Goal: Task Accomplishment & Management: Manage account settings

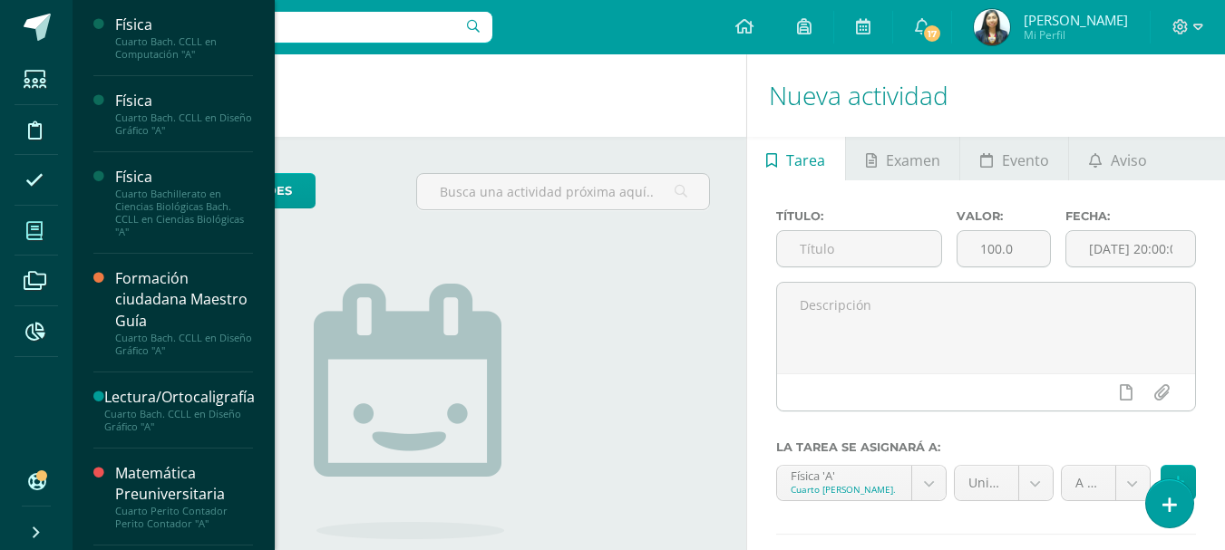
click at [43, 235] on icon at bounding box center [34, 231] width 16 height 18
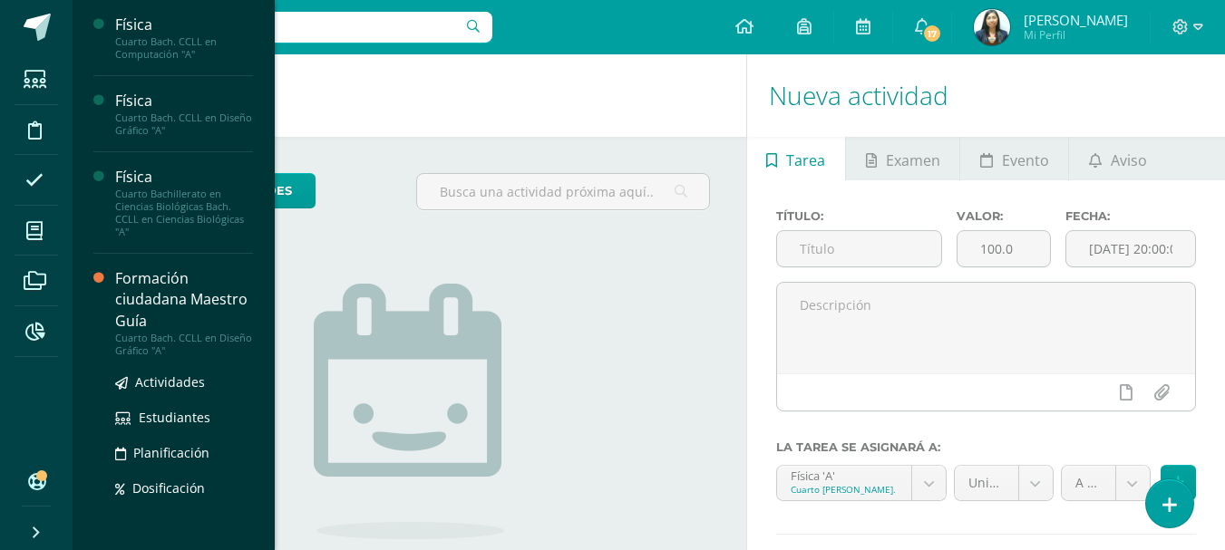
click at [163, 325] on div "Formación ciudadana Maestro Guía" at bounding box center [184, 299] width 138 height 63
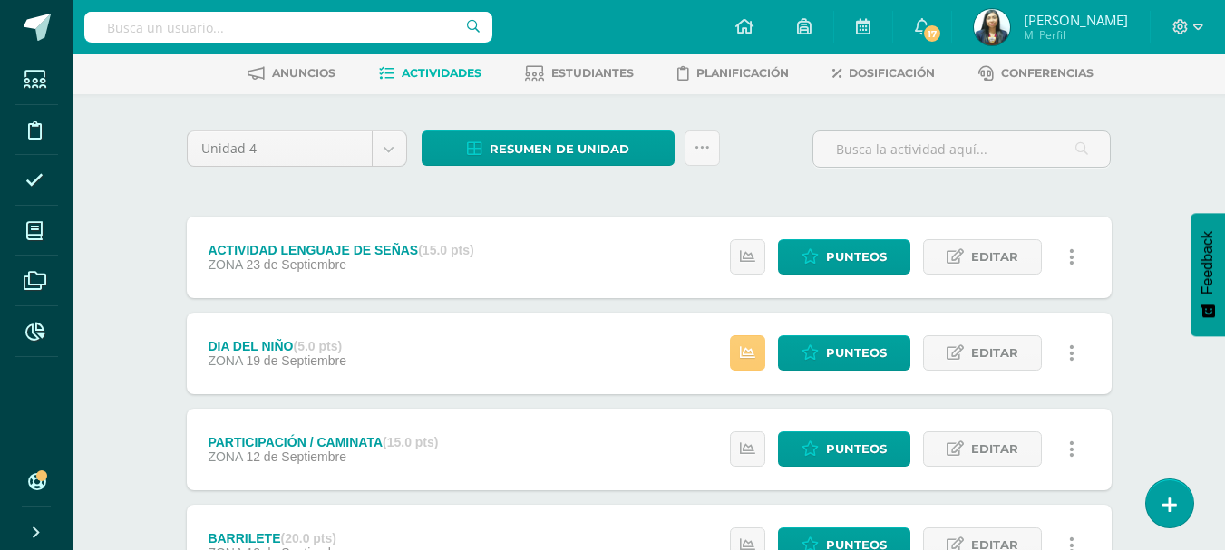
scroll to position [77, 0]
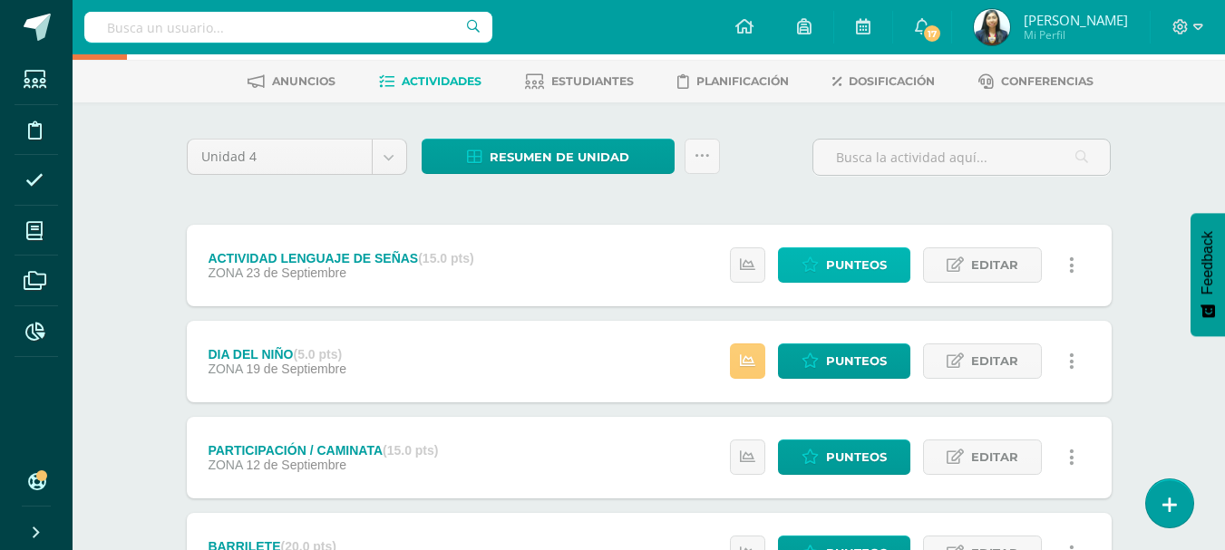
click at [830, 266] on span "Punteos" at bounding box center [856, 265] width 61 height 34
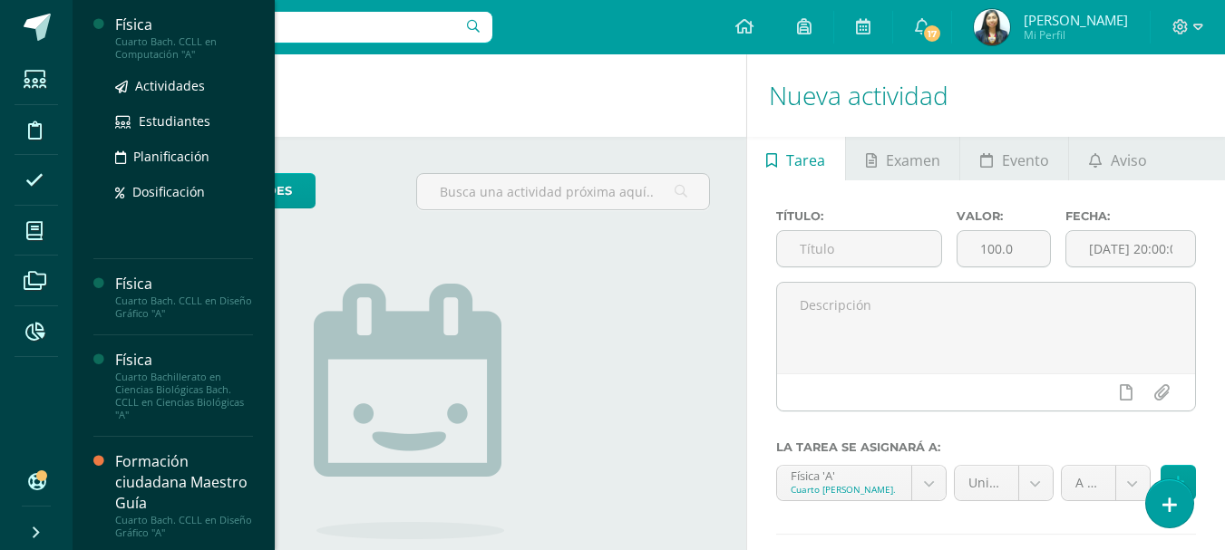
click at [154, 42] on div "Cuarto Bach. CCLL en Computación "A"" at bounding box center [184, 47] width 138 height 25
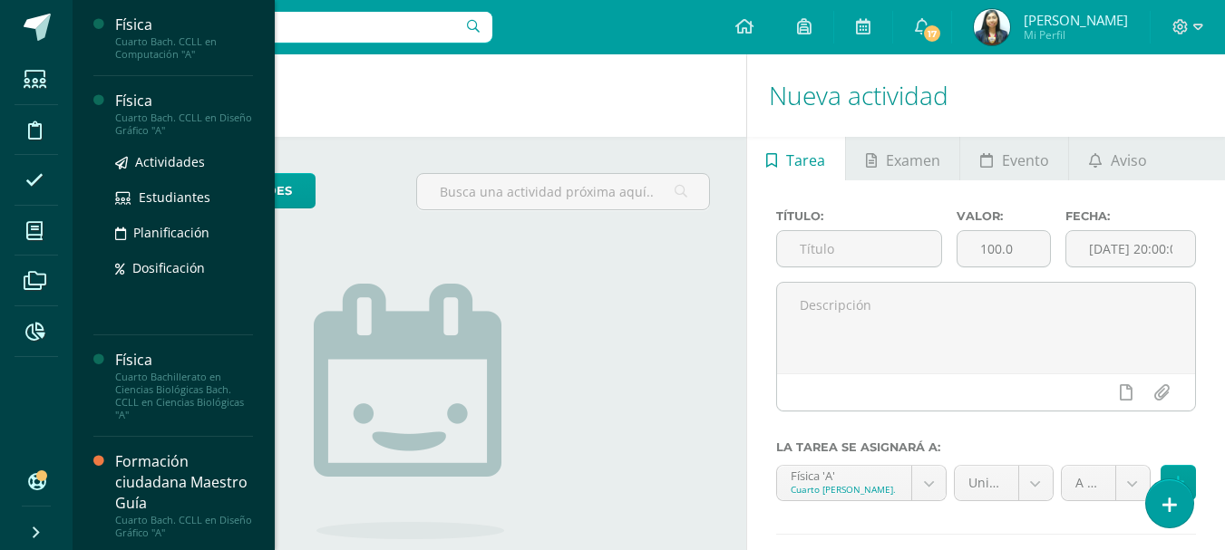
click at [152, 128] on div "Cuarto Bach. CCLL en Diseño Gráfico "A"" at bounding box center [184, 123] width 138 height 25
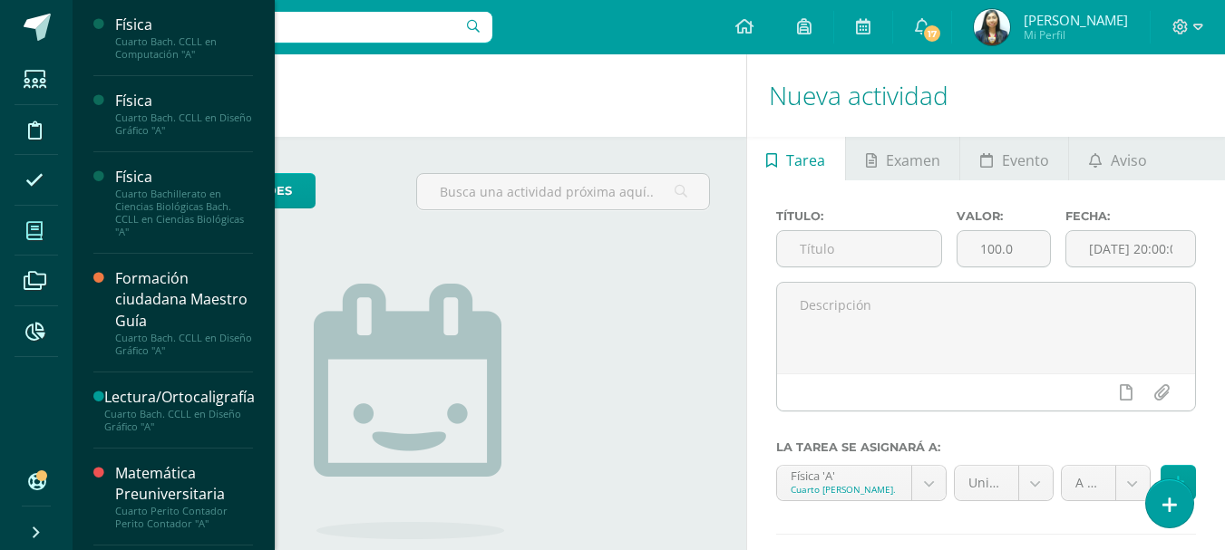
click at [54, 223] on link "Mis cursos" at bounding box center [37, 231] width 44 height 51
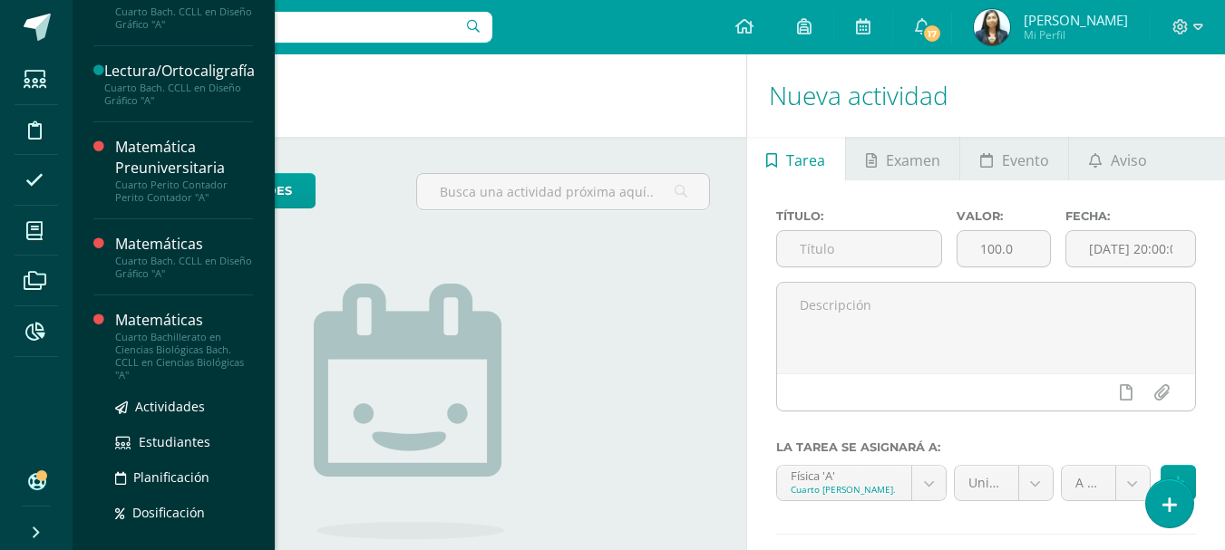
scroll to position [363, 0]
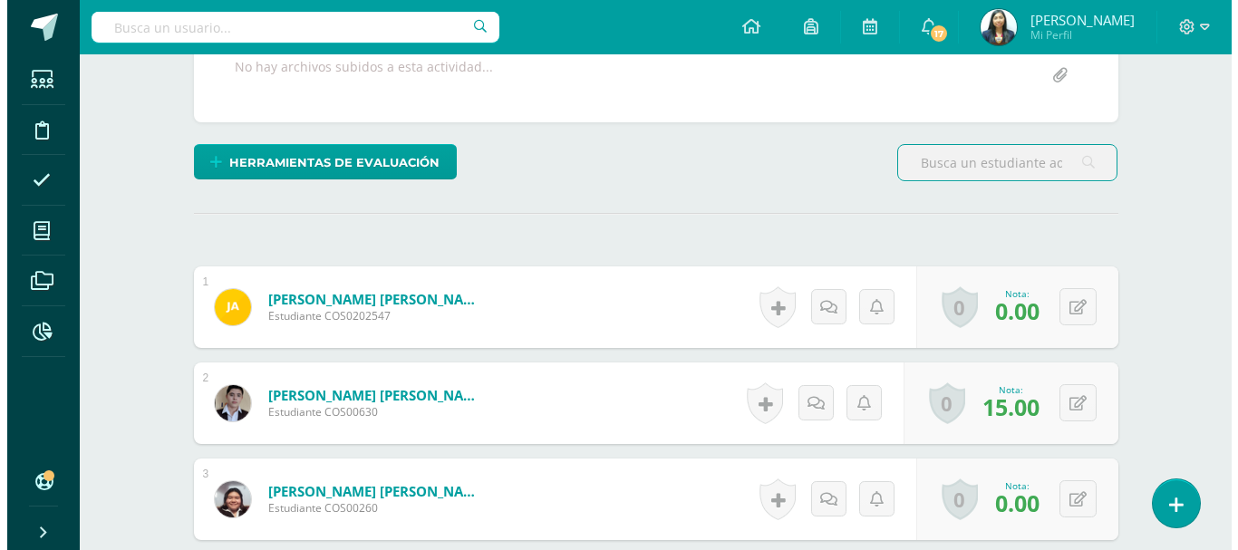
scroll to position [364, 0]
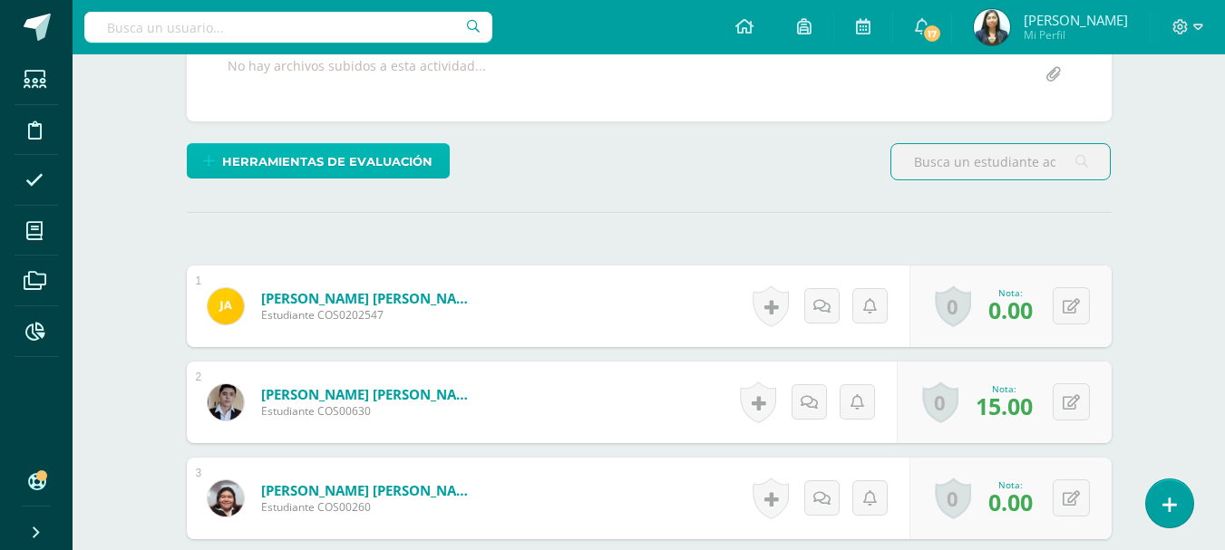
click at [398, 167] on span "Herramientas de evaluación" at bounding box center [327, 162] width 210 height 34
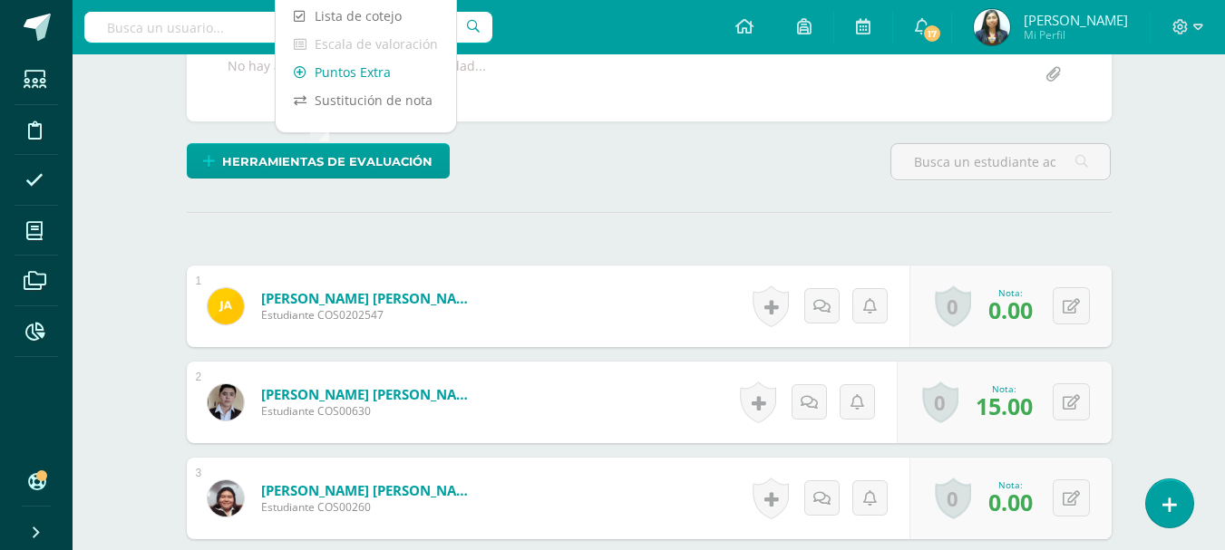
click at [391, 77] on link "Puntos Extra" at bounding box center [366, 72] width 180 height 28
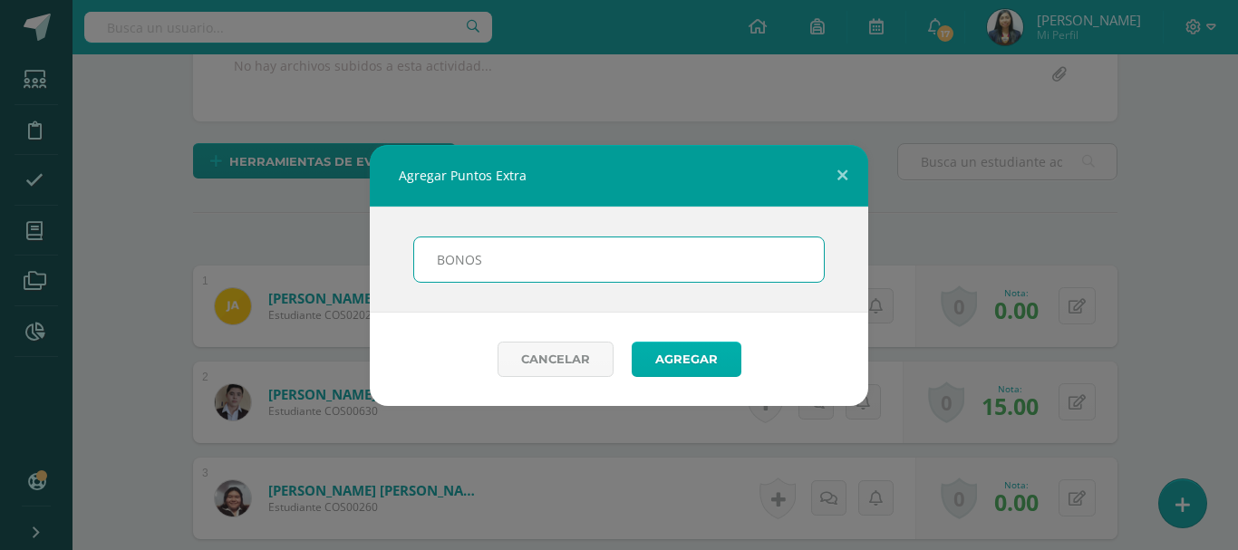
type input "BONOS"
click at [664, 359] on button "Agregar" at bounding box center [687, 359] width 110 height 35
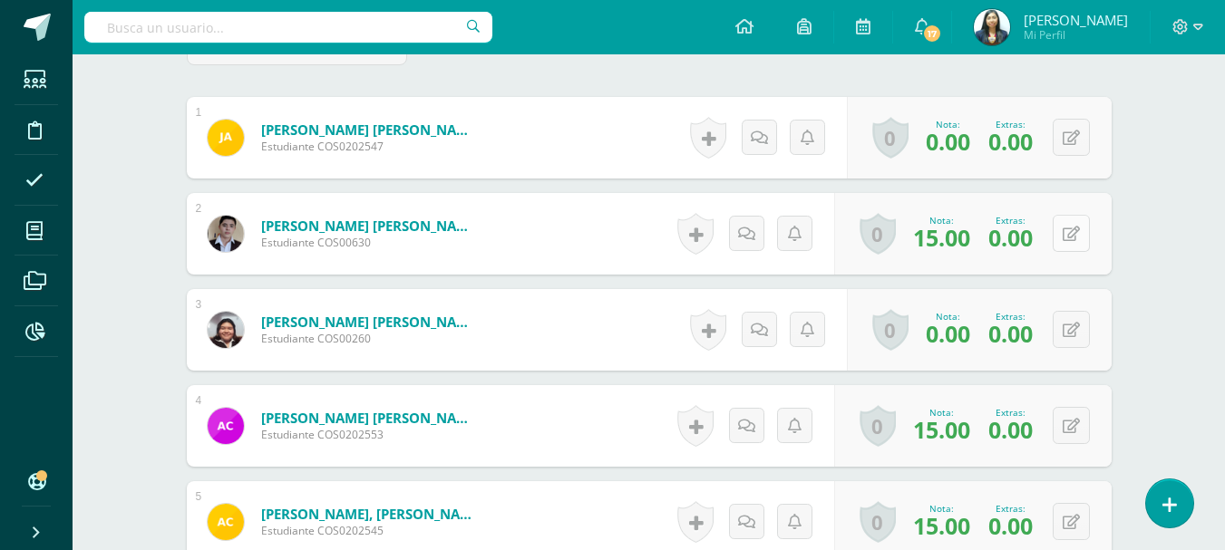
scroll to position [606, 0]
click at [1077, 232] on icon at bounding box center [1070, 233] width 17 height 15
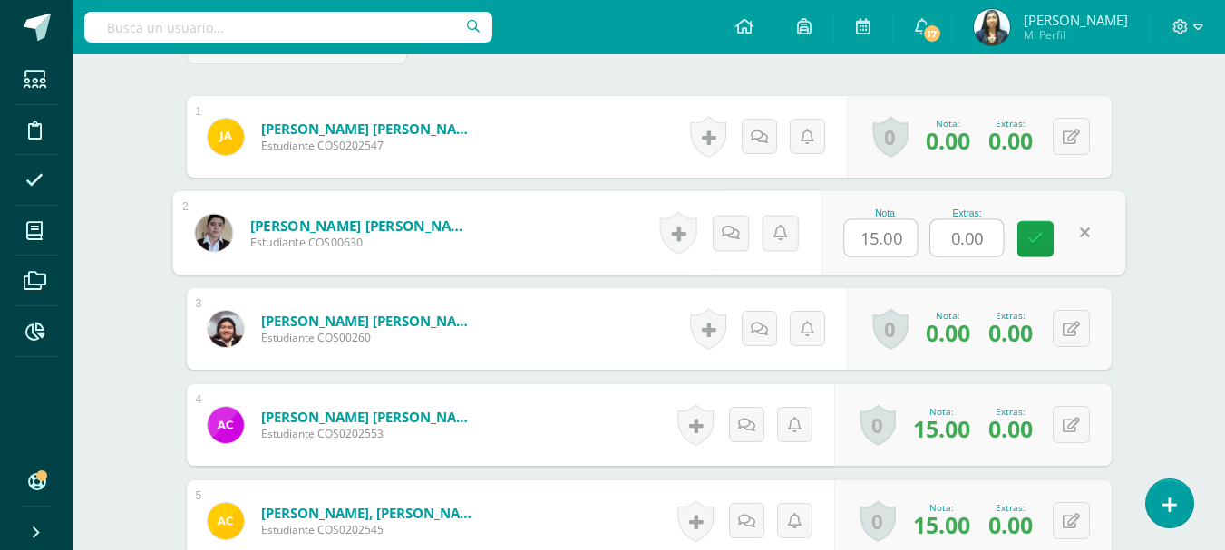
drag, startPoint x: 999, startPoint y: 242, endPoint x: 911, endPoint y: 246, distance: 88.0
click at [911, 246] on div "Nota 15.00 Extras: 0.00" at bounding box center [972, 233] width 305 height 84
type input "5"
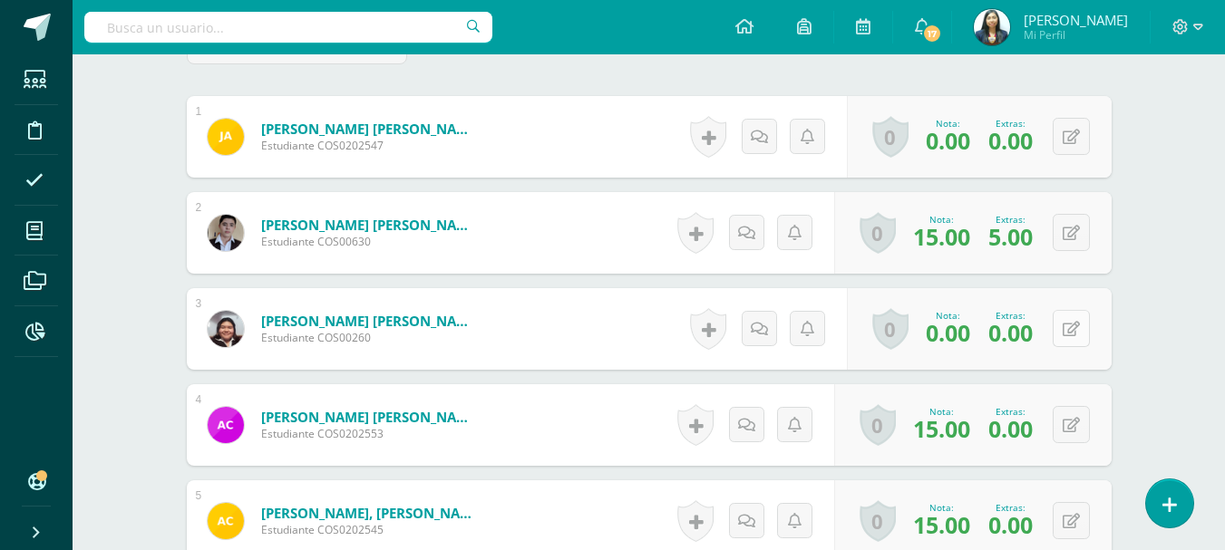
click at [1075, 324] on icon at bounding box center [1070, 329] width 17 height 15
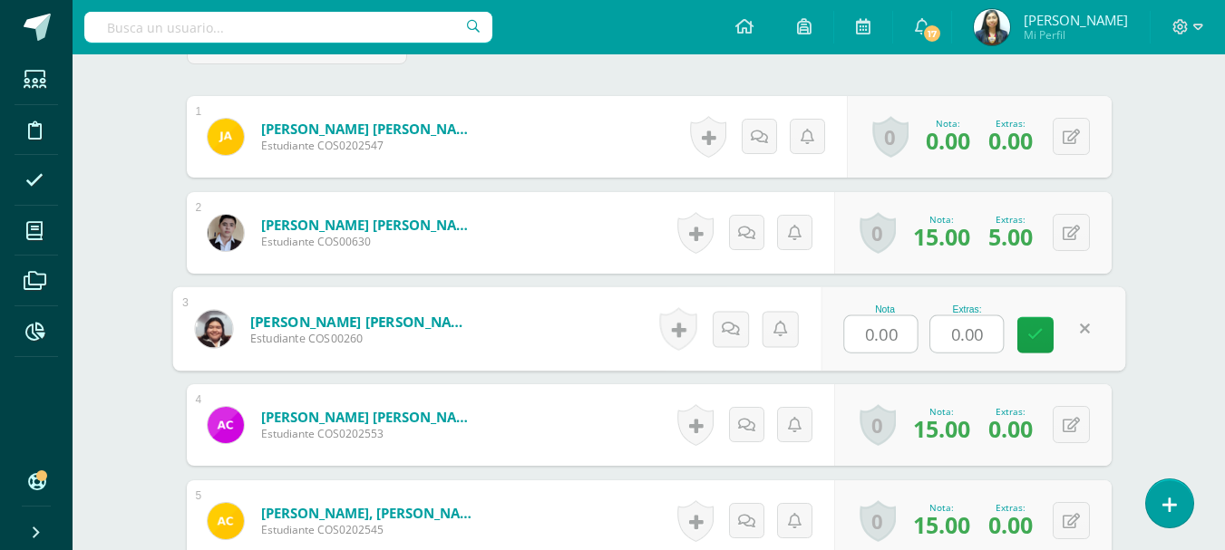
drag, startPoint x: 991, startPoint y: 334, endPoint x: 954, endPoint y: 339, distance: 36.7
click at [954, 339] on input "0.00" at bounding box center [966, 334] width 73 height 36
type input "5"
drag, startPoint x: 905, startPoint y: 338, endPoint x: 840, endPoint y: 338, distance: 65.3
click at [840, 338] on div "Nota 0.00 Extras: 5" at bounding box center [972, 329] width 305 height 84
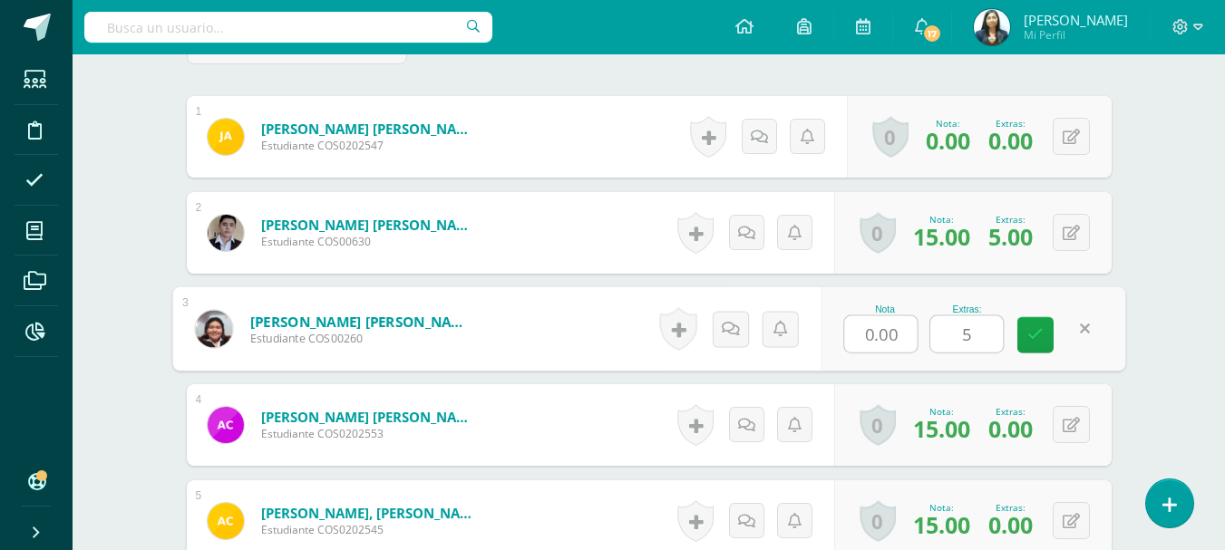
type input "1"
click at [1041, 332] on icon at bounding box center [1035, 334] width 16 height 15
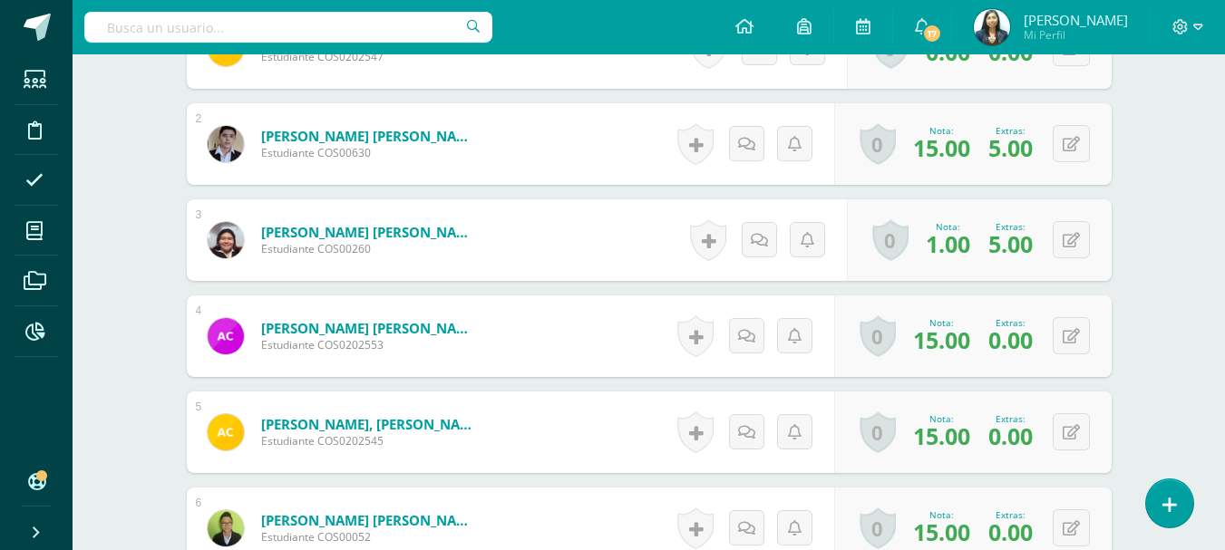
scroll to position [788, 0]
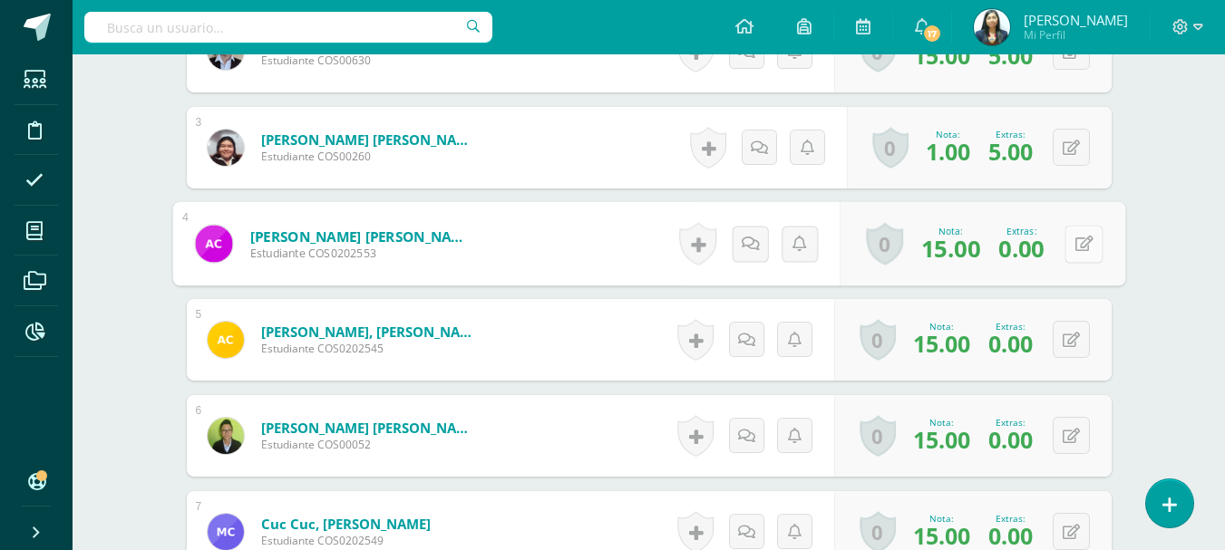
click at [1070, 239] on button at bounding box center [1083, 244] width 38 height 38
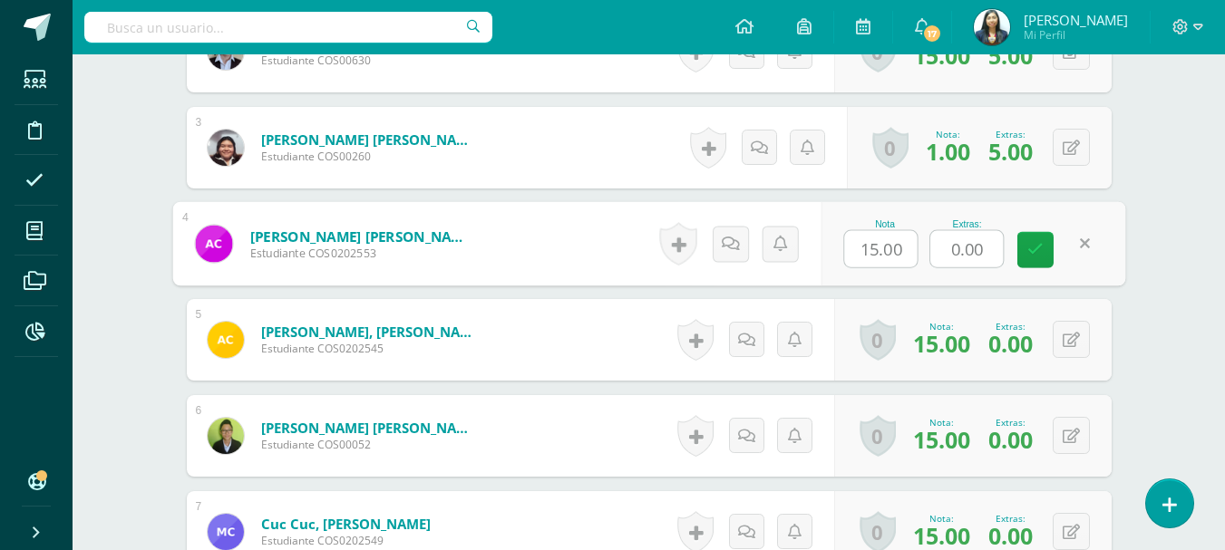
drag, startPoint x: 984, startPoint y: 251, endPoint x: 947, endPoint y: 242, distance: 38.3
click at [950, 251] on input "0.00" at bounding box center [966, 249] width 73 height 36
type input "4"
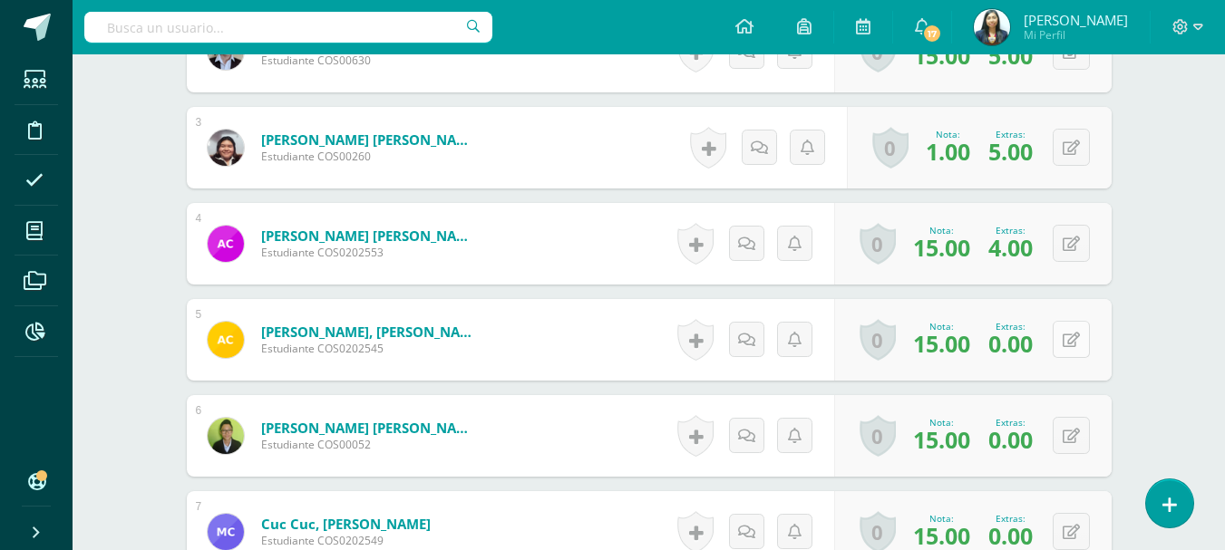
click at [1066, 343] on icon at bounding box center [1070, 340] width 17 height 15
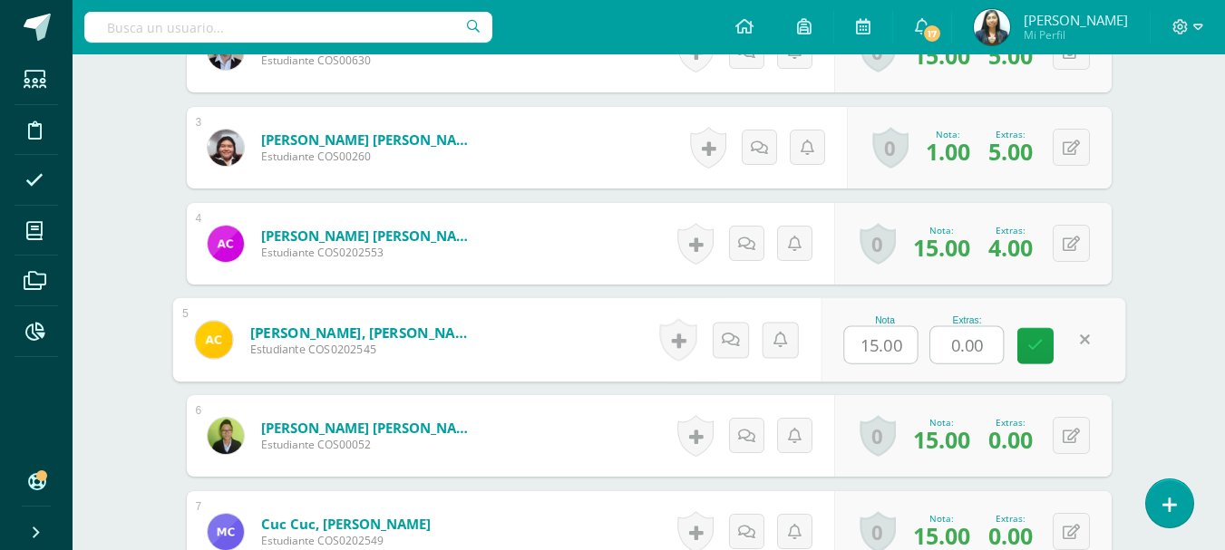
drag, startPoint x: 983, startPoint y: 344, endPoint x: 948, endPoint y: 340, distance: 35.6
click at [948, 347] on input "0.00" at bounding box center [966, 345] width 73 height 36
type input "5"
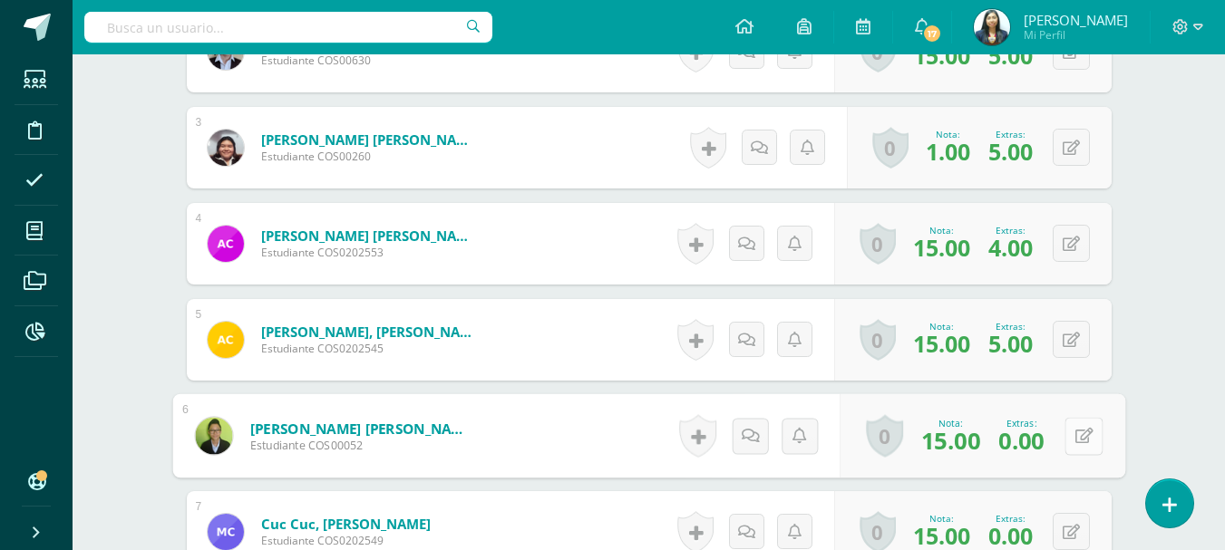
click at [1069, 429] on button at bounding box center [1083, 436] width 38 height 38
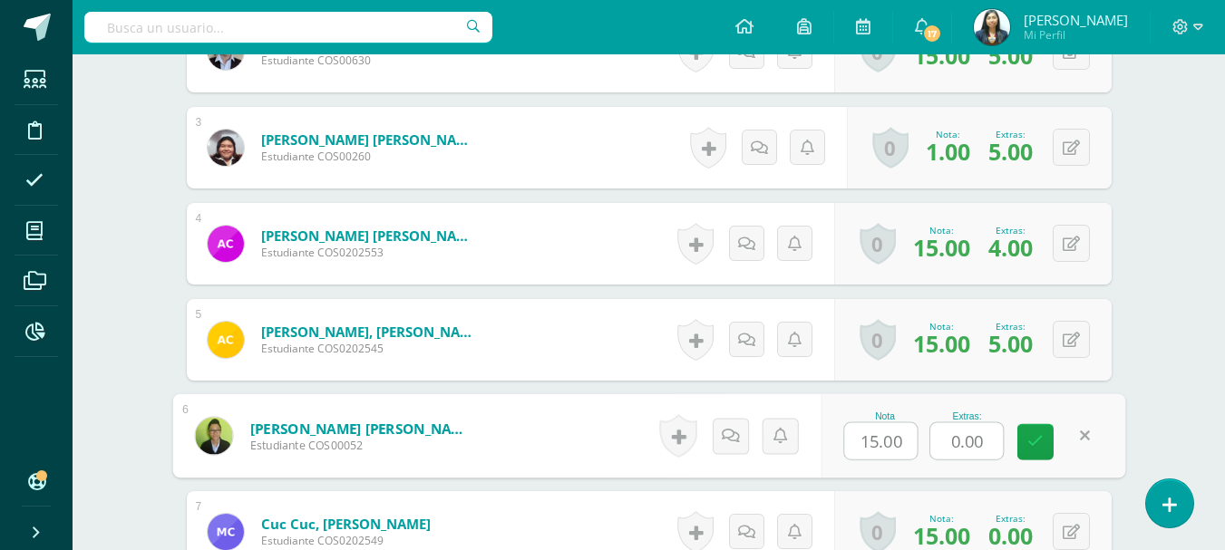
drag, startPoint x: 949, startPoint y: 446, endPoint x: 930, endPoint y: 423, distance: 29.6
click at [943, 445] on input "0.00" at bounding box center [966, 441] width 73 height 36
type input "0"
type input "5"
click at [1023, 440] on link at bounding box center [1035, 442] width 36 height 36
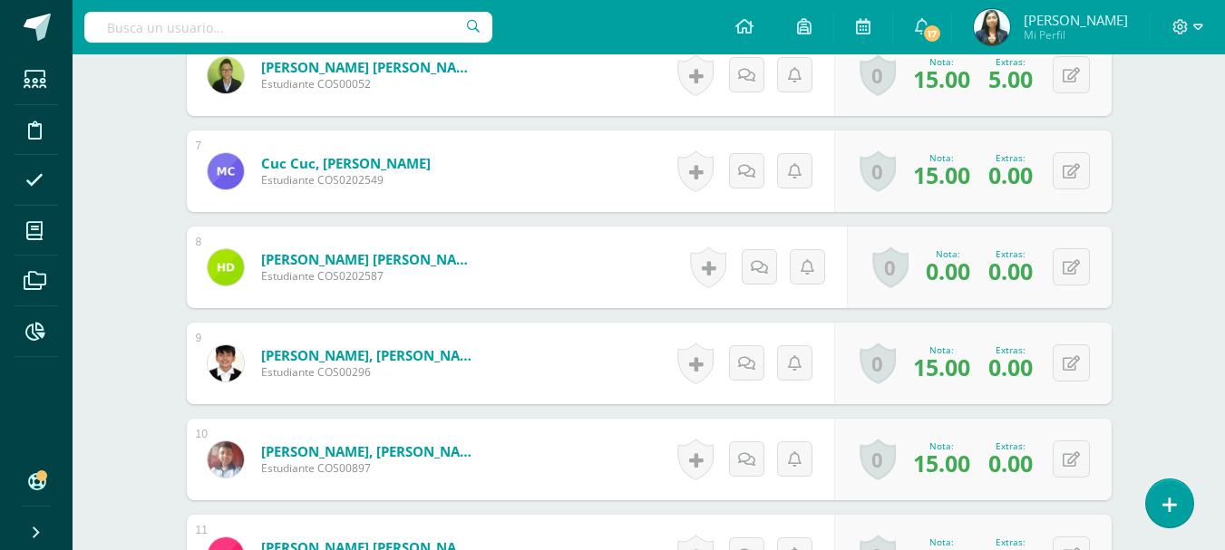
scroll to position [1150, 0]
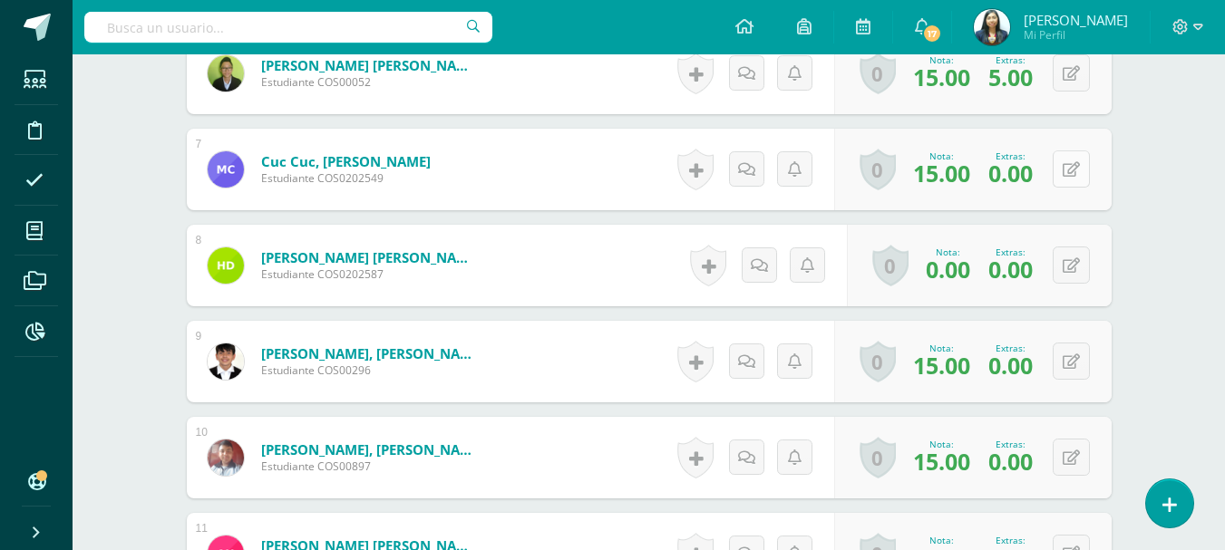
click at [1076, 176] on icon at bounding box center [1070, 169] width 17 height 15
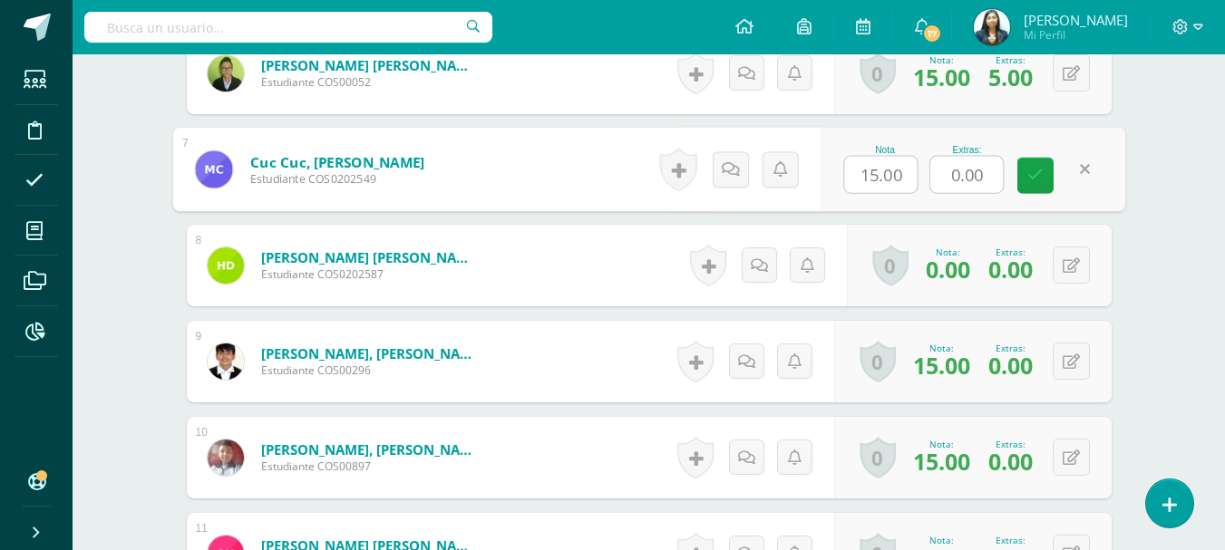
drag, startPoint x: 992, startPoint y: 173, endPoint x: 938, endPoint y: 179, distance: 53.8
click at [938, 179] on input "0.00" at bounding box center [966, 175] width 73 height 36
type input "4"
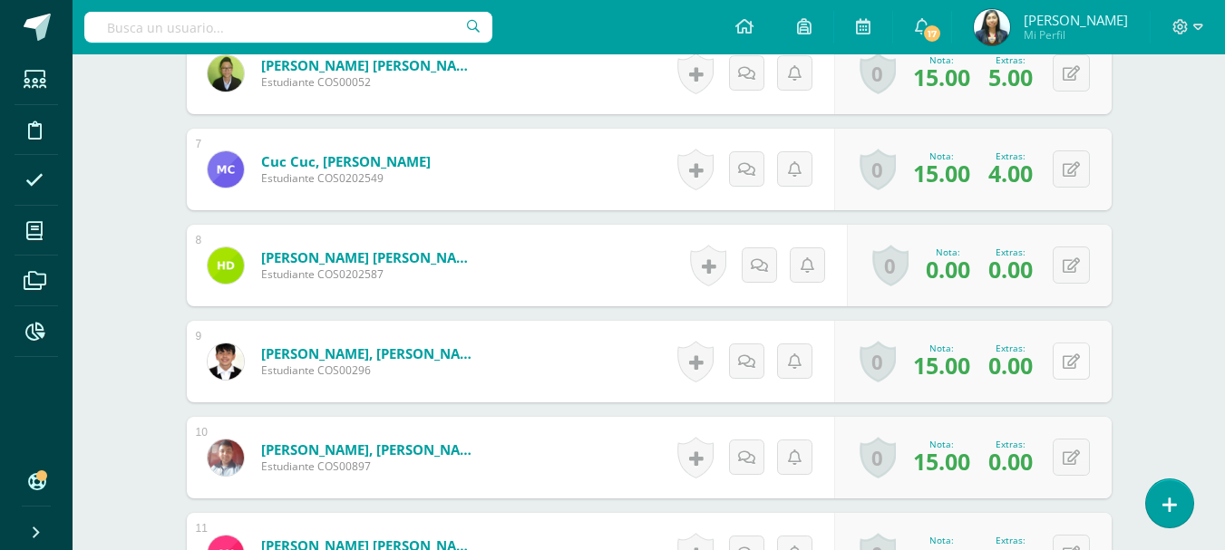
click at [1063, 363] on button at bounding box center [1070, 361] width 37 height 37
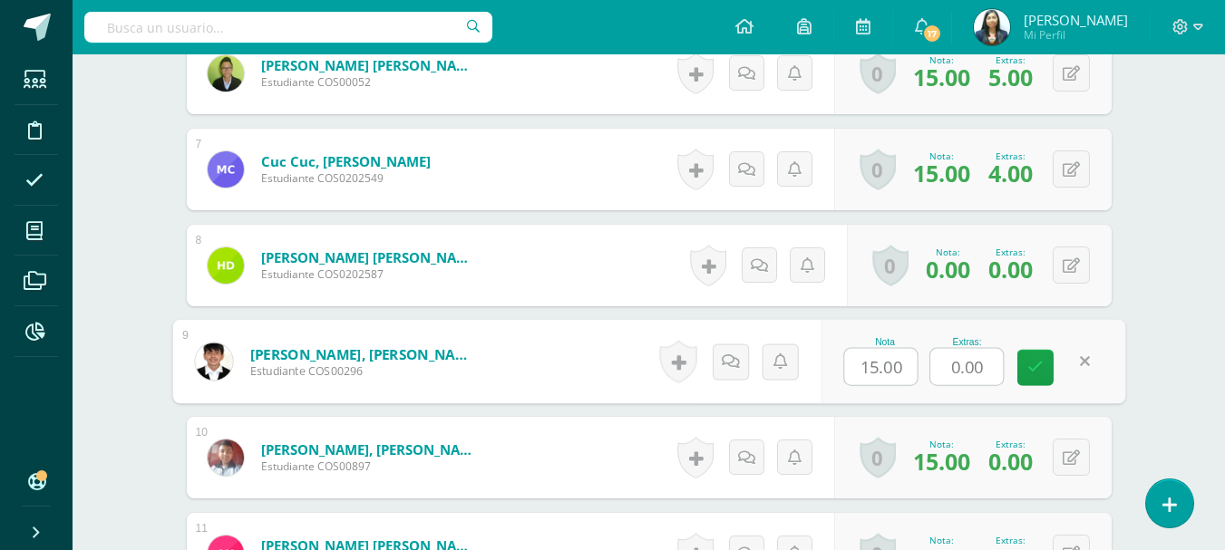
click at [934, 372] on input "0.00" at bounding box center [966, 367] width 73 height 36
type input "4"
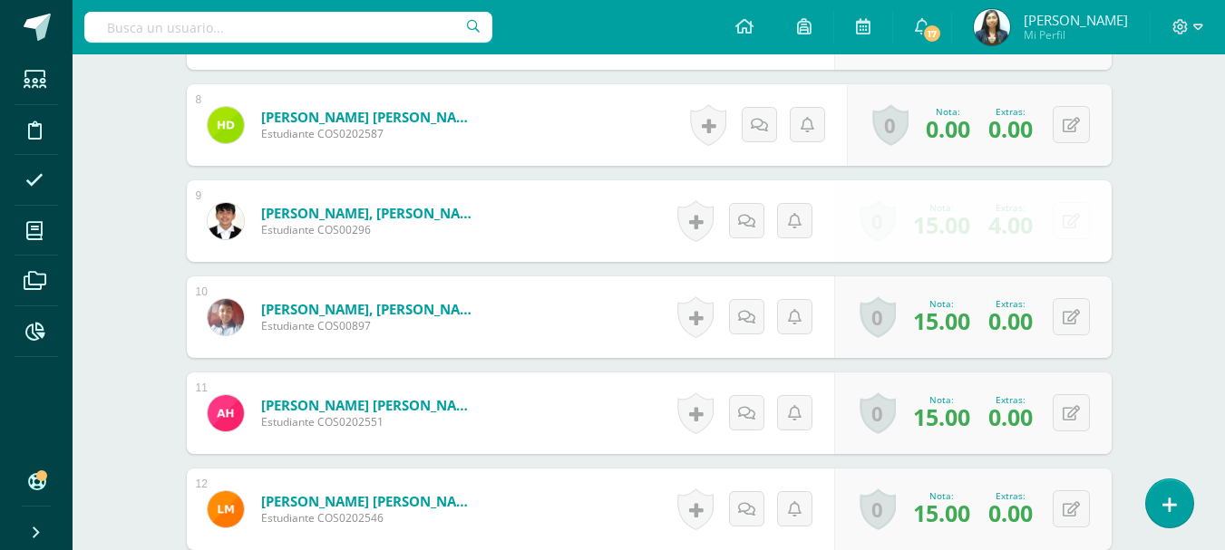
scroll to position [1422, 0]
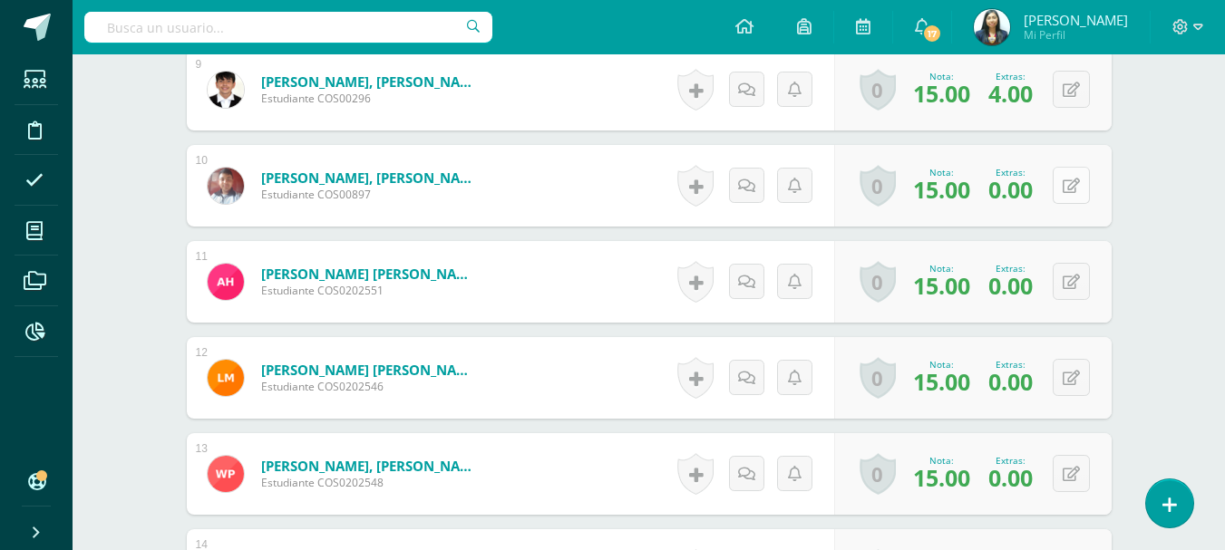
click at [1065, 191] on button at bounding box center [1070, 185] width 37 height 37
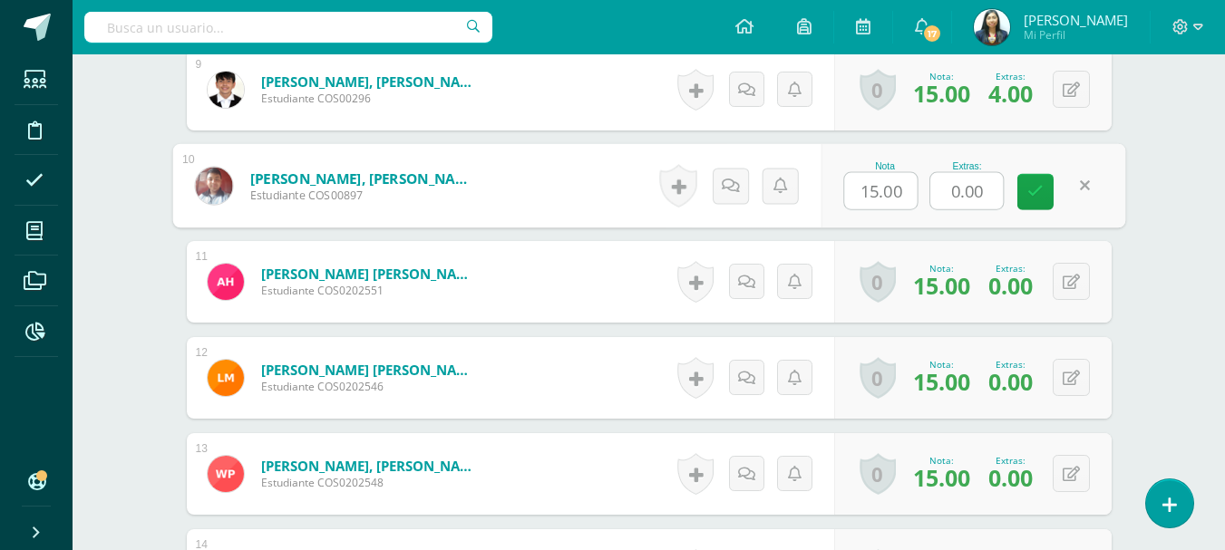
drag, startPoint x: 991, startPoint y: 198, endPoint x: 931, endPoint y: 200, distance: 59.8
click at [931, 200] on input "0.00" at bounding box center [966, 191] width 73 height 36
type input "2"
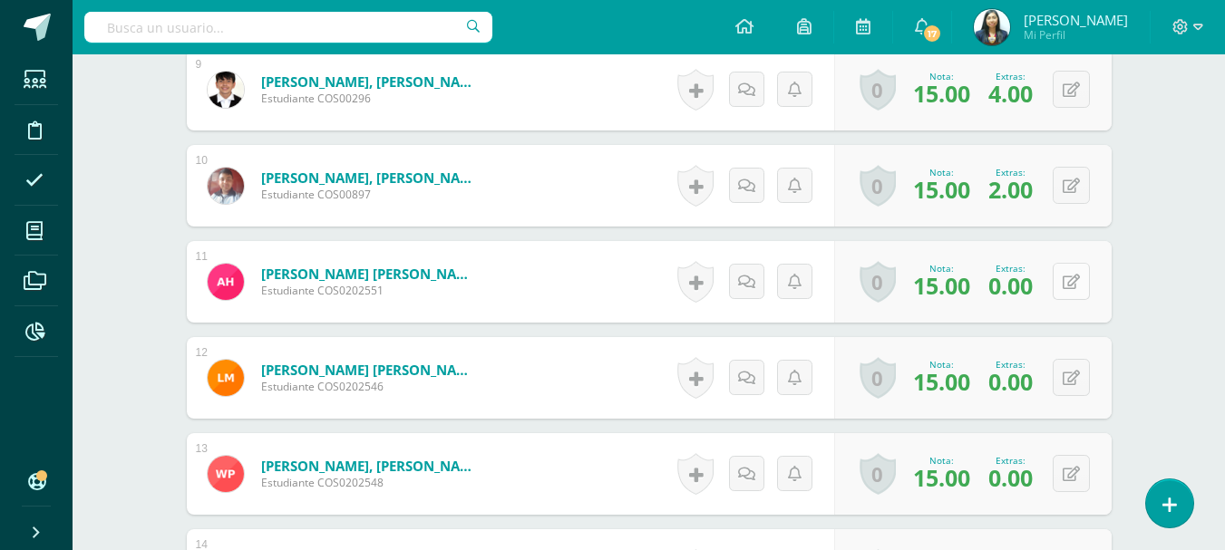
click at [1069, 283] on button at bounding box center [1070, 281] width 37 height 37
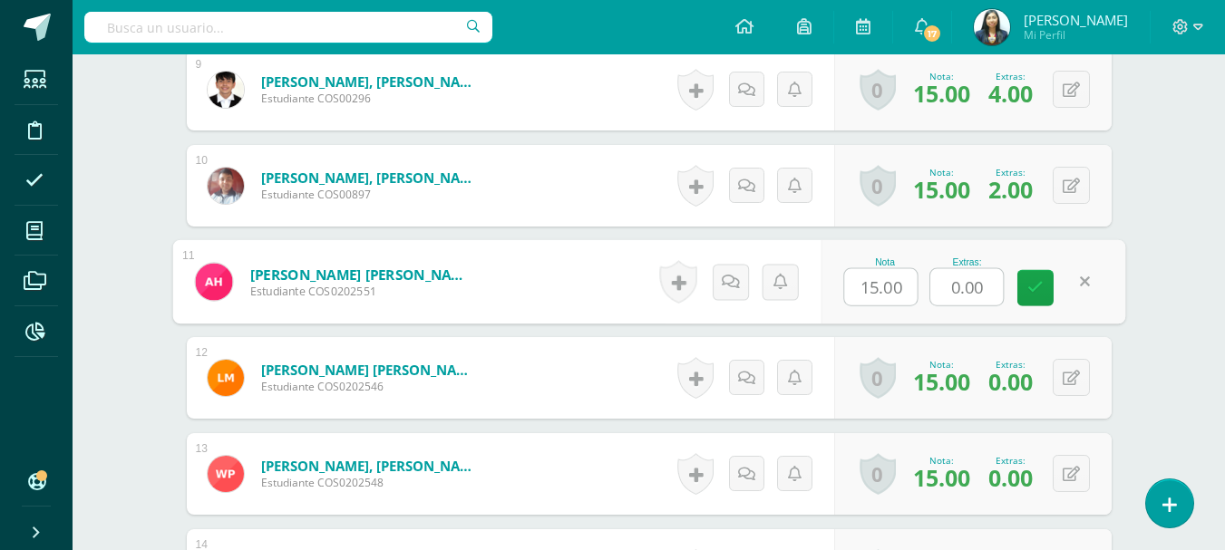
drag, startPoint x: 995, startPoint y: 284, endPoint x: 949, endPoint y: 289, distance: 46.5
click at [950, 289] on input "0.00" at bounding box center [966, 287] width 73 height 36
type input "4"
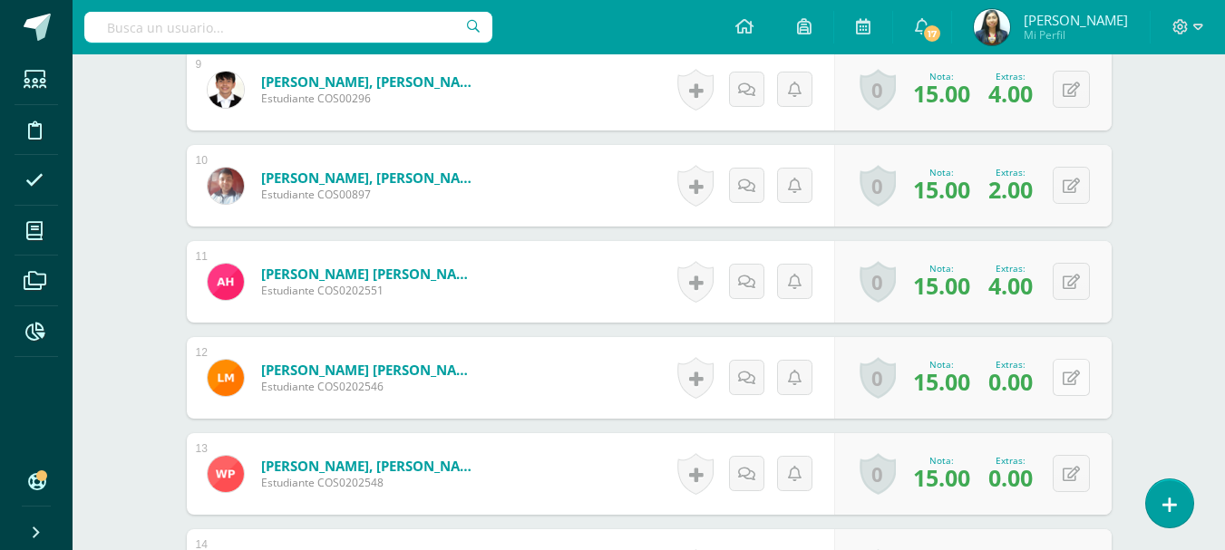
click at [1063, 373] on button at bounding box center [1070, 377] width 37 height 37
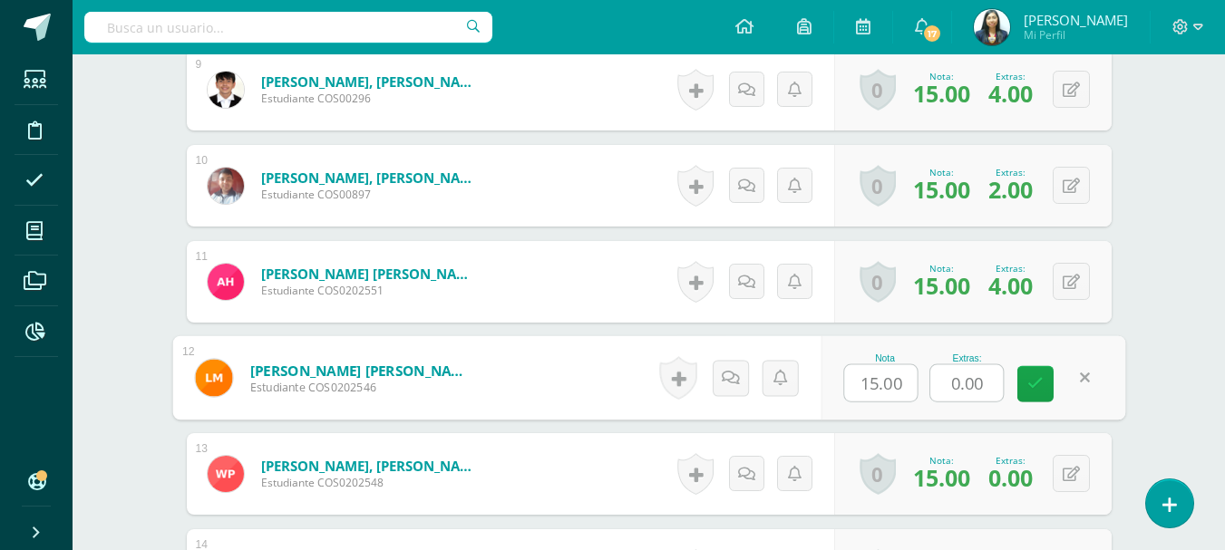
drag, startPoint x: 986, startPoint y: 382, endPoint x: 922, endPoint y: 387, distance: 64.6
click at [922, 387] on div "Nota 15.00 Extras: 0.00" at bounding box center [972, 378] width 305 height 84
type input "4"
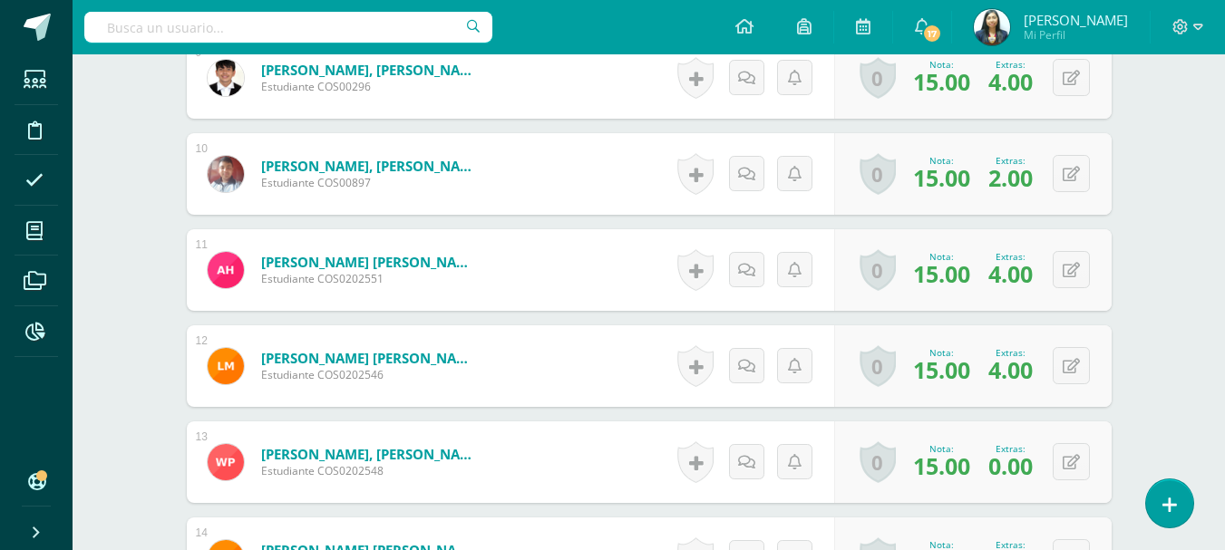
scroll to position [1513, 0]
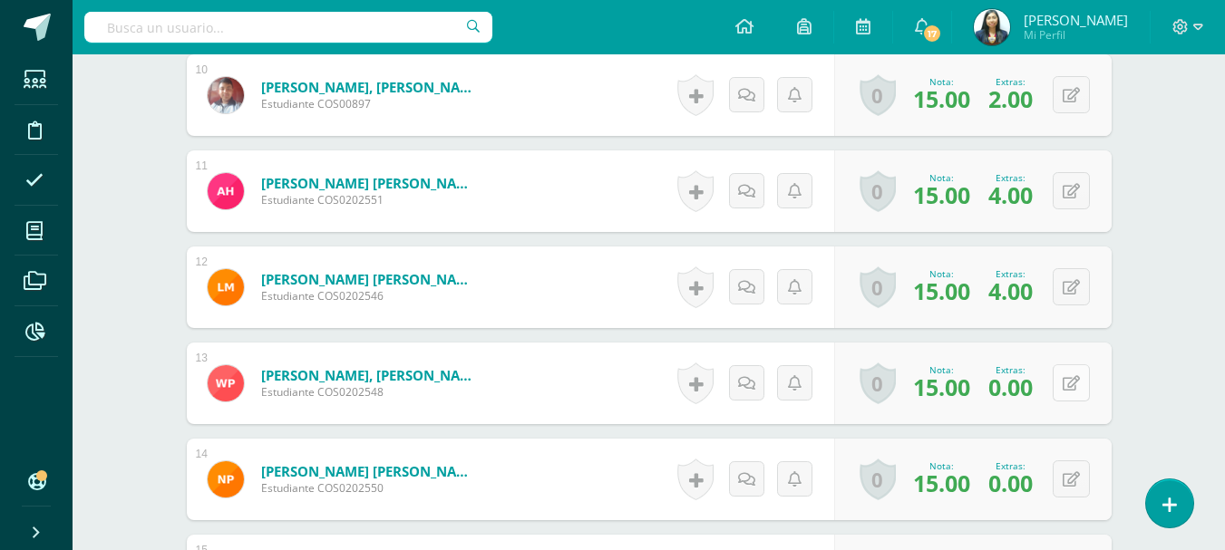
click at [1063, 397] on button at bounding box center [1070, 382] width 37 height 37
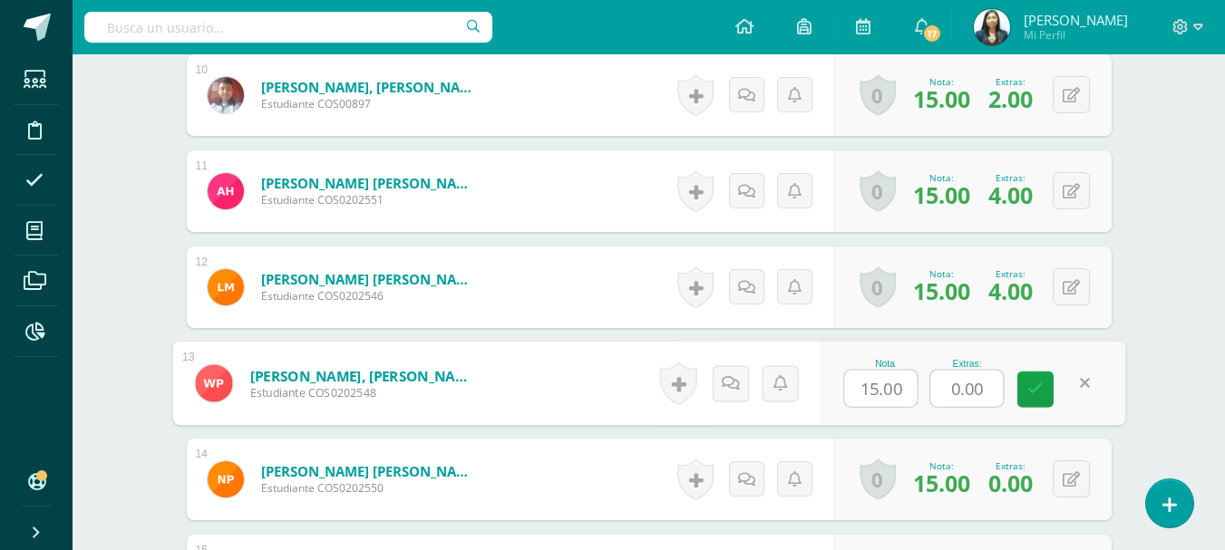
drag, startPoint x: 985, startPoint y: 388, endPoint x: 934, endPoint y: 397, distance: 51.6
click at [935, 397] on input "0.00" at bounding box center [966, 389] width 73 height 36
type input "4"
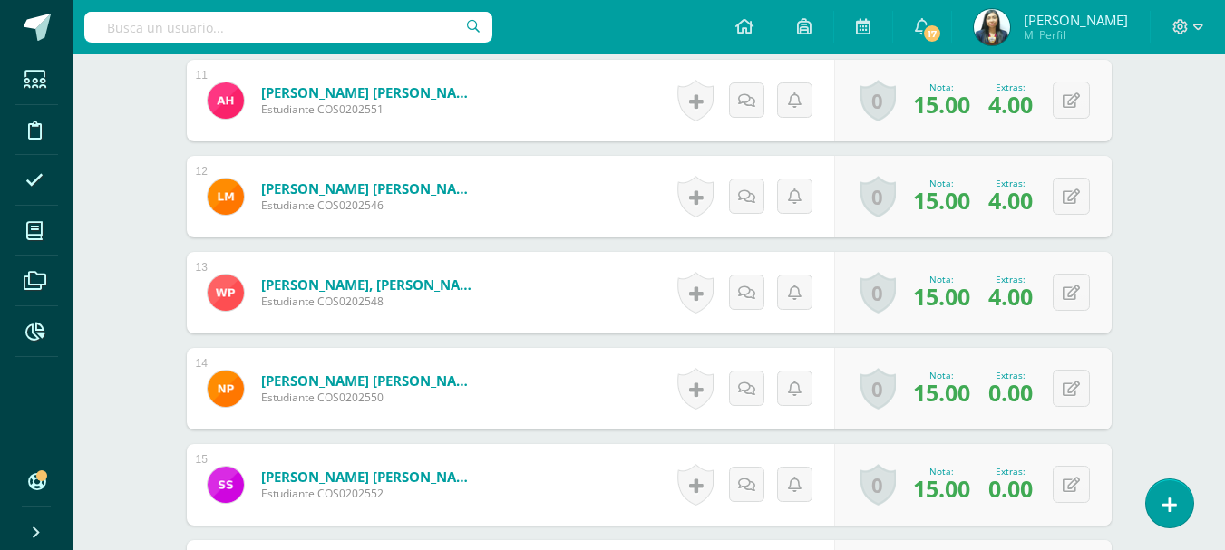
scroll to position [1694, 0]
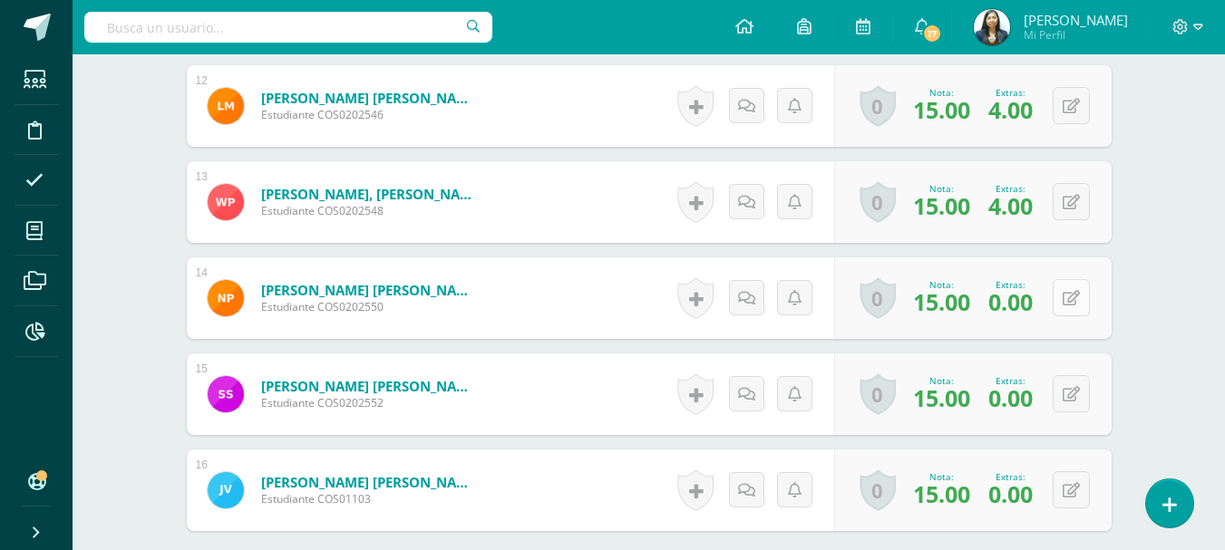
click at [1072, 309] on button at bounding box center [1070, 297] width 37 height 37
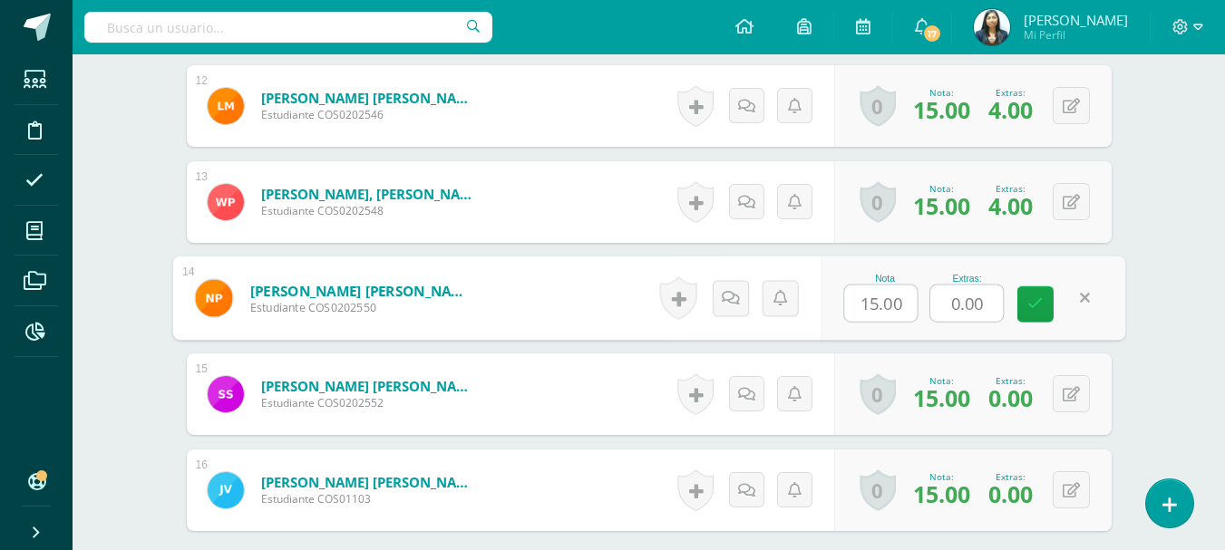
drag, startPoint x: 989, startPoint y: 307, endPoint x: 932, endPoint y: 311, distance: 57.2
click at [932, 311] on input "0.00" at bounding box center [966, 304] width 73 height 36
type input "5"
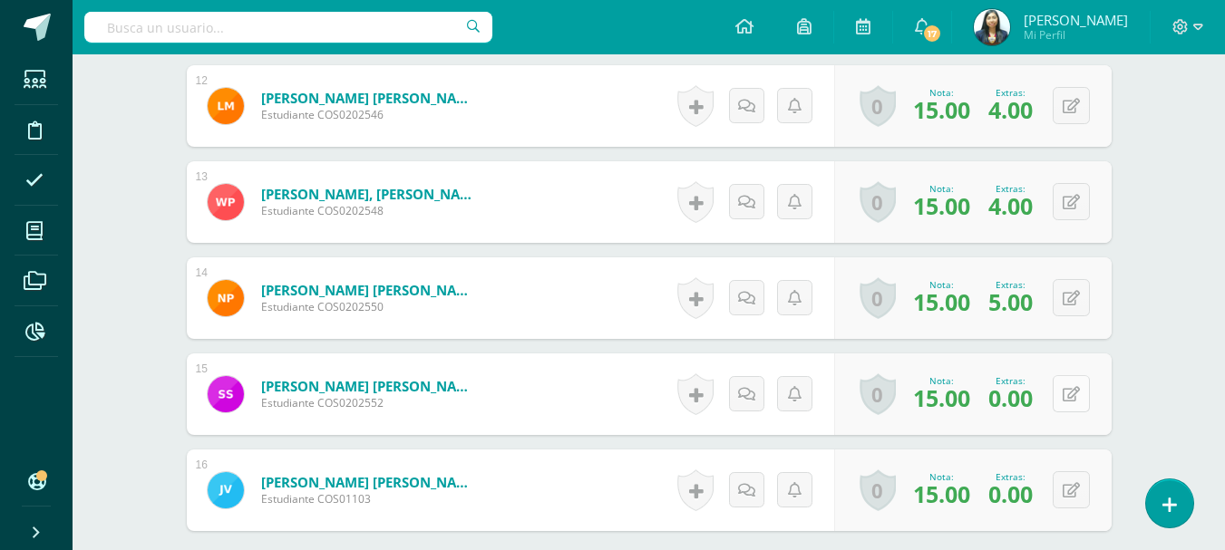
click at [1065, 396] on button at bounding box center [1070, 393] width 37 height 37
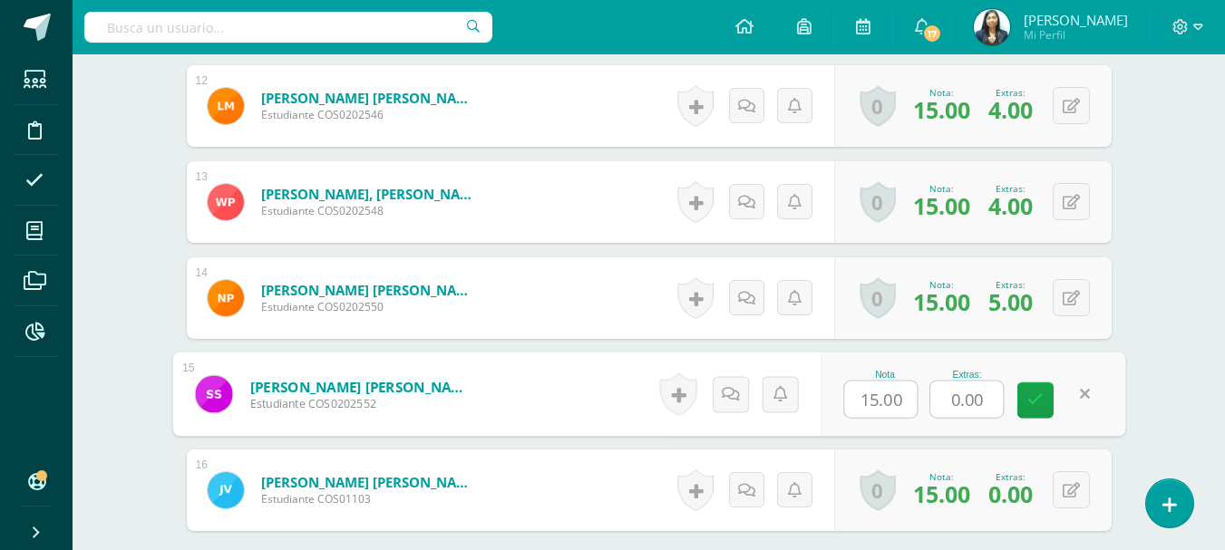
drag, startPoint x: 975, startPoint y: 400, endPoint x: 932, endPoint y: 404, distance: 43.7
click at [932, 404] on input "0.00" at bounding box center [966, 400] width 73 height 36
type input "4"
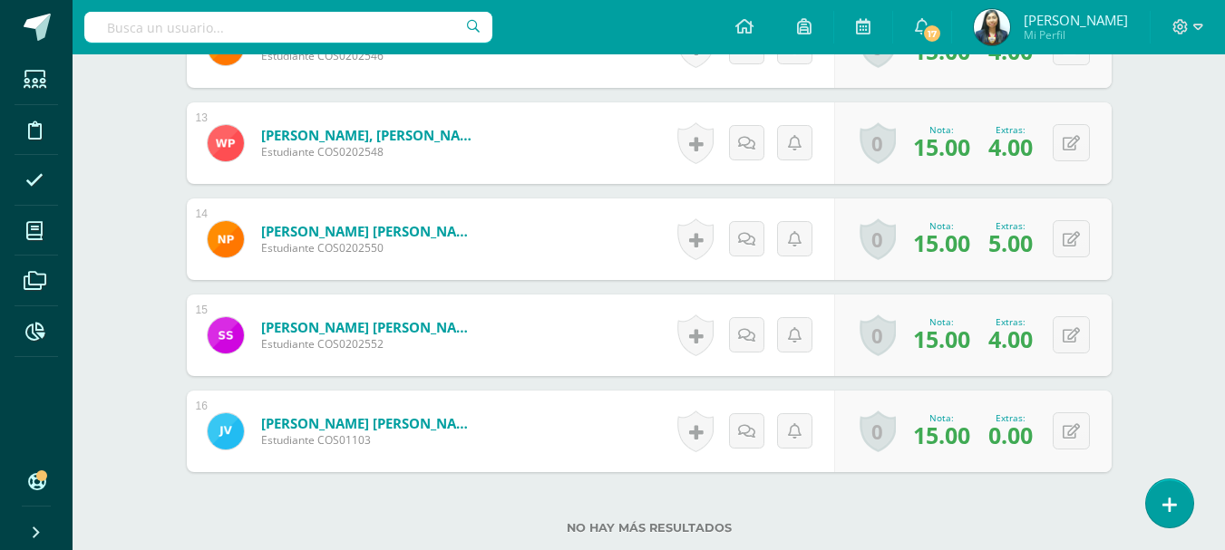
scroll to position [1785, 0]
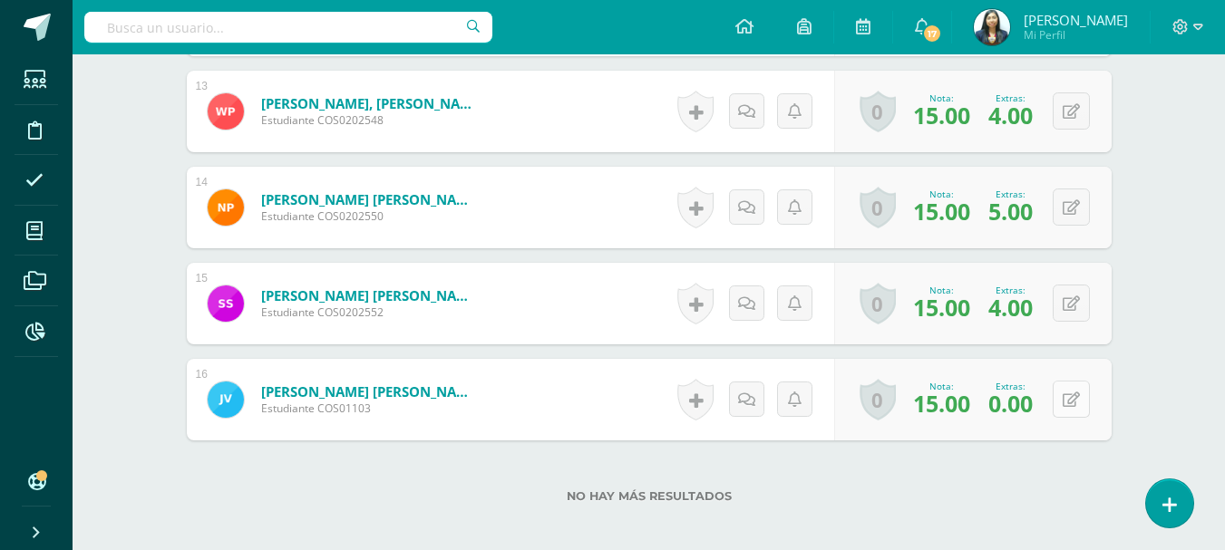
click at [1075, 399] on icon at bounding box center [1070, 399] width 17 height 15
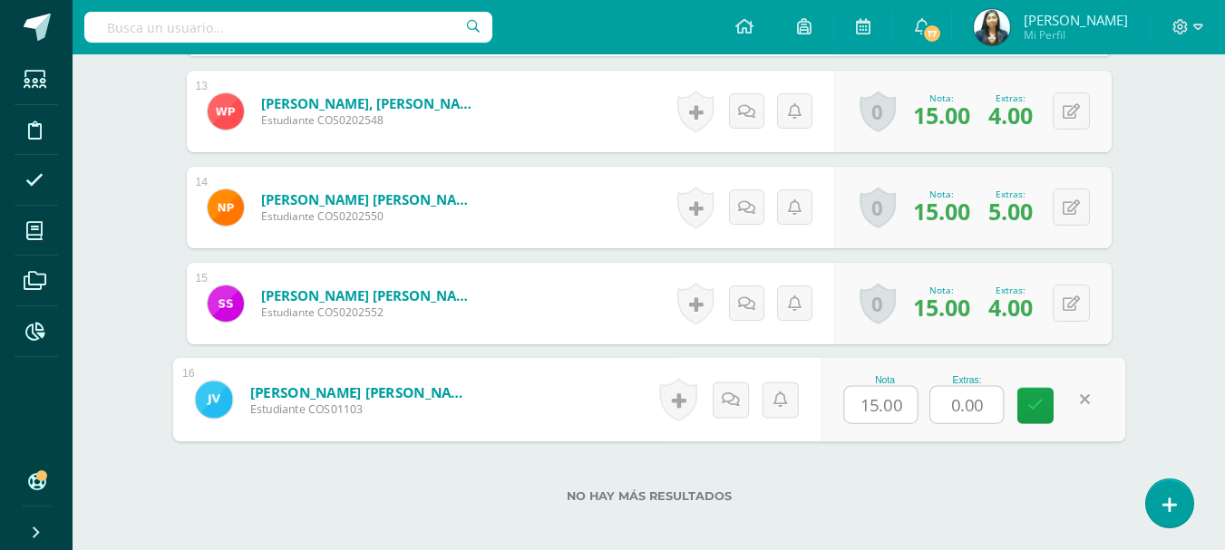
drag, startPoint x: 1000, startPoint y: 403, endPoint x: 943, endPoint y: 407, distance: 57.2
click at [944, 407] on input "0.00" at bounding box center [966, 405] width 73 height 36
type input "5"
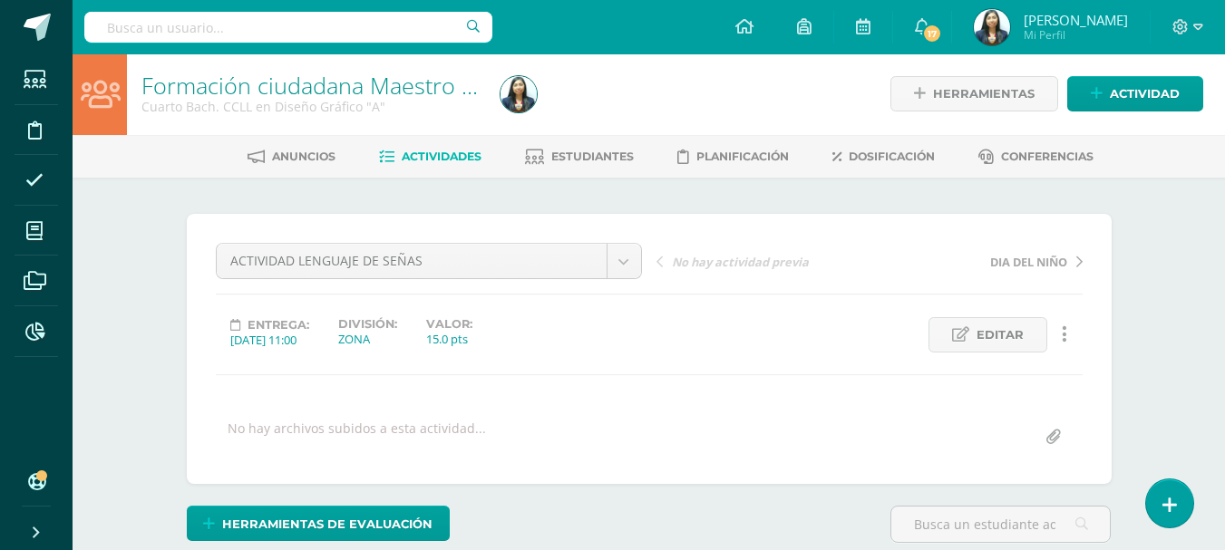
scroll to position [0, 0]
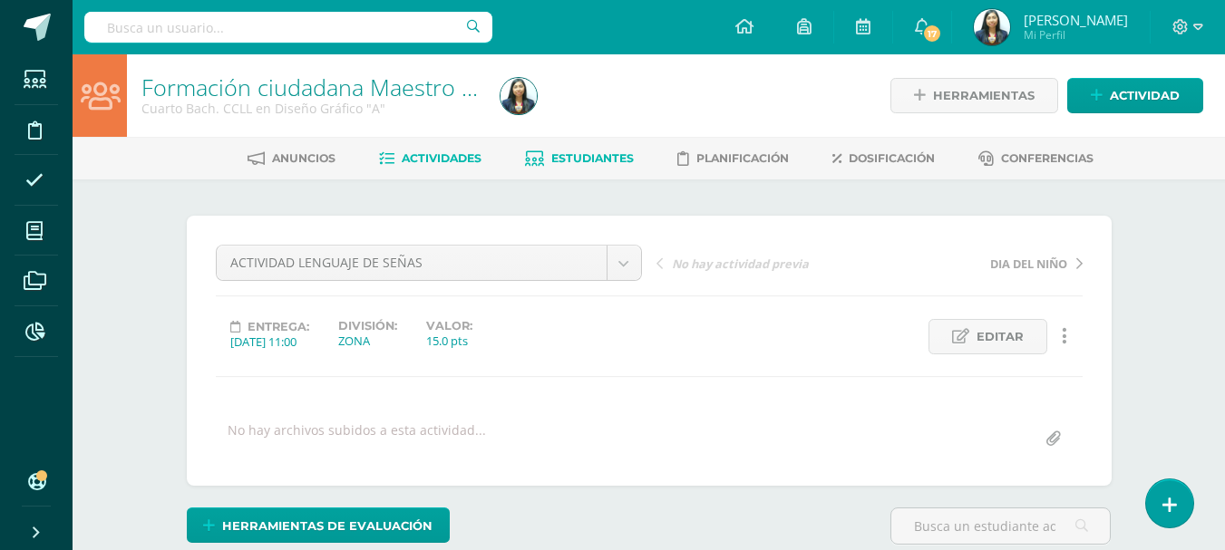
click at [599, 160] on span "Estudiantes" at bounding box center [592, 158] width 82 height 14
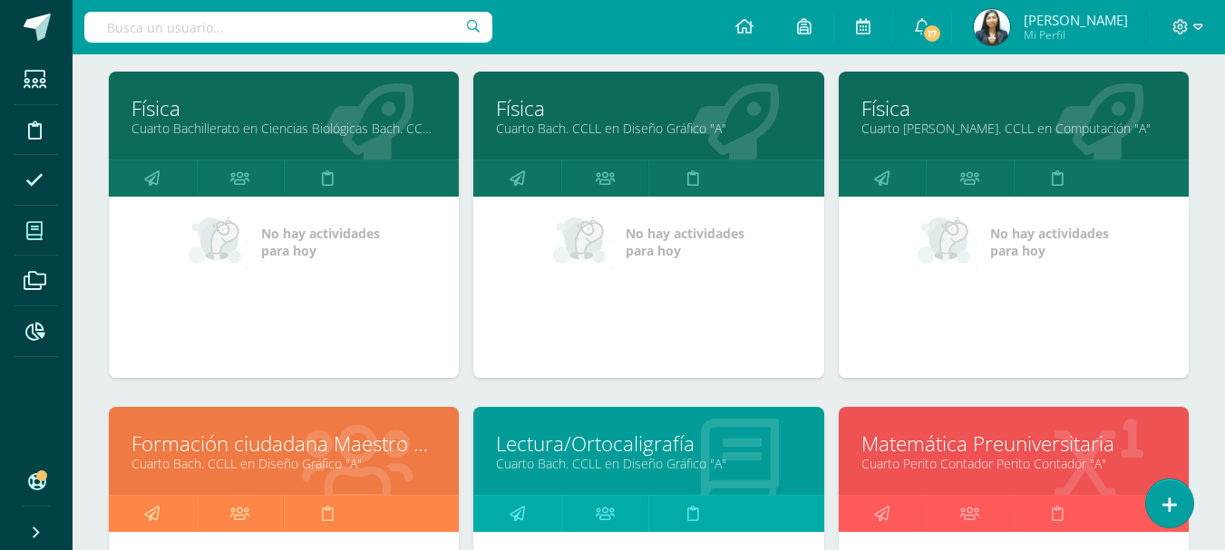
scroll to position [363, 0]
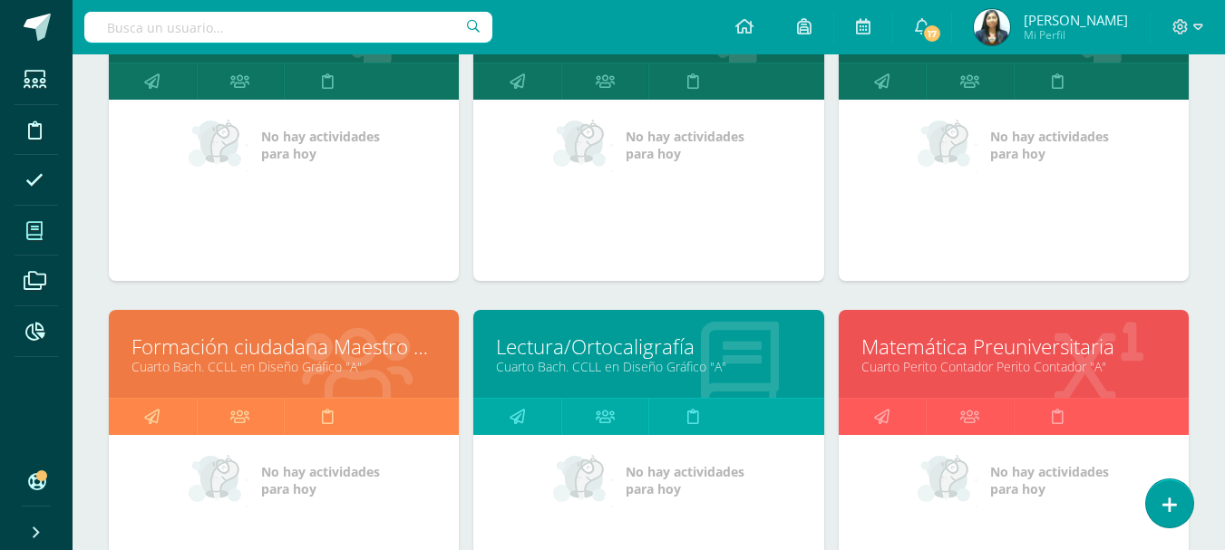
click at [595, 352] on link "Lectura/Ortocaligrafía" at bounding box center [648, 347] width 305 height 28
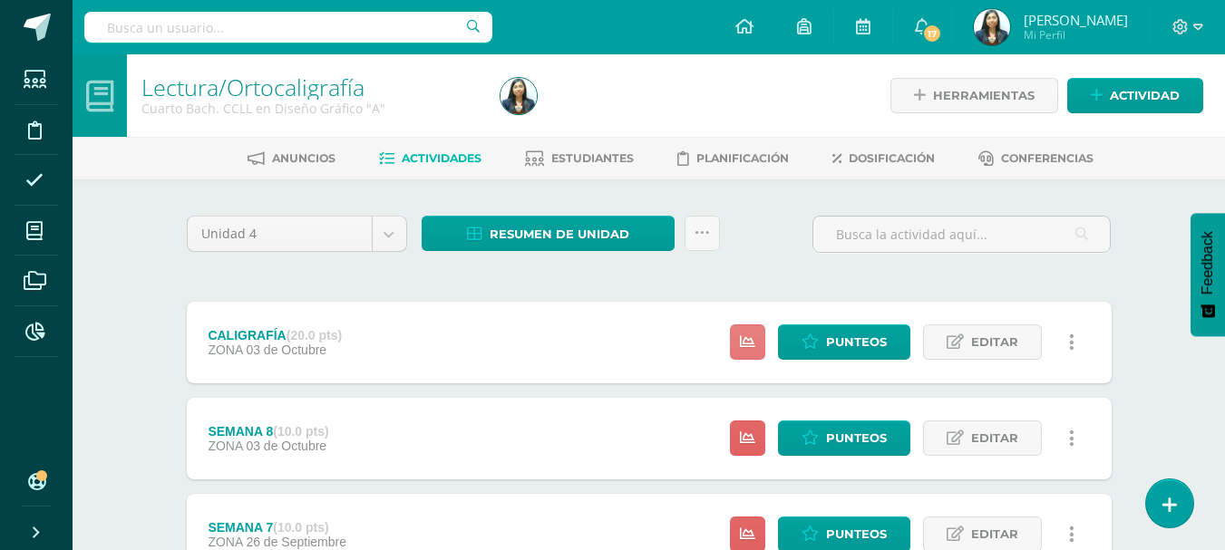
click at [759, 353] on link at bounding box center [747, 341] width 35 height 35
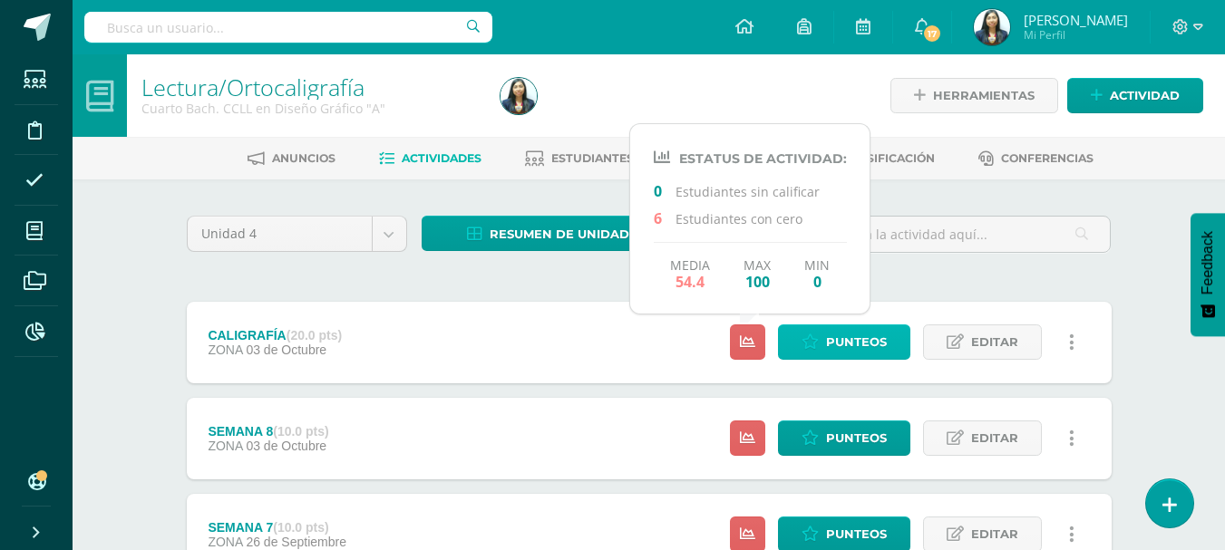
click at [851, 342] on span "Punteos" at bounding box center [856, 342] width 61 height 34
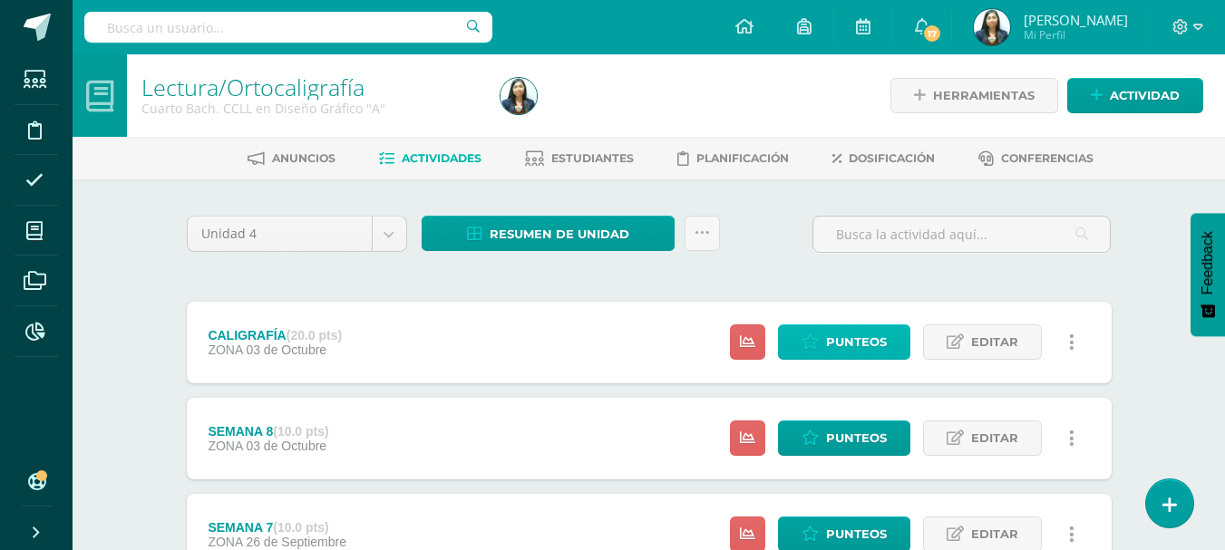
click at [851, 342] on span "Punteos" at bounding box center [856, 342] width 61 height 34
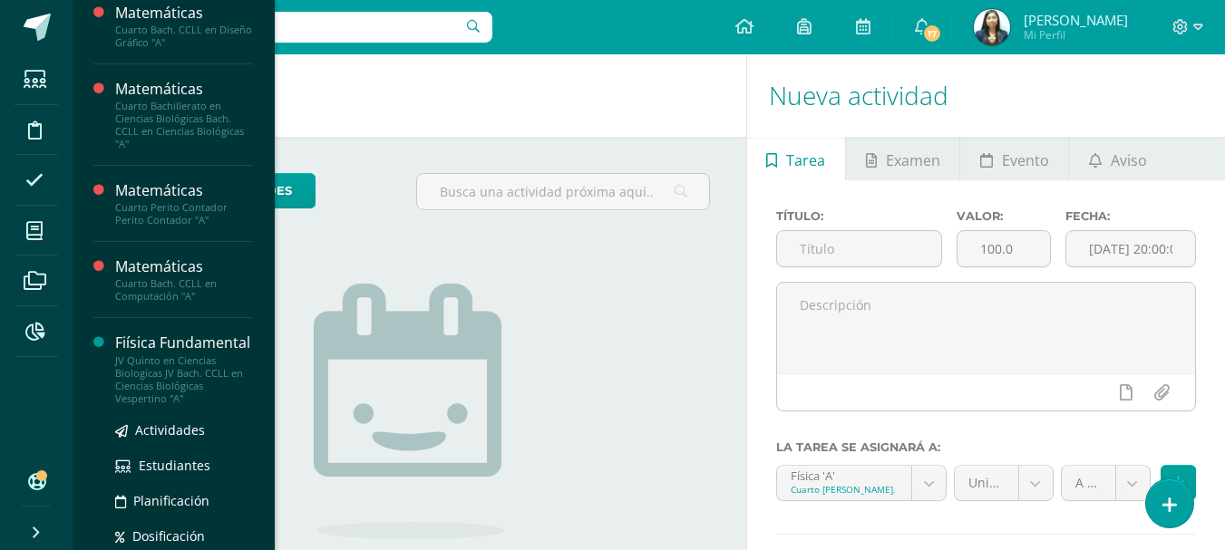
scroll to position [544, 0]
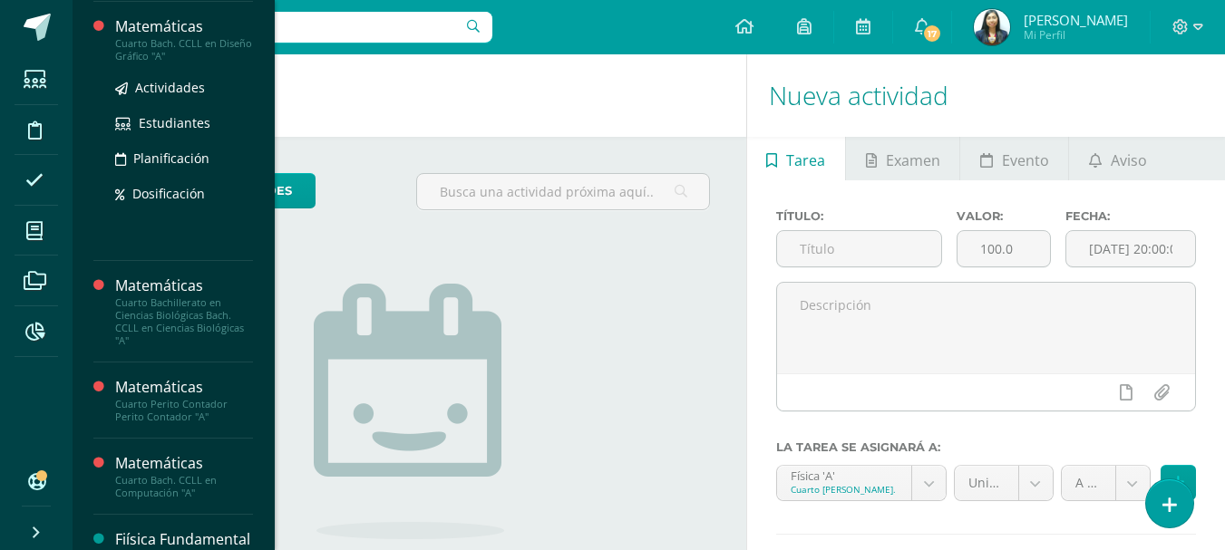
click at [171, 51] on div "Cuarto Bach. CCLL en Diseño Gráfico "A"" at bounding box center [184, 49] width 138 height 25
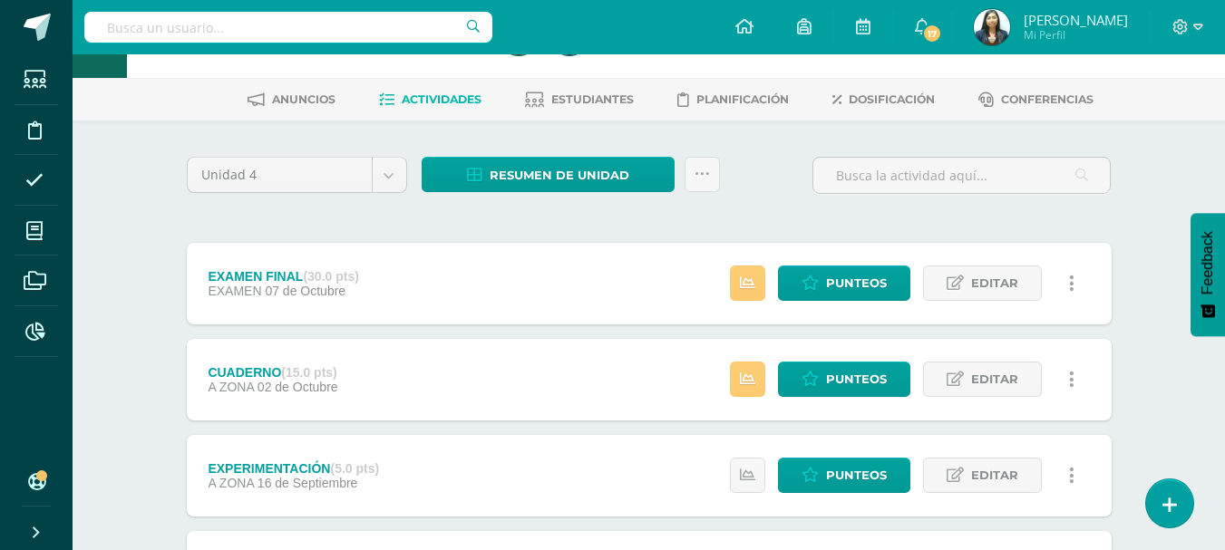
scroll to position [91, 0]
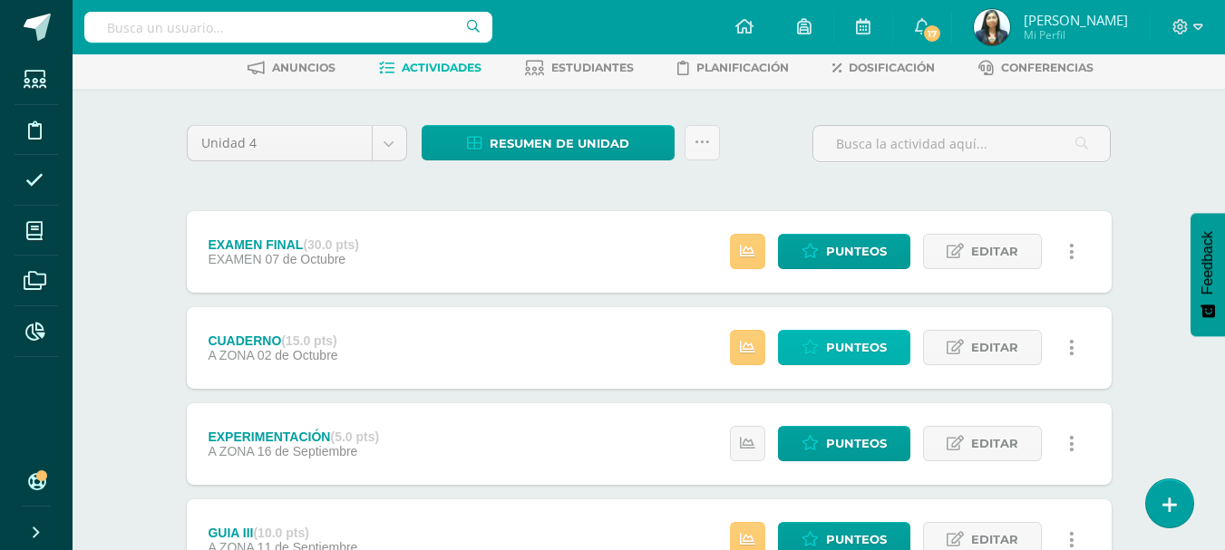
click at [831, 347] on span "Punteos" at bounding box center [856, 348] width 61 height 34
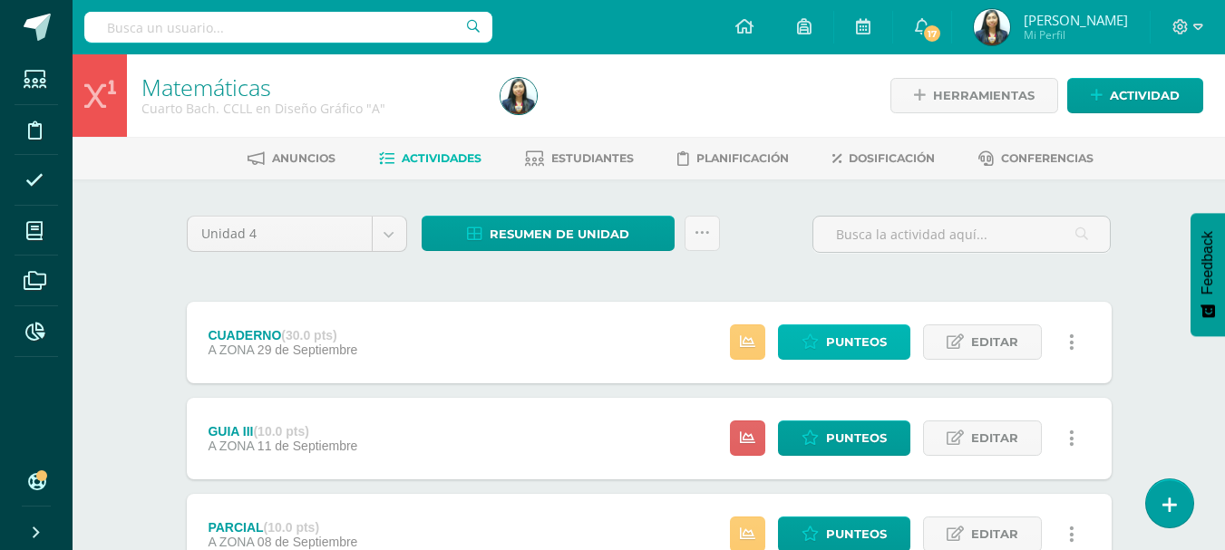
click at [862, 337] on span "Punteos" at bounding box center [856, 342] width 61 height 34
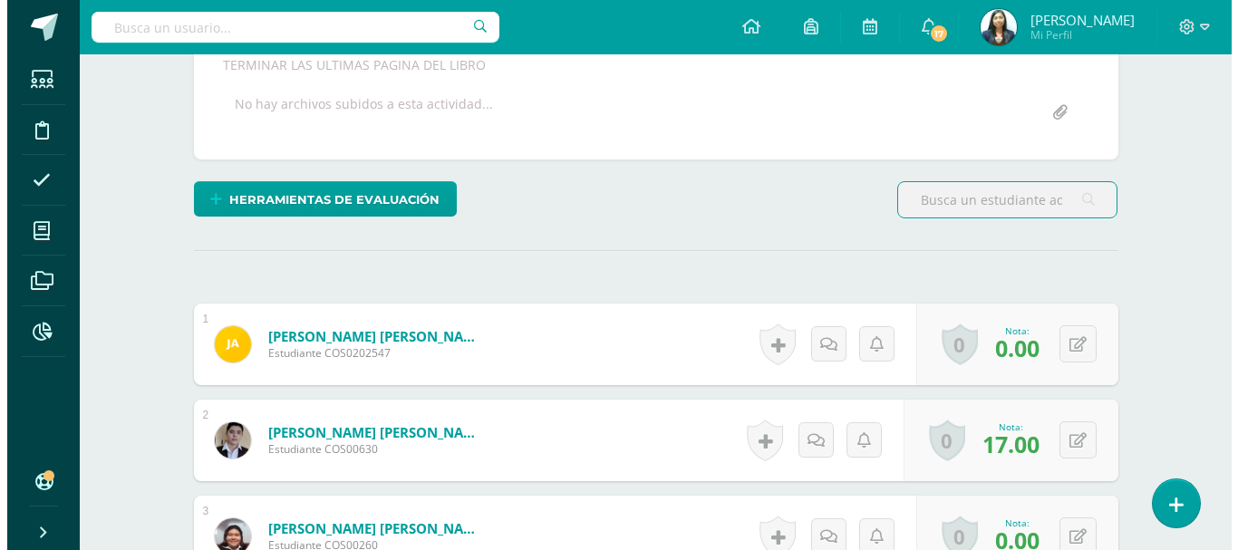
scroll to position [375, 0]
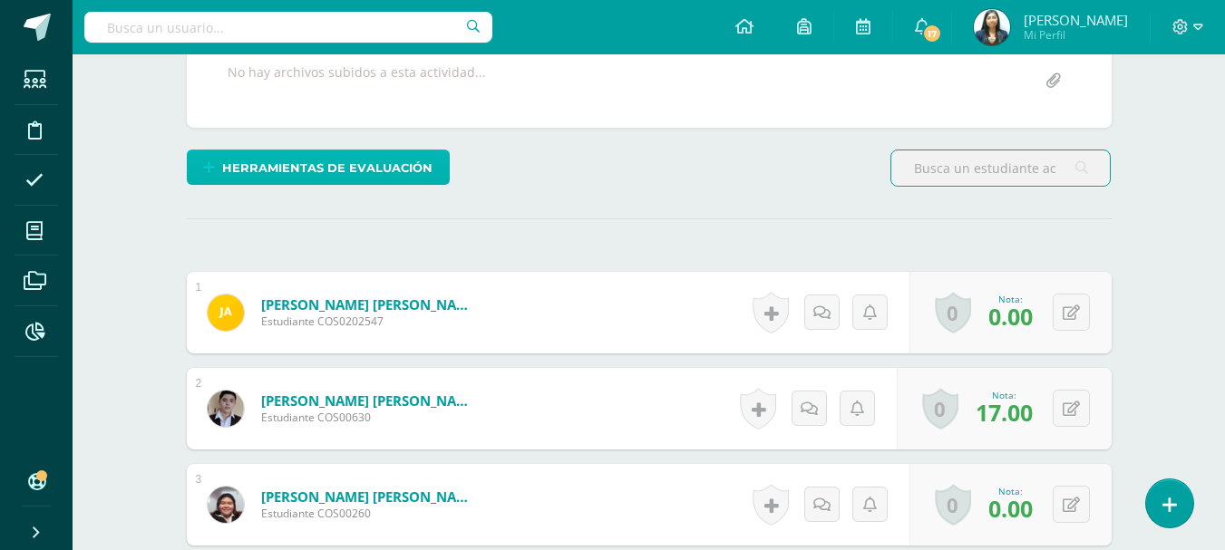
click at [316, 171] on span "Herramientas de evaluación" at bounding box center [327, 168] width 210 height 34
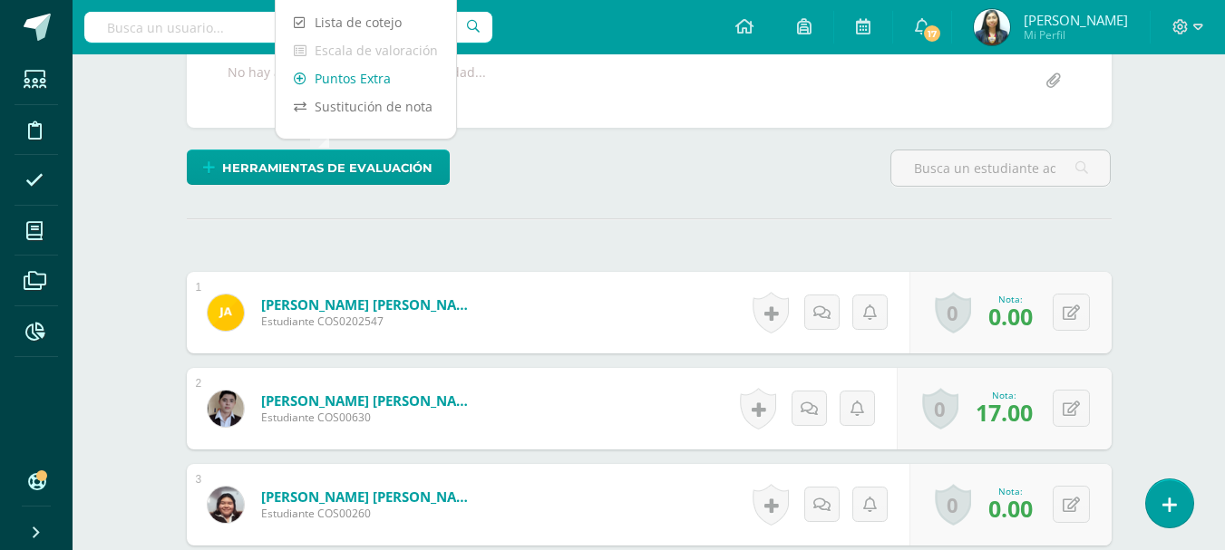
click at [335, 75] on link "Puntos Extra" at bounding box center [366, 78] width 180 height 28
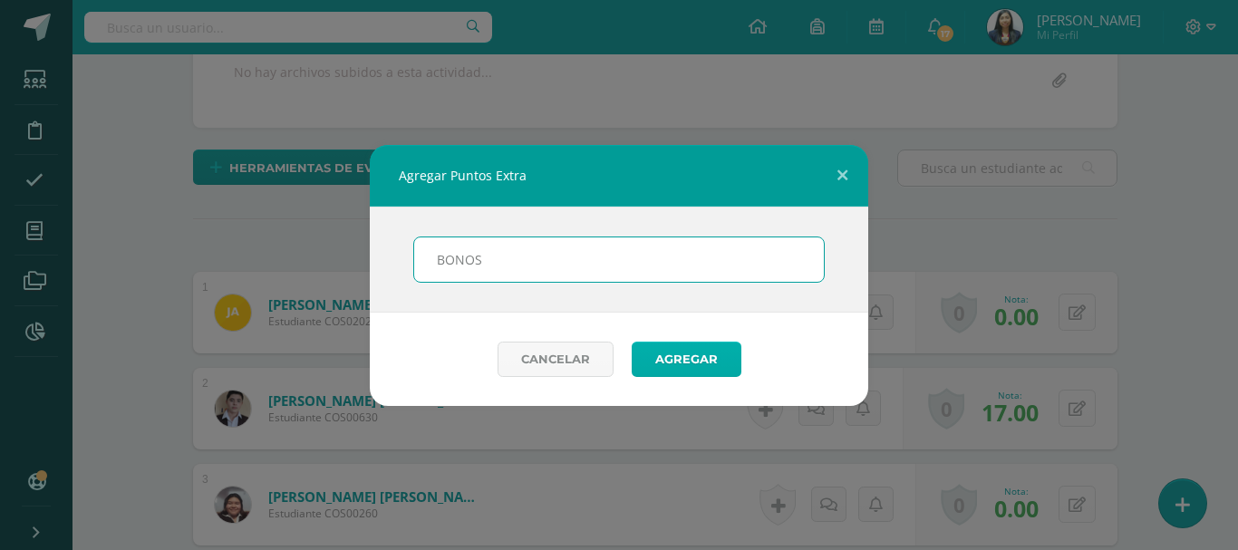
type input "BONOS"
click at [662, 344] on button "Agregar" at bounding box center [687, 359] width 110 height 35
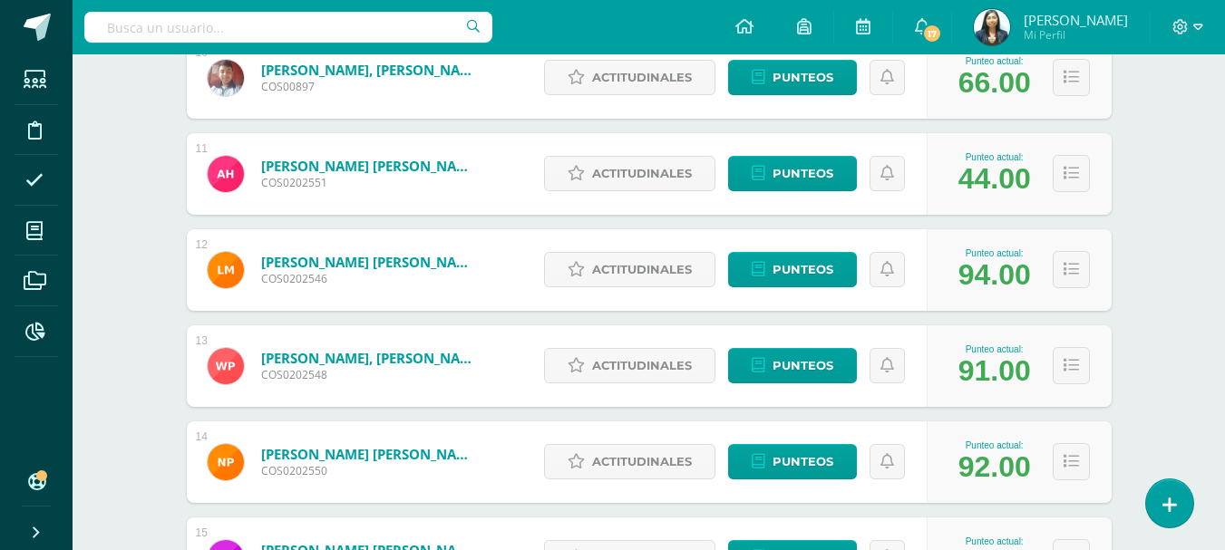
scroll to position [1215, 0]
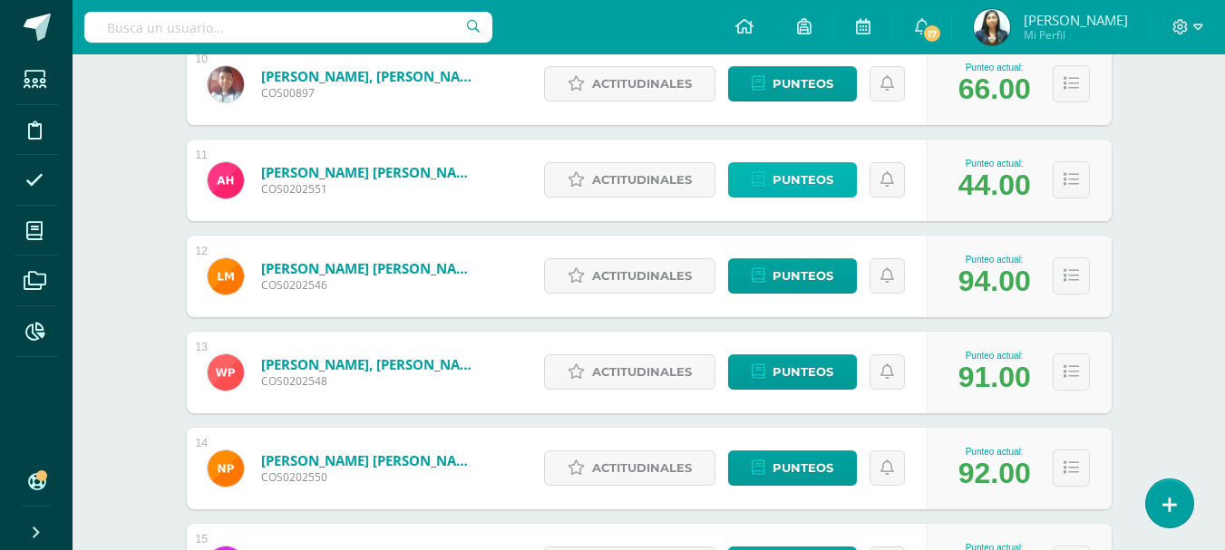
click at [791, 186] on span "Punteos" at bounding box center [802, 180] width 61 height 34
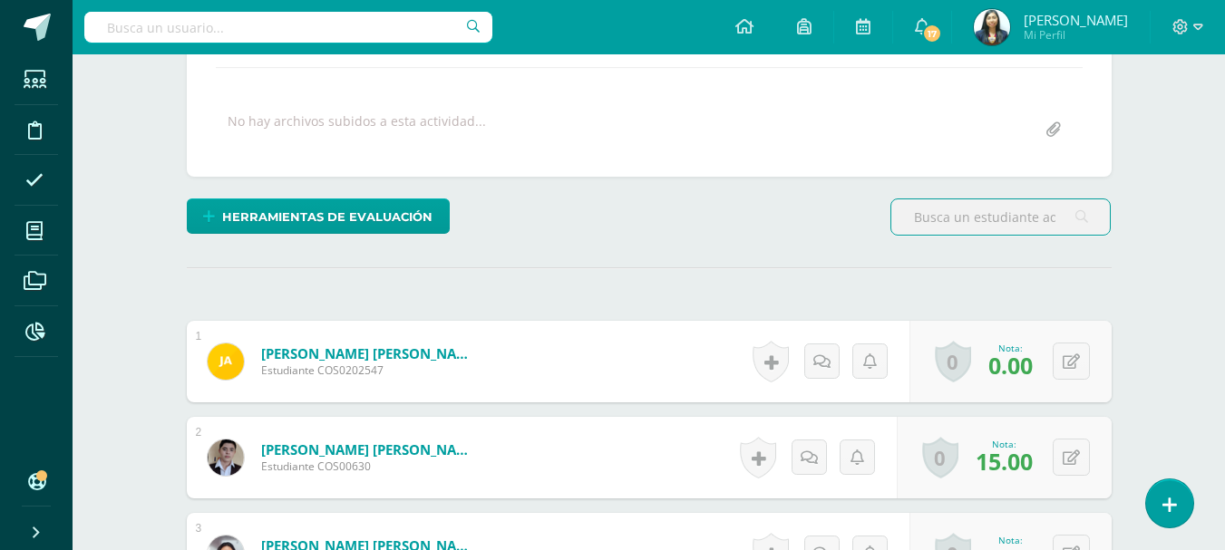
scroll to position [363, 0]
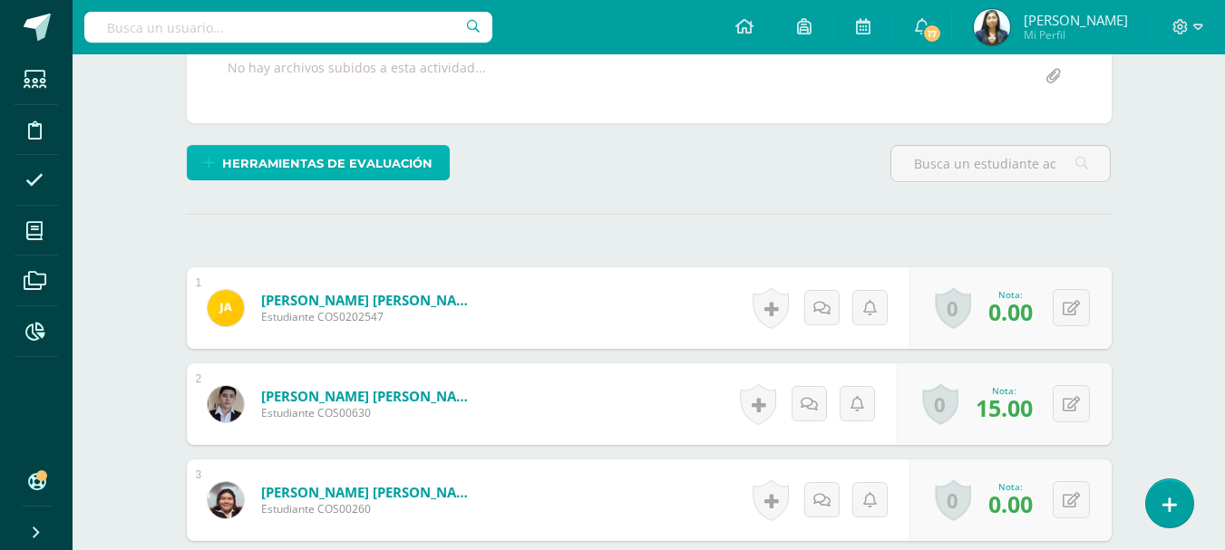
click at [367, 154] on span "Herramientas de evaluación" at bounding box center [327, 164] width 210 height 34
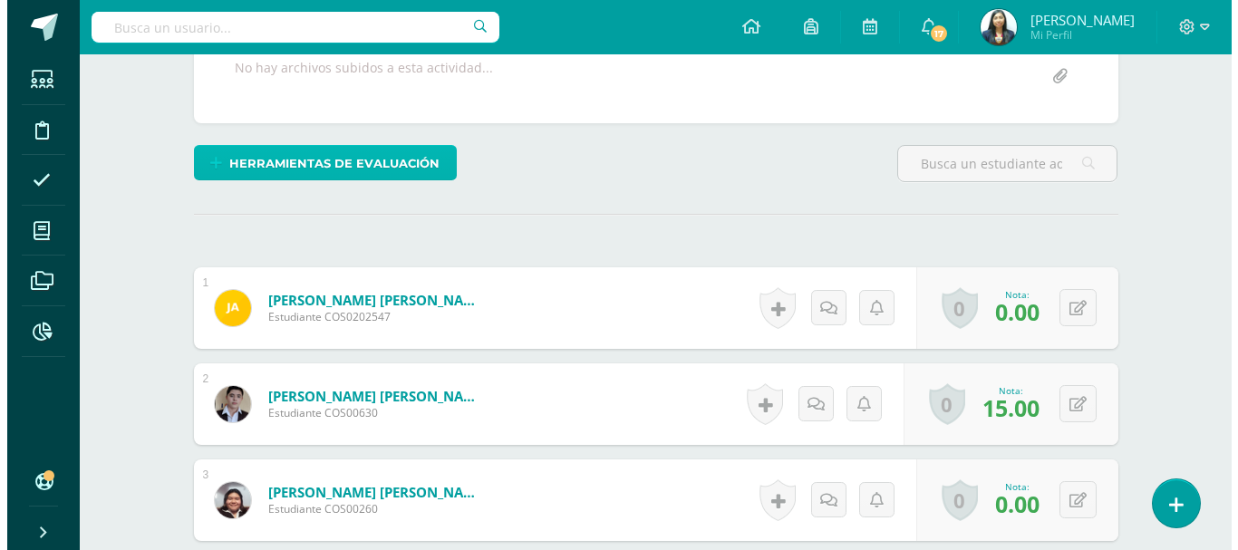
scroll to position [363, 0]
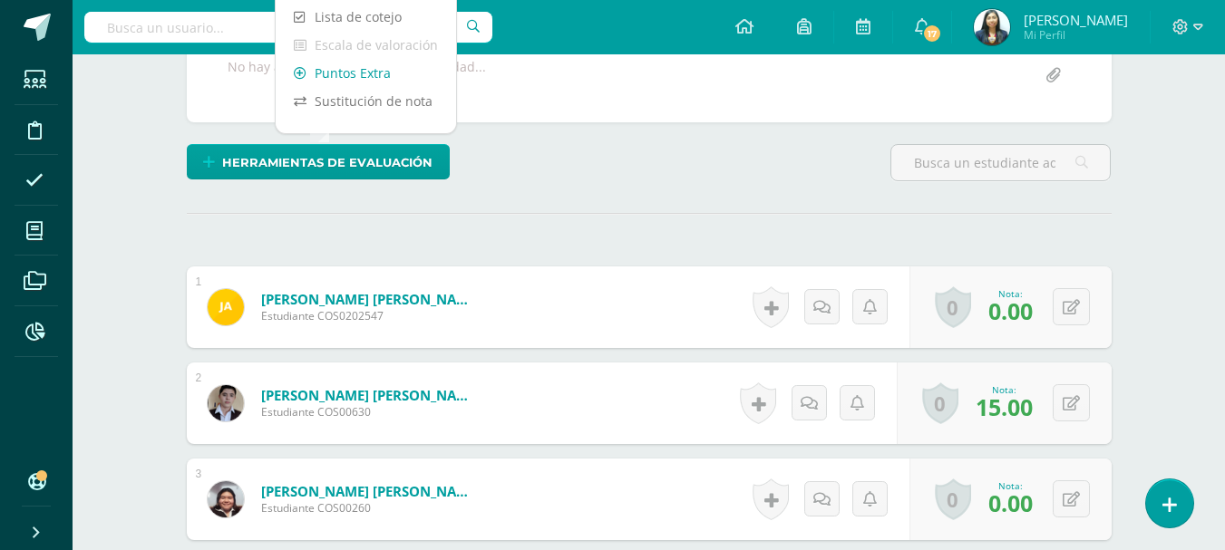
click at [329, 78] on link "Puntos Extra" at bounding box center [366, 73] width 180 height 28
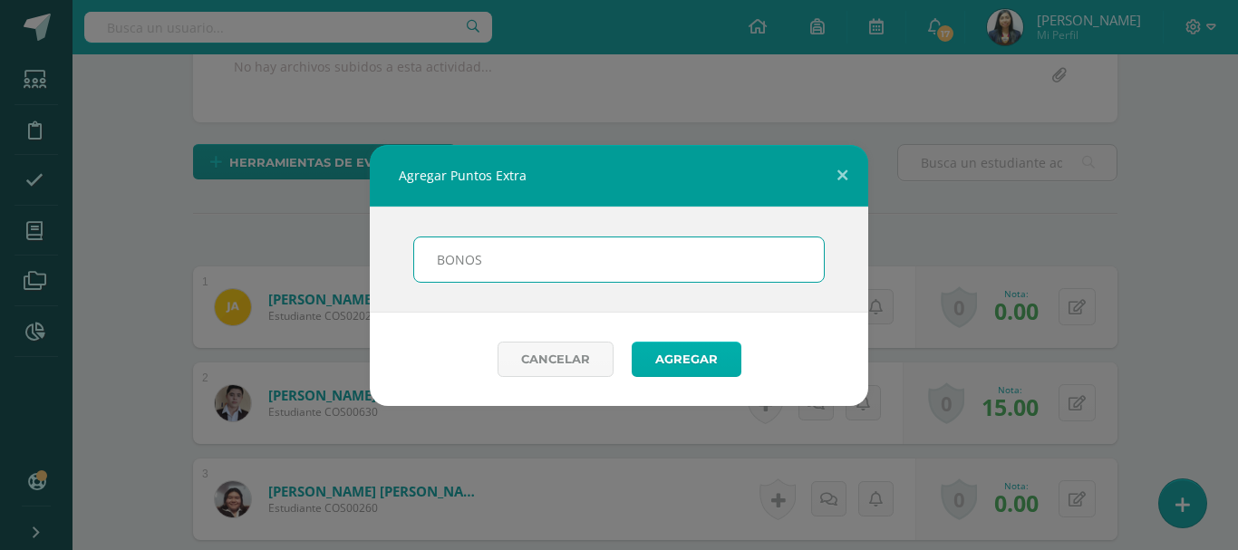
type input "BONOS"
click at [663, 350] on button "Agregar" at bounding box center [687, 359] width 110 height 35
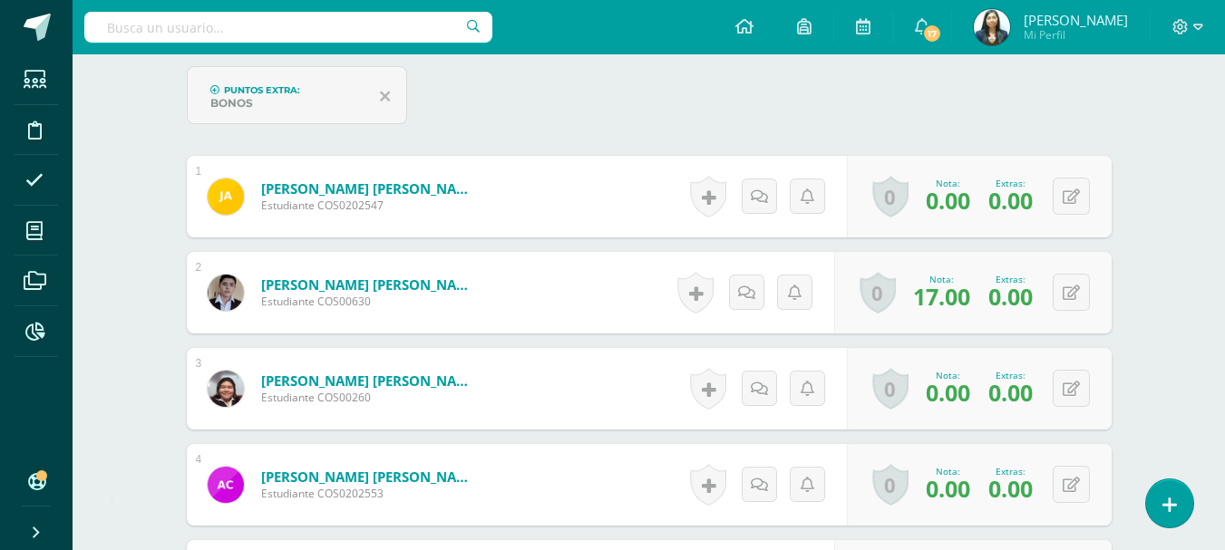
scroll to position [542, 0]
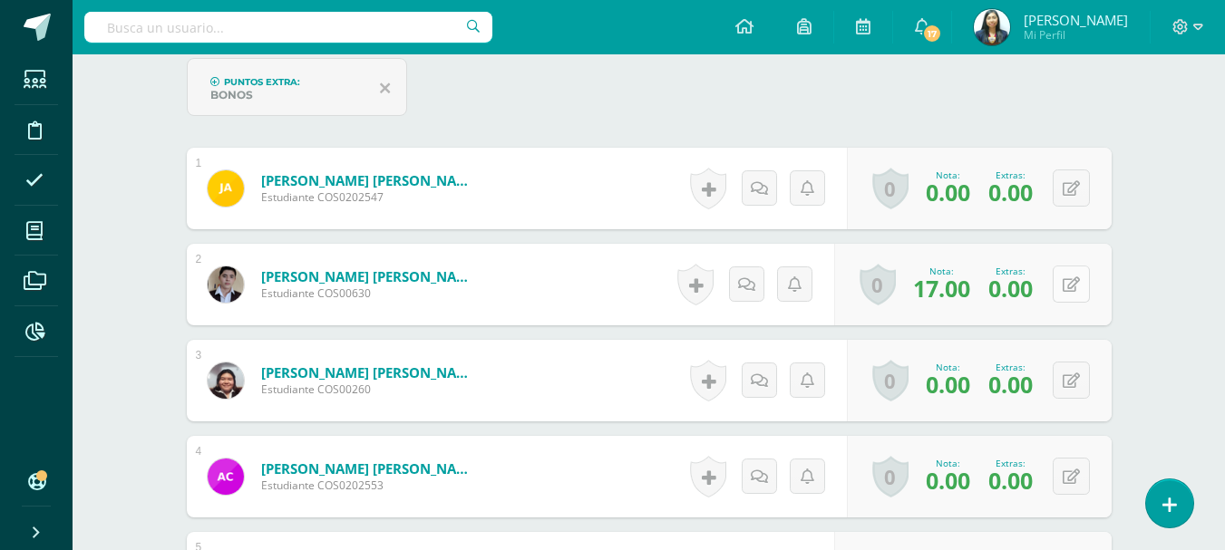
click at [1083, 303] on button at bounding box center [1070, 284] width 37 height 37
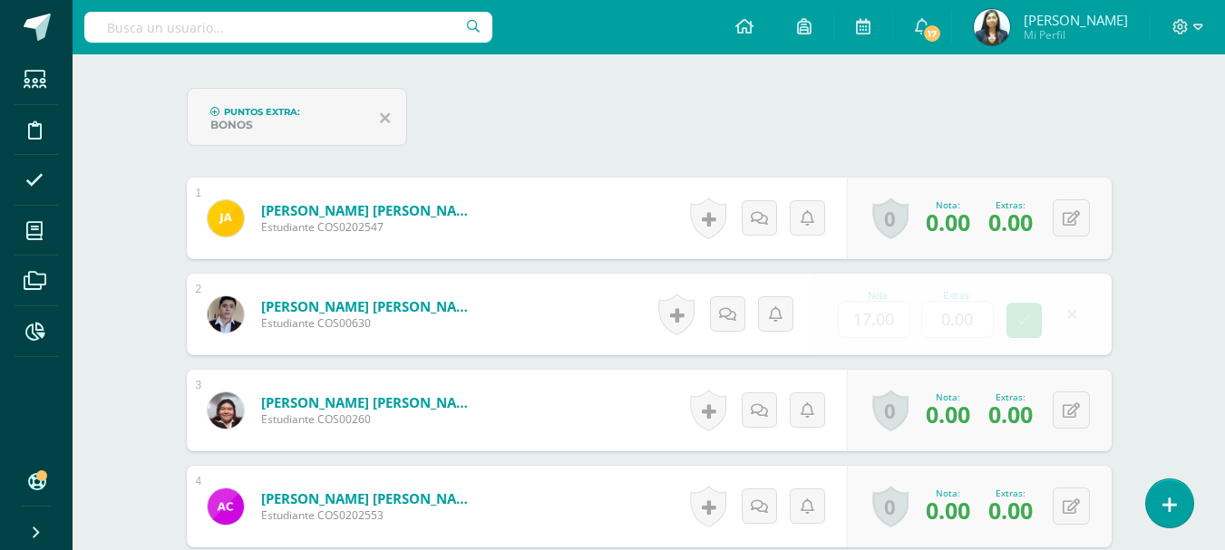
click at [1080, 305] on link at bounding box center [1071, 313] width 35 height 35
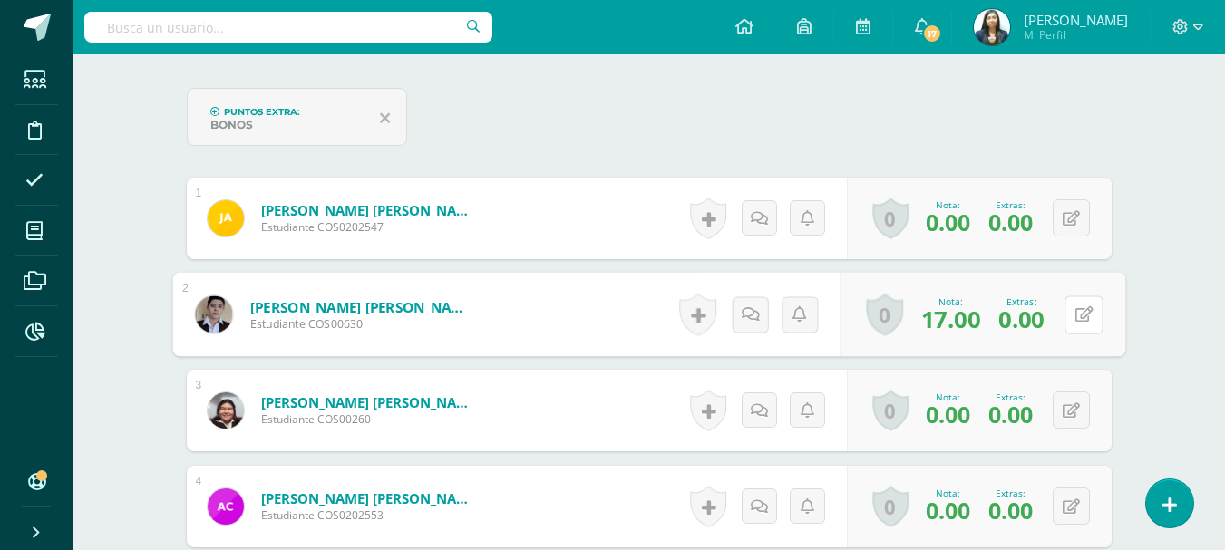
scroll to position [543, 0]
click at [1077, 319] on icon at bounding box center [1083, 312] width 18 height 15
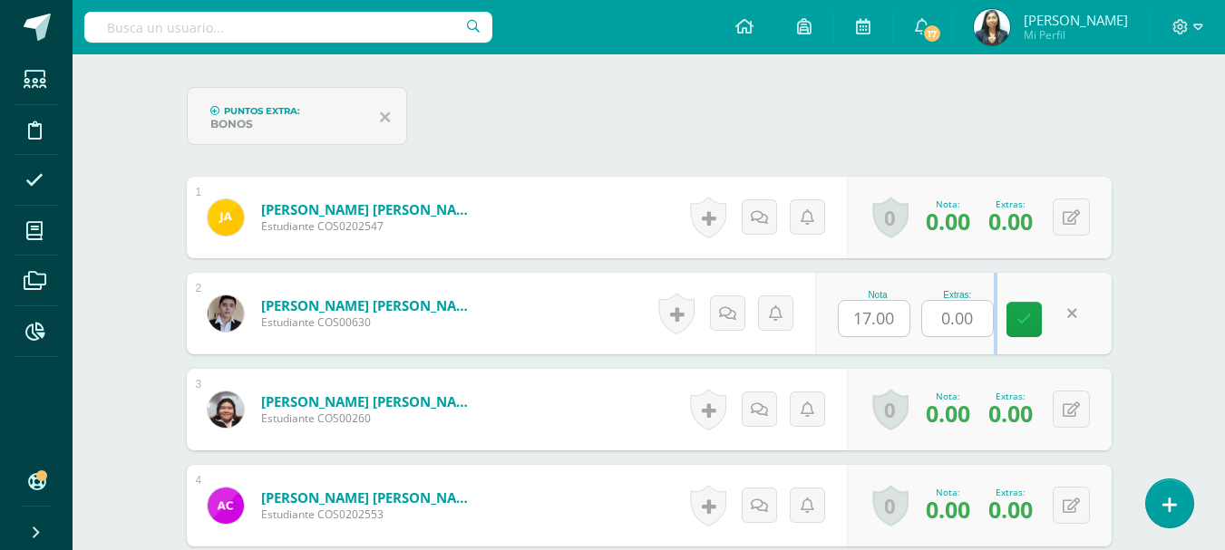
drag, startPoint x: 984, startPoint y: 320, endPoint x: 948, endPoint y: 324, distance: 36.5
click at [948, 324] on div "Nota 17.00 Extras: 0.00" at bounding box center [962, 314] width 295 height 82
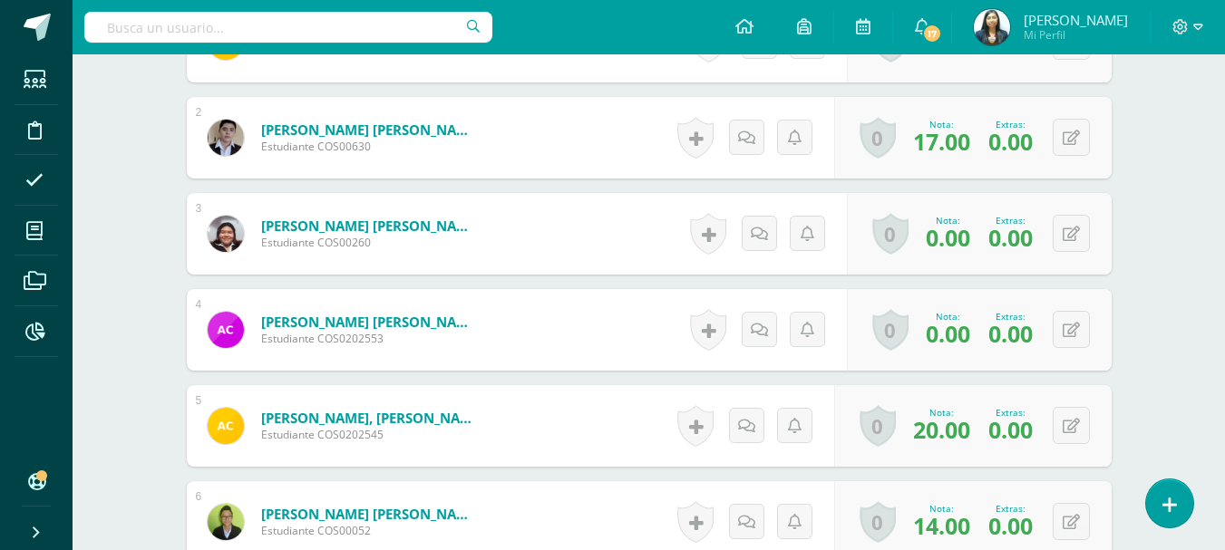
scroll to position [724, 0]
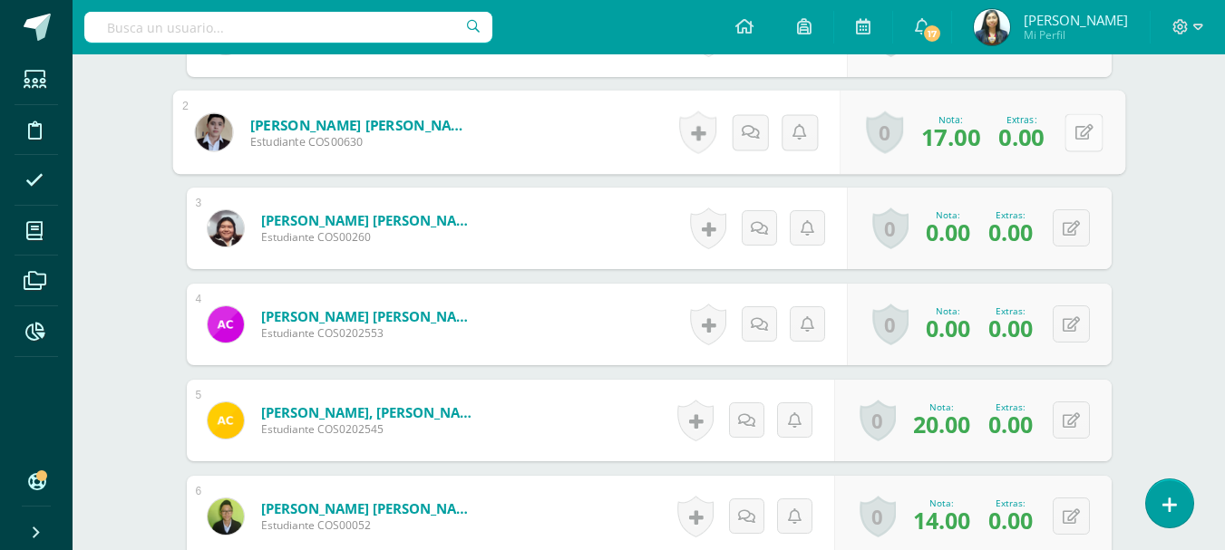
click at [1075, 141] on button at bounding box center [1083, 132] width 38 height 38
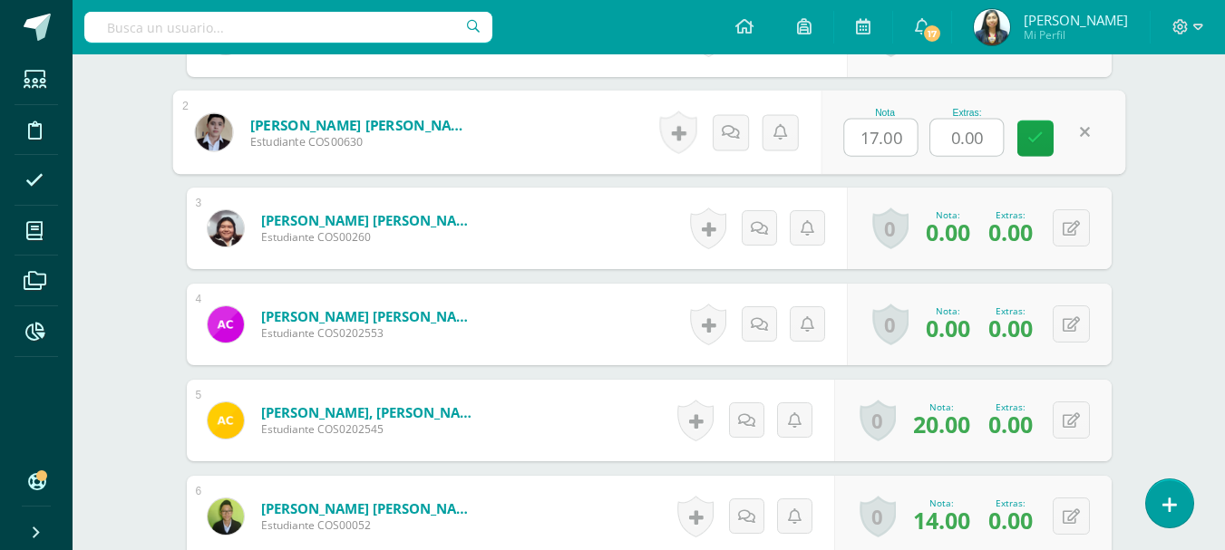
drag, startPoint x: 996, startPoint y: 137, endPoint x: 940, endPoint y: 144, distance: 56.7
click at [940, 144] on input "0.00" at bounding box center [966, 138] width 73 height 36
type input "5"
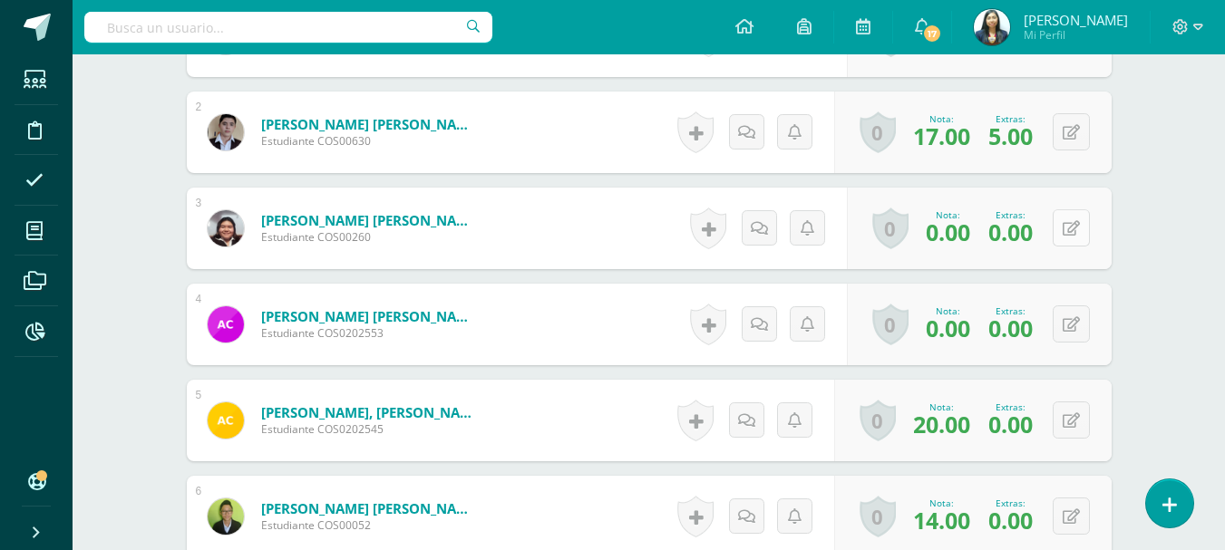
click at [1054, 237] on button at bounding box center [1070, 227] width 37 height 37
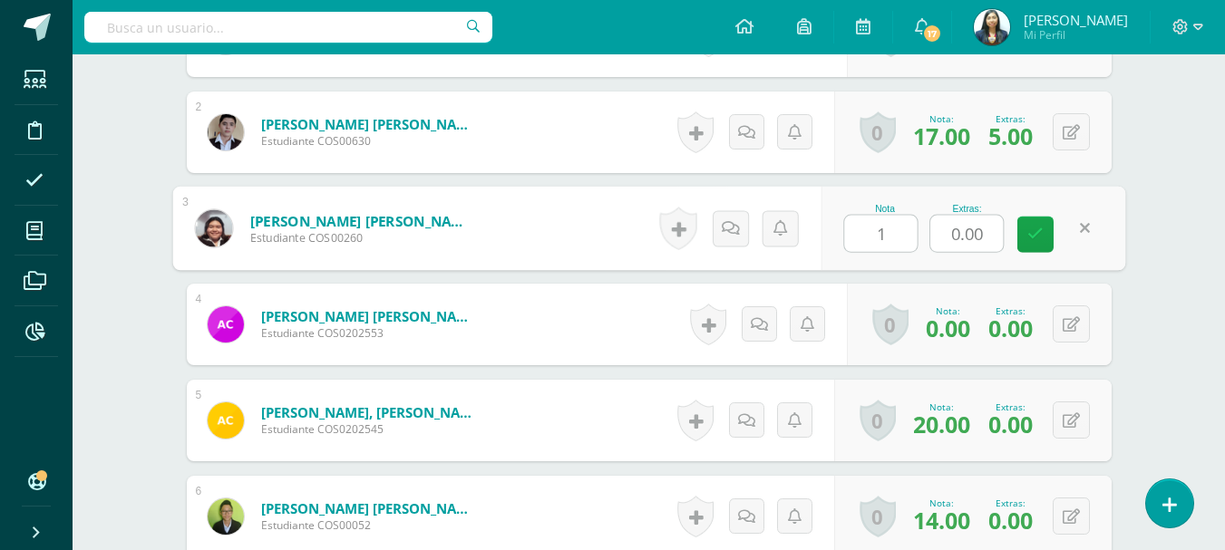
type input "1"
drag, startPoint x: 983, startPoint y: 235, endPoint x: 920, endPoint y: 230, distance: 63.6
click at [923, 236] on div "Nota 1 Extras: 0.00" at bounding box center [972, 229] width 305 height 84
type input "5"
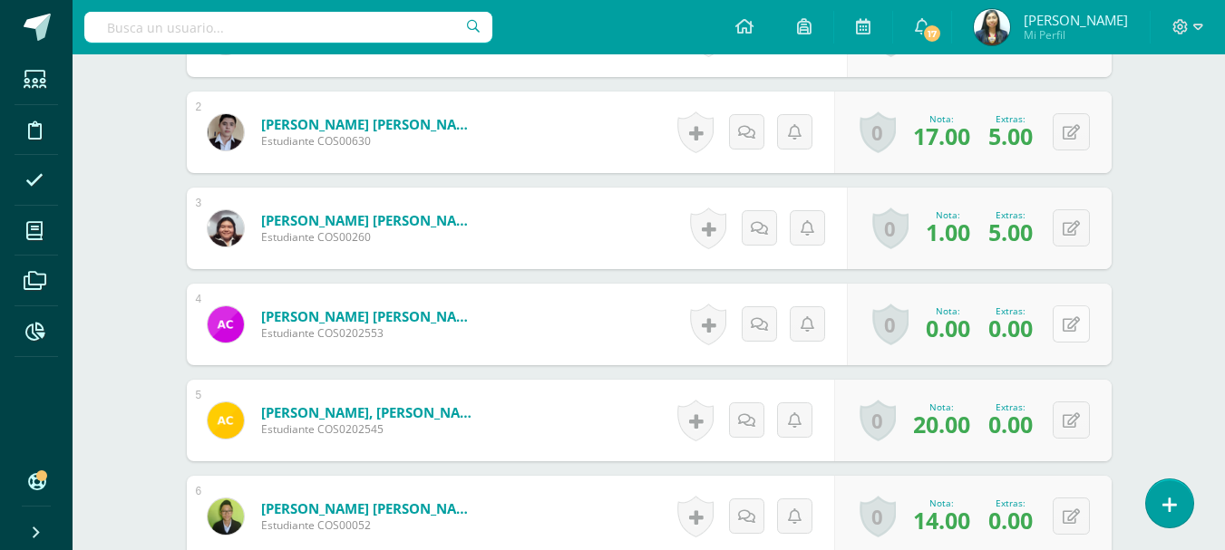
click at [1078, 323] on icon at bounding box center [1070, 324] width 17 height 15
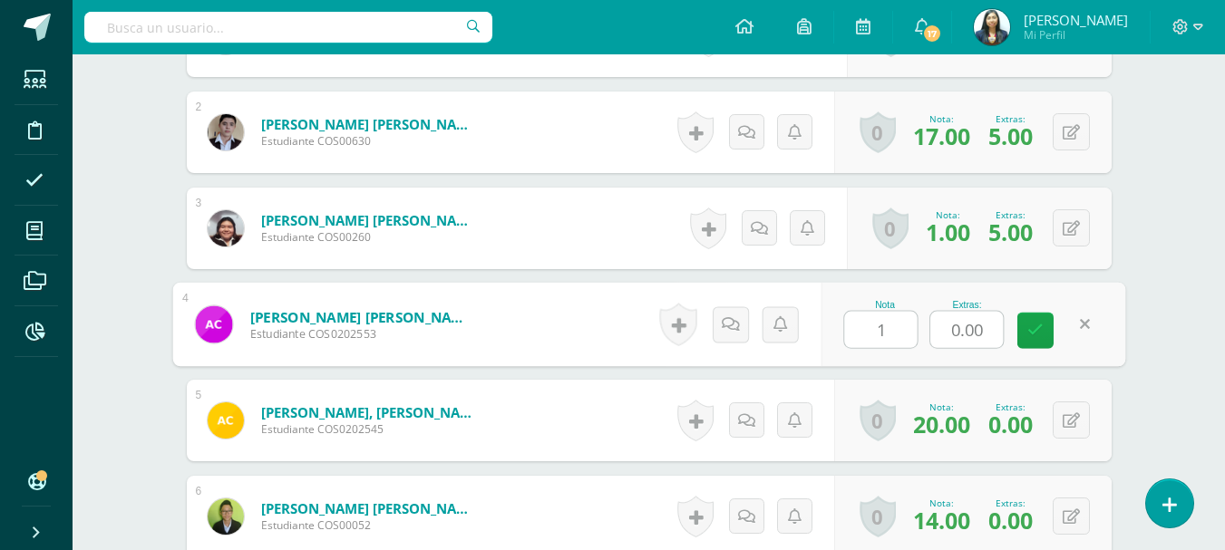
type input "1"
drag, startPoint x: 986, startPoint y: 334, endPoint x: 911, endPoint y: 334, distance: 75.2
click at [911, 334] on div "Nota 1 Extras: 0.00" at bounding box center [972, 325] width 305 height 84
type input "4"
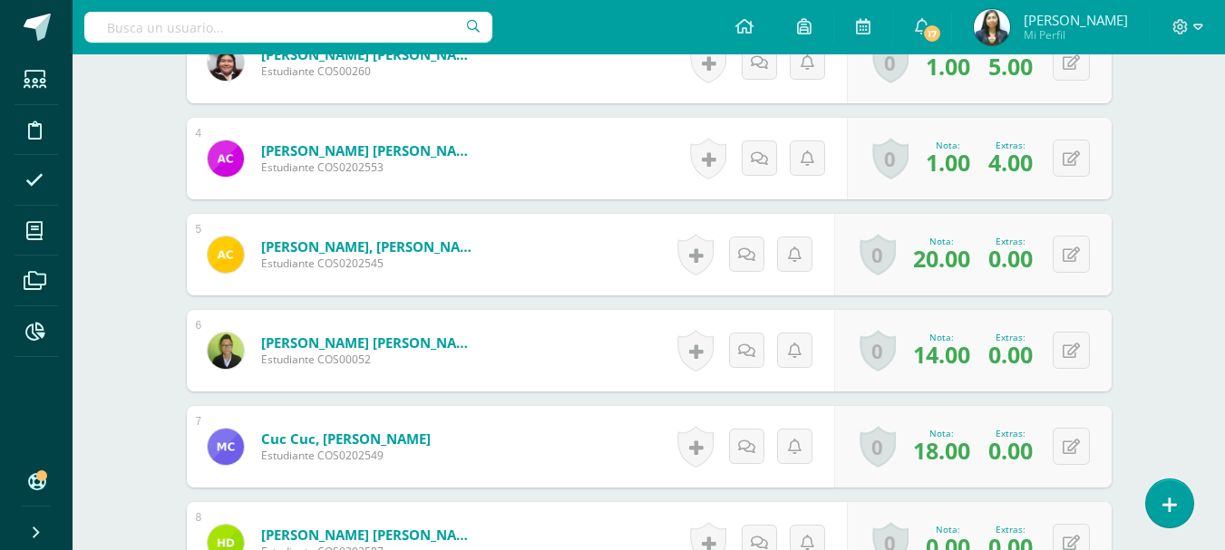
scroll to position [905, 0]
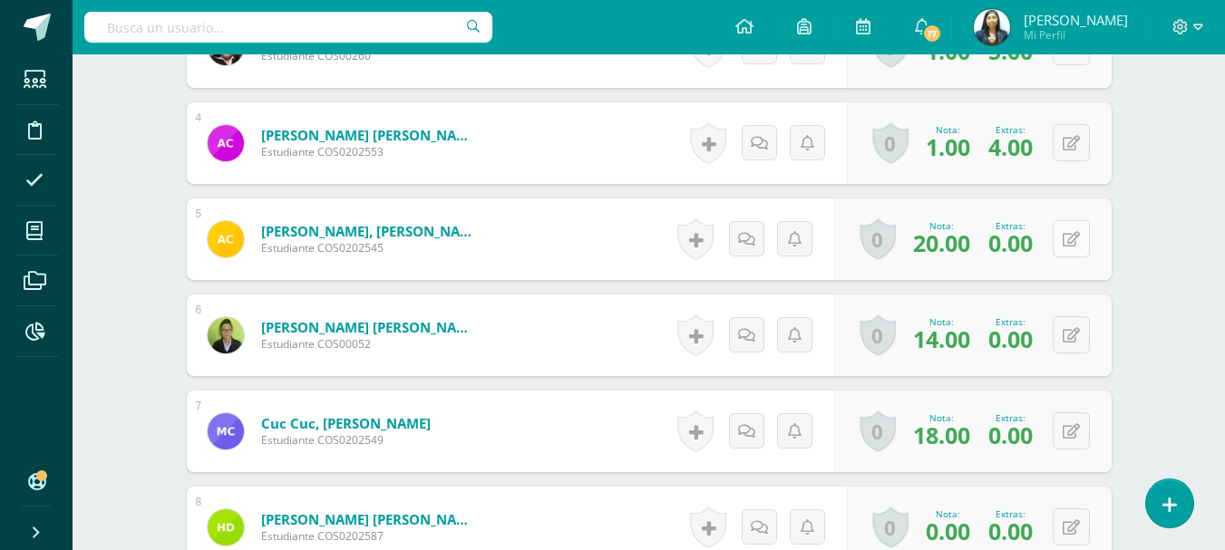
click at [1071, 242] on icon at bounding box center [1070, 239] width 17 height 15
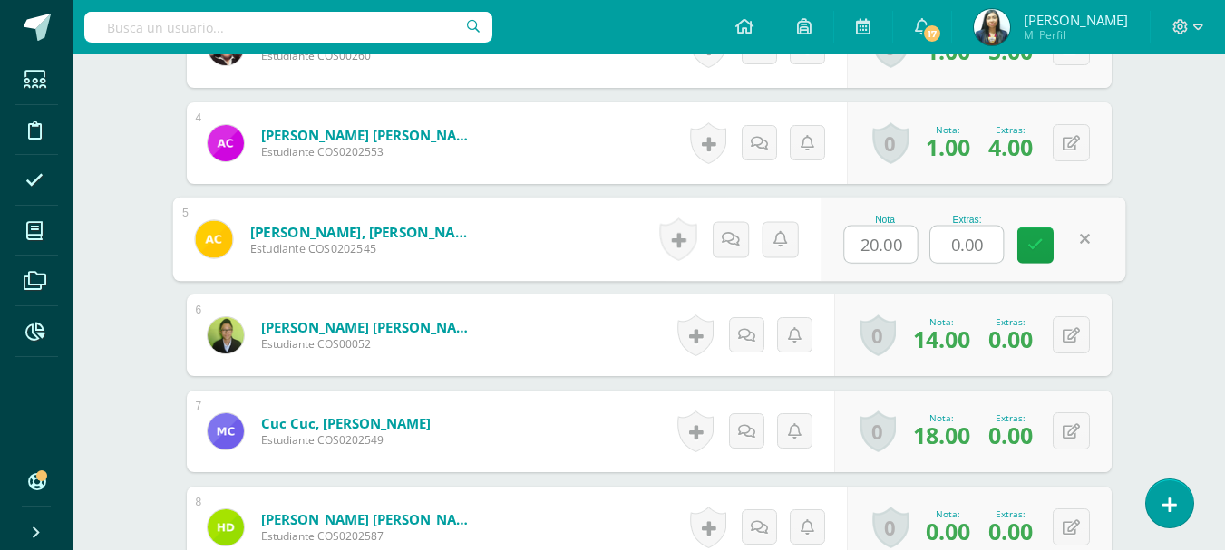
drag, startPoint x: 993, startPoint y: 242, endPoint x: 927, endPoint y: 254, distance: 67.2
click at [927, 254] on div "Nota 20.00 Extras: 0.00" at bounding box center [972, 240] width 305 height 84
type input "5"
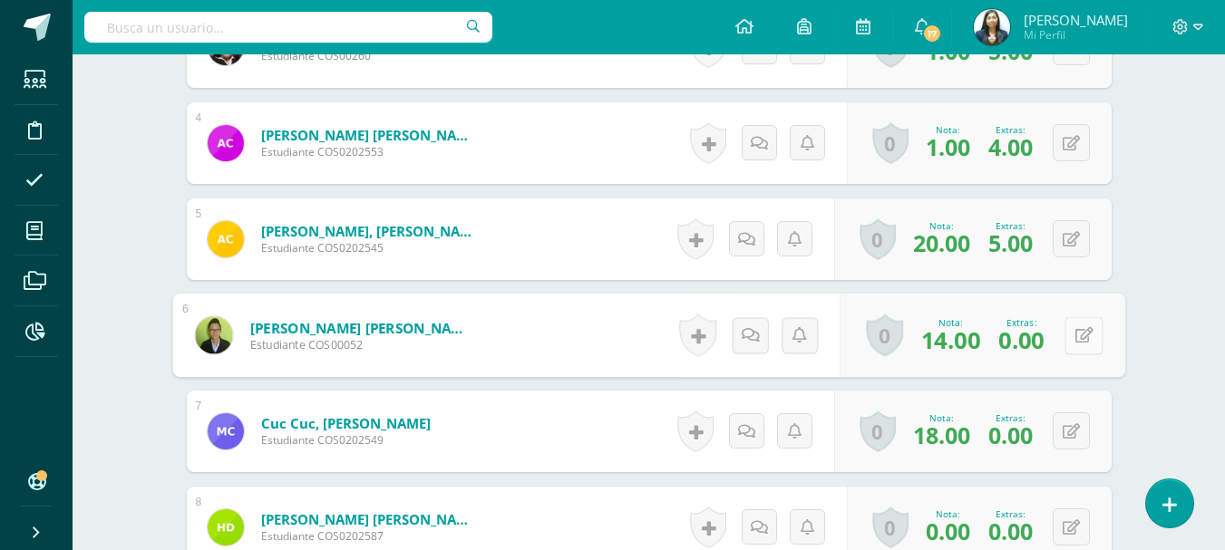
click at [1069, 344] on button at bounding box center [1083, 335] width 38 height 38
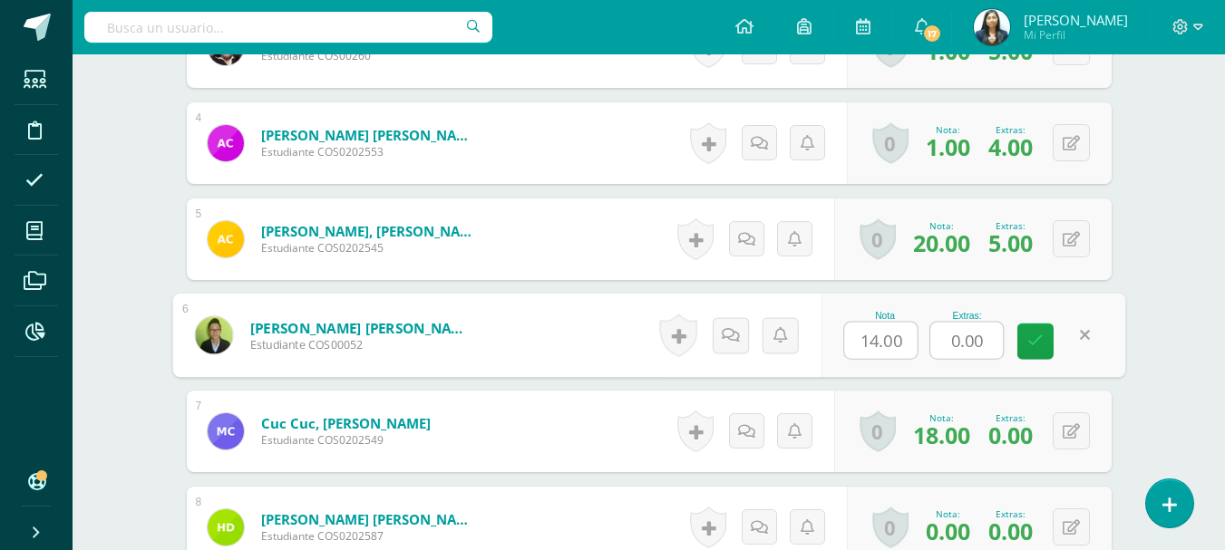
drag, startPoint x: 991, startPoint y: 345, endPoint x: 918, endPoint y: 349, distance: 72.6
click at [918, 350] on div "Nota 14.00 Extras: 0.00" at bounding box center [972, 336] width 305 height 84
type input "5"
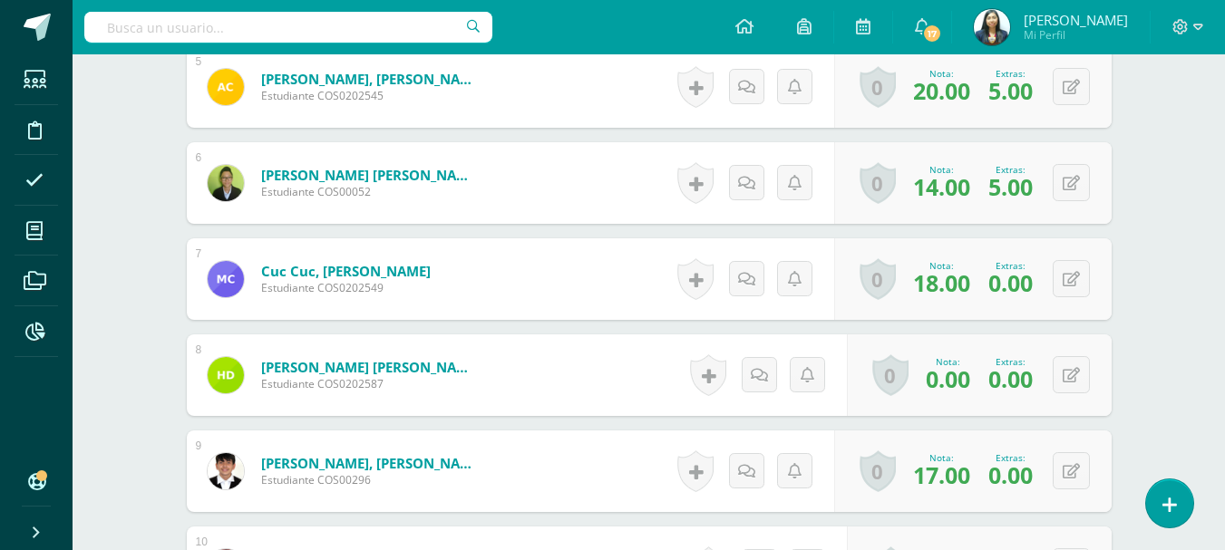
scroll to position [1087, 0]
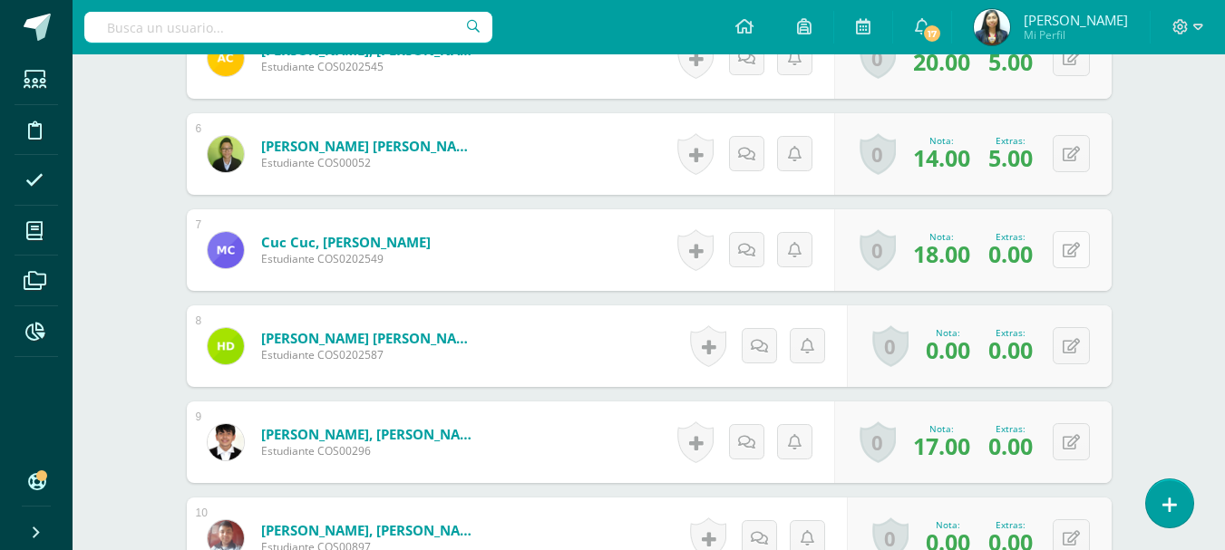
click at [1082, 246] on button at bounding box center [1070, 249] width 37 height 37
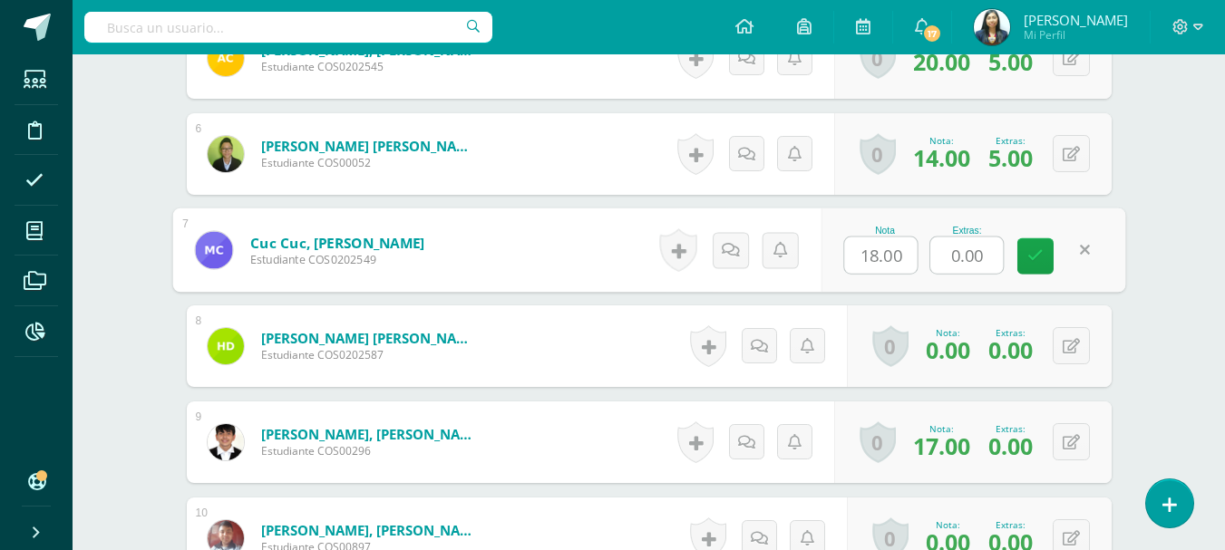
drag, startPoint x: 980, startPoint y: 261, endPoint x: 942, endPoint y: 263, distance: 38.1
click at [943, 263] on input "0.00" at bounding box center [966, 255] width 73 height 36
type input "4"
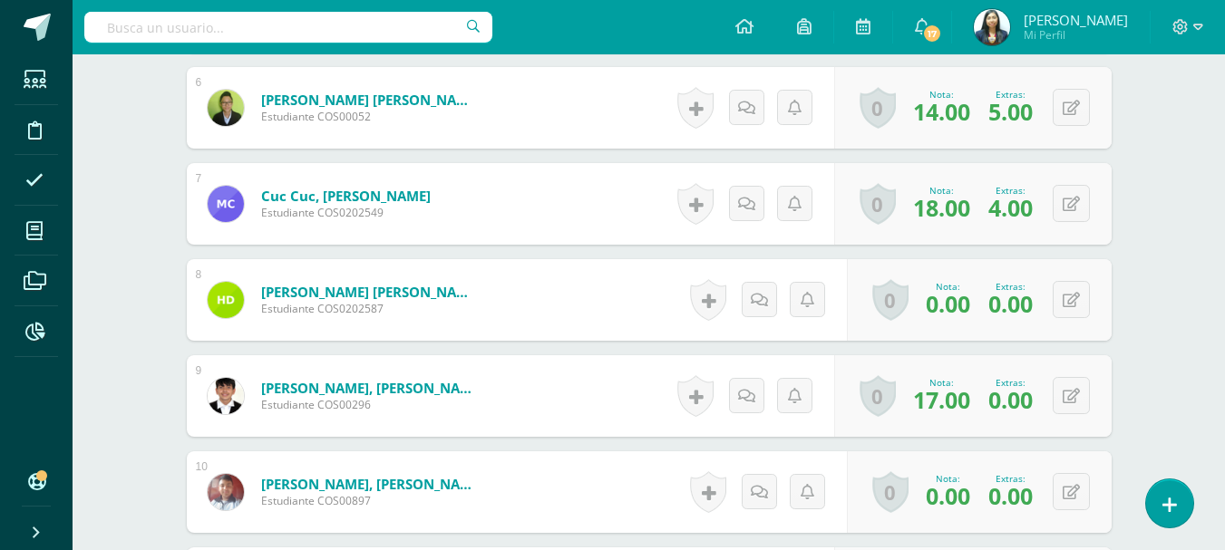
scroll to position [1177, 0]
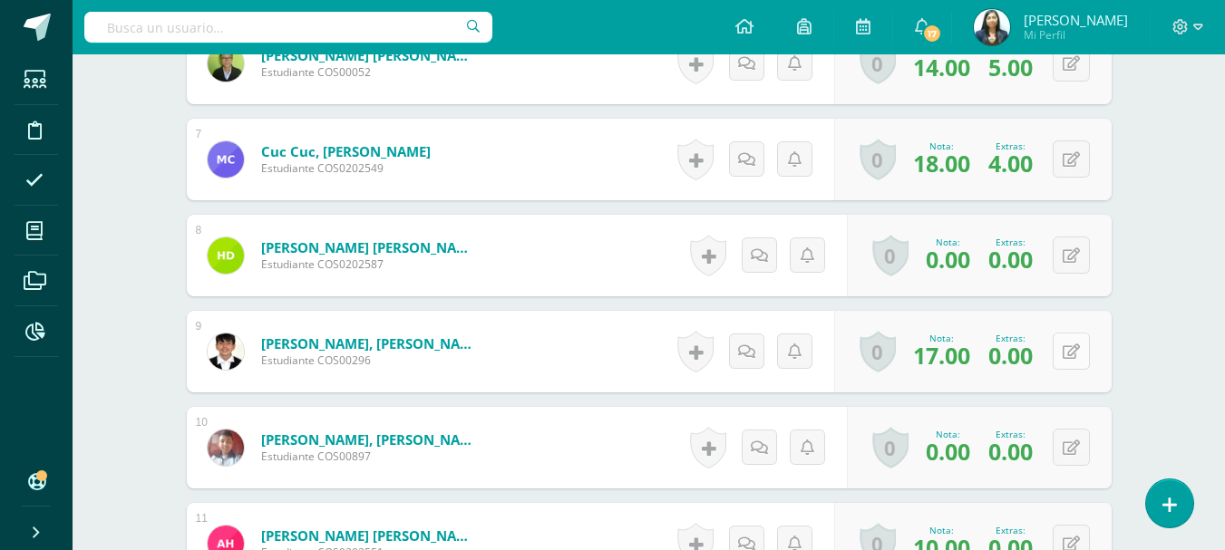
click at [1079, 342] on button at bounding box center [1070, 351] width 37 height 37
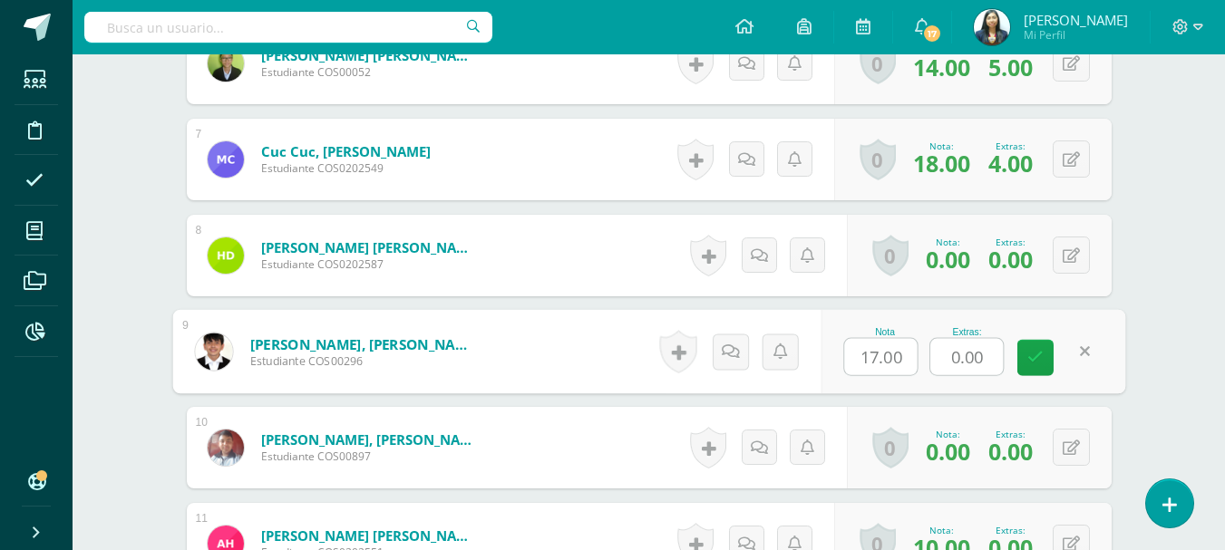
drag, startPoint x: 981, startPoint y: 354, endPoint x: 921, endPoint y: 353, distance: 59.8
click at [921, 353] on div "Nota 17.00 Extras: 0.00" at bounding box center [972, 352] width 305 height 84
type input "4"
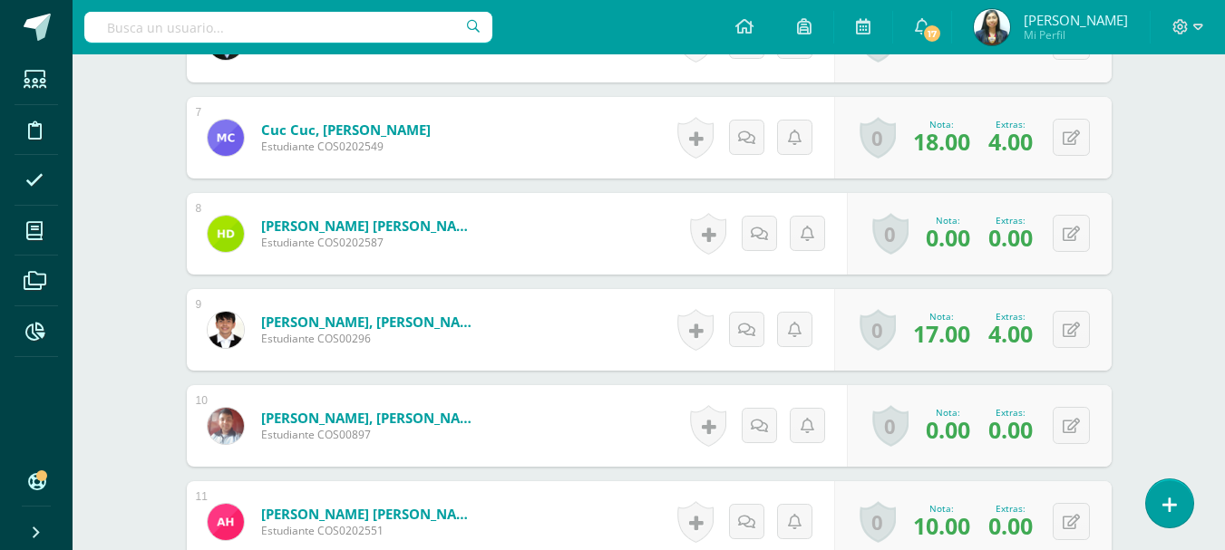
scroll to position [1268, 0]
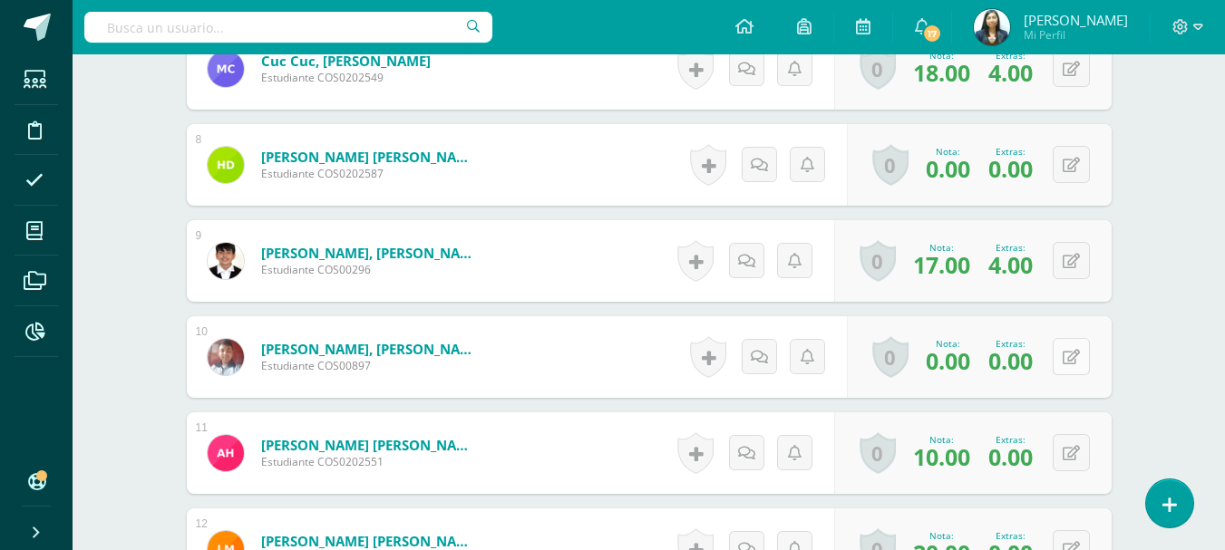
click at [1080, 360] on button at bounding box center [1070, 356] width 37 height 37
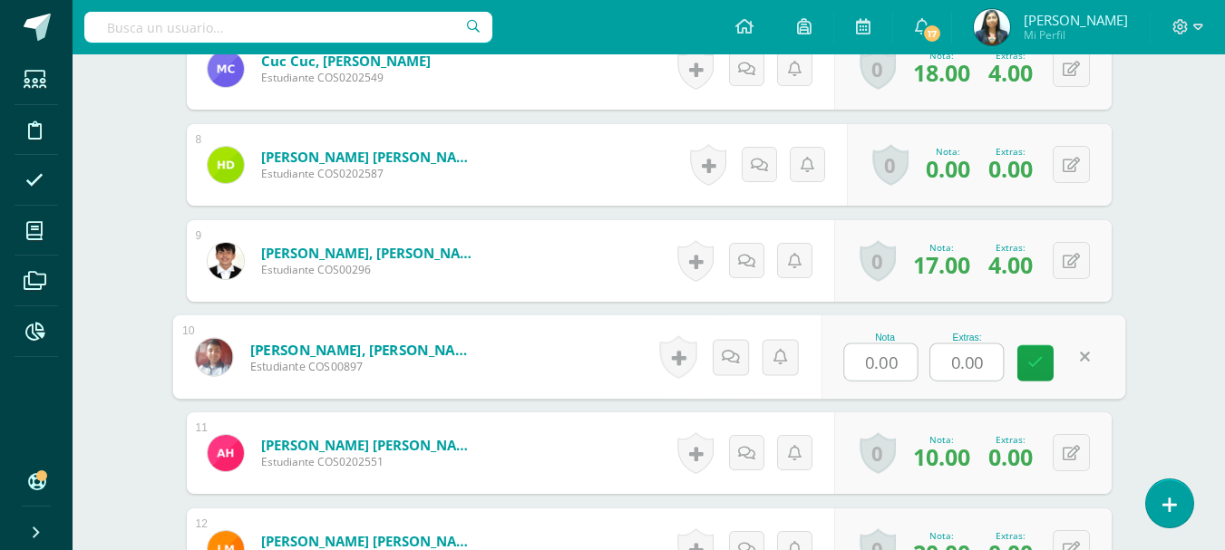
click at [942, 370] on input "0.00" at bounding box center [966, 362] width 73 height 36
type input "2"
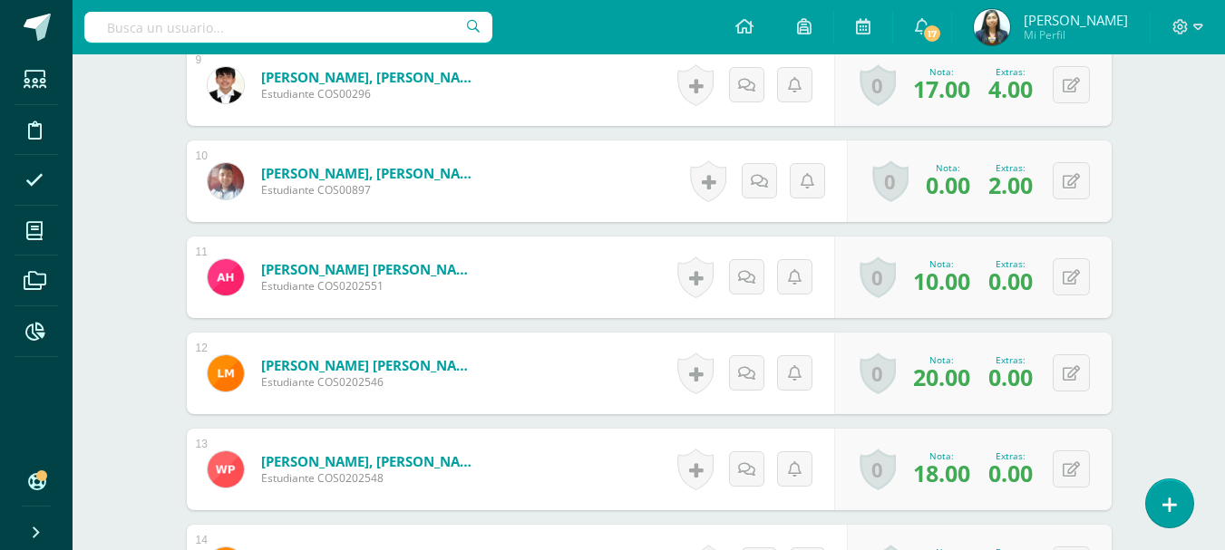
scroll to position [1449, 0]
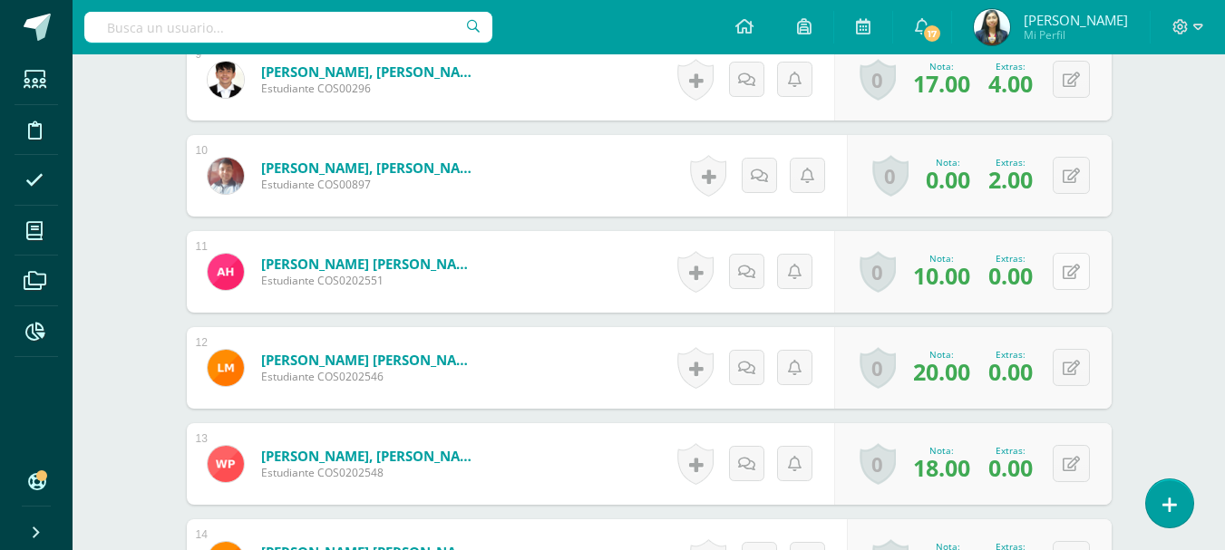
click at [1072, 271] on icon at bounding box center [1070, 272] width 17 height 15
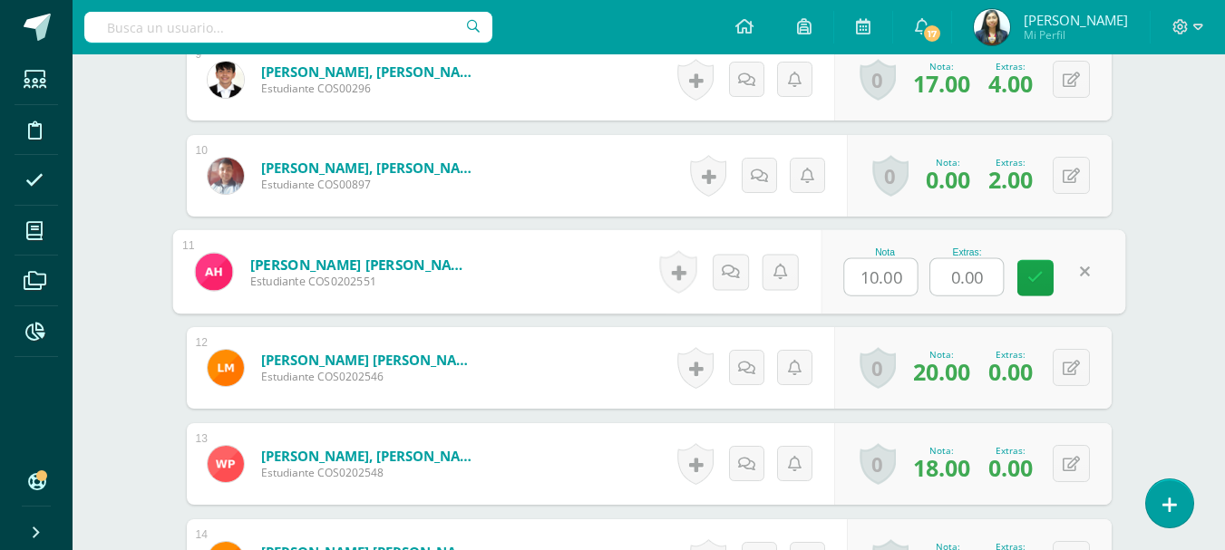
drag, startPoint x: 992, startPoint y: 286, endPoint x: 937, endPoint y: 287, distance: 55.3
click at [938, 287] on input "0.00" at bounding box center [966, 277] width 73 height 36
type input "4"
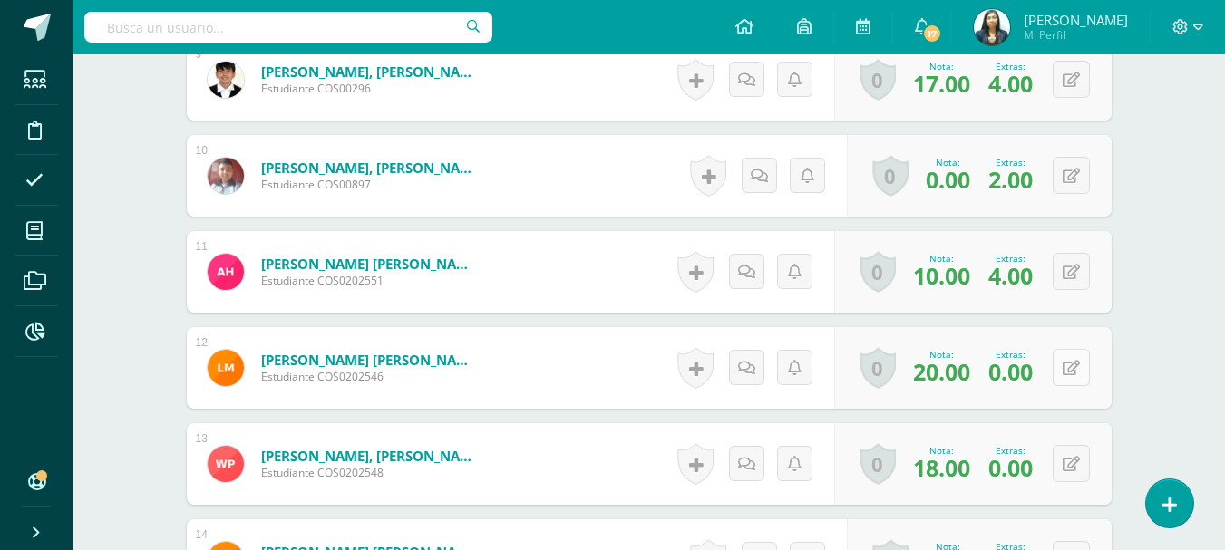
click at [1066, 371] on button at bounding box center [1070, 367] width 37 height 37
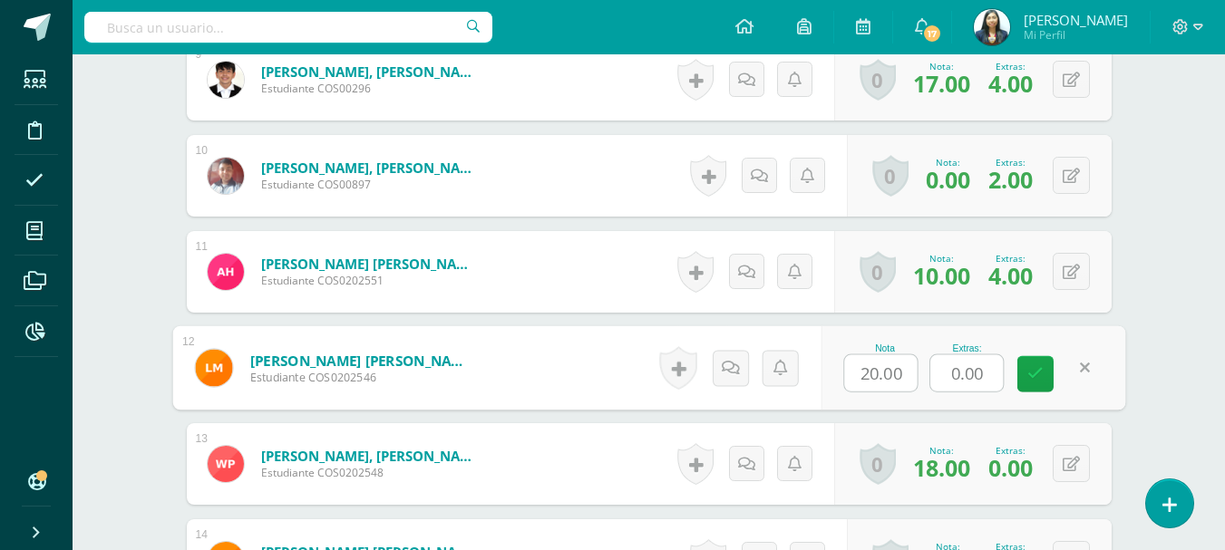
drag, startPoint x: 994, startPoint y: 374, endPoint x: 922, endPoint y: 376, distance: 72.5
click at [923, 376] on div "Nota 20.00 Extras: 0.00" at bounding box center [972, 368] width 305 height 84
type input "4"
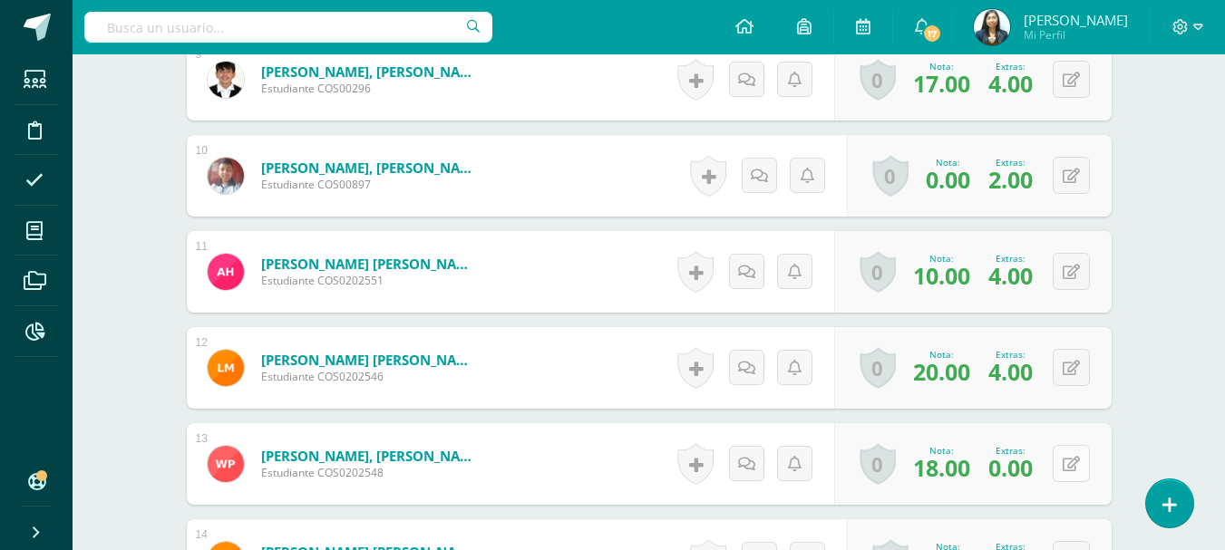
click at [1068, 454] on button at bounding box center [1070, 463] width 37 height 37
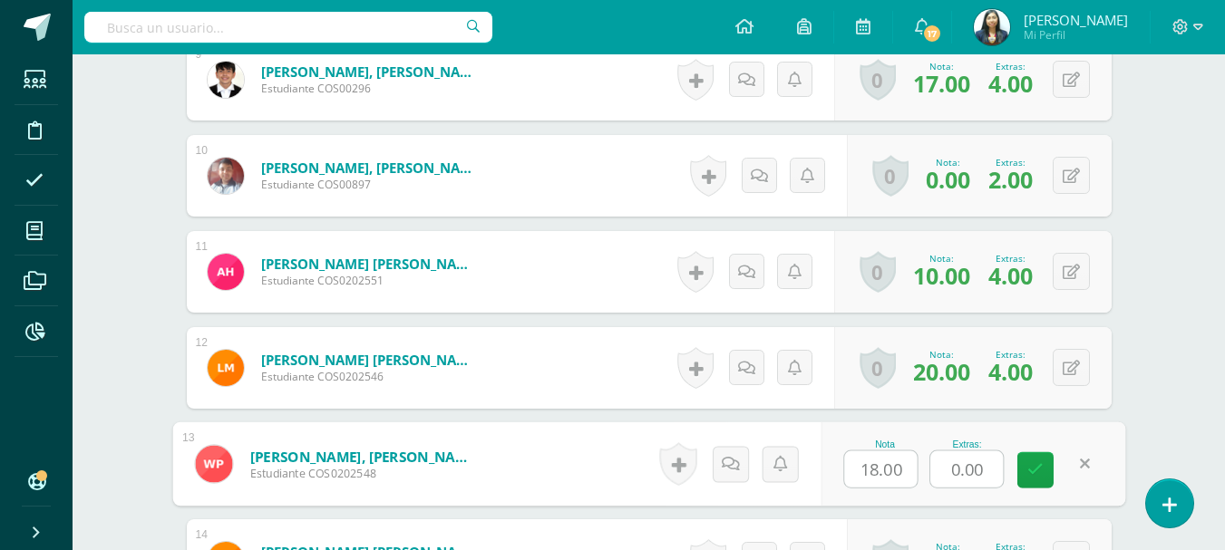
click at [937, 470] on input "0.00" at bounding box center [966, 469] width 73 height 36
type input "4"
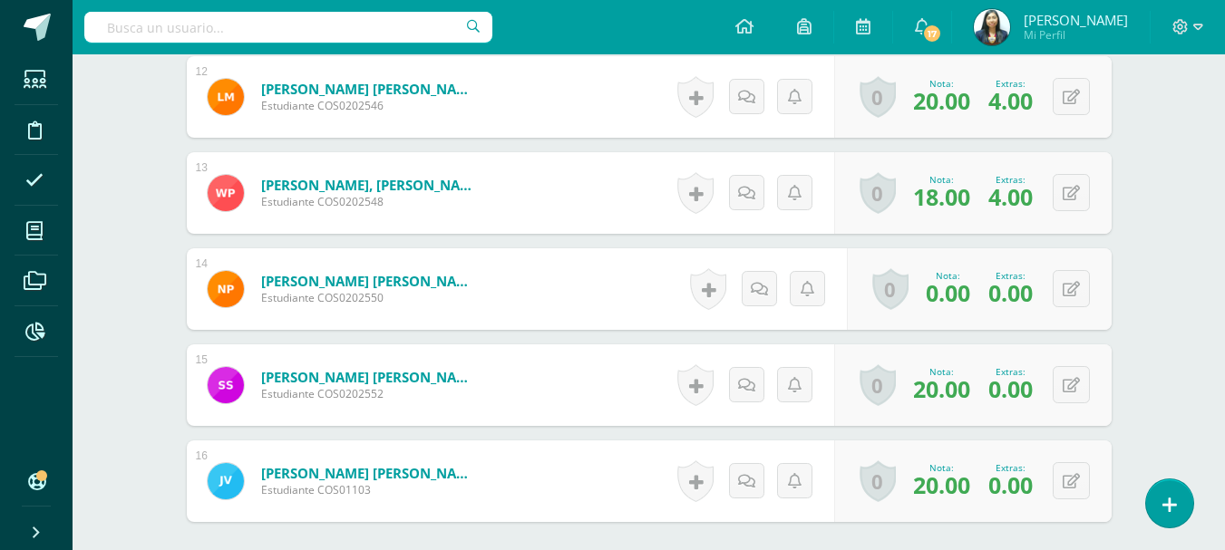
scroll to position [1721, 0]
click at [1082, 285] on button at bounding box center [1070, 287] width 37 height 37
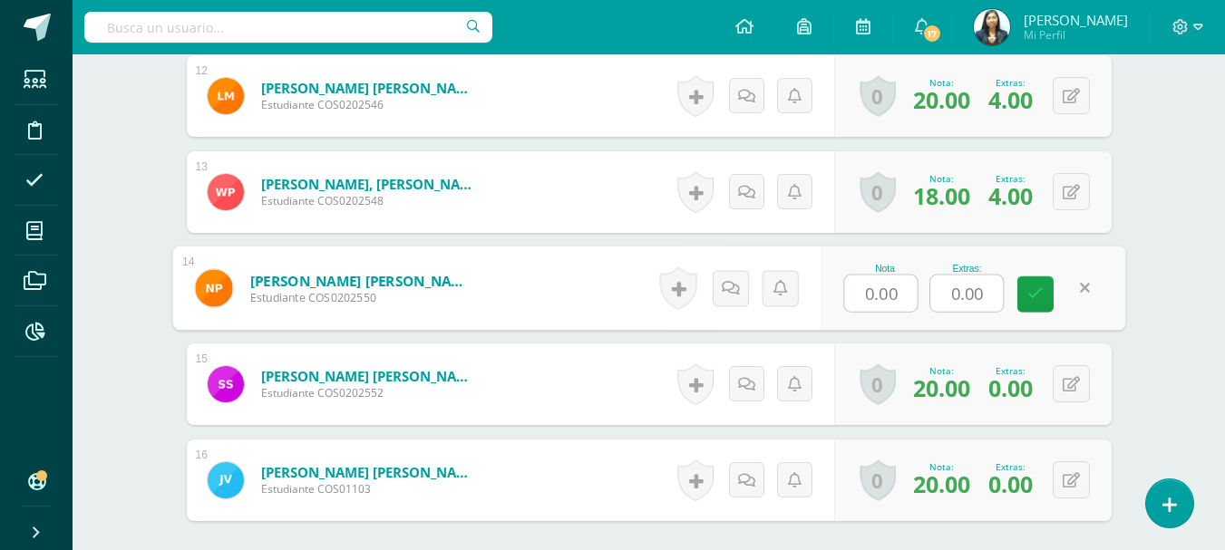
drag, startPoint x: 990, startPoint y: 299, endPoint x: 914, endPoint y: 295, distance: 76.2
click at [915, 295] on div "Nota 0.00 Extras: 0.00" at bounding box center [972, 289] width 305 height 84
type input "5"
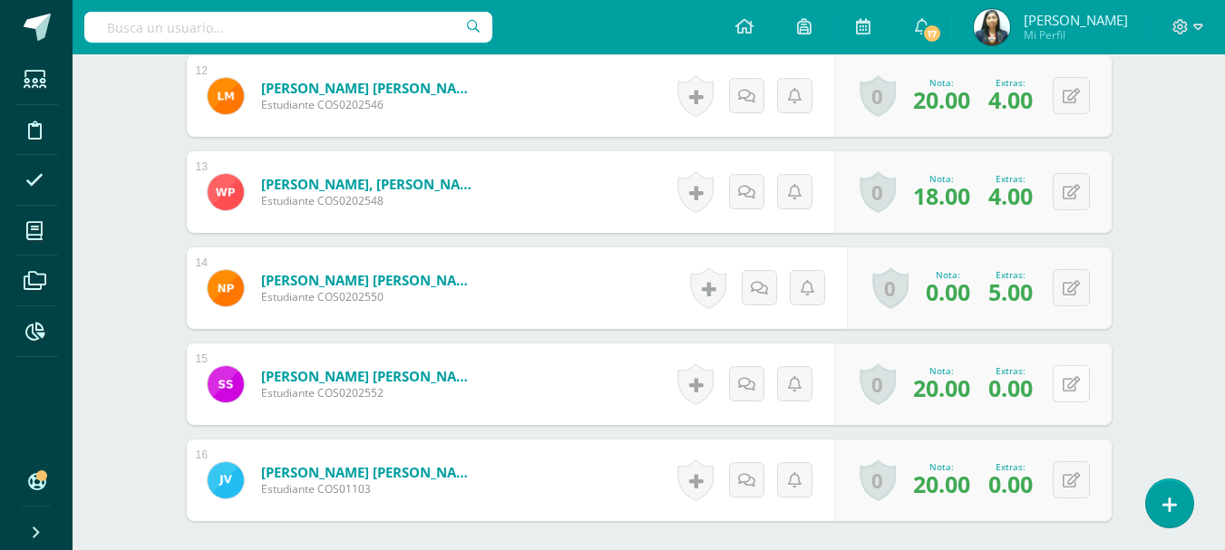
click at [1070, 389] on button at bounding box center [1070, 383] width 37 height 37
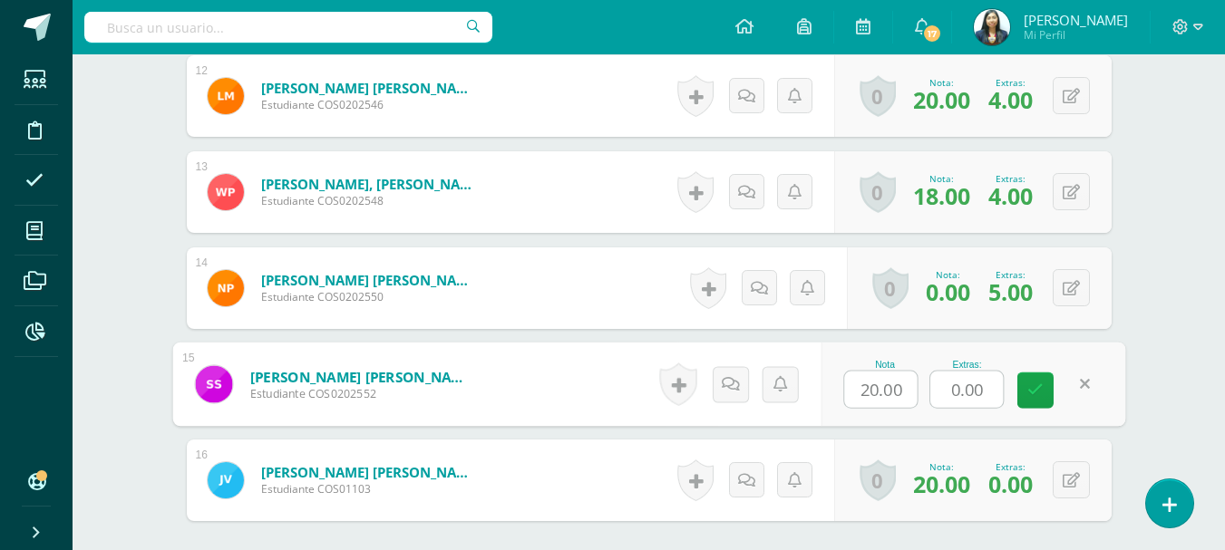
drag, startPoint x: 969, startPoint y: 391, endPoint x: 899, endPoint y: 391, distance: 69.8
click at [899, 391] on div "Nota 20.00 Extras: 0.00" at bounding box center [972, 385] width 305 height 84
type input "4"
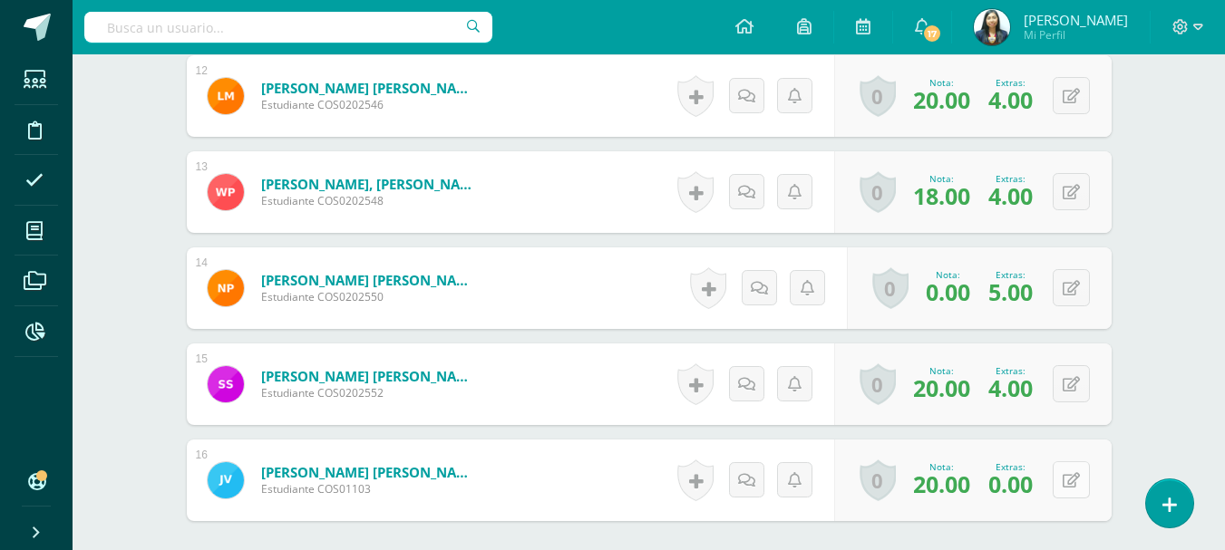
click at [1069, 478] on button at bounding box center [1070, 479] width 37 height 37
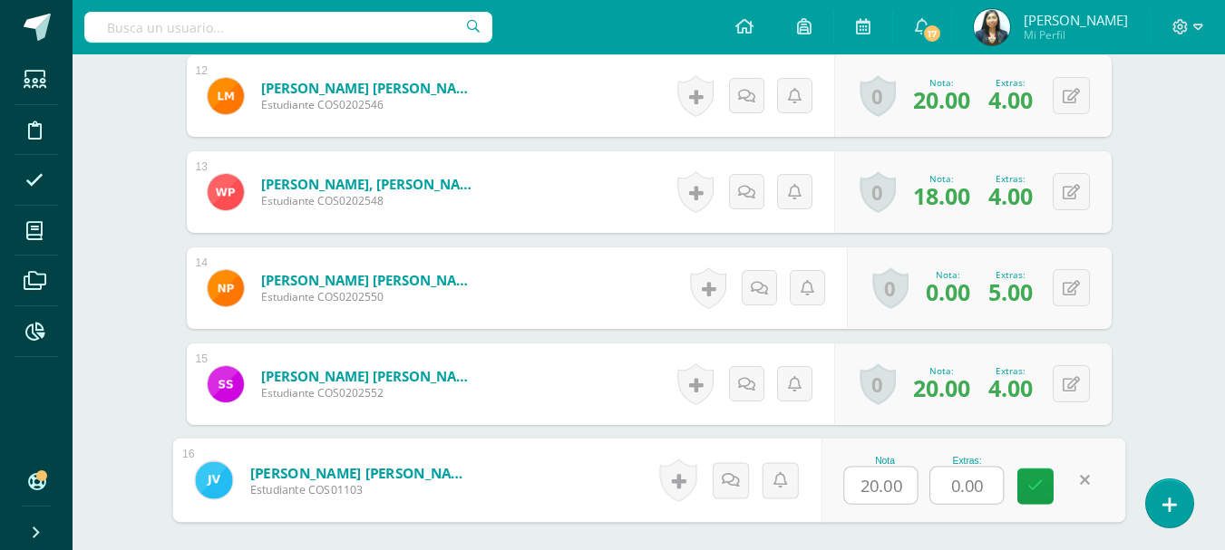
drag, startPoint x: 984, startPoint y: 486, endPoint x: 913, endPoint y: 471, distance: 73.1
click at [919, 479] on div "Nota 20.00 Extras: 0.00" at bounding box center [972, 481] width 305 height 84
type input "5"
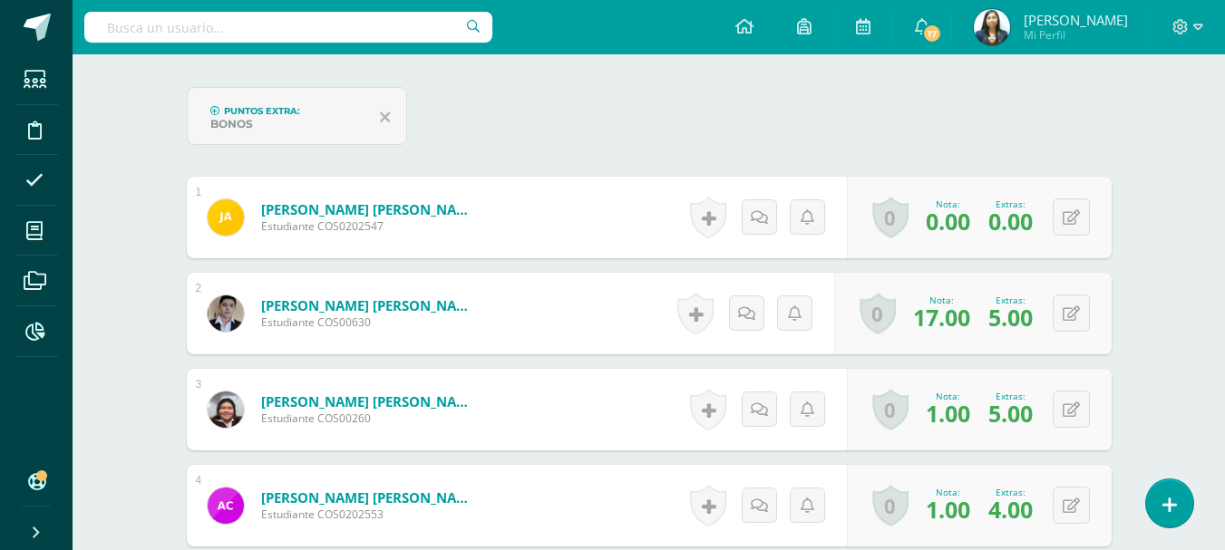
scroll to position [90, 0]
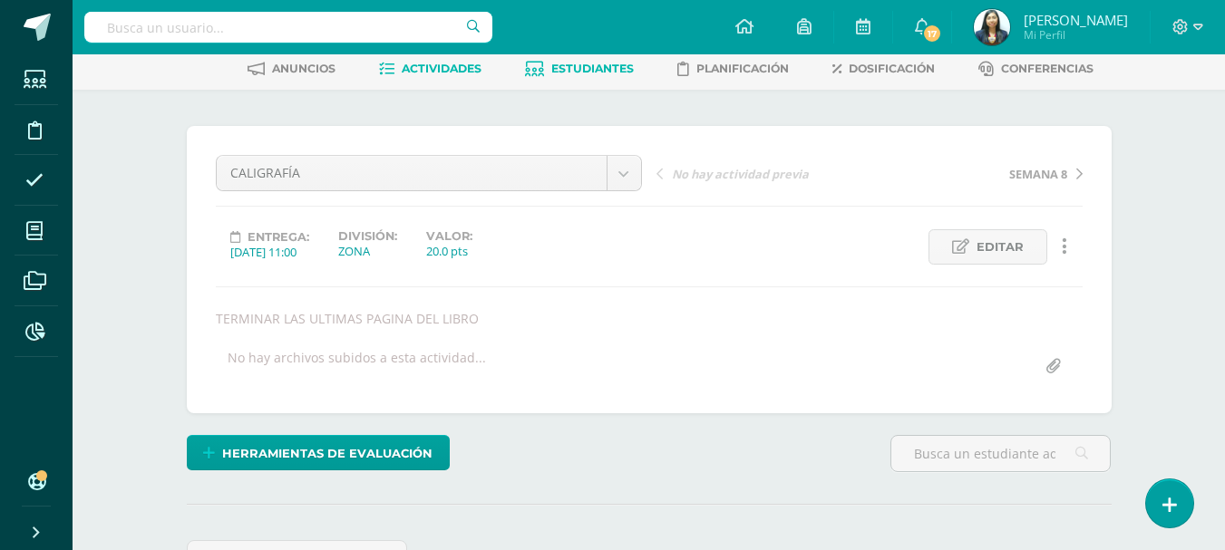
click at [595, 80] on link "Estudiantes" at bounding box center [579, 68] width 109 height 29
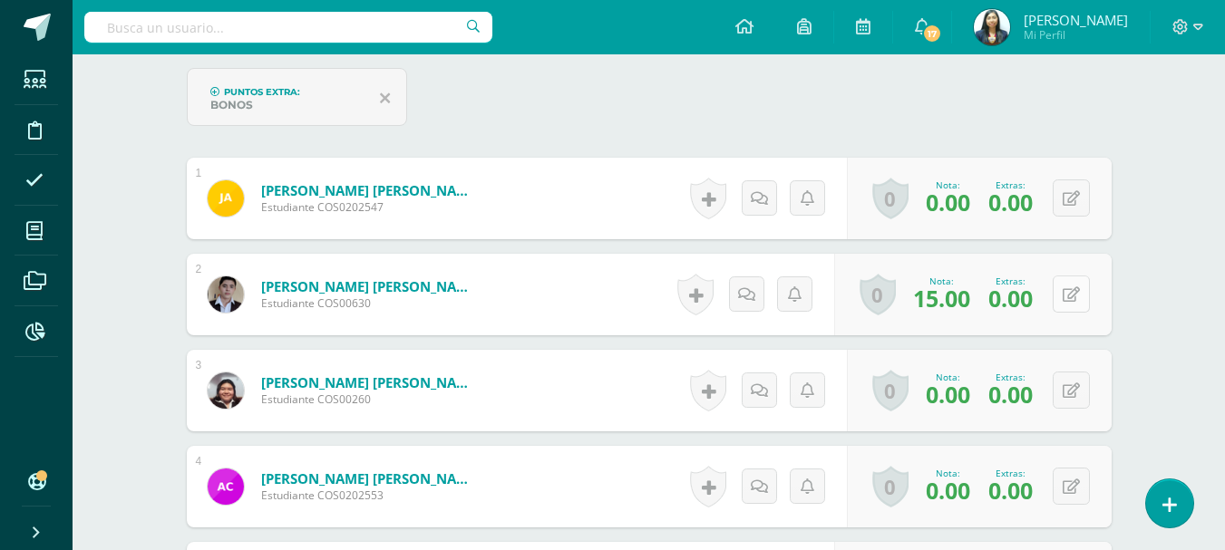
scroll to position [546, 0]
click at [1079, 282] on button at bounding box center [1070, 293] width 37 height 37
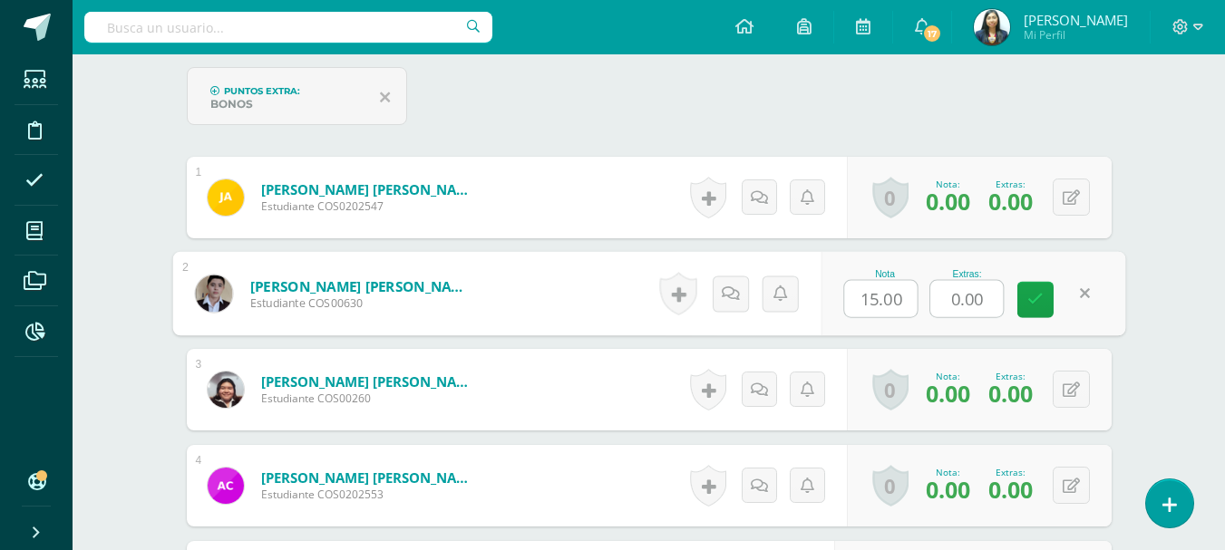
drag, startPoint x: 999, startPoint y: 305, endPoint x: 935, endPoint y: 307, distance: 63.5
click at [935, 307] on input "0.00" at bounding box center [966, 299] width 73 height 36
type input "5"
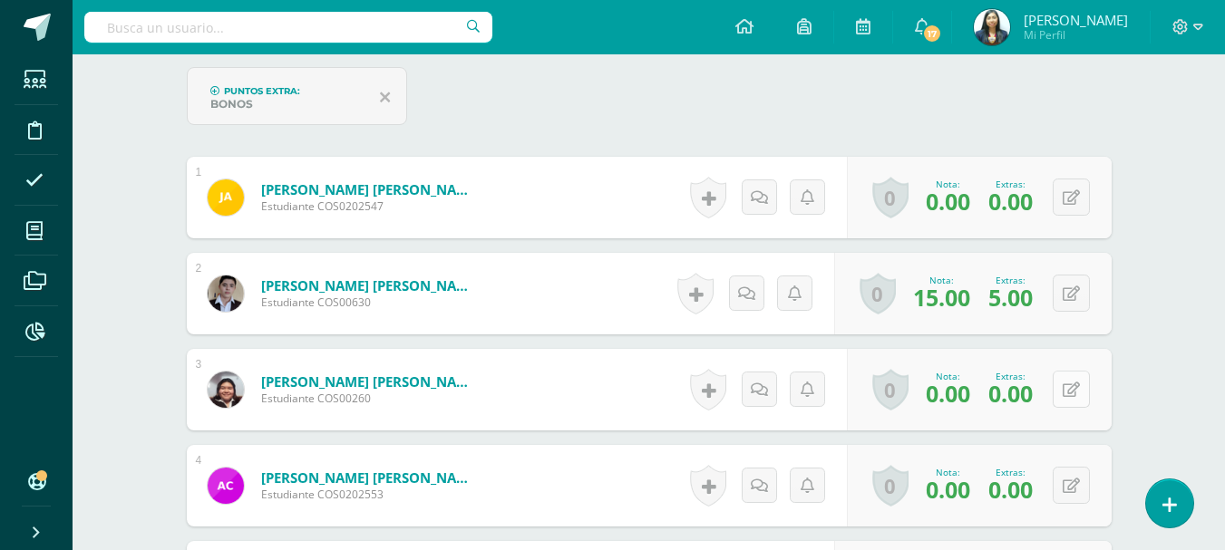
click at [1067, 394] on button at bounding box center [1070, 389] width 37 height 37
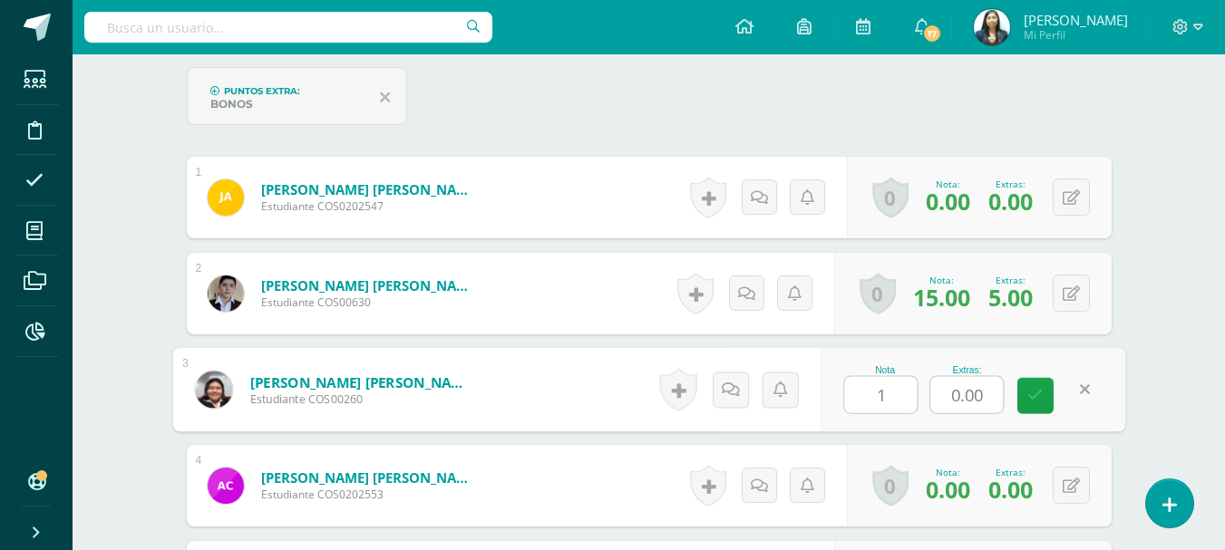
type input "1"
click at [972, 394] on input "0.00" at bounding box center [966, 395] width 73 height 36
click at [925, 401] on div "Nota 1 Extras: 0.00" at bounding box center [972, 390] width 305 height 84
type input "5"
click at [1024, 404] on link at bounding box center [1035, 396] width 36 height 36
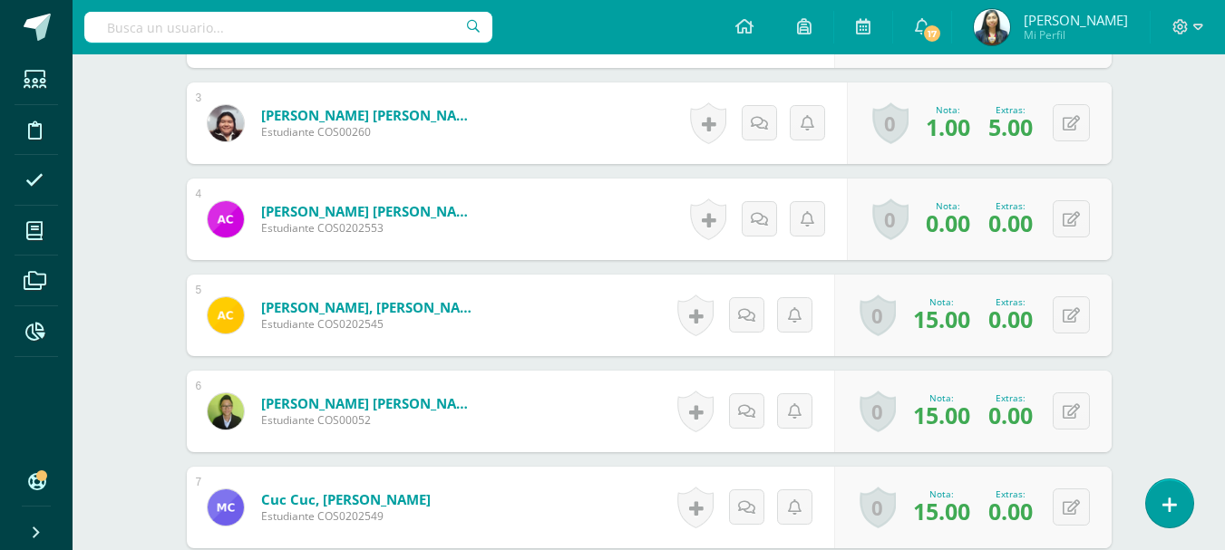
scroll to position [818, 0]
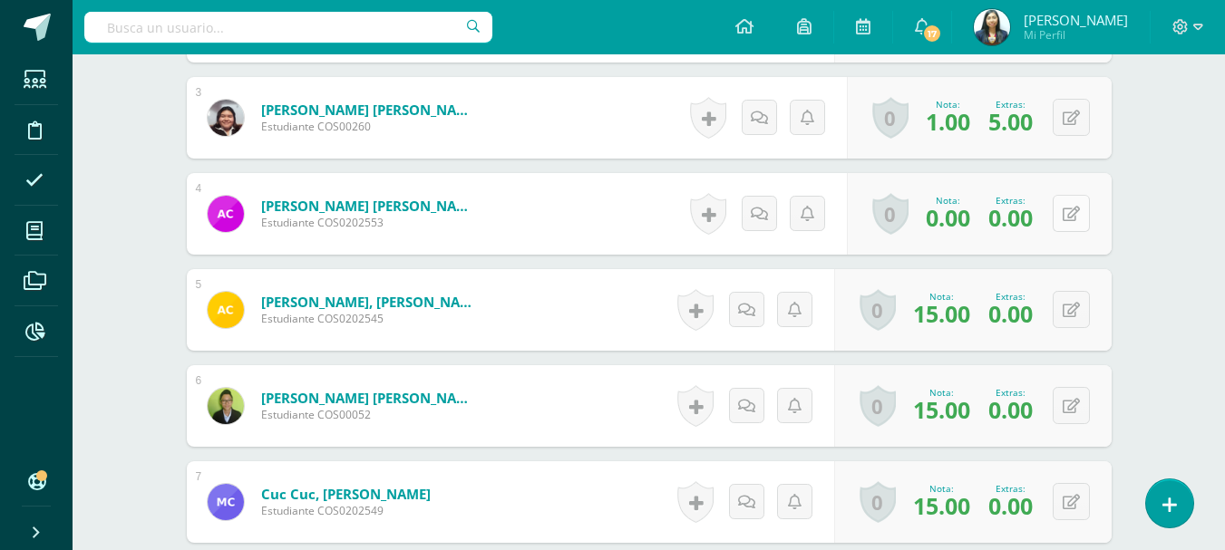
click at [1065, 215] on button at bounding box center [1070, 213] width 37 height 37
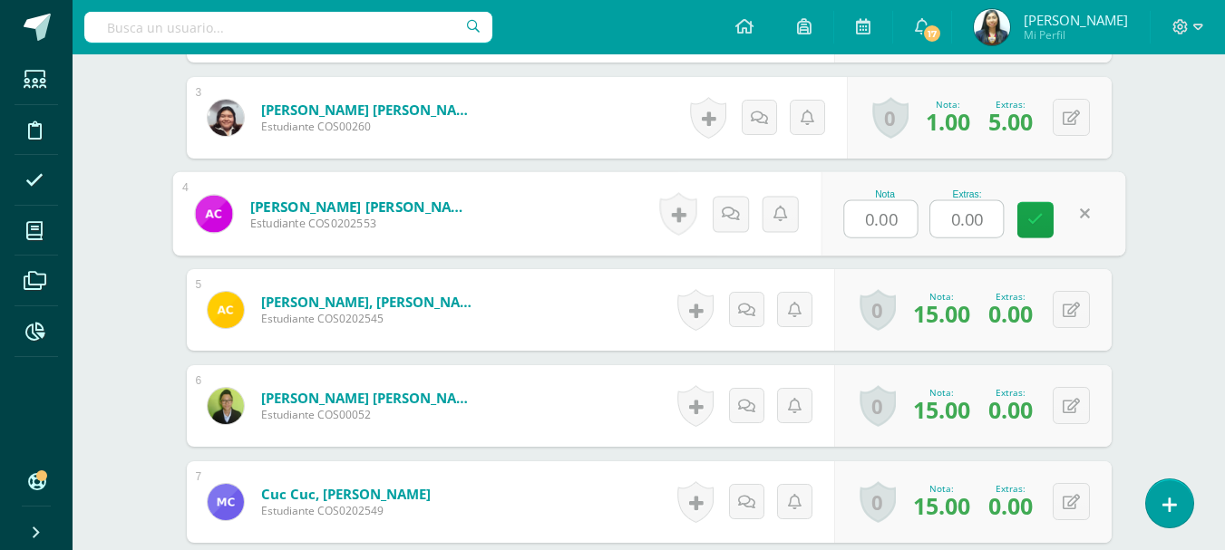
click at [898, 218] on input "0.00" at bounding box center [880, 219] width 73 height 36
drag, startPoint x: 898, startPoint y: 218, endPoint x: 836, endPoint y: 224, distance: 62.8
click at [836, 224] on div "Nota 0.00 Extras: 0.00" at bounding box center [972, 214] width 305 height 84
type input "1"
click at [956, 219] on input "0.00" at bounding box center [966, 219] width 73 height 36
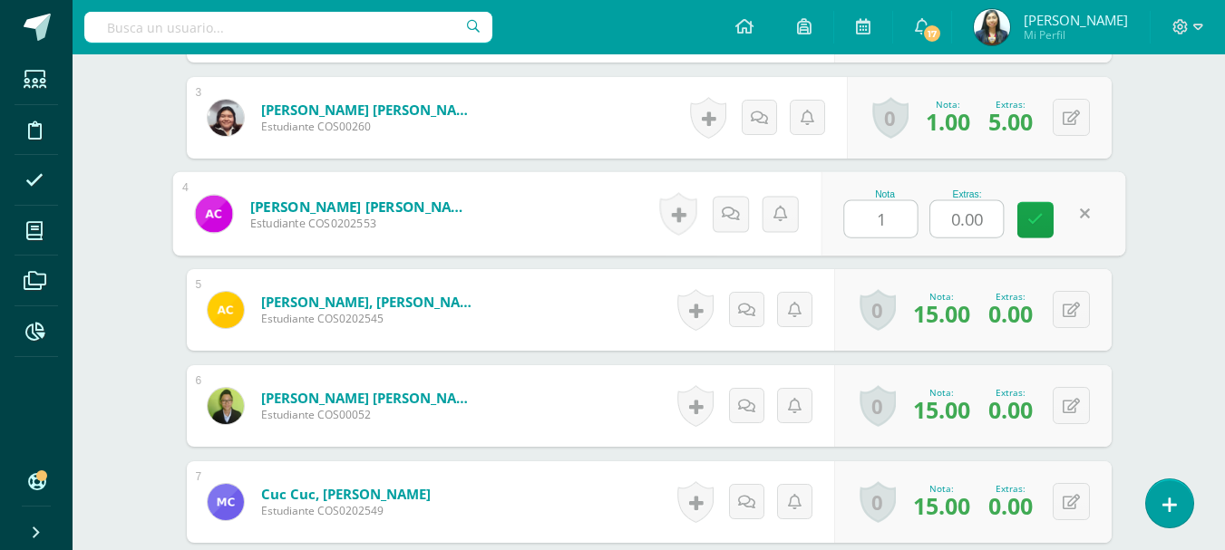
type input "0"
type input "4"
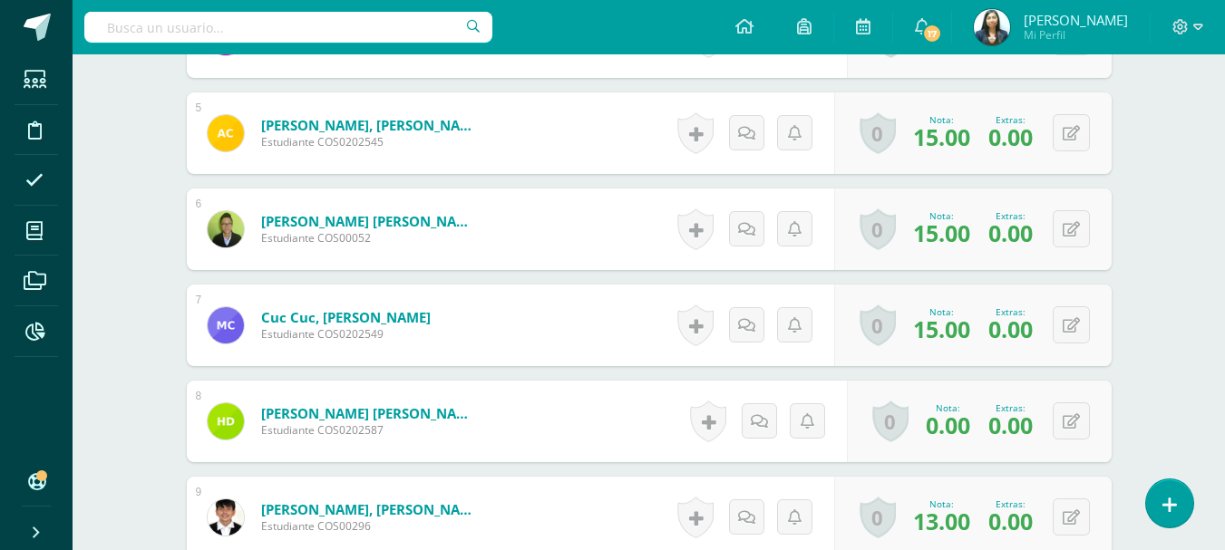
scroll to position [999, 0]
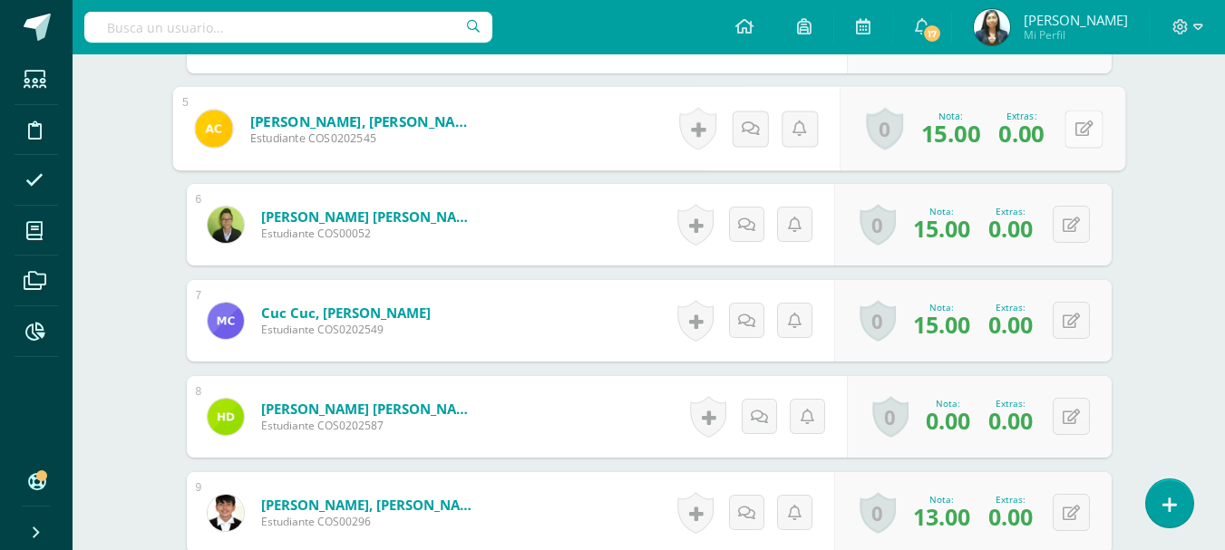
click at [1079, 137] on button at bounding box center [1083, 129] width 38 height 38
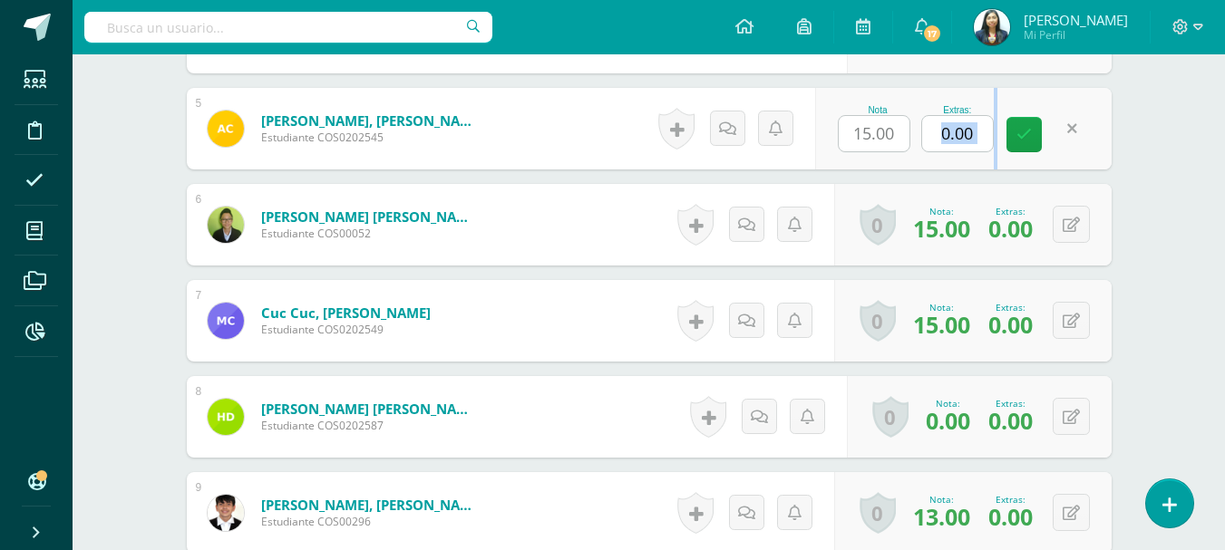
drag, startPoint x: 970, startPoint y: 133, endPoint x: 938, endPoint y: 133, distance: 31.7
click at [938, 133] on div "Nota 15.00 Extras: 0.00" at bounding box center [962, 129] width 295 height 82
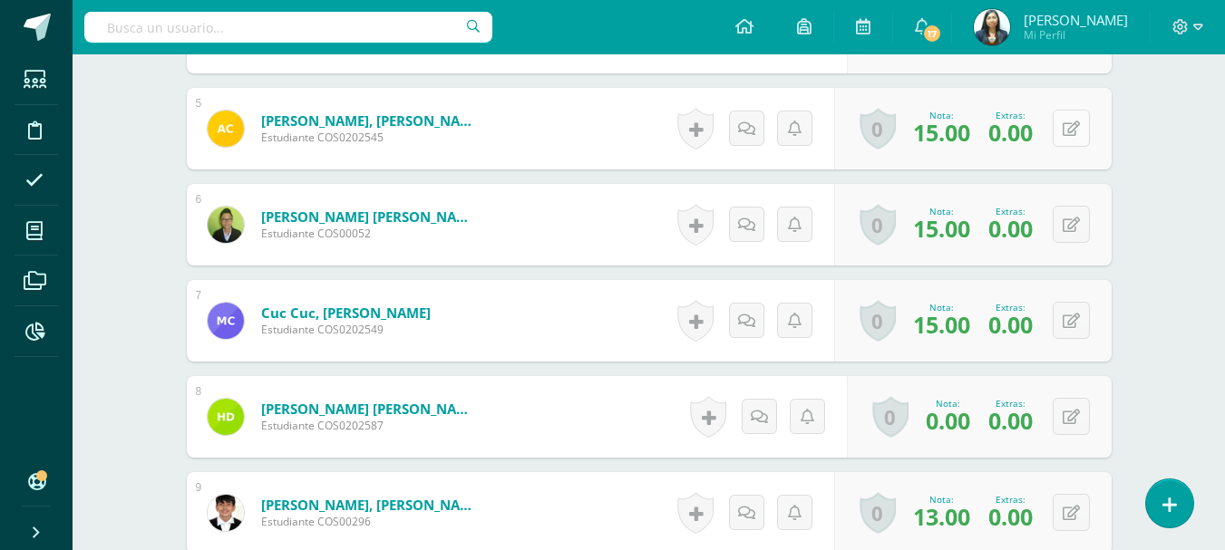
click at [1070, 119] on button at bounding box center [1070, 128] width 37 height 37
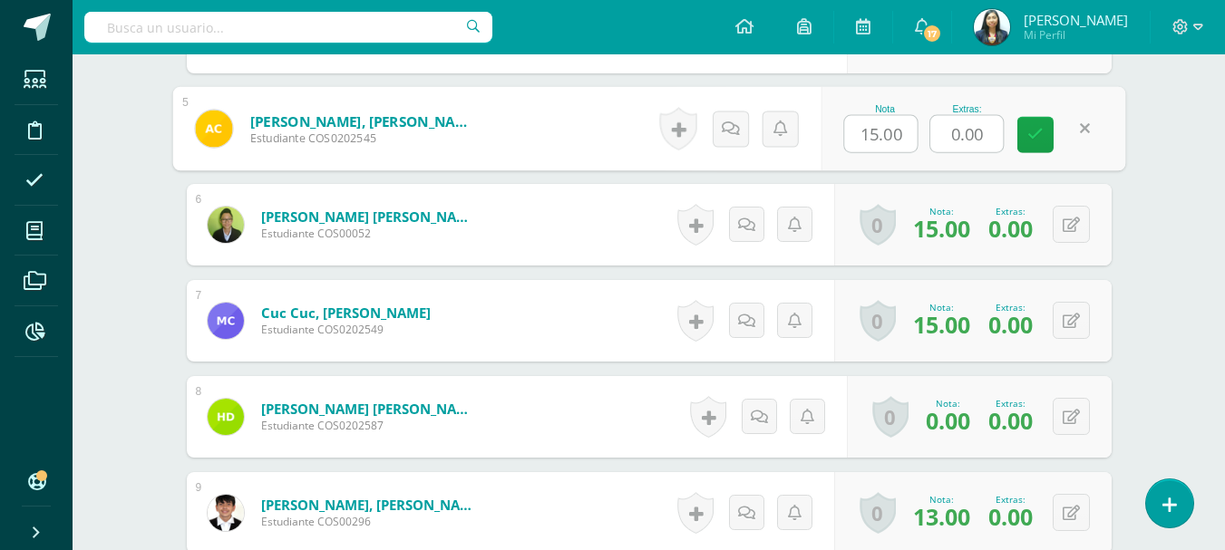
drag, startPoint x: 983, startPoint y: 133, endPoint x: 923, endPoint y: 142, distance: 61.4
click at [923, 142] on div "Nota 15.00 Extras: 0.00" at bounding box center [972, 129] width 305 height 84
type input "5"
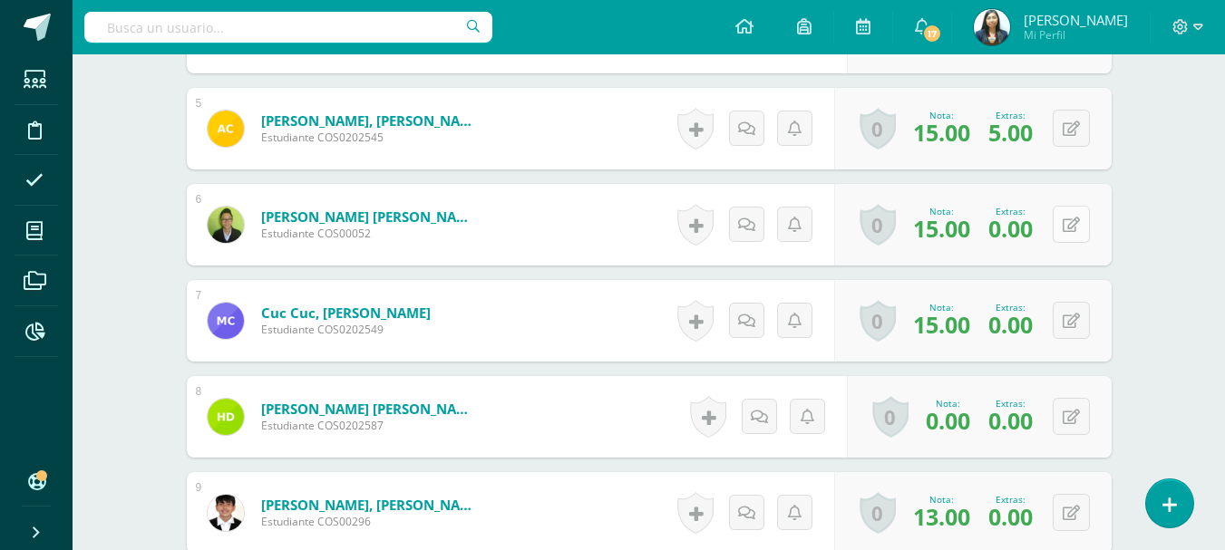
click at [1079, 221] on button at bounding box center [1070, 224] width 37 height 37
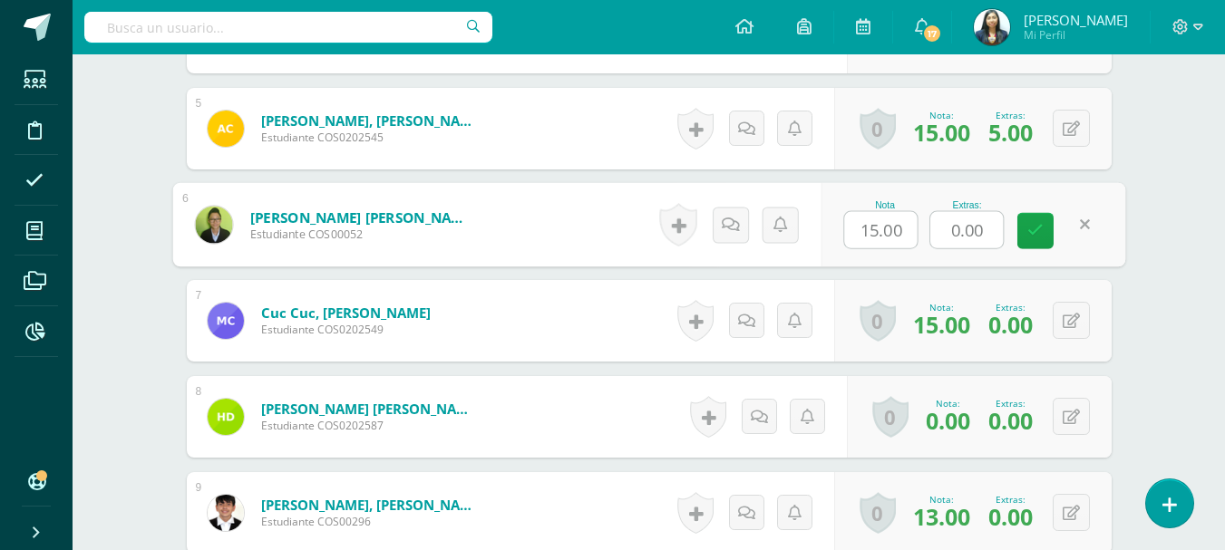
drag, startPoint x: 930, startPoint y: 235, endPoint x: 914, endPoint y: 231, distance: 16.7
click at [915, 232] on div "Nota 15.00 Extras: 0.00" at bounding box center [972, 225] width 305 height 84
type input "5"
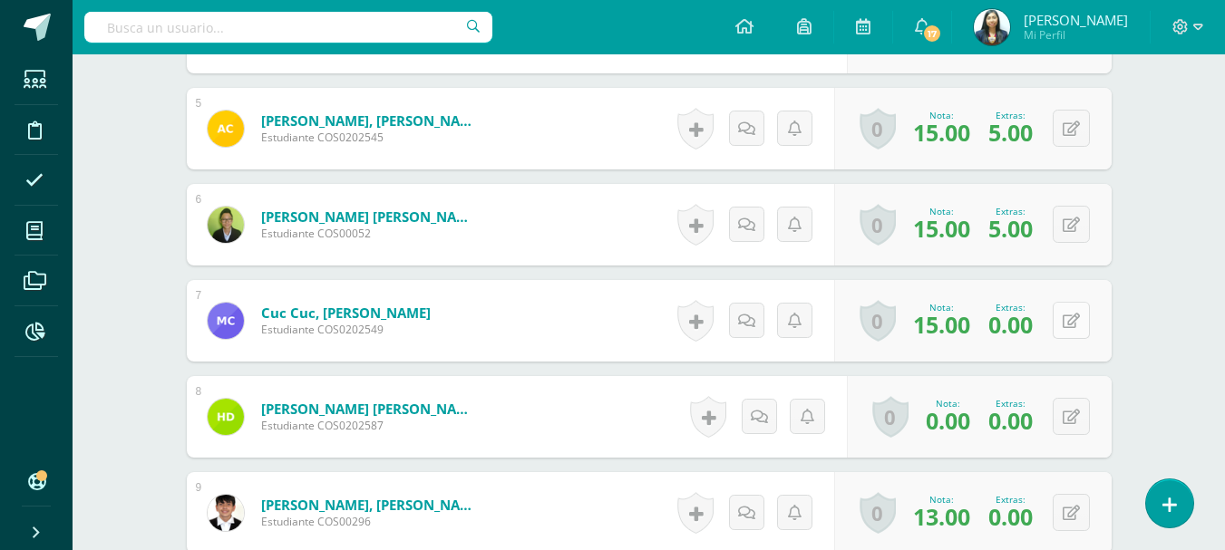
click at [1075, 324] on icon at bounding box center [1070, 321] width 17 height 15
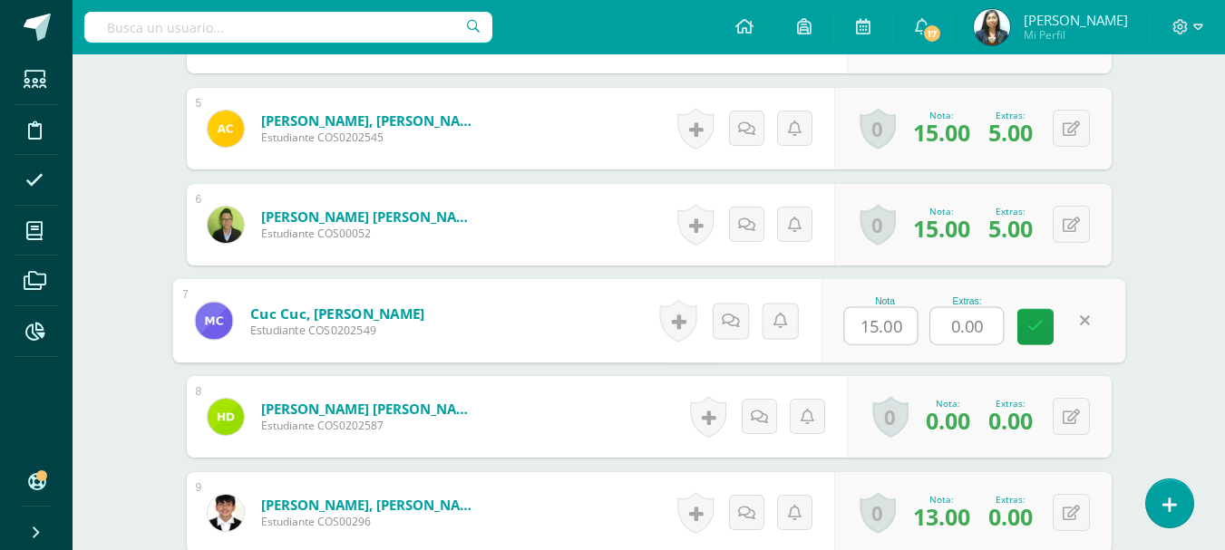
drag, startPoint x: 979, startPoint y: 329, endPoint x: 897, endPoint y: 332, distance: 81.6
click at [898, 332] on div "Nota 15.00 Extras: 0.00" at bounding box center [972, 321] width 305 height 84
type input "4"
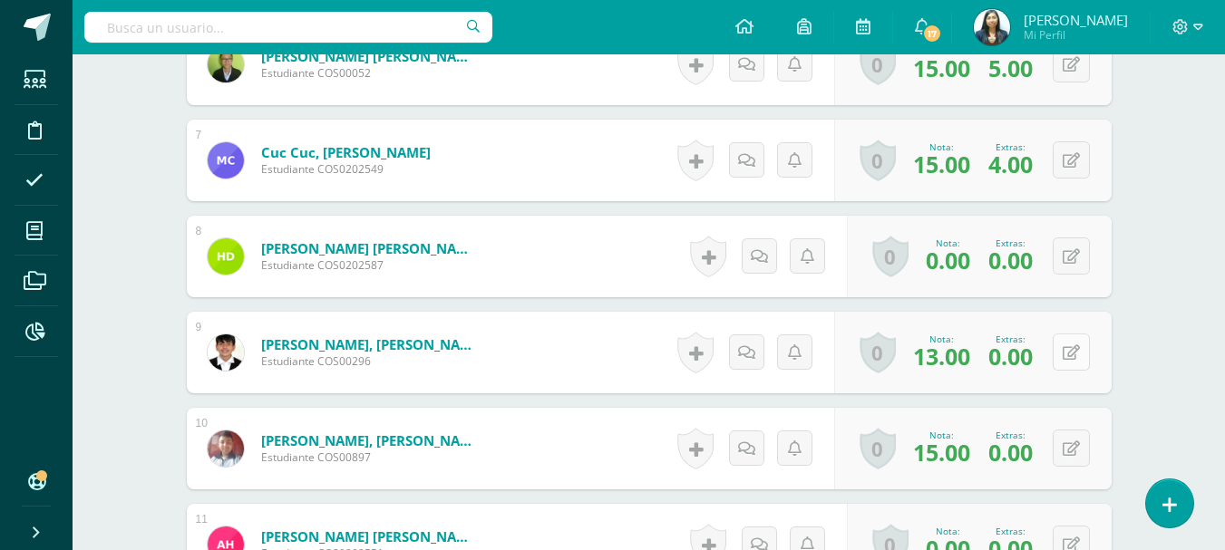
scroll to position [1180, 0]
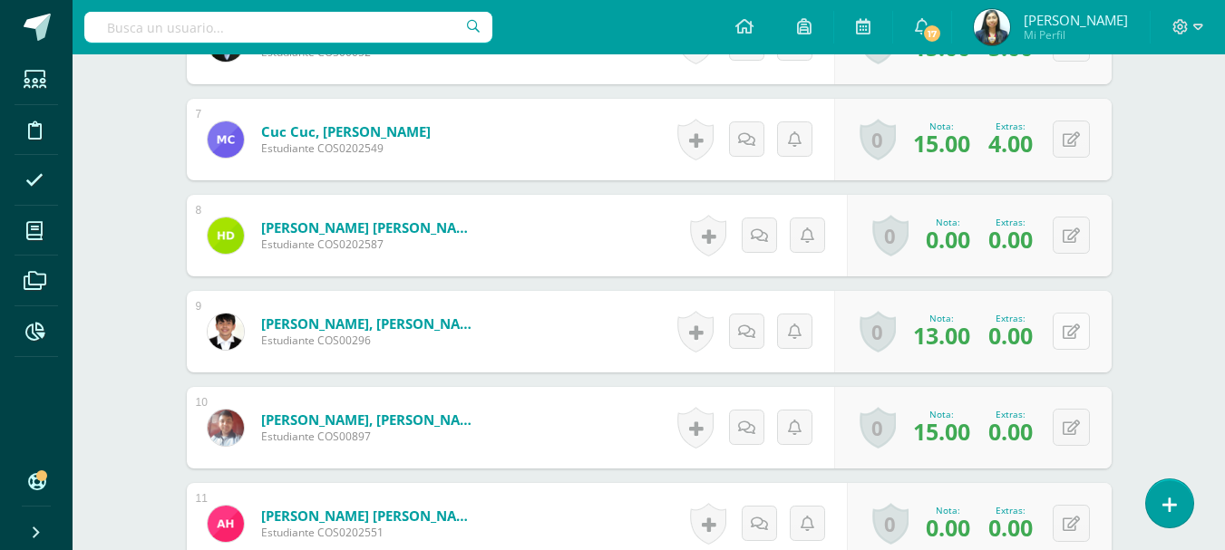
click at [1066, 331] on button at bounding box center [1070, 331] width 37 height 37
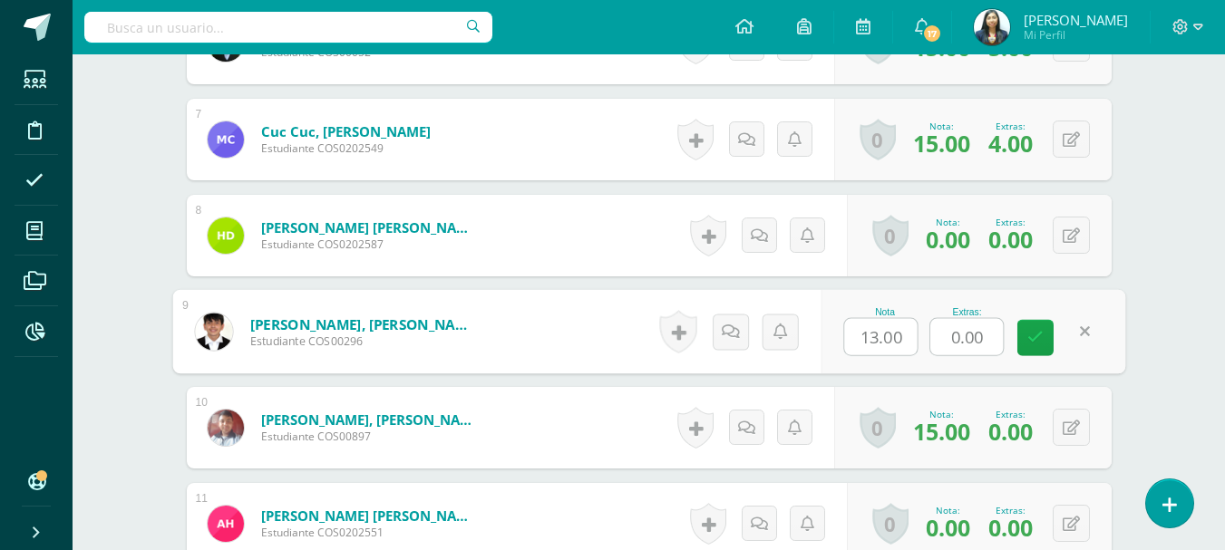
drag, startPoint x: 984, startPoint y: 337, endPoint x: 941, endPoint y: 337, distance: 43.5
click at [941, 337] on input "0.00" at bounding box center [966, 337] width 73 height 36
type input "4"
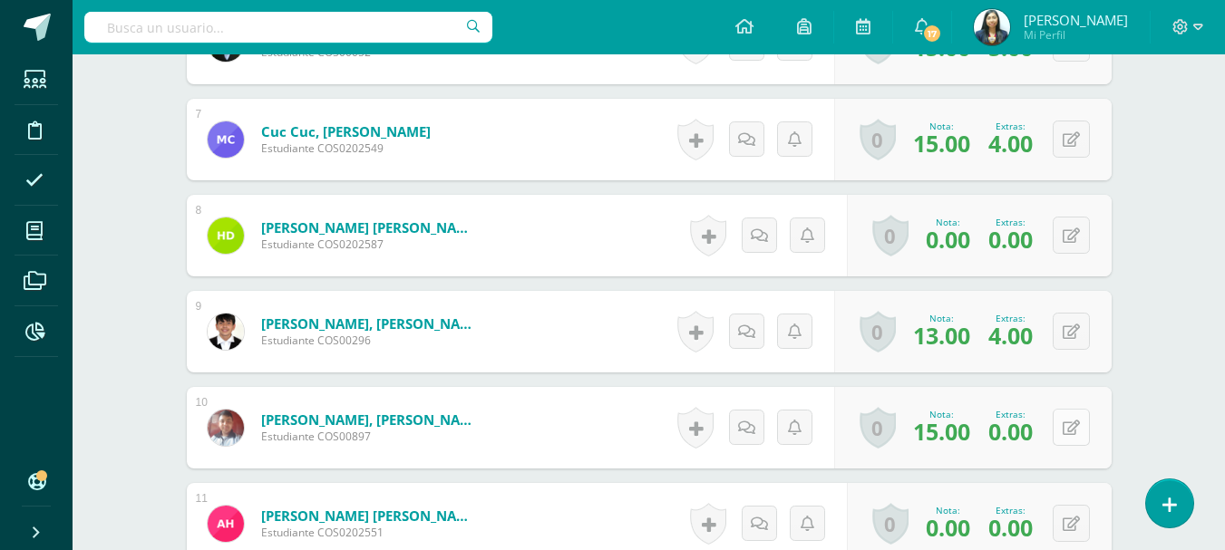
click at [1059, 422] on button at bounding box center [1070, 427] width 37 height 37
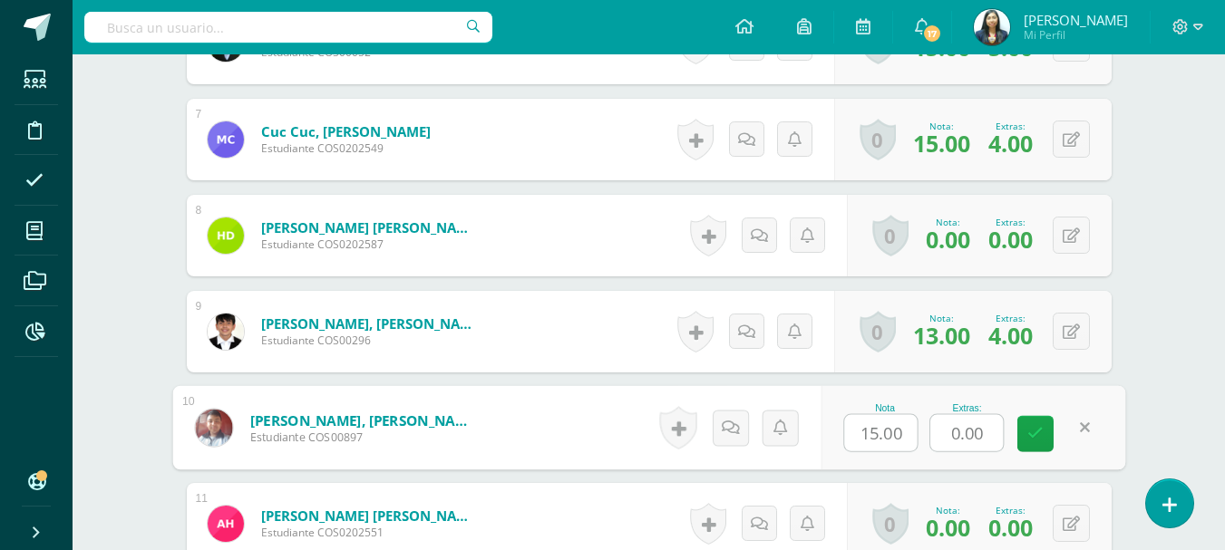
drag, startPoint x: 987, startPoint y: 433, endPoint x: 926, endPoint y: 431, distance: 60.8
click at [930, 431] on input "0.00" at bounding box center [966, 433] width 73 height 36
type input "2"
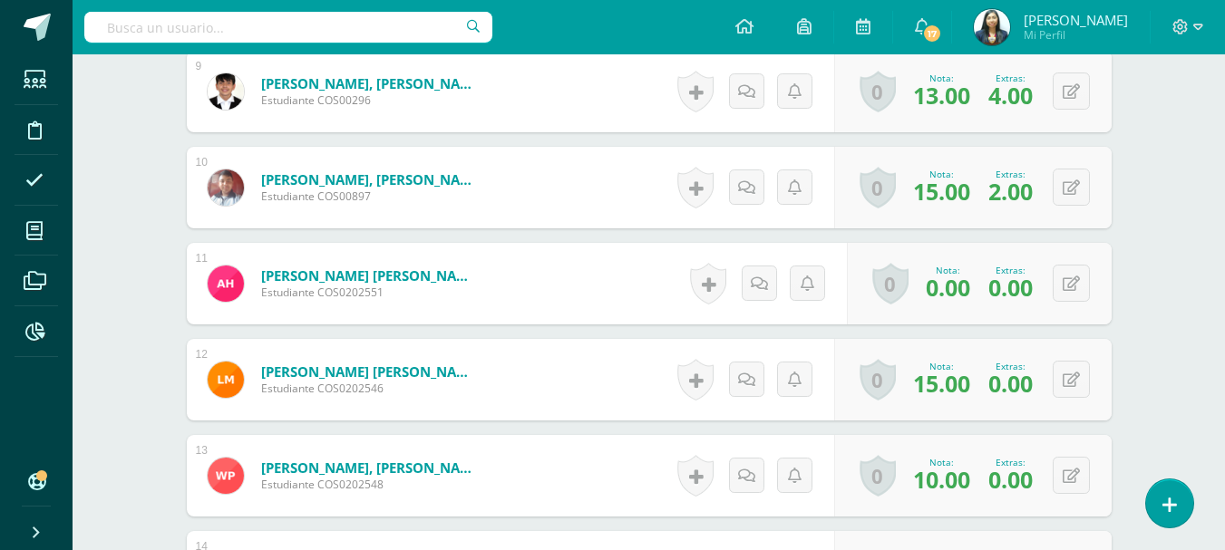
scroll to position [1452, 0]
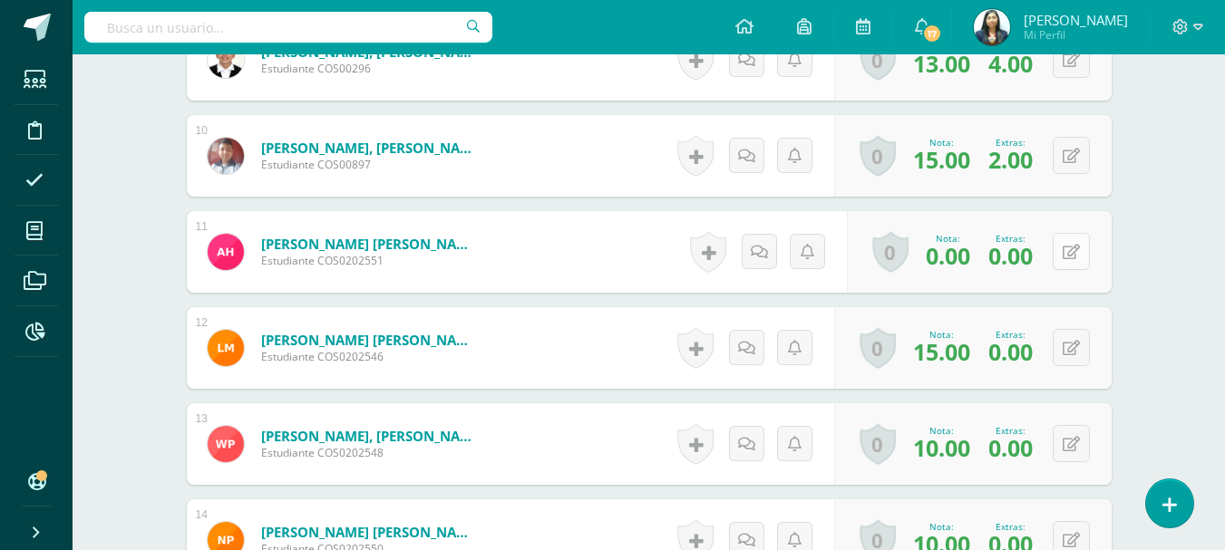
click at [1082, 263] on button at bounding box center [1070, 251] width 37 height 37
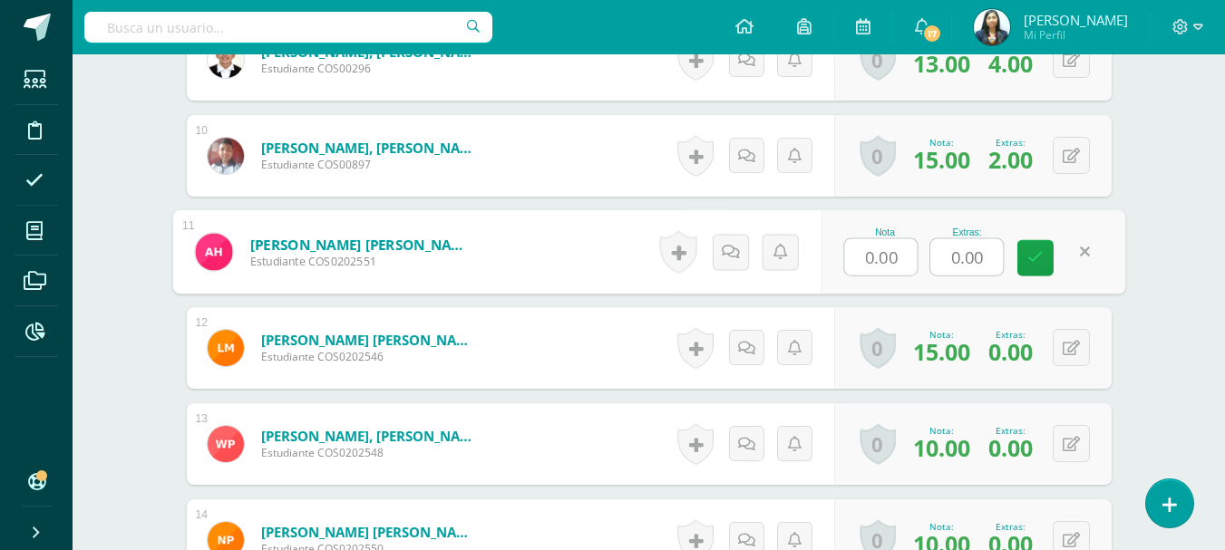
drag, startPoint x: 988, startPoint y: 263, endPoint x: 931, endPoint y: 266, distance: 57.2
click at [931, 266] on input "0.00" at bounding box center [966, 257] width 73 height 36
type input "4"
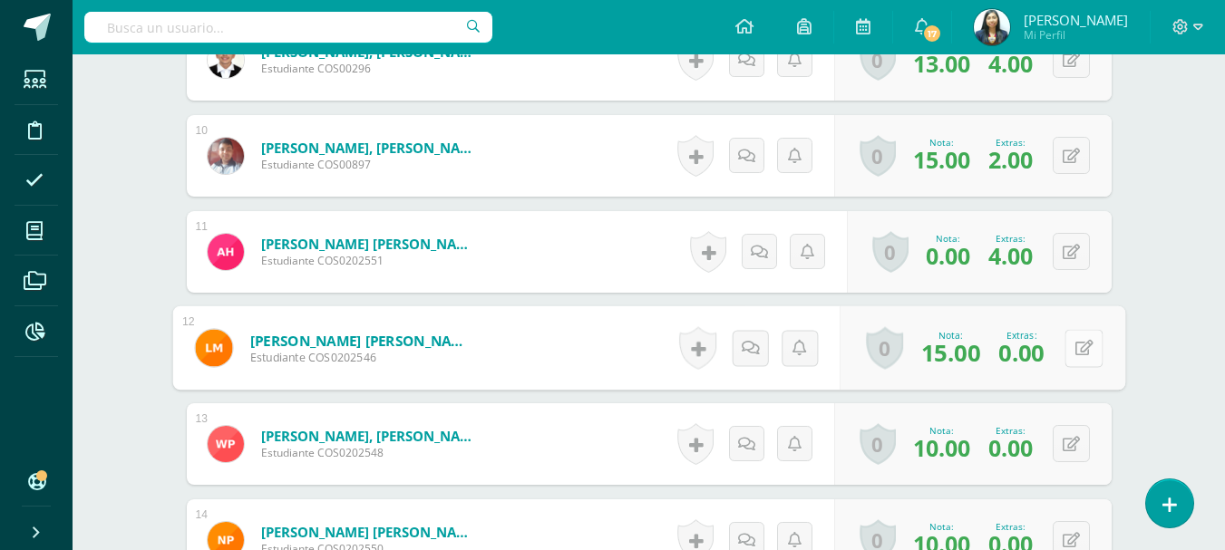
click at [1081, 341] on button at bounding box center [1083, 348] width 38 height 38
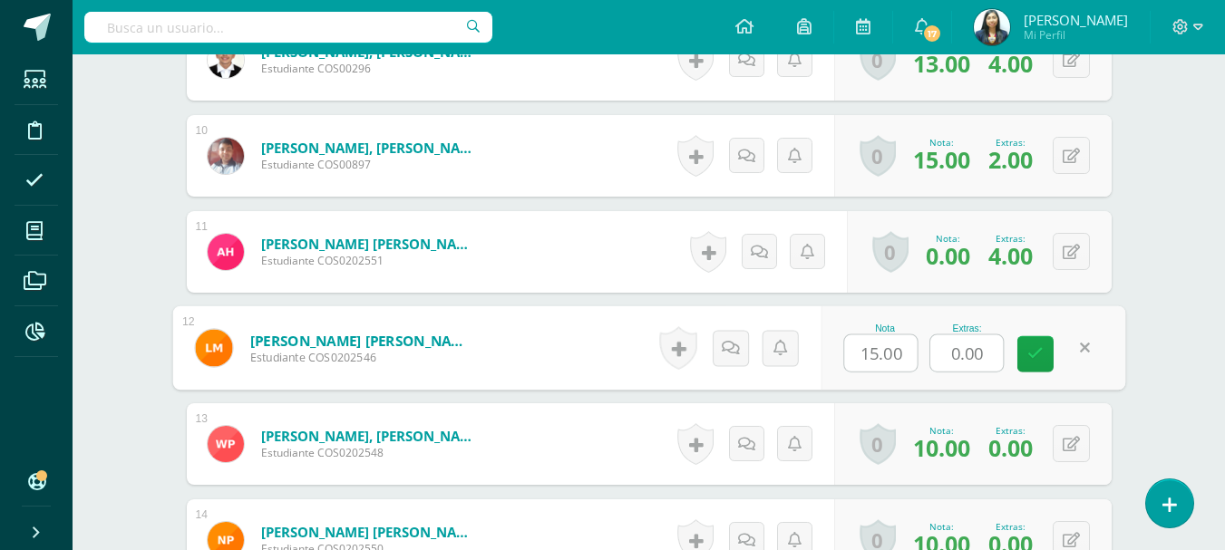
drag, startPoint x: 978, startPoint y: 356, endPoint x: 938, endPoint y: 356, distance: 39.9
click at [938, 356] on input "0.00" at bounding box center [966, 353] width 73 height 36
type input "0"
type input "4"
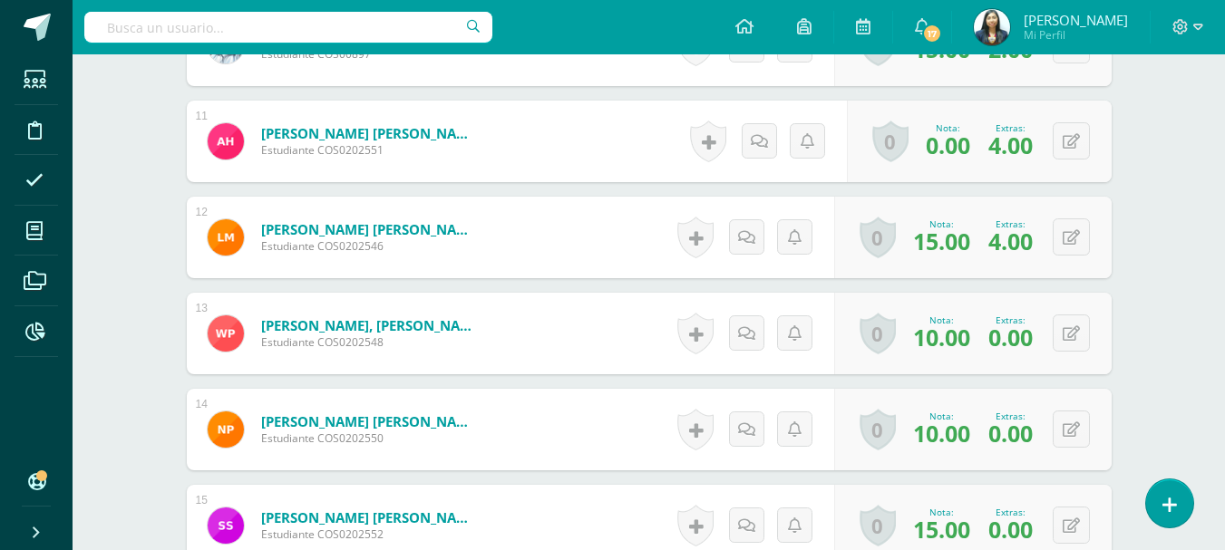
scroll to position [1633, 0]
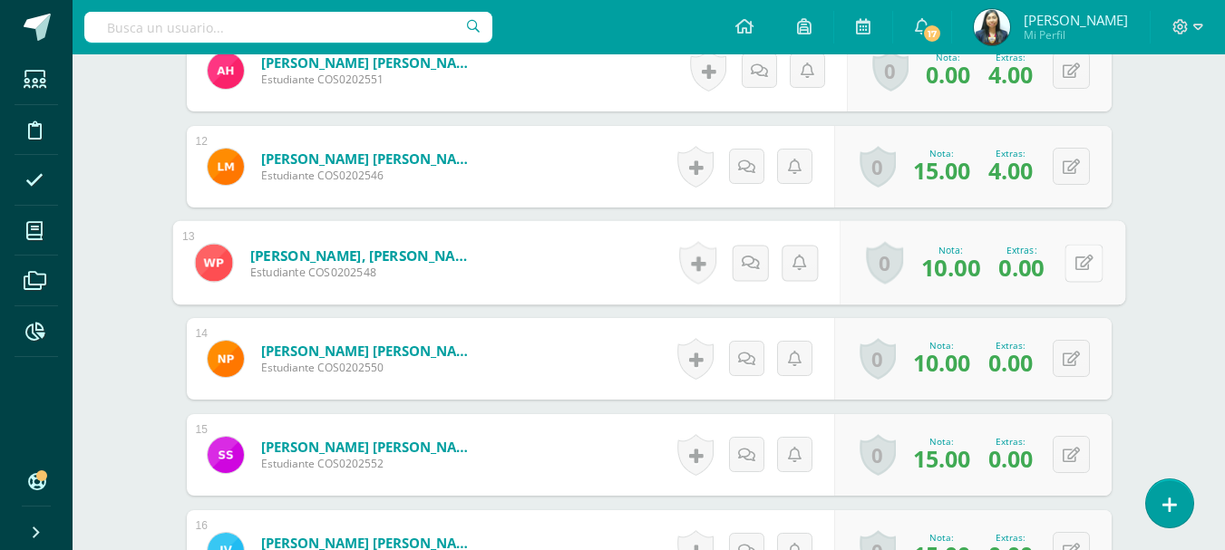
click at [1064, 266] on button at bounding box center [1083, 263] width 38 height 38
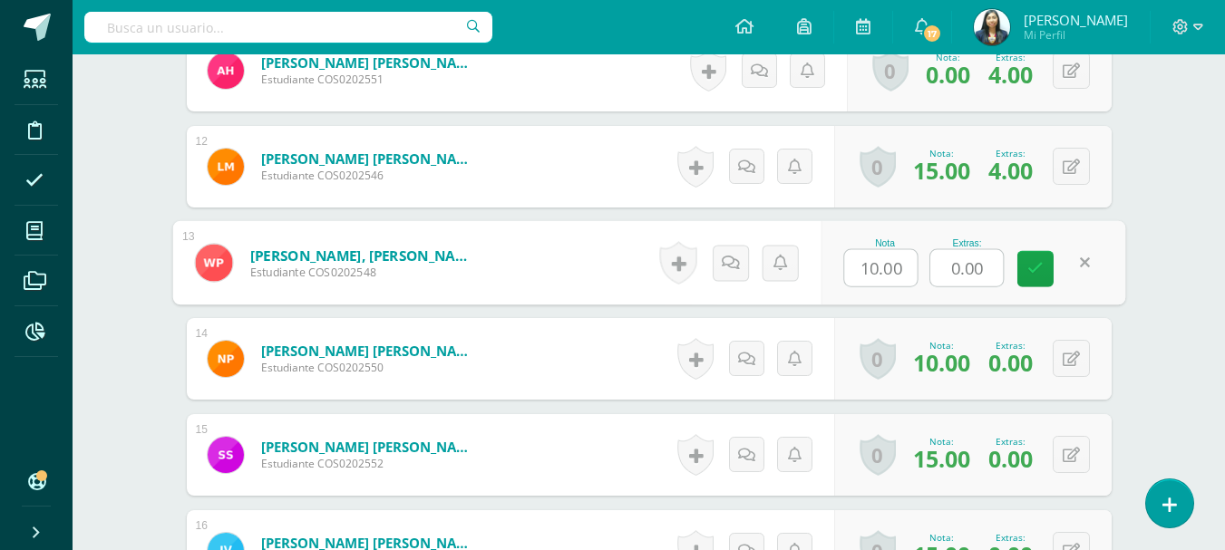
drag, startPoint x: 991, startPoint y: 274, endPoint x: 935, endPoint y: 266, distance: 55.9
click at [935, 266] on input "0.00" at bounding box center [966, 268] width 73 height 36
type input "4"
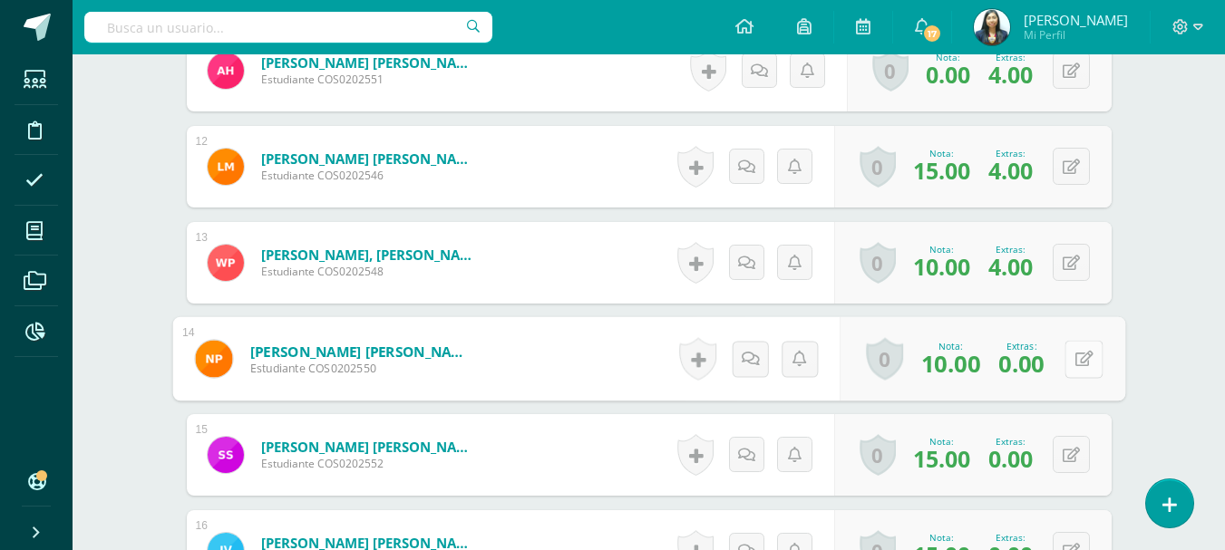
click at [1056, 353] on div "0 [GEOGRAPHIC_DATA] Logros obtenidos Aún no hay logros agregados Nota: 10.00 Ex…" at bounding box center [982, 359] width 286 height 84
click at [1088, 365] on icon at bounding box center [1083, 358] width 18 height 15
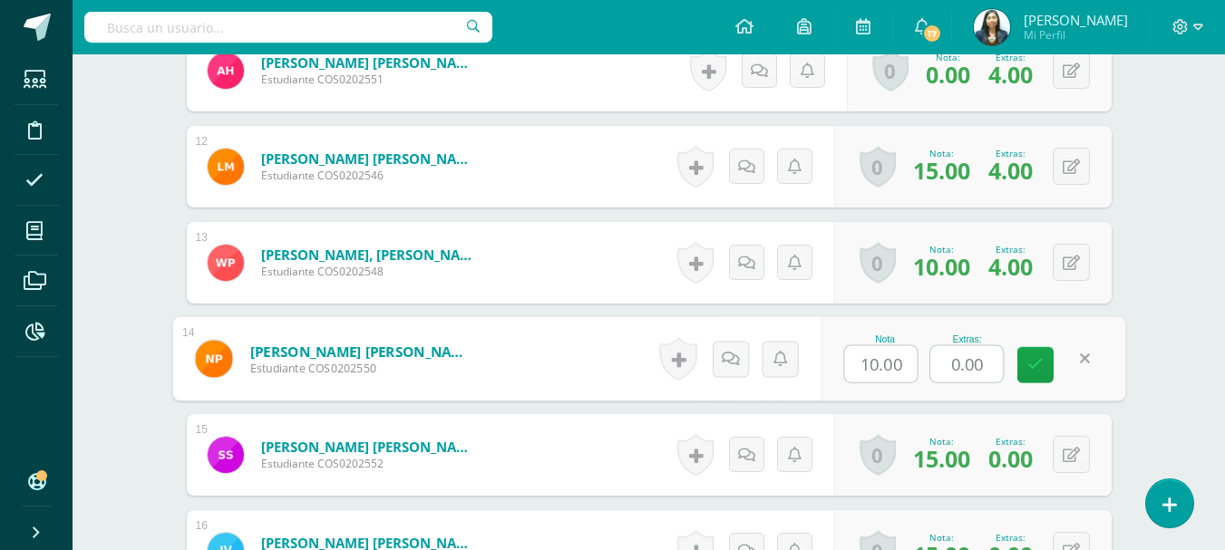
drag, startPoint x: 994, startPoint y: 364, endPoint x: 911, endPoint y: 371, distance: 83.6
click at [911, 371] on div "Nota 10.00 Extras: 0.00" at bounding box center [972, 359] width 305 height 84
type input "5"
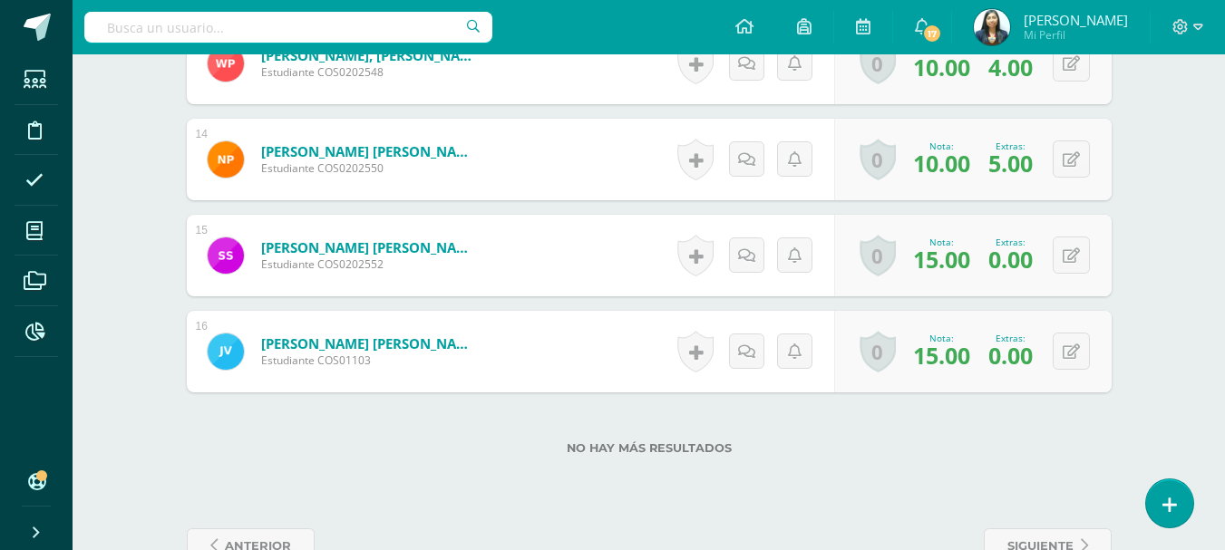
scroll to position [1883, 0]
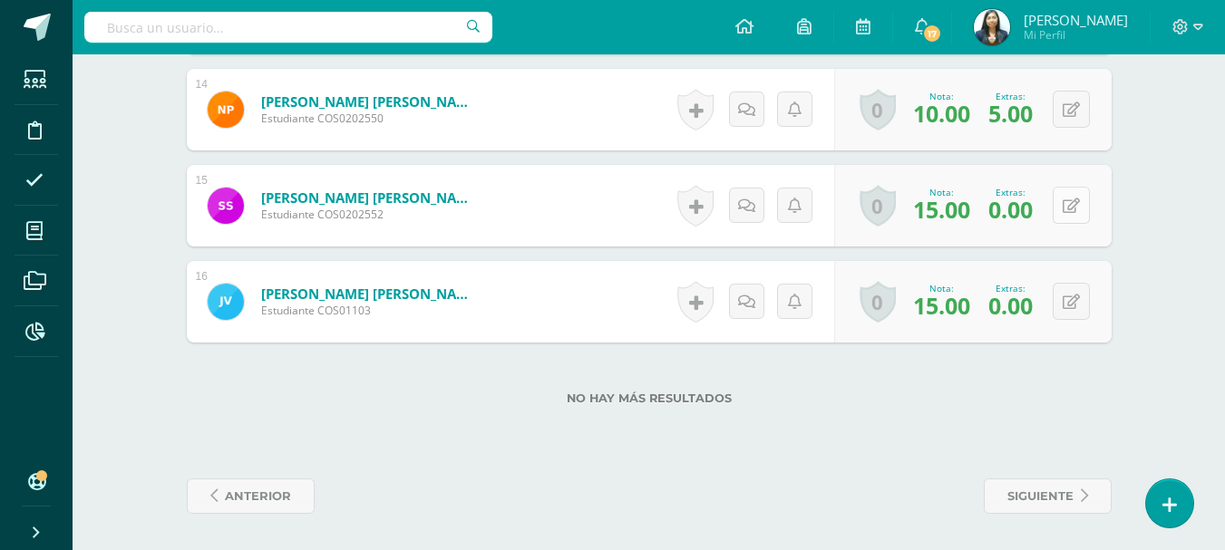
click at [1060, 207] on div "0 [GEOGRAPHIC_DATA] Logros obtenidos Aún no hay logros agregados Nota: 15.00 Ex…" at bounding box center [972, 206] width 277 height 82
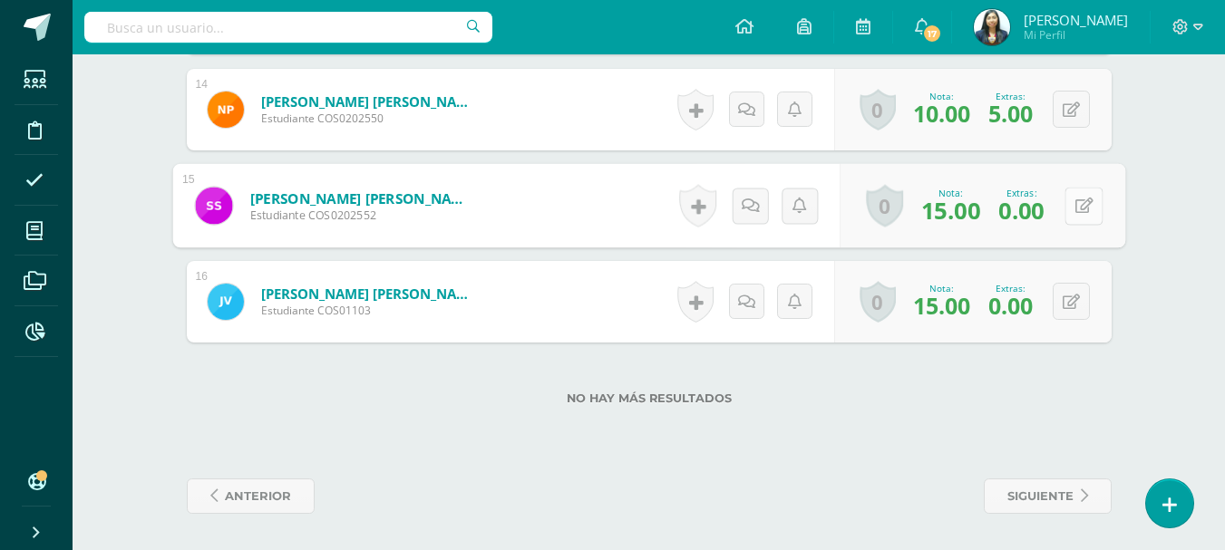
click at [1078, 208] on icon at bounding box center [1083, 205] width 18 height 15
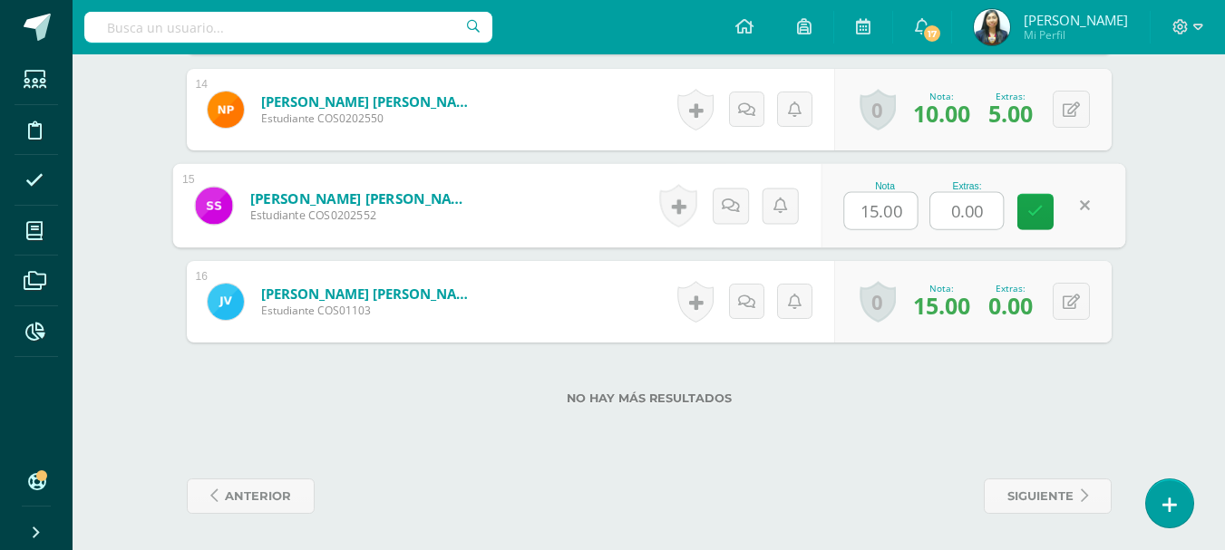
drag, startPoint x: 988, startPoint y: 208, endPoint x: 931, endPoint y: 216, distance: 57.7
click at [931, 216] on input "0.00" at bounding box center [966, 211] width 73 height 36
type input "4"
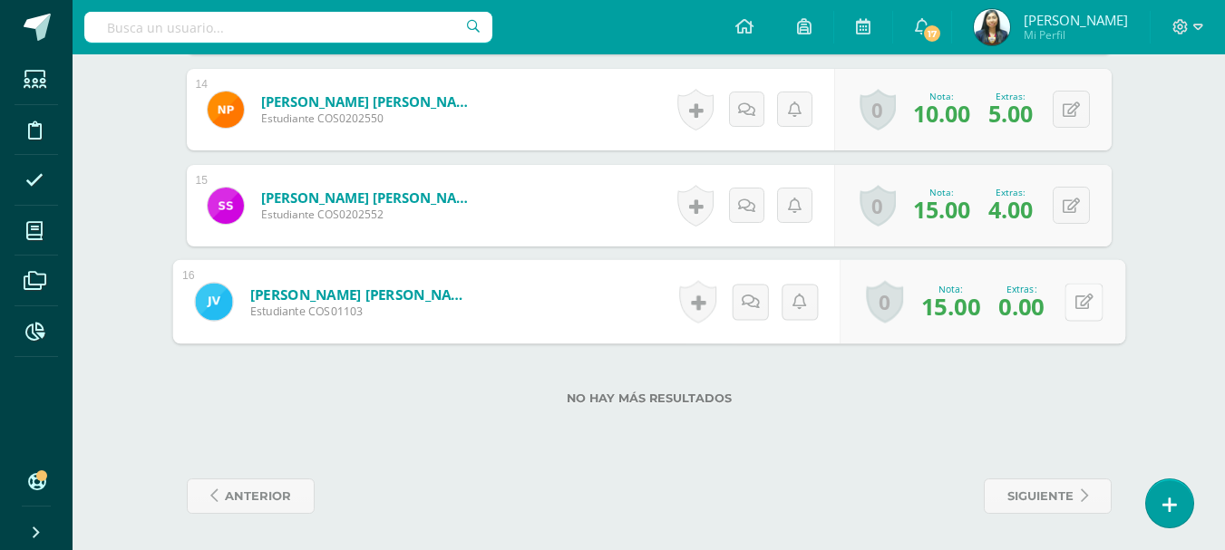
click at [1081, 298] on button at bounding box center [1083, 302] width 38 height 38
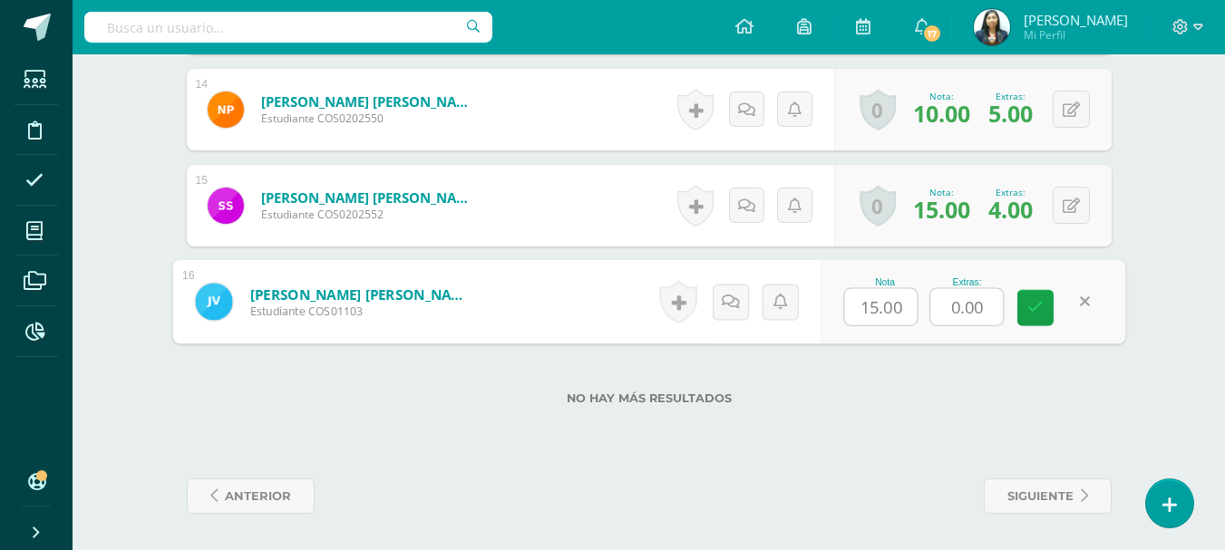
drag, startPoint x: 989, startPoint y: 303, endPoint x: 929, endPoint y: 301, distance: 59.8
click at [929, 301] on div "0.00" at bounding box center [966, 307] width 74 height 38
type input "5"
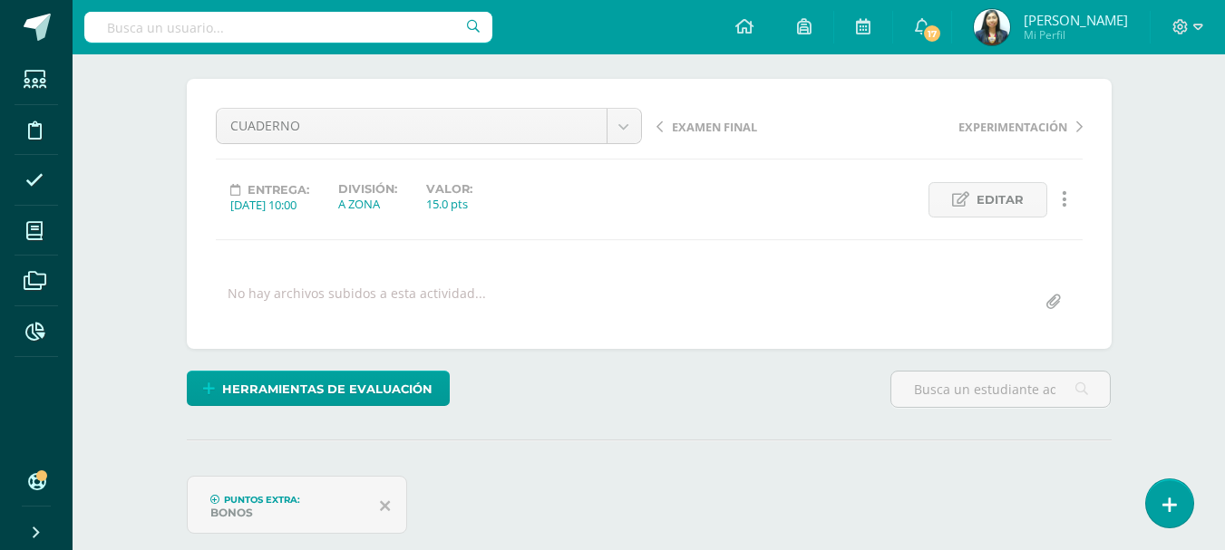
scroll to position [0, 0]
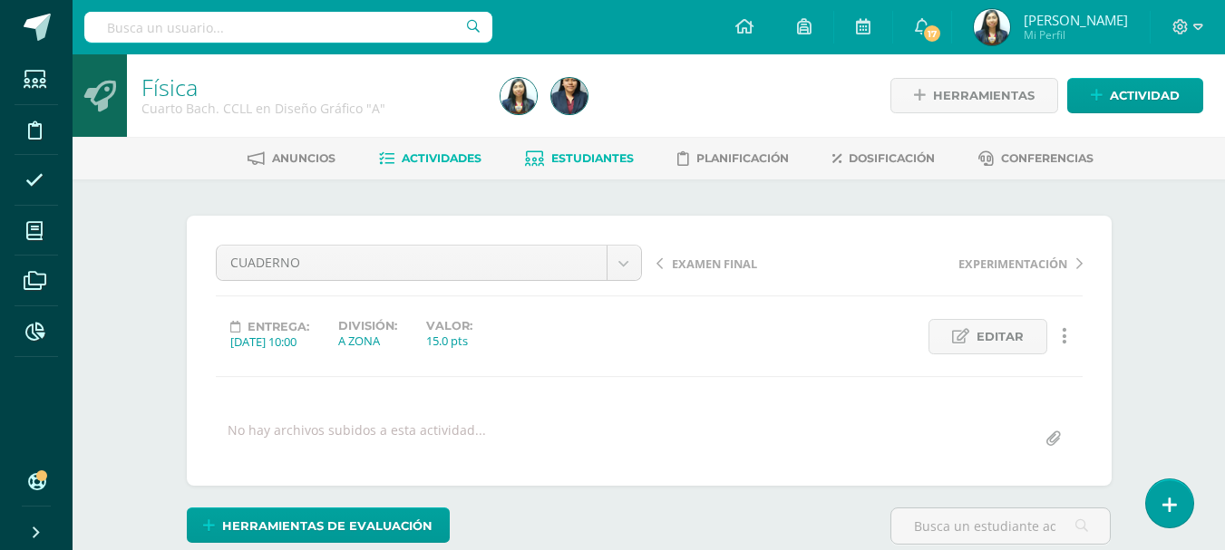
click at [571, 154] on span "Estudiantes" at bounding box center [592, 158] width 82 height 14
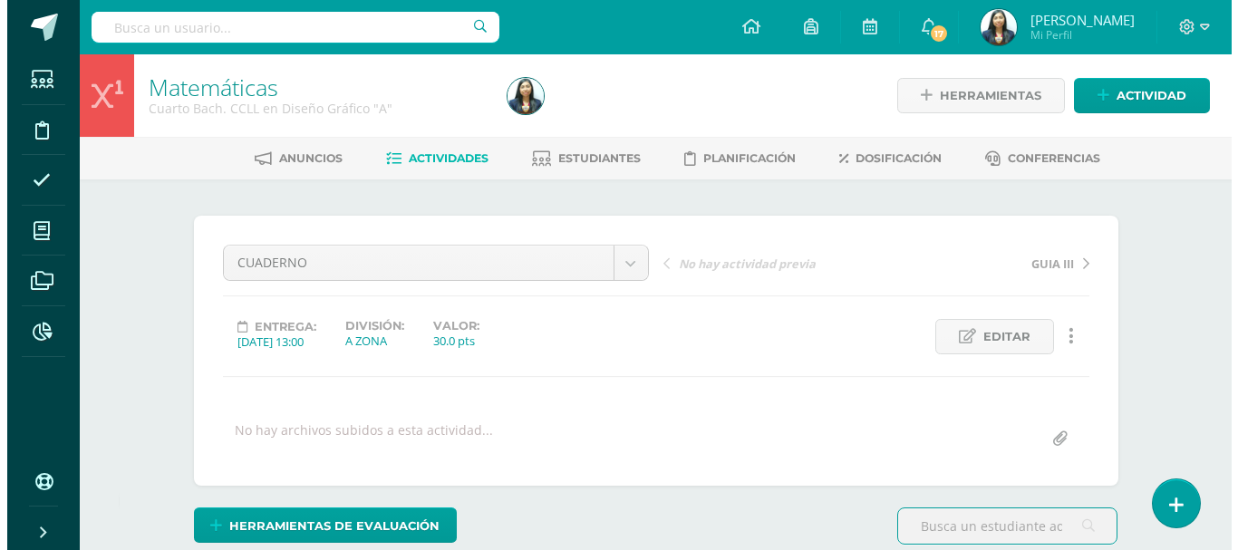
scroll to position [91, 0]
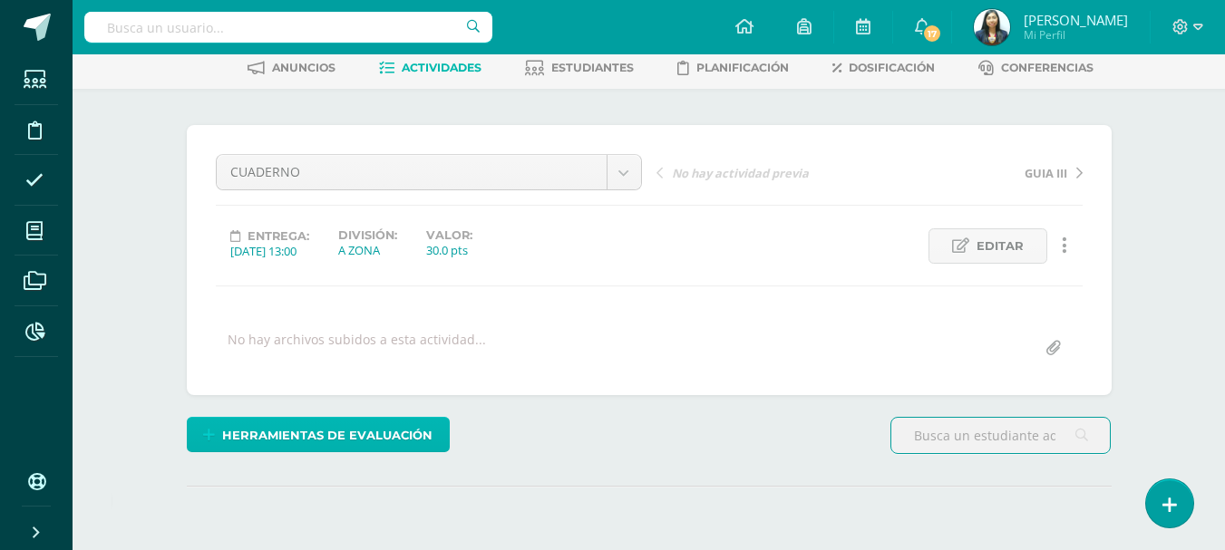
click at [364, 437] on span "Herramientas de evaluación" at bounding box center [327, 436] width 210 height 34
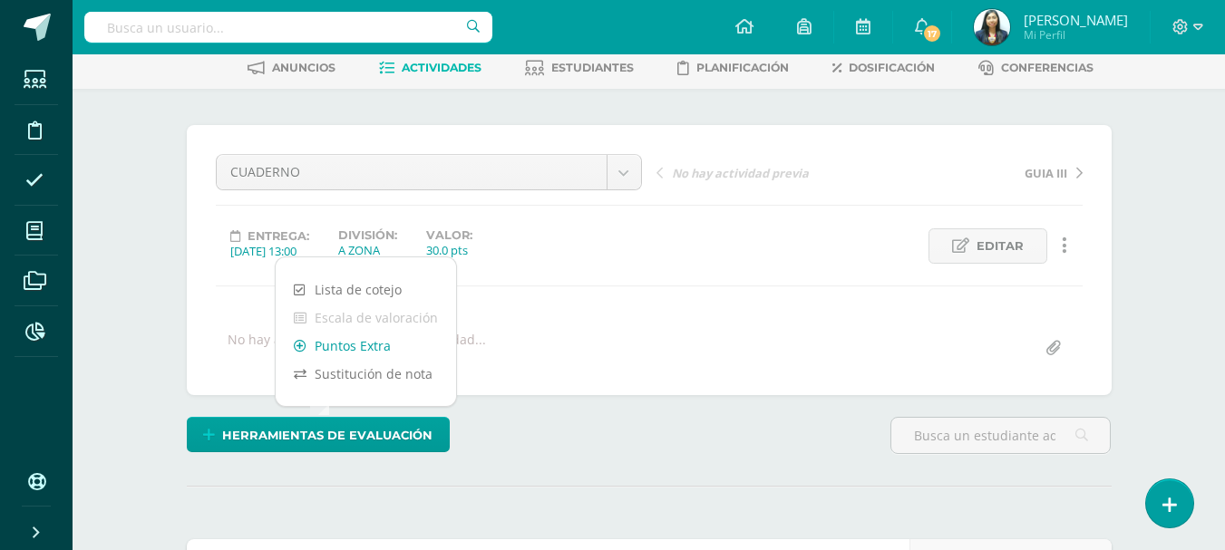
click at [383, 344] on link "Puntos Extra" at bounding box center [366, 346] width 180 height 28
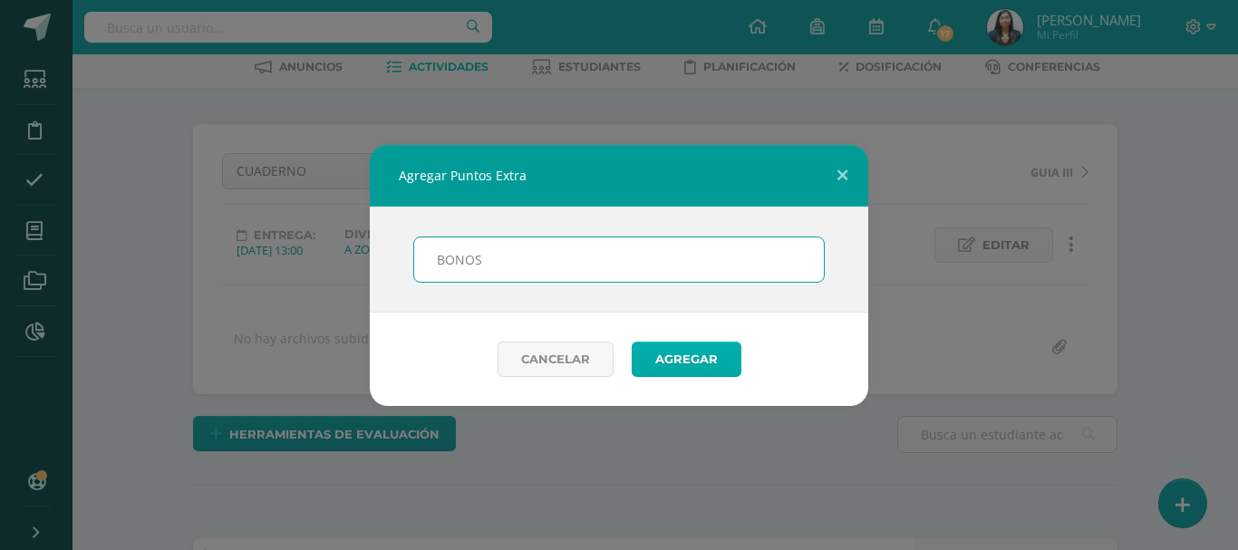
scroll to position [92, 0]
type input "BONOS"
click at [679, 347] on button "Agregar" at bounding box center [687, 359] width 110 height 35
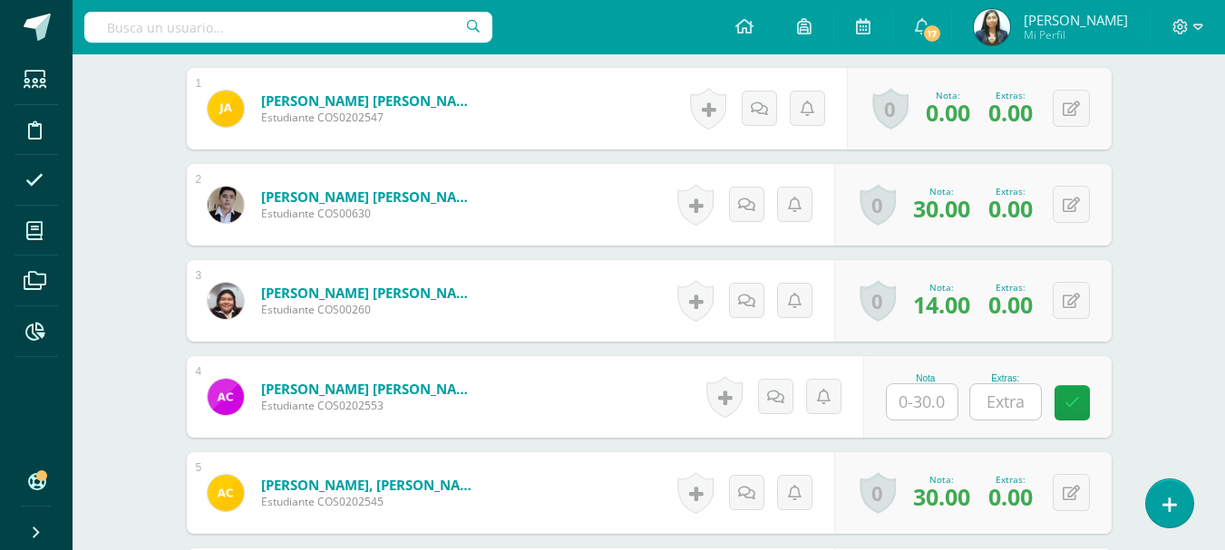
scroll to position [635, 0]
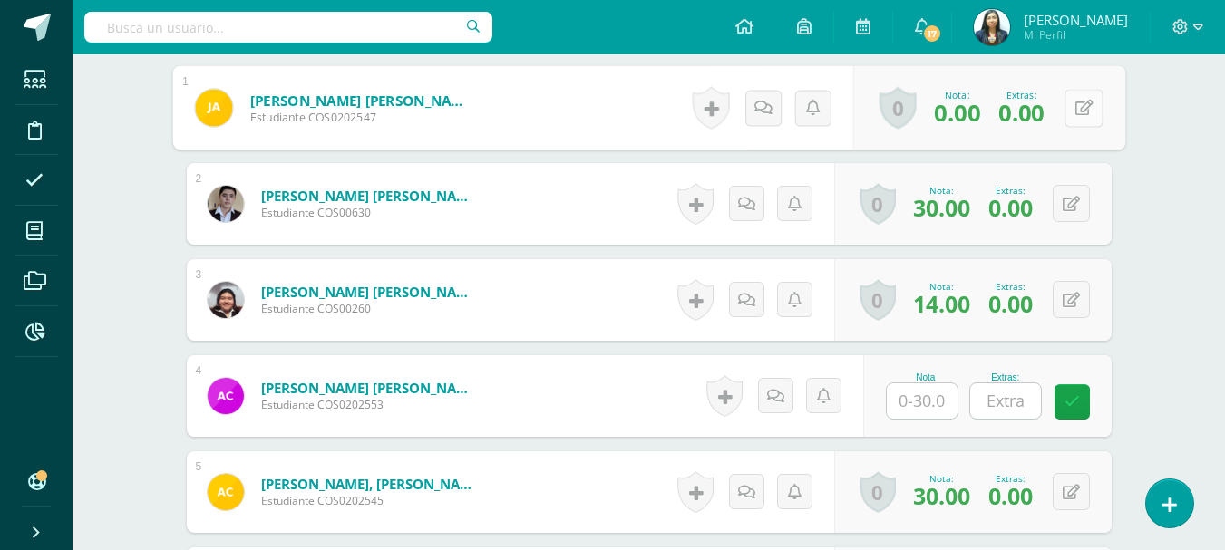
click at [1064, 118] on button at bounding box center [1083, 108] width 38 height 38
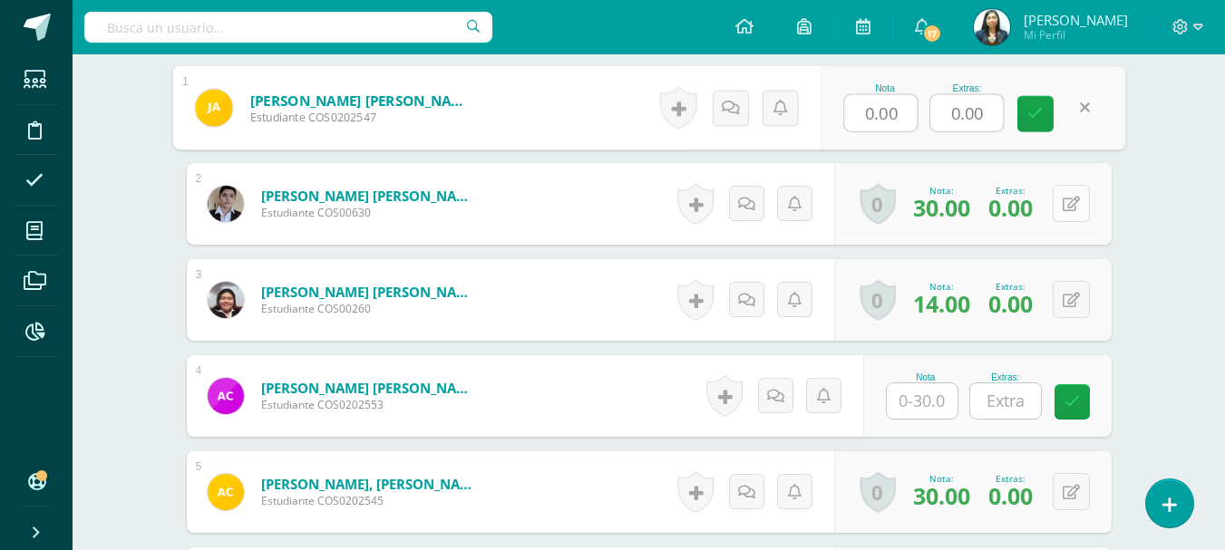
click at [1056, 208] on div "0 [GEOGRAPHIC_DATA] Logros obtenidos Aún no hay logros agregados Nota: 30.00 Ex…" at bounding box center [972, 204] width 277 height 82
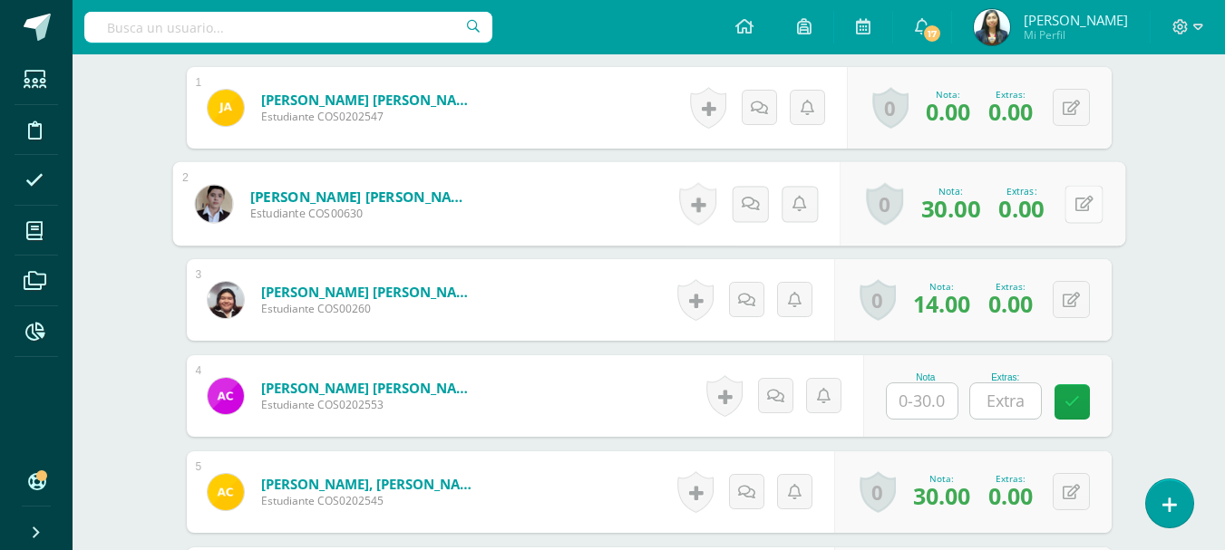
click at [1067, 201] on button at bounding box center [1083, 204] width 38 height 38
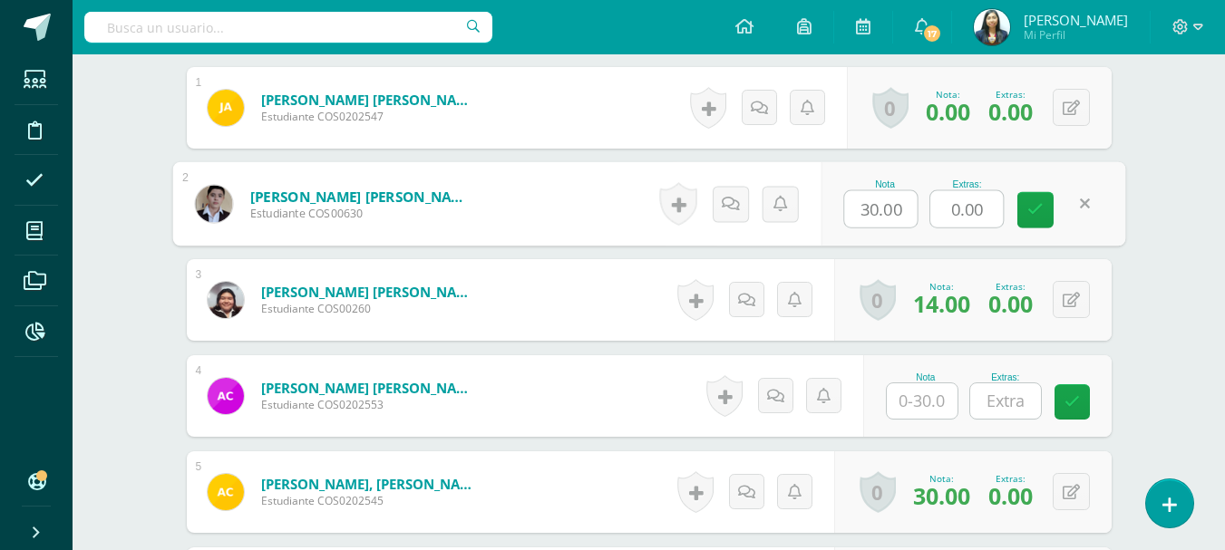
drag, startPoint x: 987, startPoint y: 217, endPoint x: 910, endPoint y: 218, distance: 77.1
click at [911, 219] on div "Nota 30.00 Extras: 0.00" at bounding box center [972, 204] width 305 height 84
type input "5"
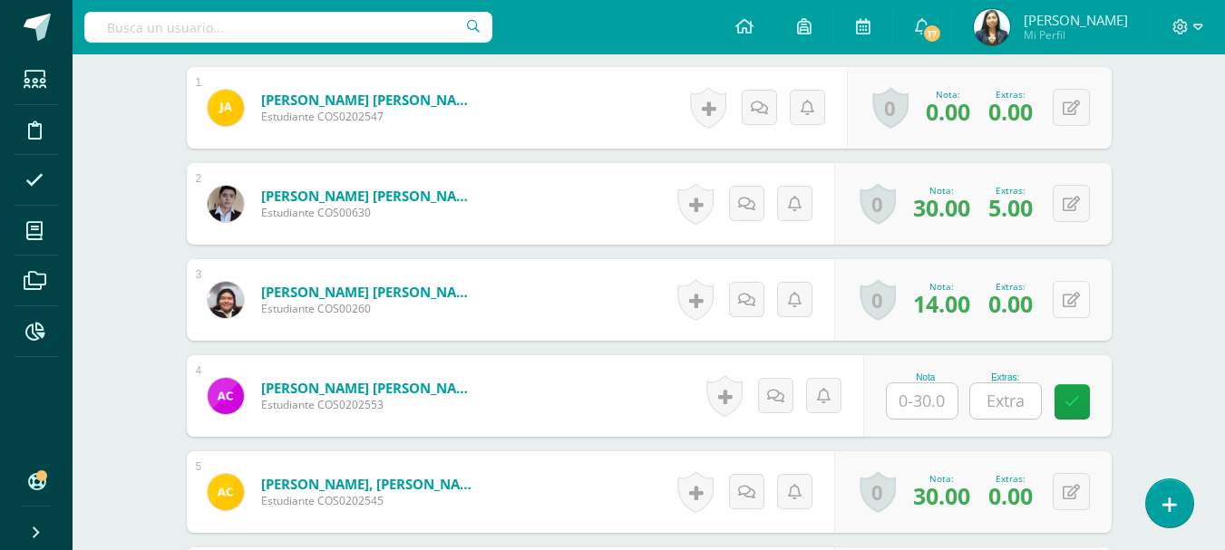
click at [1080, 295] on button at bounding box center [1070, 299] width 37 height 37
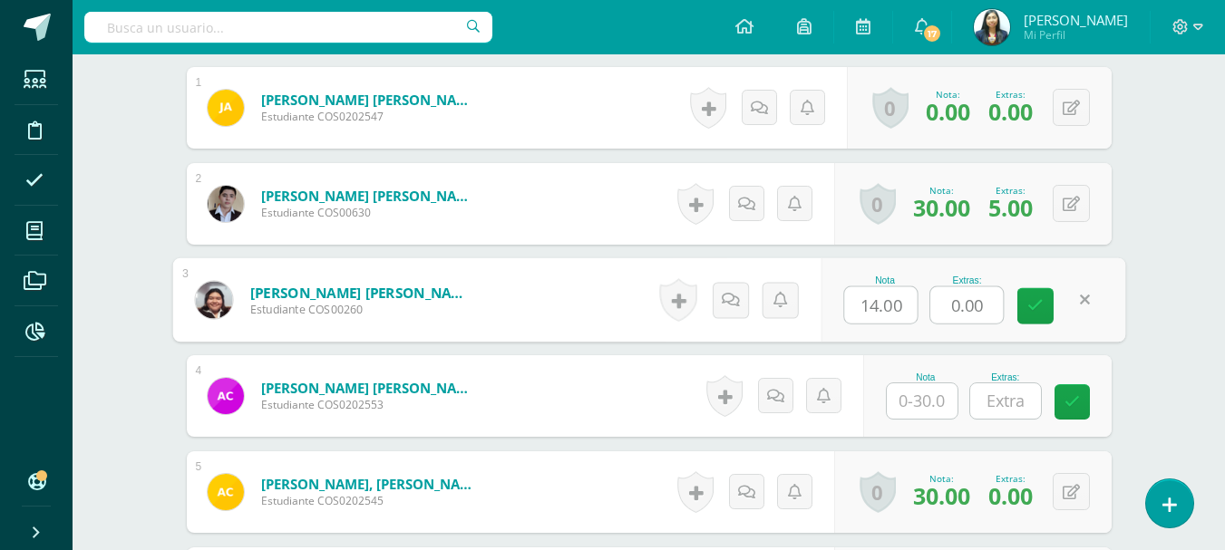
drag, startPoint x: 991, startPoint y: 309, endPoint x: 894, endPoint y: 305, distance: 97.0
click at [894, 306] on div "Nota 14.00 Extras: 0.00" at bounding box center [972, 300] width 305 height 84
type input "5"
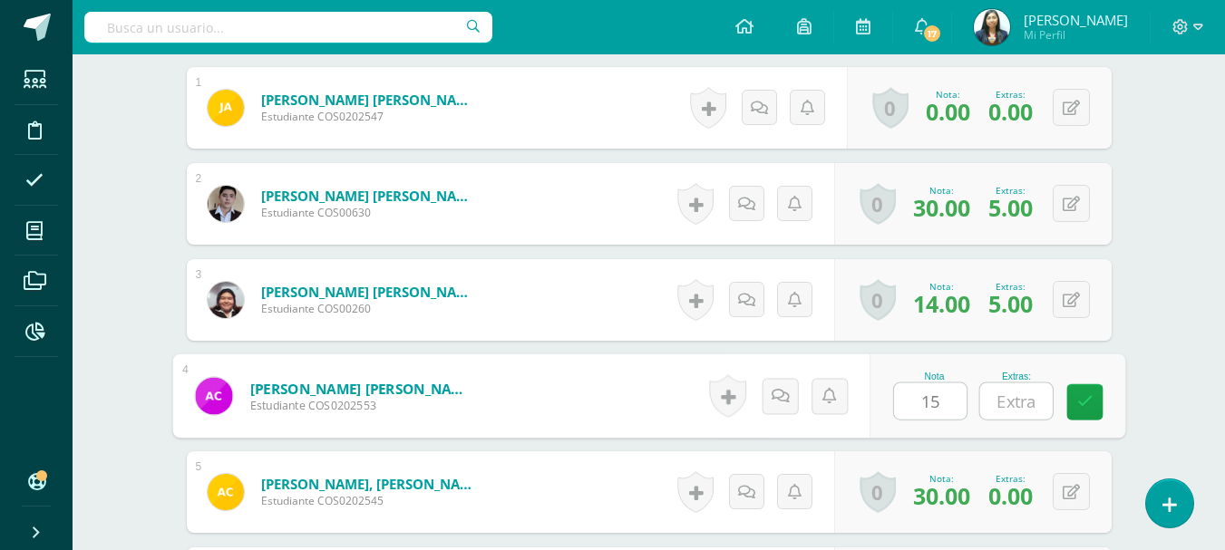
type input "15"
click at [986, 406] on input "text" at bounding box center [1015, 401] width 73 height 36
type input "5"
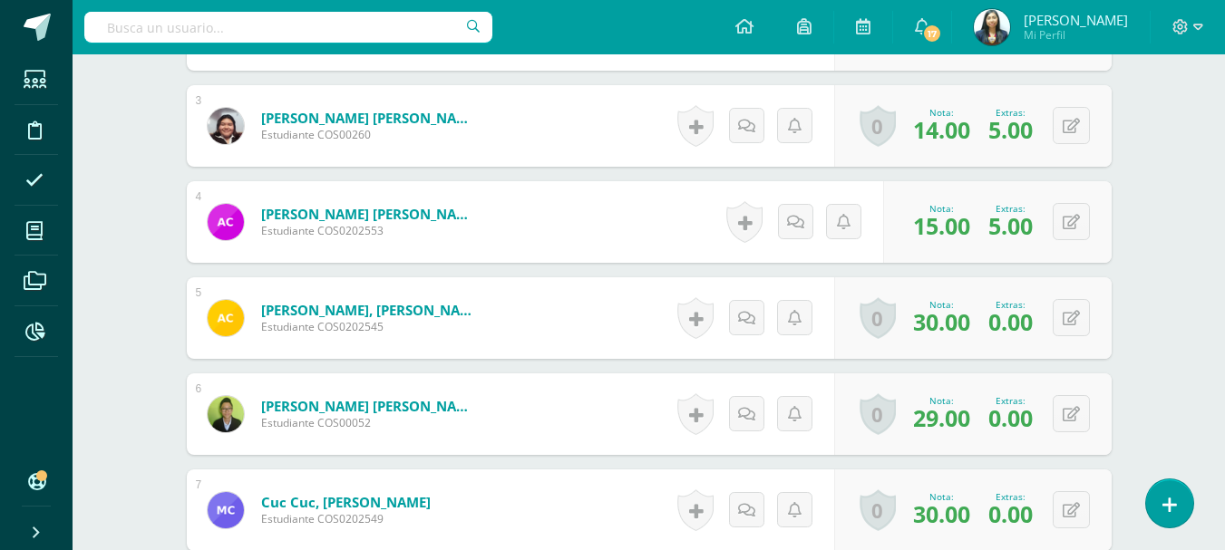
scroll to position [817, 0]
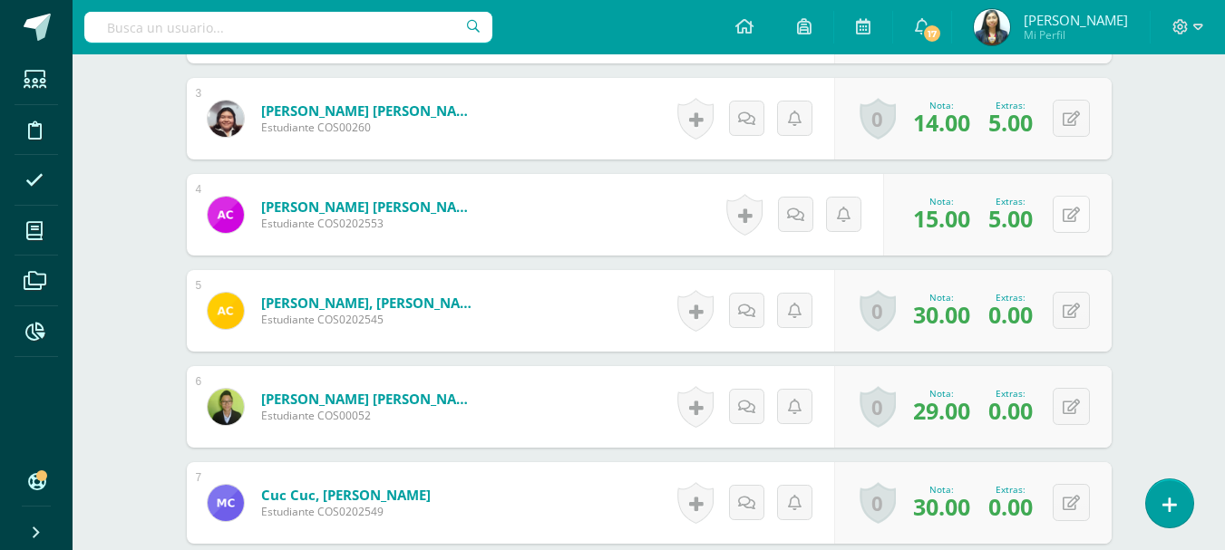
click at [1075, 220] on icon at bounding box center [1070, 215] width 17 height 15
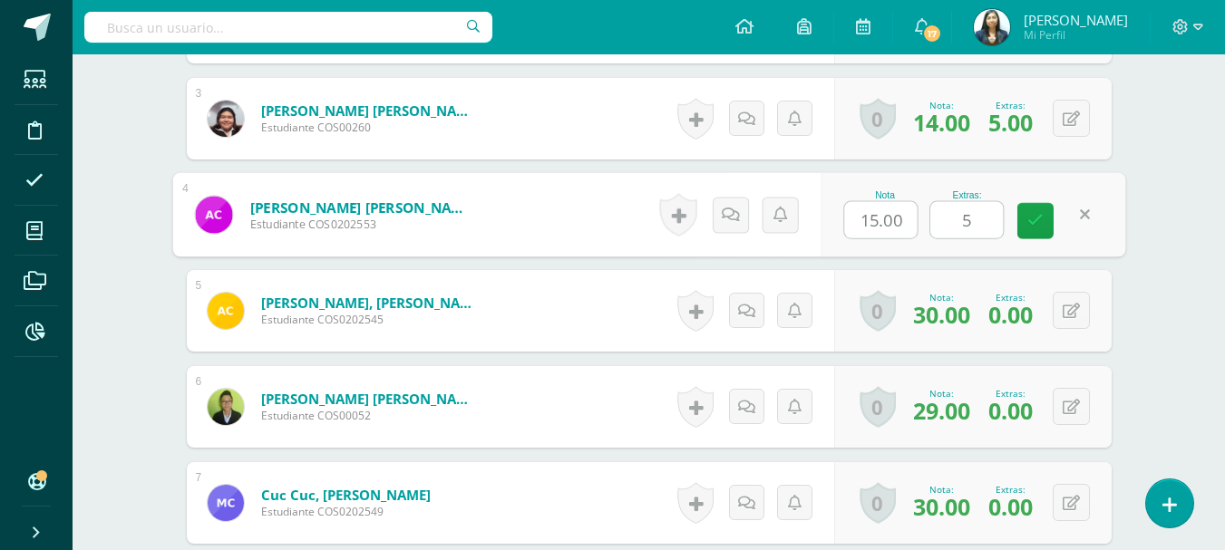
click at [966, 216] on input "5" at bounding box center [966, 220] width 73 height 36
type input "4"
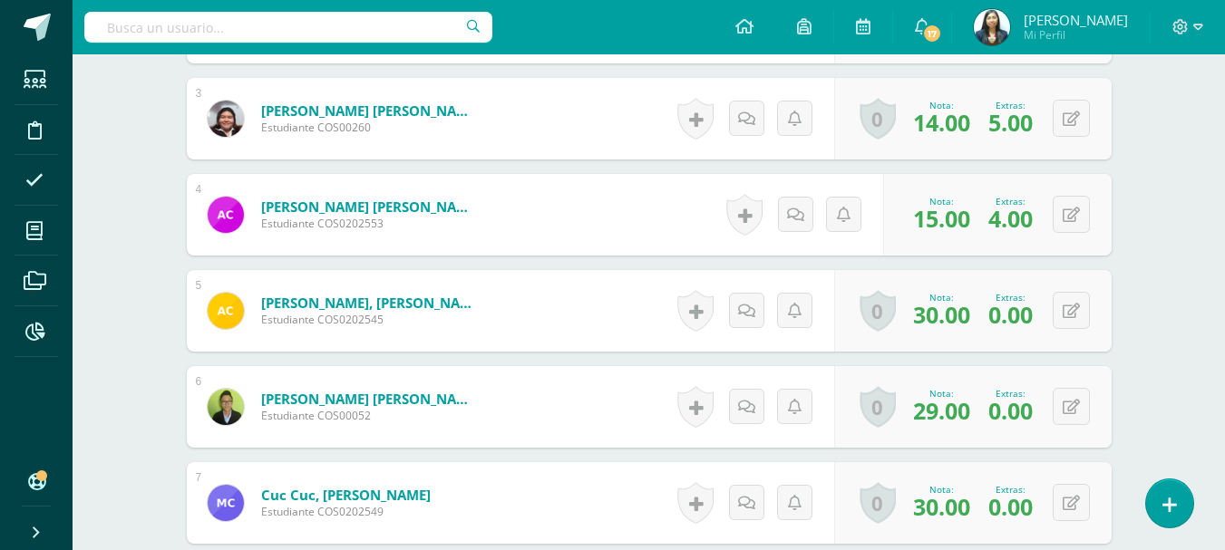
scroll to position [907, 0]
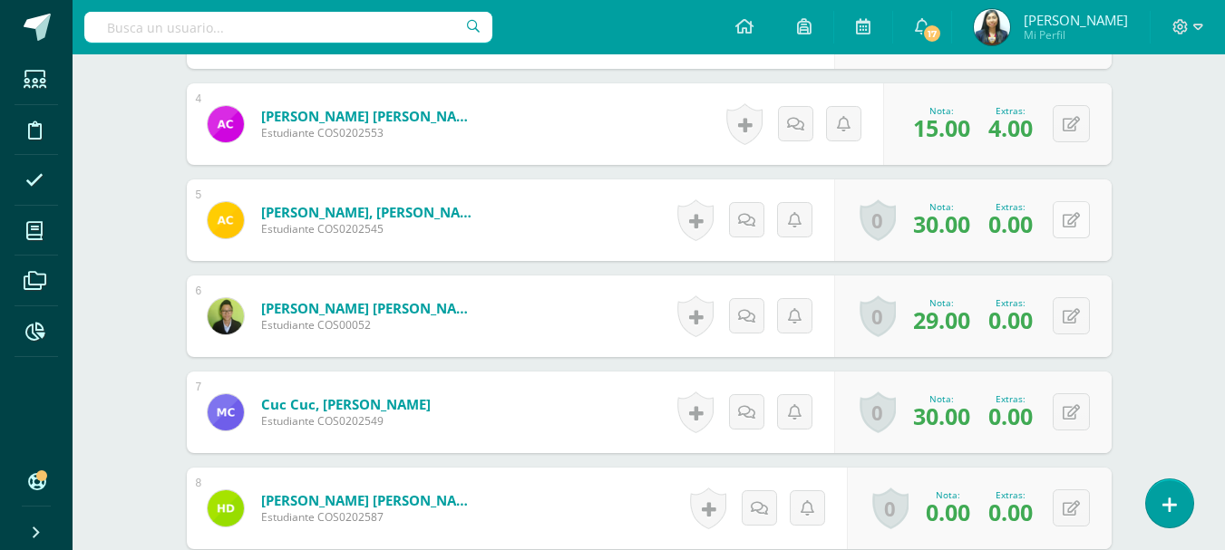
click at [1085, 233] on button at bounding box center [1070, 219] width 37 height 37
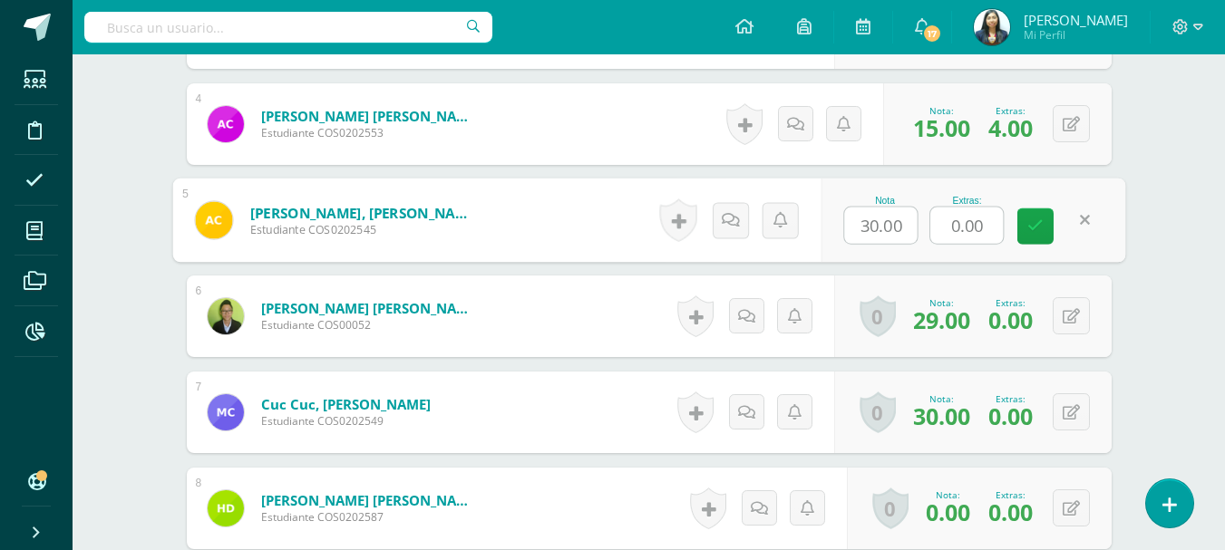
drag, startPoint x: 978, startPoint y: 231, endPoint x: 925, endPoint y: 231, distance: 52.6
click at [925, 231] on div "Nota 30.00 Extras: 0.00" at bounding box center [972, 221] width 305 height 84
type input "5"
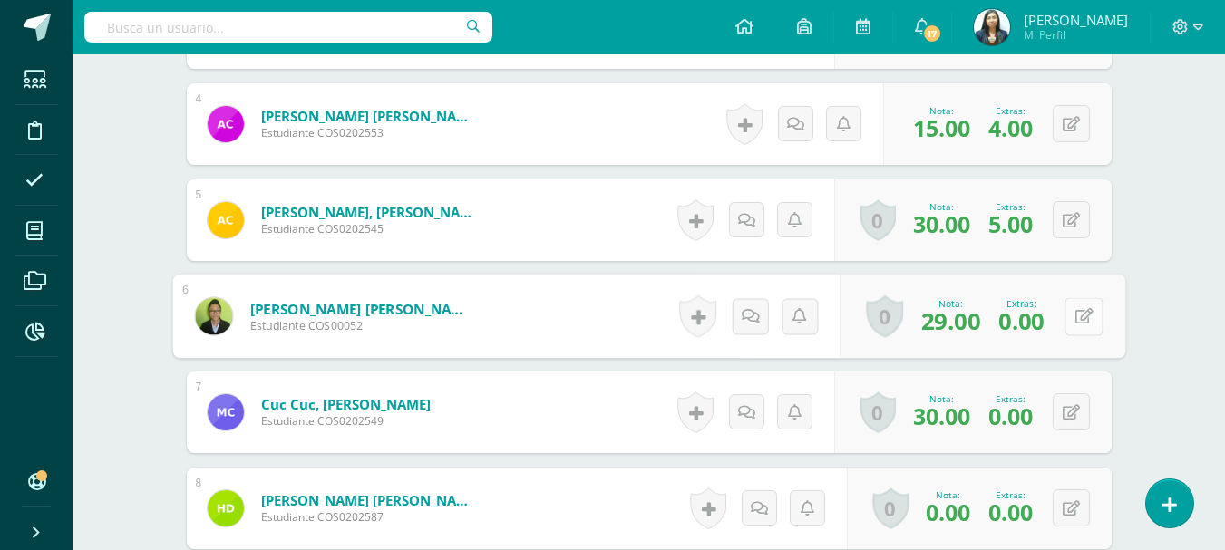
click at [1061, 308] on div "0 Logros Logros obtenidos Aún no hay logros agregados Nota: 29.00 Extras: 0.00" at bounding box center [982, 317] width 286 height 84
click at [1078, 325] on button at bounding box center [1083, 316] width 38 height 38
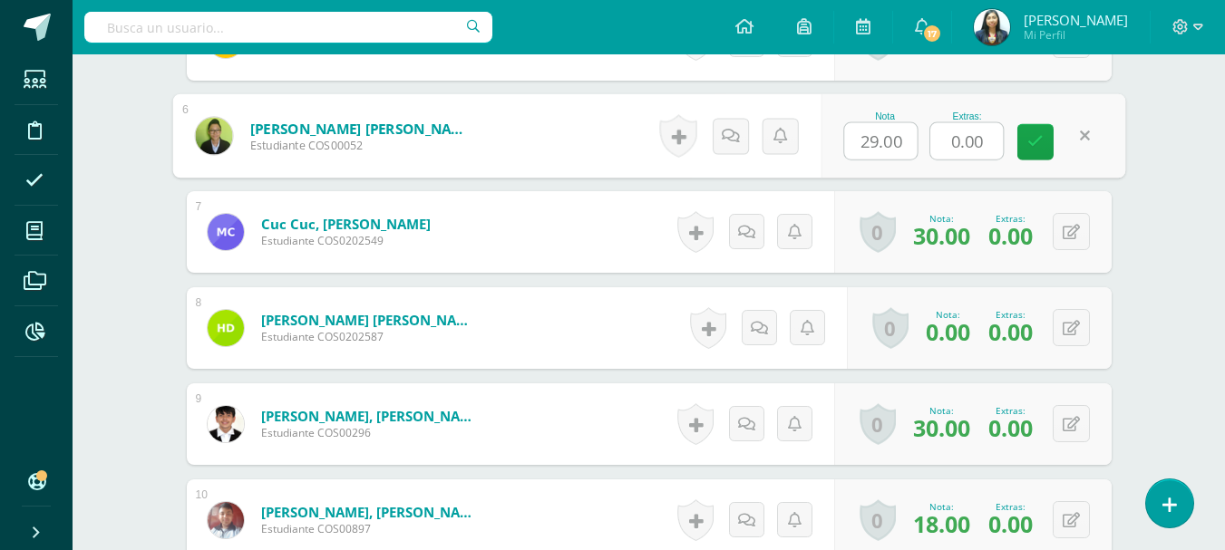
scroll to position [1089, 0]
drag, startPoint x: 987, startPoint y: 148, endPoint x: 953, endPoint y: 149, distance: 34.5
click at [953, 149] on input "0.00" at bounding box center [966, 140] width 73 height 36
type input "5"
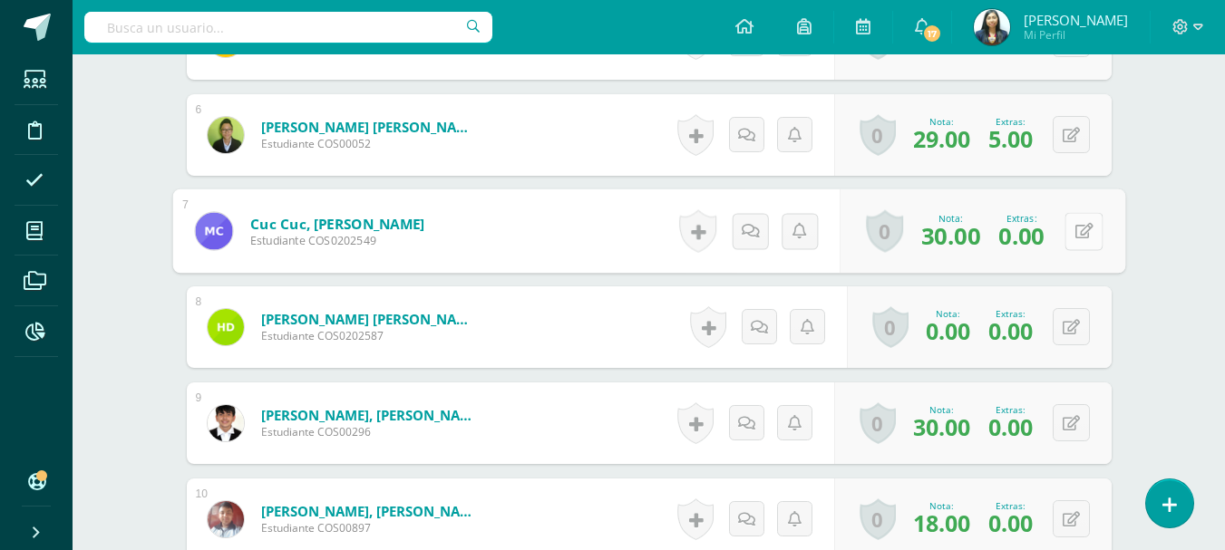
click at [1060, 229] on div "0 Logros Logros obtenidos Aún no hay logros agregados Nota: 30.00 Extras: 0.00" at bounding box center [982, 231] width 286 height 84
click at [1067, 232] on button at bounding box center [1083, 231] width 38 height 38
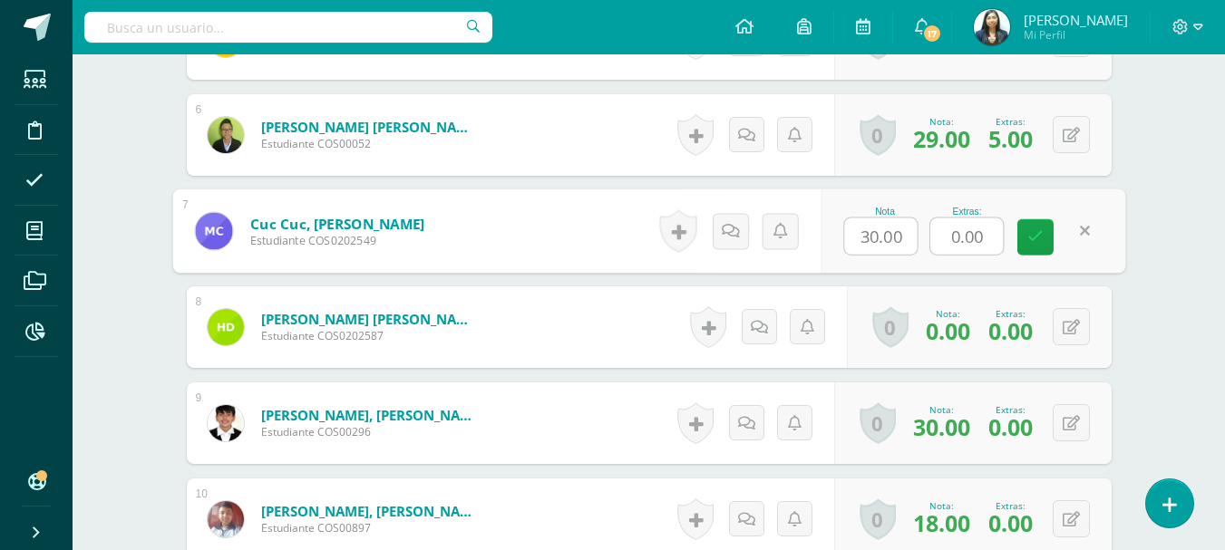
drag, startPoint x: 997, startPoint y: 232, endPoint x: 949, endPoint y: 236, distance: 48.2
click at [949, 236] on input "0.00" at bounding box center [966, 236] width 73 height 36
type input "4"
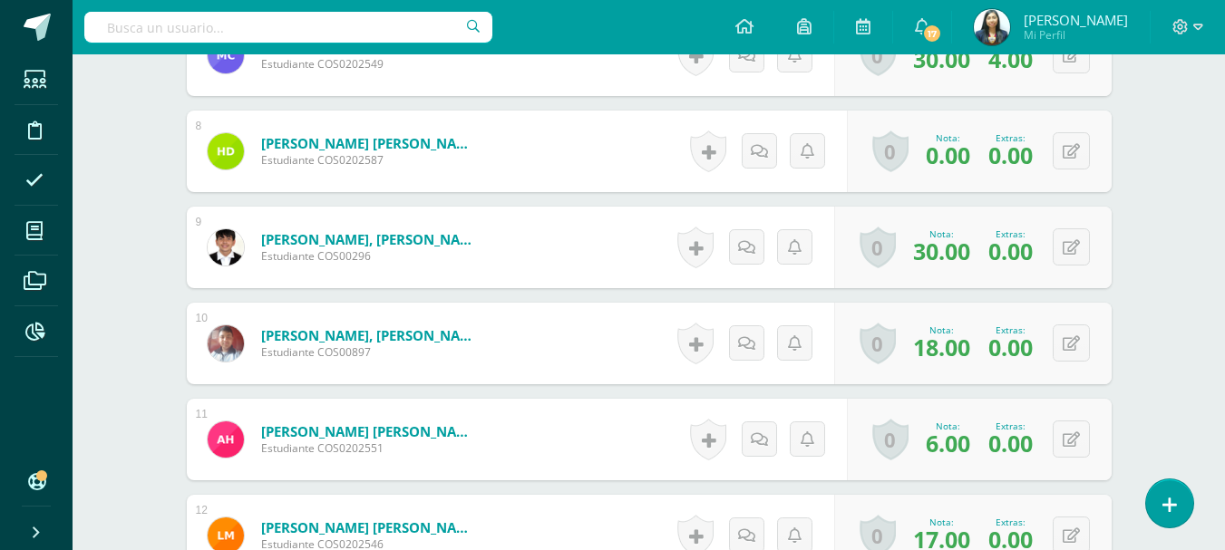
scroll to position [1270, 0]
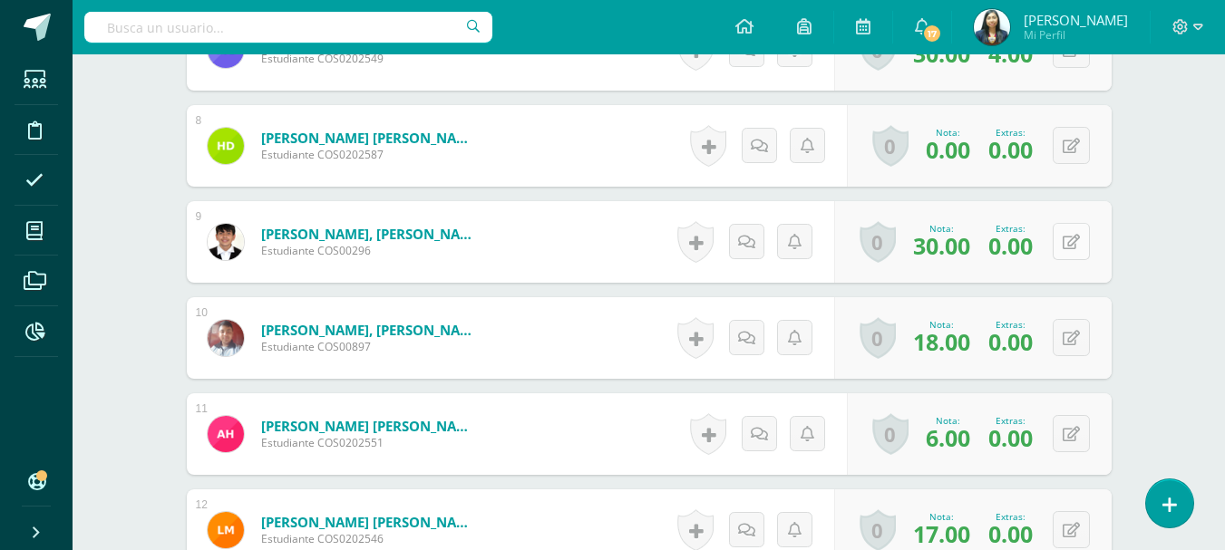
click at [1068, 239] on icon at bounding box center [1070, 242] width 17 height 15
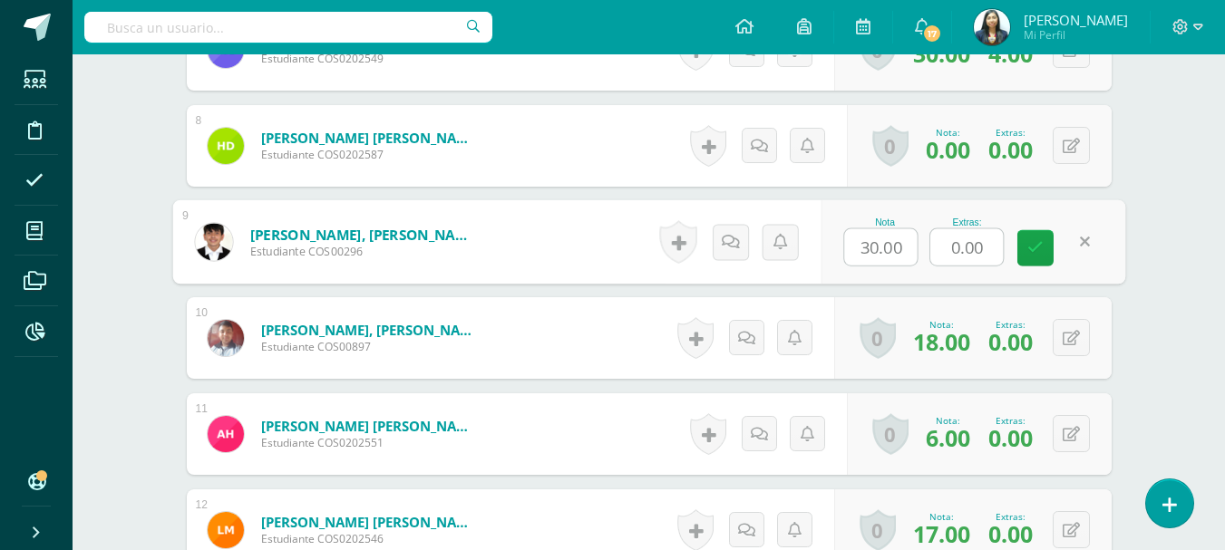
drag, startPoint x: 954, startPoint y: 247, endPoint x: 927, endPoint y: 247, distance: 27.2
click at [927, 247] on div "Nota 30.00 Extras: 0.00" at bounding box center [972, 242] width 305 height 84
type input "4"
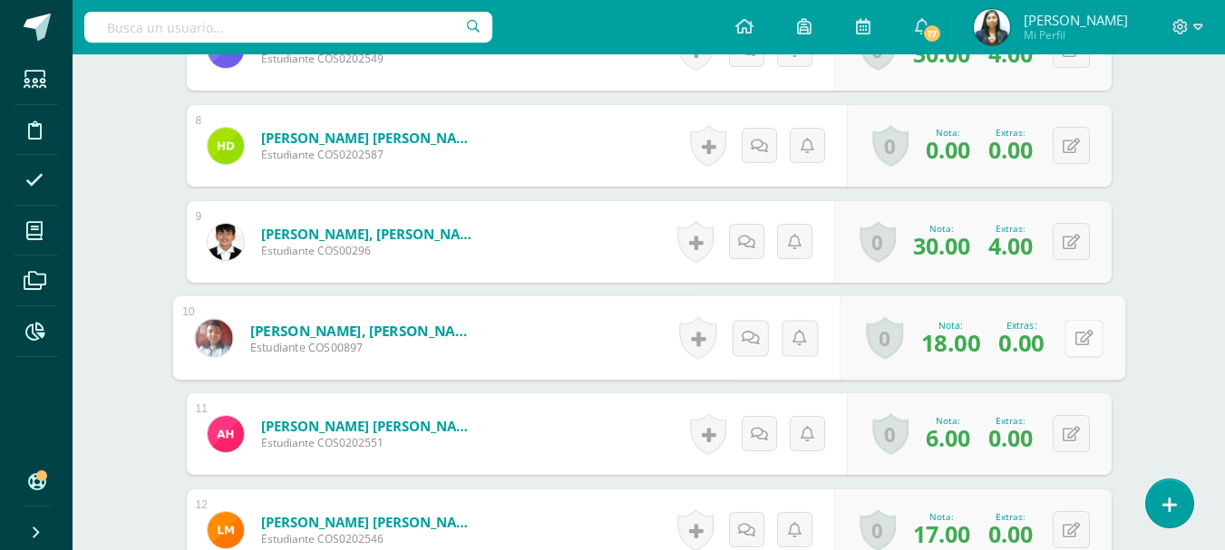
click at [1079, 342] on button at bounding box center [1083, 338] width 38 height 38
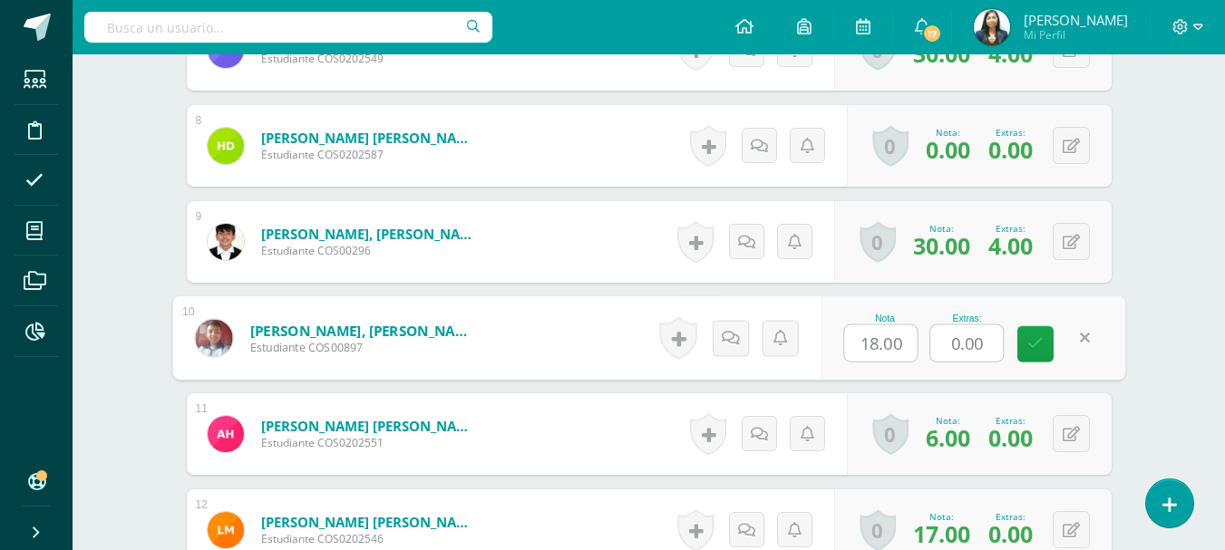
drag, startPoint x: 988, startPoint y: 345, endPoint x: 900, endPoint y: 344, distance: 87.9
click at [900, 344] on div "Nota 18.00 Extras: 0.00" at bounding box center [972, 338] width 305 height 84
type input "2"
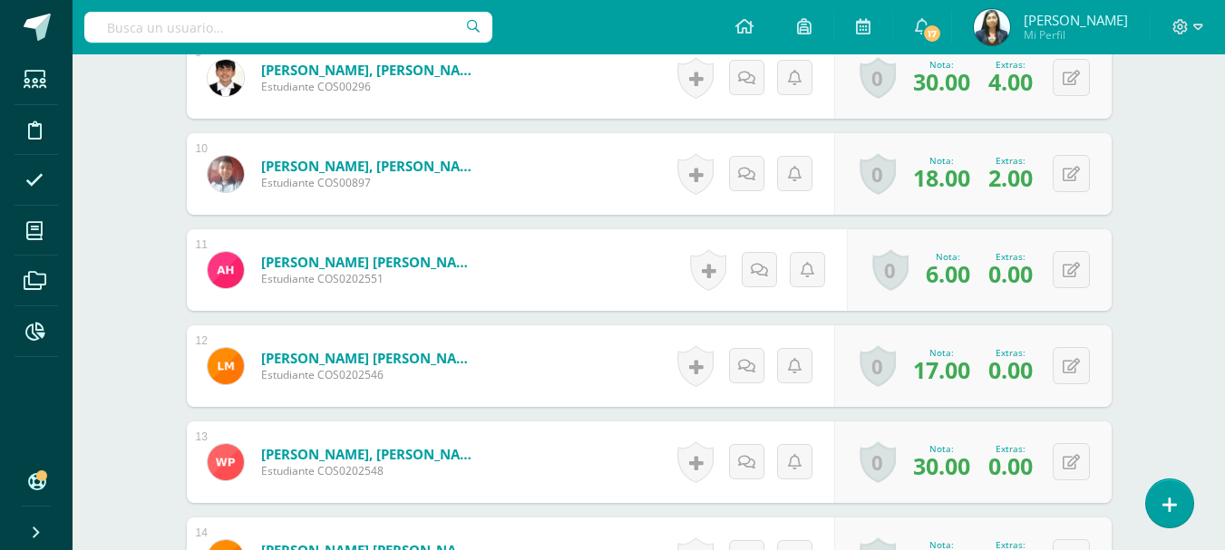
scroll to position [1451, 0]
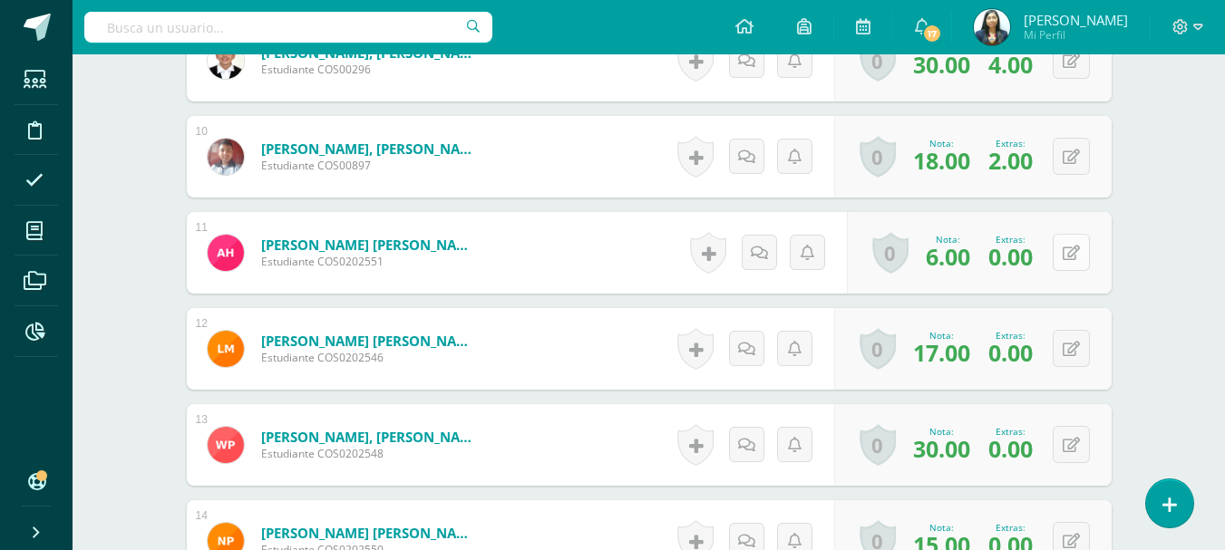
click at [1061, 249] on button at bounding box center [1070, 252] width 37 height 37
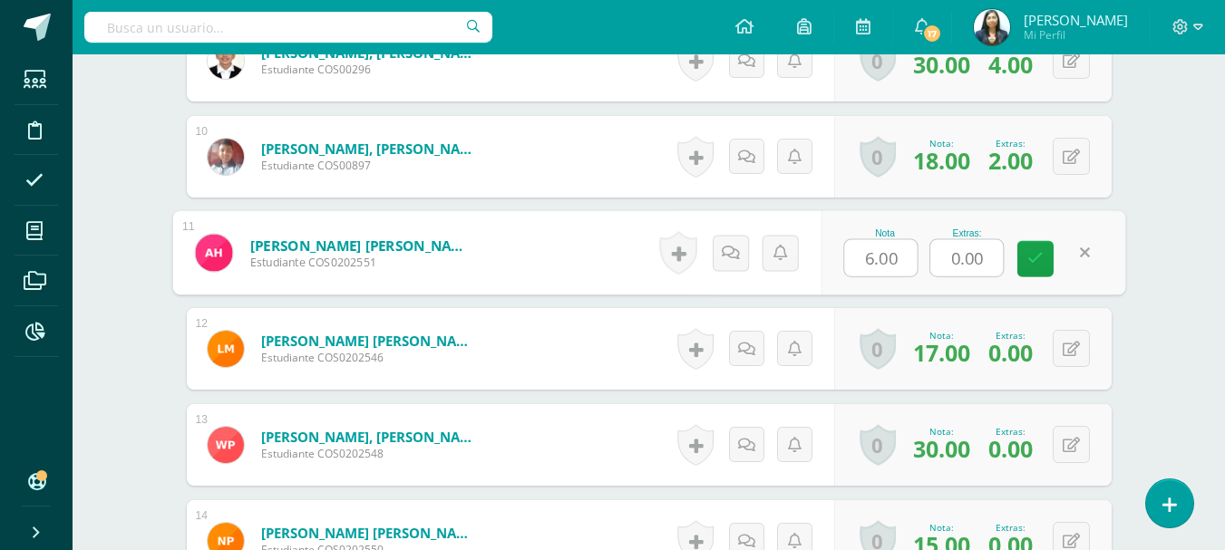
drag, startPoint x: 986, startPoint y: 259, endPoint x: 944, endPoint y: 259, distance: 41.7
click at [944, 259] on input "0.00" at bounding box center [966, 258] width 73 height 36
type input "4"
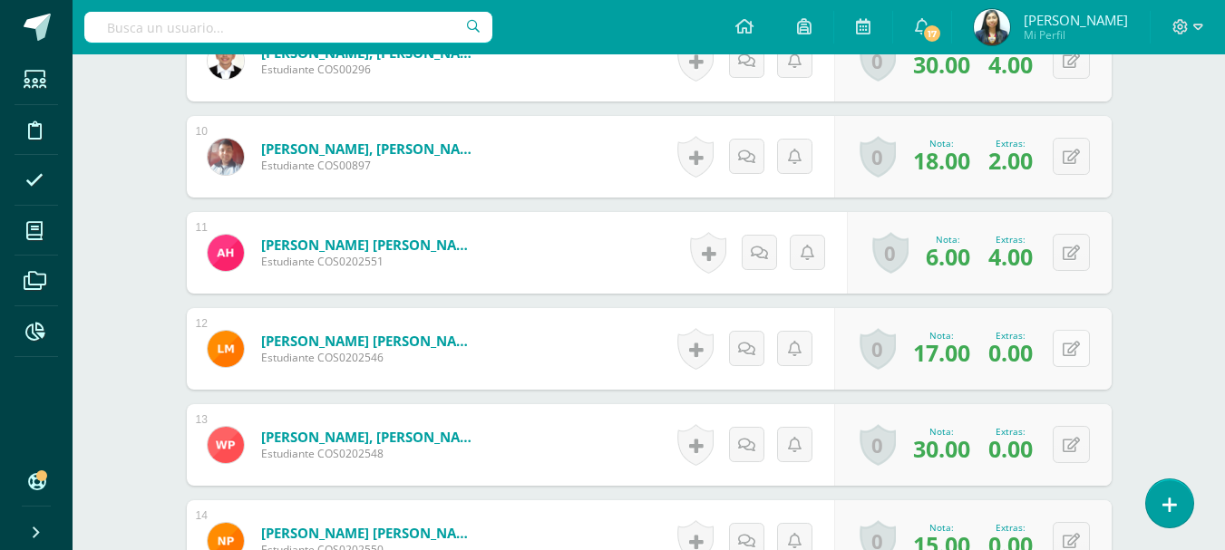
click at [1065, 341] on button at bounding box center [1070, 348] width 37 height 37
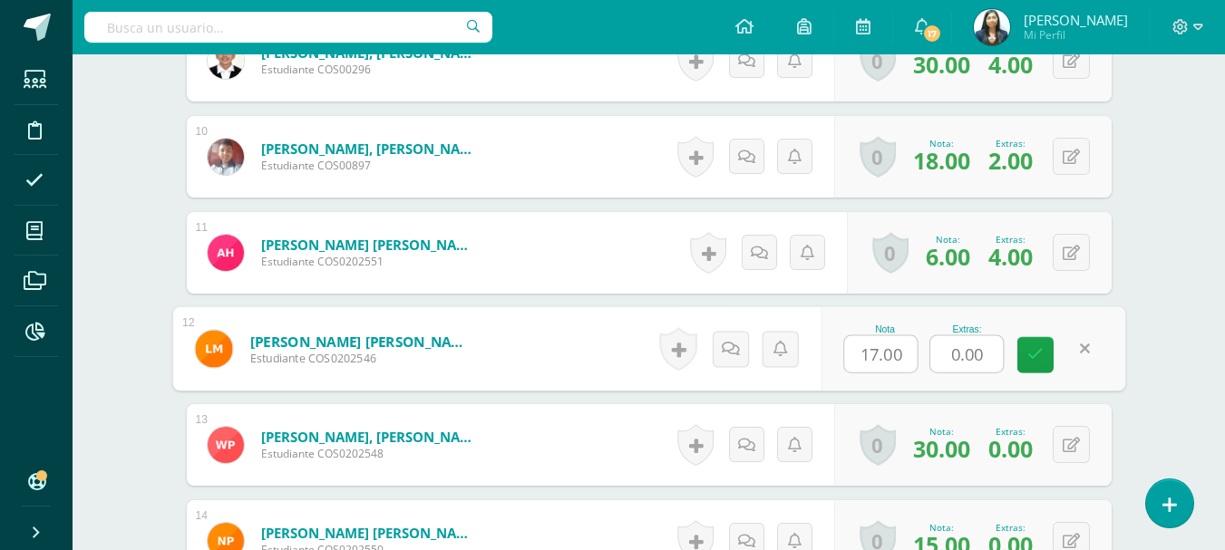
drag, startPoint x: 986, startPoint y: 352, endPoint x: 889, endPoint y: 346, distance: 97.1
click at [895, 348] on div "Nota 17.00 Extras: 0.00" at bounding box center [972, 349] width 305 height 84
type input "4"
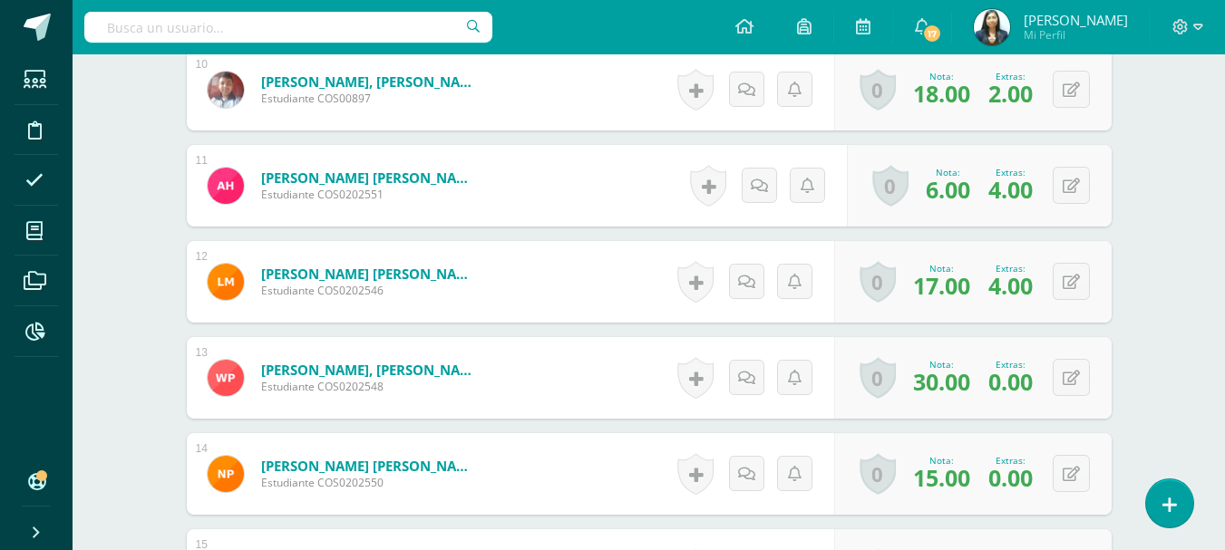
scroll to position [1632, 0]
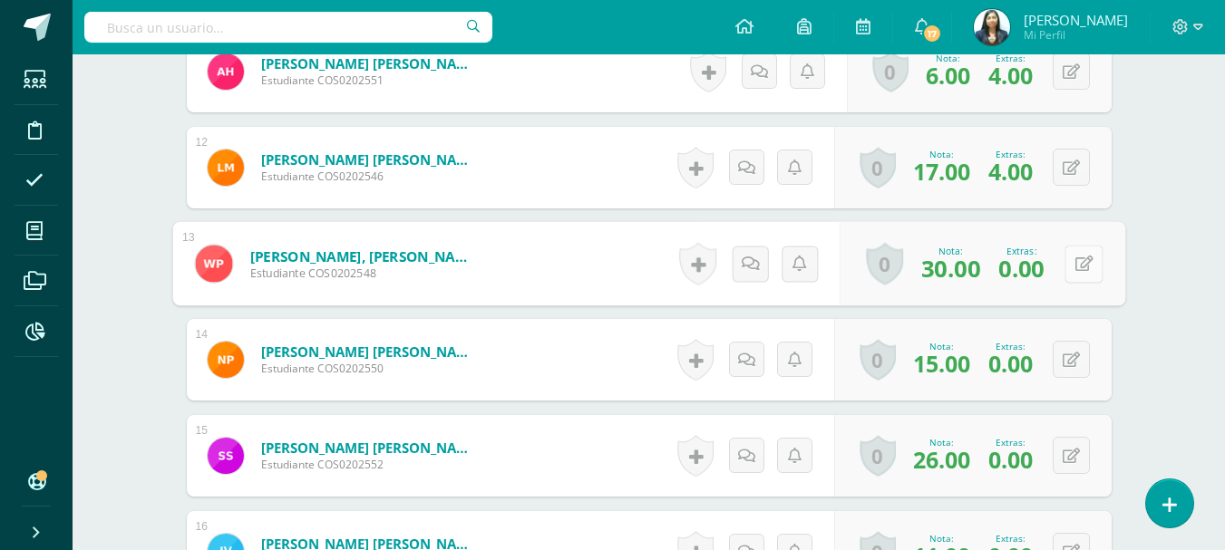
click at [1074, 258] on icon at bounding box center [1083, 263] width 18 height 15
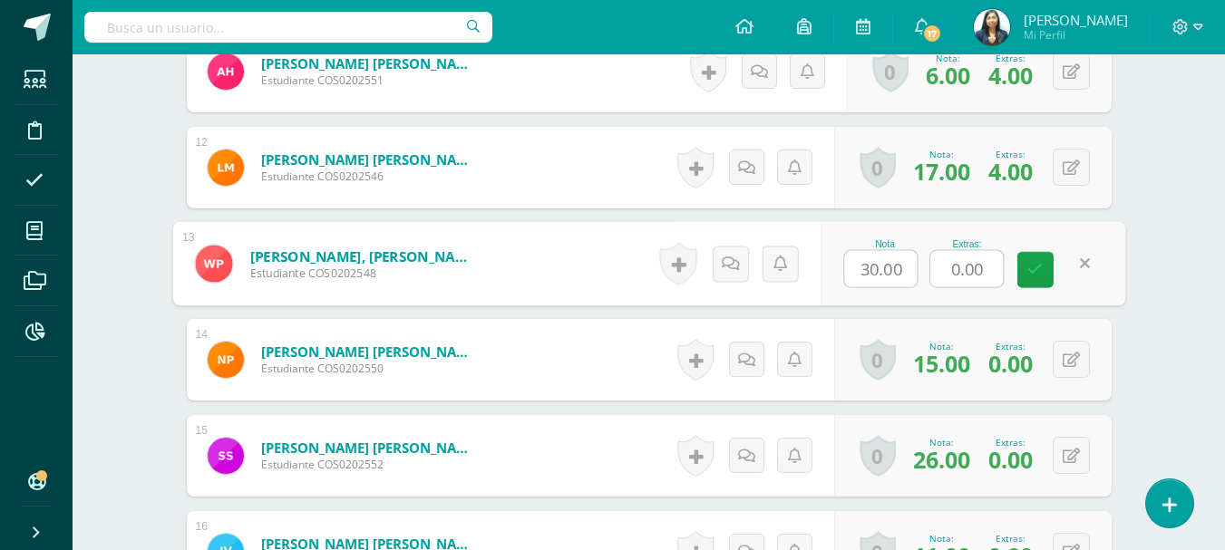
drag, startPoint x: 983, startPoint y: 269, endPoint x: 927, endPoint y: 269, distance: 55.3
click at [927, 269] on div "Nota 30.00 Extras: 0.00" at bounding box center [972, 264] width 305 height 84
type input "4"
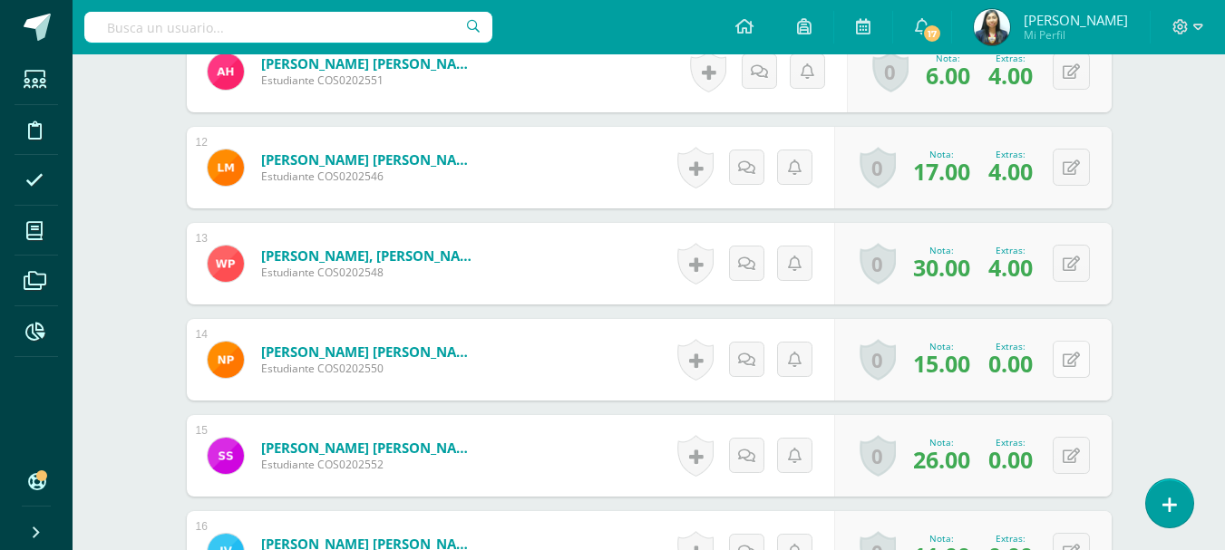
click at [1067, 360] on button at bounding box center [1070, 359] width 37 height 37
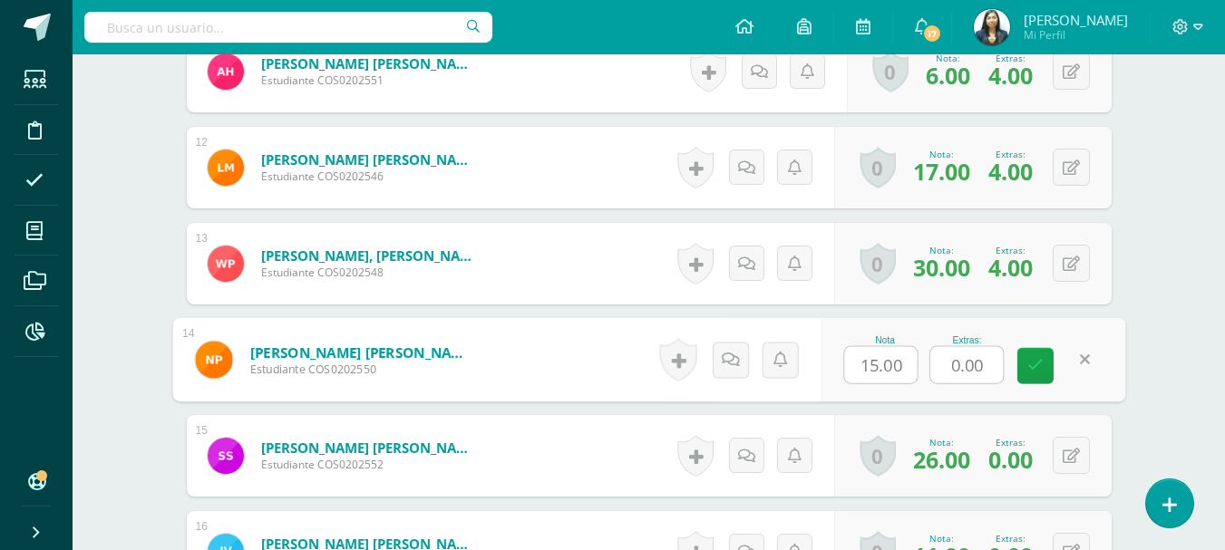
drag, startPoint x: 963, startPoint y: 366, endPoint x: 911, endPoint y: 359, distance: 52.2
click at [915, 363] on div "Nota 15.00 Extras: 0.00" at bounding box center [972, 360] width 305 height 84
type input "5"
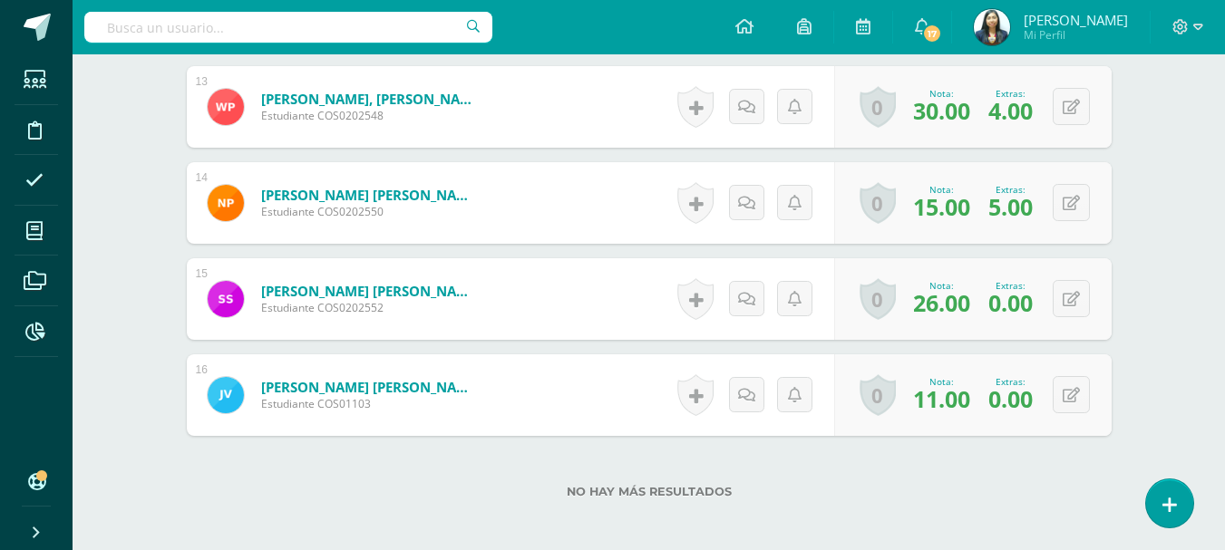
scroll to position [1814, 0]
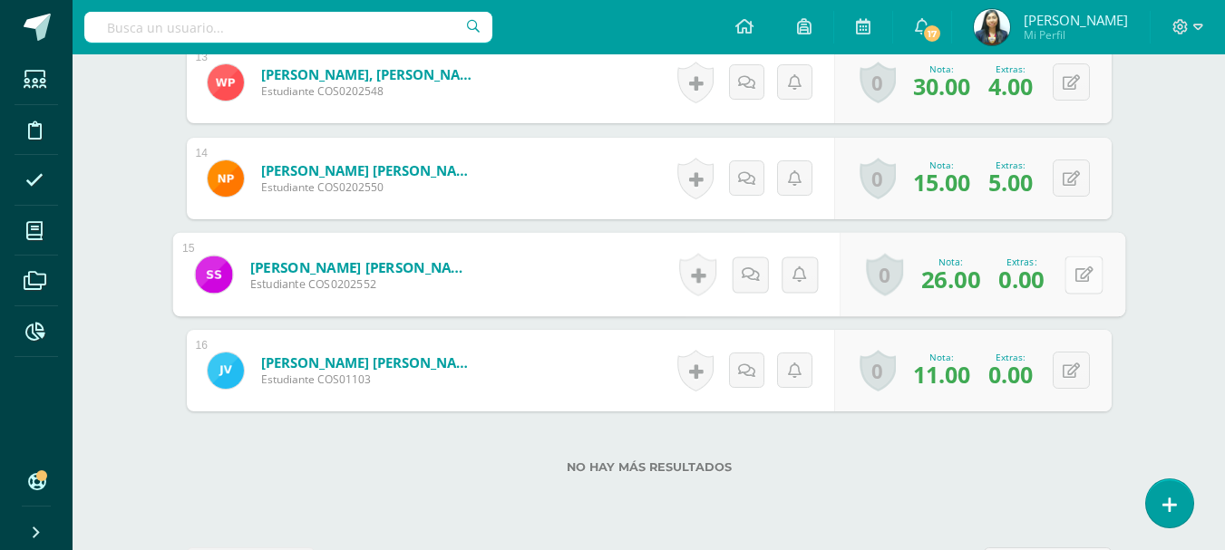
click at [1070, 279] on button at bounding box center [1083, 275] width 38 height 38
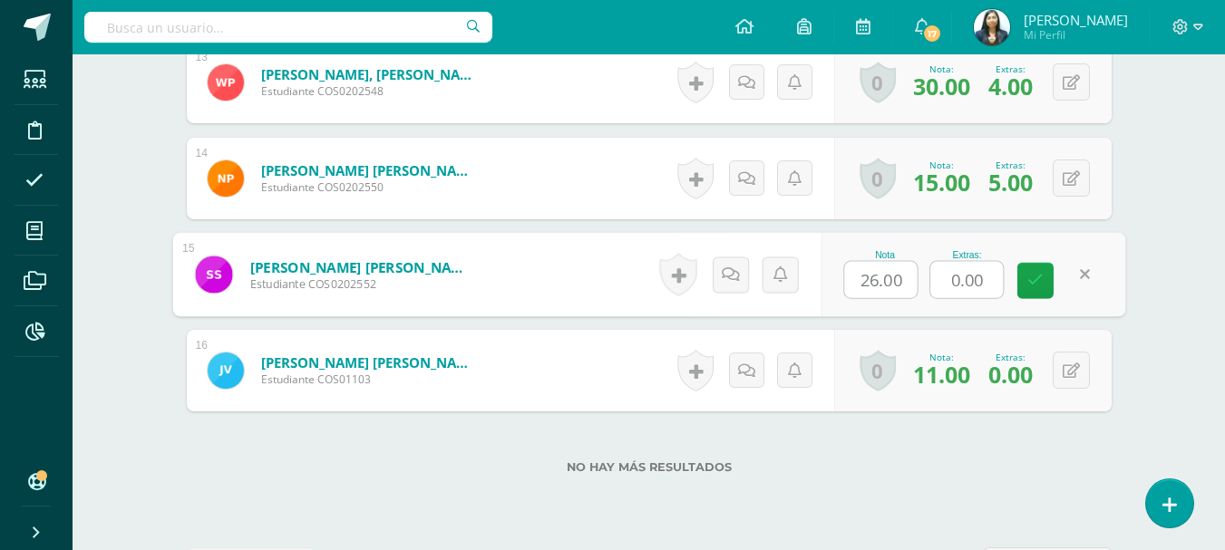
drag, startPoint x: 988, startPoint y: 282, endPoint x: 914, endPoint y: 289, distance: 74.7
click at [914, 289] on div "Nota 26.00 Extras: 0.00" at bounding box center [972, 275] width 305 height 84
type input "4"
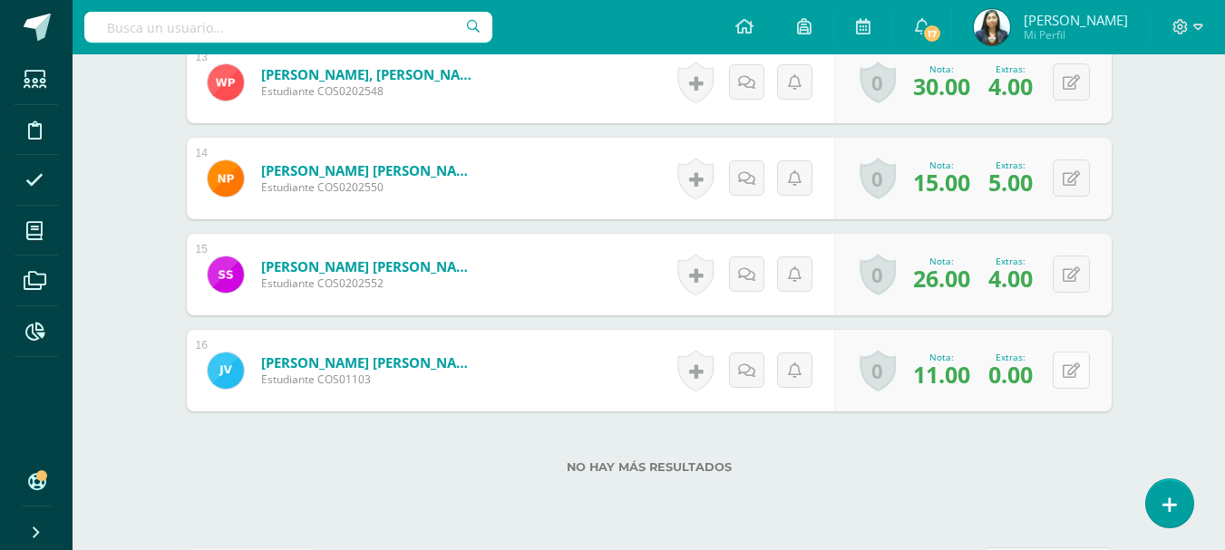
click at [1070, 367] on icon at bounding box center [1070, 370] width 17 height 15
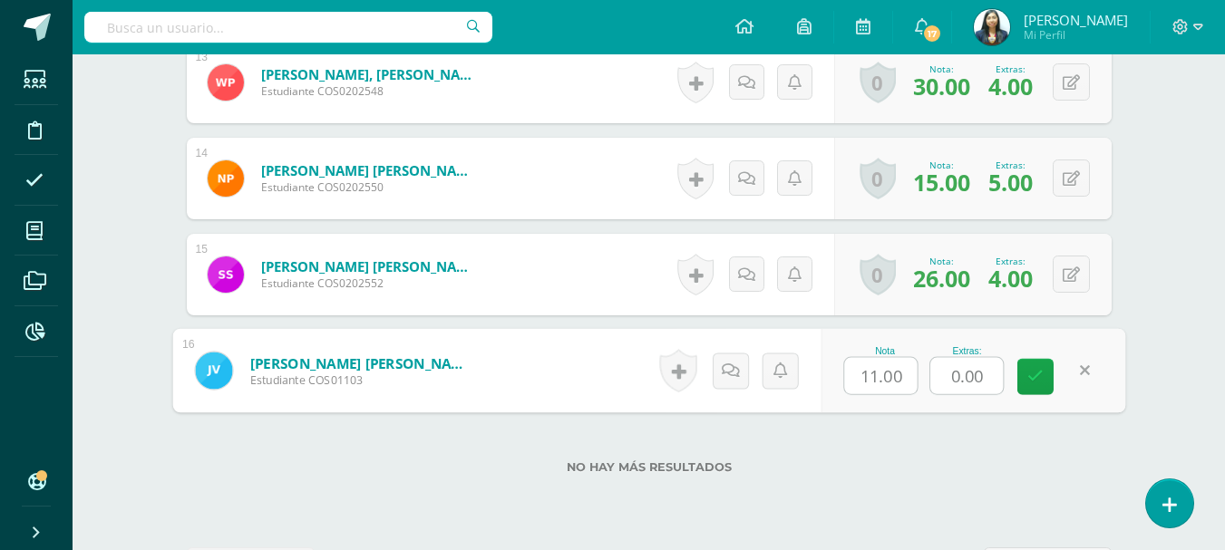
drag, startPoint x: 993, startPoint y: 378, endPoint x: 906, endPoint y: 375, distance: 87.1
click at [906, 375] on div "Nota 11.00 Extras: 0.00" at bounding box center [972, 371] width 305 height 84
type input "5"
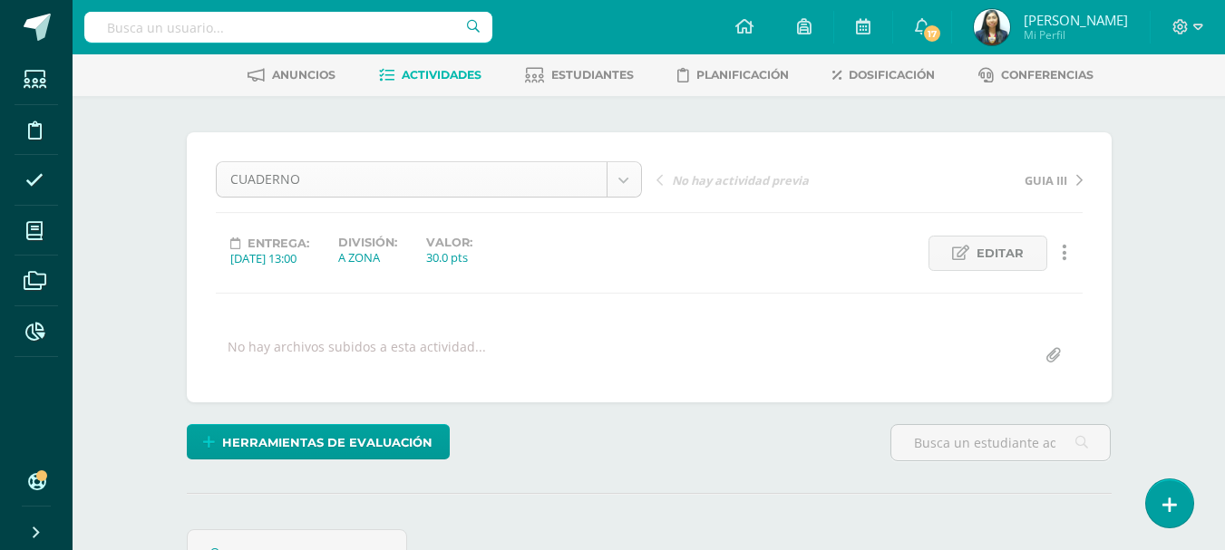
scroll to position [0, 0]
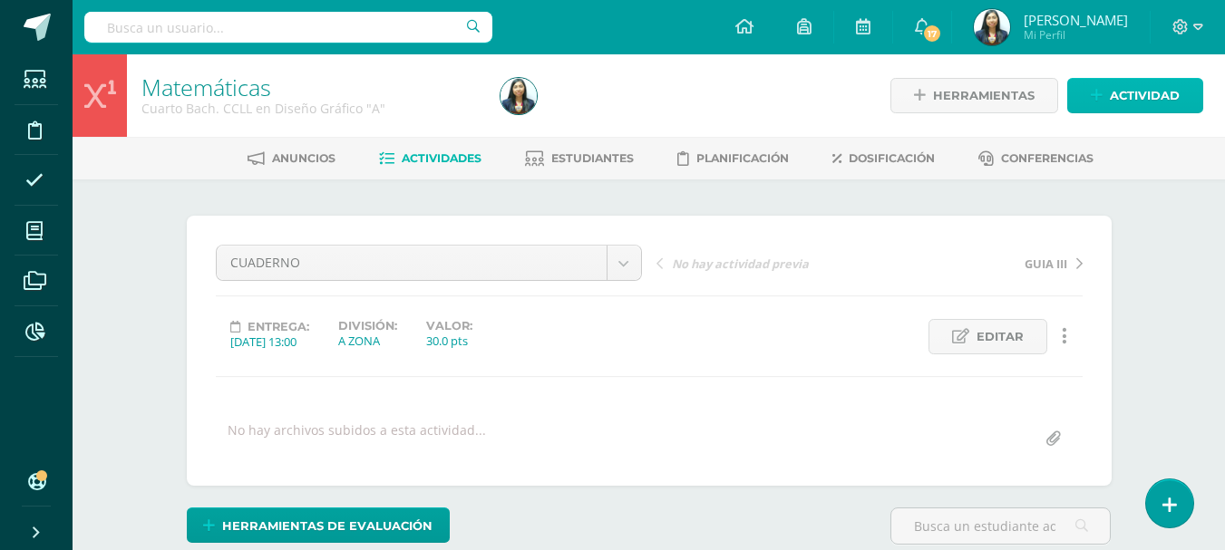
click at [1109, 88] on span "Actividad" at bounding box center [1144, 96] width 70 height 34
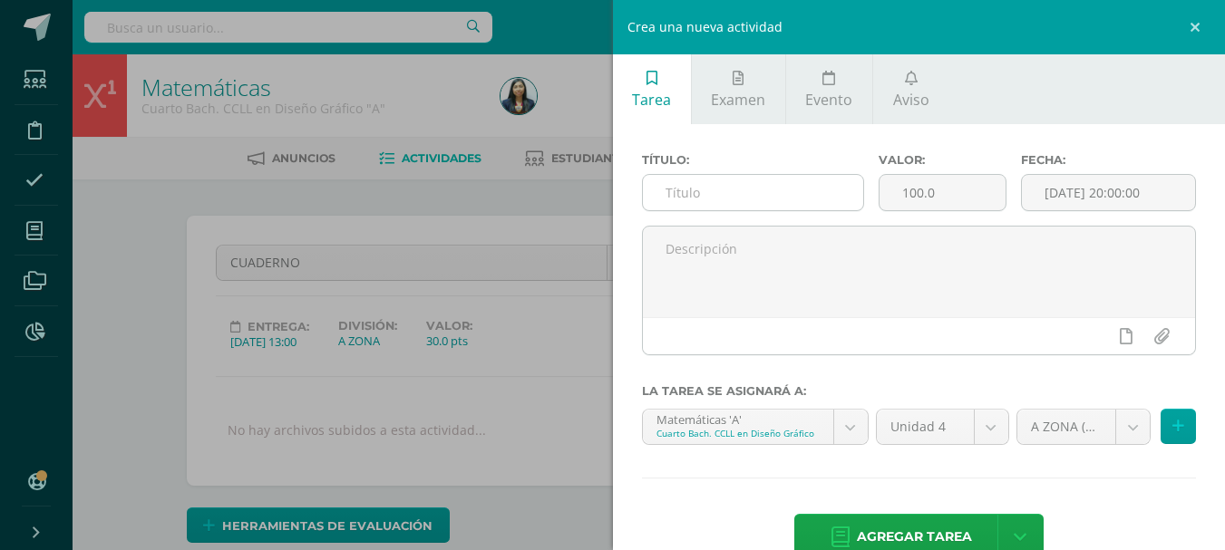
click at [670, 189] on input "text" at bounding box center [753, 192] width 220 height 35
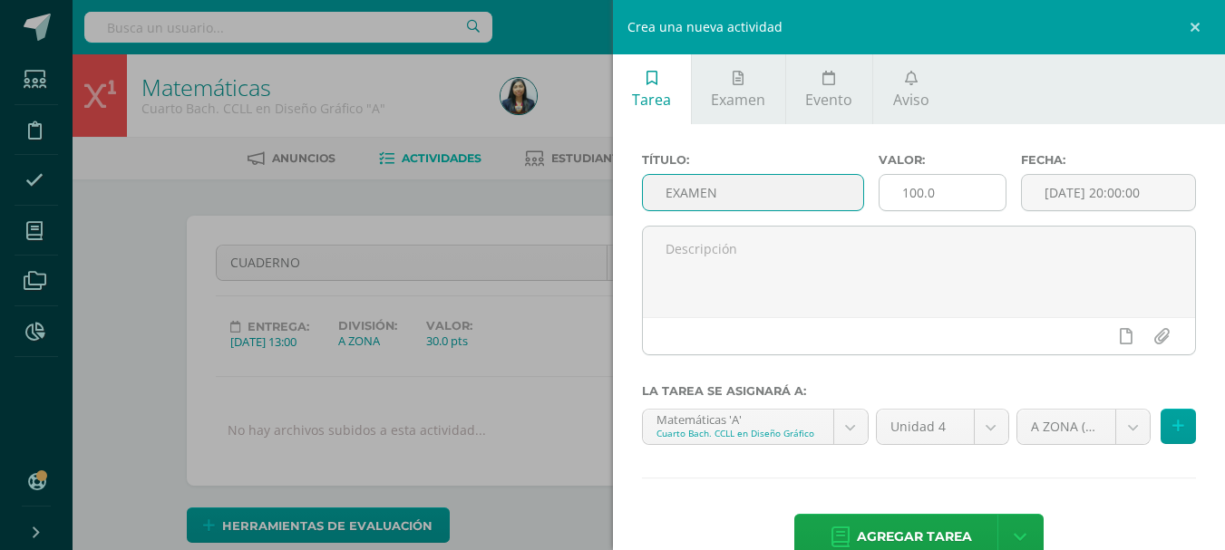
type input "EXAMEN"
click at [913, 192] on input "100.0" at bounding box center [942, 192] width 126 height 35
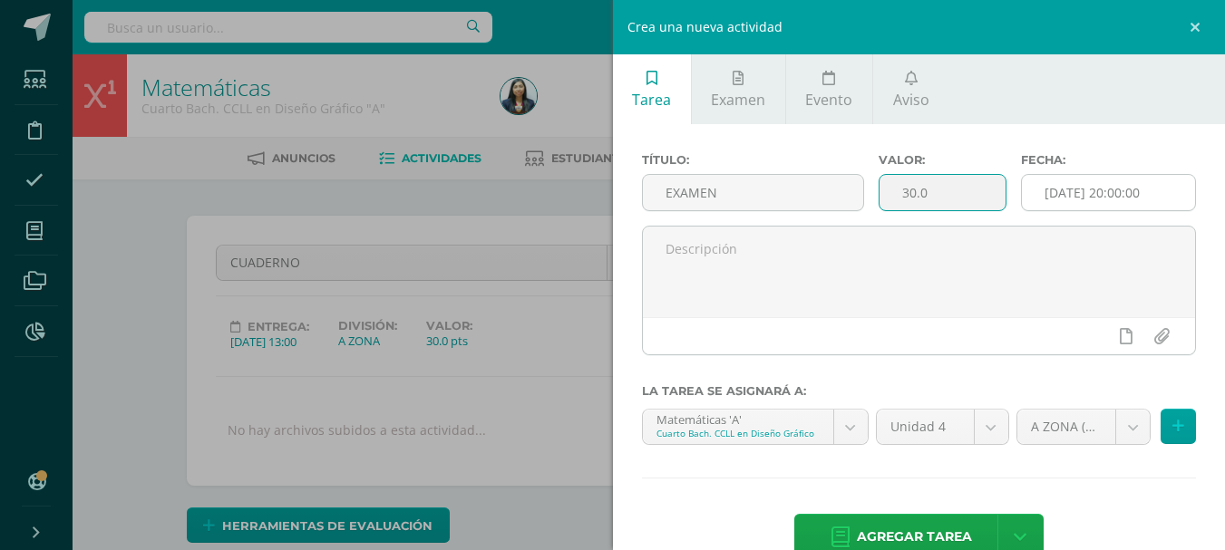
type input "30.0"
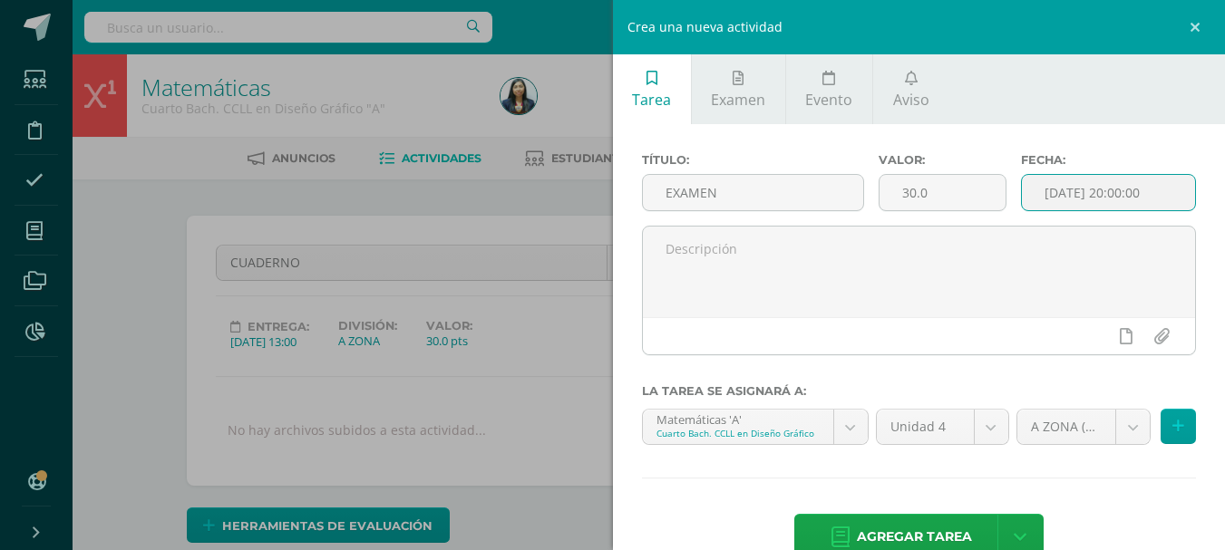
click at [1028, 195] on input "[DATE] 20:00:00" at bounding box center [1107, 192] width 173 height 35
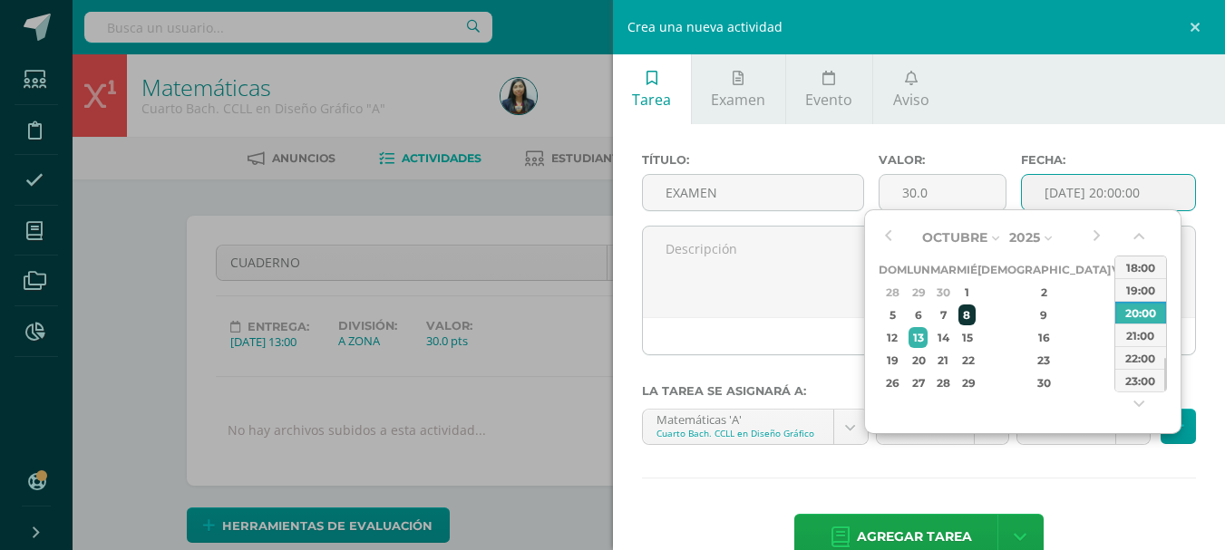
click at [974, 309] on div "8" at bounding box center [966, 315] width 16 height 21
click at [1145, 286] on div "09:00" at bounding box center [1140, 280] width 51 height 23
type input "2025-10-08 09:00"
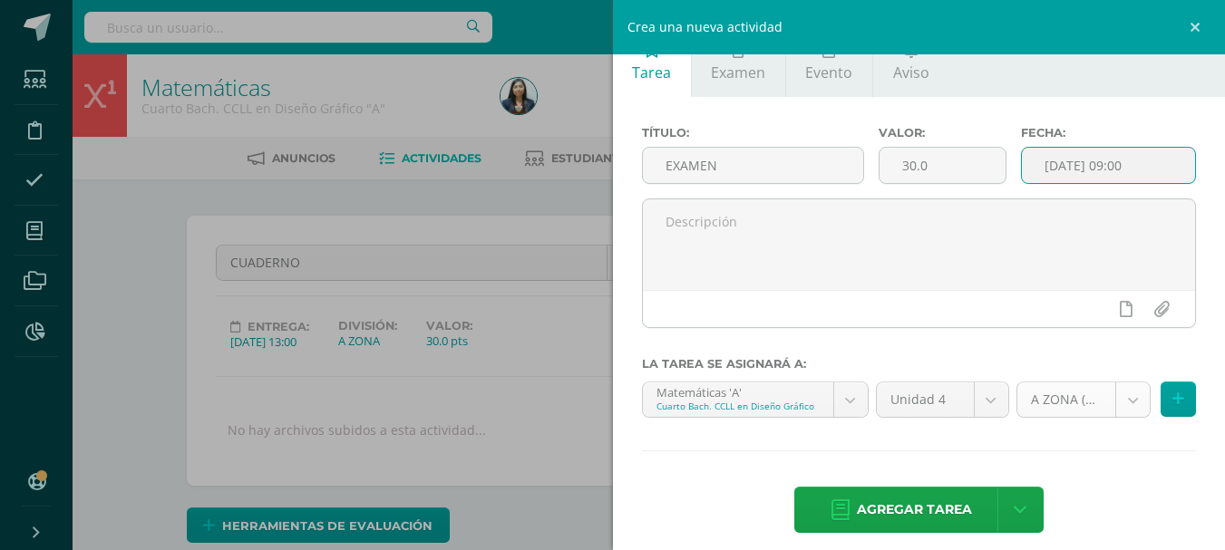
scroll to position [43, 0]
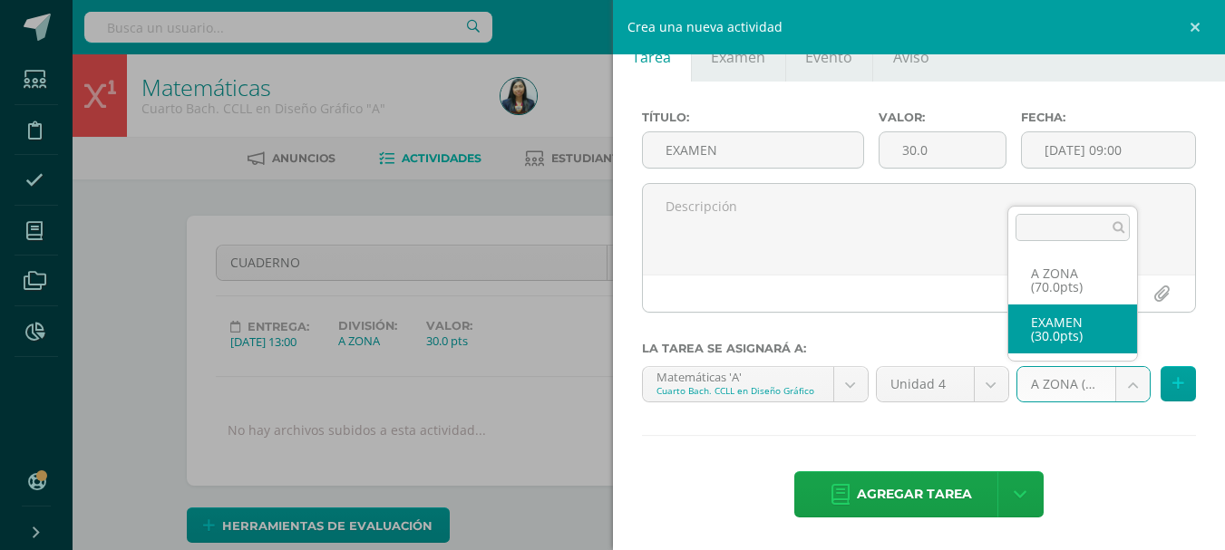
select select "123133"
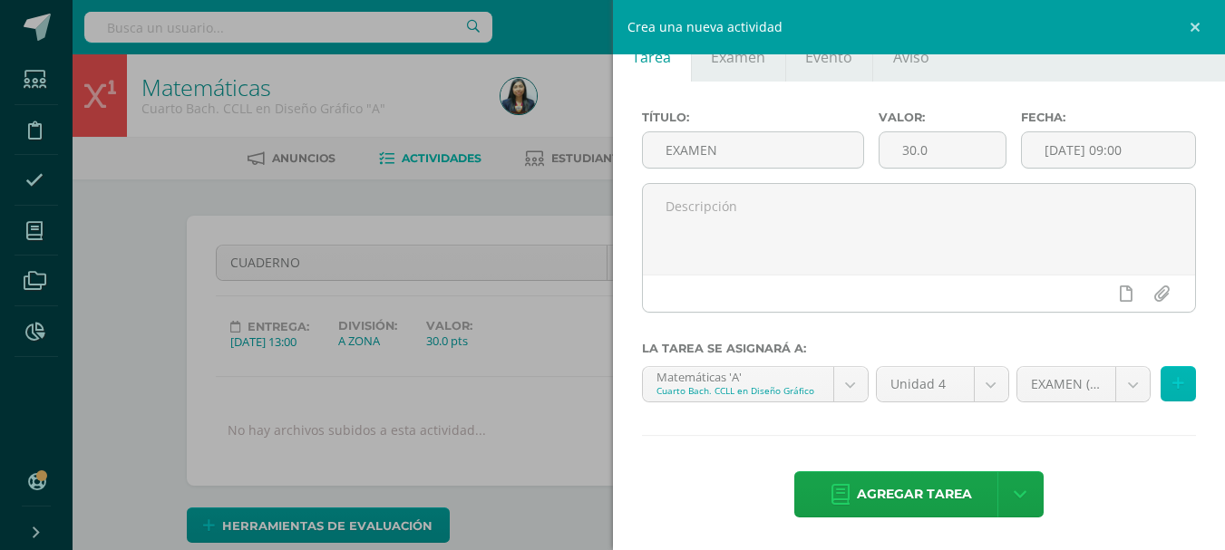
click at [1172, 388] on icon at bounding box center [1178, 383] width 12 height 15
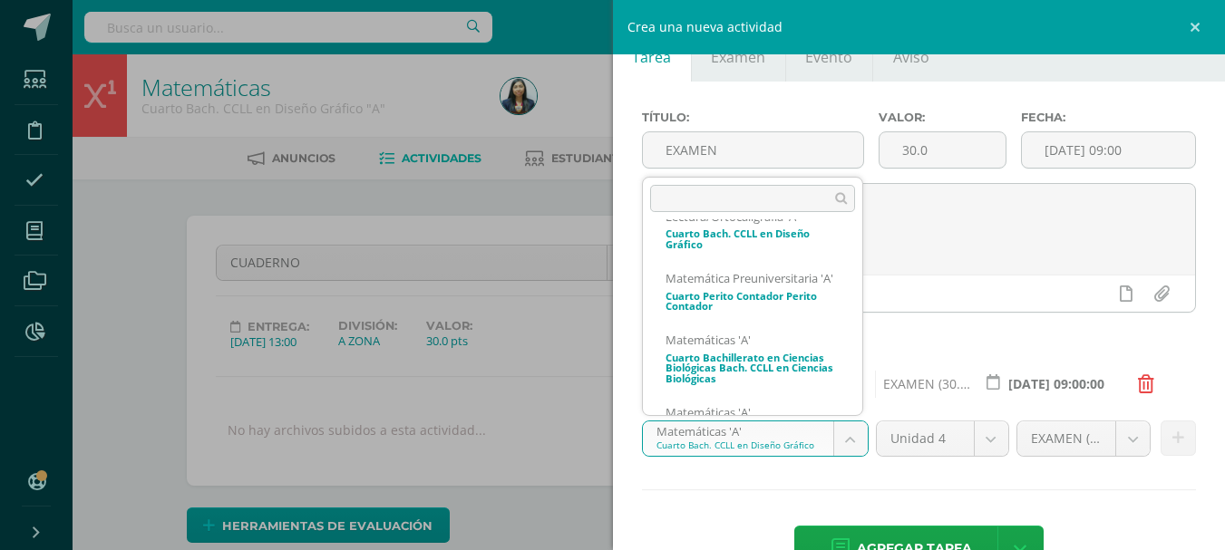
scroll to position [272, 0]
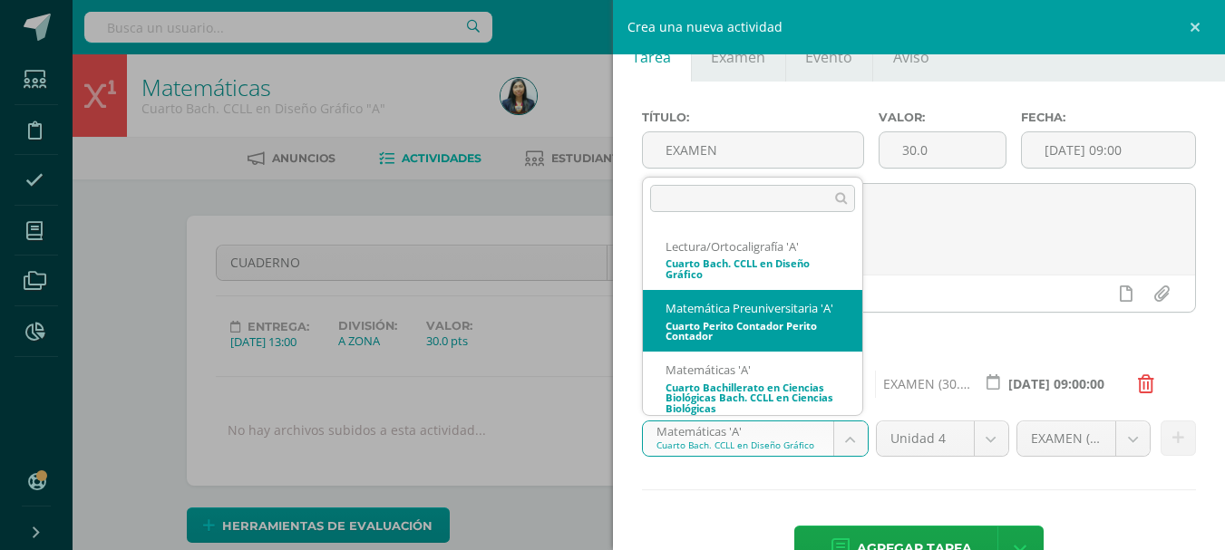
select select "110945"
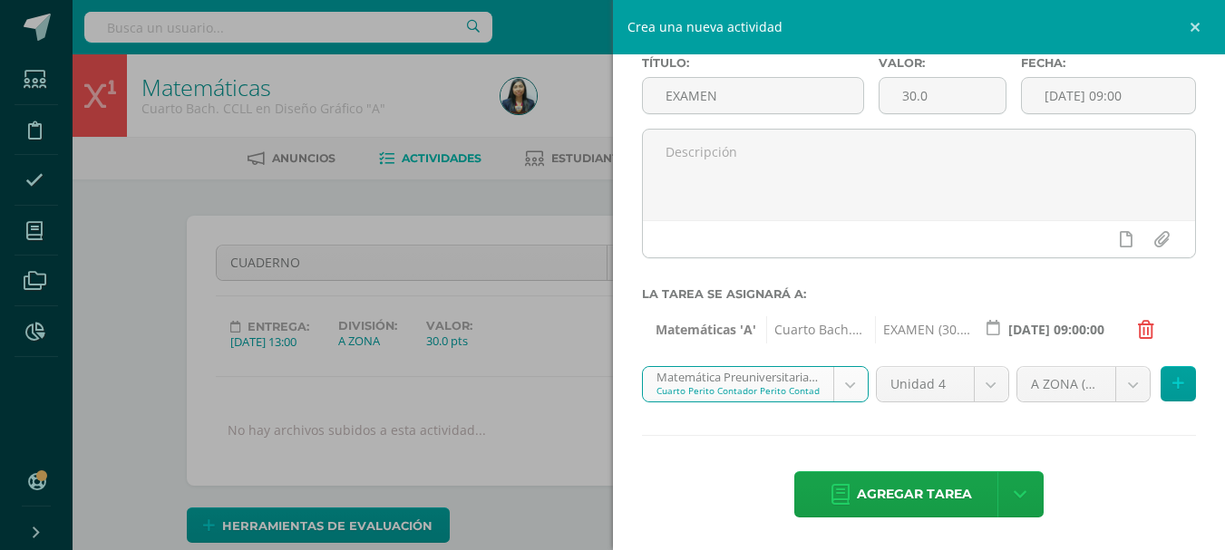
scroll to position [97, 0]
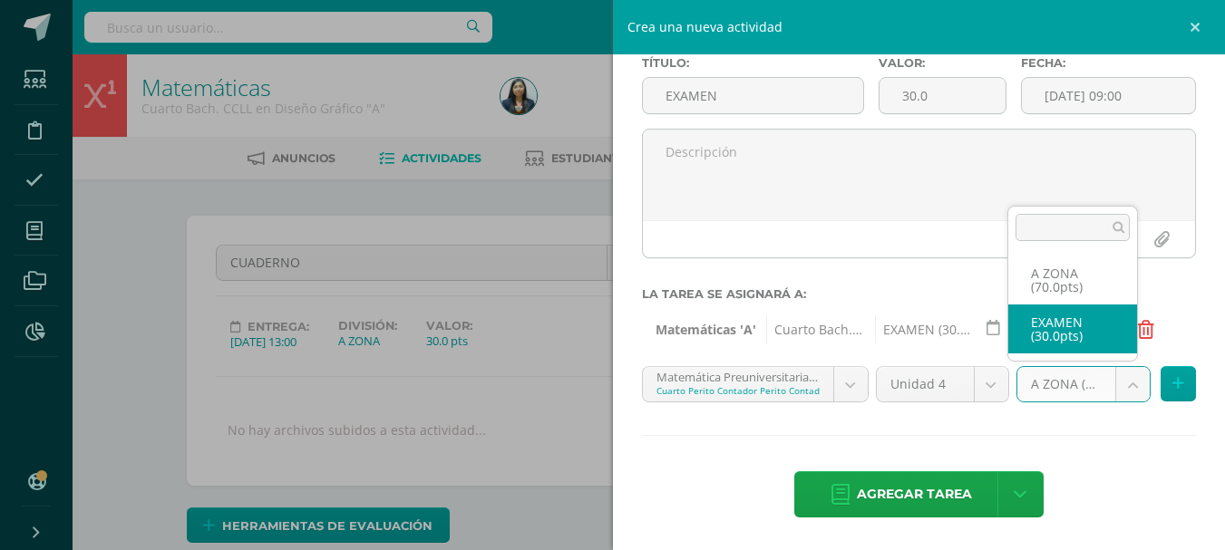
select select "123129"
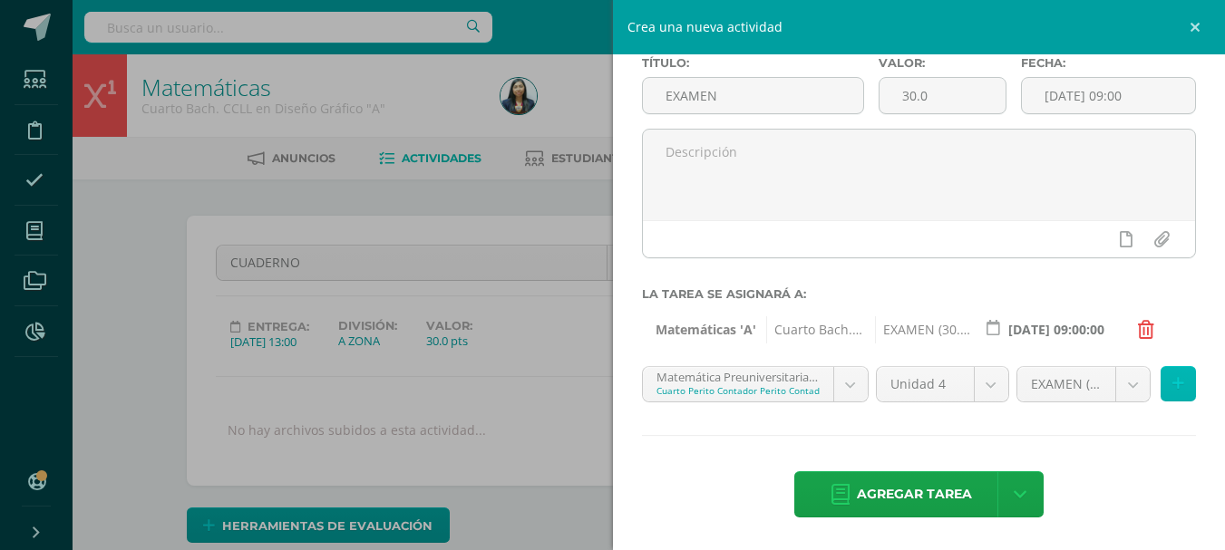
click at [1171, 384] on button at bounding box center [1177, 383] width 35 height 35
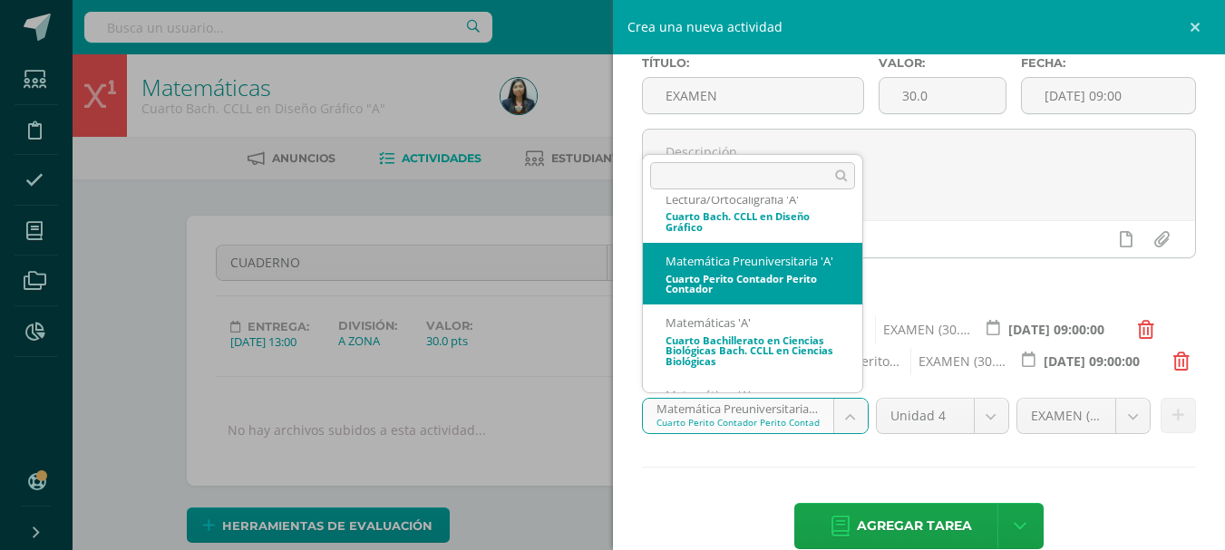
scroll to position [315, 0]
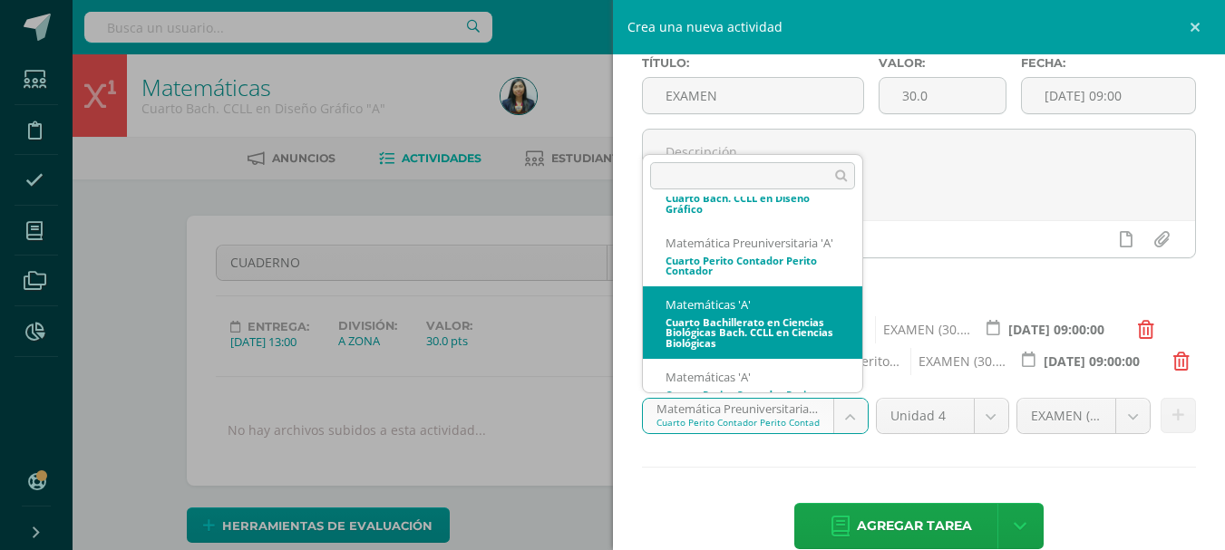
select select "110861"
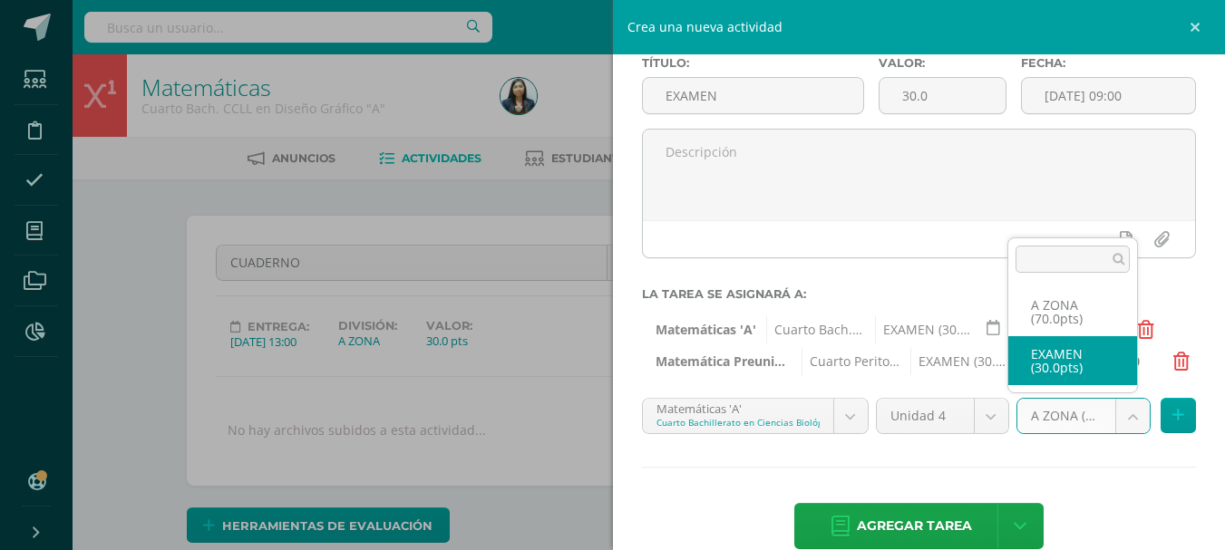
select select "123136"
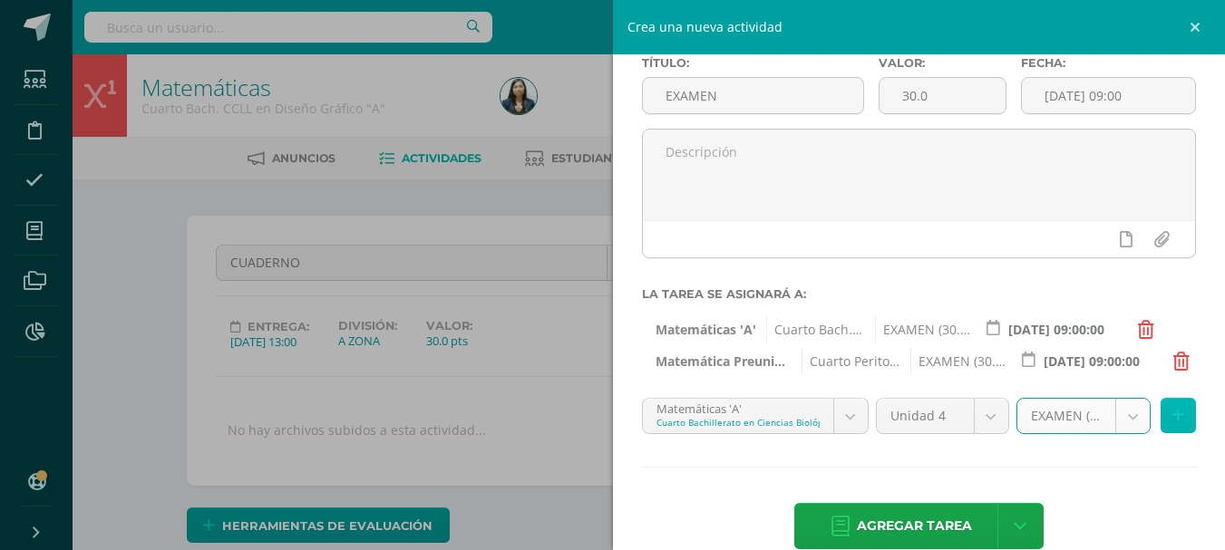
click at [1173, 430] on button at bounding box center [1177, 415] width 35 height 35
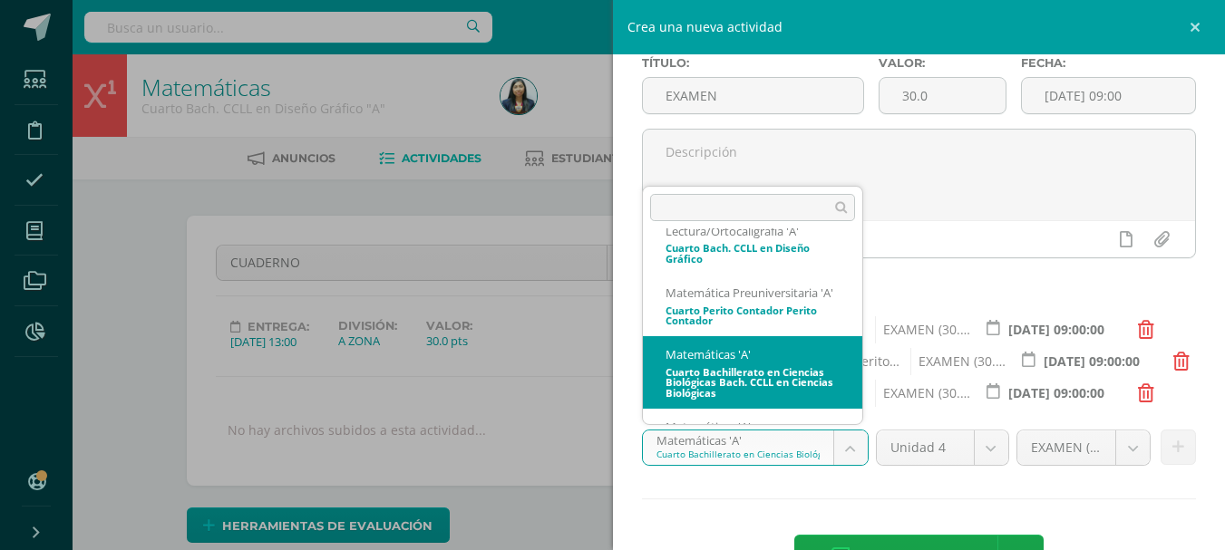
scroll to position [387, 0]
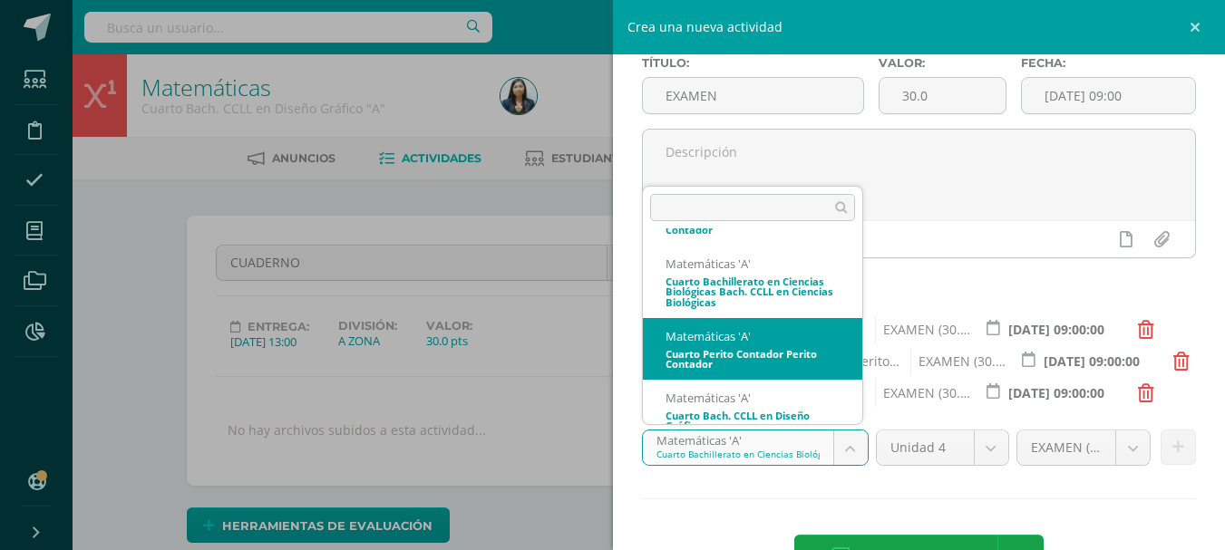
select select "110966"
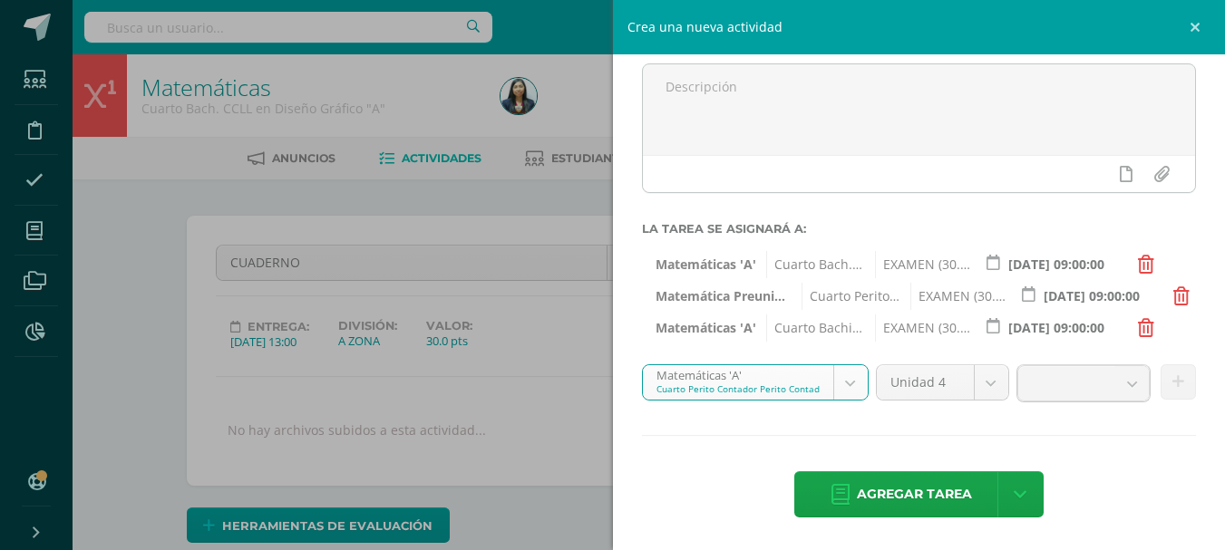
scroll to position [160, 0]
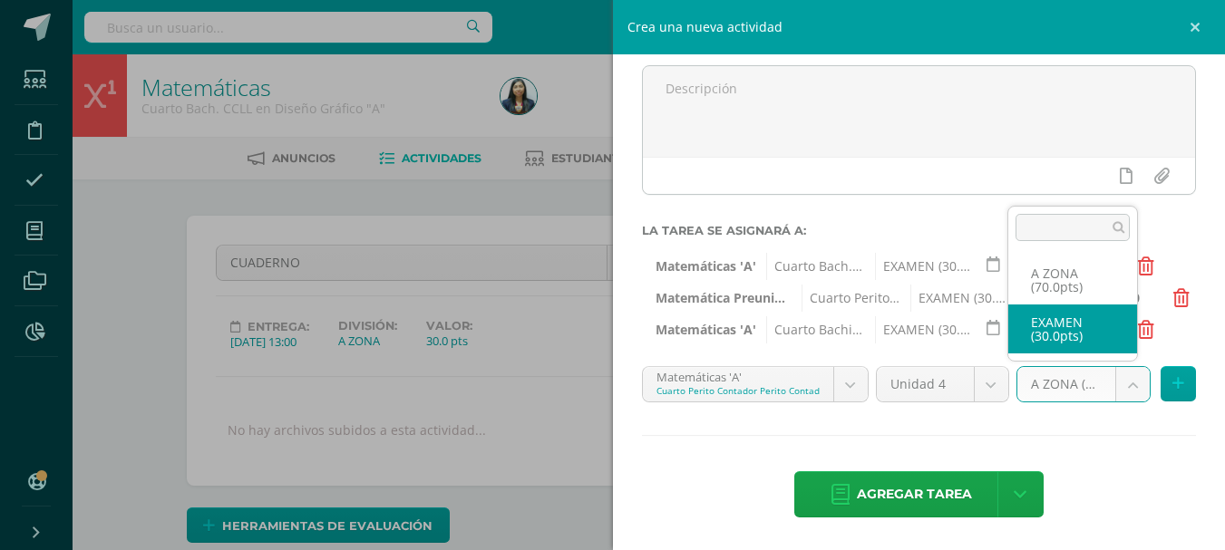
select select "123131"
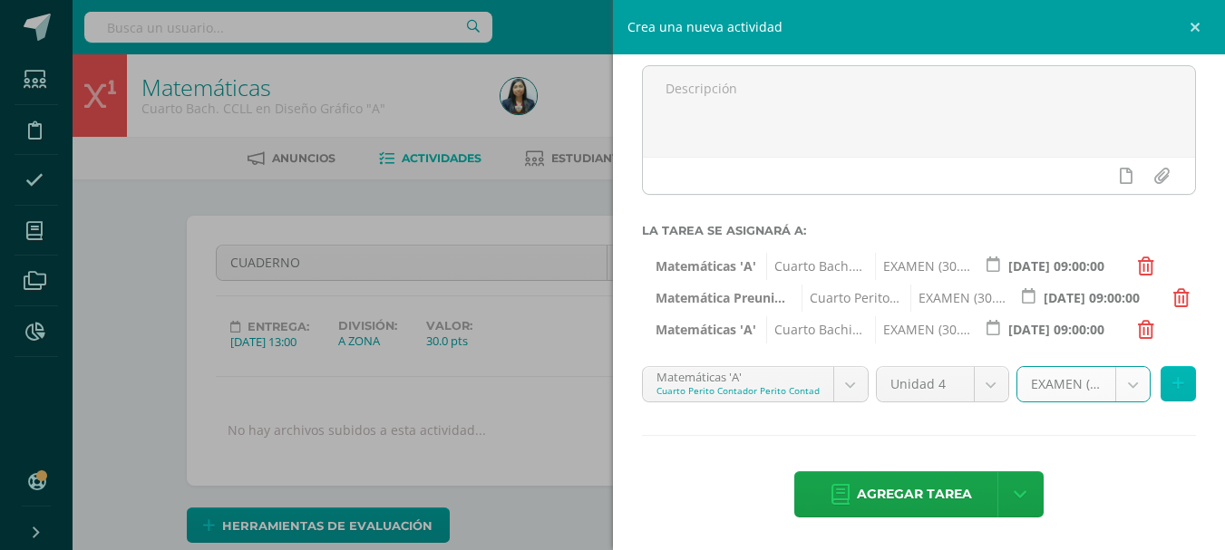
click at [1172, 391] on icon at bounding box center [1178, 383] width 12 height 15
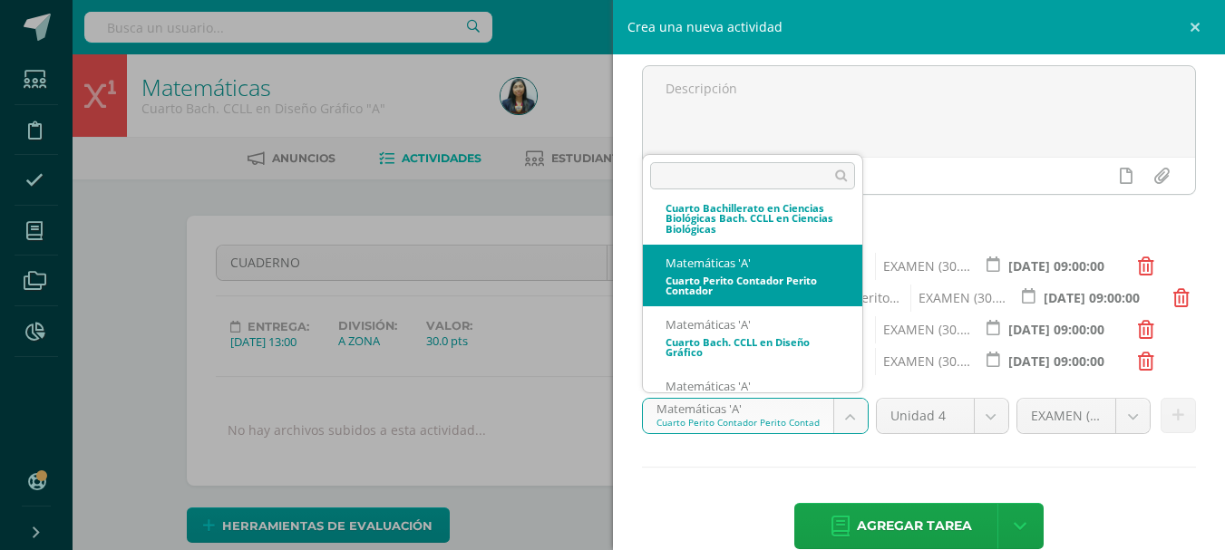
scroll to position [448, 0]
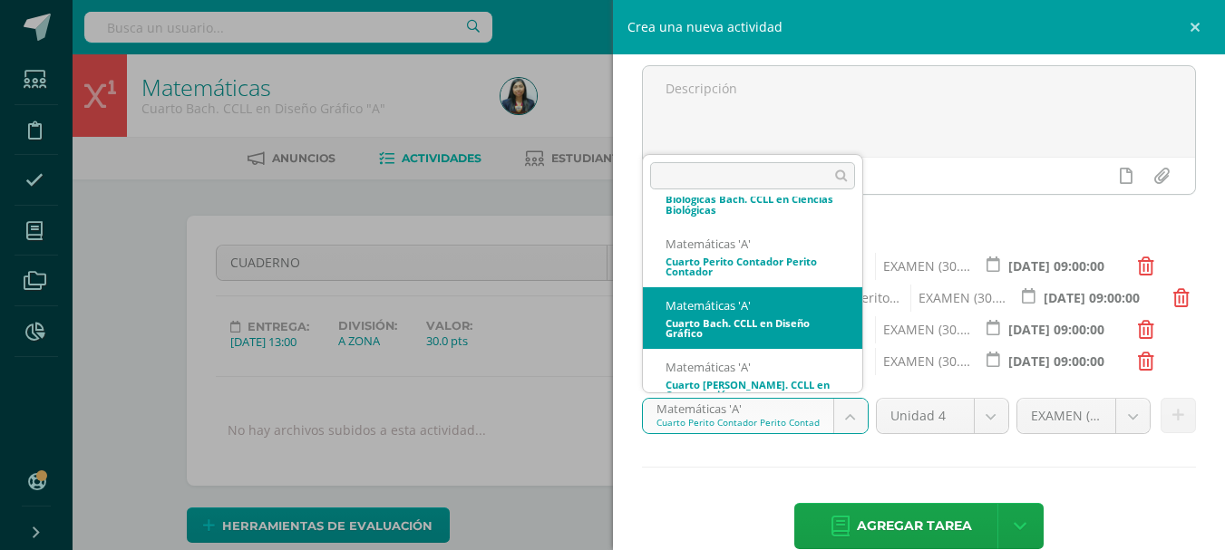
select select "112072"
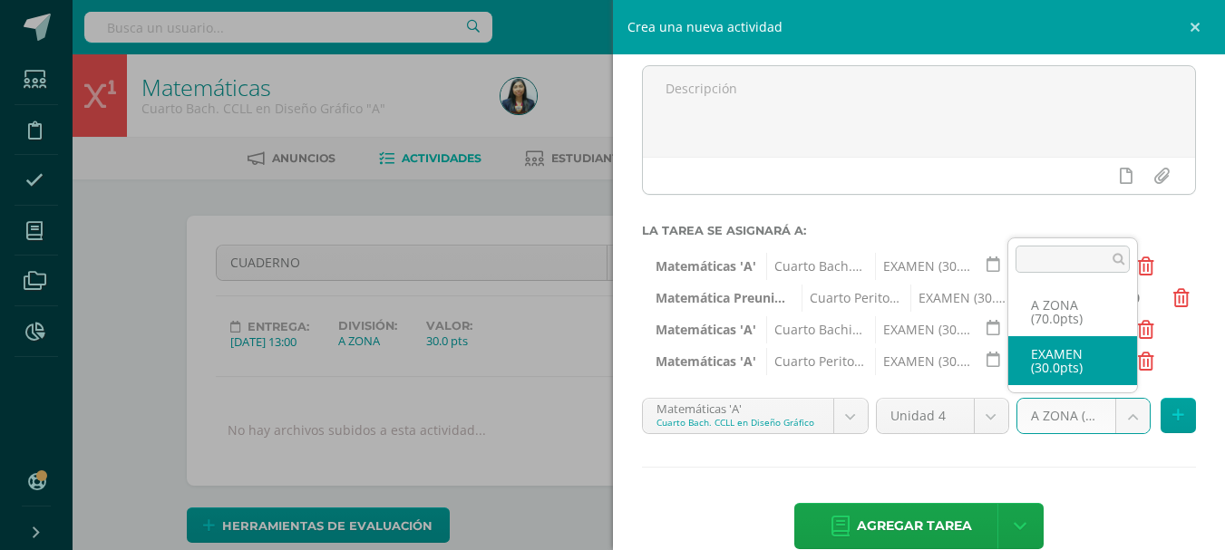
select select "123133"
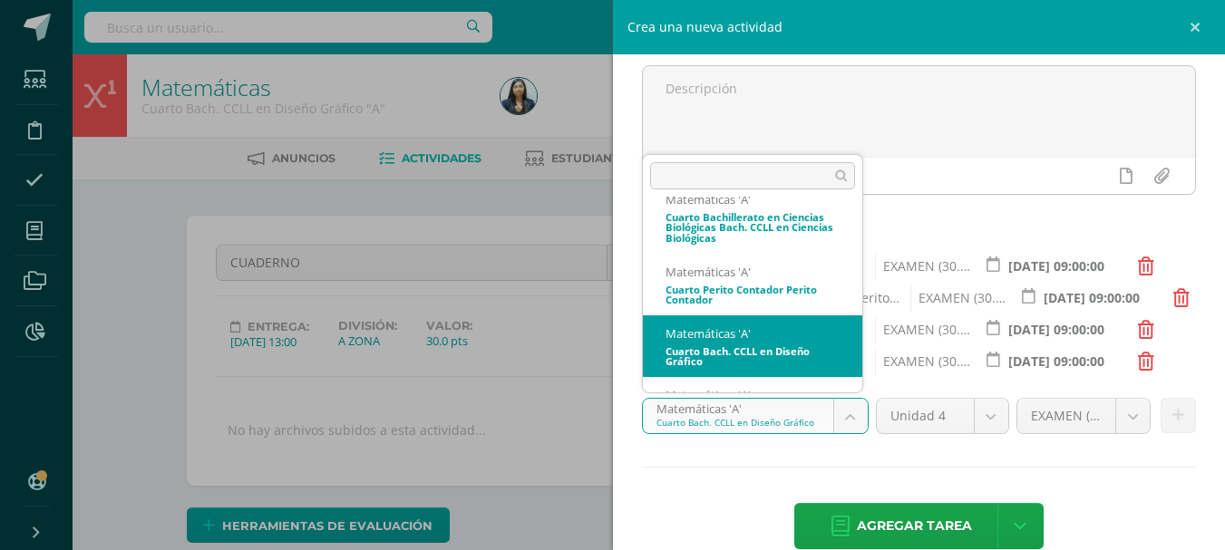
scroll to position [554, 0]
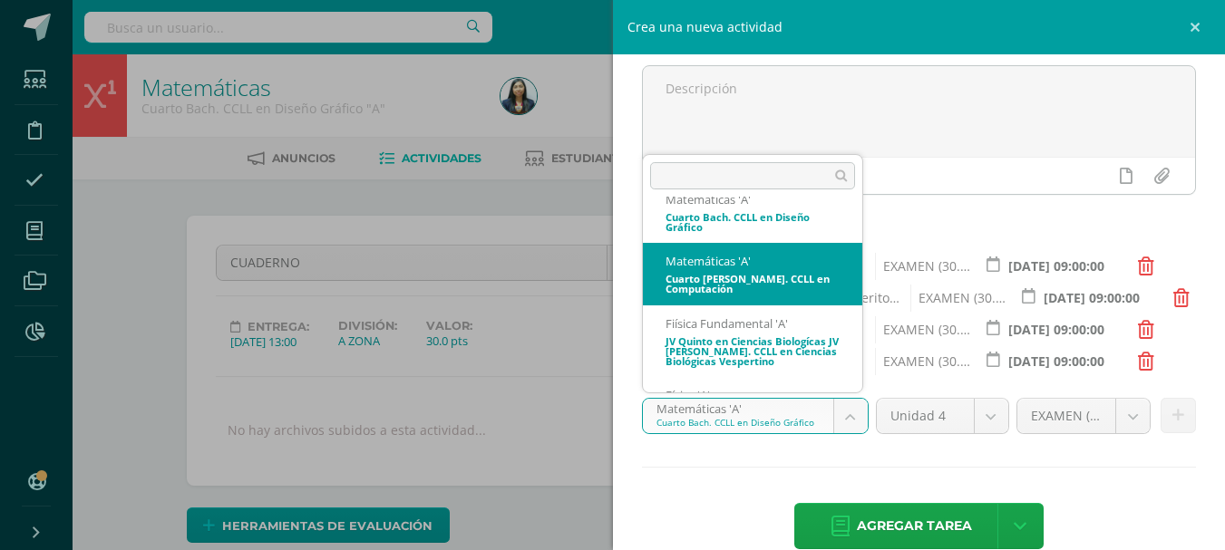
select select "113640"
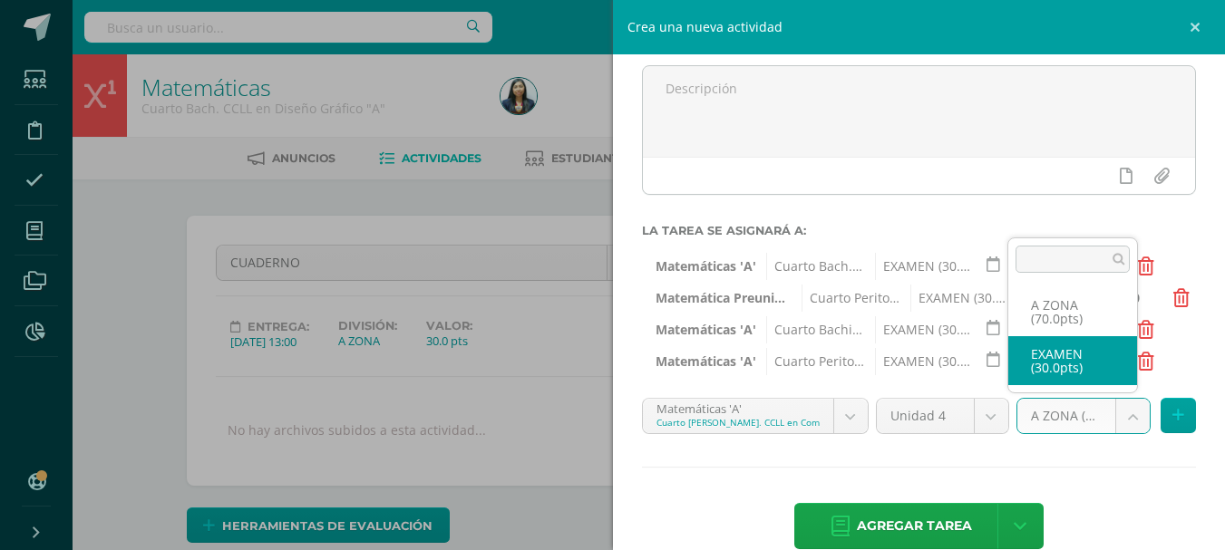
drag, startPoint x: 1091, startPoint y: 373, endPoint x: 1104, endPoint y: 383, distance: 16.1
select select "123138"
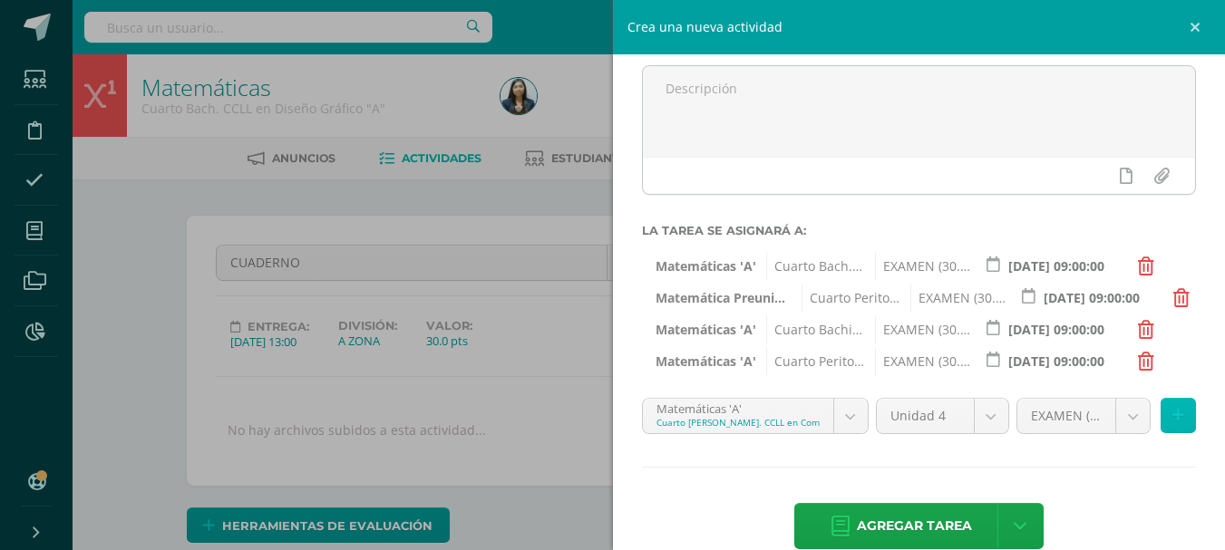
click at [1172, 416] on icon at bounding box center [1178, 415] width 12 height 15
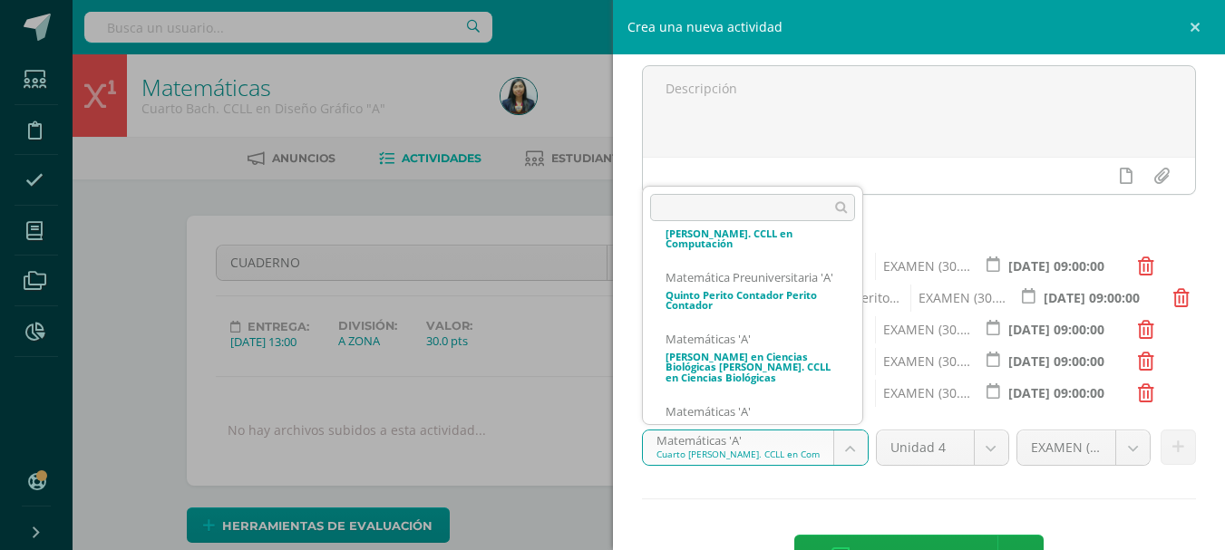
scroll to position [844, 0]
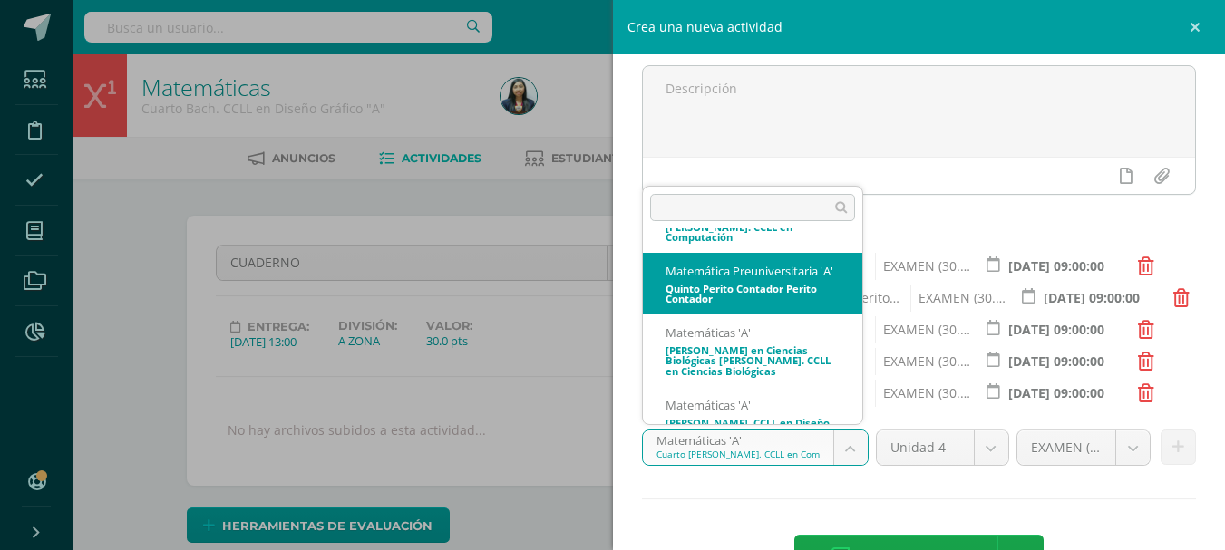
select select "111057"
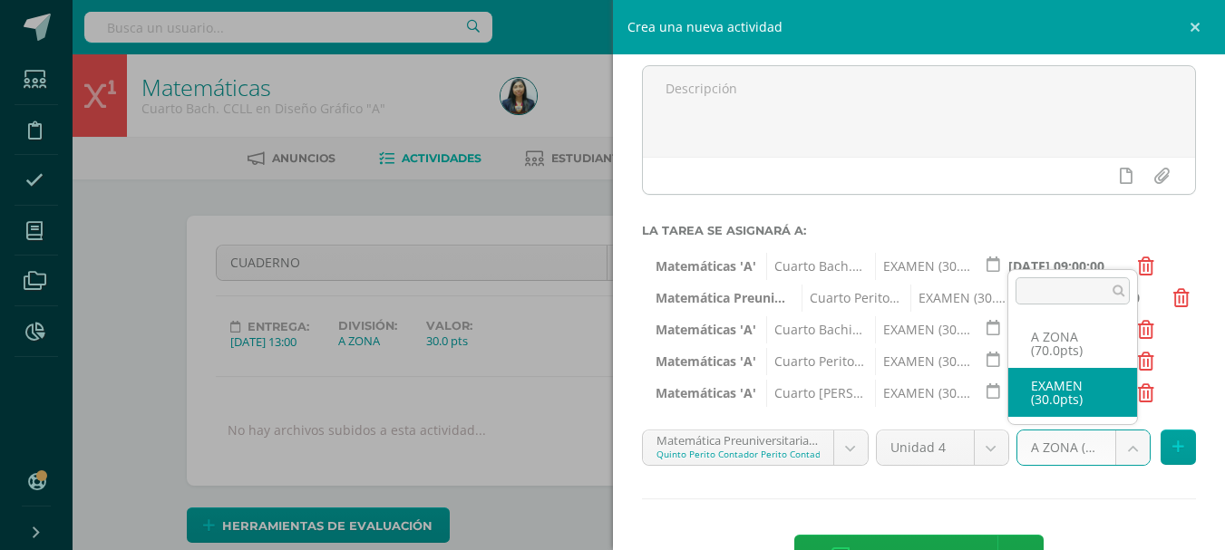
select select "123140"
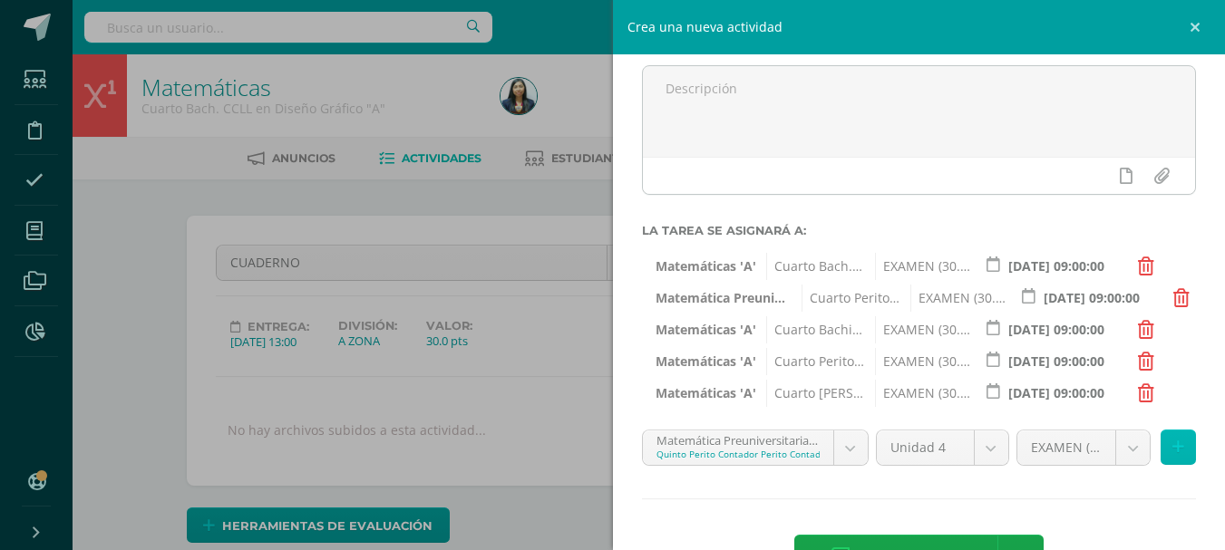
click at [1161, 435] on button at bounding box center [1177, 447] width 35 height 35
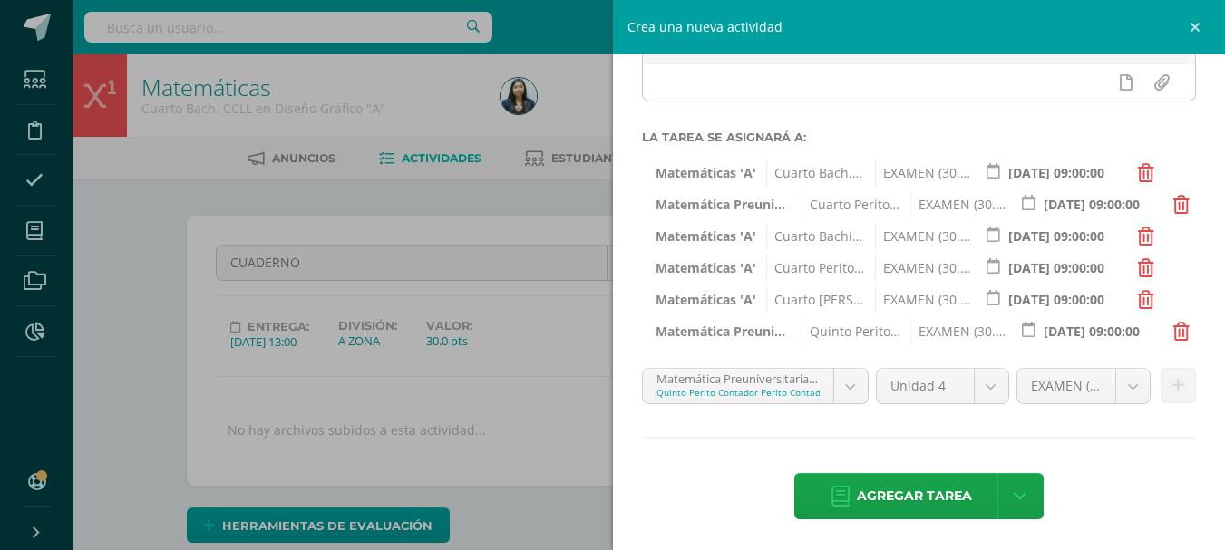
scroll to position [256, 0]
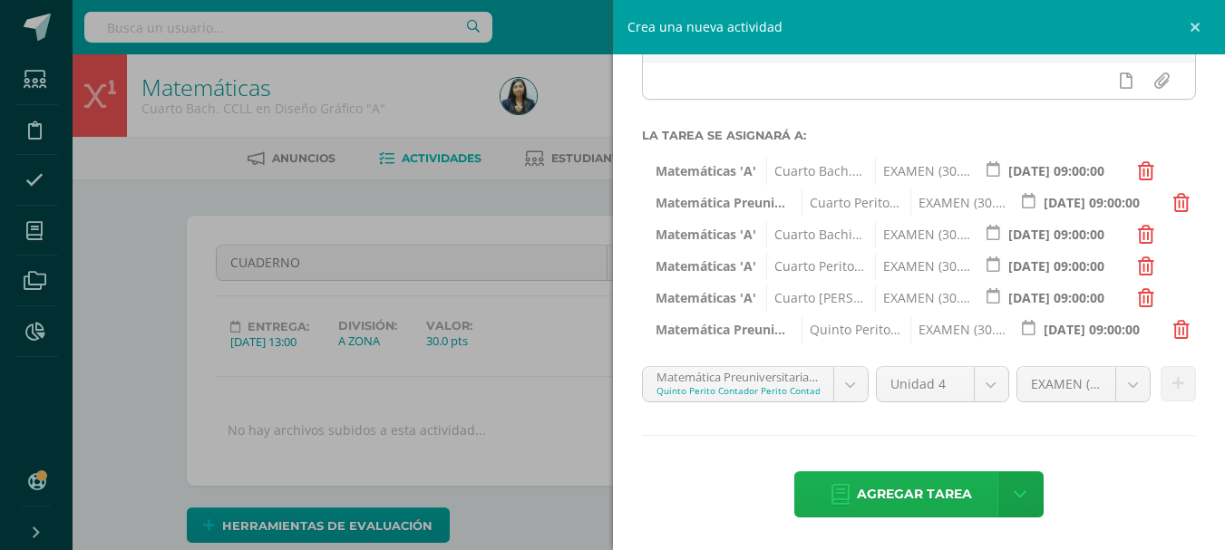
click at [923, 487] on span "Agregar tarea" at bounding box center [914, 494] width 115 height 44
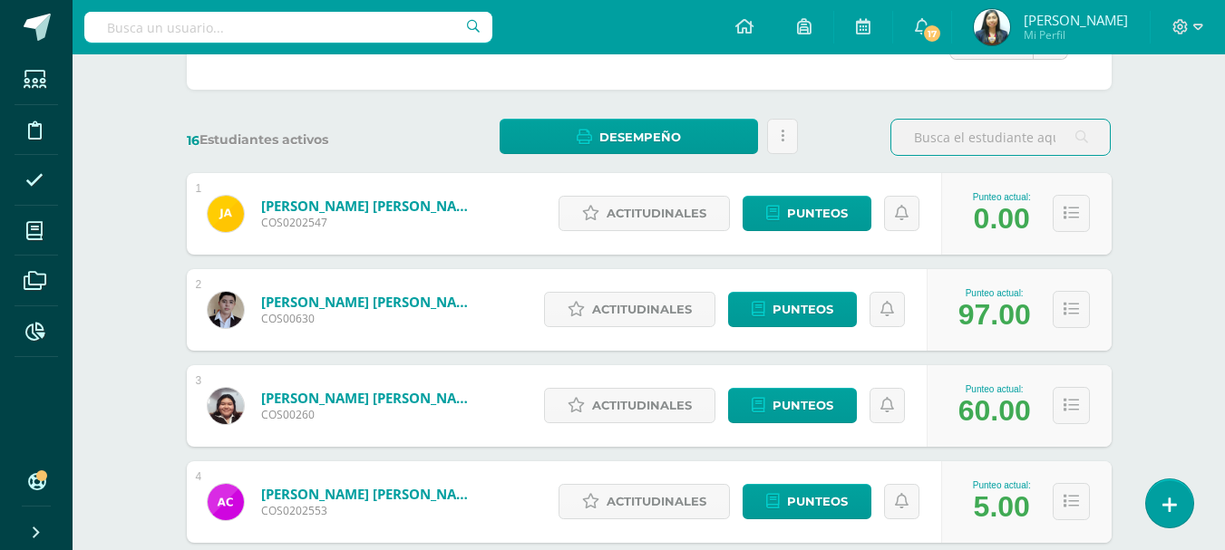
scroll to position [181, 0]
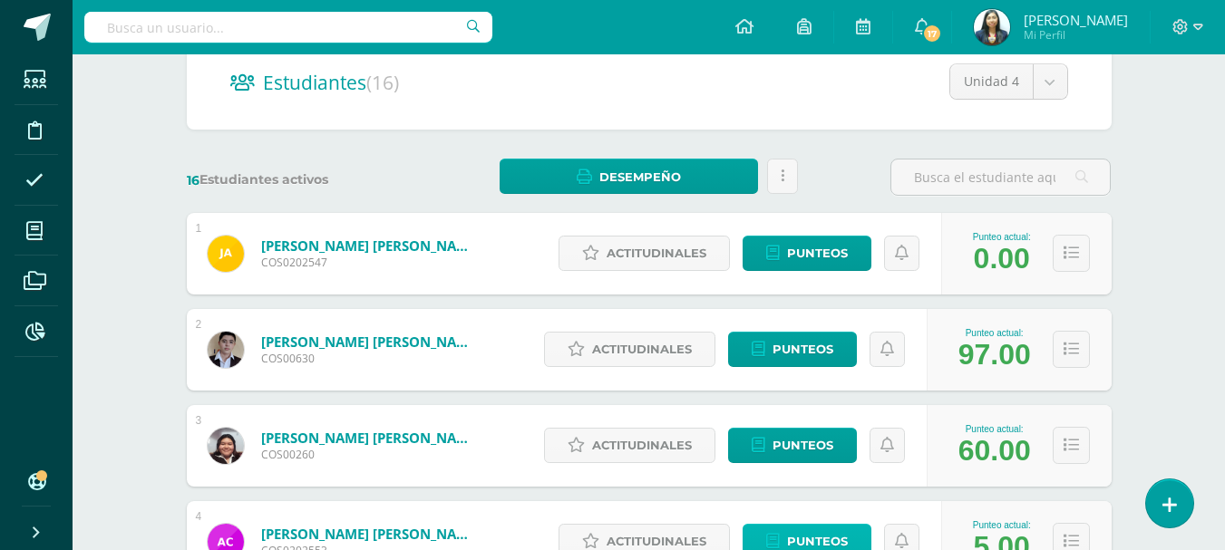
click at [834, 540] on span "Punteos" at bounding box center [817, 542] width 61 height 34
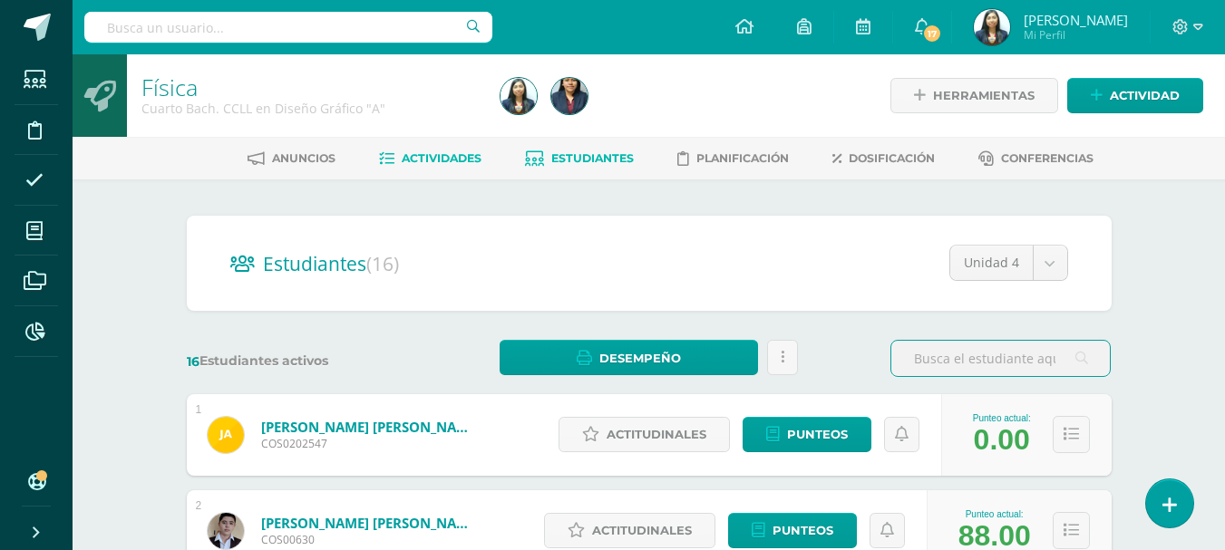
click at [470, 168] on link "Actividades" at bounding box center [430, 158] width 102 height 29
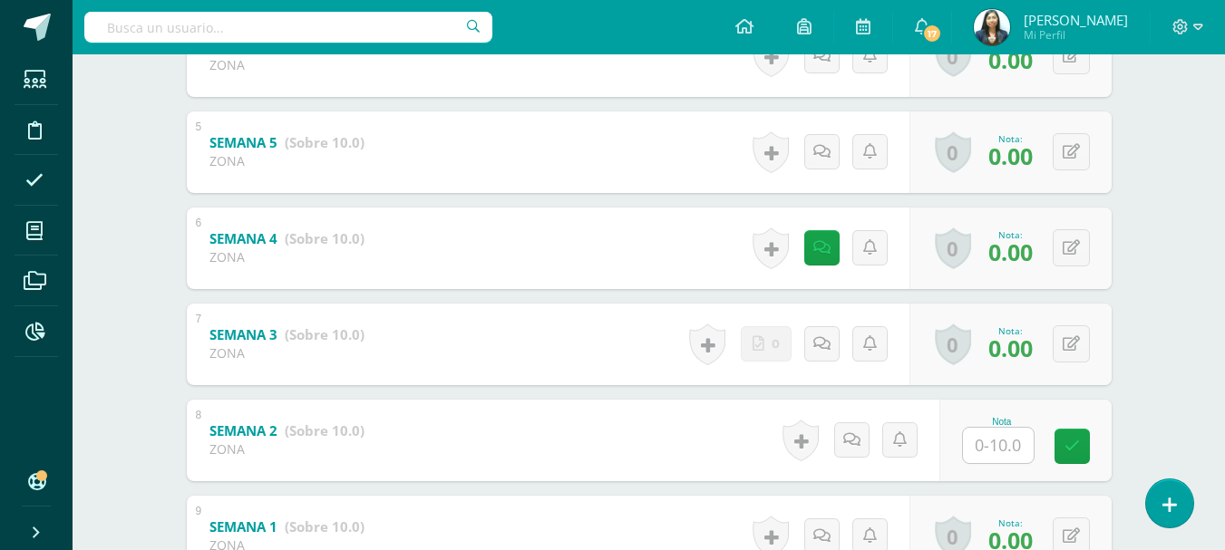
scroll to position [873, 0]
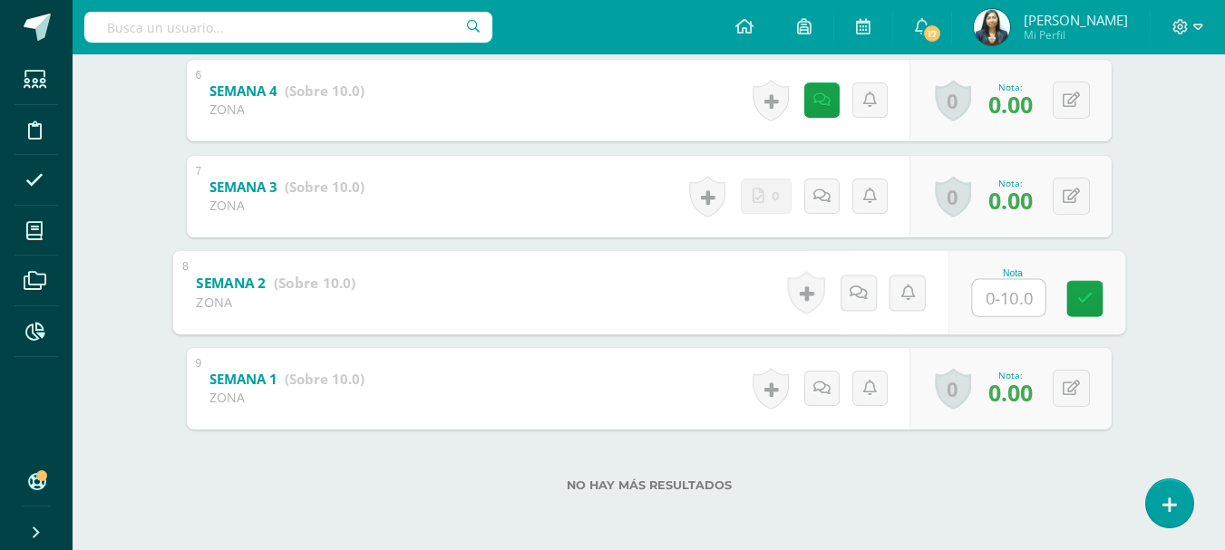
click at [1014, 312] on input "text" at bounding box center [1008, 297] width 73 height 36
type input "10"
click at [1070, 386] on icon at bounding box center [1070, 388] width 17 height 15
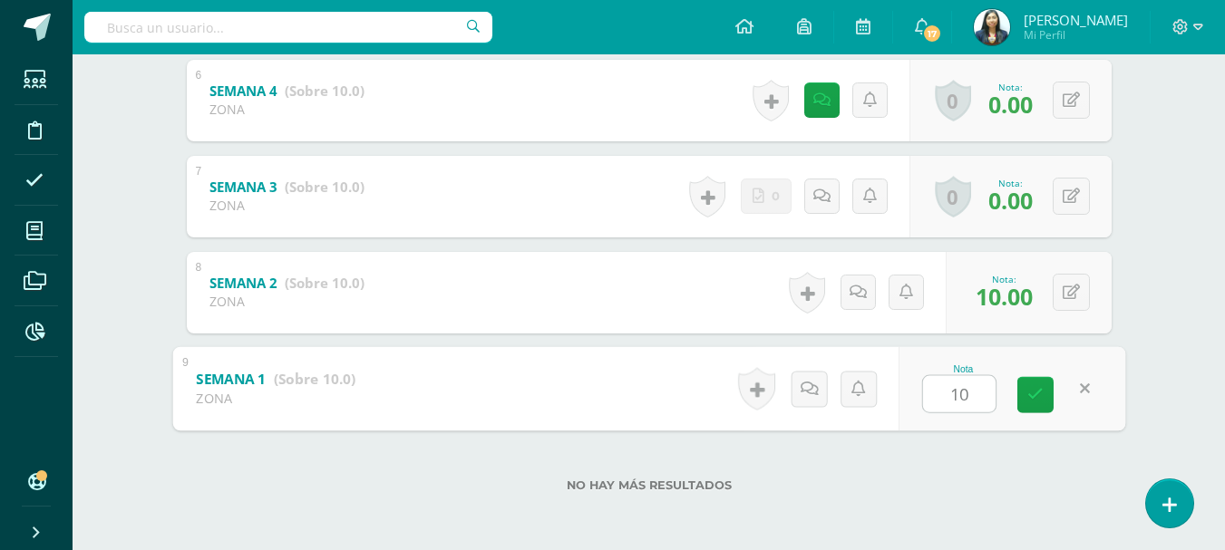
type input "10"
click at [1054, 416] on div "Nota 10" at bounding box center [1001, 389] width 220 height 82
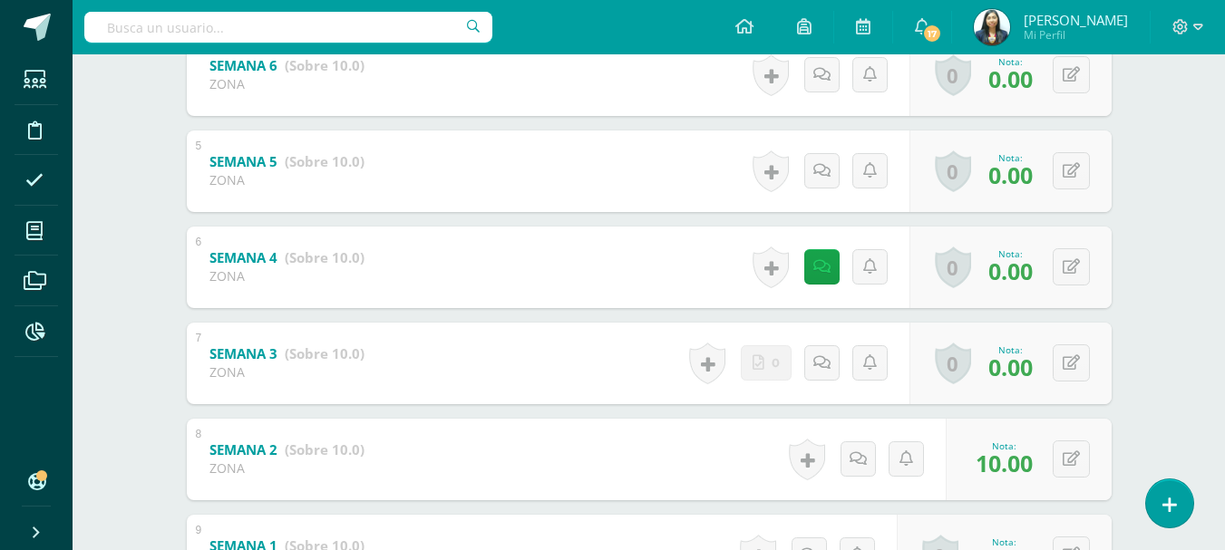
scroll to position [692, 0]
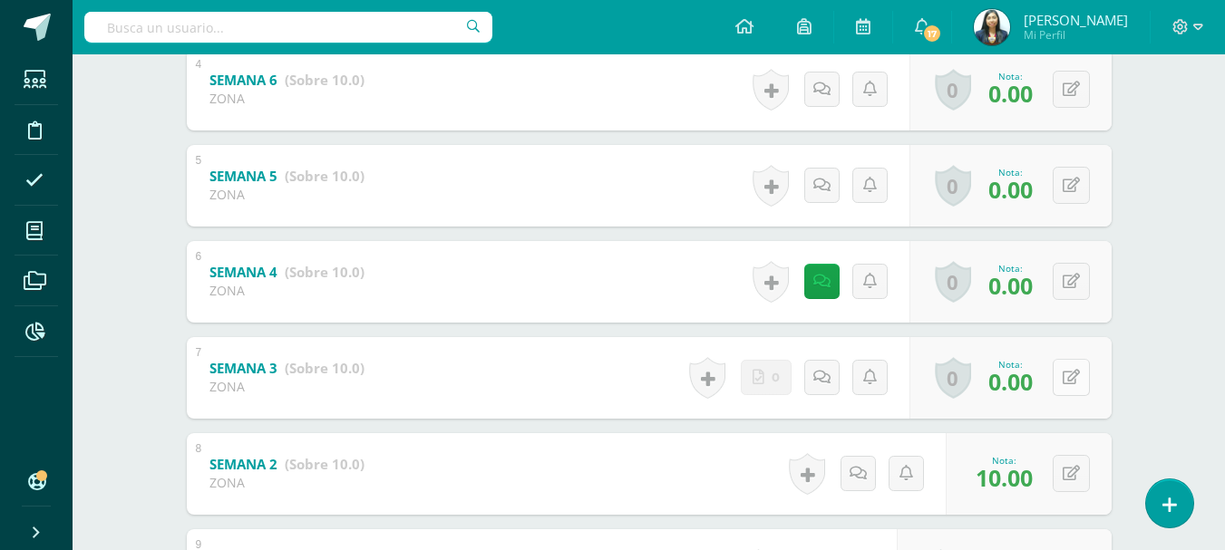
click at [1073, 379] on icon at bounding box center [1070, 377] width 17 height 15
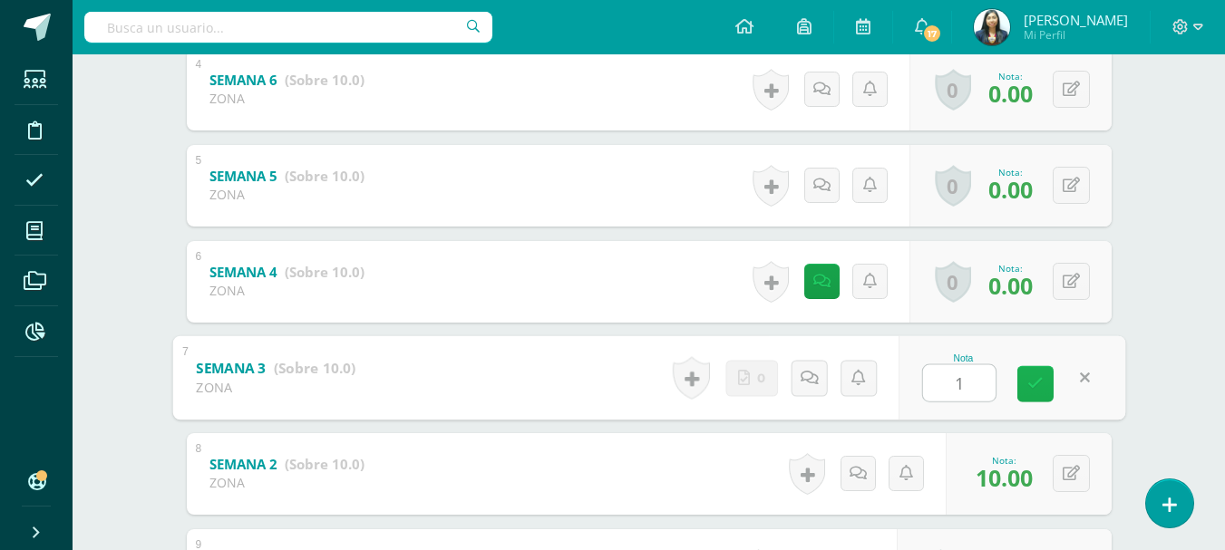
type input "10"
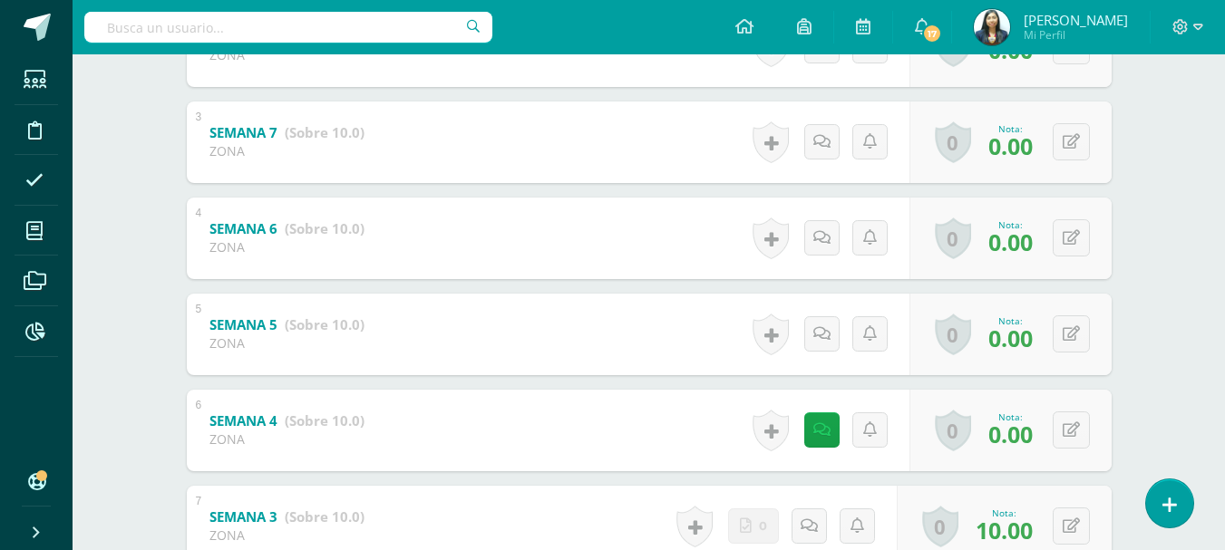
scroll to position [601, 0]
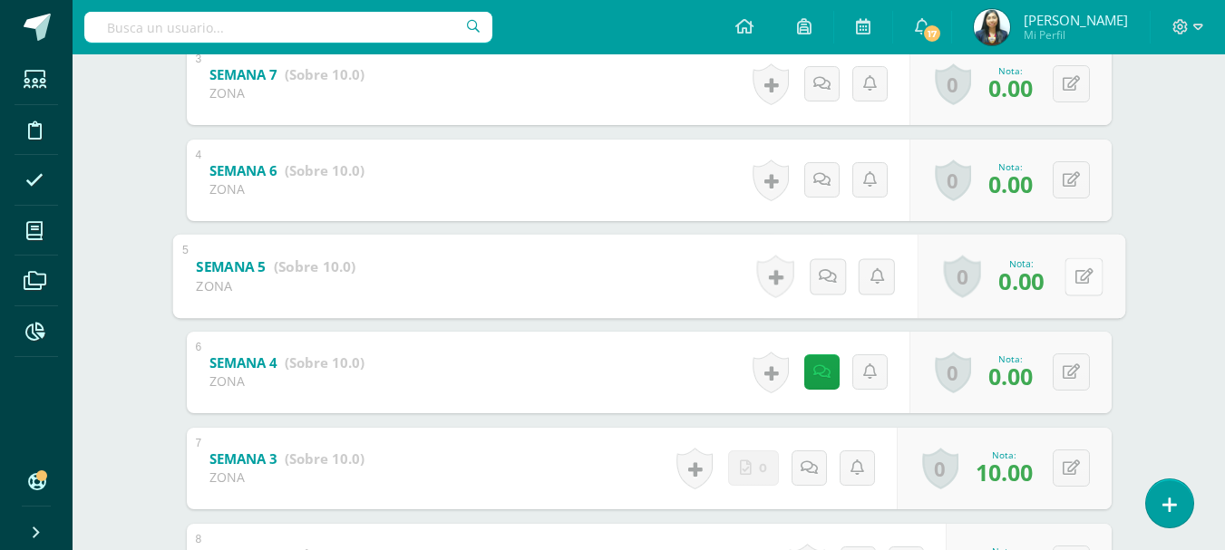
click at [1067, 276] on button at bounding box center [1083, 276] width 38 height 38
type input "10"
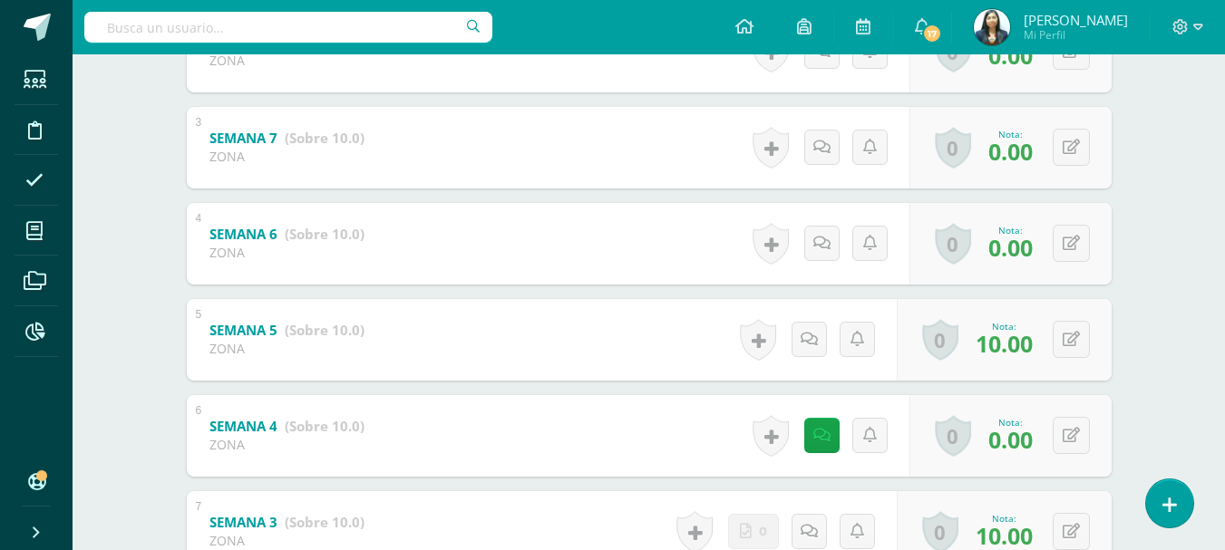
scroll to position [420, 0]
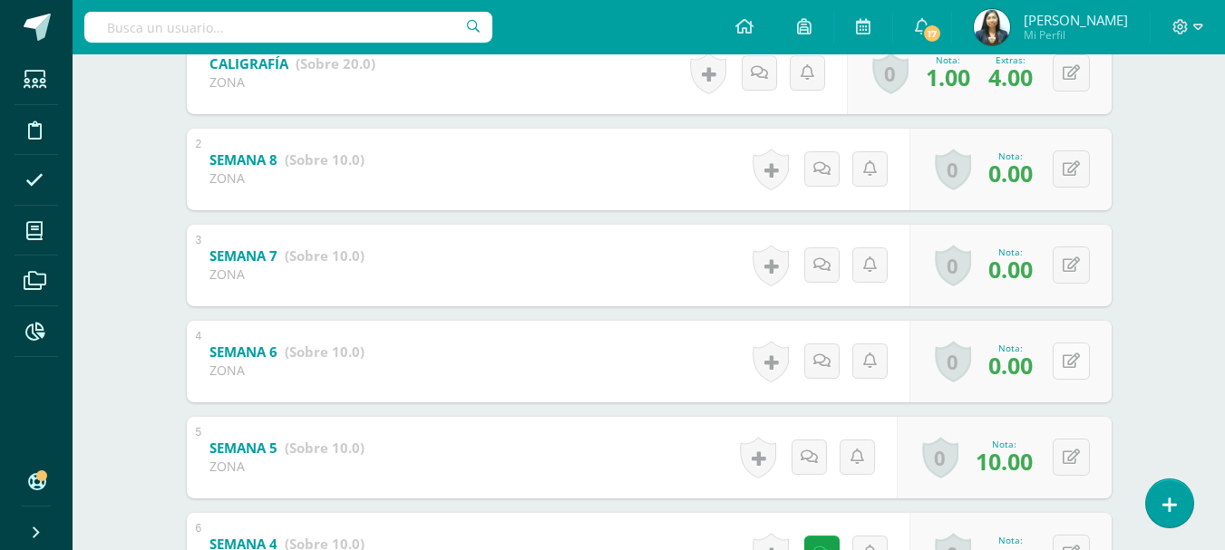
click at [1060, 364] on button at bounding box center [1070, 361] width 37 height 37
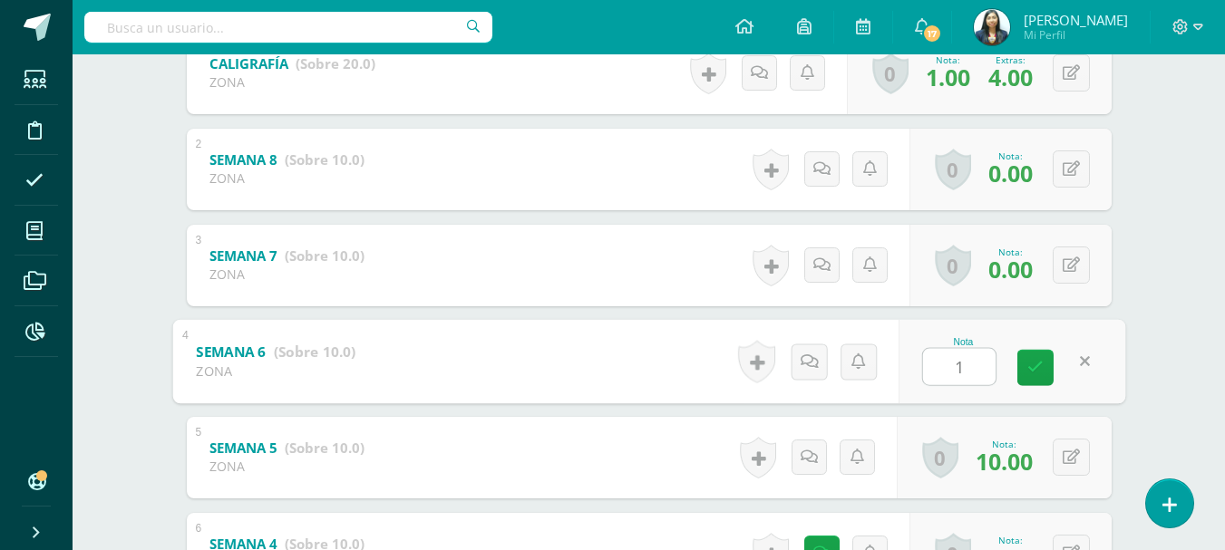
type input "10"
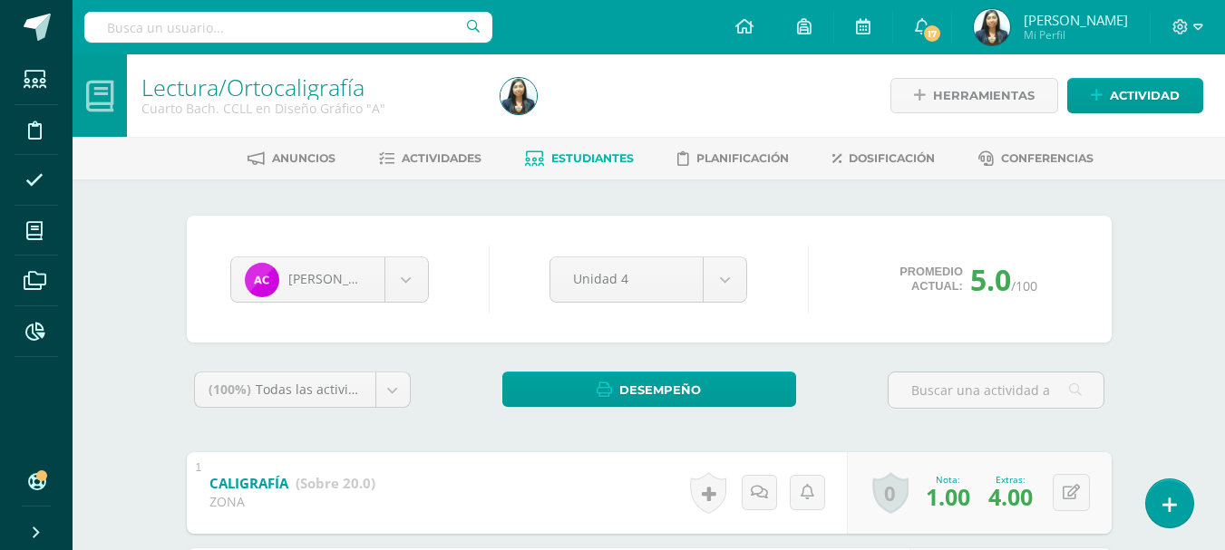
click at [555, 150] on link "Estudiantes" at bounding box center [579, 158] width 109 height 29
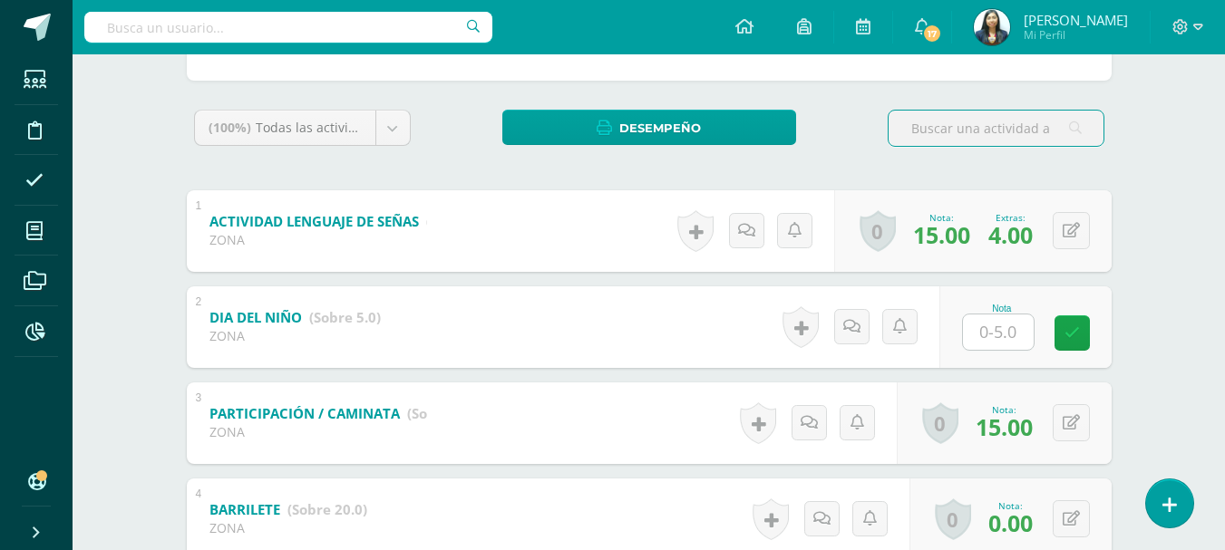
scroll to position [363, 0]
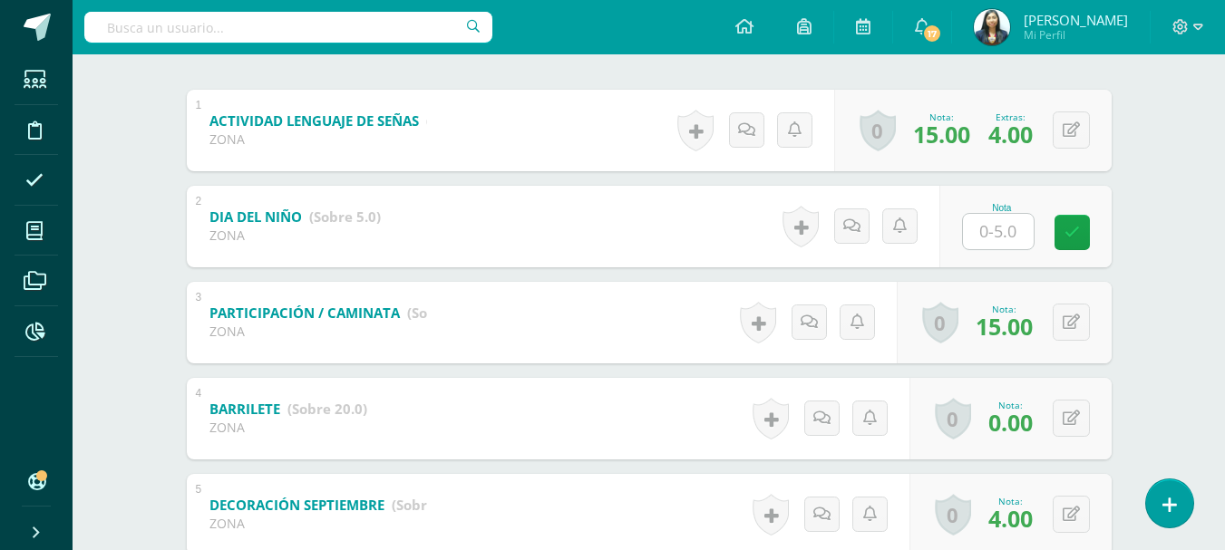
click at [1008, 238] on input "text" at bounding box center [998, 231] width 71 height 35
type input "0"
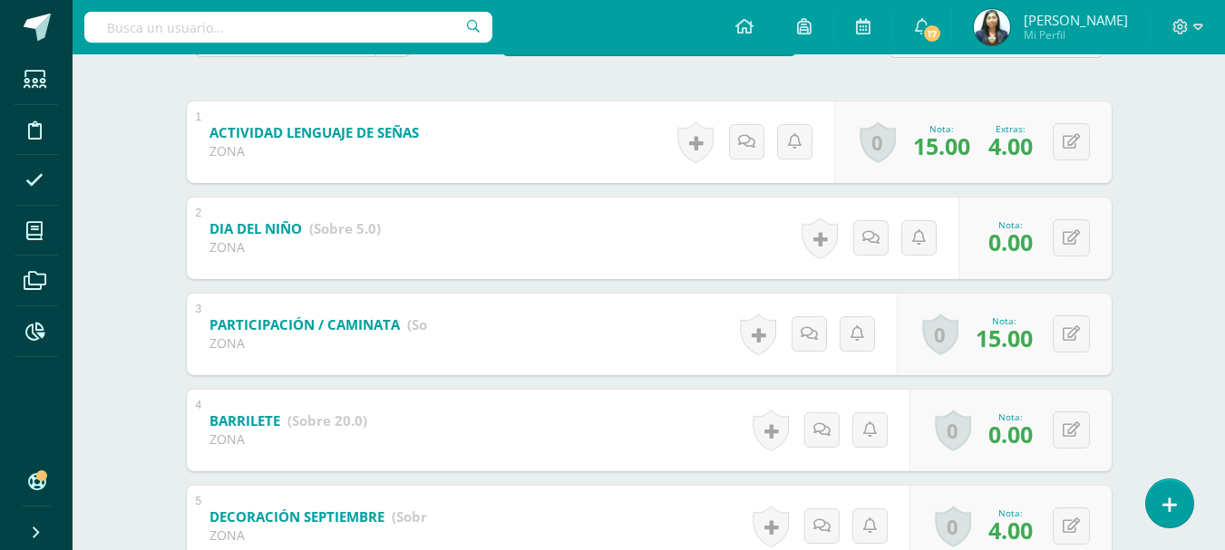
scroll to position [453, 0]
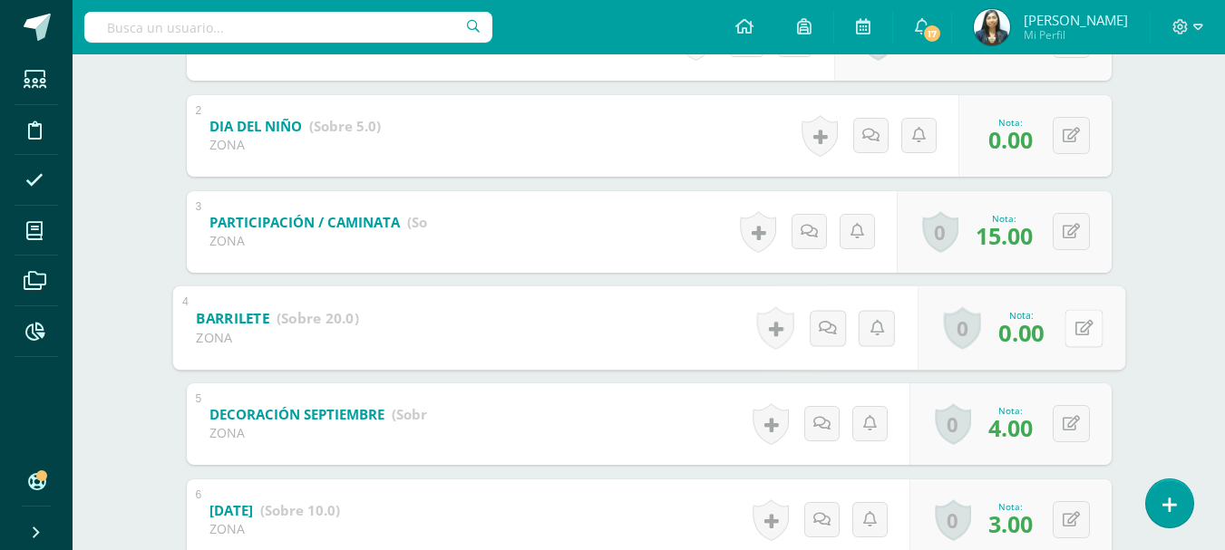
click at [1067, 318] on button at bounding box center [1083, 328] width 38 height 38
type input "15"
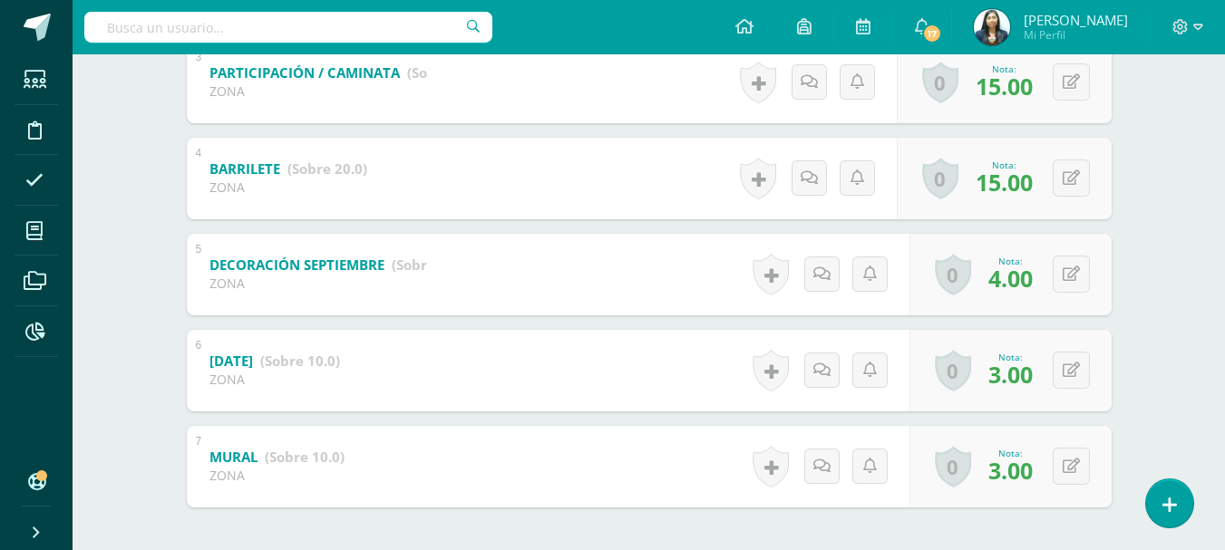
scroll to position [634, 0]
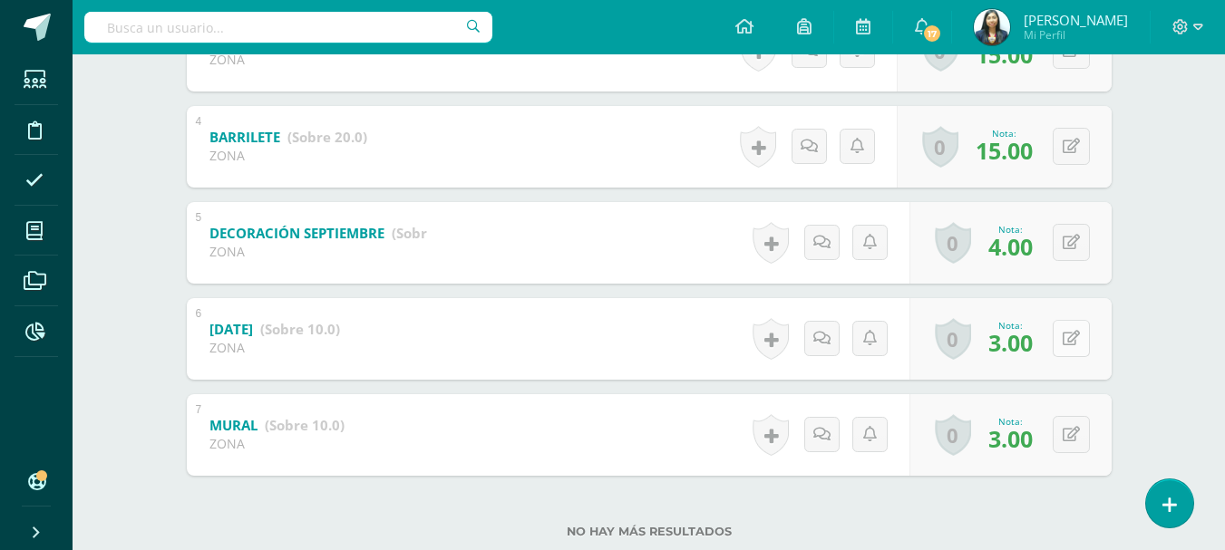
click at [1061, 333] on div "0 [GEOGRAPHIC_DATA] Logros obtenidos Aún no hay logros agregados Nota: 3.00" at bounding box center [1010, 339] width 202 height 82
click at [1111, 346] on div "0 [GEOGRAPHIC_DATA] Logros obtenidos Aún no hay logros agregados Nota: 3.00" at bounding box center [1010, 339] width 202 height 82
click at [1073, 341] on icon at bounding box center [1070, 338] width 17 height 15
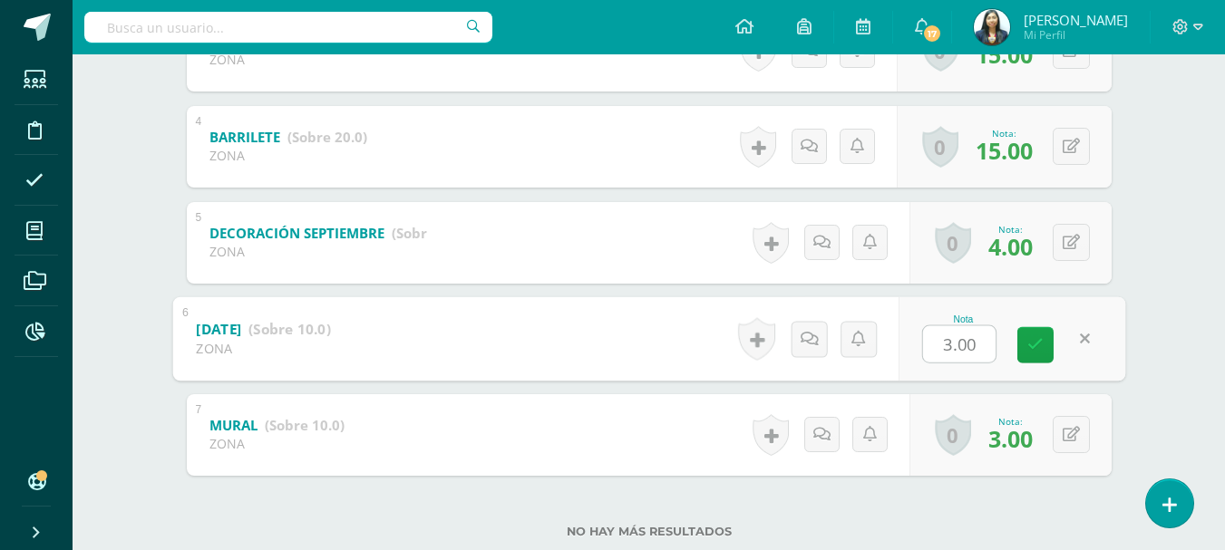
type input "5"
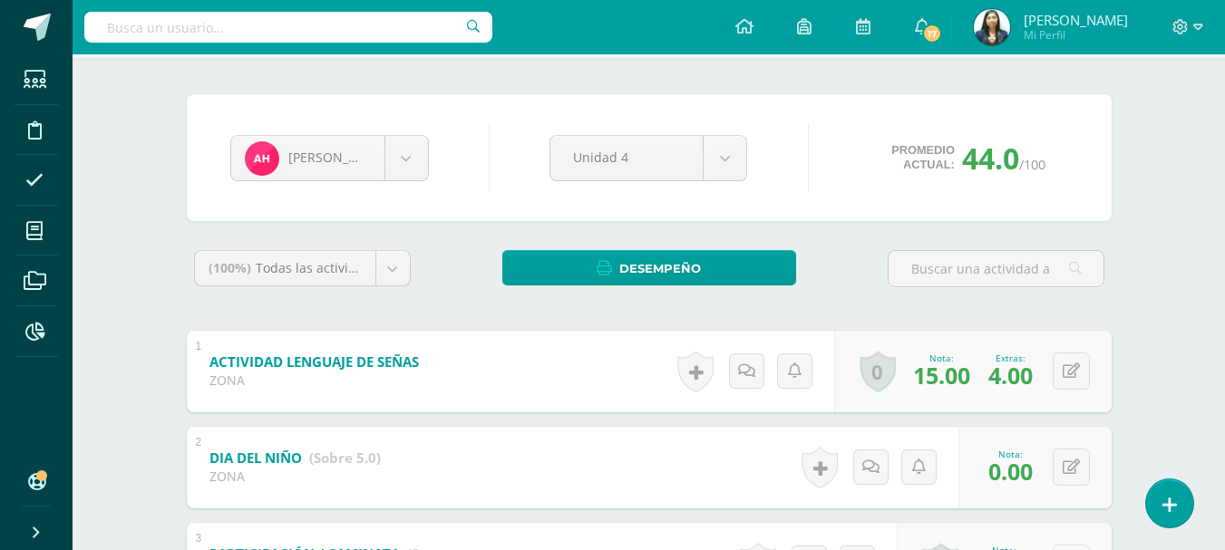
scroll to position [0, 0]
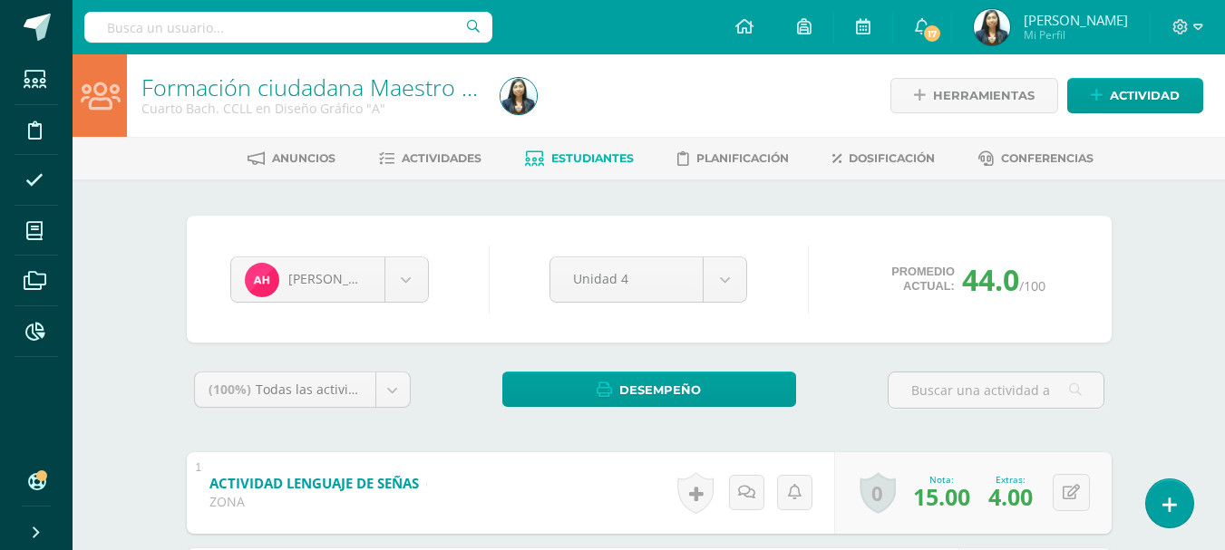
click at [545, 154] on link "Estudiantes" at bounding box center [579, 158] width 109 height 29
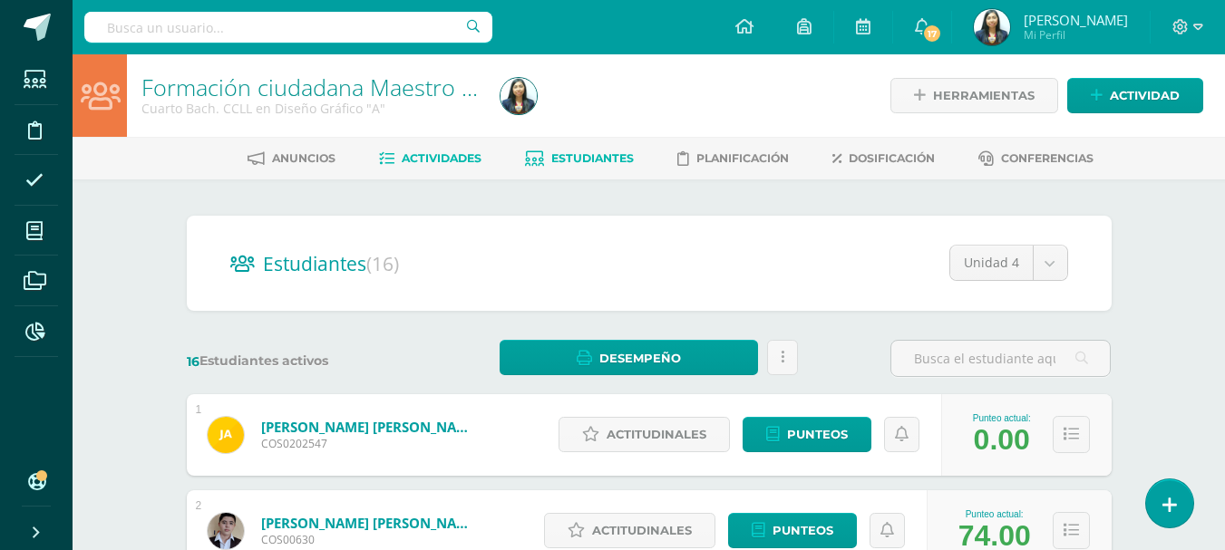
click at [437, 160] on span "Actividades" at bounding box center [442, 158] width 80 height 14
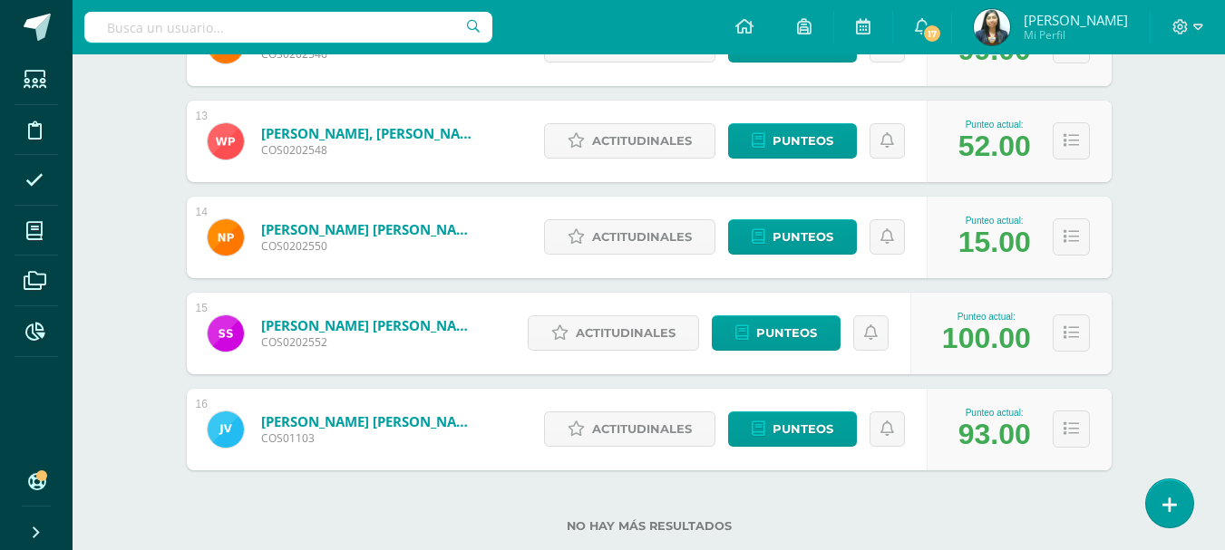
scroll to position [1450, 0]
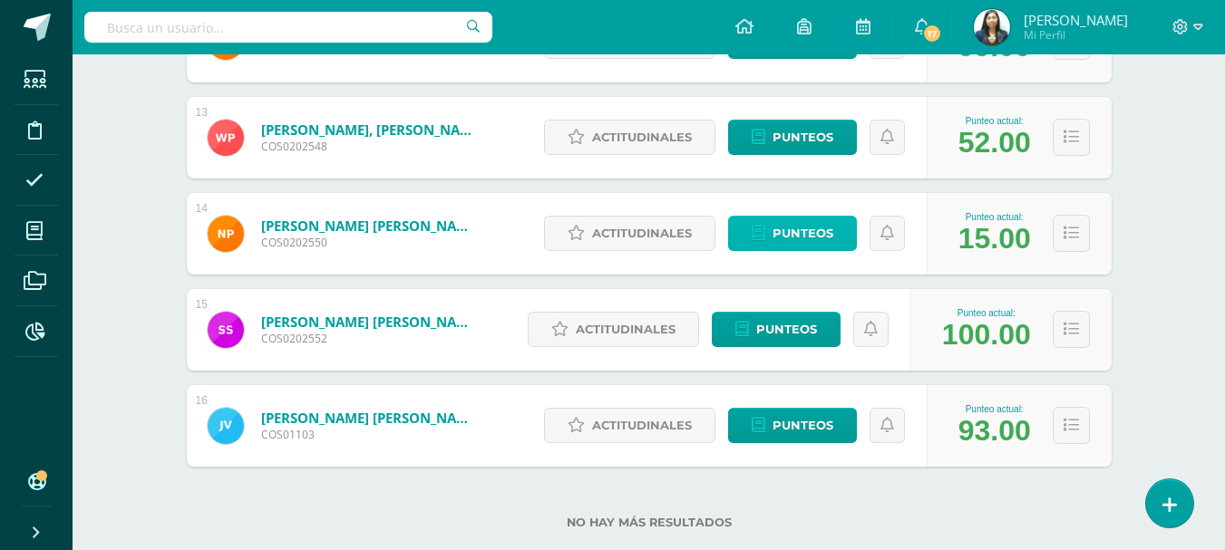
click at [799, 228] on span "Punteos" at bounding box center [802, 234] width 61 height 34
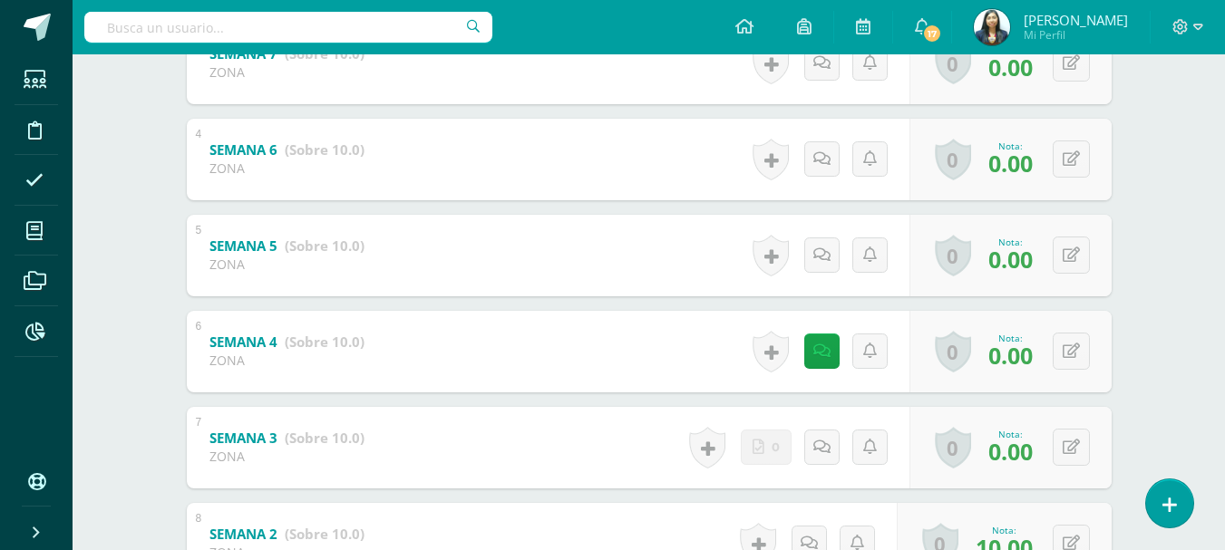
scroll to position [873, 0]
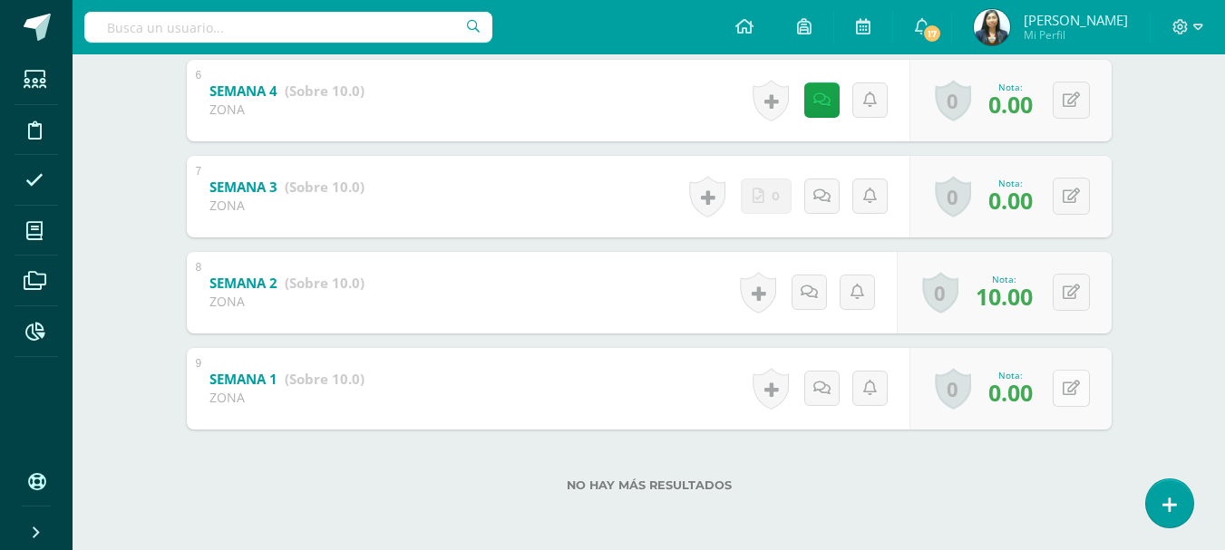
click at [1072, 389] on icon at bounding box center [1070, 388] width 17 height 15
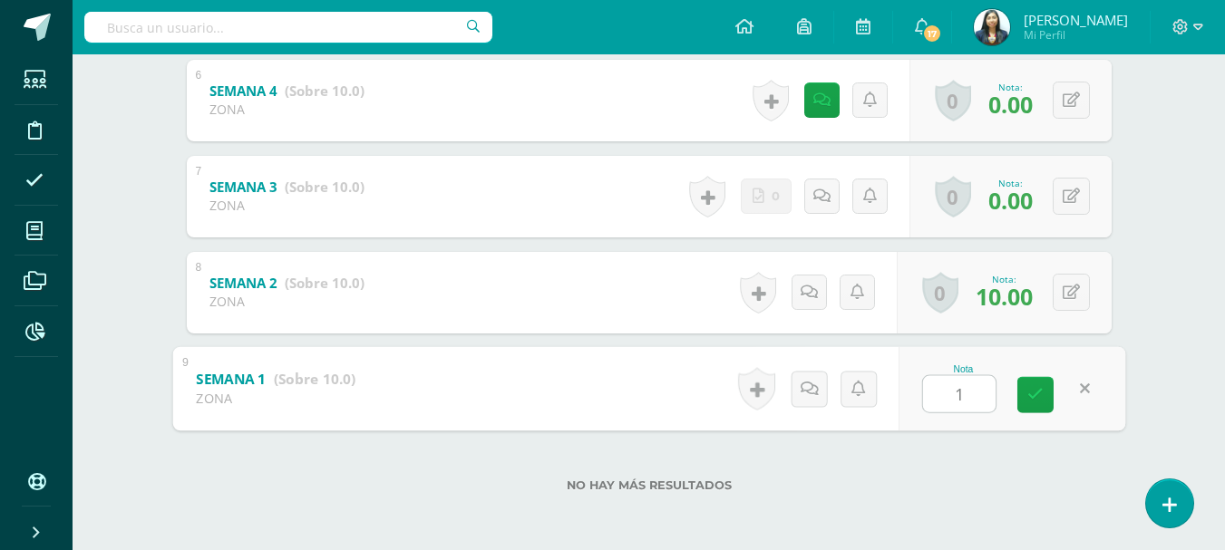
type input "10"
click at [1074, 212] on button at bounding box center [1070, 196] width 37 height 37
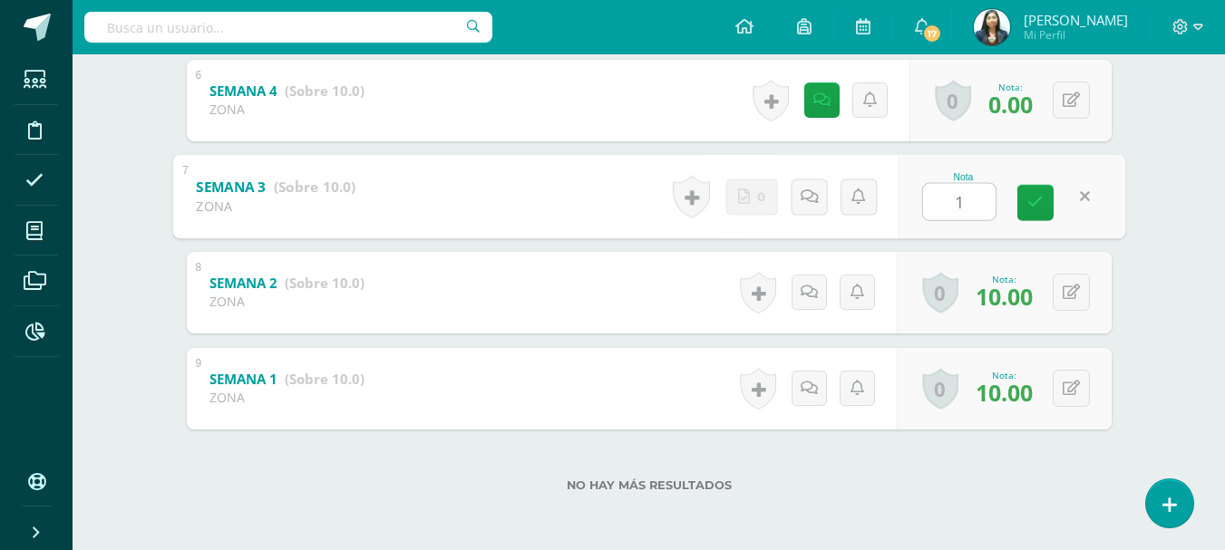
type input "10"
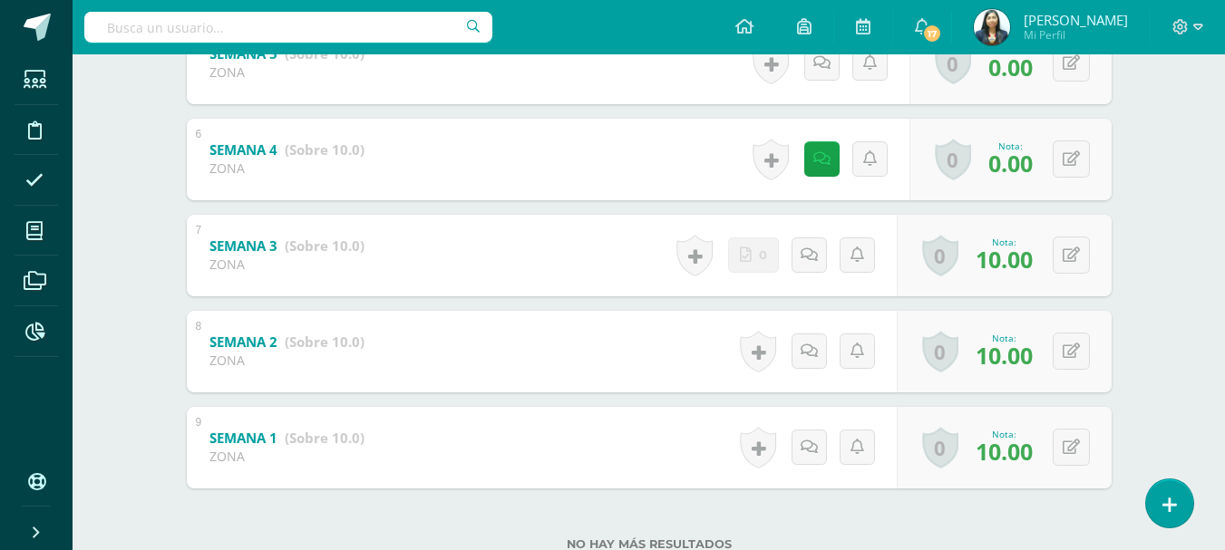
scroll to position [601, 0]
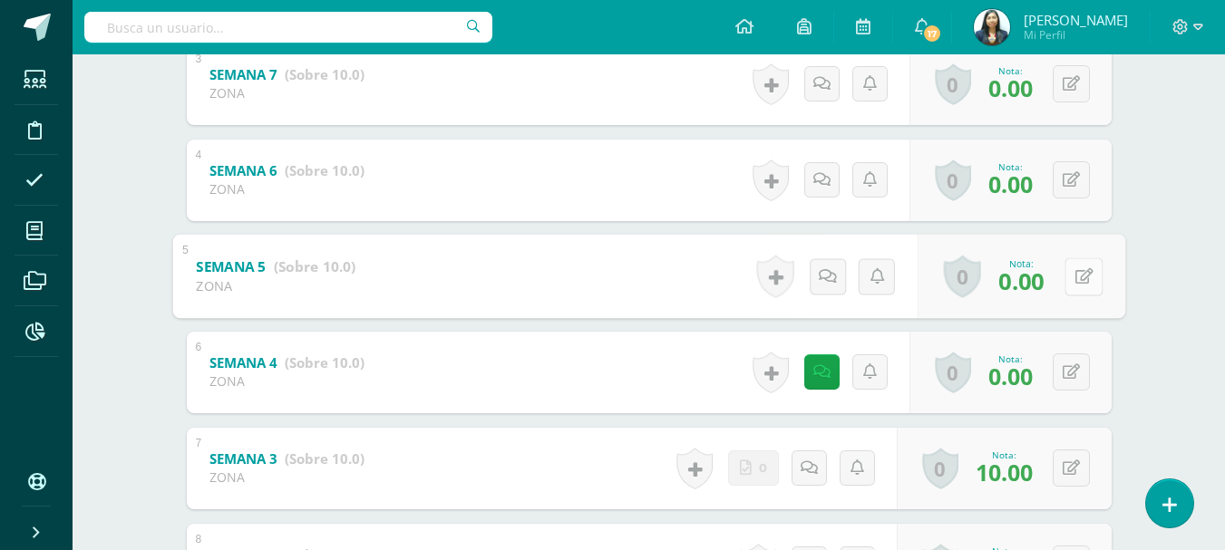
click at [1074, 277] on icon at bounding box center [1083, 275] width 18 height 15
type input "10"
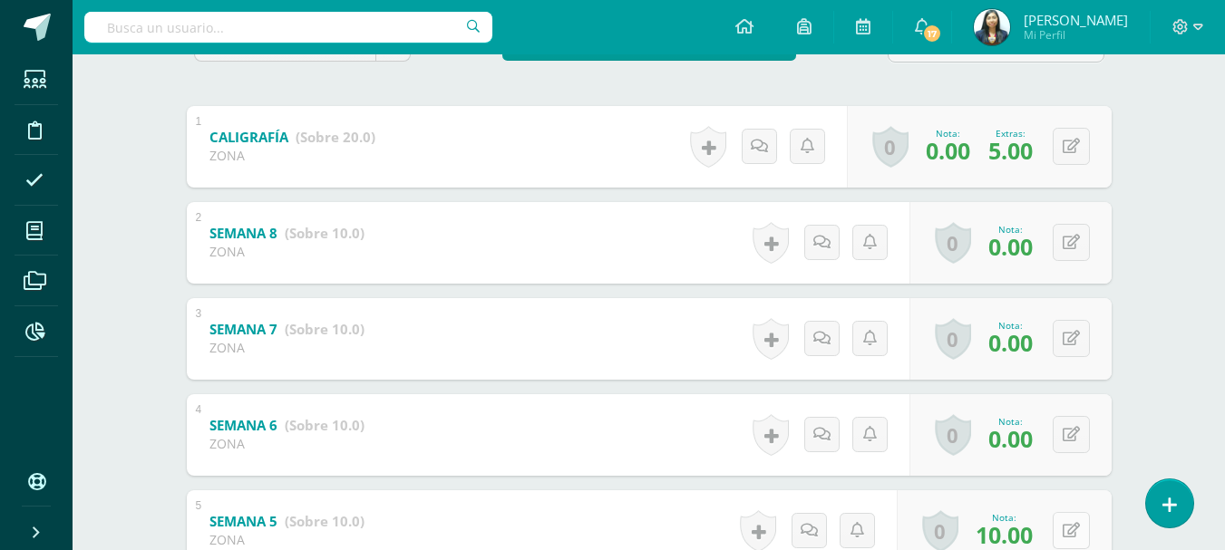
scroll to position [329, 0]
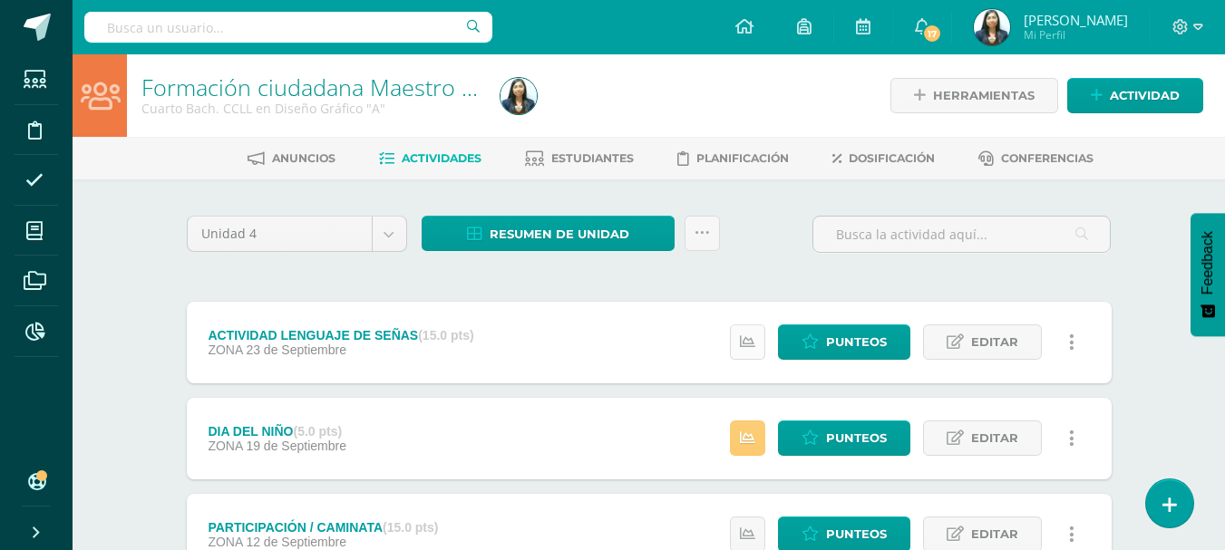
drag, startPoint x: 738, startPoint y: 334, endPoint x: 741, endPoint y: 344, distance: 10.6
click at [738, 337] on link at bounding box center [747, 341] width 35 height 35
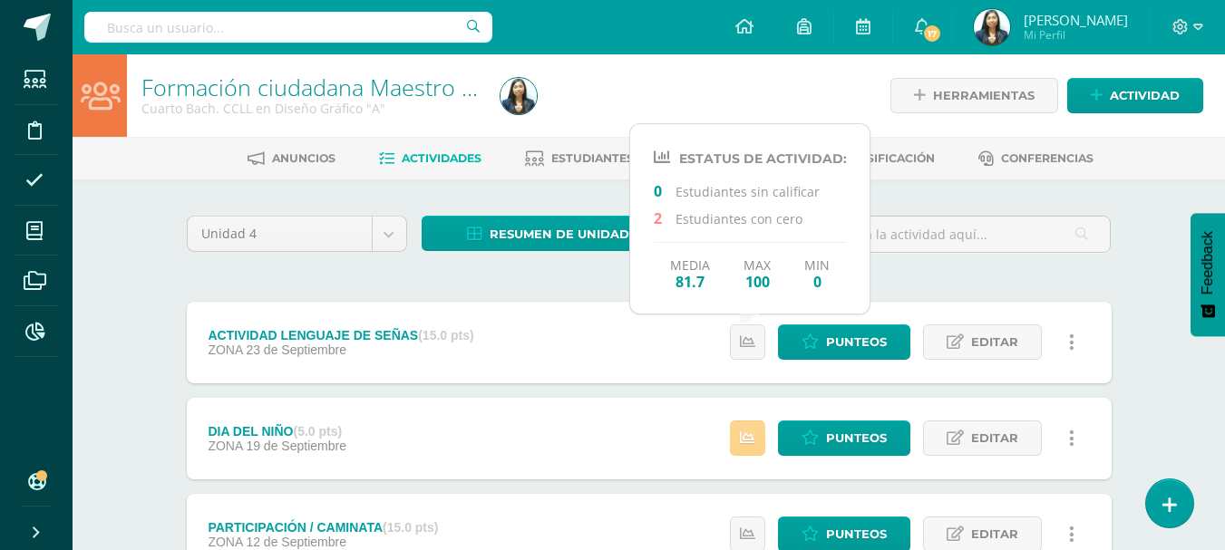
click at [745, 424] on link at bounding box center [747, 438] width 35 height 35
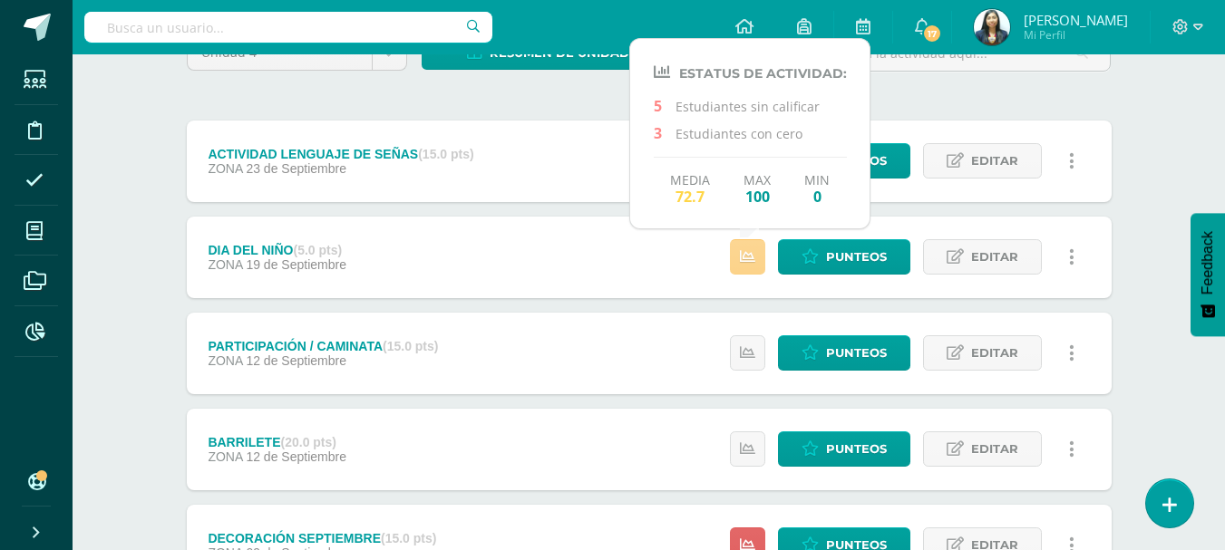
scroll to position [530, 0]
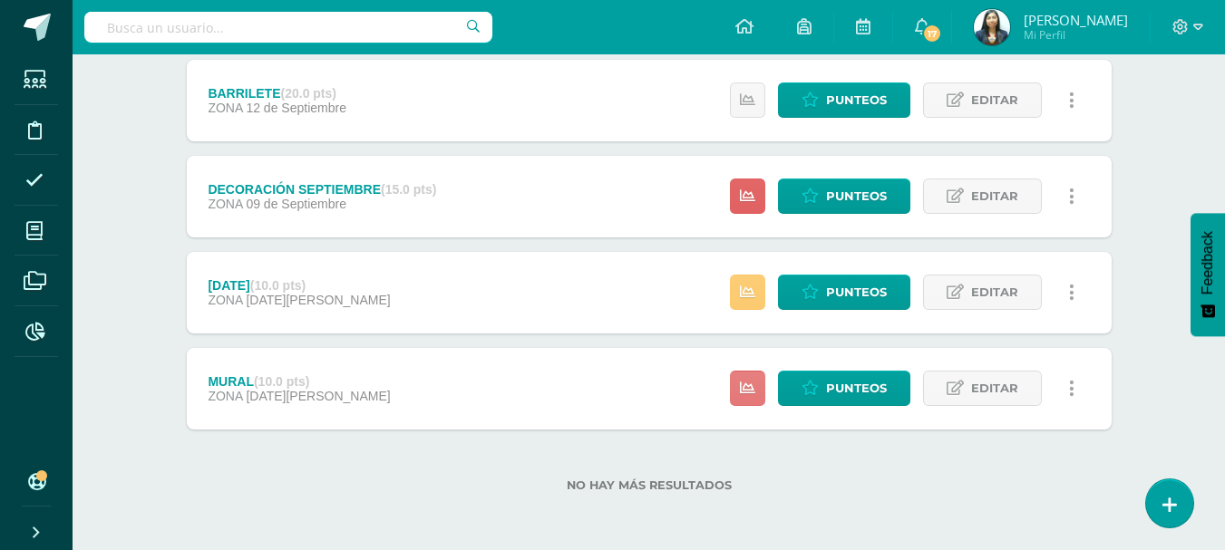
click at [745, 389] on icon at bounding box center [747, 388] width 15 height 15
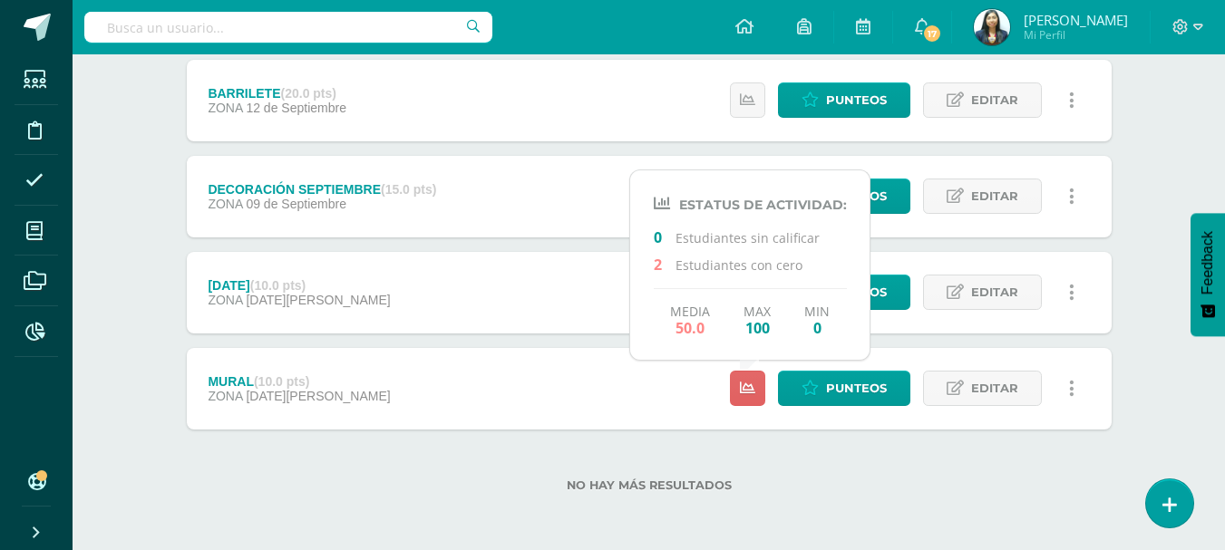
click at [779, 465] on div "No hay más resultados" at bounding box center [649, 472] width 924 height 84
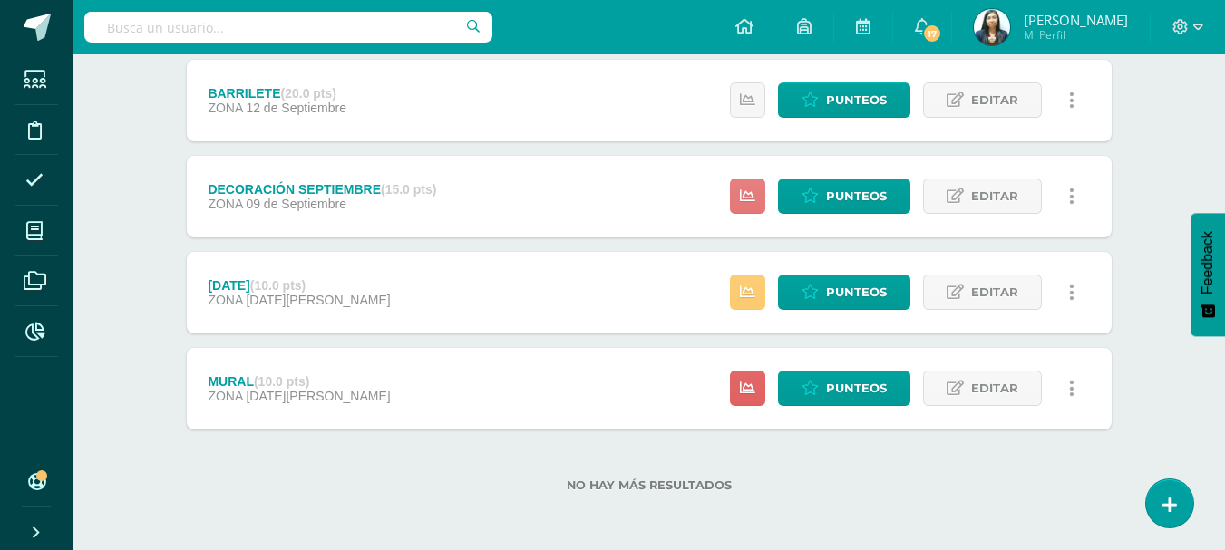
click at [750, 198] on icon at bounding box center [747, 196] width 15 height 15
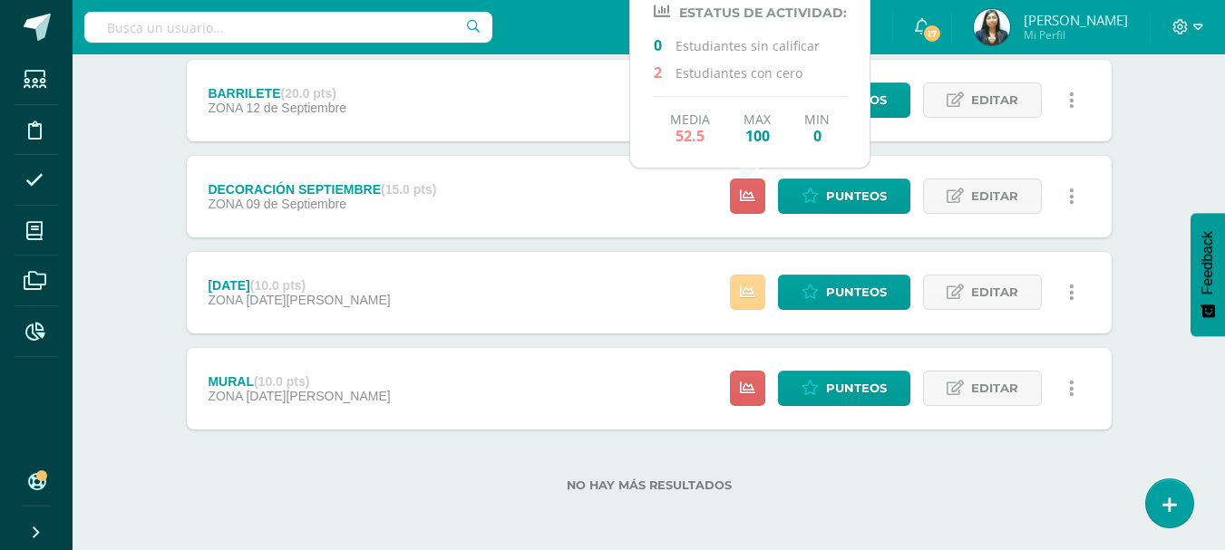
click at [750, 289] on icon at bounding box center [747, 292] width 15 height 15
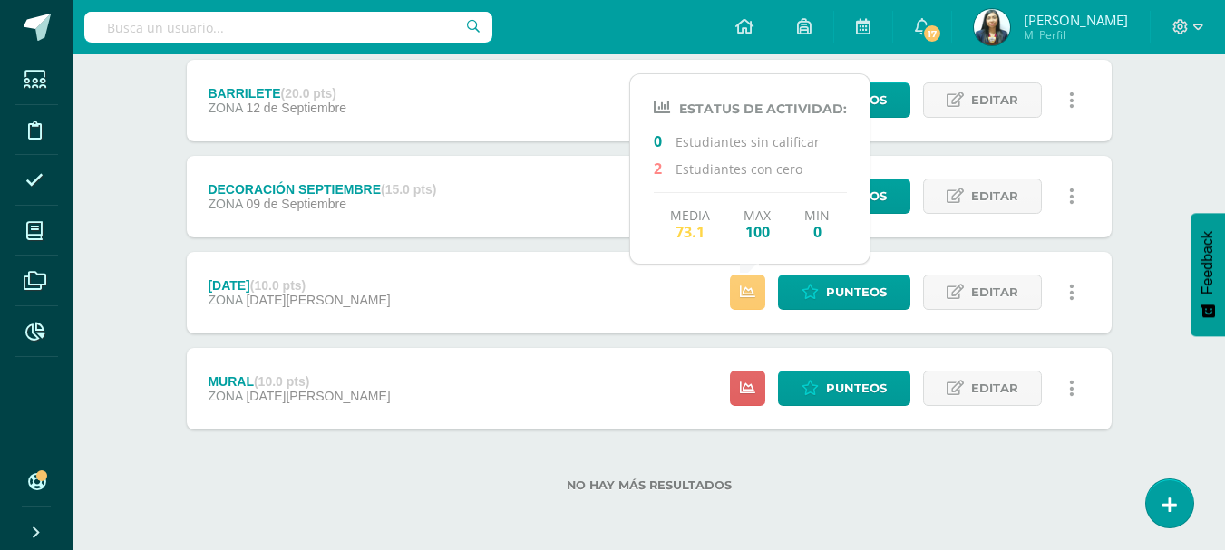
click at [808, 450] on div "No hay más resultados" at bounding box center [649, 472] width 924 height 84
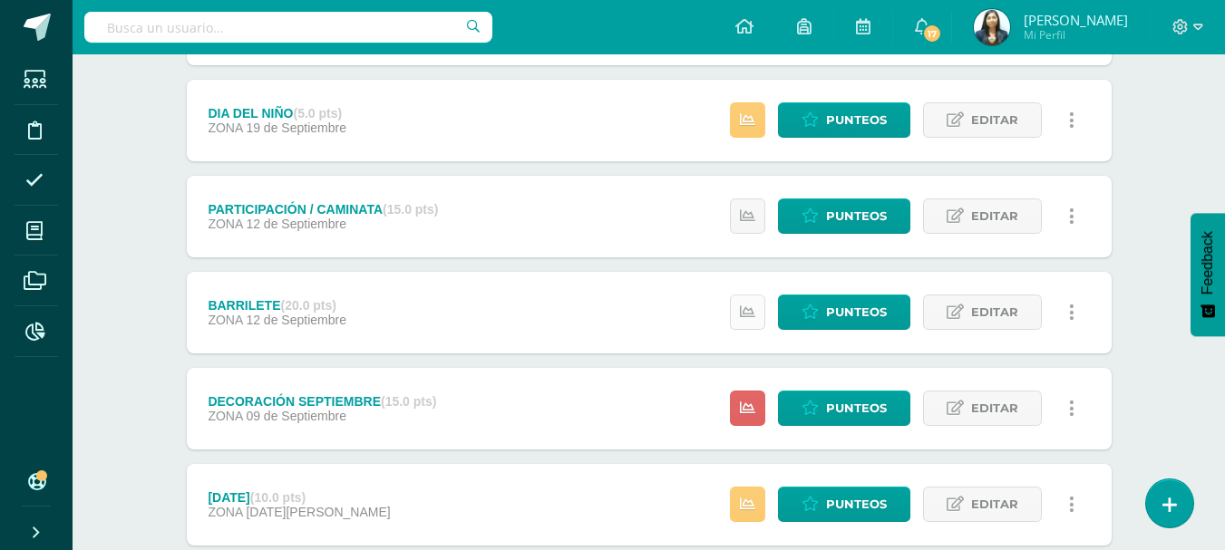
scroll to position [258, 0]
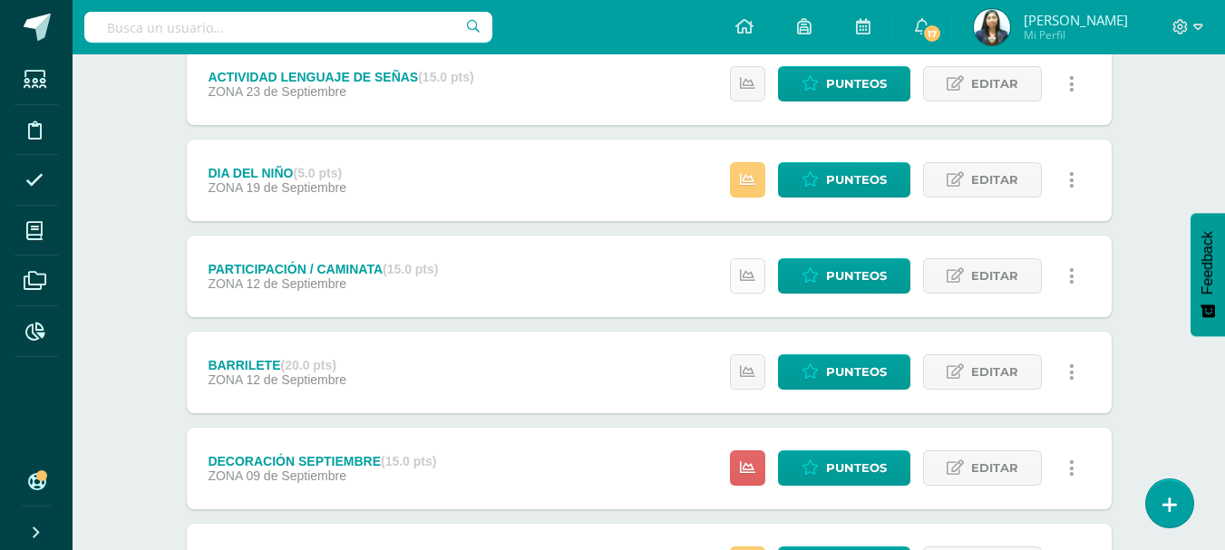
click at [750, 283] on icon at bounding box center [747, 275] width 15 height 15
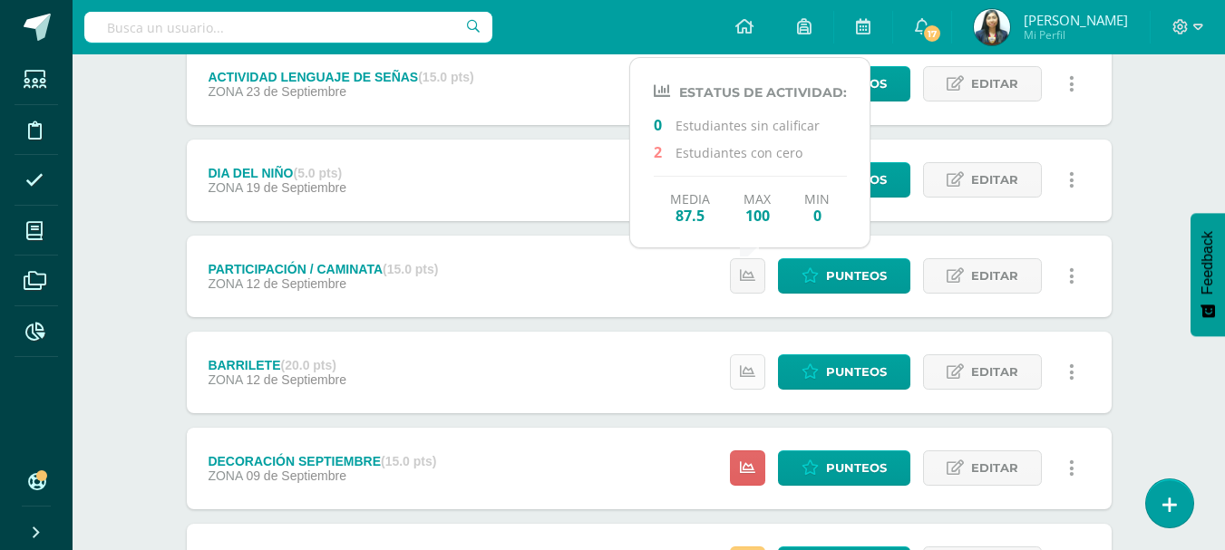
click at [750, 383] on link at bounding box center [747, 371] width 35 height 35
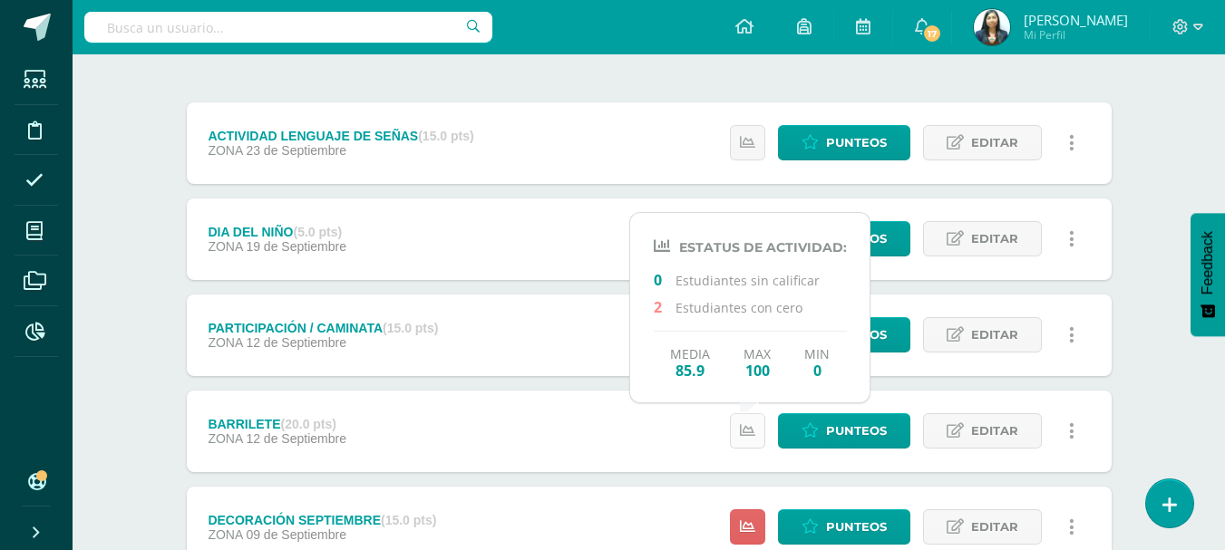
scroll to position [168, 0]
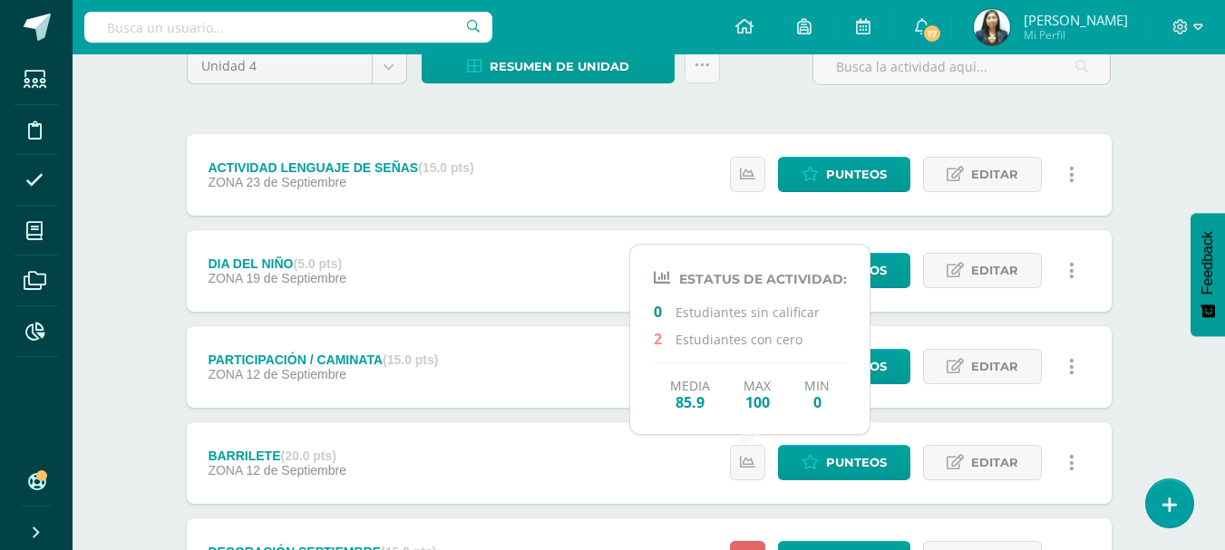
click at [473, 261] on div "DIA DEL NIÑO (5.0 pts) ZONA 19 de Septiembre Punteos Editar Historial de activi…" at bounding box center [649, 271] width 924 height 82
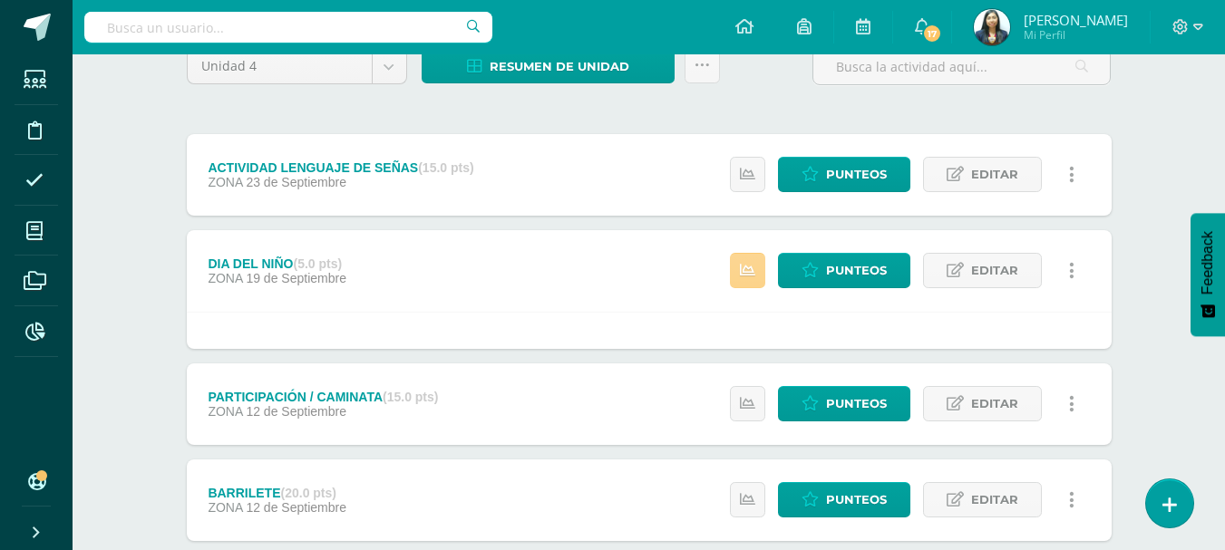
click at [743, 280] on link at bounding box center [747, 270] width 35 height 35
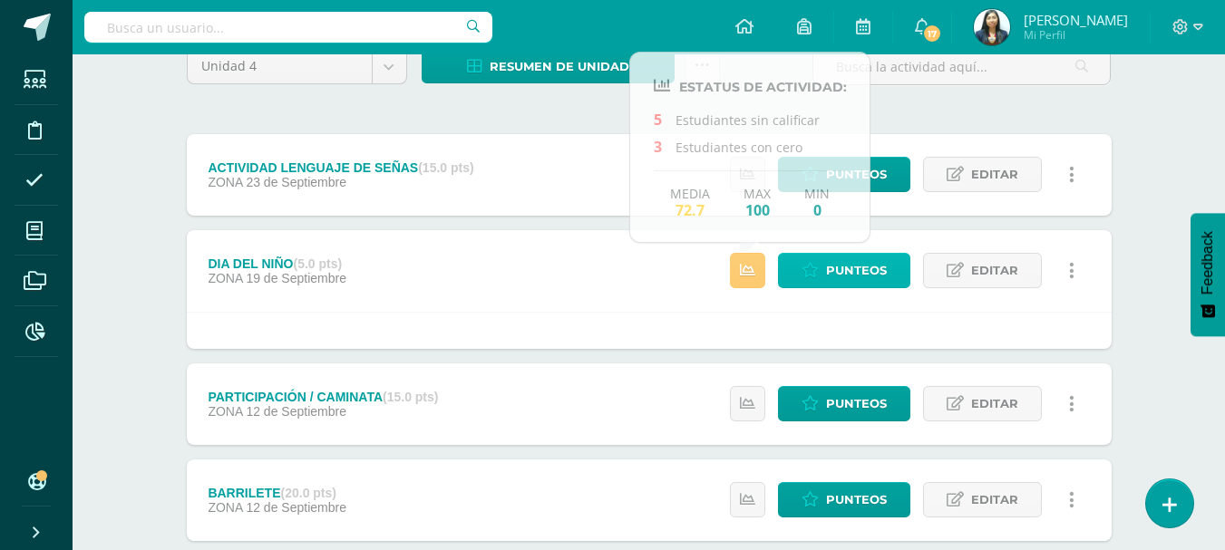
click at [866, 280] on span "Punteos" at bounding box center [856, 271] width 61 height 34
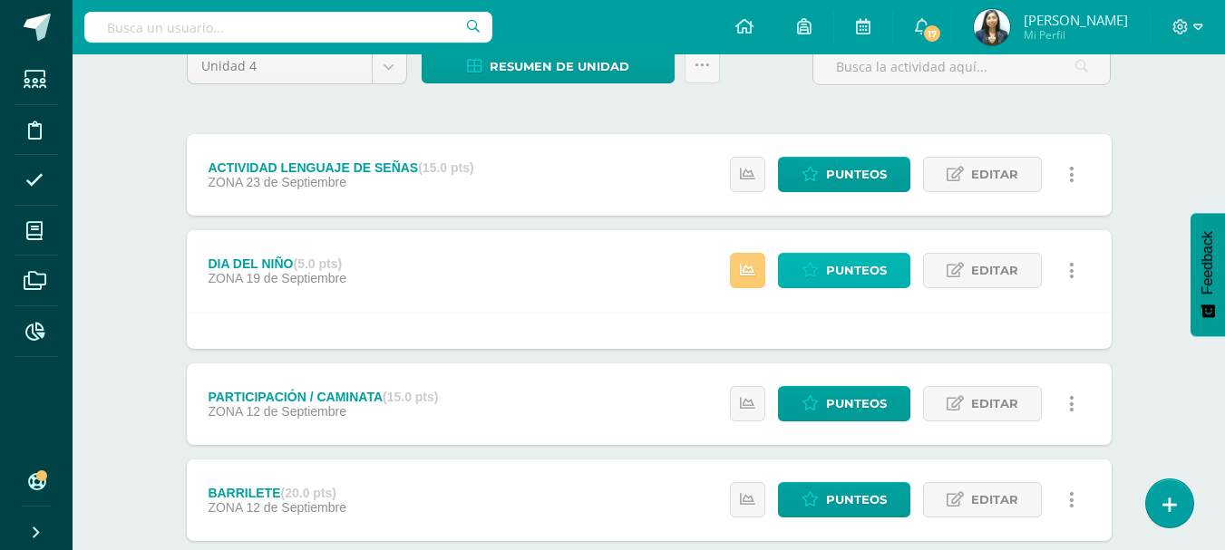
click at [866, 274] on span "Punteos" at bounding box center [856, 271] width 61 height 34
drag, startPoint x: 866, startPoint y: 274, endPoint x: 760, endPoint y: 137, distance: 173.1
click at [866, 272] on span "Punteos" at bounding box center [856, 271] width 61 height 34
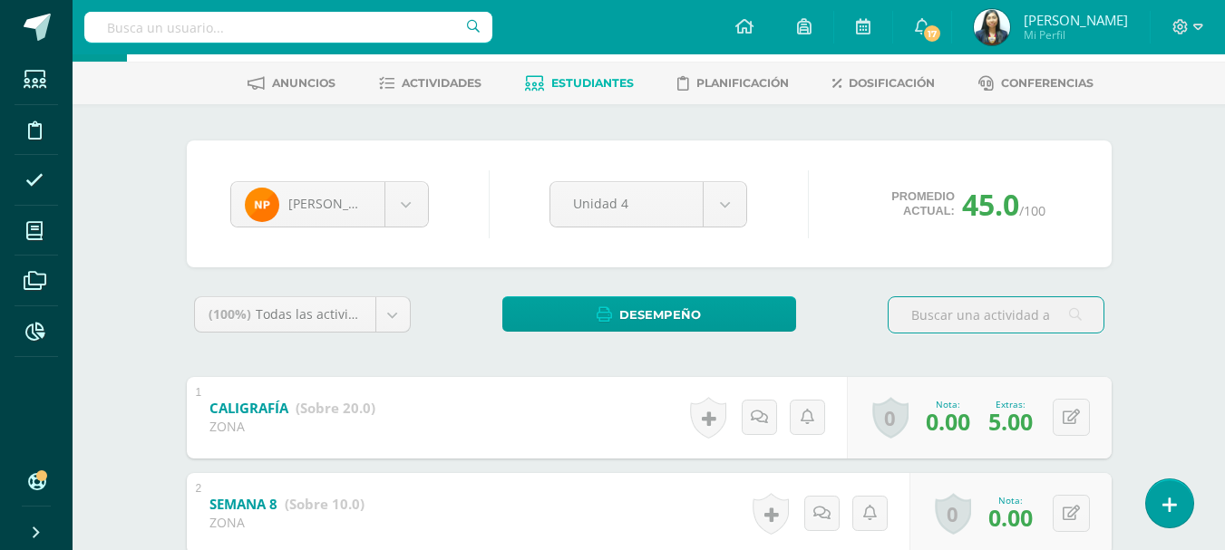
scroll to position [57, 0]
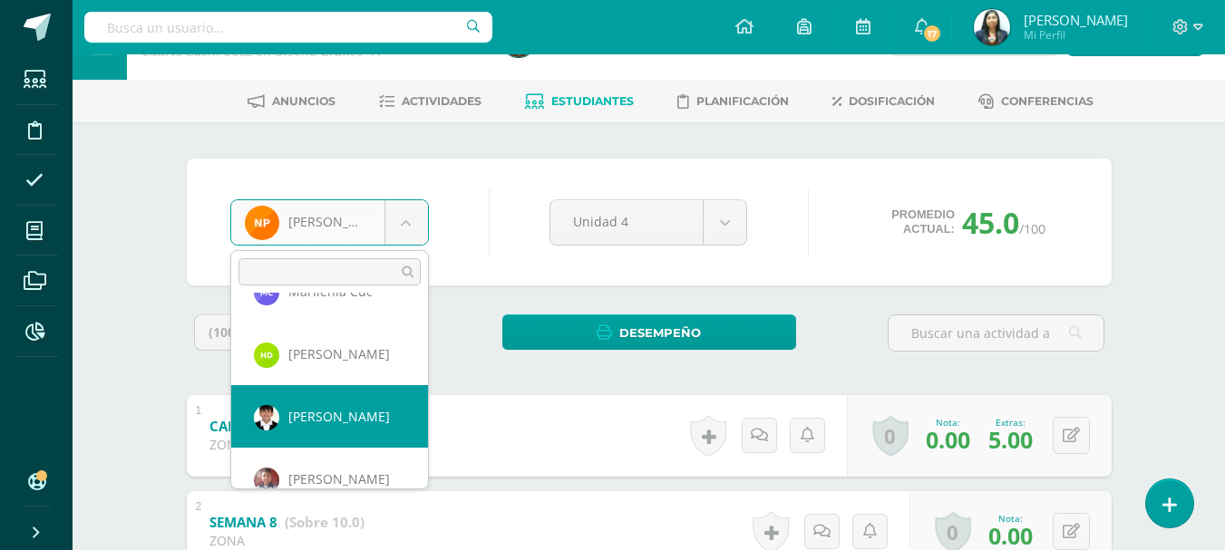
scroll to position [437, 0]
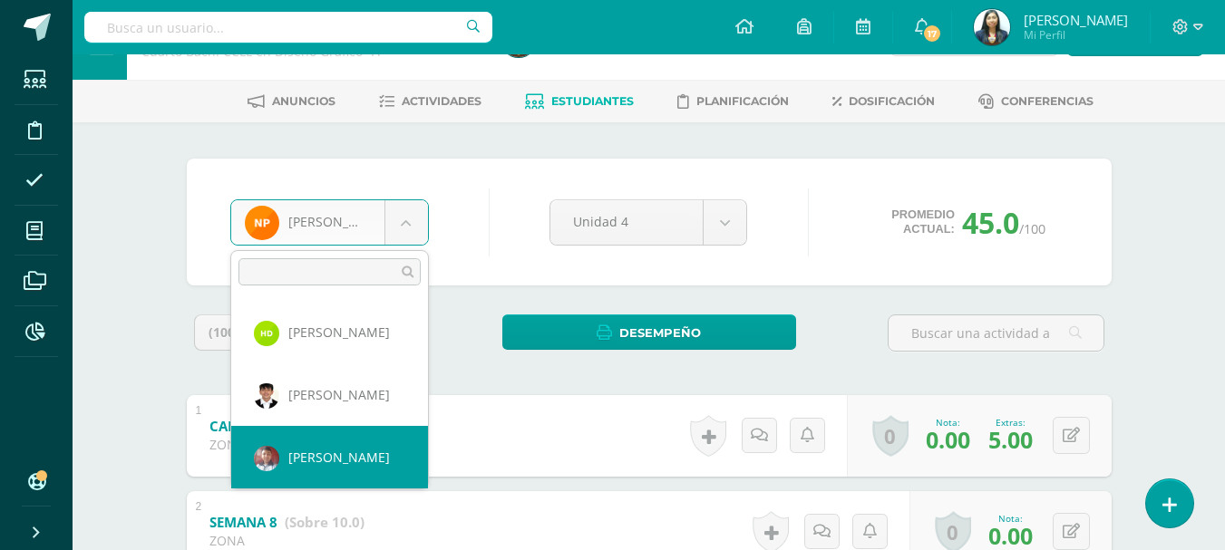
select select "1343"
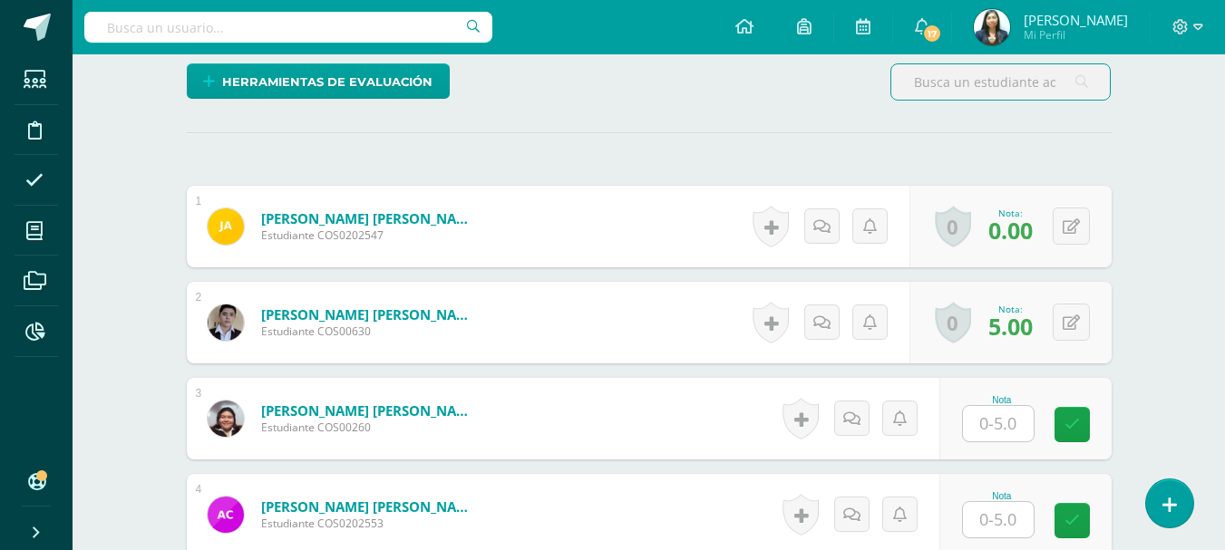
scroll to position [544, 0]
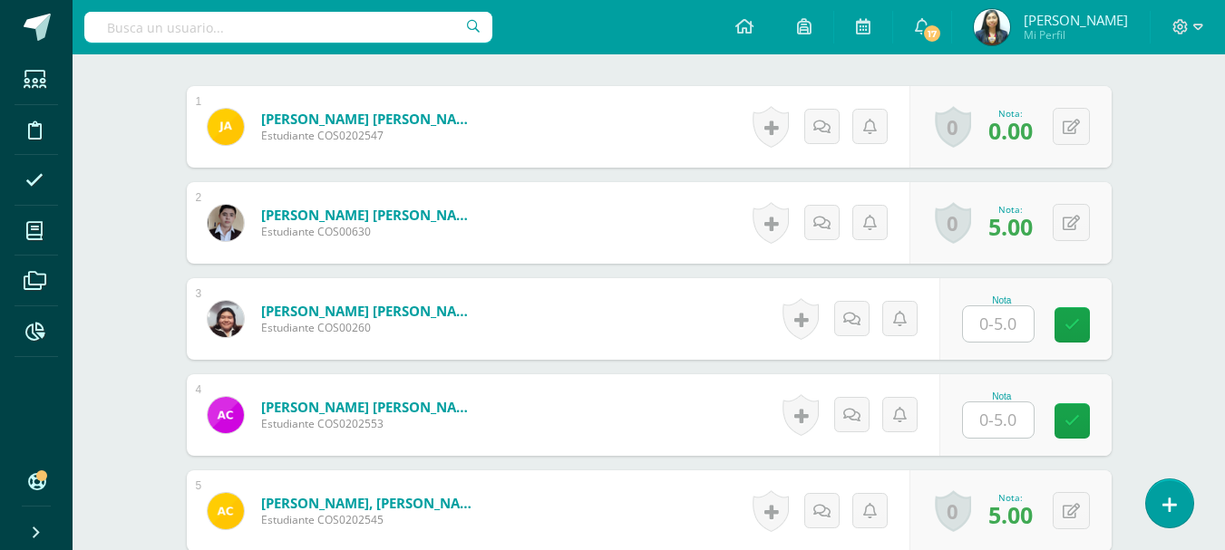
click at [997, 336] on input "text" at bounding box center [998, 323] width 71 height 35
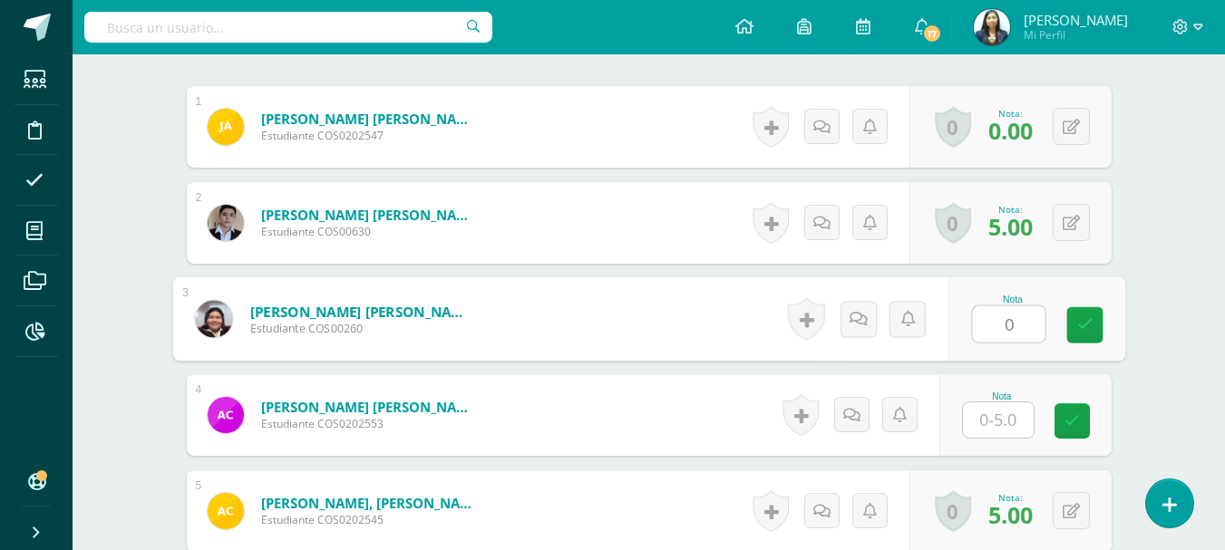
type input "0"
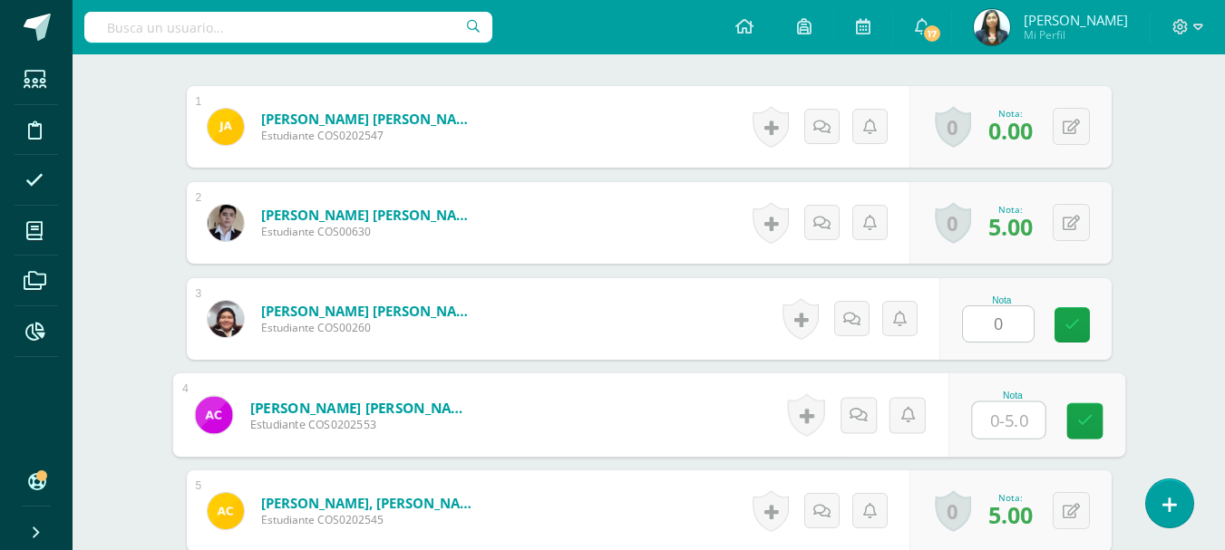
type input "0"
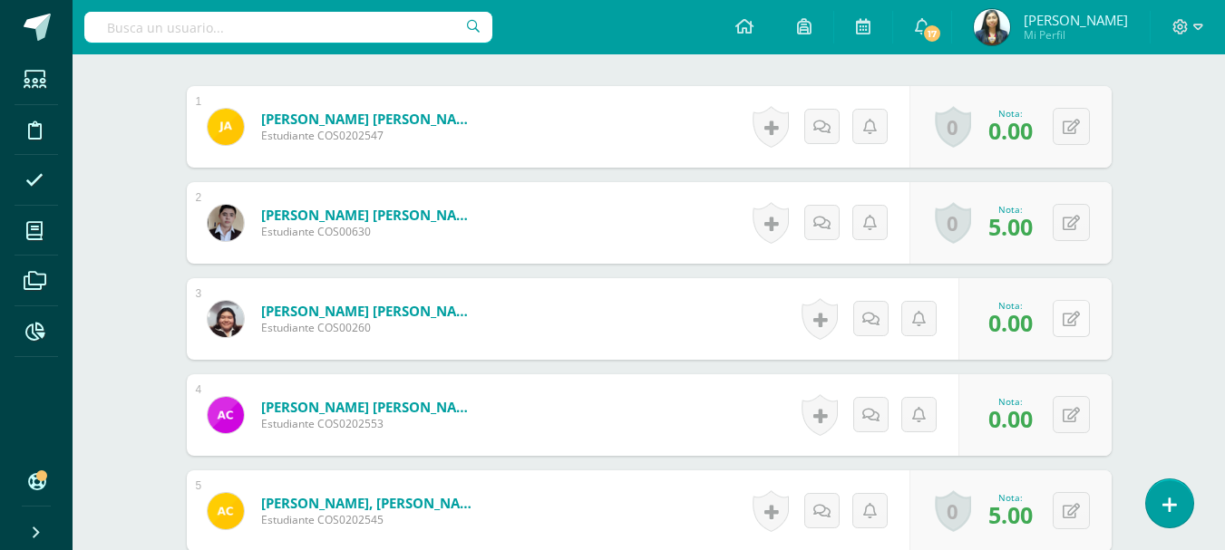
click at [1082, 314] on button at bounding box center [1070, 318] width 37 height 37
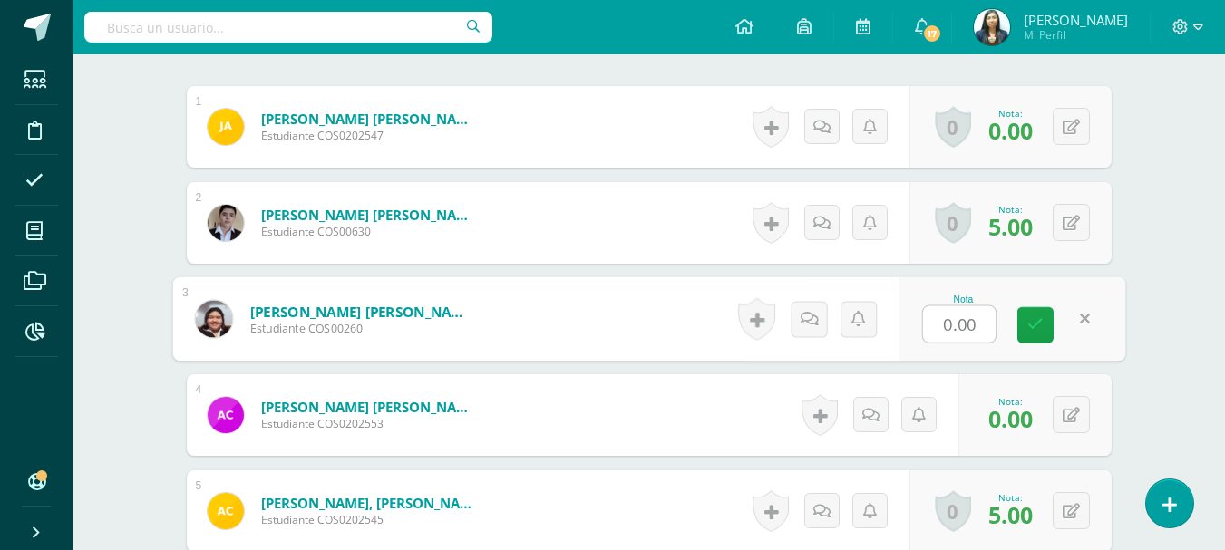
type input "5"
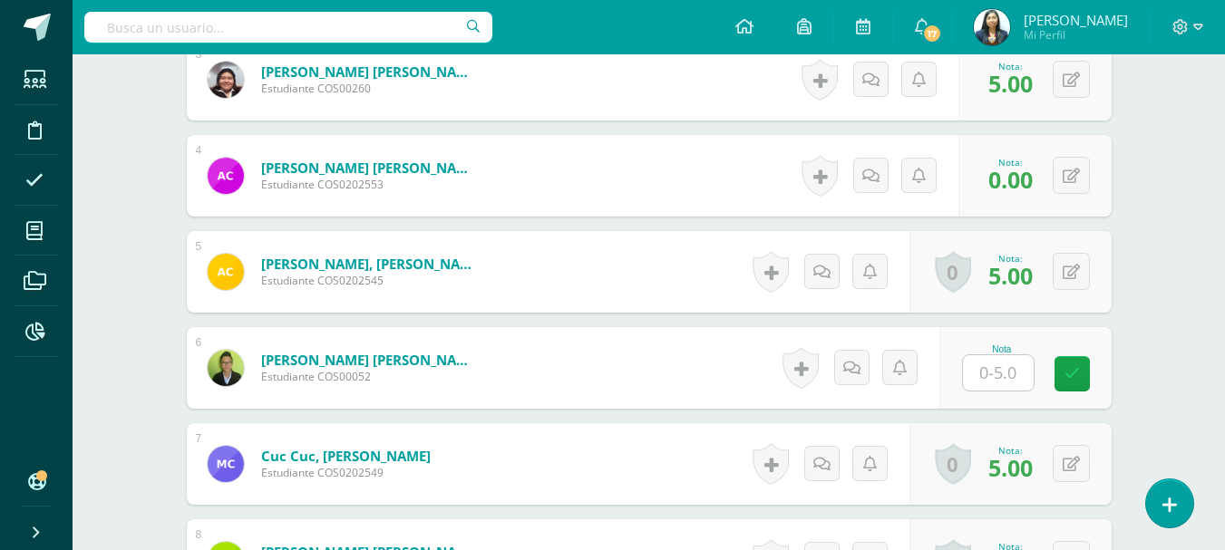
scroll to position [906, 0]
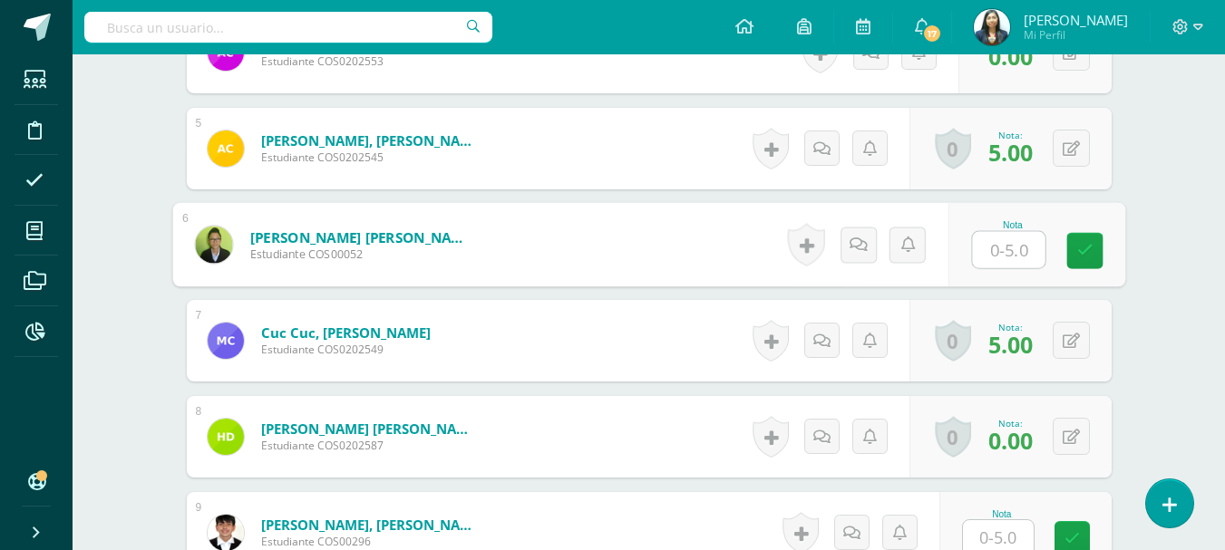
click at [1012, 254] on input "text" at bounding box center [1008, 250] width 73 height 36
type input "5"
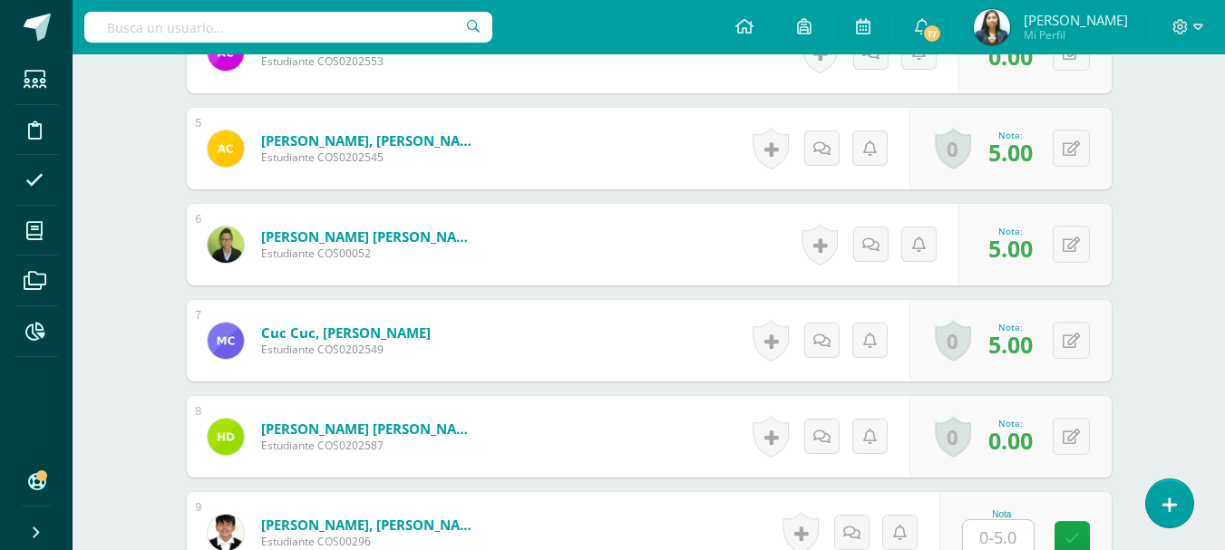
scroll to position [1088, 0]
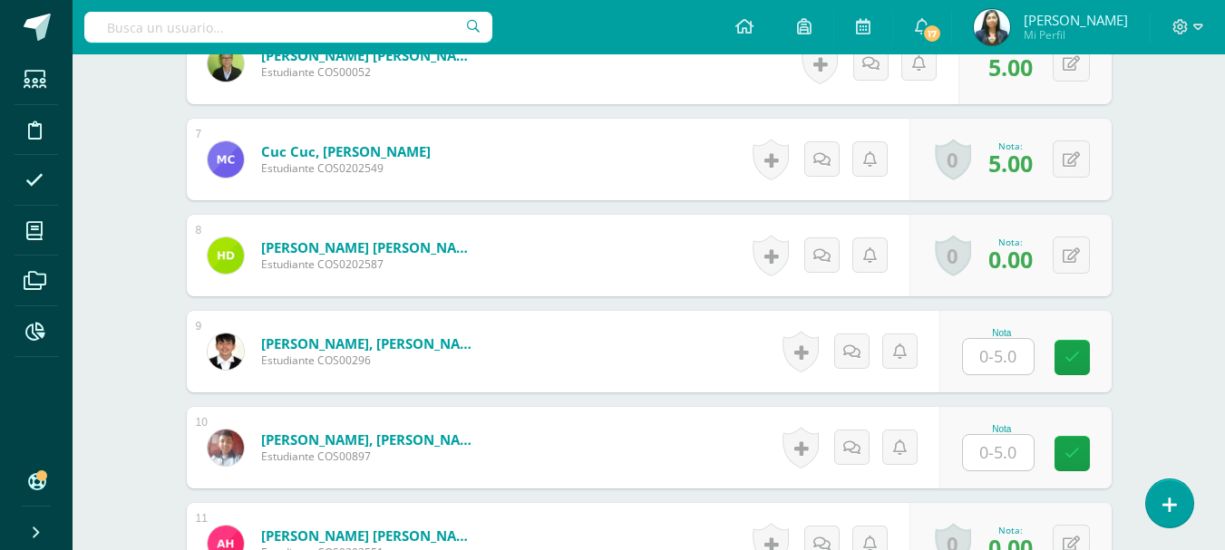
click at [1010, 359] on input "text" at bounding box center [998, 356] width 71 height 35
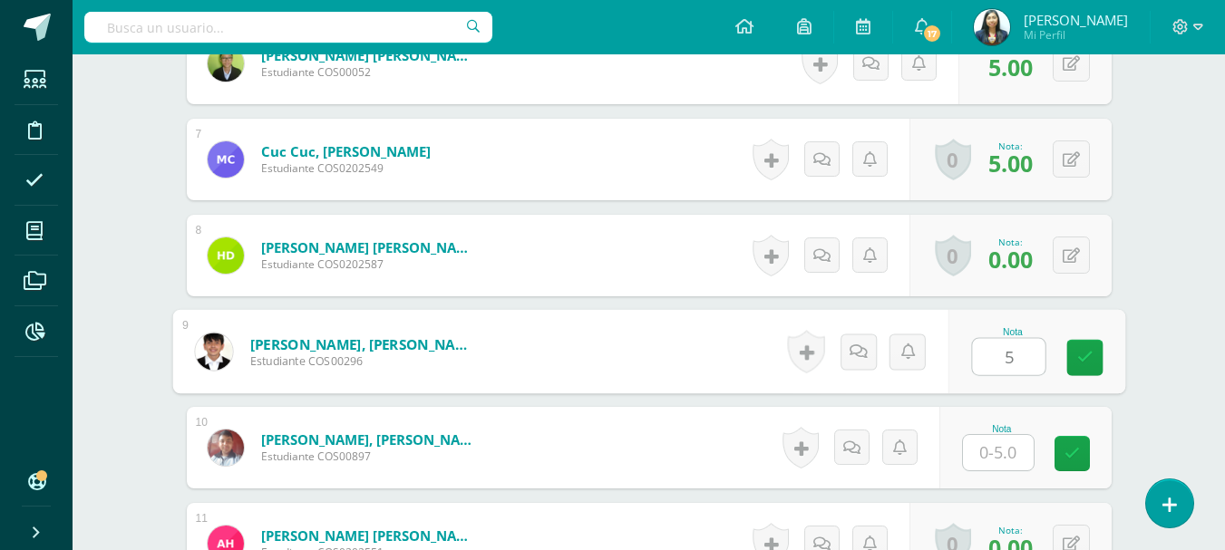
type input "5"
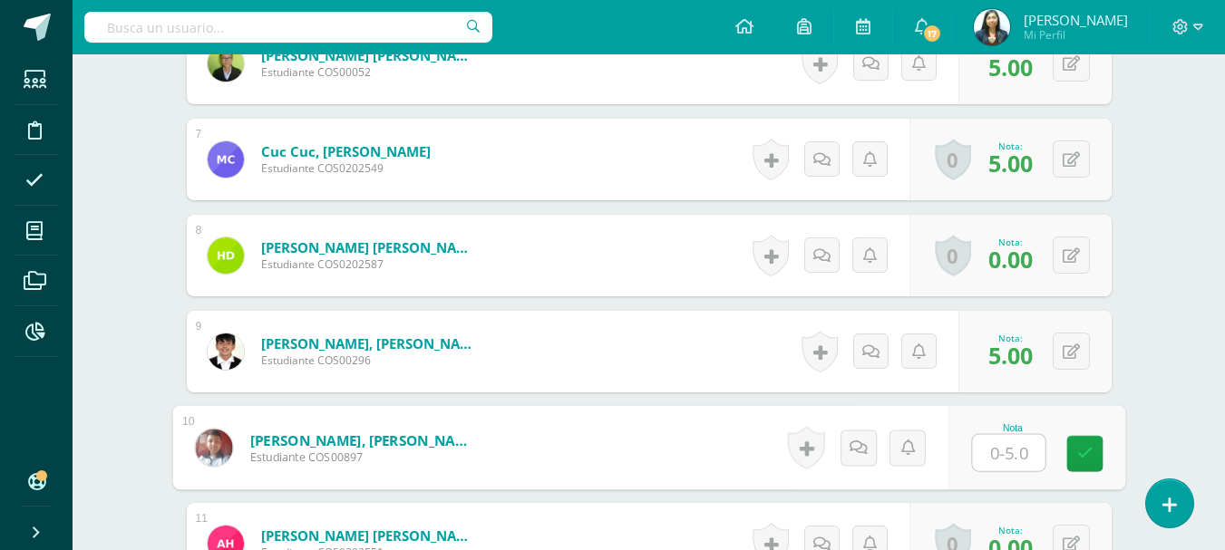
type input "0"
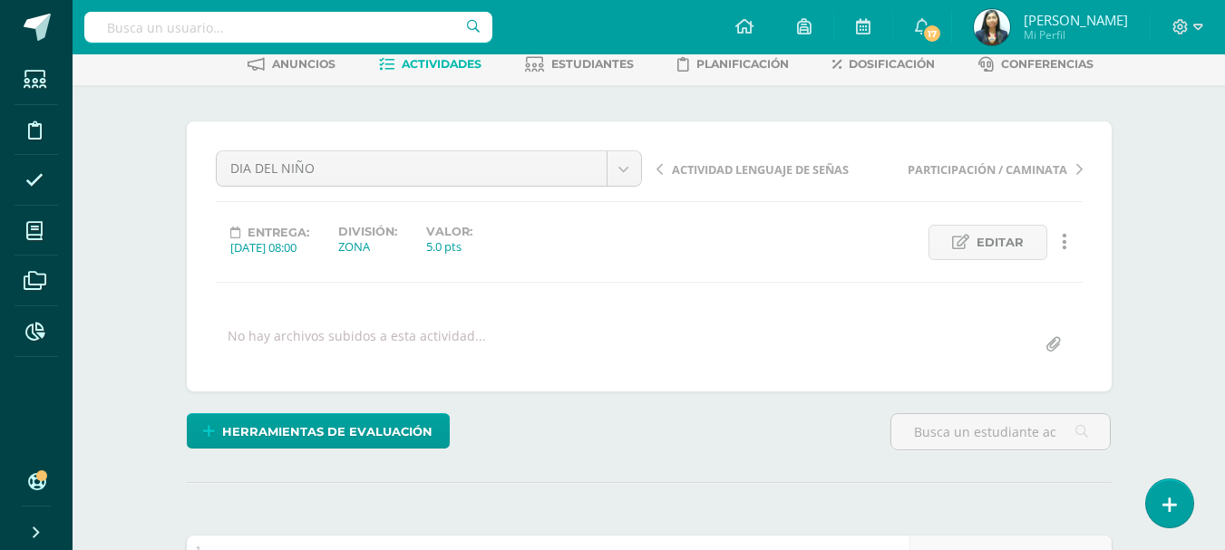
scroll to position [91, 0]
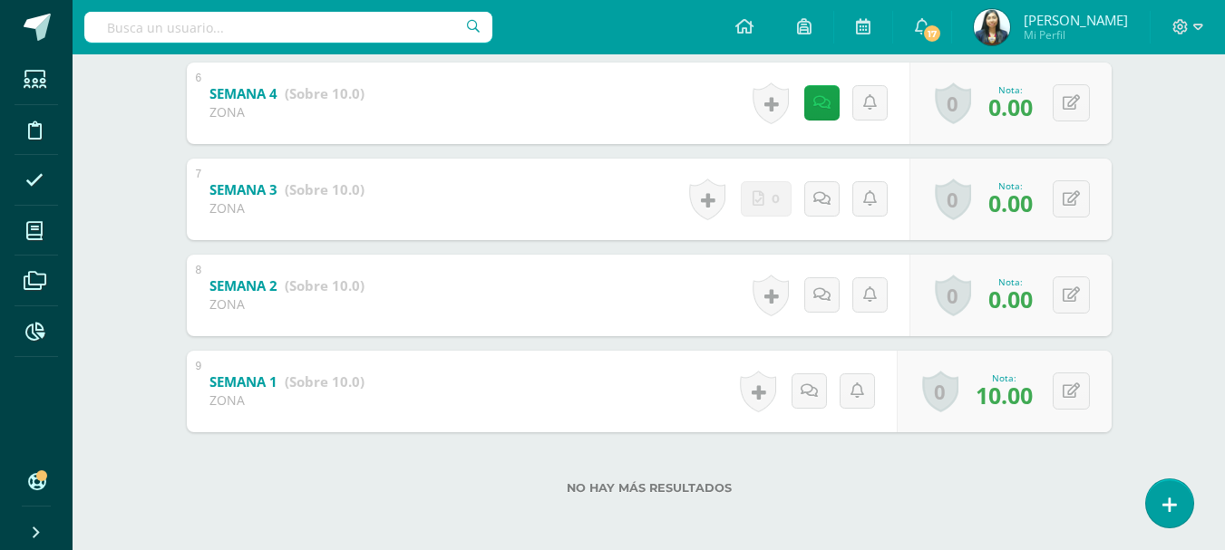
scroll to position [873, 0]
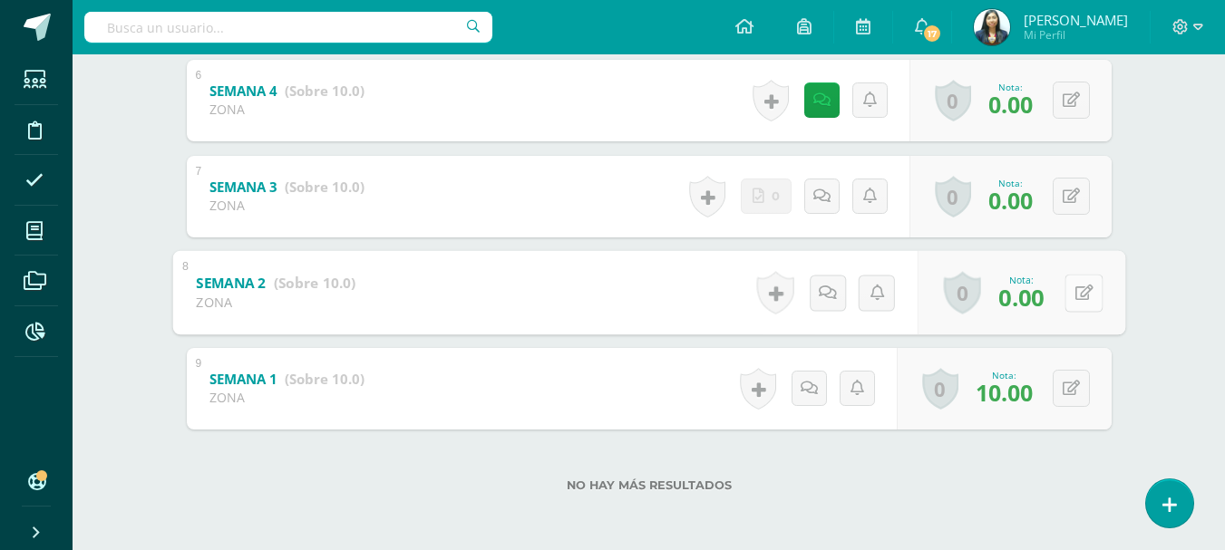
click at [1076, 302] on button at bounding box center [1083, 293] width 38 height 38
type input "10"
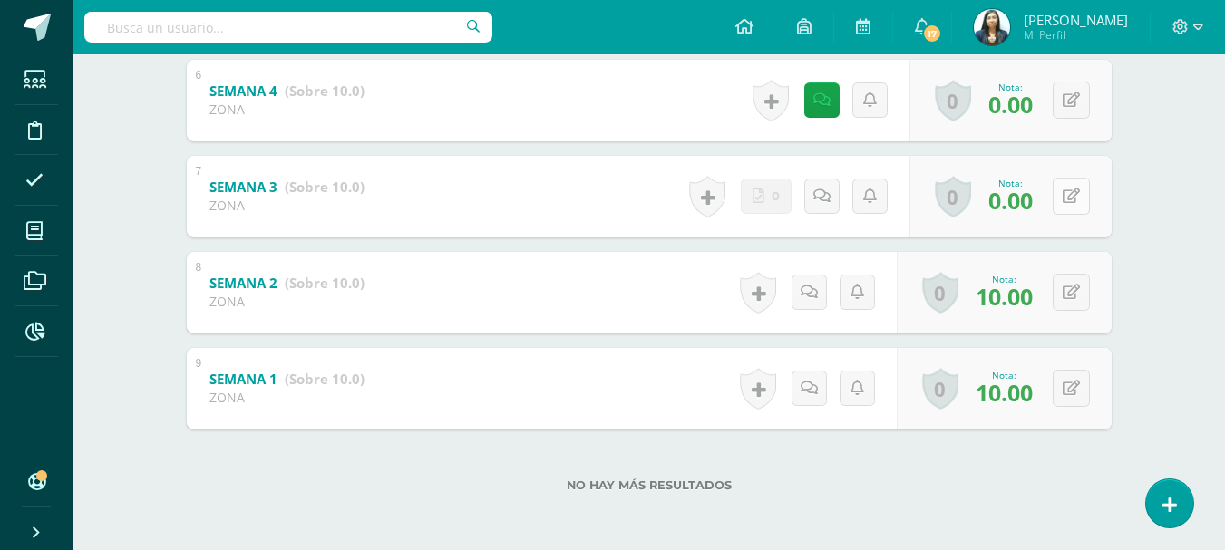
click at [1072, 196] on icon at bounding box center [1070, 196] width 17 height 15
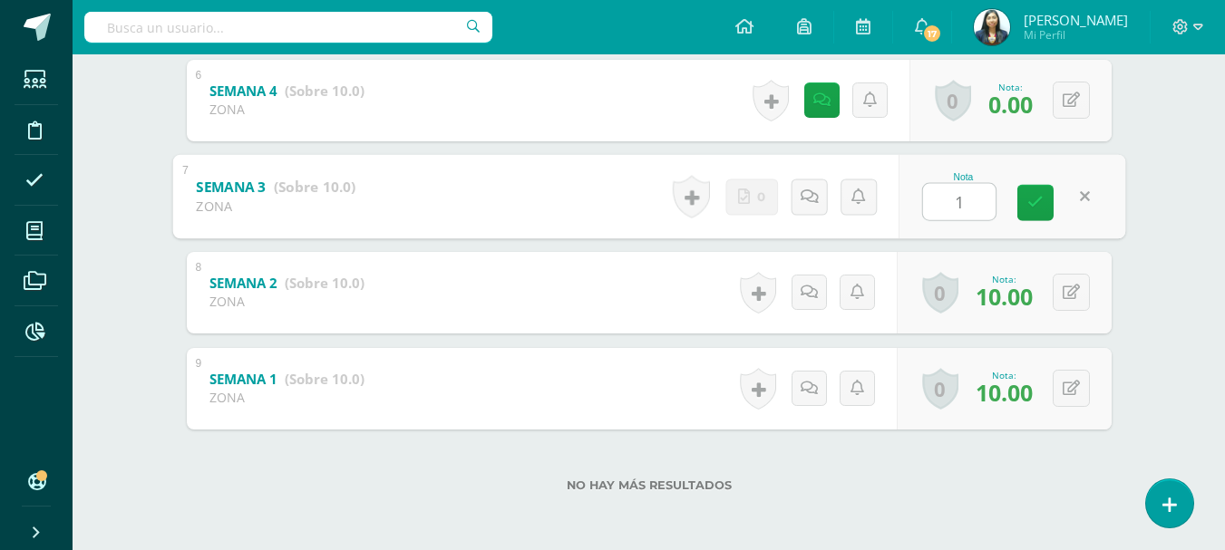
type input "10"
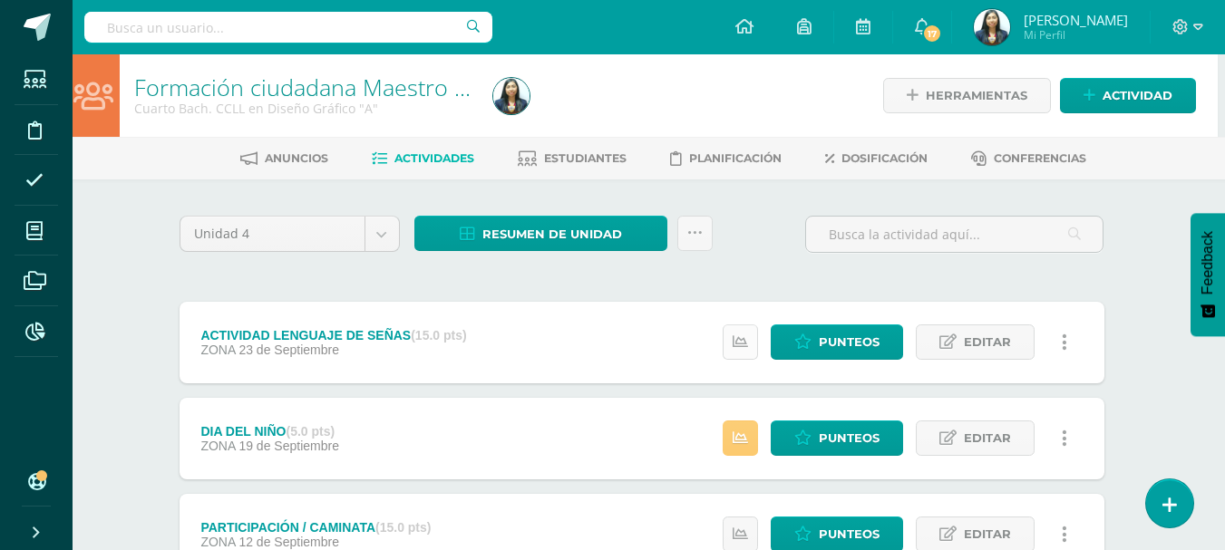
click at [745, 335] on icon at bounding box center [739, 341] width 15 height 15
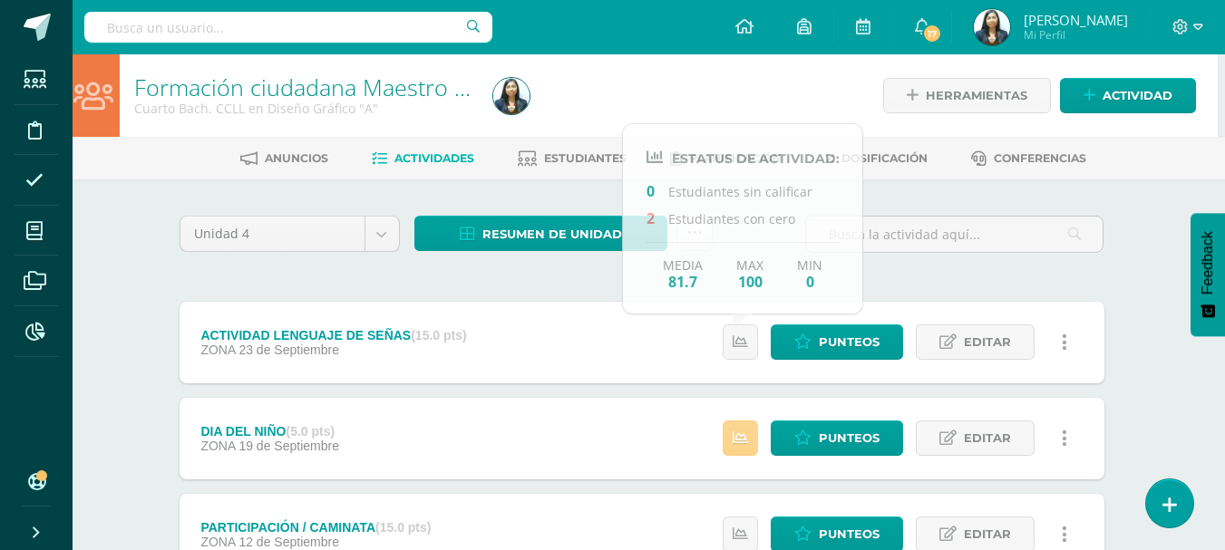
click at [732, 439] on link at bounding box center [739, 438] width 35 height 35
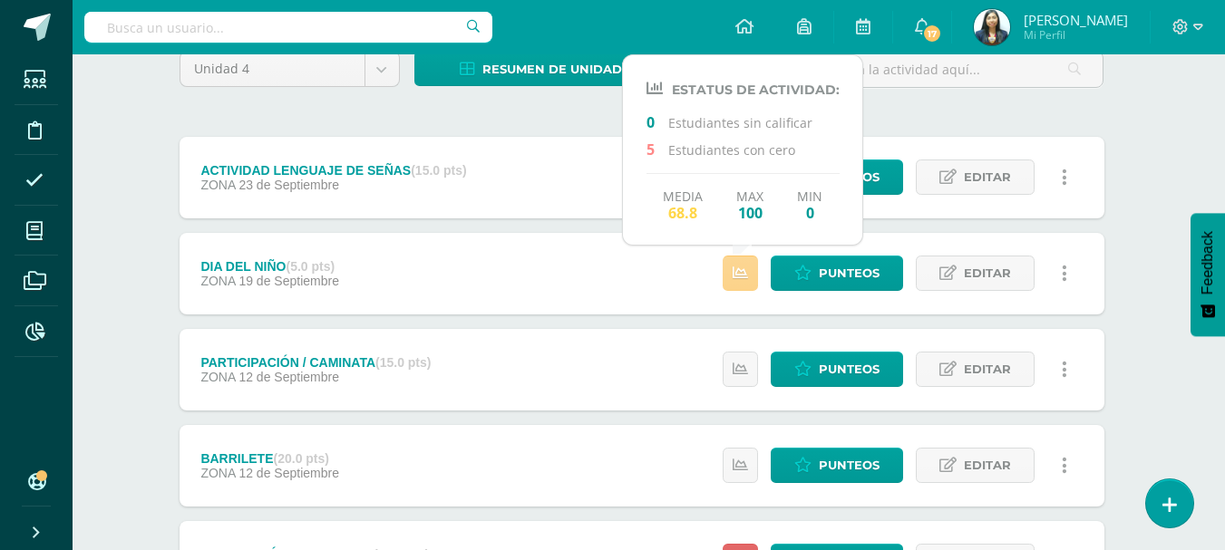
scroll to position [181, 7]
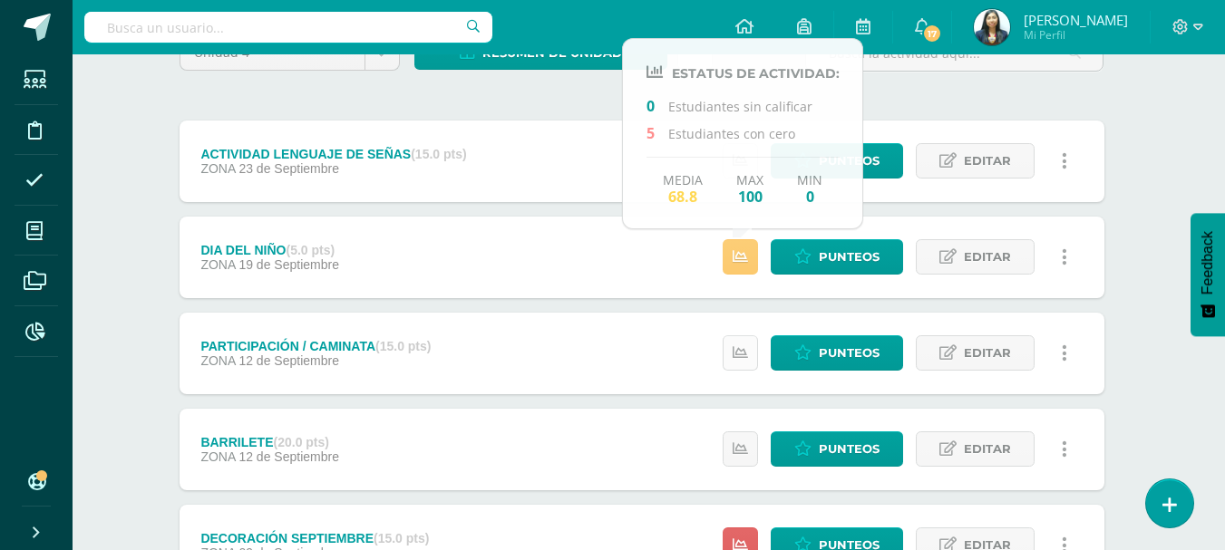
click at [745, 349] on icon at bounding box center [739, 352] width 15 height 15
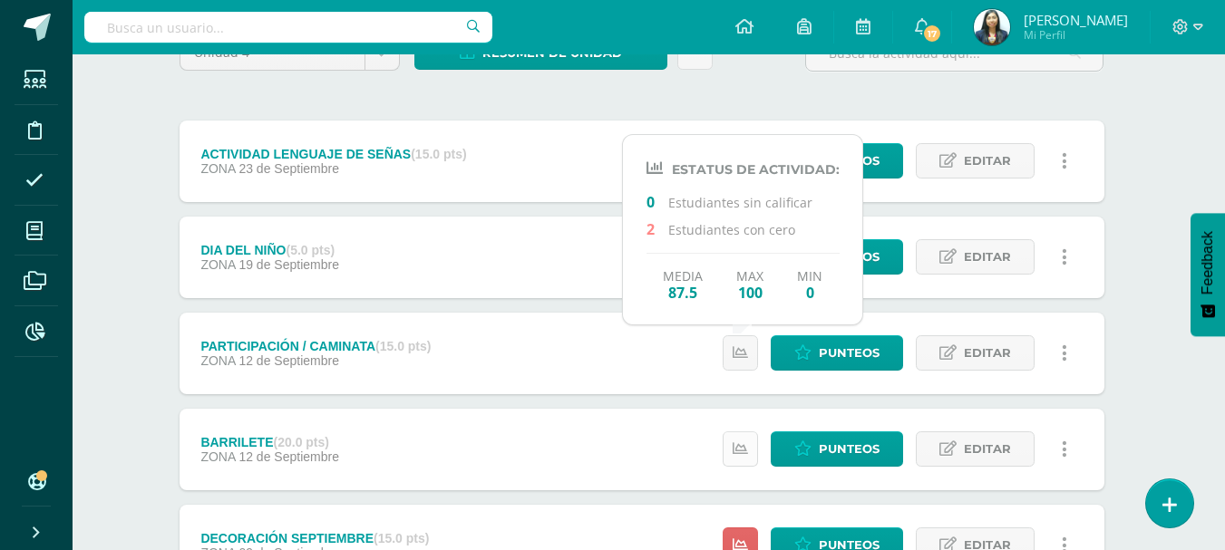
click at [747, 440] on link at bounding box center [739, 448] width 35 height 35
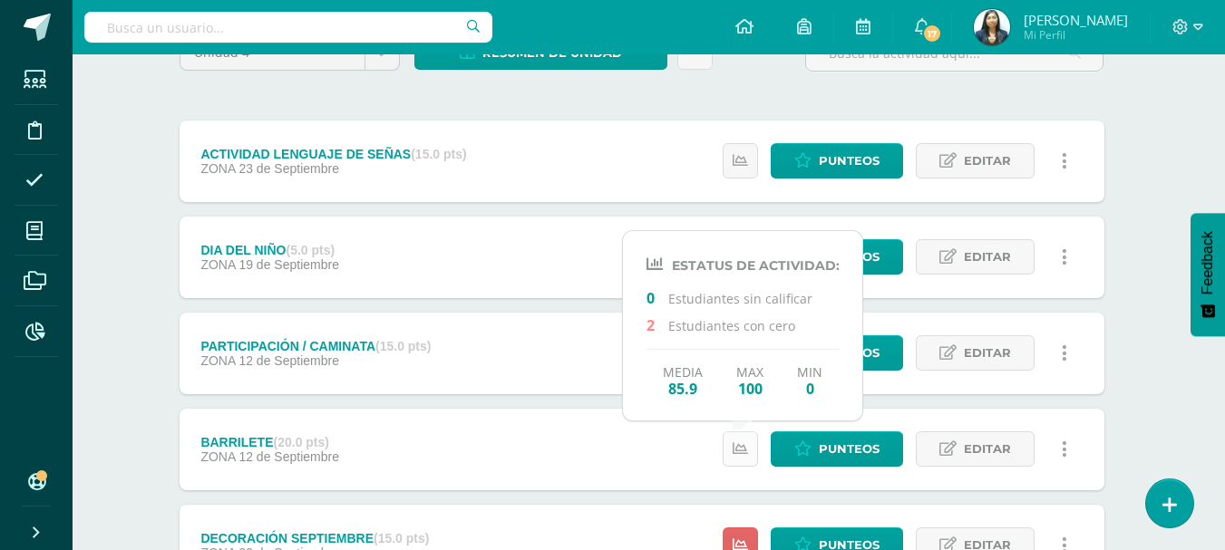
scroll to position [272, 7]
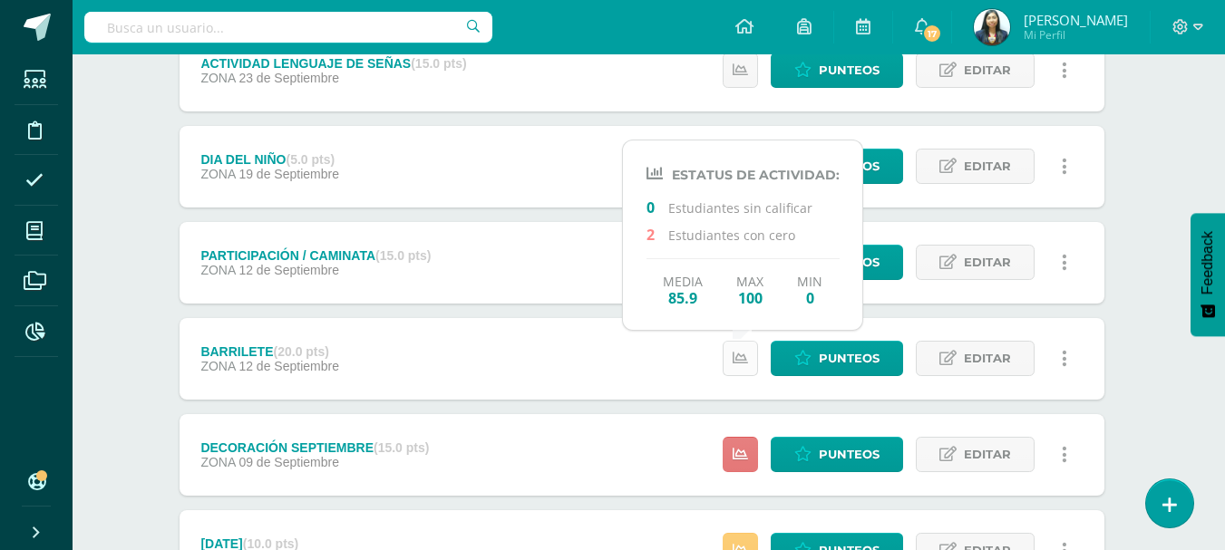
click at [747, 440] on link at bounding box center [739, 454] width 35 height 35
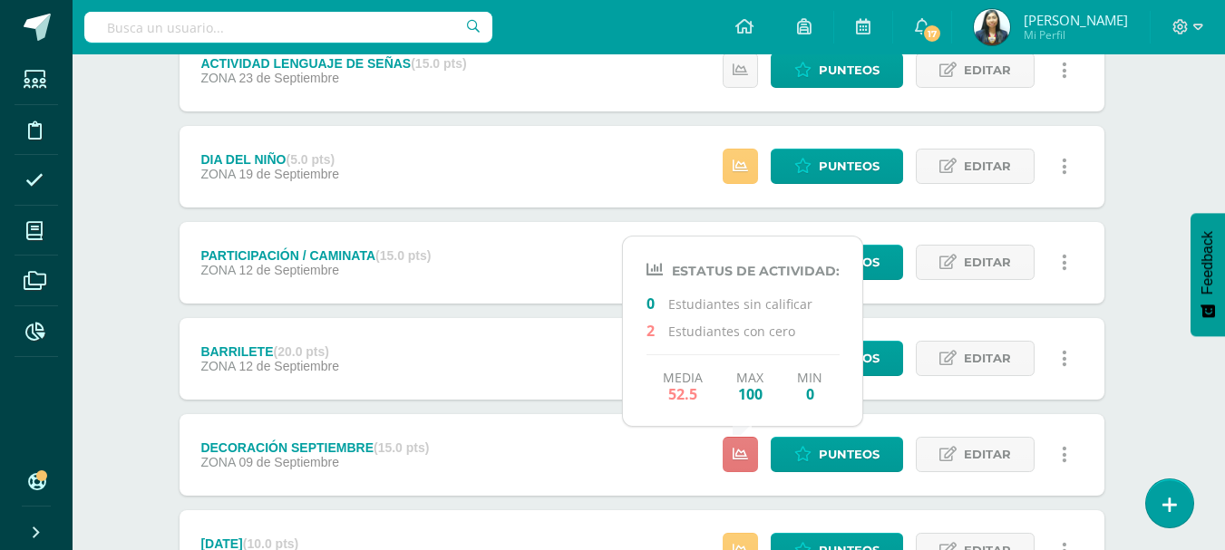
scroll to position [363, 7]
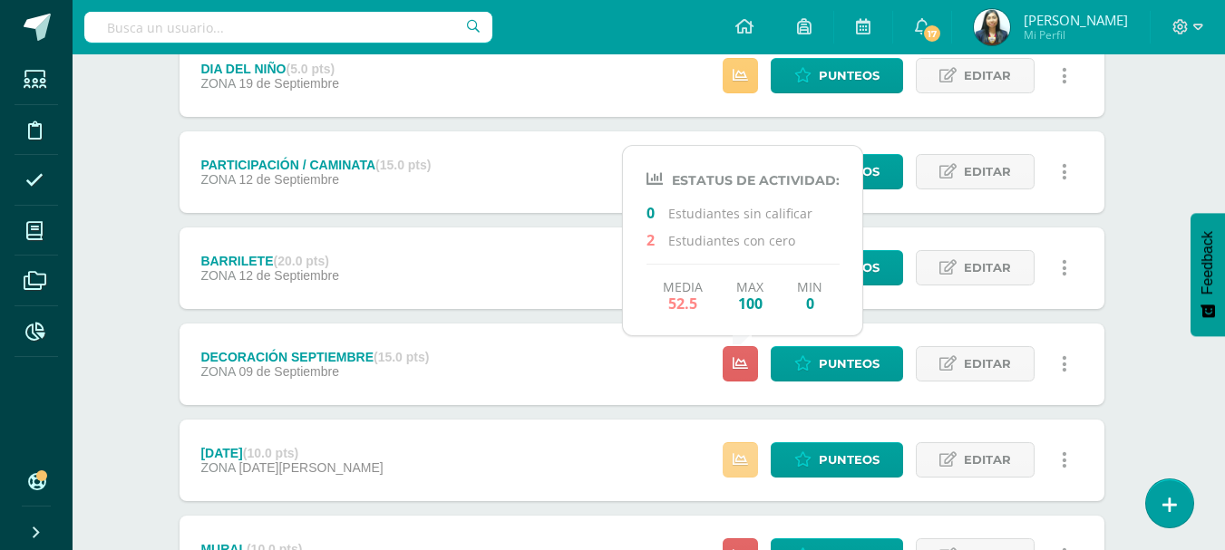
click at [749, 448] on link at bounding box center [739, 459] width 35 height 35
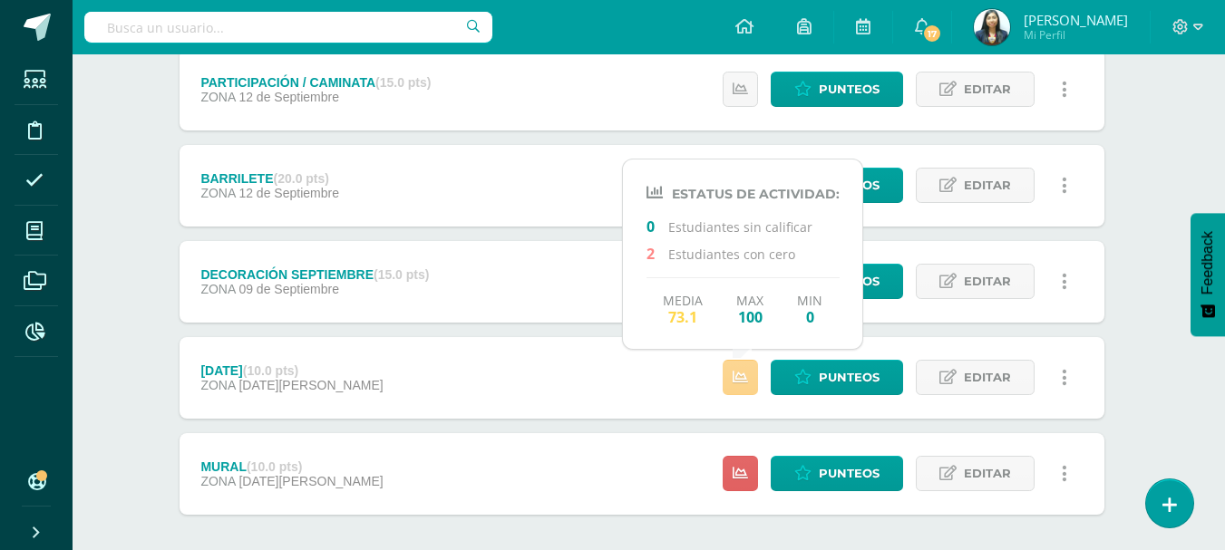
scroll to position [530, 7]
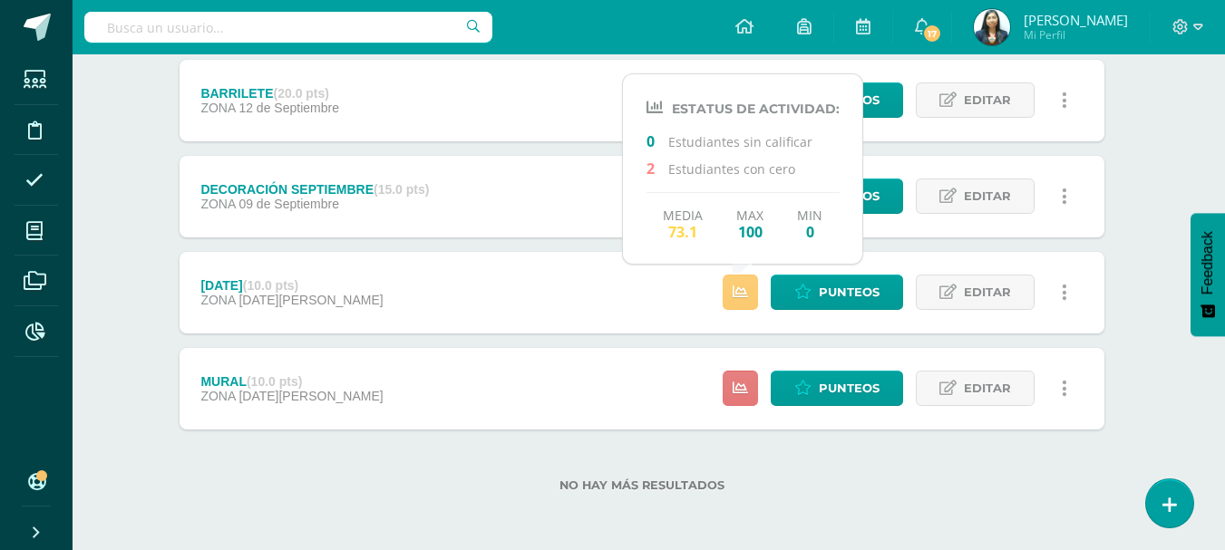
click at [737, 382] on icon at bounding box center [739, 388] width 15 height 15
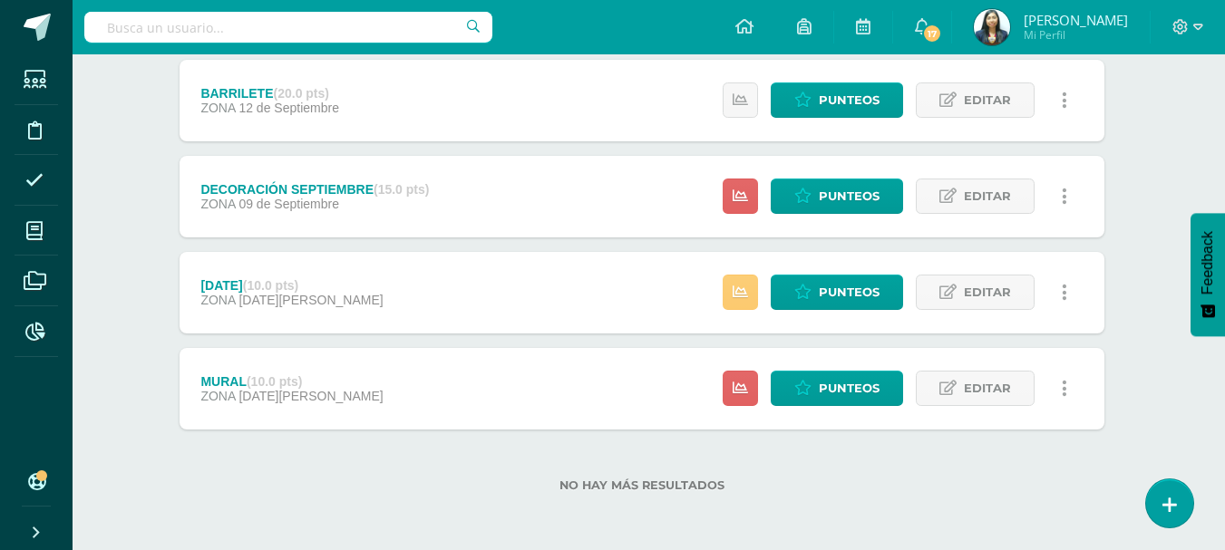
click at [771, 497] on div "No hay más resultados" at bounding box center [641, 472] width 924 height 84
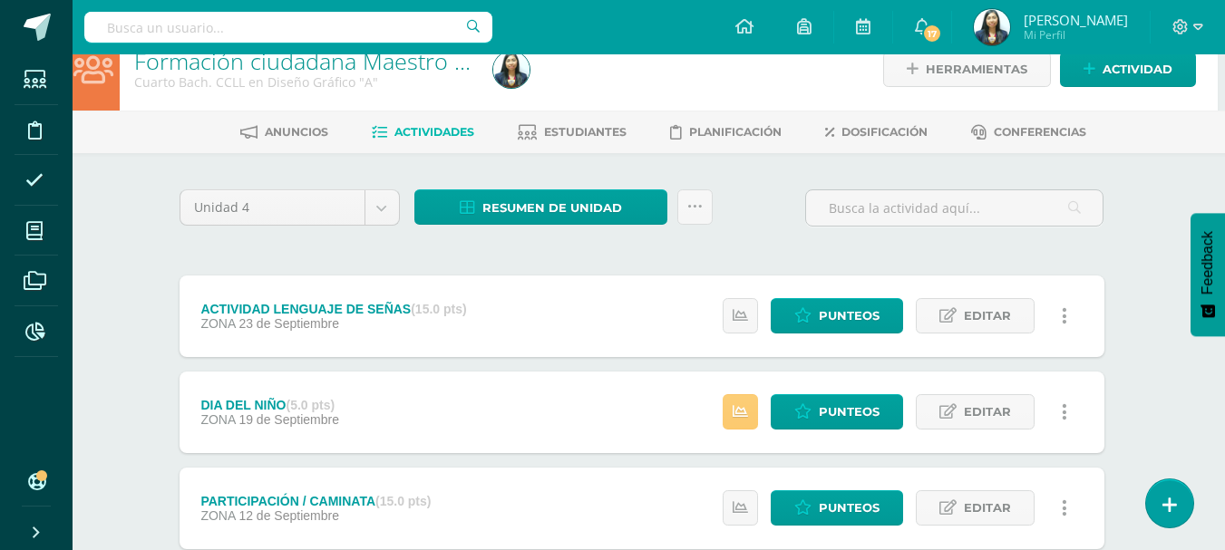
scroll to position [0, 7]
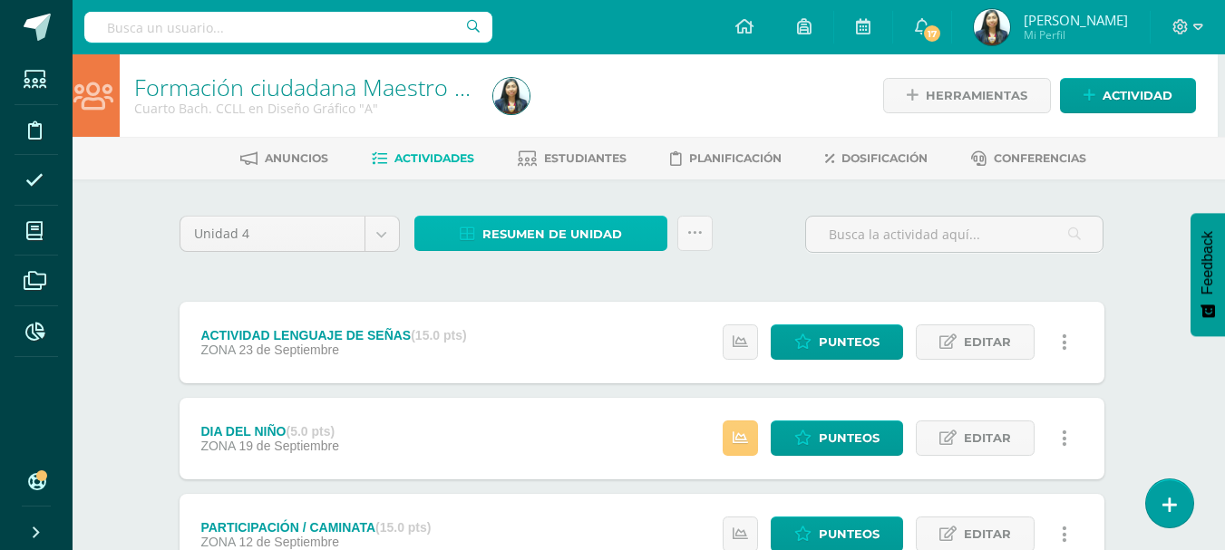
click at [579, 241] on span "Resumen de unidad" at bounding box center [552, 235] width 140 height 34
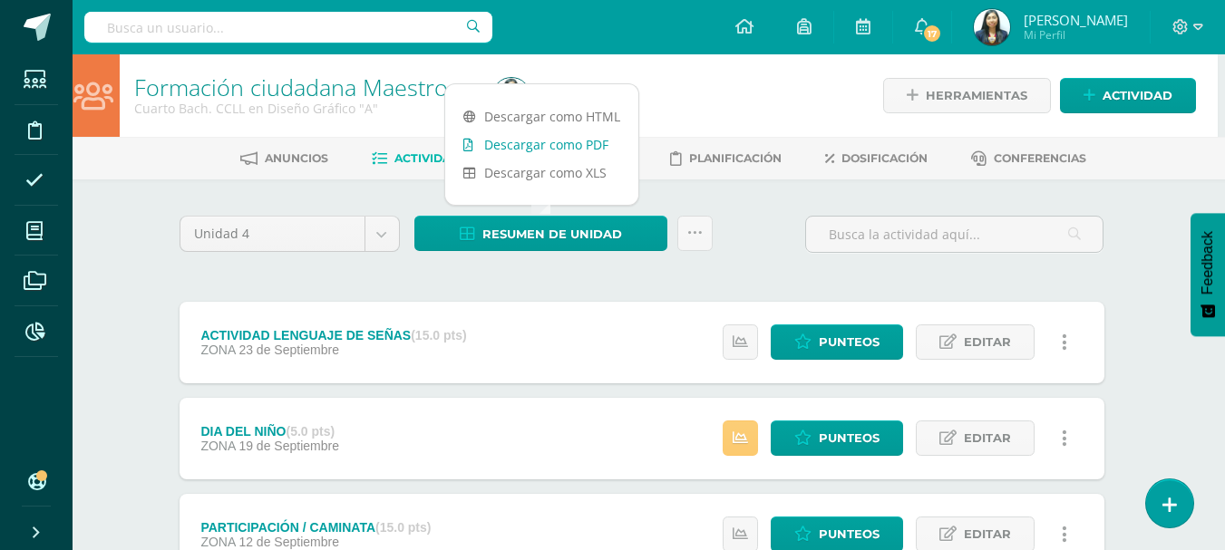
click at [547, 141] on link "Descargar como PDF" at bounding box center [541, 145] width 193 height 28
click at [683, 231] on link at bounding box center [694, 233] width 35 height 35
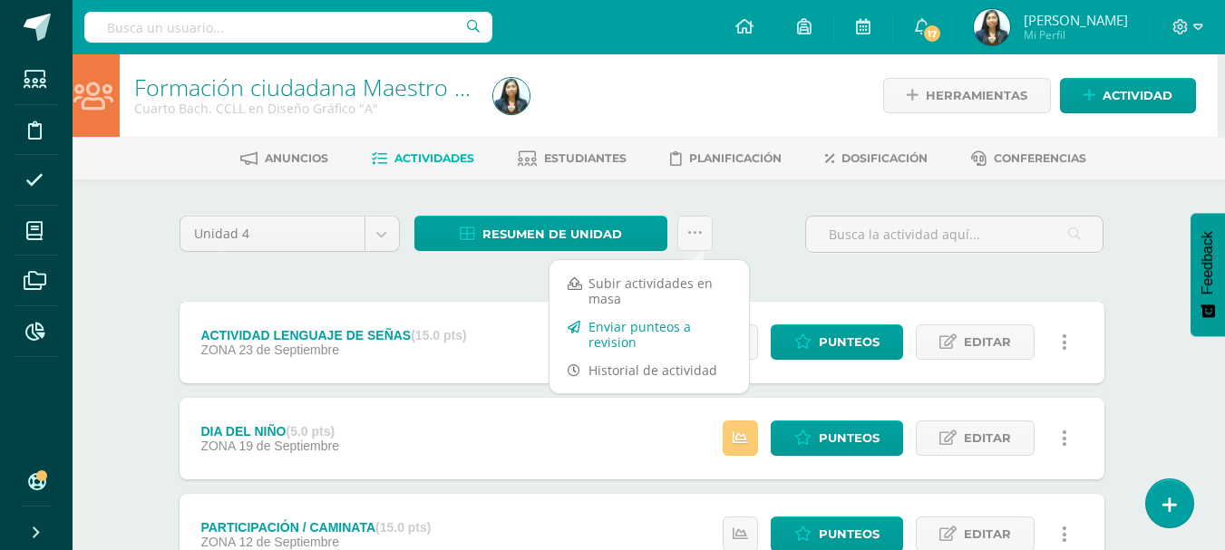
click at [627, 334] on link "Enviar punteos a revision" at bounding box center [648, 335] width 199 height 44
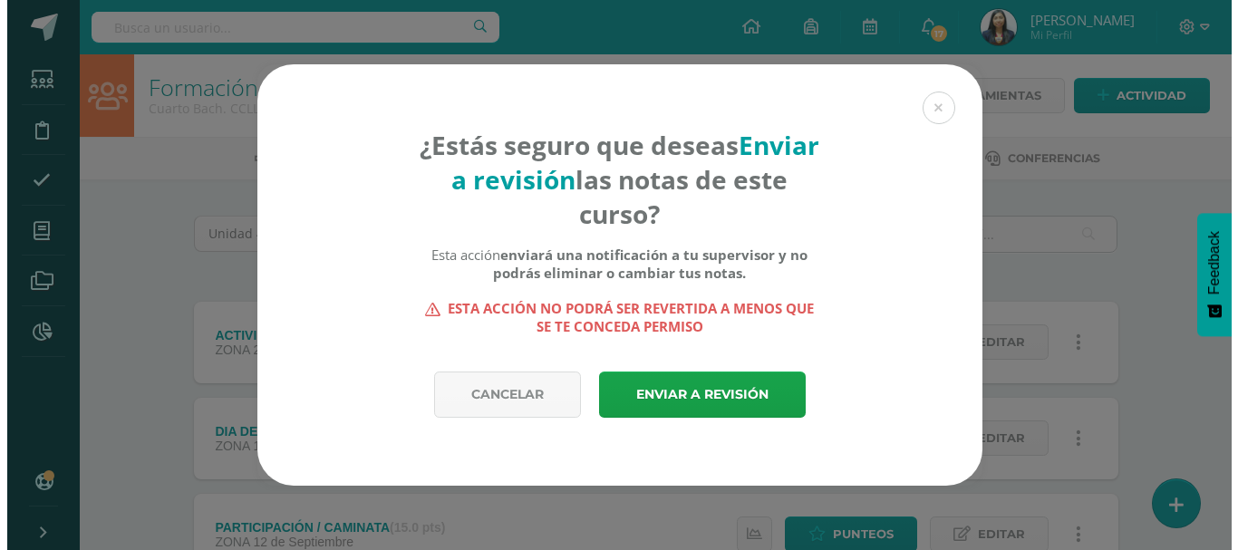
scroll to position [0, 0]
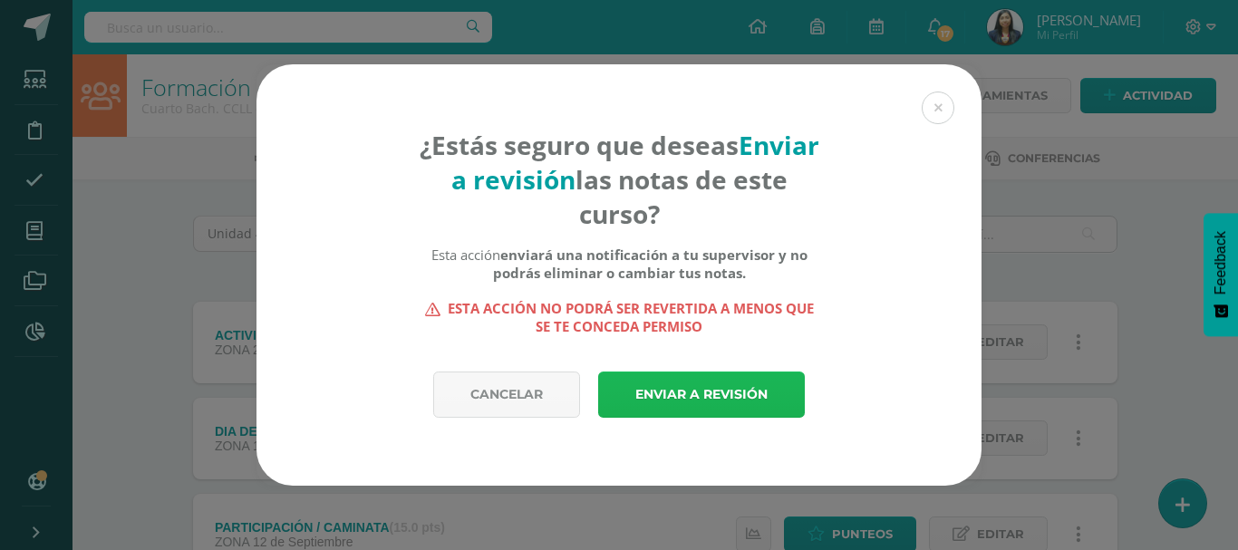
click at [716, 383] on link "Enviar a revisión" at bounding box center [701, 395] width 207 height 46
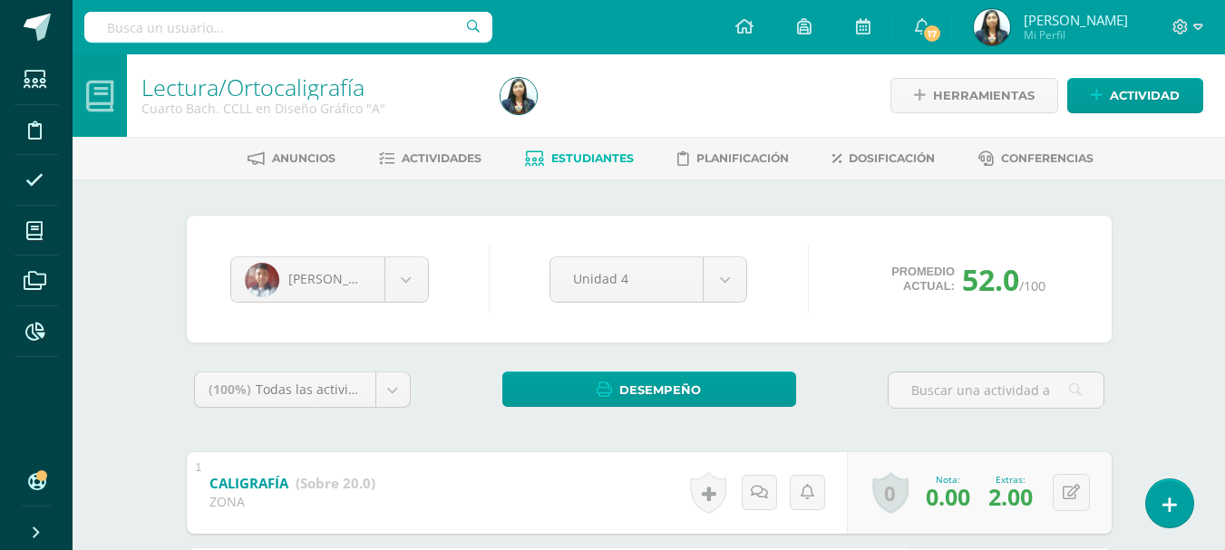
click at [580, 150] on link "Estudiantes" at bounding box center [579, 158] width 109 height 29
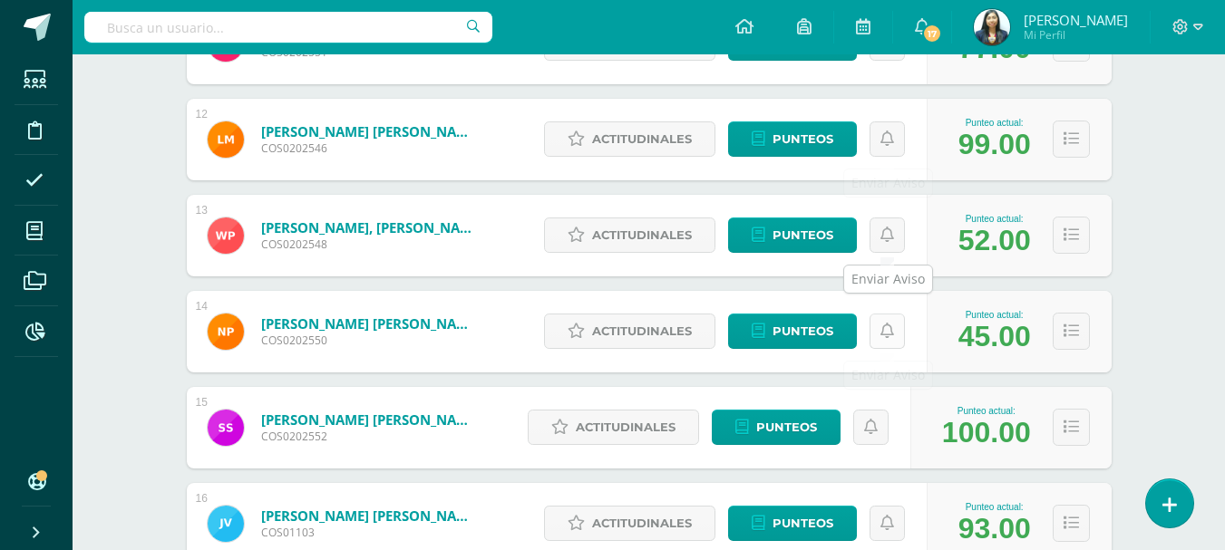
scroll to position [1360, 0]
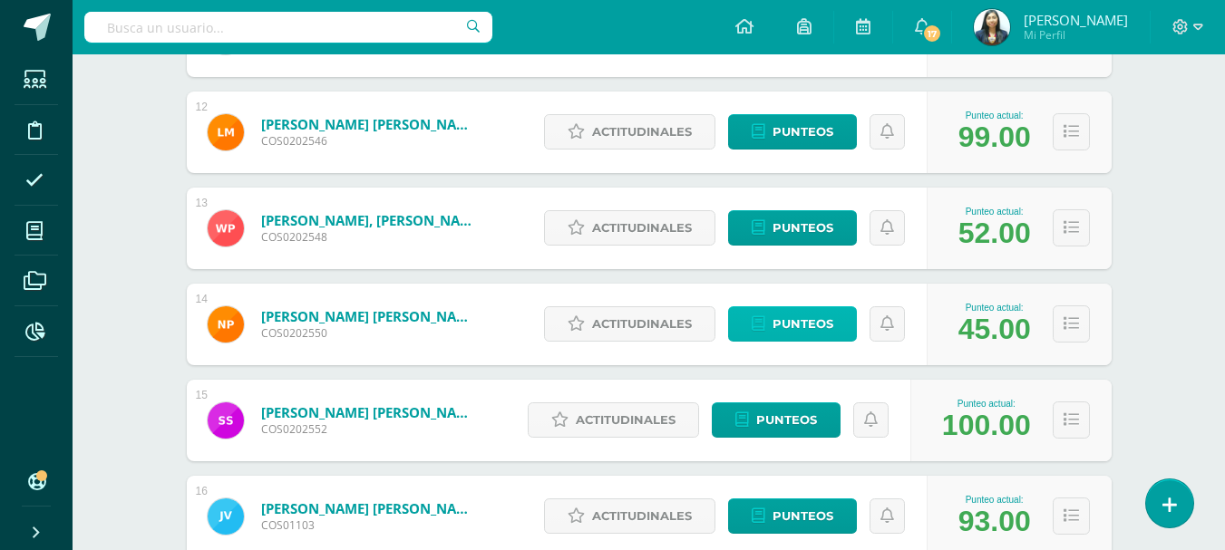
click at [792, 324] on span "Punteos" at bounding box center [802, 324] width 61 height 34
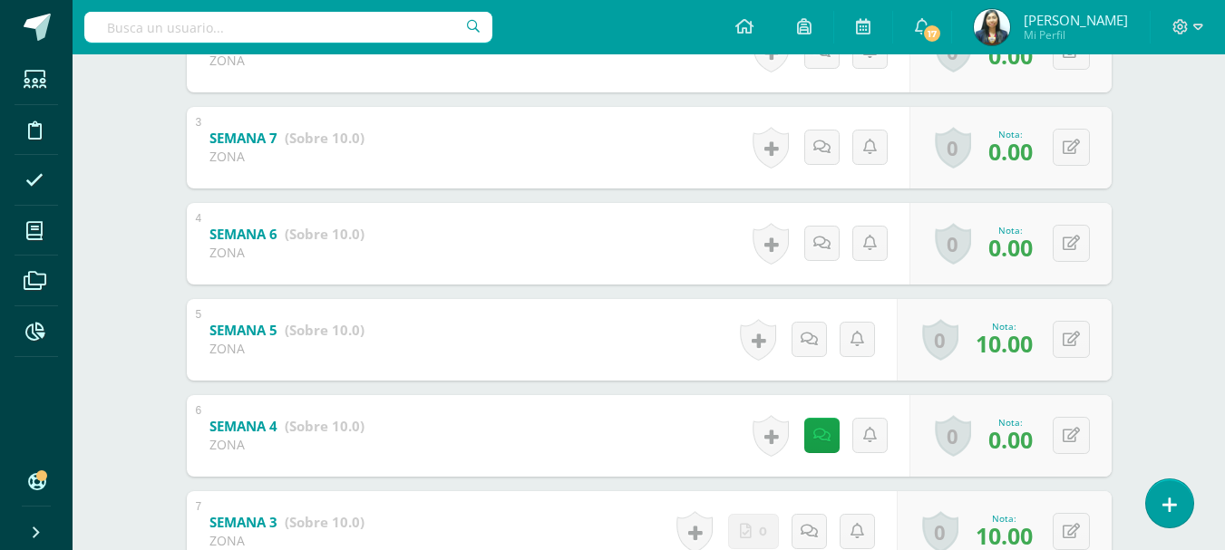
scroll to position [544, 0]
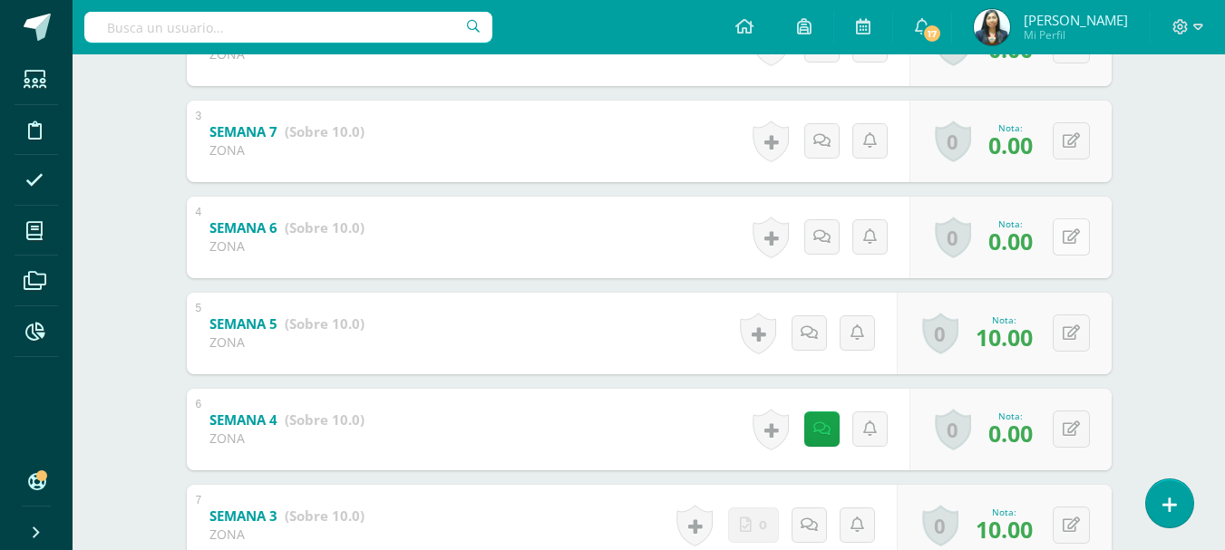
click at [1062, 245] on button at bounding box center [1070, 236] width 37 height 37
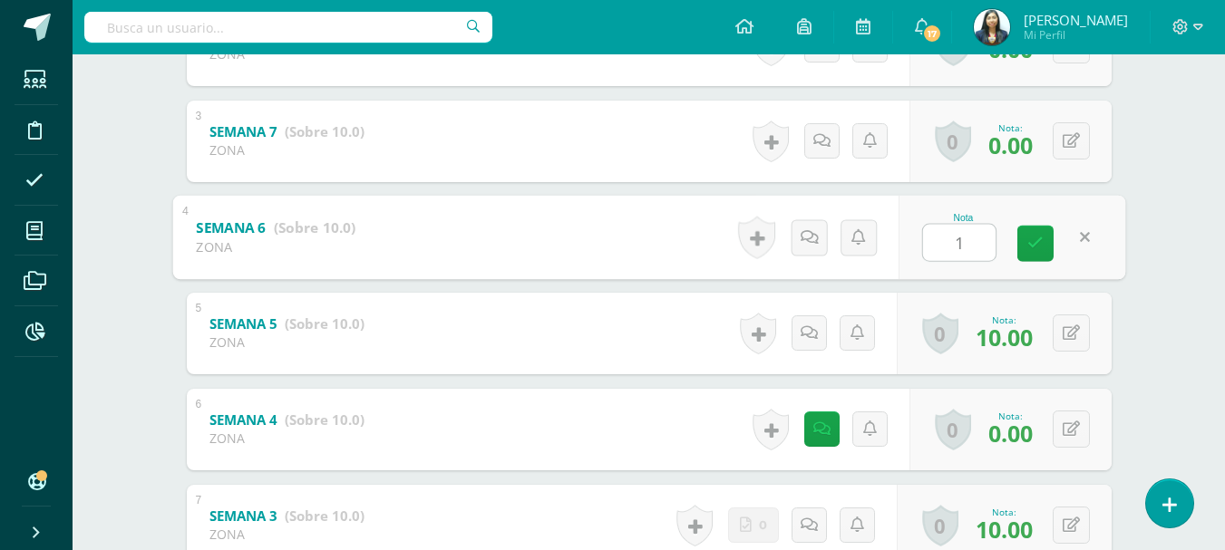
type input "10"
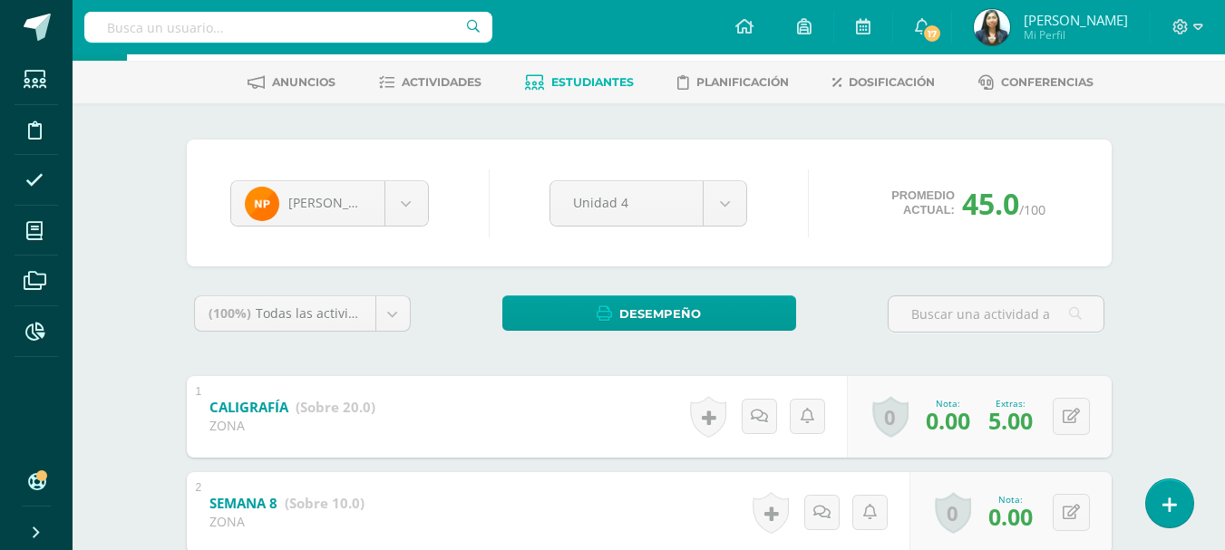
scroll to position [0, 0]
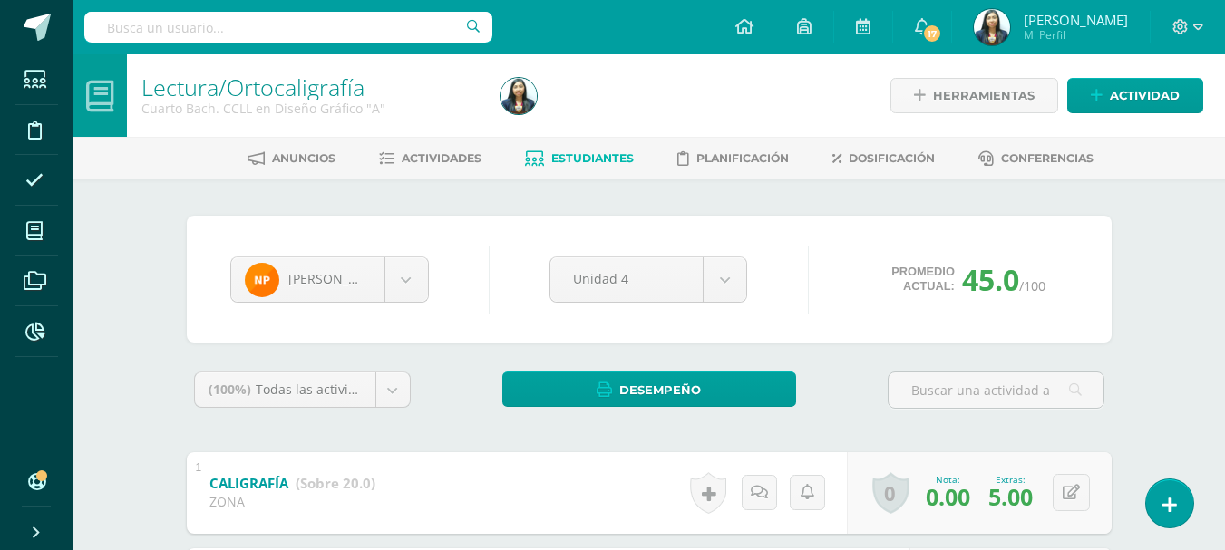
click at [558, 159] on span "Estudiantes" at bounding box center [592, 158] width 82 height 14
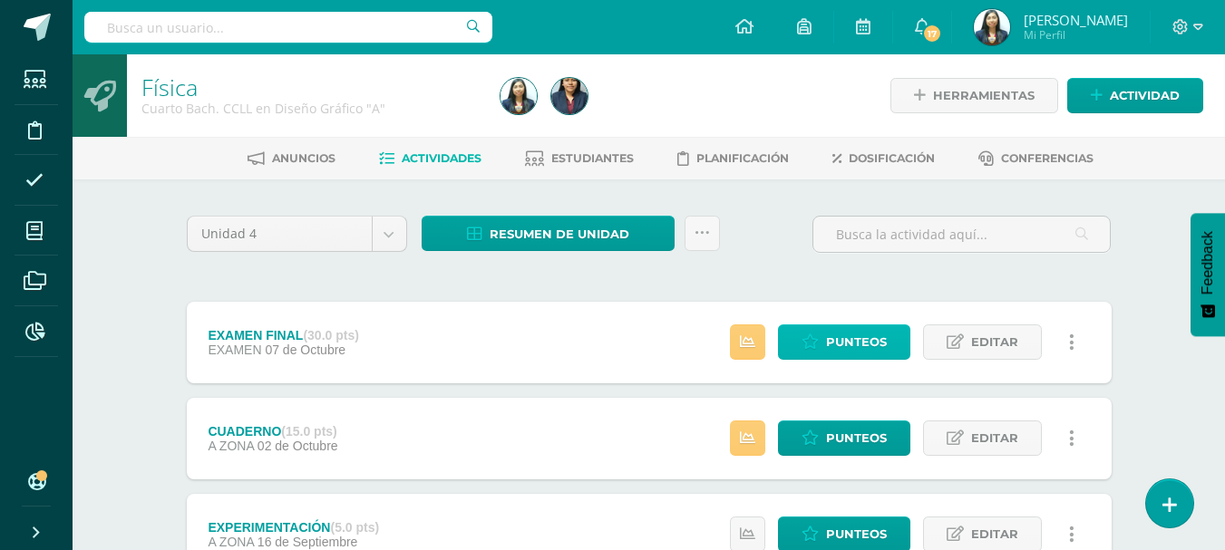
click at [823, 327] on link "Punteos" at bounding box center [844, 341] width 132 height 35
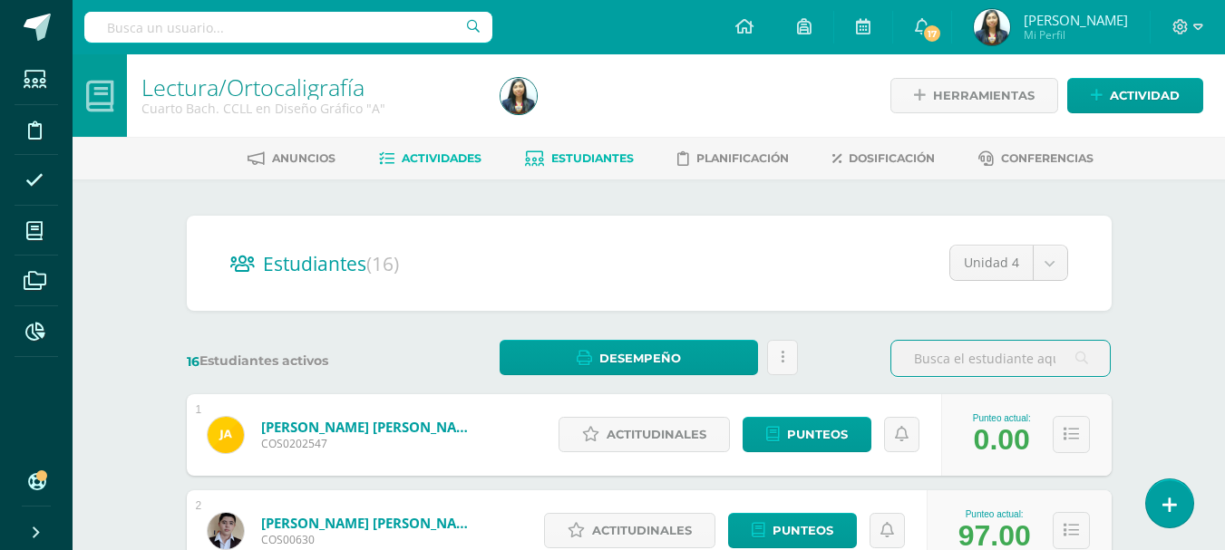
click at [439, 162] on span "Actividades" at bounding box center [442, 158] width 80 height 14
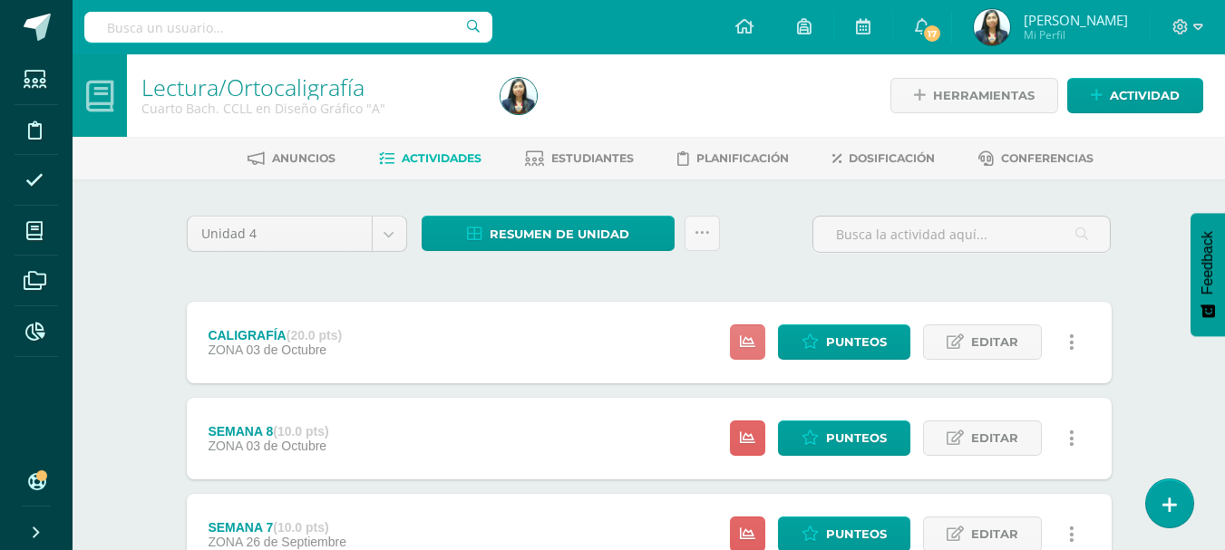
click at [748, 348] on icon at bounding box center [747, 341] width 15 height 15
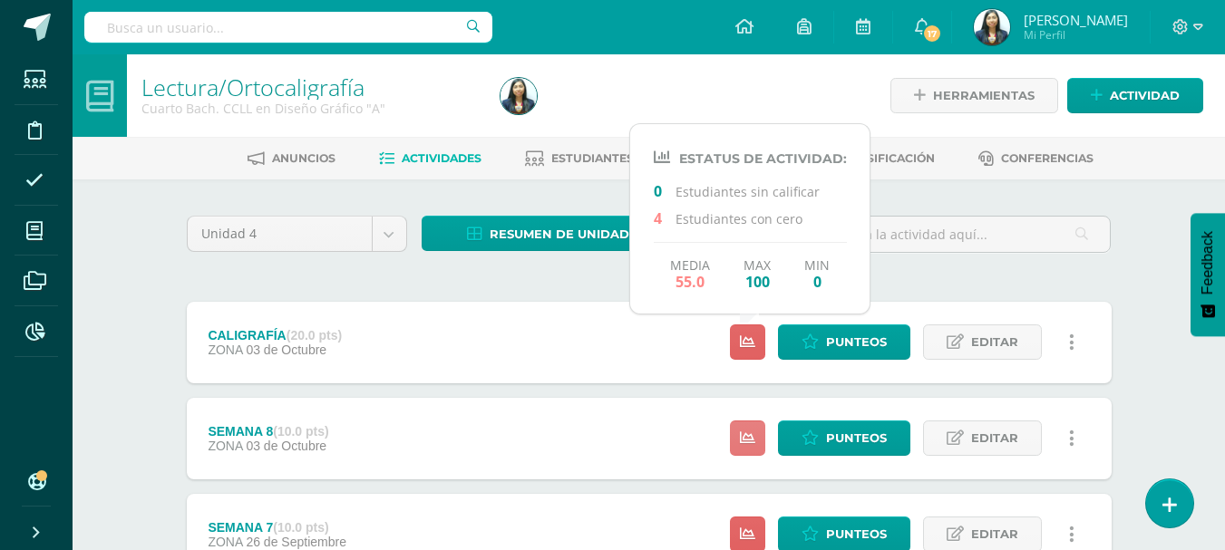
click at [756, 434] on link at bounding box center [747, 438] width 35 height 35
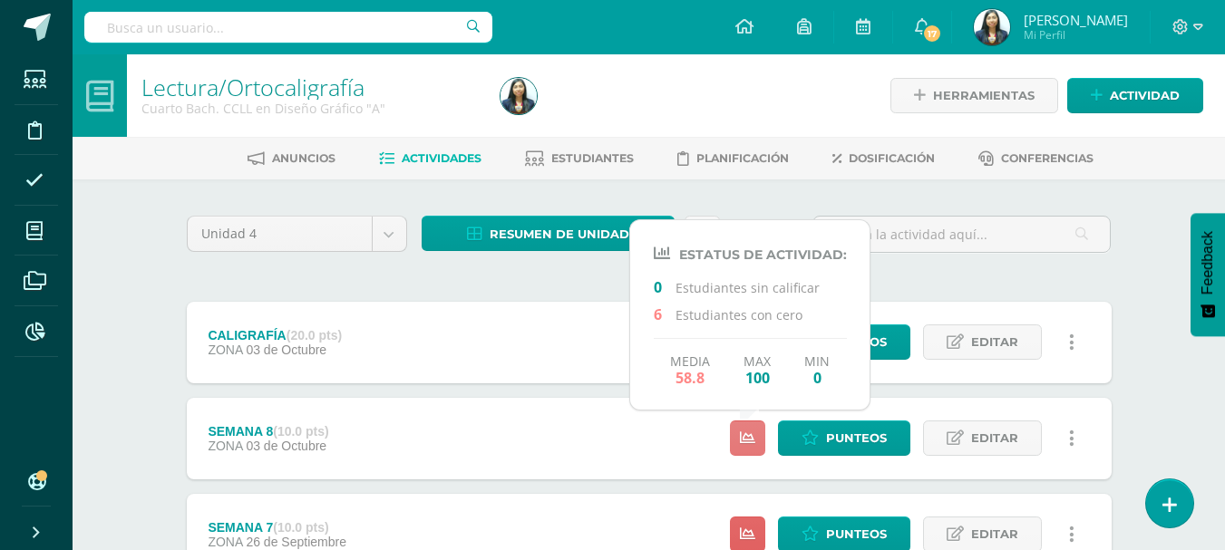
scroll to position [91, 0]
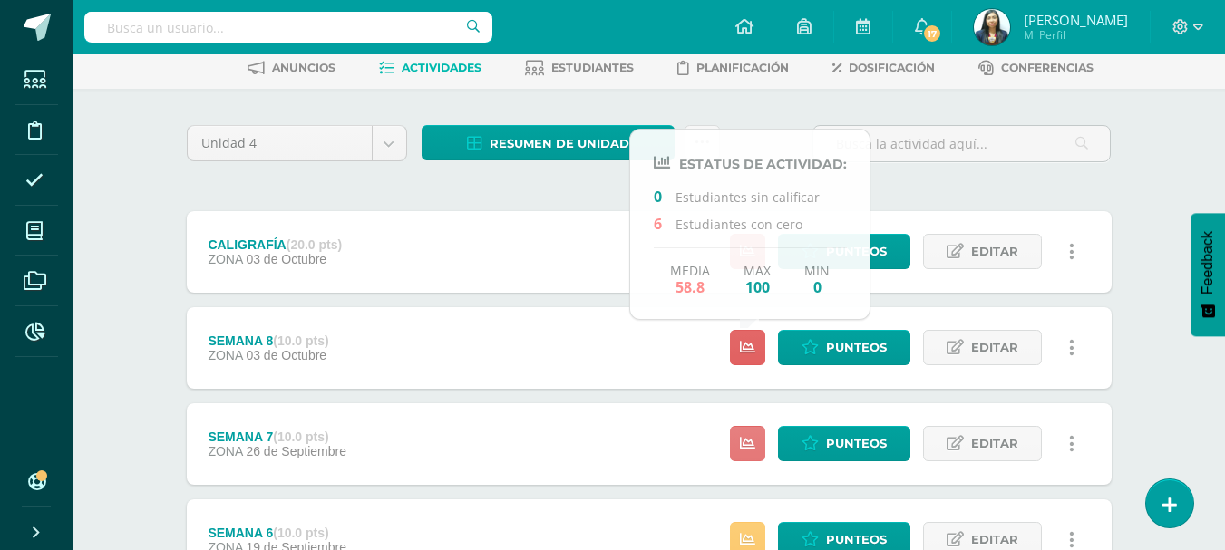
click at [750, 448] on icon at bounding box center [747, 443] width 15 height 15
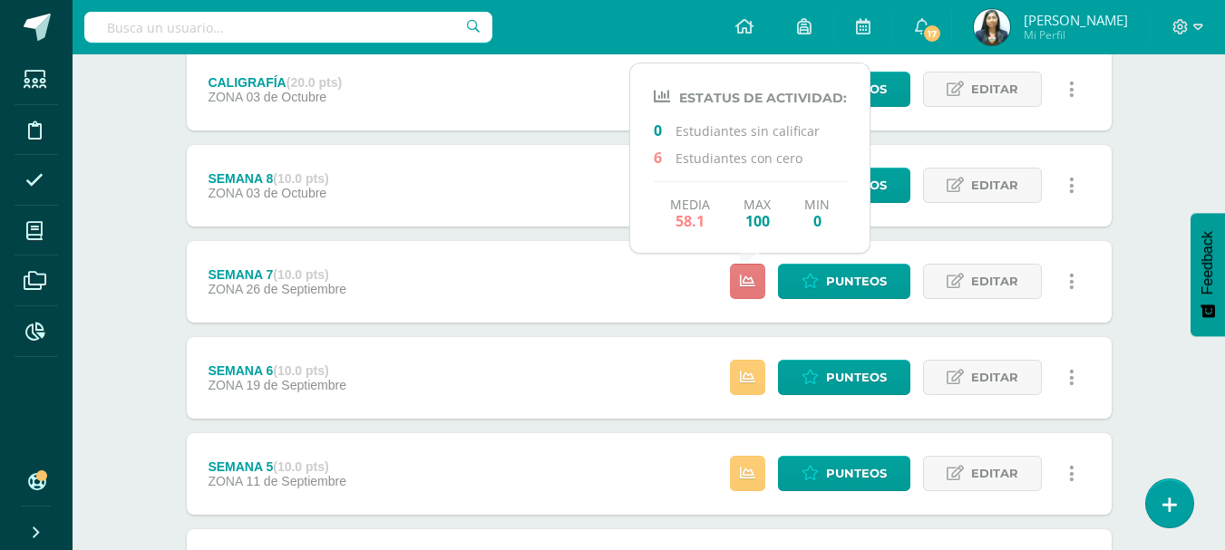
scroll to position [272, 0]
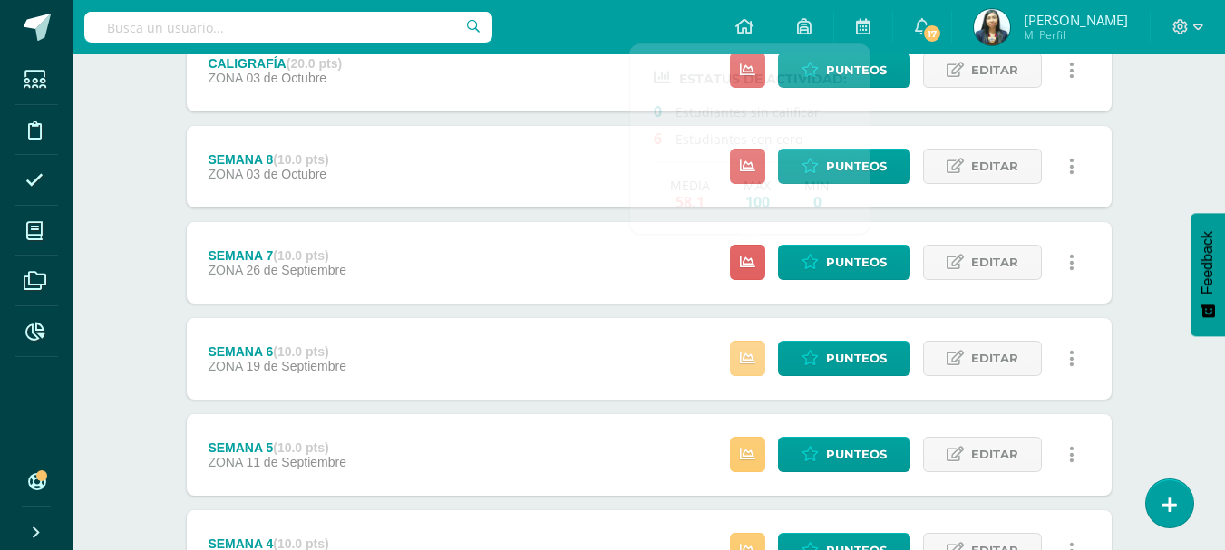
click at [752, 362] on icon at bounding box center [747, 358] width 15 height 15
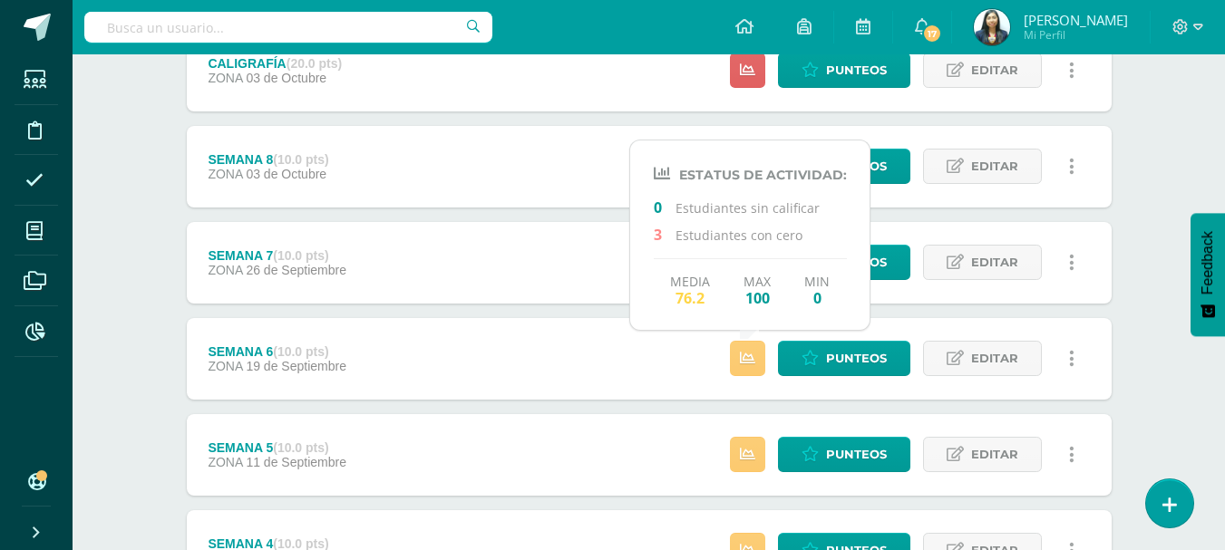
click at [747, 435] on div "Estatus de Actividad: 0 Estudiantes sin calificar 3 Estudiantes con cero Media …" at bounding box center [906, 455] width 409 height 82
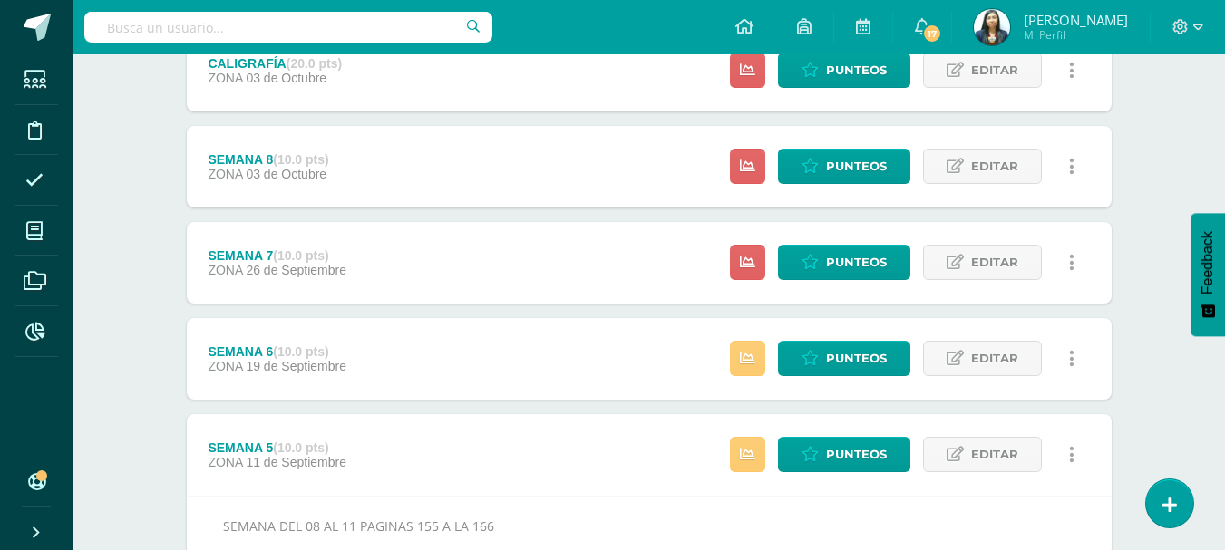
click at [750, 423] on div "Estatus de Actividad: 0 Estudiantes sin calificar 3 Estudiantes con cero Media …" at bounding box center [906, 455] width 409 height 82
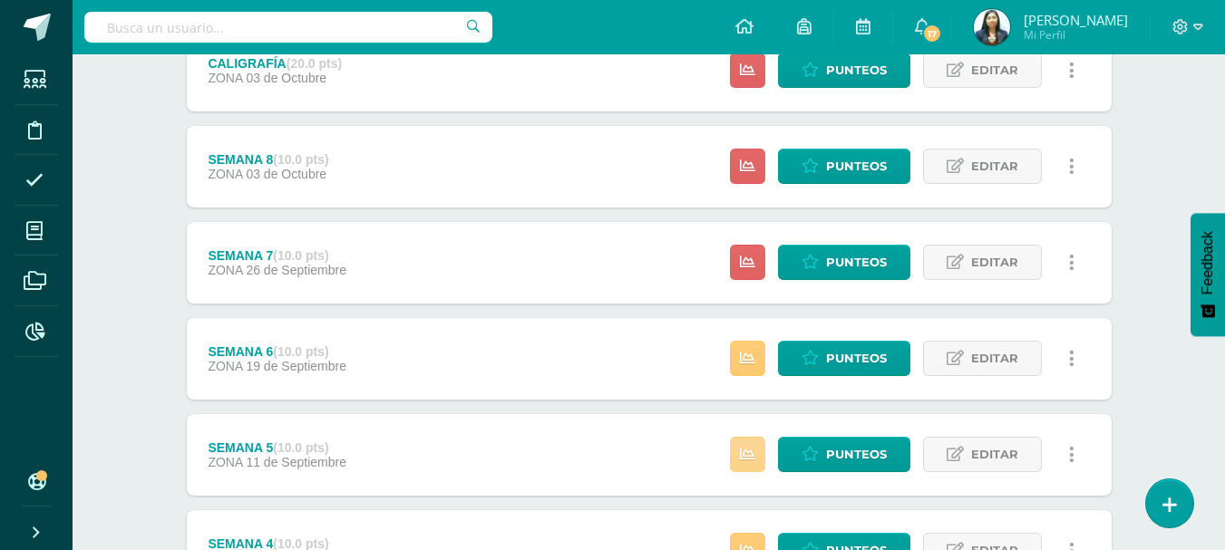
click at [751, 445] on link at bounding box center [747, 454] width 35 height 35
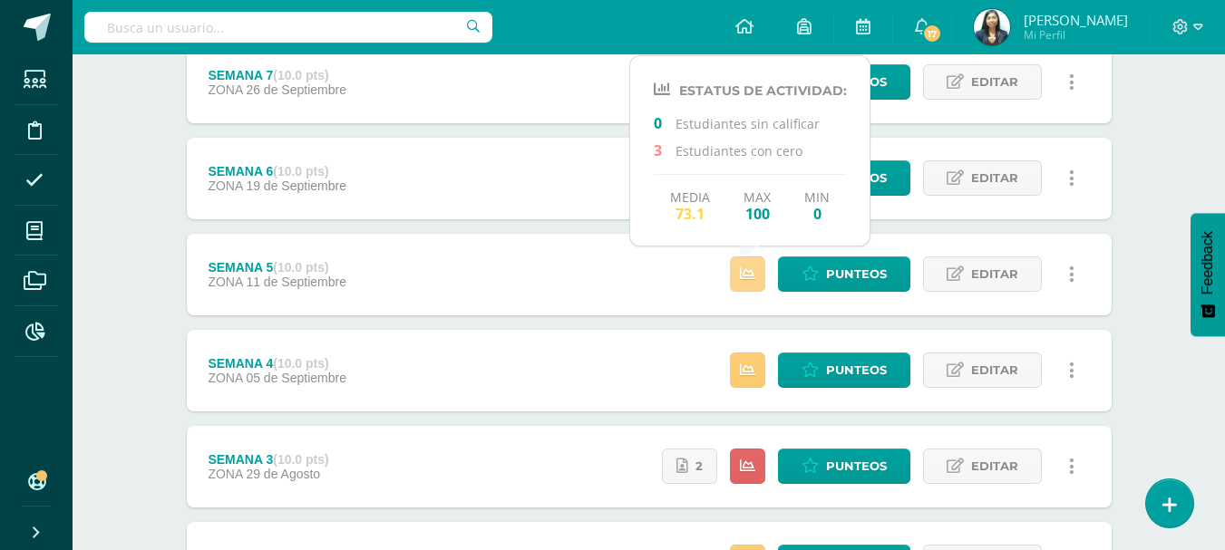
scroll to position [453, 0]
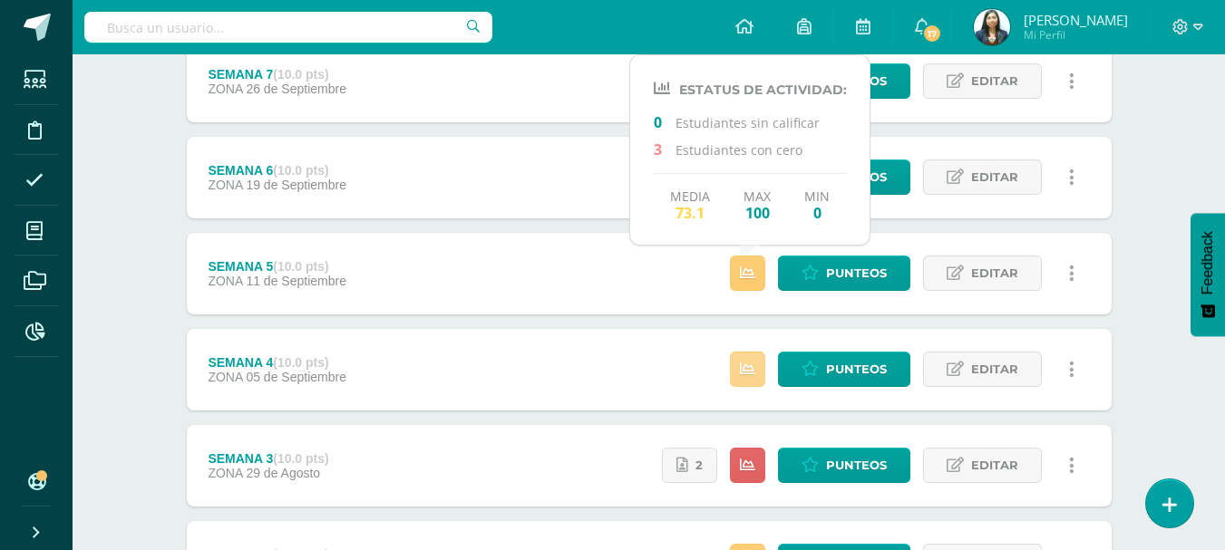
click at [751, 377] on icon at bounding box center [747, 369] width 15 height 15
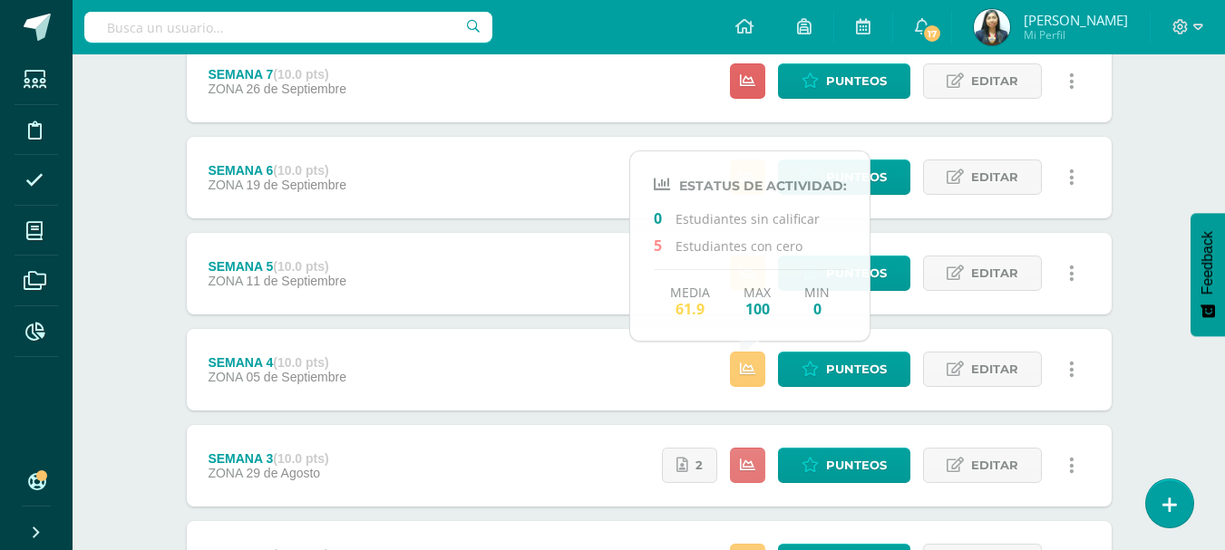
click at [754, 470] on icon at bounding box center [747, 465] width 15 height 15
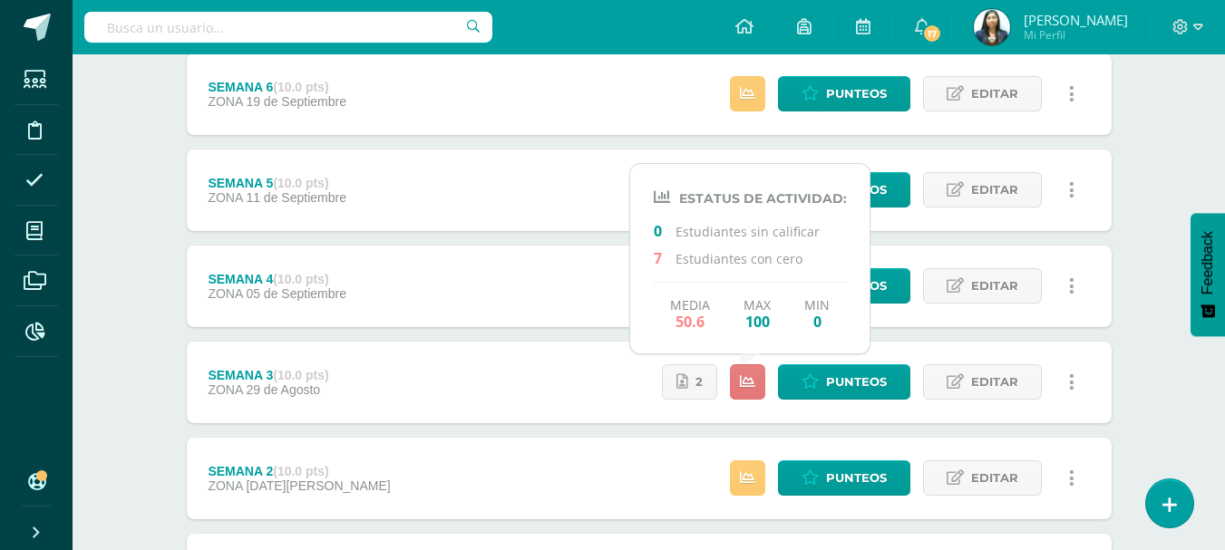
scroll to position [634, 0]
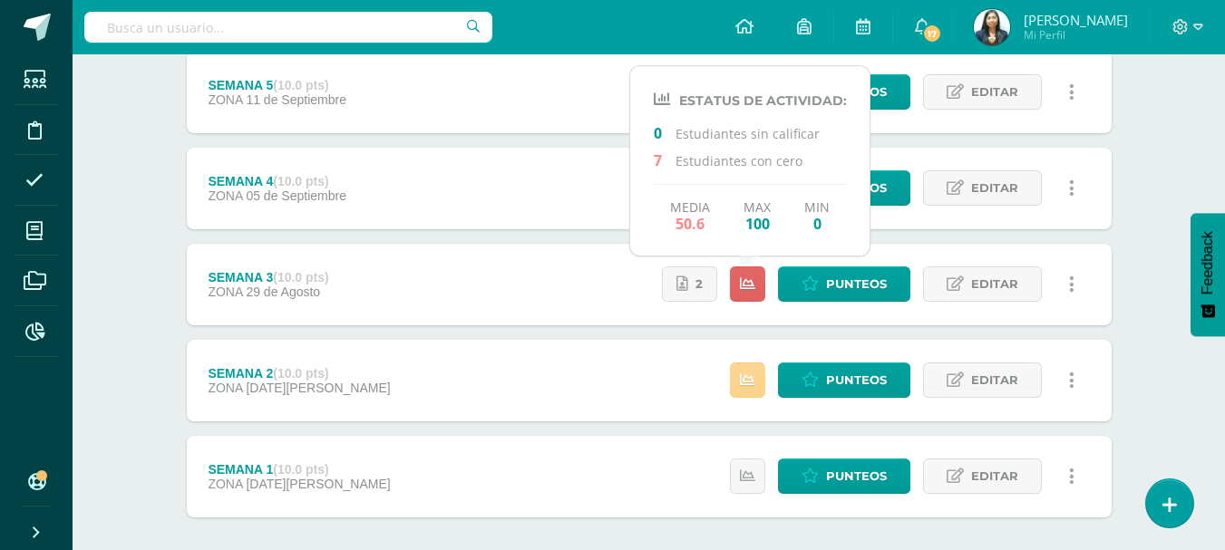
click at [749, 381] on icon at bounding box center [747, 380] width 15 height 15
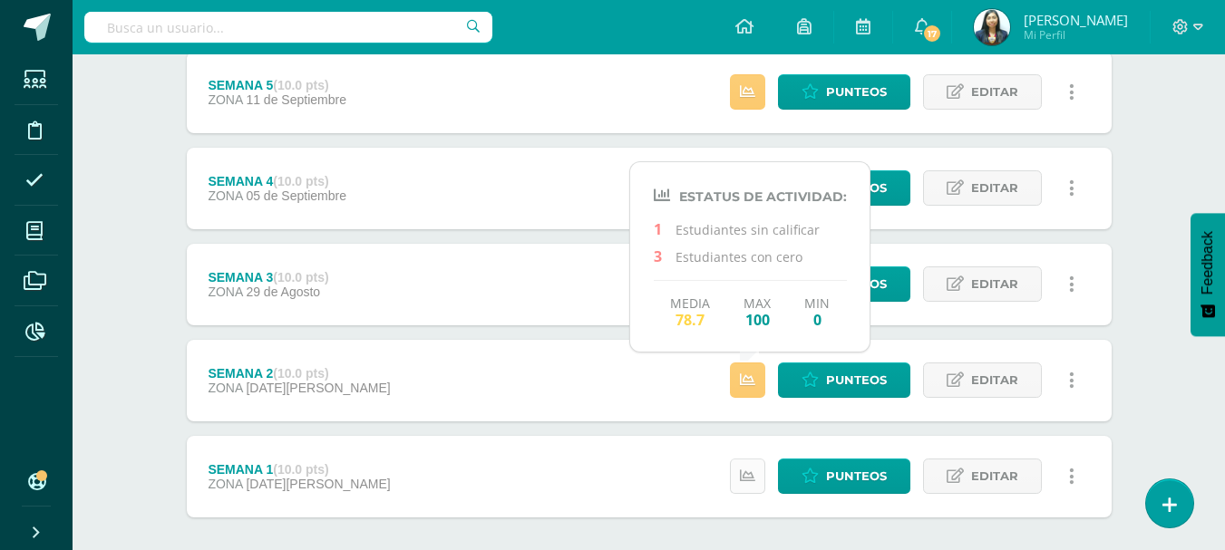
click at [752, 476] on icon at bounding box center [747, 476] width 15 height 15
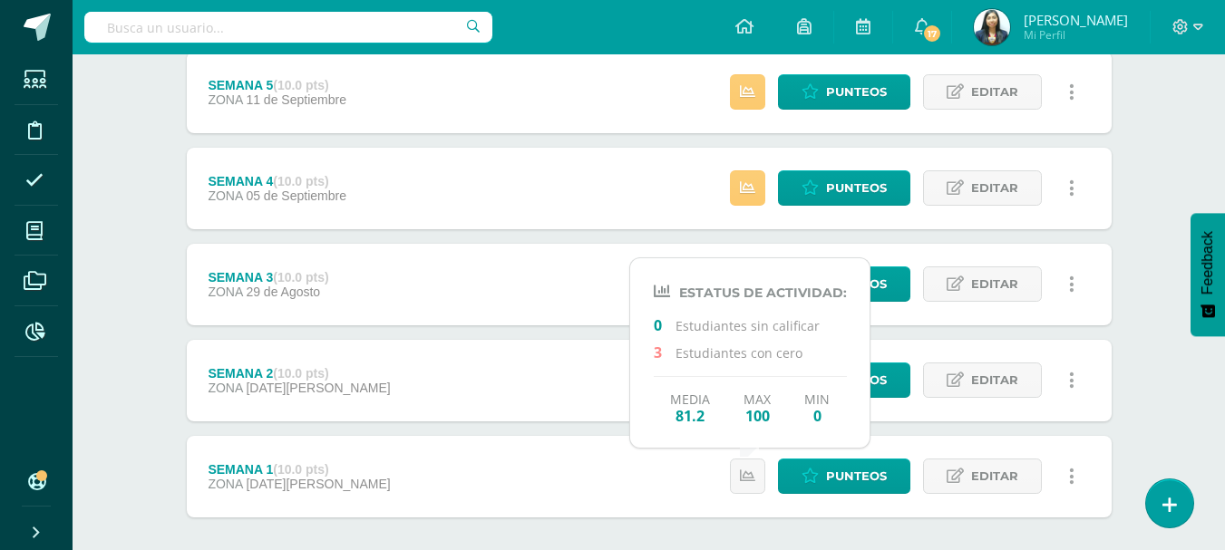
click at [163, 247] on div "Unidad 4 Unidad 1 Unidad 2 Unidad 3 Unidad 4 Resumen de unidad Descargar como H…" at bounding box center [648, 91] width 997 height 1093
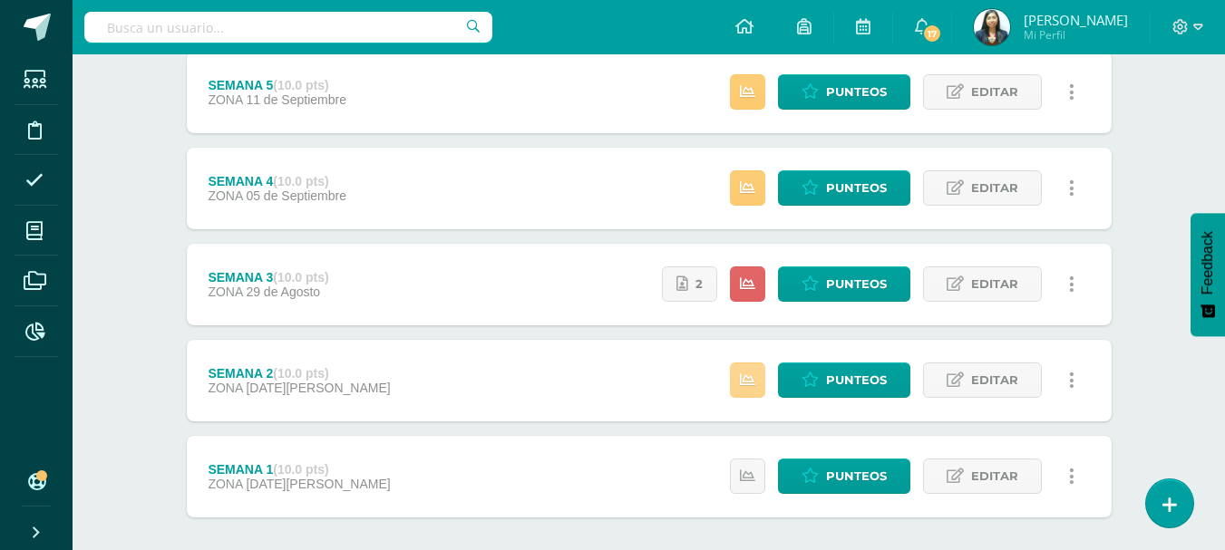
click at [750, 371] on link at bounding box center [747, 380] width 35 height 35
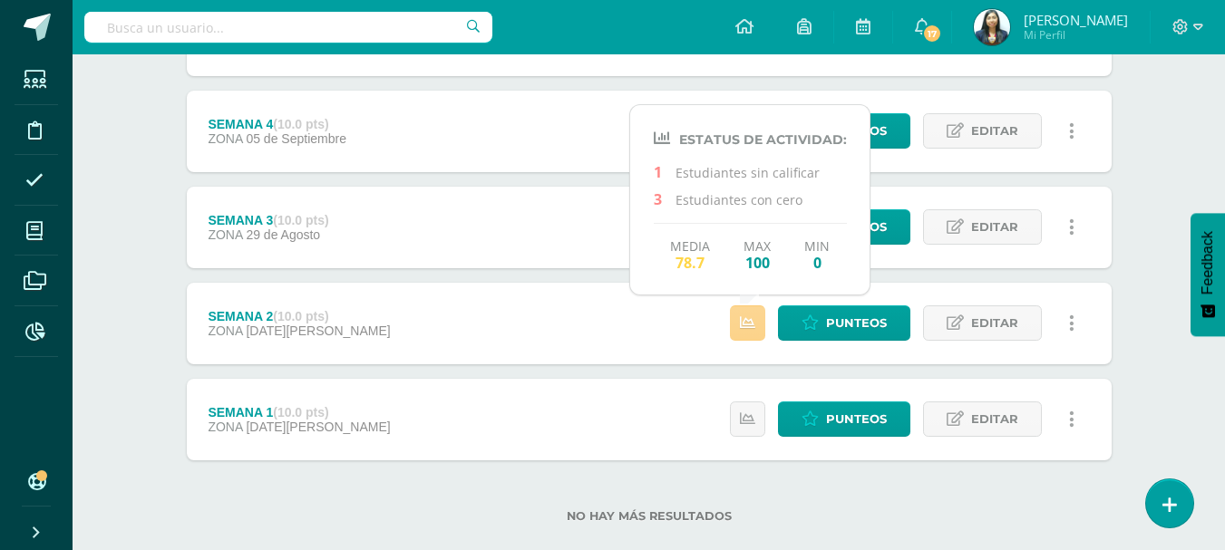
scroll to position [722, 0]
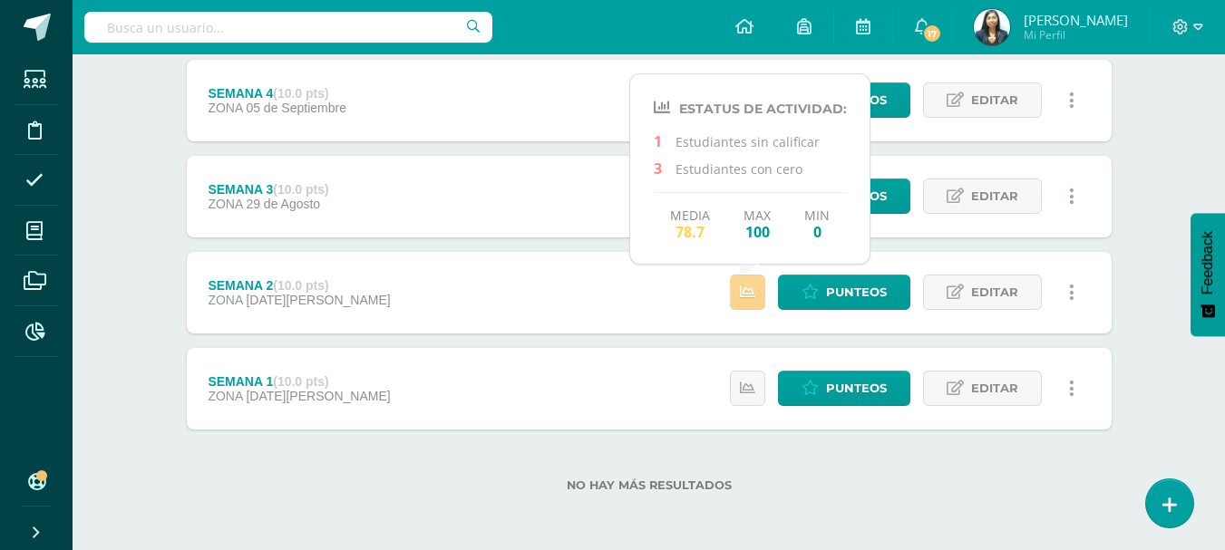
click at [750, 291] on icon at bounding box center [747, 292] width 15 height 15
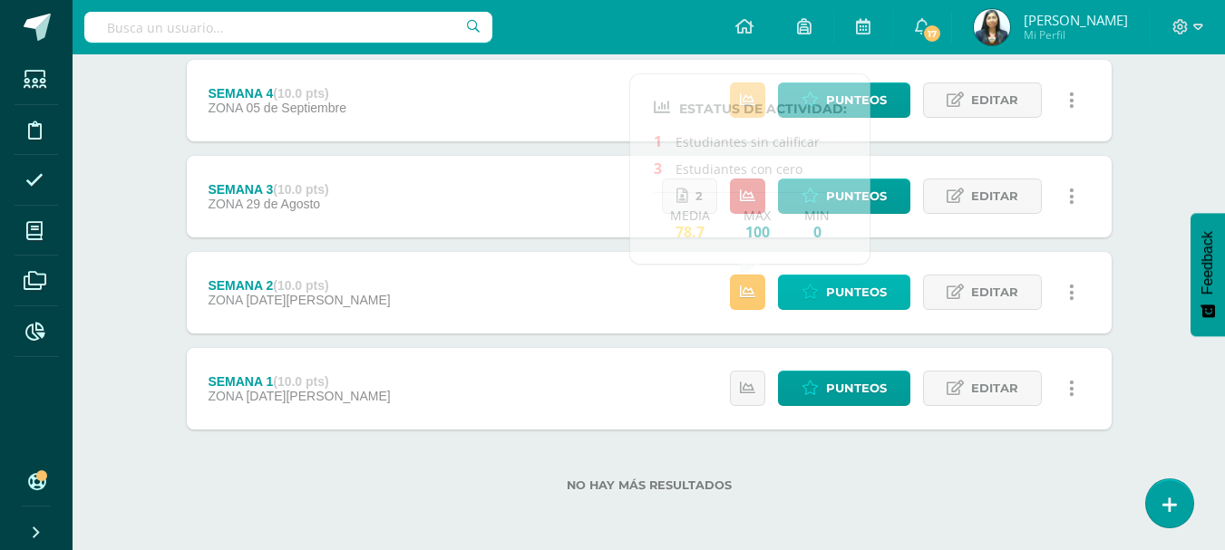
click at [846, 292] on span "Punteos" at bounding box center [856, 293] width 61 height 34
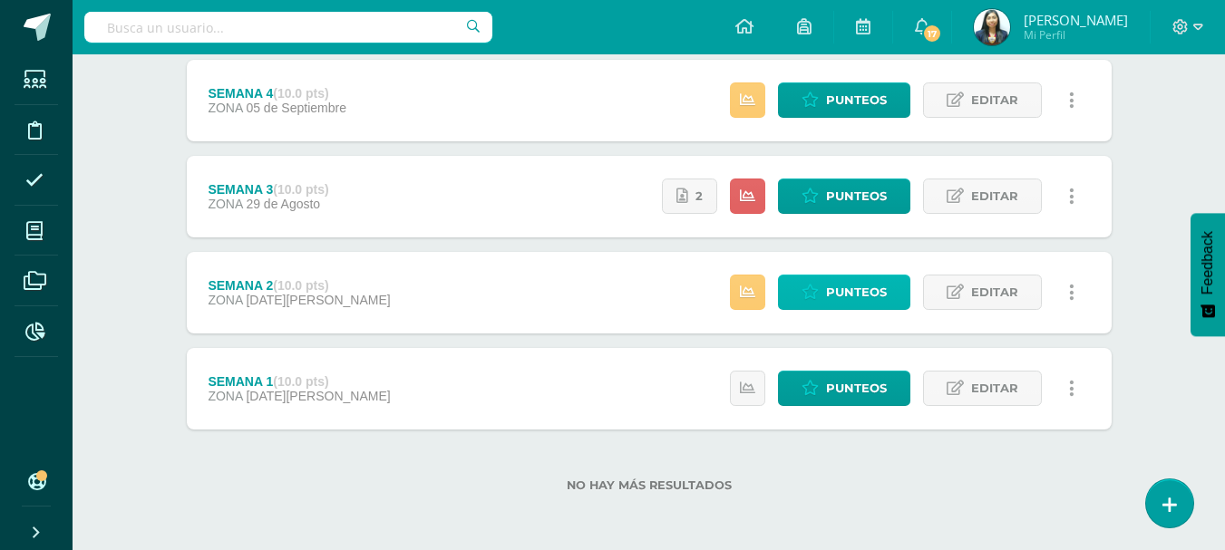
click at [846, 292] on span "Punteos" at bounding box center [856, 293] width 61 height 34
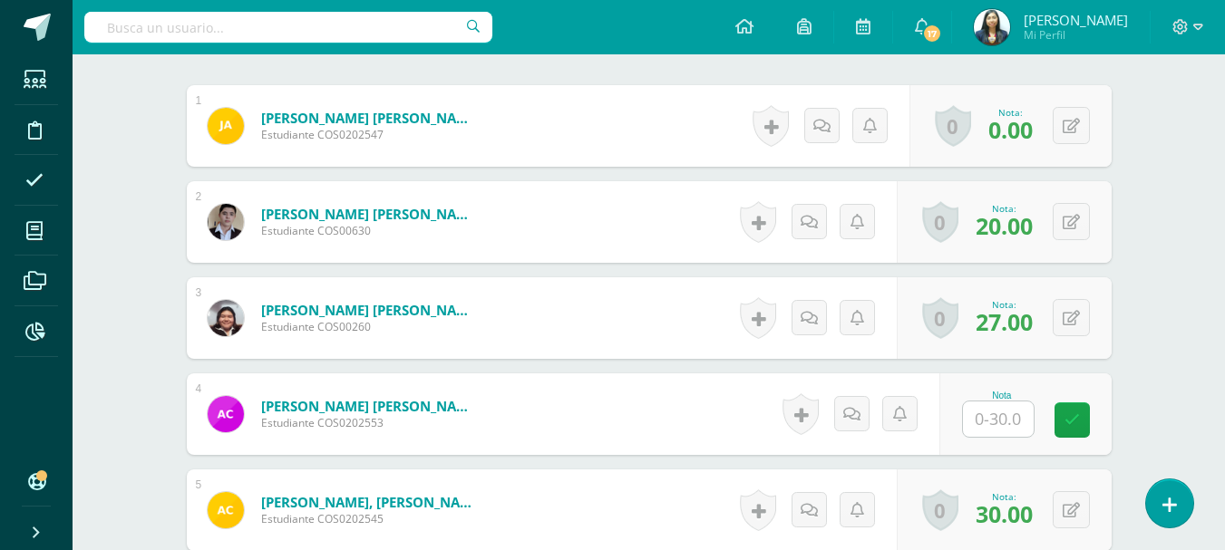
scroll to position [635, 0]
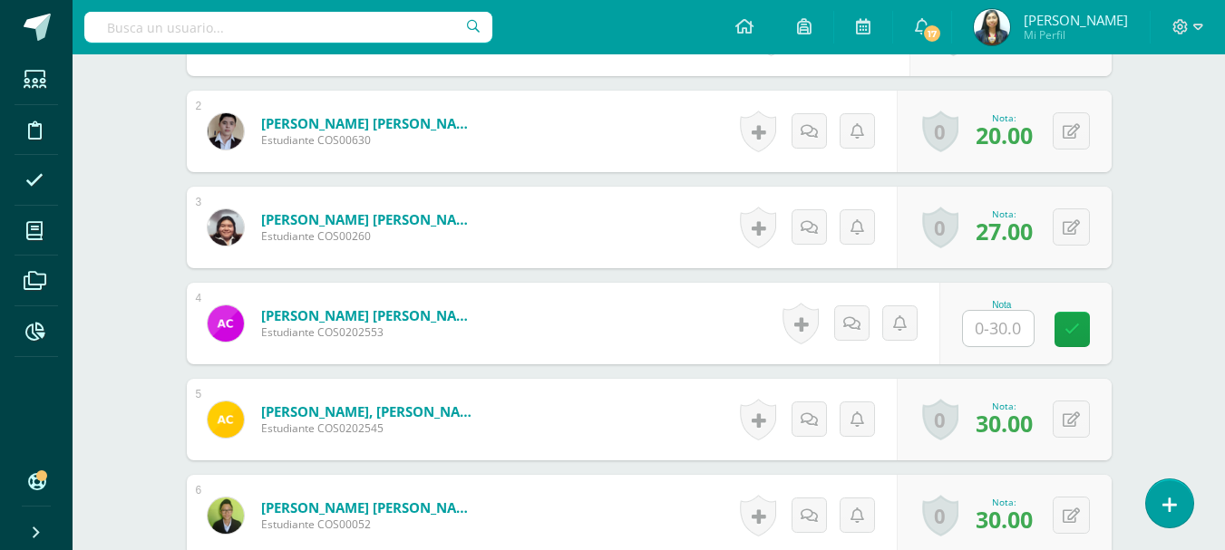
click at [983, 315] on input "text" at bounding box center [998, 328] width 71 height 35
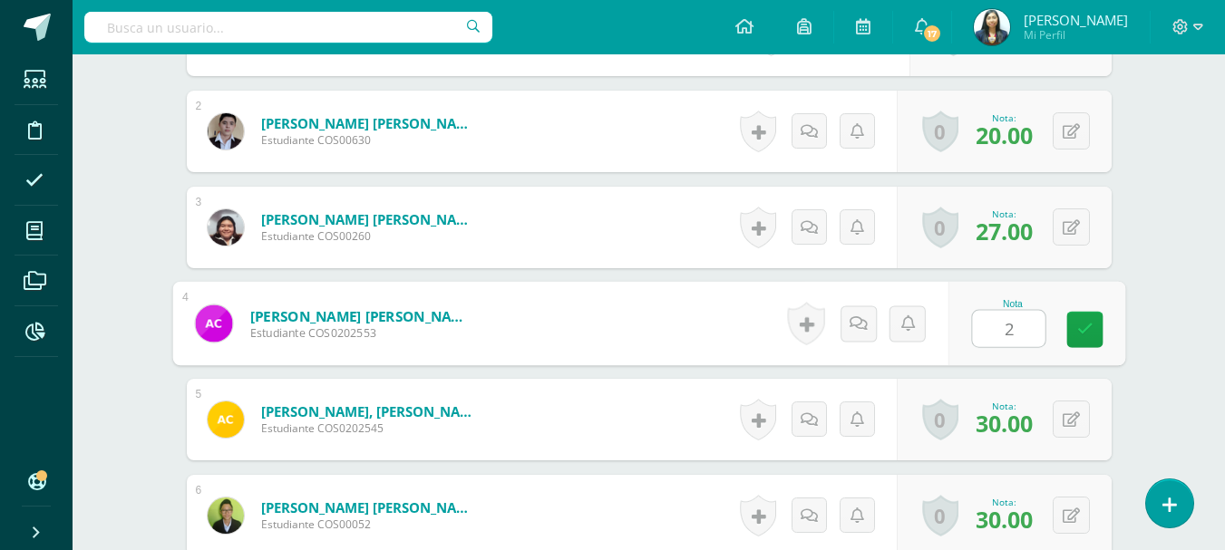
type input "25"
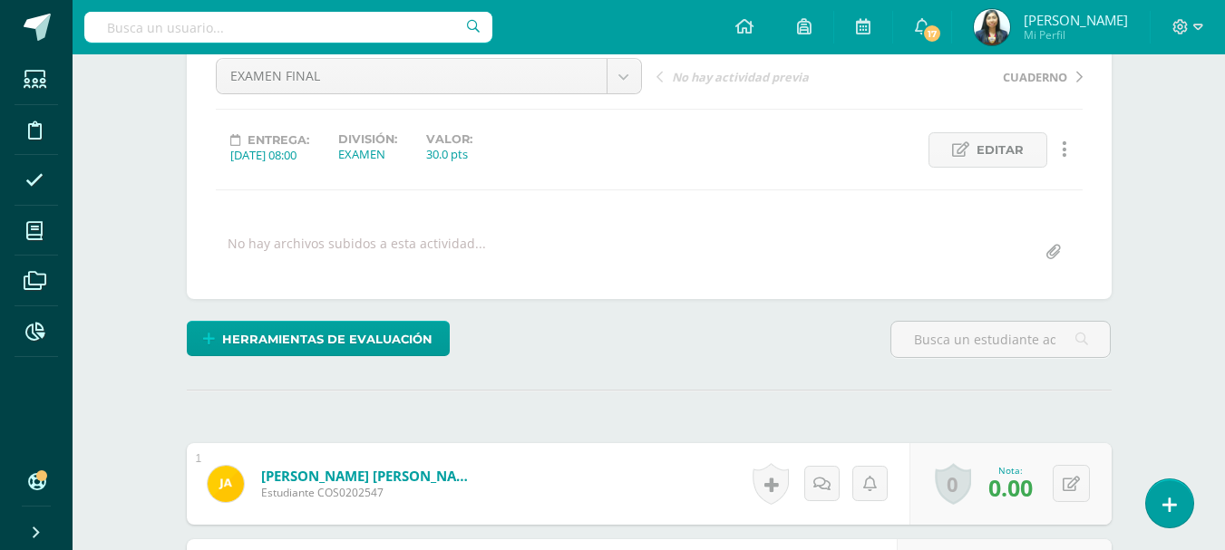
scroll to position [0, 0]
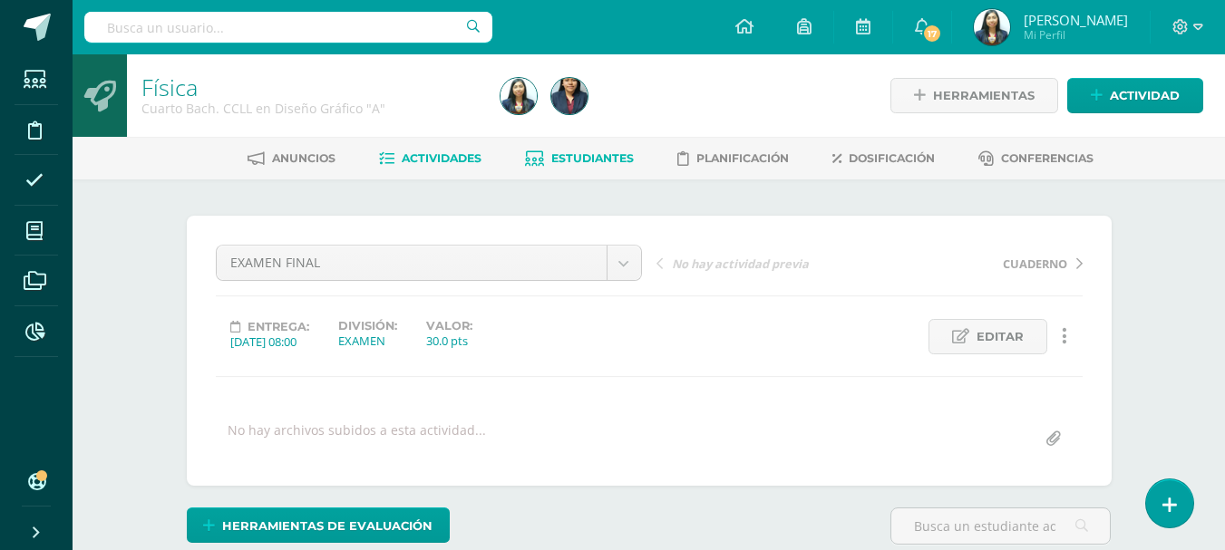
click at [577, 155] on span "Estudiantes" at bounding box center [592, 158] width 82 height 14
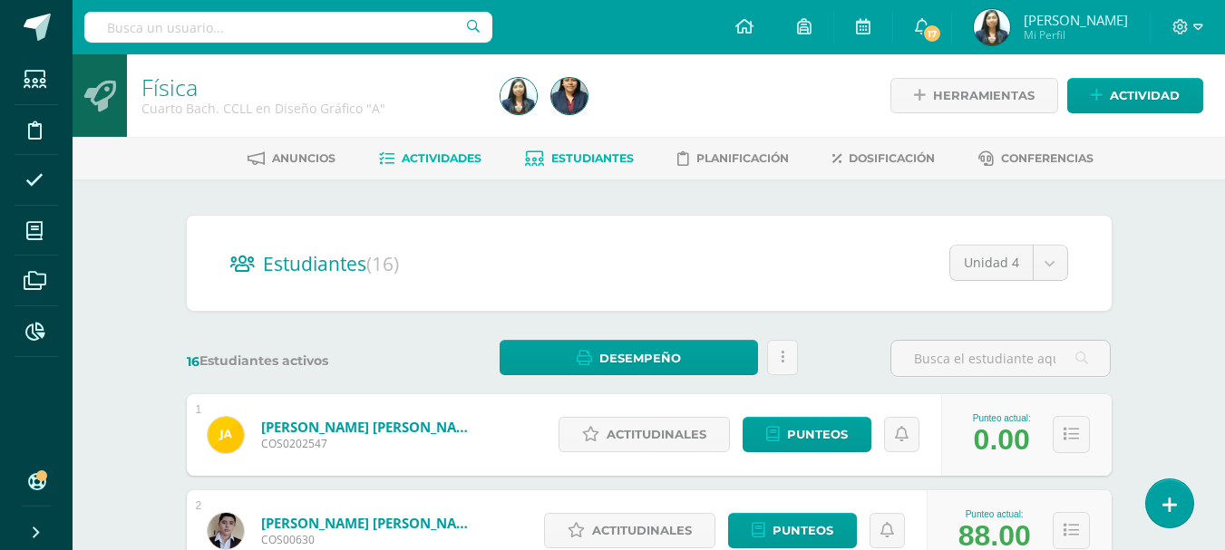
click at [438, 152] on span "Actividades" at bounding box center [442, 158] width 80 height 14
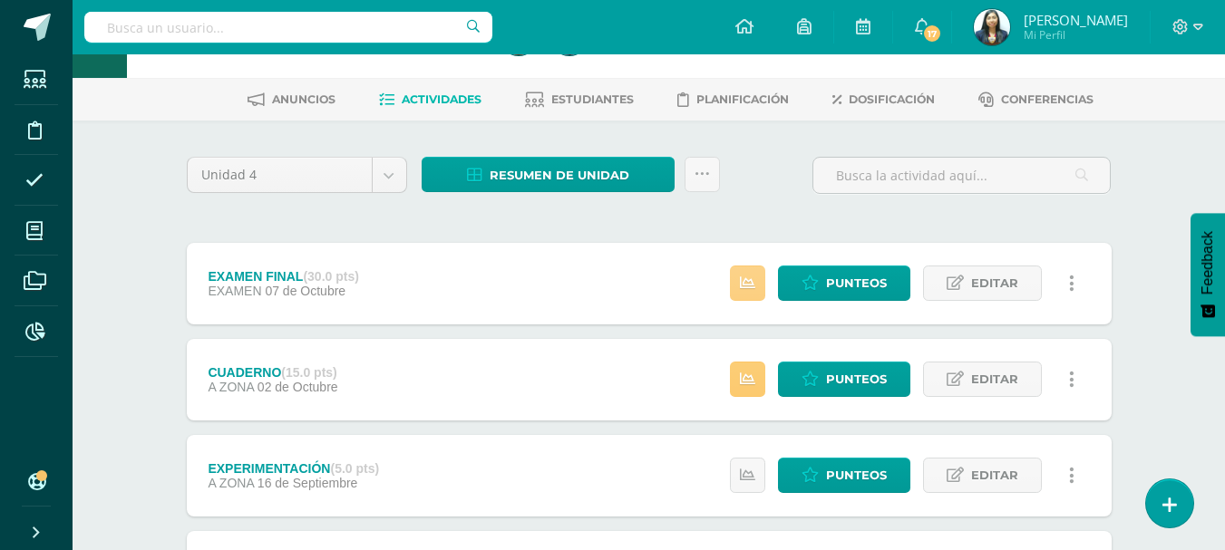
scroll to position [91, 0]
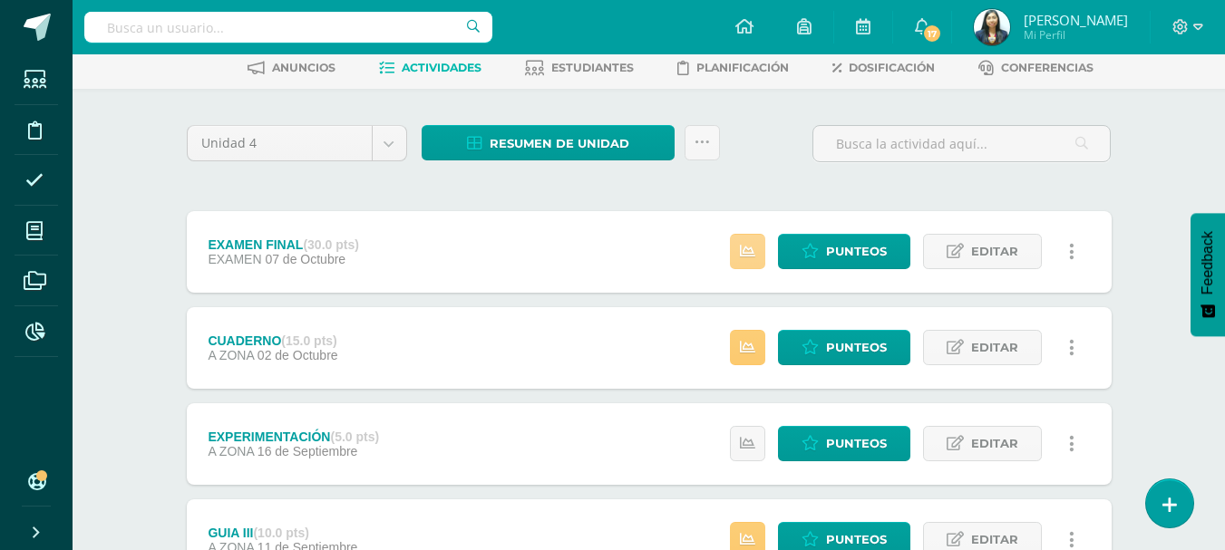
click at [754, 234] on link at bounding box center [747, 251] width 35 height 35
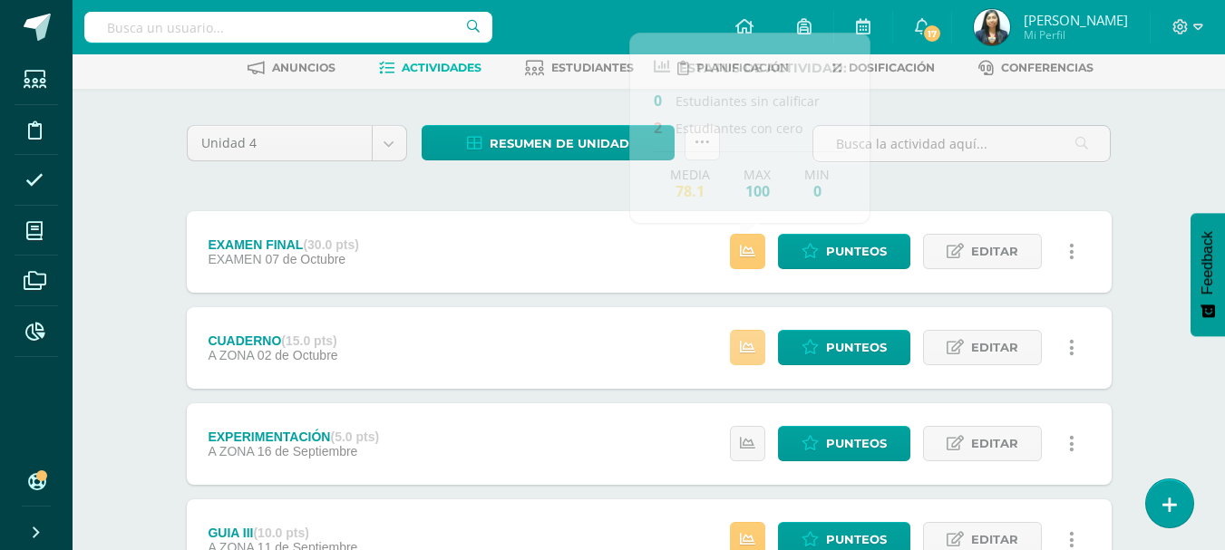
click at [750, 345] on icon at bounding box center [747, 347] width 15 height 15
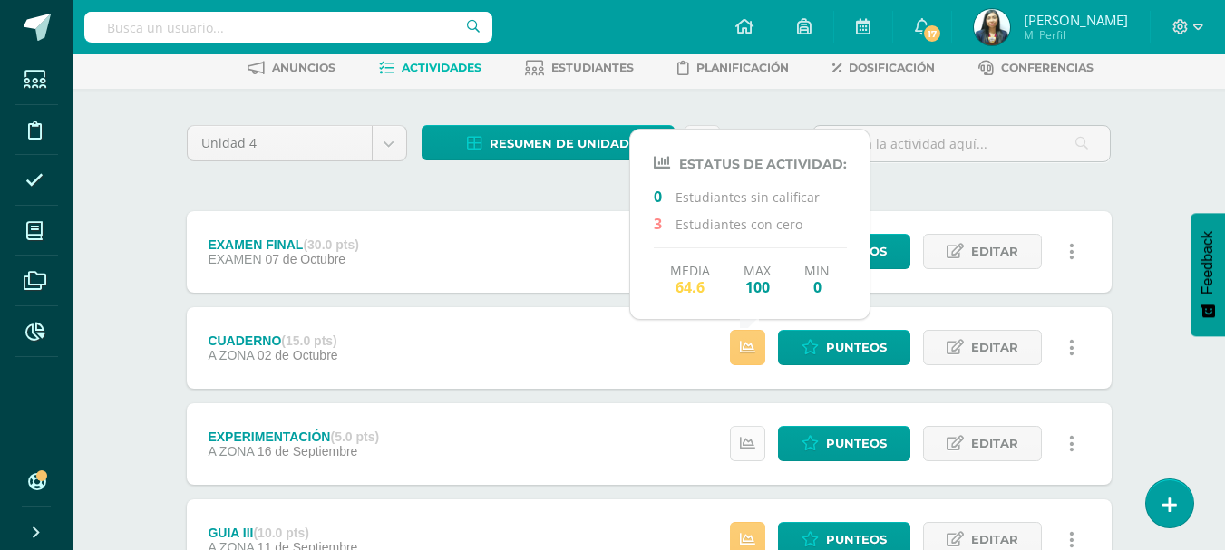
click at [745, 452] on link at bounding box center [747, 443] width 35 height 35
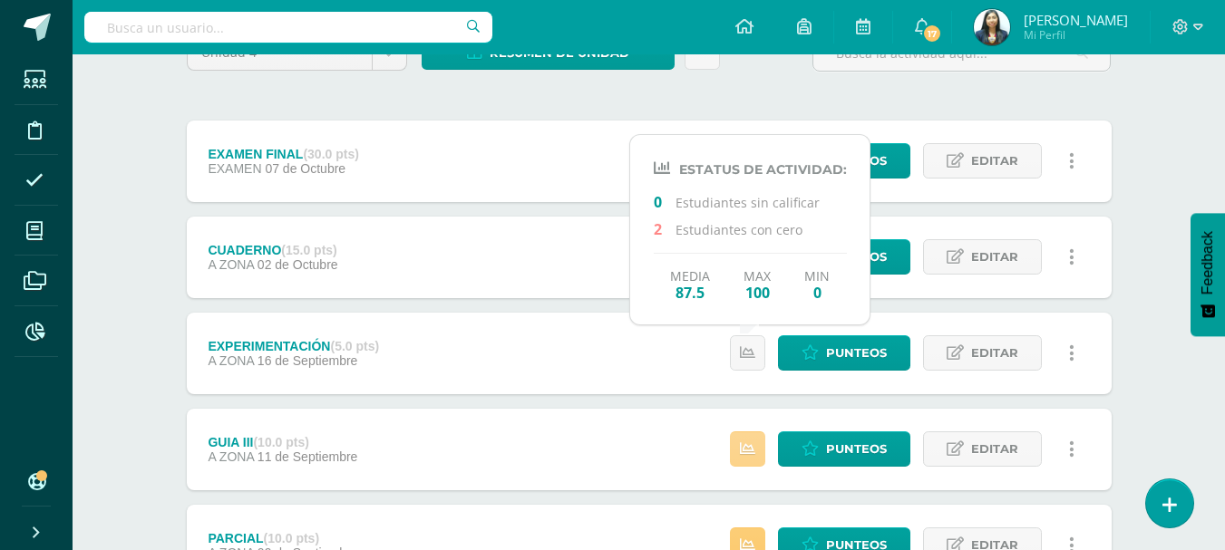
click at [748, 450] on icon at bounding box center [747, 448] width 15 height 15
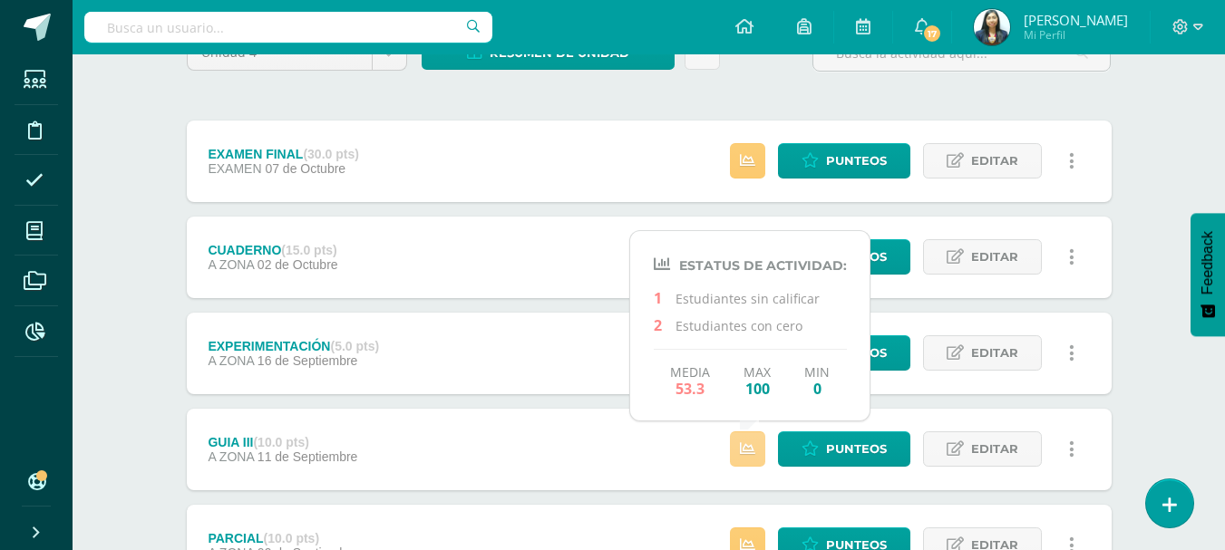
scroll to position [272, 0]
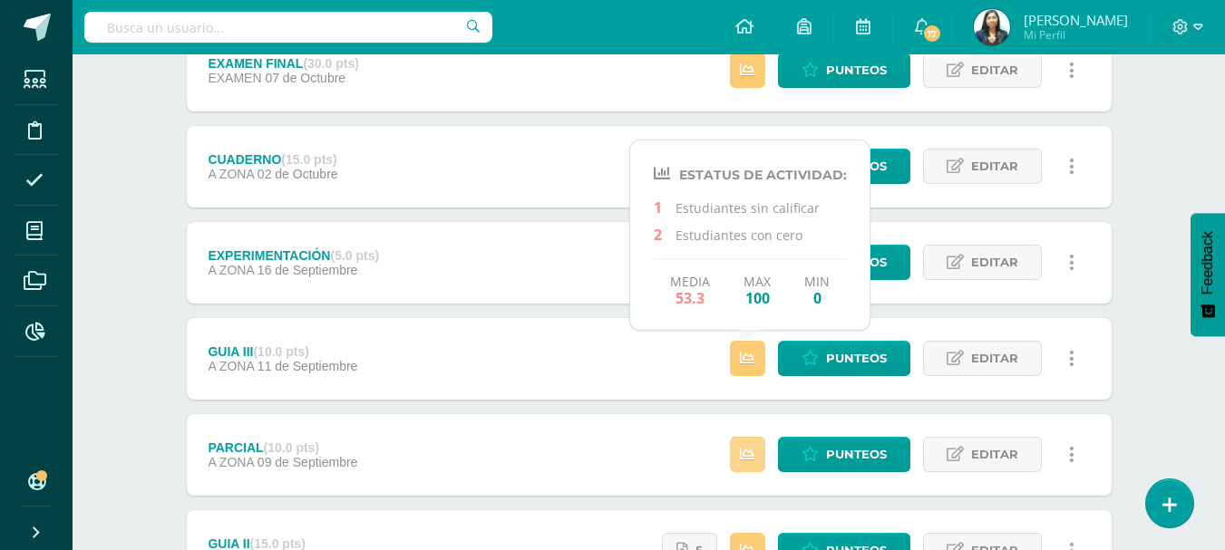
click at [765, 458] on link at bounding box center [747, 454] width 35 height 35
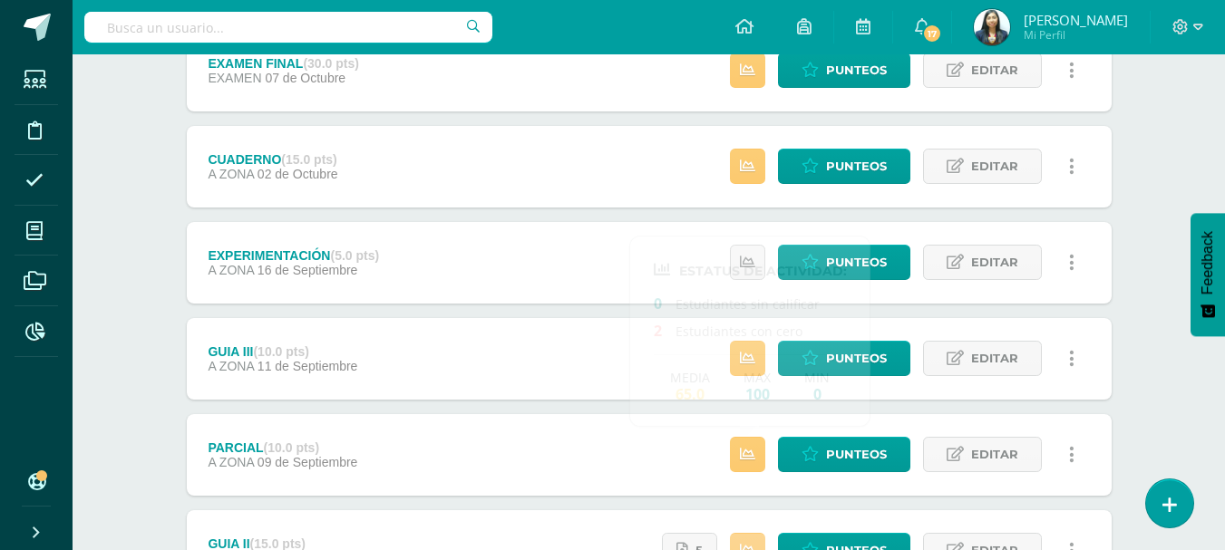
click at [751, 535] on link at bounding box center [747, 550] width 35 height 35
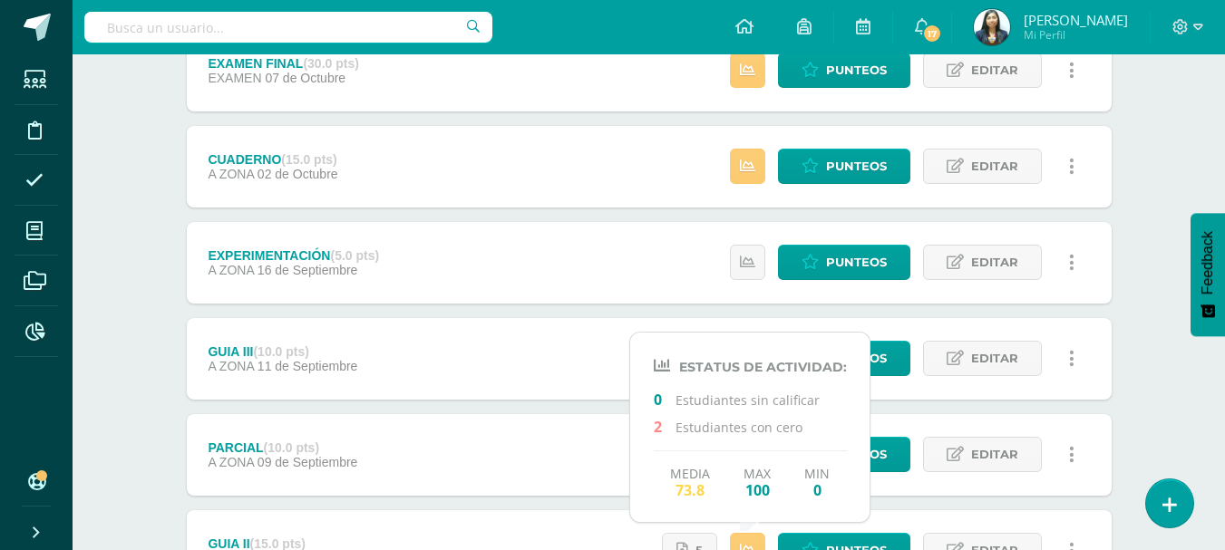
click at [670, 275] on div "EXPERIMENTACIÓN (5.0 pts) A ZONA 16 de Septiembre Punteos Editar Historial de a…" at bounding box center [649, 263] width 924 height 82
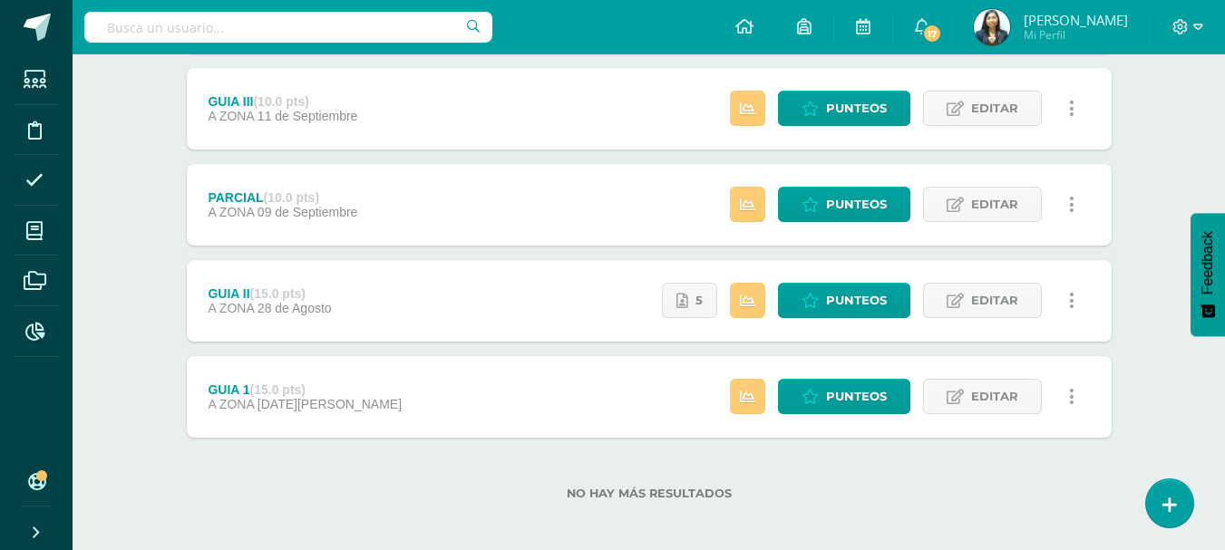
scroll to position [590, 0]
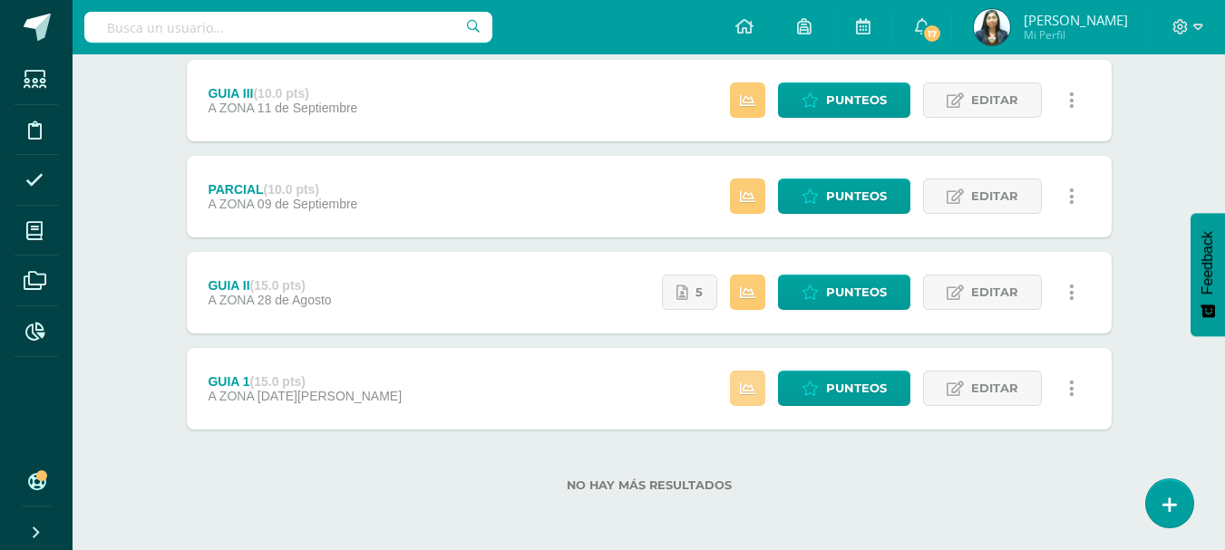
click at [758, 393] on link at bounding box center [747, 388] width 35 height 35
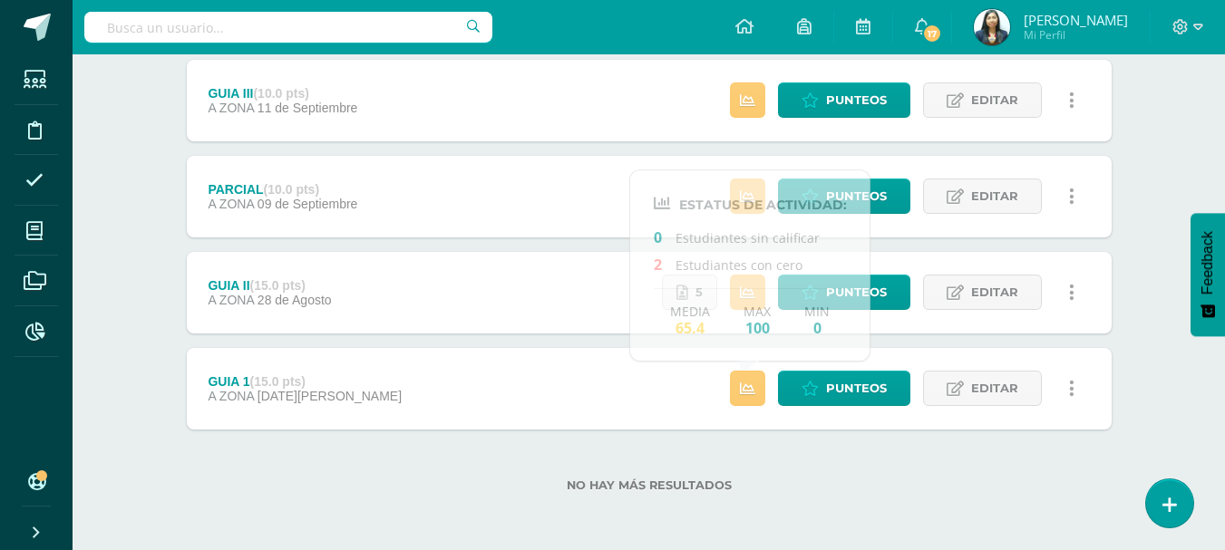
click at [873, 482] on label "No hay más resultados" at bounding box center [649, 486] width 924 height 14
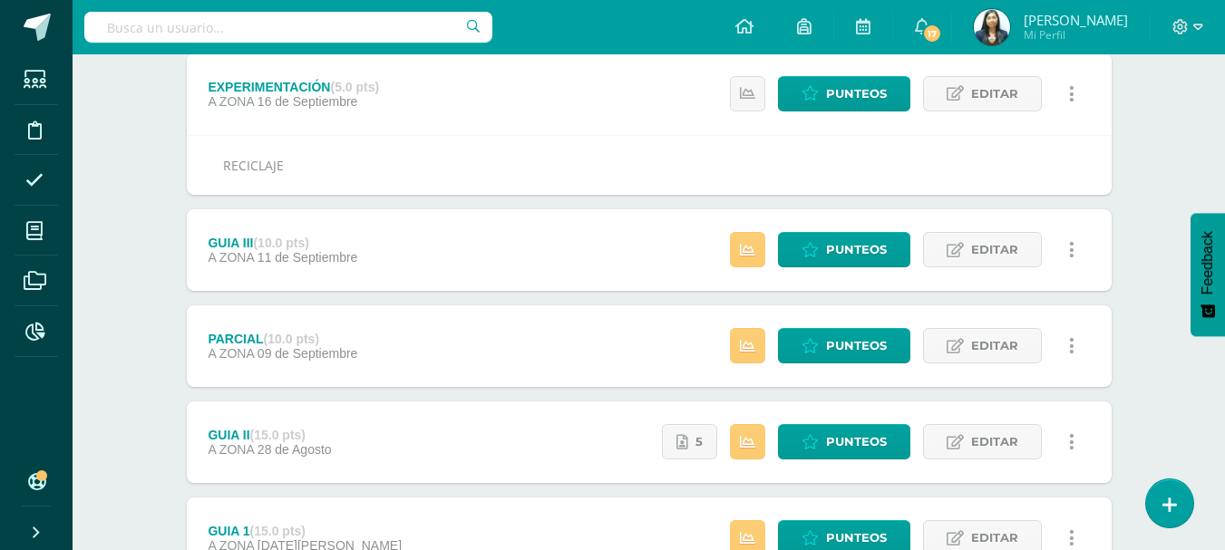
scroll to position [409, 0]
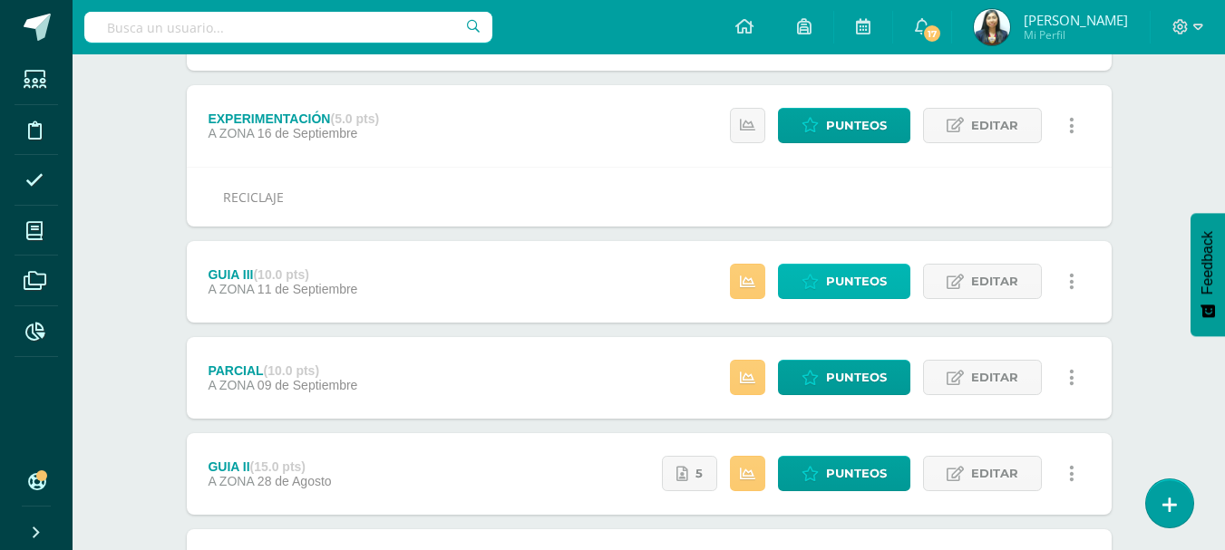
click at [832, 283] on span "Punteos" at bounding box center [856, 282] width 61 height 34
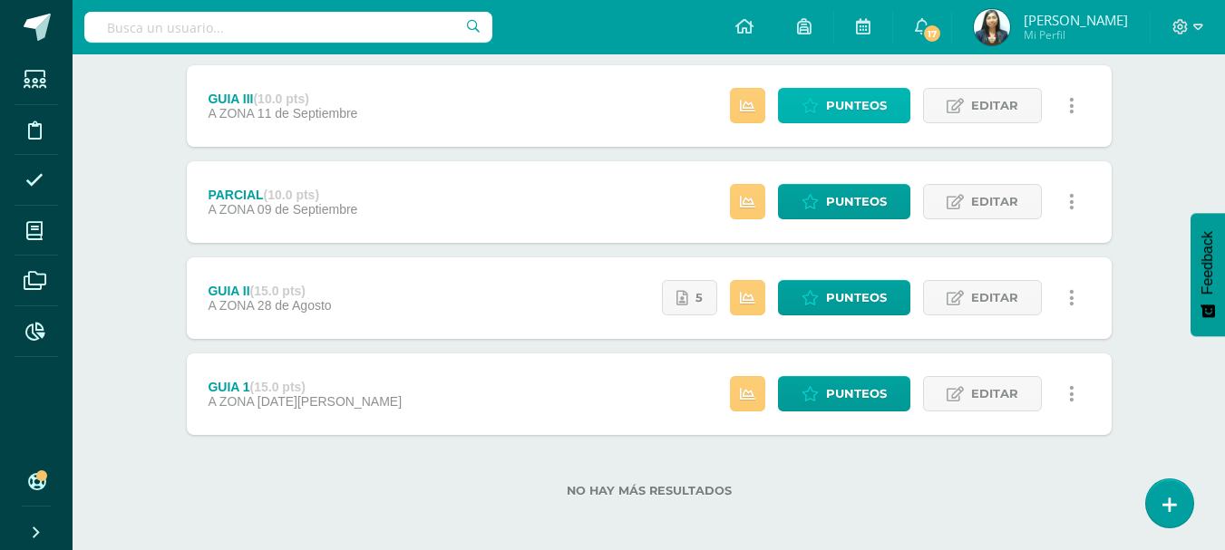
scroll to position [137, 0]
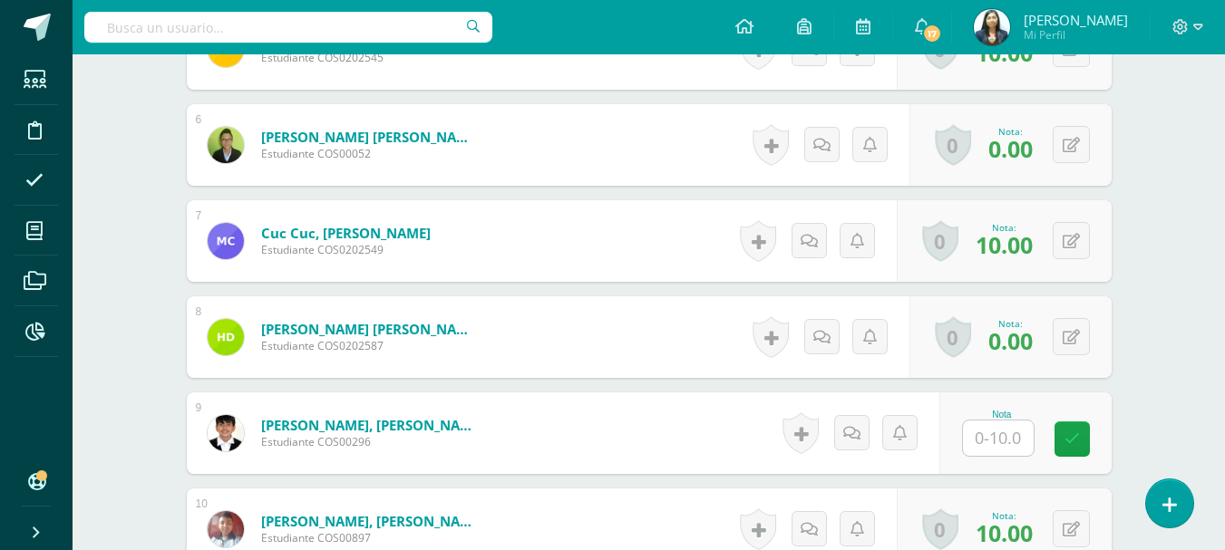
scroll to position [1199, 0]
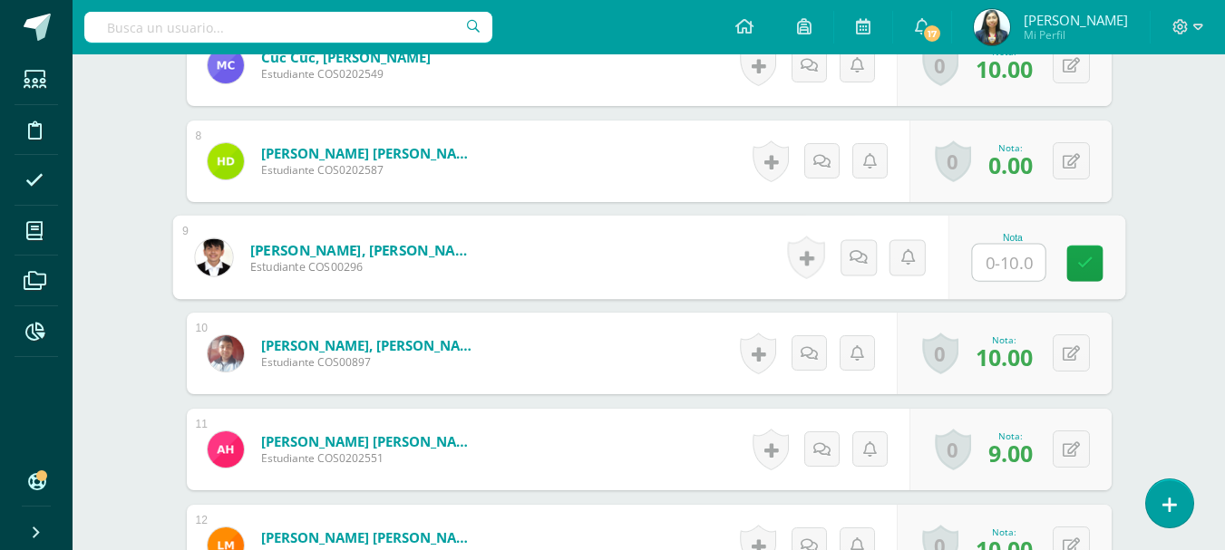
click at [1024, 268] on input "text" at bounding box center [1008, 263] width 73 height 36
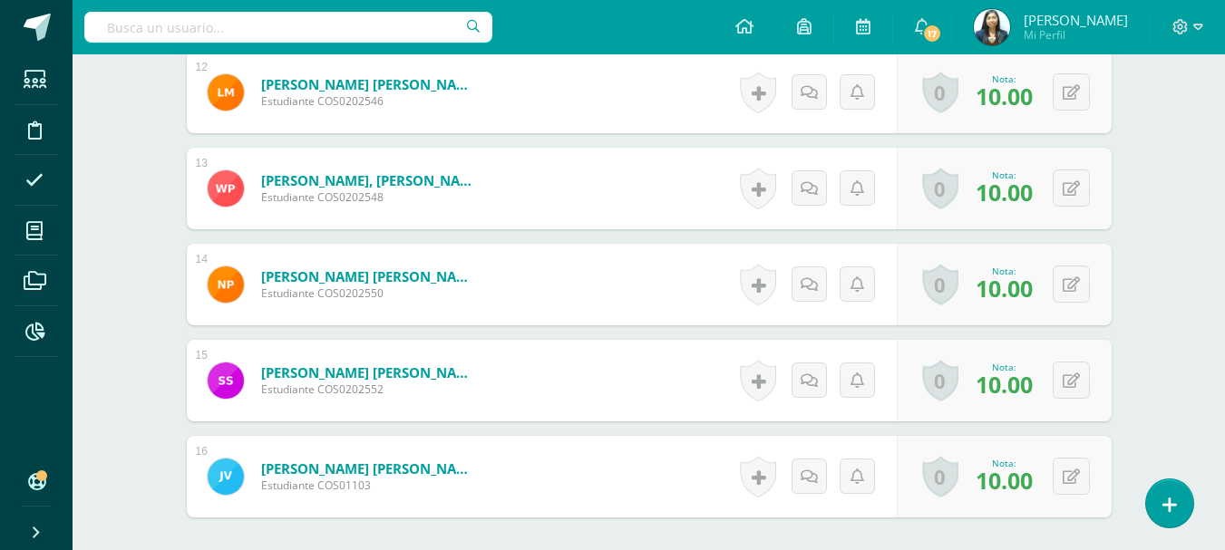
type input "5"
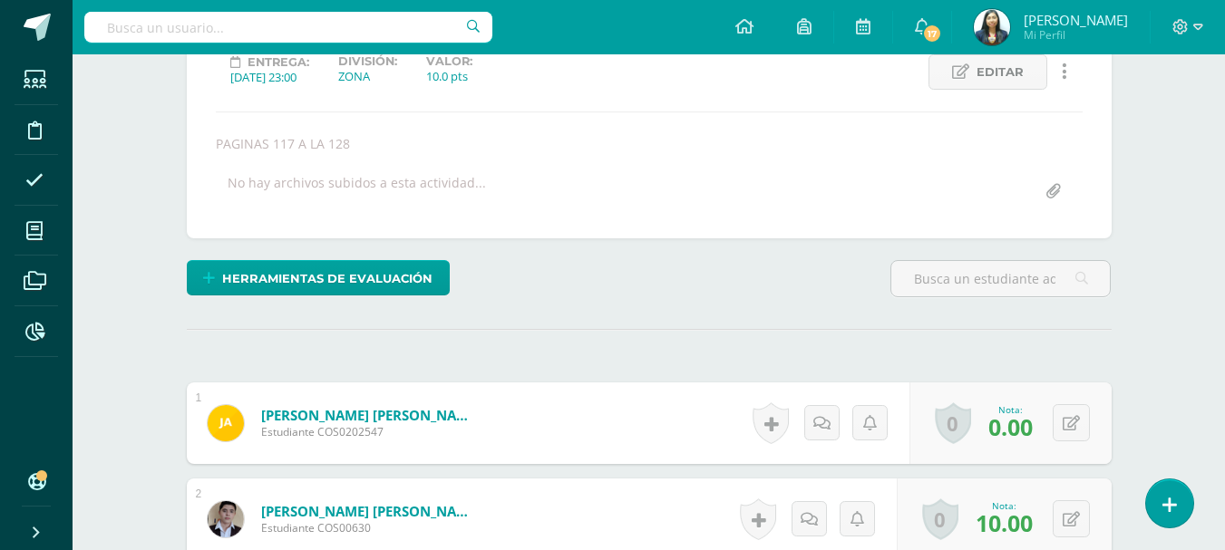
scroll to position [0, 0]
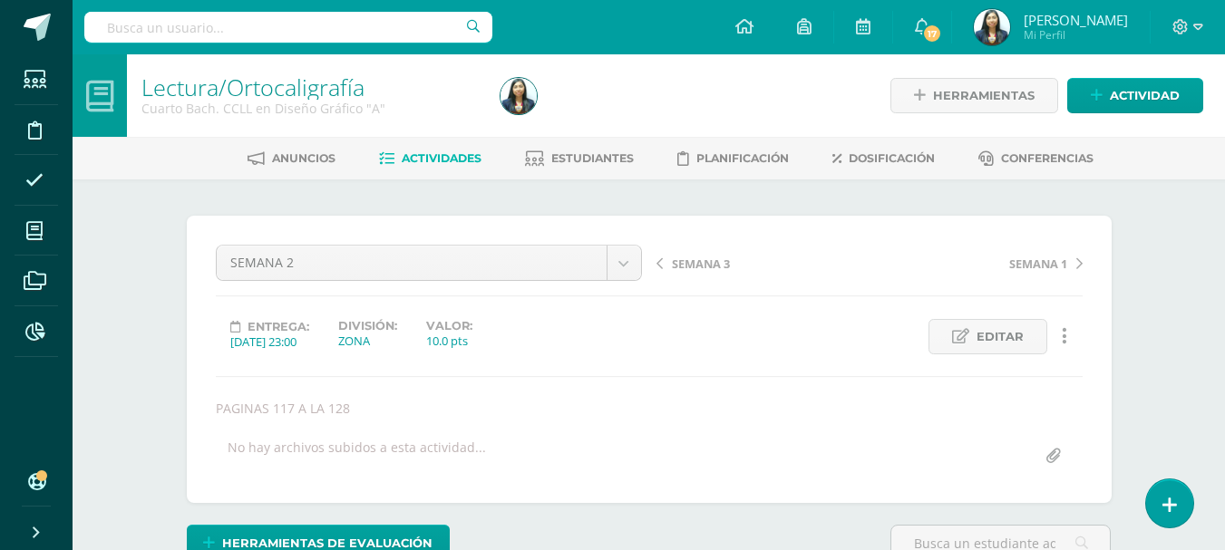
click at [453, 156] on span "Actividades" at bounding box center [442, 158] width 80 height 14
drag, startPoint x: 453, startPoint y: 156, endPoint x: 592, endPoint y: 0, distance: 208.6
click at [454, 155] on span "Actividades" at bounding box center [442, 158] width 80 height 14
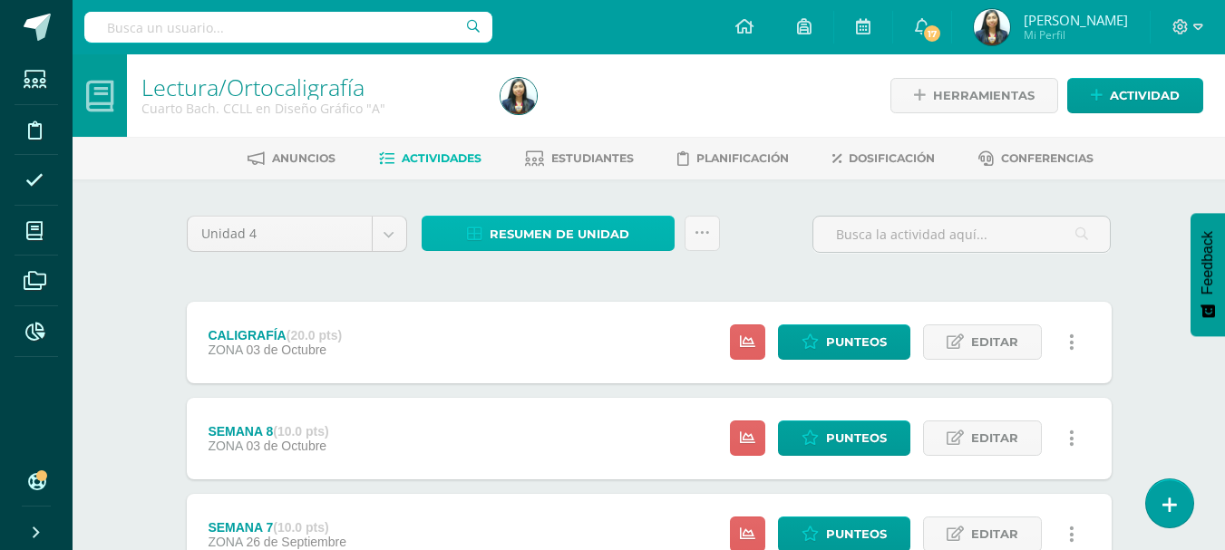
click at [622, 227] on span "Resumen de unidad" at bounding box center [559, 235] width 140 height 34
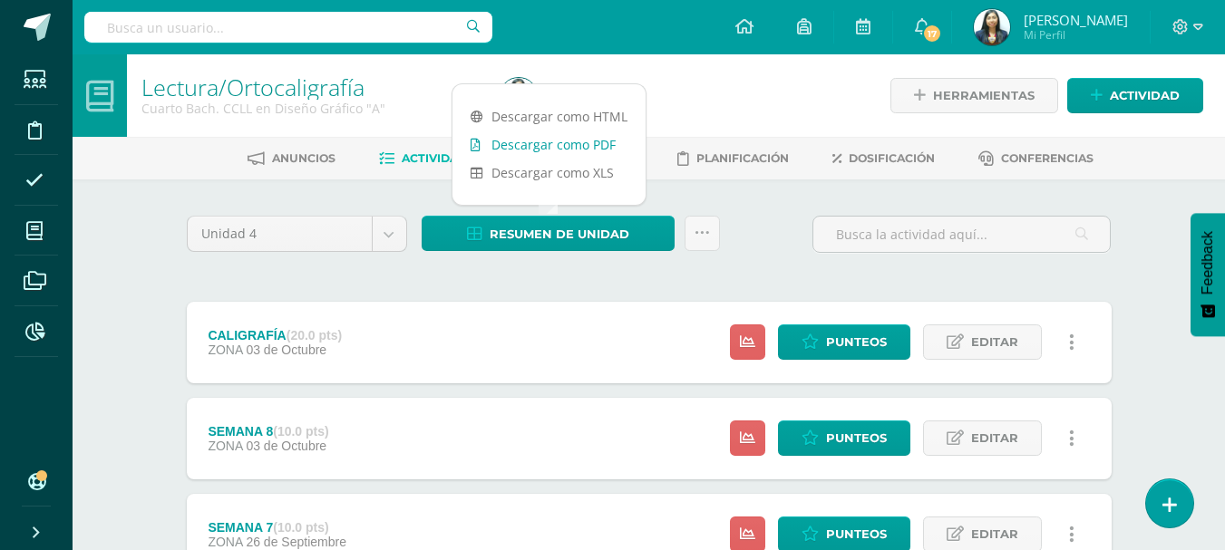
click at [560, 143] on link "Descargar como PDF" at bounding box center [548, 145] width 193 height 28
click at [703, 230] on icon at bounding box center [701, 233] width 15 height 15
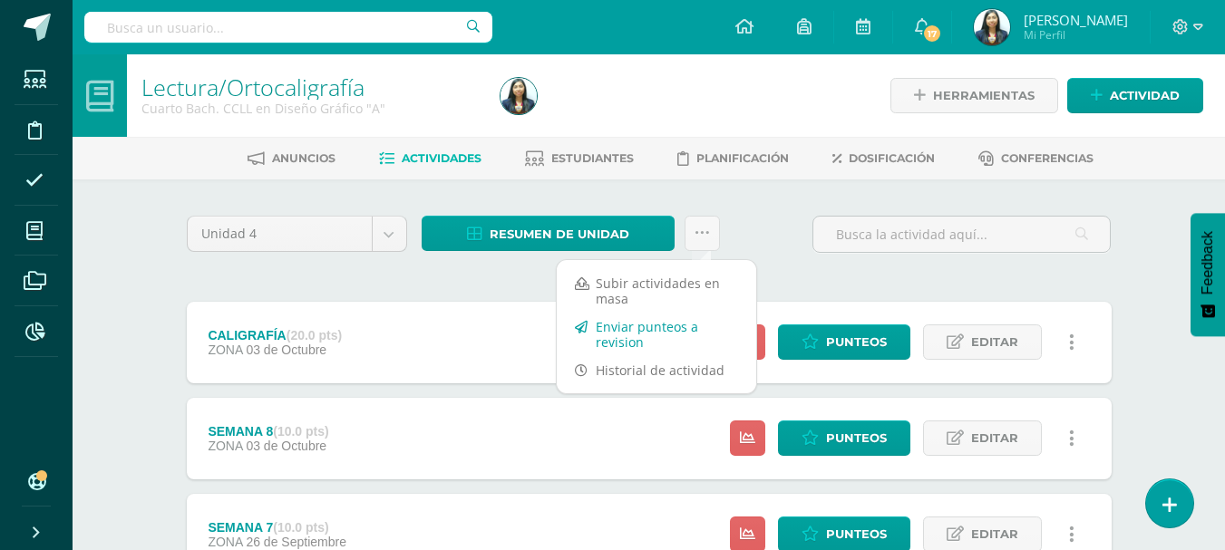
click at [602, 328] on link "Enviar punteos a revision" at bounding box center [656, 335] width 199 height 44
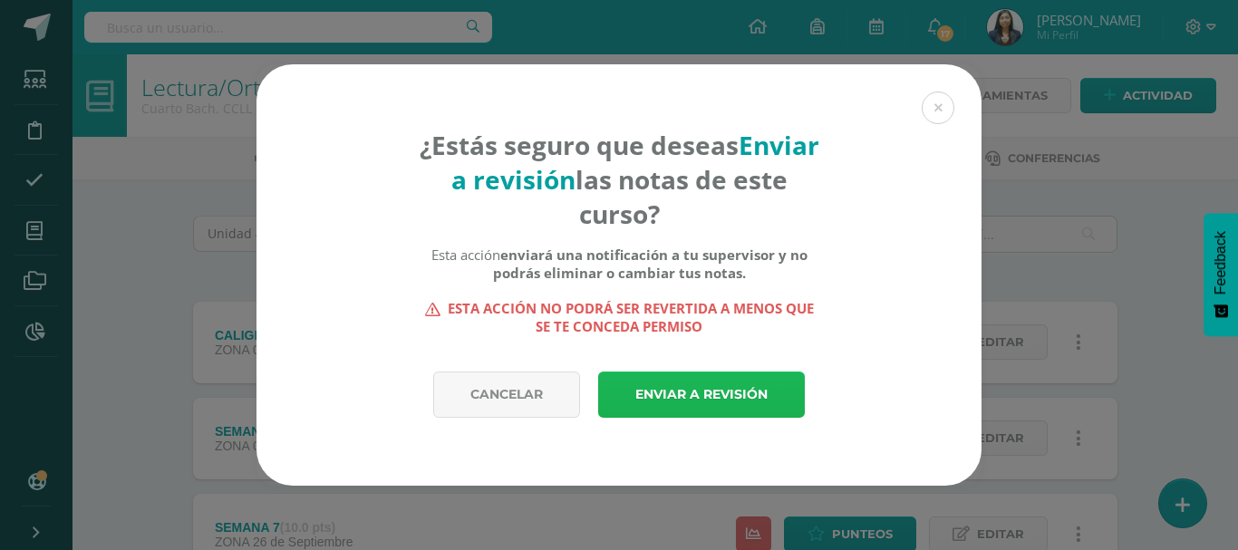
click at [716, 401] on link "Enviar a revisión" at bounding box center [701, 395] width 207 height 46
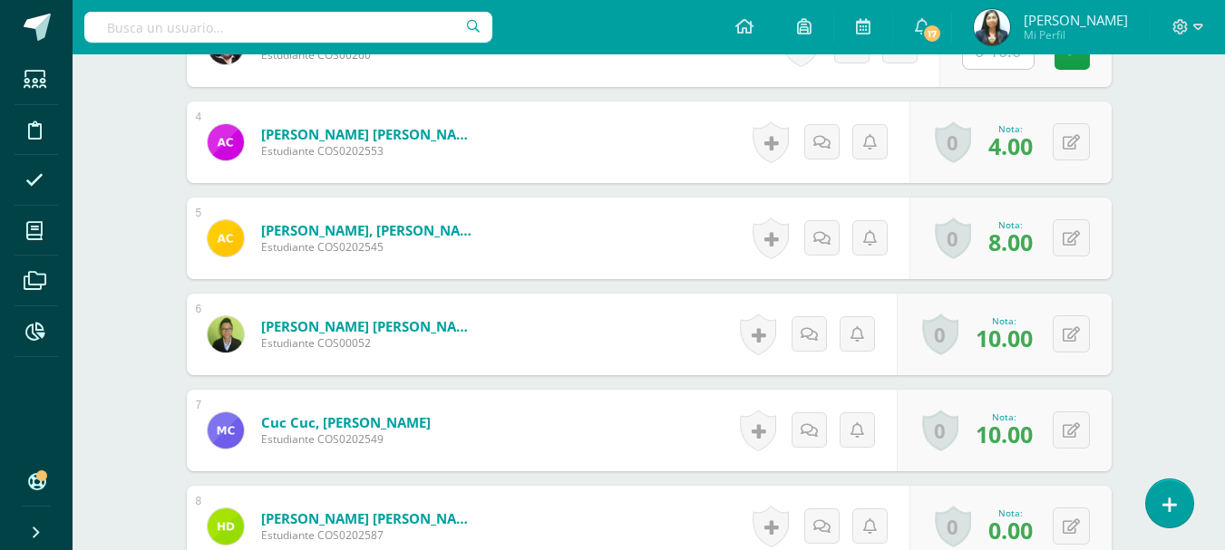
scroll to position [635, 0]
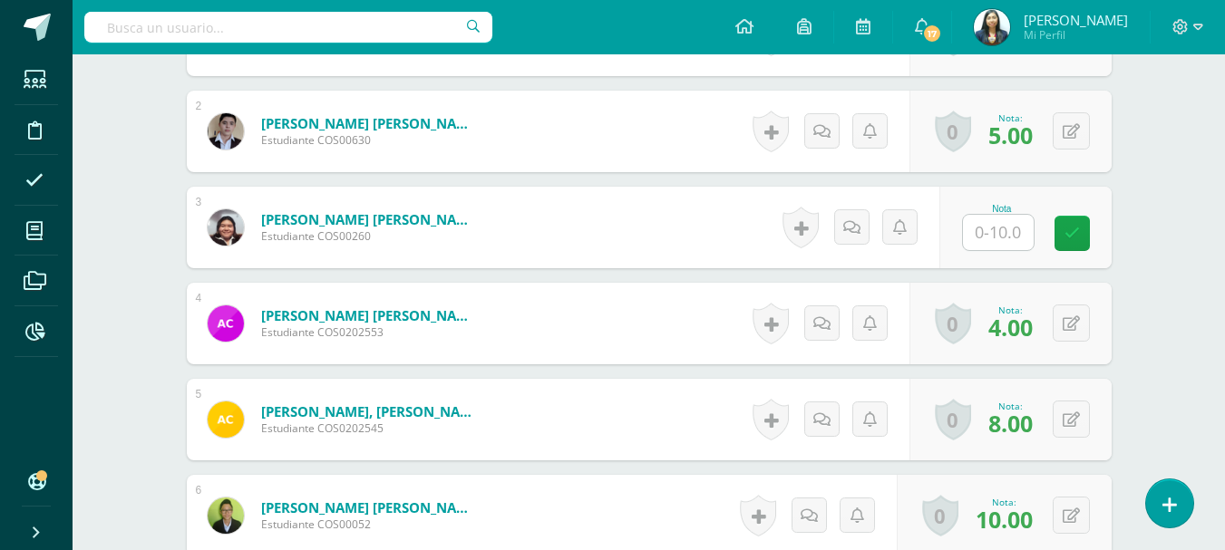
click at [1014, 231] on input "text" at bounding box center [998, 232] width 71 height 35
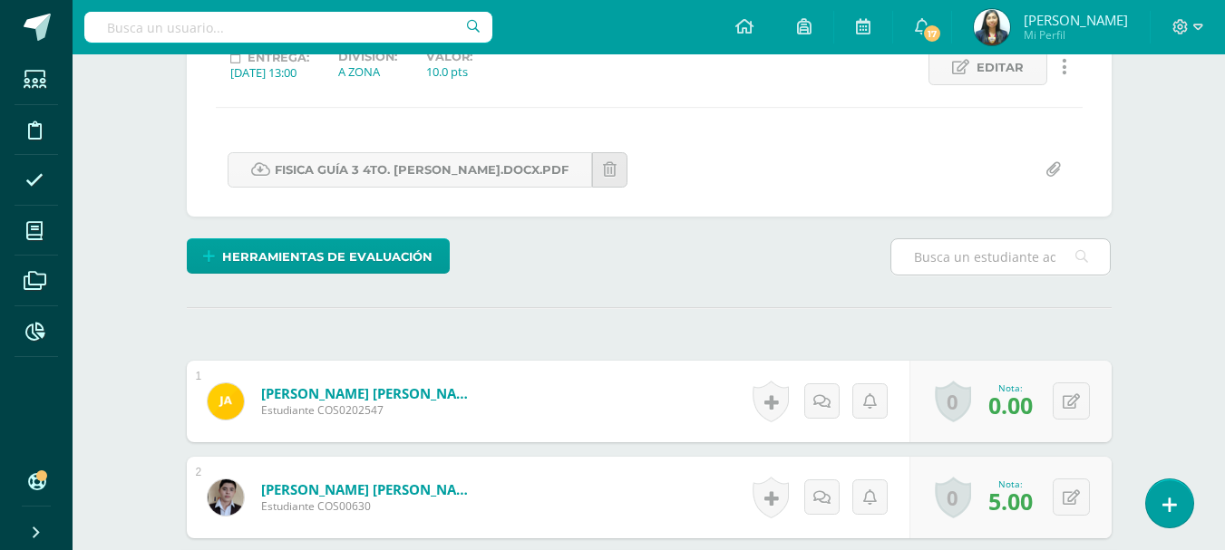
scroll to position [722, 0]
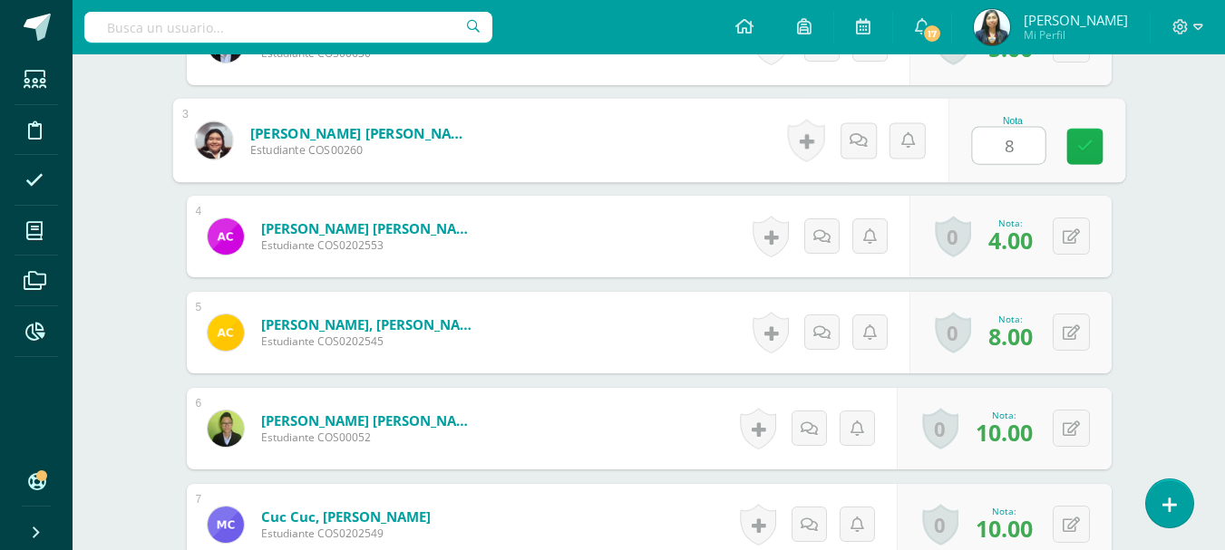
click at [1099, 155] on link at bounding box center [1084, 147] width 36 height 36
type input "0"
click at [0, 0] on button at bounding box center [0, 0] width 0 height 0
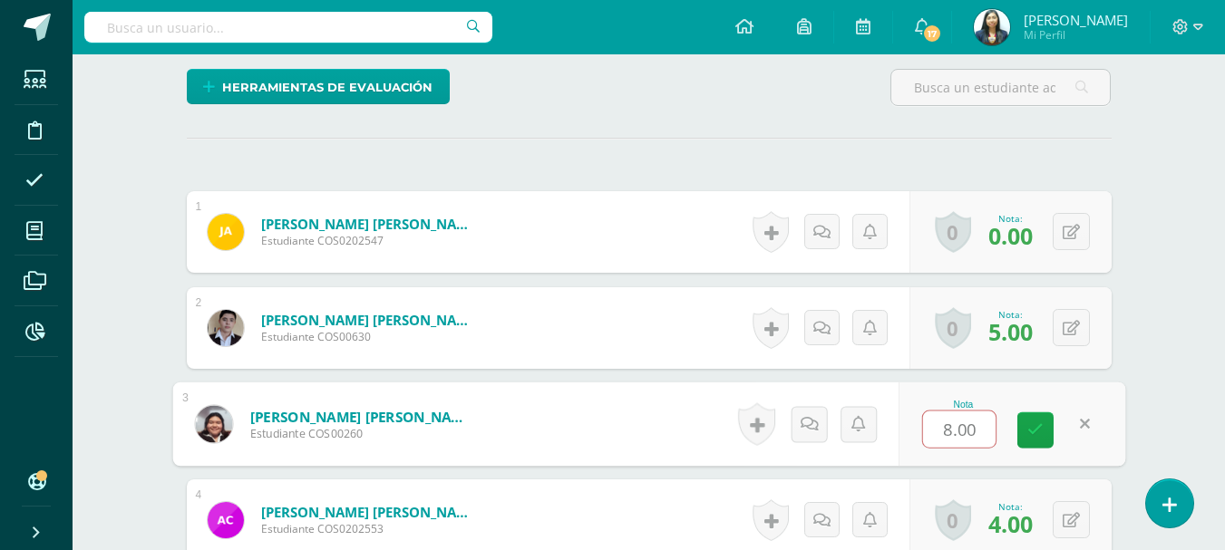
scroll to position [541, 0]
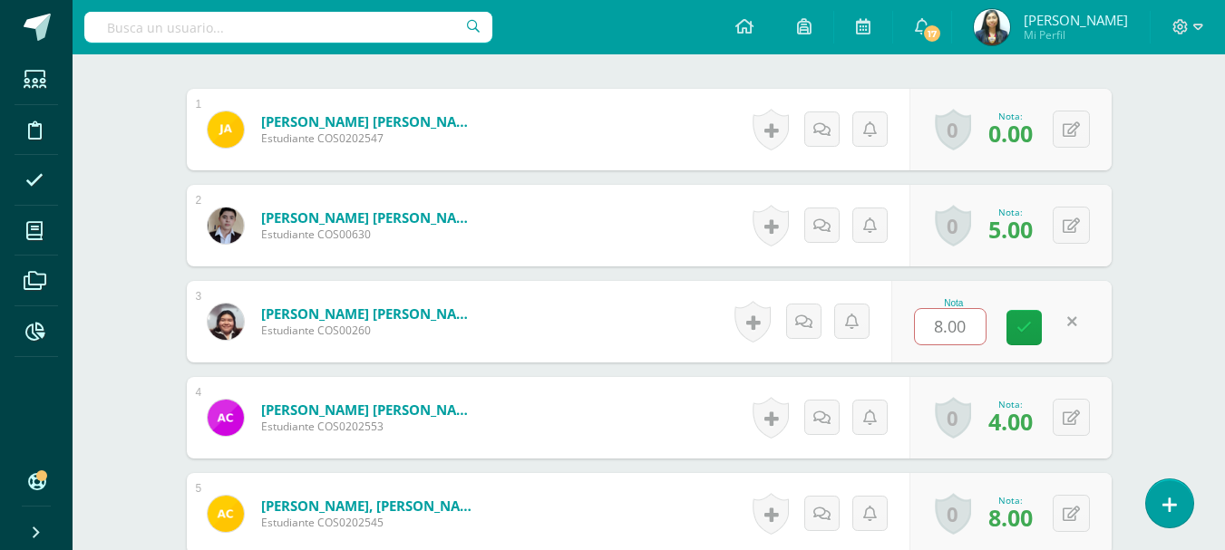
click at [1081, 320] on link at bounding box center [1071, 321] width 35 height 35
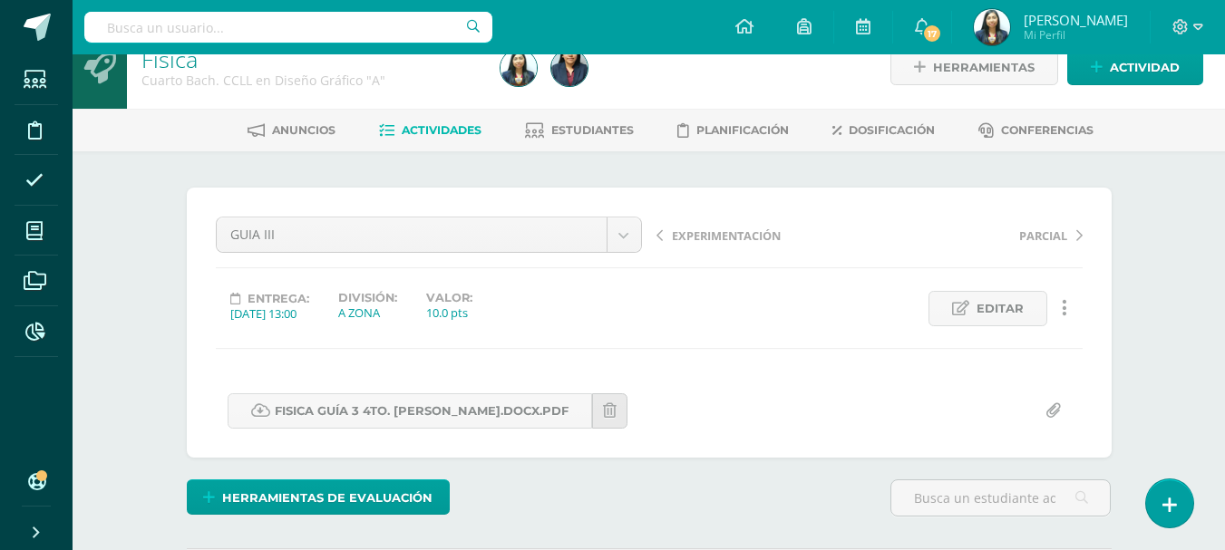
scroll to position [0, 0]
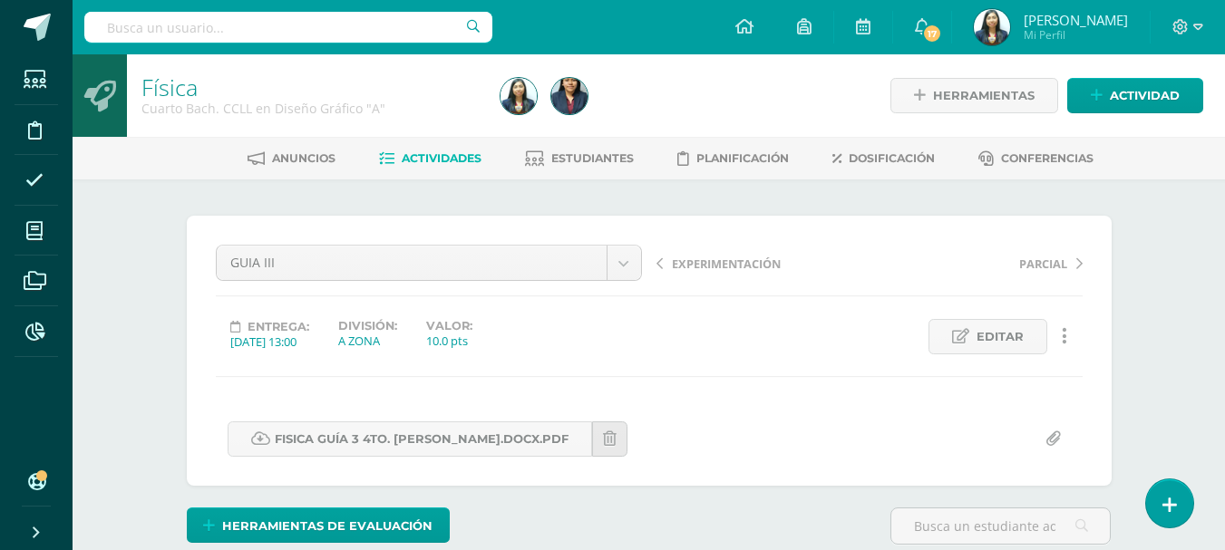
click at [421, 159] on span "Actividades" at bounding box center [442, 158] width 80 height 14
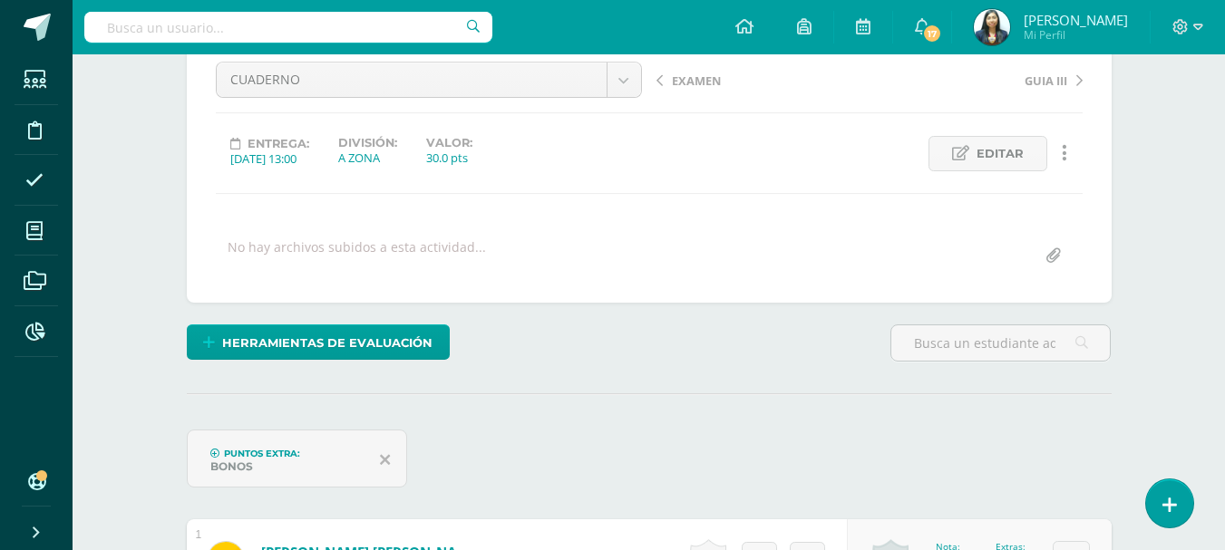
scroll to position [92, 0]
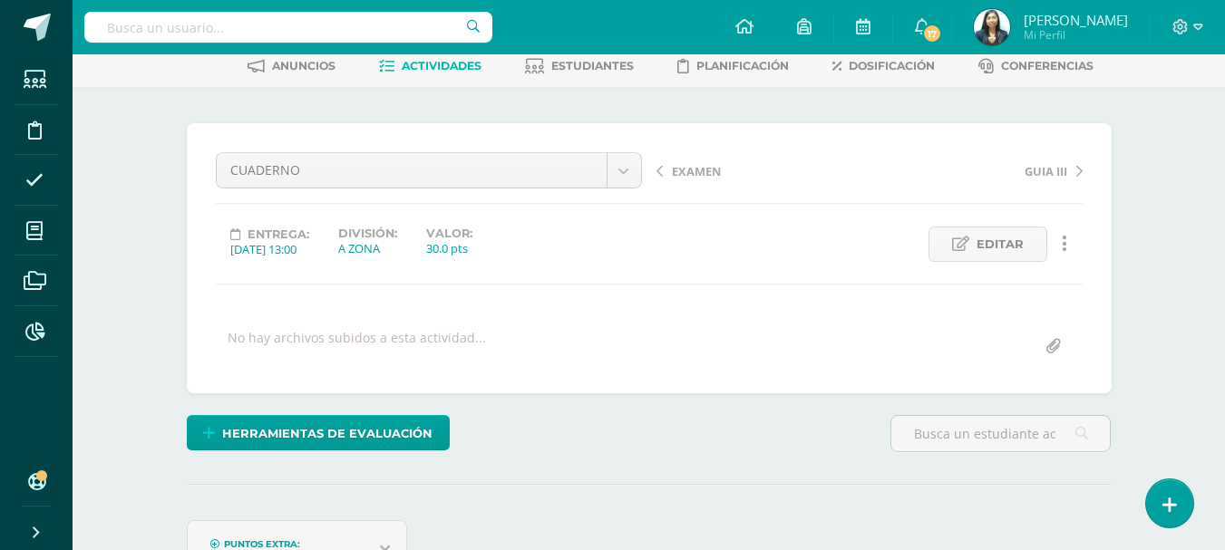
click at [672, 179] on span "EXAMEN" at bounding box center [696, 171] width 49 height 16
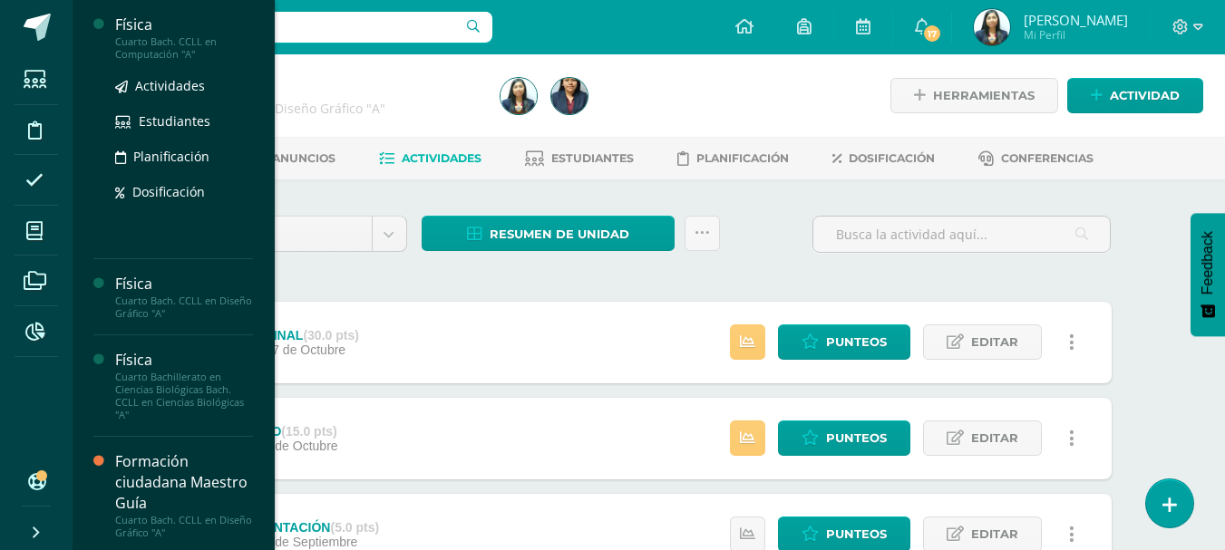
click at [138, 39] on div "Cuarto Bach. CCLL en Computación "A"" at bounding box center [184, 47] width 138 height 25
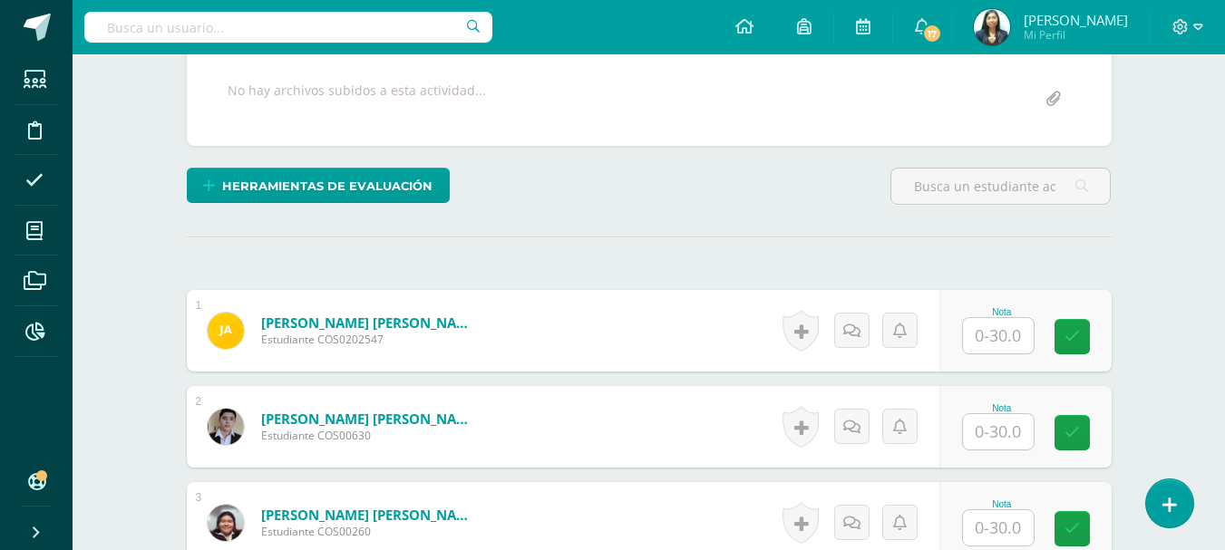
scroll to position [363, 0]
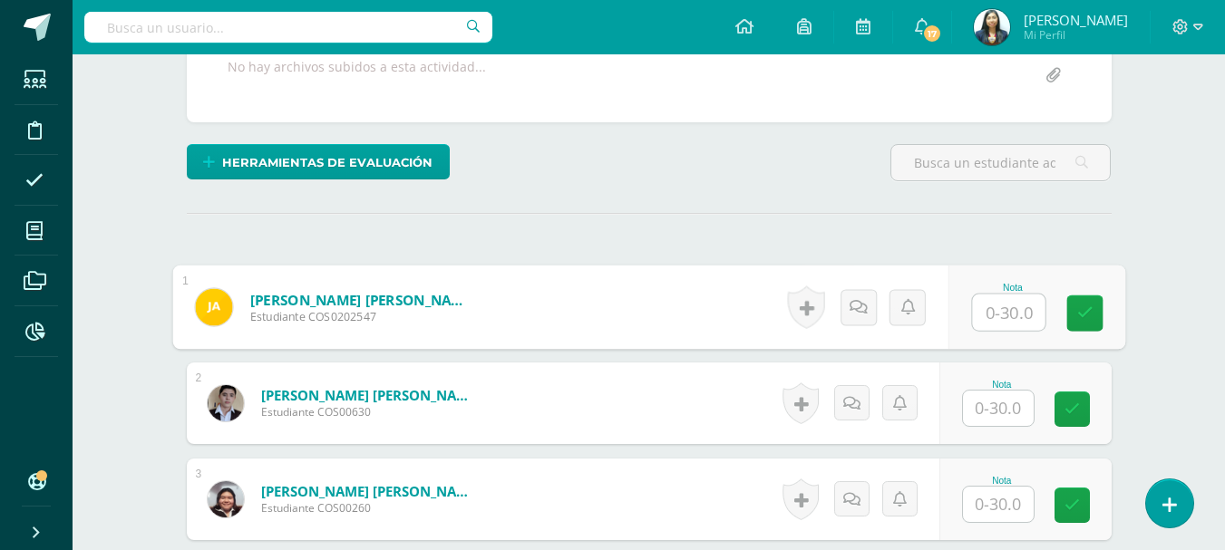
click at [1006, 296] on input "text" at bounding box center [1008, 313] width 73 height 36
type input "0"
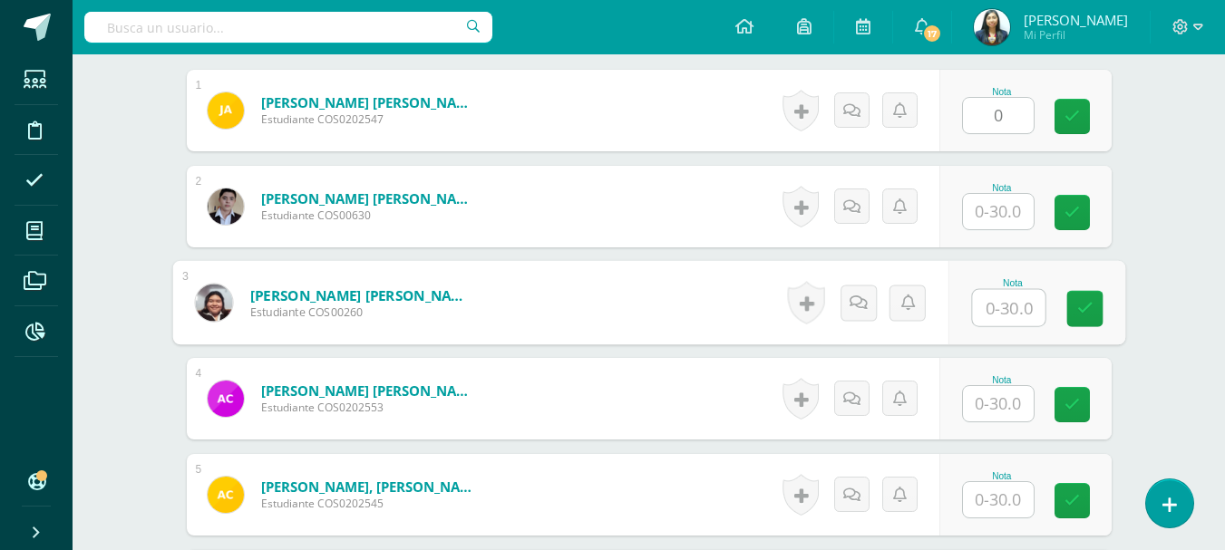
scroll to position [635, 0]
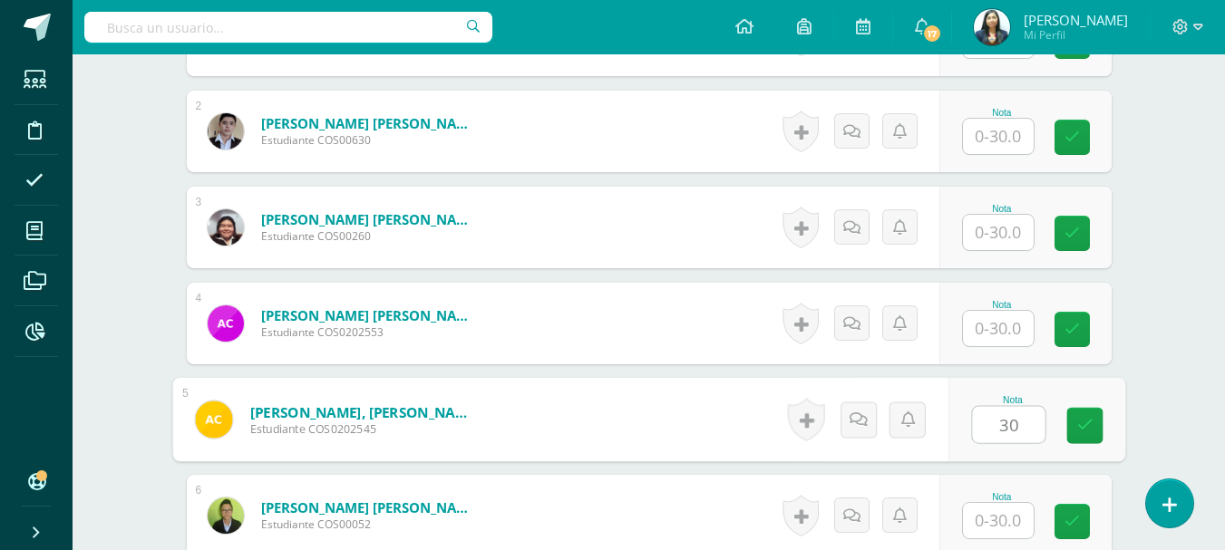
type input "30"
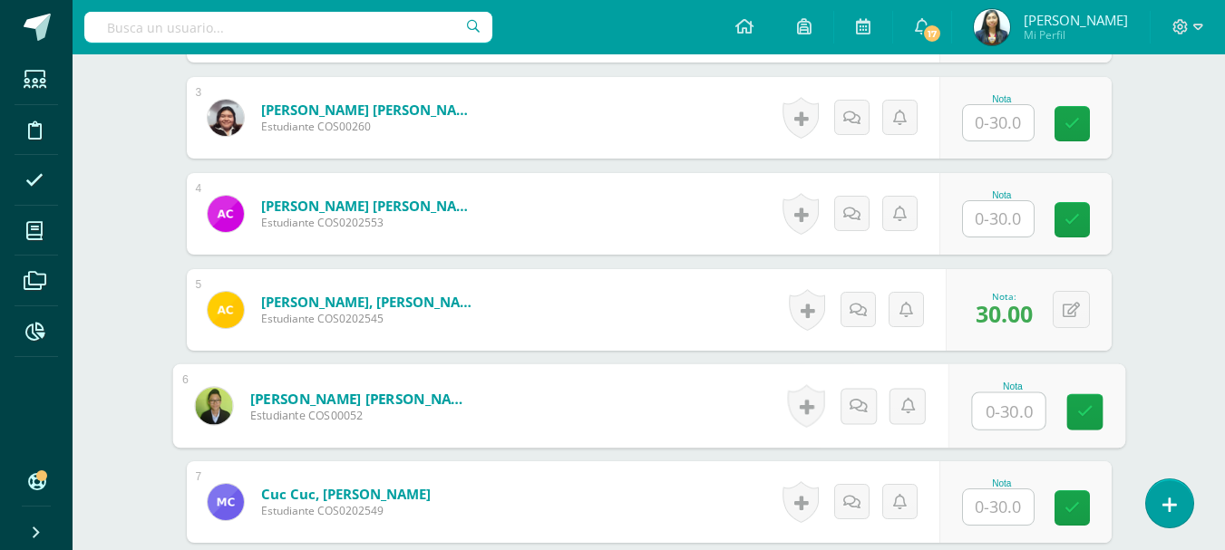
scroll to position [817, 0]
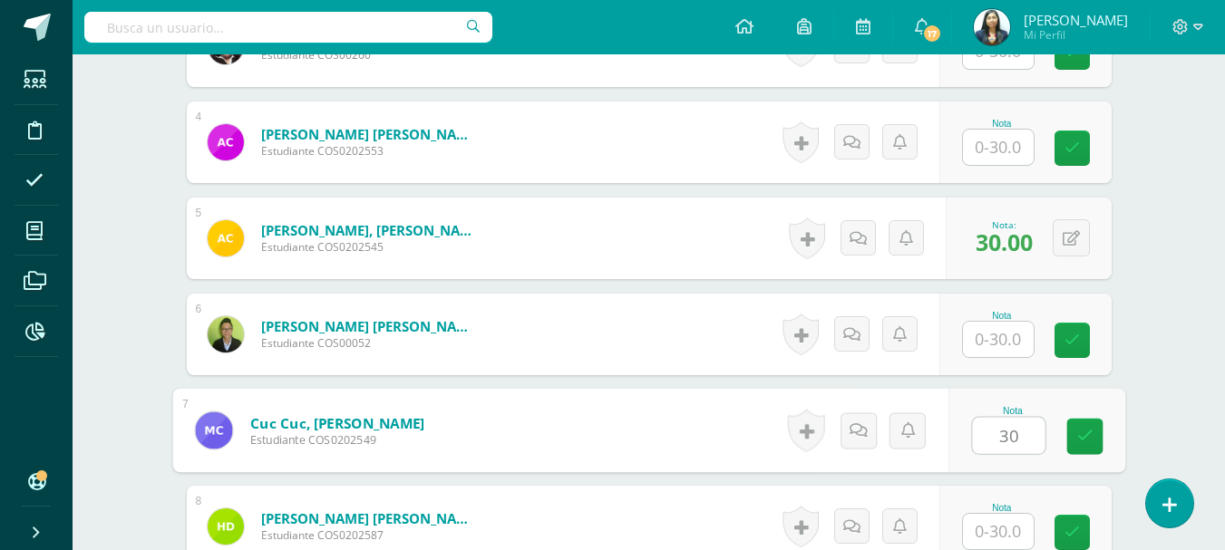
type input "30"
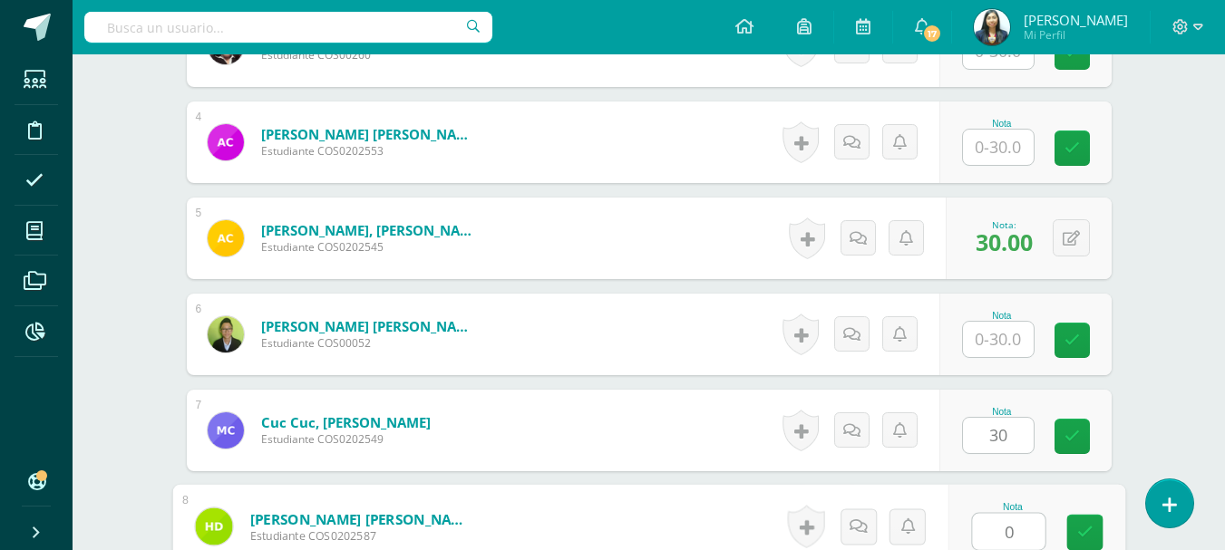
type input "0"
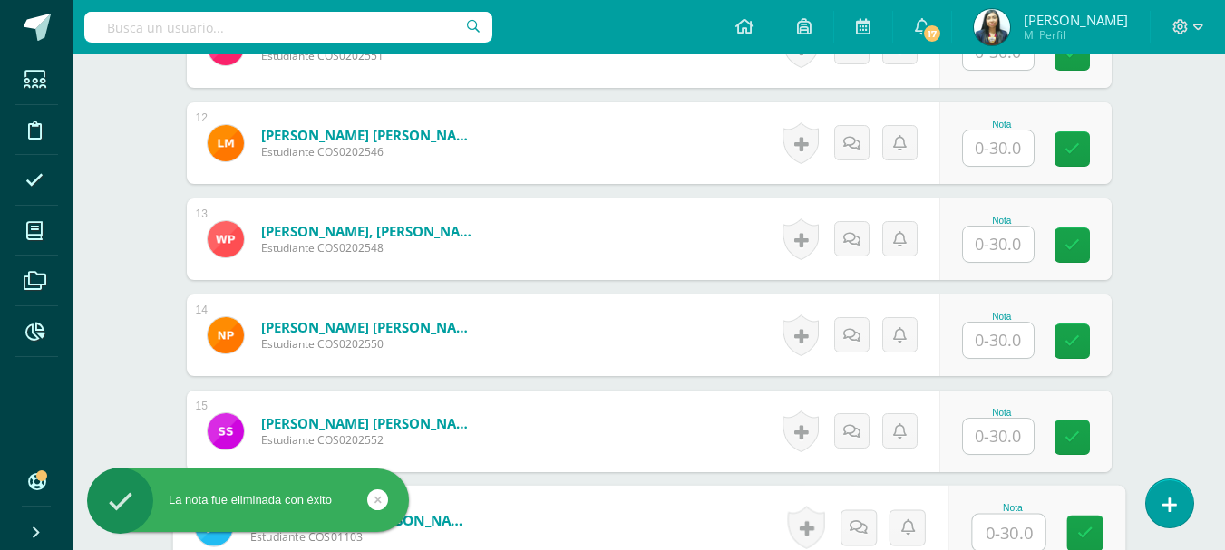
scroll to position [1810, 0]
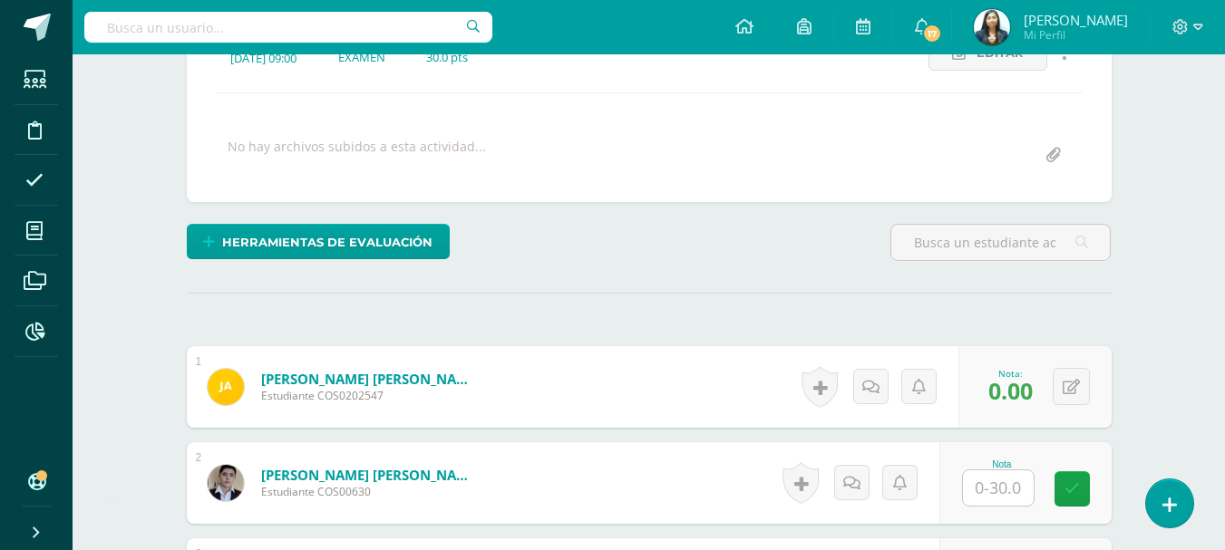
scroll to position [0, 0]
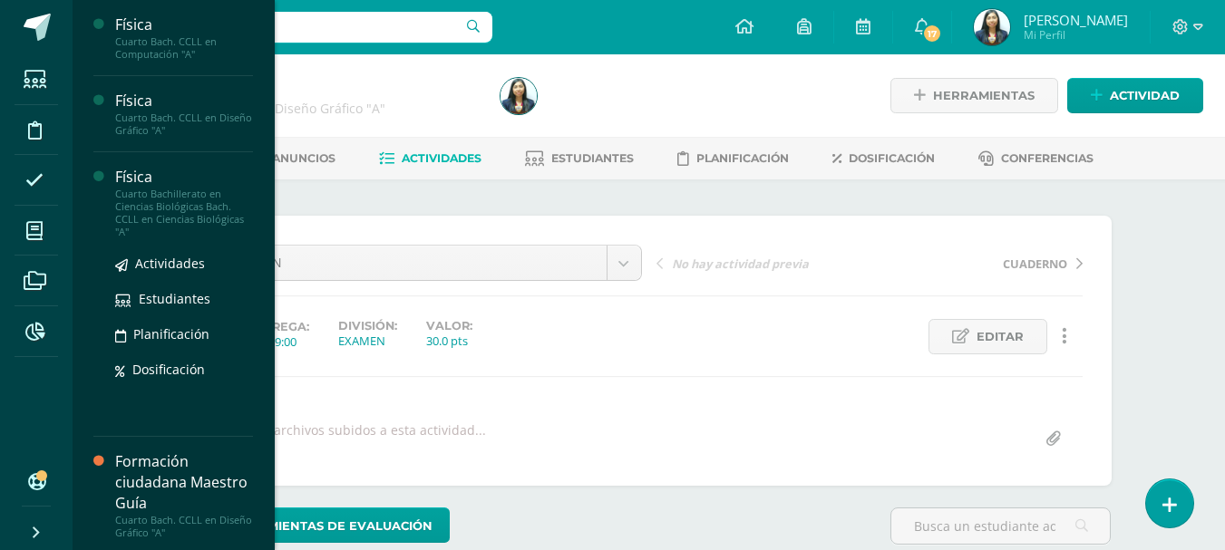
click at [181, 188] on div "Cuarto Bachillerato en Ciencias Biológicas Bach. CCLL en Ciencias Biológicas "A"" at bounding box center [184, 213] width 138 height 51
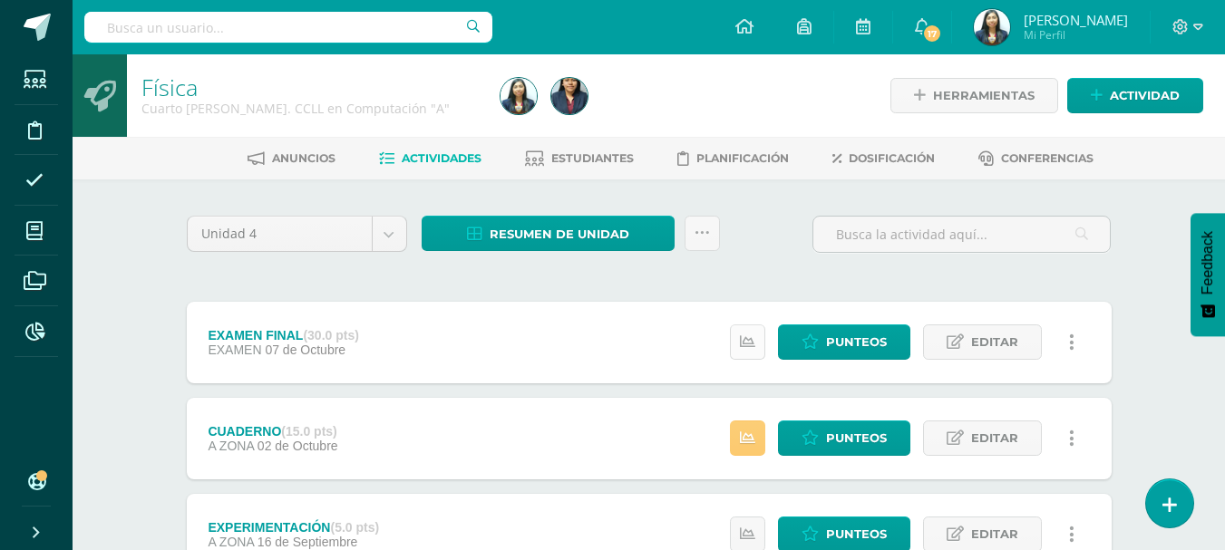
click at [737, 336] on link at bounding box center [747, 341] width 35 height 35
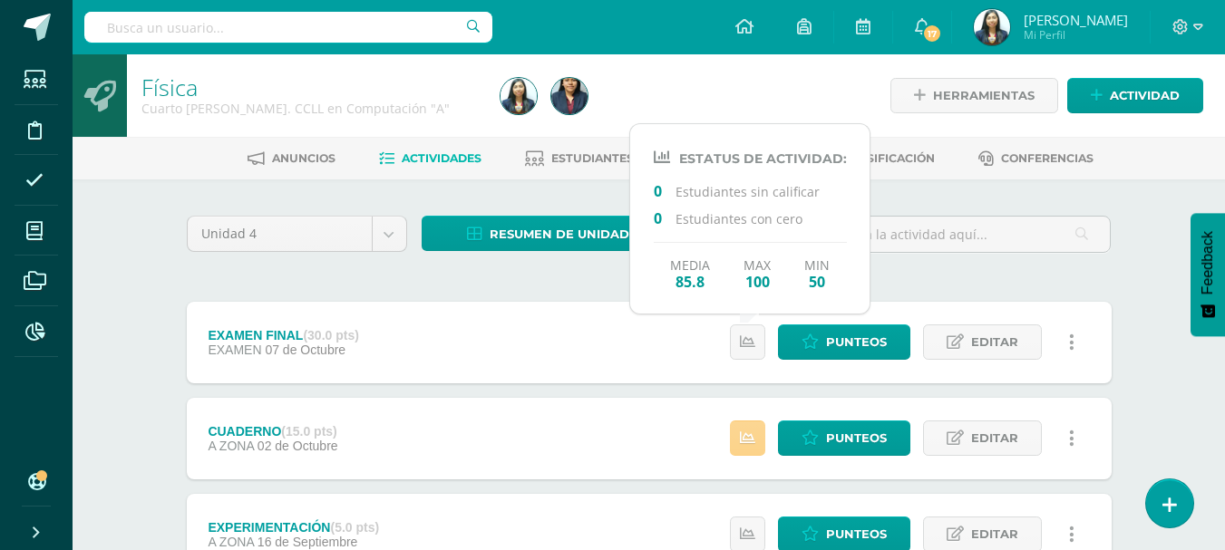
click at [749, 451] on link at bounding box center [747, 438] width 35 height 35
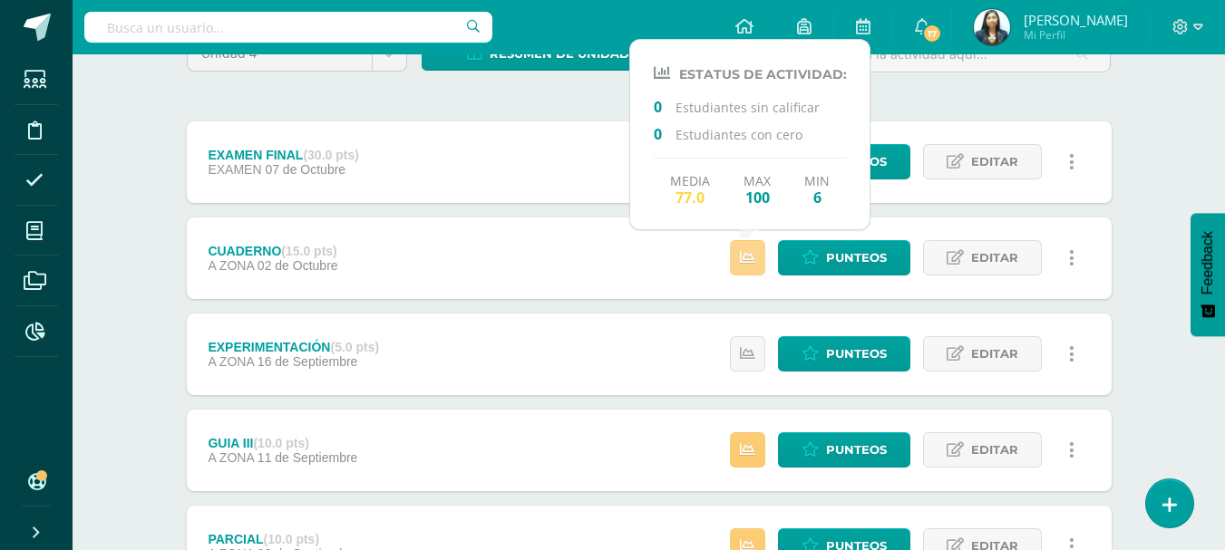
scroll to position [181, 0]
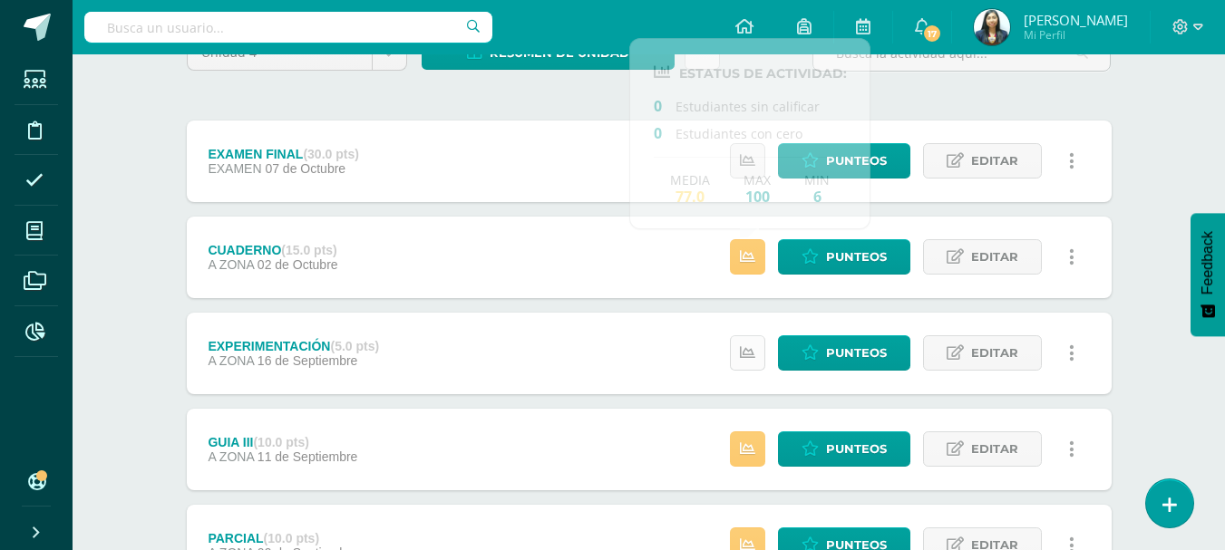
click at [749, 352] on icon at bounding box center [747, 352] width 15 height 15
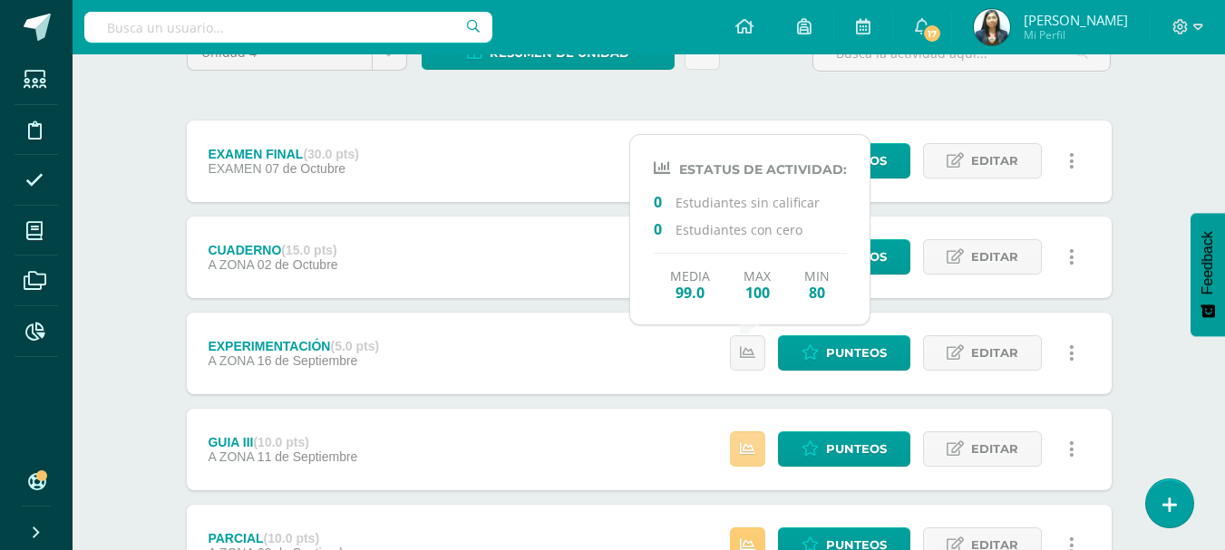
click at [753, 455] on icon at bounding box center [747, 448] width 15 height 15
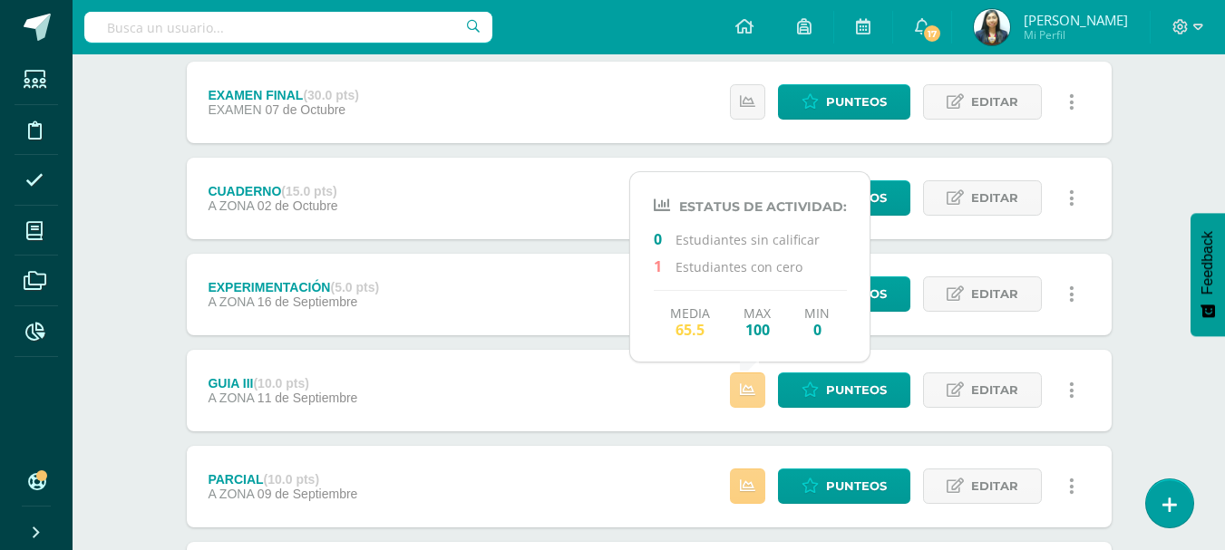
scroll to position [272, 0]
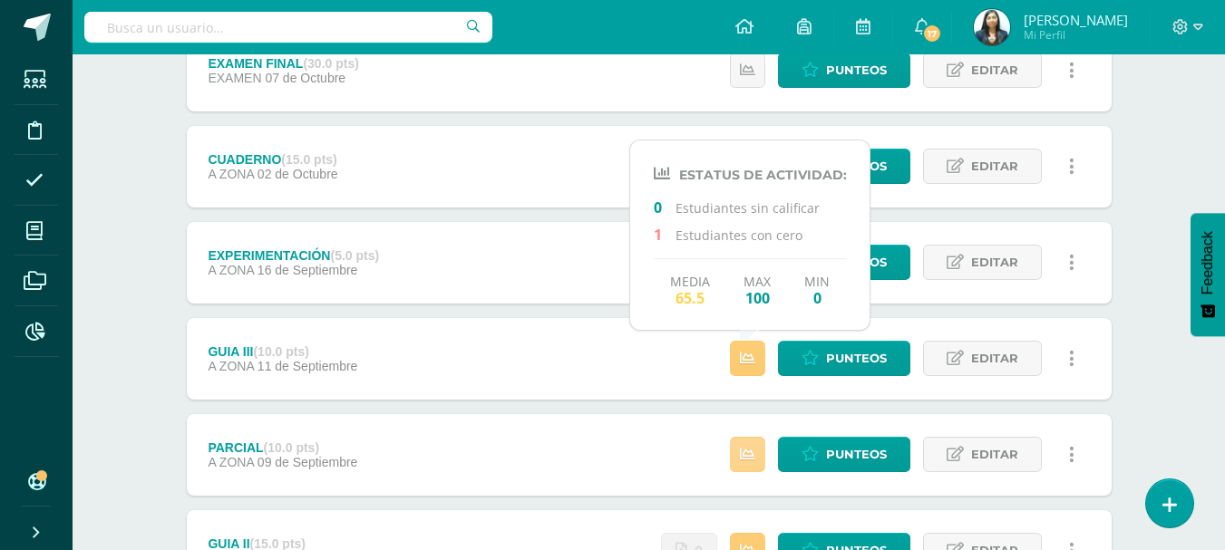
click at [750, 447] on icon at bounding box center [747, 454] width 15 height 15
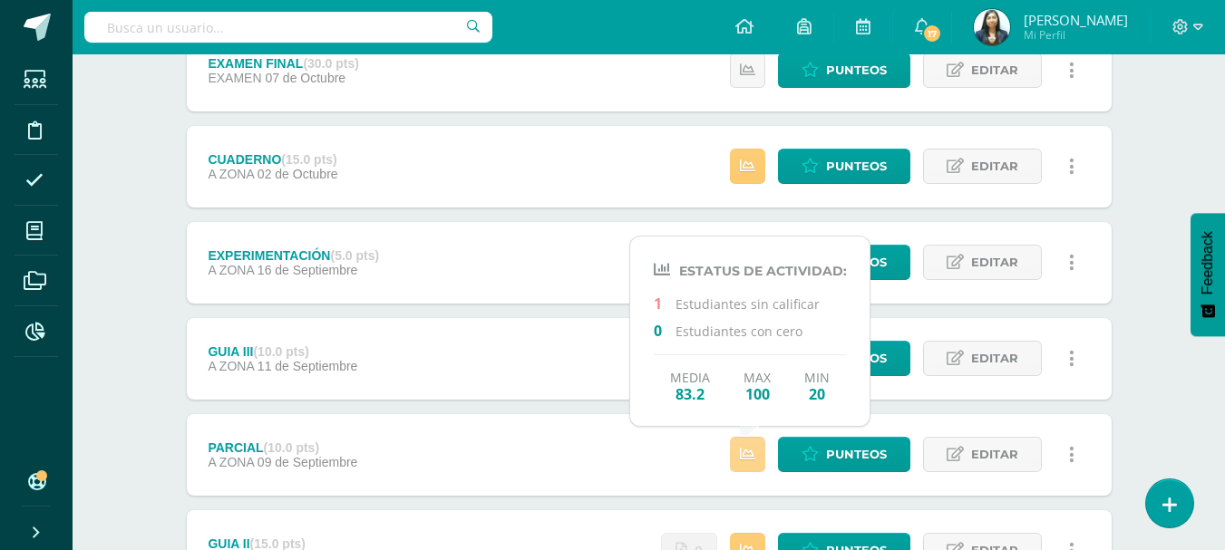
scroll to position [363, 0]
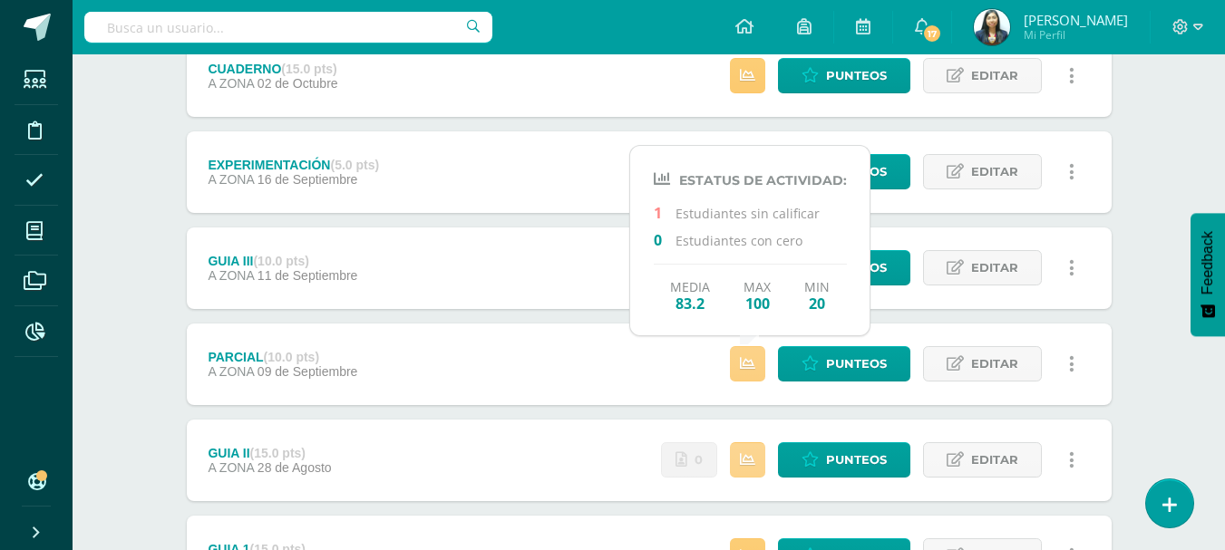
click at [750, 447] on link at bounding box center [747, 459] width 35 height 35
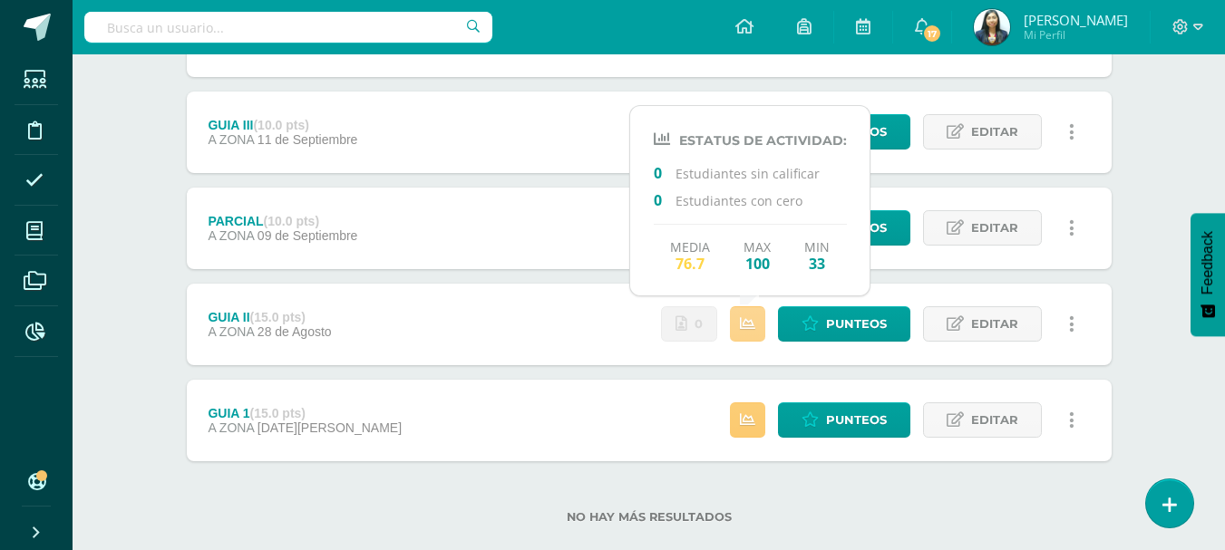
scroll to position [530, 0]
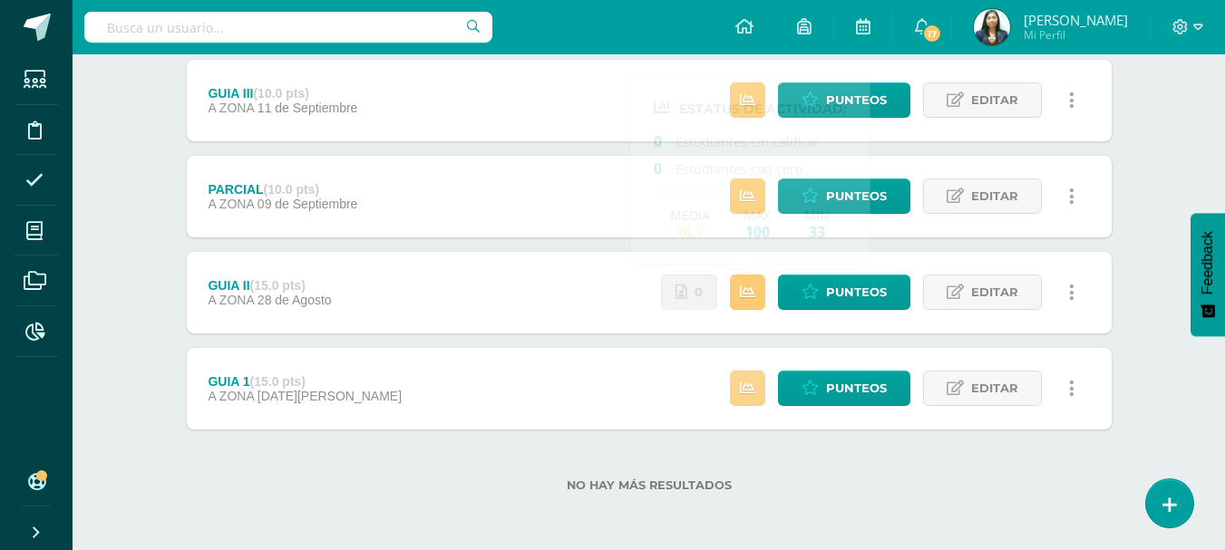
click at [757, 399] on link at bounding box center [747, 388] width 35 height 35
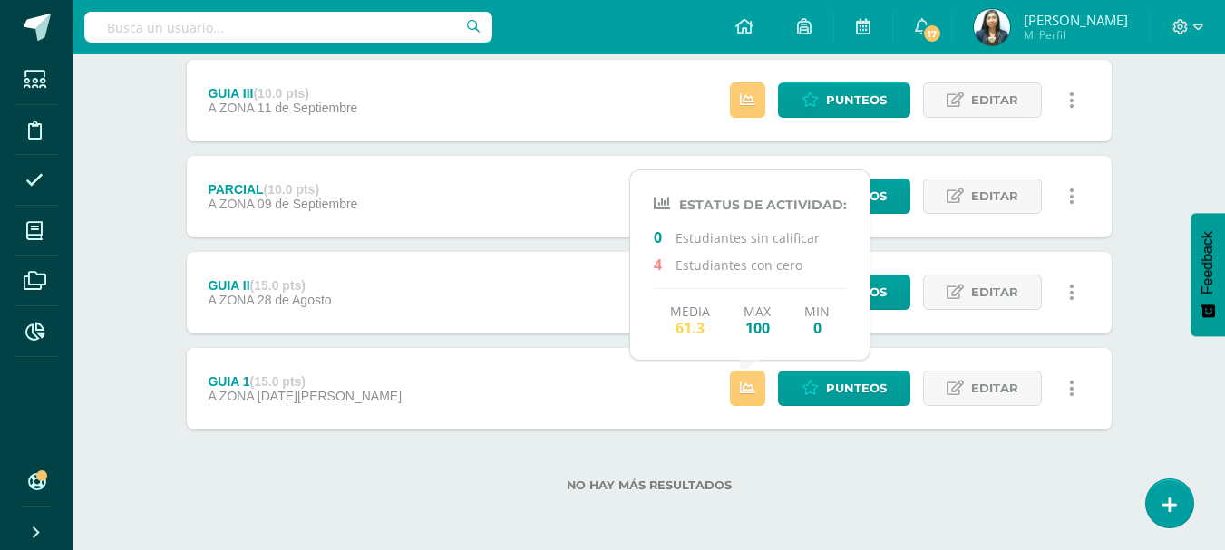
click at [756, 448] on div "No hay más resultados" at bounding box center [649, 472] width 924 height 84
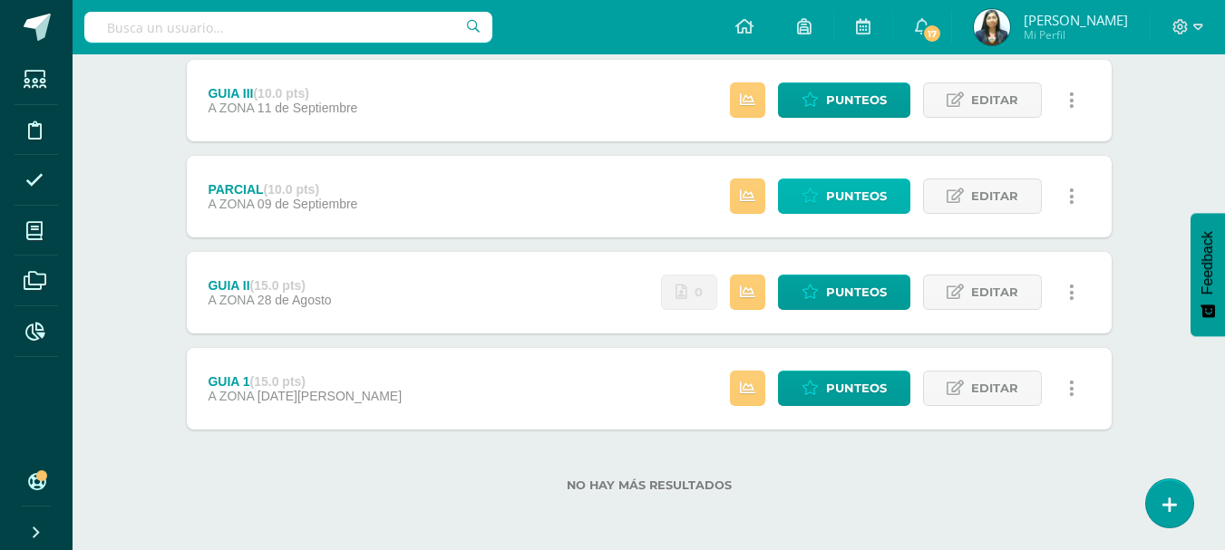
click at [829, 196] on span "Punteos" at bounding box center [856, 196] width 61 height 34
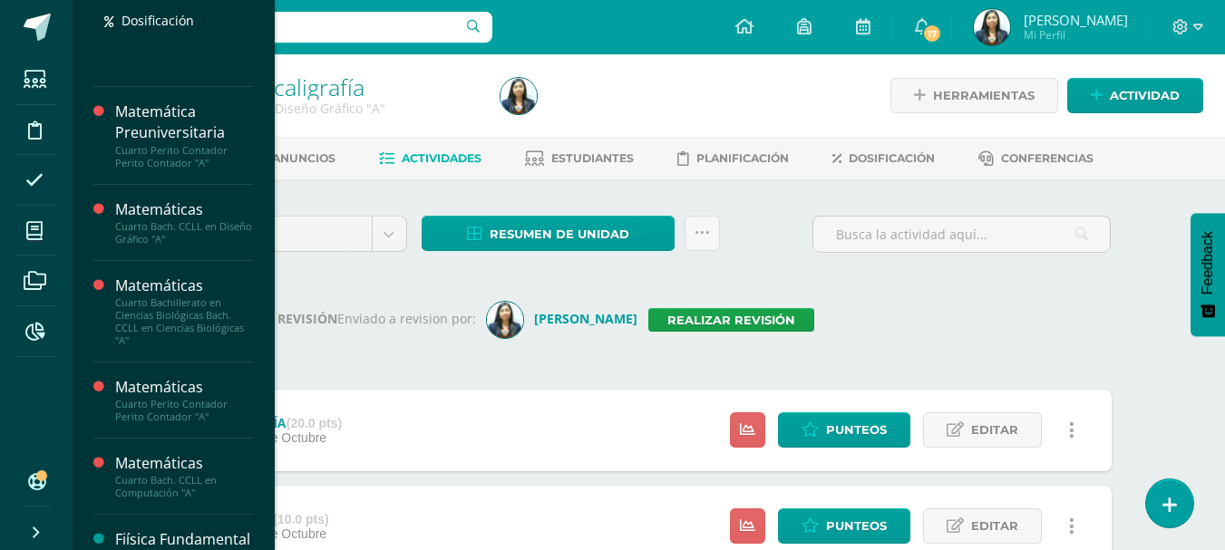
scroll to position [634, 0]
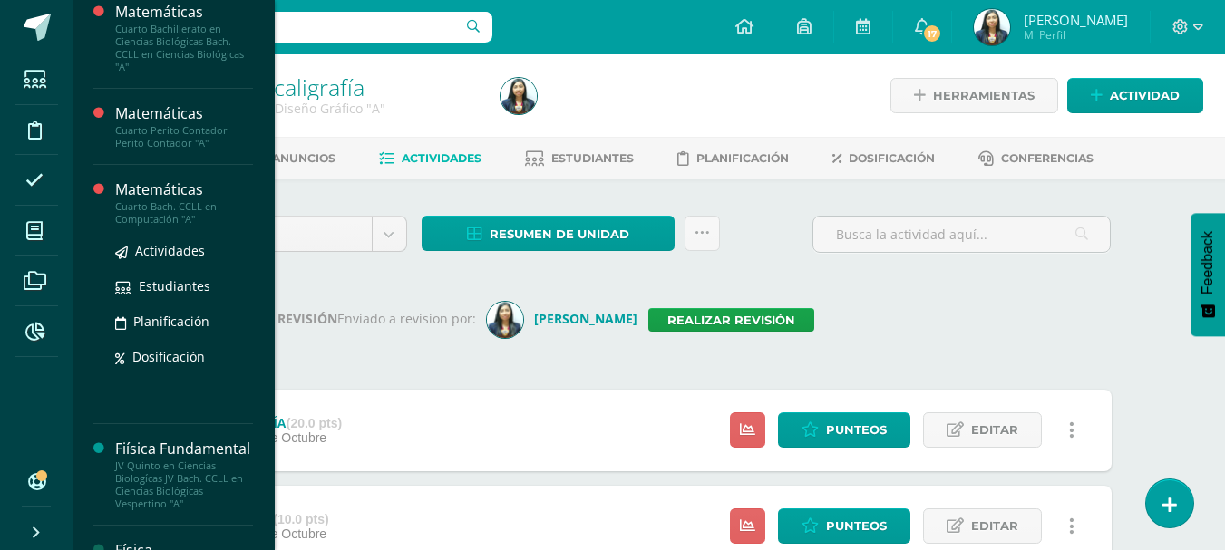
click at [160, 215] on div "Cuarto Bach. CCLL en Computación "A"" at bounding box center [184, 212] width 138 height 25
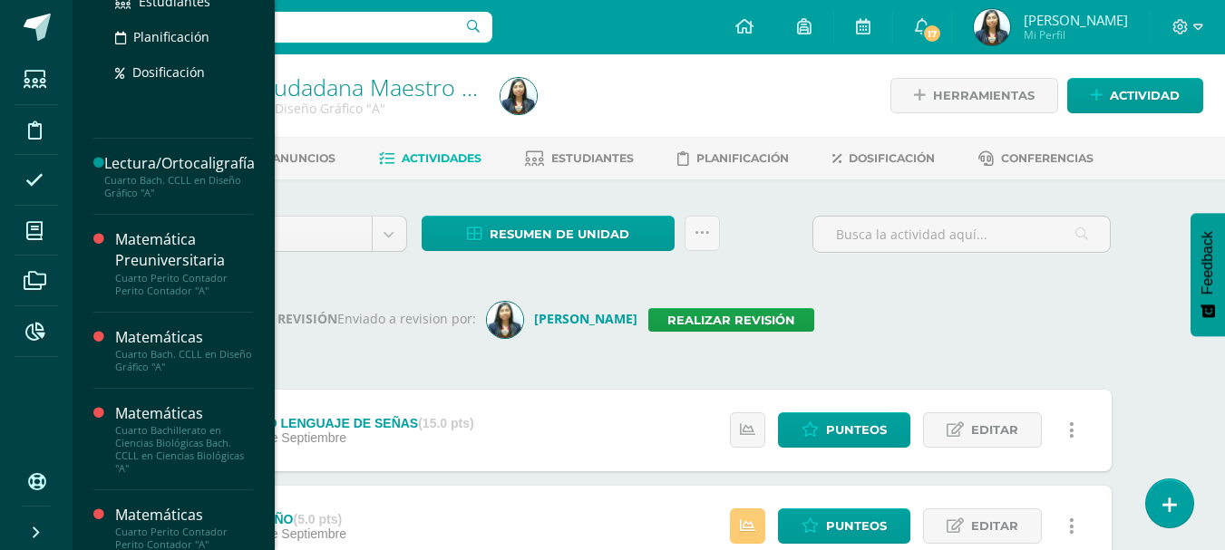
scroll to position [423, 0]
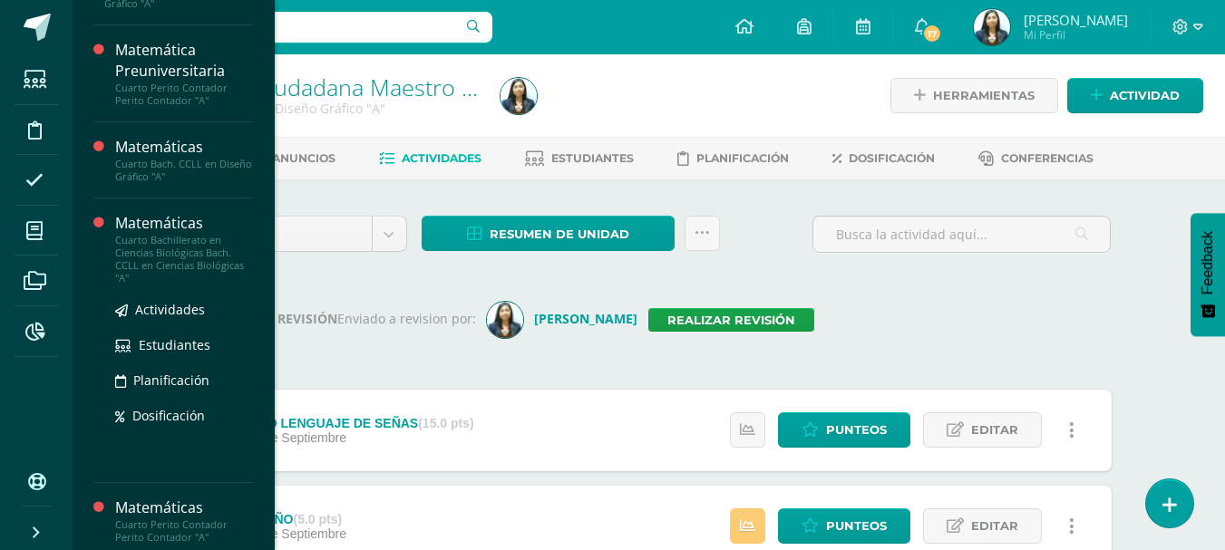
click at [131, 234] on div "Cuarto Bachillerato en Ciencias Biológicas Bach. CCLL en Ciencias Biológicas "A"" at bounding box center [184, 259] width 138 height 51
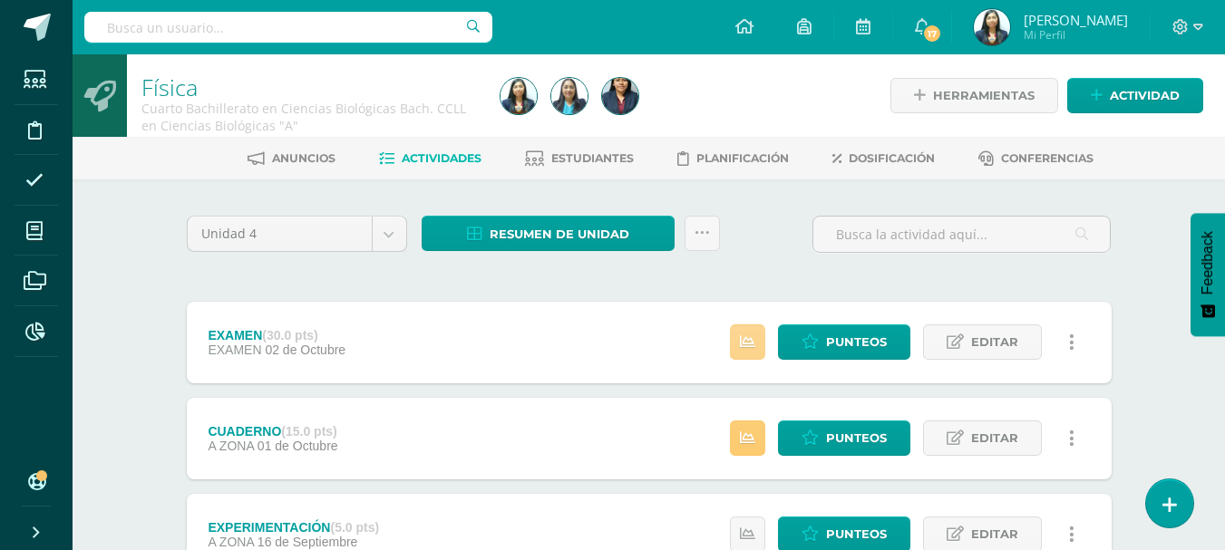
click at [760, 343] on link at bounding box center [747, 341] width 35 height 35
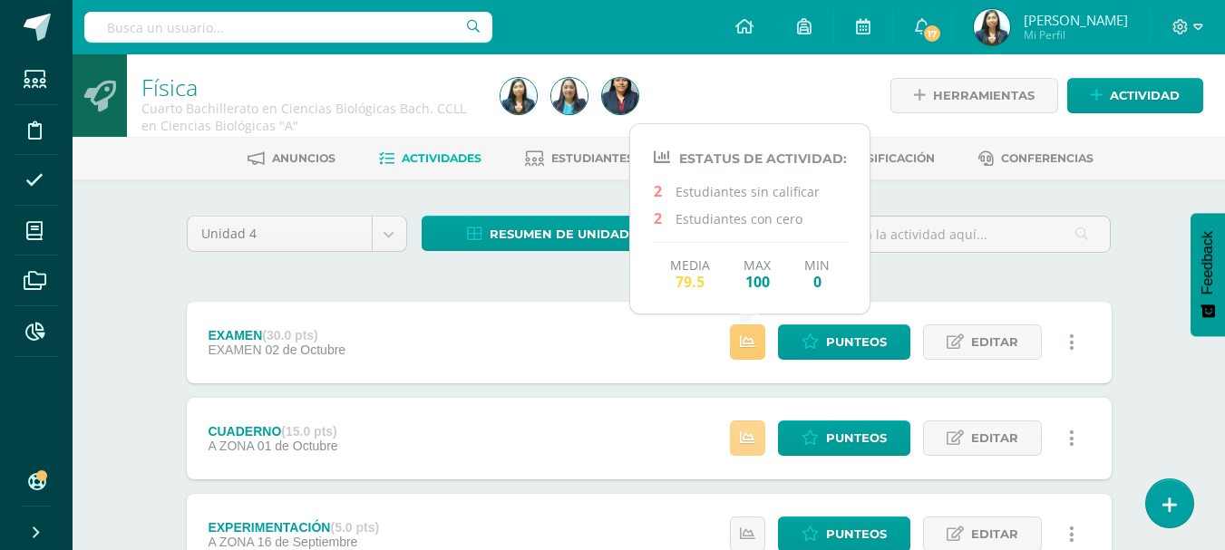
click at [749, 437] on icon at bounding box center [747, 438] width 15 height 15
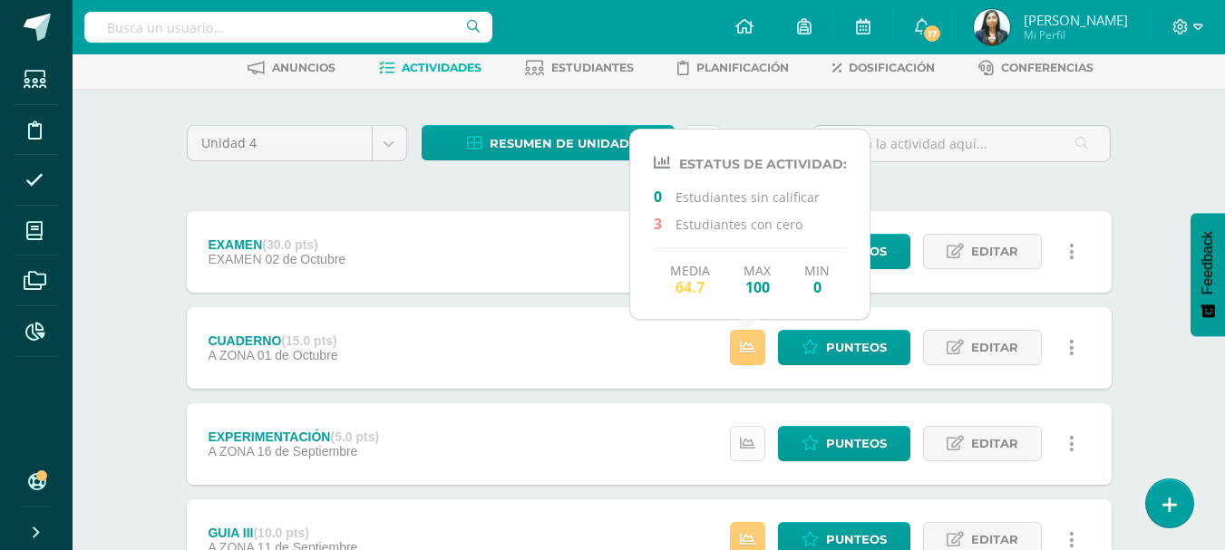
click at [749, 427] on link at bounding box center [747, 443] width 35 height 35
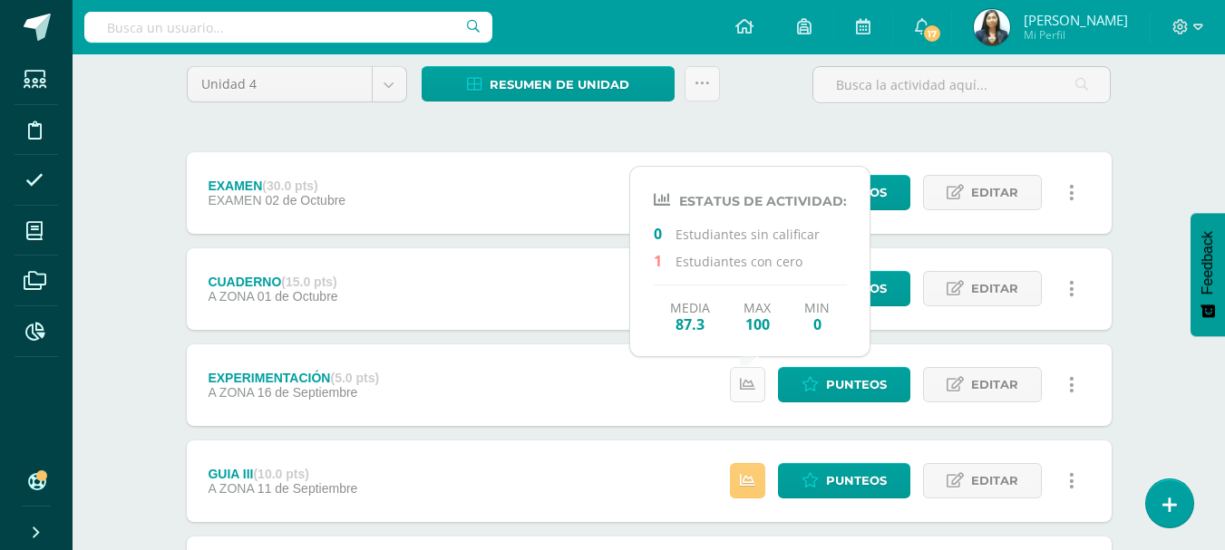
scroll to position [181, 0]
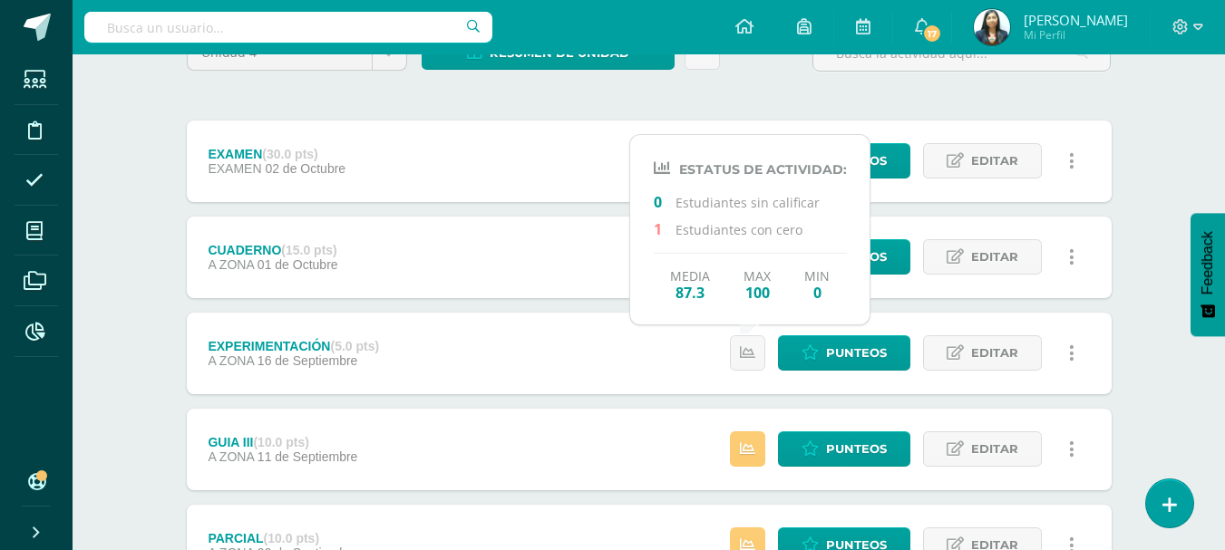
click at [749, 421] on div "Estatus de Actividad: 6 Estudiantes sin calificar 4 Estudiantes con cero Media …" at bounding box center [906, 450] width 409 height 82
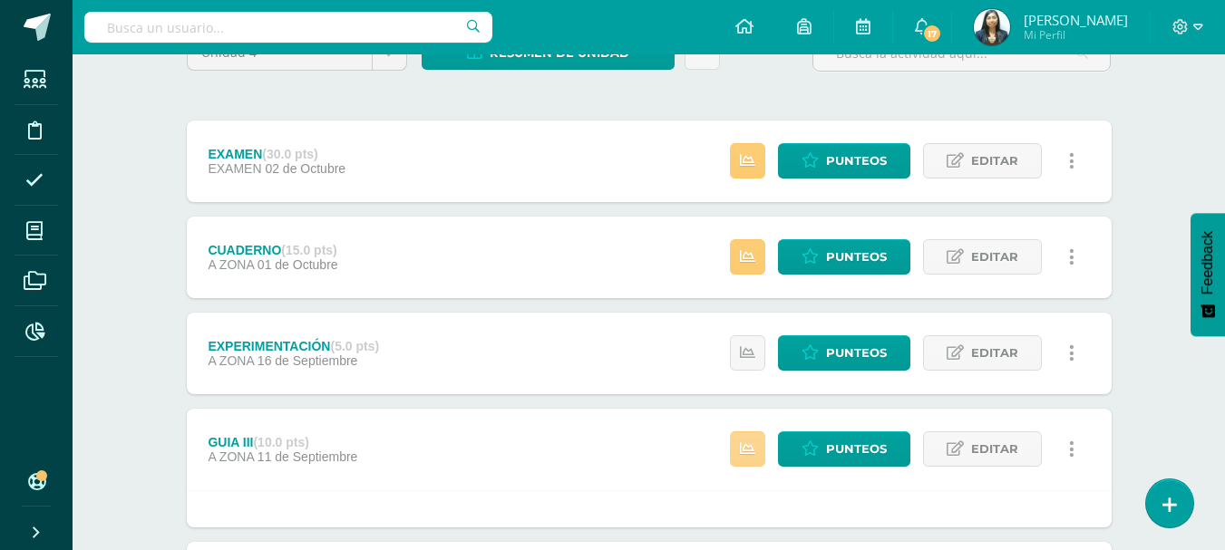
click at [743, 443] on icon at bounding box center [747, 448] width 15 height 15
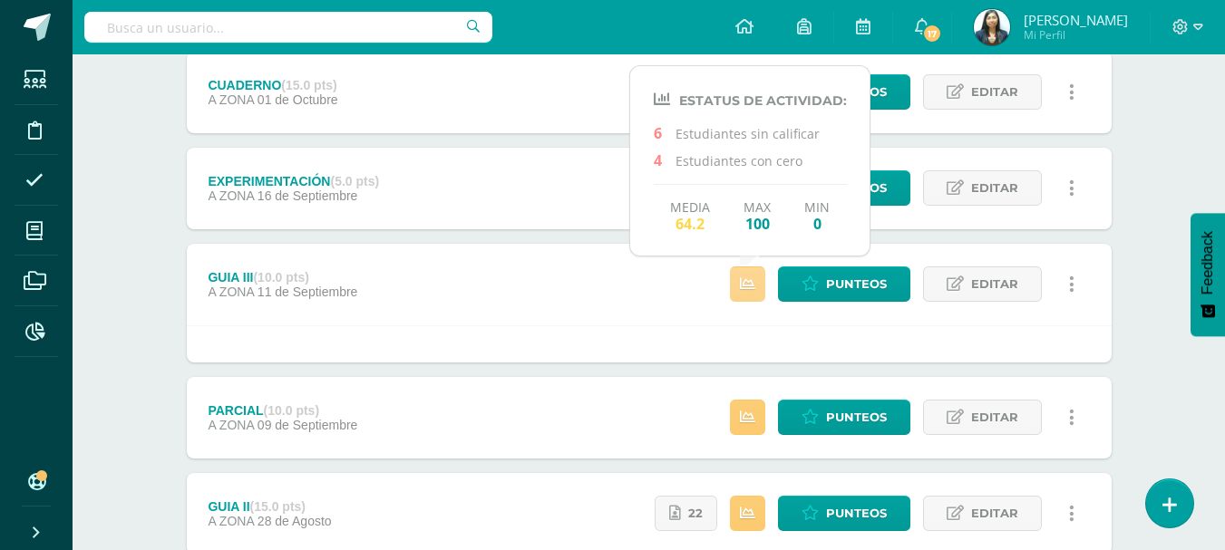
scroll to position [363, 0]
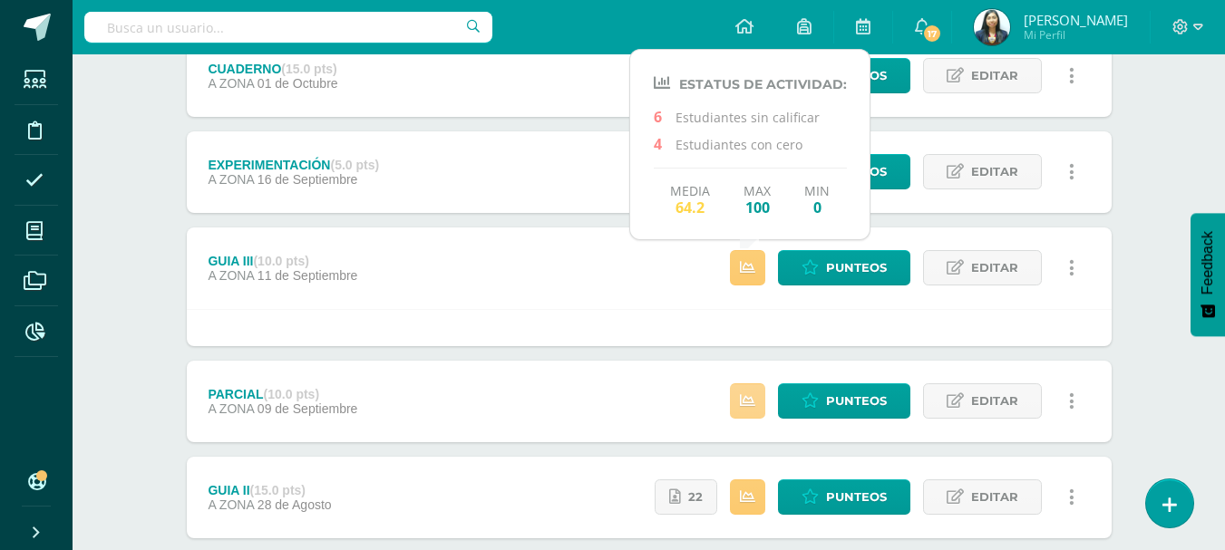
click at [753, 406] on icon at bounding box center [747, 400] width 15 height 15
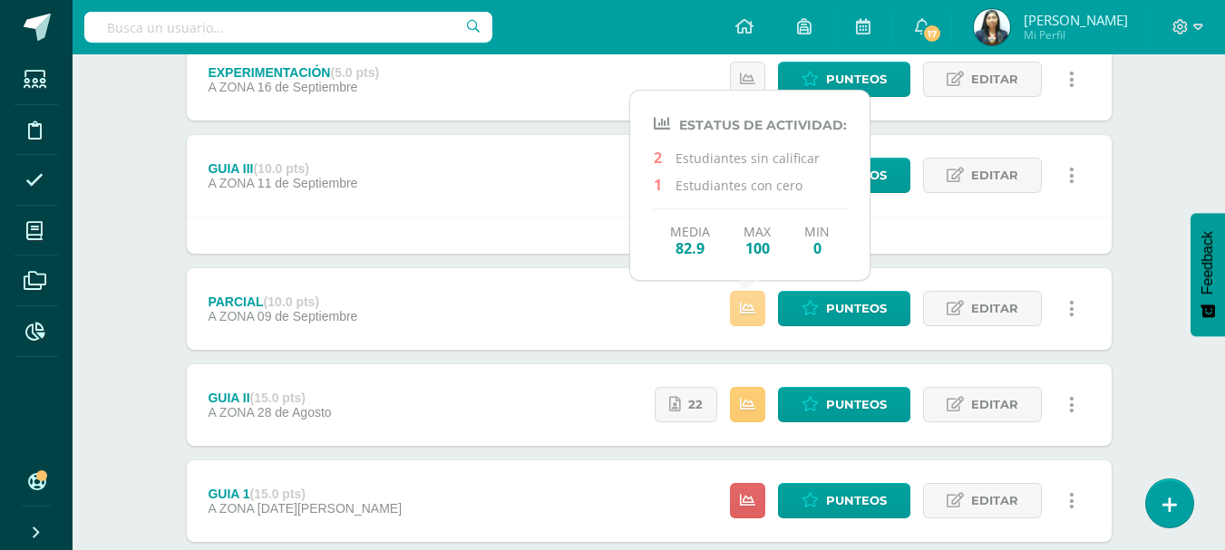
scroll to position [544, 0]
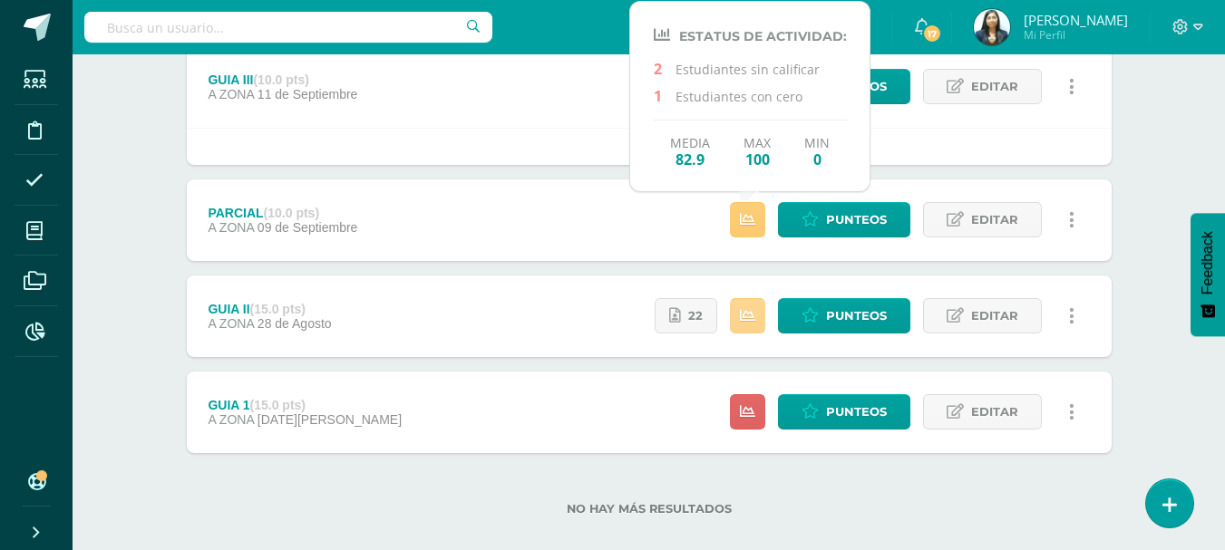
click at [752, 299] on link at bounding box center [747, 315] width 35 height 35
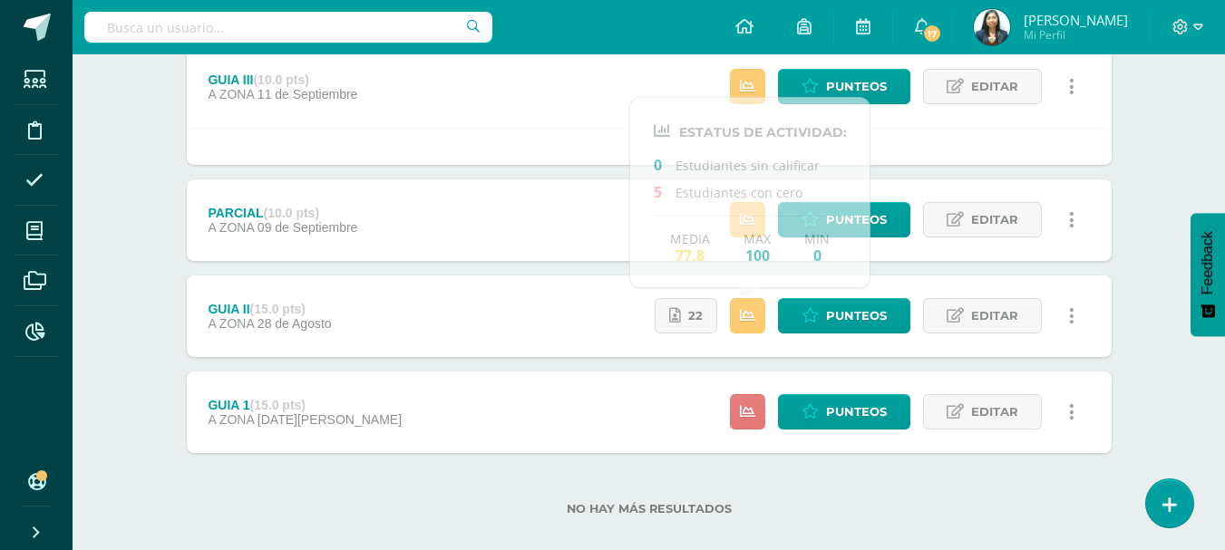
click at [746, 405] on icon at bounding box center [747, 411] width 15 height 15
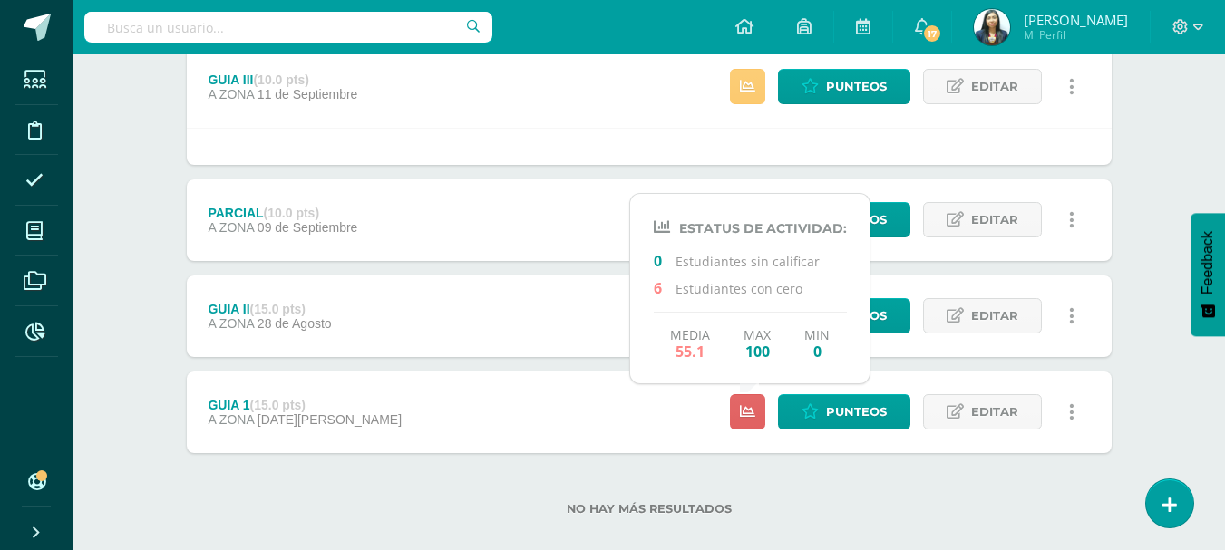
click at [769, 477] on div "No hay más resultados" at bounding box center [649, 495] width 924 height 84
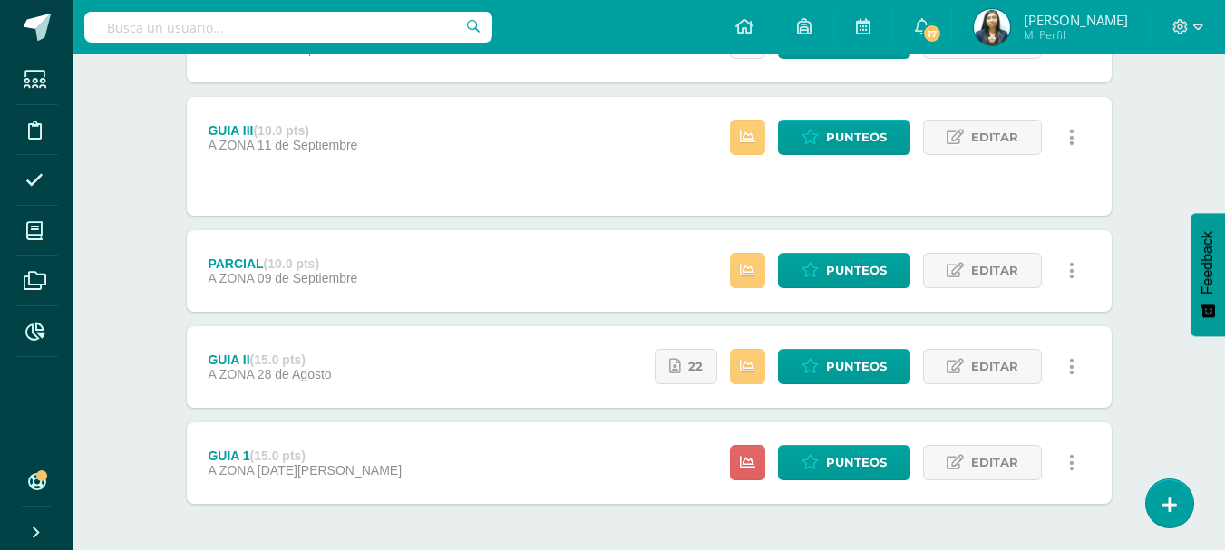
scroll to position [477, 0]
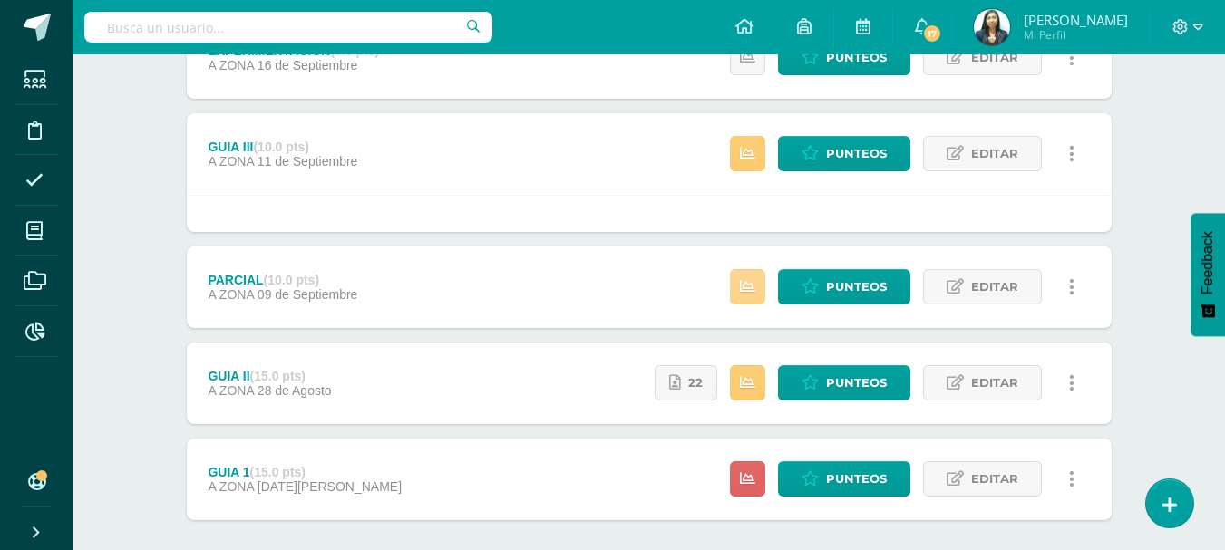
click at [758, 290] on link at bounding box center [747, 286] width 35 height 35
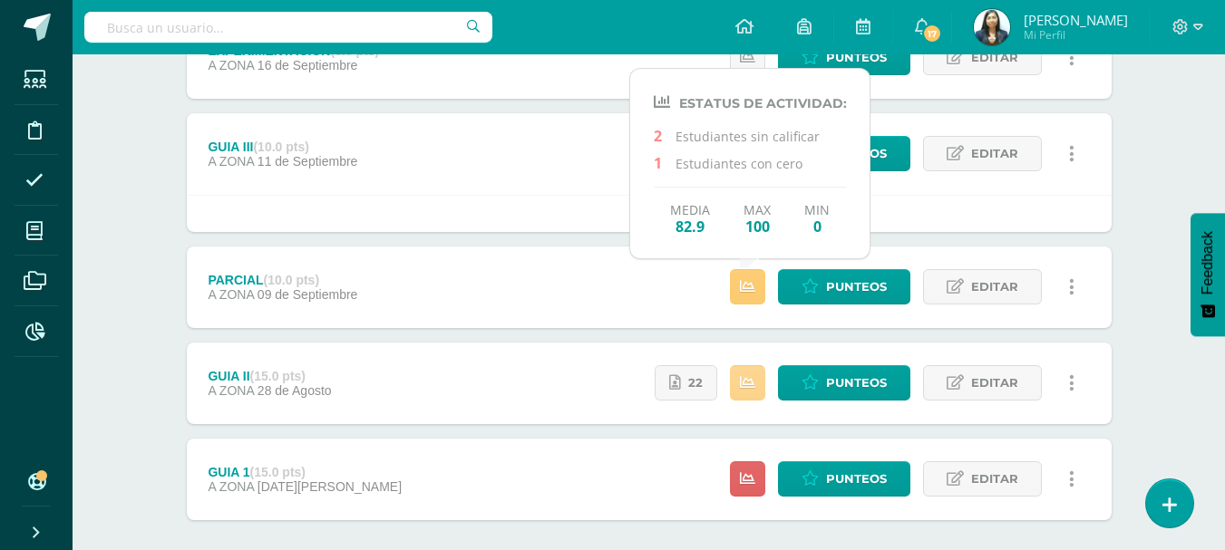
click at [750, 394] on link at bounding box center [747, 382] width 35 height 35
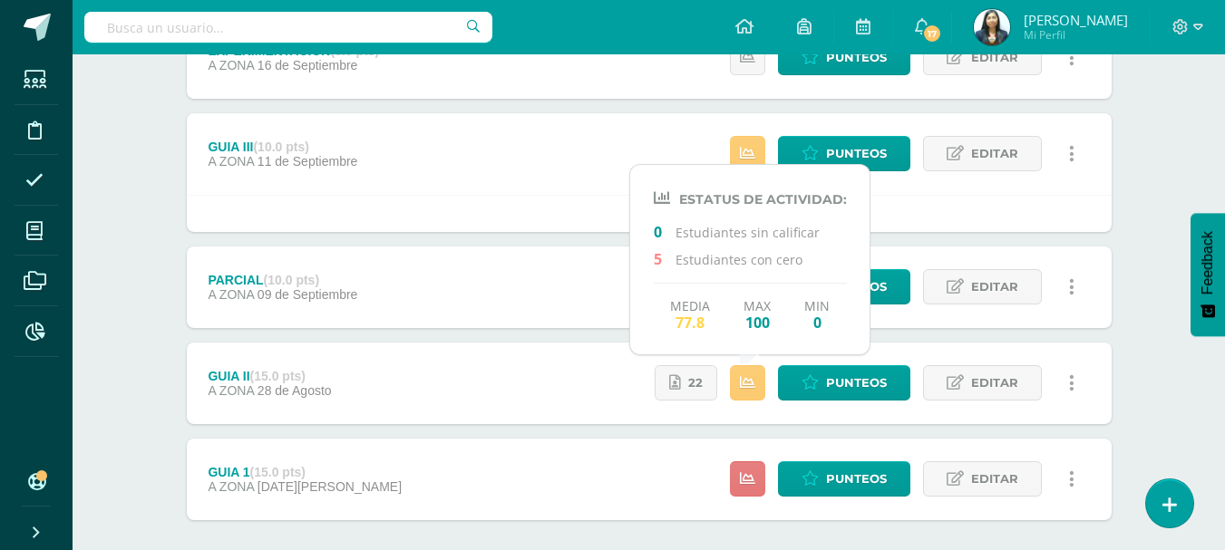
click at [748, 472] on icon at bounding box center [747, 478] width 15 height 15
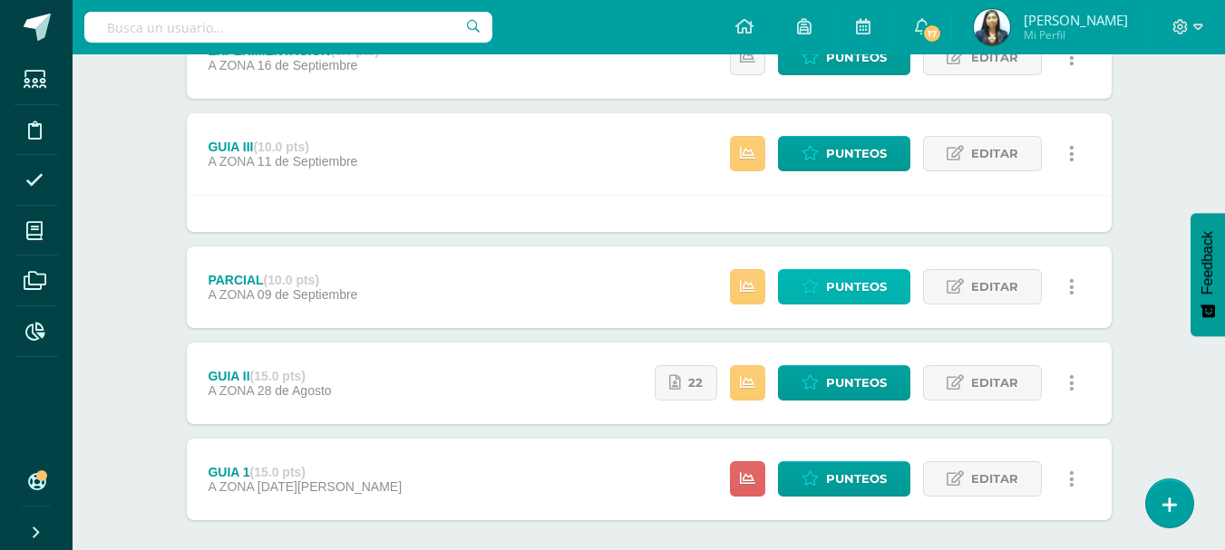
click at [810, 288] on icon at bounding box center [809, 286] width 17 height 15
drag, startPoint x: 810, startPoint y: 288, endPoint x: 539, endPoint y: 102, distance: 329.1
click at [805, 292] on icon at bounding box center [809, 286] width 17 height 15
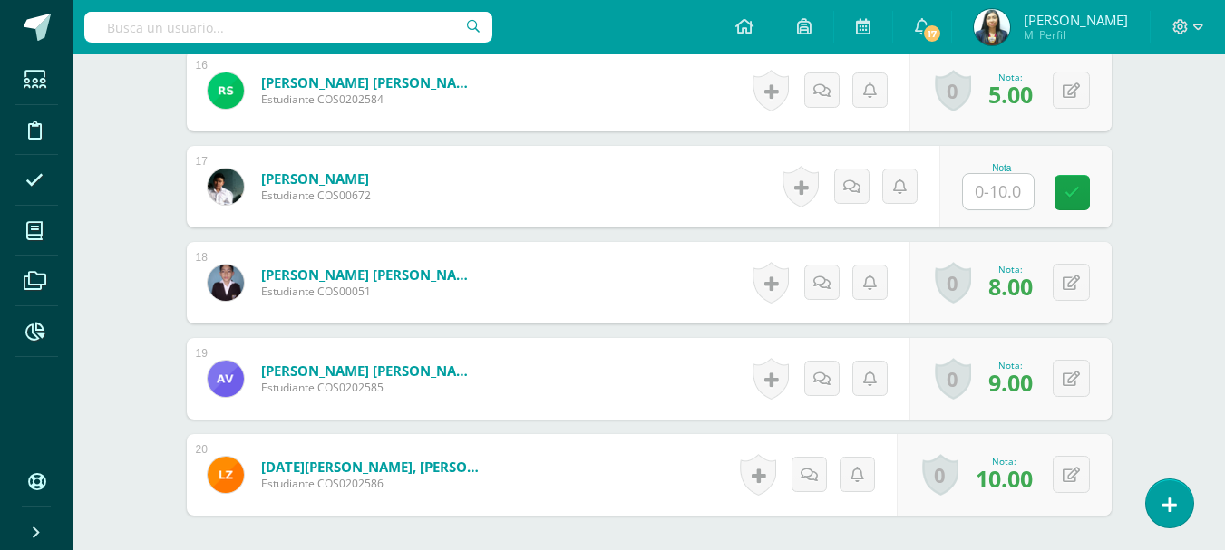
scroll to position [2026, 0]
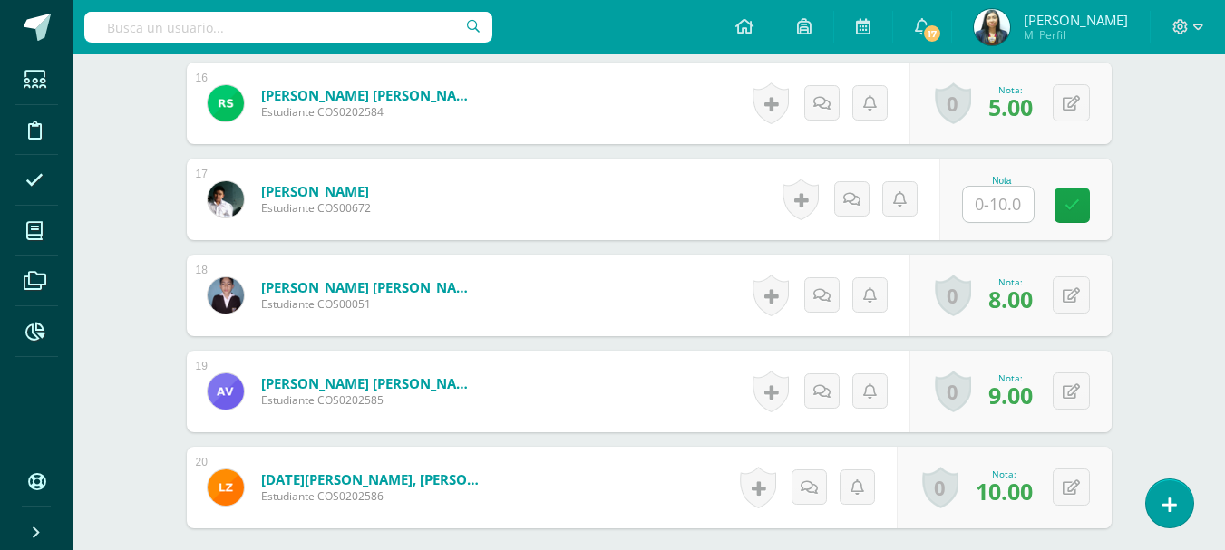
click at [1051, 206] on div "Nota" at bounding box center [1025, 200] width 172 height 82
click at [1027, 206] on input "text" at bounding box center [998, 203] width 71 height 35
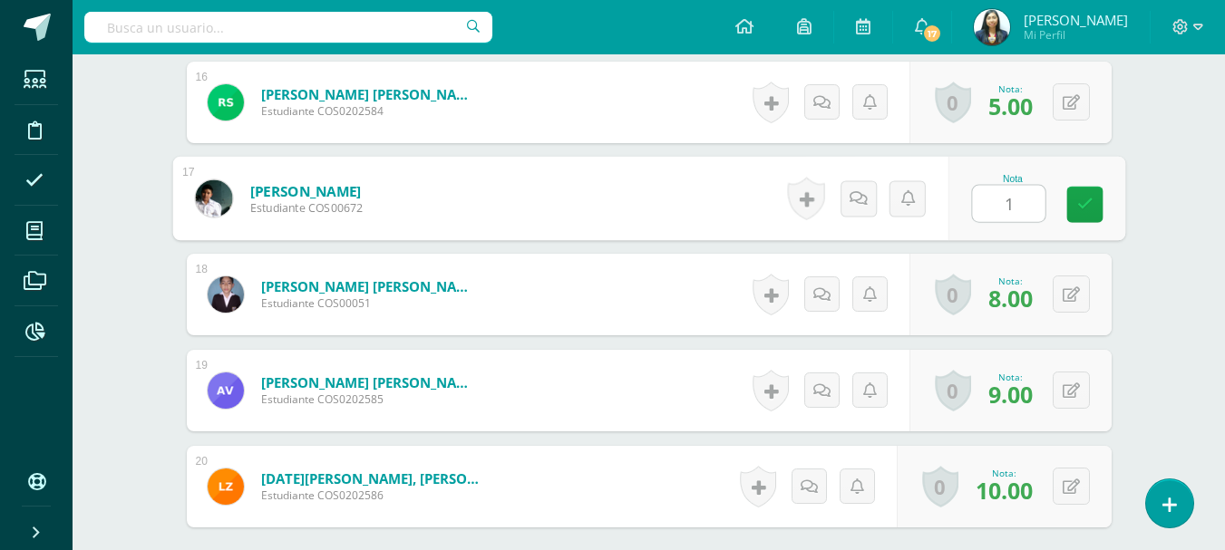
type input "10"
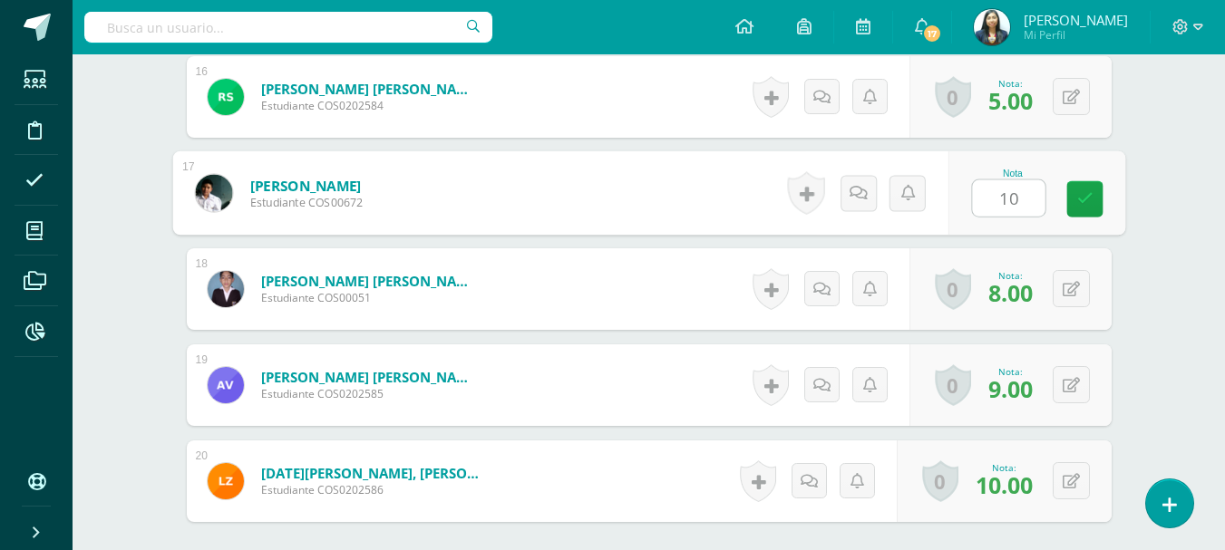
scroll to position [2030, 0]
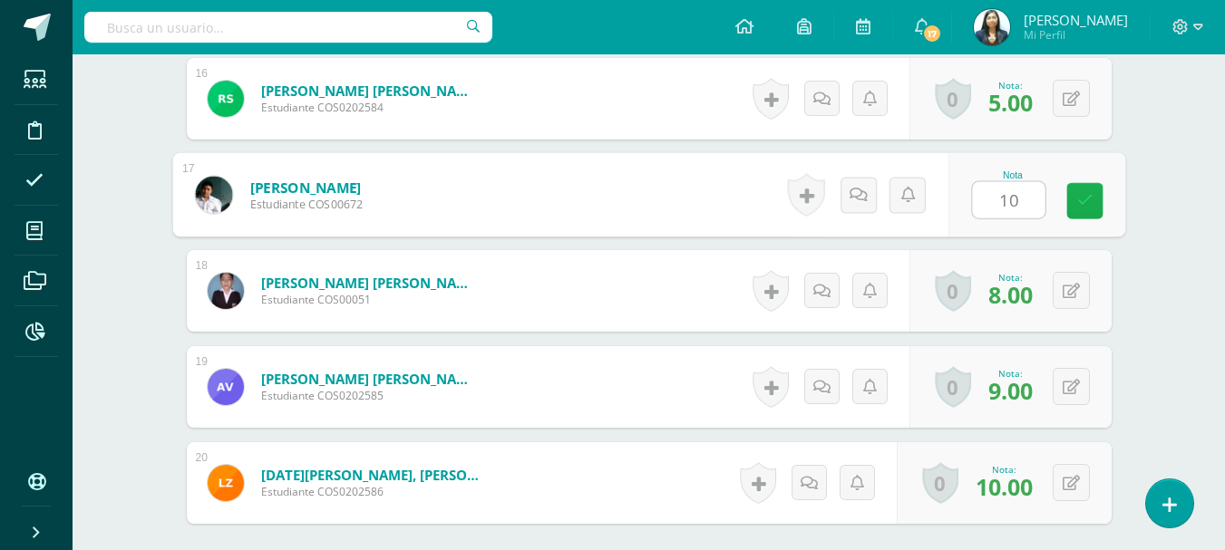
click at [1093, 199] on link at bounding box center [1084, 201] width 36 height 36
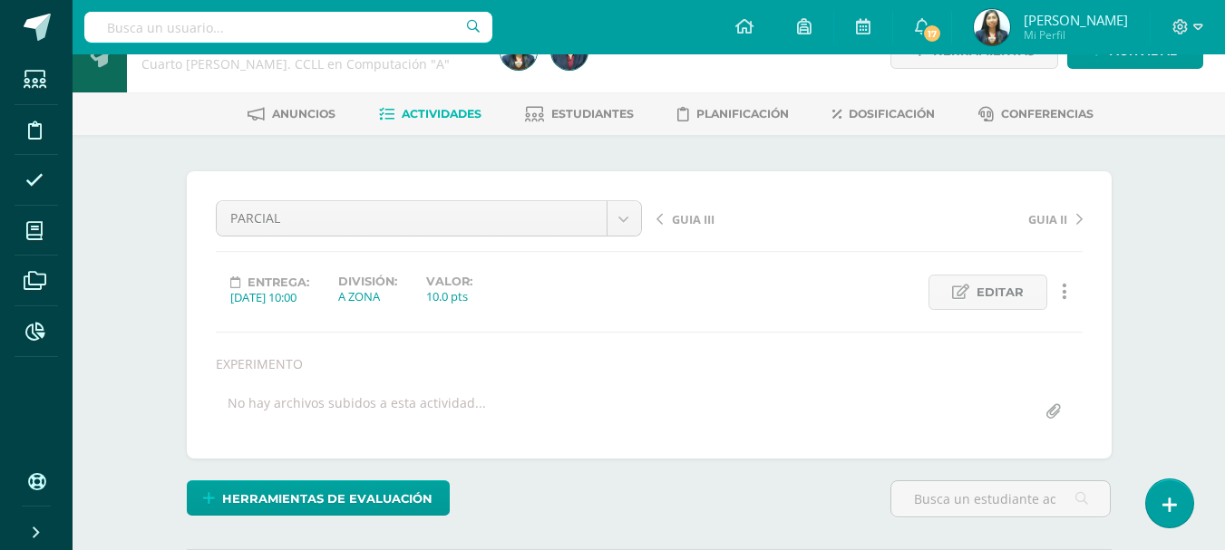
scroll to position [0, 0]
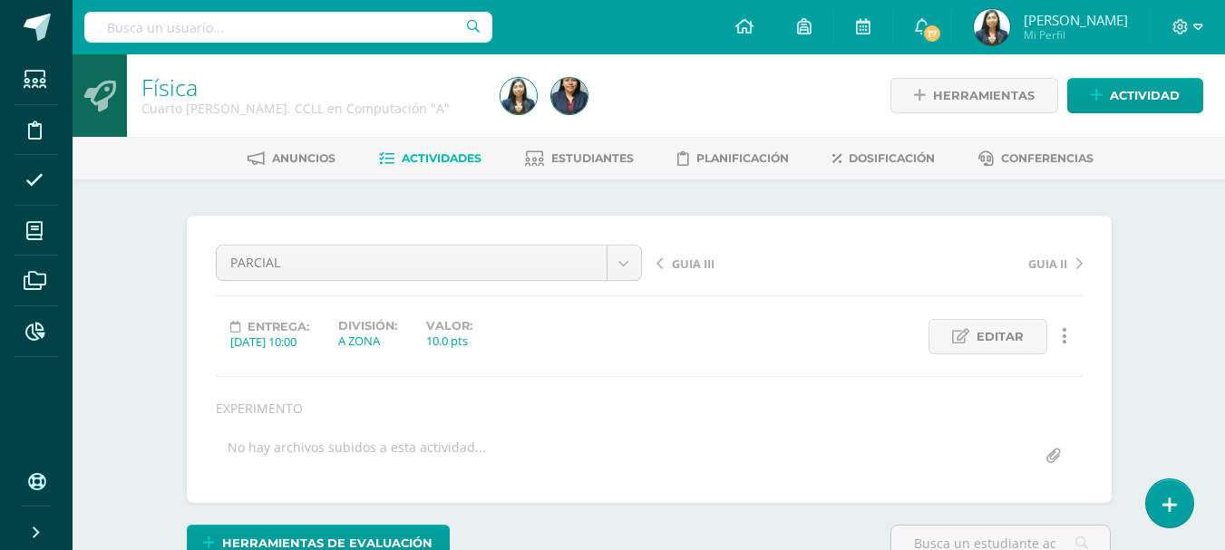
click at [441, 157] on span "Actividades" at bounding box center [442, 158] width 80 height 14
click at [416, 160] on span "Actividades" at bounding box center [442, 158] width 80 height 14
click at [414, 160] on span "Actividades" at bounding box center [442, 158] width 80 height 14
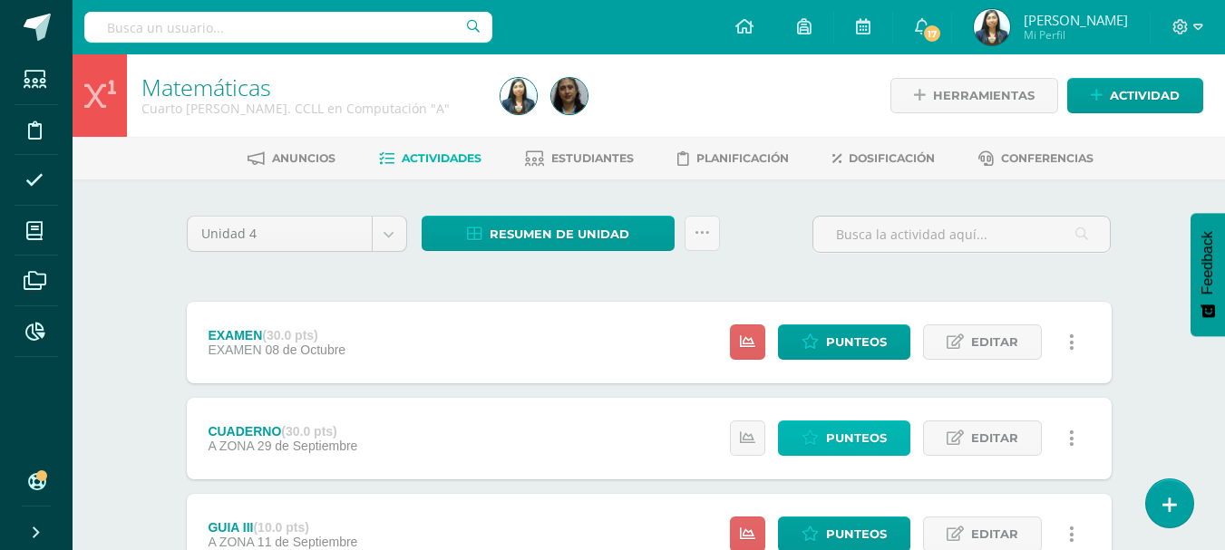
click at [845, 437] on span "Punteos" at bounding box center [856, 438] width 61 height 34
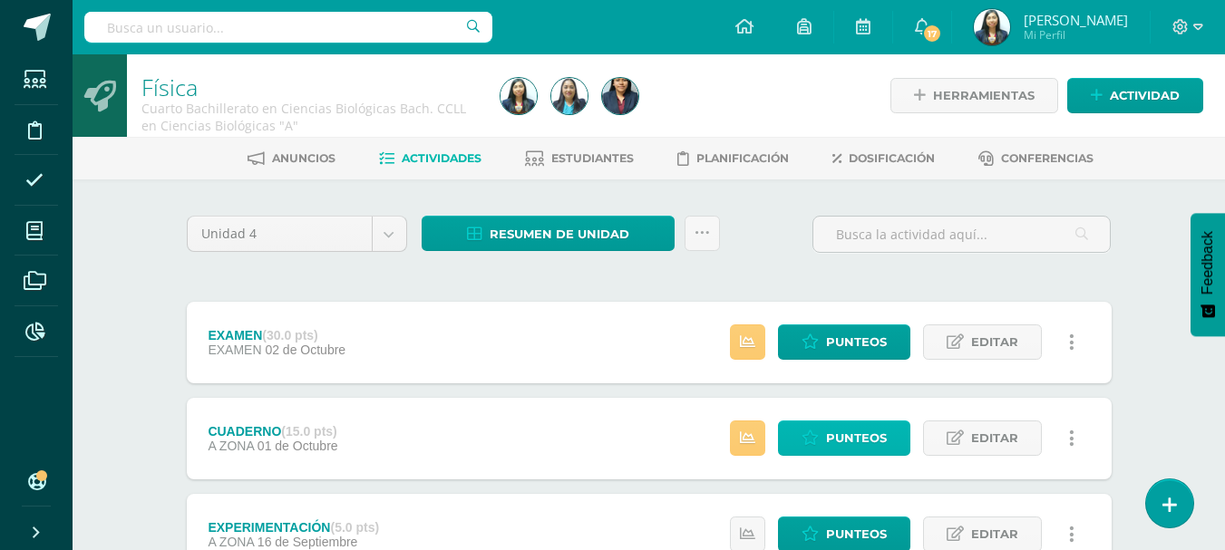
click at [811, 439] on icon at bounding box center [809, 438] width 17 height 15
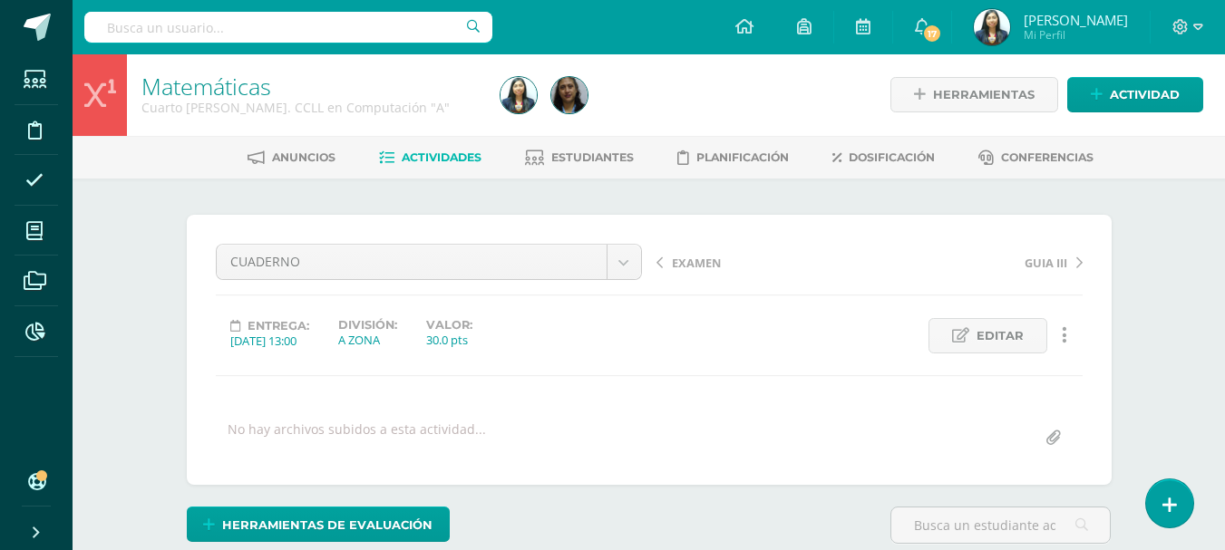
scroll to position [2, 0]
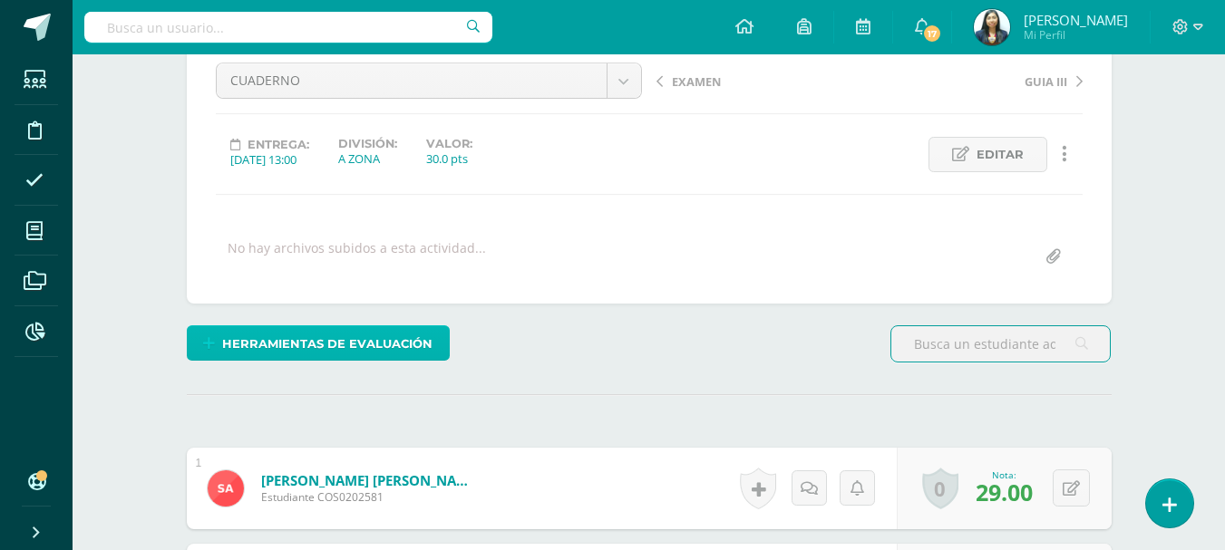
click at [376, 329] on span "Herramientas de evaluación" at bounding box center [327, 344] width 210 height 34
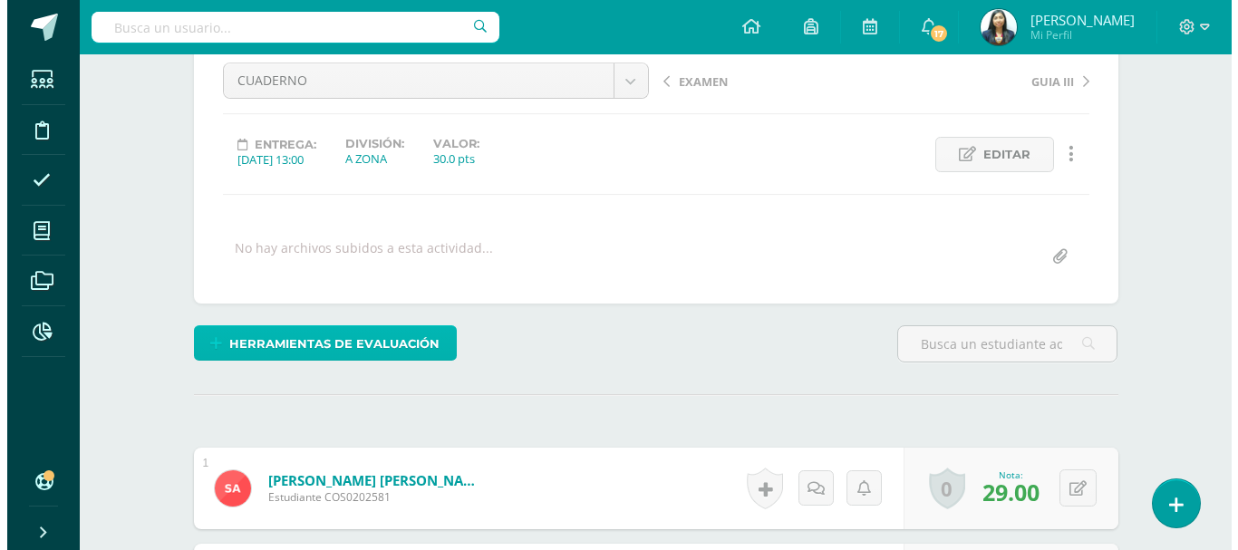
scroll to position [184, 0]
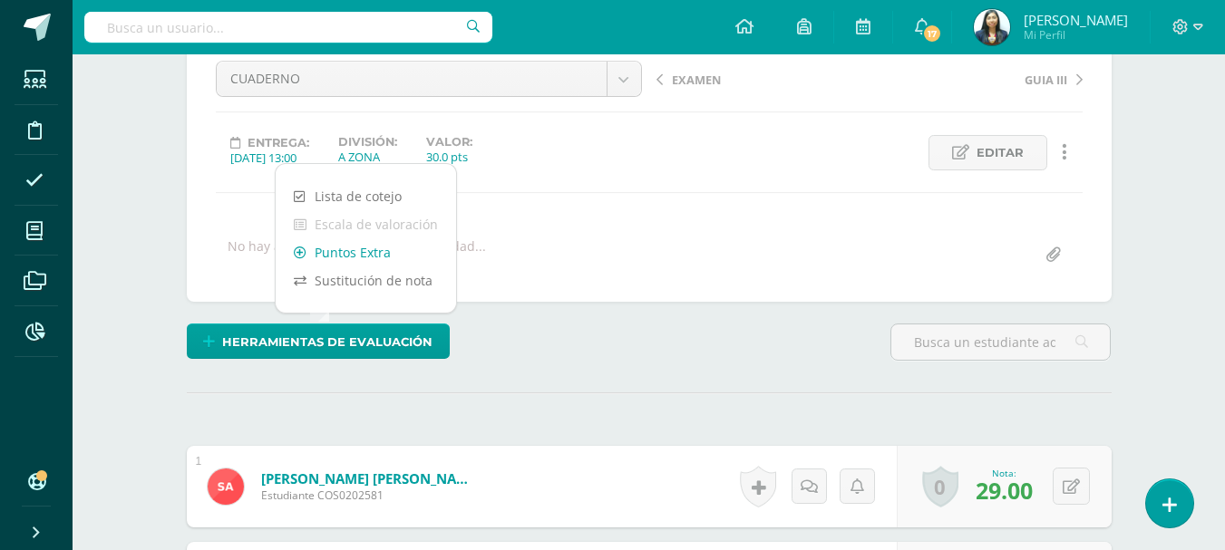
click at [351, 255] on link "Puntos Extra" at bounding box center [366, 252] width 180 height 28
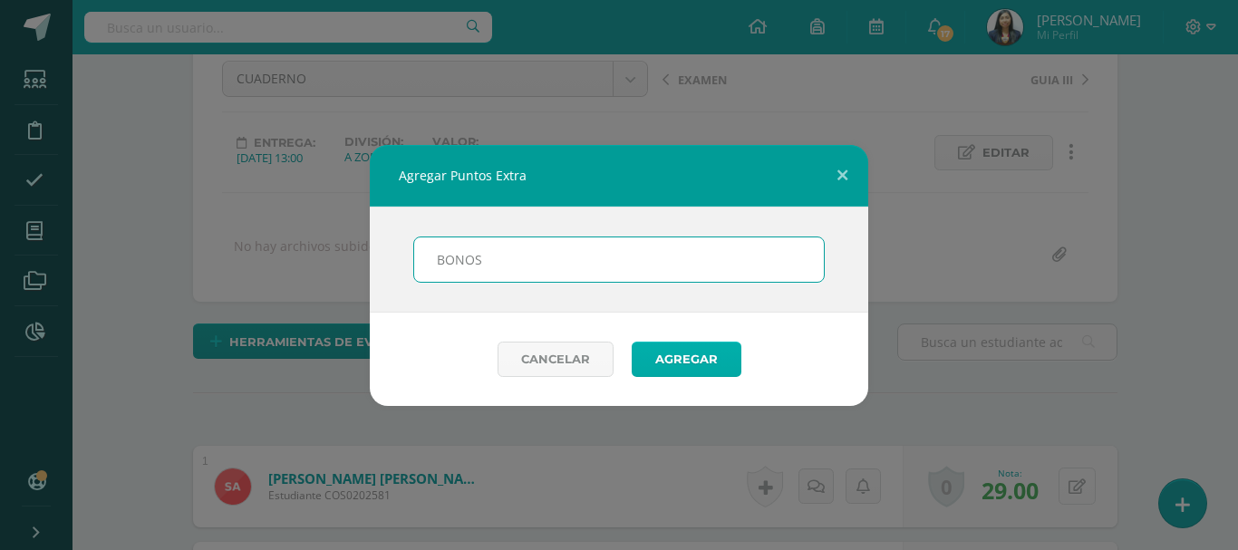
type input "BONOS"
click at [664, 358] on button "Agregar" at bounding box center [687, 359] width 110 height 35
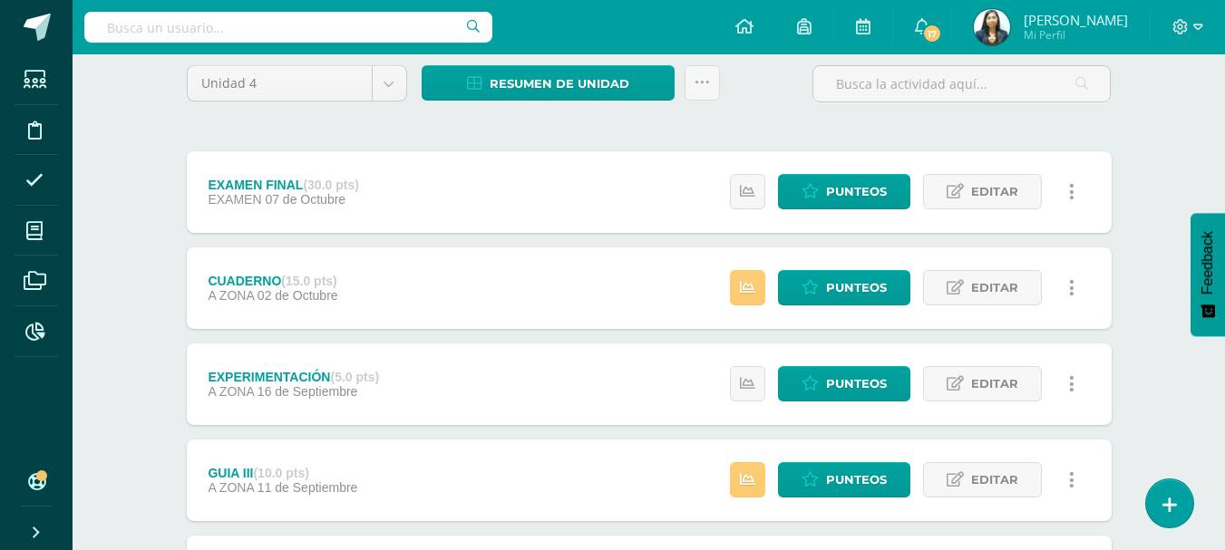
scroll to position [181, 0]
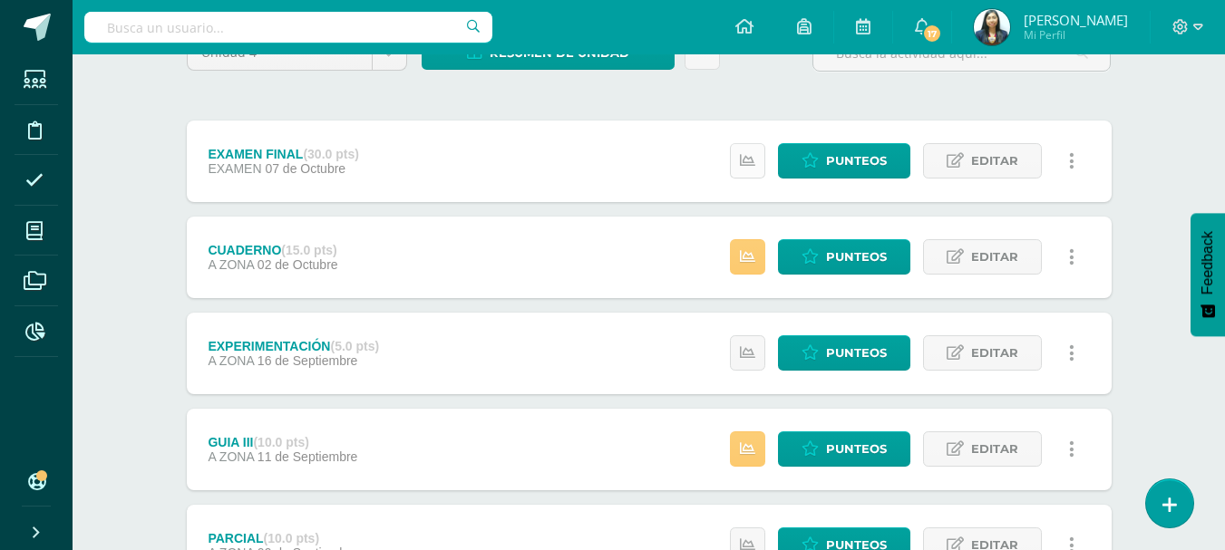
click at [748, 165] on icon at bounding box center [747, 160] width 15 height 15
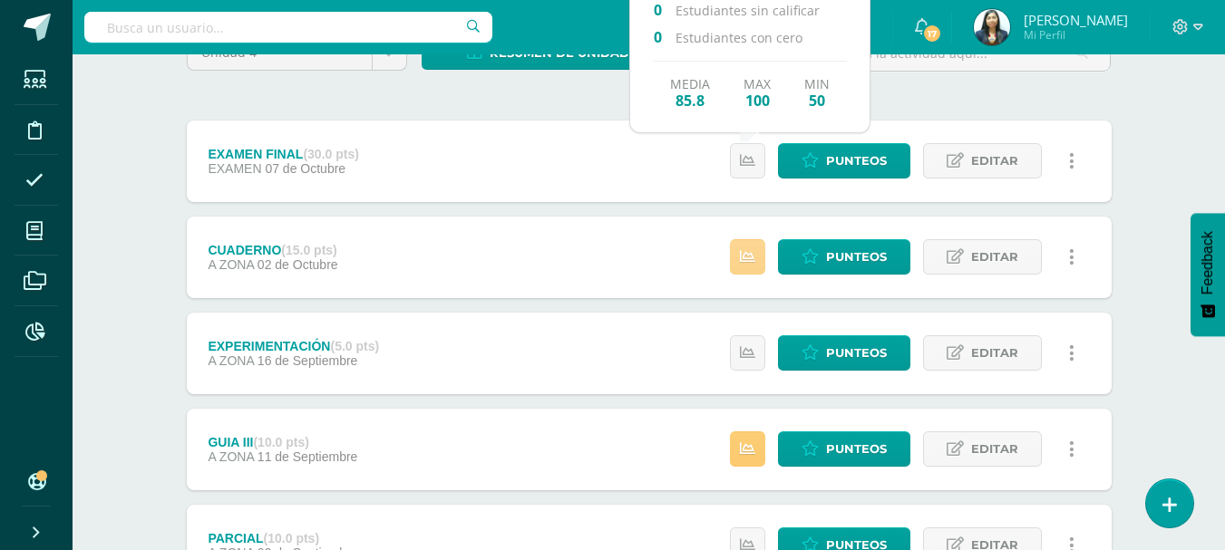
click at [749, 253] on icon at bounding box center [747, 256] width 15 height 15
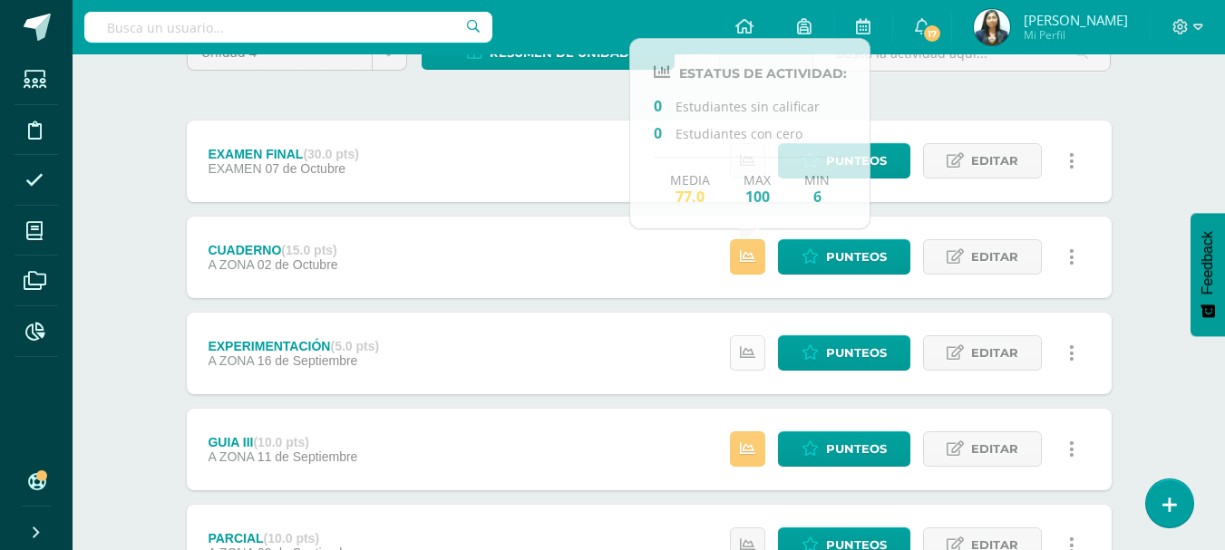
click at [750, 349] on icon at bounding box center [747, 352] width 15 height 15
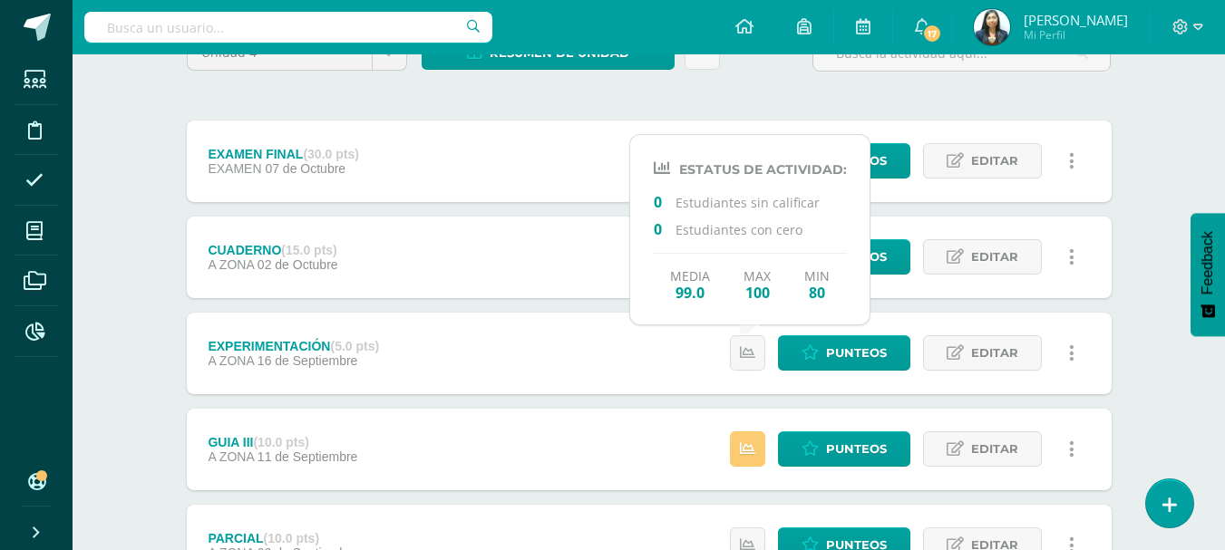
click at [753, 475] on div "Estatus de Actividad: 0 Estudiantes sin calificar 1 Estudiantes con cero Media …" at bounding box center [906, 450] width 409 height 82
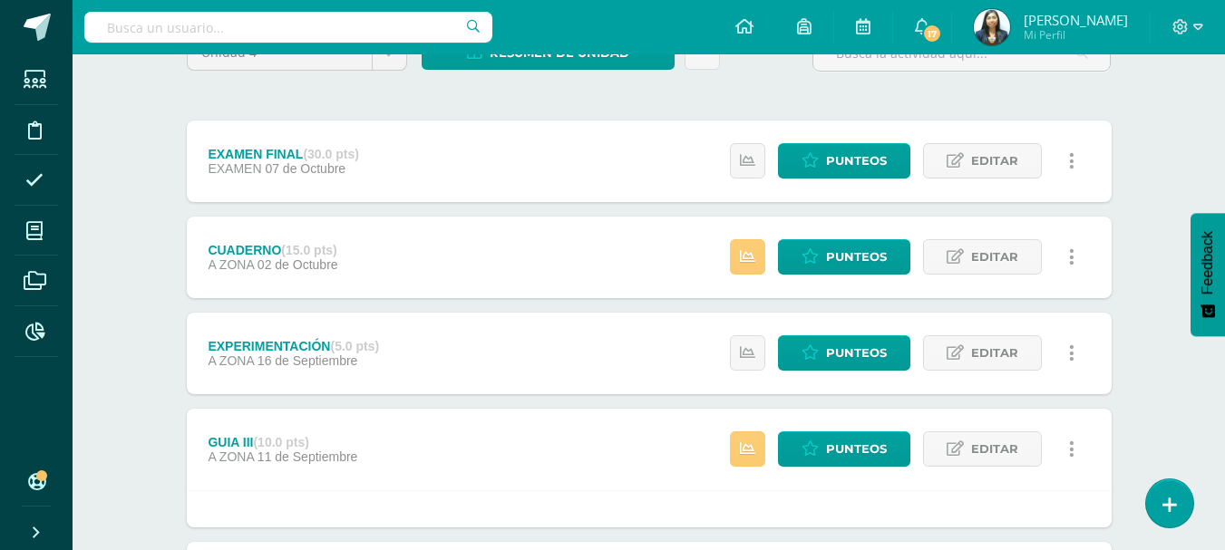
scroll to position [272, 0]
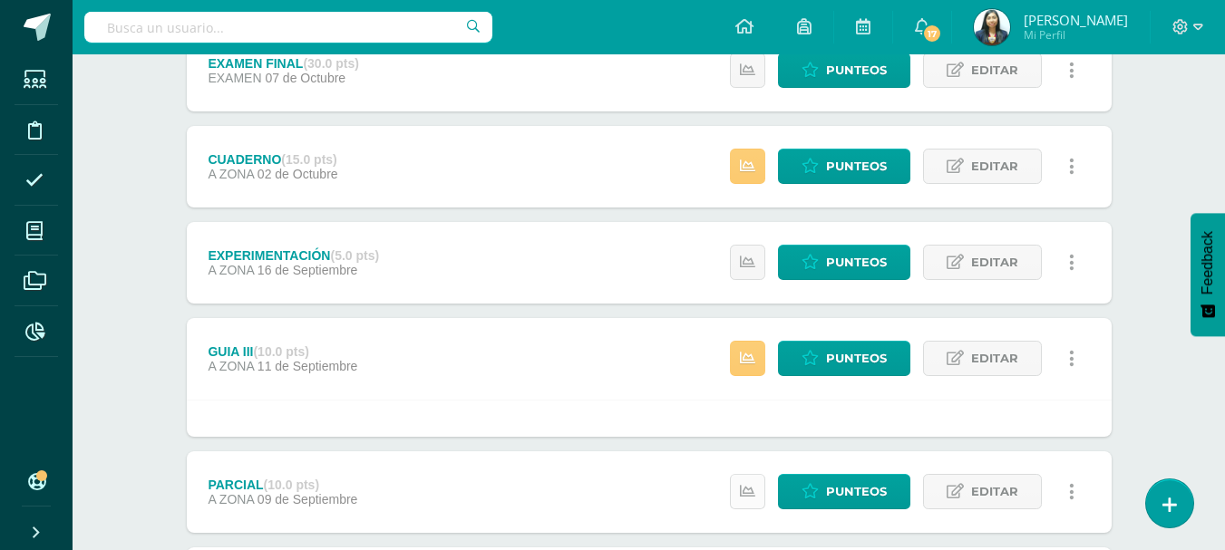
click at [750, 489] on icon at bounding box center [747, 491] width 15 height 15
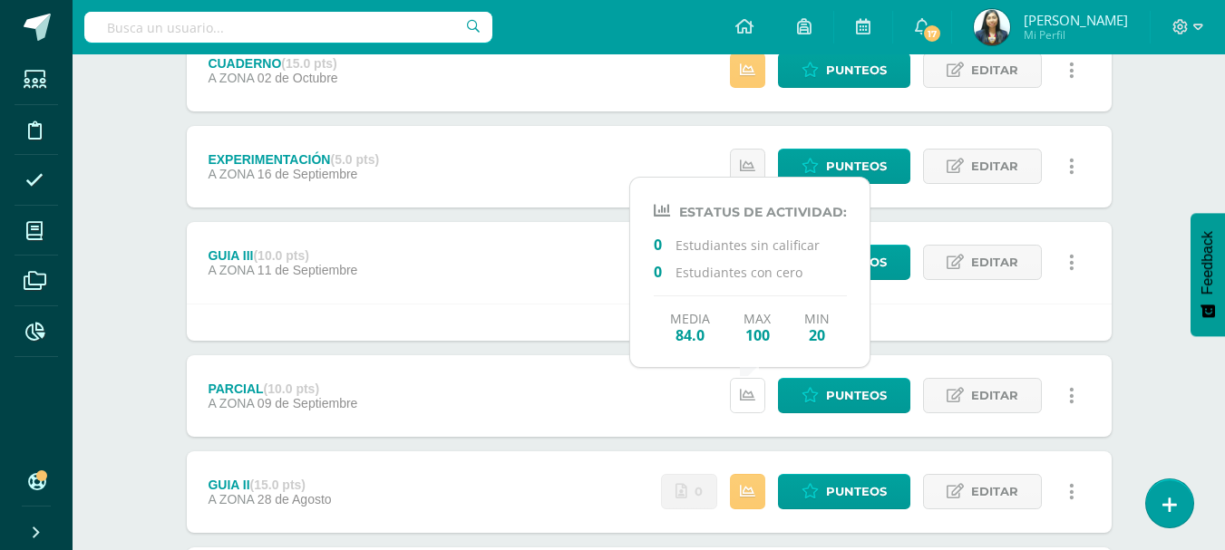
scroll to position [363, 0]
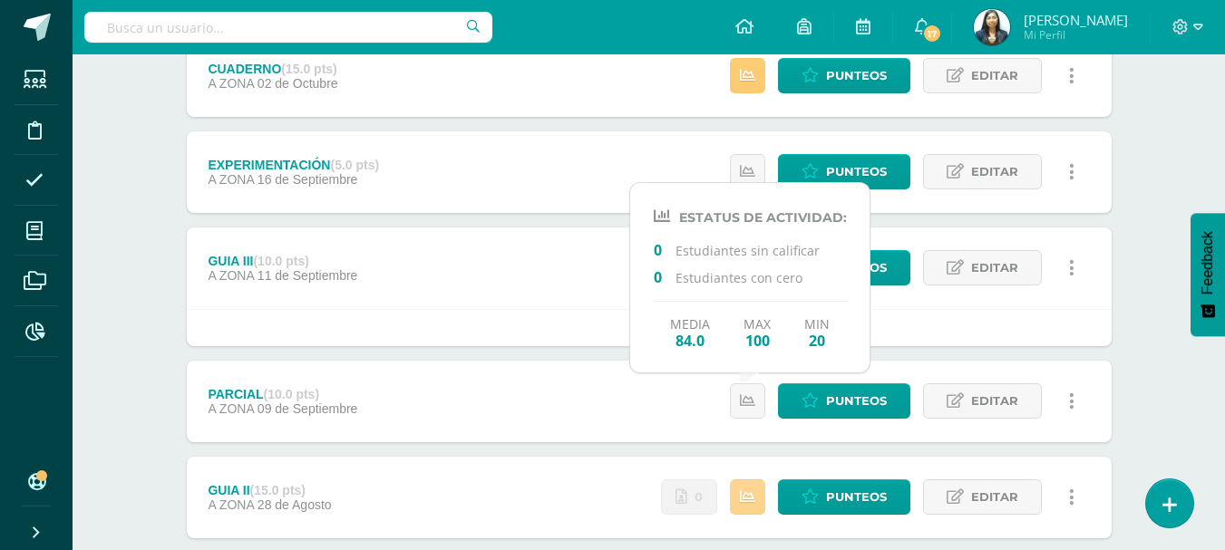
click at [747, 489] on icon at bounding box center [747, 496] width 15 height 15
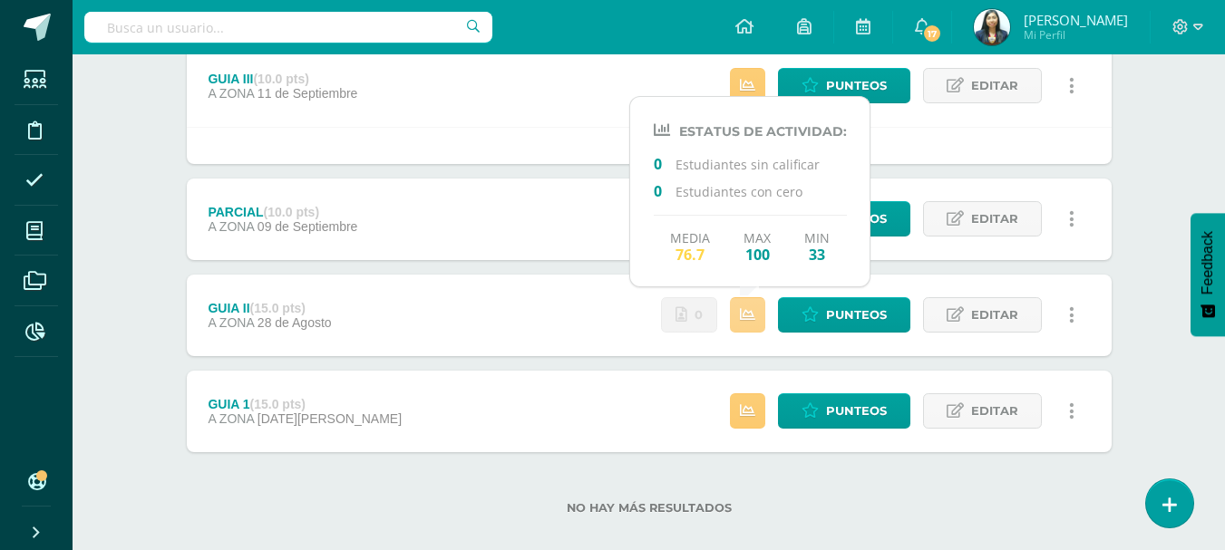
scroll to position [567, 0]
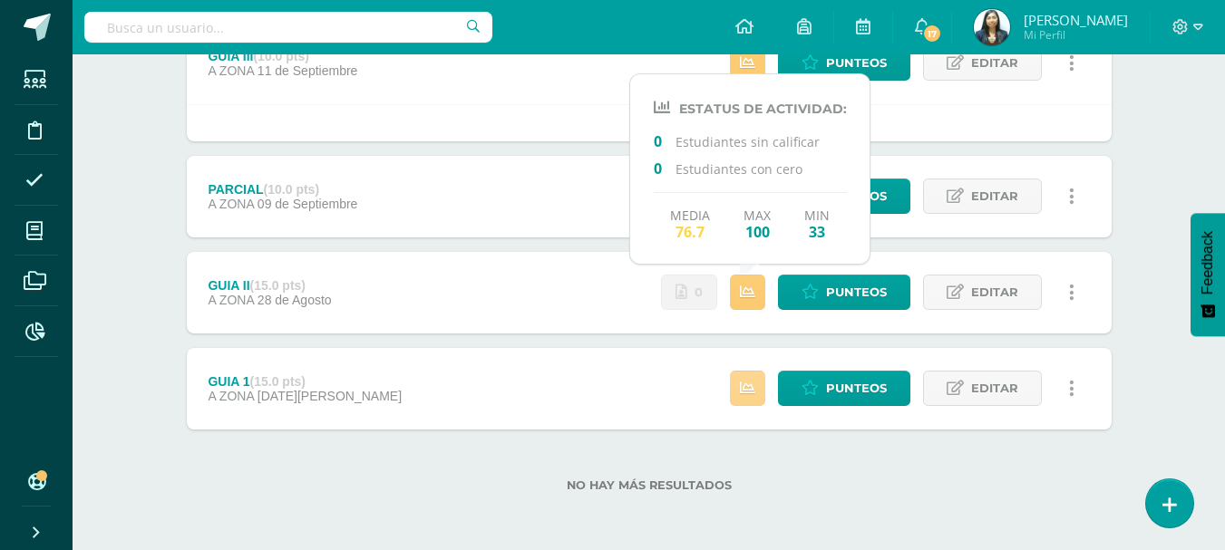
click at [750, 387] on icon at bounding box center [747, 388] width 15 height 15
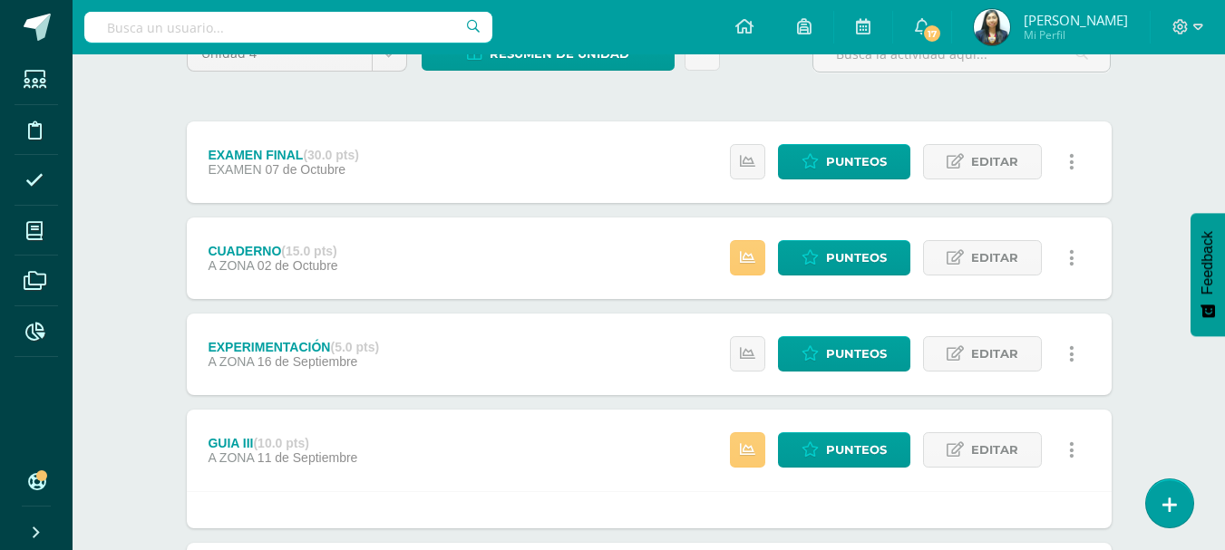
scroll to position [181, 0]
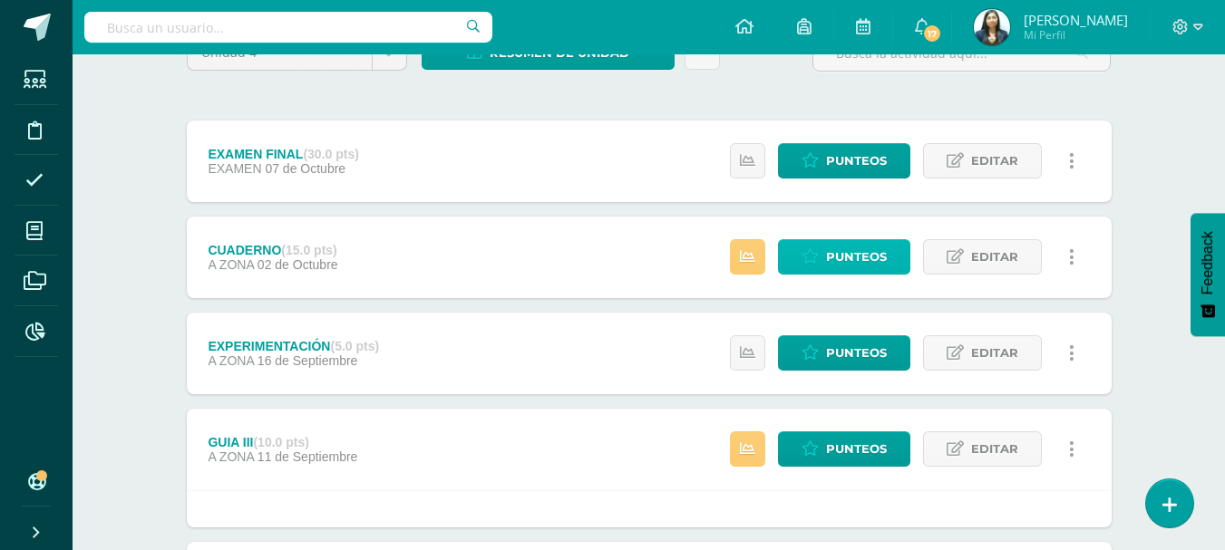
click at [851, 257] on span "Punteos" at bounding box center [856, 257] width 61 height 34
drag, startPoint x: 851, startPoint y: 257, endPoint x: 756, endPoint y: 160, distance: 135.9
click at [851, 257] on span "Punteos" at bounding box center [856, 257] width 61 height 34
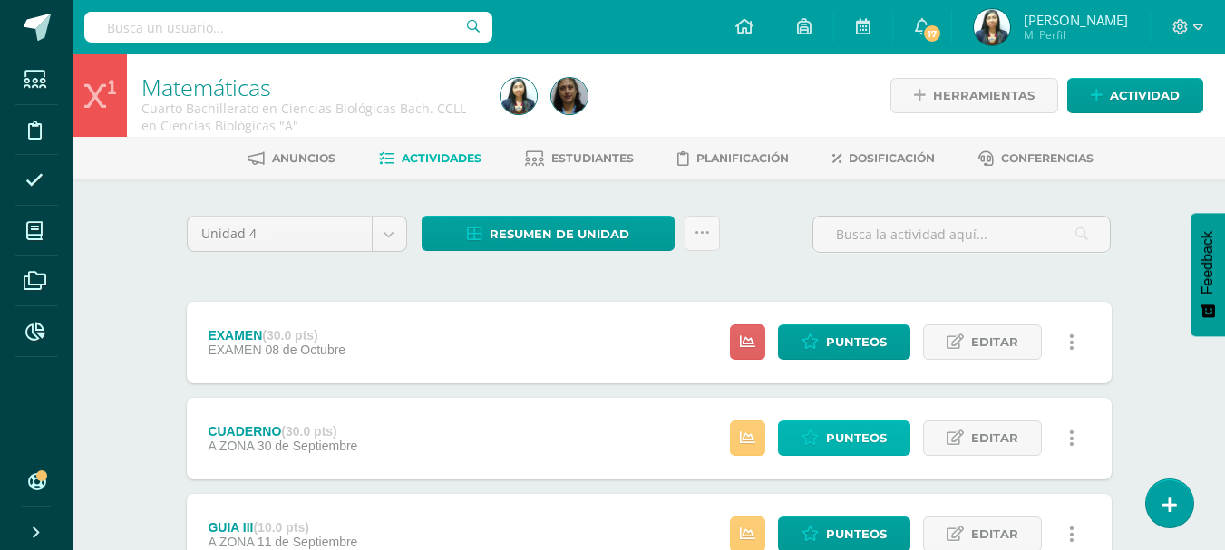
click at [860, 440] on span "Punteos" at bounding box center [856, 438] width 61 height 34
drag, startPoint x: 860, startPoint y: 440, endPoint x: 807, endPoint y: 384, distance: 77.6
click at [857, 437] on span "Punteos" at bounding box center [856, 438] width 61 height 34
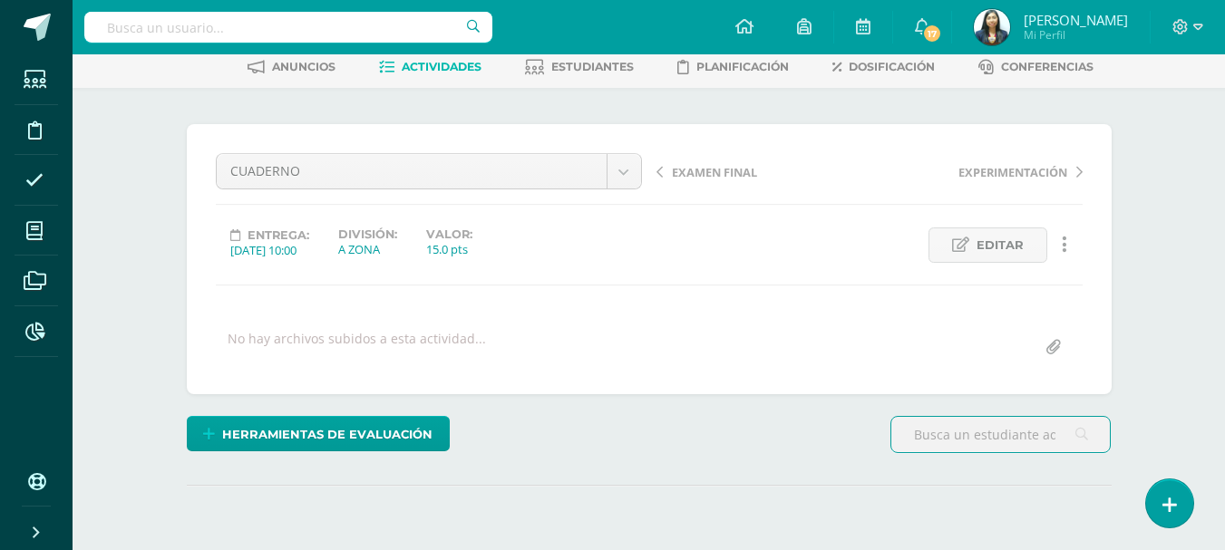
scroll to position [181, 0]
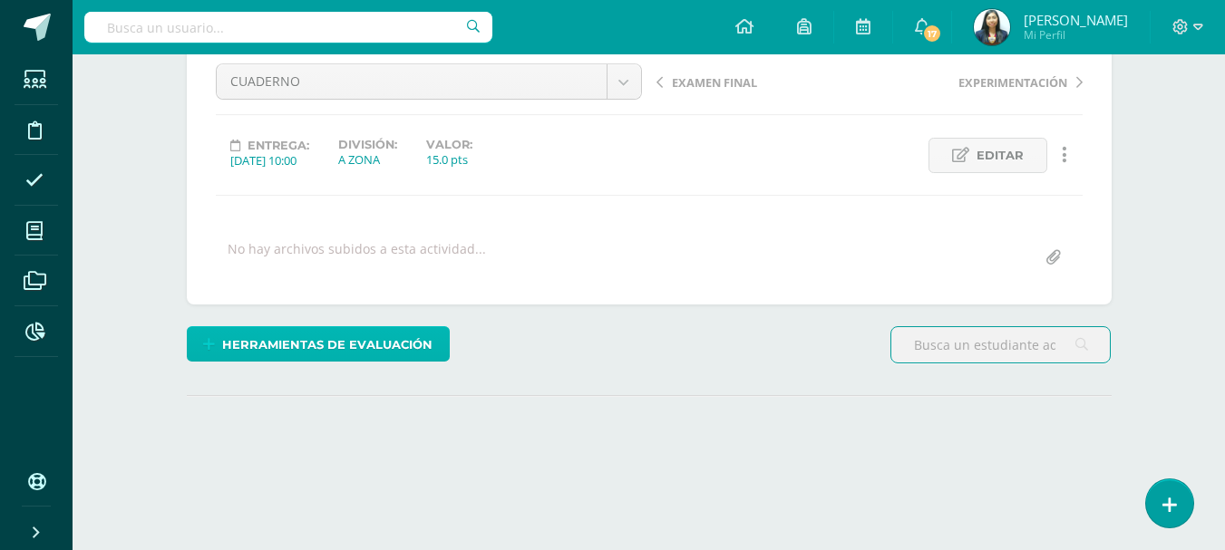
click at [384, 344] on span "Herramientas de evaluación" at bounding box center [327, 345] width 210 height 34
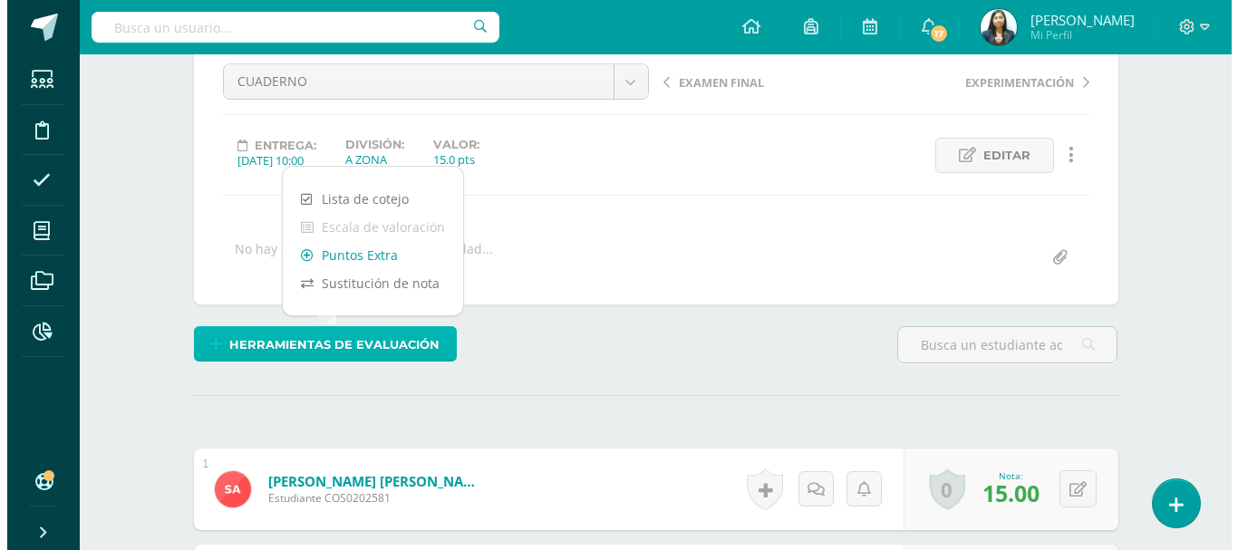
scroll to position [182, 0]
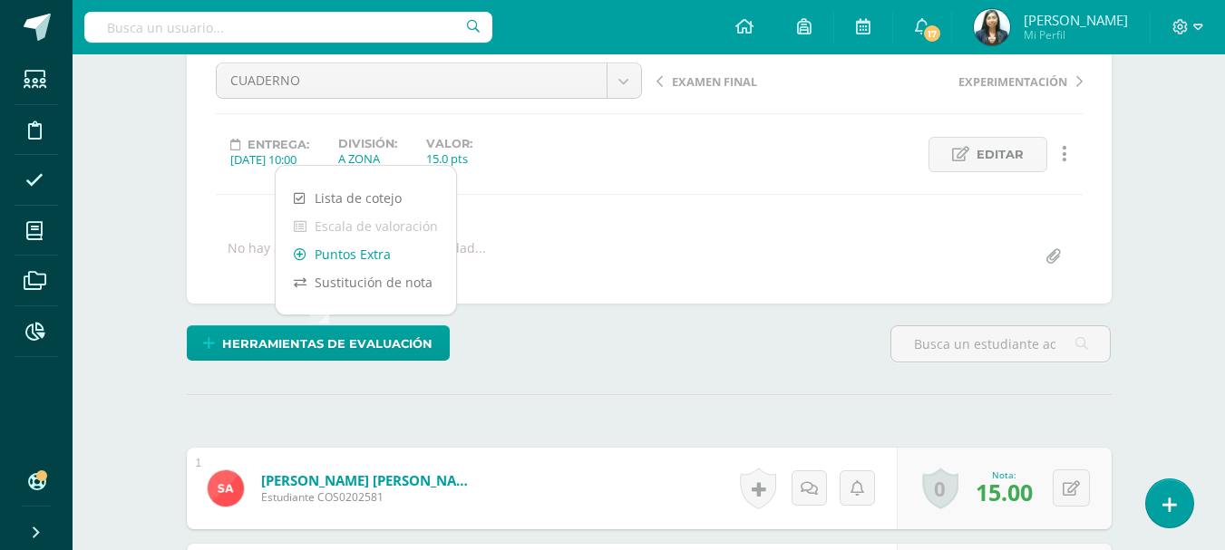
click at [347, 259] on link "Puntos Extra" at bounding box center [366, 254] width 180 height 28
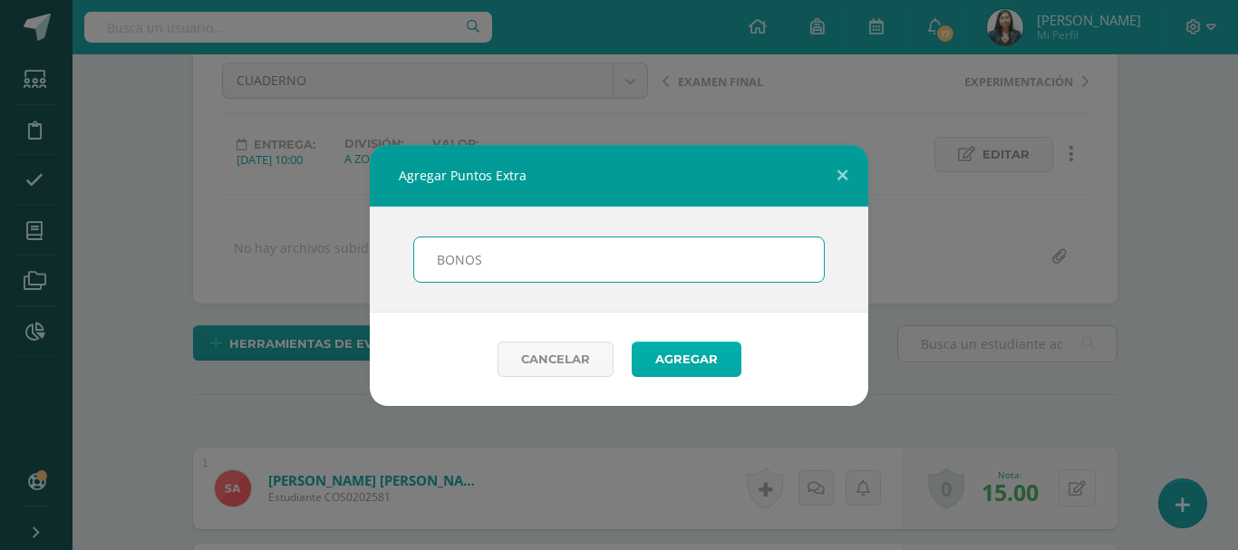
type input "BONOS"
click at [653, 363] on button "Agregar" at bounding box center [687, 359] width 110 height 35
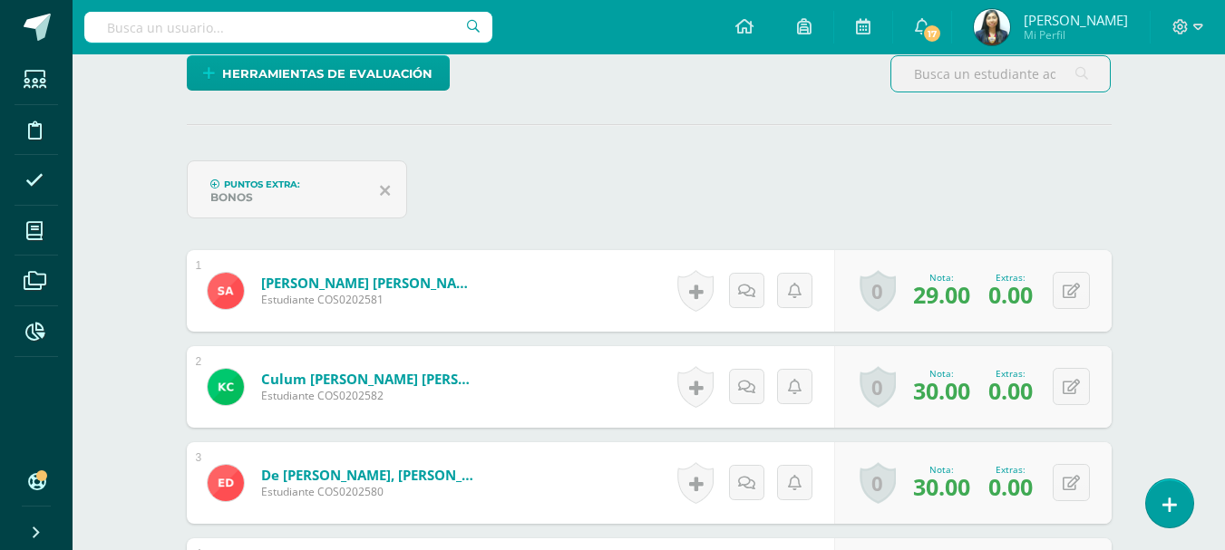
scroll to position [454, 0]
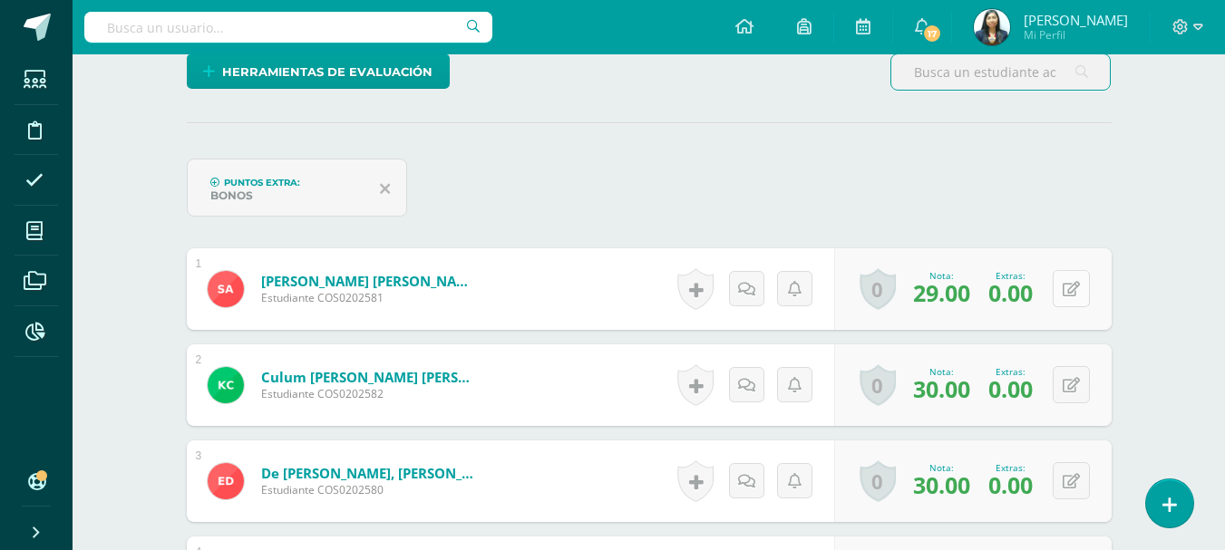
click at [1078, 292] on icon at bounding box center [1070, 289] width 17 height 15
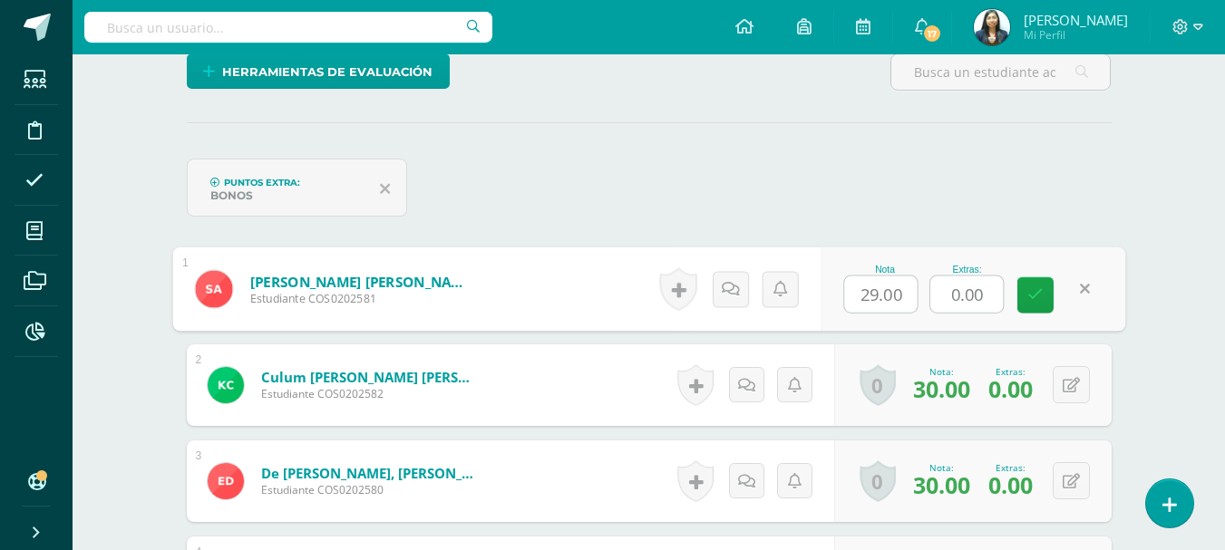
drag, startPoint x: 992, startPoint y: 289, endPoint x: 934, endPoint y: 284, distance: 58.3
click at [934, 295] on input "0.00" at bounding box center [966, 294] width 73 height 36
type input "4"
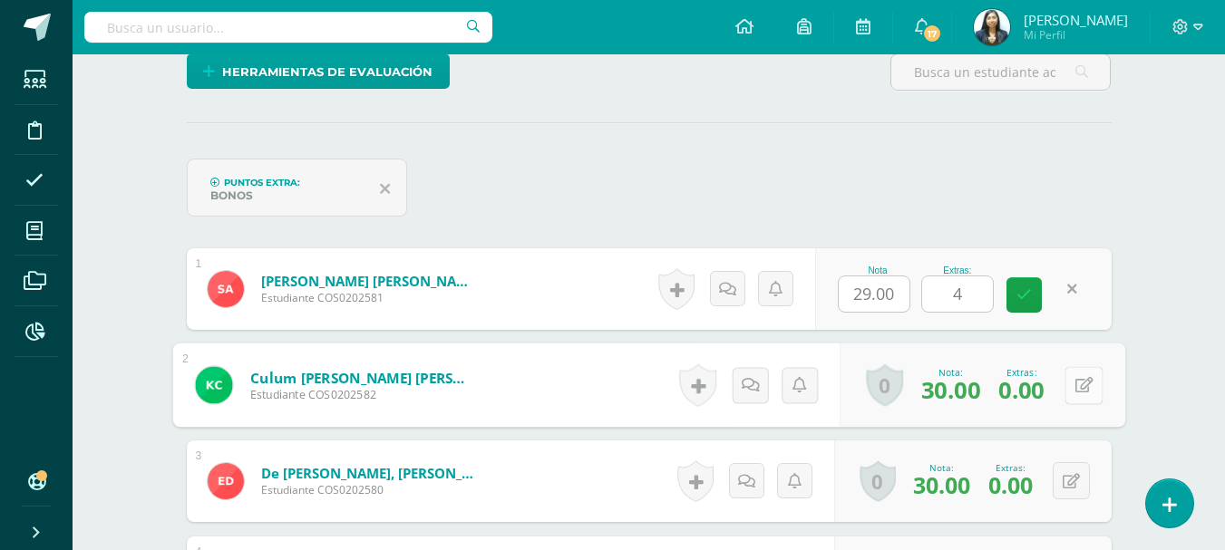
click at [1074, 382] on icon at bounding box center [1083, 384] width 18 height 15
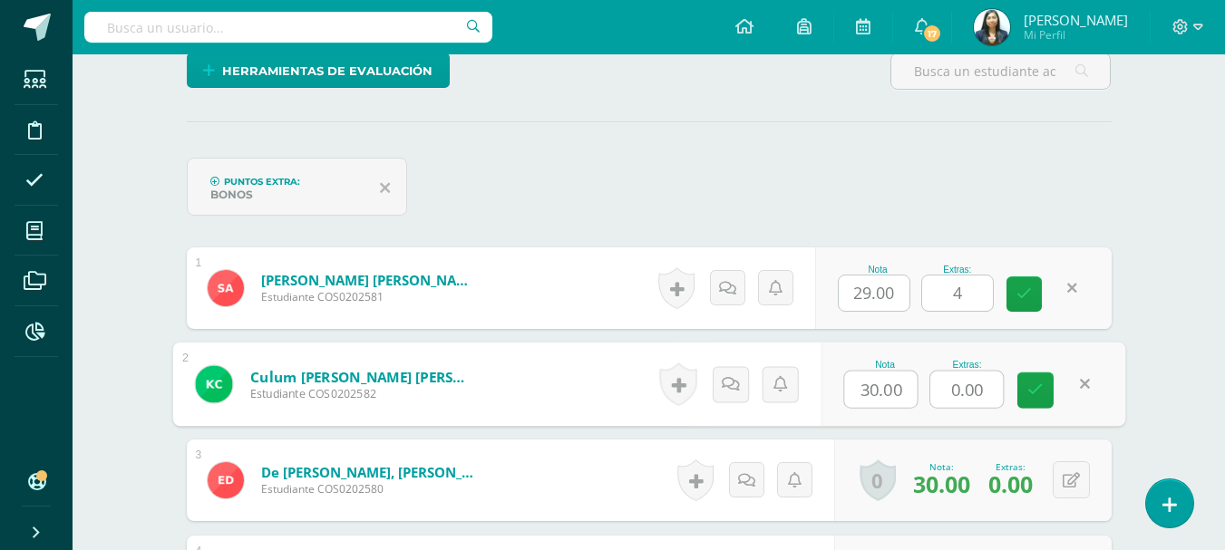
drag, startPoint x: 997, startPoint y: 384, endPoint x: 935, endPoint y: 392, distance: 62.1
click at [937, 396] on input "0.00" at bounding box center [966, 390] width 73 height 36
type input "5"
click at [1072, 481] on icon at bounding box center [1070, 480] width 17 height 15
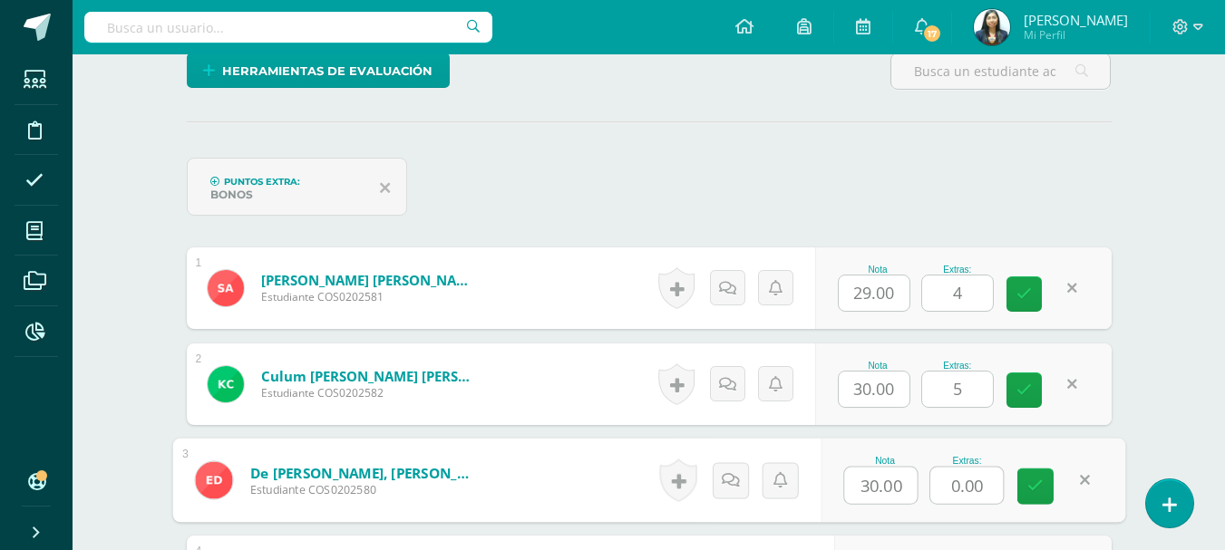
drag, startPoint x: 982, startPoint y: 490, endPoint x: 934, endPoint y: 483, distance: 48.6
click at [934, 503] on input "0.00" at bounding box center [966, 486] width 73 height 36
type input "4"
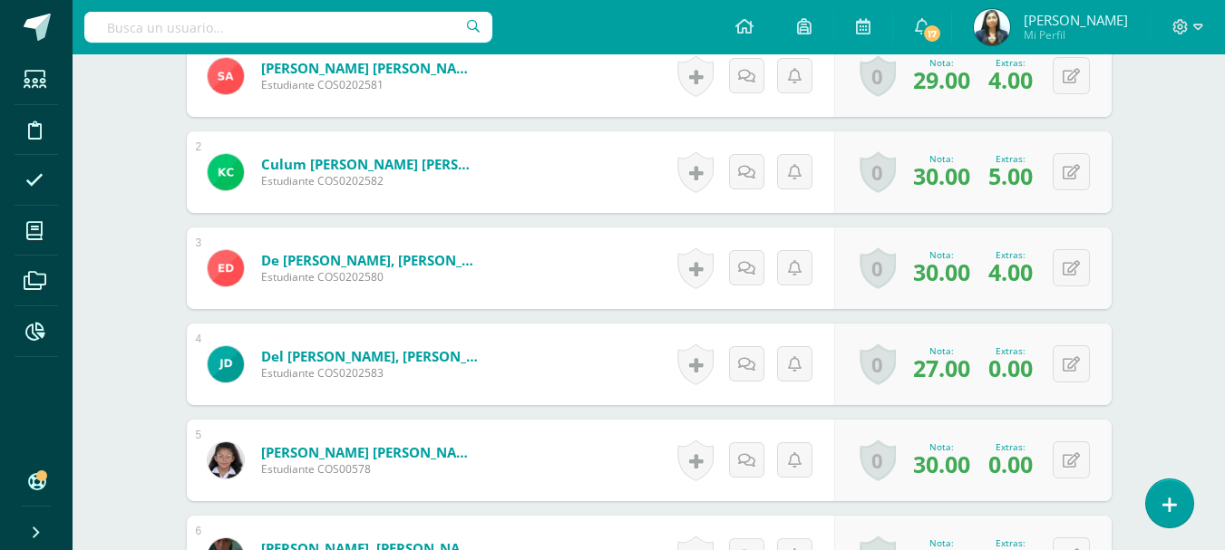
scroll to position [636, 0]
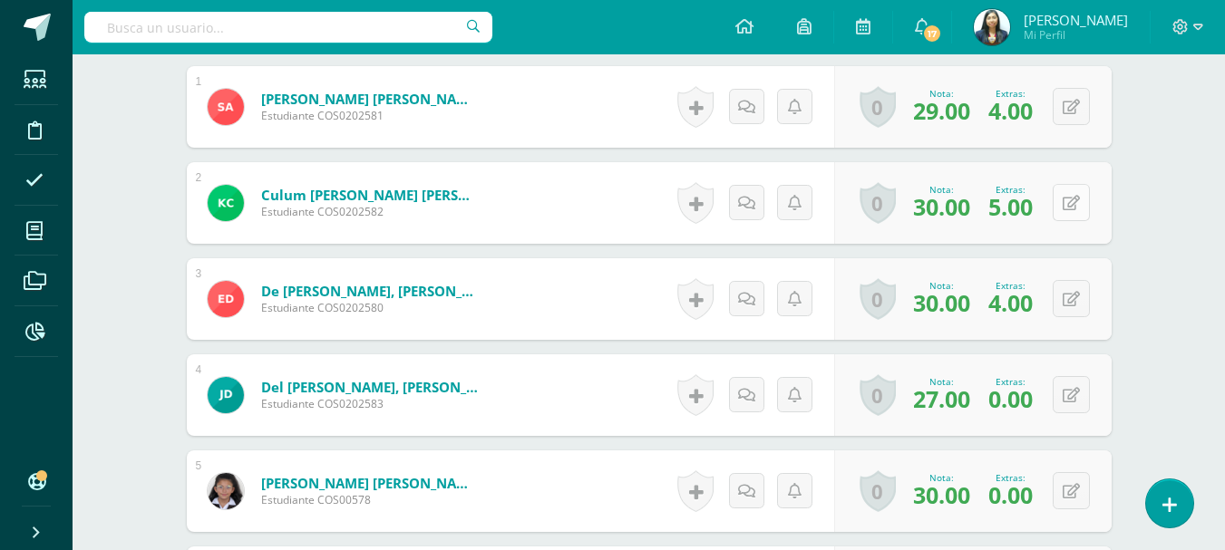
click at [1064, 193] on button at bounding box center [1070, 202] width 37 height 37
drag, startPoint x: 998, startPoint y: 205, endPoint x: 954, endPoint y: 213, distance: 44.3
click at [954, 213] on div "Nota 30.00 Extras: 5" at bounding box center [962, 203] width 295 height 82
click at [1071, 209] on icon at bounding box center [1070, 203] width 17 height 15
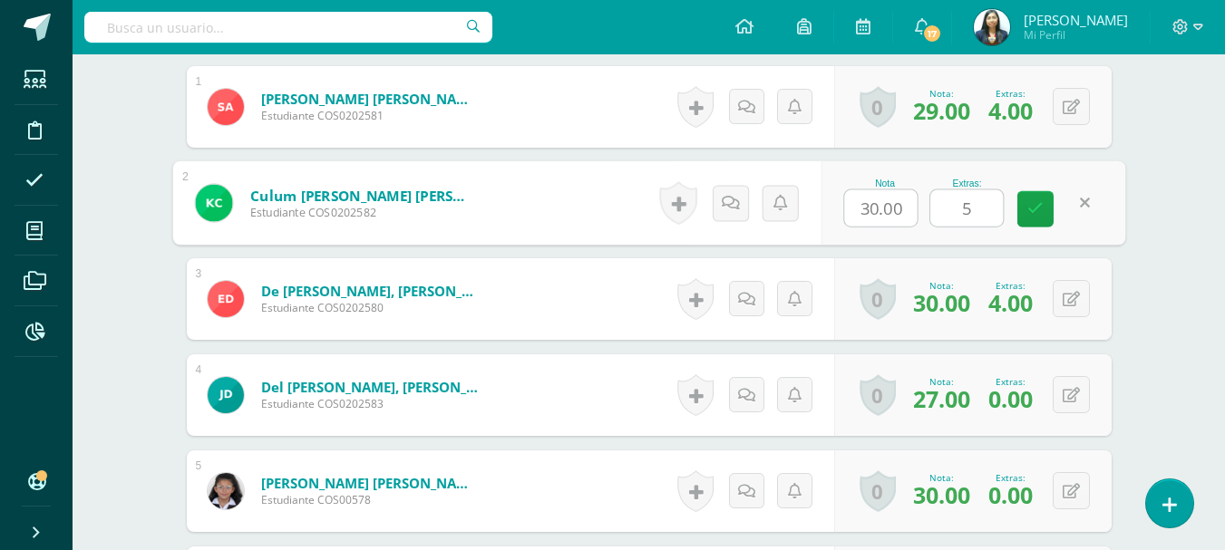
click at [976, 213] on input "5" at bounding box center [966, 208] width 73 height 36
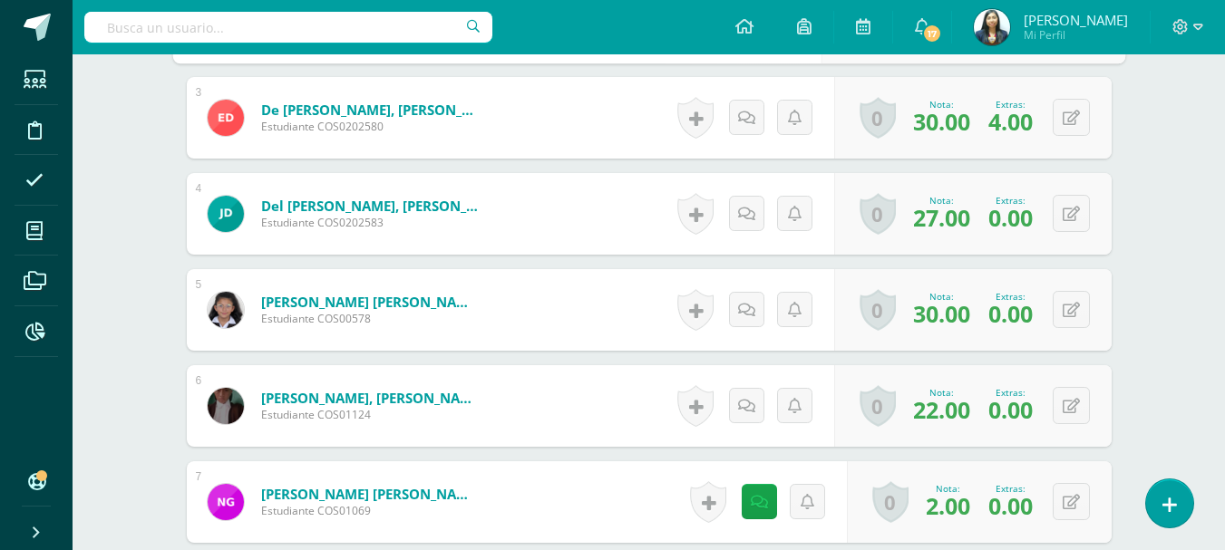
type input "3"
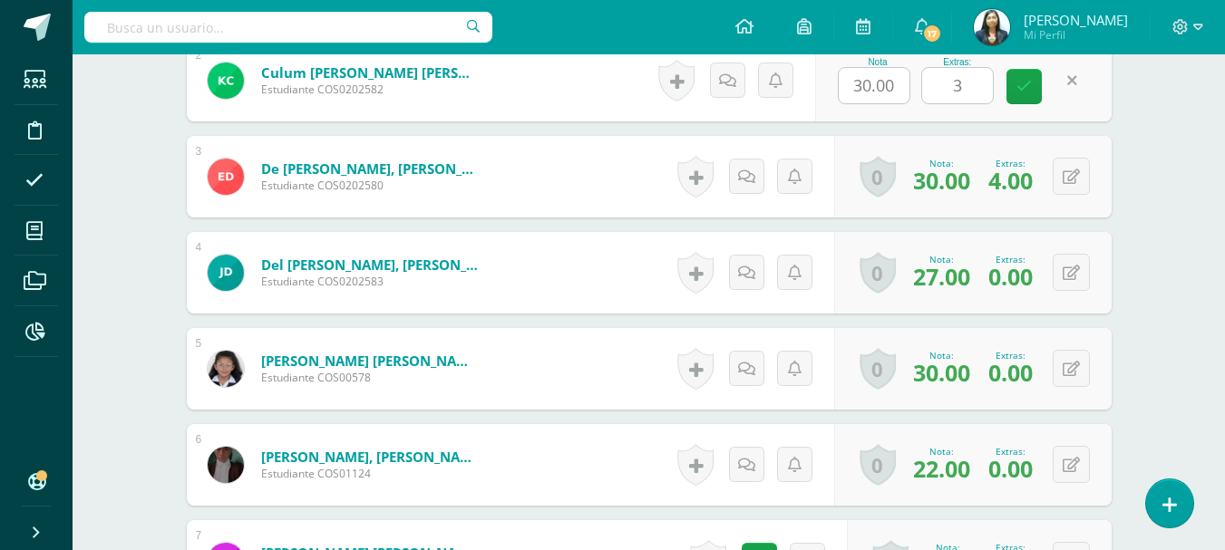
scroll to position [727, 0]
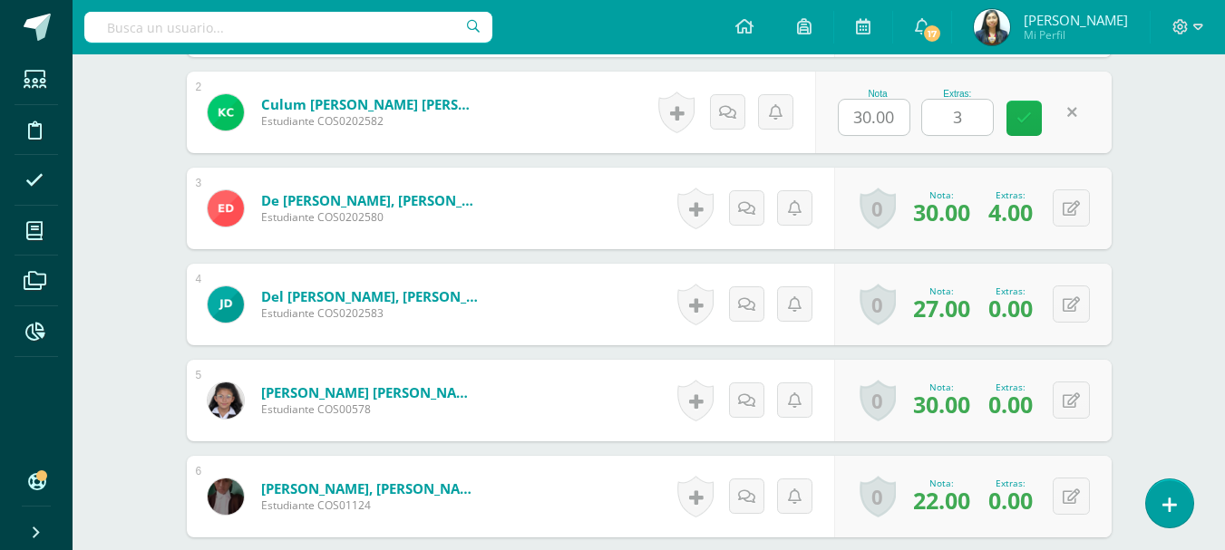
click at [1032, 117] on link at bounding box center [1023, 118] width 35 height 35
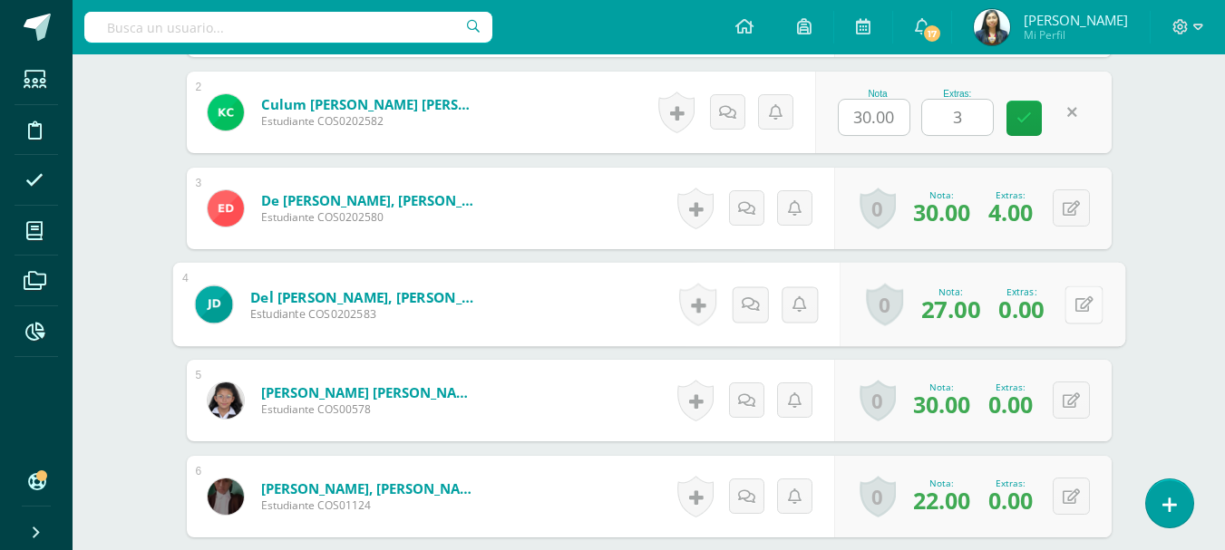
click at [1076, 320] on button at bounding box center [1083, 305] width 38 height 38
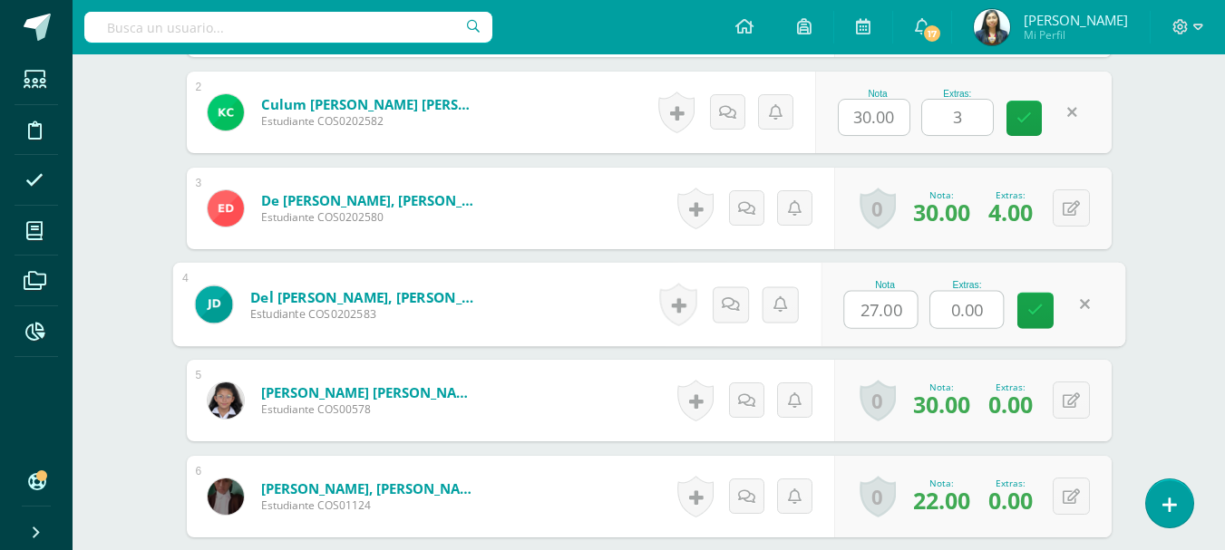
drag, startPoint x: 985, startPoint y: 311, endPoint x: 933, endPoint y: 286, distance: 58.0
click at [930, 310] on input "0.00" at bounding box center [966, 310] width 73 height 36
type input "5"
click at [1078, 402] on icon at bounding box center [1070, 400] width 17 height 15
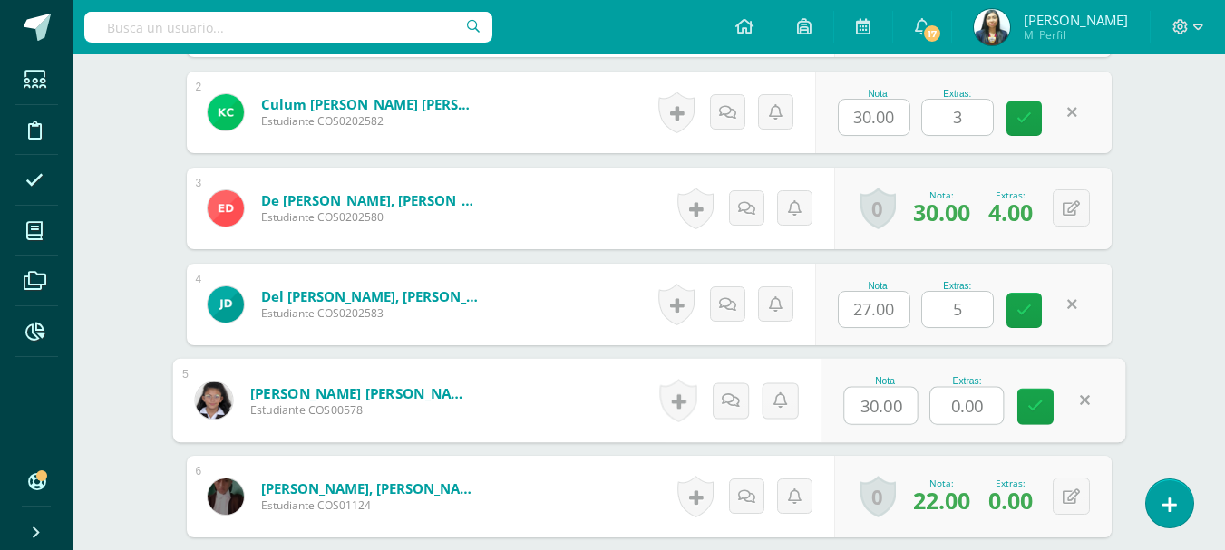
drag, startPoint x: 996, startPoint y: 410, endPoint x: 912, endPoint y: 401, distance: 84.8
click at [924, 416] on div "Nota 30.00 Extras: 0.00" at bounding box center [972, 401] width 305 height 84
type input "5"
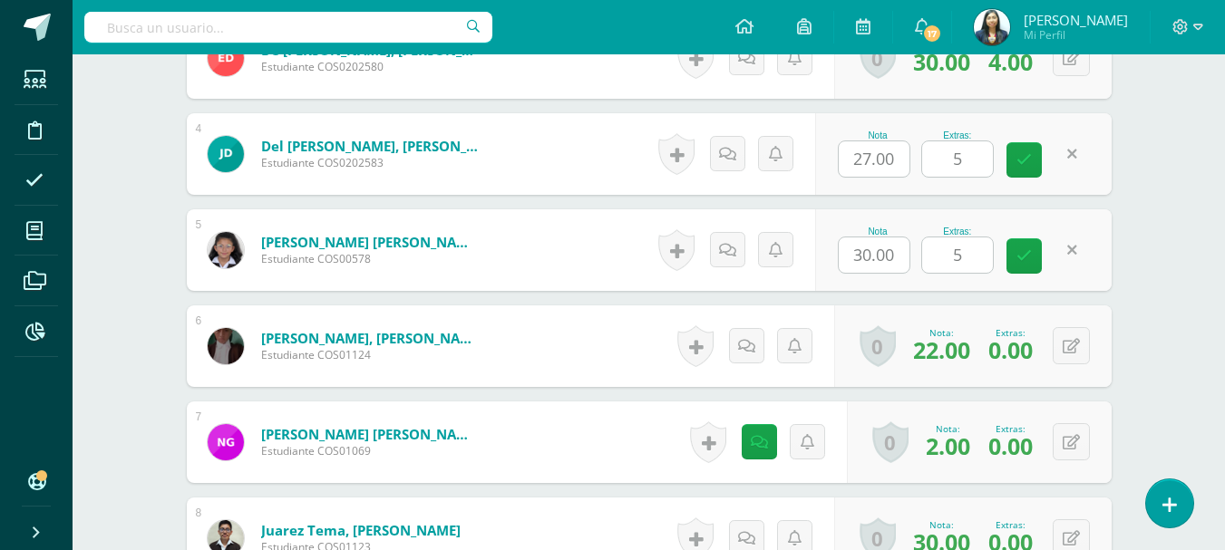
scroll to position [908, 0]
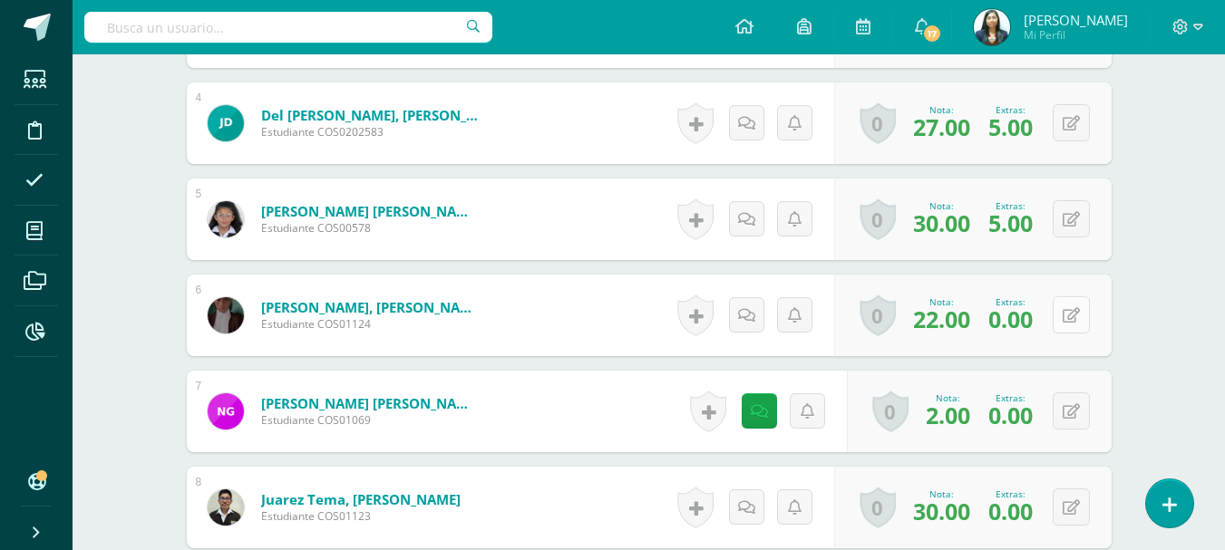
click at [1067, 305] on button at bounding box center [1070, 314] width 37 height 37
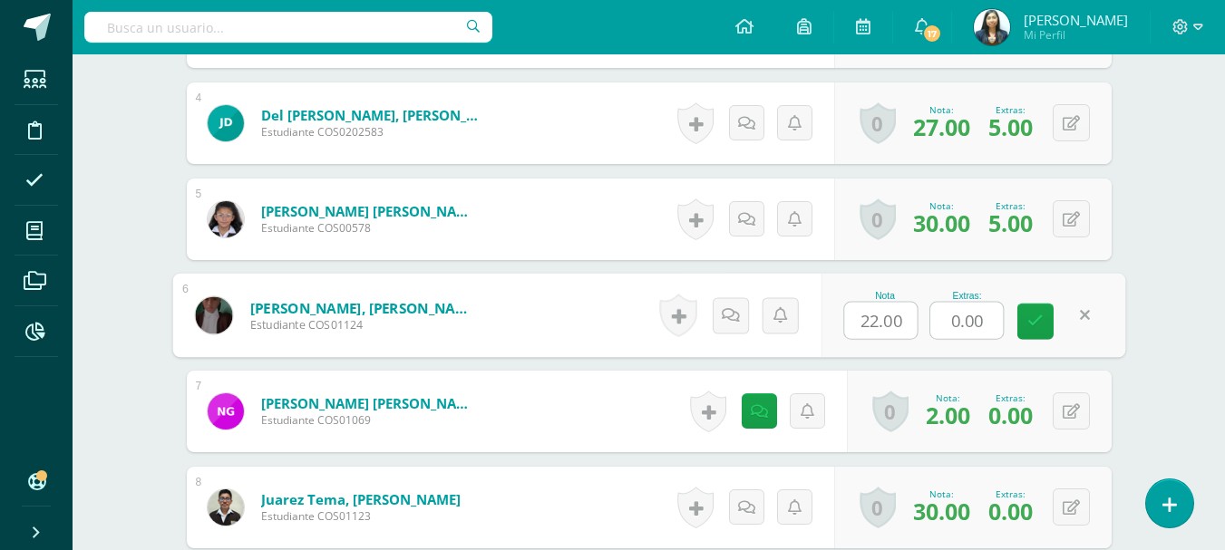
drag, startPoint x: 973, startPoint y: 320, endPoint x: 913, endPoint y: 324, distance: 59.9
click at [913, 324] on div "Nota 22.00 Extras: 0.00" at bounding box center [972, 316] width 305 height 84
drag, startPoint x: 988, startPoint y: 322, endPoint x: 926, endPoint y: 331, distance: 62.3
click at [926, 331] on div "Nota 22.00 Extras: 0.00" at bounding box center [972, 316] width 305 height 84
type input "4"
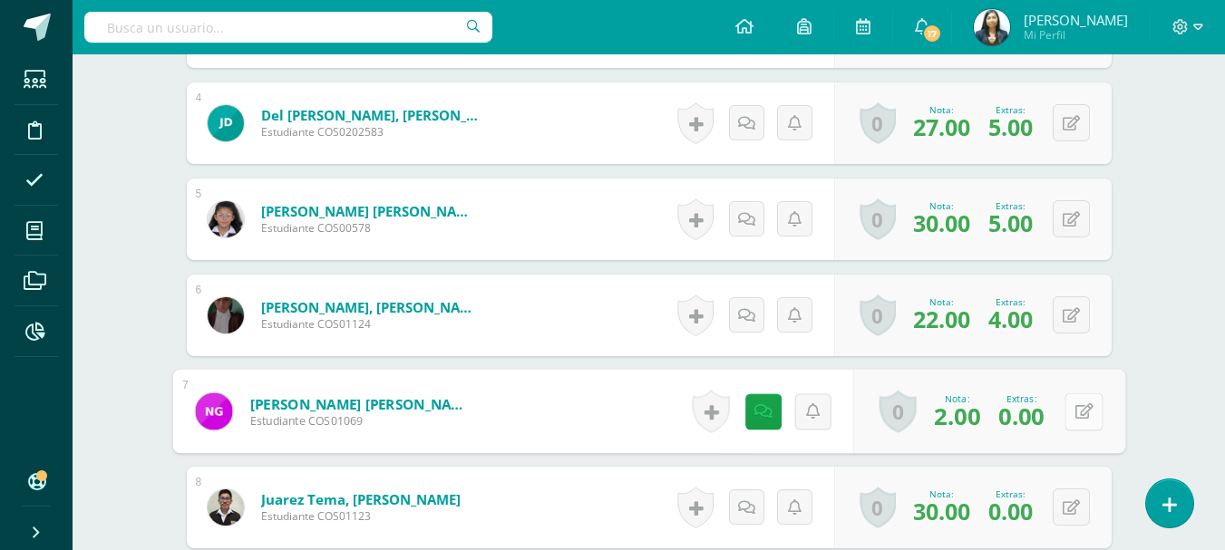
click at [1079, 412] on button at bounding box center [1083, 411] width 38 height 38
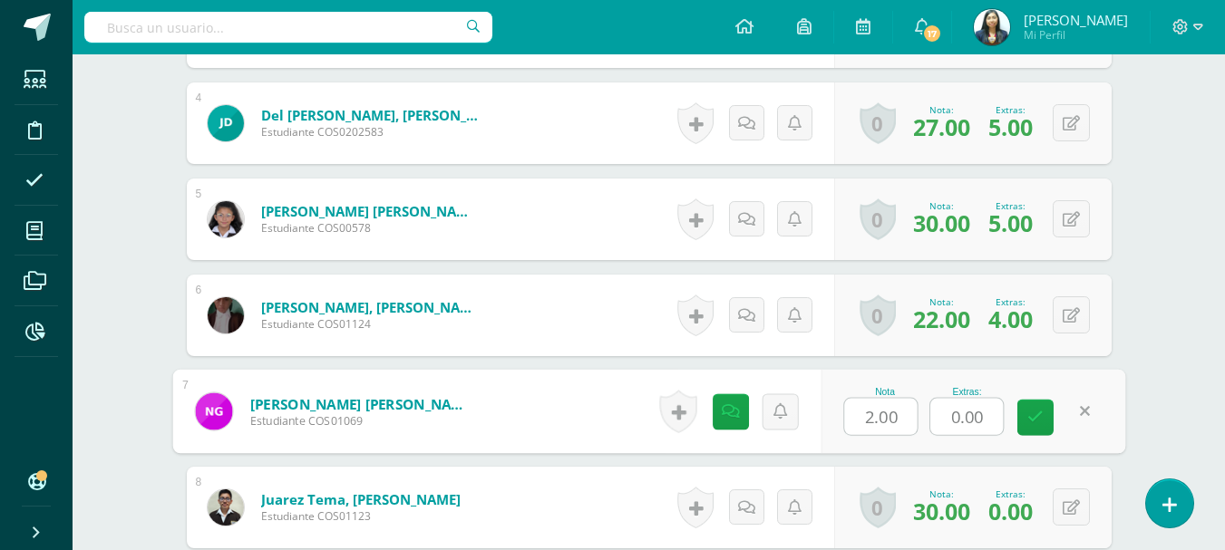
drag, startPoint x: 986, startPoint y: 423, endPoint x: 939, endPoint y: 415, distance: 47.8
click at [939, 421] on input "0.00" at bounding box center [966, 417] width 73 height 36
type input "5"
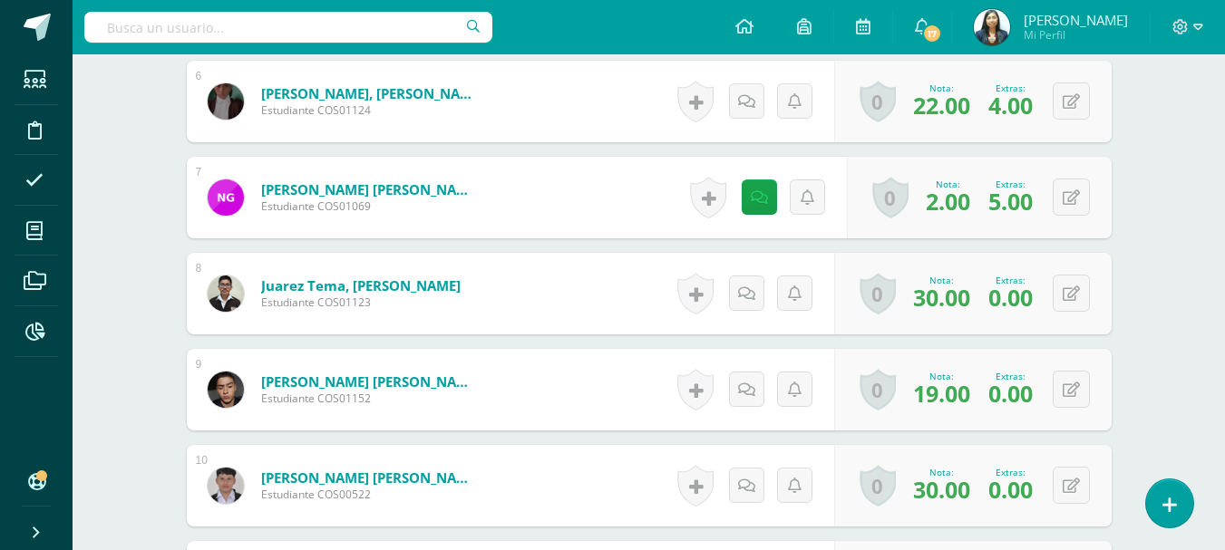
scroll to position [1089, 0]
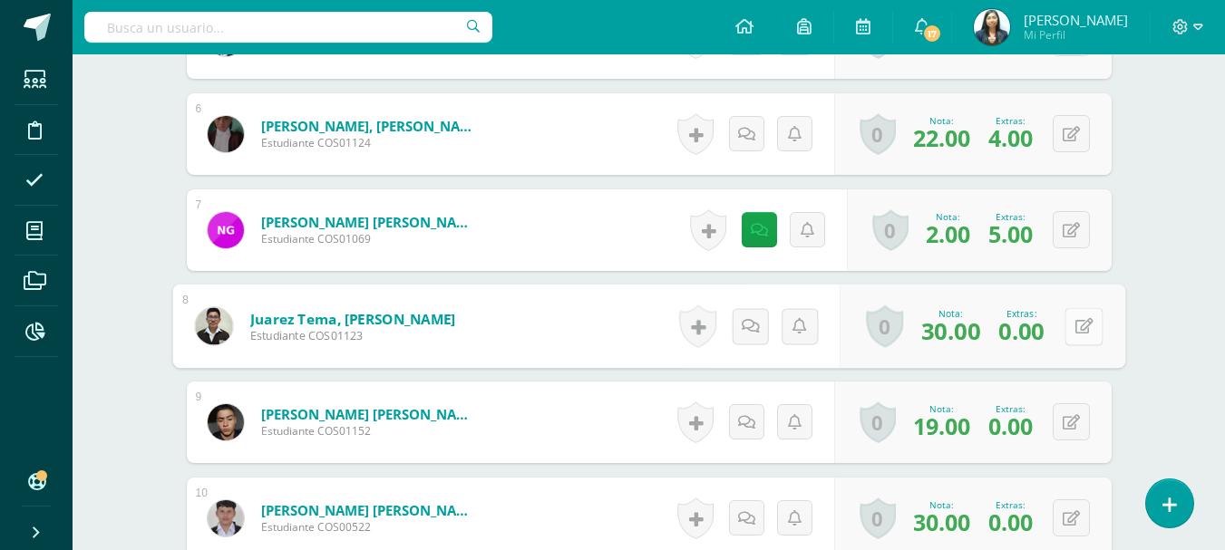
click at [1075, 331] on icon at bounding box center [1083, 325] width 18 height 15
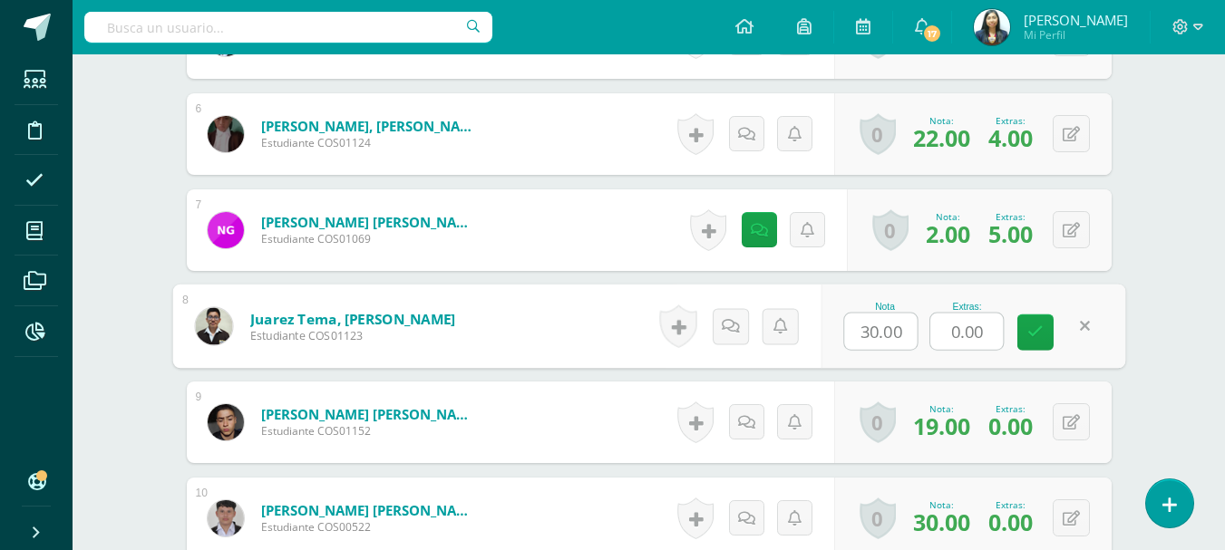
drag, startPoint x: 985, startPoint y: 332, endPoint x: 893, endPoint y: 306, distance: 95.9
click at [892, 322] on div "Nota 30.00 Extras: 0.00" at bounding box center [972, 327] width 305 height 84
type input "4"
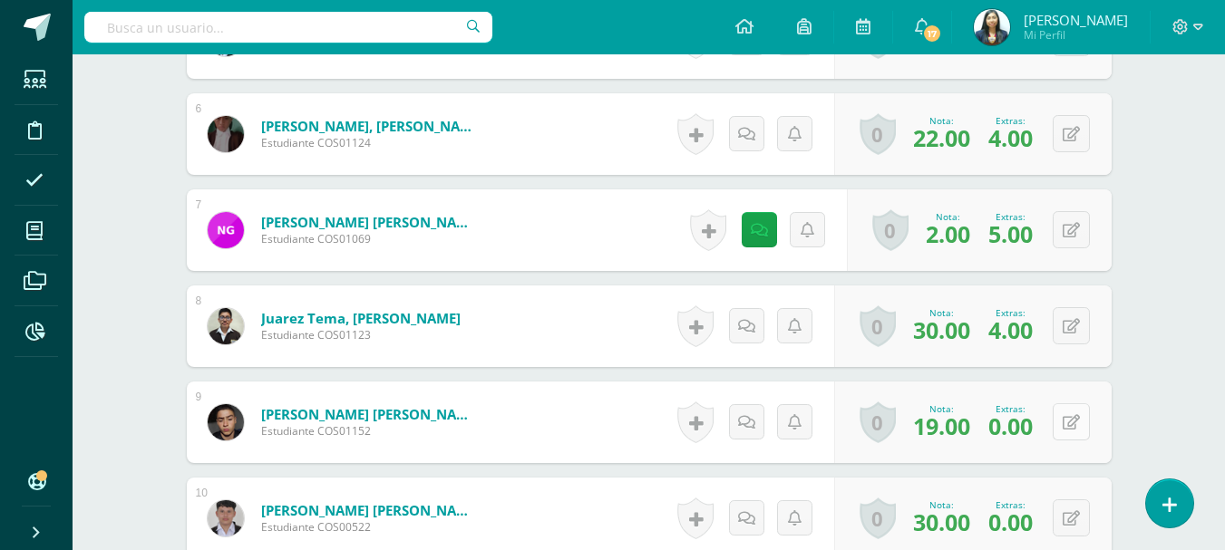
click at [1067, 426] on button at bounding box center [1070, 421] width 37 height 37
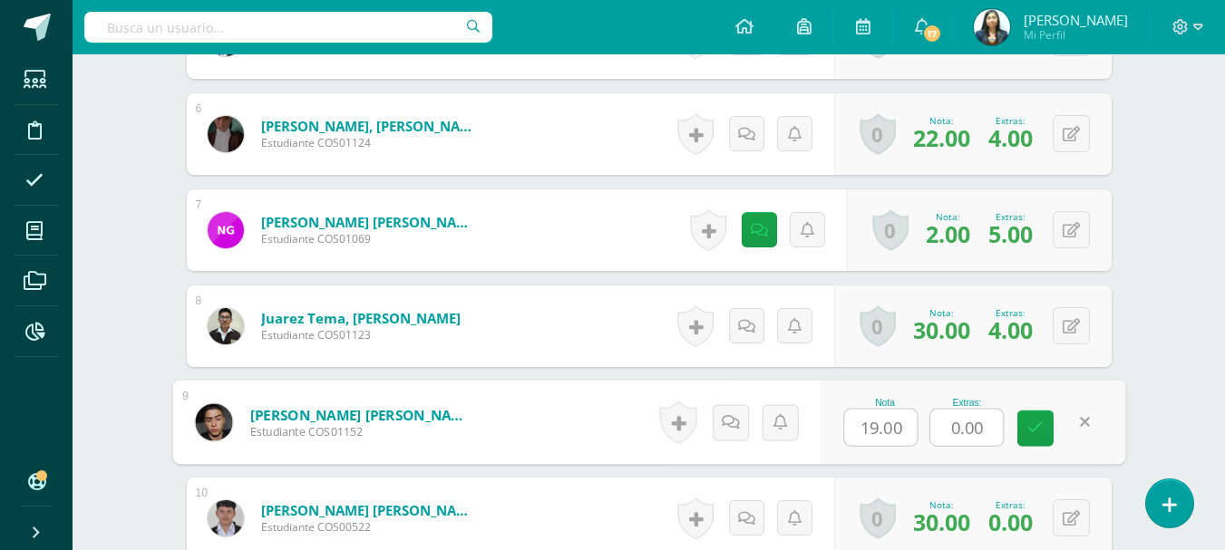
drag, startPoint x: 978, startPoint y: 433, endPoint x: 947, endPoint y: 438, distance: 31.1
click at [947, 438] on input "0.00" at bounding box center [966, 428] width 73 height 36
type input "4"
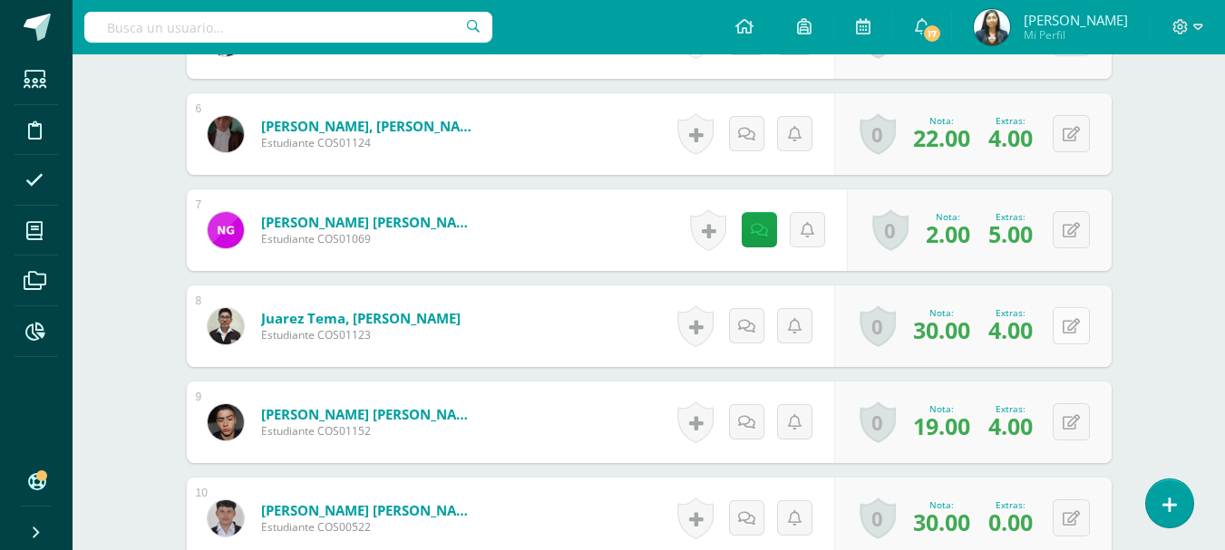
click at [1064, 326] on icon at bounding box center [1070, 326] width 17 height 15
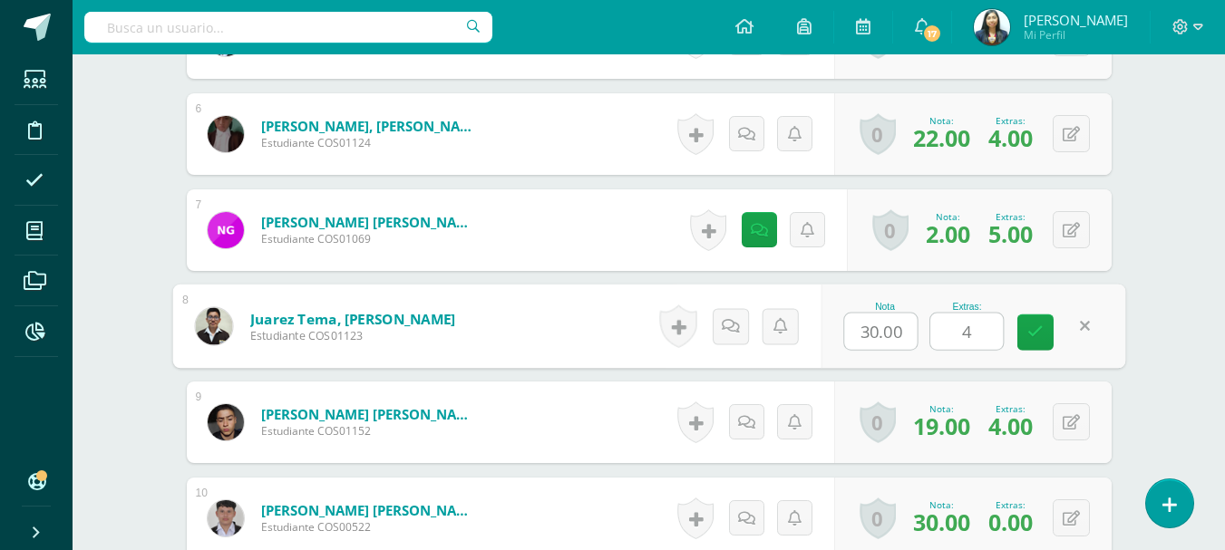
drag, startPoint x: 977, startPoint y: 334, endPoint x: 941, endPoint y: 339, distance: 36.7
click at [941, 339] on input "4" at bounding box center [966, 332] width 73 height 36
type input "3"
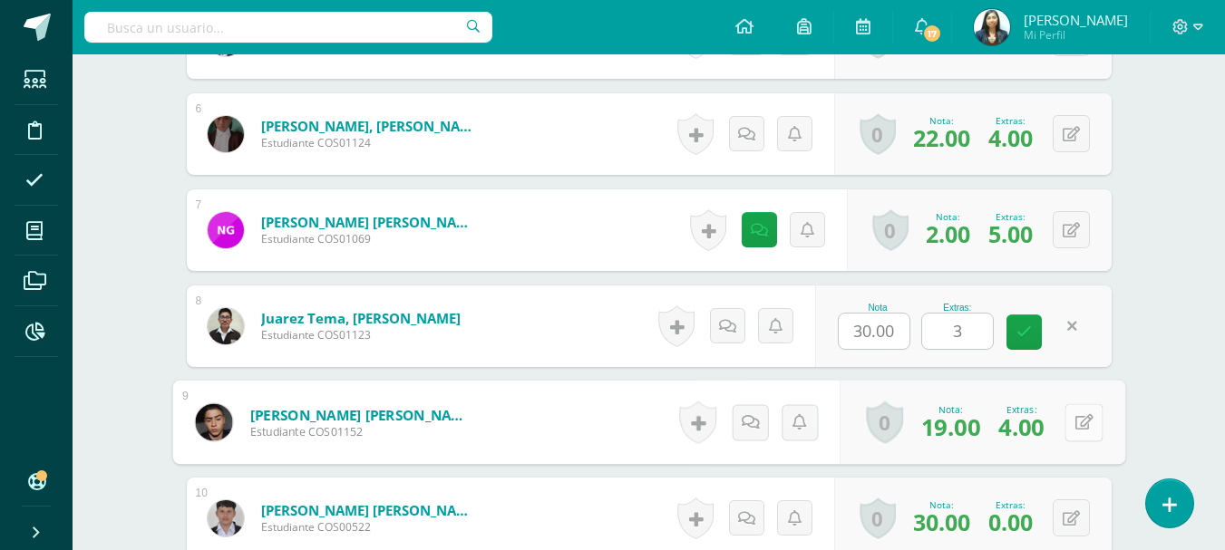
click at [1083, 419] on button at bounding box center [1083, 422] width 38 height 38
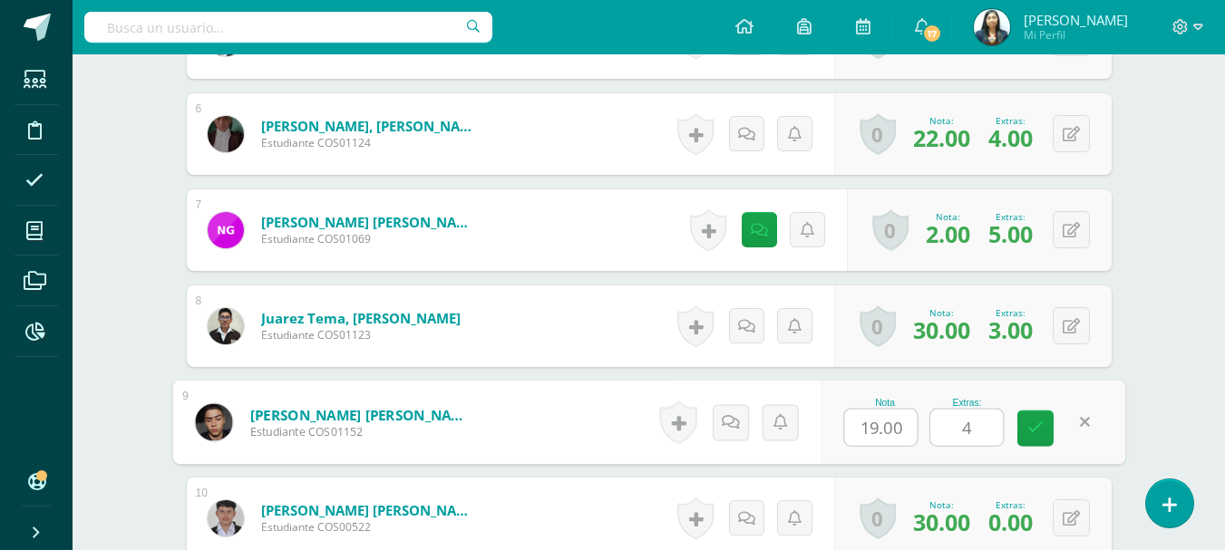
drag, startPoint x: 959, startPoint y: 432, endPoint x: 962, endPoint y: 408, distance: 24.6
click at [959, 433] on input "4" at bounding box center [966, 428] width 73 height 36
type input "3"
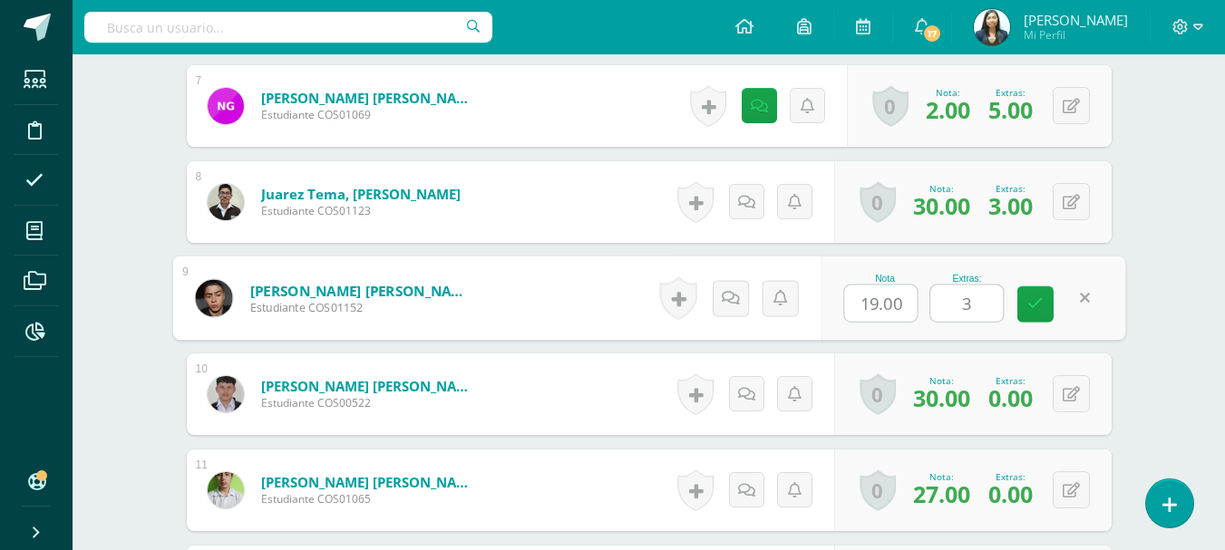
scroll to position [1180, 0]
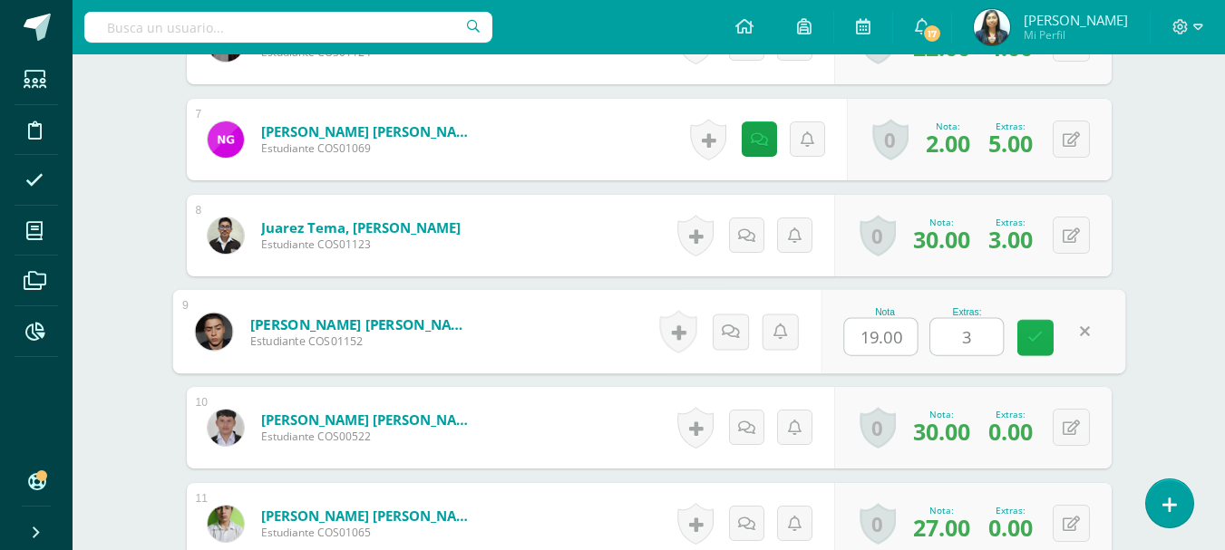
click at [1030, 335] on icon at bounding box center [1035, 337] width 16 height 15
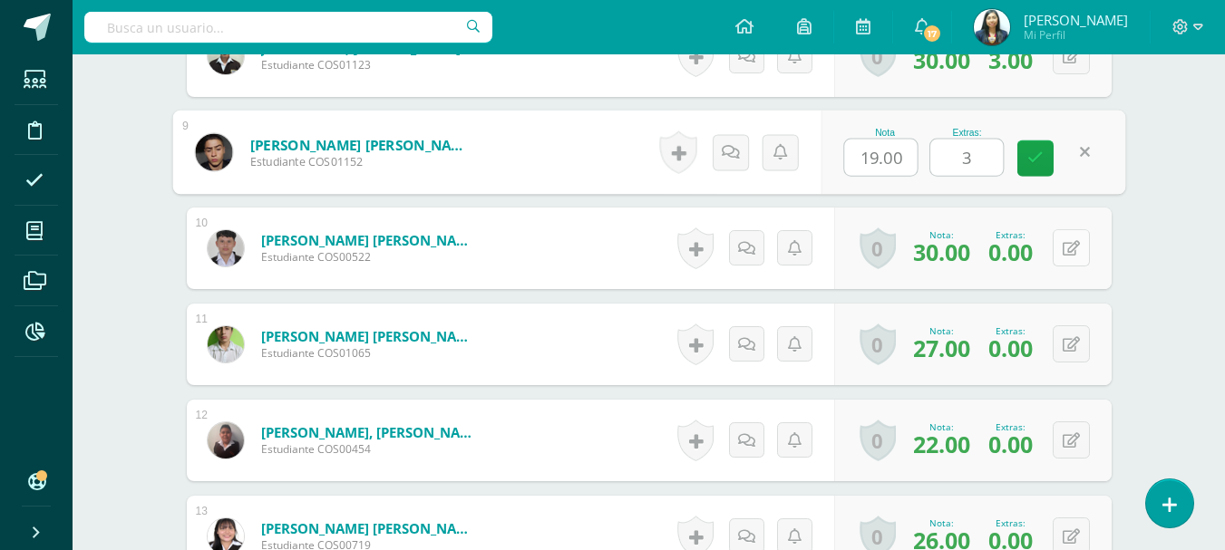
scroll to position [1361, 0]
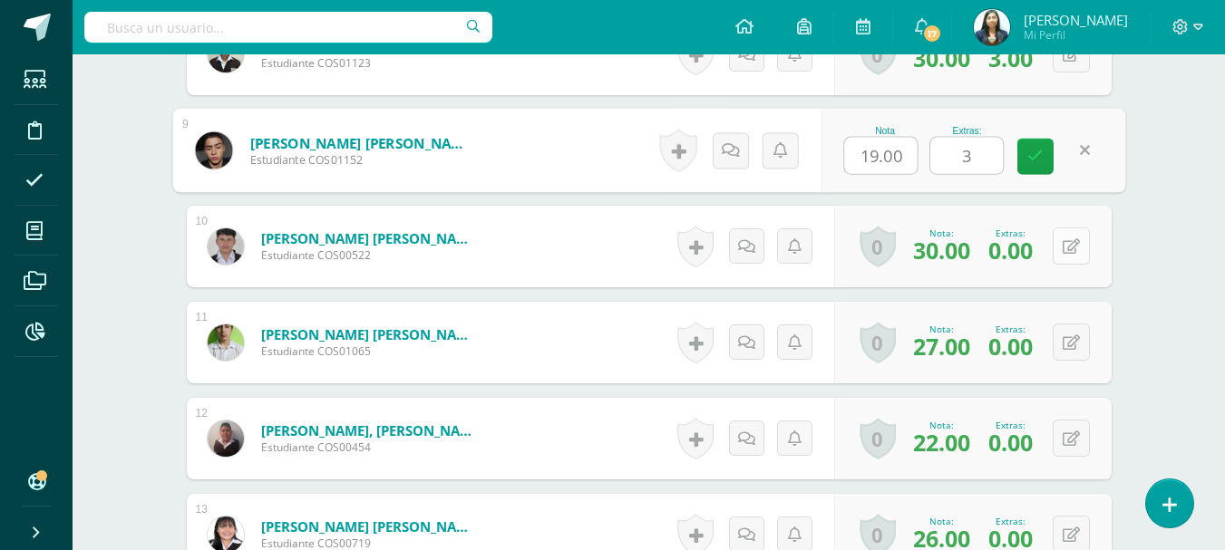
click at [1060, 240] on button at bounding box center [1070, 245] width 37 height 37
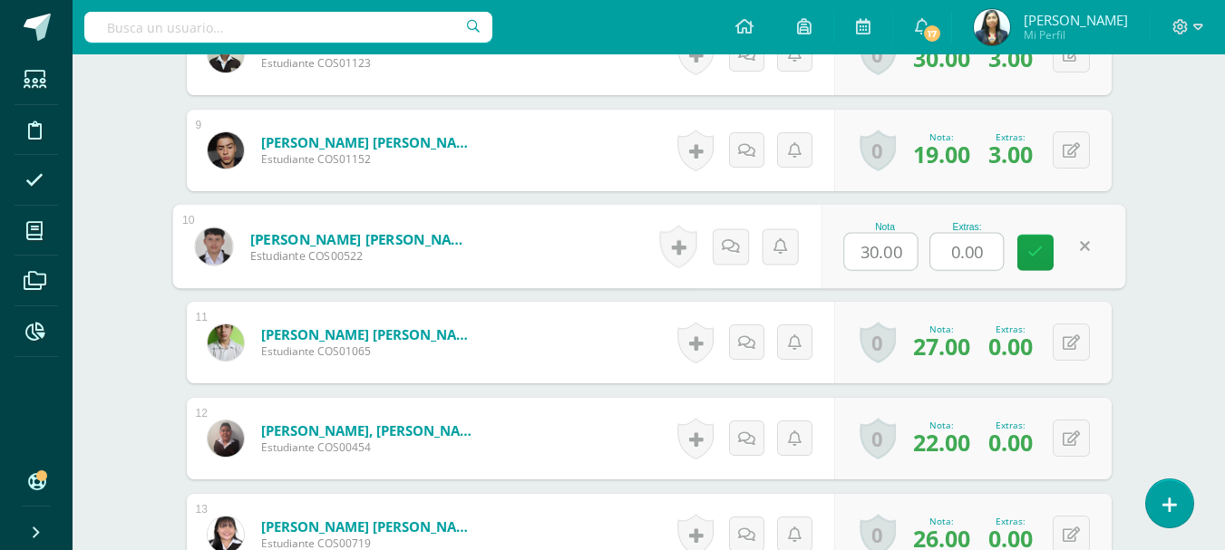
drag, startPoint x: 995, startPoint y: 255, endPoint x: 916, endPoint y: 253, distance: 78.9
click at [915, 258] on div "Nota 30.00 Extras: 0.00" at bounding box center [972, 247] width 305 height 84
type input "4"
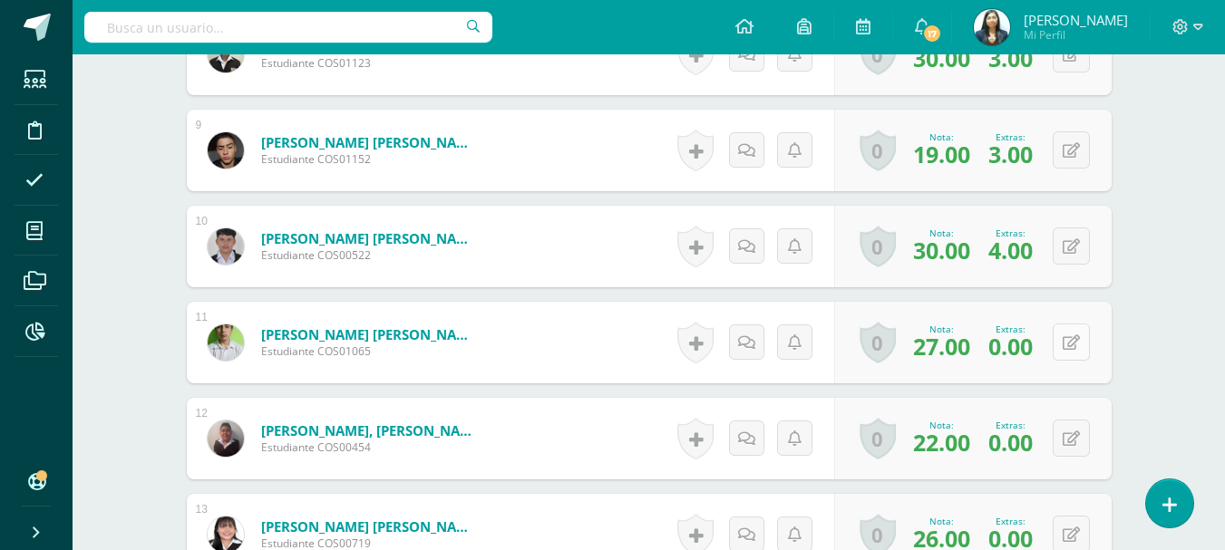
click at [1085, 346] on button at bounding box center [1070, 342] width 37 height 37
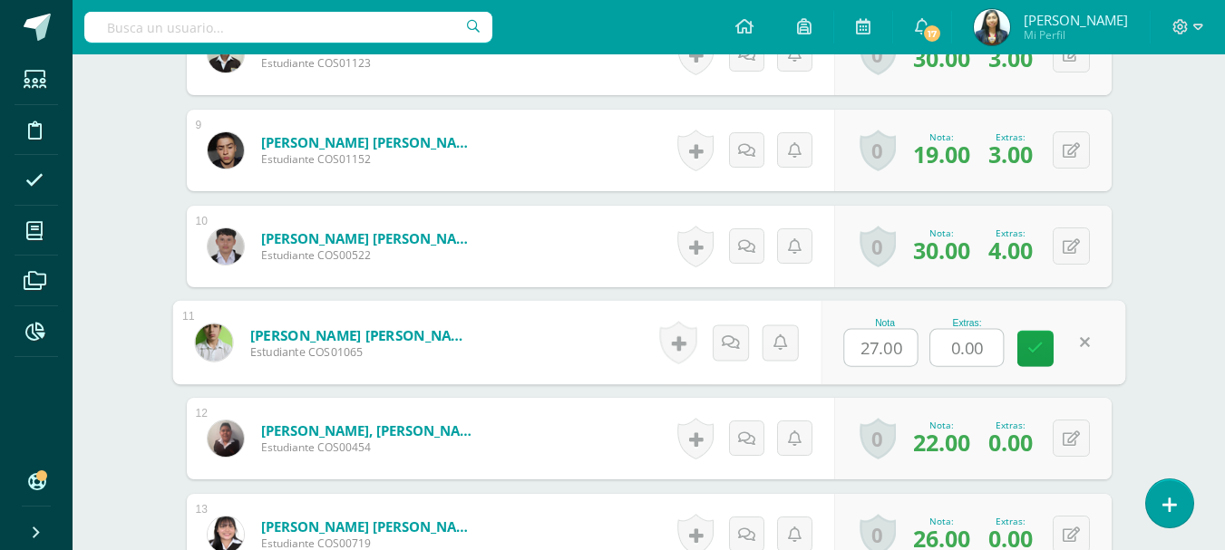
drag, startPoint x: 966, startPoint y: 352, endPoint x: 937, endPoint y: 334, distance: 34.2
click at [942, 355] on input "0.00" at bounding box center [966, 348] width 73 height 36
type input "4"
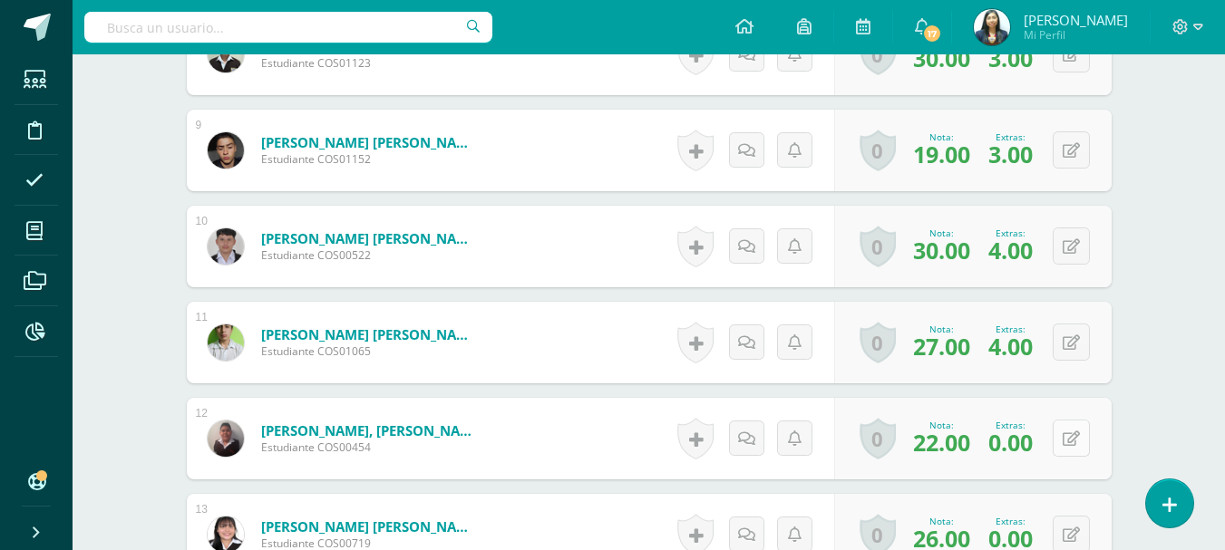
click at [1078, 445] on icon at bounding box center [1070, 438] width 17 height 15
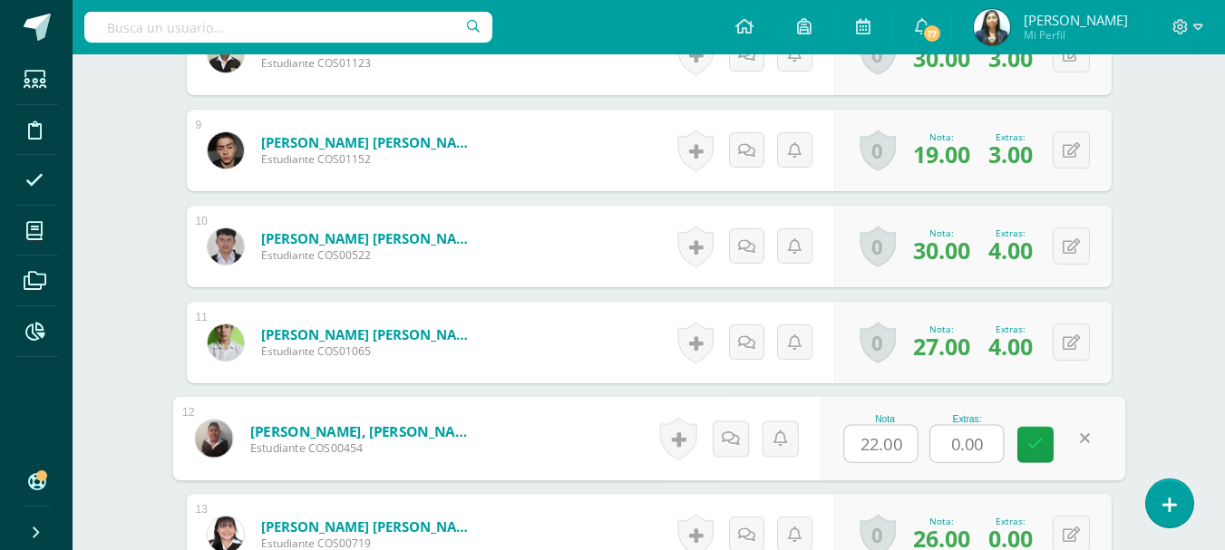
drag, startPoint x: 994, startPoint y: 441, endPoint x: 949, endPoint y: 370, distance: 84.7
click at [924, 444] on div "Nota 22.00 Extras: 0.00" at bounding box center [972, 439] width 305 height 84
type input "4"
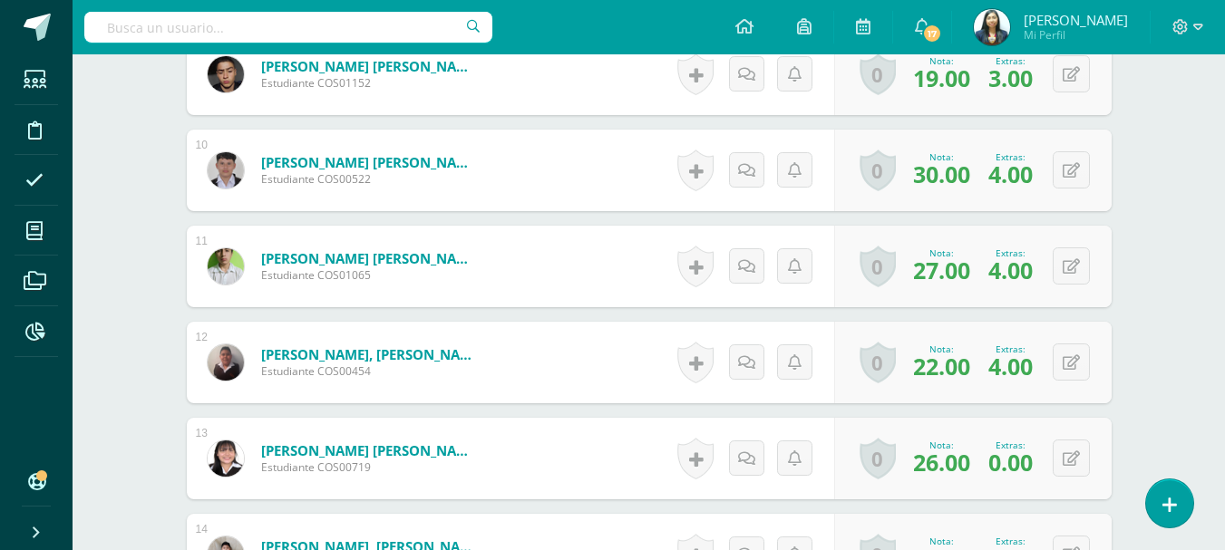
scroll to position [1543, 0]
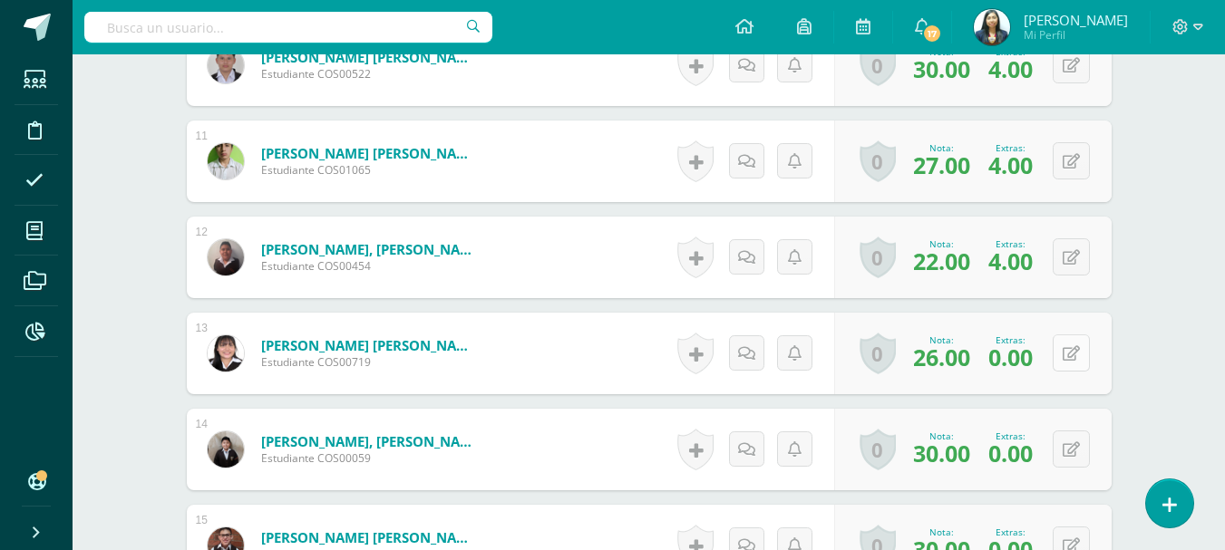
click at [1070, 344] on button at bounding box center [1070, 352] width 37 height 37
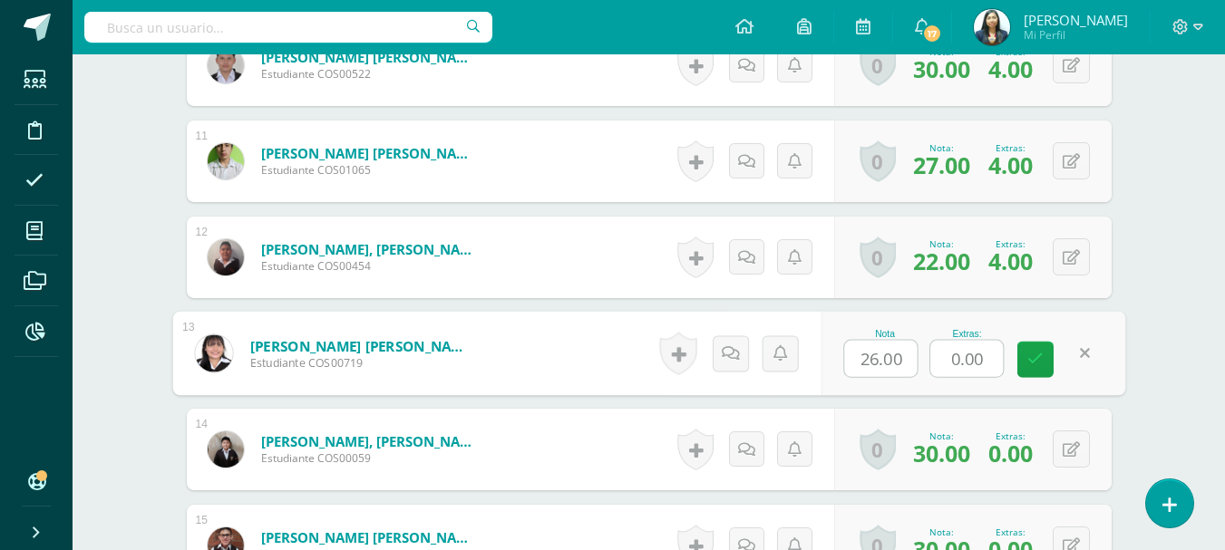
drag, startPoint x: 992, startPoint y: 360, endPoint x: 915, endPoint y: 350, distance: 78.6
click at [922, 356] on div "Nota 26.00 Extras: 0.00" at bounding box center [972, 354] width 305 height 84
type input "5"
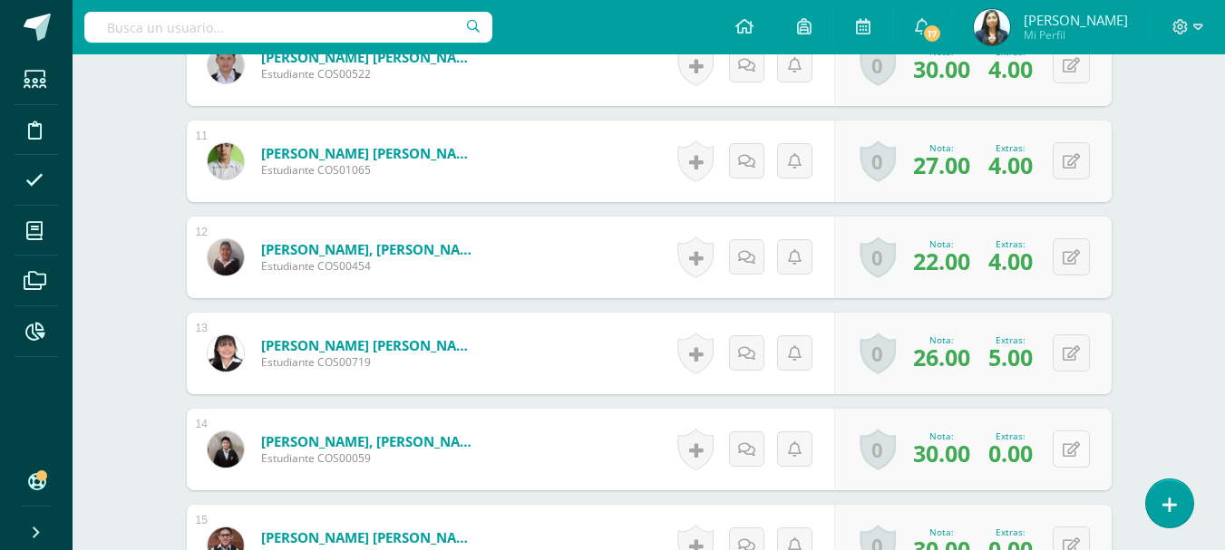
click at [1070, 451] on icon at bounding box center [1070, 449] width 17 height 15
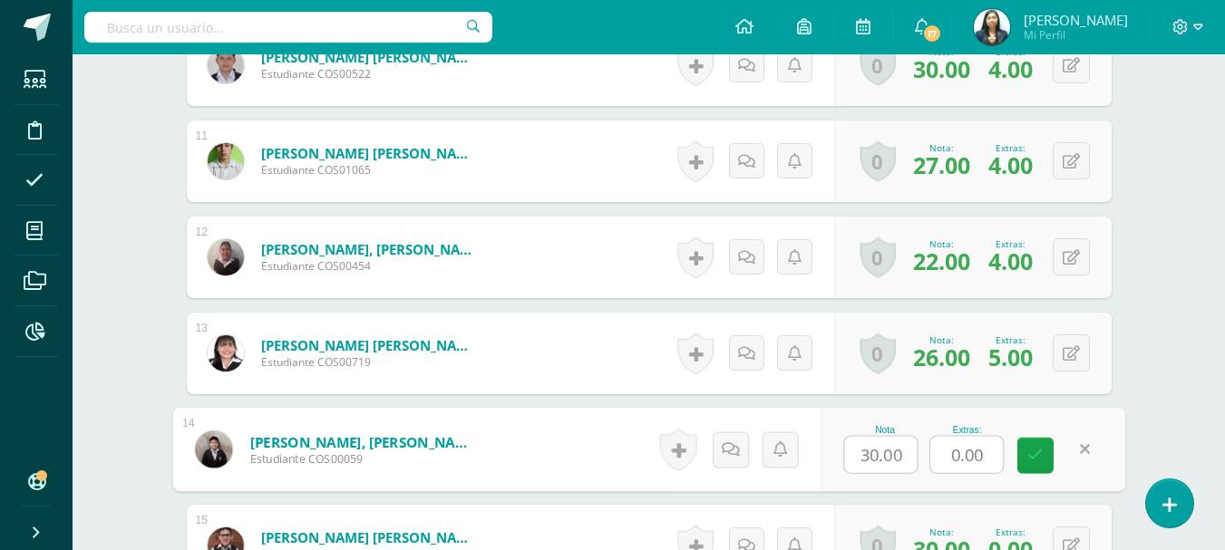
drag, startPoint x: 986, startPoint y: 451, endPoint x: 954, endPoint y: 460, distance: 32.8
click at [954, 460] on input "0.00" at bounding box center [966, 455] width 73 height 36
type input "5"
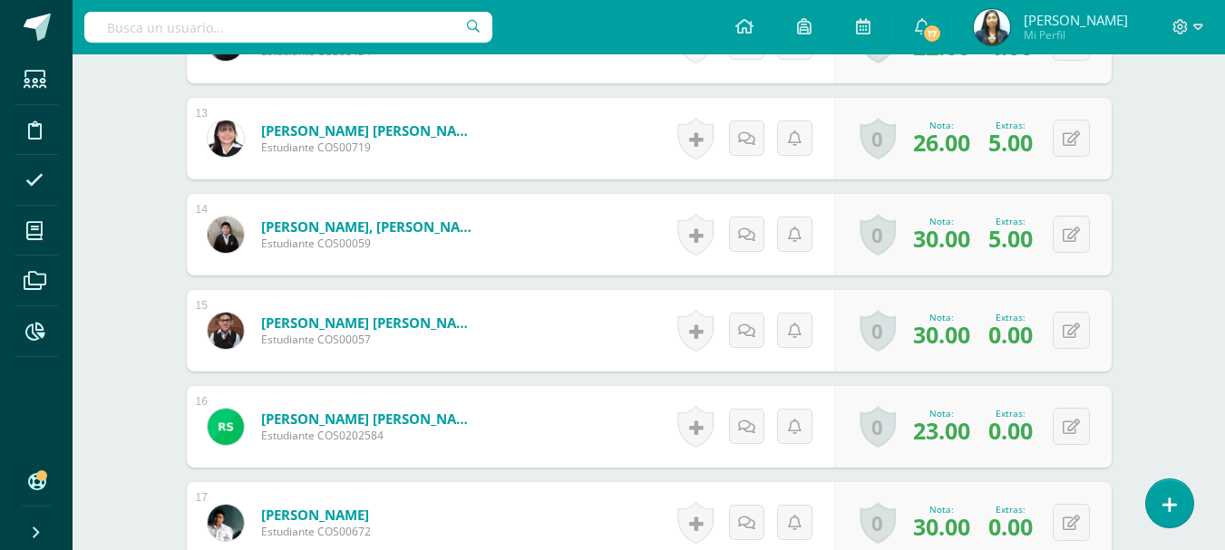
scroll to position [1815, 0]
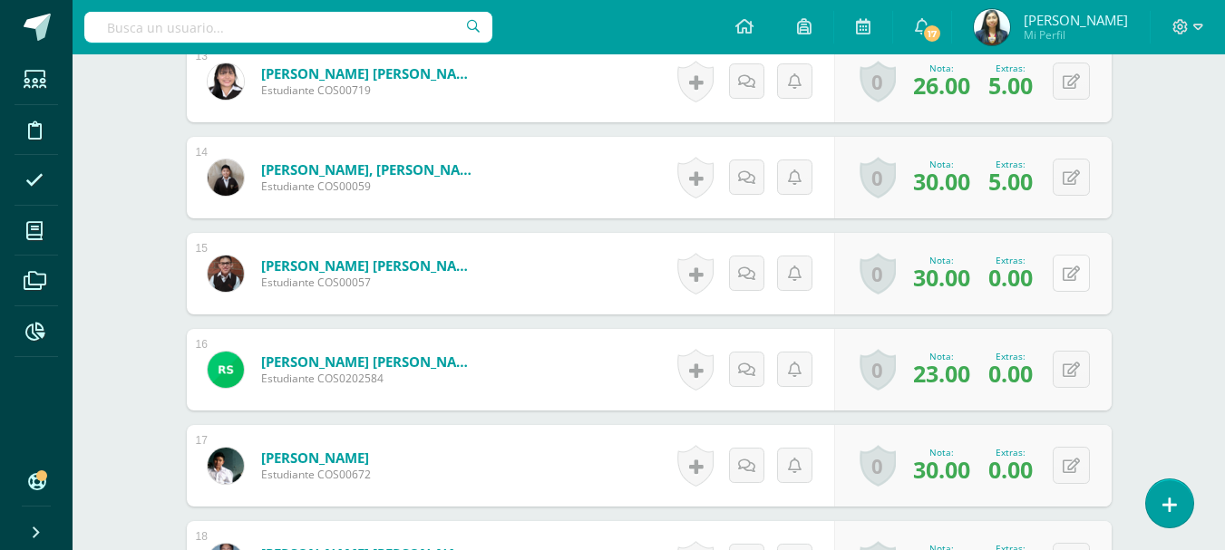
click at [1075, 267] on icon at bounding box center [1070, 273] width 17 height 15
click at [939, 284] on form "Salazar Garcia, Angel David Estudiante COS00057 Nota 30.00 Extras: 0.00" at bounding box center [649, 274] width 924 height 82
click at [1070, 274] on icon at bounding box center [1070, 273] width 17 height 15
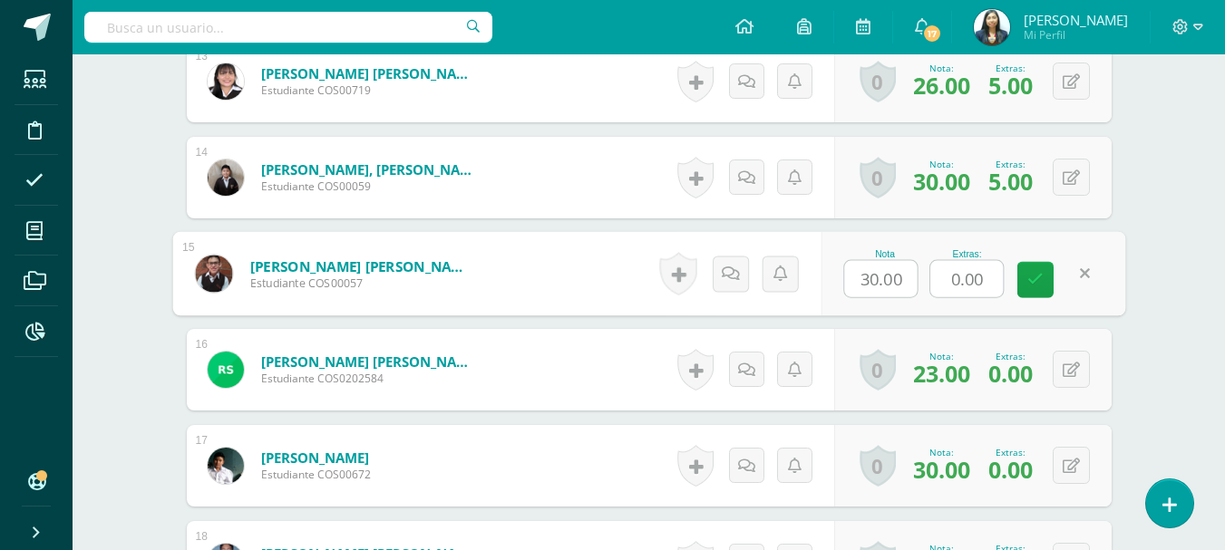
drag, startPoint x: 989, startPoint y: 279, endPoint x: 944, endPoint y: 258, distance: 49.1
click at [944, 286] on input "0.00" at bounding box center [966, 279] width 73 height 36
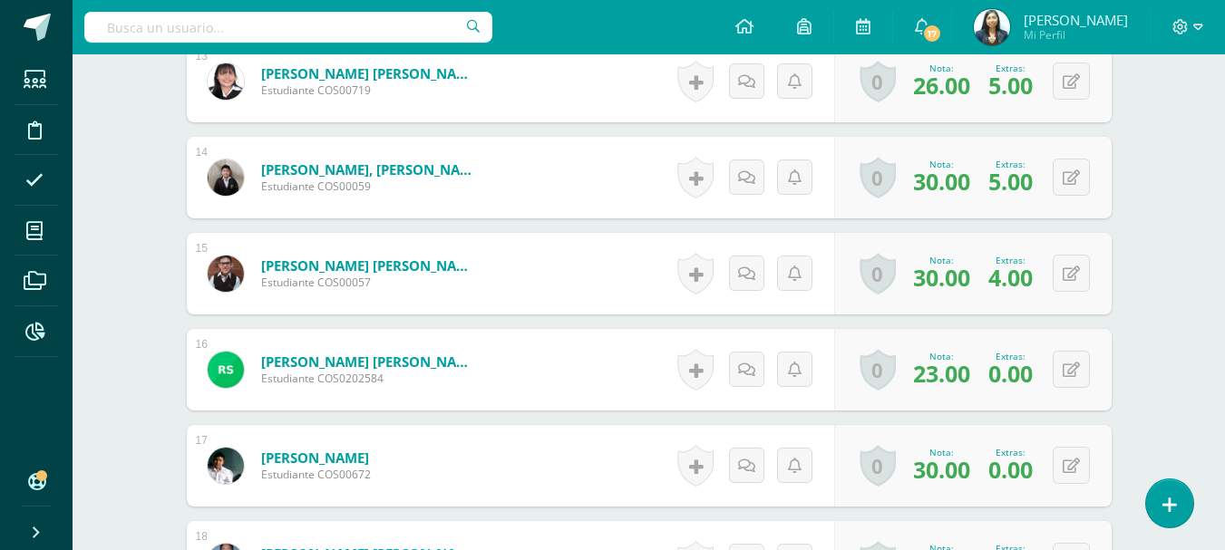
scroll to position [1905, 0]
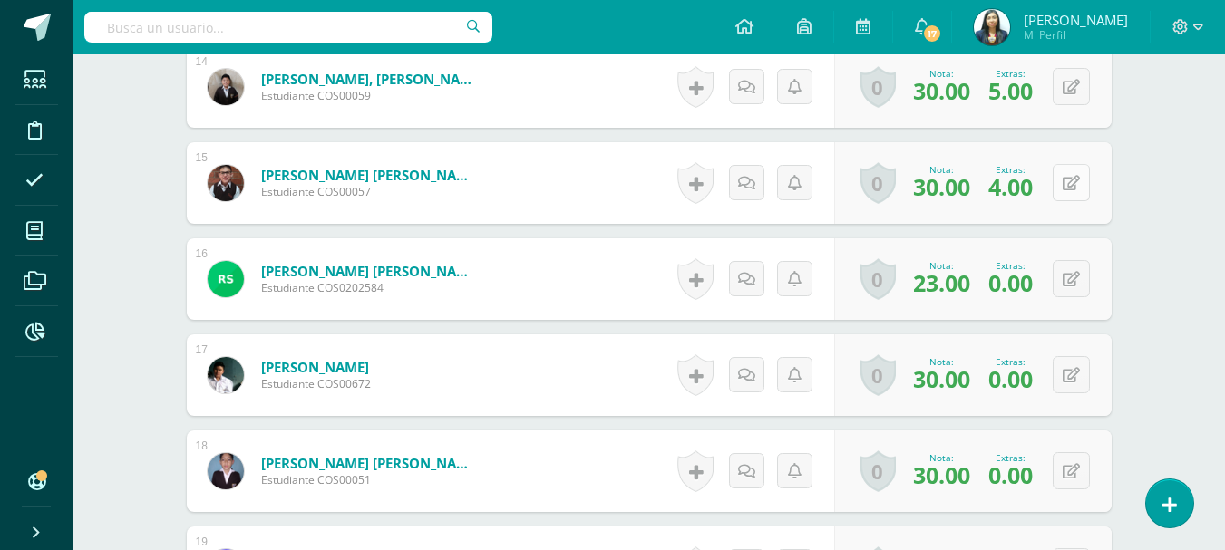
click at [1067, 181] on button at bounding box center [1070, 182] width 37 height 37
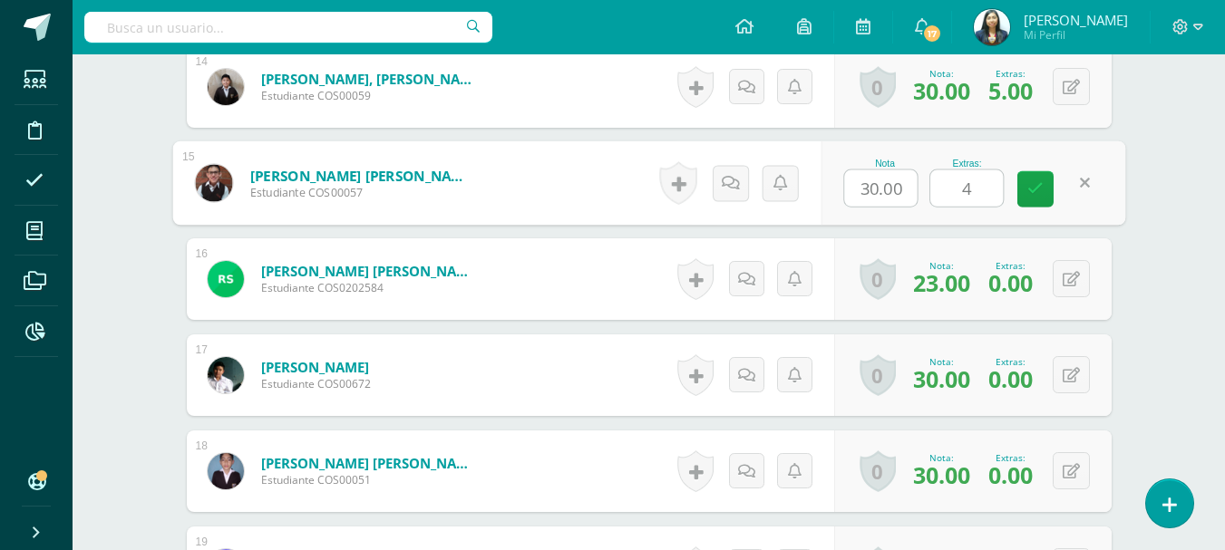
drag, startPoint x: 973, startPoint y: 190, endPoint x: 963, endPoint y: 192, distance: 11.0
click at [963, 192] on input "4" at bounding box center [966, 188] width 73 height 36
type input "3"
click at [1073, 277] on icon at bounding box center [1070, 279] width 17 height 15
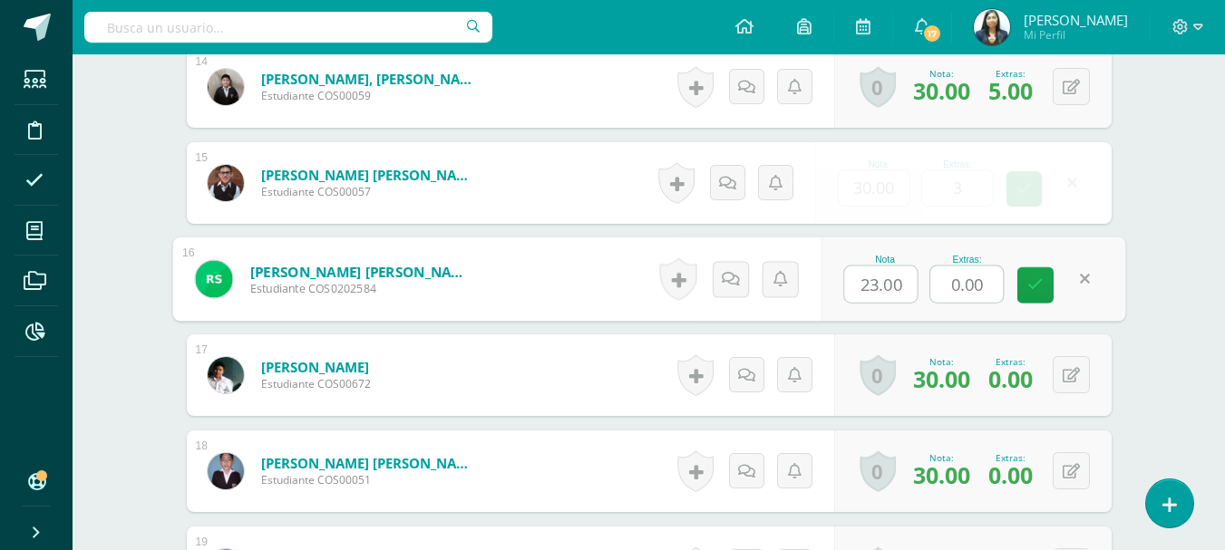
drag, startPoint x: 990, startPoint y: 282, endPoint x: 928, endPoint y: 276, distance: 62.0
click at [925, 282] on div "Nota 23.00 Extras: 0.00" at bounding box center [972, 279] width 305 height 84
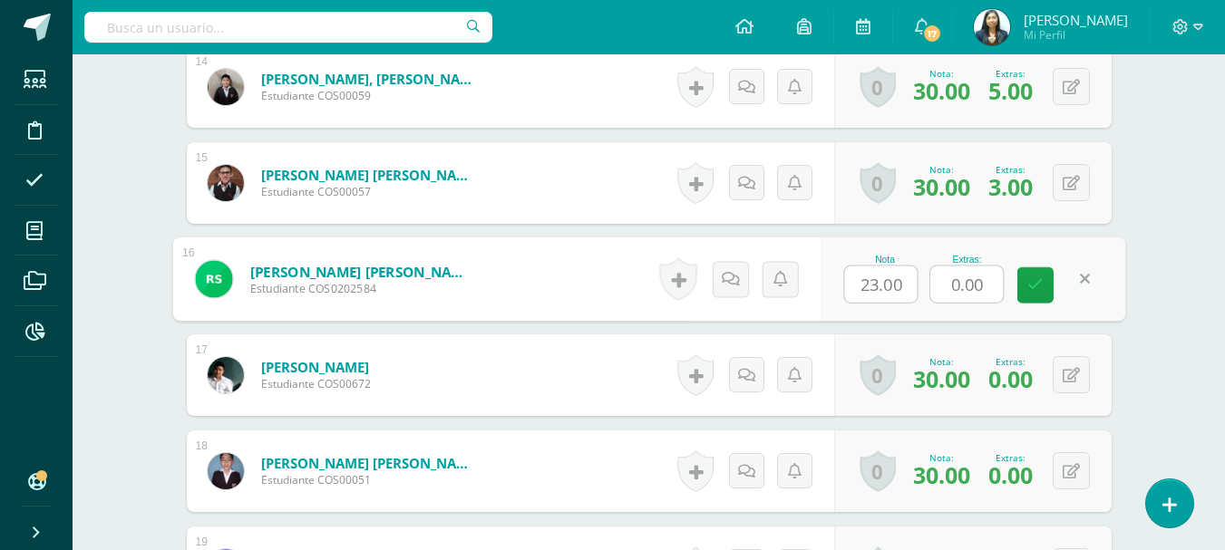
type input "3"
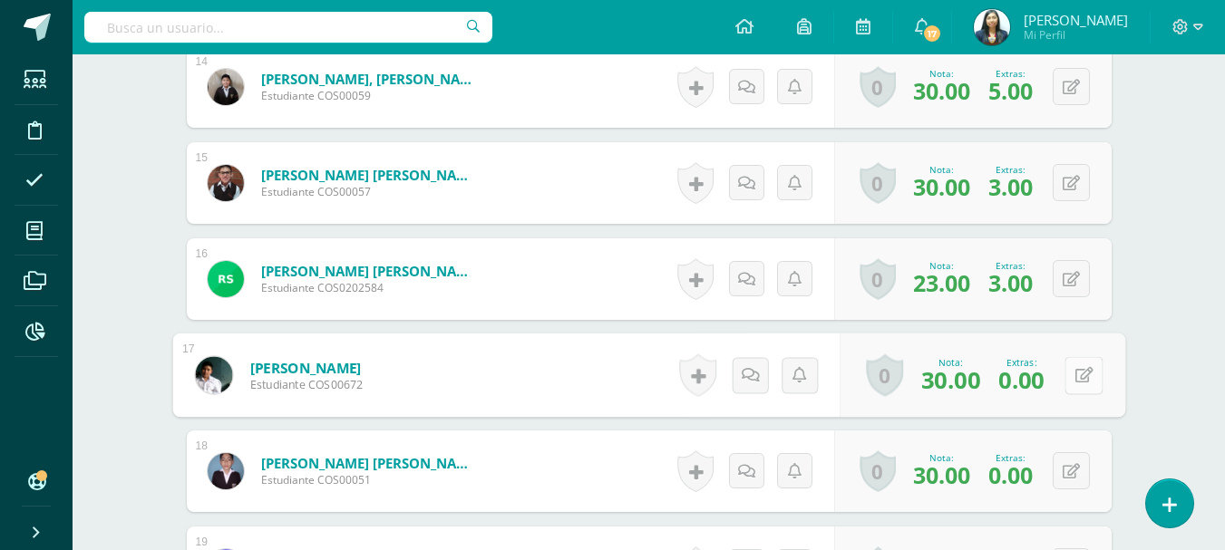
click at [1057, 380] on div "0 Logros Logros obtenidos Aún no hay logros agregados Nota: 30.00 Extras: 0.00" at bounding box center [982, 376] width 286 height 84
click at [1070, 373] on button at bounding box center [1083, 375] width 38 height 38
drag, startPoint x: 909, startPoint y: 390, endPoint x: 906, endPoint y: 378, distance: 12.1
click at [906, 385] on div "Nota 30.00 Extras: 0.00" at bounding box center [972, 376] width 305 height 84
type input "3"
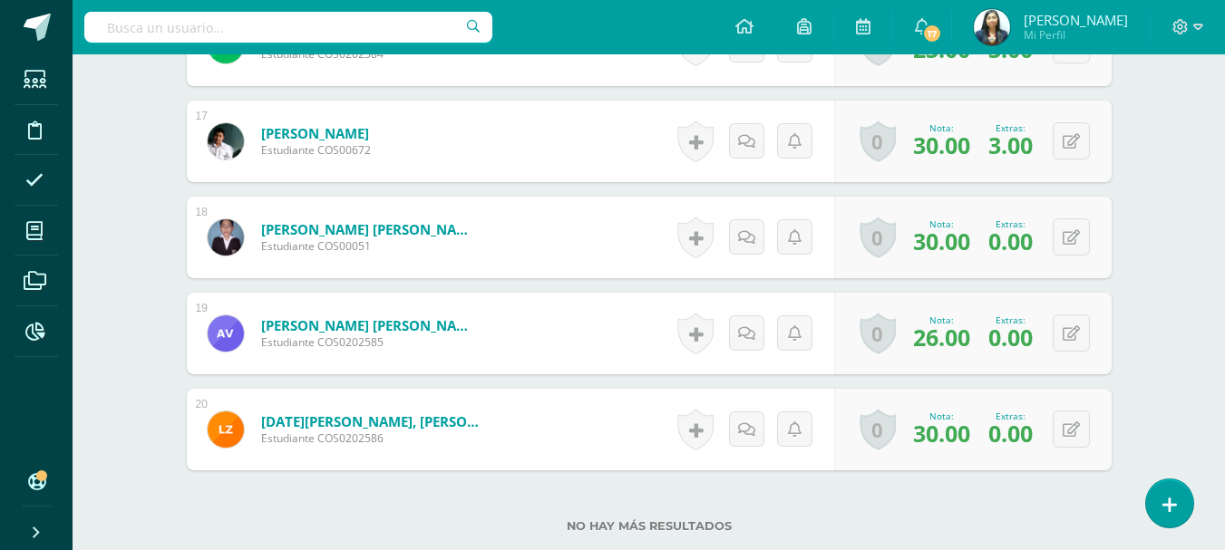
scroll to position [2177, 0]
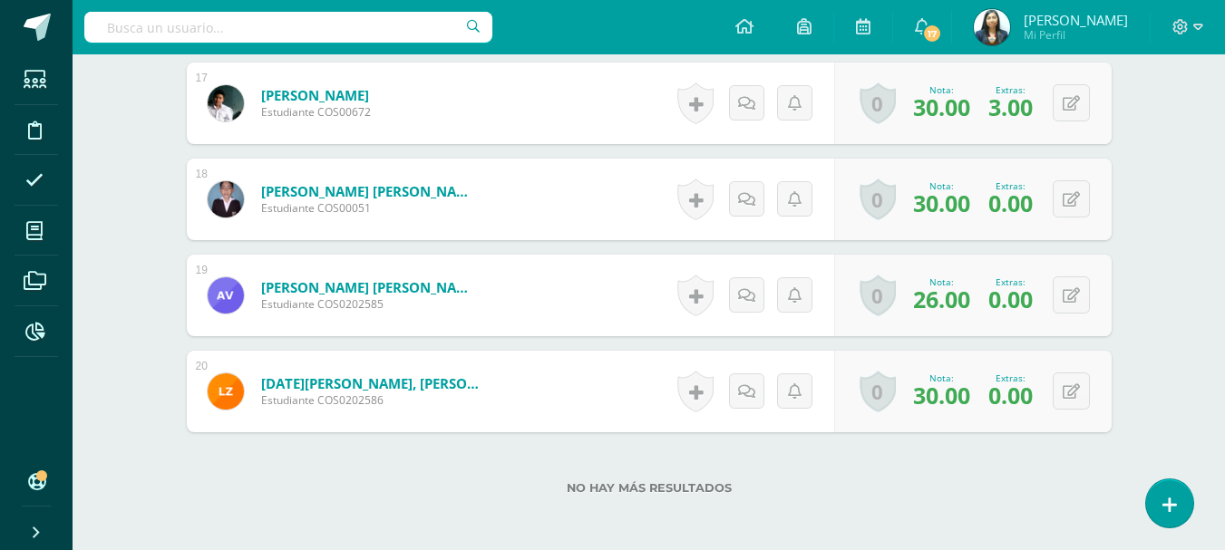
click at [1042, 207] on div "0 Logros Logros obtenidos Aún no hay logros agregados Nota: 30.00 Extras: 0.00" at bounding box center [972, 200] width 277 height 82
click at [1053, 203] on div "0 Logros Logros obtenidos Aún no hay logros agregados Nota: 30.00 Extras: 0.00" at bounding box center [972, 200] width 277 height 82
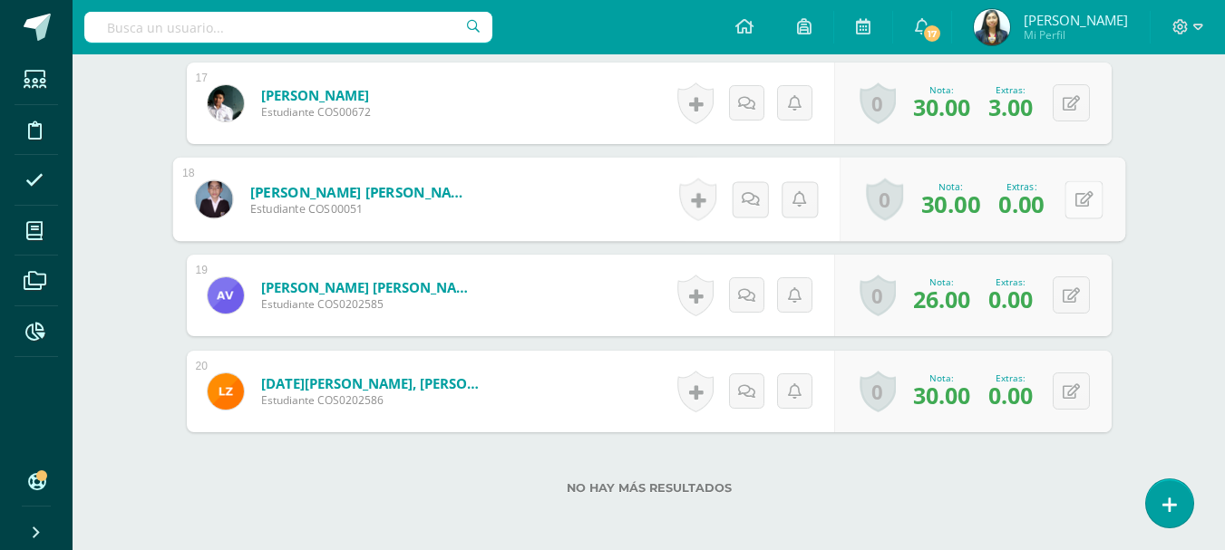
click at [1073, 194] on button at bounding box center [1083, 199] width 38 height 38
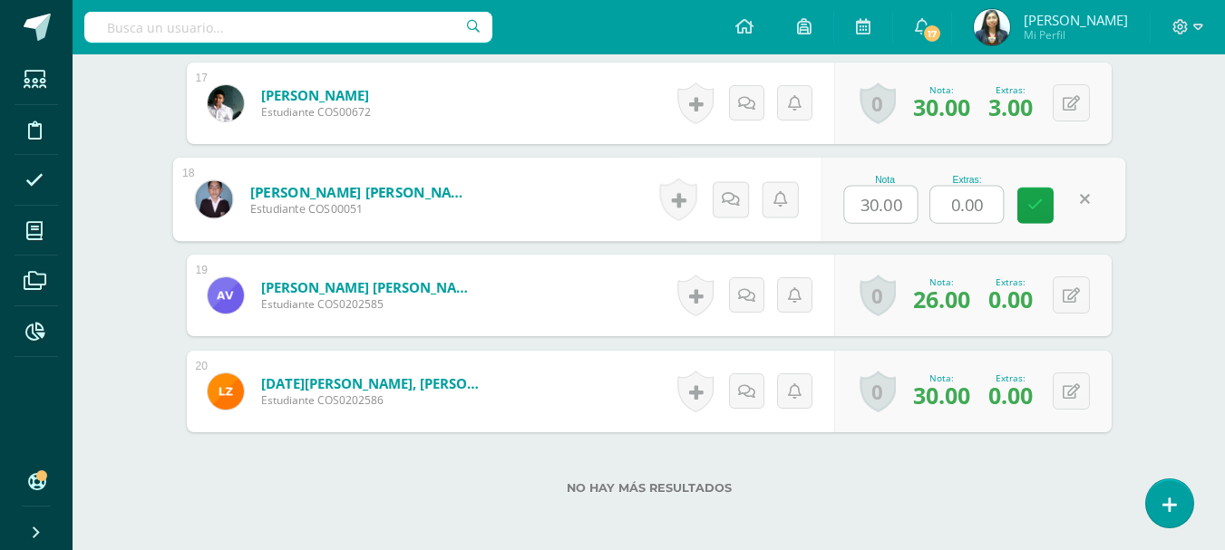
drag, startPoint x: 958, startPoint y: 209, endPoint x: 925, endPoint y: 213, distance: 32.8
click at [926, 214] on div "Nota 30.00 Extras: 0.00" at bounding box center [972, 200] width 305 height 84
type input "3"
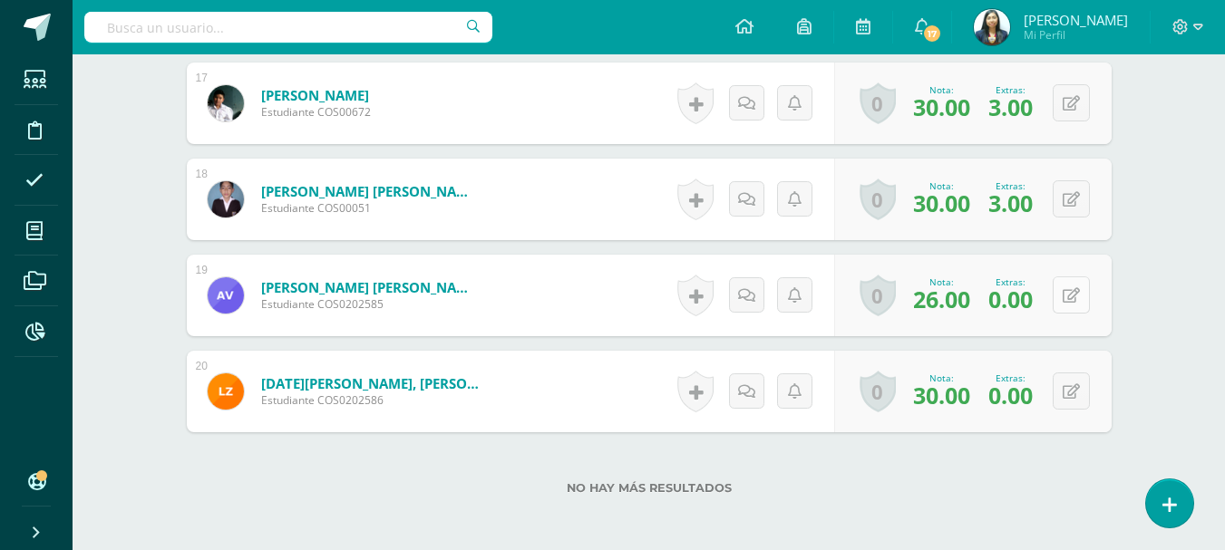
click at [1070, 289] on button at bounding box center [1070, 294] width 37 height 37
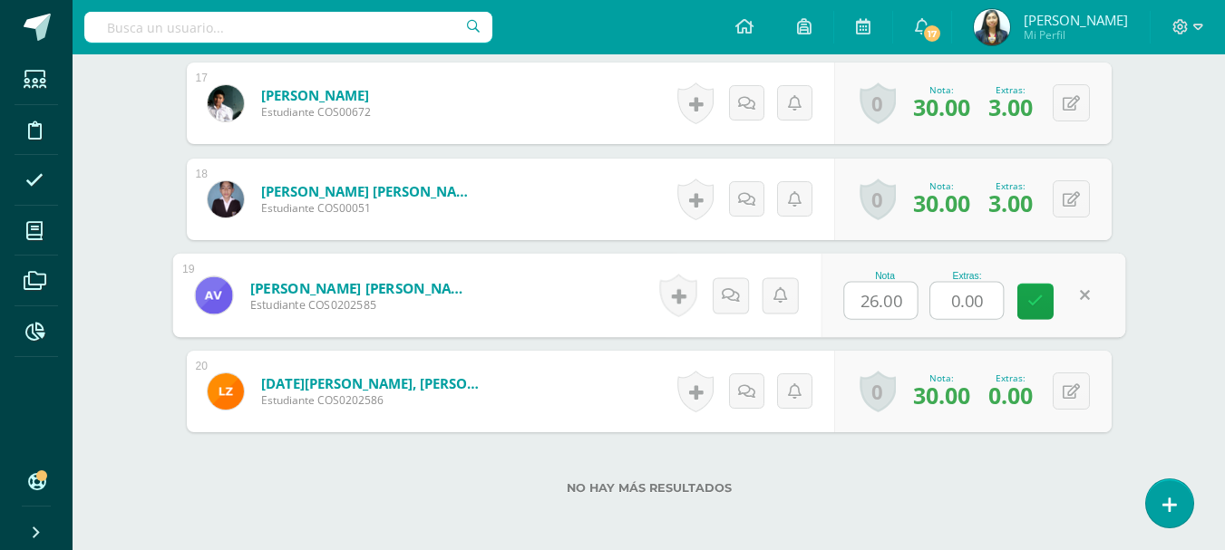
drag, startPoint x: 990, startPoint y: 303, endPoint x: 944, endPoint y: 295, distance: 45.9
click at [940, 303] on input "0.00" at bounding box center [966, 301] width 73 height 36
type input "3"
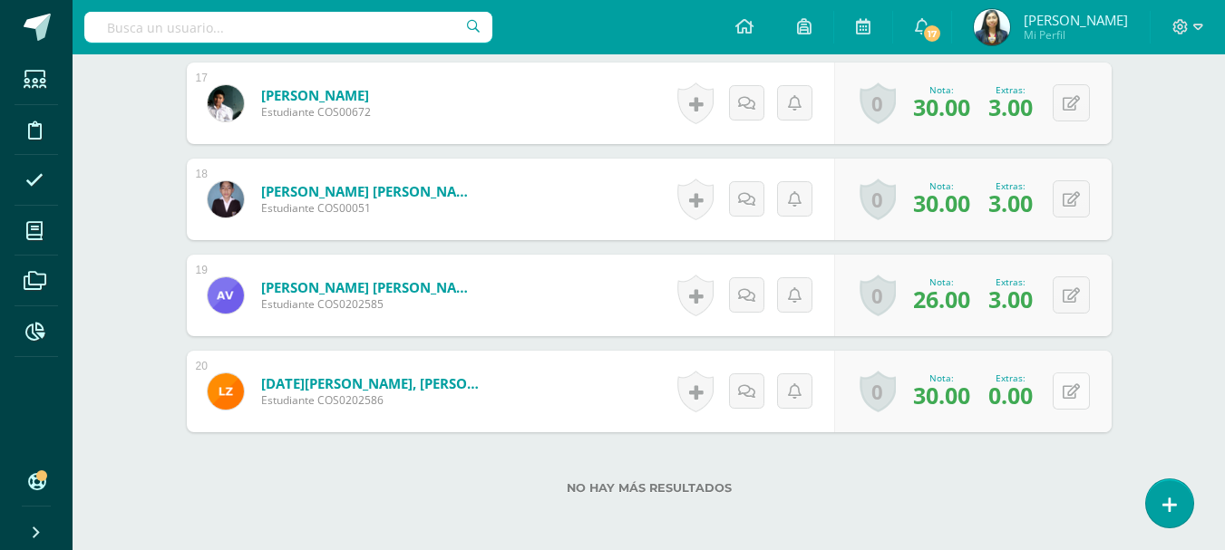
click at [1067, 390] on button at bounding box center [1070, 391] width 37 height 37
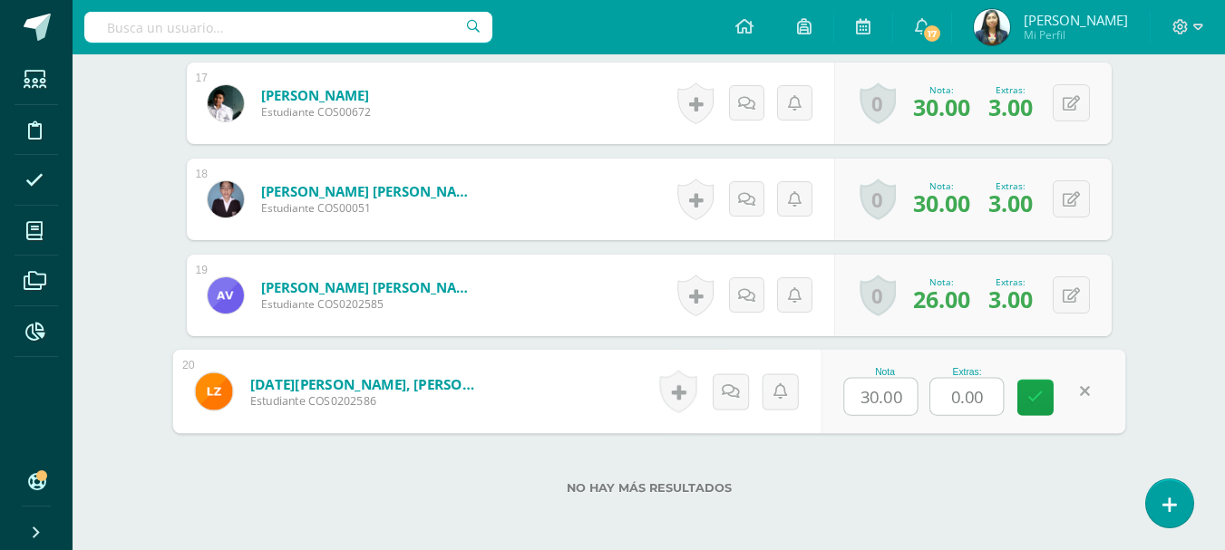
drag, startPoint x: 985, startPoint y: 392, endPoint x: 921, endPoint y: 373, distance: 67.4
click at [921, 389] on div "Nota 30.00 Extras: 0.00" at bounding box center [972, 392] width 305 height 84
type input "5"
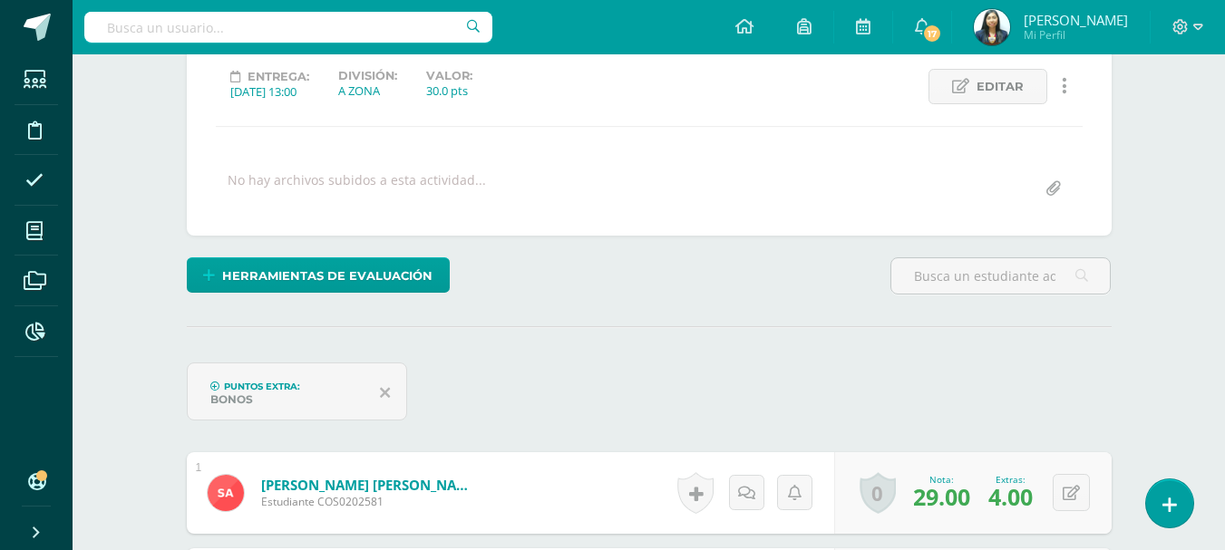
scroll to position [92, 0]
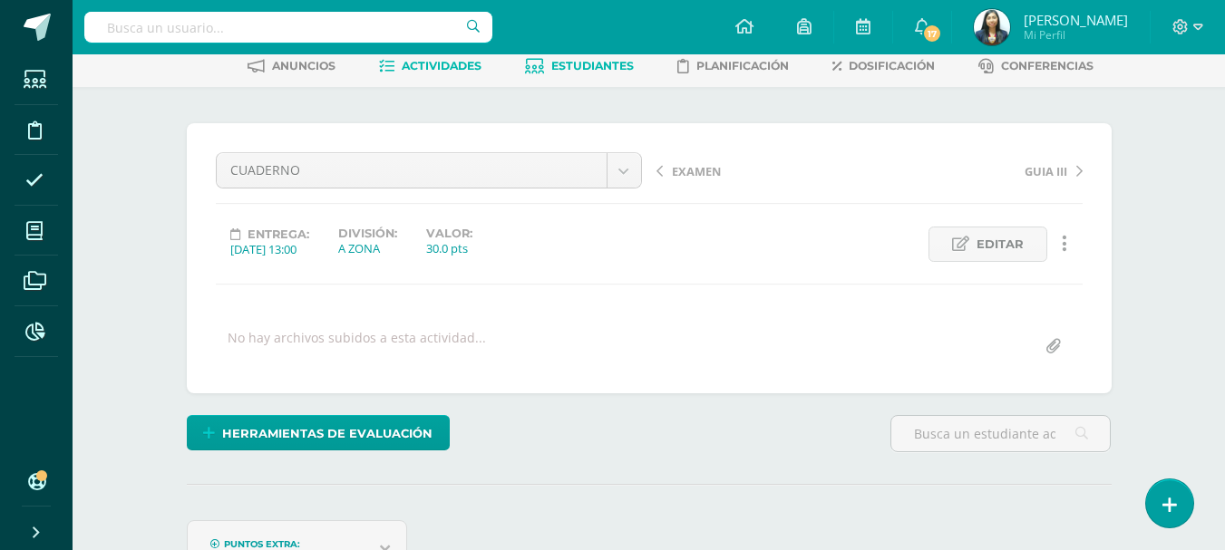
click at [533, 77] on link "Estudiantes" at bounding box center [579, 66] width 109 height 29
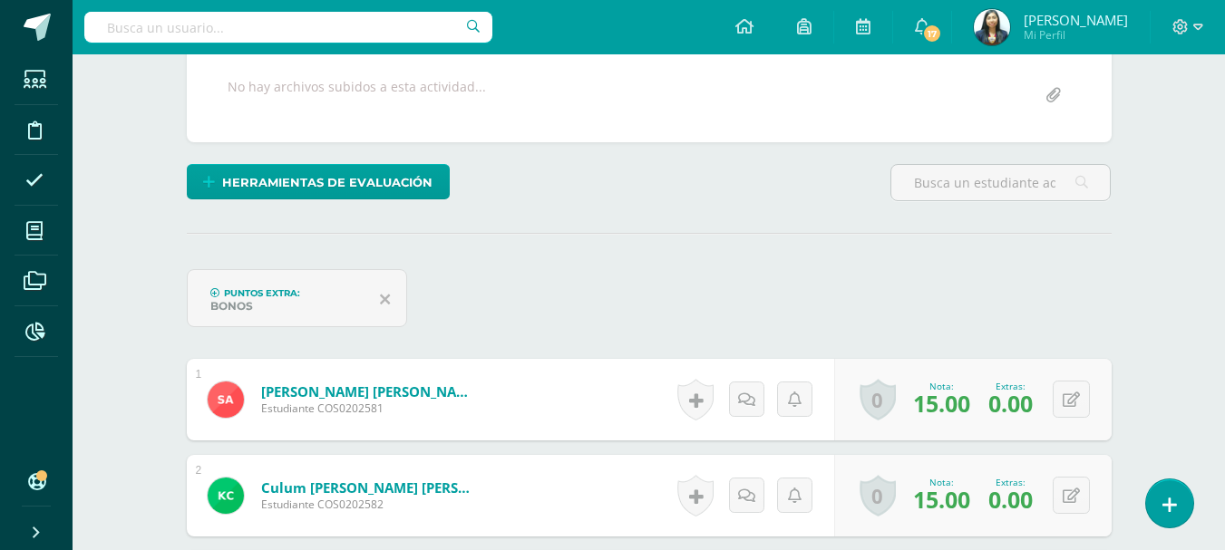
scroll to position [344, 0]
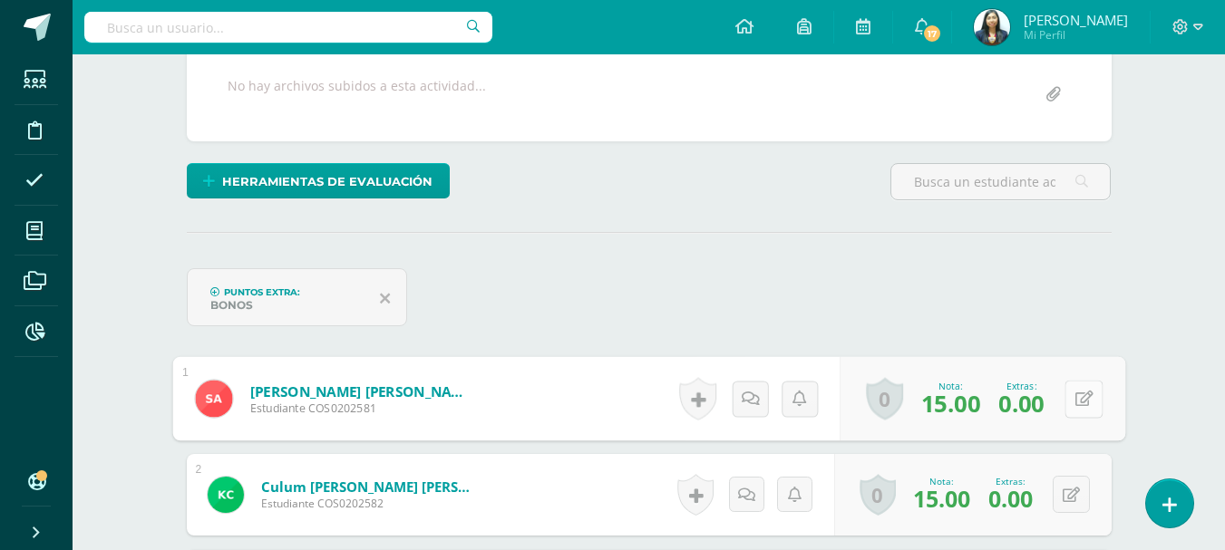
click at [1072, 402] on button at bounding box center [1083, 399] width 38 height 38
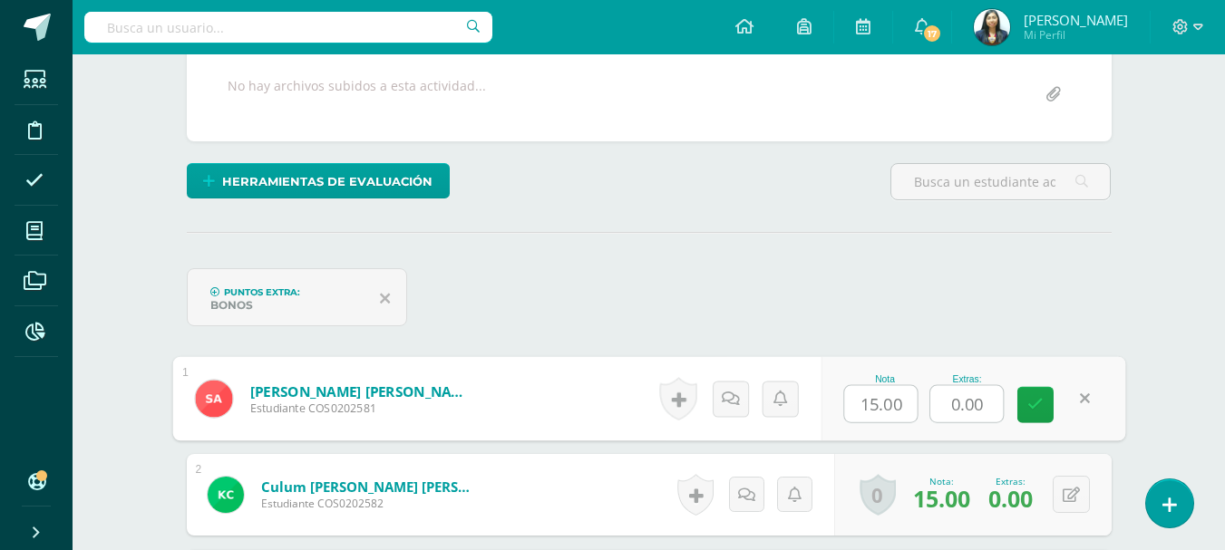
drag, startPoint x: 987, startPoint y: 402, endPoint x: 918, endPoint y: 376, distance: 73.7
click at [923, 409] on div "Nota 15.00 Extras: 0.00" at bounding box center [972, 399] width 305 height 84
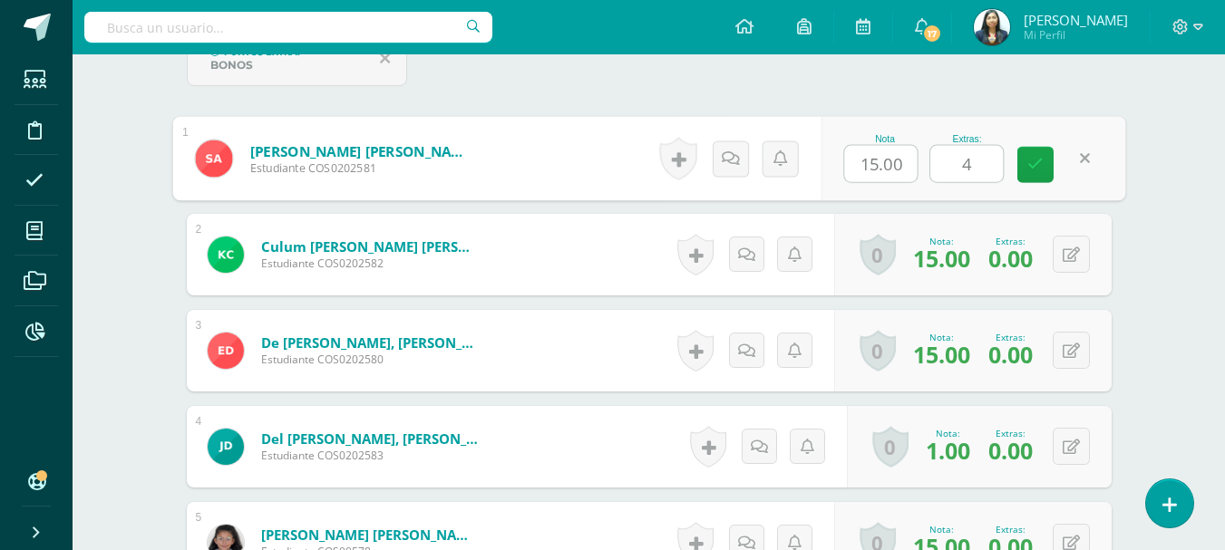
scroll to position [616, 0]
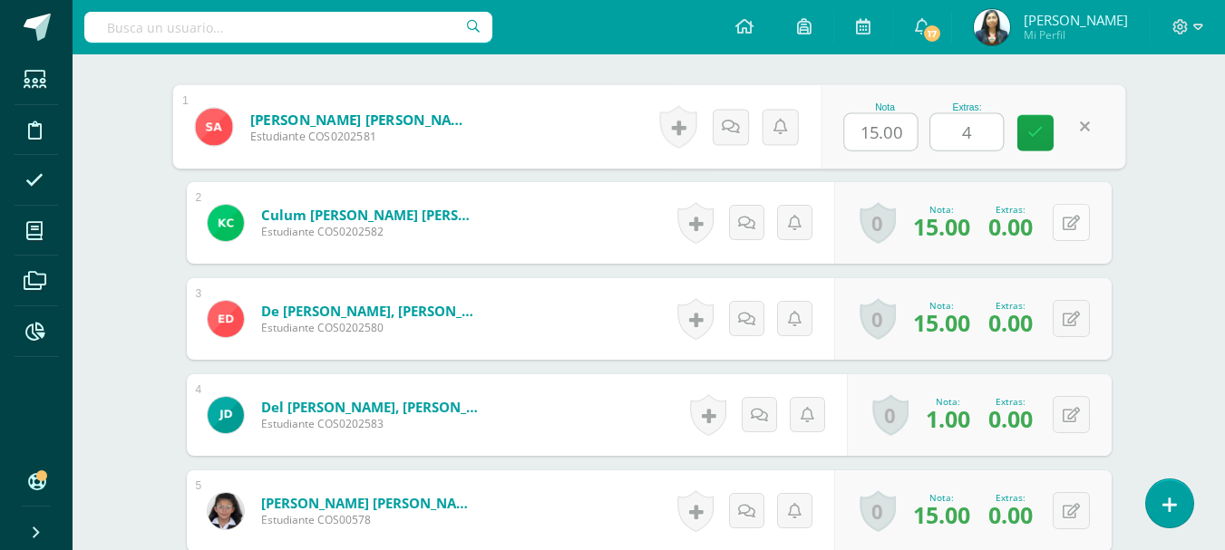
type input "4"
click at [1082, 218] on button at bounding box center [1070, 222] width 37 height 37
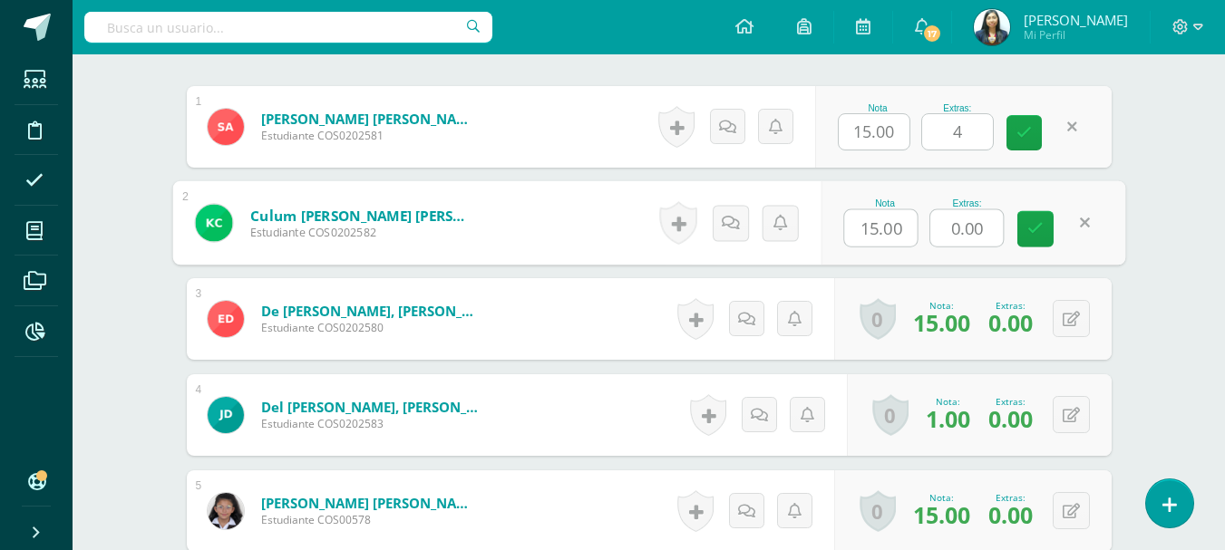
drag, startPoint x: 992, startPoint y: 229, endPoint x: 919, endPoint y: 229, distance: 73.4
click at [919, 229] on div "Nota 15.00 Extras: 0.00" at bounding box center [972, 223] width 305 height 84
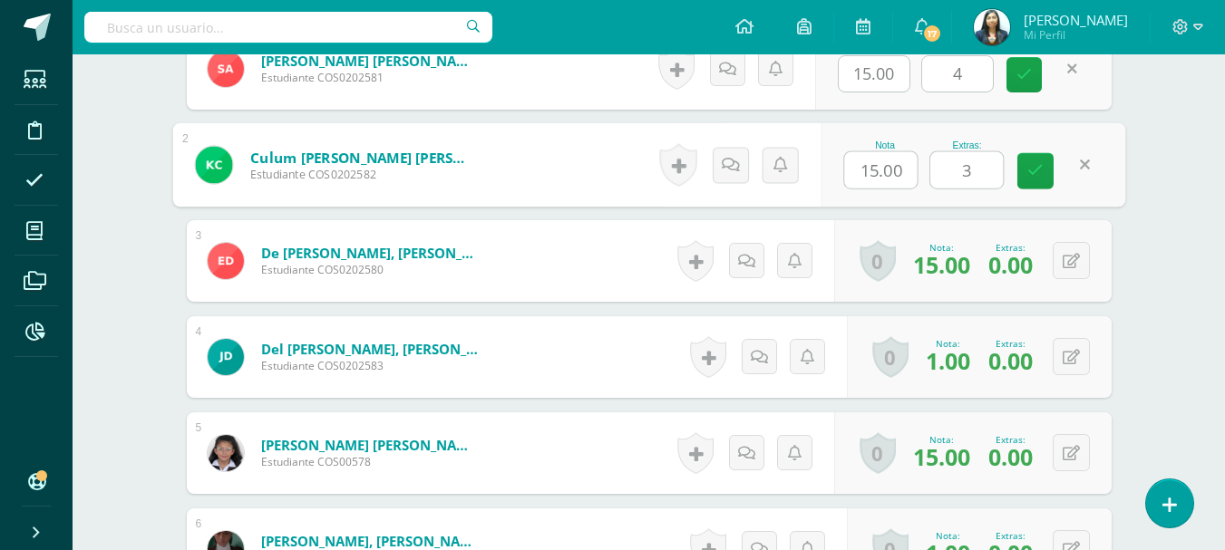
scroll to position [707, 0]
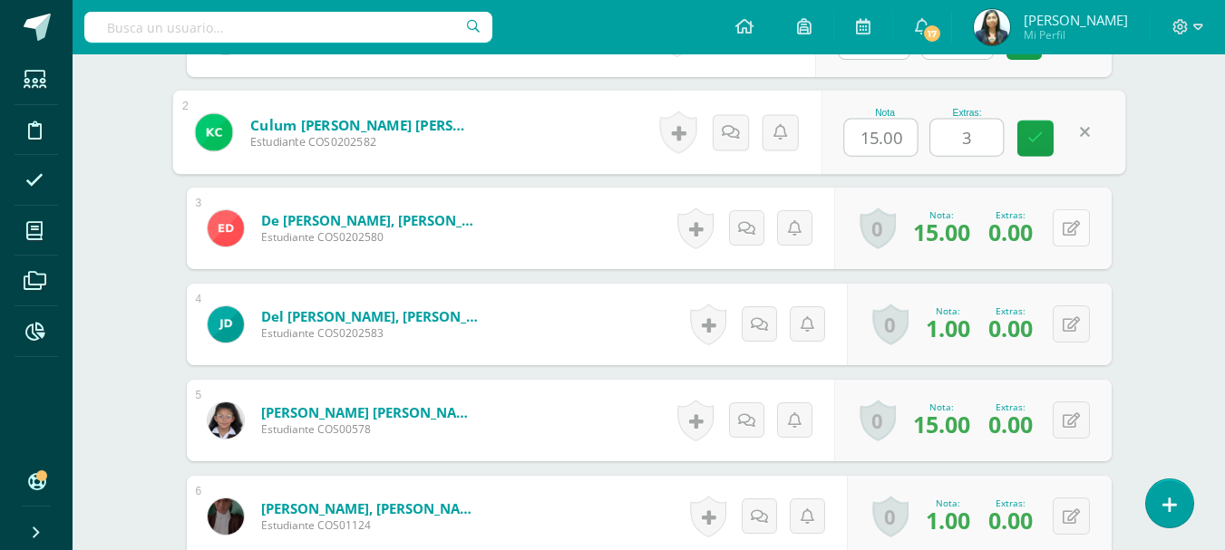
type input "3"
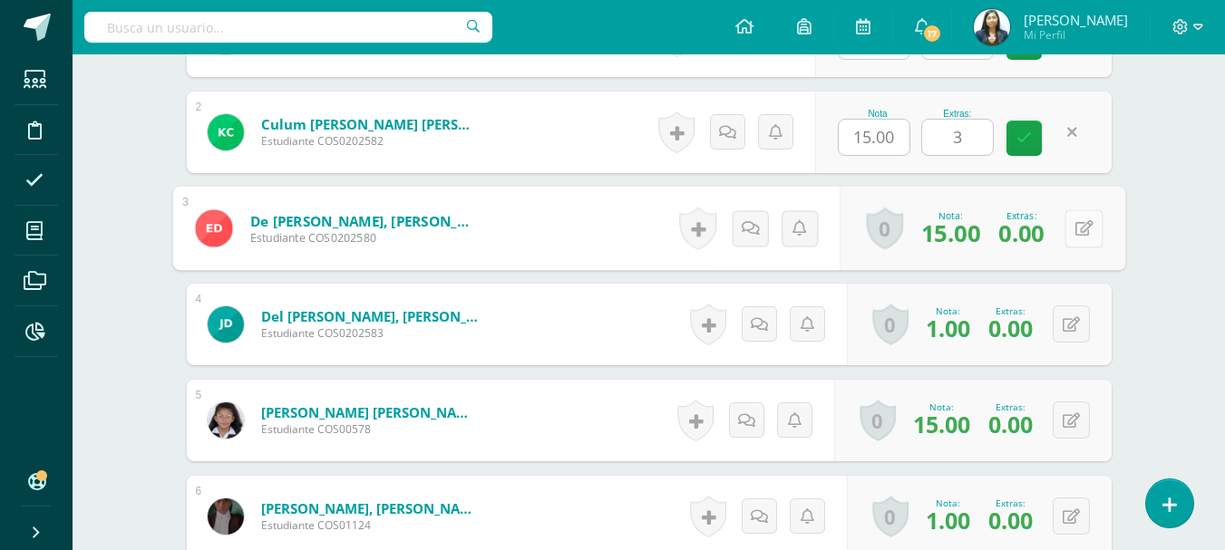
click at [1074, 226] on icon at bounding box center [1083, 227] width 18 height 15
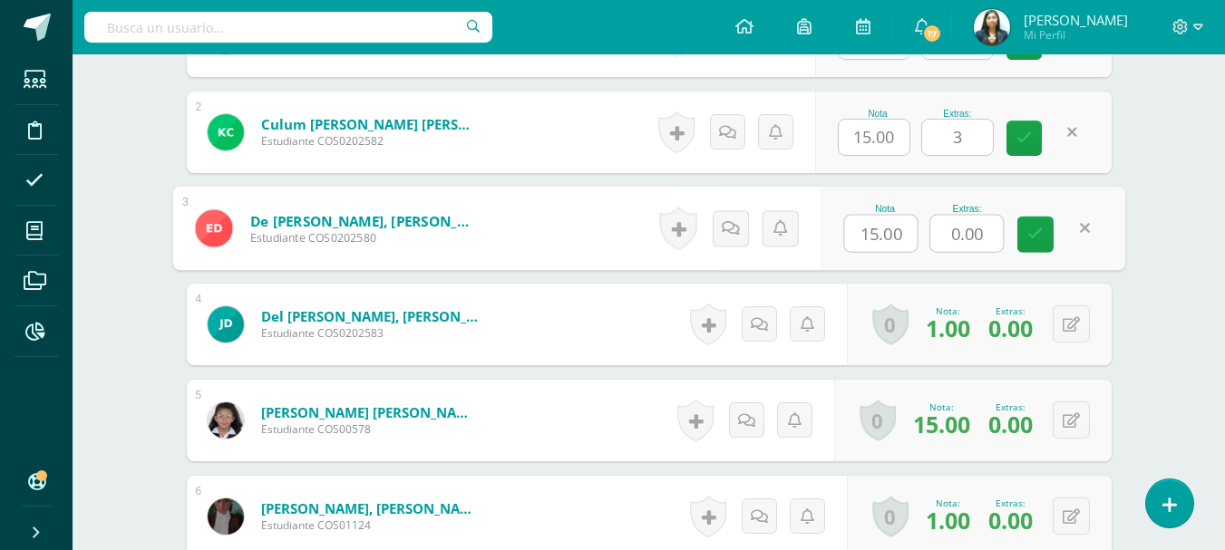
drag, startPoint x: 919, startPoint y: 235, endPoint x: 905, endPoint y: 235, distance: 14.5
click at [916, 235] on div "Nota 15.00 Extras: 0.00" at bounding box center [972, 229] width 305 height 84
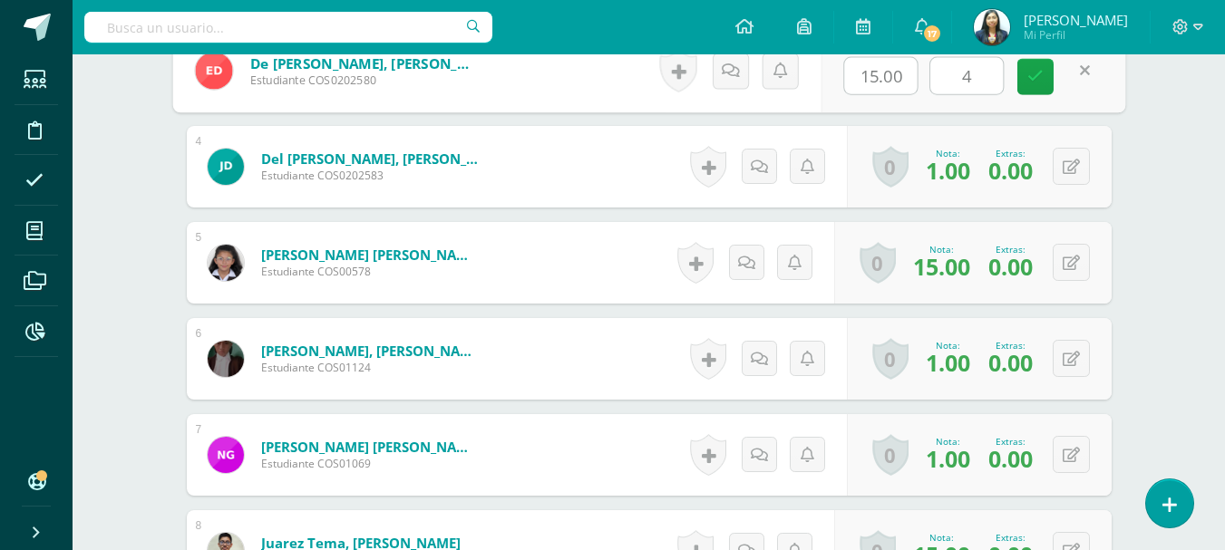
scroll to position [888, 0]
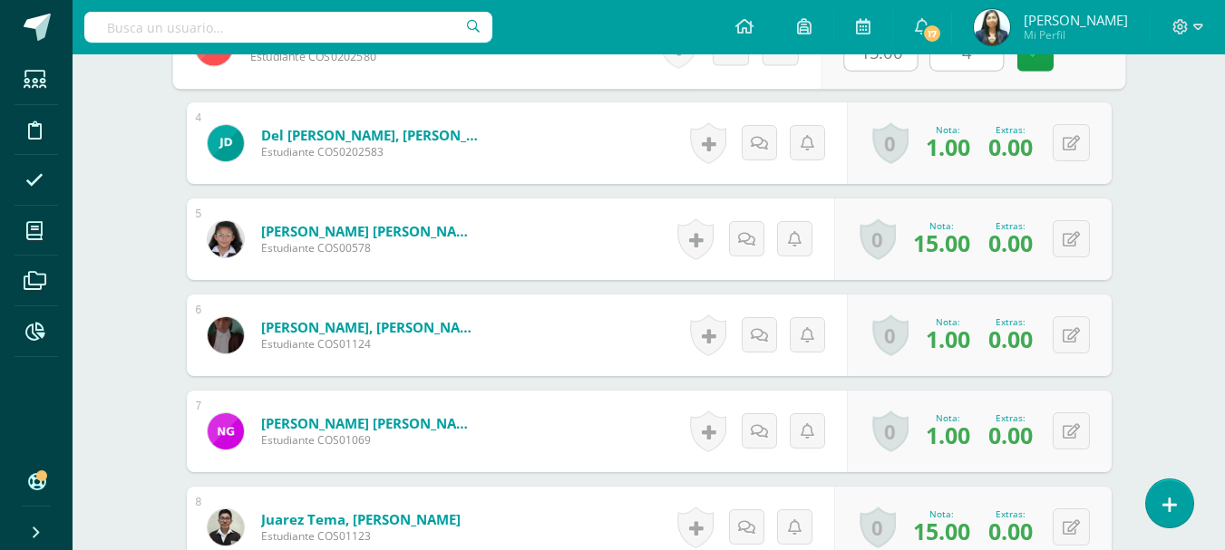
type input "4"
click at [1067, 155] on button at bounding box center [1070, 142] width 37 height 37
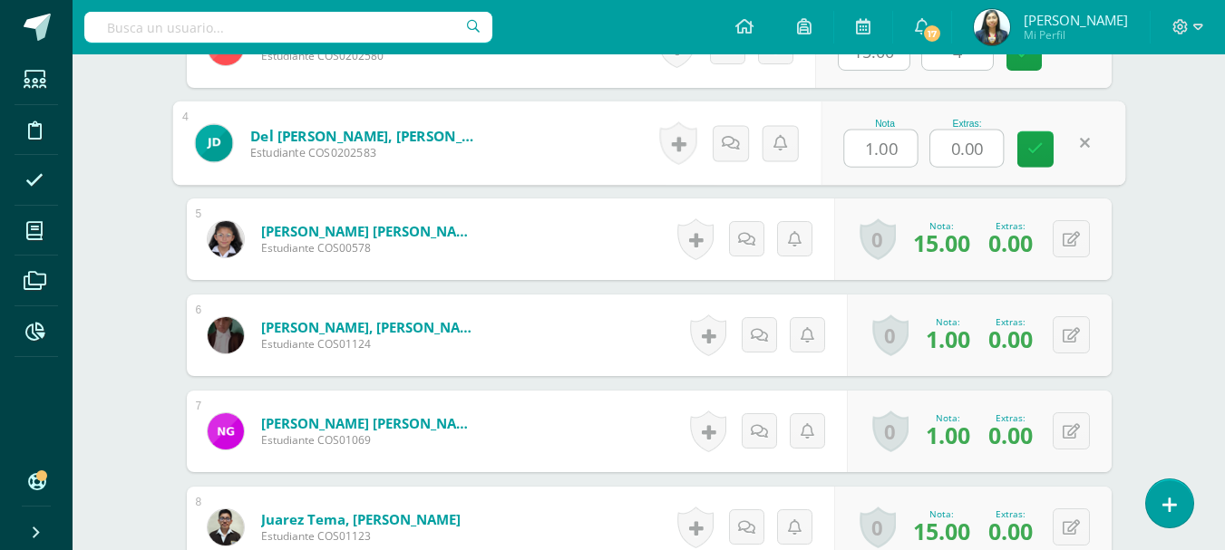
drag, startPoint x: 996, startPoint y: 146, endPoint x: 949, endPoint y: 151, distance: 47.4
click at [949, 151] on input "0.00" at bounding box center [966, 149] width 73 height 36
type input "5"
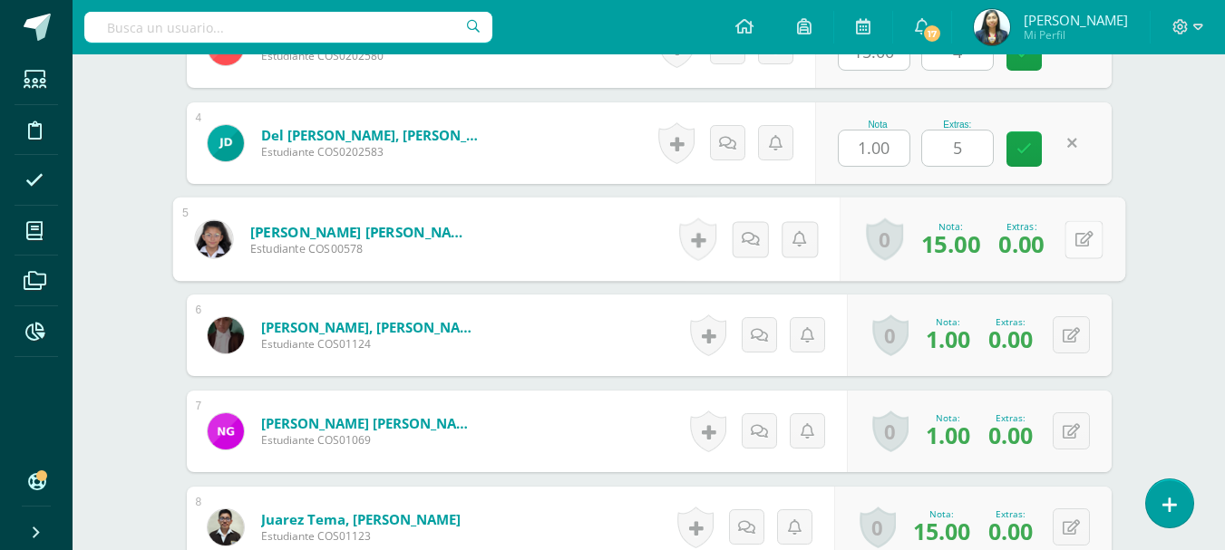
click at [1075, 241] on icon at bounding box center [1083, 238] width 18 height 15
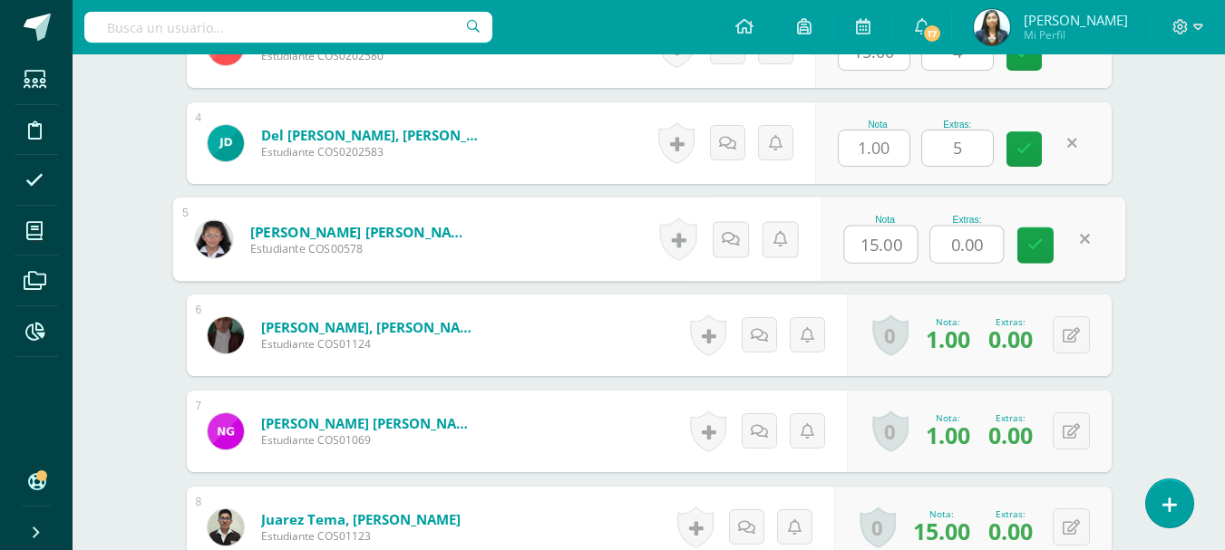
drag, startPoint x: 968, startPoint y: 248, endPoint x: 941, endPoint y: 247, distance: 27.3
click at [943, 248] on input "0.00" at bounding box center [966, 245] width 73 height 36
type input "5"
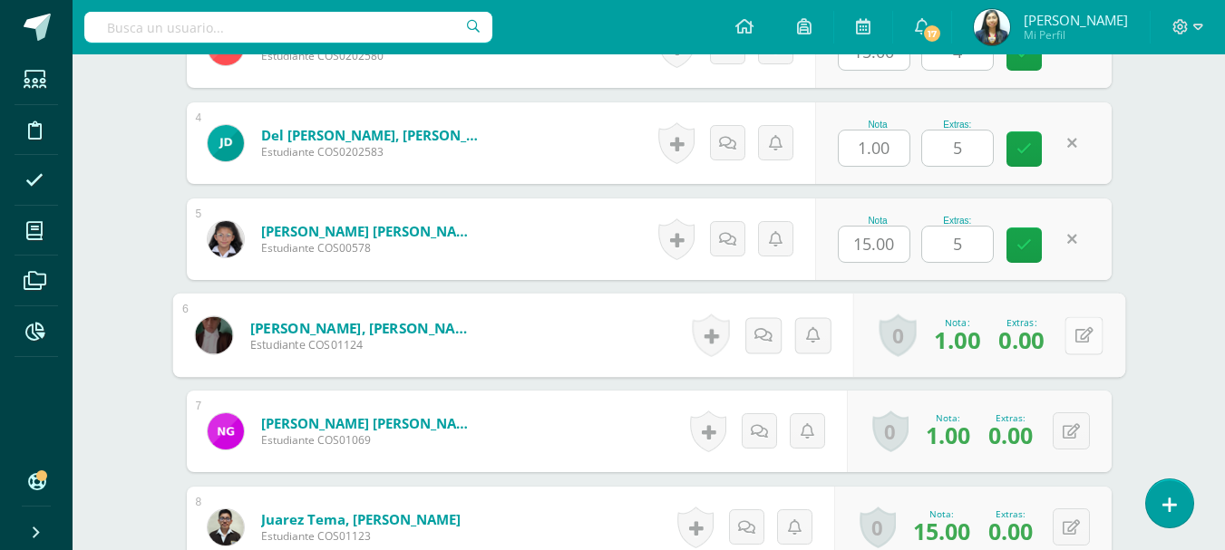
click at [1069, 344] on button at bounding box center [1083, 335] width 38 height 38
click at [938, 340] on input "0.00" at bounding box center [966, 341] width 73 height 36
type input "4"
click at [1063, 428] on button at bounding box center [1070, 430] width 37 height 37
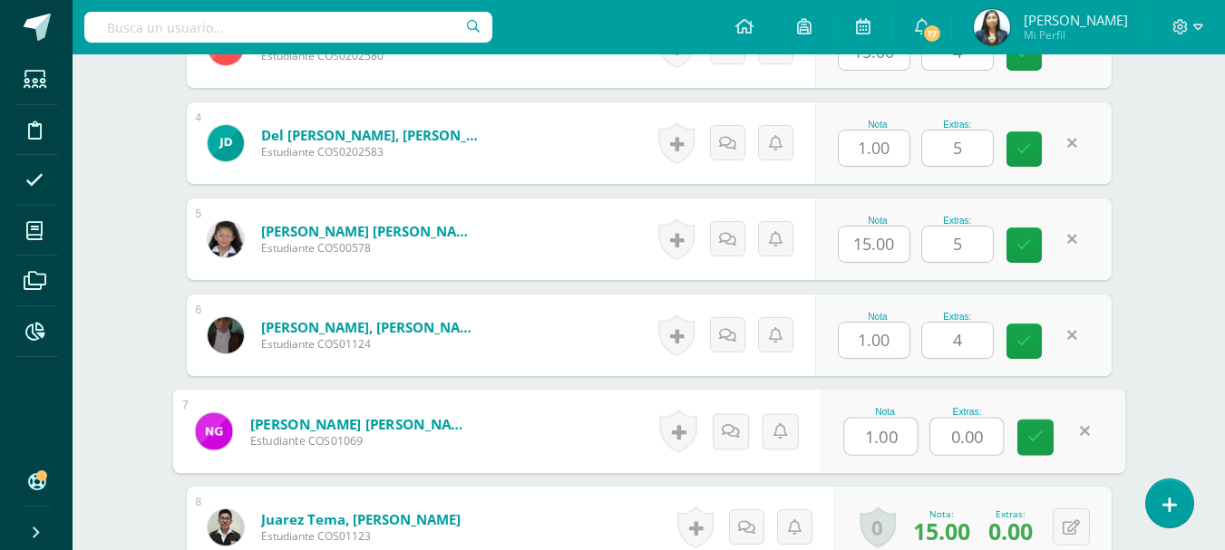
drag, startPoint x: 987, startPoint y: 440, endPoint x: 938, endPoint y: 433, distance: 49.4
click at [938, 440] on input "0.00" at bounding box center [966, 437] width 73 height 36
type input "5"
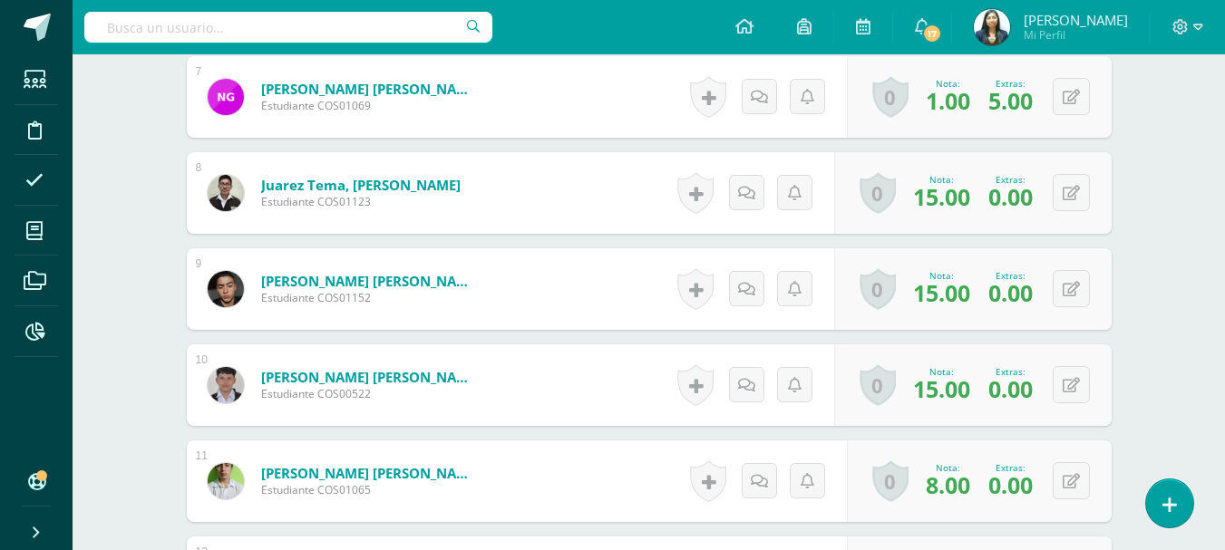
scroll to position [1253, 0]
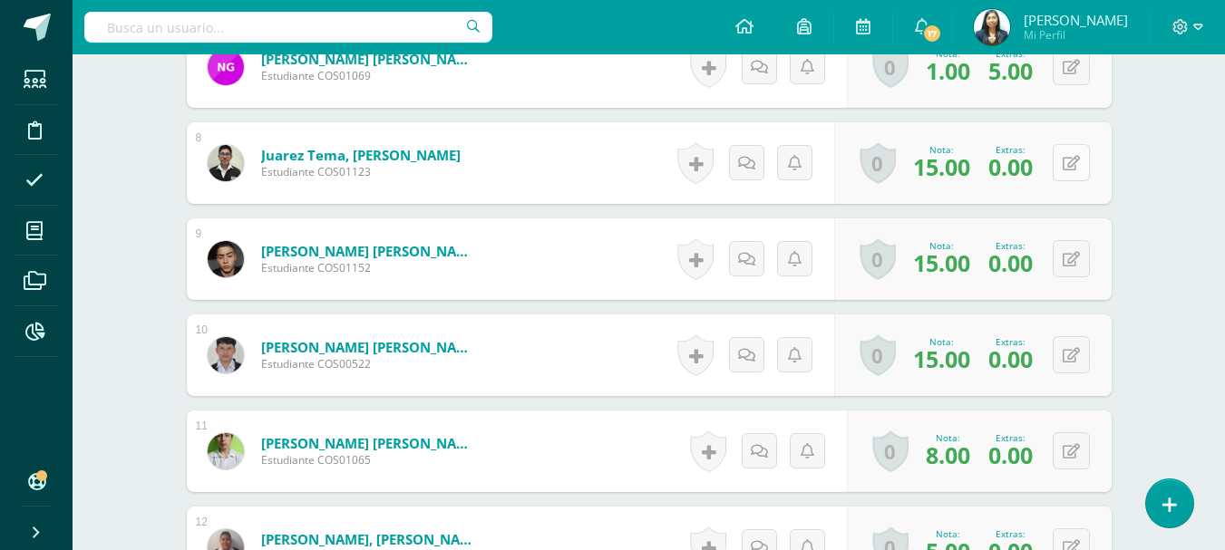
click at [1065, 174] on button at bounding box center [1070, 162] width 37 height 37
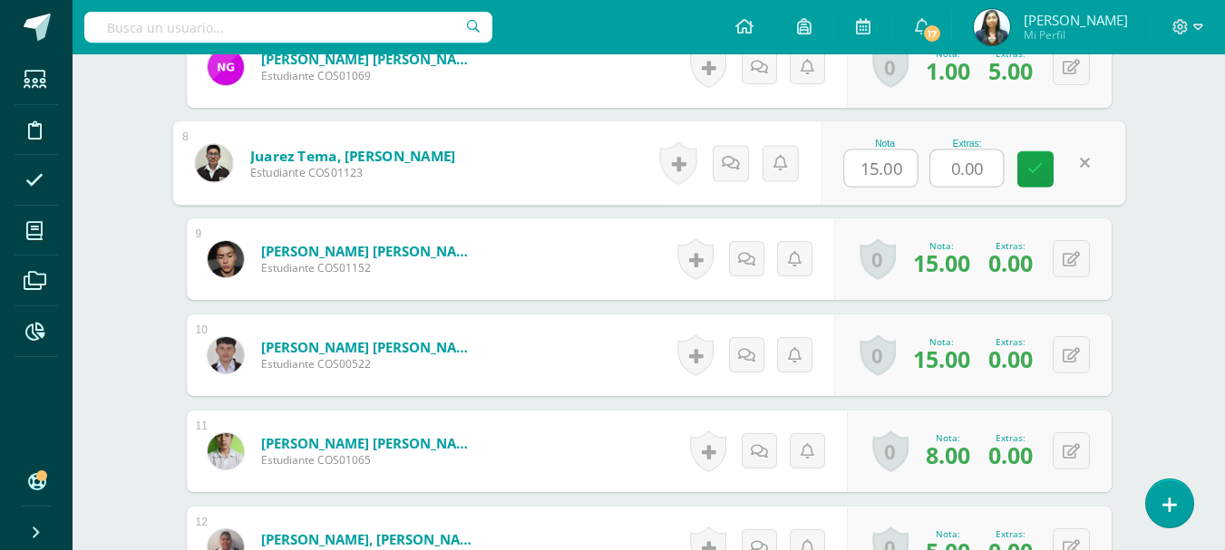
drag, startPoint x: 946, startPoint y: 171, endPoint x: 924, endPoint y: 175, distance: 22.9
click at [924, 175] on div "Nota 15.00 Extras: 0.00" at bounding box center [972, 163] width 305 height 84
type input "3"
click at [1064, 252] on button at bounding box center [1070, 258] width 37 height 37
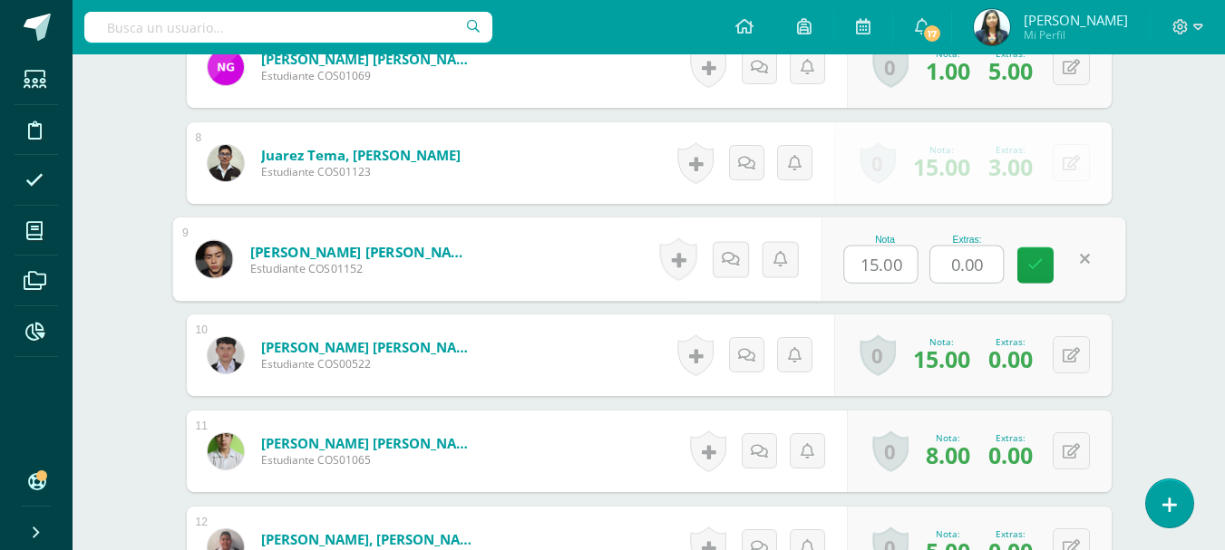
drag, startPoint x: 987, startPoint y: 273, endPoint x: 929, endPoint y: 249, distance: 62.6
click at [919, 267] on div "Nota 15.00 Extras: 0.00" at bounding box center [972, 260] width 305 height 84
type input "3"
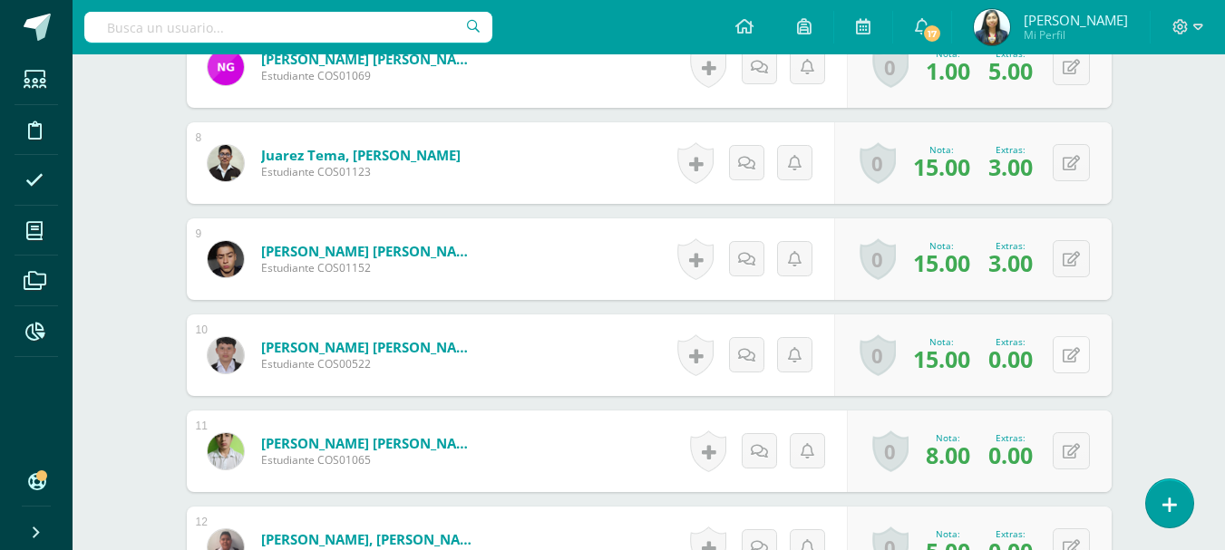
click at [1060, 346] on button at bounding box center [1070, 354] width 37 height 37
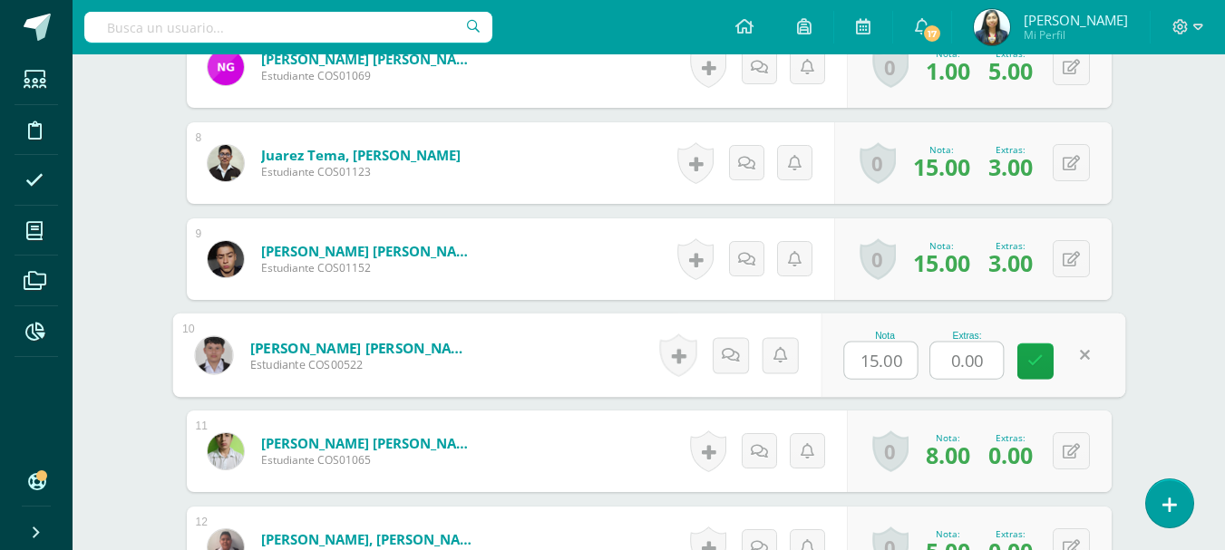
drag, startPoint x: 961, startPoint y: 367, endPoint x: 946, endPoint y: 365, distance: 14.6
click at [947, 367] on input "0.00" at bounding box center [966, 361] width 73 height 36
drag, startPoint x: 987, startPoint y: 359, endPoint x: 926, endPoint y: 359, distance: 60.7
click at [926, 359] on div "Nota 15.00 Extras: 0.00" at bounding box center [972, 356] width 305 height 84
type input "4"
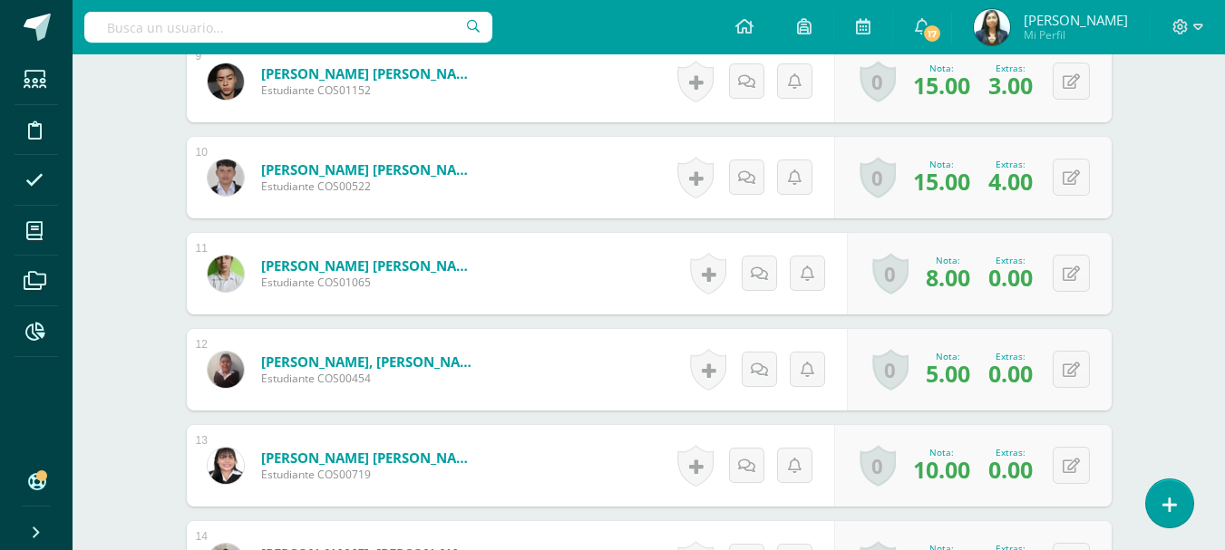
scroll to position [1434, 0]
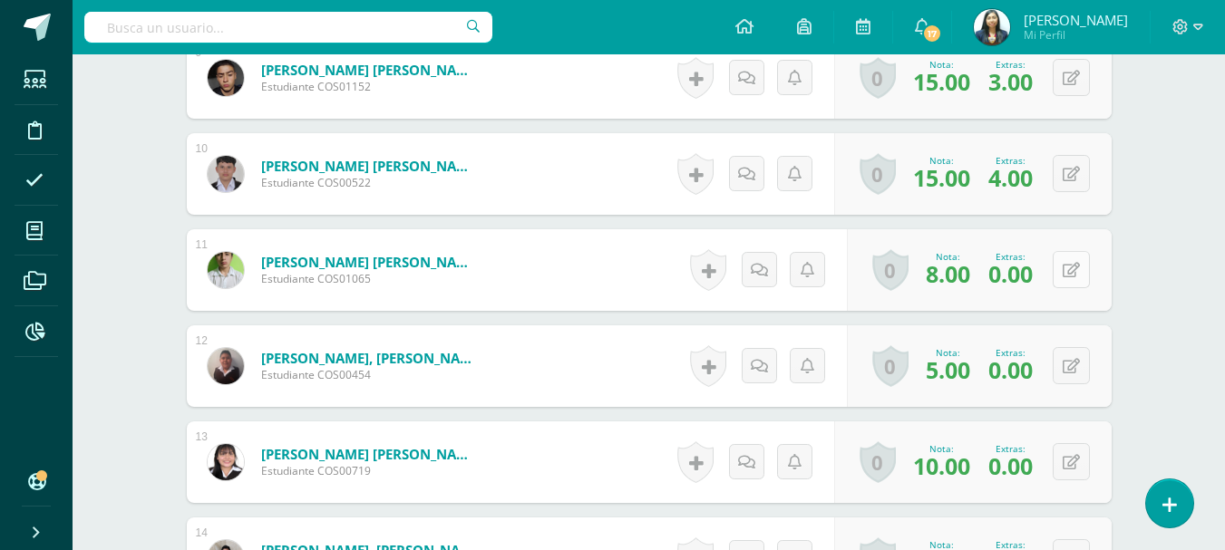
click at [1068, 271] on button at bounding box center [1070, 269] width 37 height 37
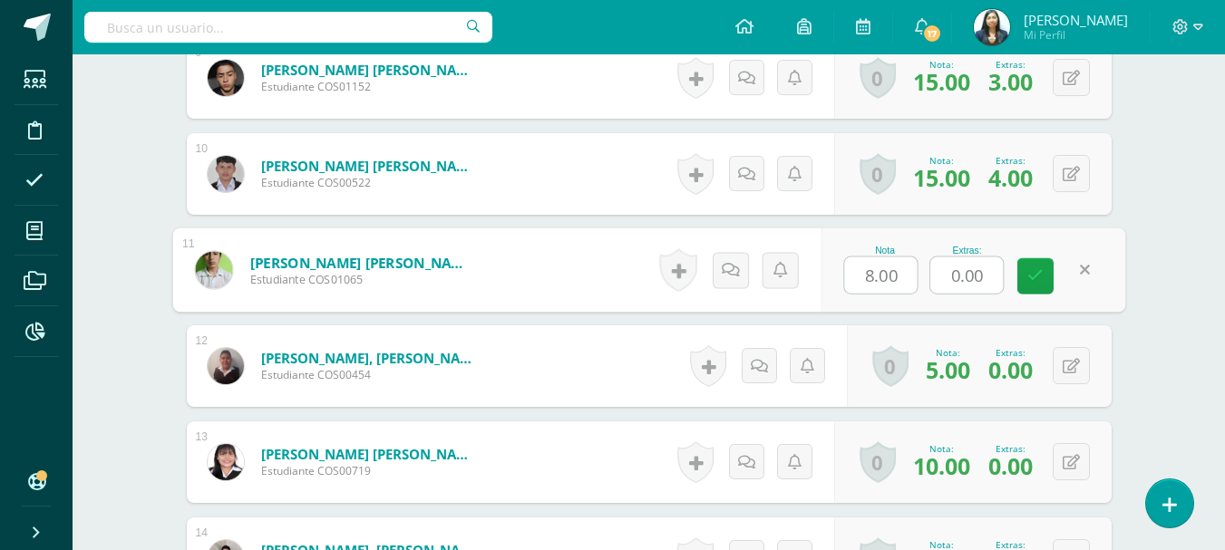
drag, startPoint x: 990, startPoint y: 281, endPoint x: 929, endPoint y: 278, distance: 60.8
click at [929, 278] on div "0.00" at bounding box center [966, 276] width 74 height 38
type input "4"
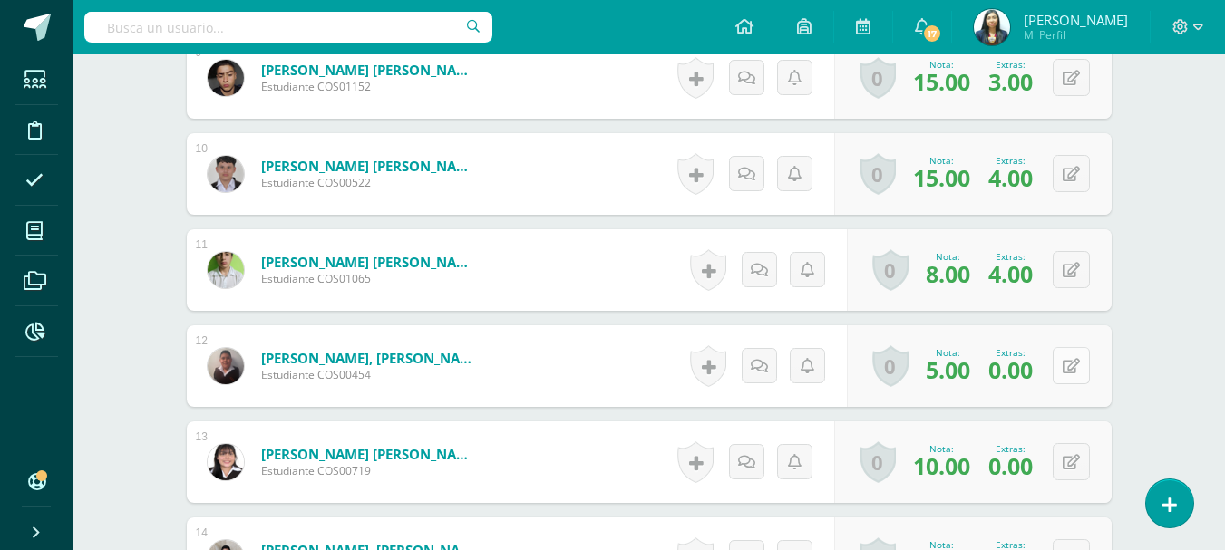
click at [1060, 367] on div "0 Logros Logros obtenidos Aún no hay logros agregados Nota: 5.00 Extras: 0.00" at bounding box center [979, 366] width 265 height 82
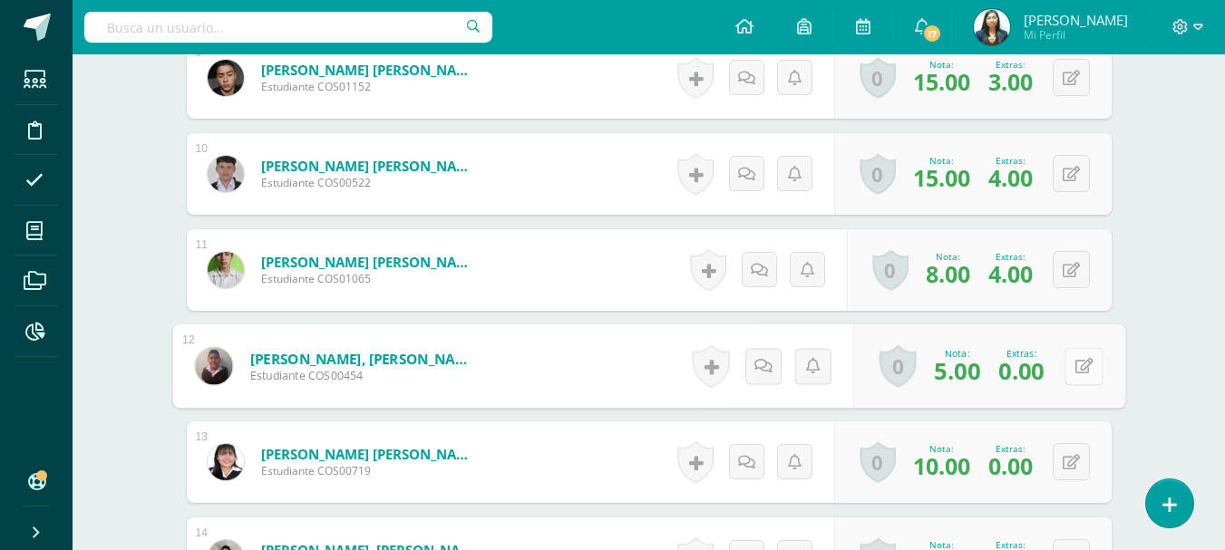
click at [1095, 369] on button at bounding box center [1083, 366] width 38 height 38
drag, startPoint x: 988, startPoint y: 367, endPoint x: 922, endPoint y: 351, distance: 68.1
click at [918, 369] on div "Nota 5.00 Extras: 0.00" at bounding box center [972, 366] width 305 height 84
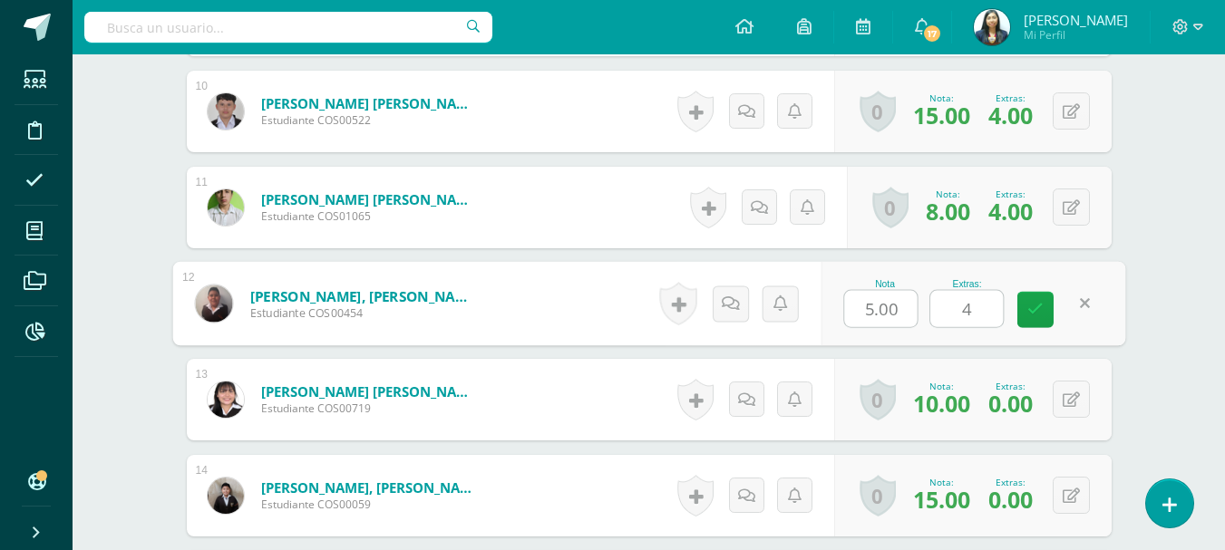
scroll to position [1615, 0]
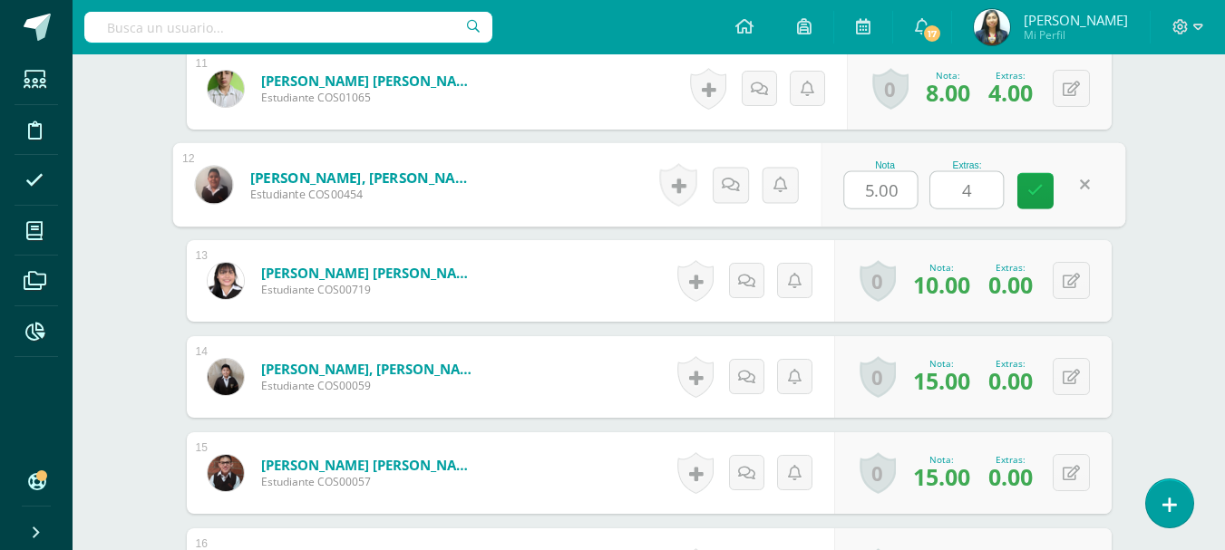
type input "4"
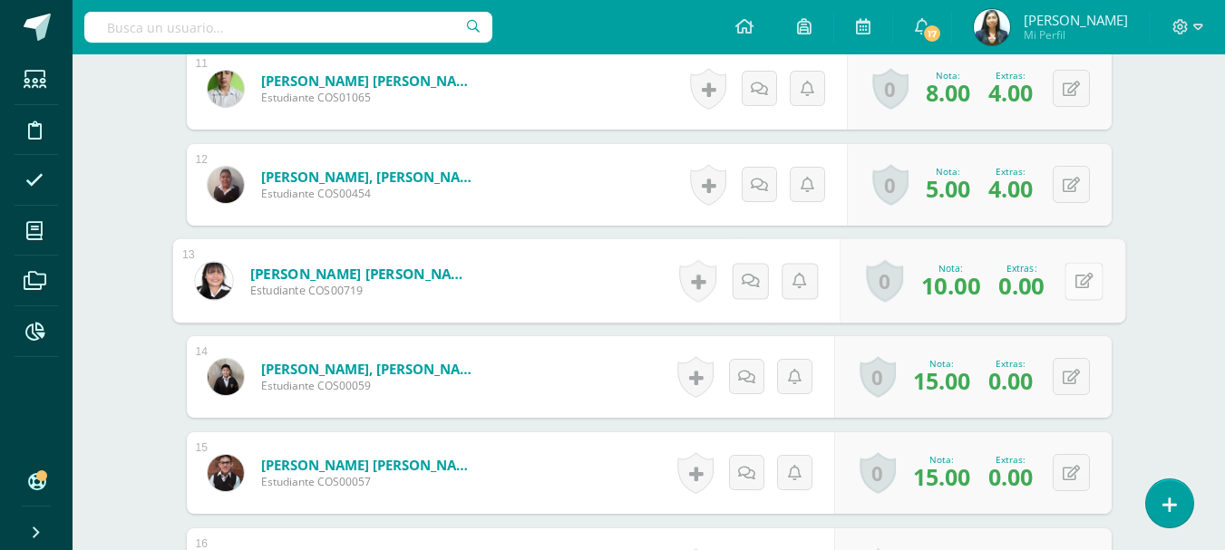
click at [1086, 278] on button at bounding box center [1083, 281] width 38 height 38
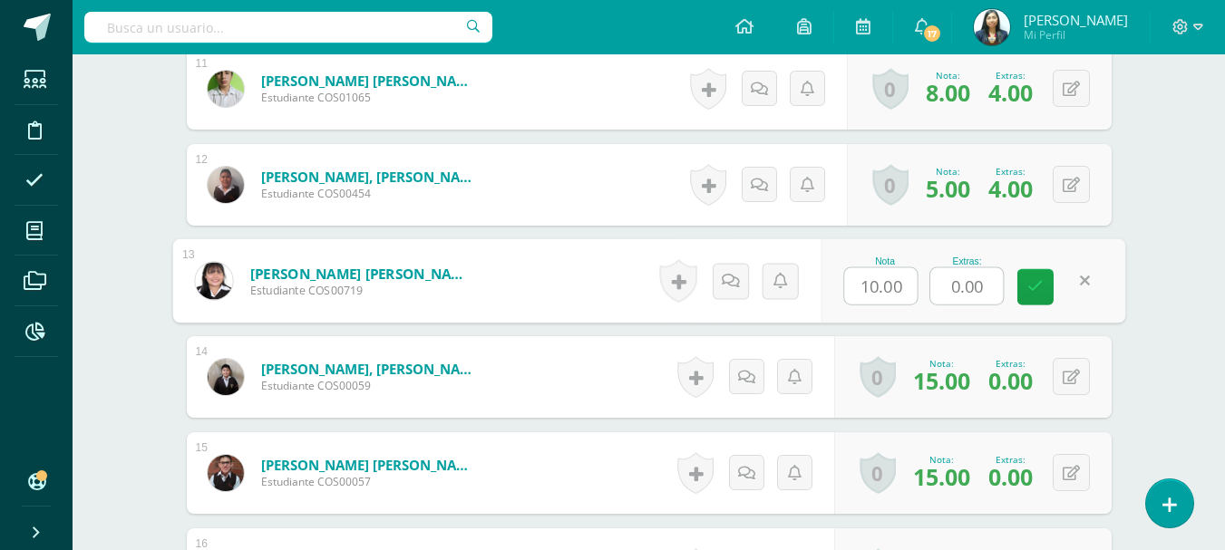
drag, startPoint x: 950, startPoint y: 295, endPoint x: 927, endPoint y: 297, distance: 22.8
click at [927, 297] on div "Nota 10.00 Extras: 0.00" at bounding box center [972, 281] width 305 height 84
type input "5"
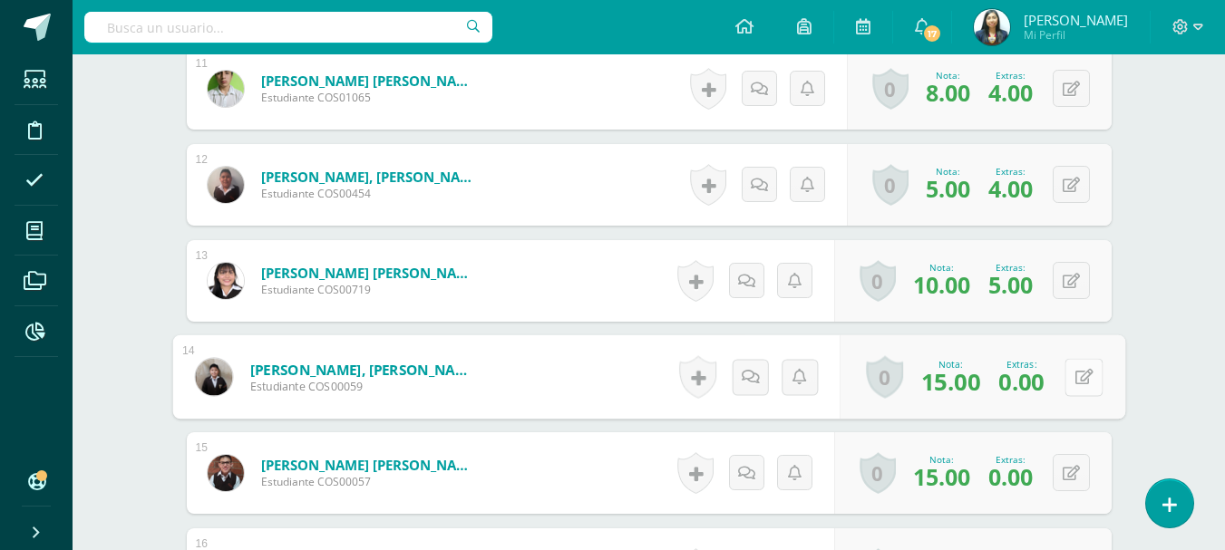
click at [1079, 384] on button at bounding box center [1083, 377] width 38 height 38
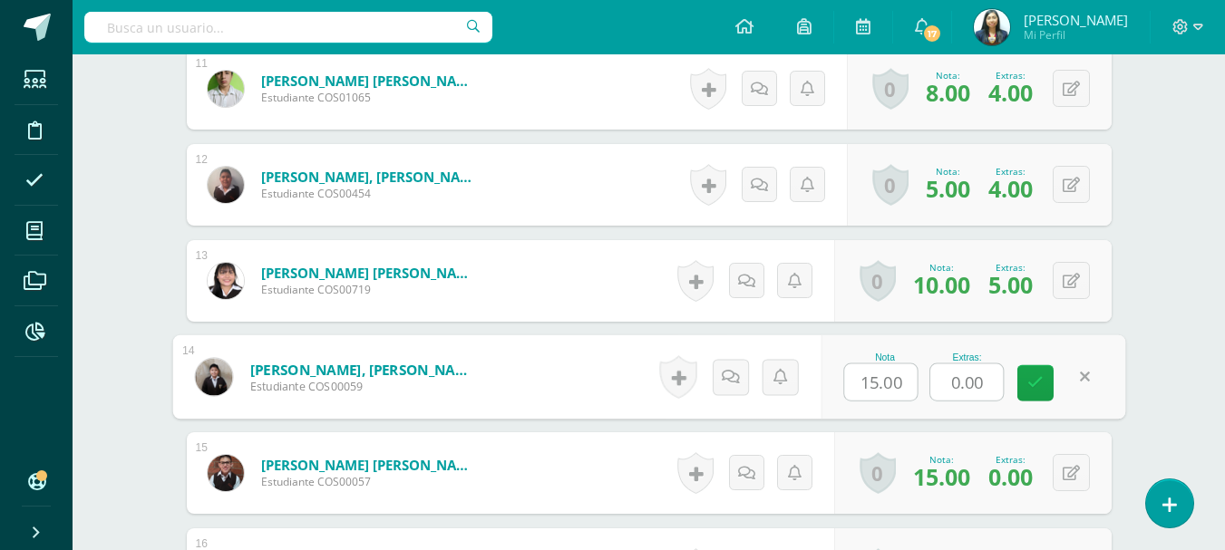
drag, startPoint x: 971, startPoint y: 385, endPoint x: 945, endPoint y: 386, distance: 25.4
click at [945, 386] on input "0.00" at bounding box center [966, 382] width 73 height 36
type input "5"
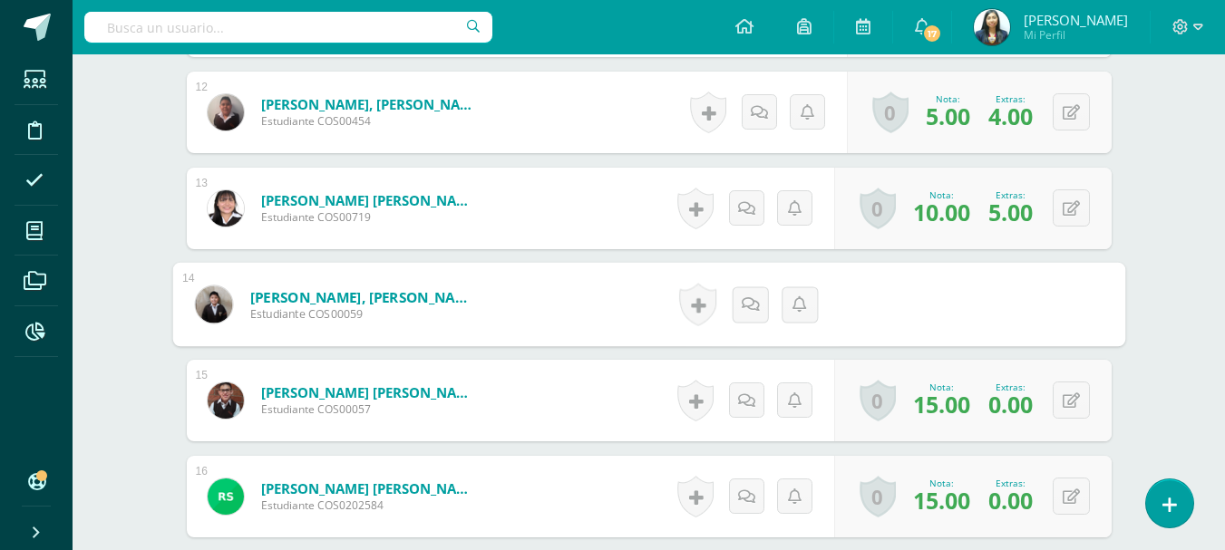
scroll to position [1796, 0]
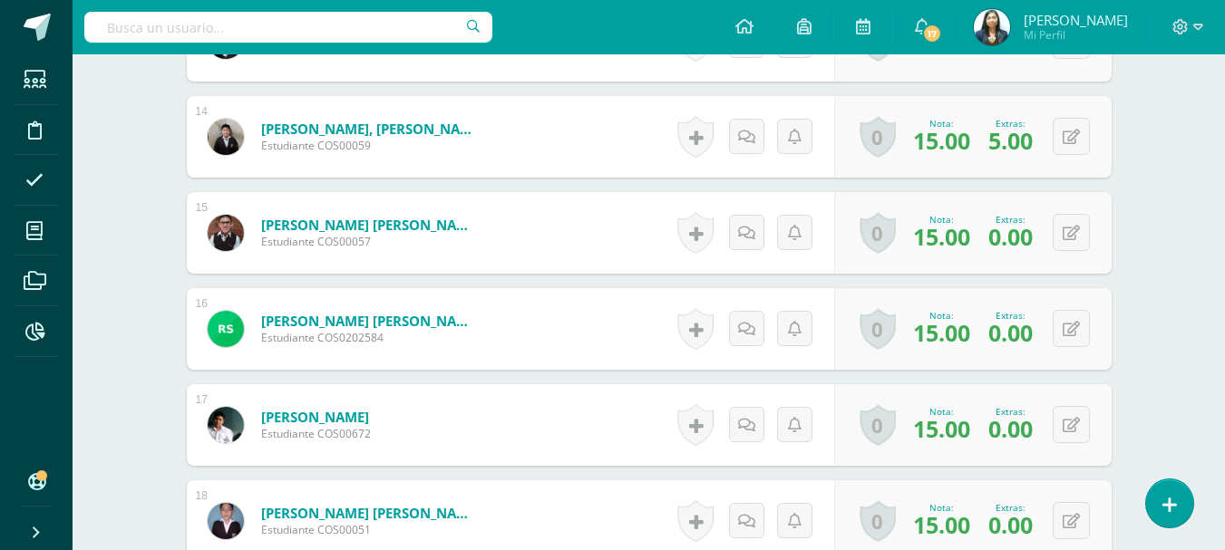
scroll to position [1887, 0]
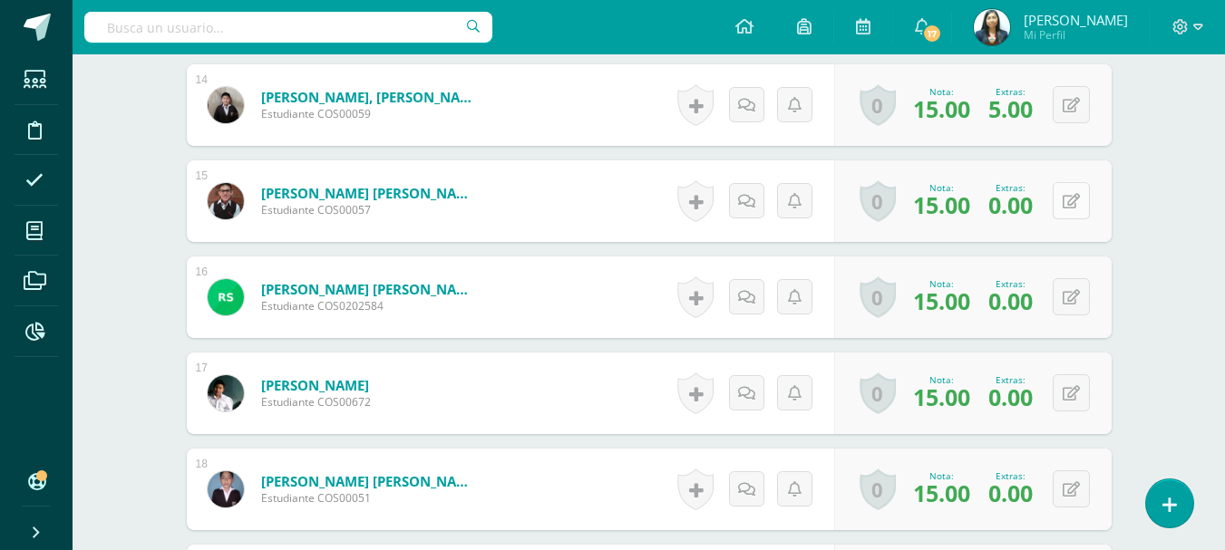
click at [1070, 214] on button at bounding box center [1070, 200] width 37 height 37
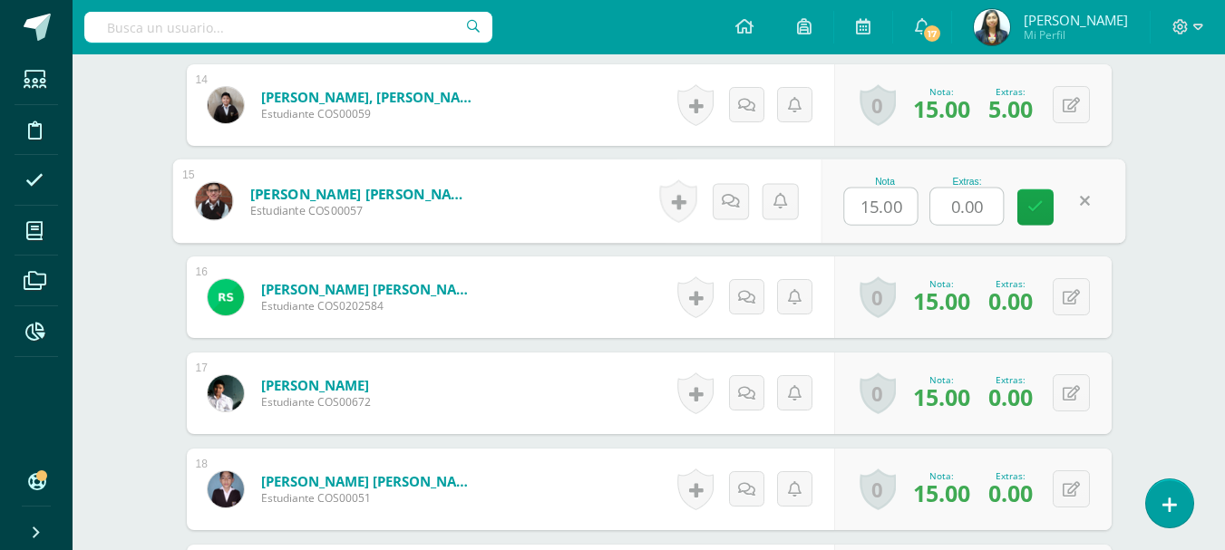
drag, startPoint x: 992, startPoint y: 210, endPoint x: 940, endPoint y: 210, distance: 52.6
click at [940, 210] on input "0.00" at bounding box center [966, 207] width 73 height 36
type input "3"
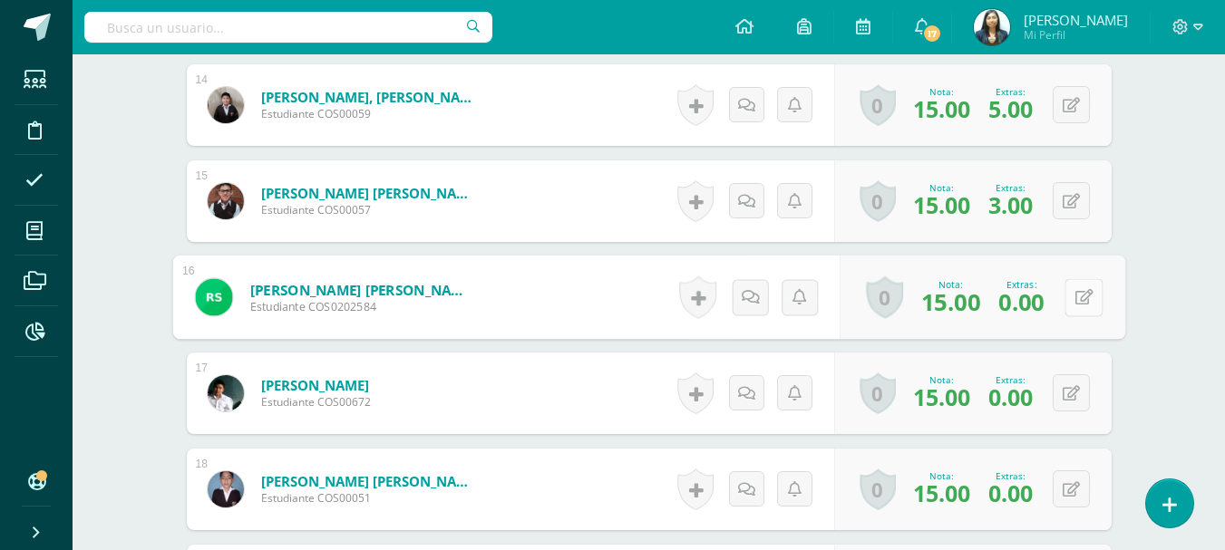
click at [1055, 292] on div "0 Logros Logros obtenidos Aún no hay logros agregados Nota: 15.00 Extras: 0.00" at bounding box center [982, 298] width 286 height 84
click at [1084, 294] on icon at bounding box center [1083, 296] width 18 height 15
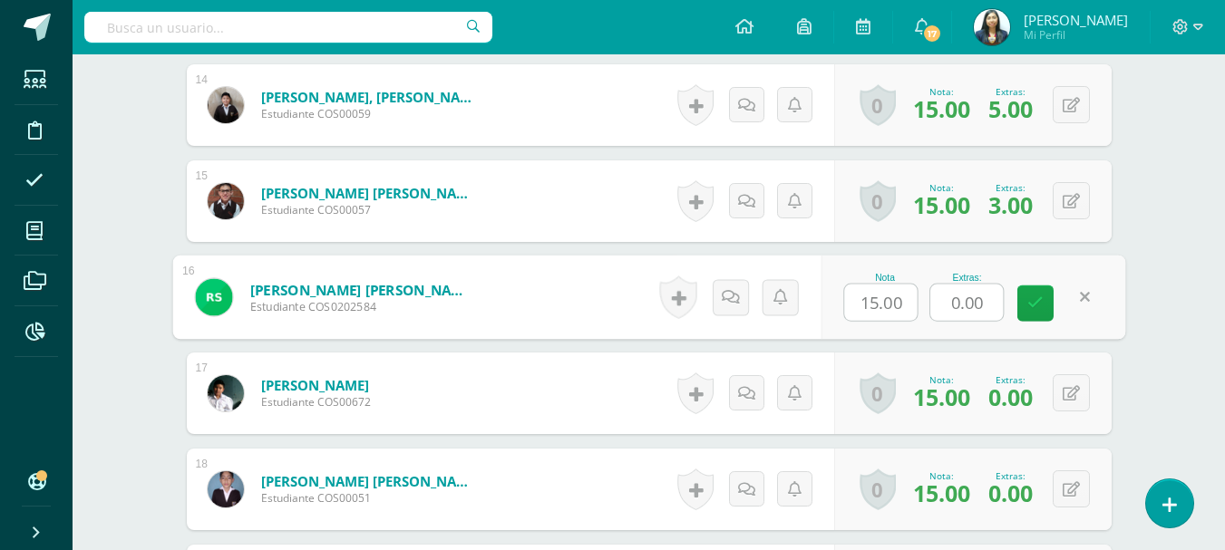
drag, startPoint x: 991, startPoint y: 302, endPoint x: 906, endPoint y: 291, distance: 85.0
click at [912, 298] on div "Nota 15.00 Extras: 0.00" at bounding box center [972, 298] width 305 height 84
type input "3"
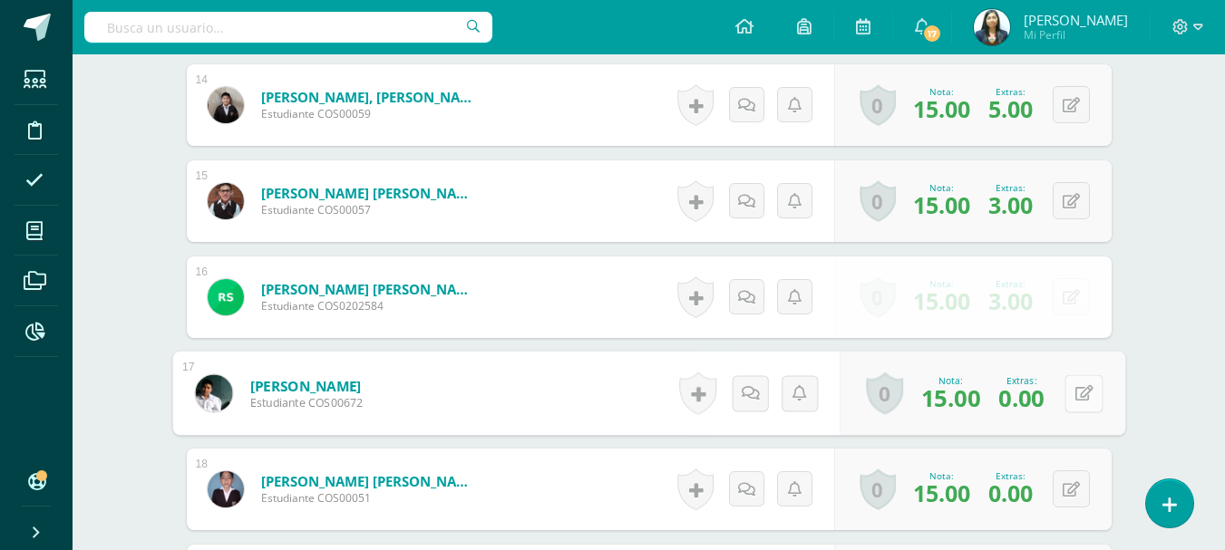
click at [1065, 400] on button at bounding box center [1083, 393] width 38 height 38
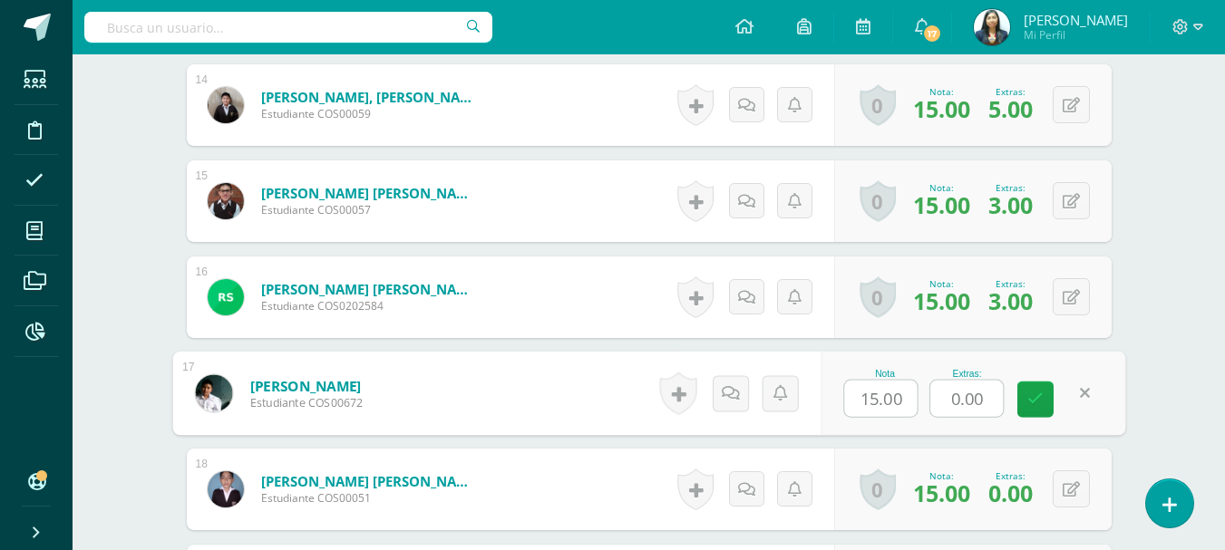
drag, startPoint x: 992, startPoint y: 401, endPoint x: 915, endPoint y: 374, distance: 81.4
click at [915, 399] on div "Nota 15.00 Extras: 0.00" at bounding box center [972, 394] width 305 height 84
type input "3"
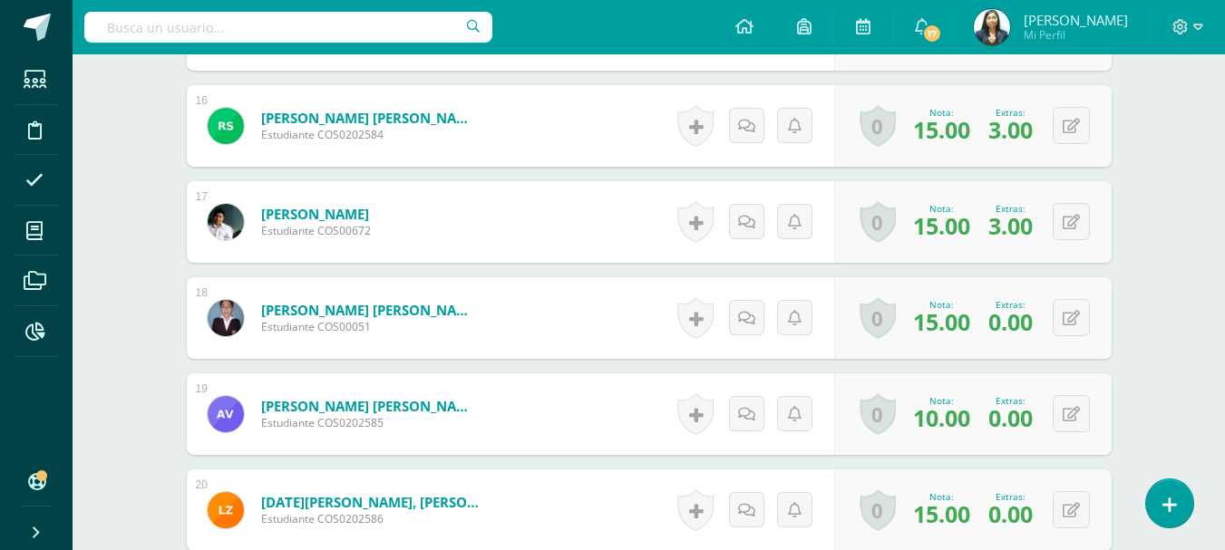
scroll to position [2068, 0]
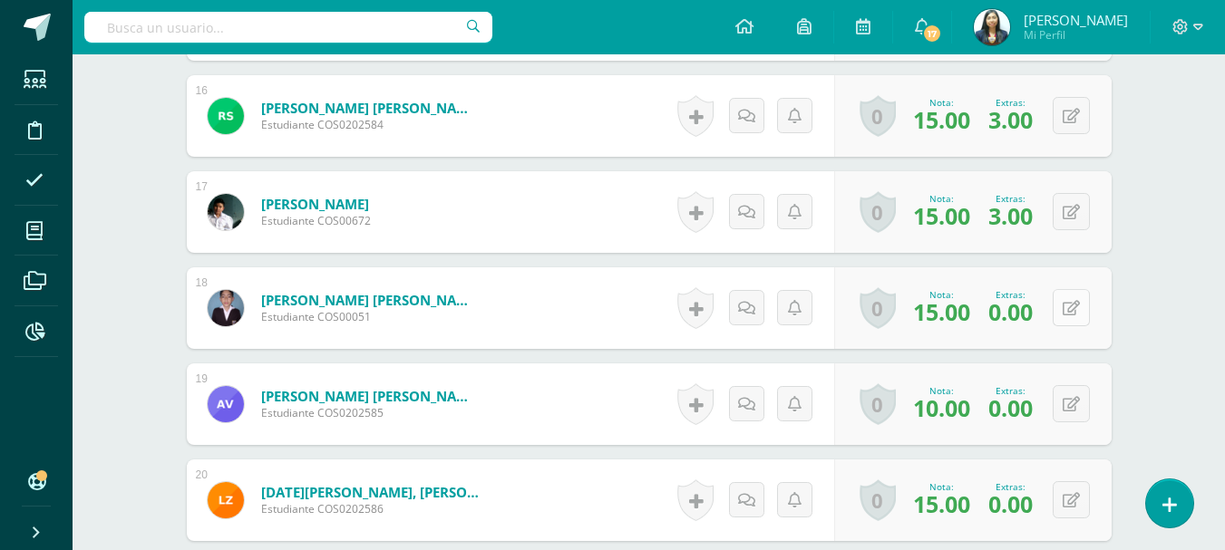
click at [1077, 310] on icon at bounding box center [1070, 308] width 17 height 15
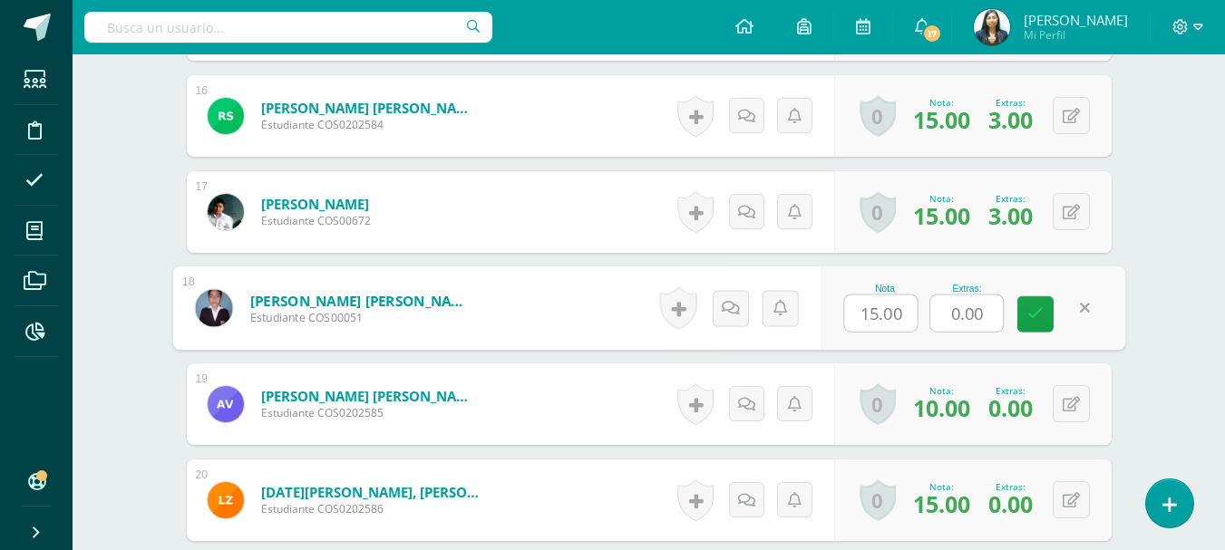
drag, startPoint x: 993, startPoint y: 323, endPoint x: 923, endPoint y: 324, distance: 70.7
click at [930, 321] on input "0.00" at bounding box center [966, 313] width 73 height 36
type input "3"
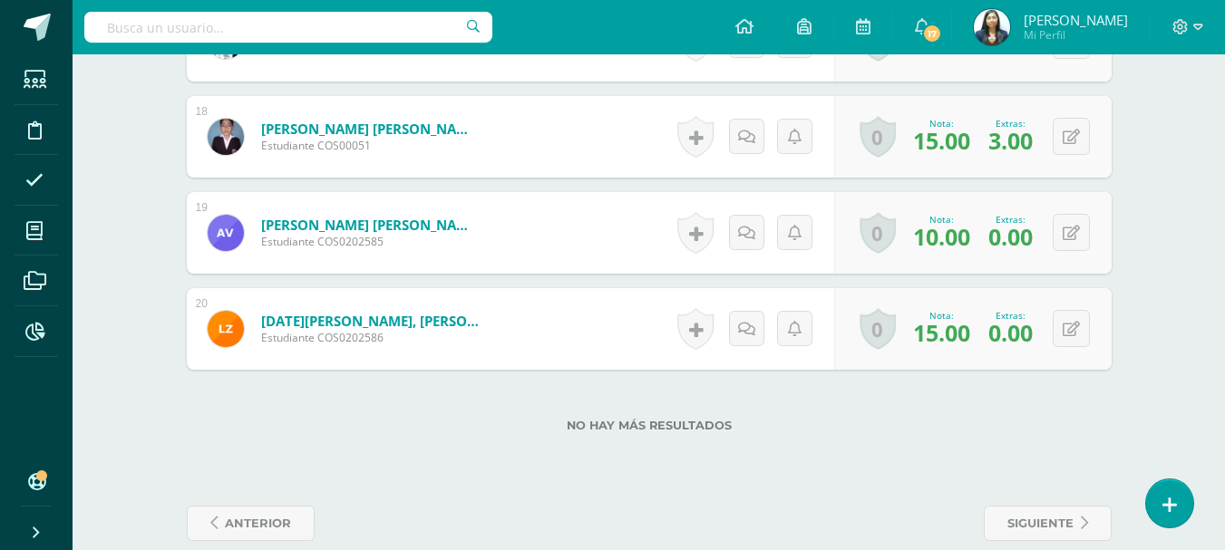
scroll to position [2250, 0]
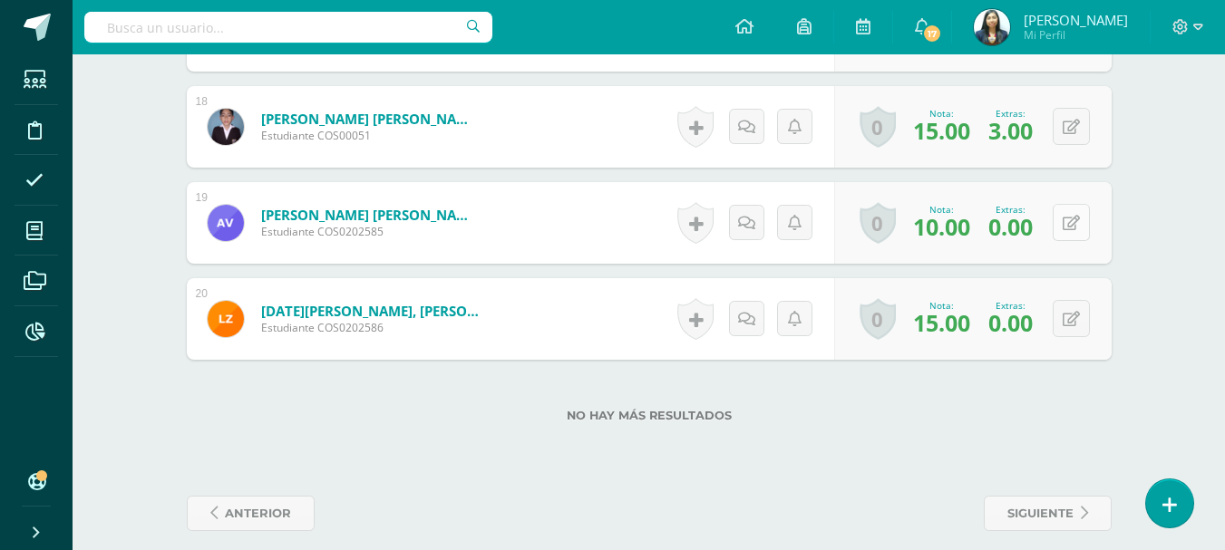
click at [1075, 232] on button at bounding box center [1070, 222] width 37 height 37
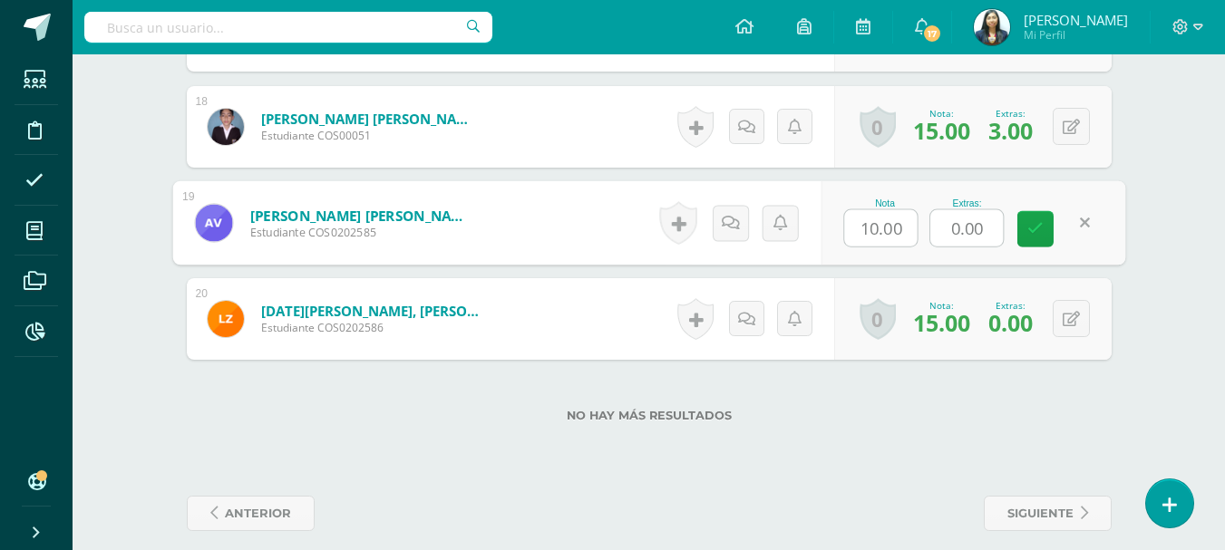
drag, startPoint x: 994, startPoint y: 232, endPoint x: 938, endPoint y: 234, distance: 56.2
click at [938, 234] on input "0.00" at bounding box center [966, 228] width 73 height 36
type input "3"
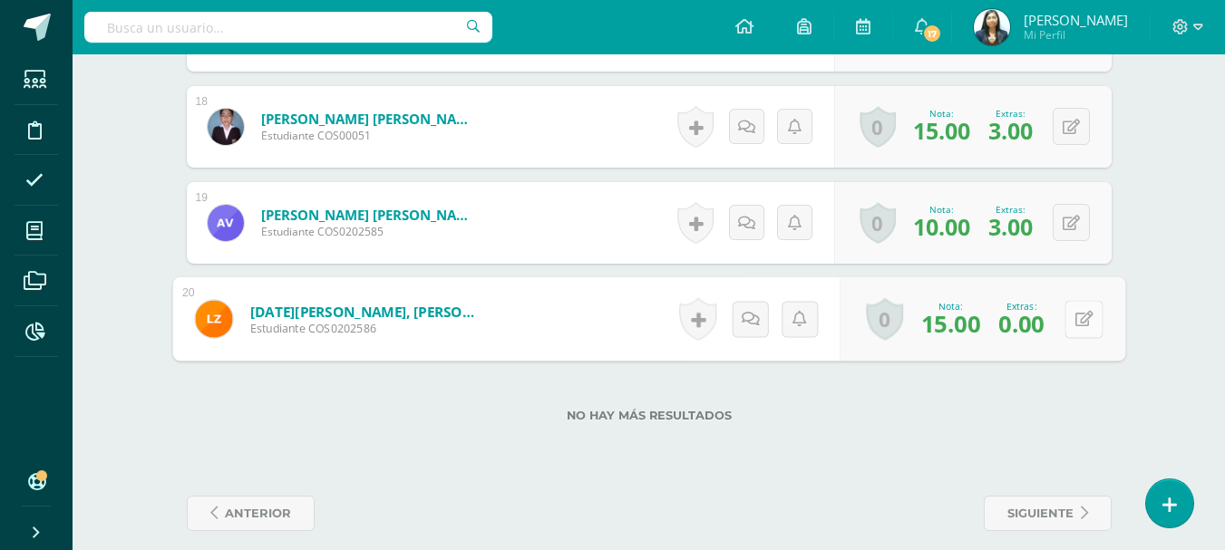
click at [1078, 322] on icon at bounding box center [1083, 318] width 18 height 15
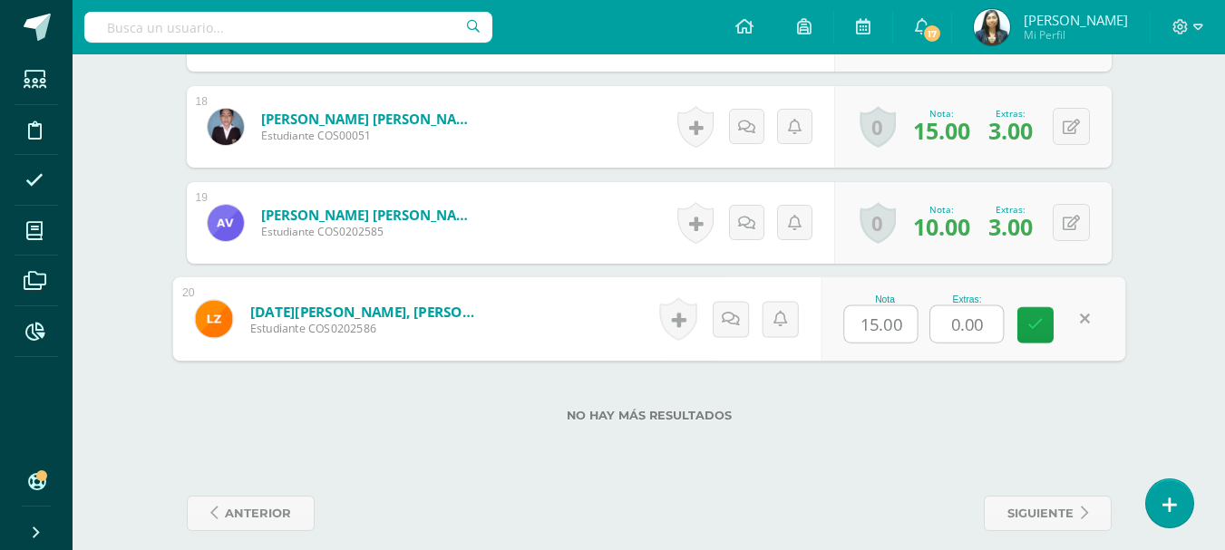
drag, startPoint x: 956, startPoint y: 332, endPoint x: 944, endPoint y: 330, distance: 12.8
click at [944, 332] on input "0.00" at bounding box center [966, 324] width 73 height 36
type input "5"
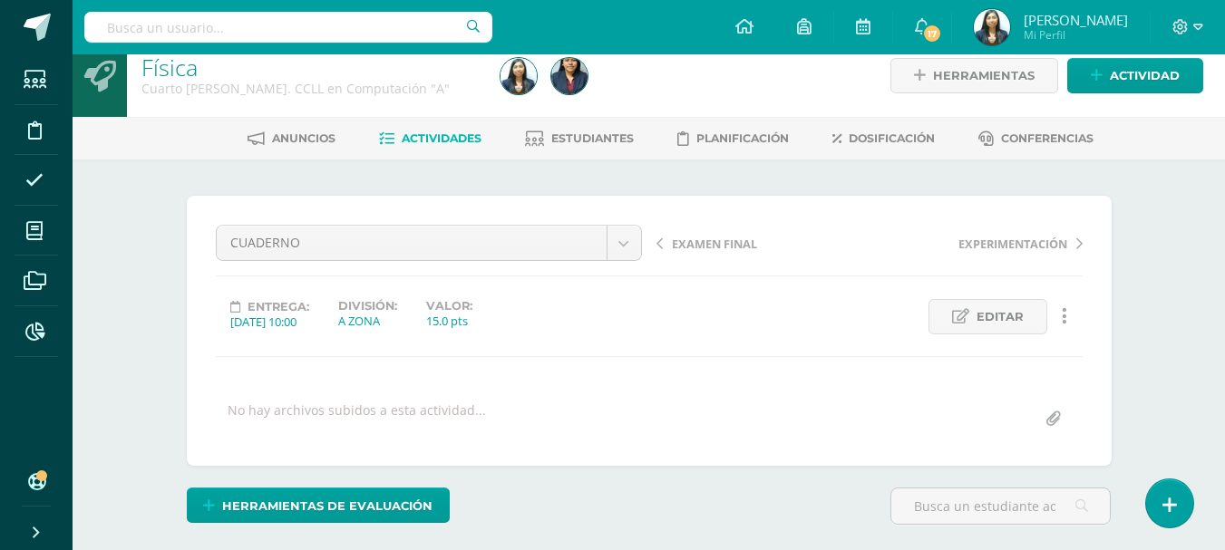
scroll to position [0, 0]
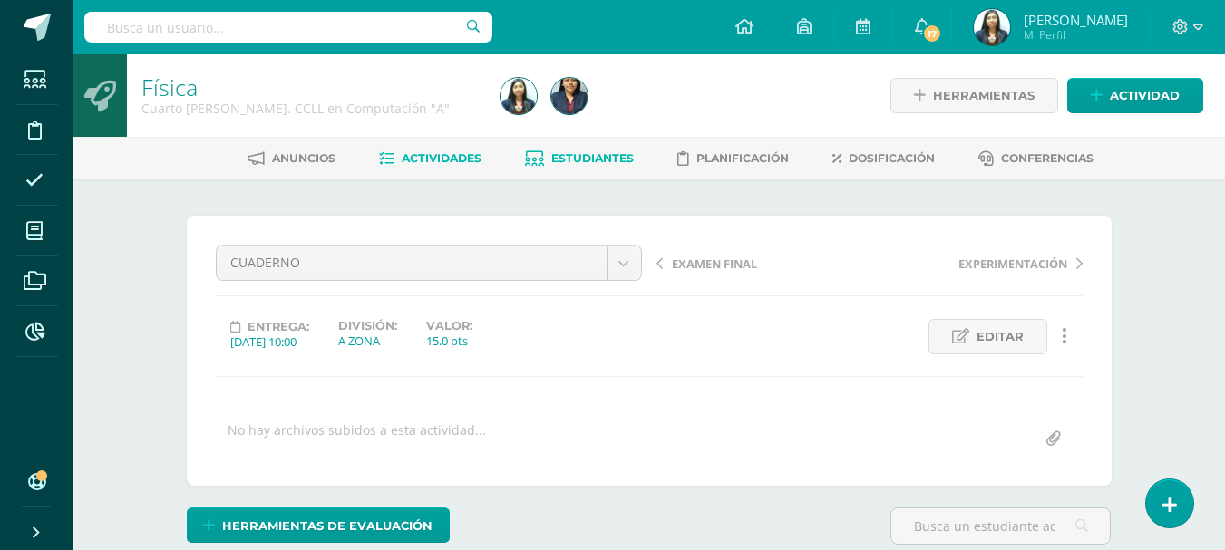
click at [561, 164] on span "Estudiantes" at bounding box center [592, 158] width 82 height 14
drag, startPoint x: 561, startPoint y: 164, endPoint x: 543, endPoint y: 157, distance: 19.5
click at [547, 164] on link "Estudiantes" at bounding box center [579, 158] width 109 height 29
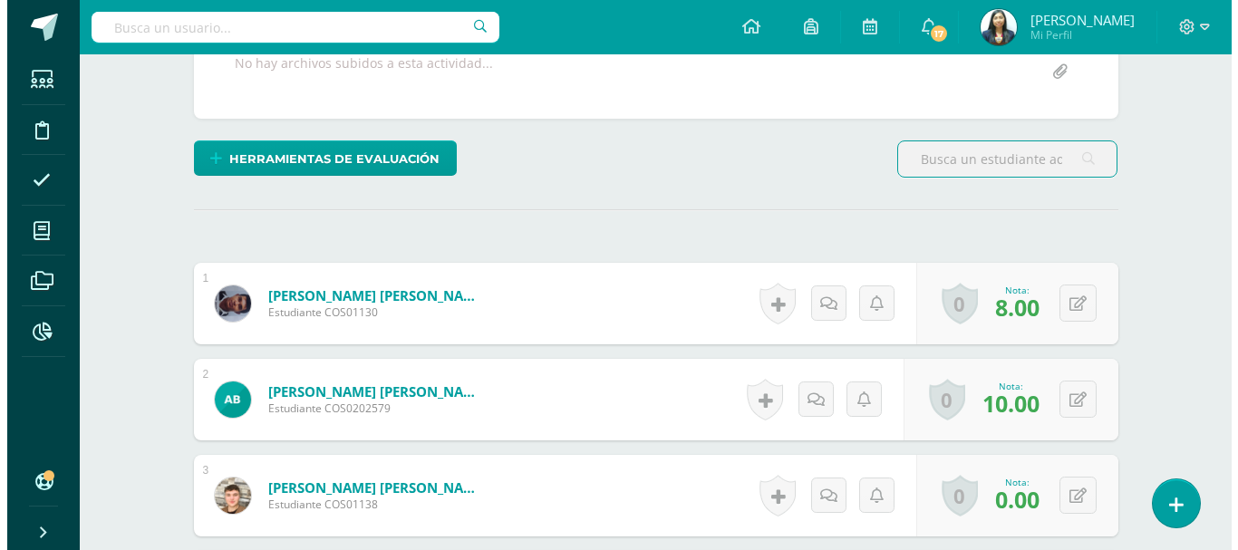
scroll to position [273, 0]
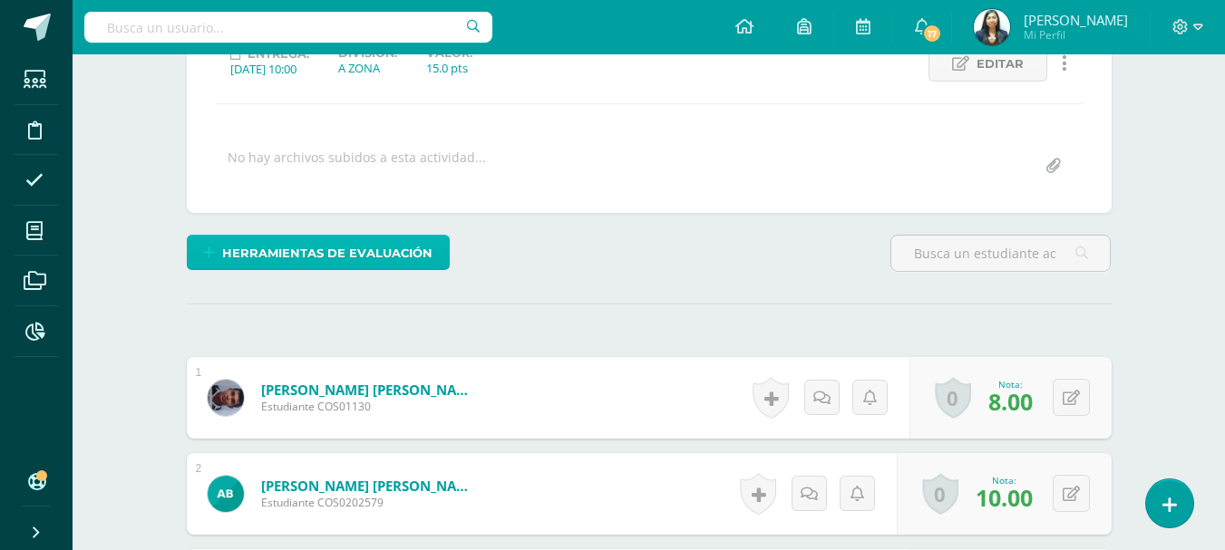
click at [295, 259] on span "Herramientas de evaluación" at bounding box center [327, 254] width 210 height 34
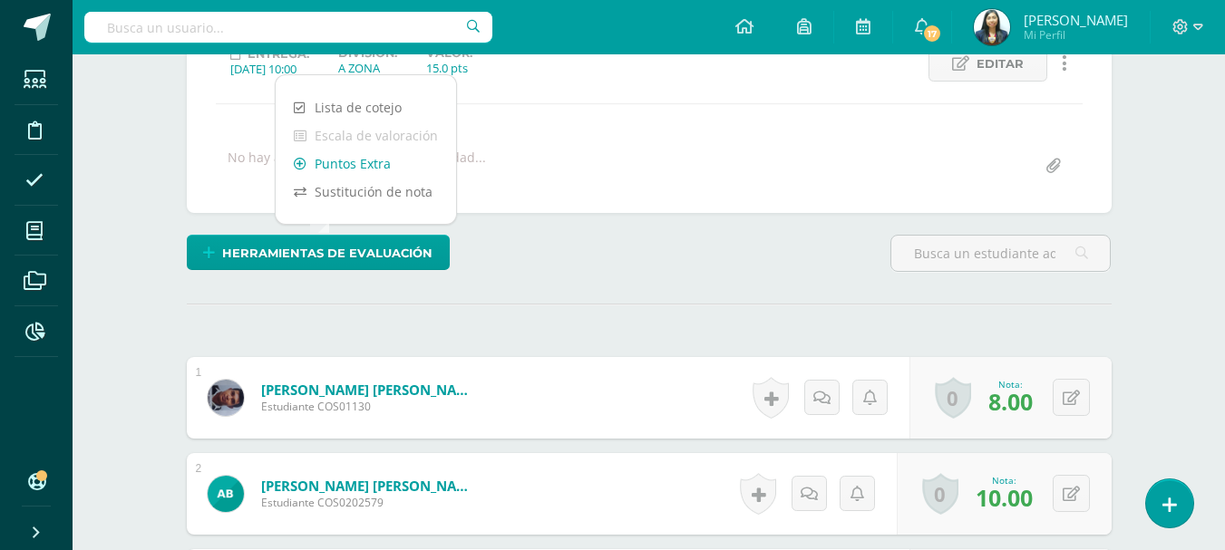
click at [334, 150] on link "Puntos Extra" at bounding box center [366, 164] width 180 height 28
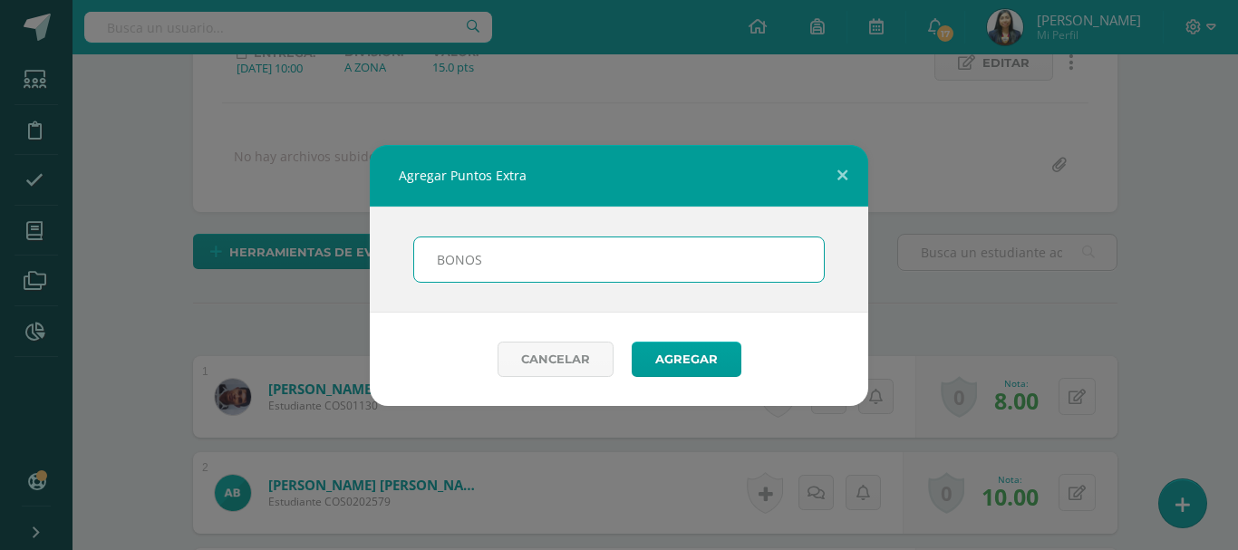
type input "BONOS"
click at [632, 342] on button "Agregar" at bounding box center [687, 359] width 110 height 35
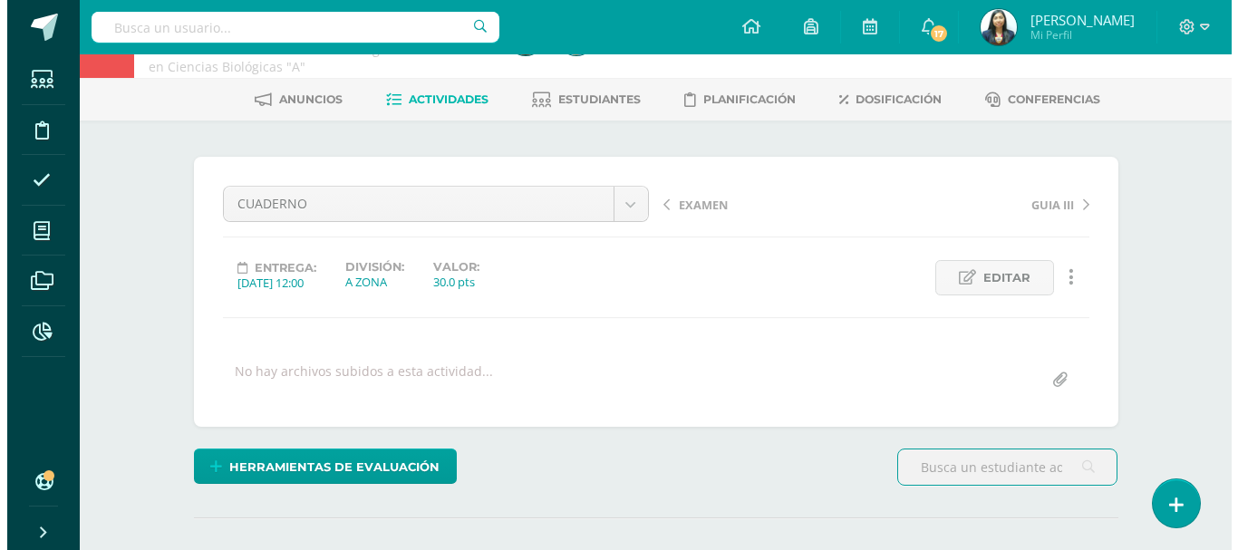
scroll to position [91, 0]
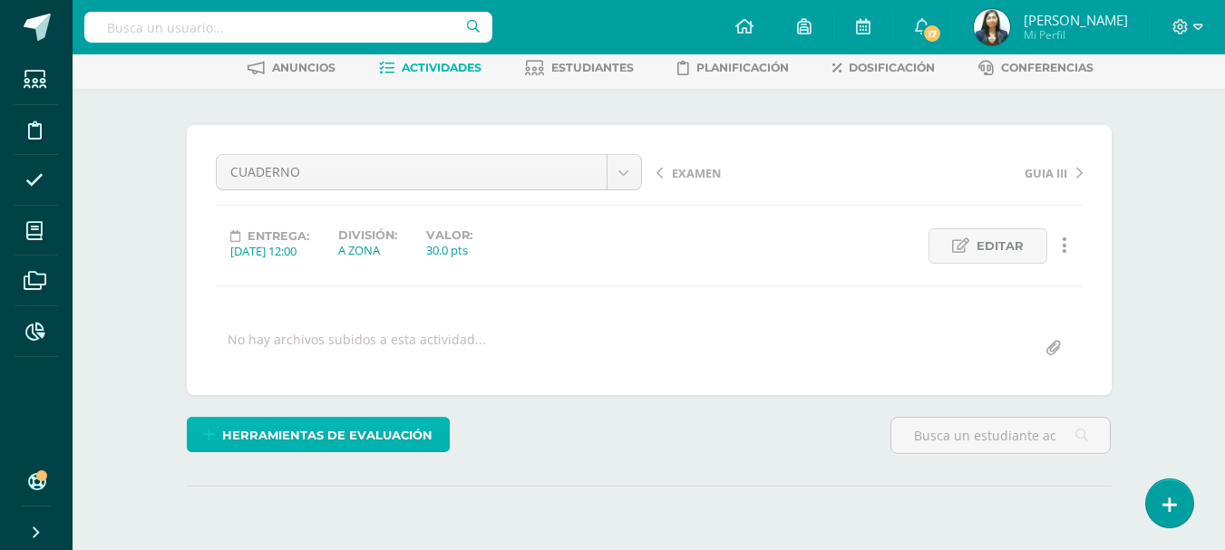
click at [357, 443] on span "Herramientas de evaluación" at bounding box center [327, 436] width 210 height 34
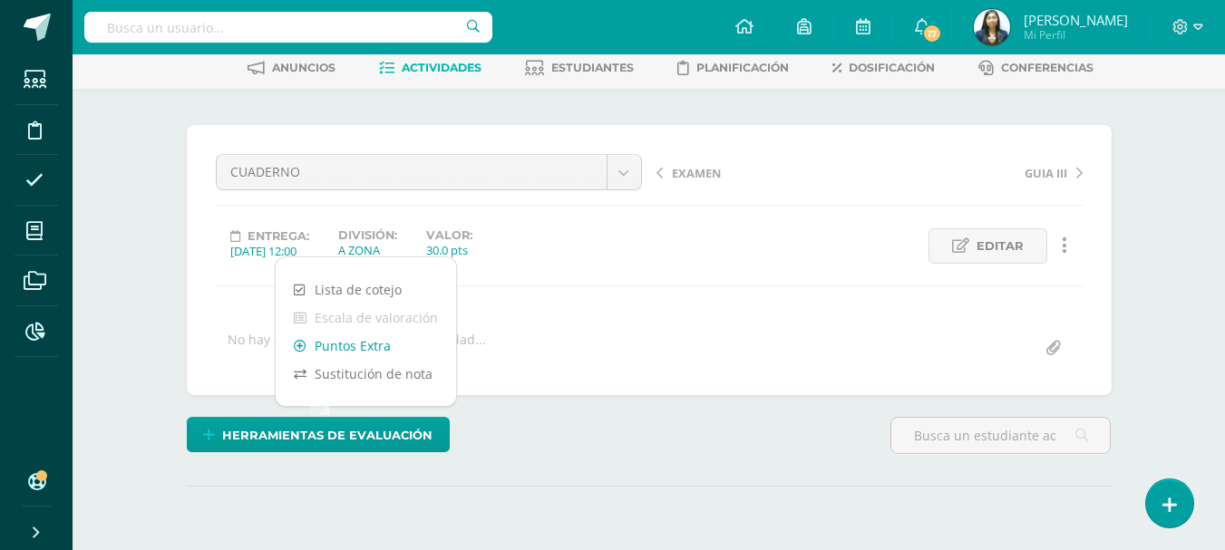
click at [322, 345] on link "Puntos Extra" at bounding box center [366, 346] width 180 height 28
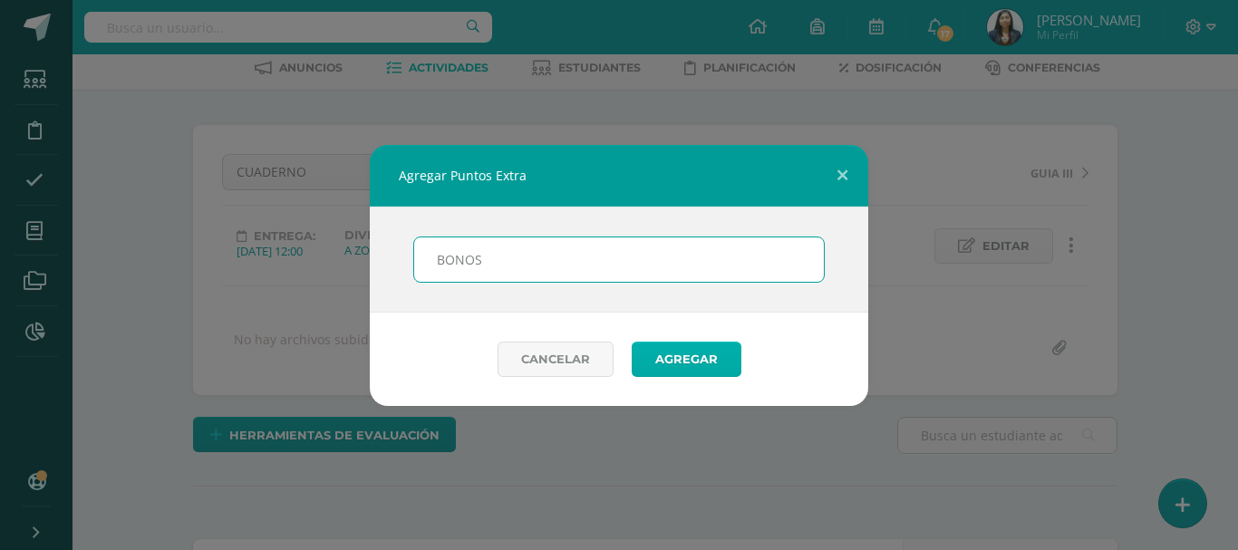
type input "BONOS"
click at [685, 352] on button "Agregar" at bounding box center [687, 359] width 110 height 35
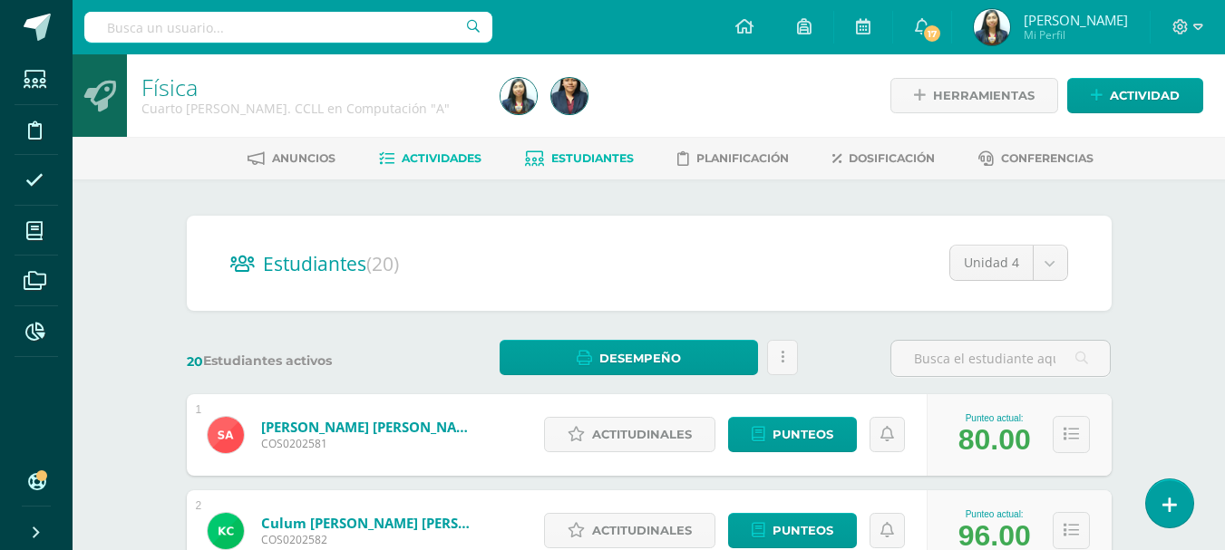
click at [408, 145] on link "Actividades" at bounding box center [430, 158] width 102 height 29
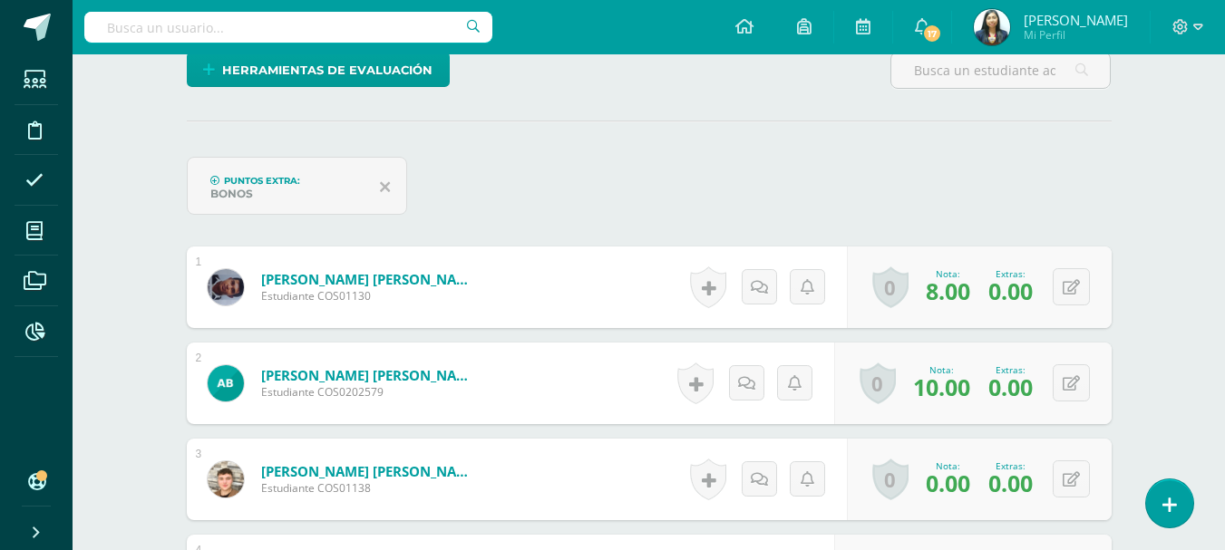
scroll to position [457, 0]
click at [1074, 282] on icon at bounding box center [1070, 286] width 17 height 15
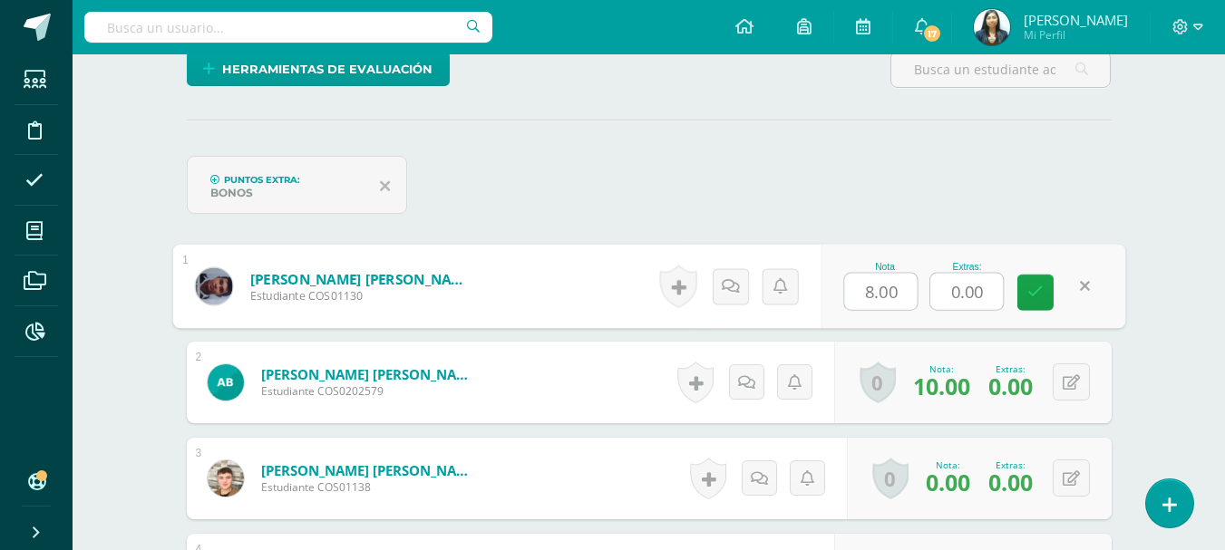
drag, startPoint x: 988, startPoint y: 296, endPoint x: 893, endPoint y: 305, distance: 95.6
click at [893, 305] on div "Nota 8.00 Extras: 0.00" at bounding box center [972, 287] width 305 height 84
type input "5"
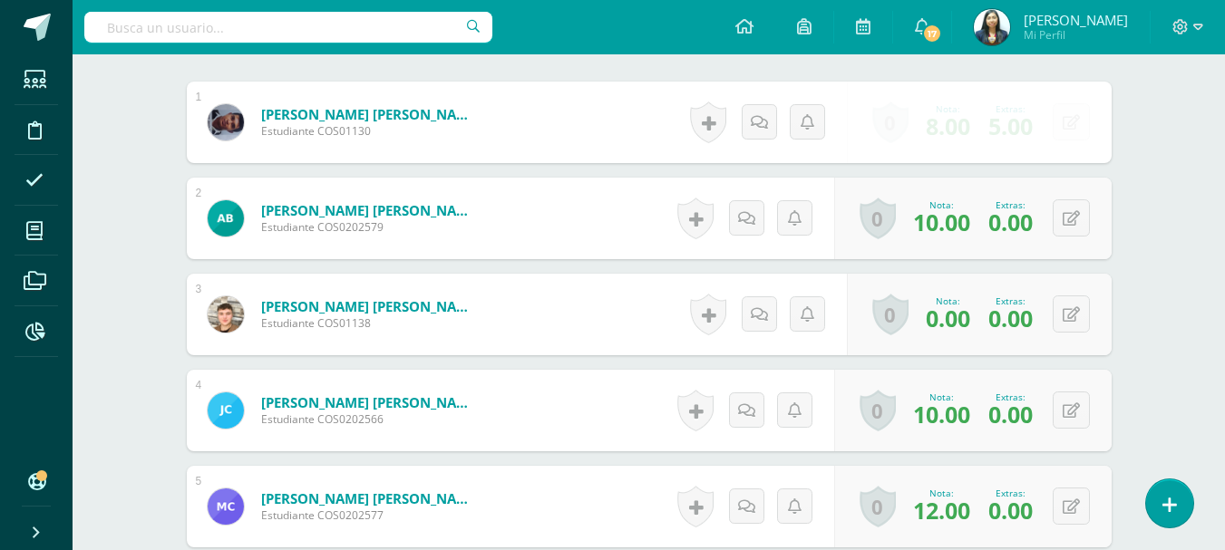
scroll to position [638, 0]
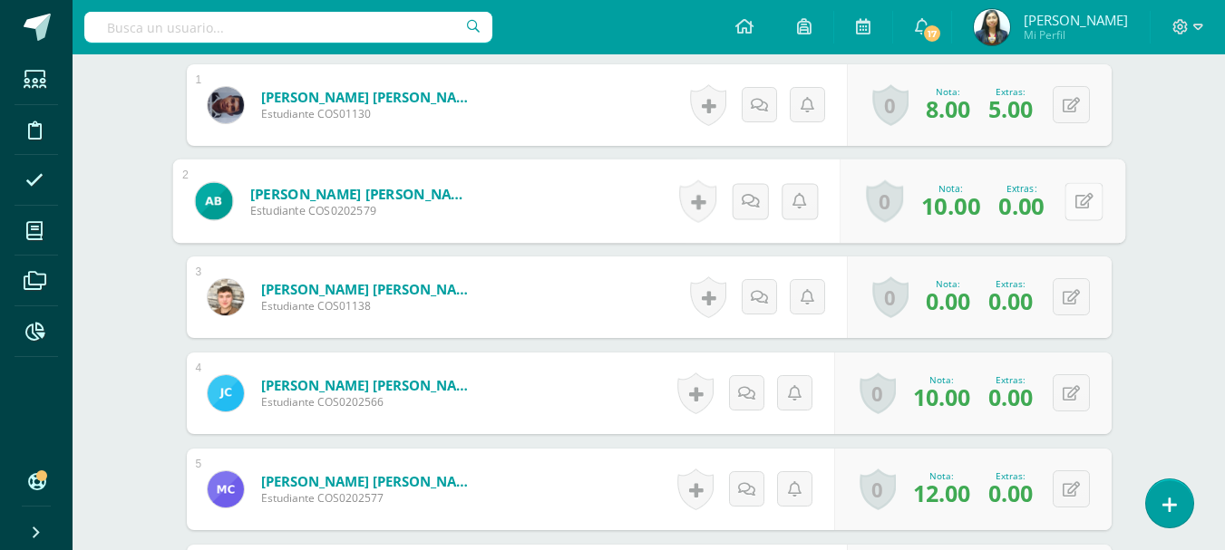
click at [1064, 205] on button at bounding box center [1083, 201] width 38 height 38
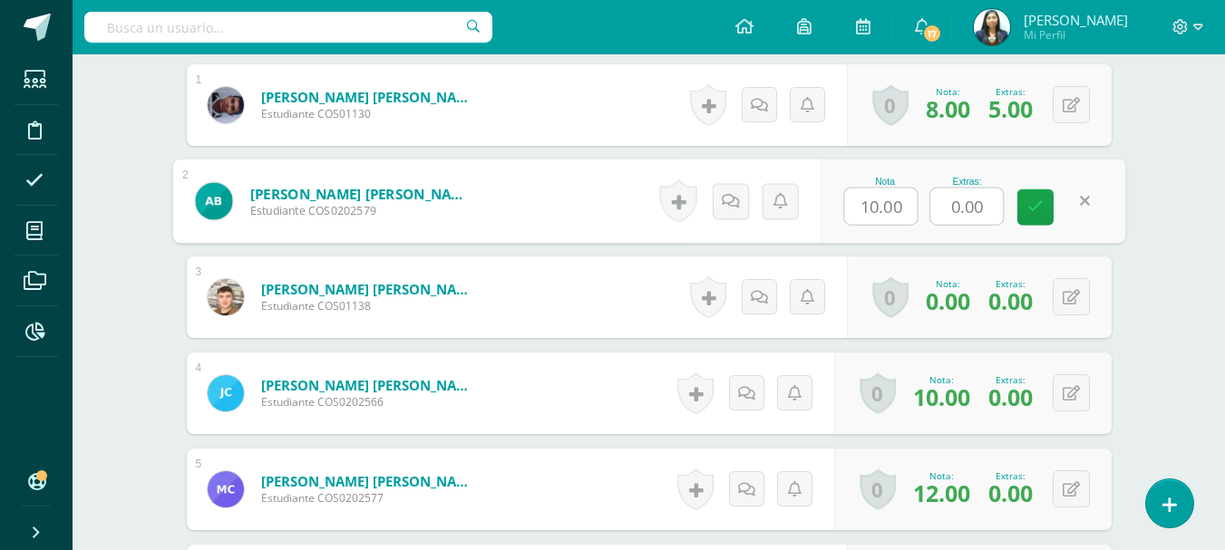
drag, startPoint x: 981, startPoint y: 211, endPoint x: 908, endPoint y: 217, distance: 72.7
click at [909, 218] on div "Nota 10.00 Extras: 0.00" at bounding box center [972, 202] width 305 height 84
type input "3"
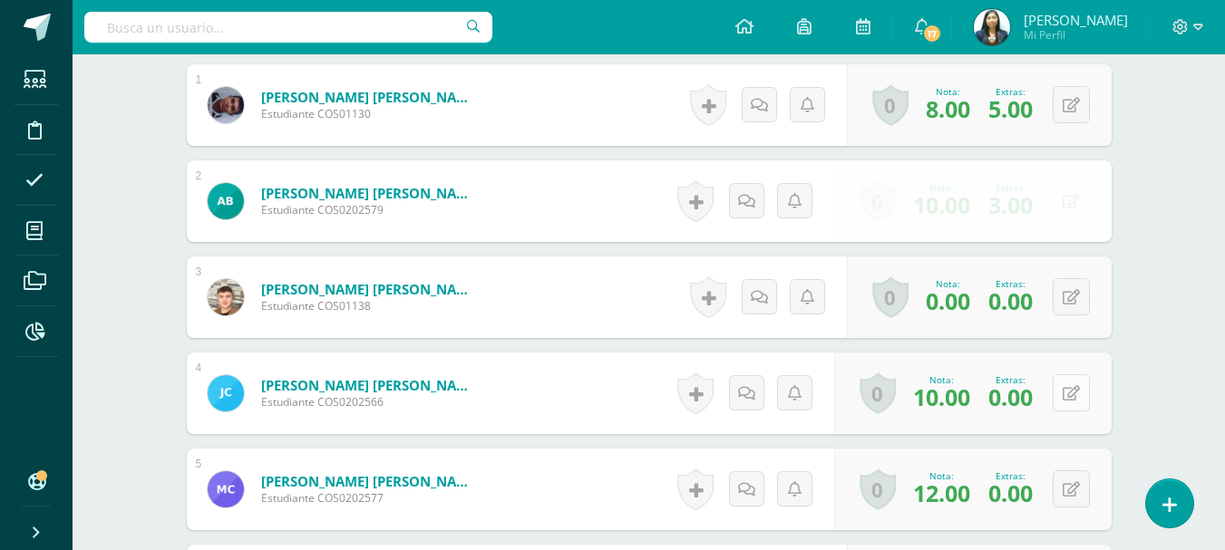
click at [1079, 396] on button at bounding box center [1070, 392] width 37 height 37
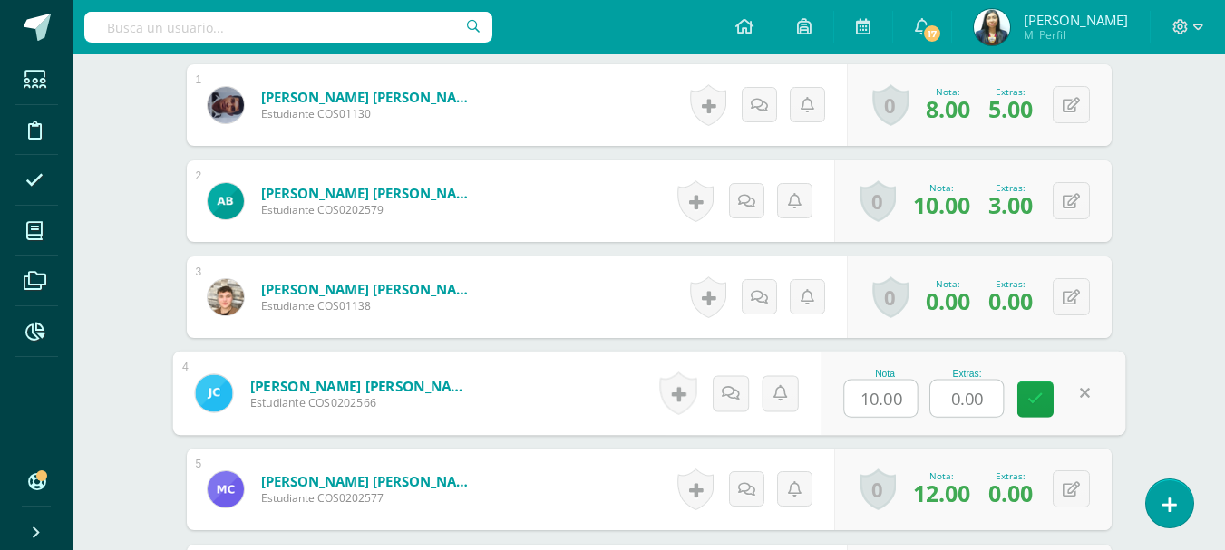
drag, startPoint x: 919, startPoint y: 401, endPoint x: 864, endPoint y: 362, distance: 67.6
click at [885, 394] on div "Nota 10.00 Extras: 0.00" at bounding box center [972, 394] width 305 height 84
type input "3"
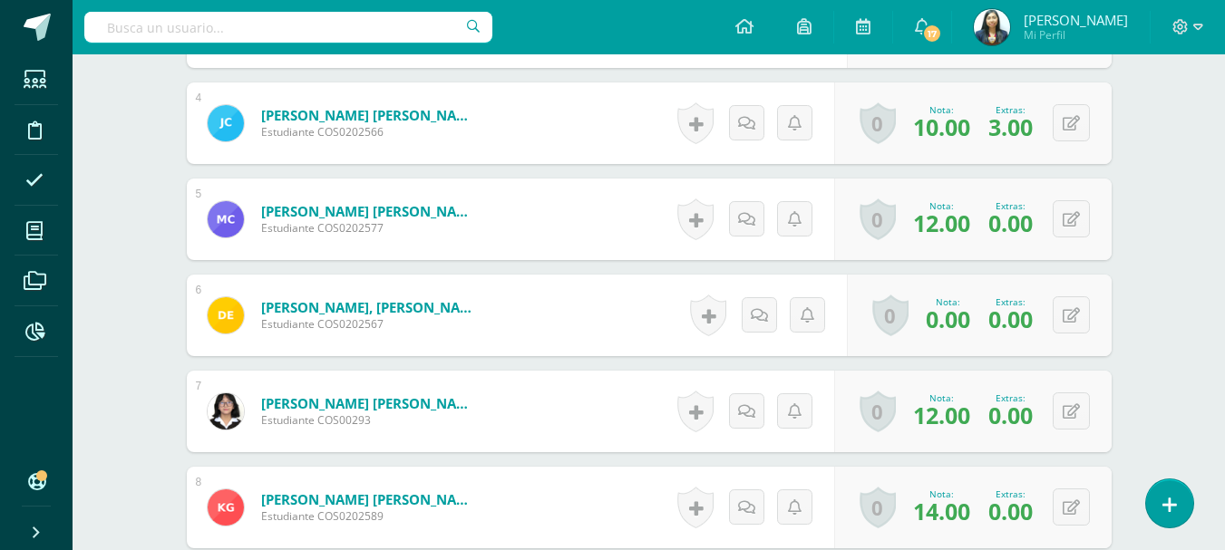
scroll to position [910, 0]
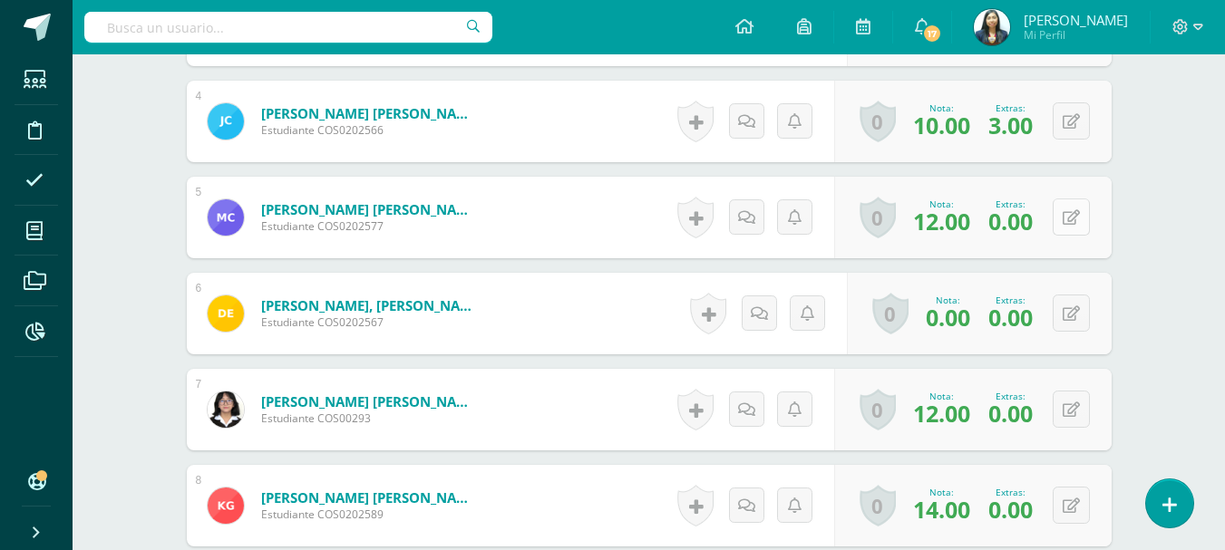
click at [1068, 225] on icon at bounding box center [1070, 217] width 17 height 15
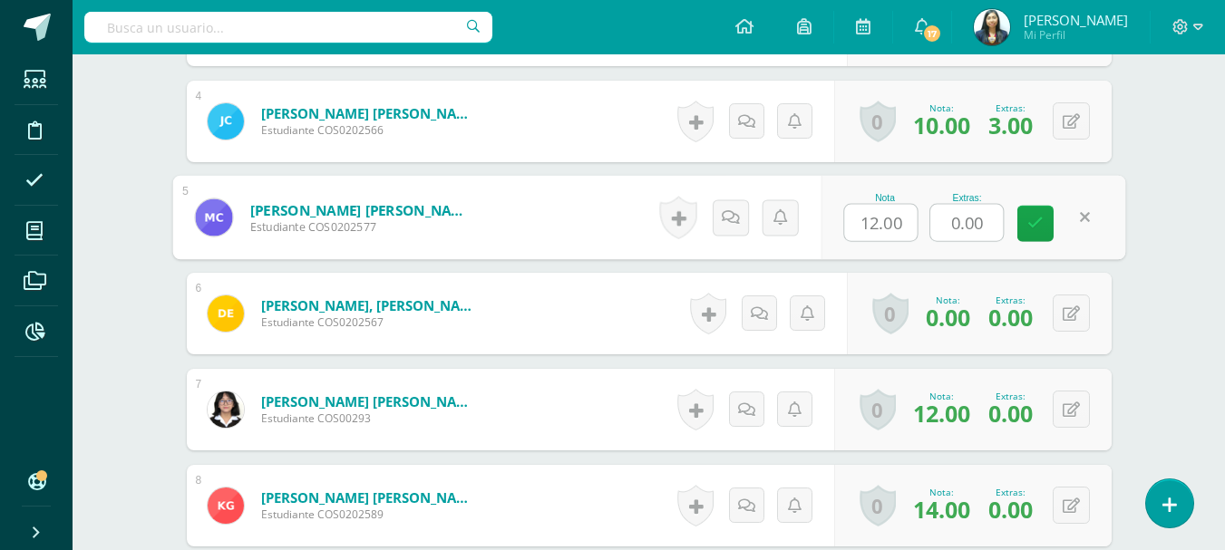
drag, startPoint x: 1001, startPoint y: 226, endPoint x: 952, endPoint y: 225, distance: 49.0
click at [952, 225] on input "0.00" at bounding box center [966, 223] width 73 height 36
type input "4"
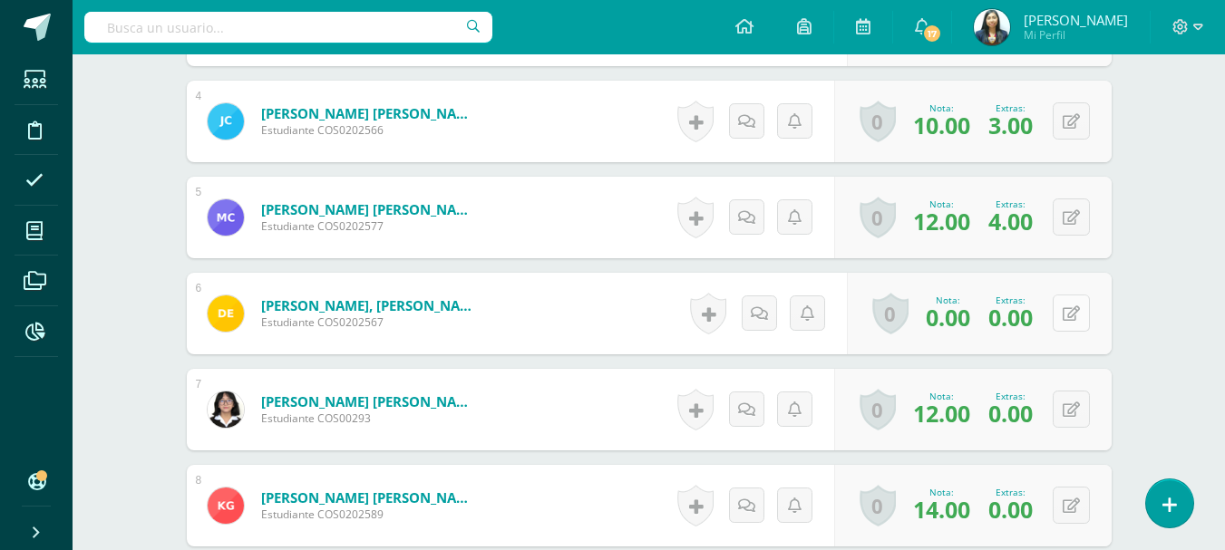
click at [1061, 313] on button at bounding box center [1070, 313] width 37 height 37
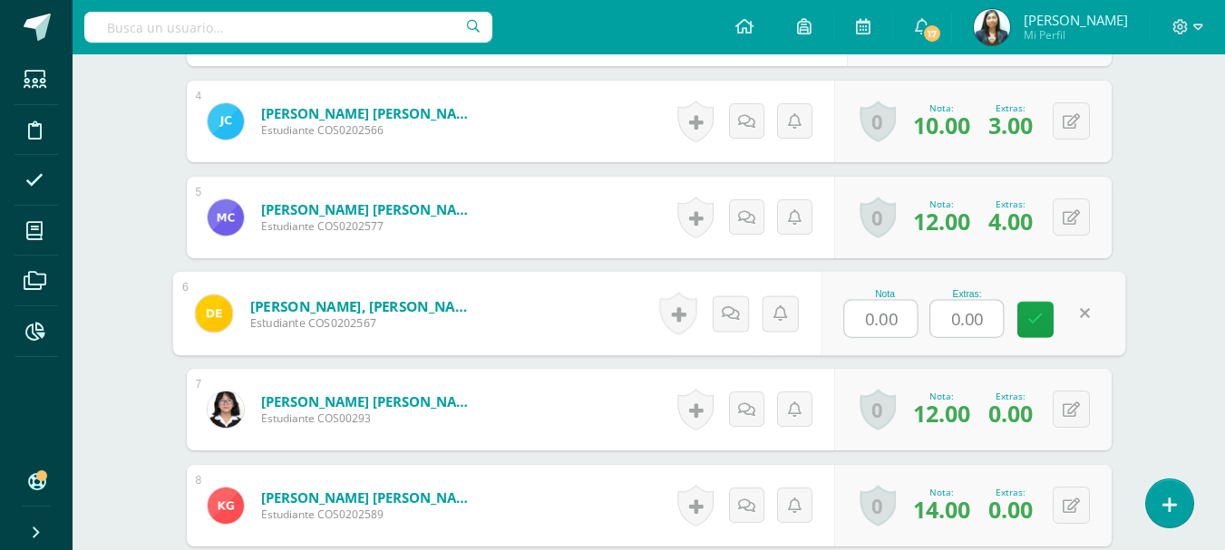
drag, startPoint x: 992, startPoint y: 327, endPoint x: 884, endPoint y: 293, distance: 113.2
click at [901, 319] on div "Nota 0.00 Extras: 0.00" at bounding box center [972, 314] width 305 height 84
type input "4"
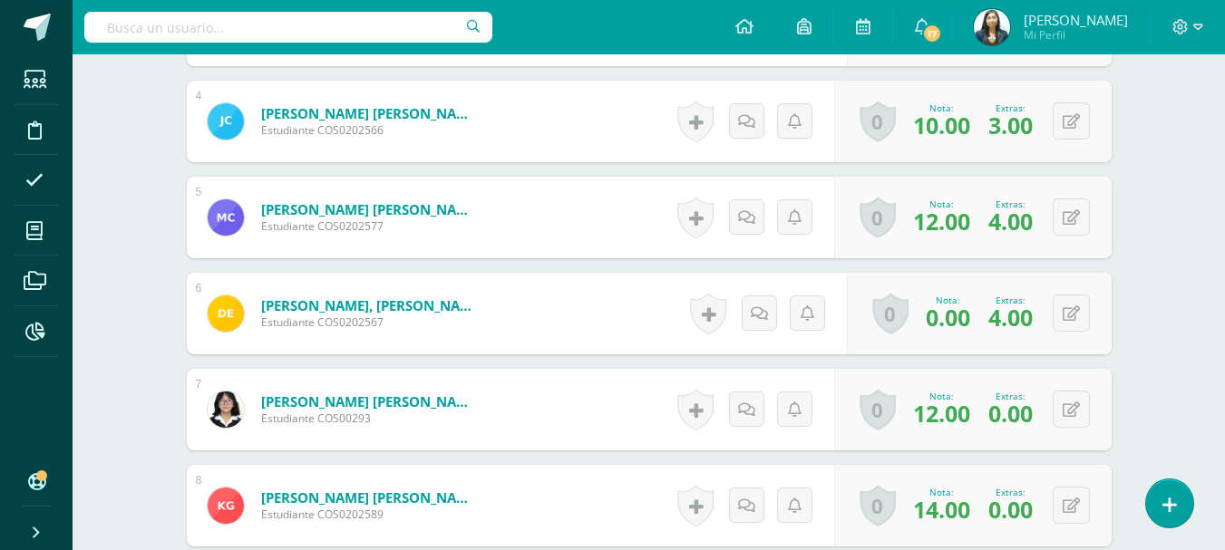
scroll to position [1001, 0]
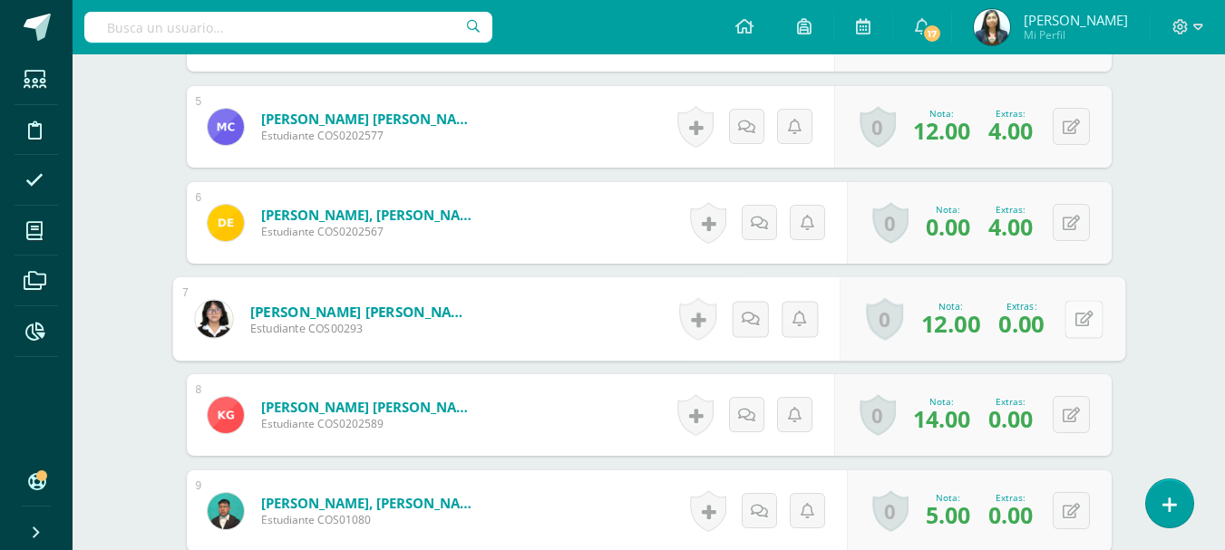
click at [1064, 314] on button at bounding box center [1083, 319] width 38 height 38
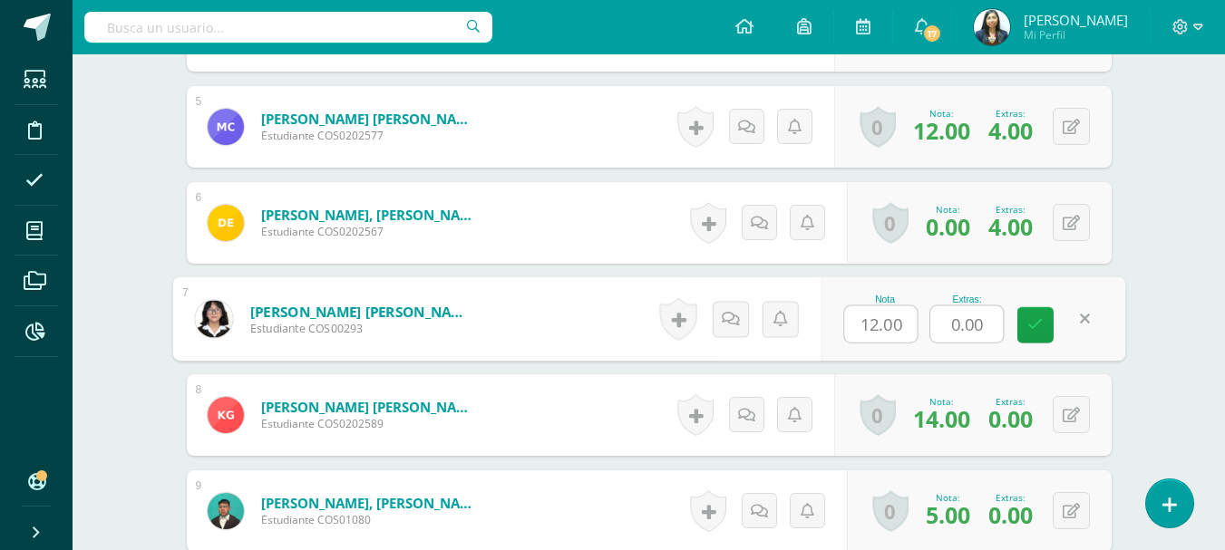
drag, startPoint x: 977, startPoint y: 324, endPoint x: 932, endPoint y: 326, distance: 45.4
click at [934, 332] on input "0.00" at bounding box center [966, 324] width 73 height 36
type input "3"
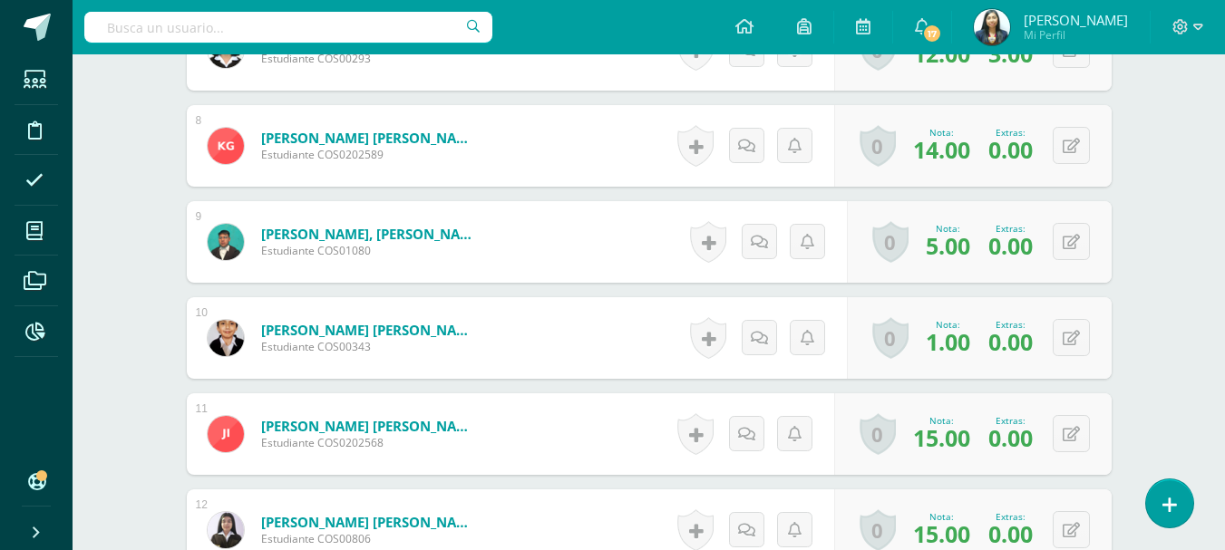
scroll to position [1273, 0]
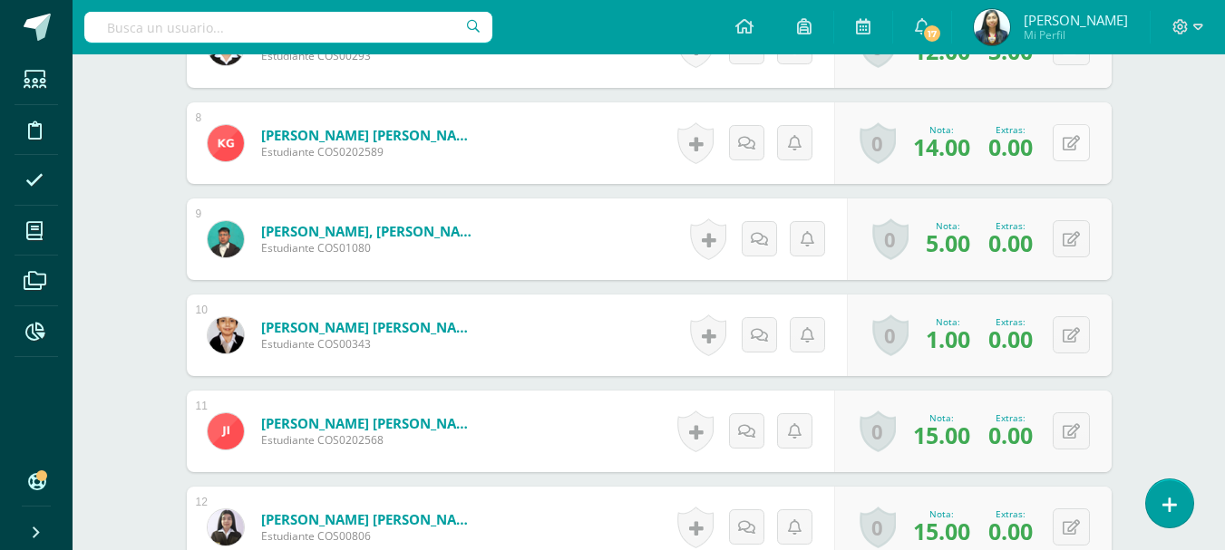
click at [1060, 143] on button at bounding box center [1070, 142] width 37 height 37
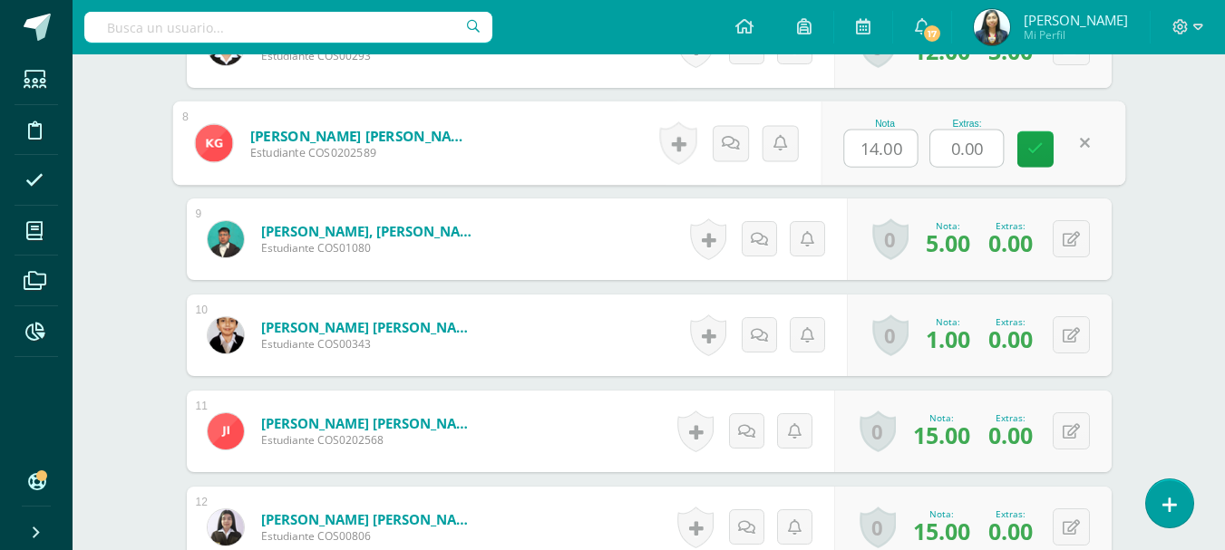
drag, startPoint x: 978, startPoint y: 150, endPoint x: 919, endPoint y: 152, distance: 59.0
click at [922, 151] on div "Nota 14.00 Extras: 0.00" at bounding box center [972, 144] width 305 height 84
type input "3"
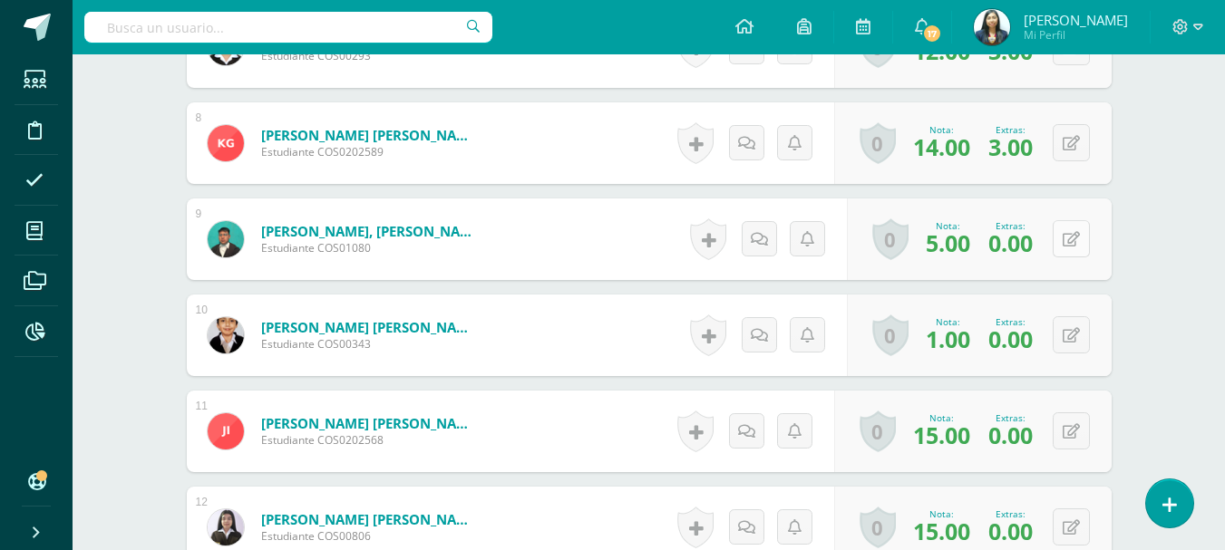
click at [1081, 232] on button at bounding box center [1070, 238] width 37 height 37
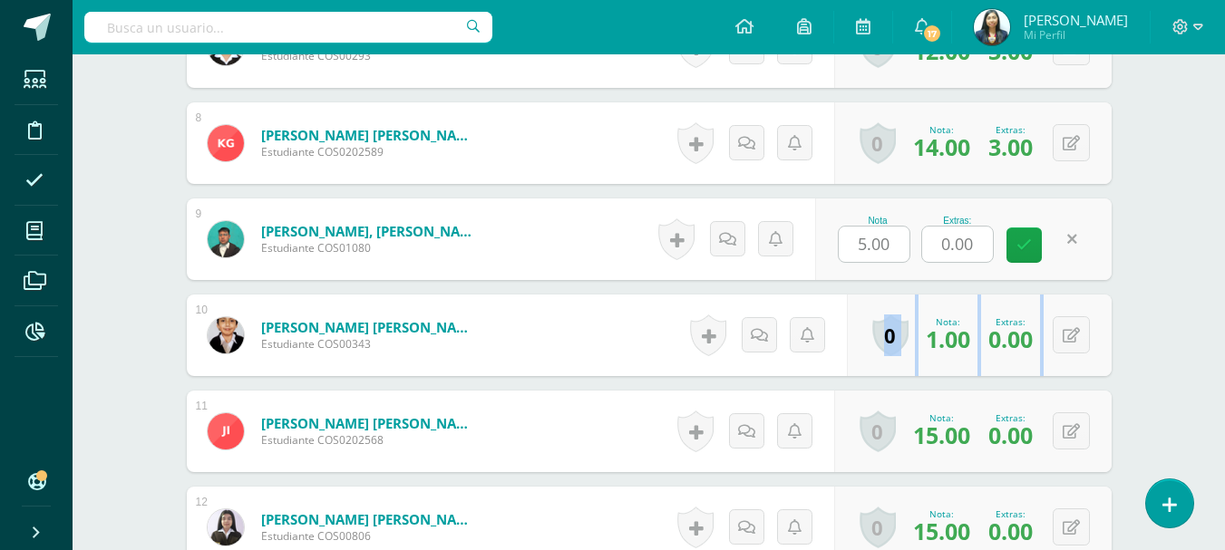
drag, startPoint x: 1103, startPoint y: 297, endPoint x: 1082, endPoint y: 297, distance: 20.8
drag, startPoint x: 1077, startPoint y: 239, endPoint x: 1083, endPoint y: 232, distance: 9.6
click at [1077, 238] on icon at bounding box center [1070, 239] width 17 height 15
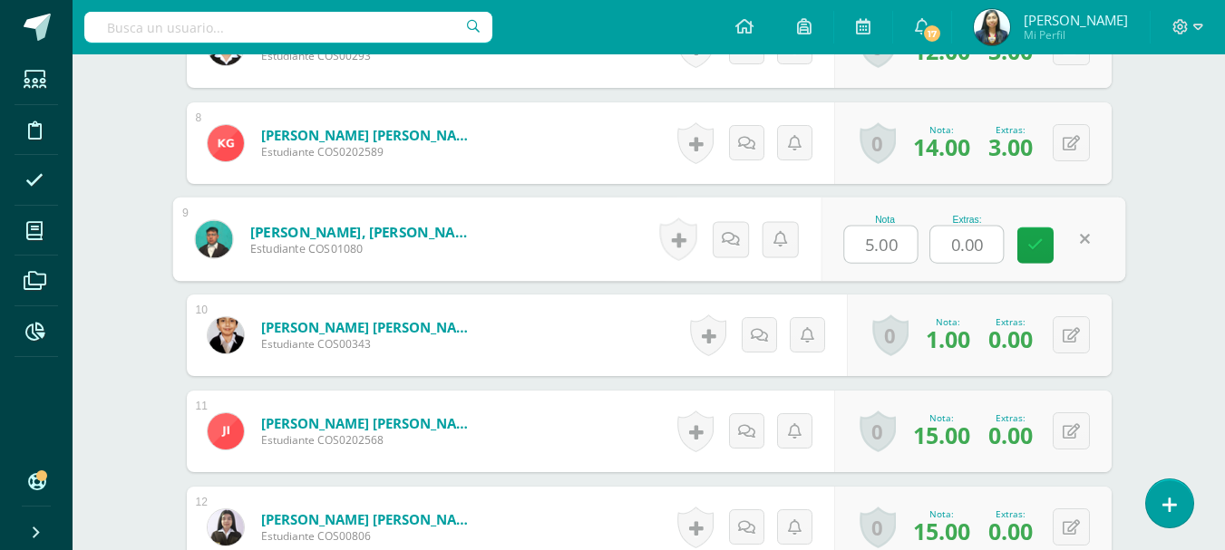
drag, startPoint x: 983, startPoint y: 242, endPoint x: 915, endPoint y: 242, distance: 68.0
click at [915, 242] on div "Nota 5.00 Extras: 0.00" at bounding box center [972, 240] width 305 height 84
type input "3"
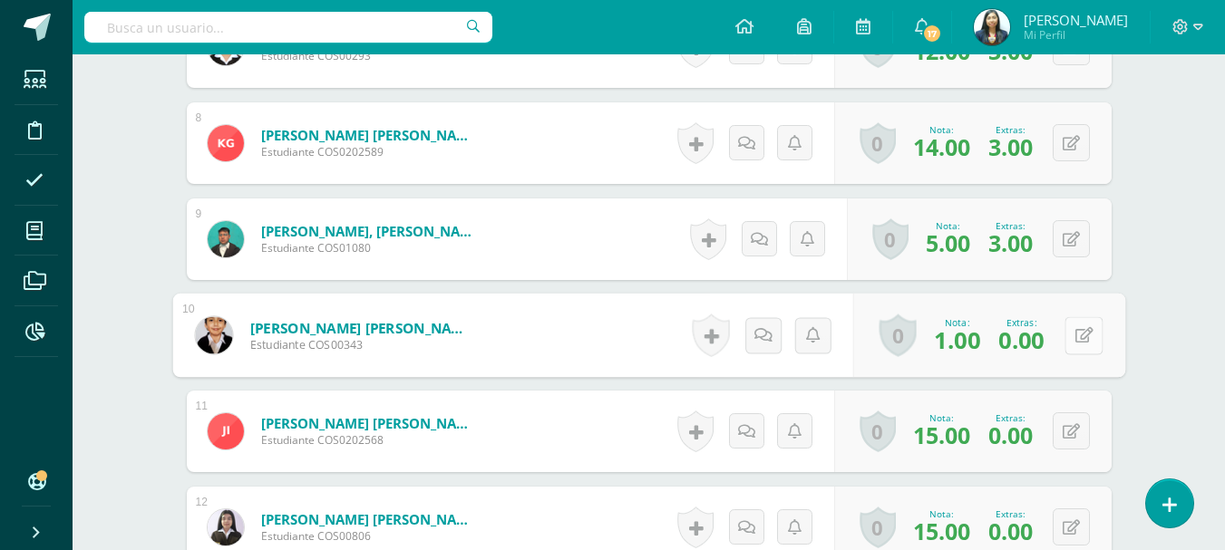
click at [1064, 323] on button at bounding box center [1083, 335] width 38 height 38
drag, startPoint x: 974, startPoint y: 341, endPoint x: 899, endPoint y: 325, distance: 76.8
click at [903, 332] on div "Nota 1.00 Extras: 0.00" at bounding box center [972, 336] width 305 height 84
type input "3"
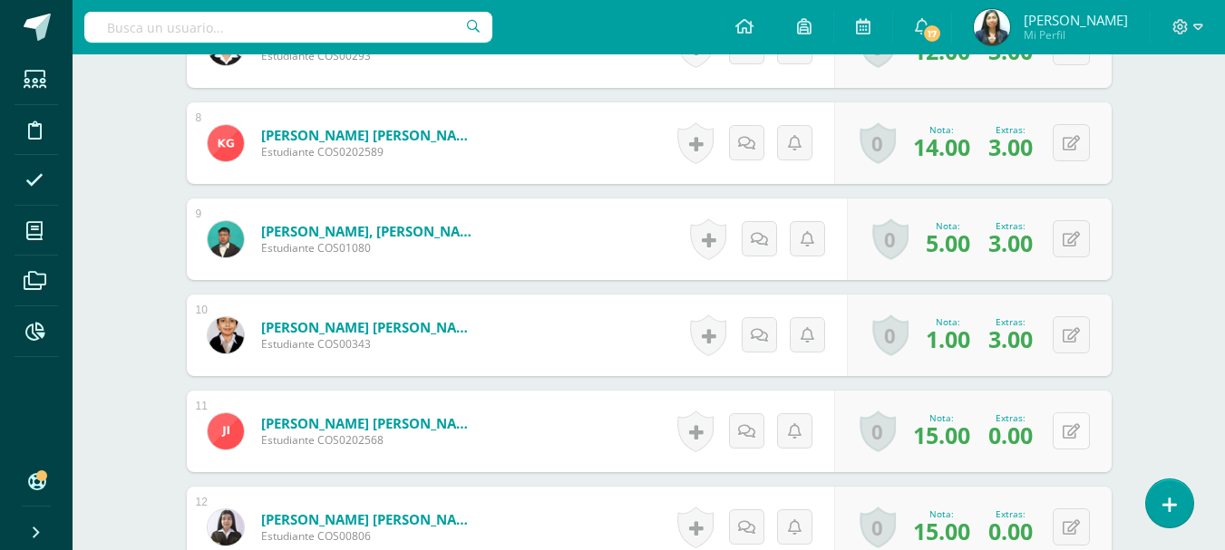
click at [1063, 420] on button at bounding box center [1070, 430] width 37 height 37
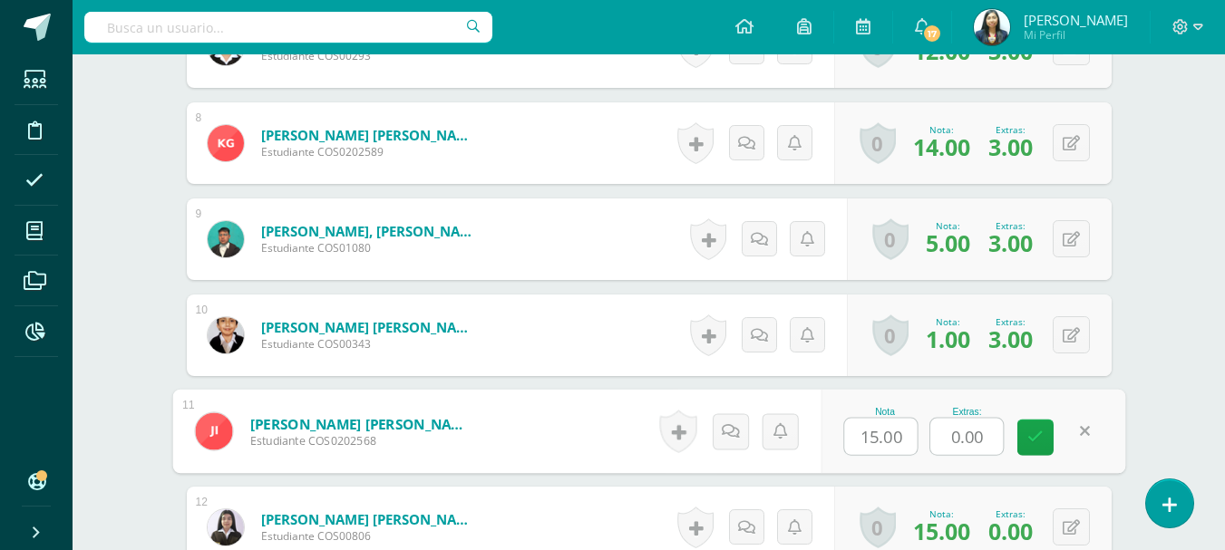
drag, startPoint x: 1000, startPoint y: 431, endPoint x: 933, endPoint y: 434, distance: 67.2
click at [934, 439] on input "0.00" at bounding box center [966, 437] width 73 height 36
type input "3"
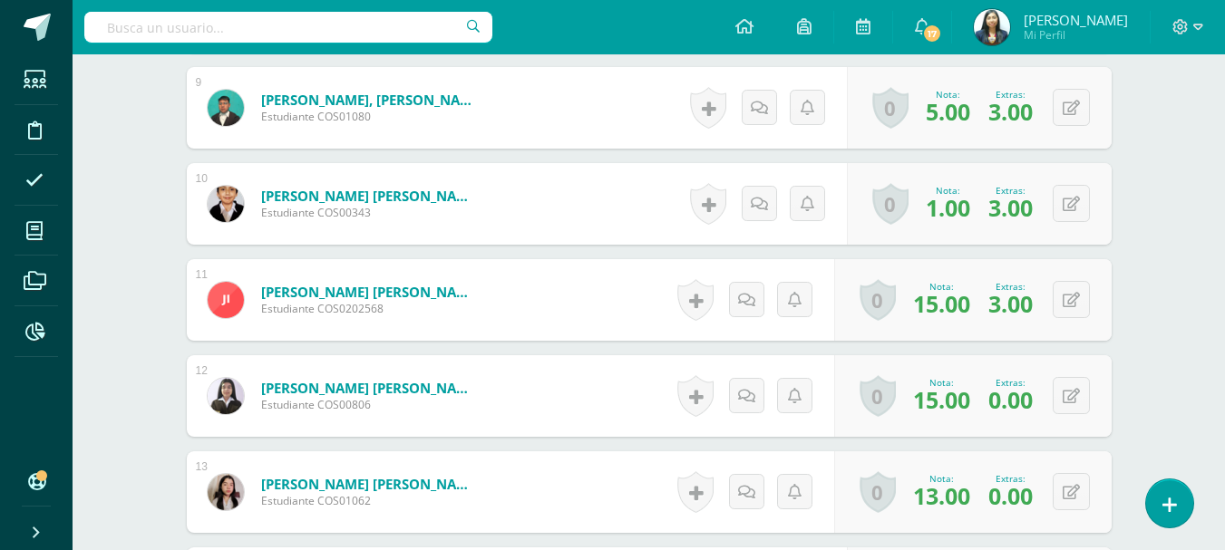
scroll to position [1544, 0]
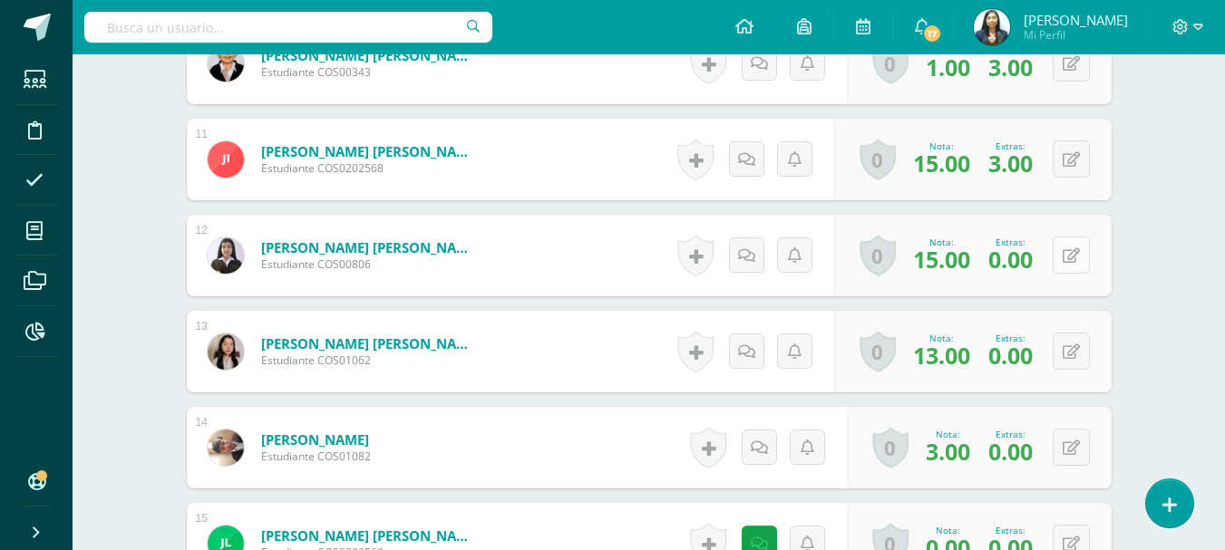
click at [1063, 268] on button at bounding box center [1070, 255] width 37 height 37
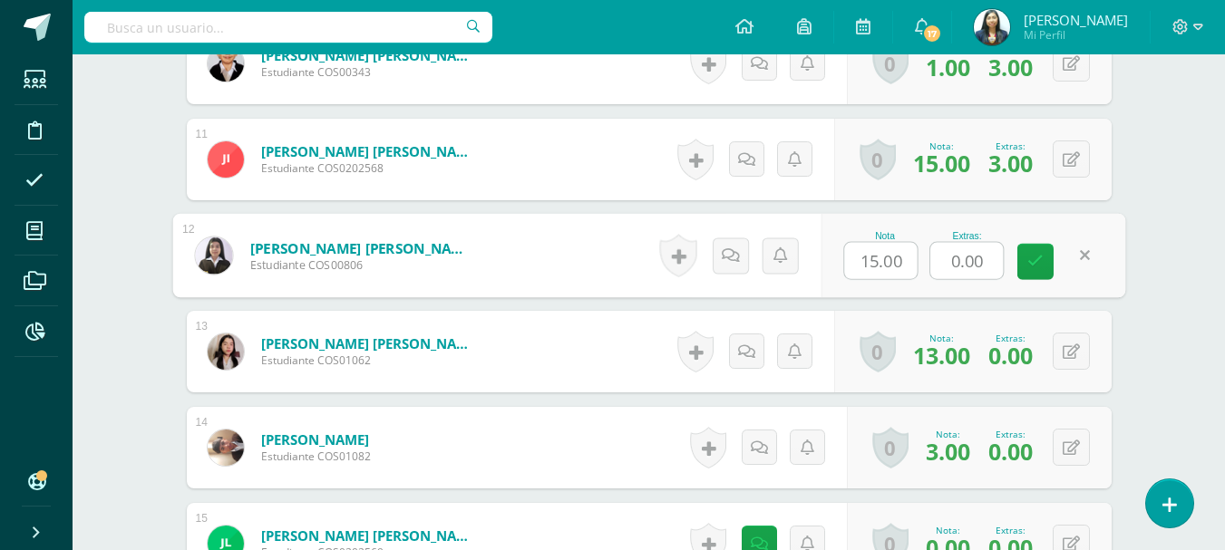
drag, startPoint x: 949, startPoint y: 266, endPoint x: 915, endPoint y: 260, distance: 35.0
click at [915, 262] on div "Nota 15.00 Extras: 0.00" at bounding box center [972, 256] width 305 height 84
type input "5"
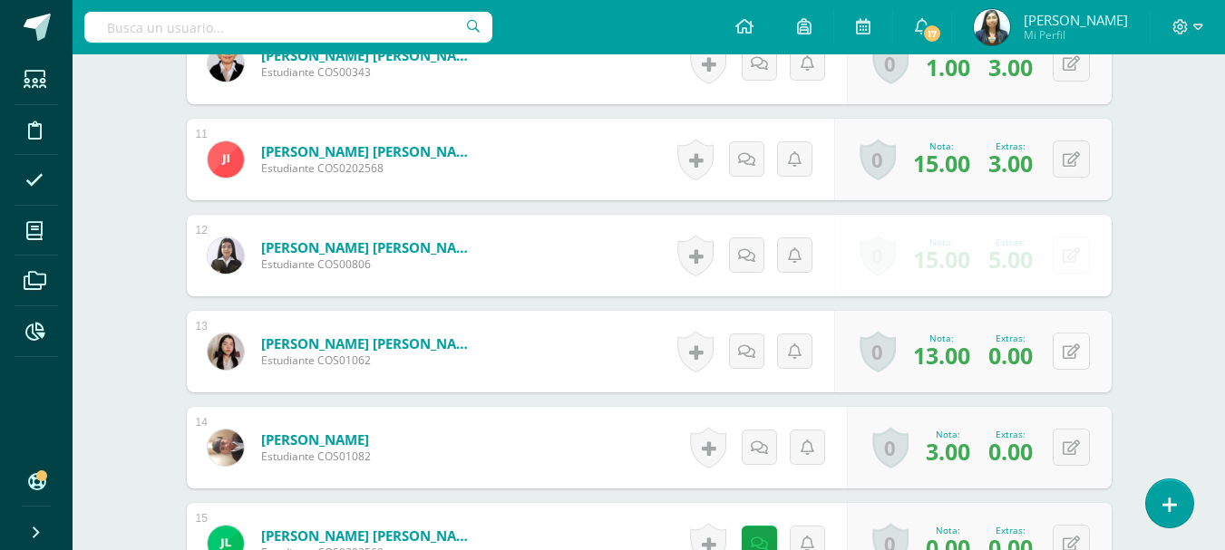
click at [1076, 349] on icon at bounding box center [1070, 351] width 17 height 15
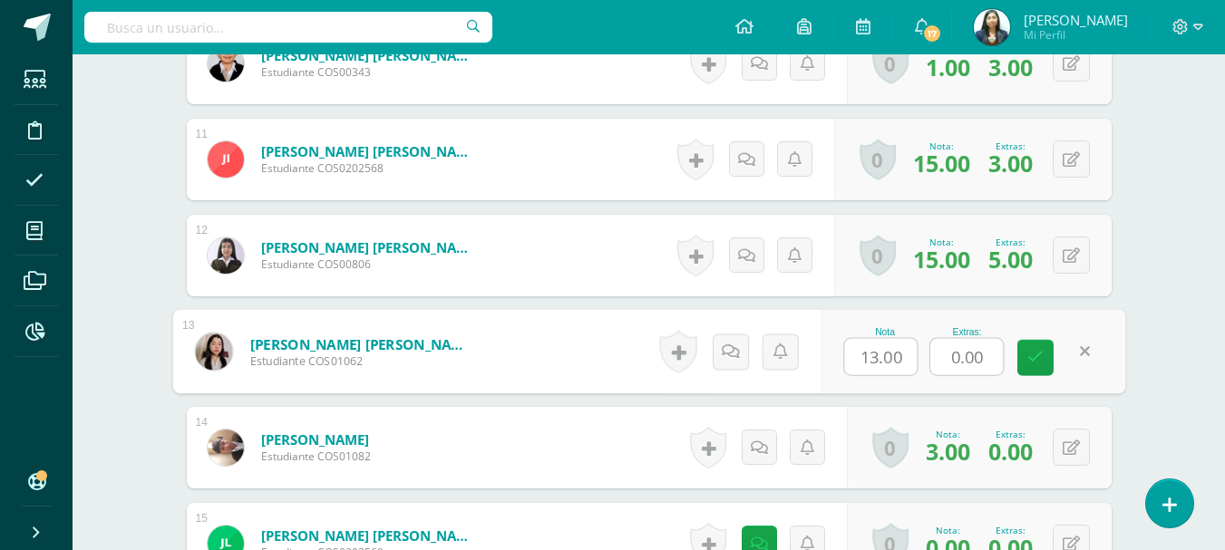
drag, startPoint x: 974, startPoint y: 357, endPoint x: 948, endPoint y: 357, distance: 26.3
click at [948, 359] on input "0.00" at bounding box center [966, 357] width 73 height 36
type input "5"
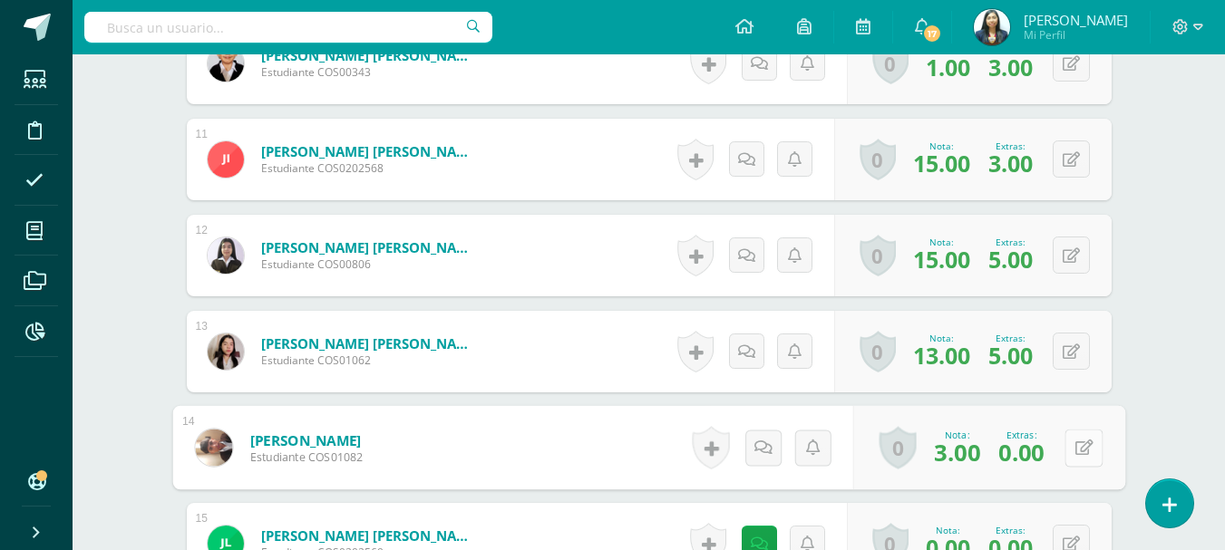
click at [1077, 438] on button at bounding box center [1083, 448] width 38 height 38
click at [930, 457] on input "0.00" at bounding box center [966, 453] width 73 height 36
drag, startPoint x: 982, startPoint y: 453, endPoint x: 924, endPoint y: 453, distance: 57.1
click at [926, 455] on div "Nota 3.00 Extras: 0.00" at bounding box center [972, 448] width 305 height 84
type input "1"
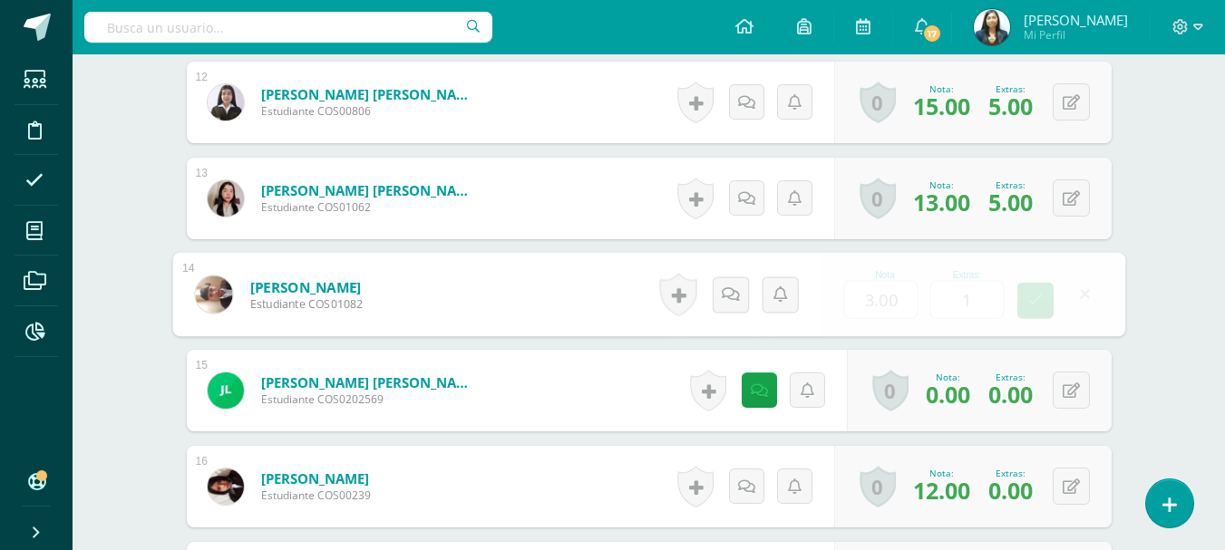
scroll to position [1726, 0]
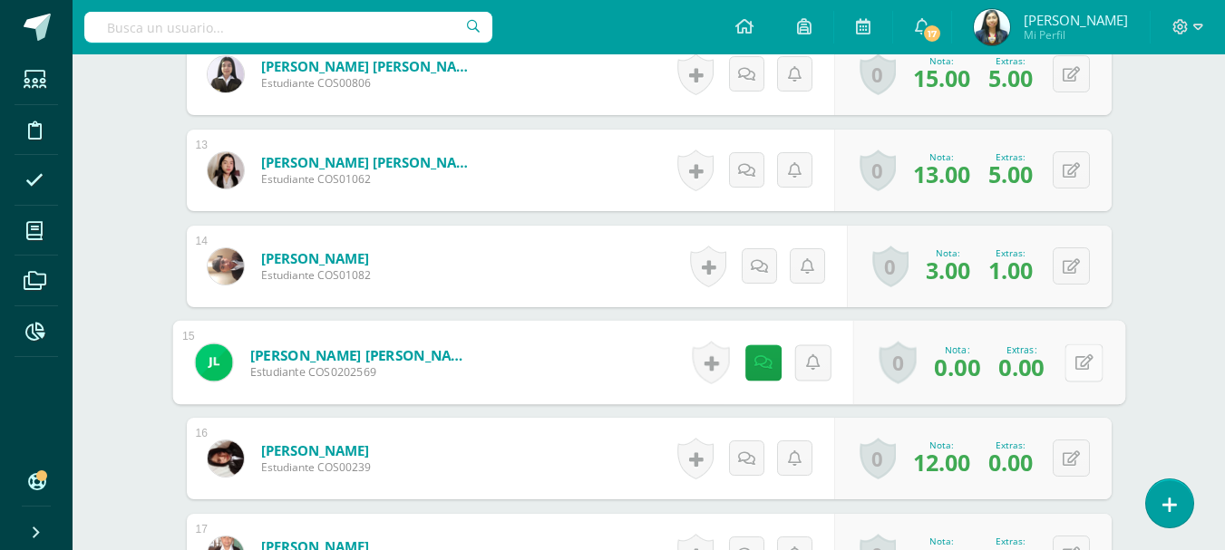
click at [1074, 369] on icon at bounding box center [1083, 361] width 18 height 15
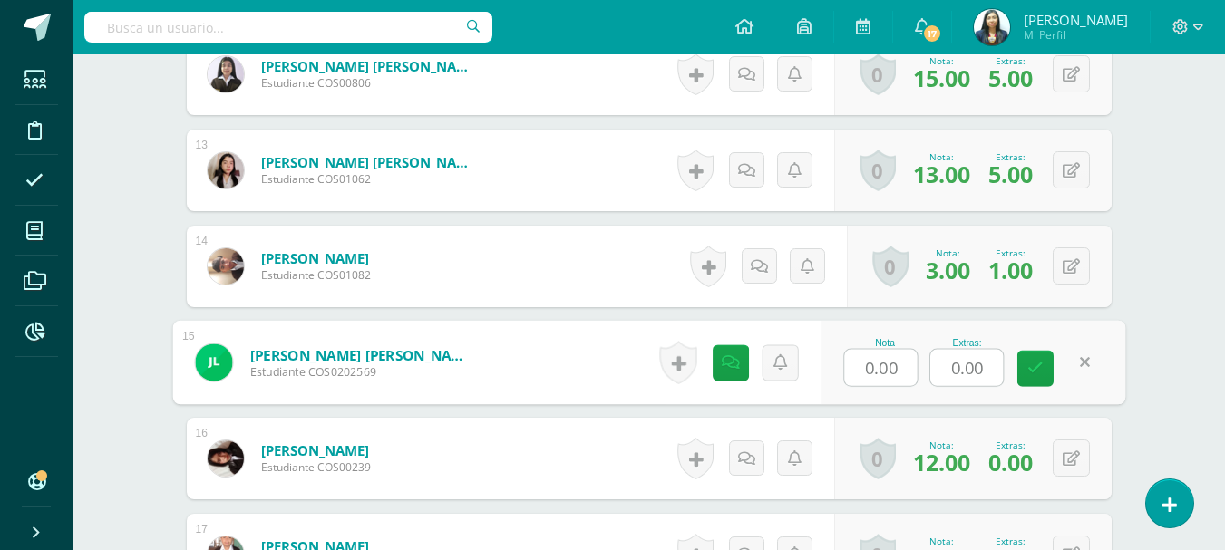
drag, startPoint x: 967, startPoint y: 372, endPoint x: 938, endPoint y: 376, distance: 29.4
click at [938, 376] on input "0.00" at bounding box center [966, 368] width 73 height 36
type input "5"
click at [1069, 450] on button at bounding box center [1070, 458] width 37 height 37
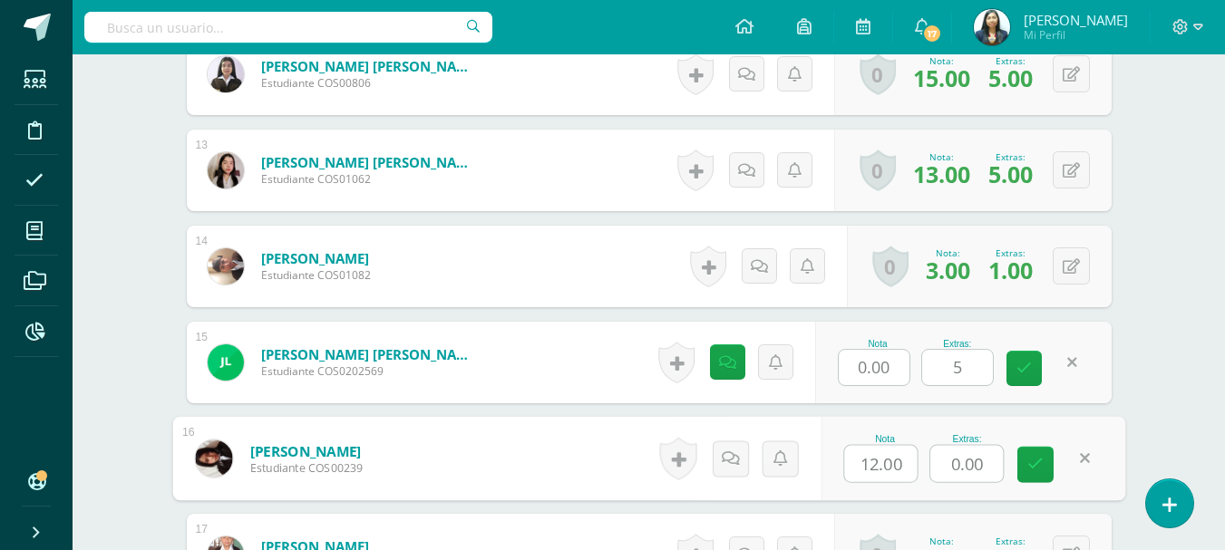
drag, startPoint x: 982, startPoint y: 468, endPoint x: 906, endPoint y: 468, distance: 75.2
click at [906, 468] on div "Nota 12.00 Extras: 0.00" at bounding box center [972, 459] width 305 height 84
type input "2"
click at [1177, 297] on div "Física Cuarto Bachillerato en Ciencias Biológicas Bach. CCLL en Ciencias Biológ…" at bounding box center [649, 190] width 1152 height 3723
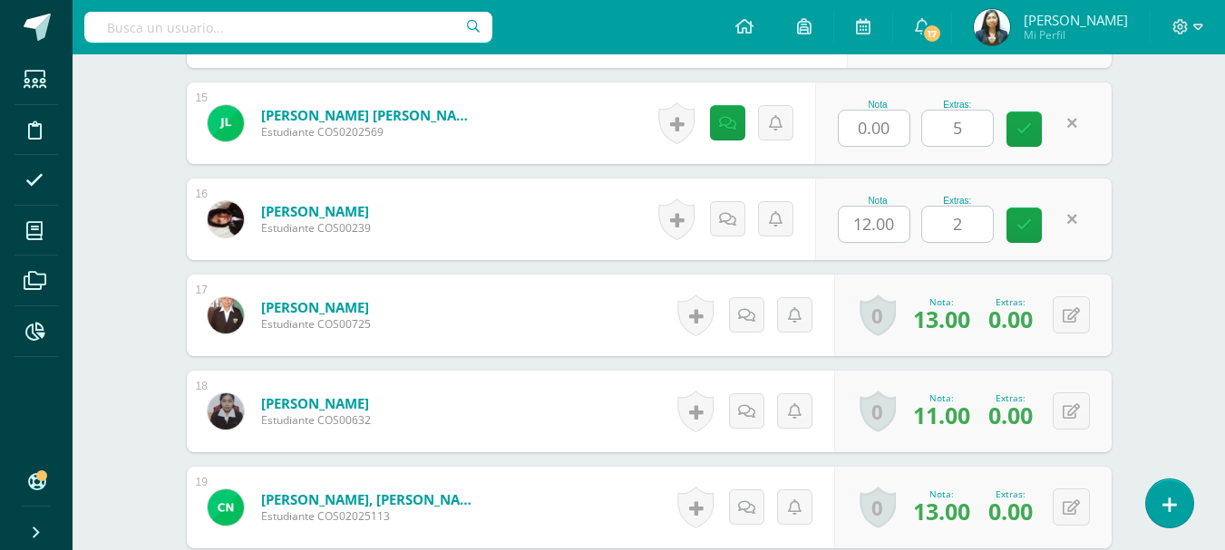
scroll to position [1998, 0]
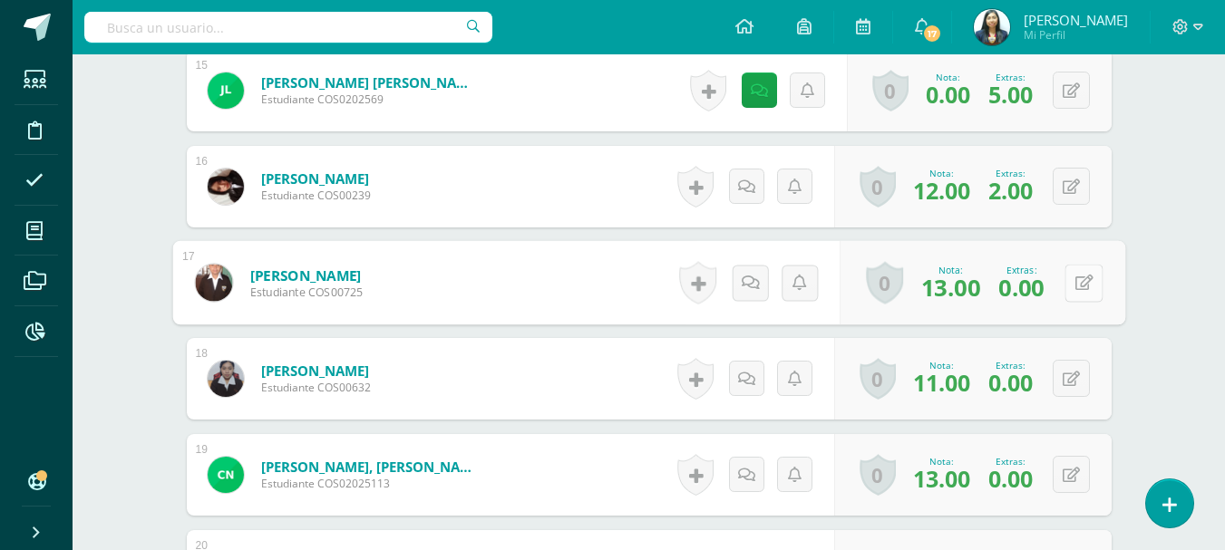
click at [1055, 283] on div "0 Logros Logros obtenidos Aún no hay logros agregados Nota: 13.00 Extras: 0.00" at bounding box center [982, 283] width 286 height 84
drag, startPoint x: 1077, startPoint y: 281, endPoint x: 1010, endPoint y: 290, distance: 67.7
click at [1076, 281] on icon at bounding box center [1083, 282] width 18 height 15
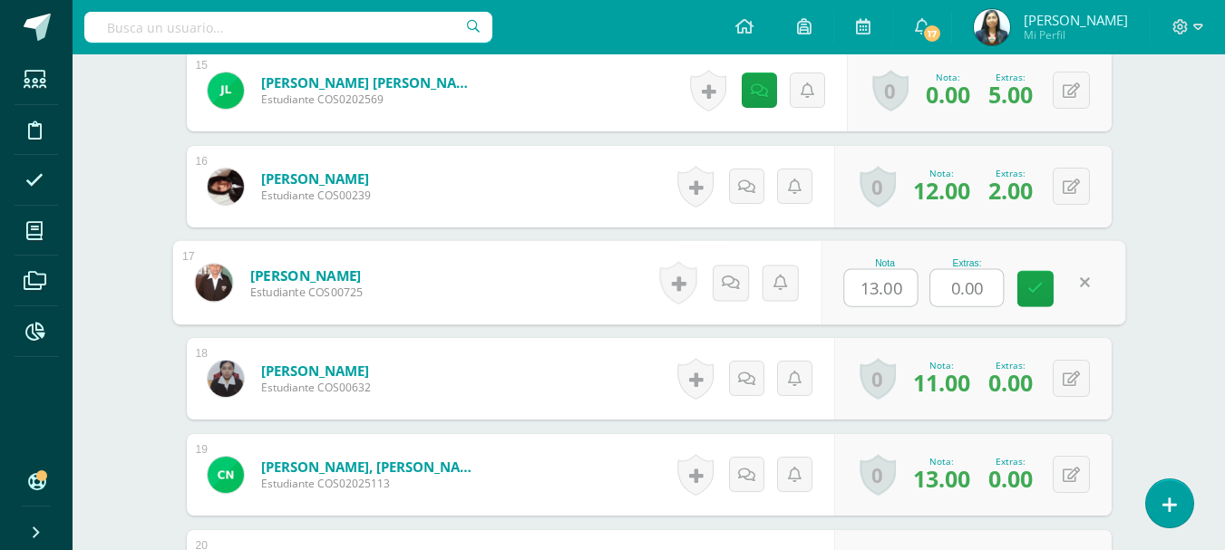
drag, startPoint x: 985, startPoint y: 293, endPoint x: 926, endPoint y: 295, distance: 58.9
click at [929, 300] on div "0.00" at bounding box center [966, 288] width 74 height 38
type input "5"
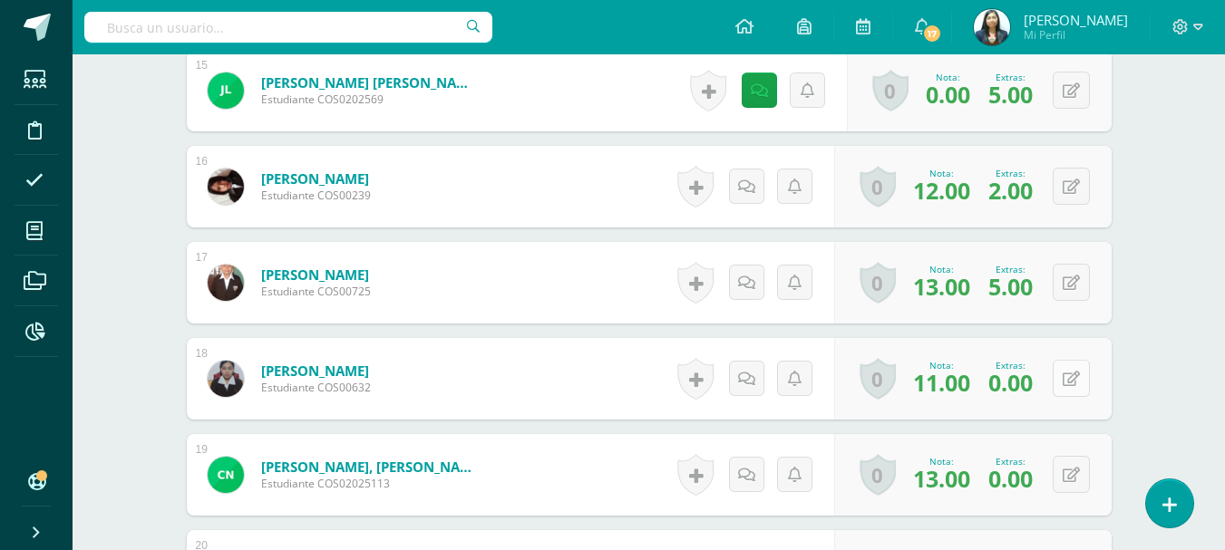
click at [1080, 373] on button at bounding box center [1070, 378] width 37 height 37
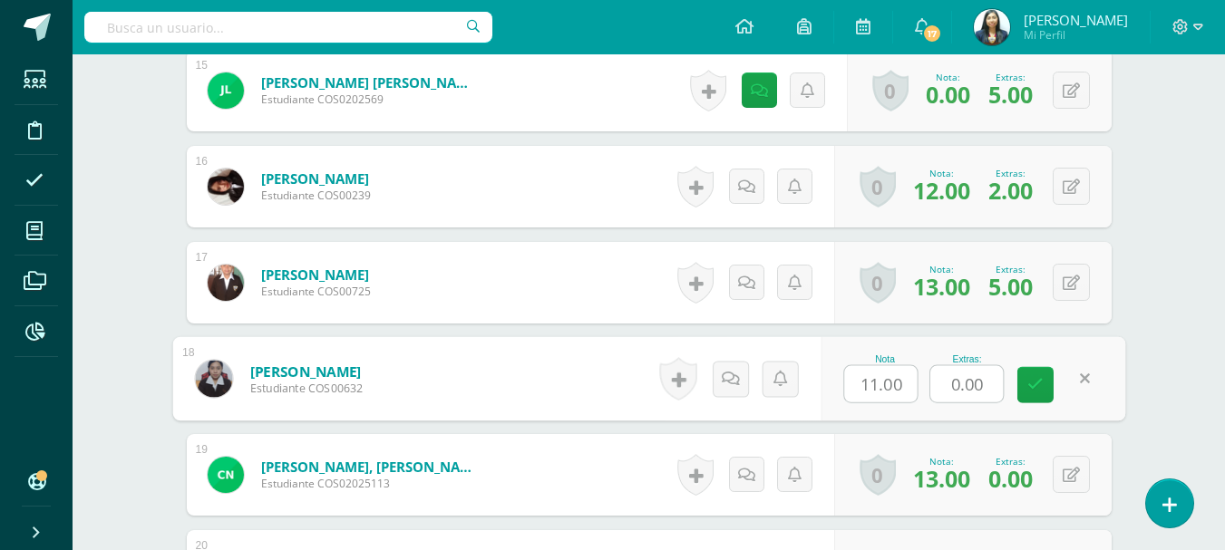
drag, startPoint x: 990, startPoint y: 382, endPoint x: 907, endPoint y: 380, distance: 82.5
click at [908, 382] on div "Nota 11.00 Extras: 0.00" at bounding box center [972, 379] width 305 height 84
type input "5"
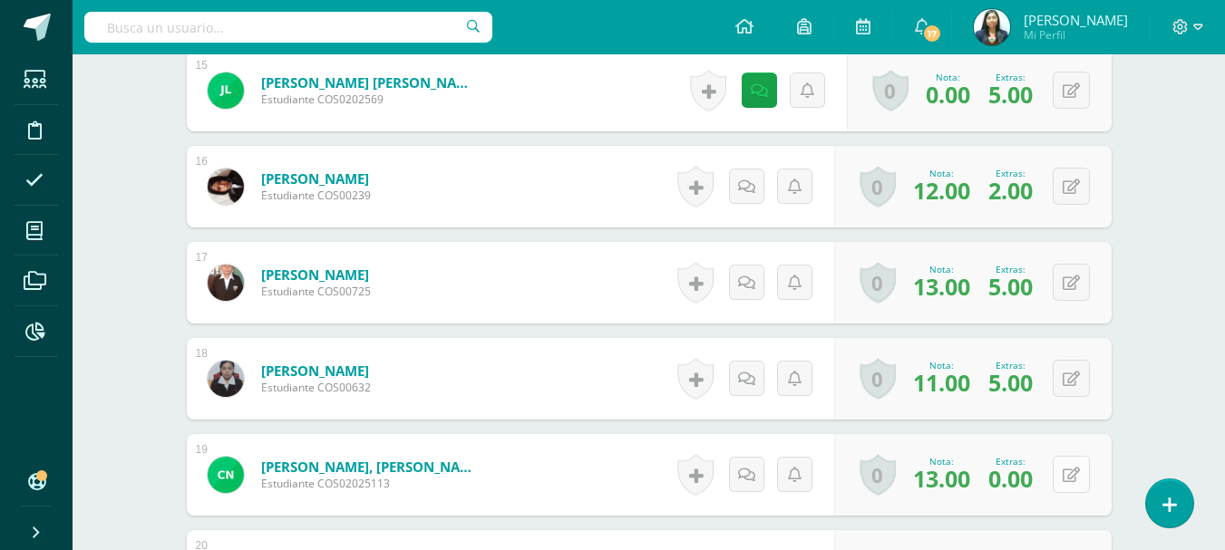
click at [1067, 470] on button at bounding box center [1070, 474] width 37 height 37
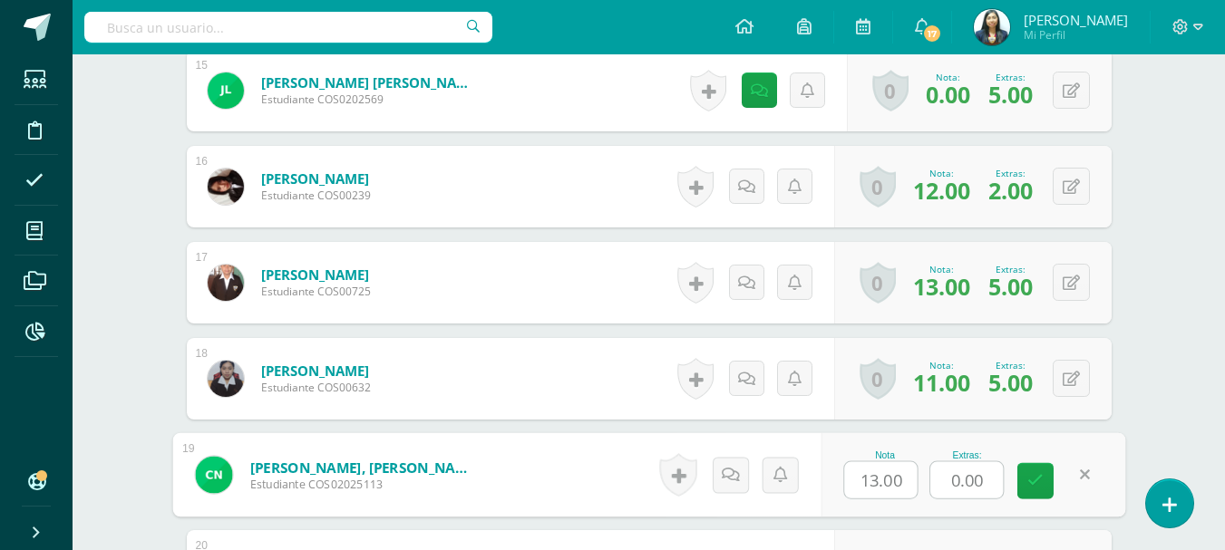
drag, startPoint x: 989, startPoint y: 477, endPoint x: 892, endPoint y: 478, distance: 97.0
click at [893, 481] on div "Nota 13.00 Extras: 0.00" at bounding box center [972, 475] width 305 height 84
type input "5"
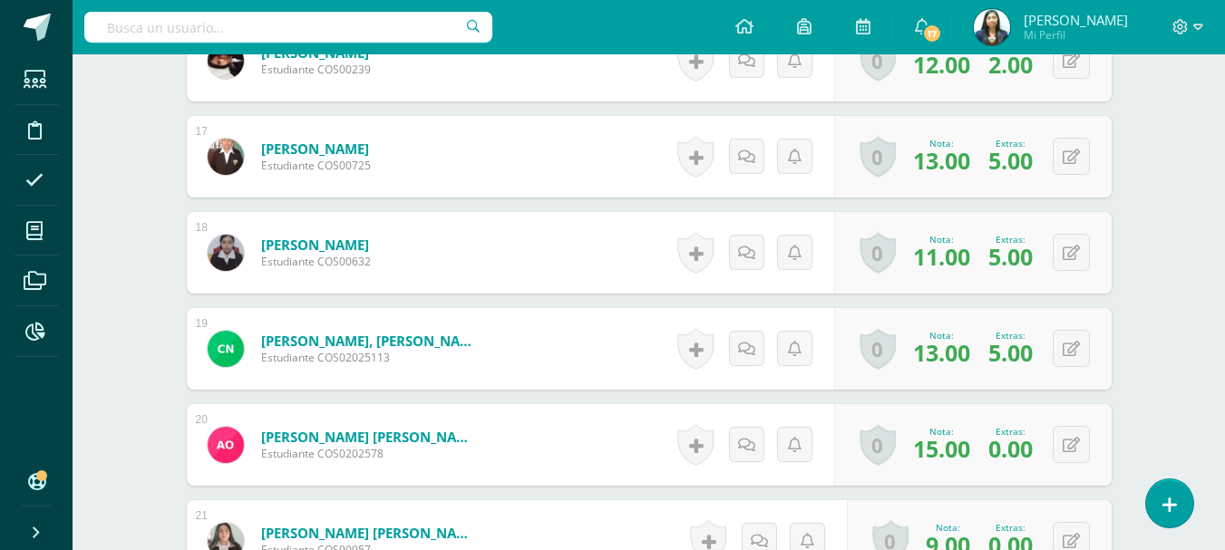
scroll to position [2179, 0]
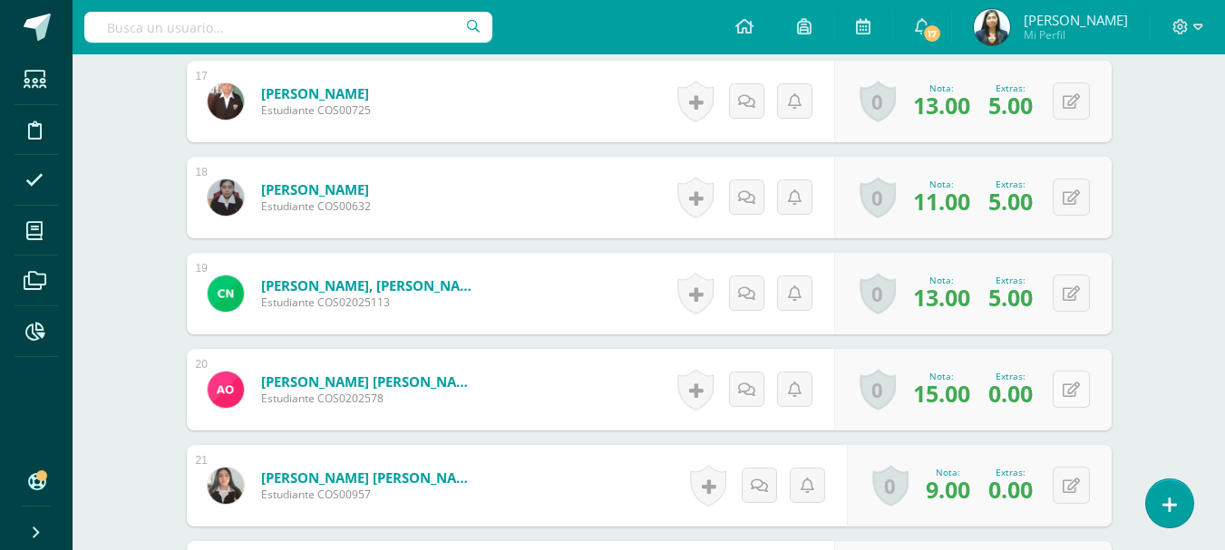
click at [1071, 381] on button at bounding box center [1070, 389] width 37 height 37
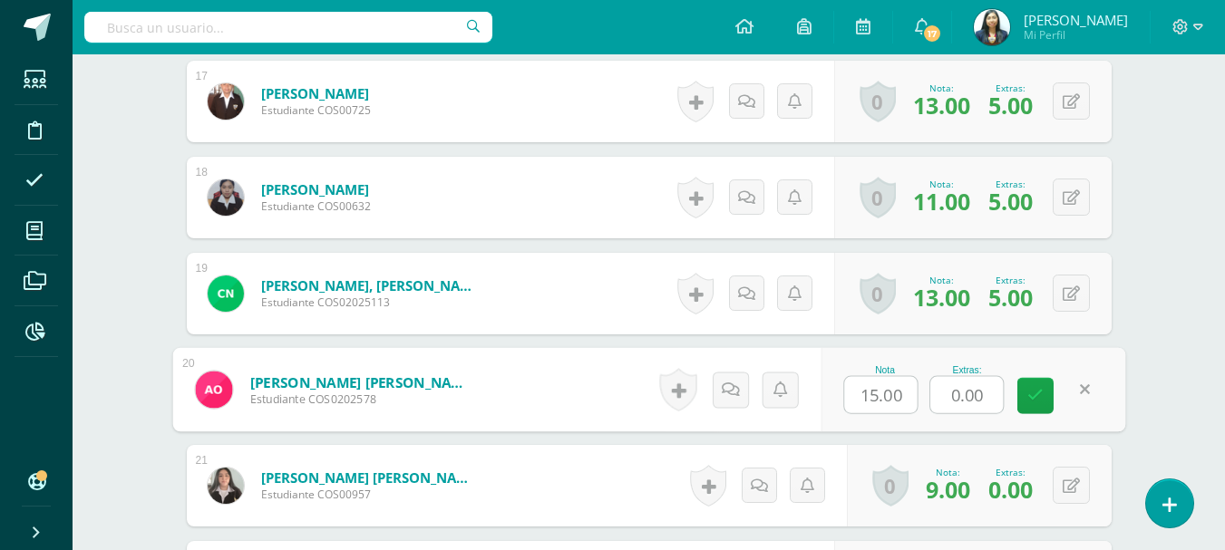
drag, startPoint x: 965, startPoint y: 402, endPoint x: 898, endPoint y: 406, distance: 67.2
click at [898, 406] on div "Nota 15.00 Extras: 0.00" at bounding box center [972, 390] width 305 height 84
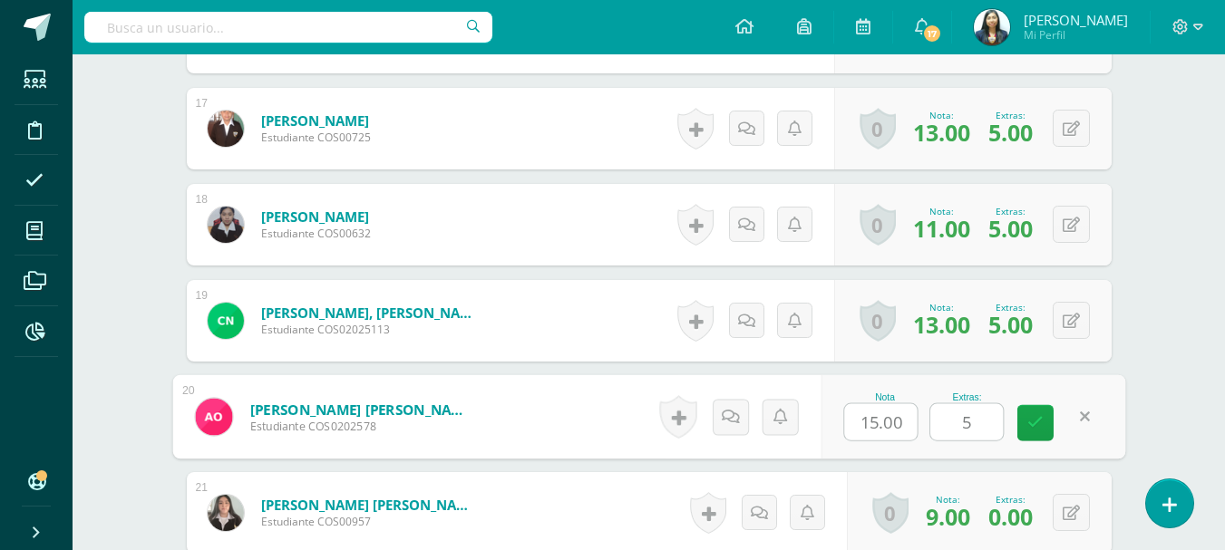
scroll to position [2270, 0]
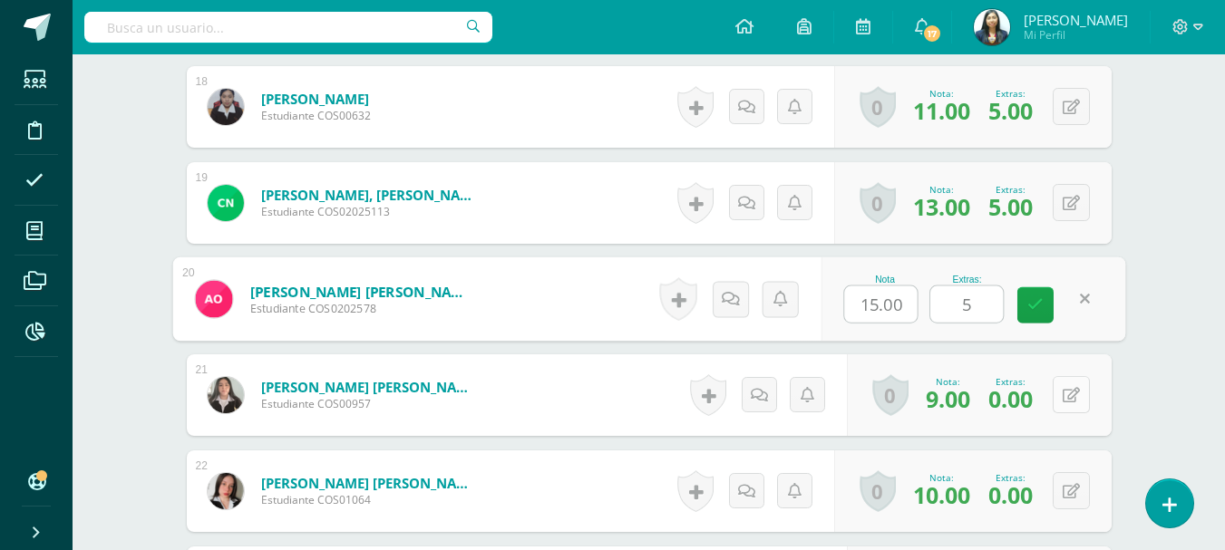
type input "5"
click at [1078, 392] on icon at bounding box center [1070, 395] width 17 height 15
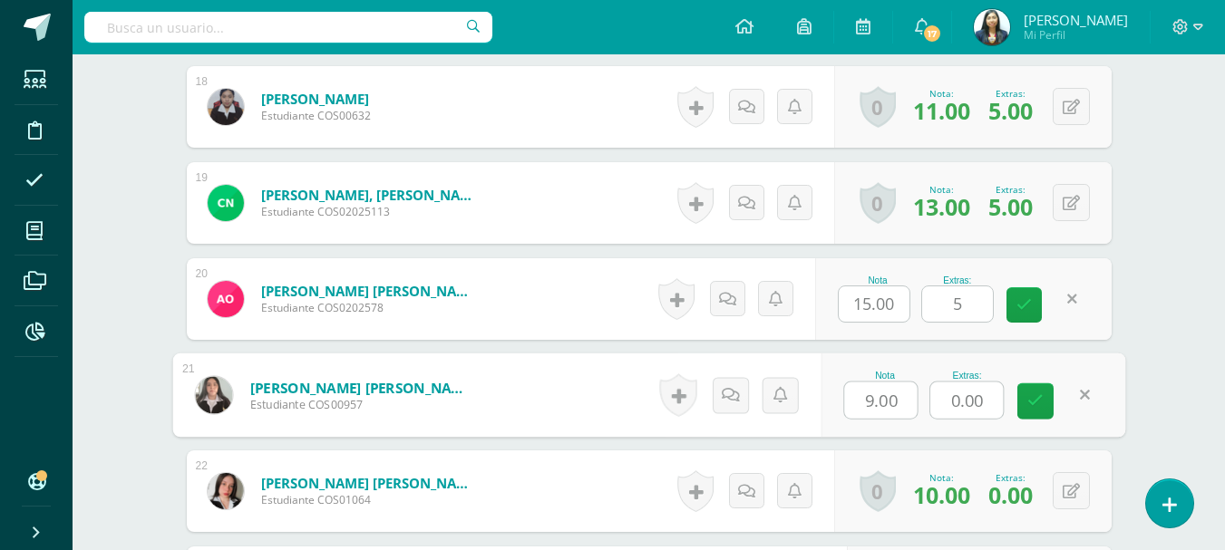
drag, startPoint x: 987, startPoint y: 400, endPoint x: 906, endPoint y: 395, distance: 80.8
click at [910, 406] on div "Nota 9.00 Extras: 0.00" at bounding box center [972, 395] width 305 height 84
type input "4"
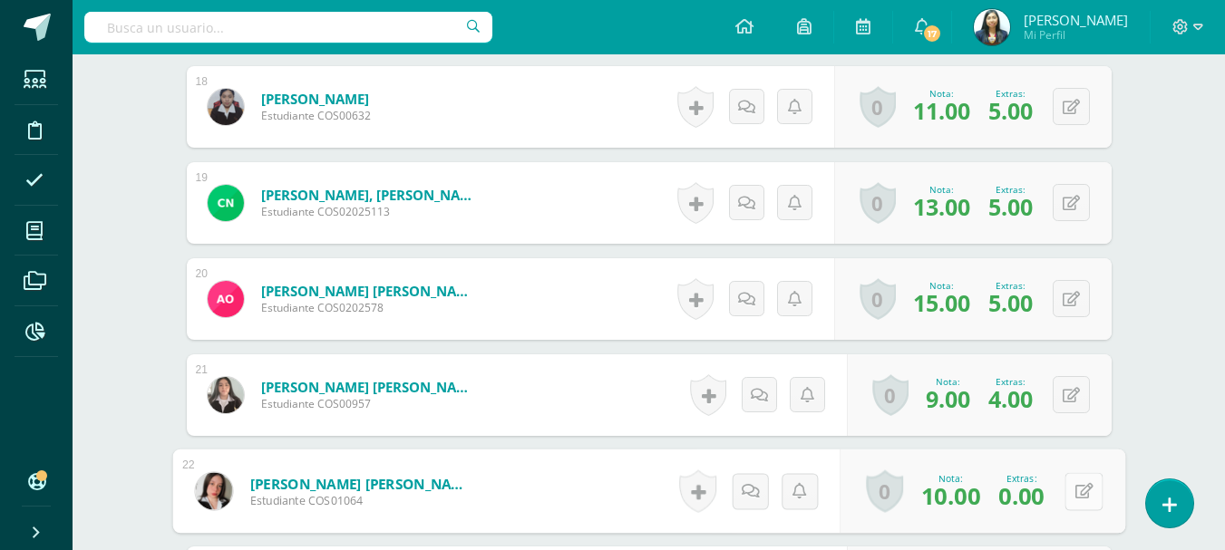
click at [1064, 490] on button at bounding box center [1083, 491] width 38 height 38
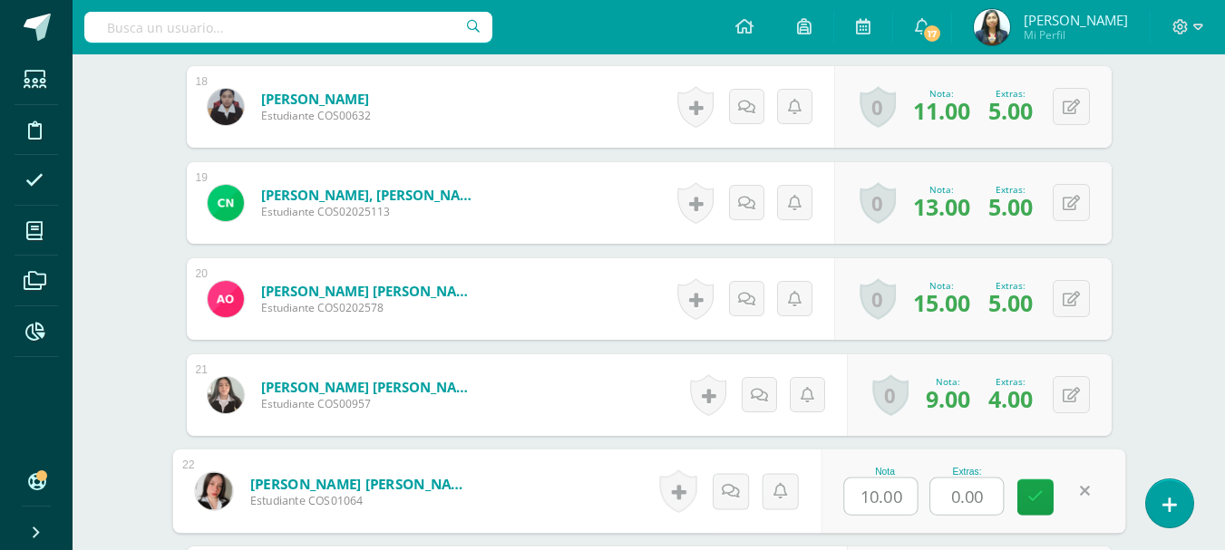
drag, startPoint x: 954, startPoint y: 498, endPoint x: 880, endPoint y: 498, distance: 73.4
click at [880, 498] on div "Nota 10.00 Extras: 0.00" at bounding box center [972, 492] width 305 height 84
type input "5"
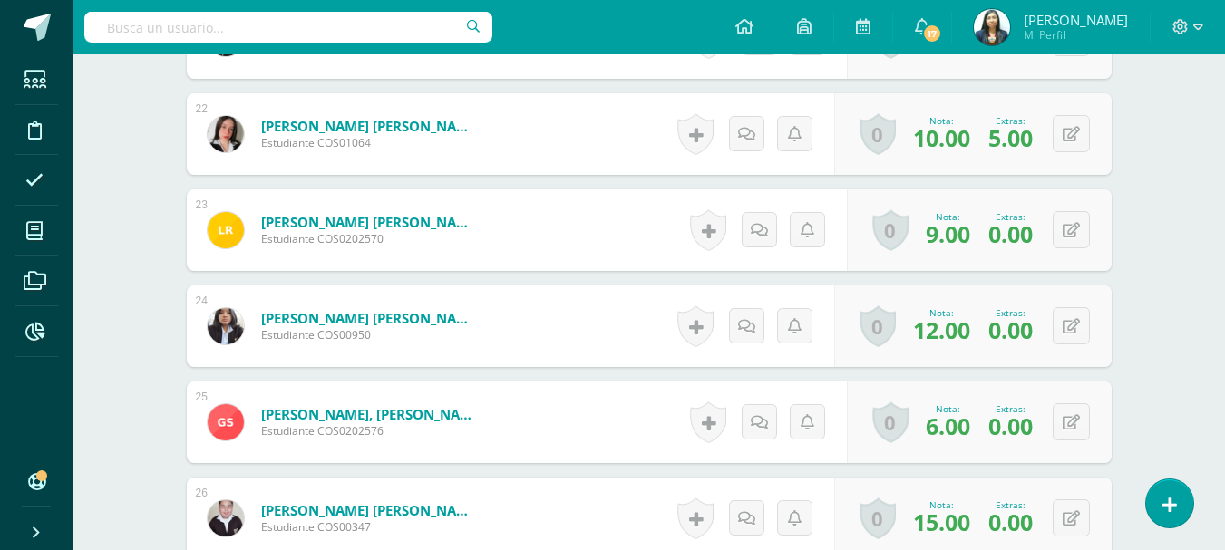
scroll to position [2632, 0]
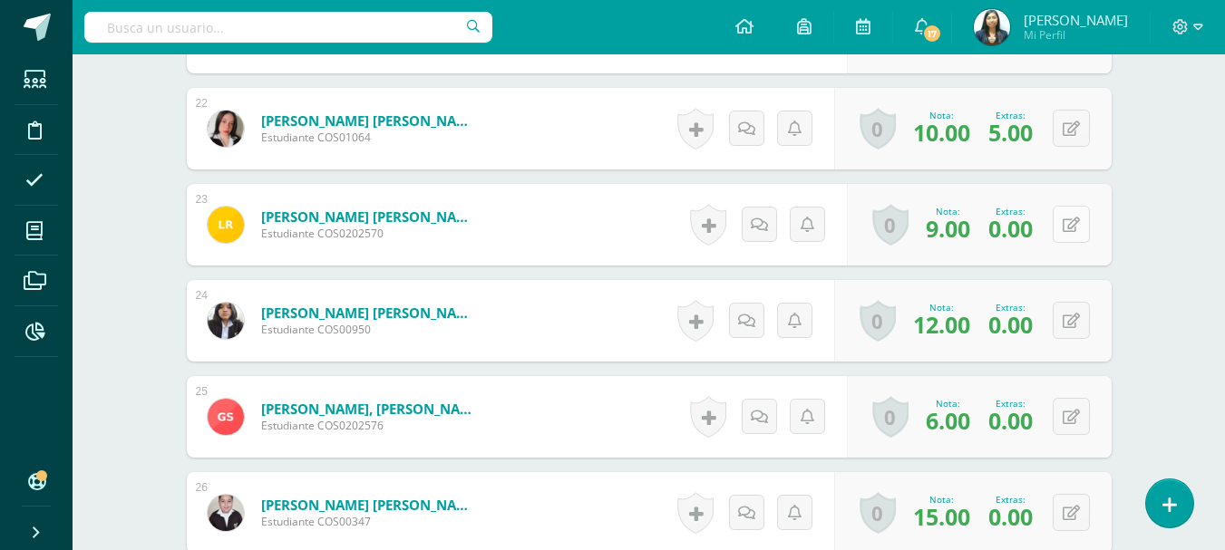
click at [1070, 228] on icon at bounding box center [1070, 225] width 17 height 15
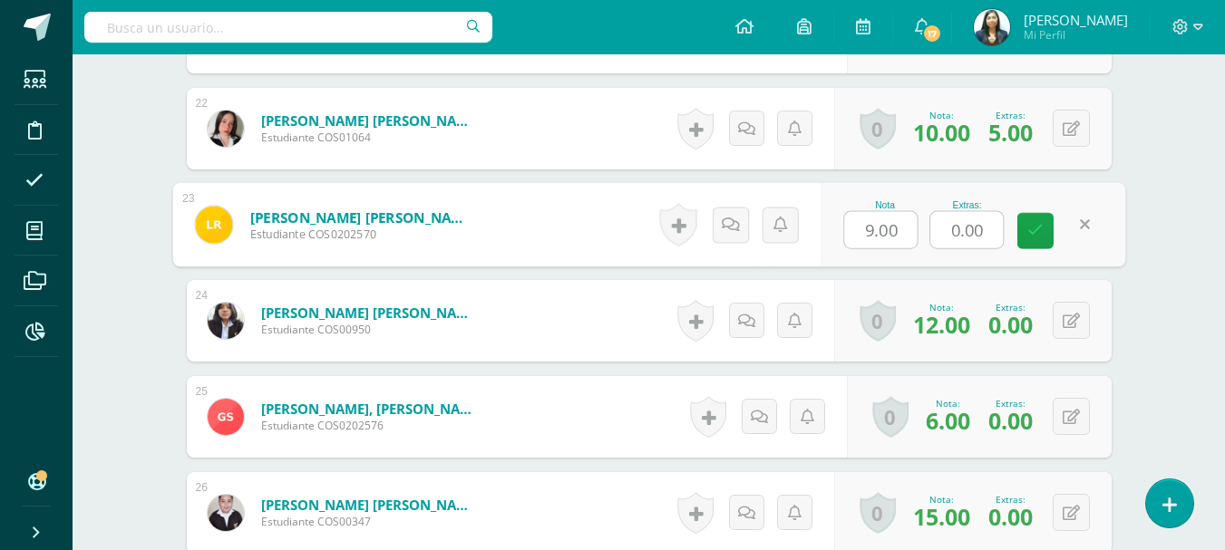
drag, startPoint x: 984, startPoint y: 236, endPoint x: 915, endPoint y: 244, distance: 69.4
click at [915, 244] on div "Nota 9.00 Extras: 0.00" at bounding box center [972, 225] width 305 height 84
type input "4"
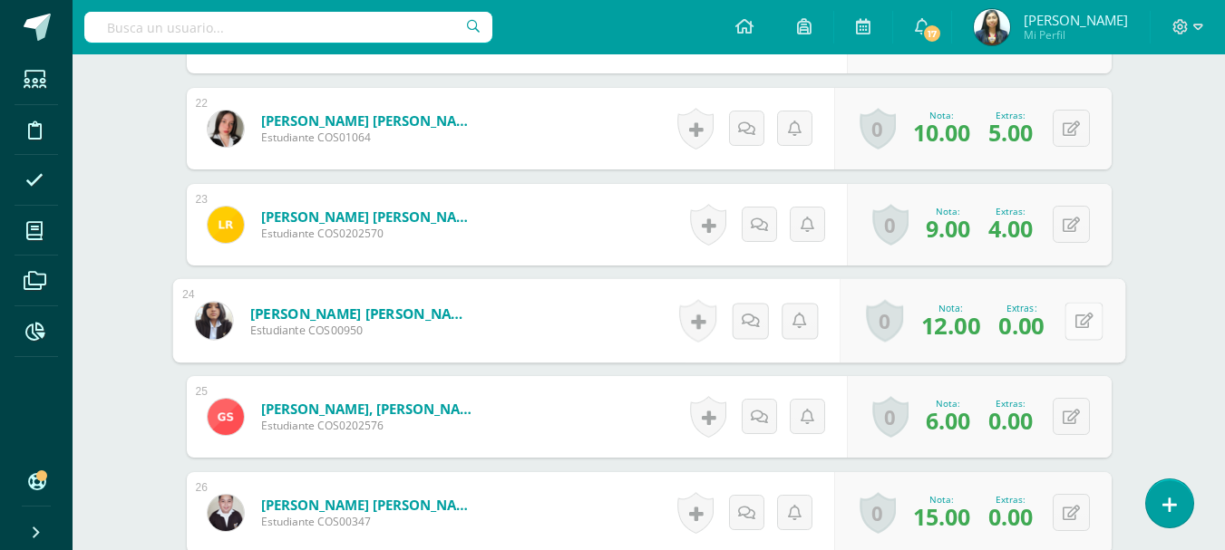
click at [1074, 324] on icon at bounding box center [1083, 320] width 18 height 15
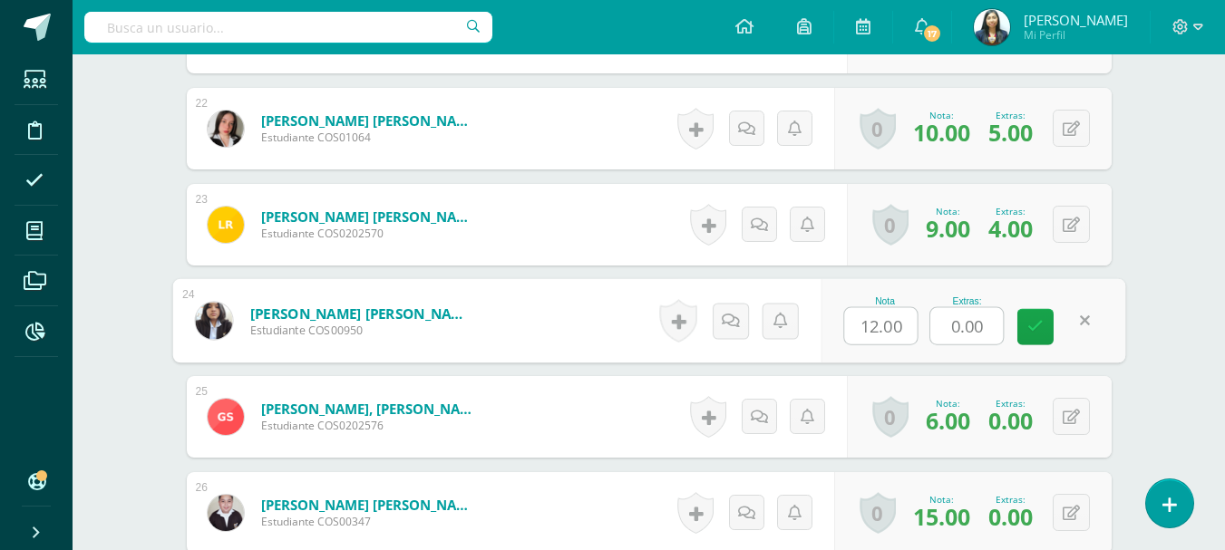
drag, startPoint x: 979, startPoint y: 332, endPoint x: 907, endPoint y: 334, distance: 71.6
click at [912, 339] on div "Nota 12.00 Extras: 0.00" at bounding box center [972, 321] width 305 height 84
type input "4"
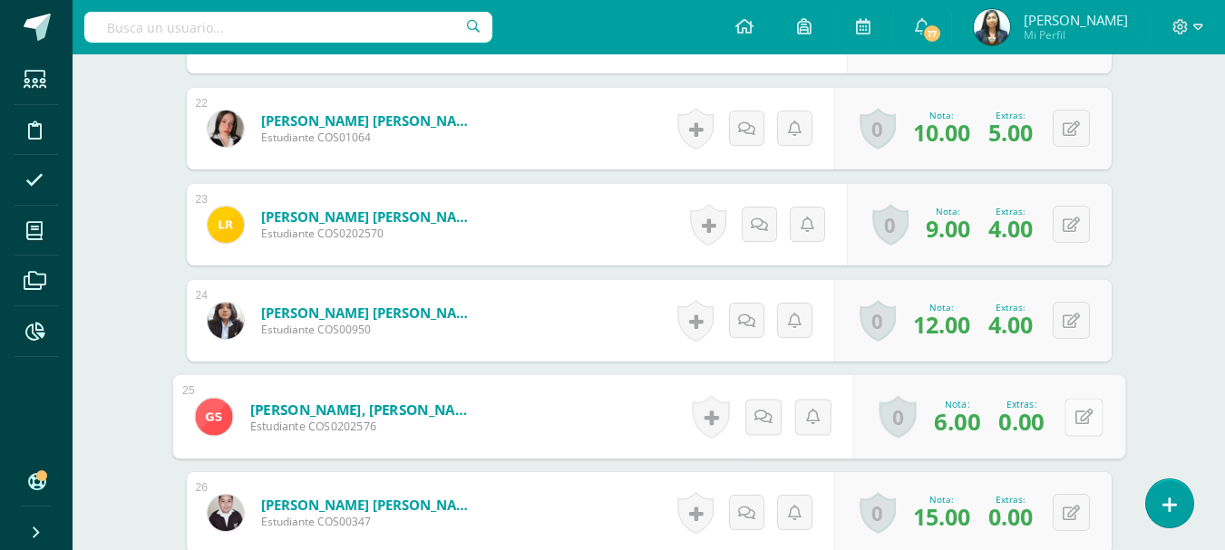
click at [1069, 406] on button at bounding box center [1083, 417] width 38 height 38
drag, startPoint x: 987, startPoint y: 422, endPoint x: 910, endPoint y: 423, distance: 77.0
click at [910, 423] on div "Nota 6.00 Extras: 0.00" at bounding box center [972, 417] width 305 height 84
type input "5"
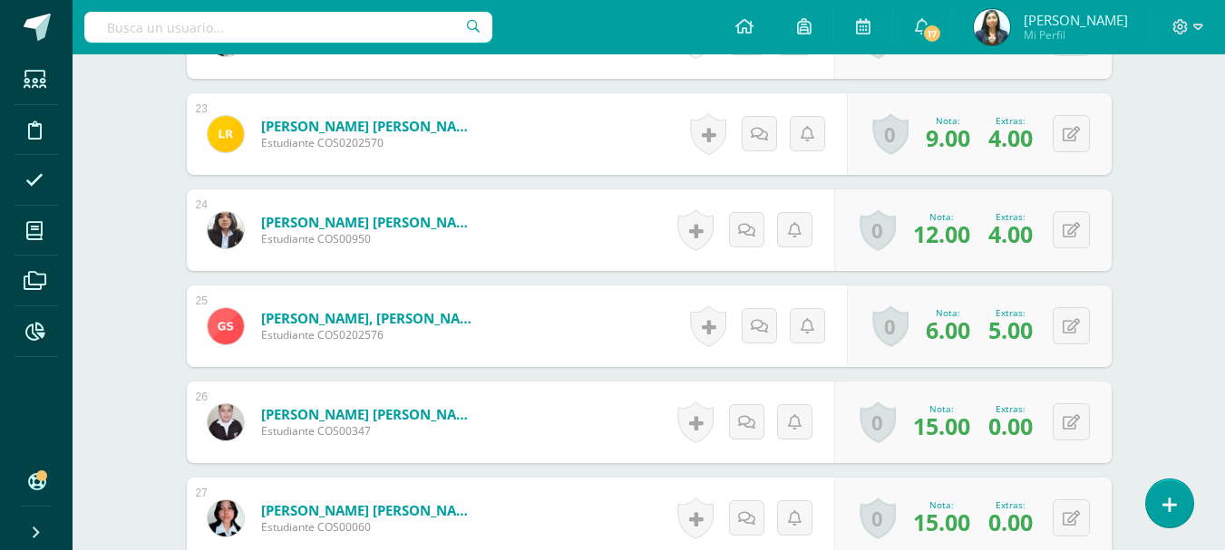
scroll to position [2813, 0]
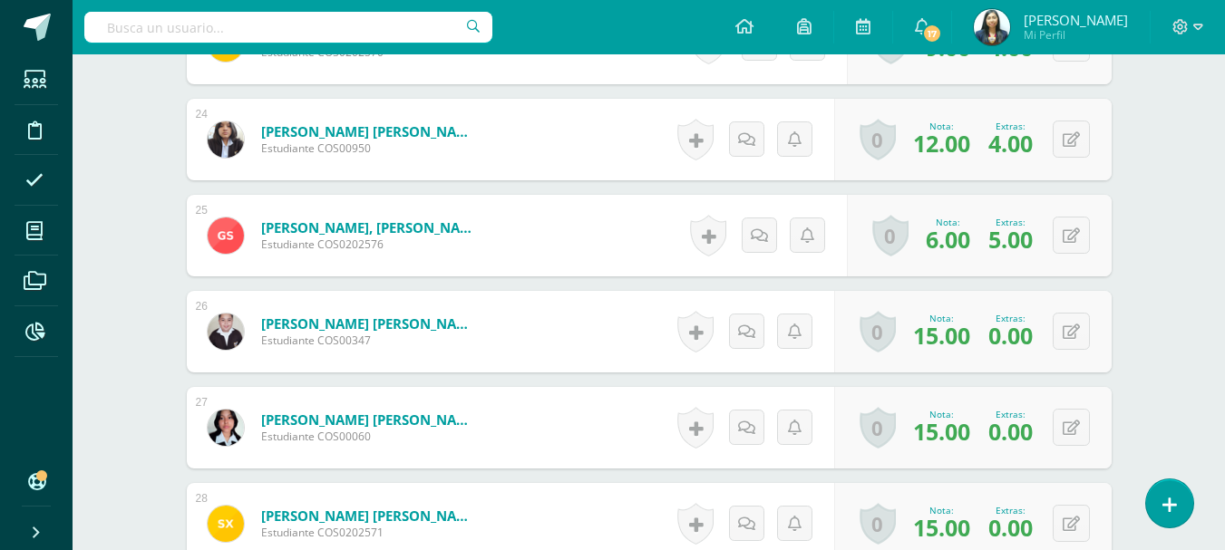
click at [1089, 326] on div "0 Logros Logros obtenidos Aún no hay logros agregados Nota: 15.00 Extras: 0.00" at bounding box center [972, 332] width 277 height 82
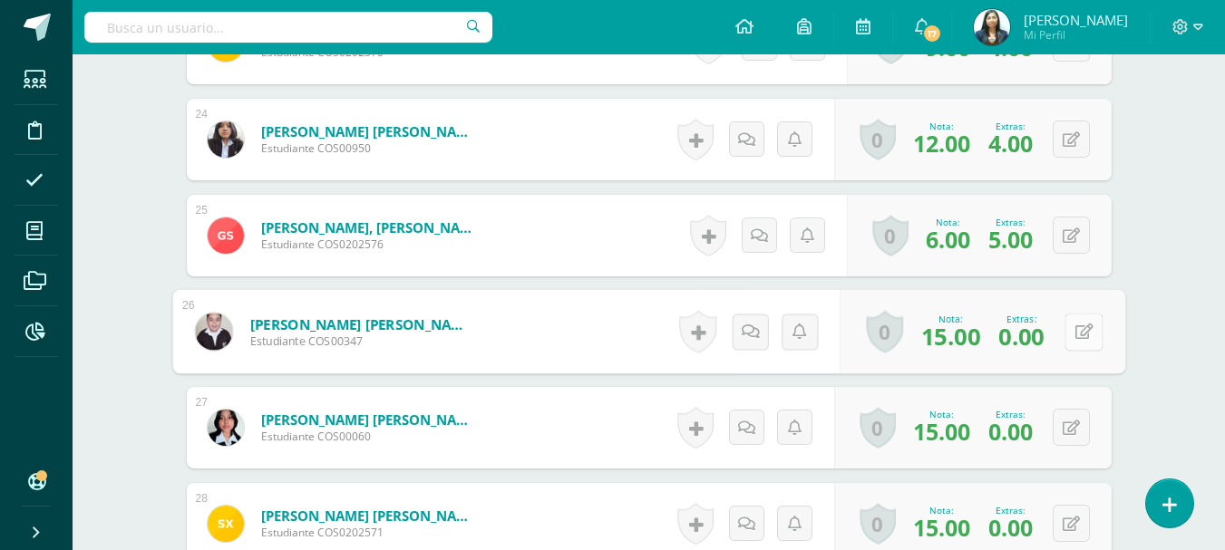
click at [1074, 331] on icon at bounding box center [1083, 331] width 18 height 15
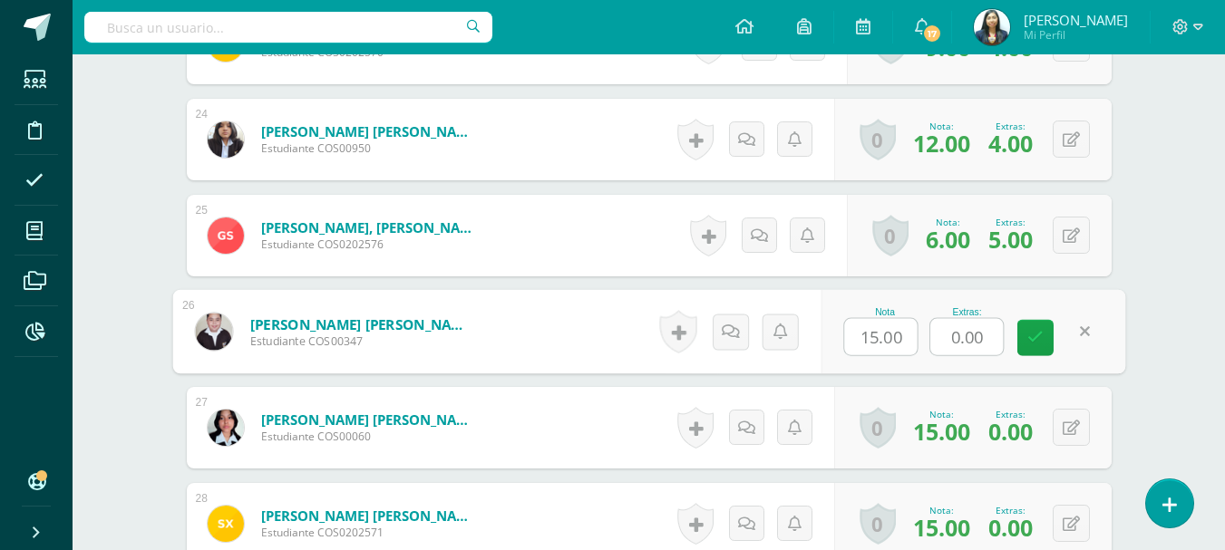
drag, startPoint x: 989, startPoint y: 335, endPoint x: 883, endPoint y: 335, distance: 106.0
click at [883, 335] on div "Nota 15.00 Extras: 0.00" at bounding box center [972, 332] width 305 height 84
type input "3"
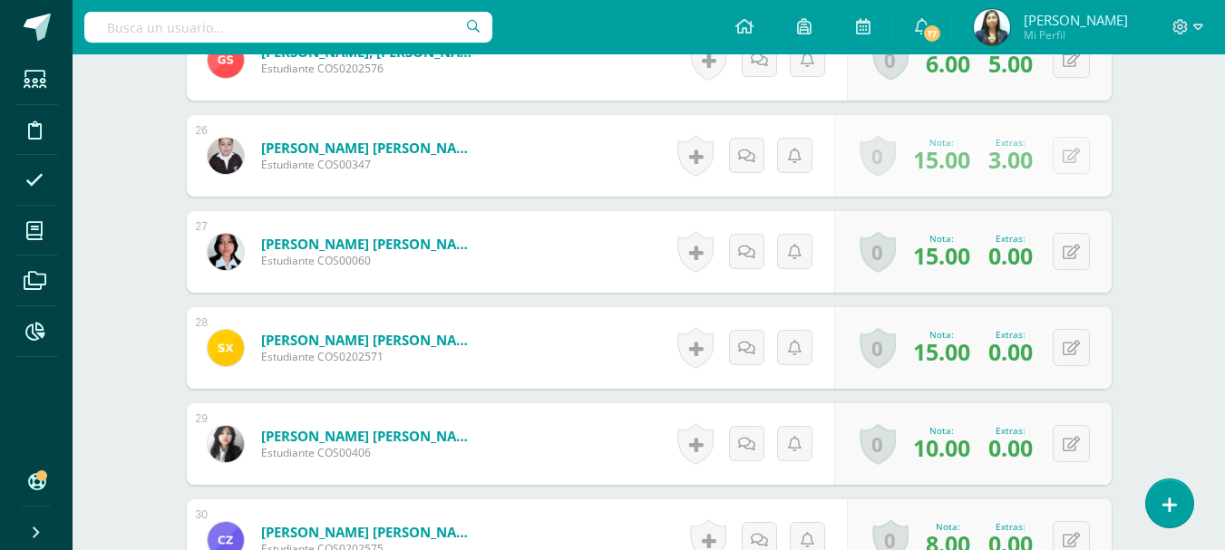
scroll to position [2995, 0]
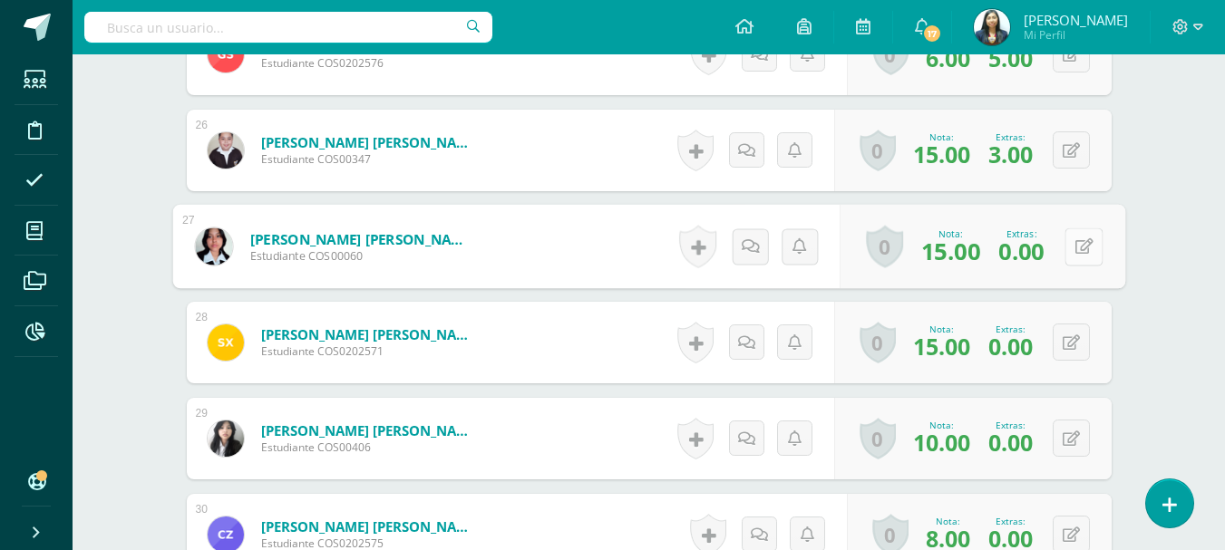
click at [1064, 248] on button at bounding box center [1083, 246] width 38 height 38
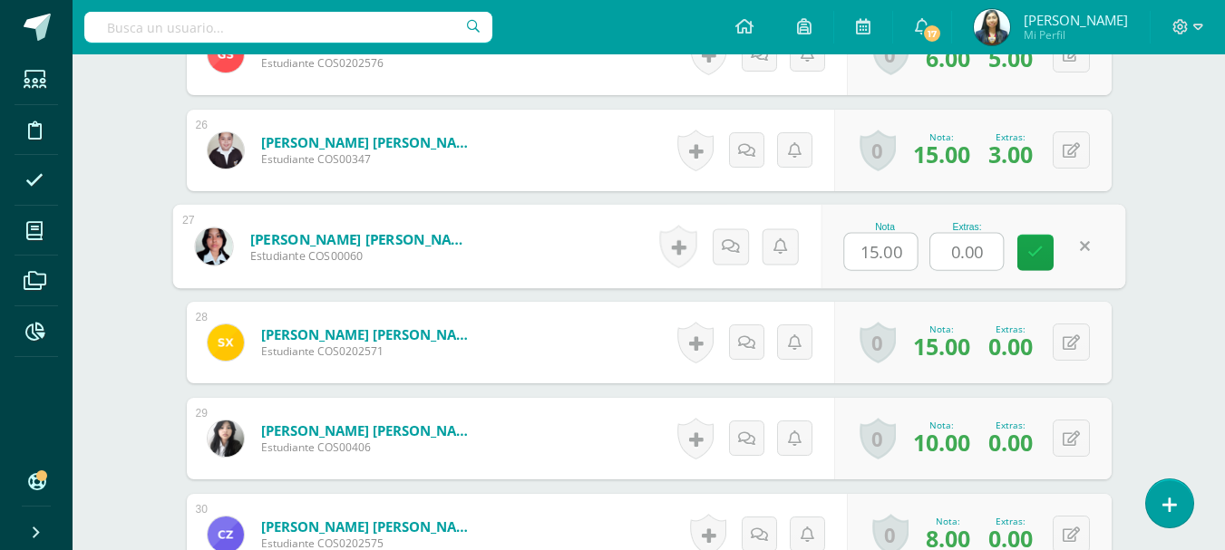
drag, startPoint x: 989, startPoint y: 248, endPoint x: 938, endPoint y: 254, distance: 51.0
click at [938, 254] on input "0.00" at bounding box center [966, 252] width 73 height 36
type input "3"
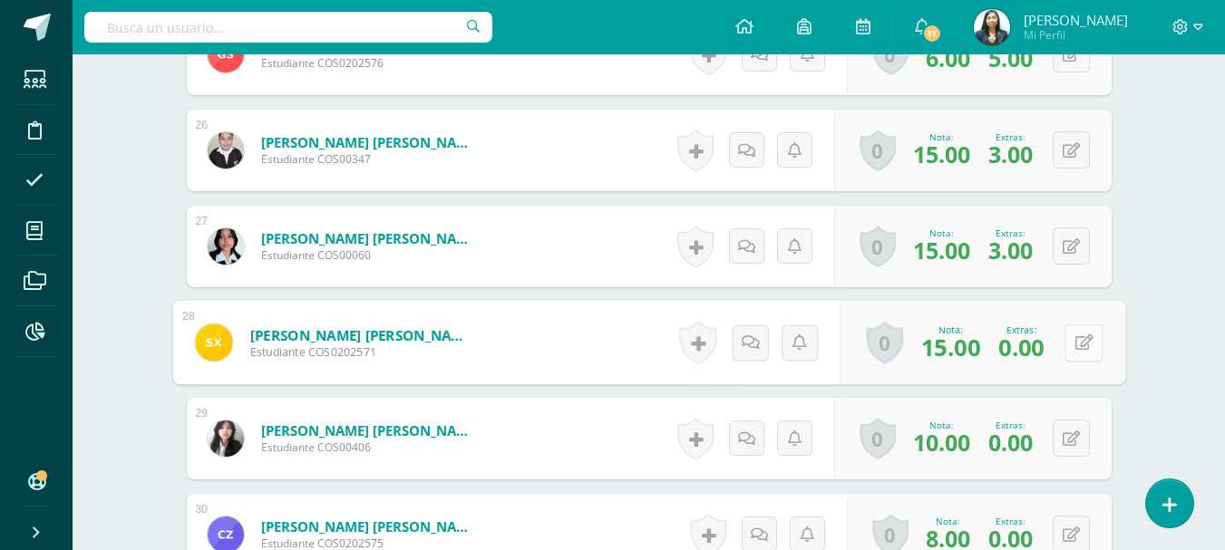
click at [1078, 340] on icon at bounding box center [1083, 341] width 18 height 15
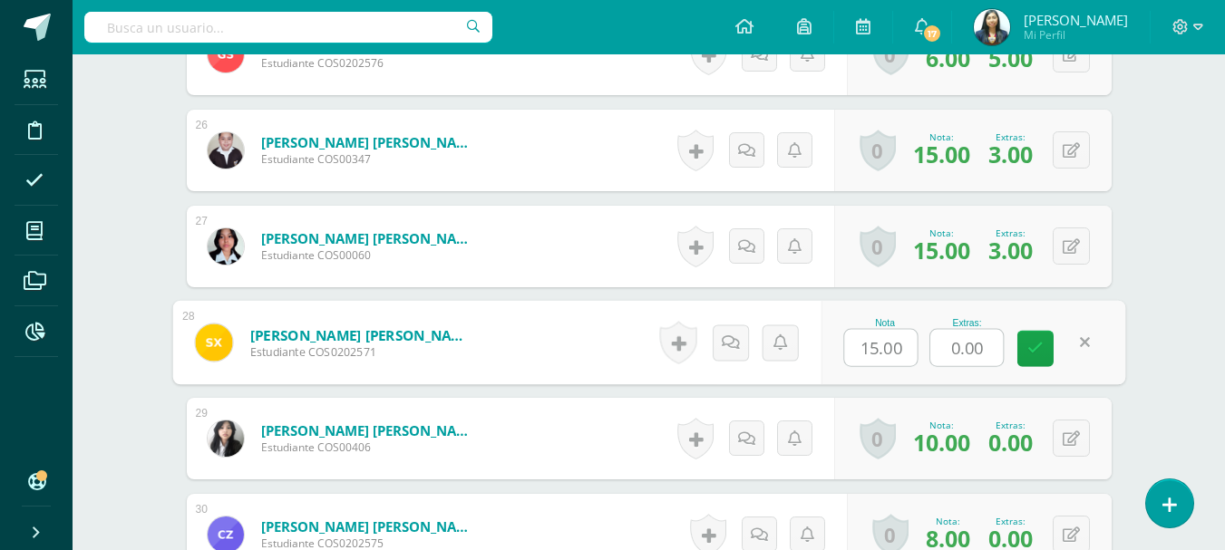
drag, startPoint x: 989, startPoint y: 351, endPoint x: 932, endPoint y: 349, distance: 57.1
click at [934, 355] on input "0.00" at bounding box center [966, 348] width 73 height 36
type input "3"
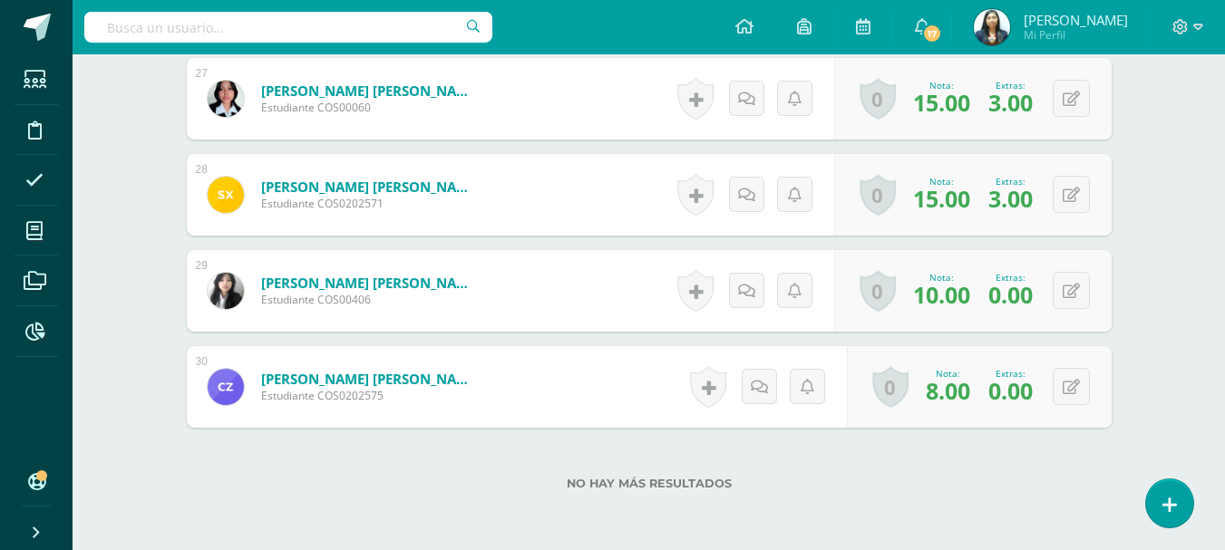
scroll to position [3176, 0]
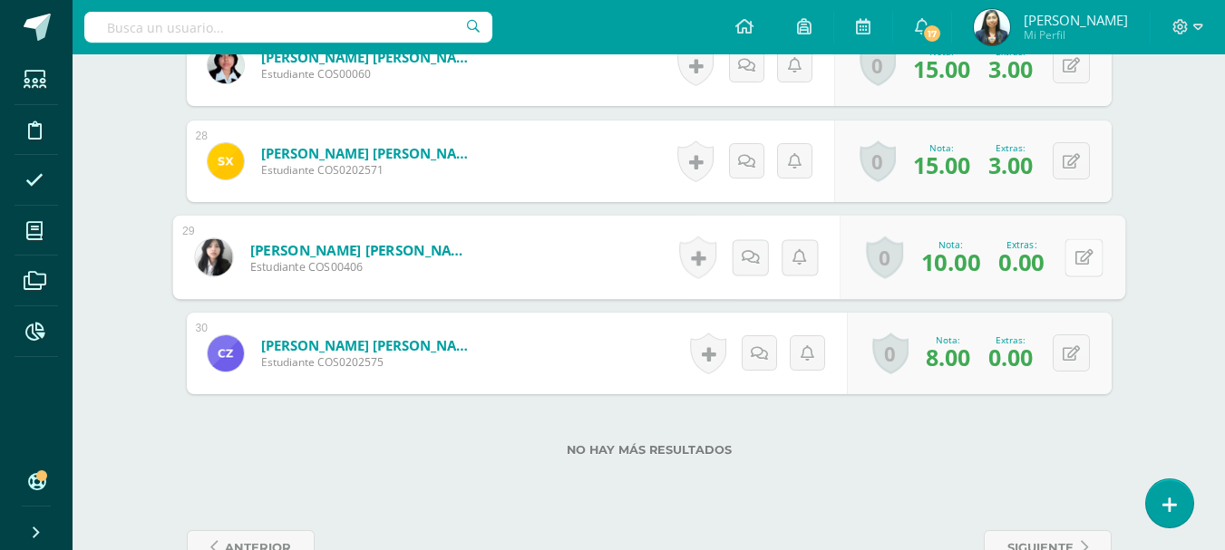
click at [1078, 253] on icon at bounding box center [1083, 256] width 18 height 15
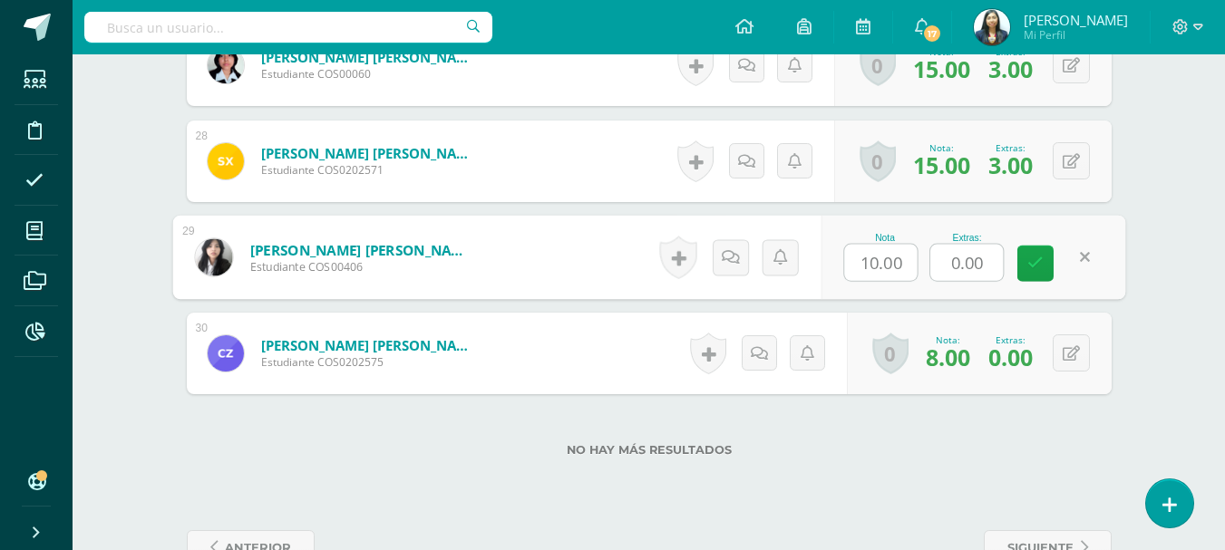
drag, startPoint x: 1002, startPoint y: 264, endPoint x: 886, endPoint y: 268, distance: 116.1
click at [886, 268] on div "Nota 10.00 Extras: 0.00" at bounding box center [972, 258] width 305 height 84
type input "3"
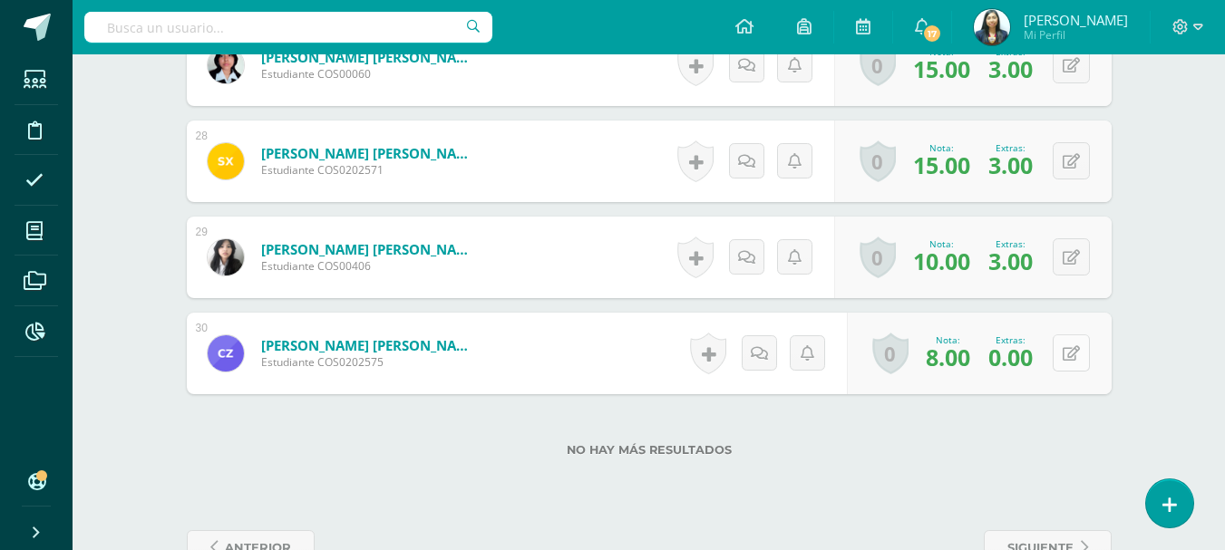
click at [1065, 353] on button at bounding box center [1070, 352] width 37 height 37
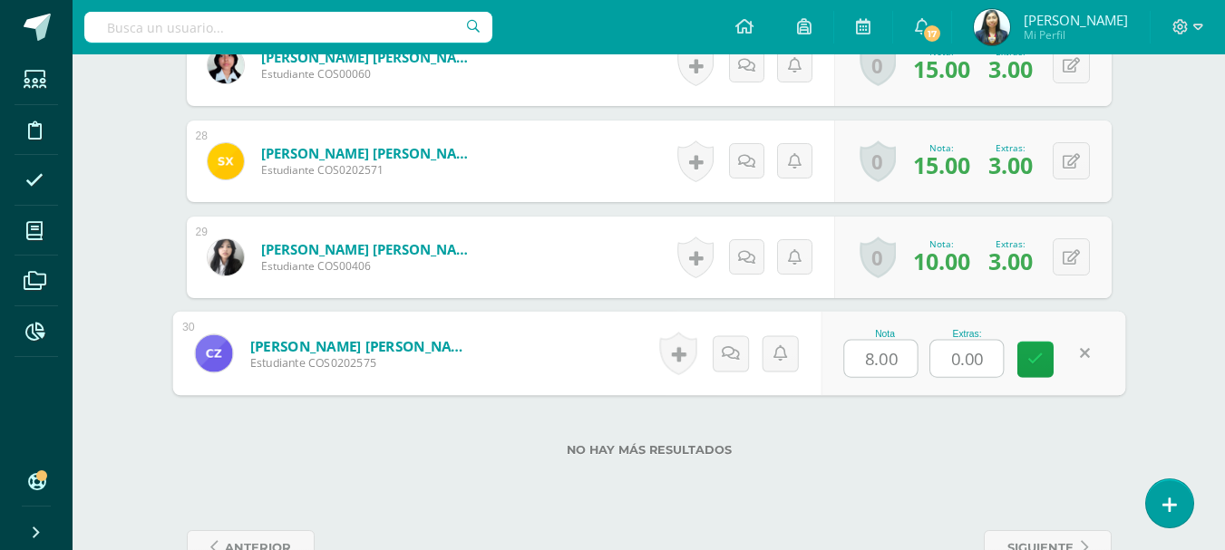
drag, startPoint x: 976, startPoint y: 357, endPoint x: 934, endPoint y: 360, distance: 42.7
click at [934, 360] on input "0.00" at bounding box center [966, 359] width 73 height 36
type input "5"
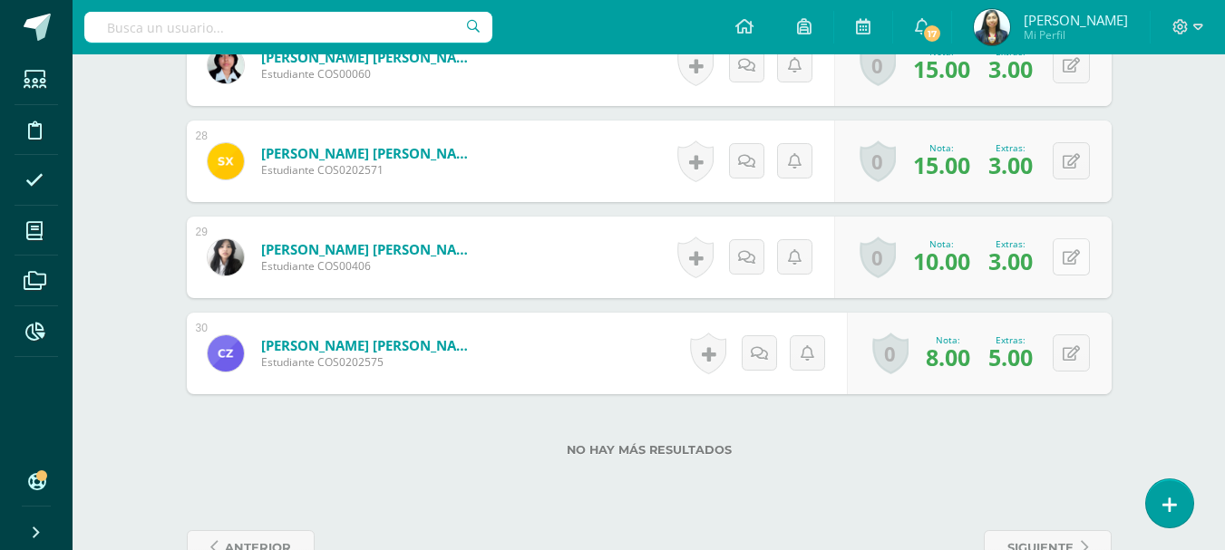
click at [1074, 269] on button at bounding box center [1070, 256] width 37 height 37
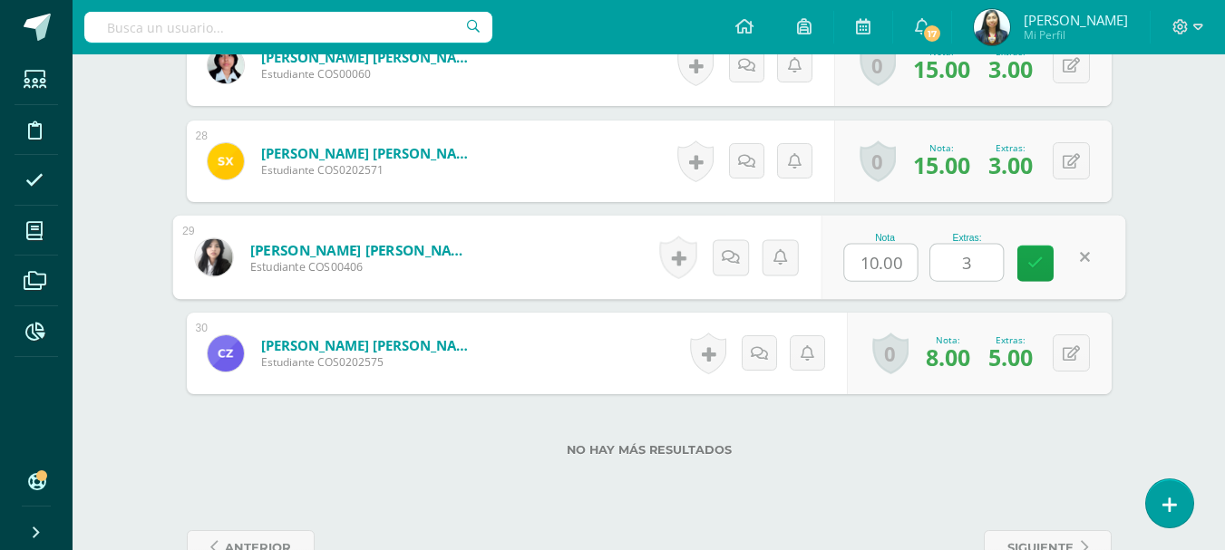
drag, startPoint x: 982, startPoint y: 263, endPoint x: 940, endPoint y: 264, distance: 41.7
click at [940, 264] on input "3" at bounding box center [966, 263] width 73 height 36
type input "5"
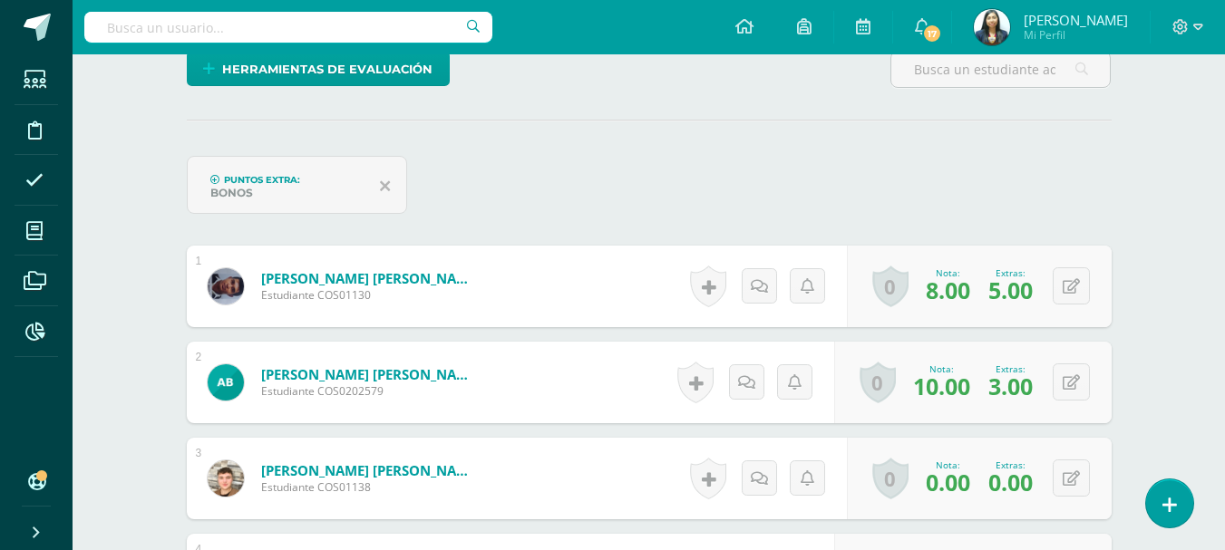
scroll to position [0, 0]
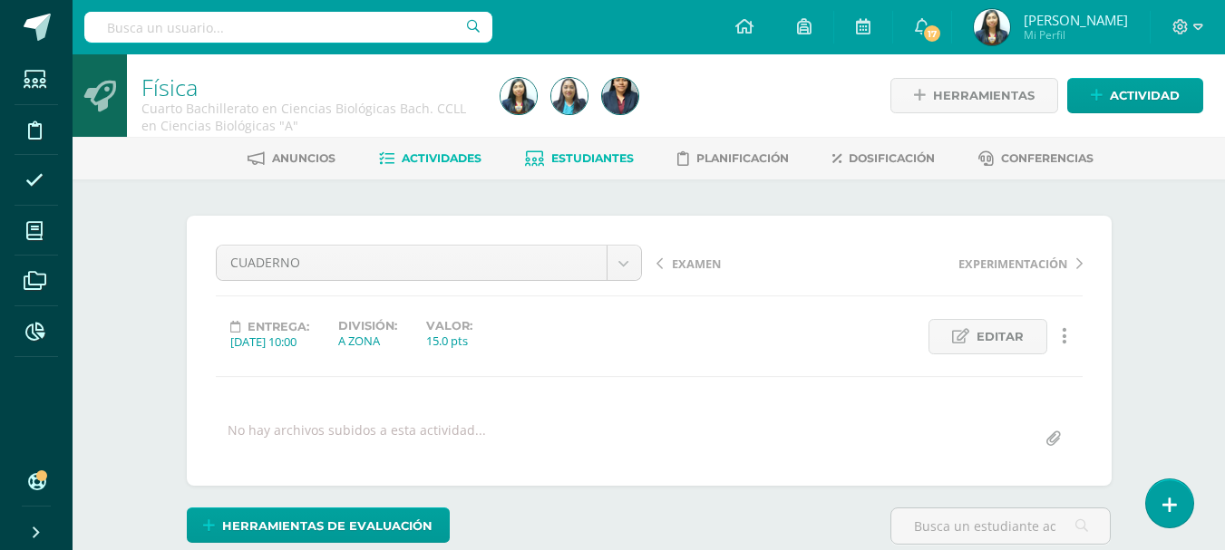
click at [557, 166] on link "Estudiantes" at bounding box center [579, 158] width 109 height 29
click at [556, 166] on link "Estudiantes" at bounding box center [579, 158] width 109 height 29
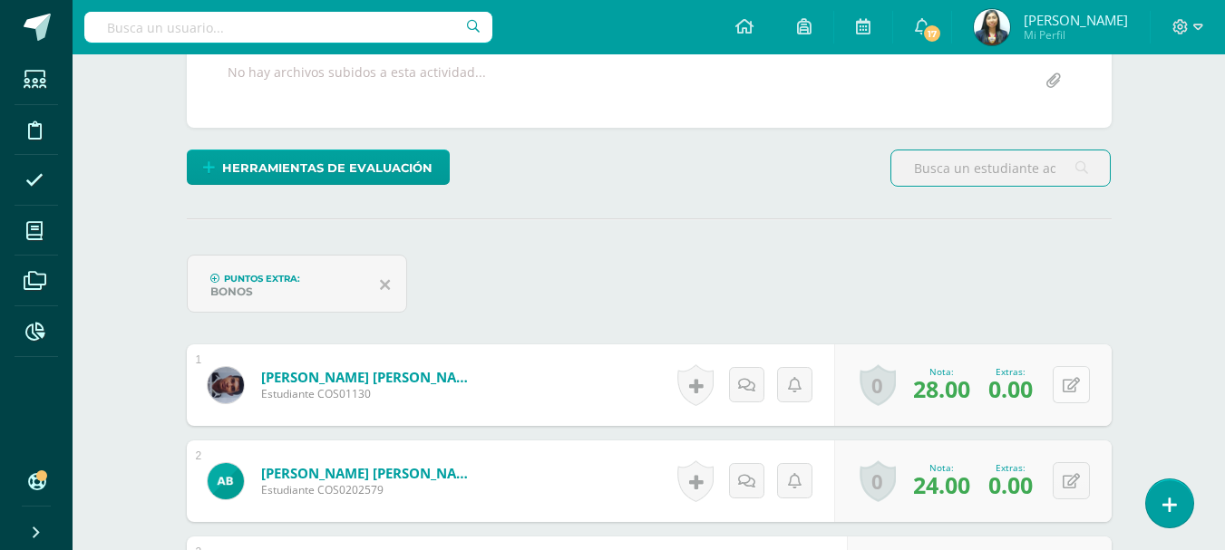
scroll to position [359, 0]
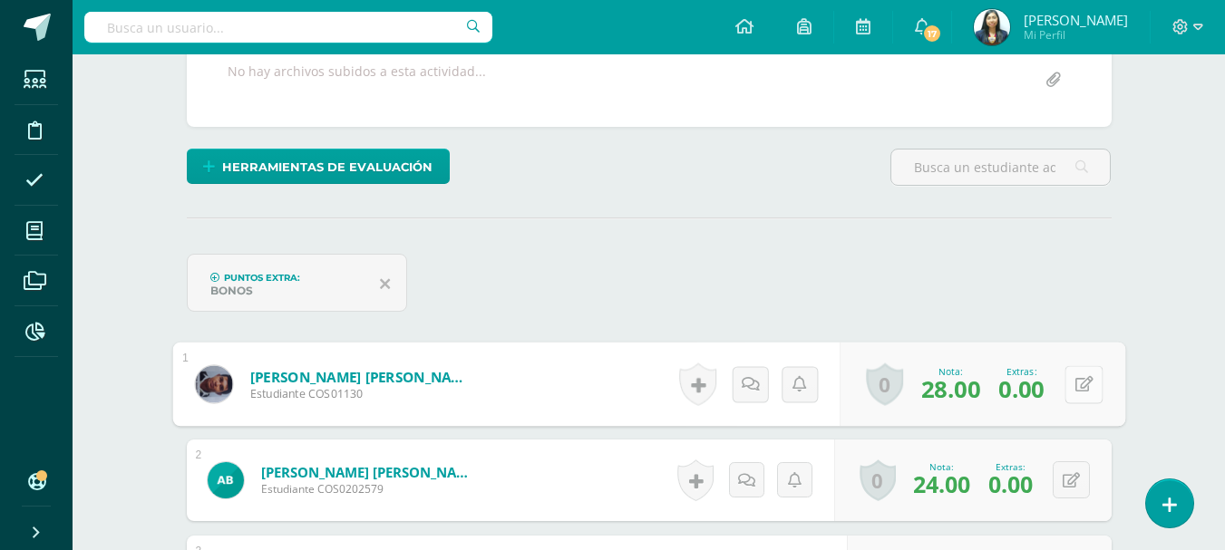
click at [1079, 384] on button at bounding box center [1083, 384] width 38 height 38
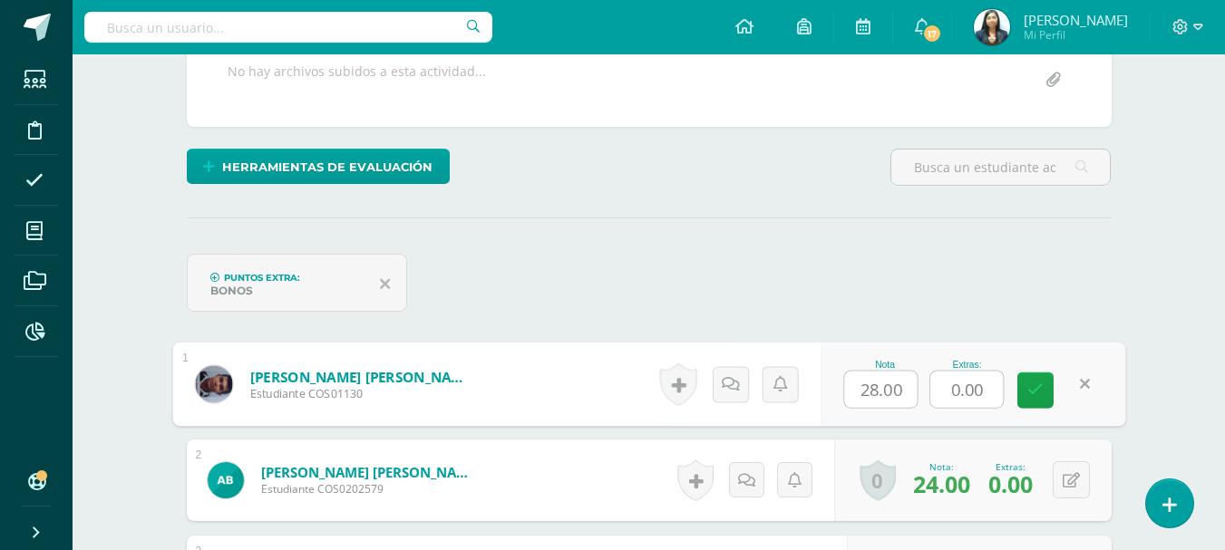
drag, startPoint x: 983, startPoint y: 387, endPoint x: 911, endPoint y: 395, distance: 73.0
click at [911, 395] on div "Nota 28.00 Extras: 0.00" at bounding box center [972, 385] width 305 height 84
type input "5"
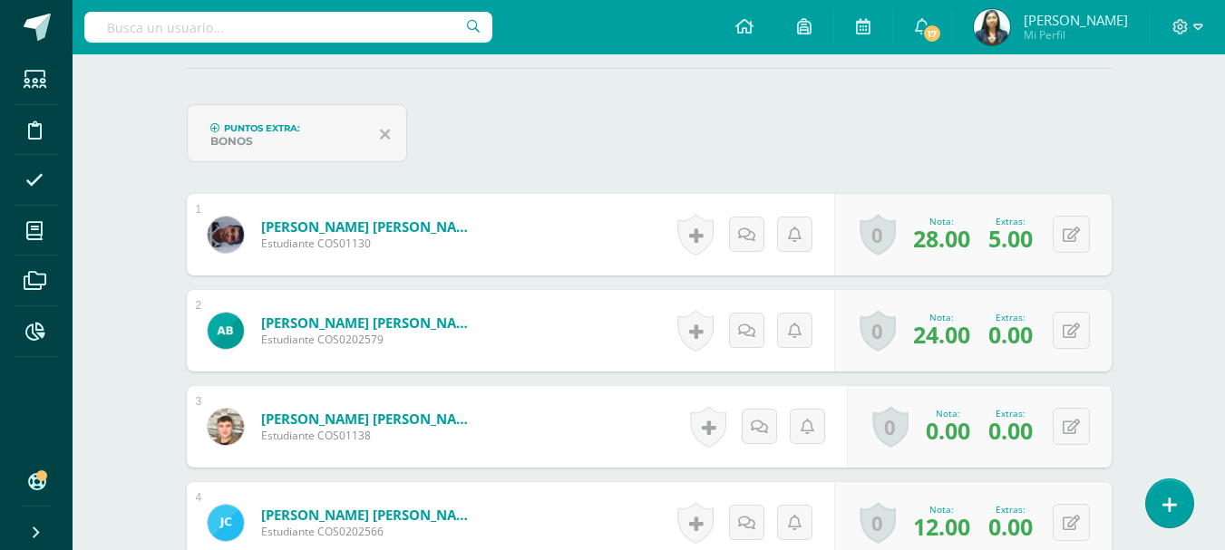
scroll to position [540, 0]
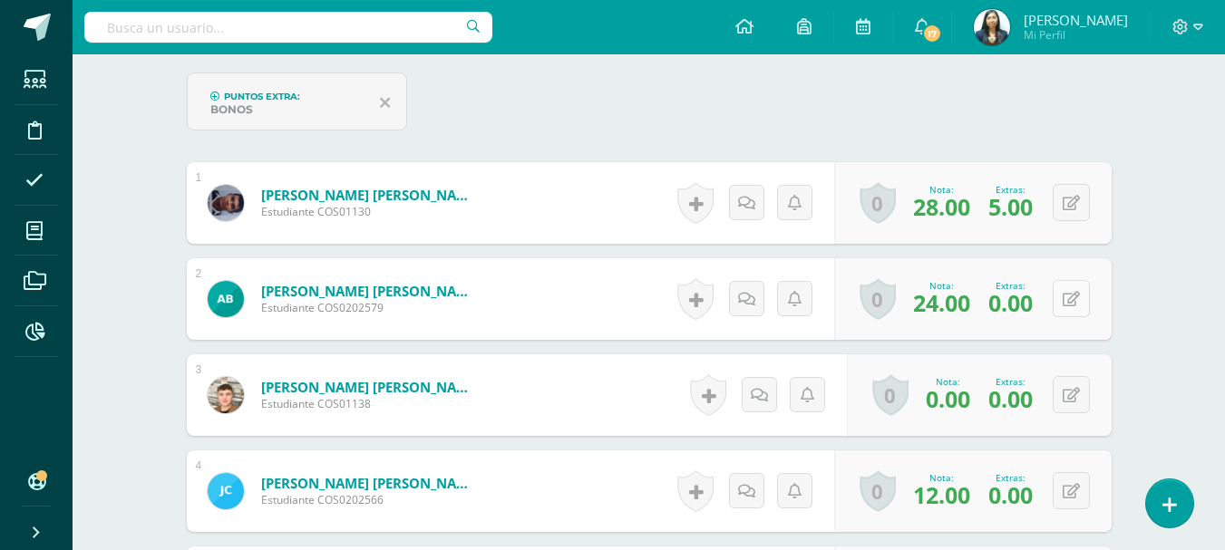
click at [1066, 292] on button at bounding box center [1070, 298] width 37 height 37
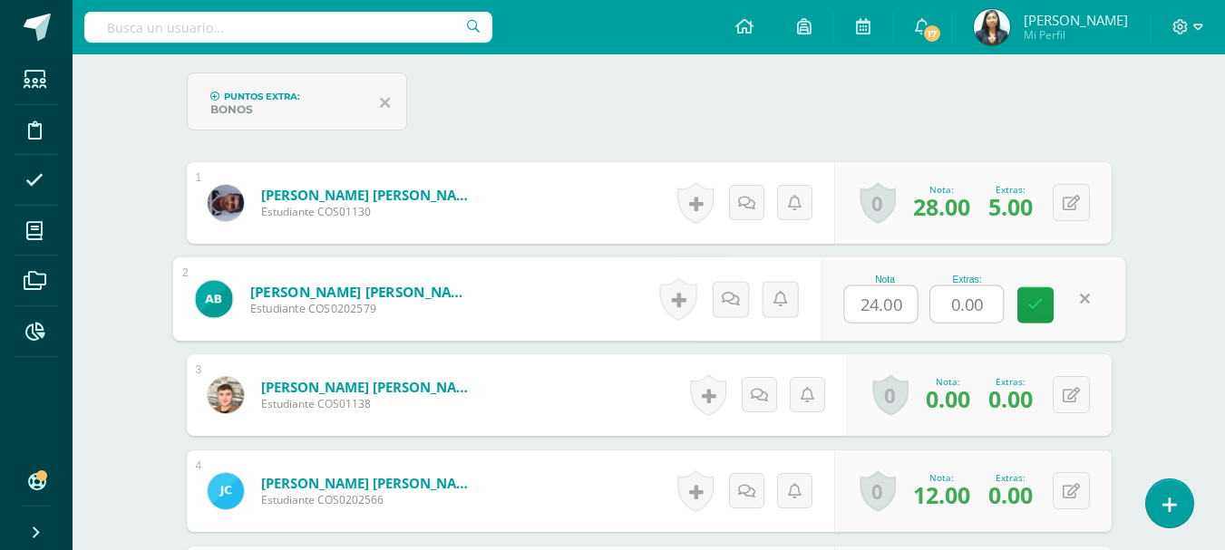
drag, startPoint x: 977, startPoint y: 300, endPoint x: 915, endPoint y: 298, distance: 62.6
click at [915, 298] on div "Nota 24.00 Extras: 0.00" at bounding box center [972, 299] width 305 height 84
drag, startPoint x: 993, startPoint y: 305, endPoint x: 891, endPoint y: 283, distance: 104.7
click at [900, 299] on div "Nota 24.00 Extras: 0.00" at bounding box center [972, 299] width 305 height 84
type input "3"
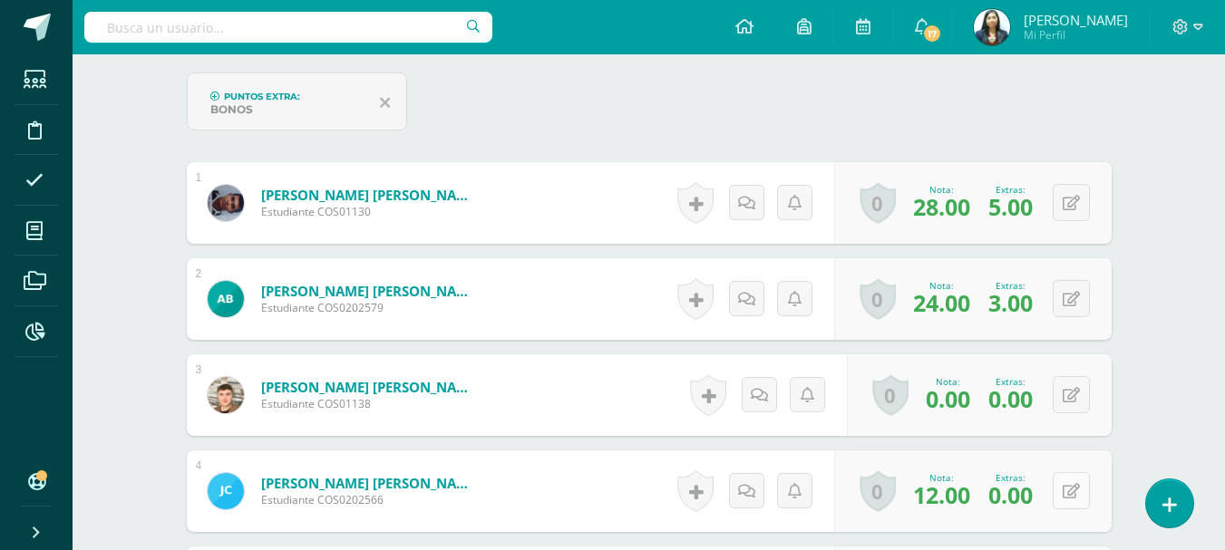
click at [1060, 475] on button at bounding box center [1070, 490] width 37 height 37
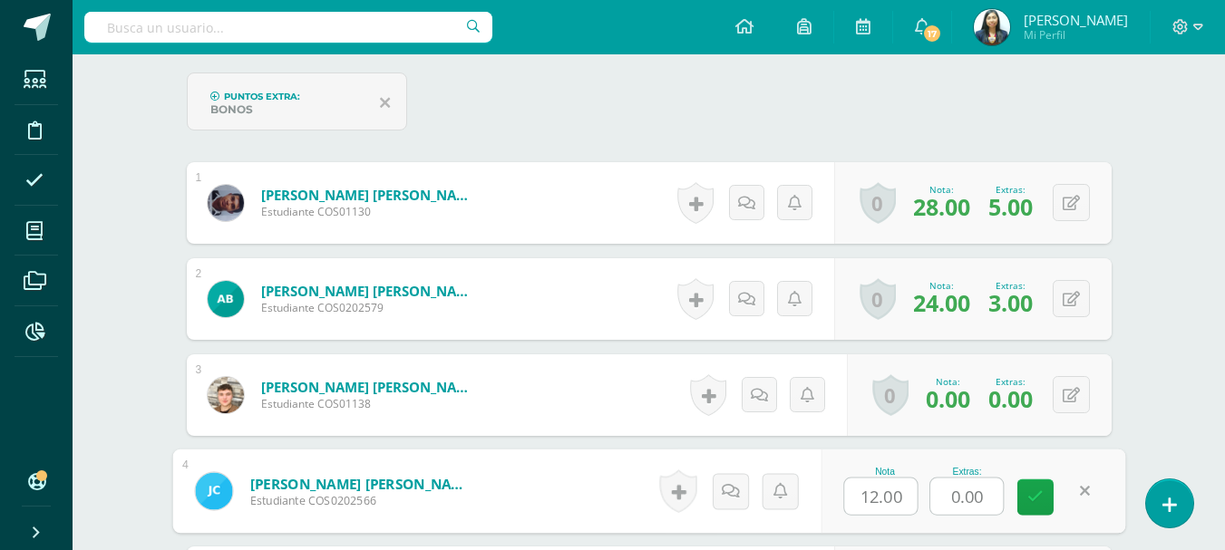
drag, startPoint x: 989, startPoint y: 493, endPoint x: 924, endPoint y: 492, distance: 65.3
click at [924, 493] on div "Nota 12.00 Extras: 0.00" at bounding box center [972, 492] width 305 height 84
type input "3"
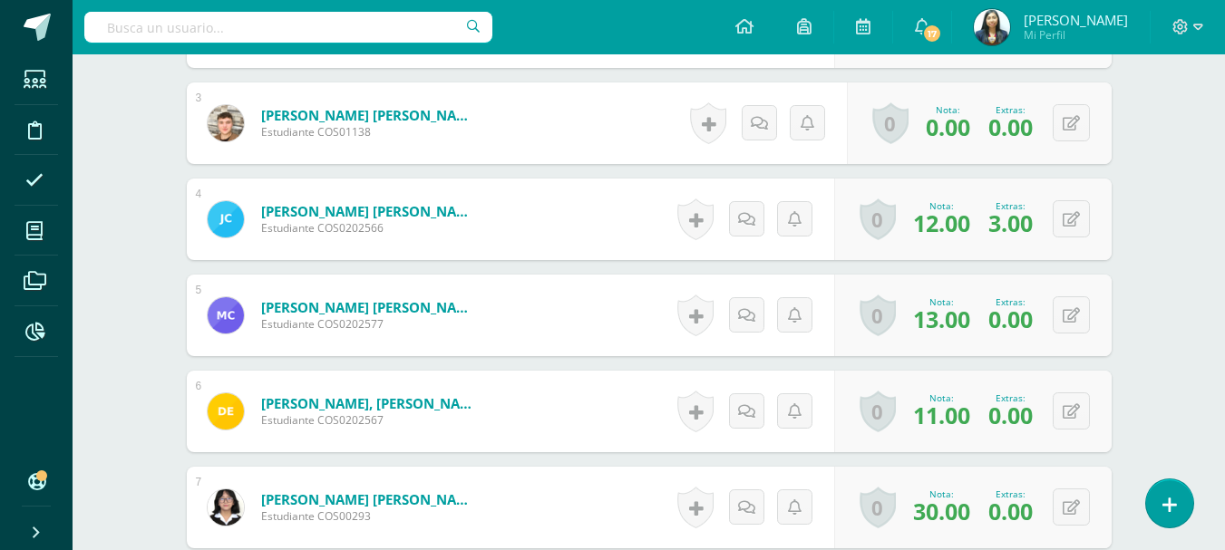
scroll to position [903, 0]
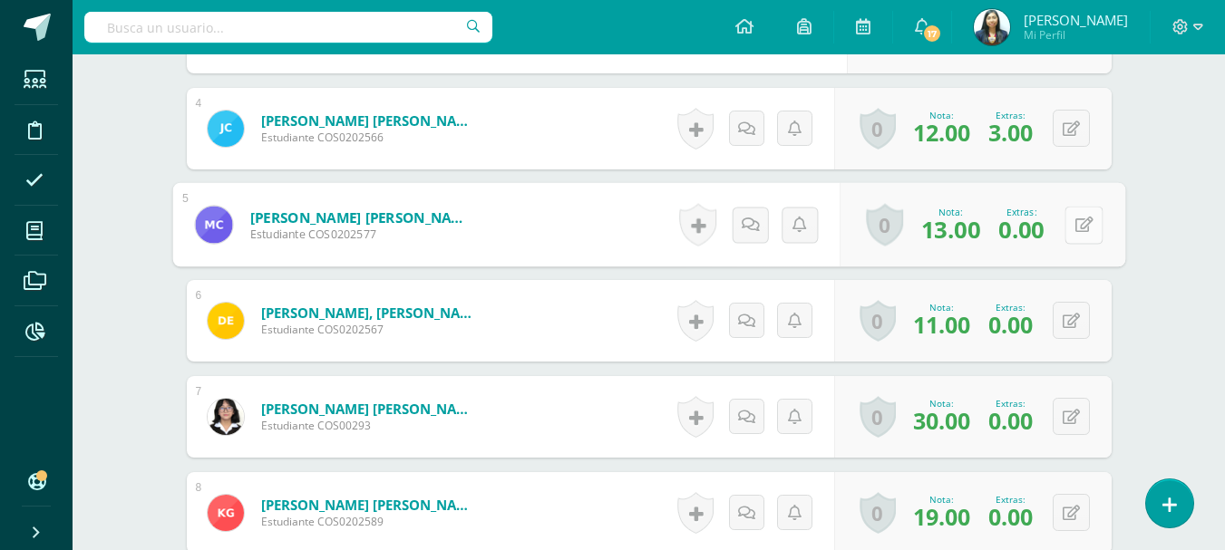
click at [1059, 216] on div "0 Logros Logros obtenidos Aún no hay logros agregados Nota: 13.00 Extras: 0.00" at bounding box center [982, 225] width 286 height 84
click at [1073, 225] on button at bounding box center [1083, 225] width 38 height 38
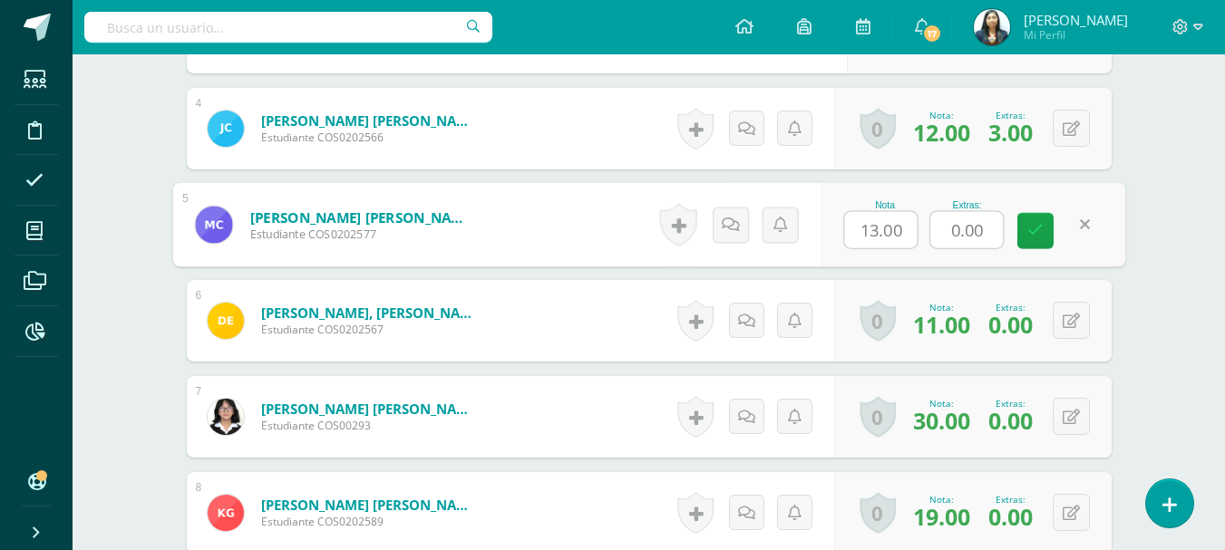
drag, startPoint x: 986, startPoint y: 226, endPoint x: 896, endPoint y: 232, distance: 90.0
click at [905, 239] on div "Nota 13.00 Extras: 0.00" at bounding box center [972, 225] width 305 height 84
type input "4"
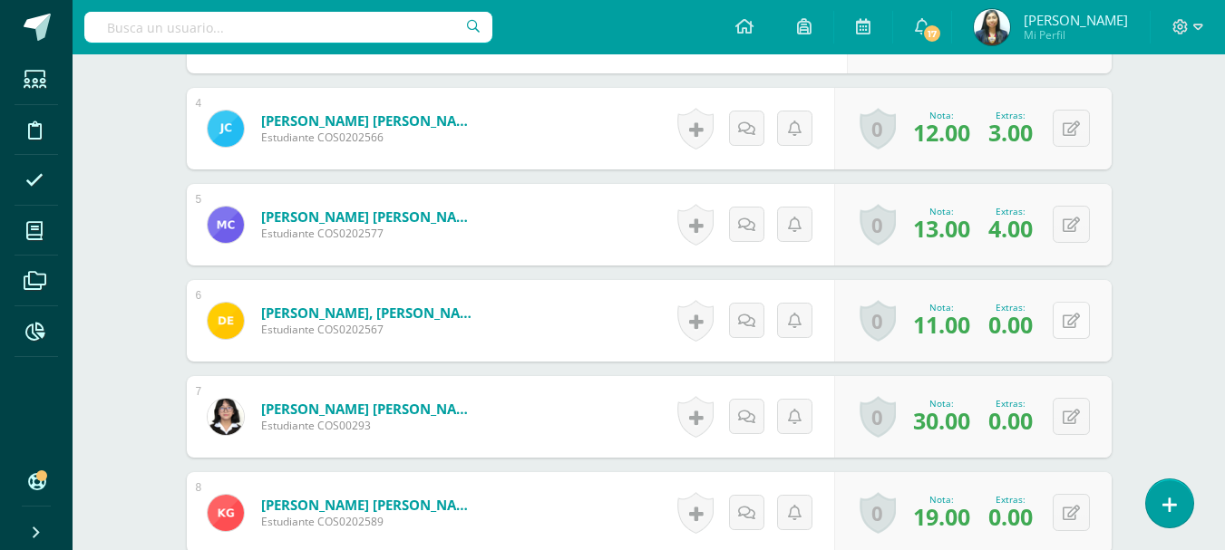
click at [1063, 309] on button at bounding box center [1070, 320] width 37 height 37
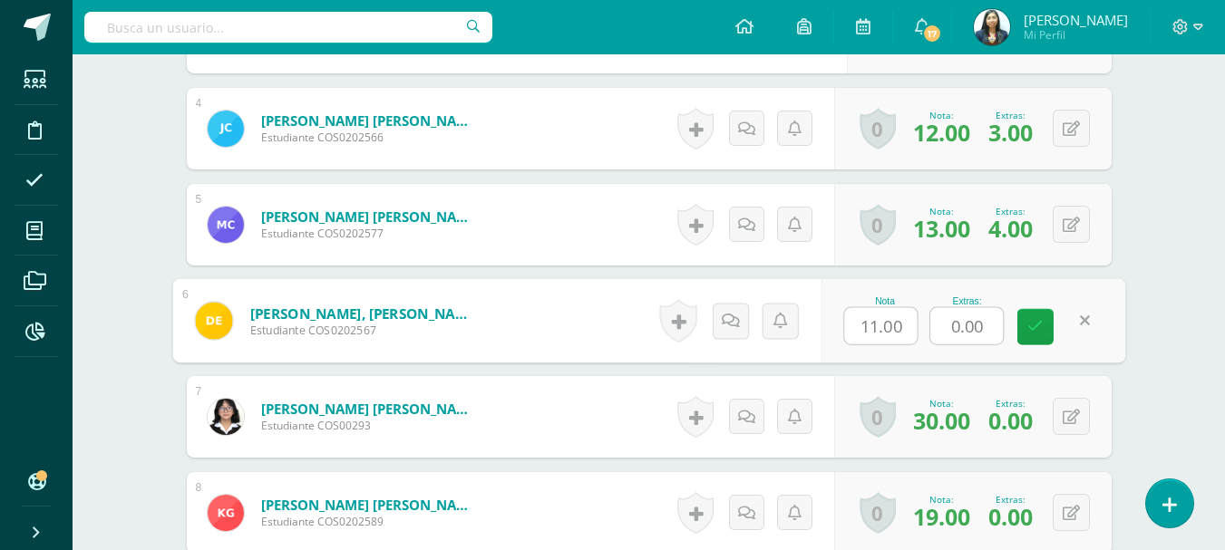
drag, startPoint x: 990, startPoint y: 323, endPoint x: 847, endPoint y: 305, distance: 143.3
click at [848, 306] on div "Nota 11.00 Extras: 0.00" at bounding box center [972, 321] width 305 height 84
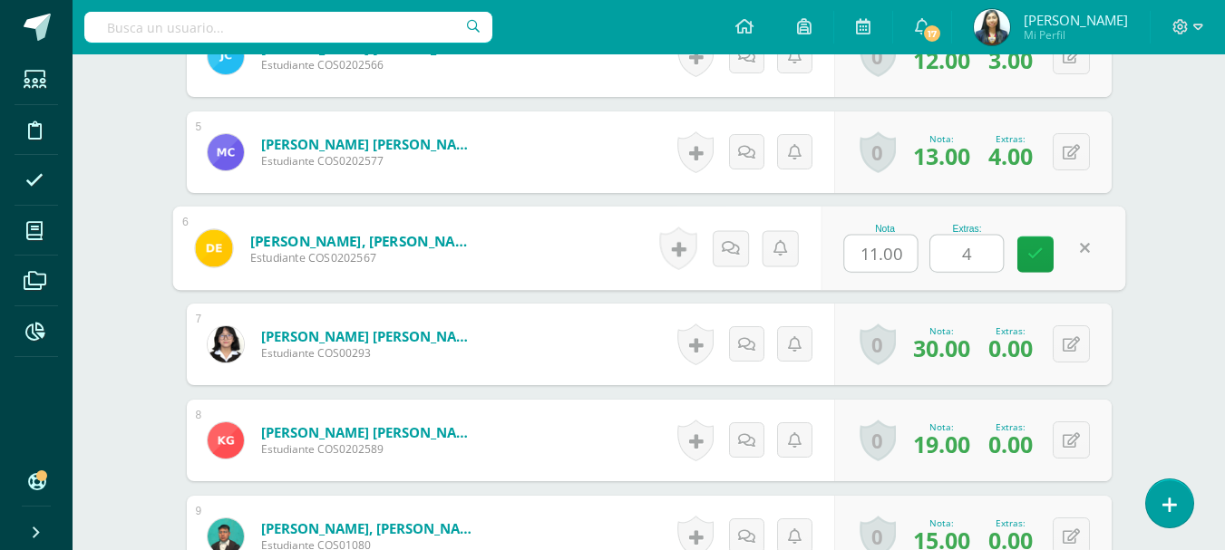
scroll to position [1084, 0]
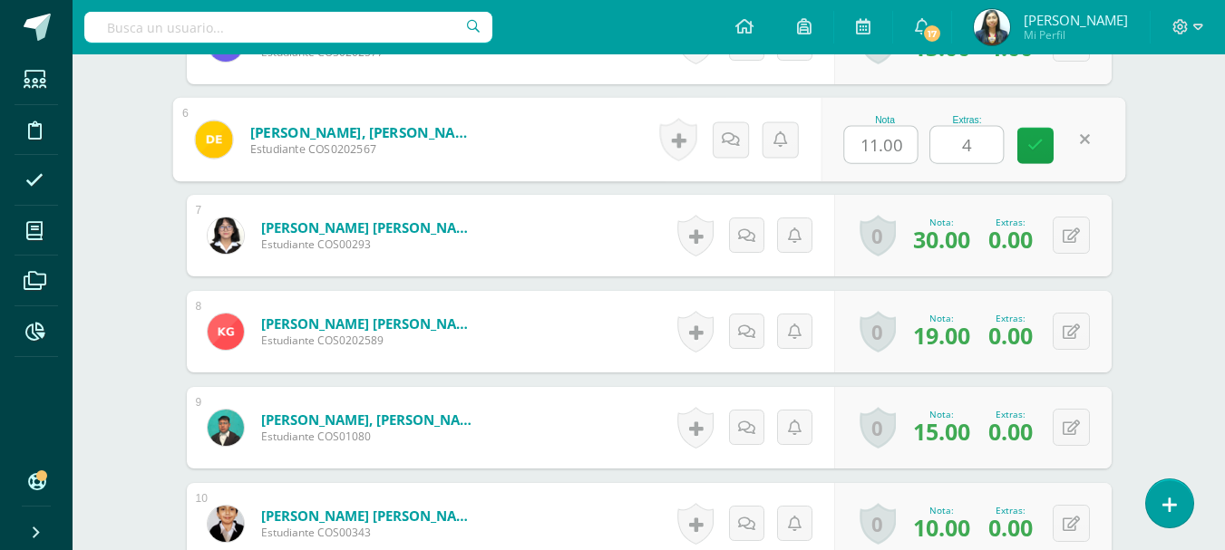
type input "4"
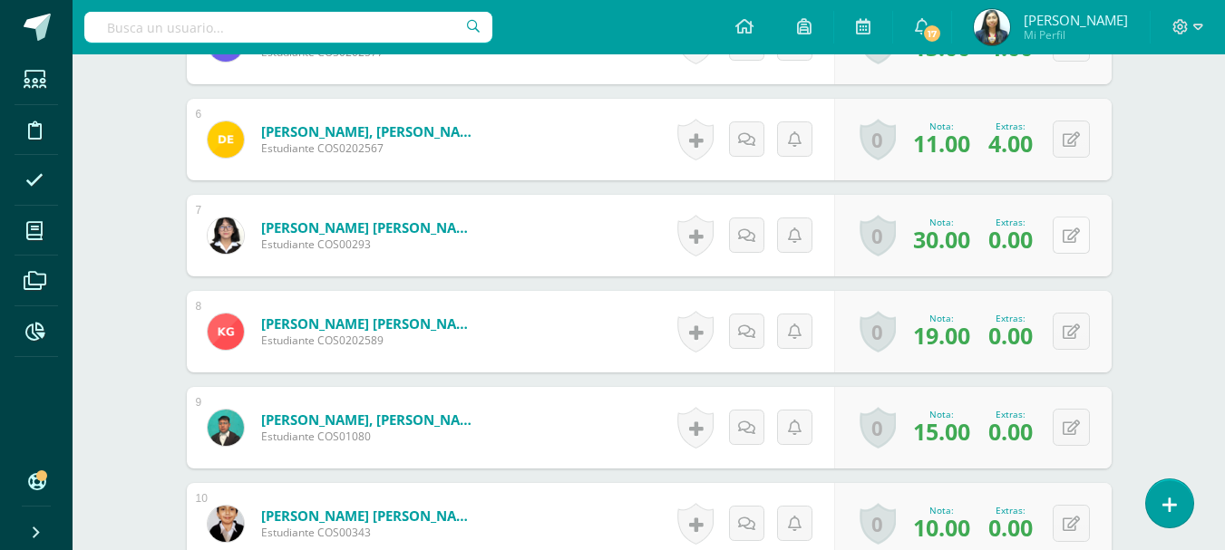
click at [1070, 246] on button at bounding box center [1070, 235] width 37 height 37
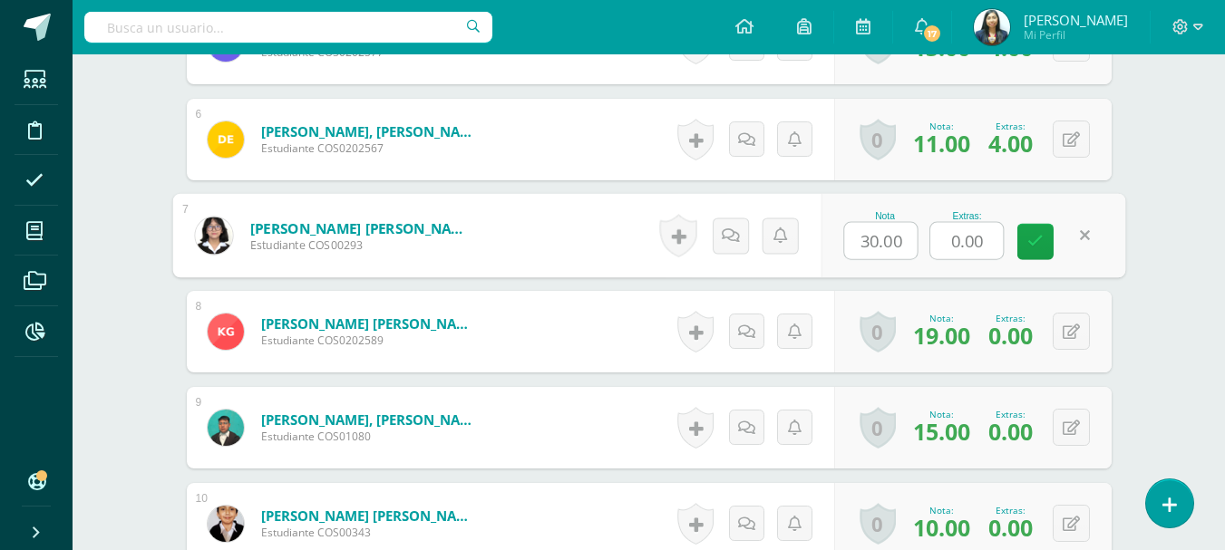
drag, startPoint x: 992, startPoint y: 244, endPoint x: 870, endPoint y: 250, distance: 121.6
click at [870, 250] on div "Nota 30.00 Extras: 0.00" at bounding box center [972, 236] width 305 height 84
type input "3"
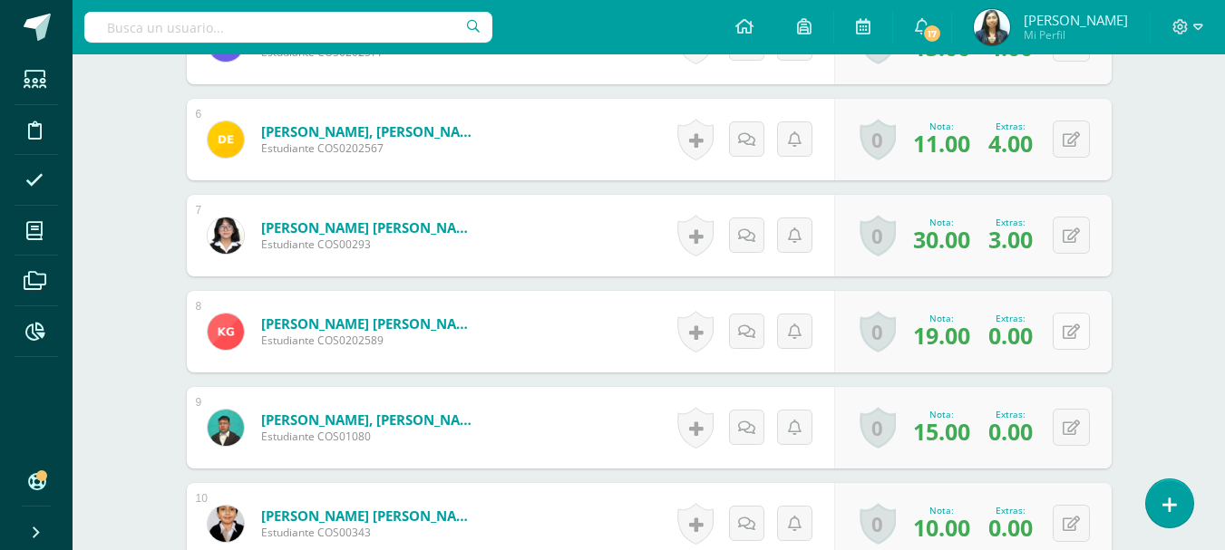
click at [1065, 336] on button at bounding box center [1070, 331] width 37 height 37
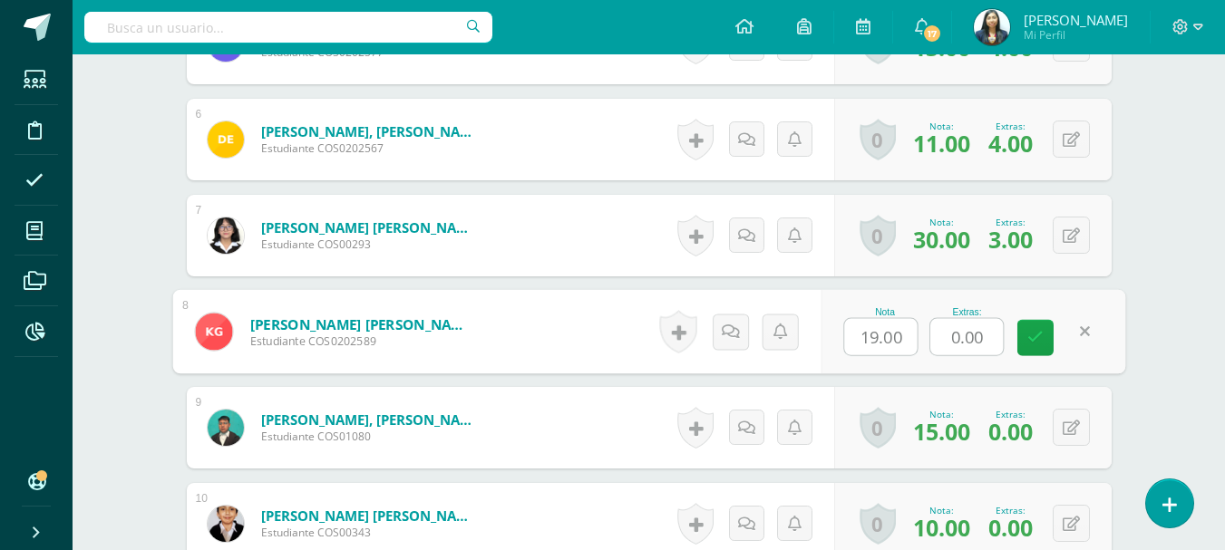
drag, startPoint x: 895, startPoint y: 343, endPoint x: 892, endPoint y: 334, distance: 9.8
click at [894, 336] on div "Nota 19.00 Extras: 0.00" at bounding box center [972, 332] width 305 height 84
type input "3"
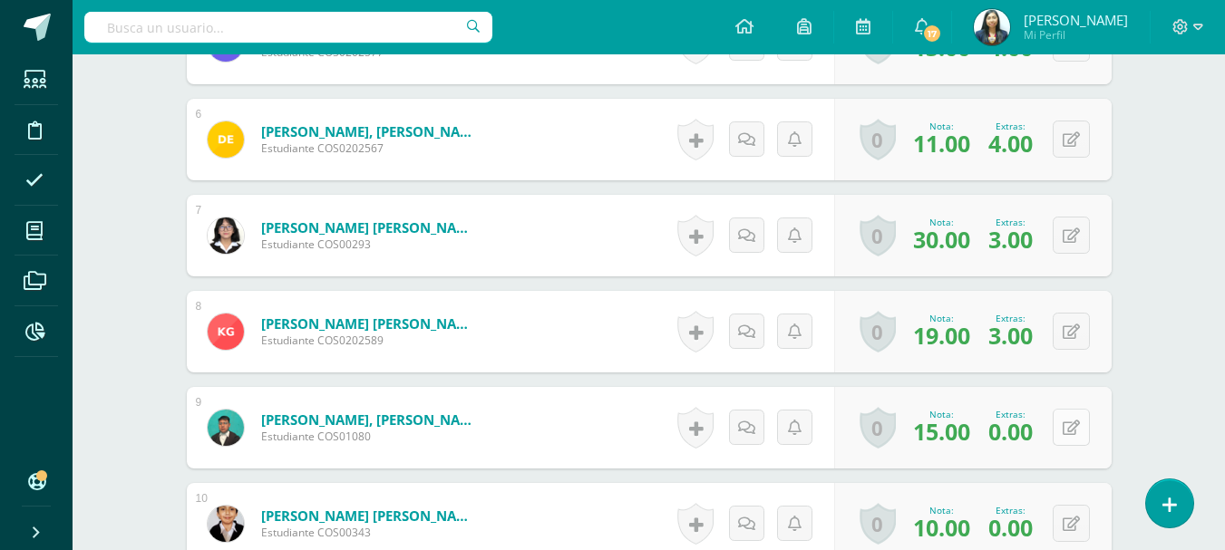
click at [1070, 425] on button at bounding box center [1070, 427] width 37 height 37
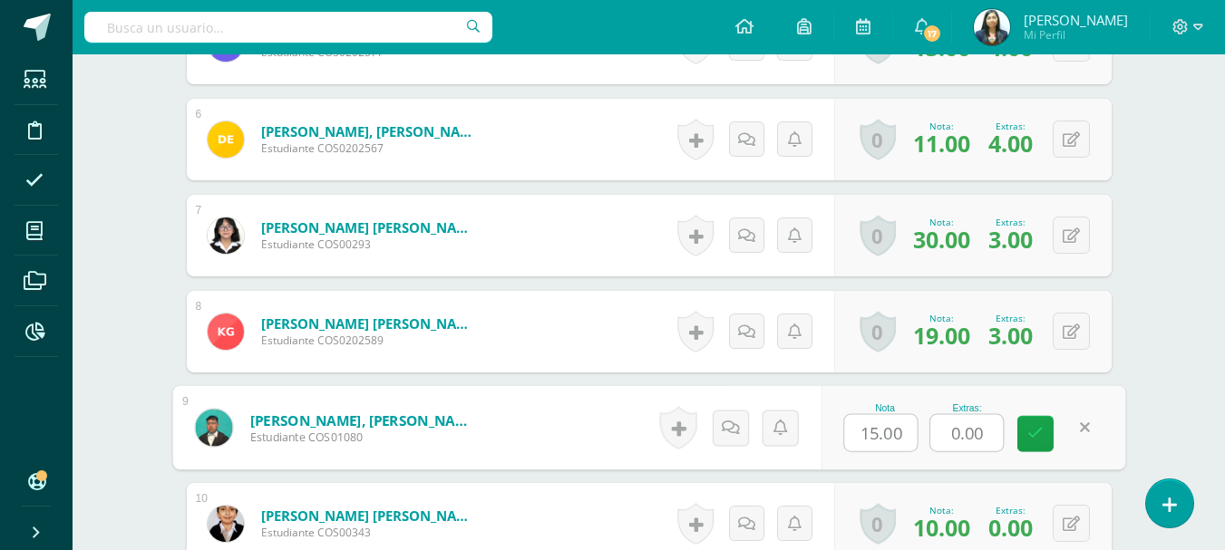
click at [860, 433] on div "Nota 15.00 Extras: 0.00" at bounding box center [972, 428] width 305 height 84
type input "3"
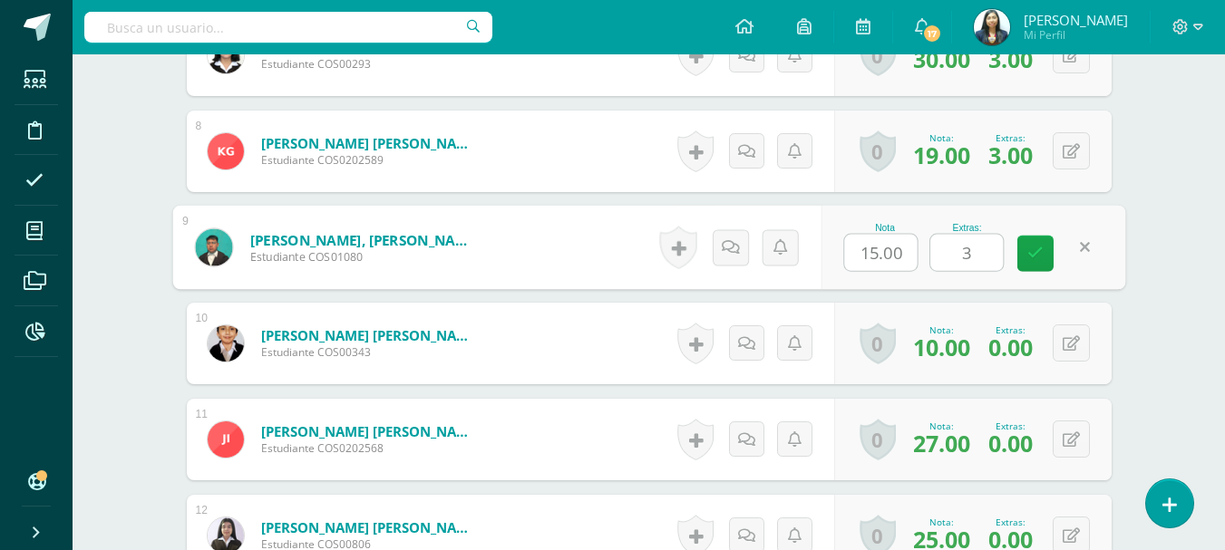
scroll to position [1265, 0]
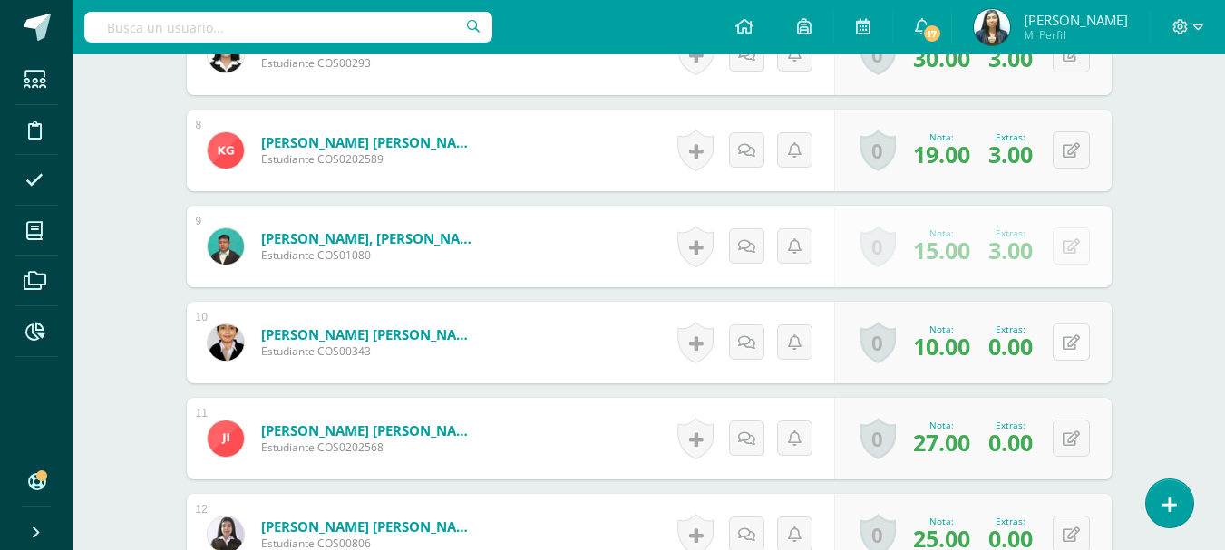
click at [1082, 347] on button at bounding box center [1070, 342] width 37 height 37
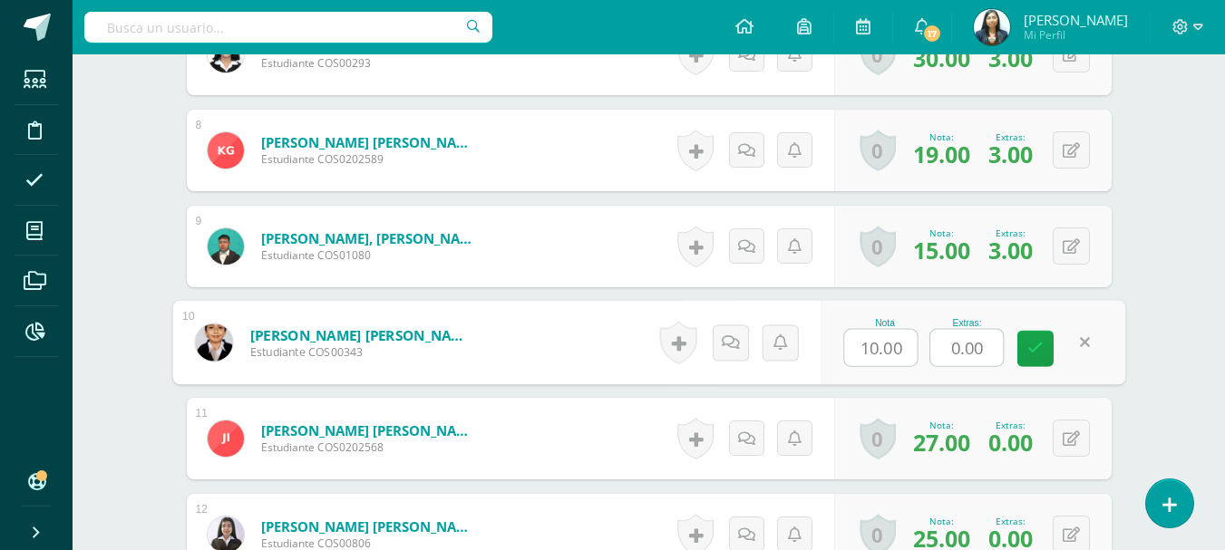
drag, startPoint x: 993, startPoint y: 346, endPoint x: 899, endPoint y: 364, distance: 96.0
click at [902, 364] on div "Nota 10.00 Extras: 0.00" at bounding box center [972, 343] width 305 height 84
type input "3"
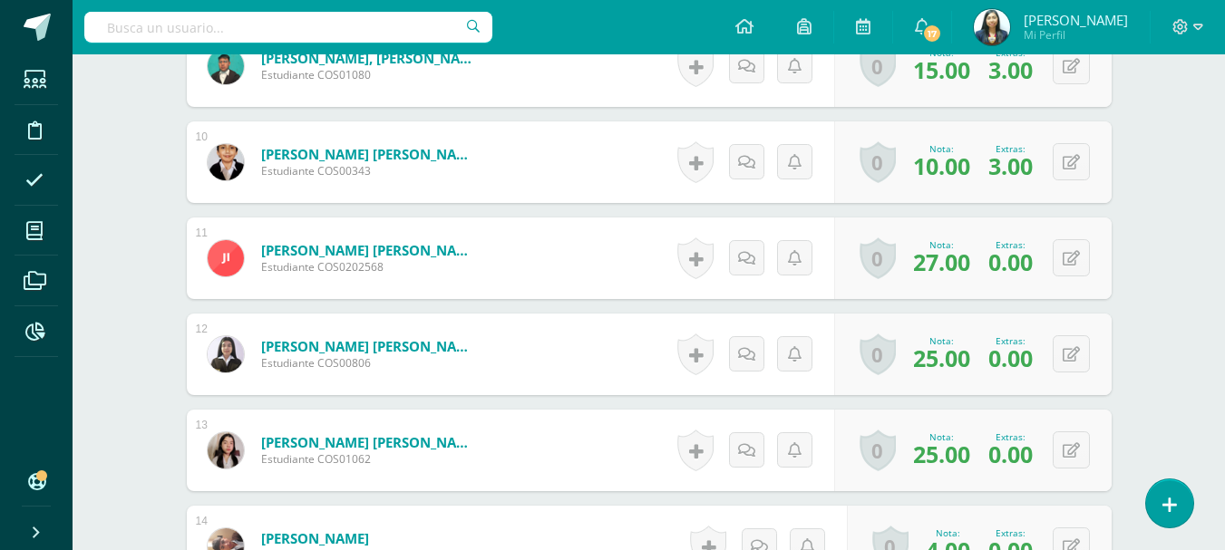
scroll to position [1447, 0]
click at [1064, 260] on button at bounding box center [1070, 256] width 37 height 37
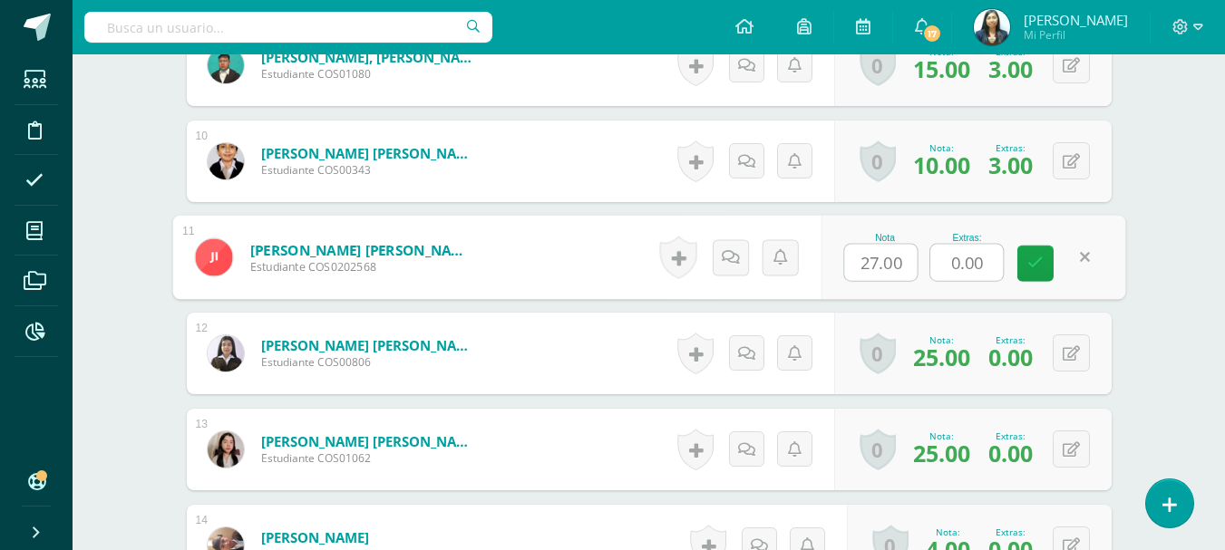
drag, startPoint x: 983, startPoint y: 262, endPoint x: 879, endPoint y: 263, distance: 104.2
click at [879, 263] on div "Nota 27.00 Extras: 0.00" at bounding box center [972, 258] width 305 height 84
type input "5"
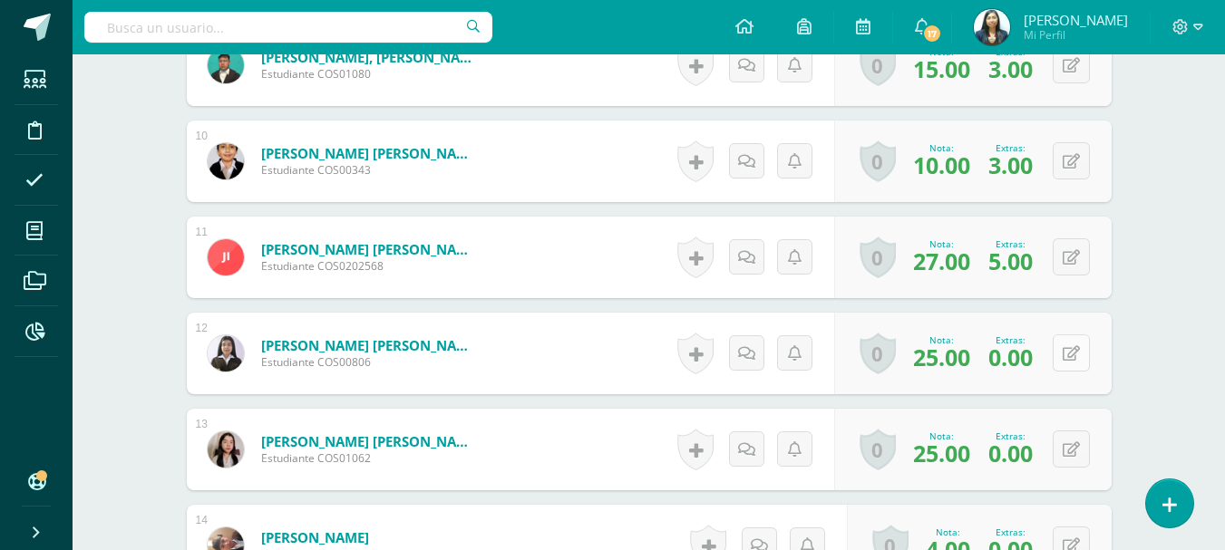
click at [1074, 347] on icon at bounding box center [1070, 353] width 17 height 15
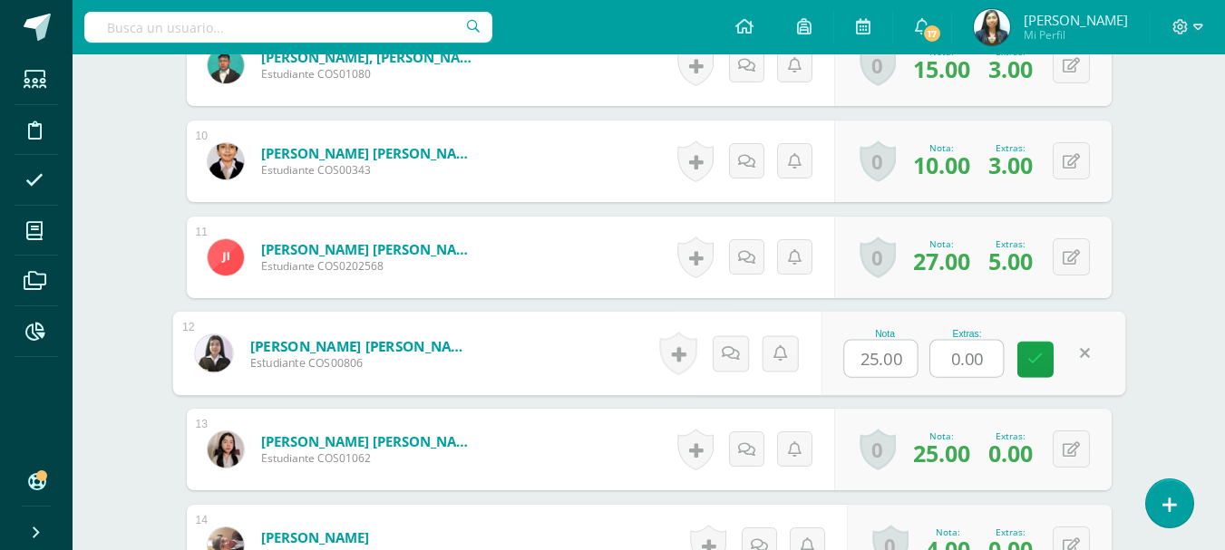
drag, startPoint x: 986, startPoint y: 353, endPoint x: 861, endPoint y: 349, distance: 125.2
click at [865, 355] on div "Nota 25.00 Extras: 0.00" at bounding box center [972, 354] width 305 height 84
type input "5"
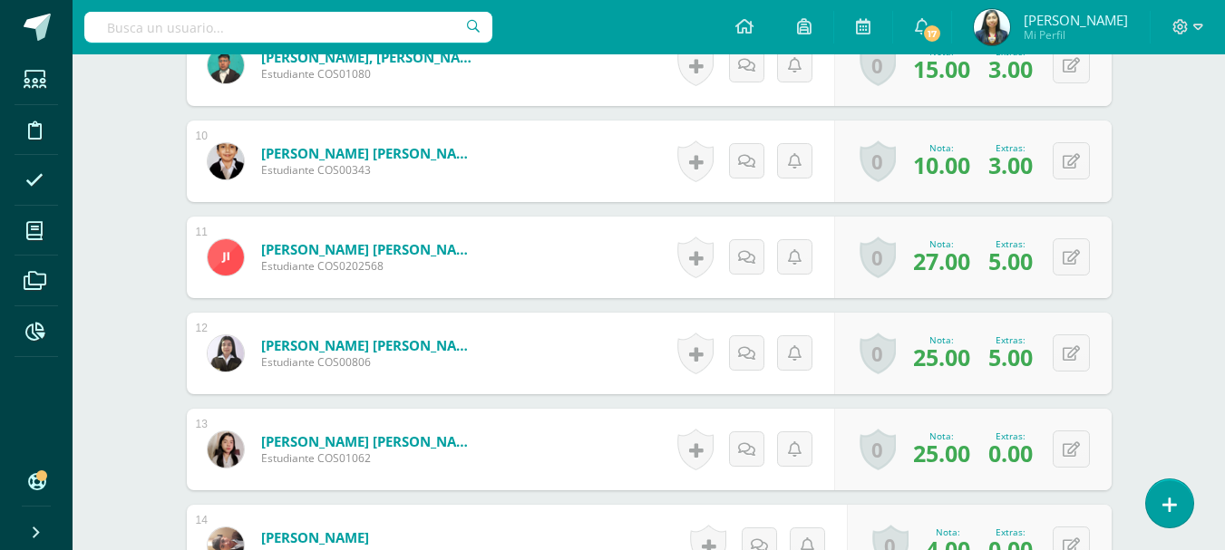
scroll to position [1537, 0]
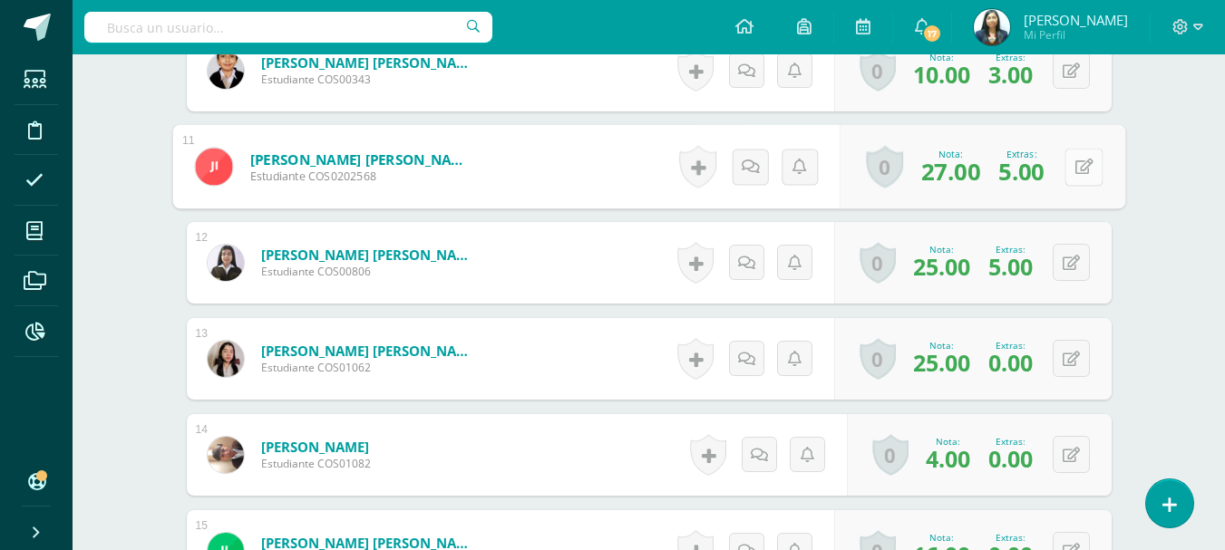
click at [1065, 164] on button at bounding box center [1083, 167] width 38 height 38
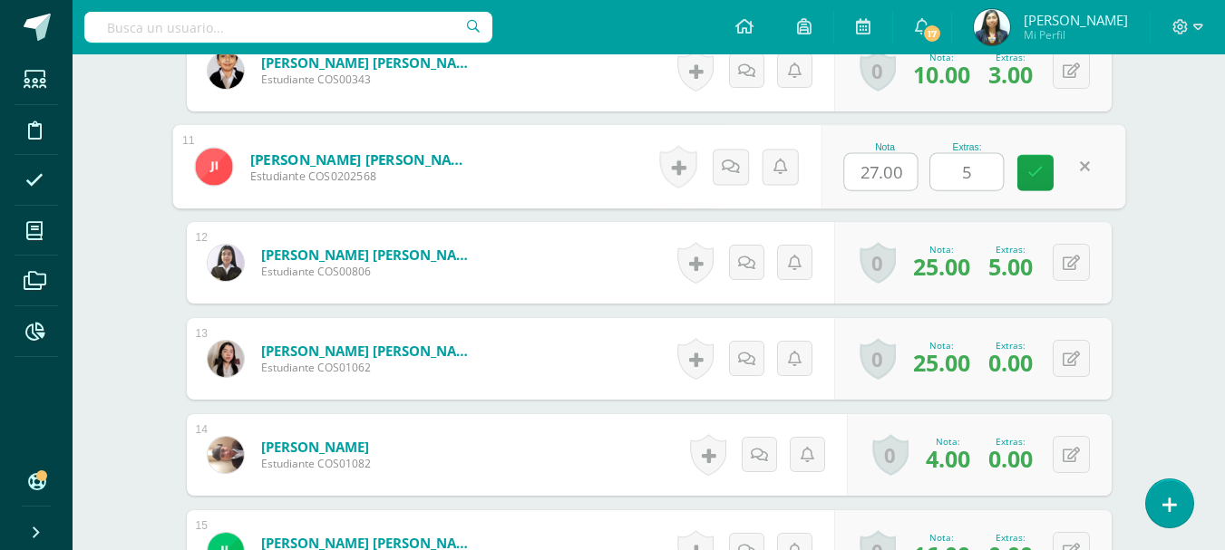
drag, startPoint x: 941, startPoint y: 172, endPoint x: 911, endPoint y: 167, distance: 30.4
click at [915, 174] on div "Nota 27.00 Extras: 5" at bounding box center [972, 167] width 305 height 84
type input "3"
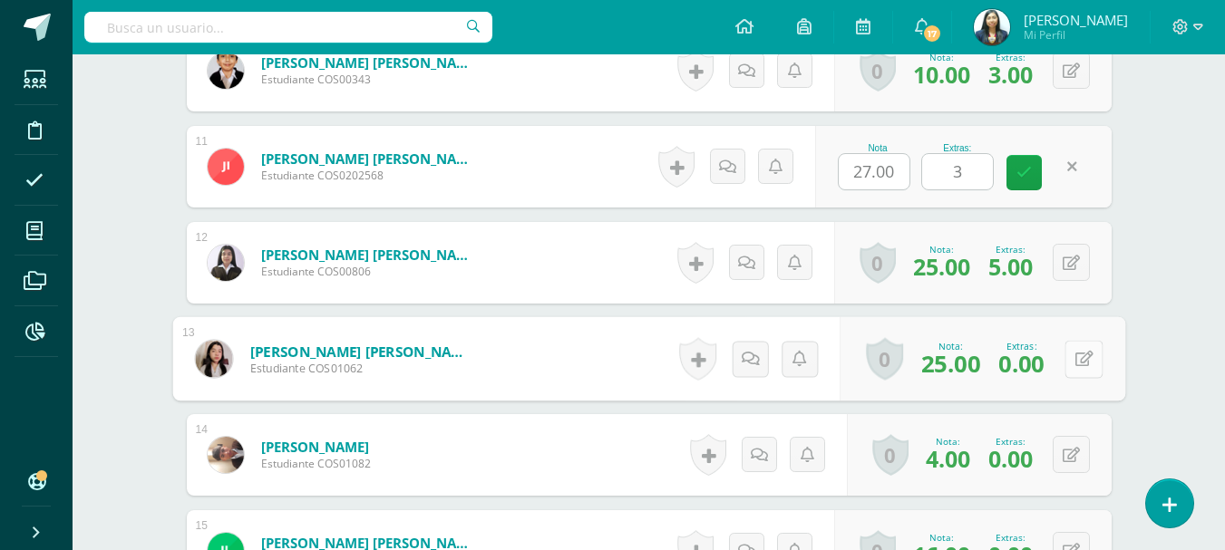
click at [1074, 355] on icon at bounding box center [1083, 358] width 18 height 15
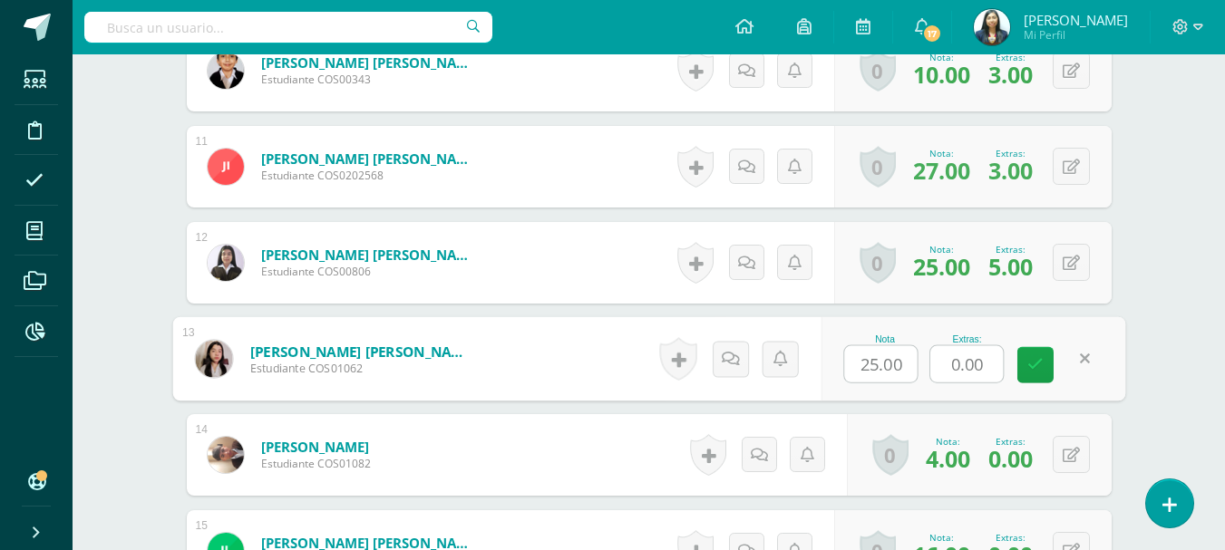
drag, startPoint x: 986, startPoint y: 363, endPoint x: 878, endPoint y: 362, distance: 107.9
click at [900, 364] on div "Nota 25.00 Extras: 0.00" at bounding box center [972, 359] width 305 height 84
type input "5"
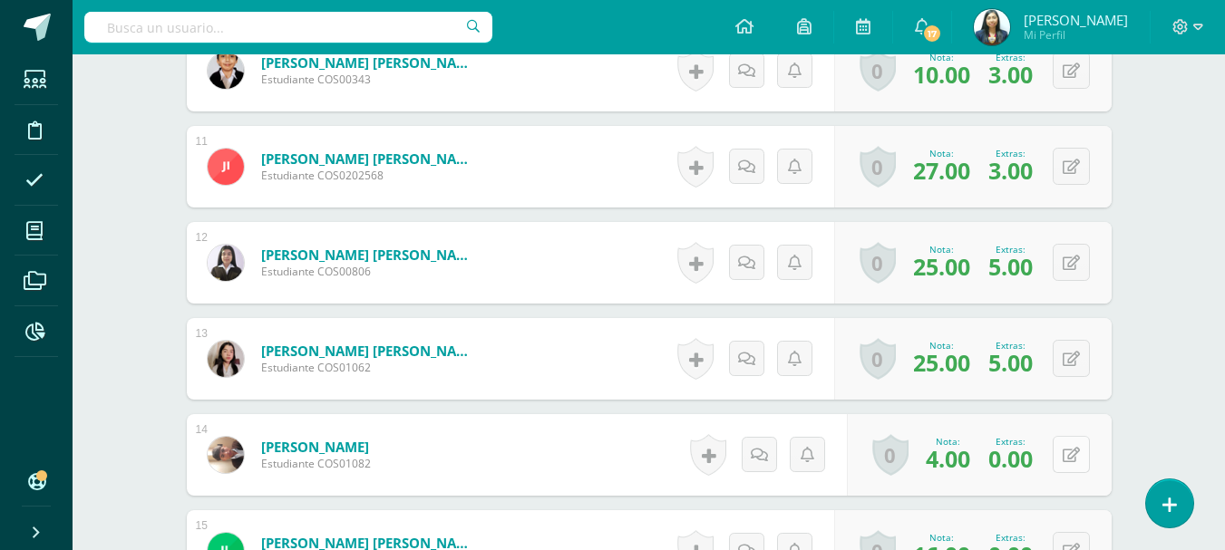
click at [1068, 450] on icon at bounding box center [1070, 455] width 17 height 15
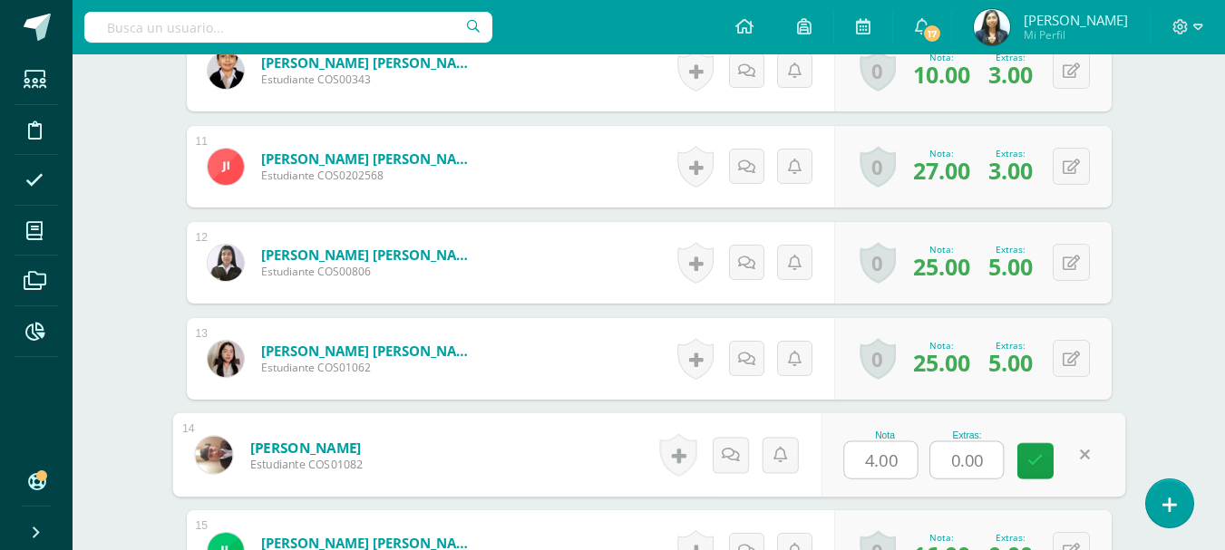
drag, startPoint x: 983, startPoint y: 454, endPoint x: 885, endPoint y: 469, distance: 99.9
click at [885, 469] on div "Nota 4.00 Extras: 0.00" at bounding box center [972, 455] width 305 height 84
type input "1"
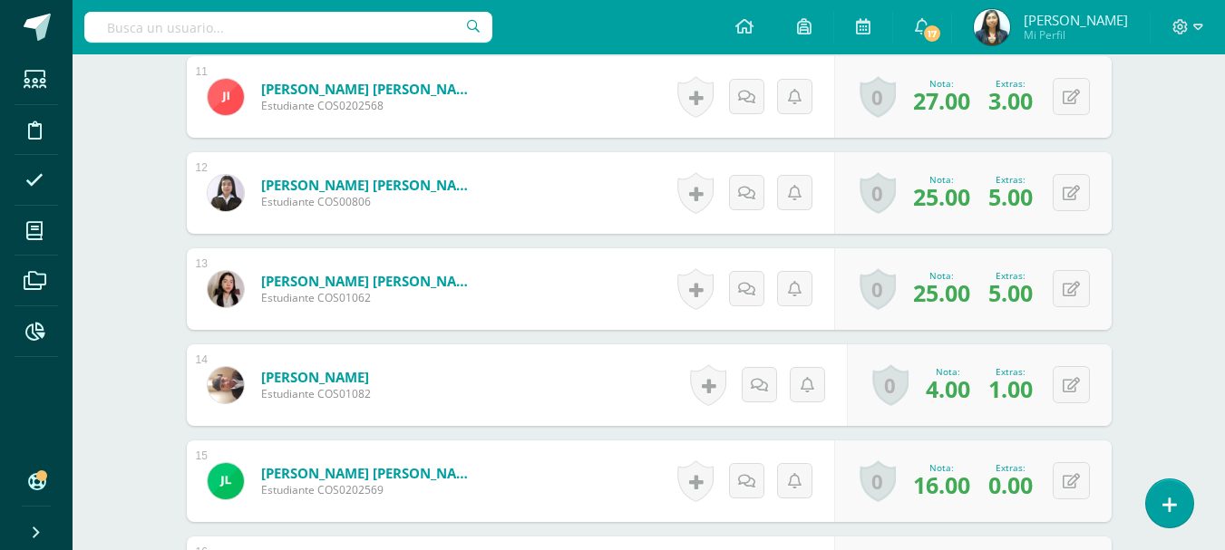
scroll to position [1809, 0]
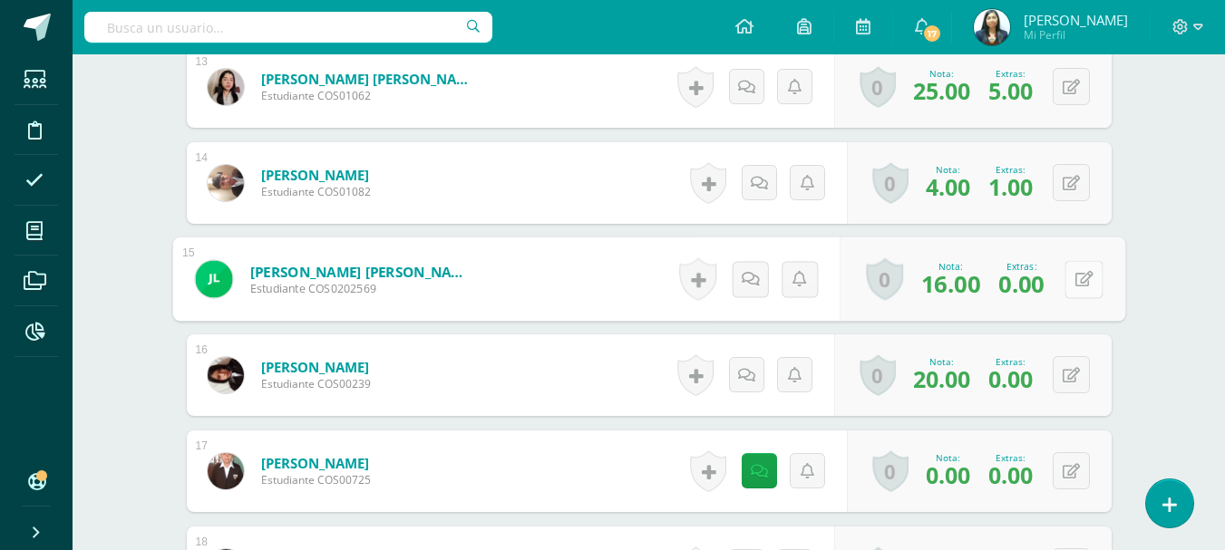
click at [1076, 275] on icon at bounding box center [1083, 278] width 18 height 15
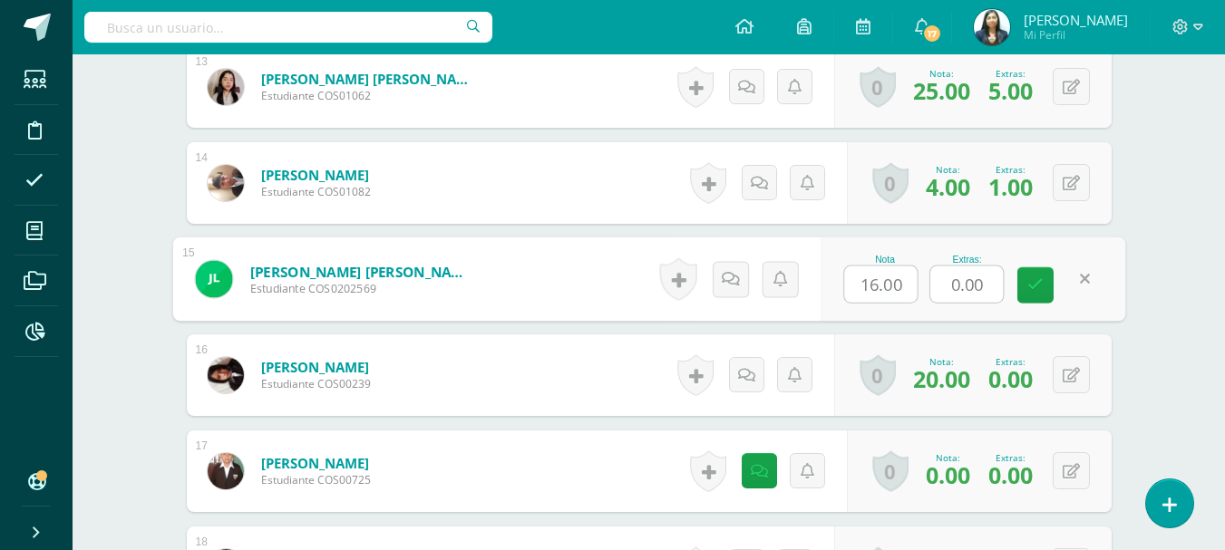
drag, startPoint x: 969, startPoint y: 277, endPoint x: 887, endPoint y: 285, distance: 81.9
click at [887, 285] on div "Nota 16.00 Extras: 0.00" at bounding box center [972, 279] width 305 height 84
type input "5"
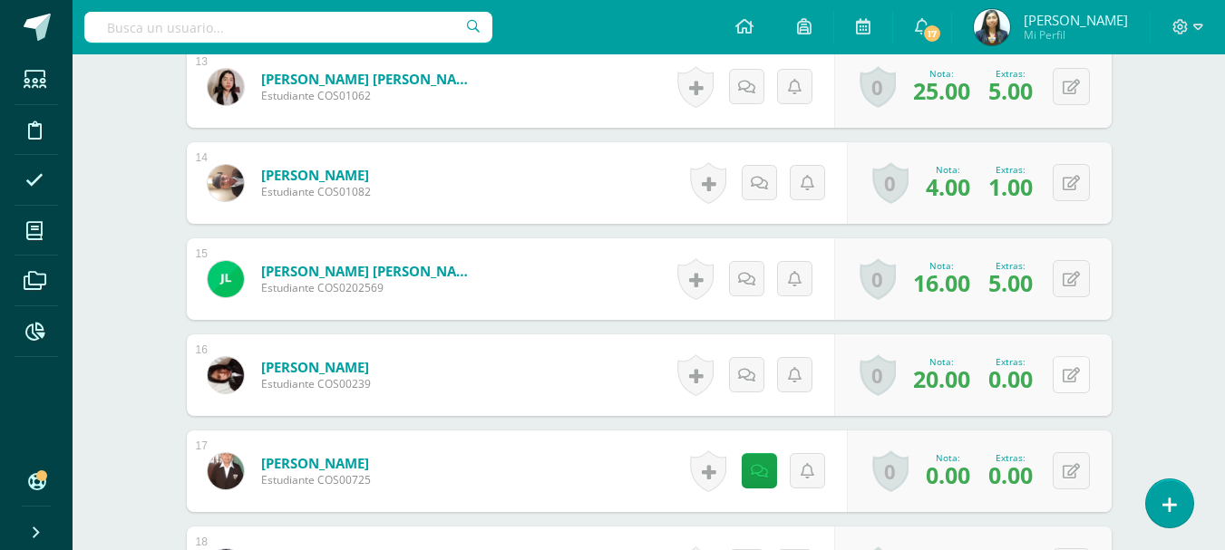
click at [1079, 369] on button at bounding box center [1070, 374] width 37 height 37
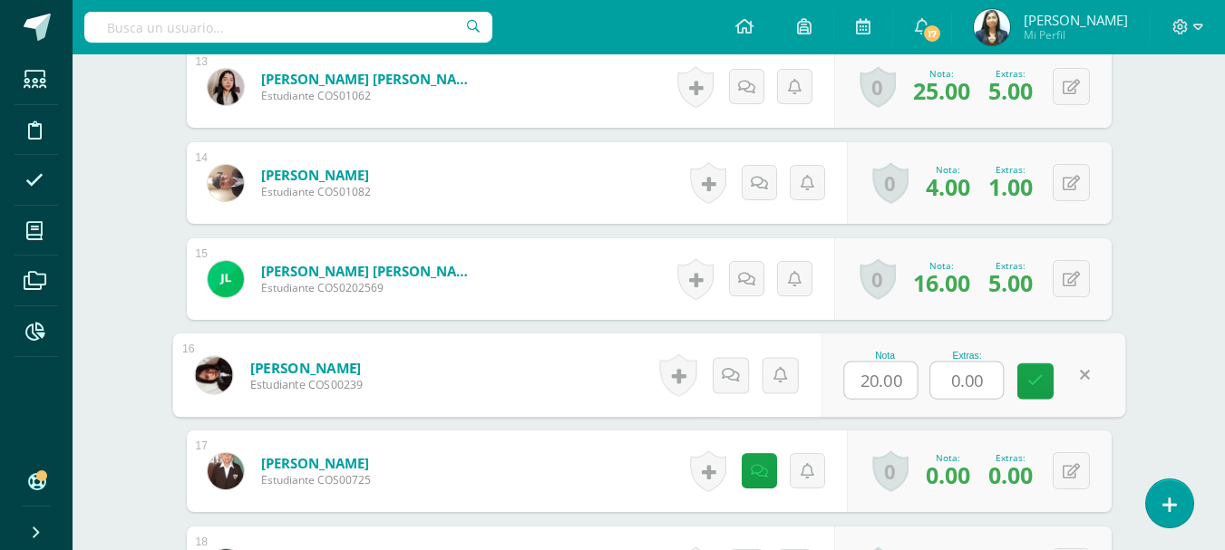
drag, startPoint x: 923, startPoint y: 383, endPoint x: 915, endPoint y: 377, distance: 10.3
click at [919, 379] on div "Nota 20.00 Extras: 0.00" at bounding box center [972, 376] width 305 height 84
type input "2"
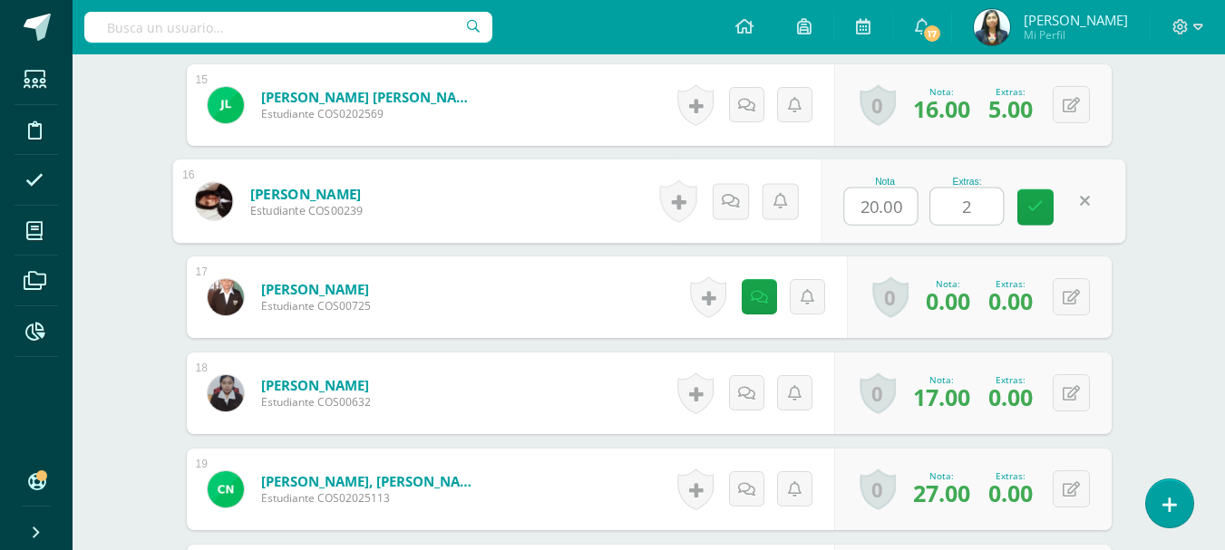
scroll to position [1990, 0]
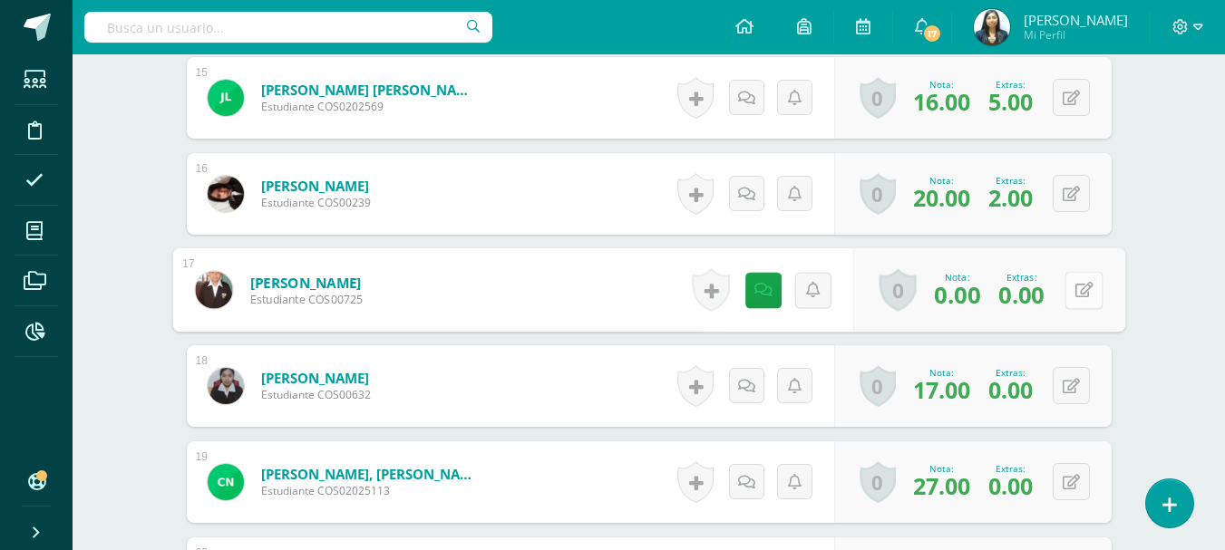
click at [1074, 295] on icon at bounding box center [1083, 289] width 18 height 15
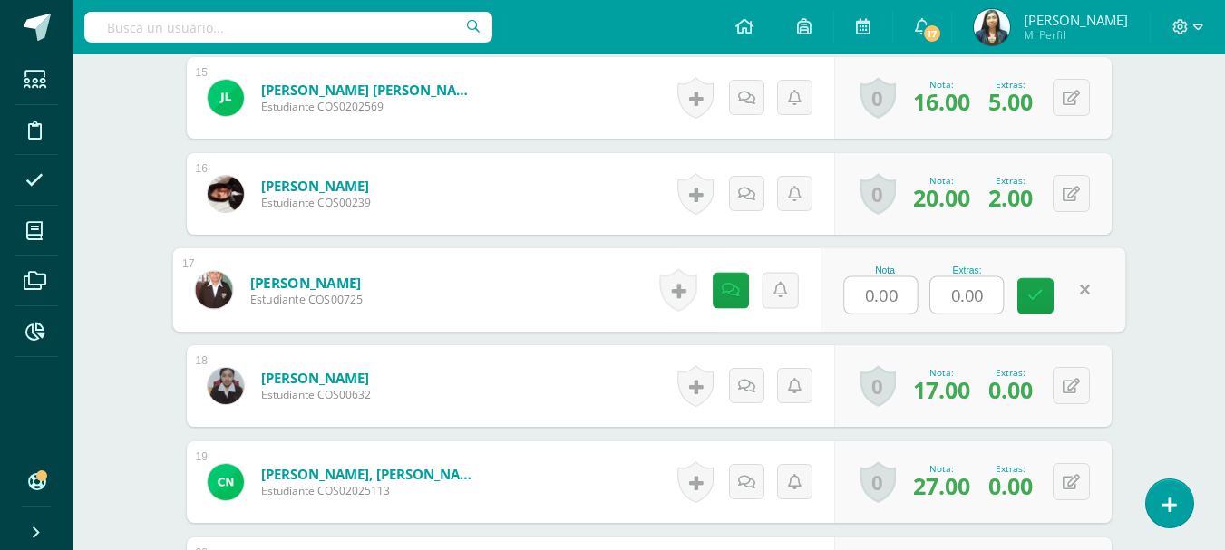
drag, startPoint x: 991, startPoint y: 299, endPoint x: 924, endPoint y: 301, distance: 67.1
click at [924, 301] on div "Nota 0.00 Extras: 0.00" at bounding box center [972, 290] width 305 height 84
type input "4"
type input "5"
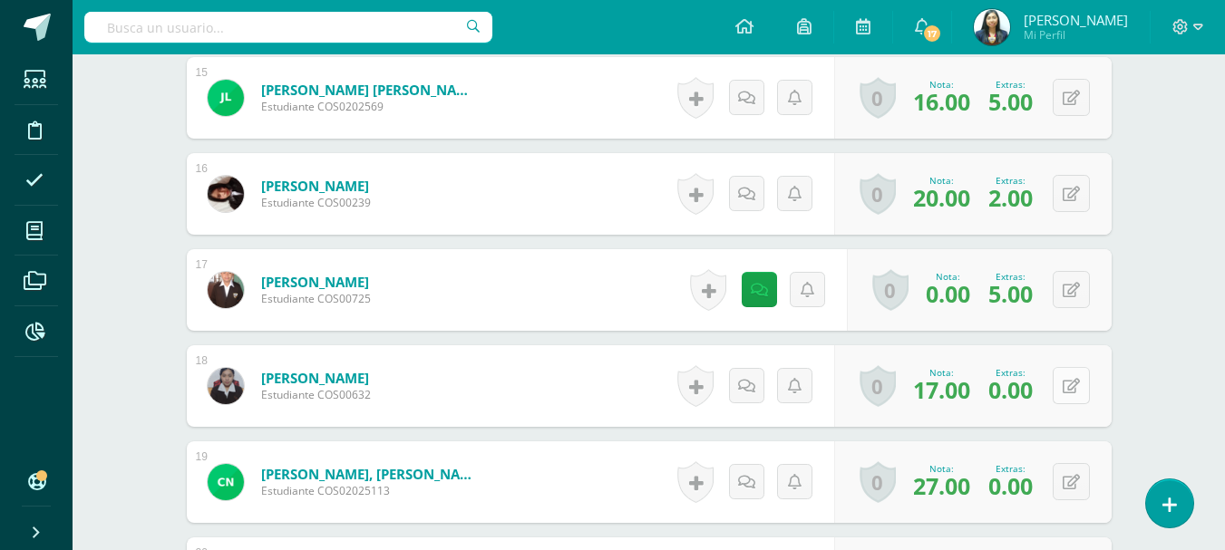
click at [1066, 387] on button at bounding box center [1070, 385] width 37 height 37
drag, startPoint x: 1005, startPoint y: 382, endPoint x: 963, endPoint y: 393, distance: 43.1
click at [954, 398] on div "Nota 17.00 Extras: 0.00" at bounding box center [962, 386] width 295 height 82
click at [1065, 383] on button at bounding box center [1070, 385] width 37 height 37
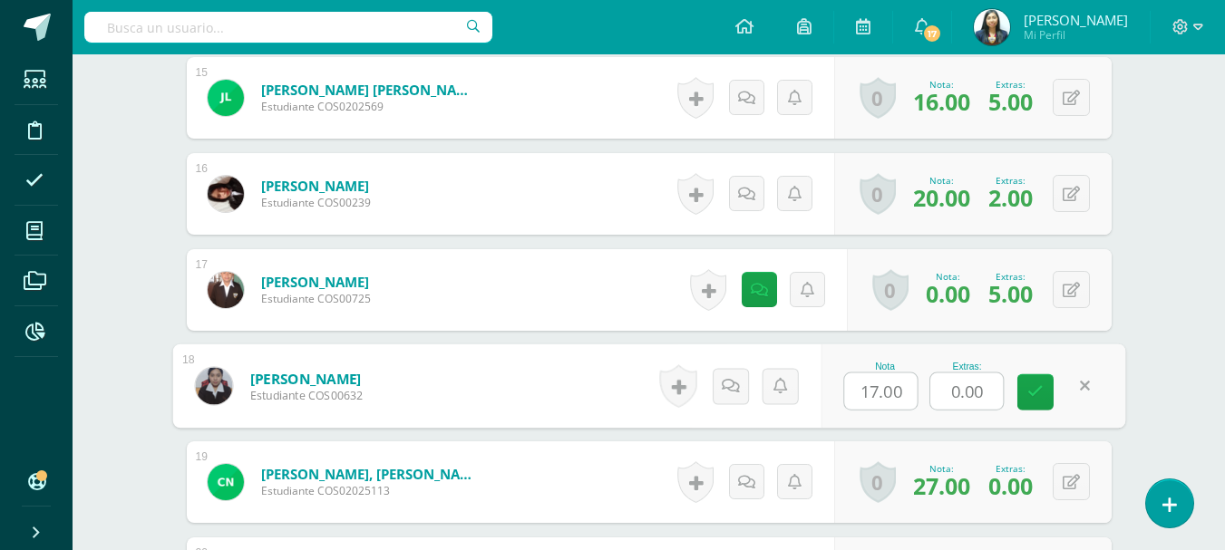
drag, startPoint x: 979, startPoint y: 391, endPoint x: 896, endPoint y: 373, distance: 84.3
click at [906, 390] on div "Nota 17.00 Extras: 0.00" at bounding box center [972, 386] width 305 height 84
type input "5"
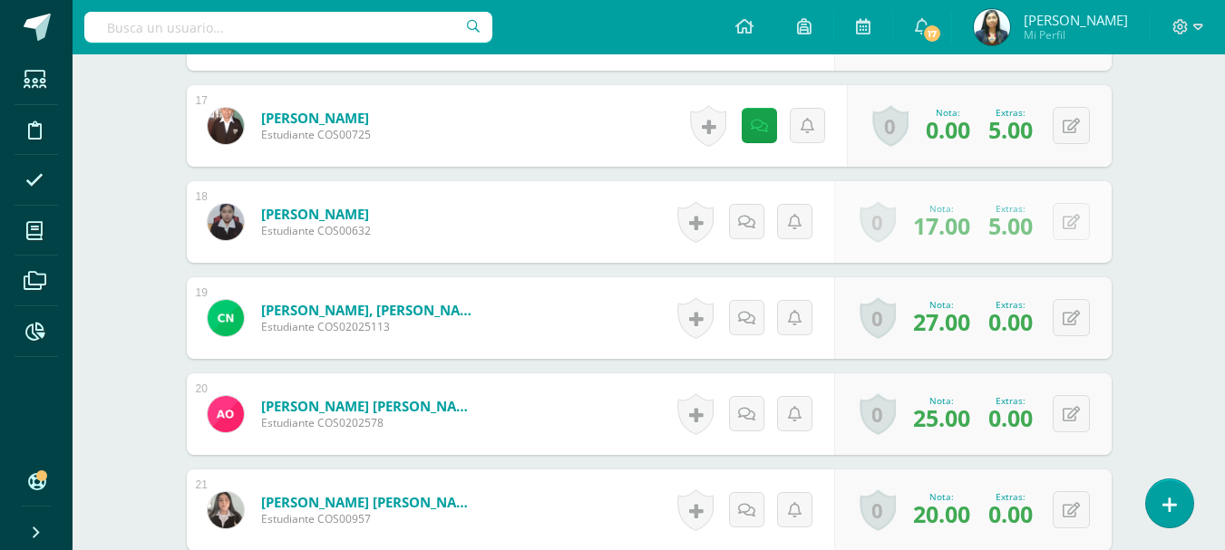
scroll to position [2172, 0]
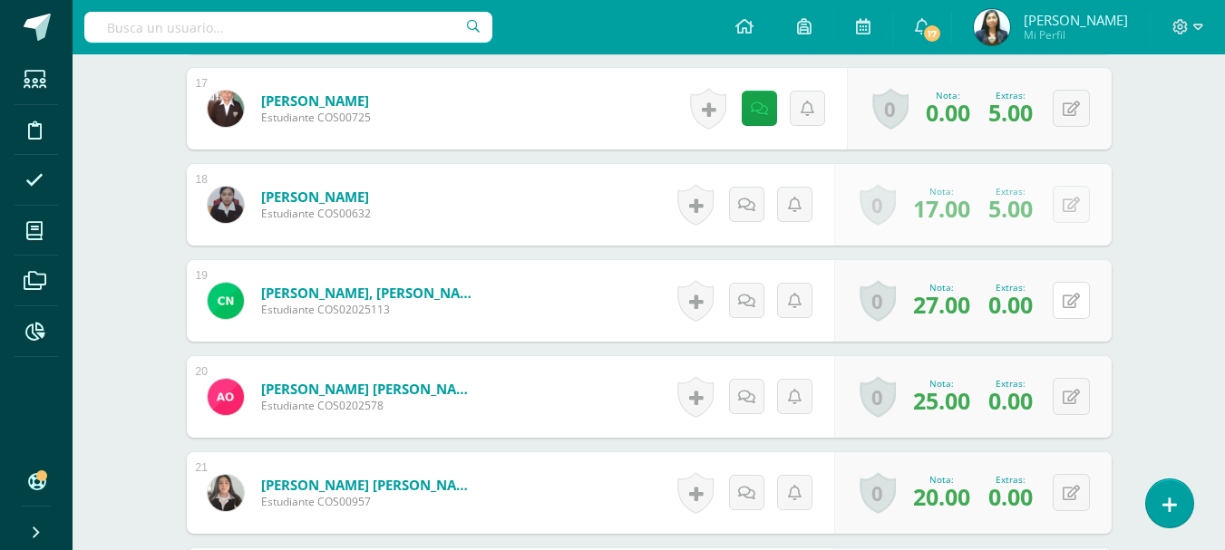
click at [1072, 300] on icon at bounding box center [1070, 301] width 17 height 15
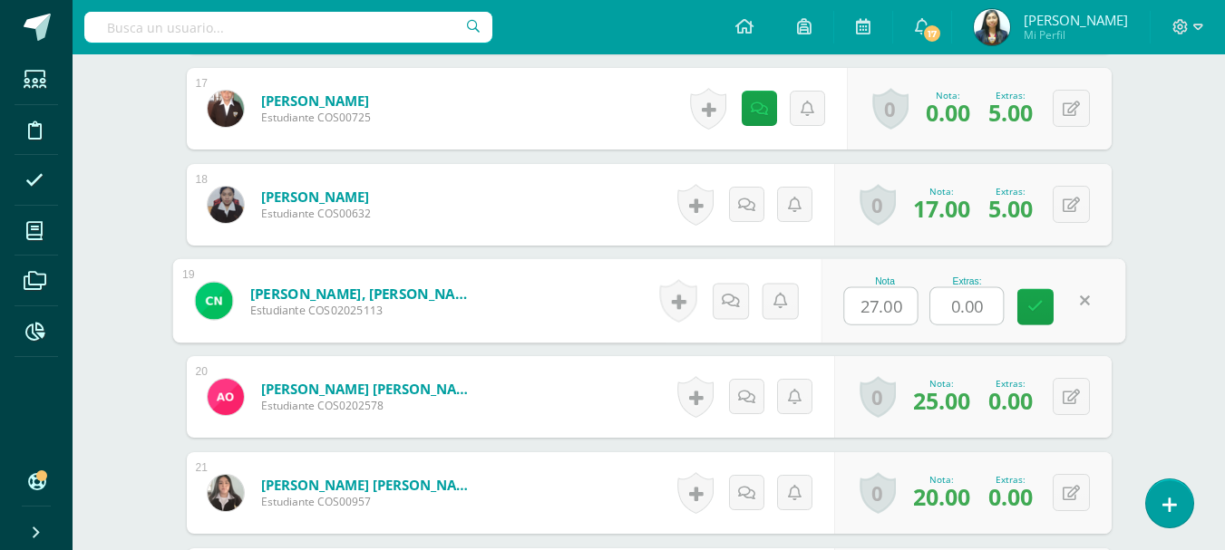
drag, startPoint x: 907, startPoint y: 310, endPoint x: 897, endPoint y: 304, distance: 11.8
click at [901, 307] on div "Nota 27.00 Extras: 0.00" at bounding box center [972, 301] width 305 height 84
type input "5"
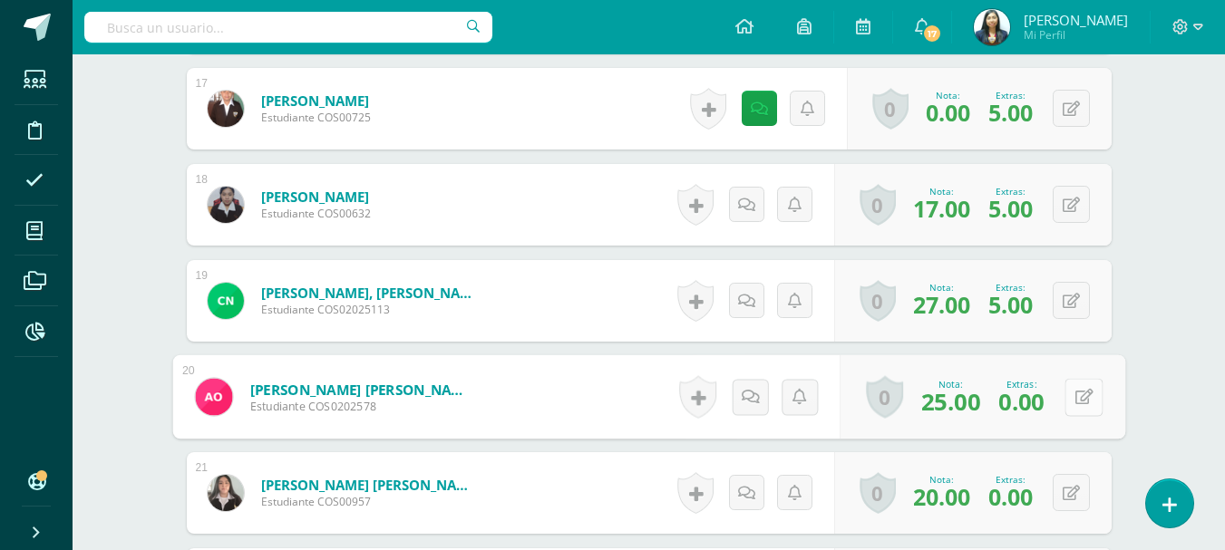
click at [1064, 391] on button at bounding box center [1083, 397] width 38 height 38
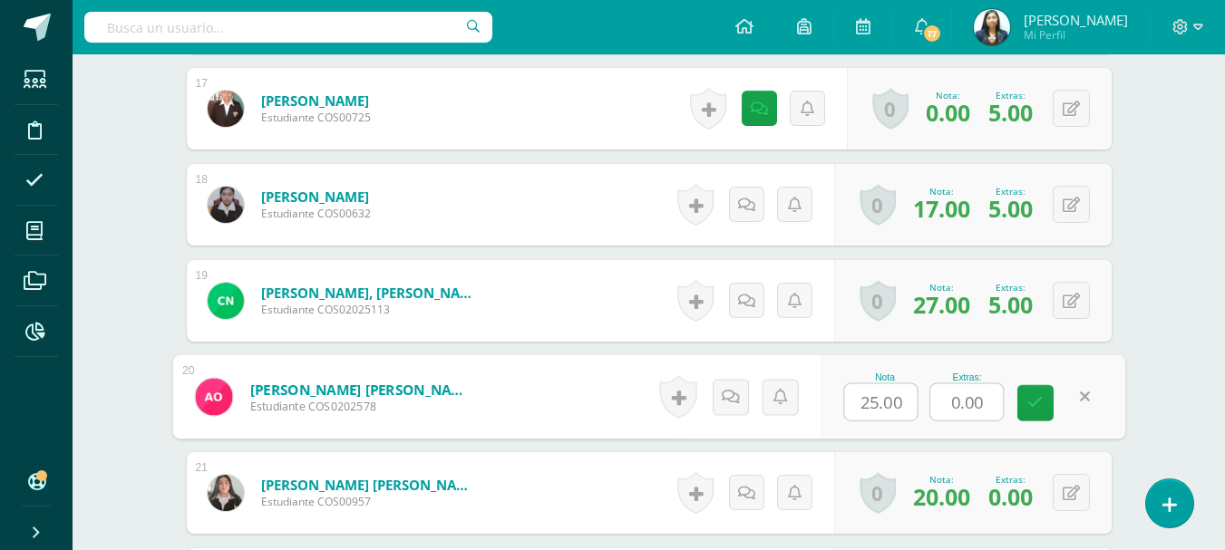
drag, startPoint x: 977, startPoint y: 398, endPoint x: 944, endPoint y: 403, distance: 34.0
click at [944, 403] on input "0.00" at bounding box center [966, 402] width 73 height 36
drag, startPoint x: 985, startPoint y: 402, endPoint x: 948, endPoint y: 399, distance: 37.3
click at [949, 406] on input "0.00" at bounding box center [966, 402] width 73 height 36
type input "5"
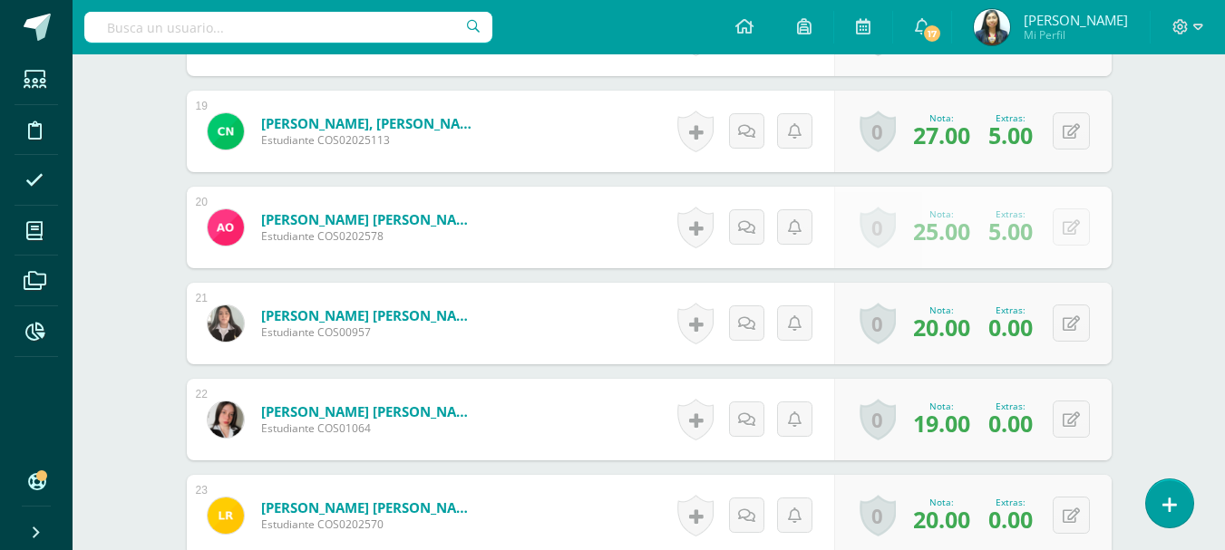
scroll to position [2353, 0]
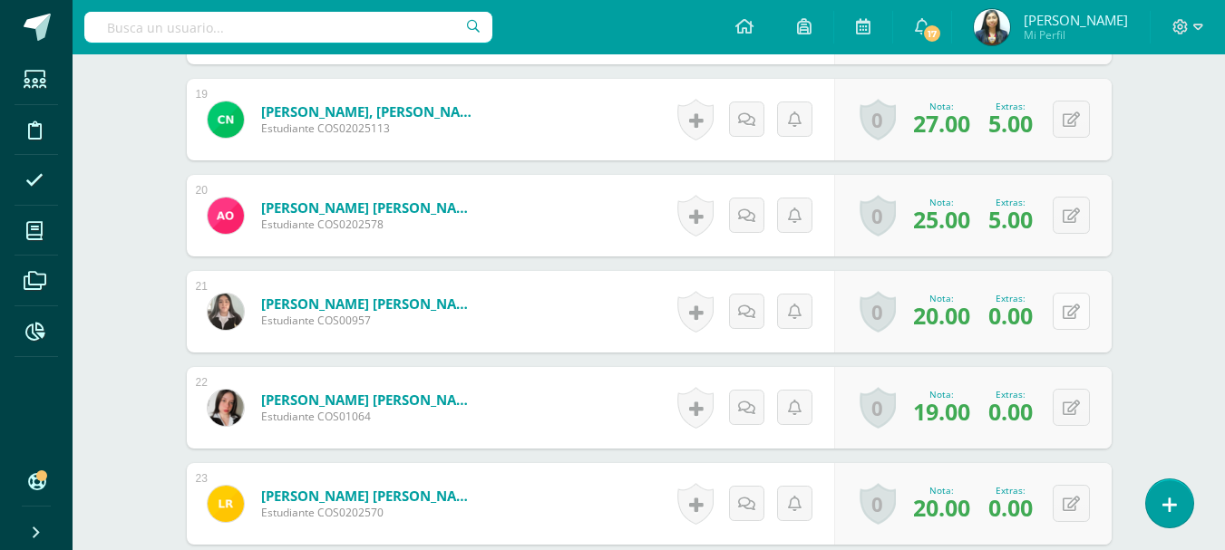
click at [1078, 315] on icon at bounding box center [1070, 312] width 17 height 15
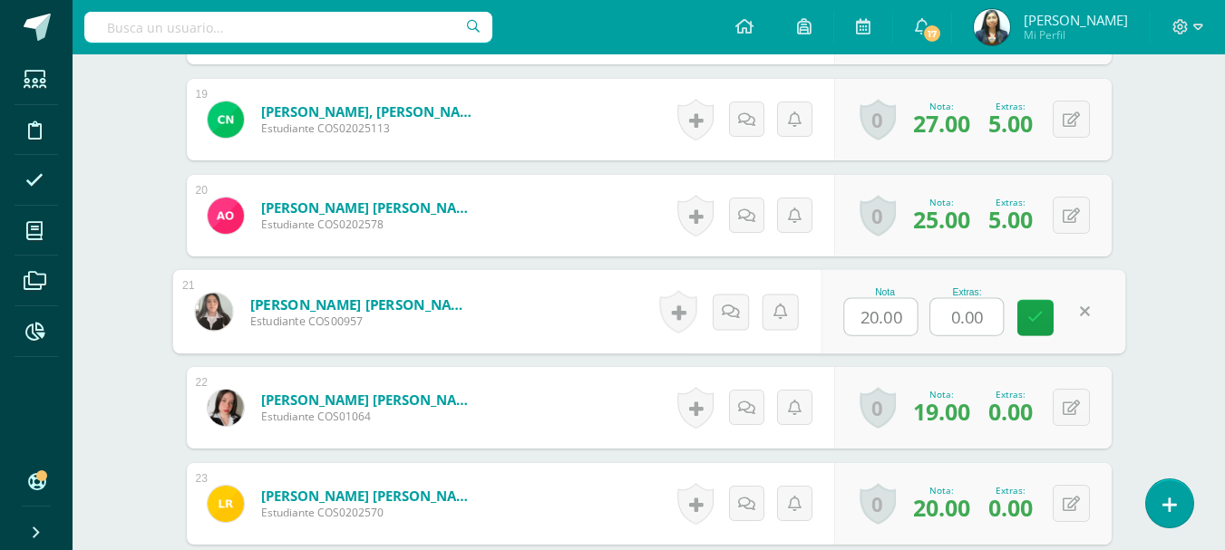
drag, startPoint x: 954, startPoint y: 322, endPoint x: 938, endPoint y: 323, distance: 16.3
click at [939, 323] on input "0.00" at bounding box center [966, 317] width 73 height 36
type input "4"
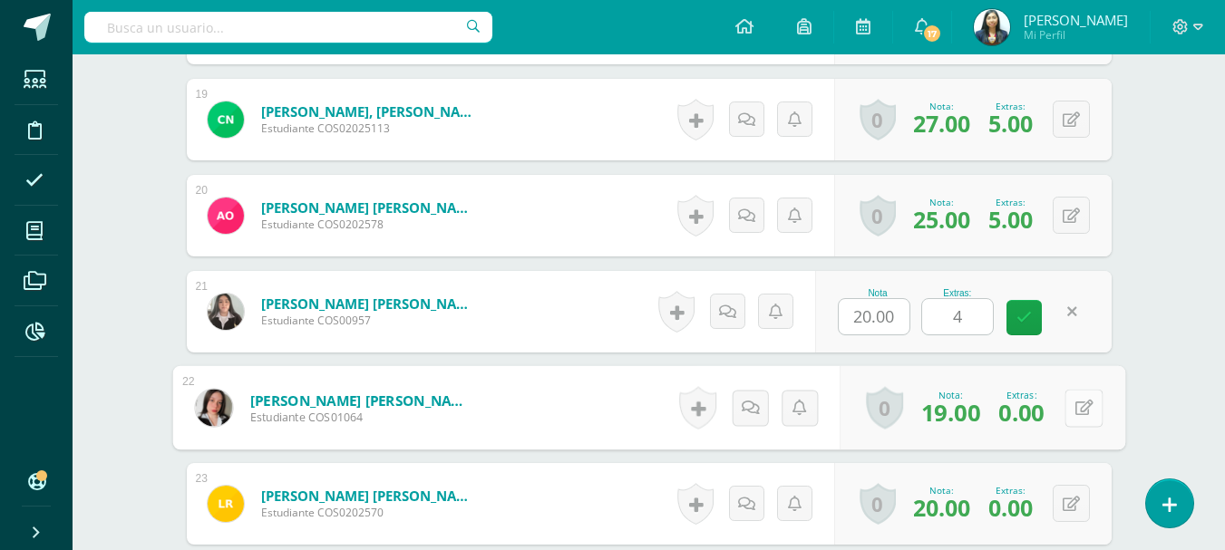
click at [1074, 410] on icon at bounding box center [1083, 407] width 18 height 15
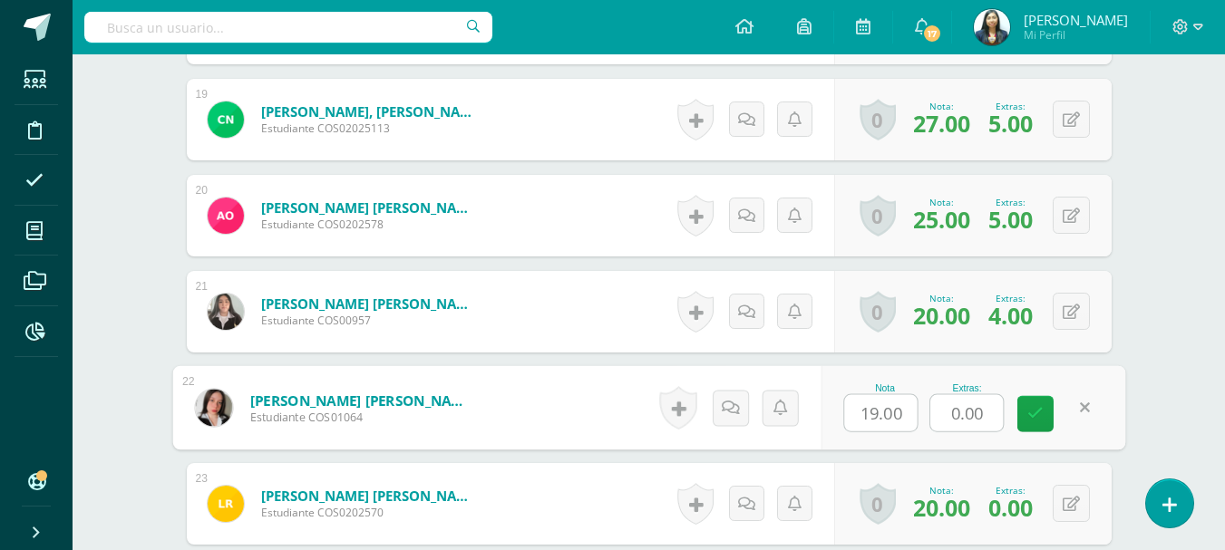
drag, startPoint x: 983, startPoint y: 404, endPoint x: 912, endPoint y: 406, distance: 70.7
click at [912, 406] on div "Nota 19.00 Extras: 0.00" at bounding box center [972, 408] width 305 height 84
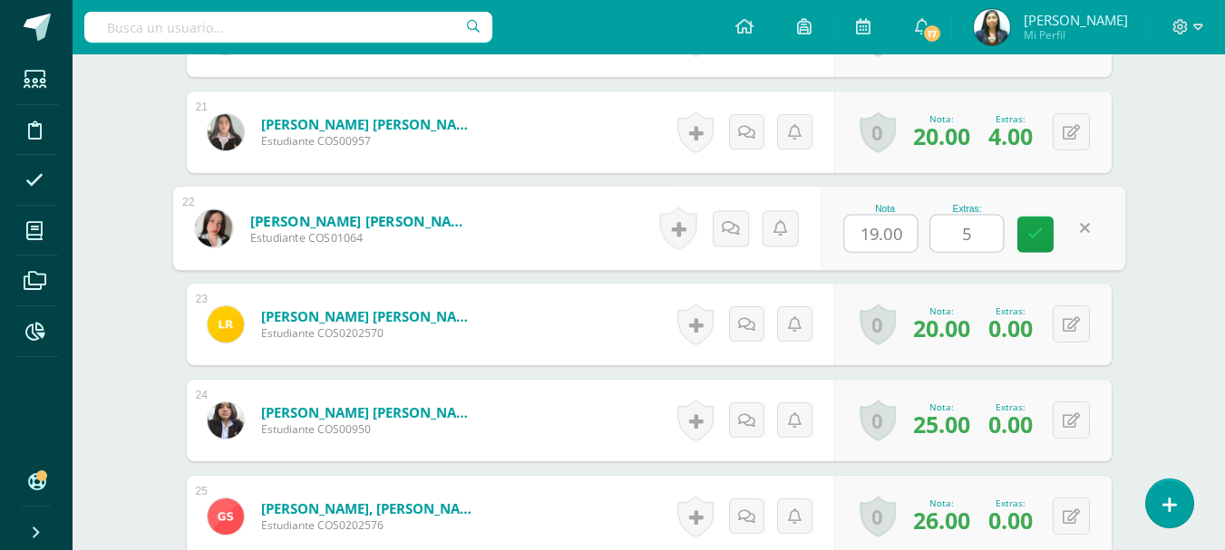
scroll to position [2534, 0]
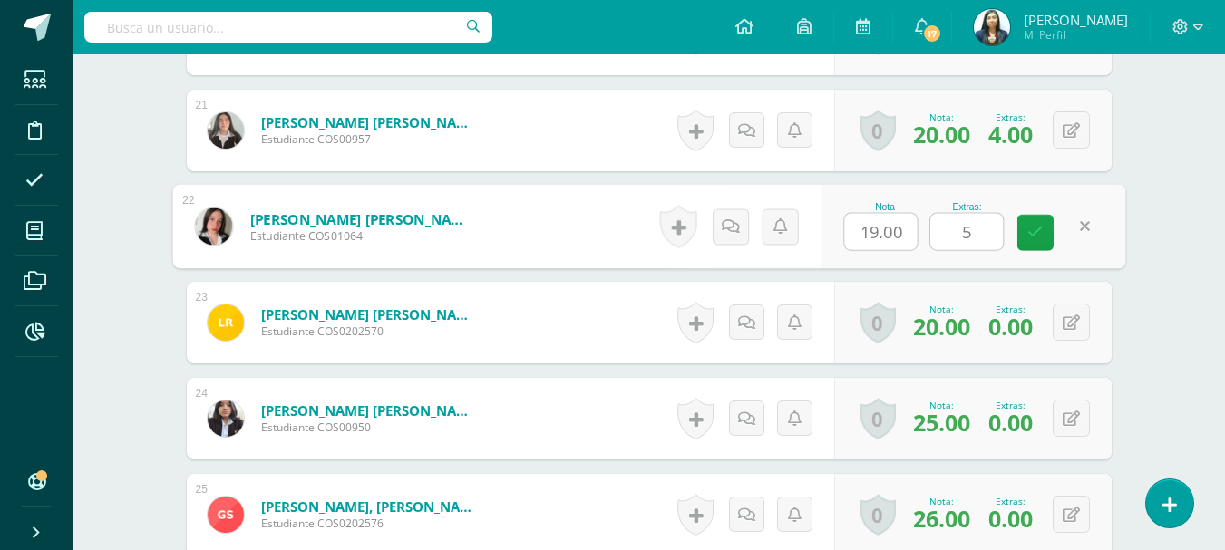
type input "5"
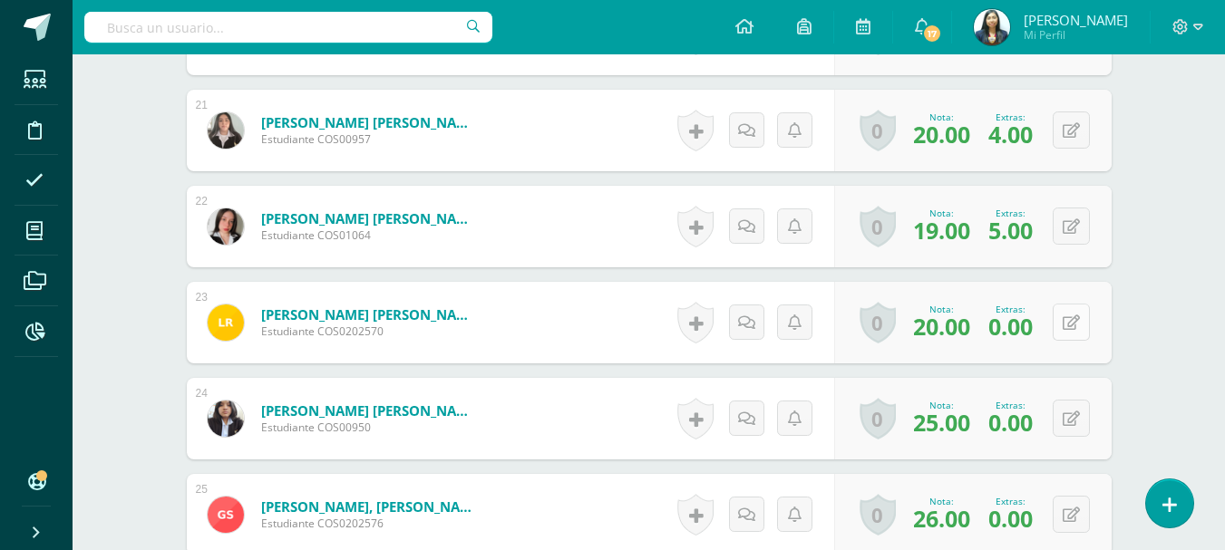
click at [1061, 326] on button at bounding box center [1070, 322] width 37 height 37
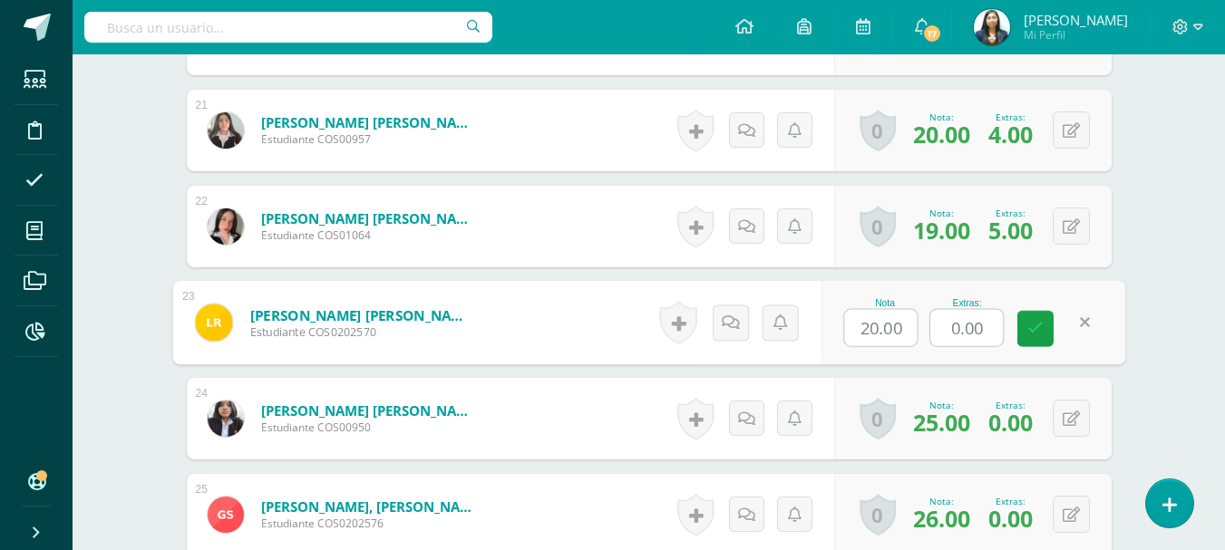
drag, startPoint x: 984, startPoint y: 334, endPoint x: 871, endPoint y: 334, distance: 113.3
click at [873, 335] on div "Nota 20.00 Extras: 0.00" at bounding box center [972, 323] width 305 height 84
type input "4"
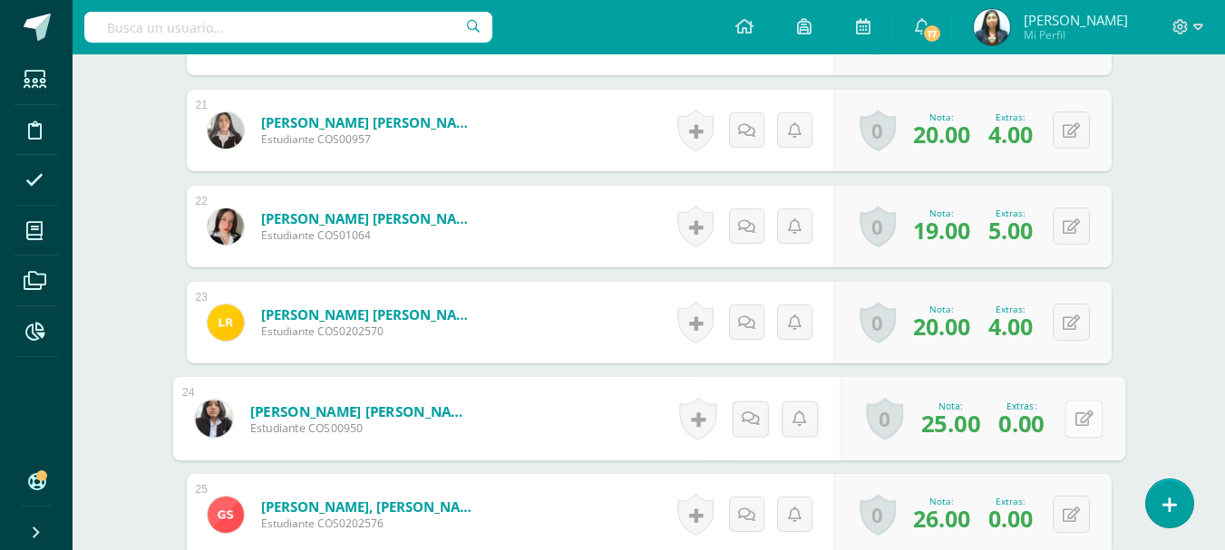
click at [1074, 421] on icon at bounding box center [1083, 418] width 18 height 15
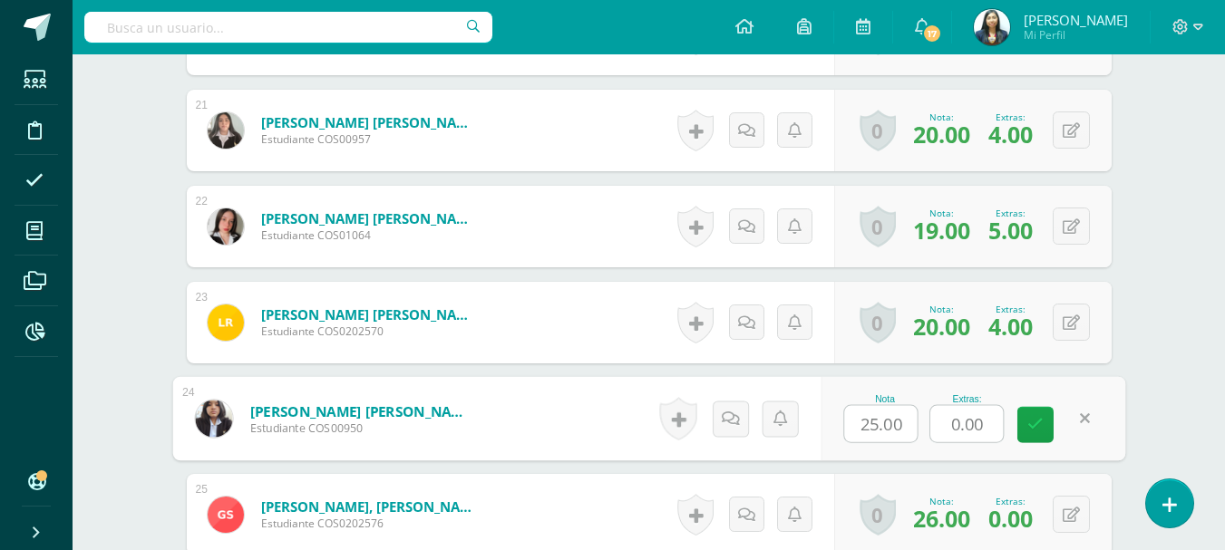
drag, startPoint x: 954, startPoint y: 425, endPoint x: 878, endPoint y: 415, distance: 76.8
click at [875, 425] on div "Nota 25.00 Extras: 0.00" at bounding box center [972, 419] width 305 height 84
type input "4"
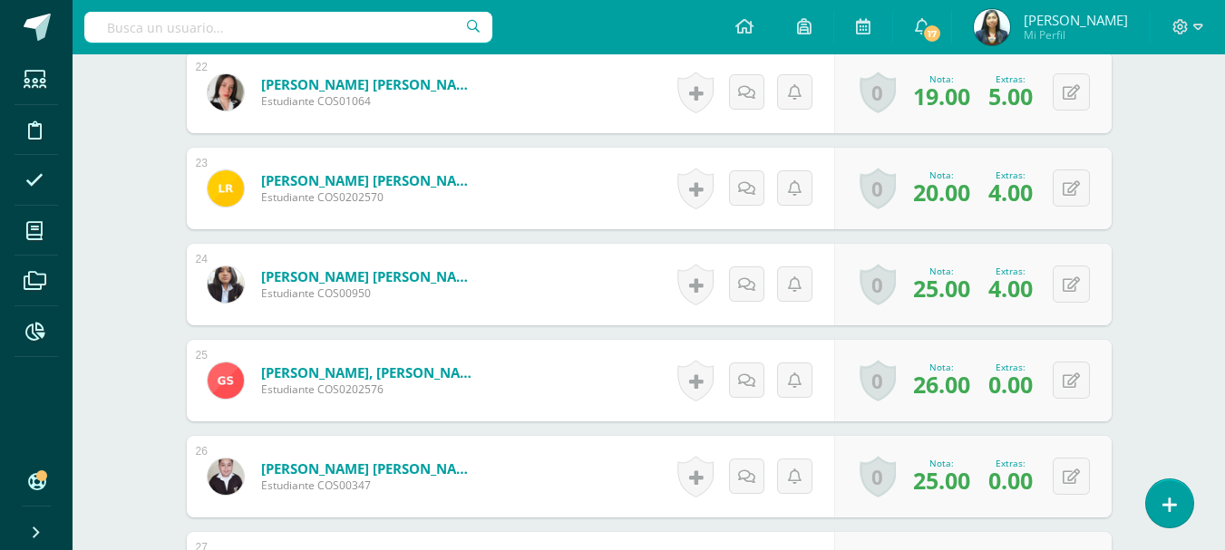
scroll to position [2806, 0]
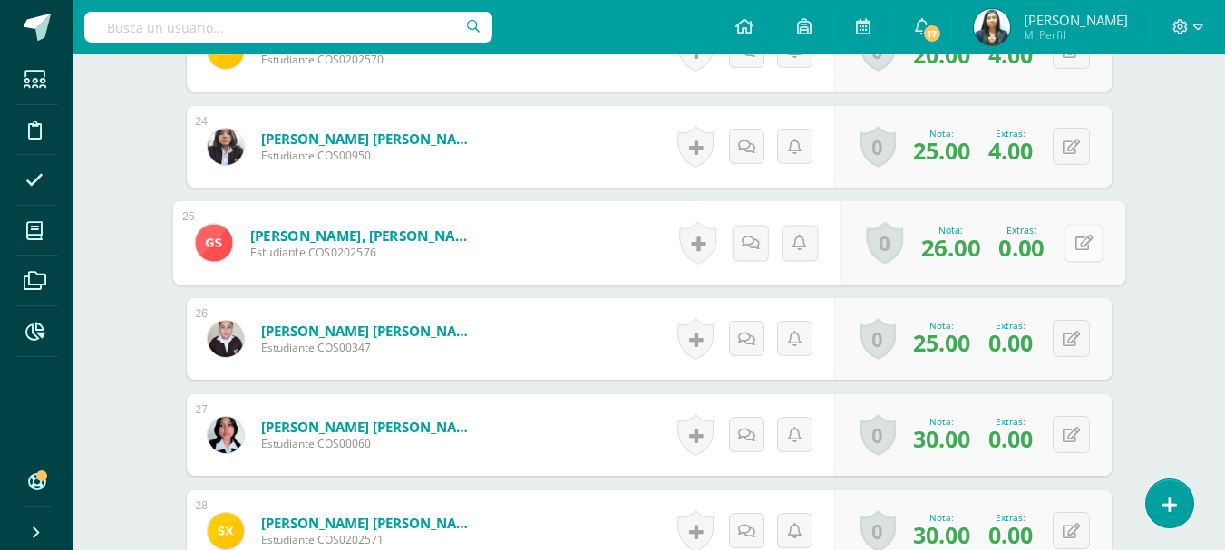
click at [1068, 231] on button at bounding box center [1083, 243] width 38 height 38
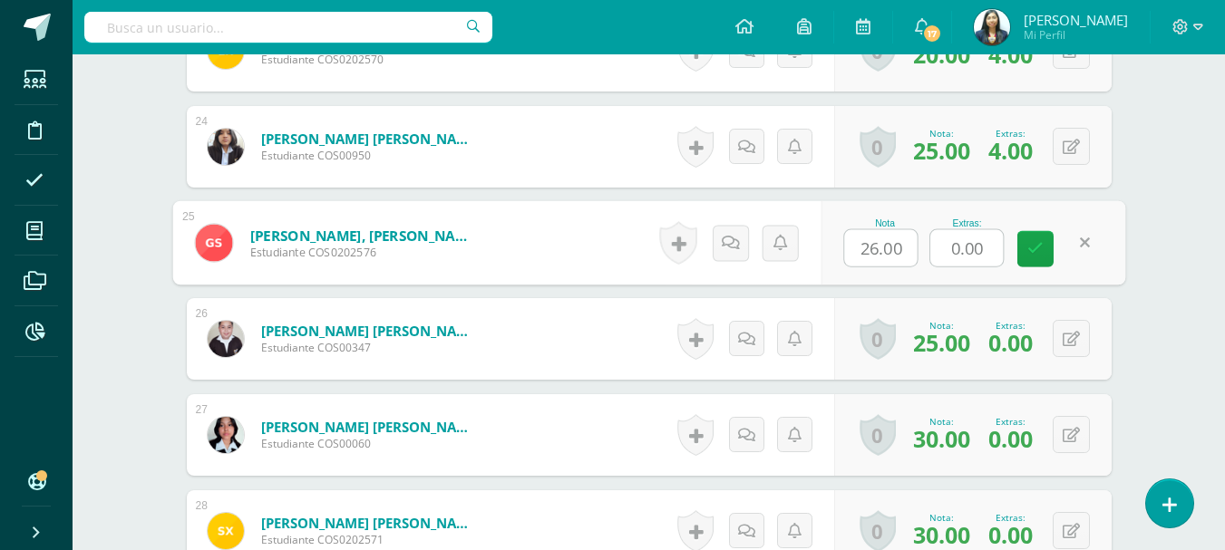
drag, startPoint x: 975, startPoint y: 245, endPoint x: 928, endPoint y: 250, distance: 47.4
click at [928, 250] on div "Nota 26.00 Extras: 0.00" at bounding box center [972, 243] width 305 height 84
type input "5"
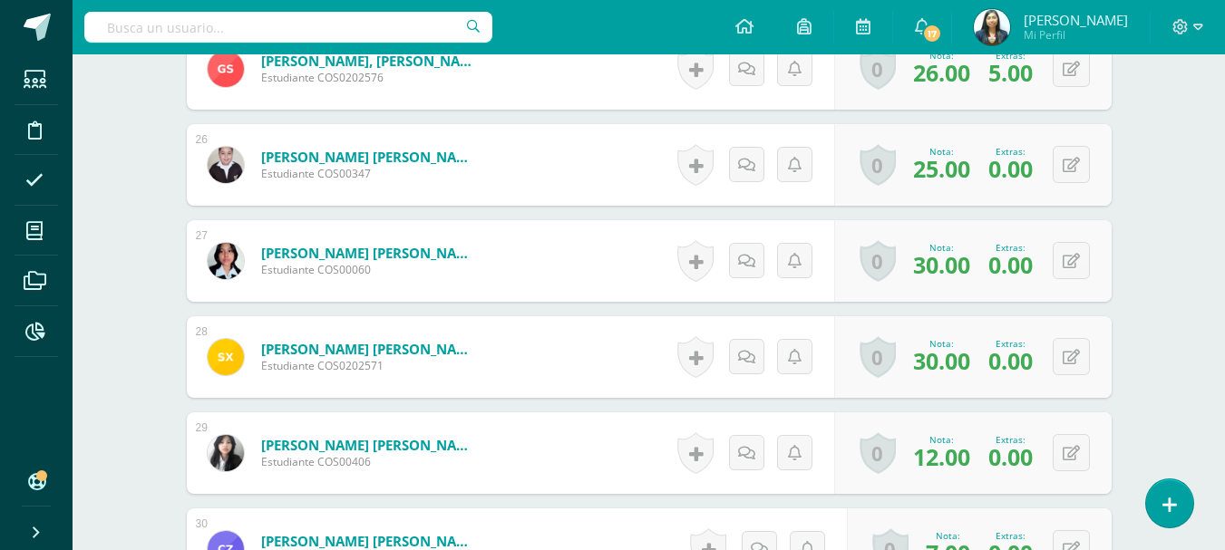
scroll to position [2987, 0]
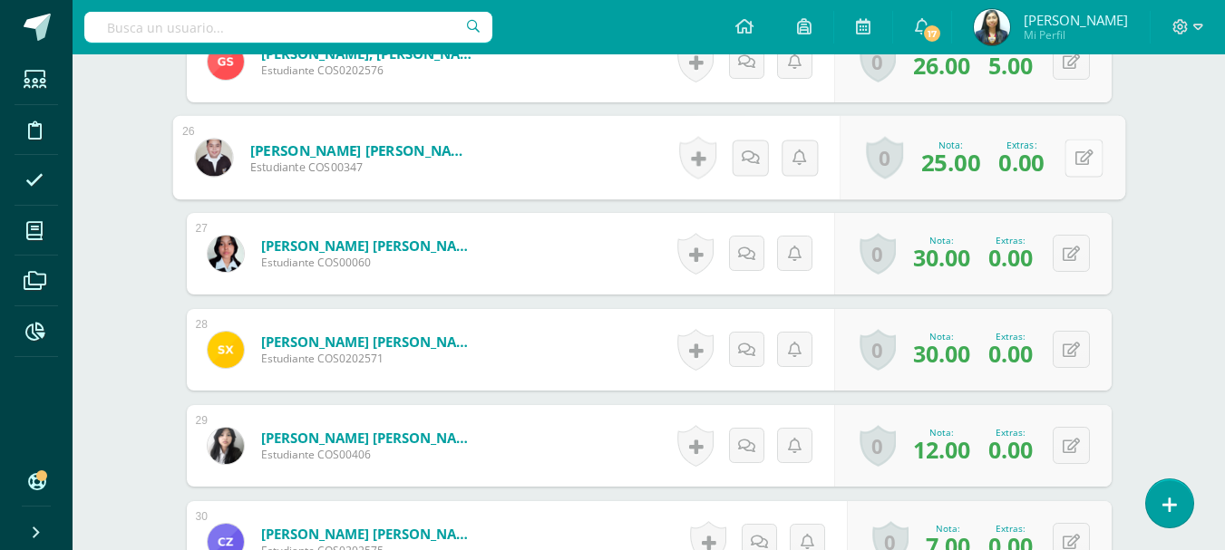
click at [1064, 163] on button at bounding box center [1083, 158] width 38 height 38
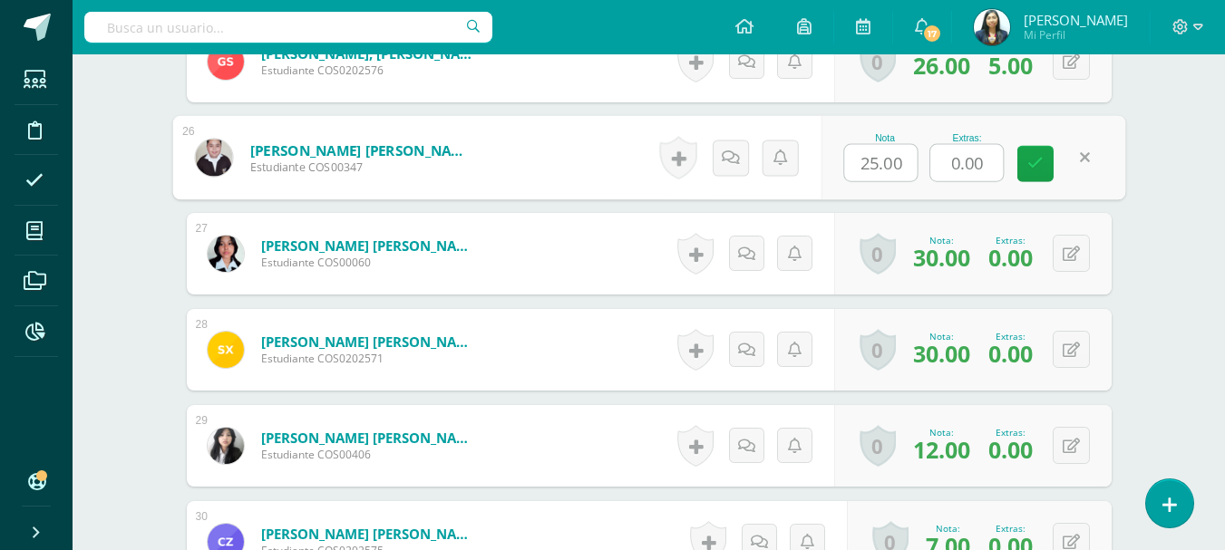
drag, startPoint x: 986, startPoint y: 164, endPoint x: 910, endPoint y: 166, distance: 76.2
click at [910, 166] on div "Nota 25.00 Extras: 0.00" at bounding box center [972, 158] width 305 height 84
type input "3"
click at [1074, 253] on icon at bounding box center [1070, 254] width 17 height 15
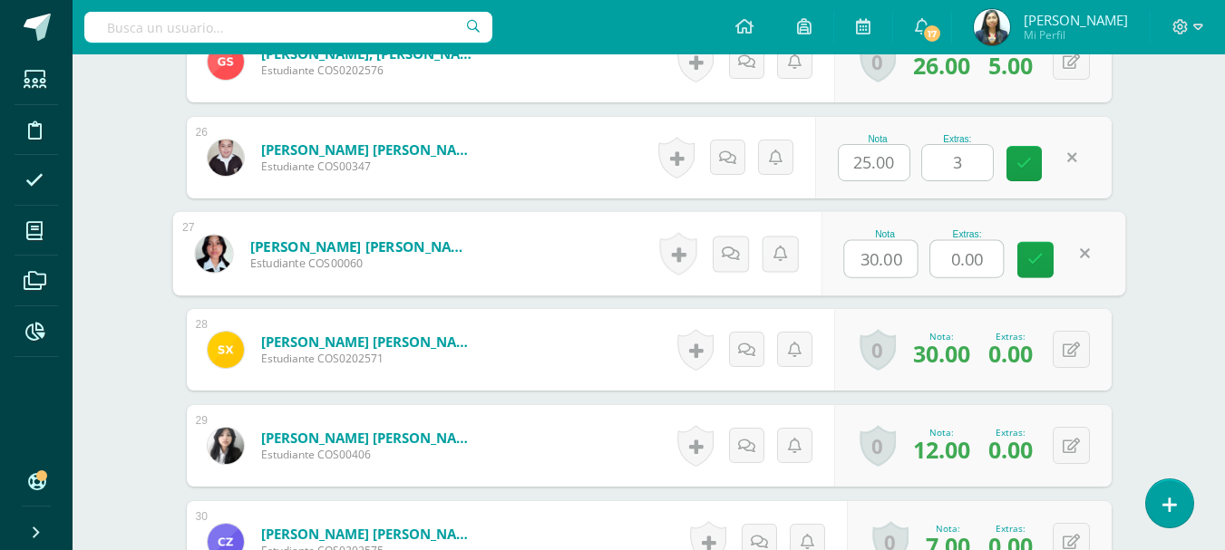
drag, startPoint x: 990, startPoint y: 263, endPoint x: 901, endPoint y: 257, distance: 89.1
click at [903, 260] on div "Nota 30.00 Extras: 0.00" at bounding box center [972, 254] width 305 height 84
type input "3"
click at [1075, 345] on icon at bounding box center [1070, 350] width 17 height 15
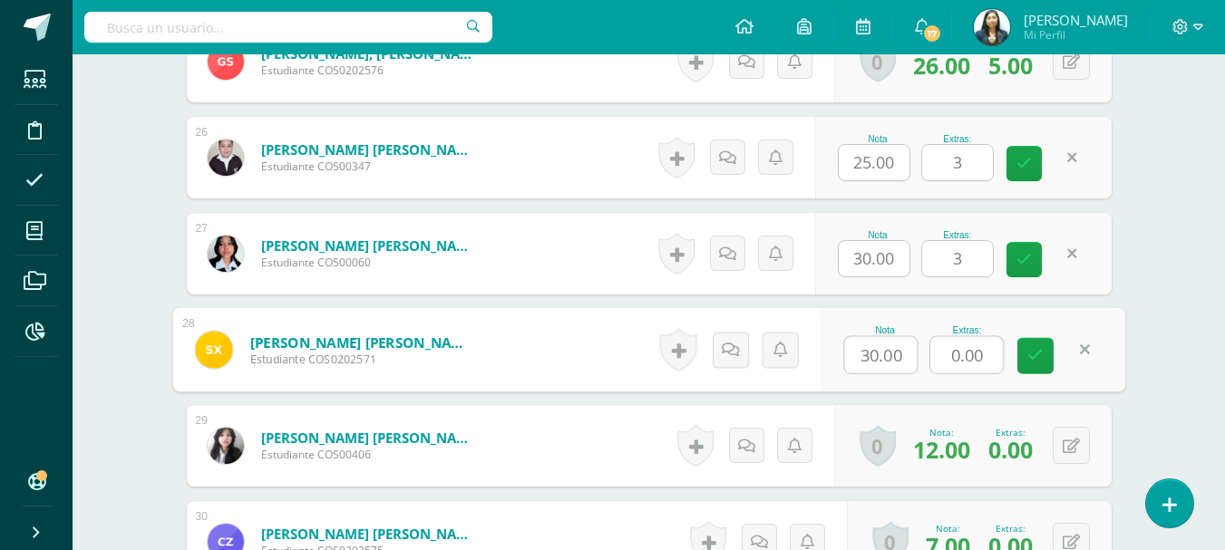
drag, startPoint x: 991, startPoint y: 355, endPoint x: 840, endPoint y: 334, distance: 152.0
click at [842, 346] on div "Nota 30.00 Extras: 0.00" at bounding box center [972, 350] width 305 height 84
type input "3"
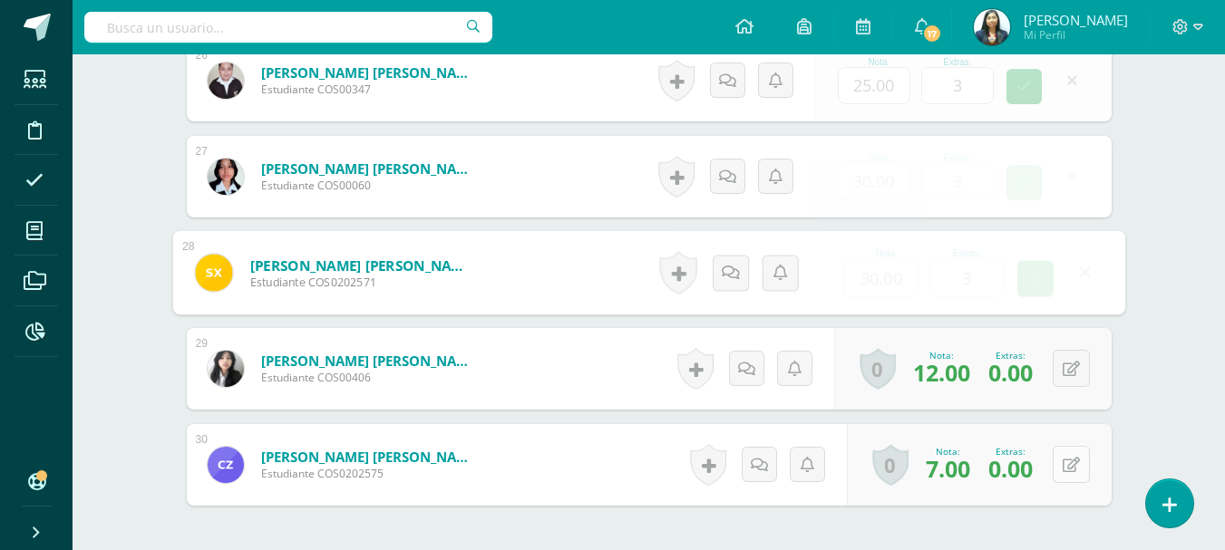
scroll to position [3169, 0]
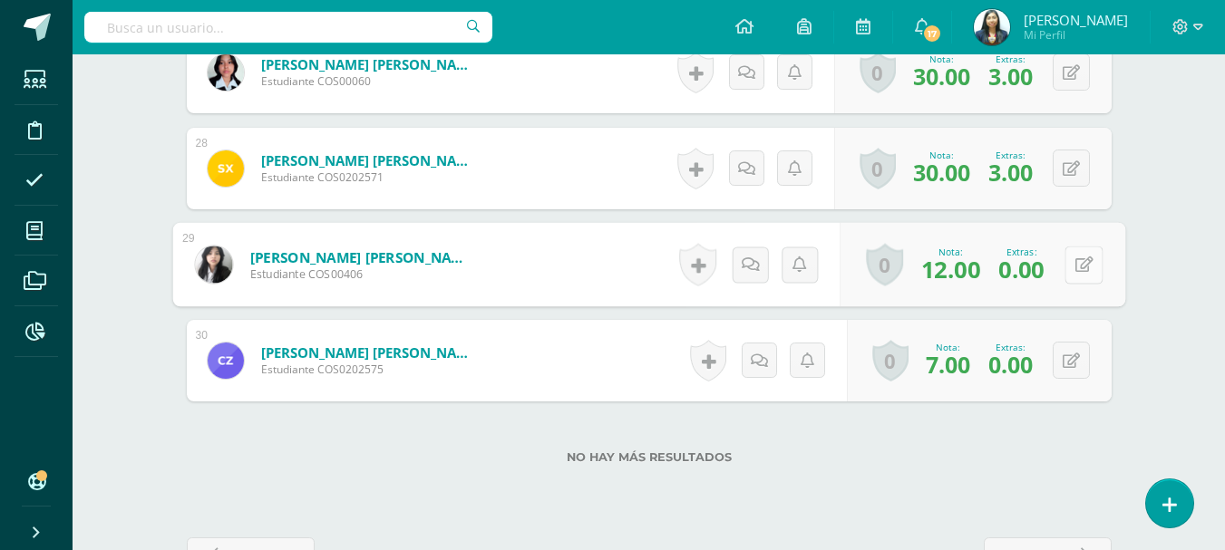
click at [1069, 266] on button at bounding box center [1083, 265] width 38 height 38
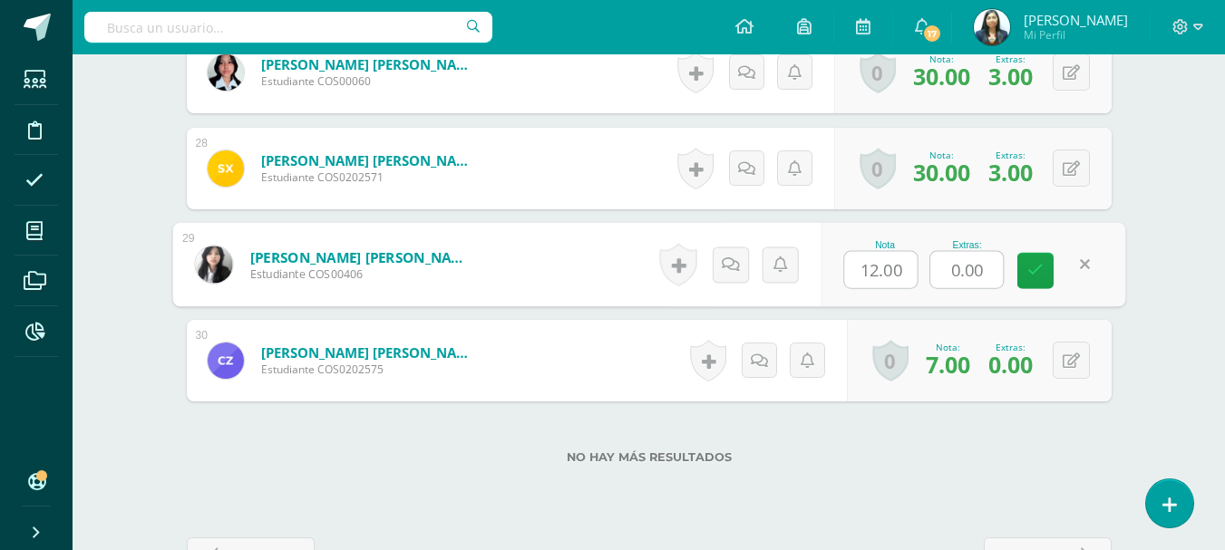
drag, startPoint x: 985, startPoint y: 271, endPoint x: 894, endPoint y: 270, distance: 91.5
click at [895, 271] on div "Nota 12.00 Extras: 0.00" at bounding box center [972, 265] width 305 height 84
type input "5"
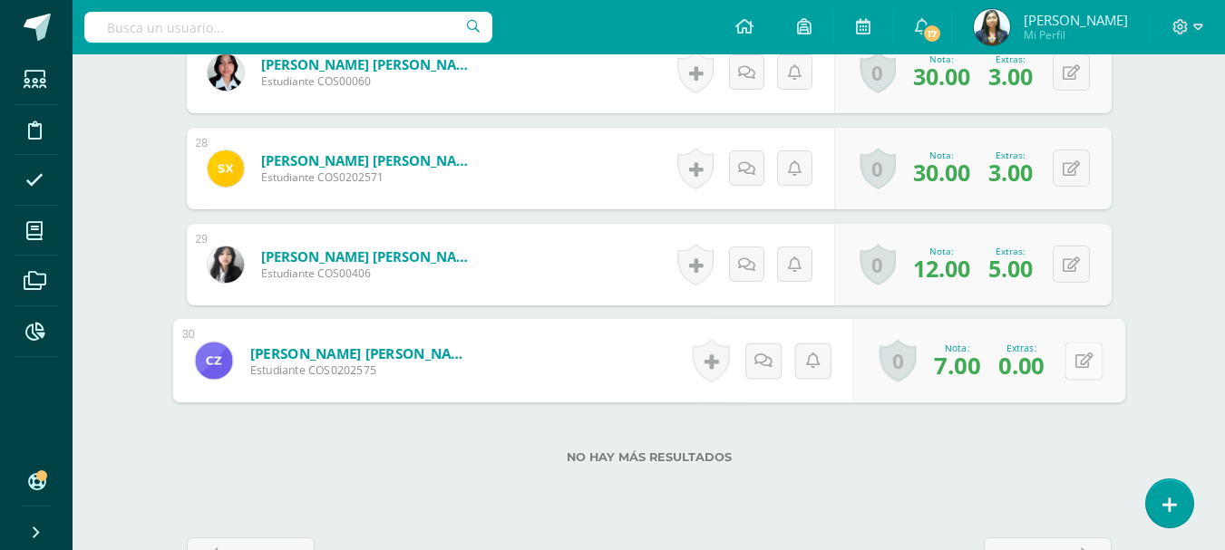
click at [1071, 361] on button at bounding box center [1083, 361] width 38 height 38
drag, startPoint x: 986, startPoint y: 367, endPoint x: 921, endPoint y: 349, distance: 67.7
click at [934, 365] on input "0.00" at bounding box center [966, 366] width 73 height 36
type input "5"
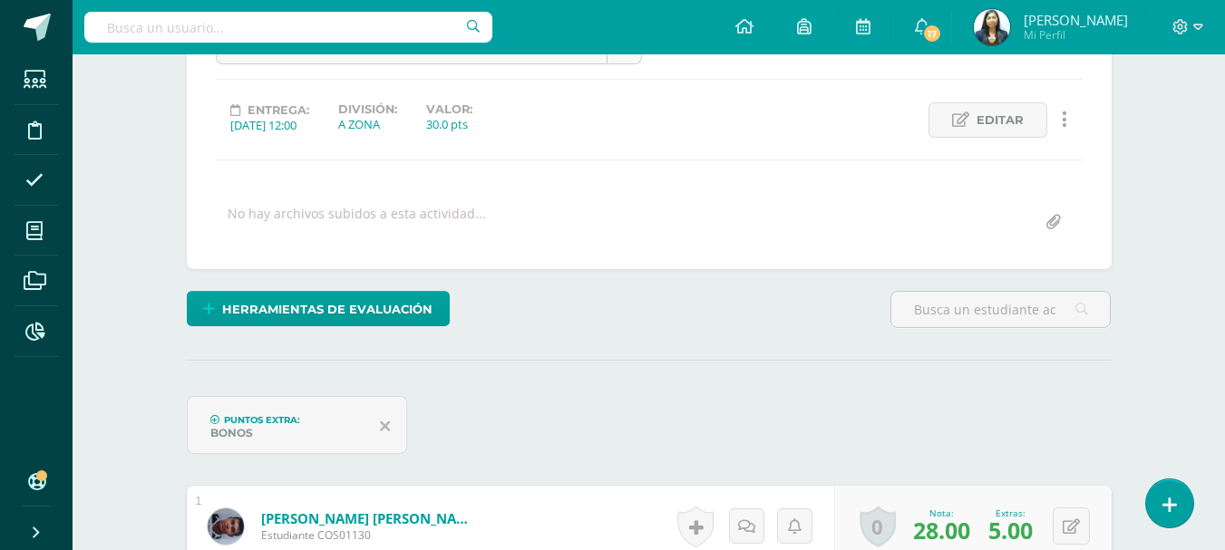
scroll to position [0, 0]
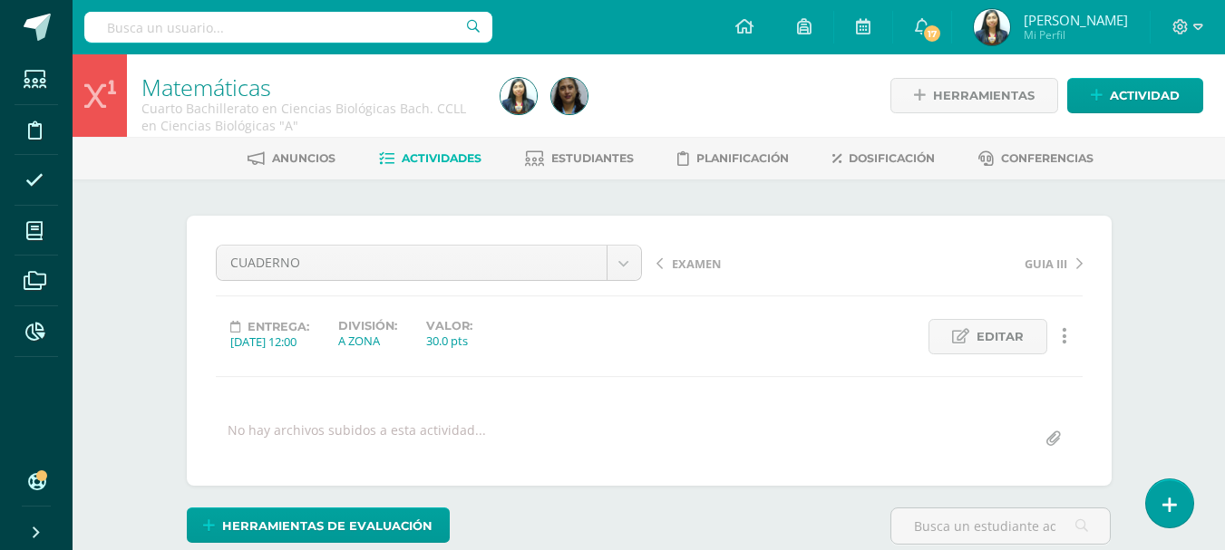
click at [699, 263] on span "EXAMEN" at bounding box center [696, 264] width 49 height 16
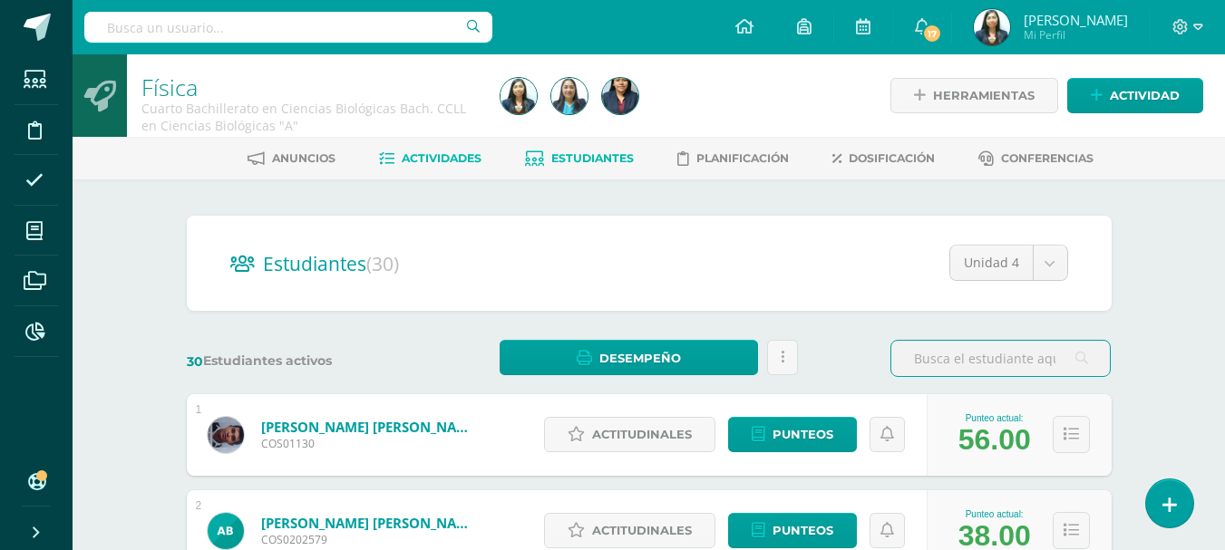
click at [441, 168] on link "Actividades" at bounding box center [430, 158] width 102 height 29
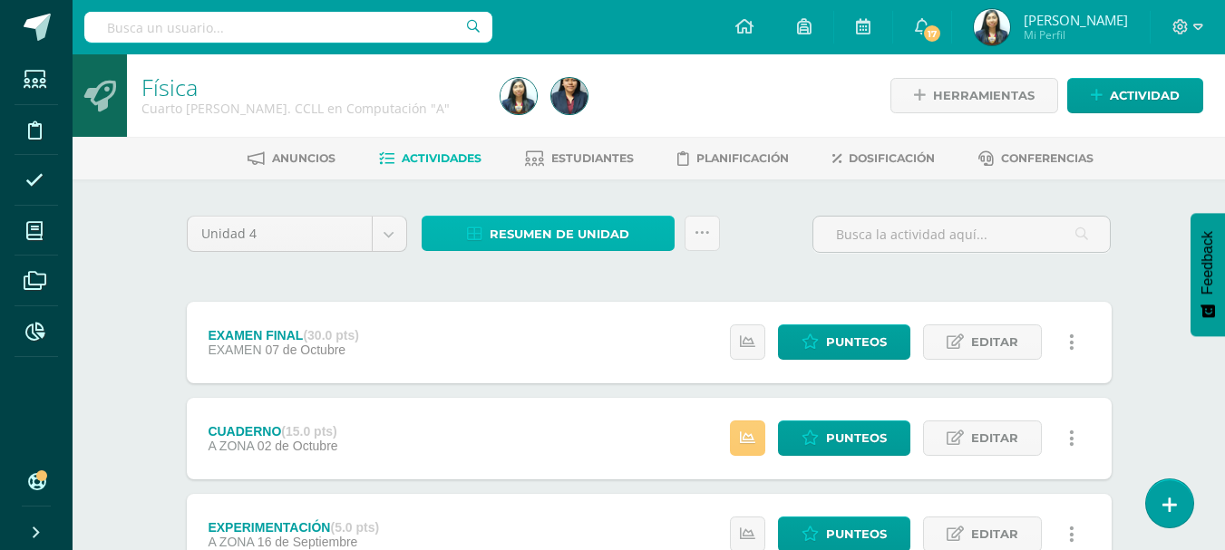
click at [542, 224] on span "Resumen de unidad" at bounding box center [559, 235] width 140 height 34
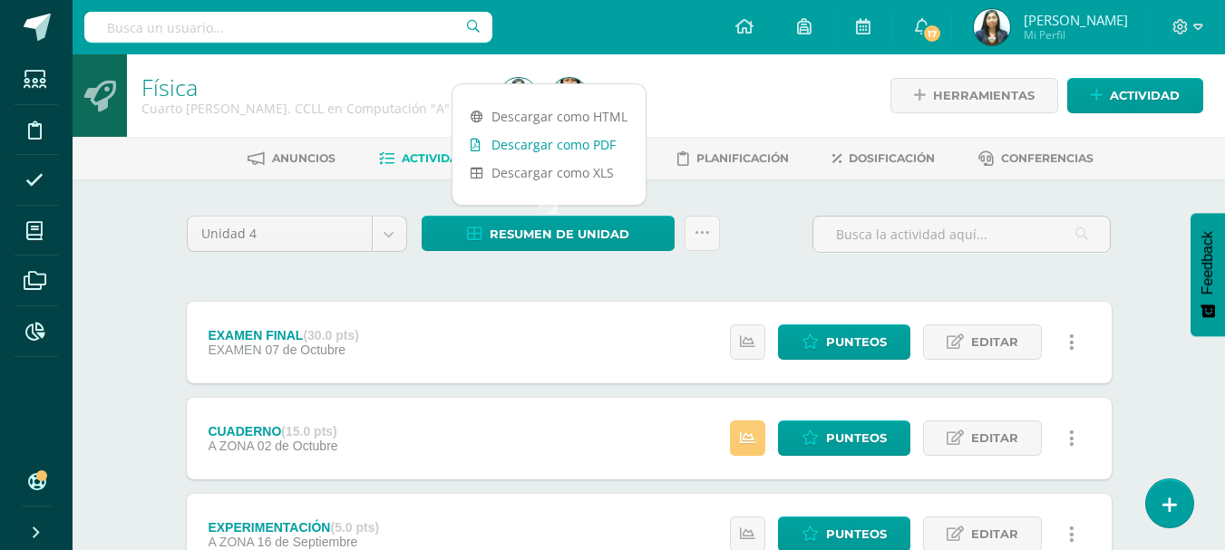
click at [577, 149] on link "Descargar como PDF" at bounding box center [548, 145] width 193 height 28
click at [704, 235] on icon at bounding box center [701, 233] width 15 height 15
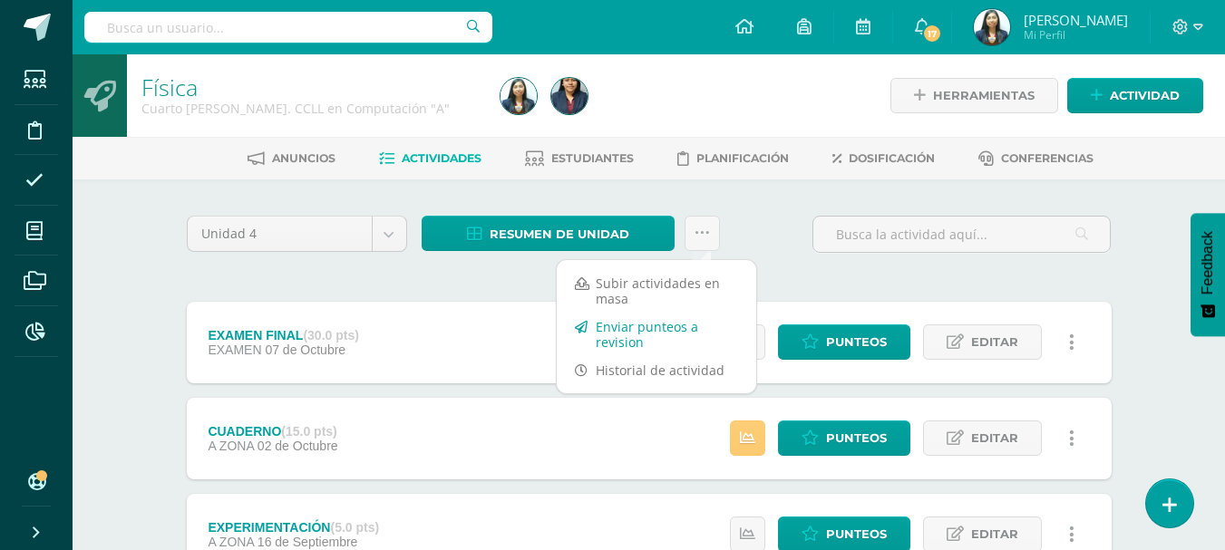
click at [607, 326] on link "Enviar punteos a revision" at bounding box center [656, 335] width 199 height 44
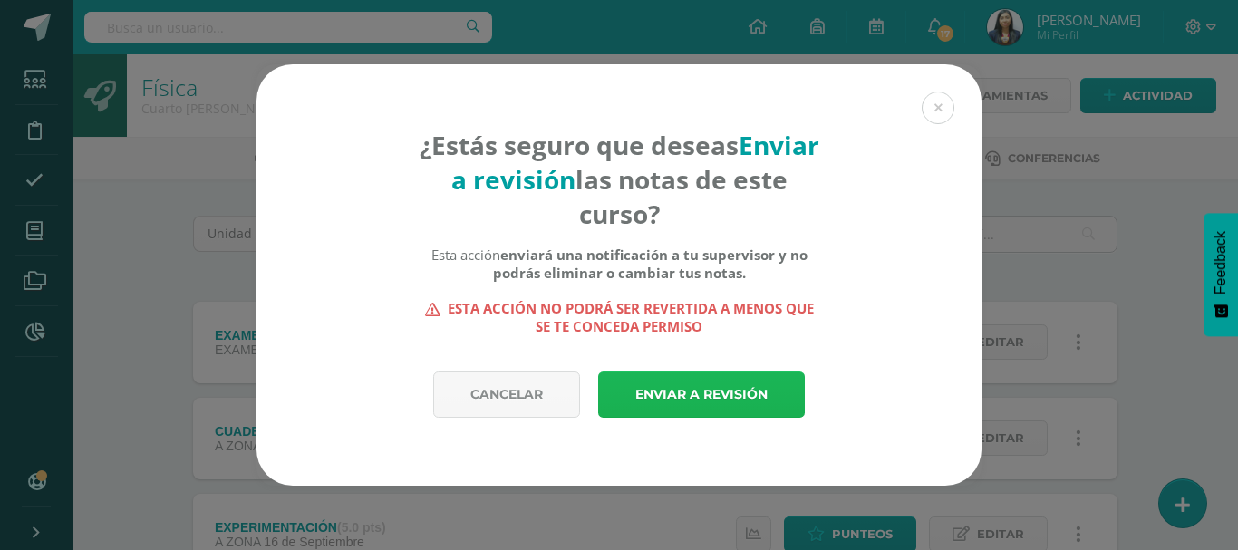
click at [691, 376] on link "Enviar a revisión" at bounding box center [701, 395] width 207 height 46
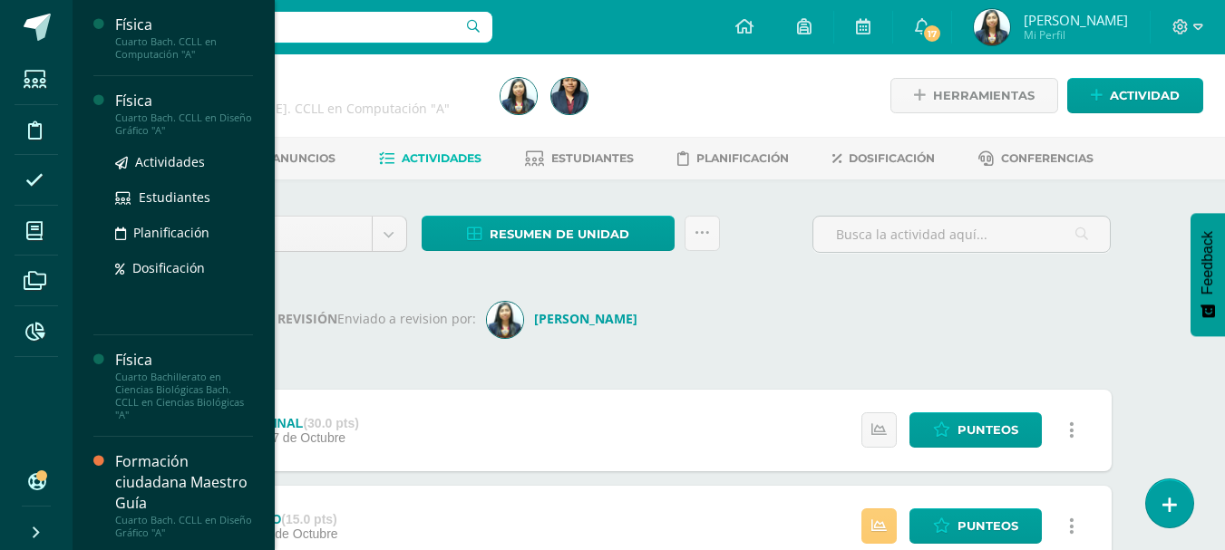
click at [132, 139] on div "Actividades Estudiantes Planificación Dosificación" at bounding box center [184, 228] width 138 height 183
click at [142, 119] on div "Cuarto Bach. CCLL en Diseño Gráfico "A"" at bounding box center [184, 123] width 138 height 25
click at [141, 120] on div "Cuarto Bach. CCLL en Diseño Gráfico "A"" at bounding box center [184, 123] width 138 height 25
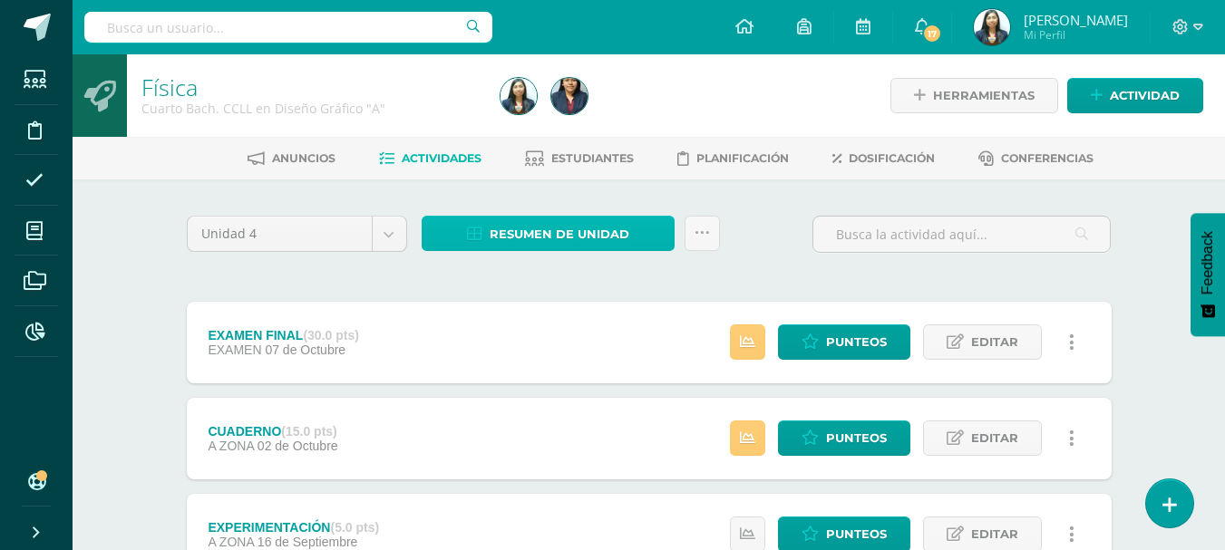
click at [603, 237] on span "Resumen de unidad" at bounding box center [559, 235] width 140 height 34
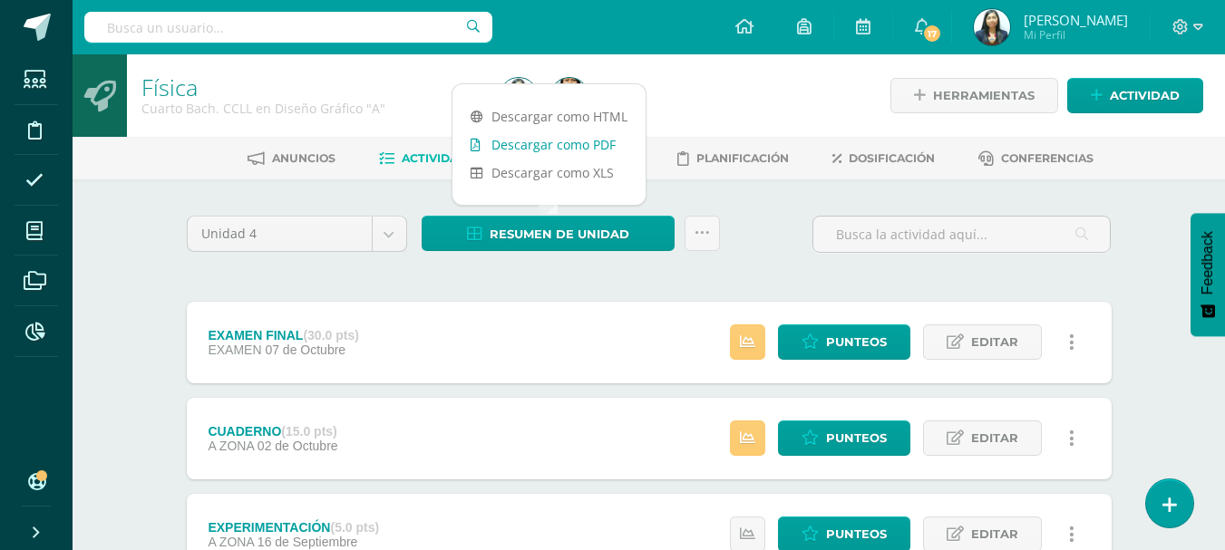
click at [571, 149] on link "Descargar como PDF" at bounding box center [548, 145] width 193 height 28
click at [697, 236] on icon at bounding box center [701, 233] width 15 height 15
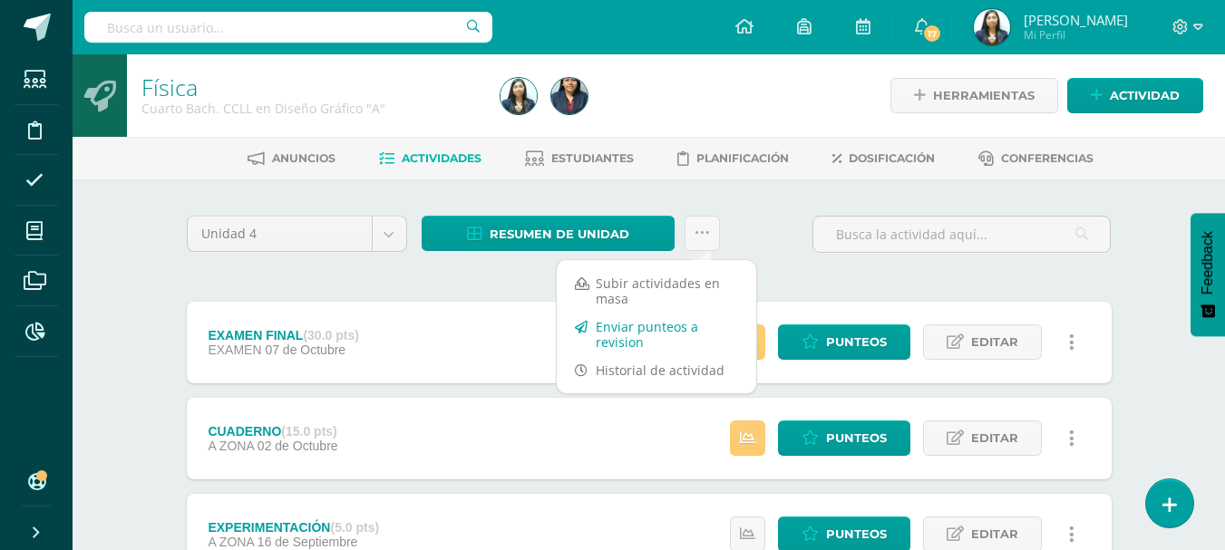
click at [620, 326] on link "Enviar punteos a revision" at bounding box center [656, 335] width 199 height 44
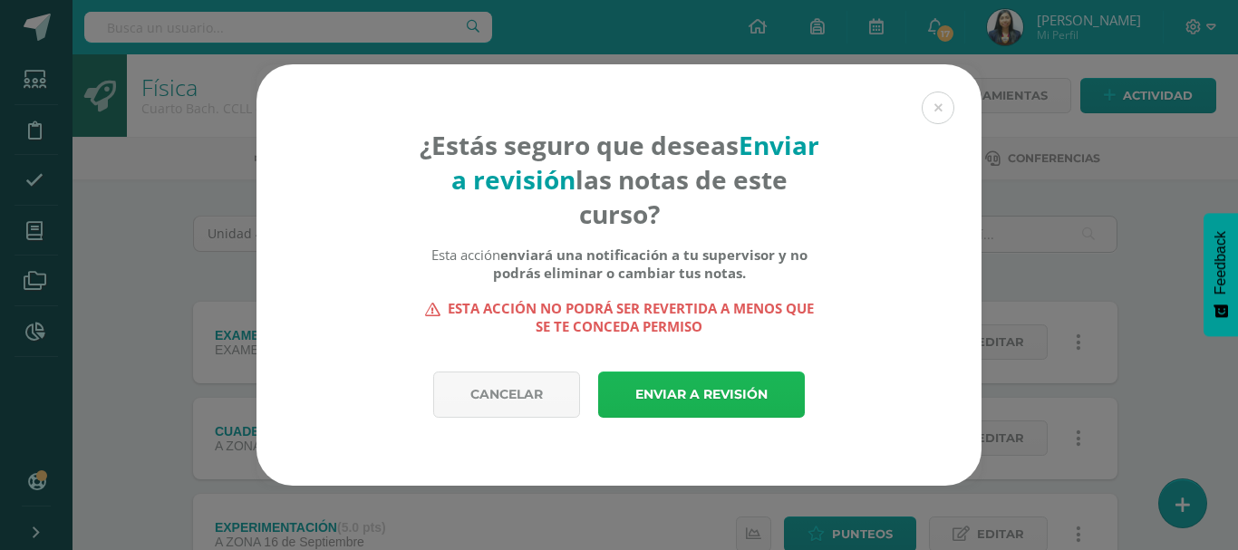
click at [693, 373] on link "Enviar a revisión" at bounding box center [701, 395] width 207 height 46
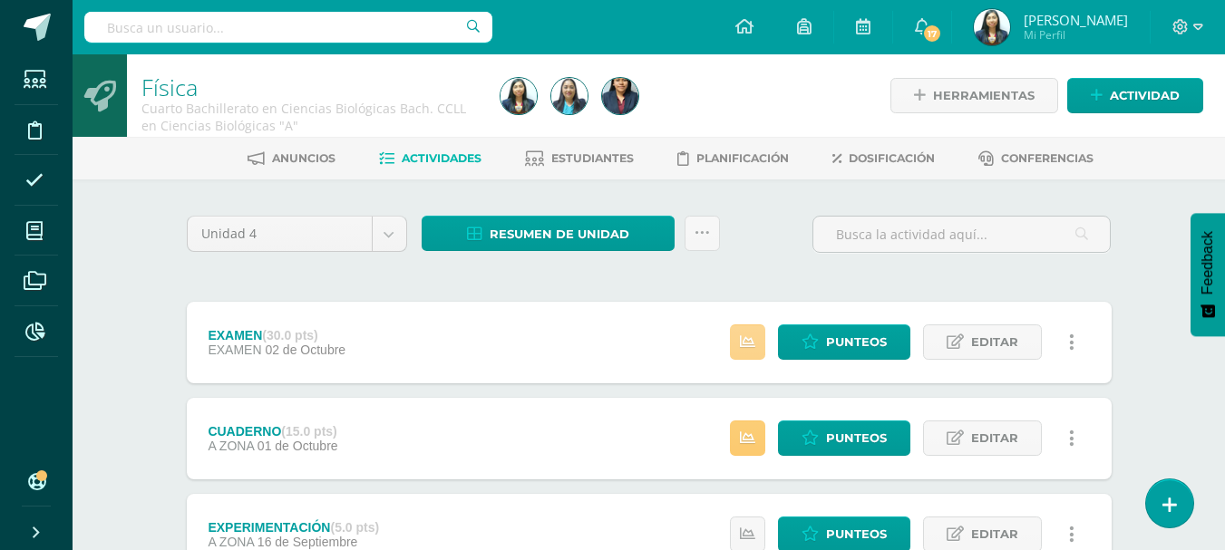
click at [751, 324] on link at bounding box center [747, 341] width 35 height 35
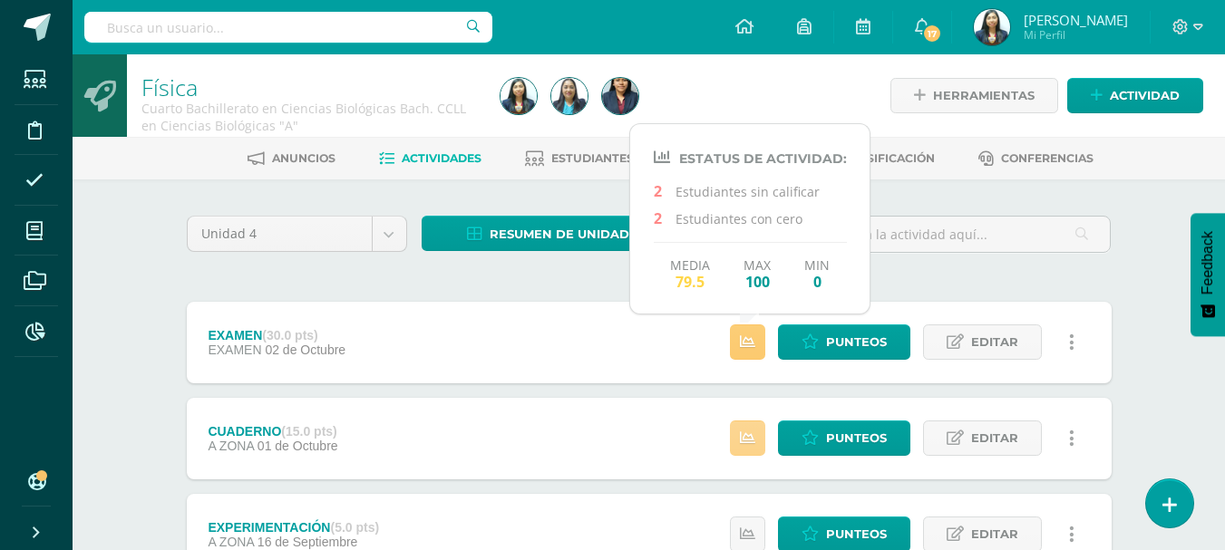
click at [756, 448] on link at bounding box center [747, 438] width 35 height 35
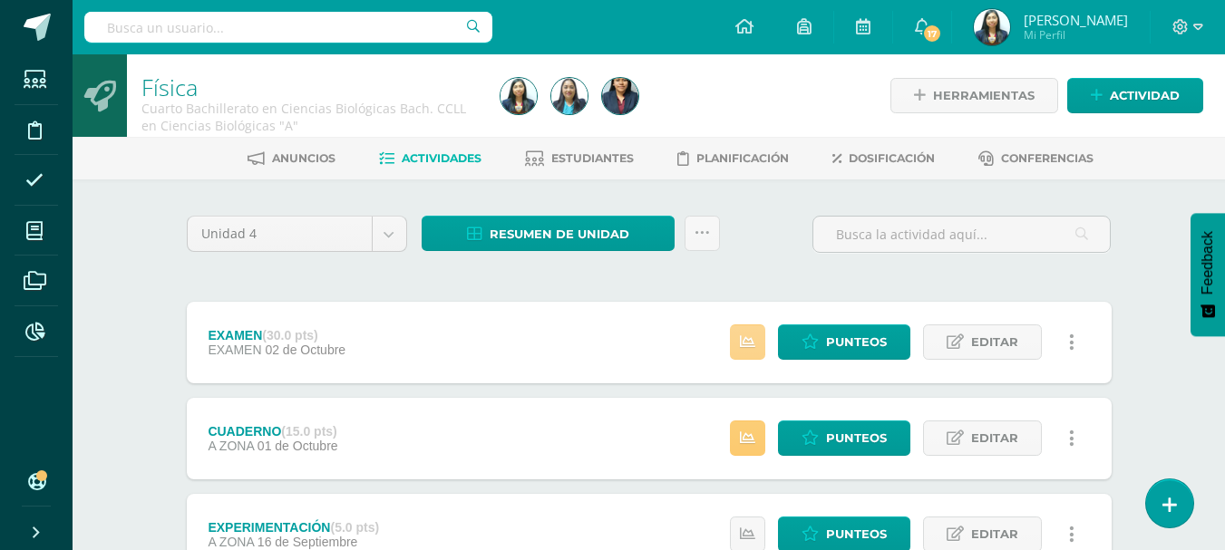
click at [762, 339] on link at bounding box center [747, 341] width 35 height 35
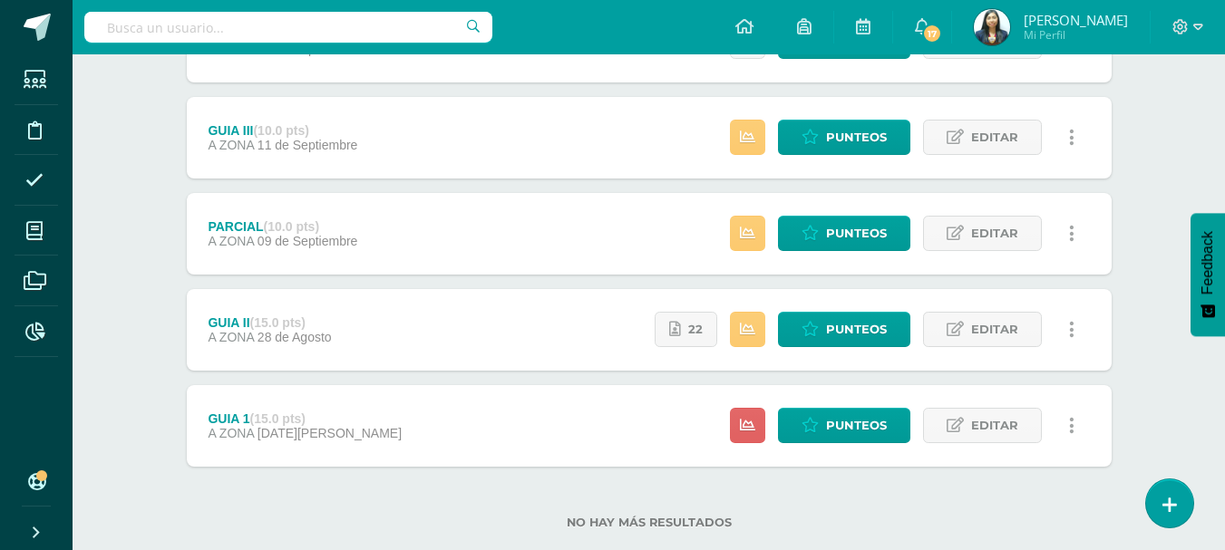
scroll to position [530, 0]
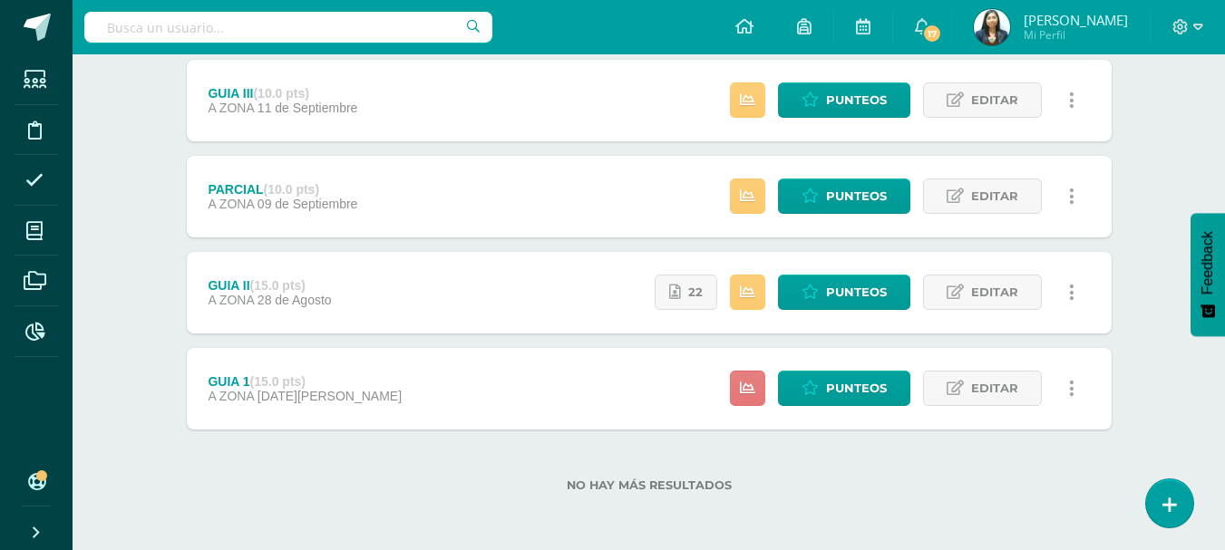
click at [751, 373] on link at bounding box center [747, 388] width 35 height 35
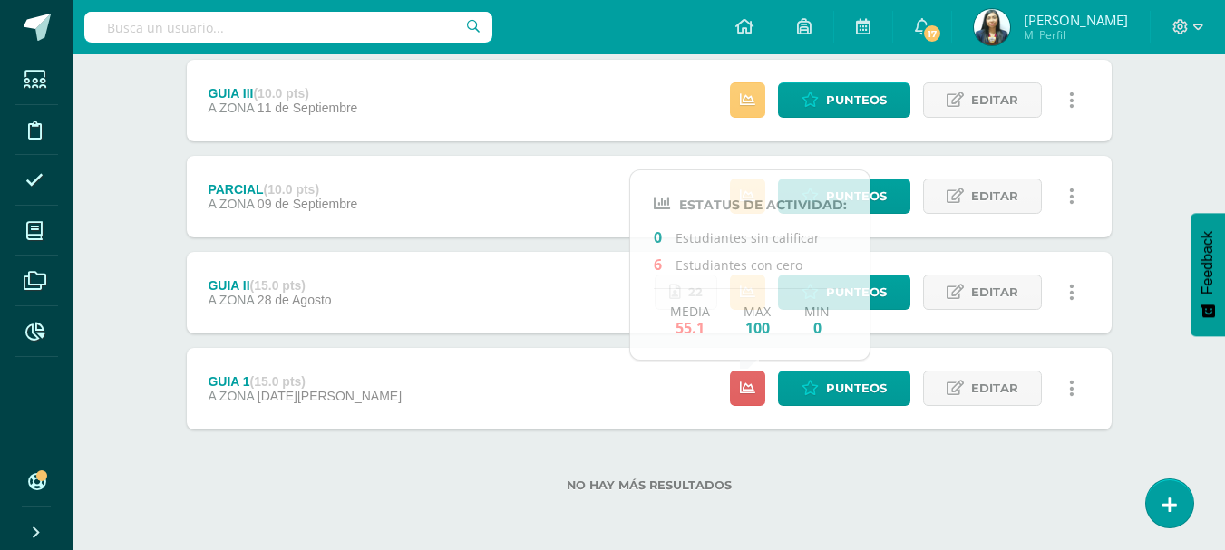
drag, startPoint x: 891, startPoint y: 470, endPoint x: 811, endPoint y: 257, distance: 227.4
click at [889, 464] on div "No hay más resultados" at bounding box center [649, 472] width 924 height 84
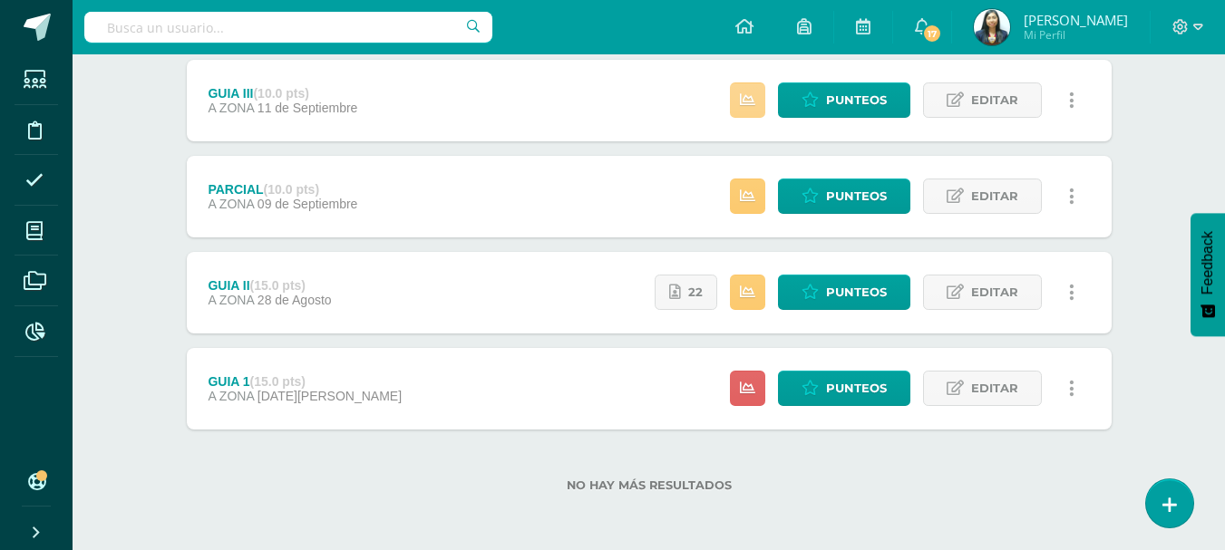
click at [742, 102] on icon at bounding box center [747, 99] width 15 height 15
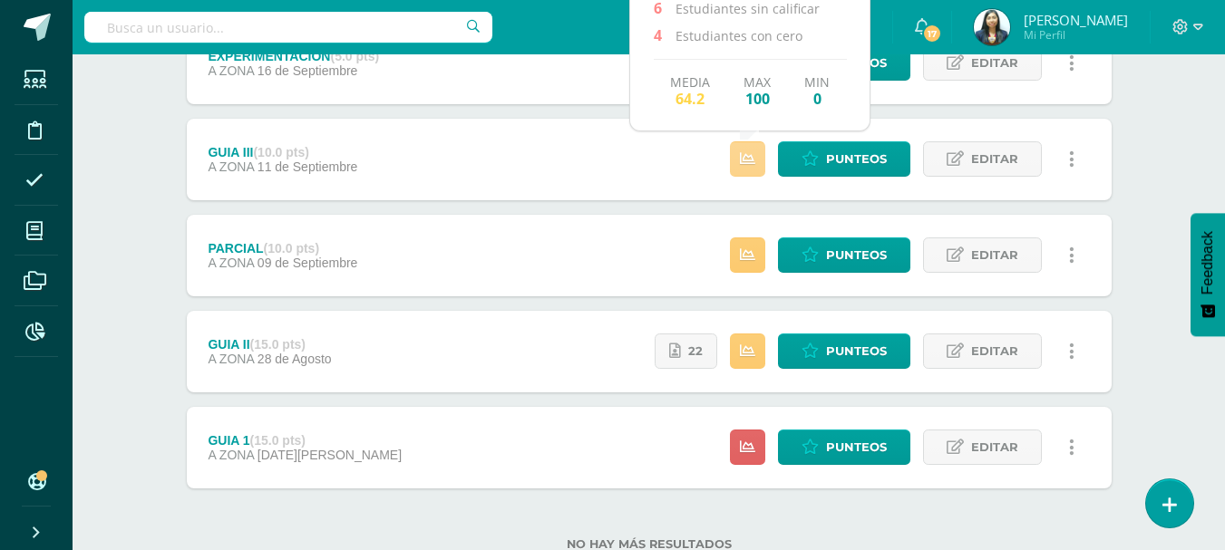
scroll to position [440, 0]
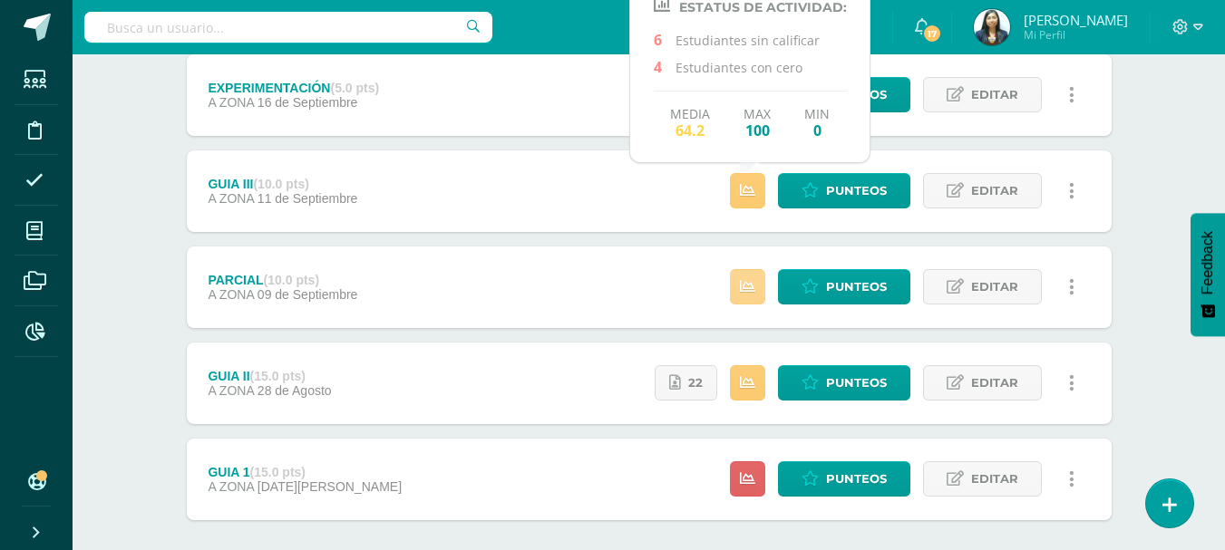
click at [754, 273] on link at bounding box center [747, 286] width 35 height 35
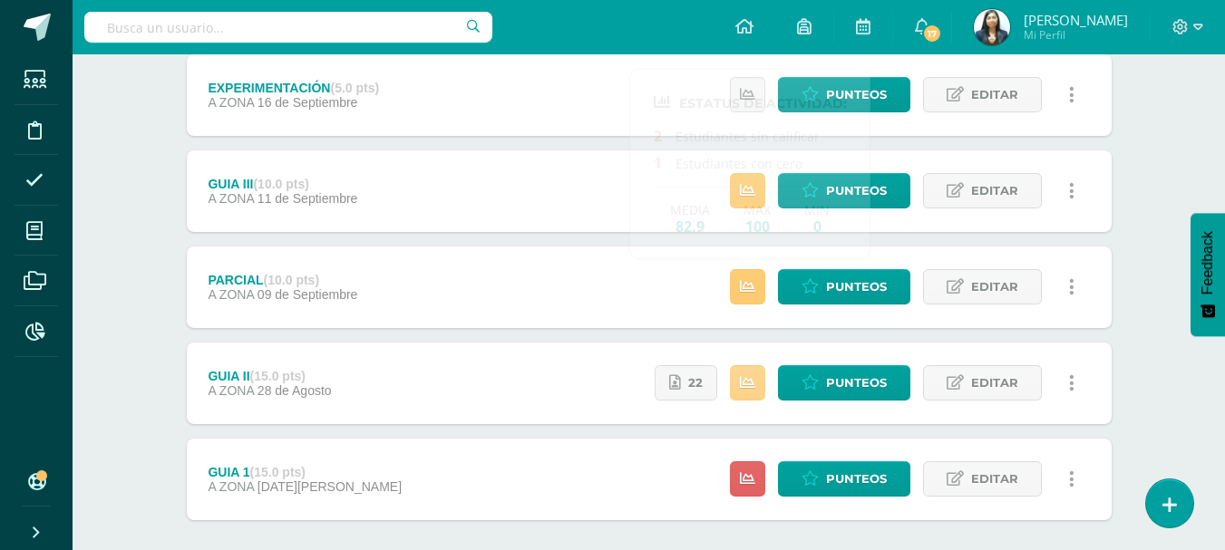
click at [746, 370] on link at bounding box center [747, 382] width 35 height 35
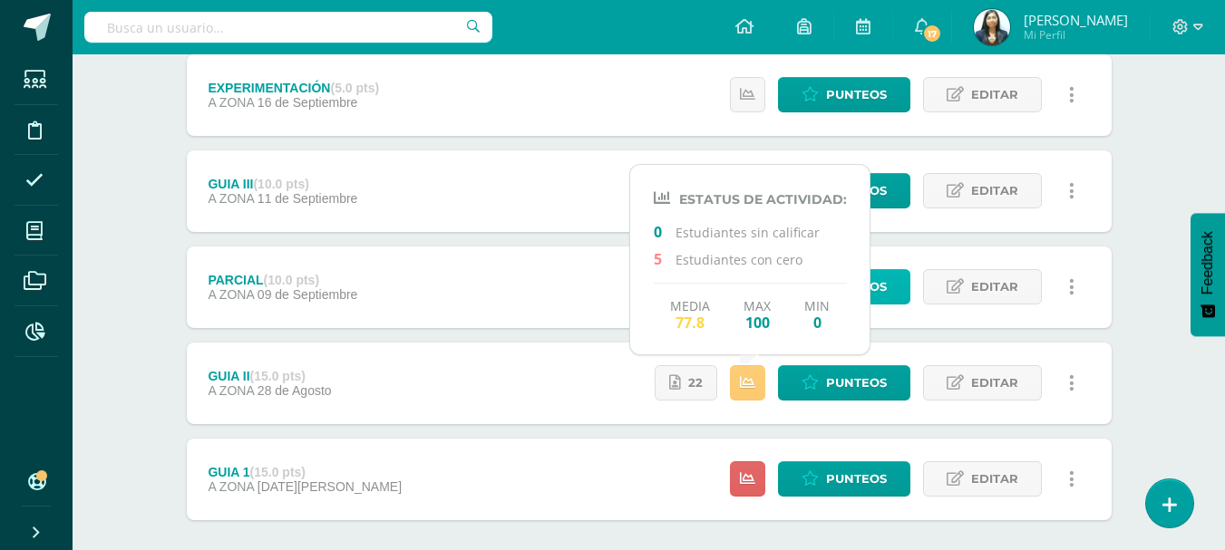
click at [885, 288] on span "Punteos" at bounding box center [856, 287] width 61 height 34
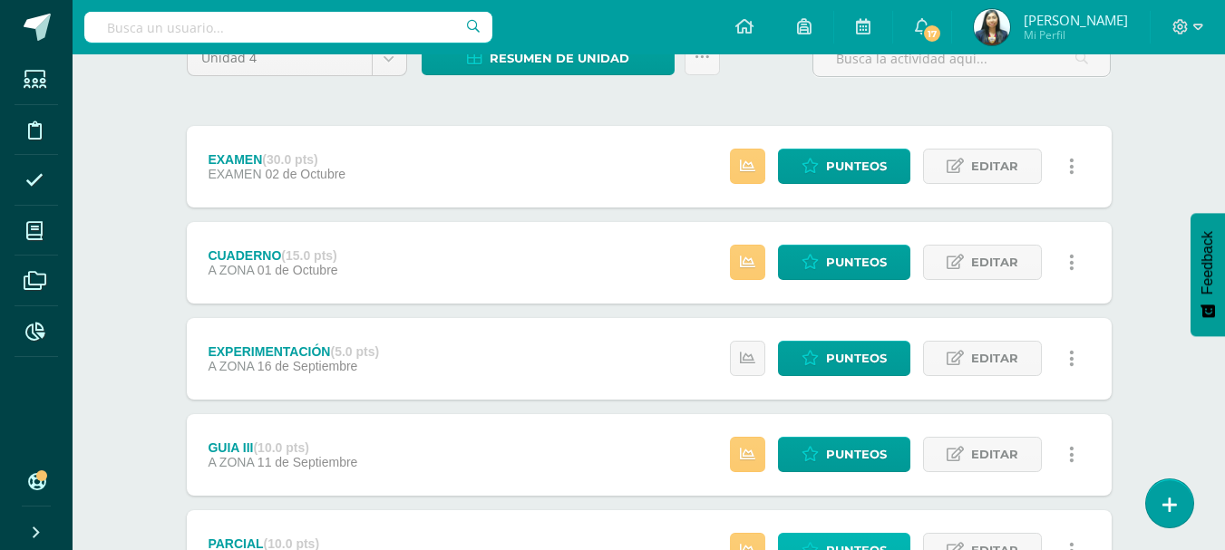
scroll to position [168, 0]
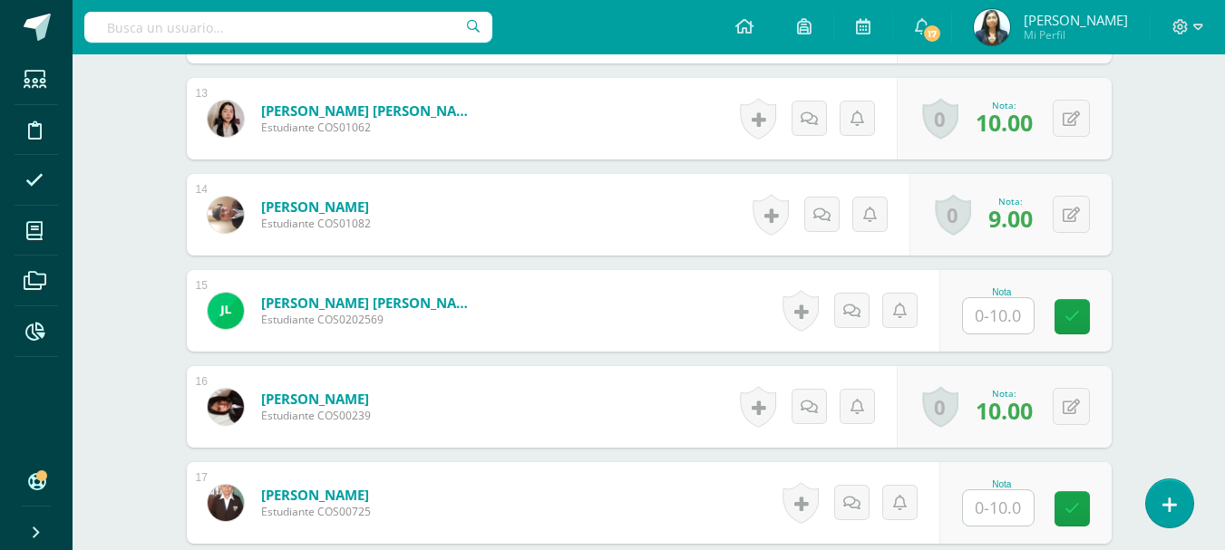
scroll to position [1823, 0]
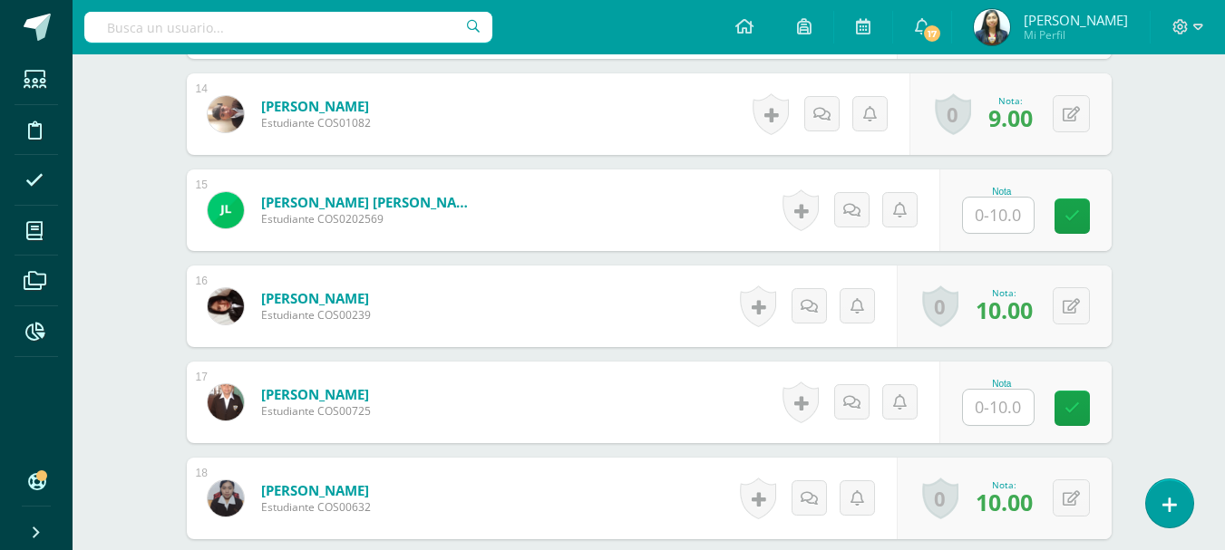
click at [1005, 227] on input "text" at bounding box center [998, 215] width 71 height 35
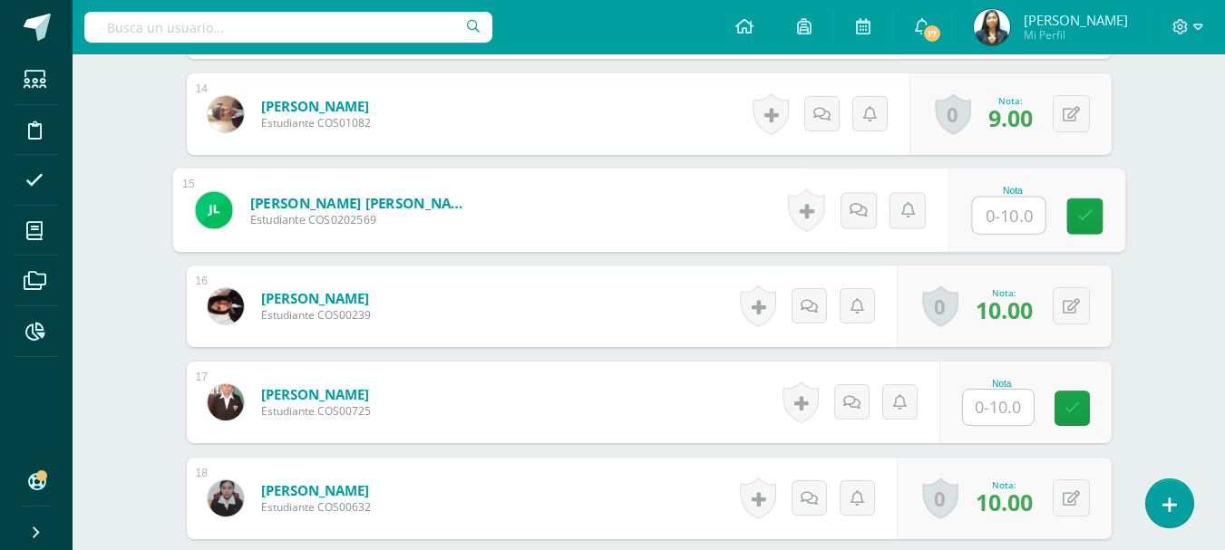
type input "5"
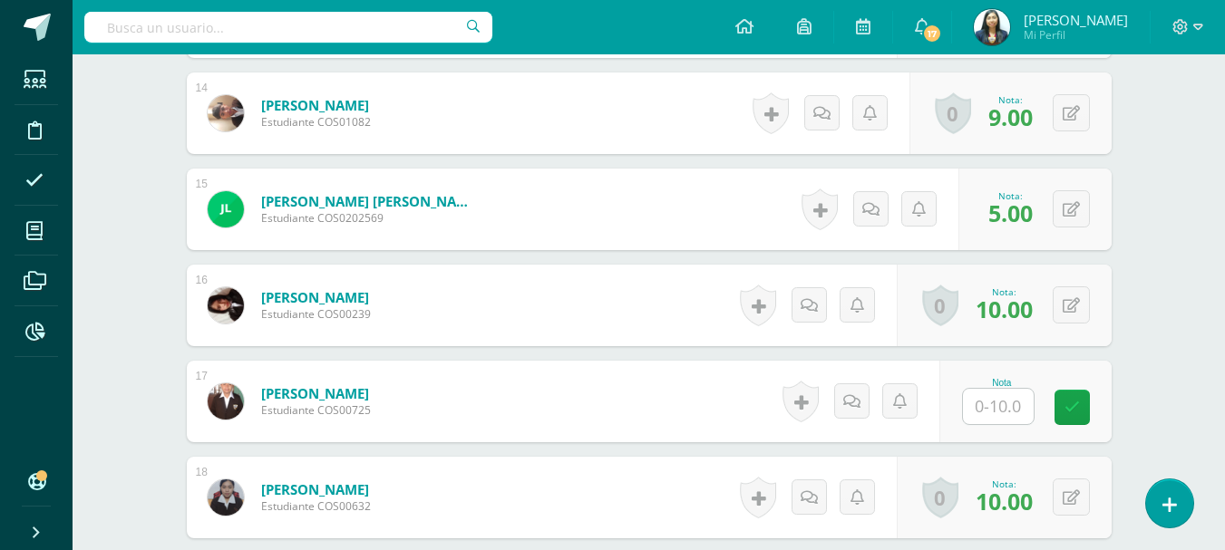
click at [1017, 413] on input "text" at bounding box center [998, 406] width 71 height 35
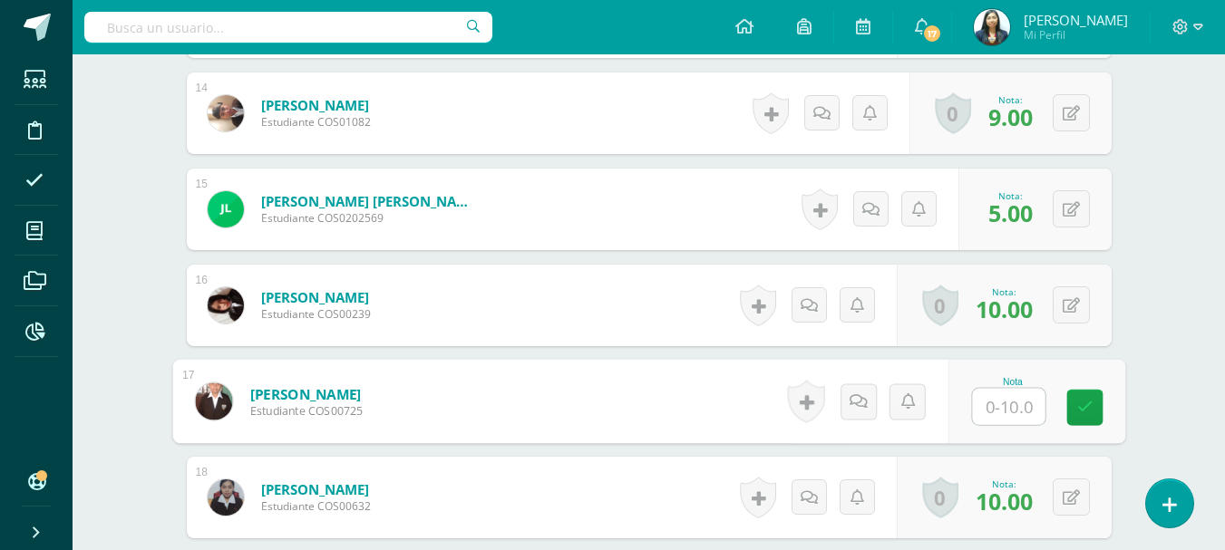
type input "5"
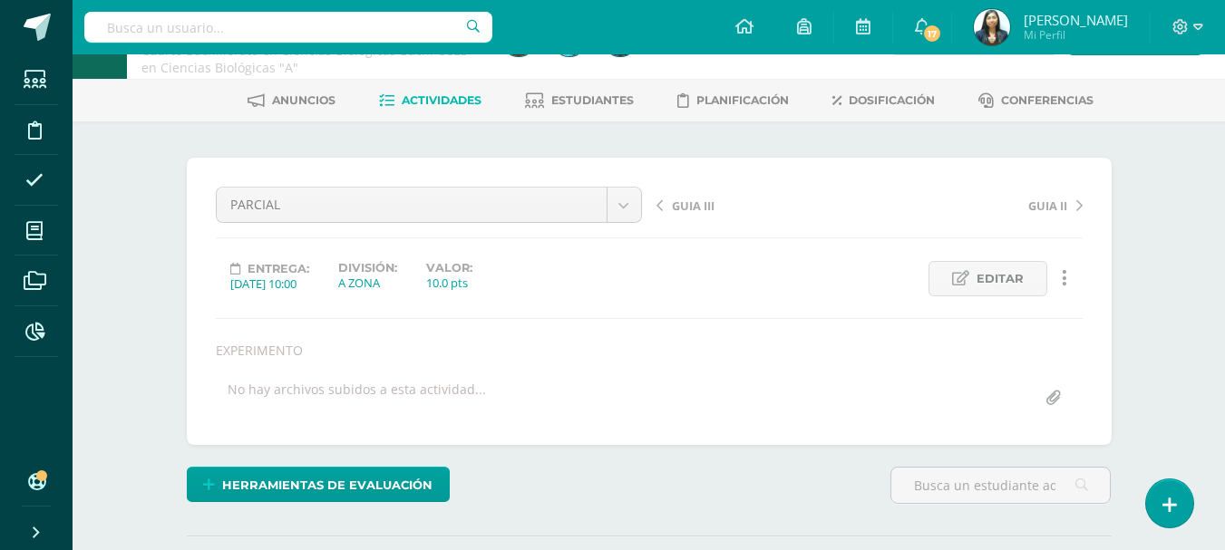
scroll to position [0, 0]
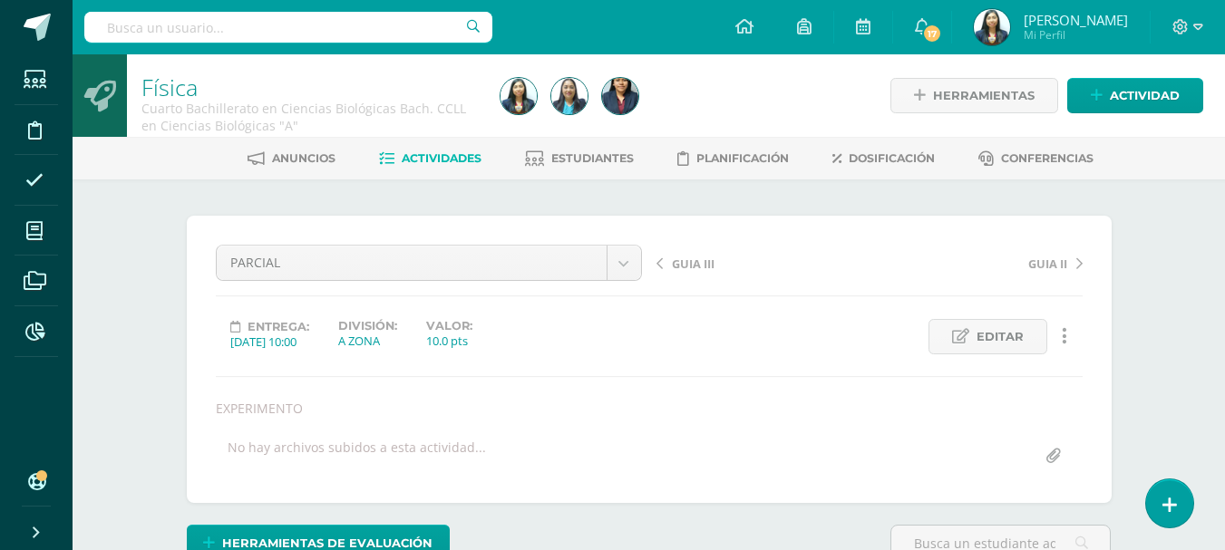
click at [684, 273] on div "GUIA III GUIA II" at bounding box center [869, 270] width 440 height 51
click at [687, 263] on span "GUIA III" at bounding box center [693, 264] width 43 height 16
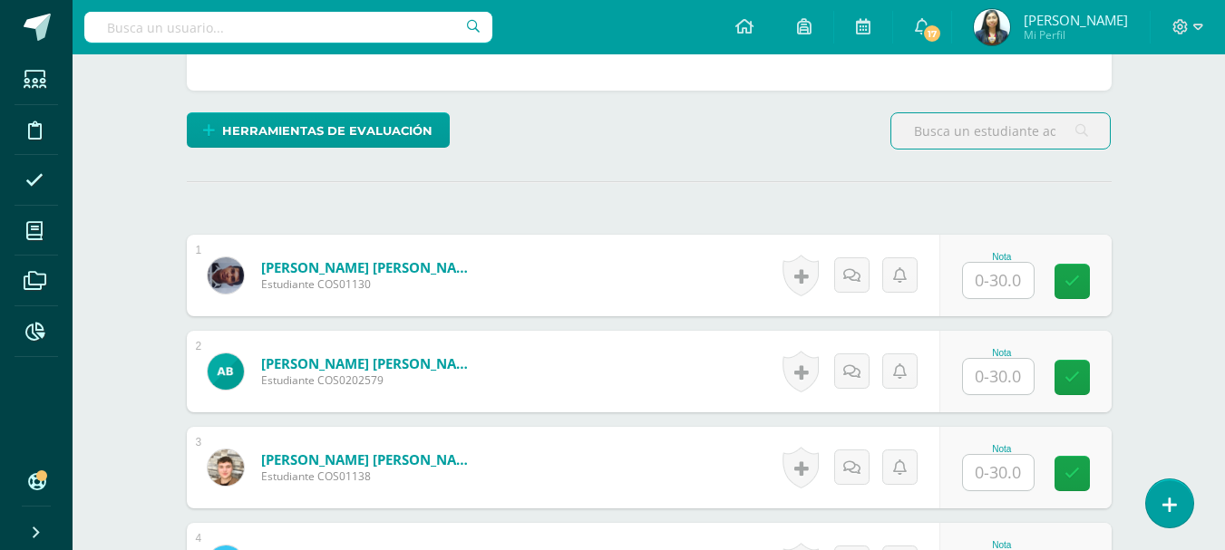
scroll to position [454, 0]
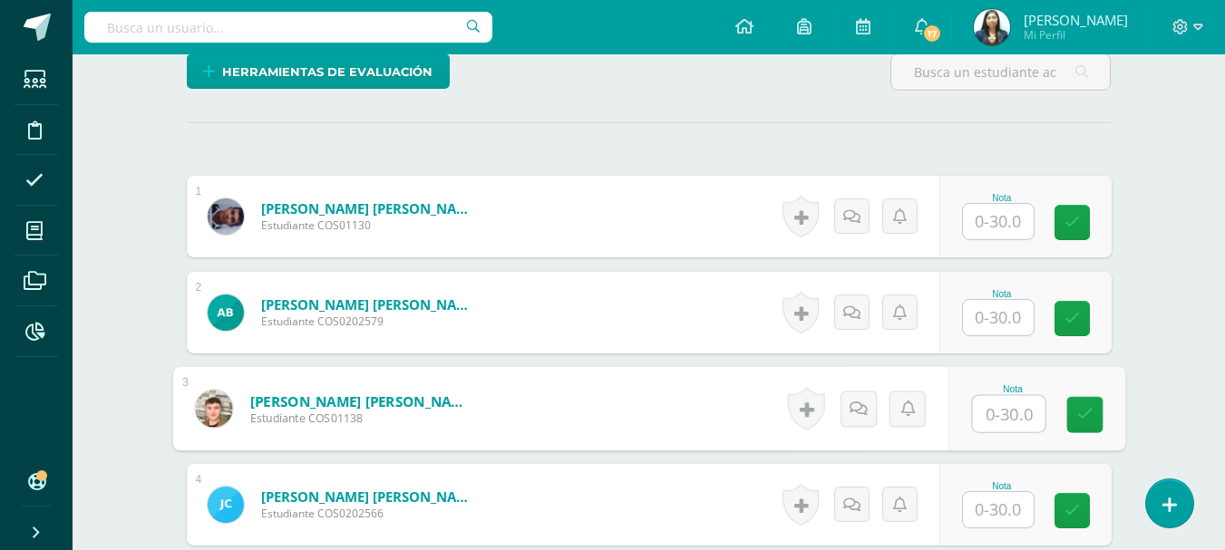
click at [1002, 413] on input "text" at bounding box center [1008, 414] width 73 height 36
type input "0"
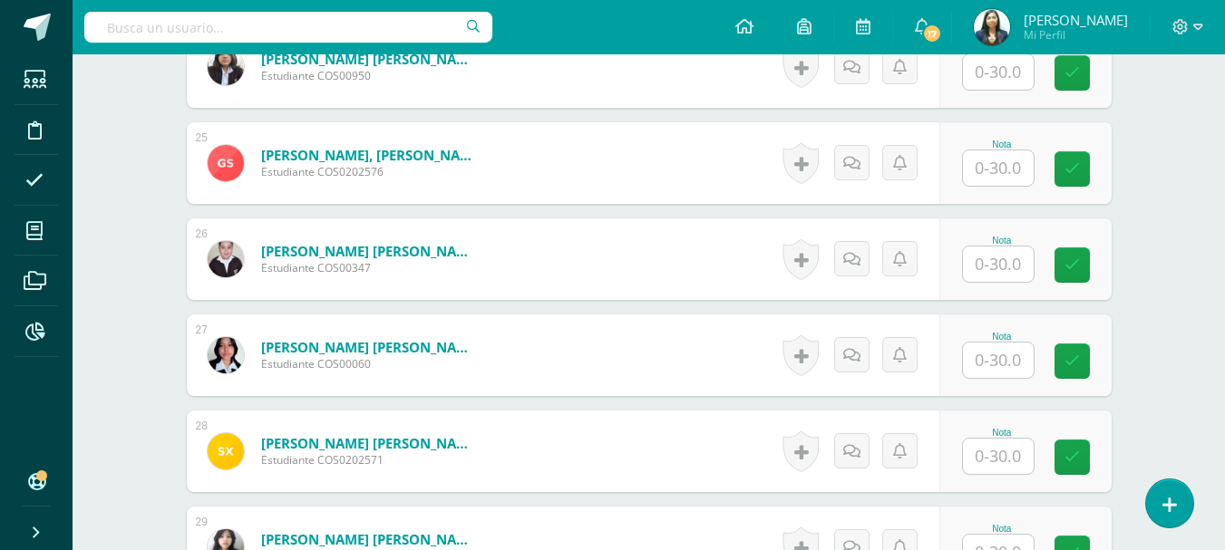
scroll to position [2904, 0]
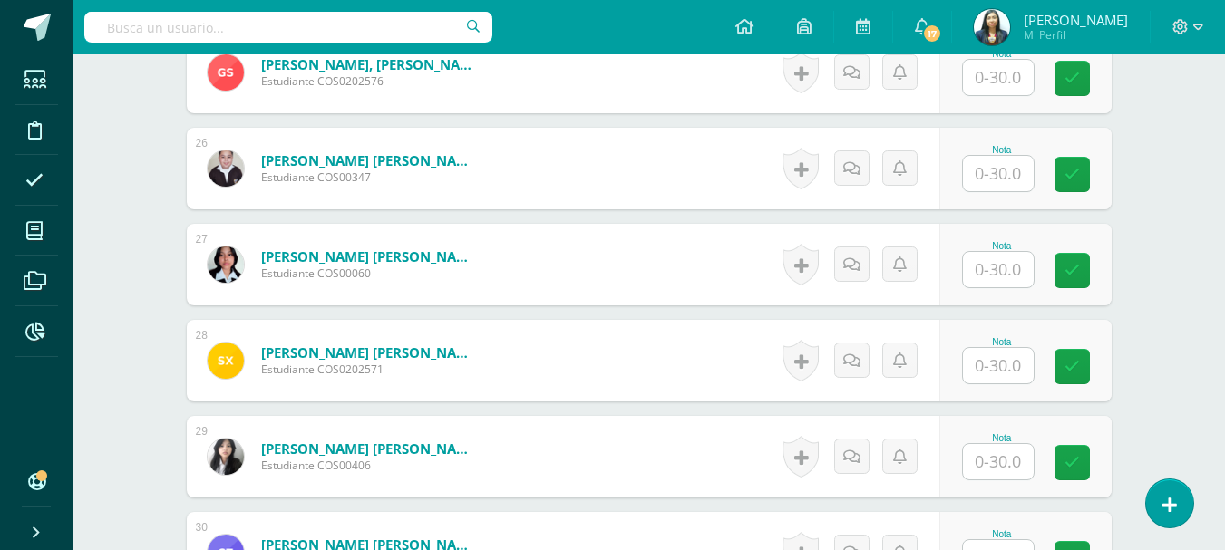
click at [1000, 174] on input "text" at bounding box center [998, 173] width 71 height 35
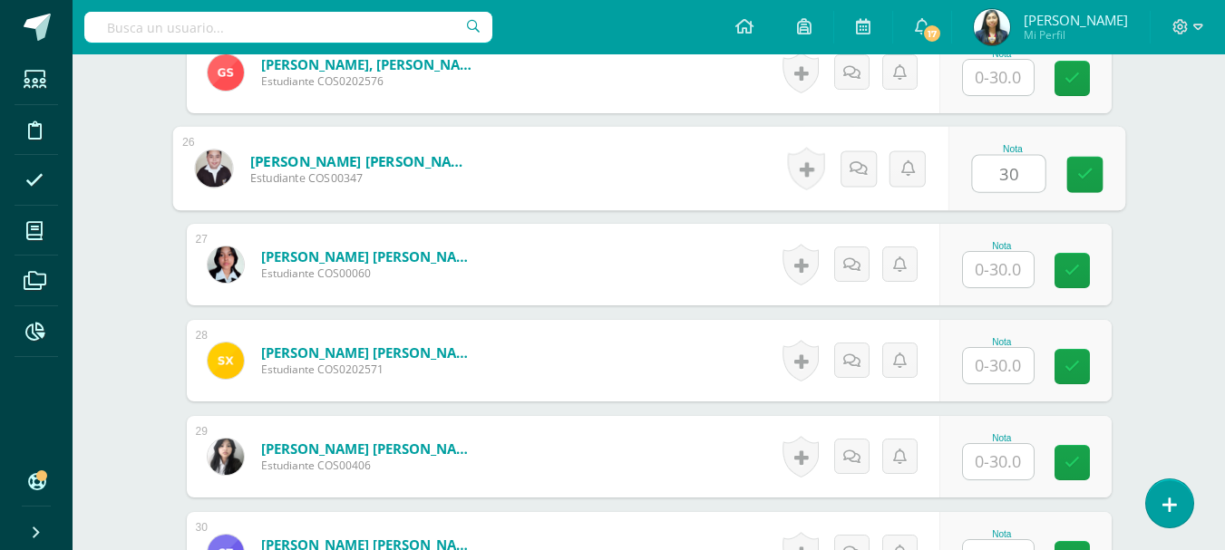
type input "30"
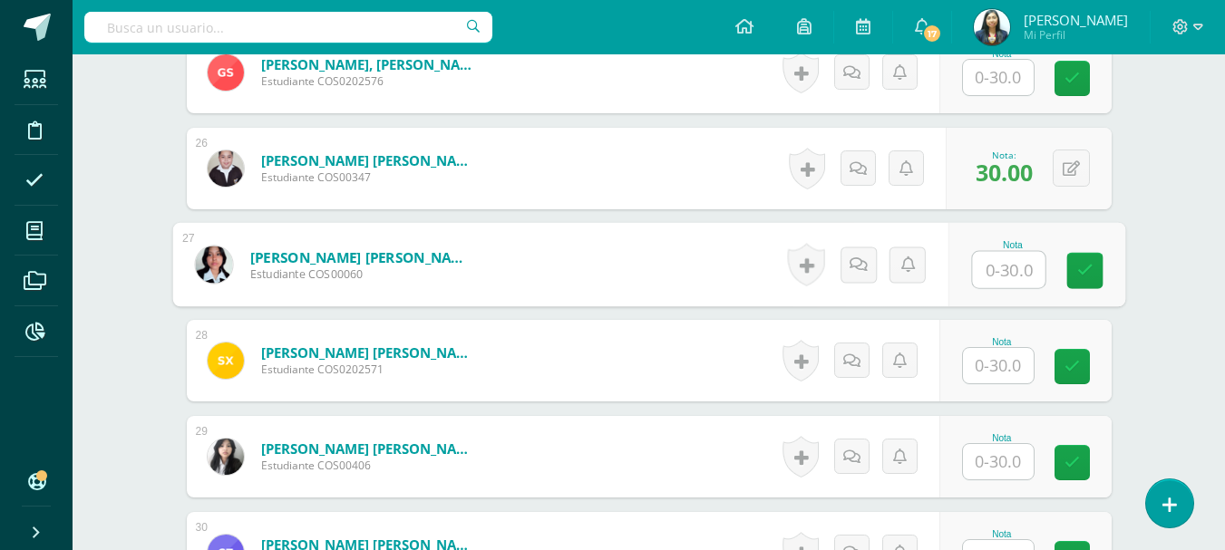
click at [995, 356] on input "text" at bounding box center [998, 365] width 71 height 35
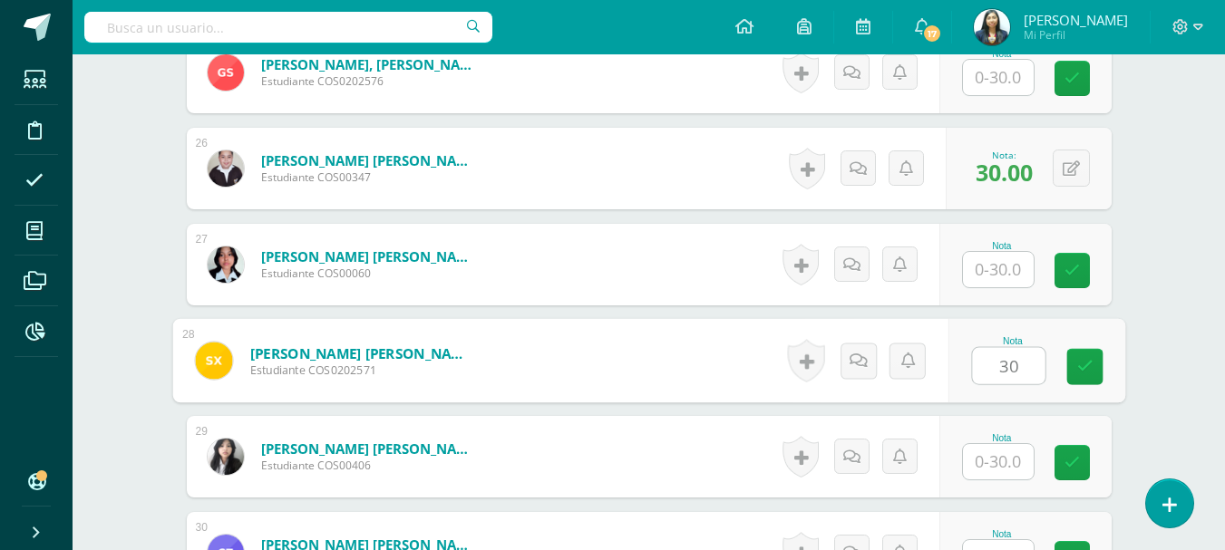
type input "30"
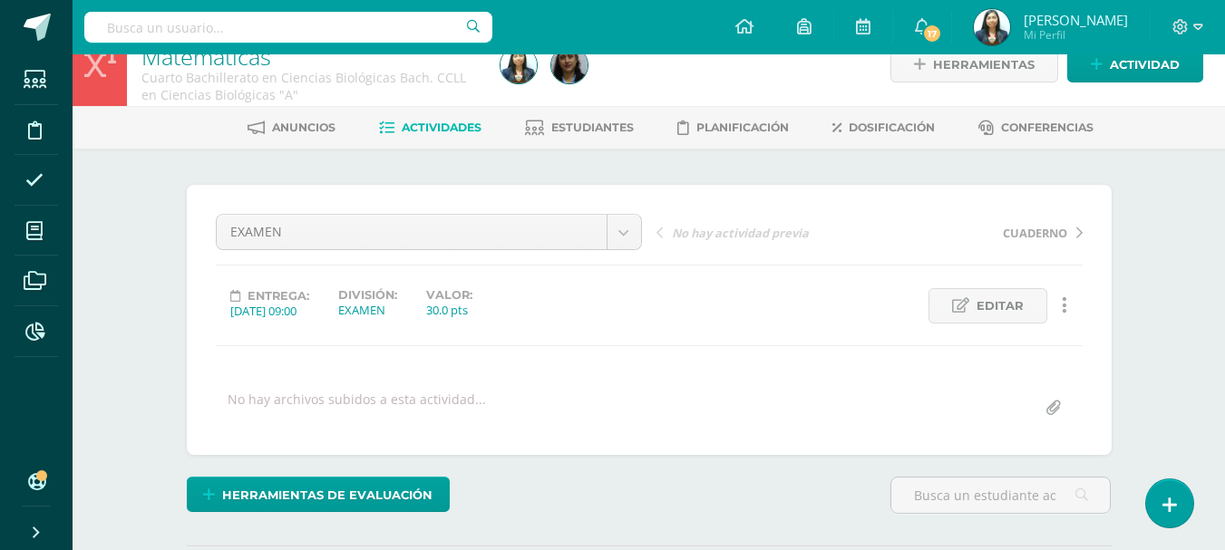
scroll to position [0, 0]
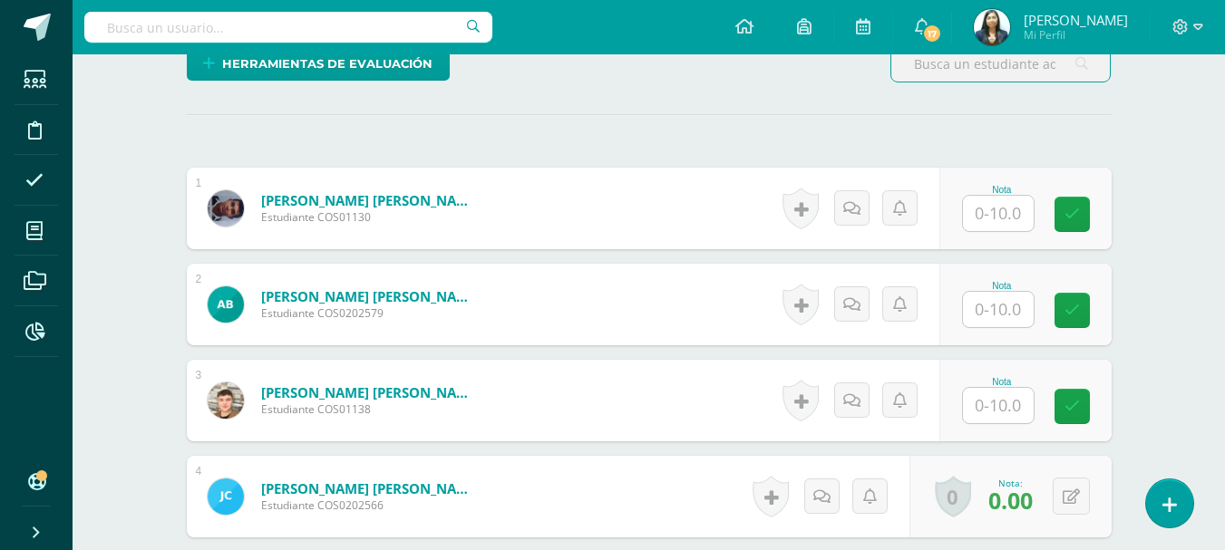
scroll to position [508, 0]
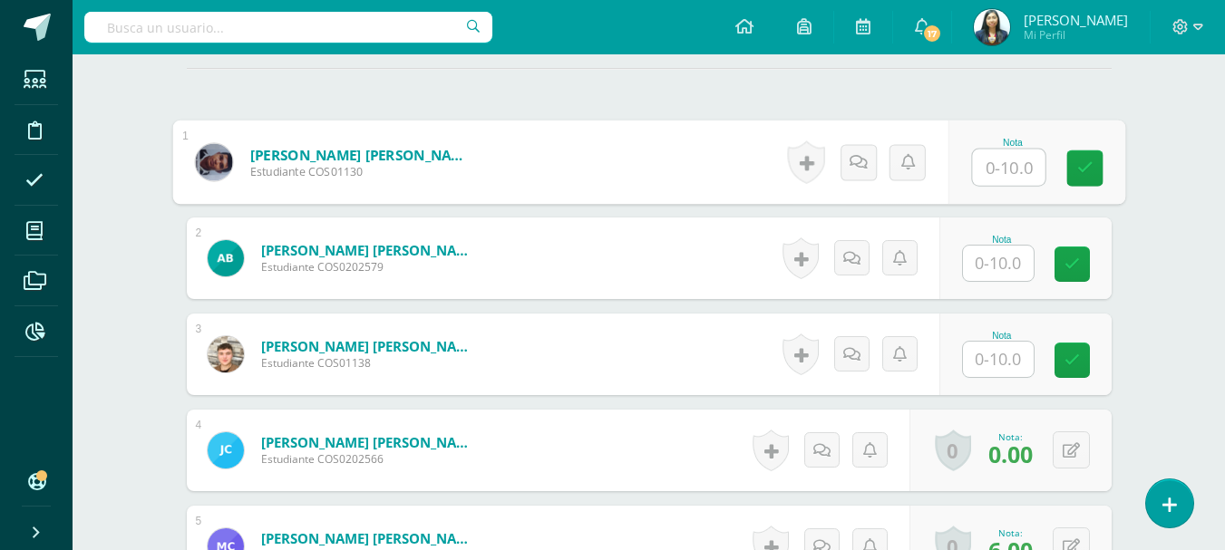
click at [992, 174] on input "text" at bounding box center [1008, 168] width 73 height 36
type input "10"
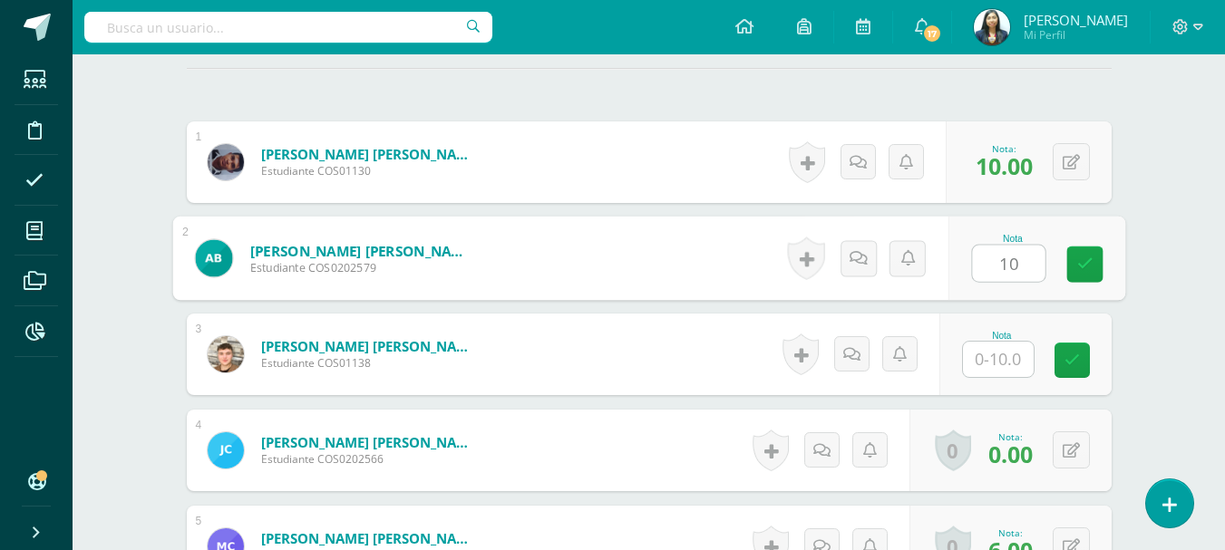
type input "10"
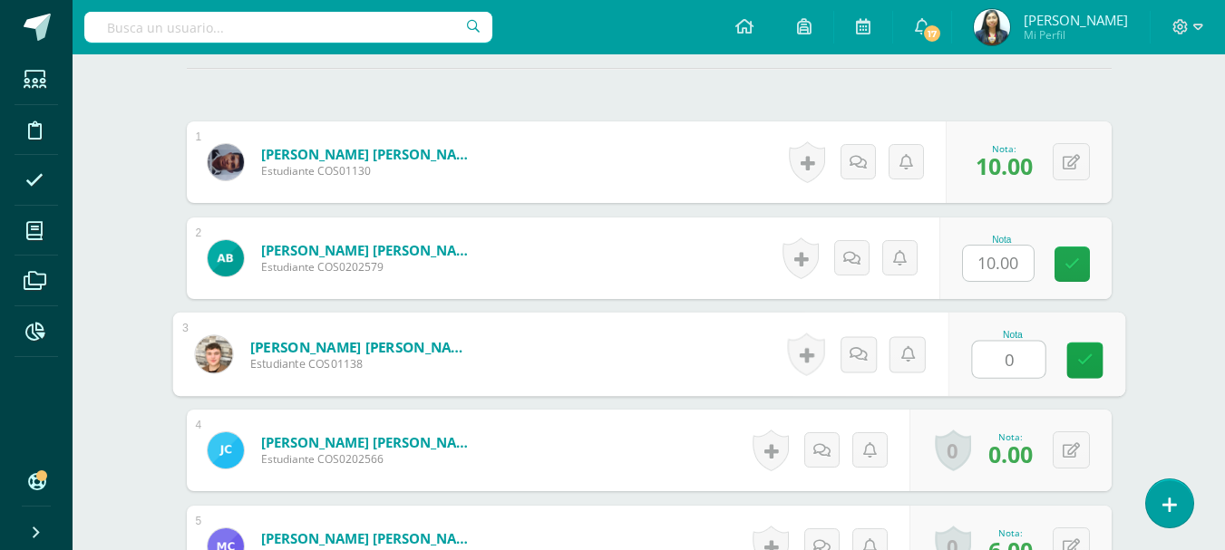
type input "0."
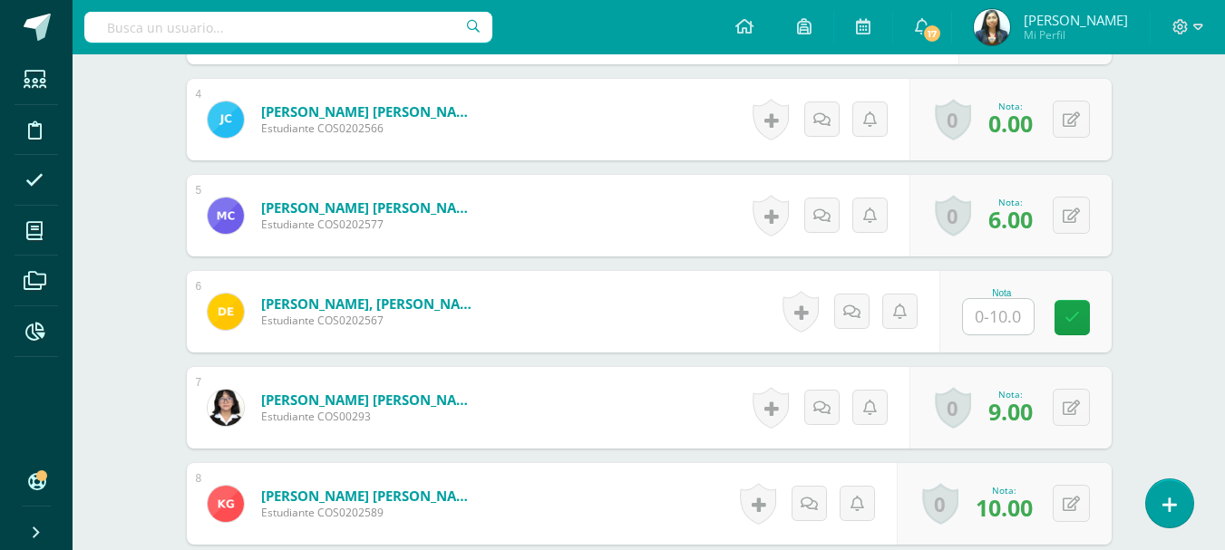
scroll to position [871, 0]
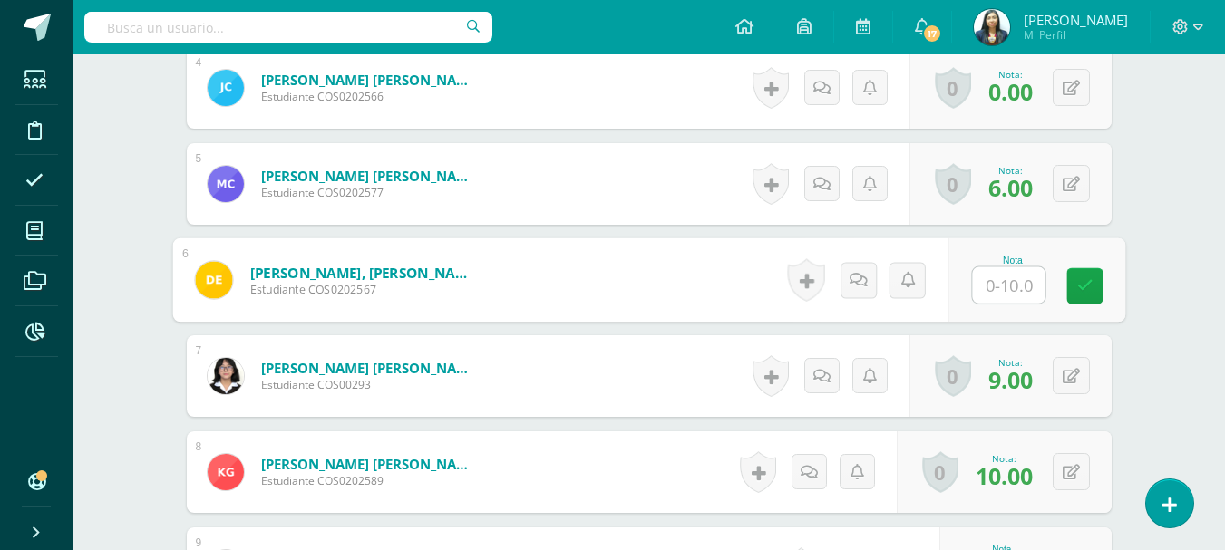
click at [1009, 276] on input "text" at bounding box center [1008, 285] width 73 height 36
type input "5"
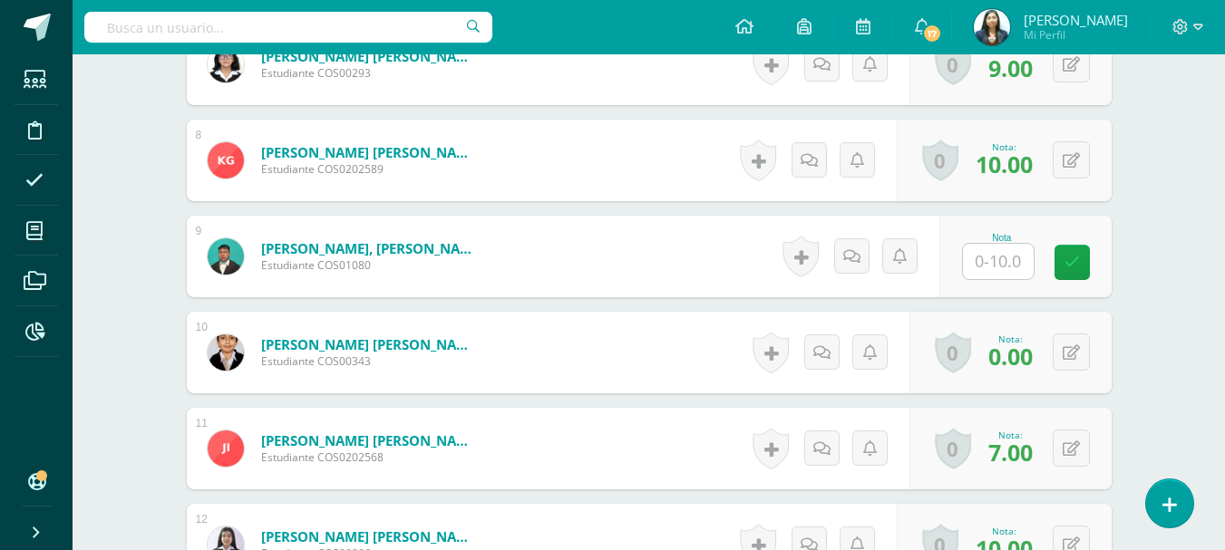
scroll to position [1234, 0]
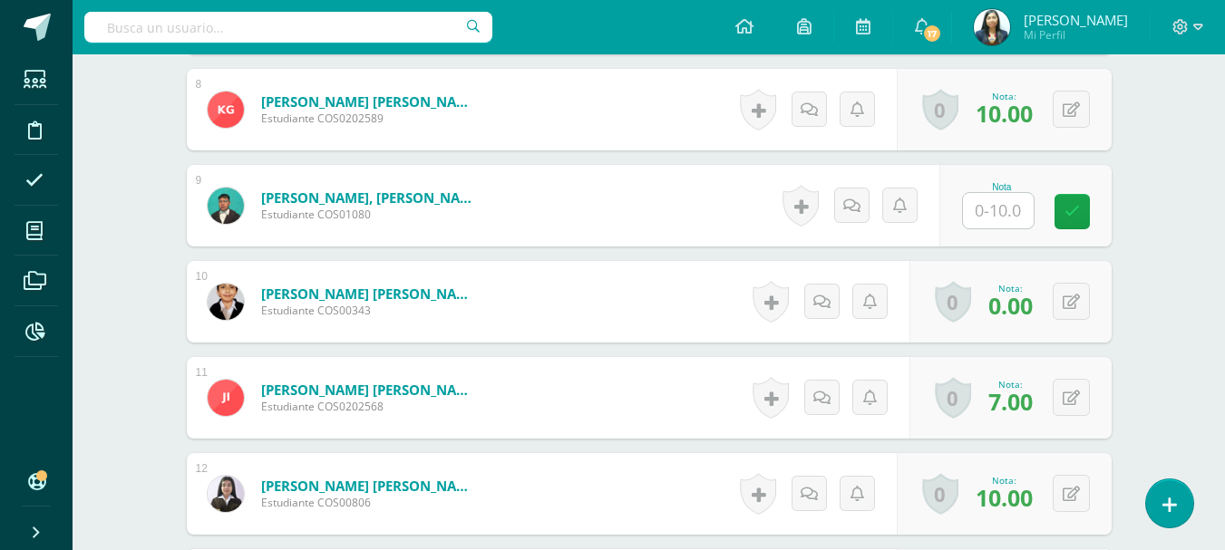
click at [1003, 211] on input "text" at bounding box center [998, 210] width 71 height 35
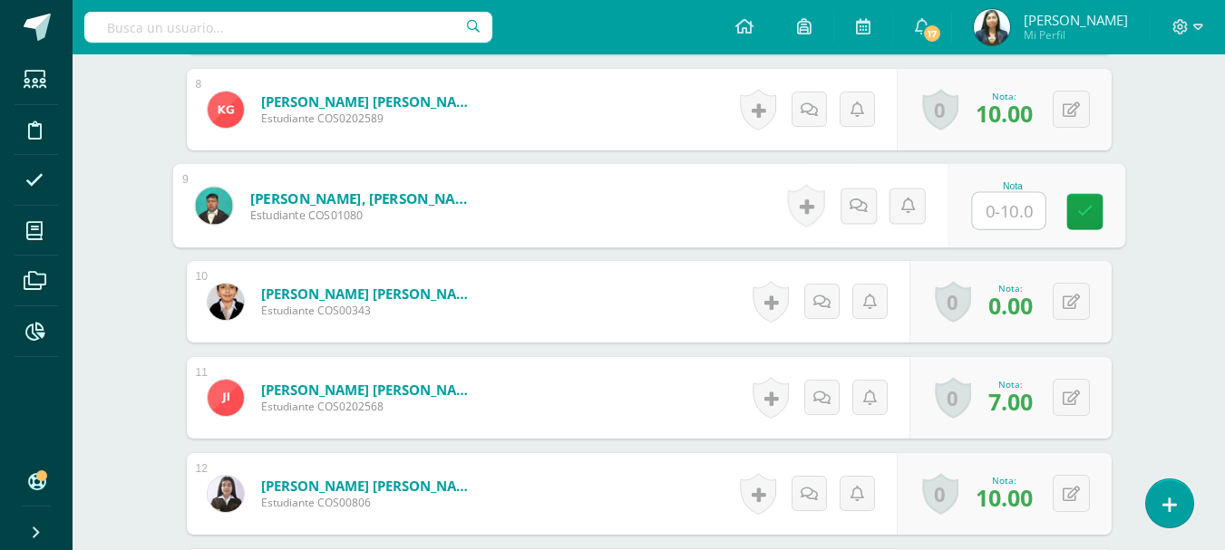
type input "8"
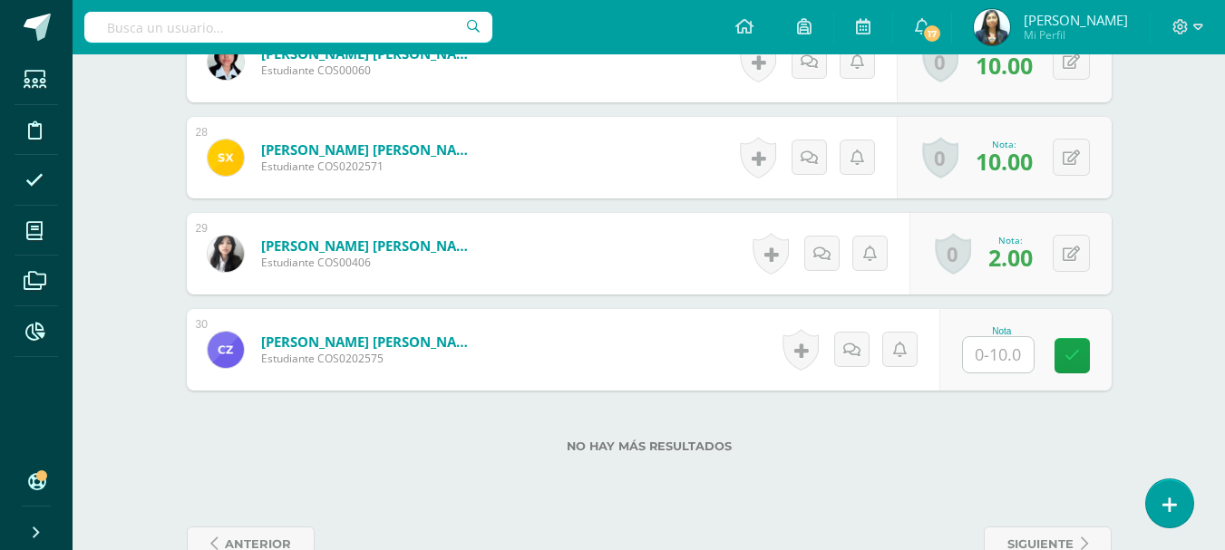
scroll to position [3155, 0]
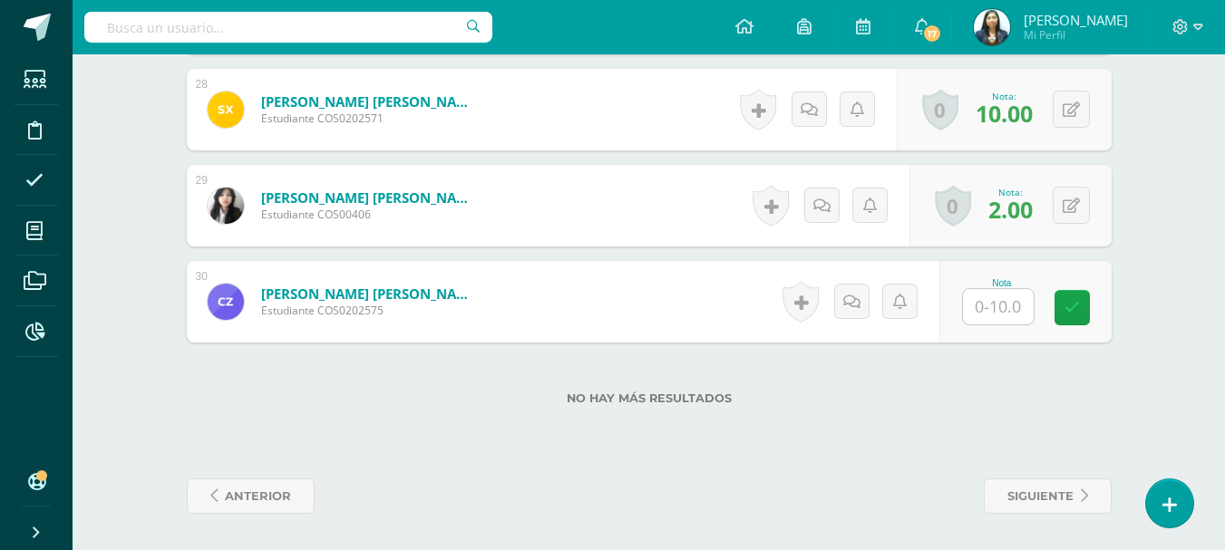
click at [1003, 295] on input "text" at bounding box center [998, 306] width 71 height 35
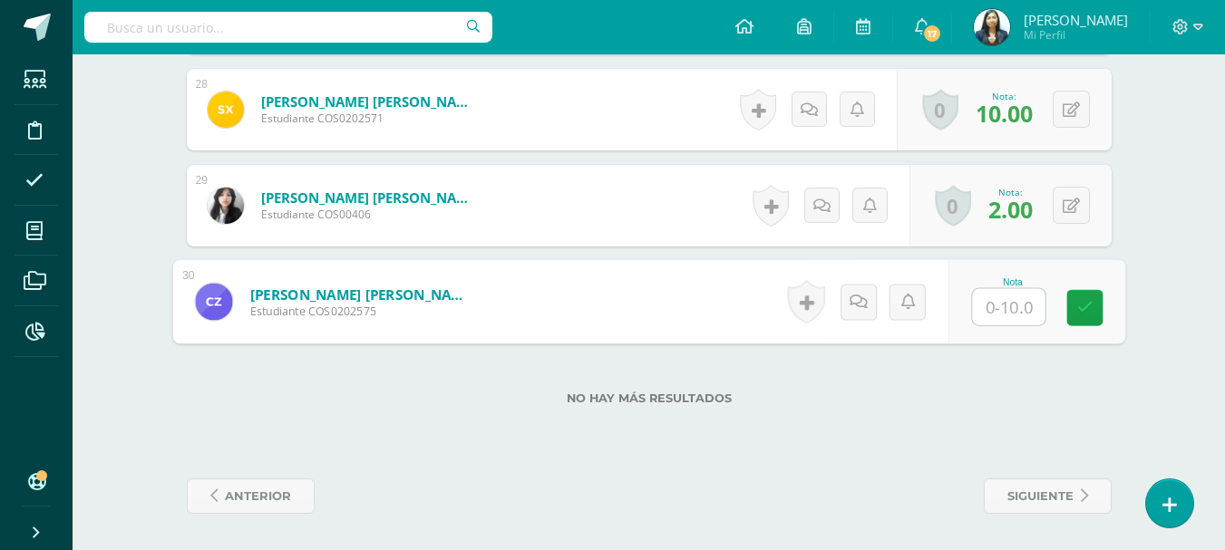
type input "8"
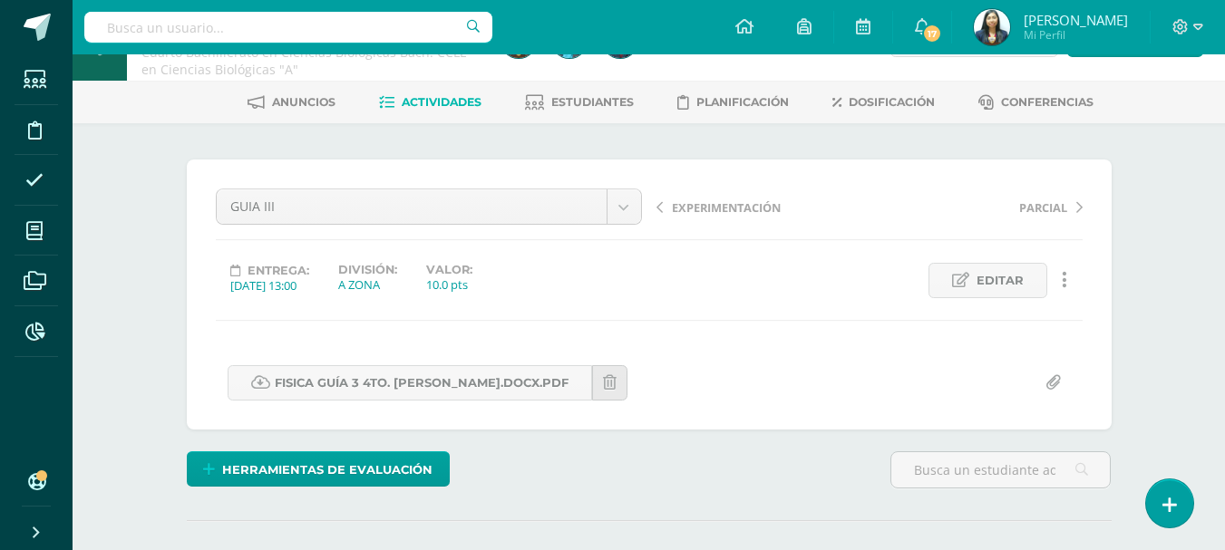
scroll to position [0, 0]
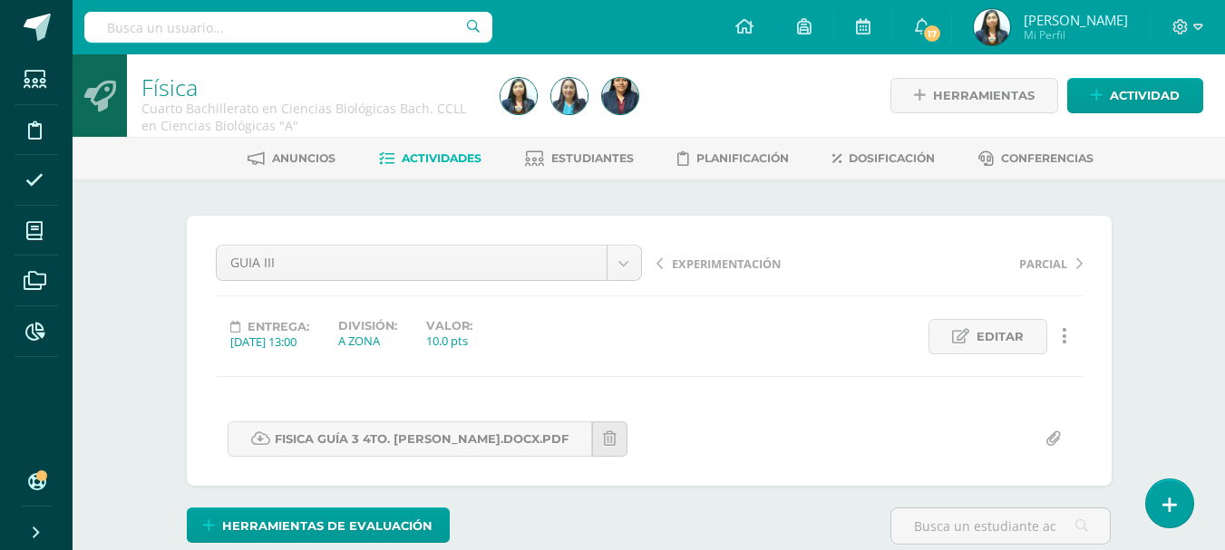
click at [698, 267] on span "EXPERIMENTACIÓN" at bounding box center [726, 264] width 109 height 16
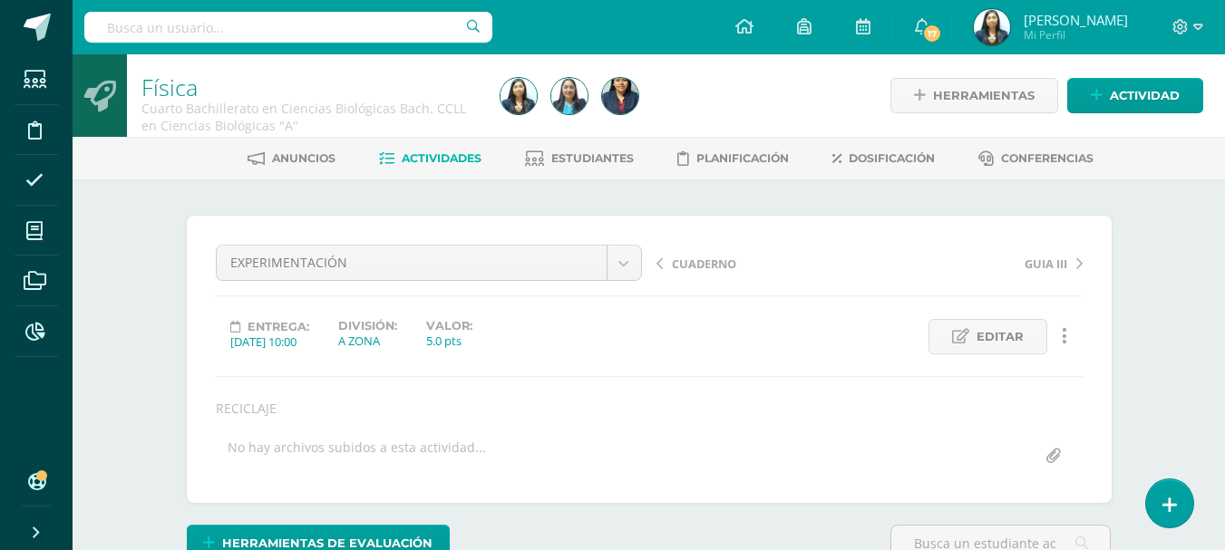
scroll to position [1, 0]
click at [675, 263] on span "CUADERNO" at bounding box center [704, 263] width 64 height 16
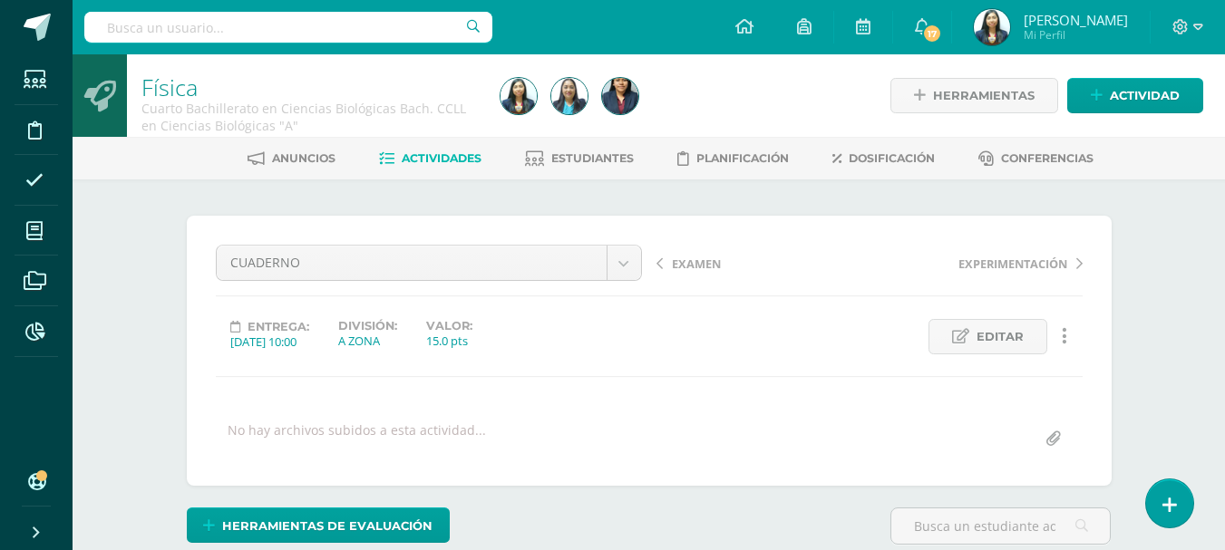
click at [699, 256] on span "EXAMEN" at bounding box center [696, 264] width 49 height 16
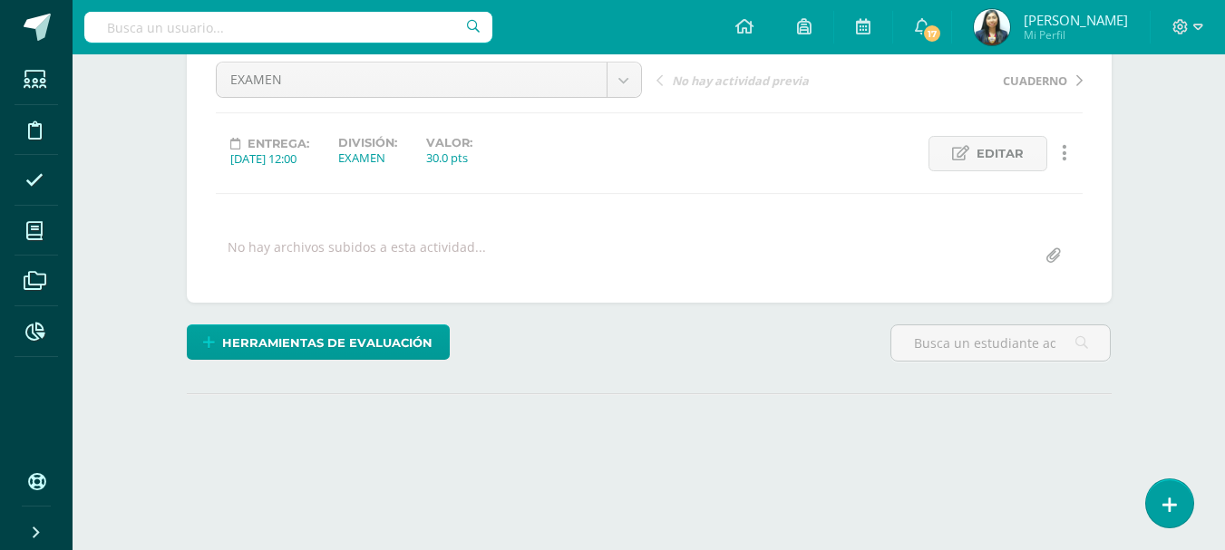
scroll to position [271, 0]
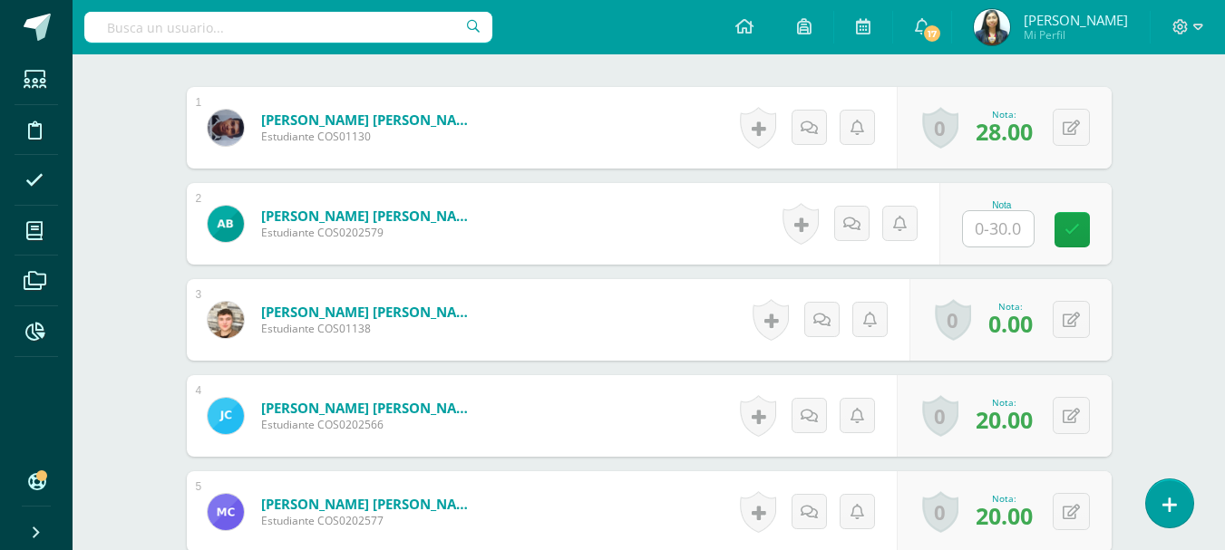
click at [954, 236] on div "Nota" at bounding box center [1025, 224] width 172 height 82
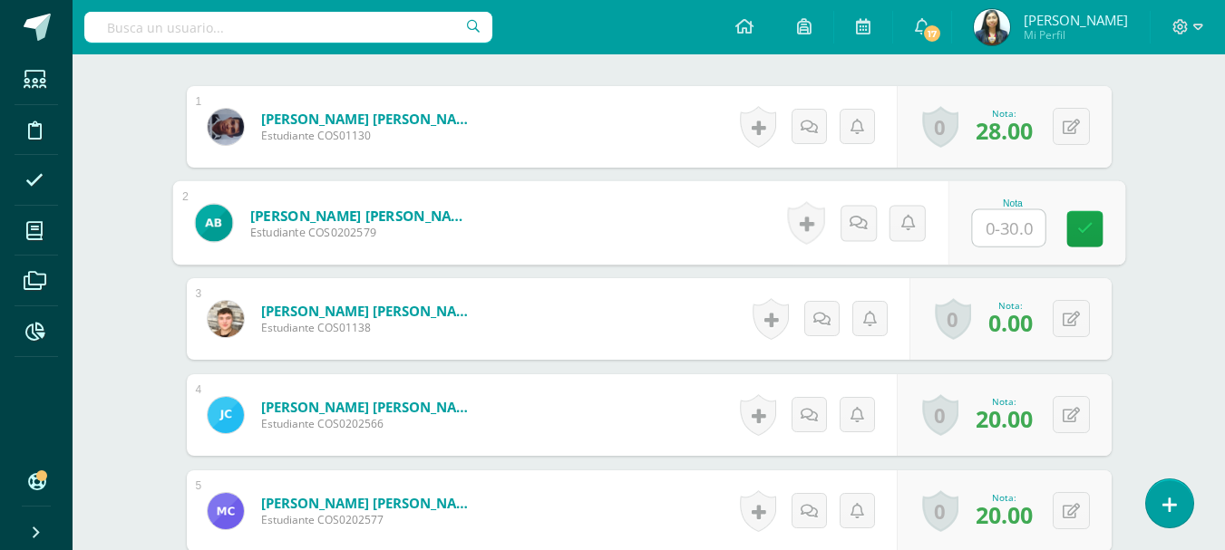
click at [981, 232] on input "text" at bounding box center [1008, 228] width 73 height 36
type input "25"
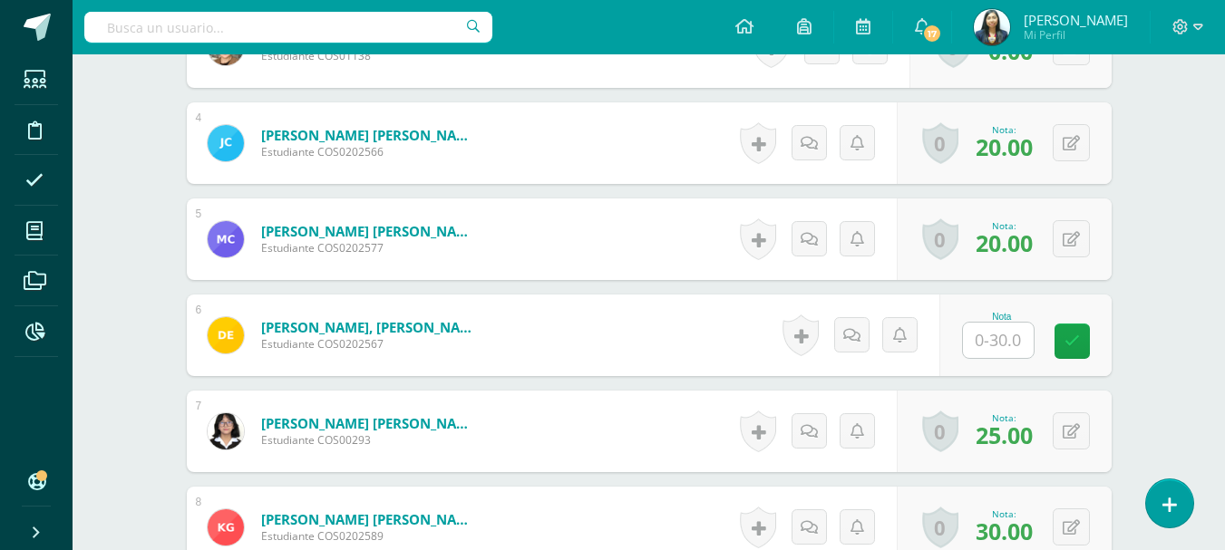
scroll to position [998, 0]
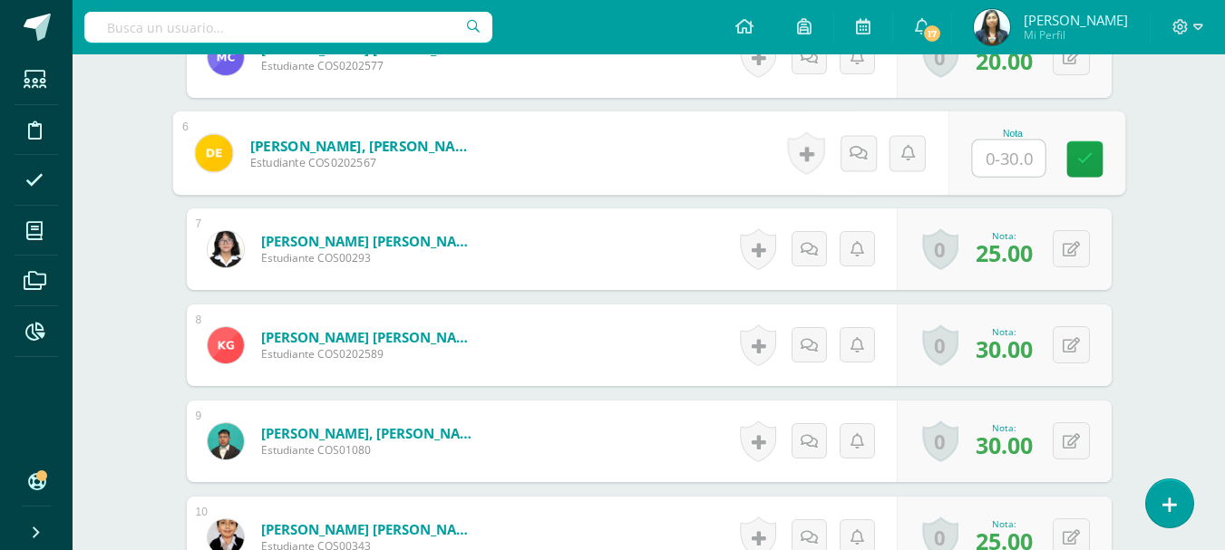
click at [1005, 146] on input "text" at bounding box center [1008, 158] width 73 height 36
type input "0"
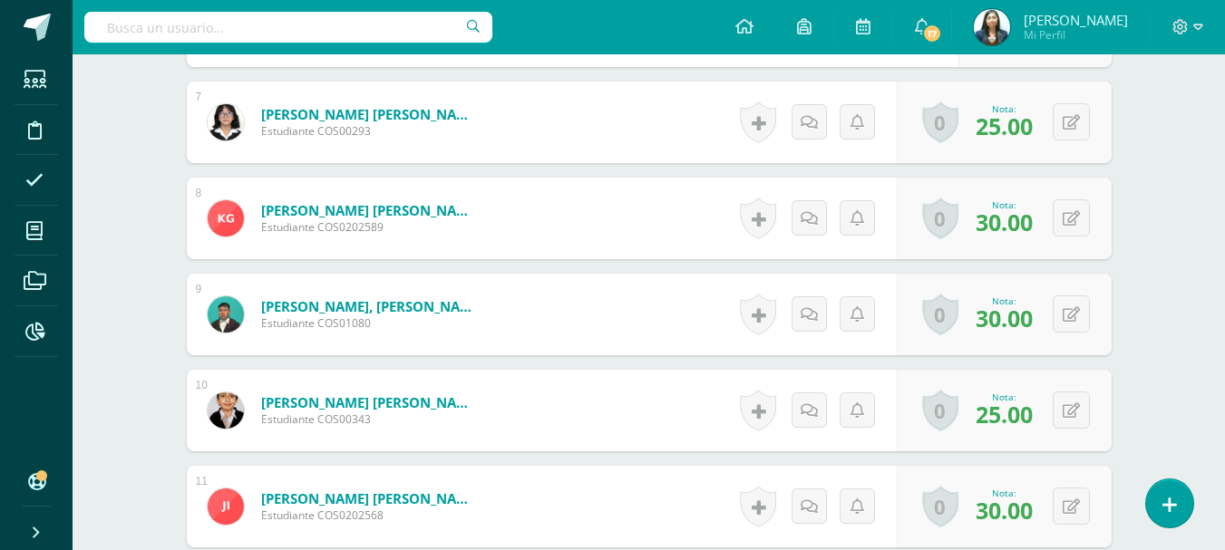
scroll to position [884, 0]
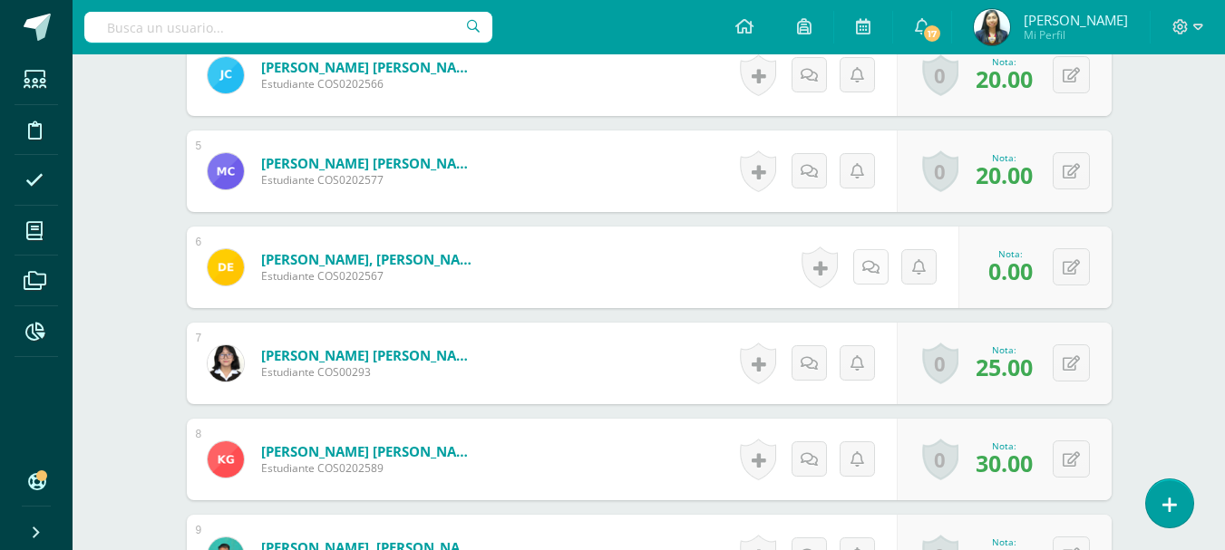
click at [866, 272] on icon at bounding box center [870, 267] width 17 height 15
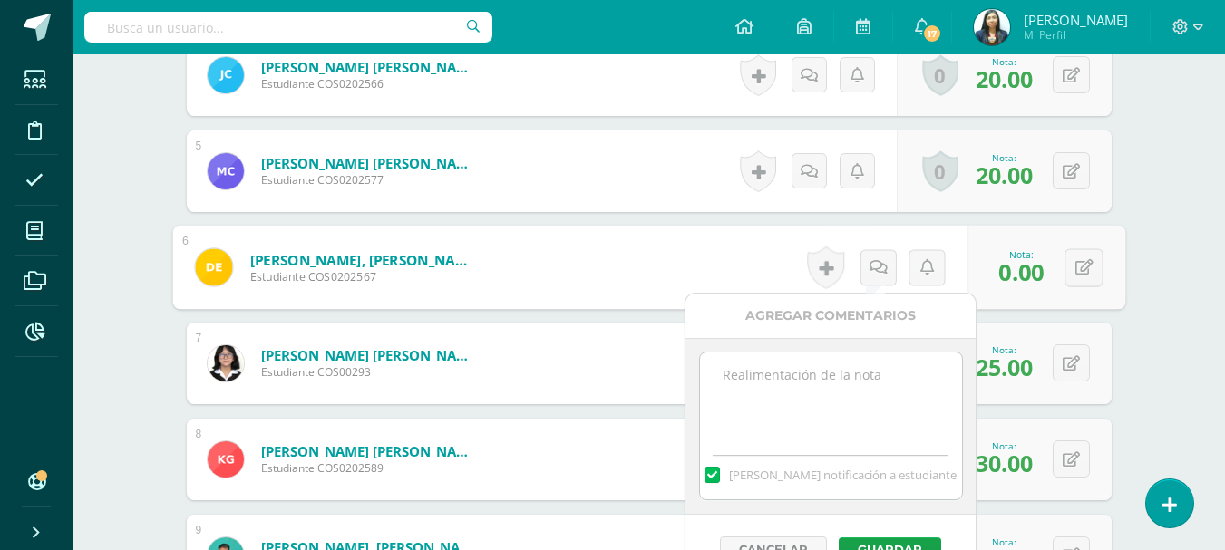
click at [750, 373] on textarea at bounding box center [831, 398] width 262 height 91
type textarea "M"
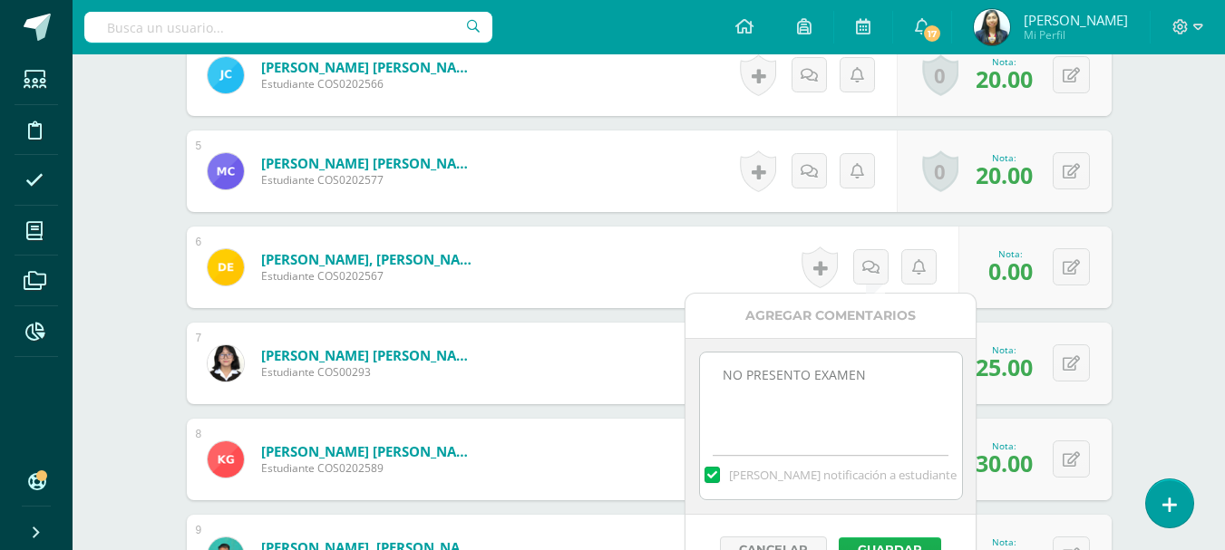
type textarea "NO PRESENTO EXAMEN"
click at [895, 544] on button "Guardar" at bounding box center [889, 549] width 102 height 24
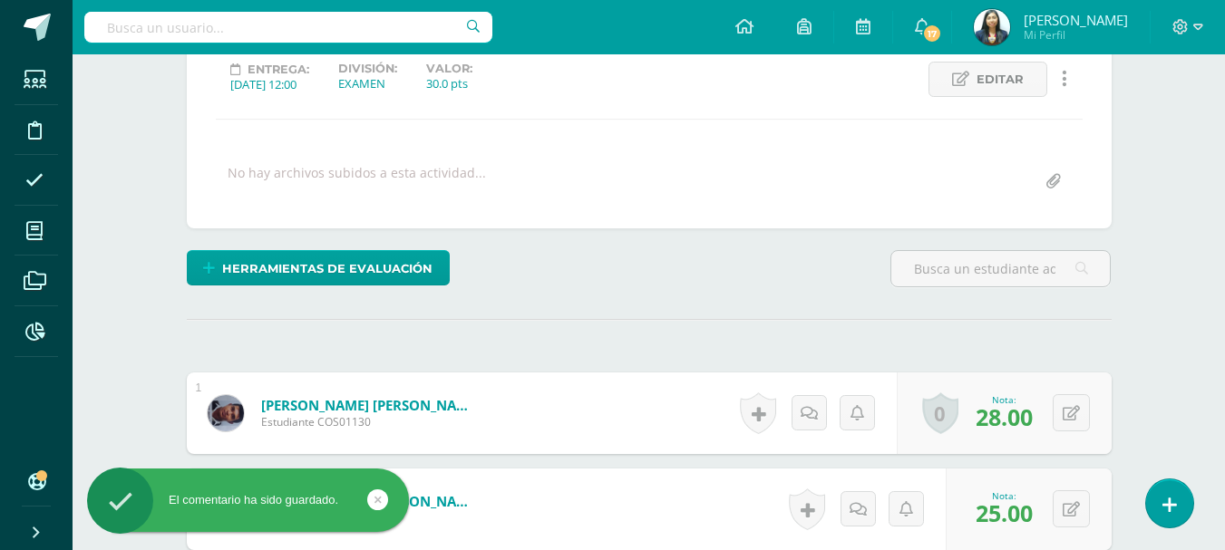
scroll to position [68, 0]
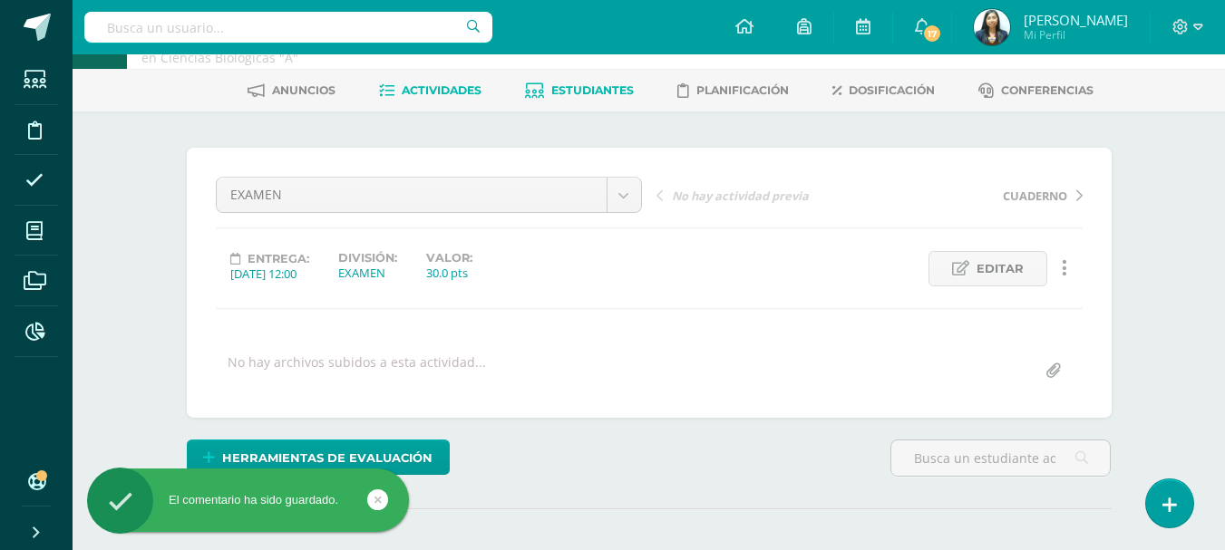
click at [587, 98] on link "Estudiantes" at bounding box center [579, 90] width 109 height 29
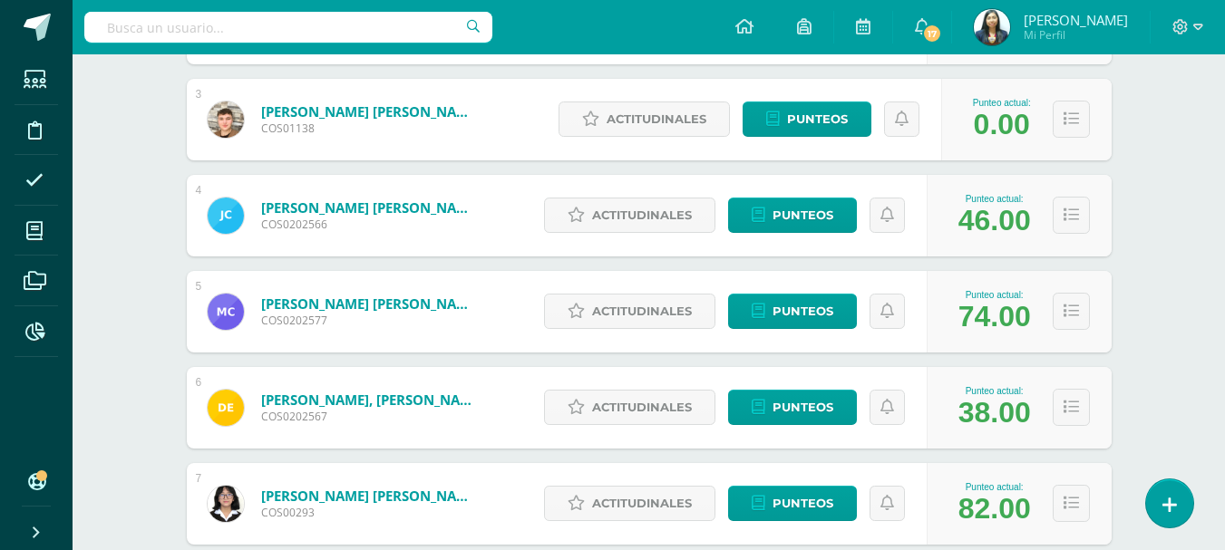
scroll to position [476, 0]
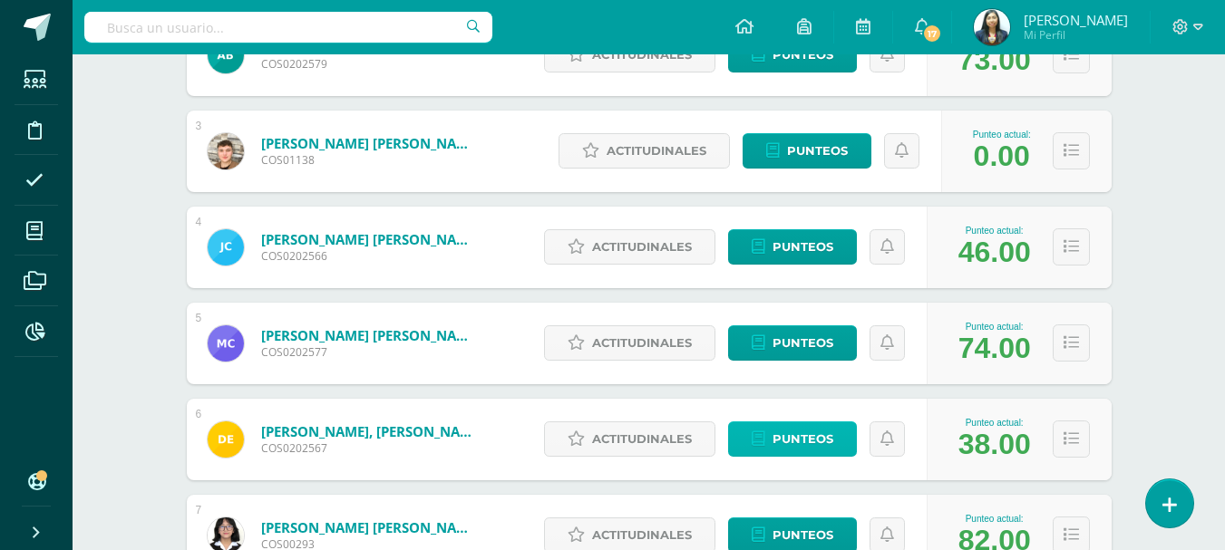
click at [785, 443] on span "Punteos" at bounding box center [802, 439] width 61 height 34
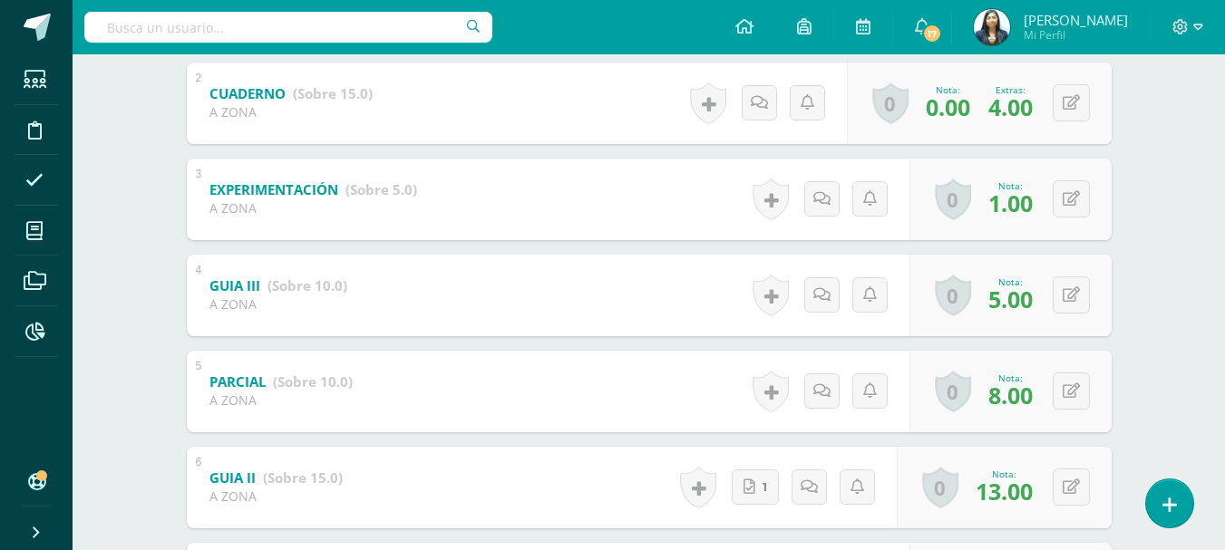
scroll to position [137, 0]
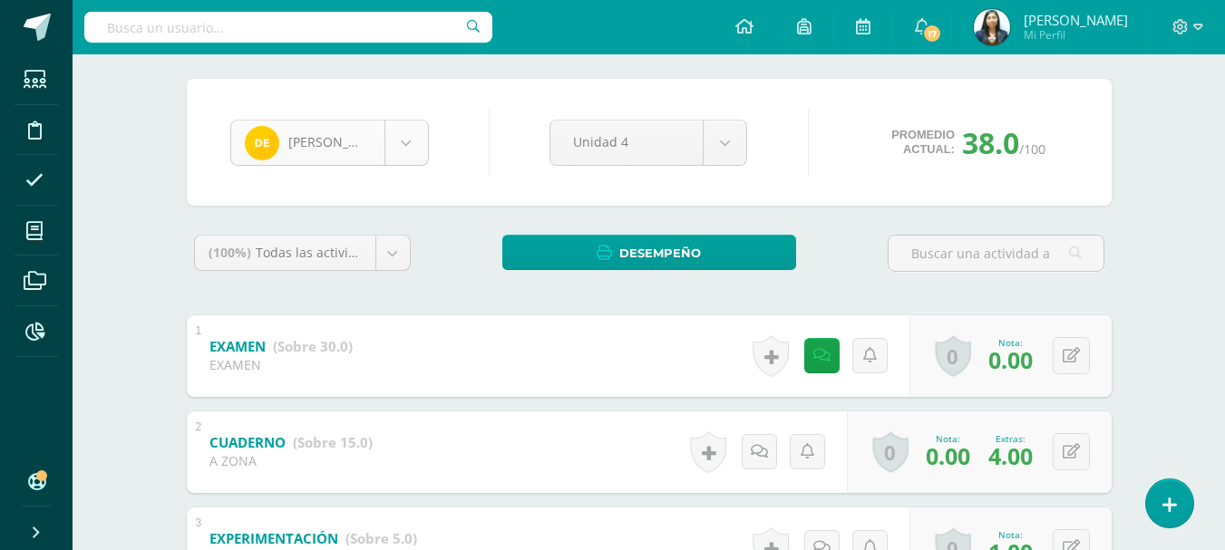
click at [398, 148] on body "Estudiantes Disciplina Asistencia Mis cursos Archivos Reportes Soporte Ayuda Re…" at bounding box center [612, 478] width 1225 height 1231
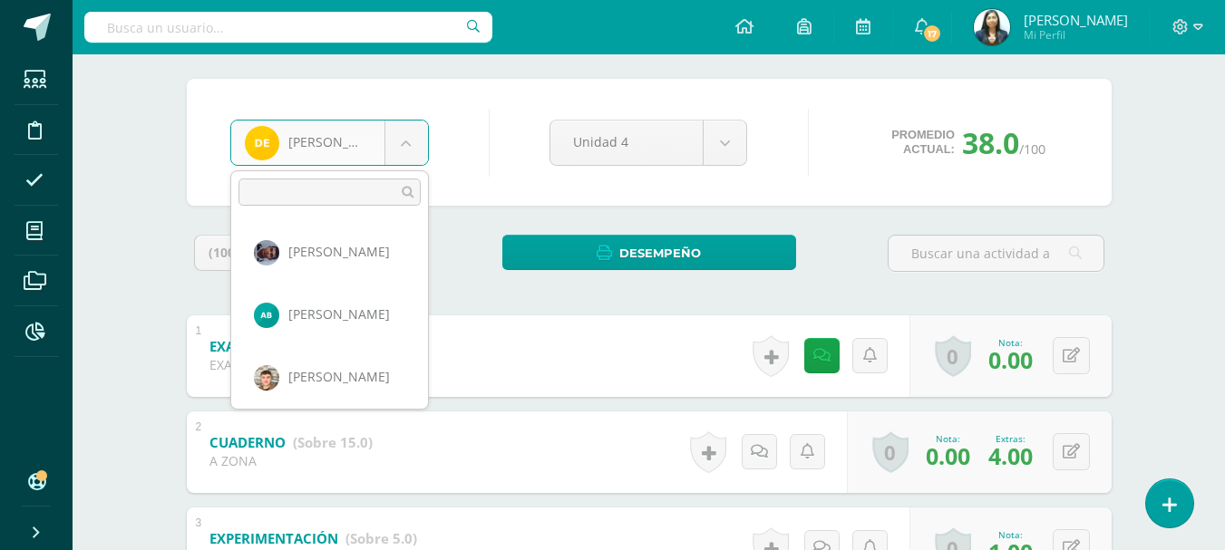
scroll to position [187, 0]
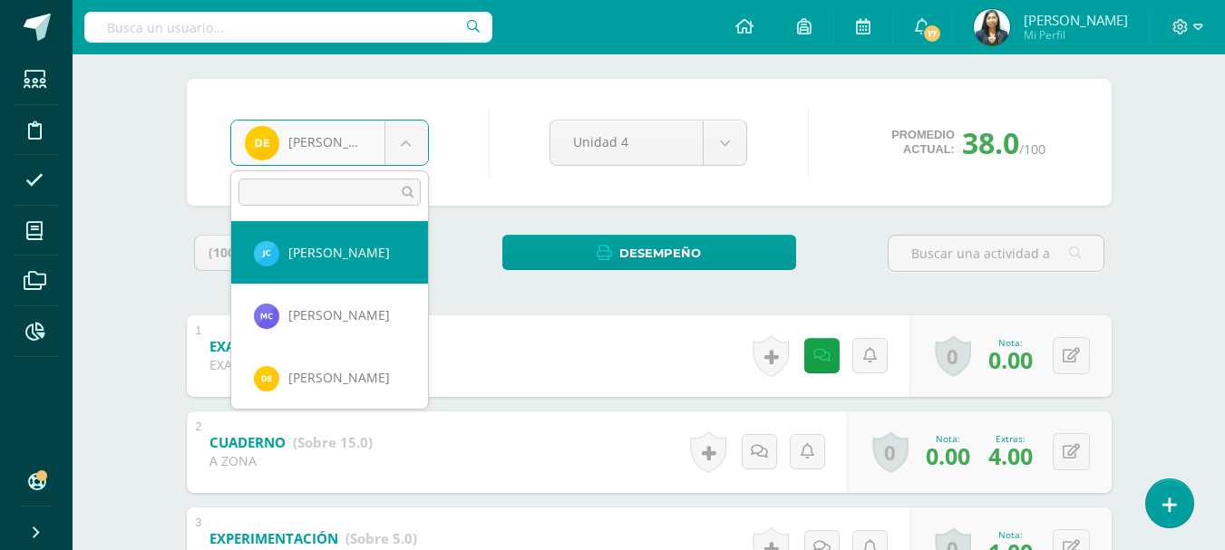
select select "1645"
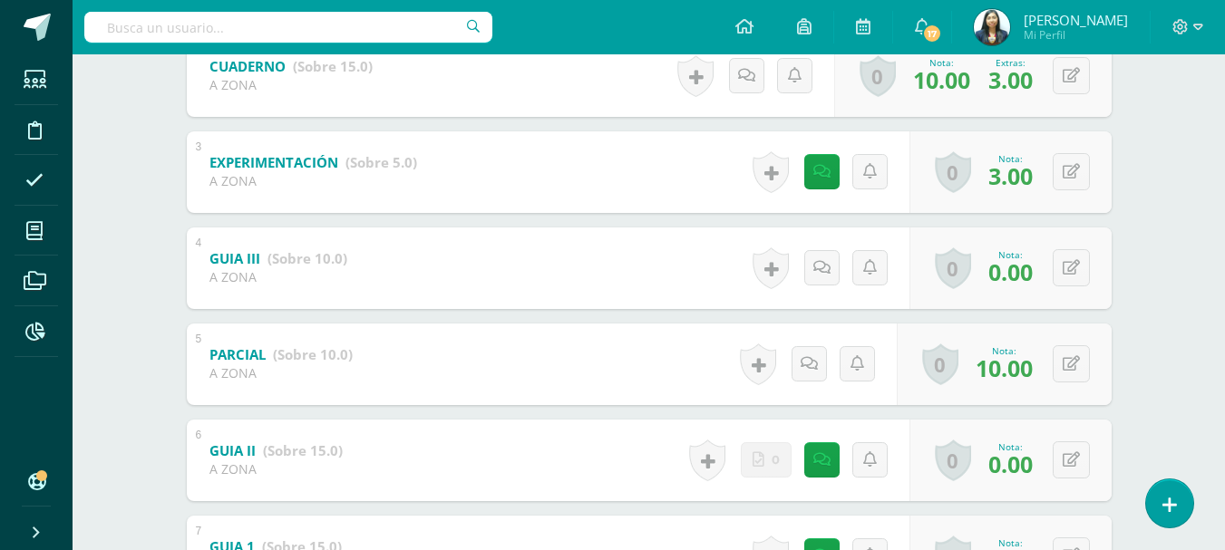
scroll to position [544, 0]
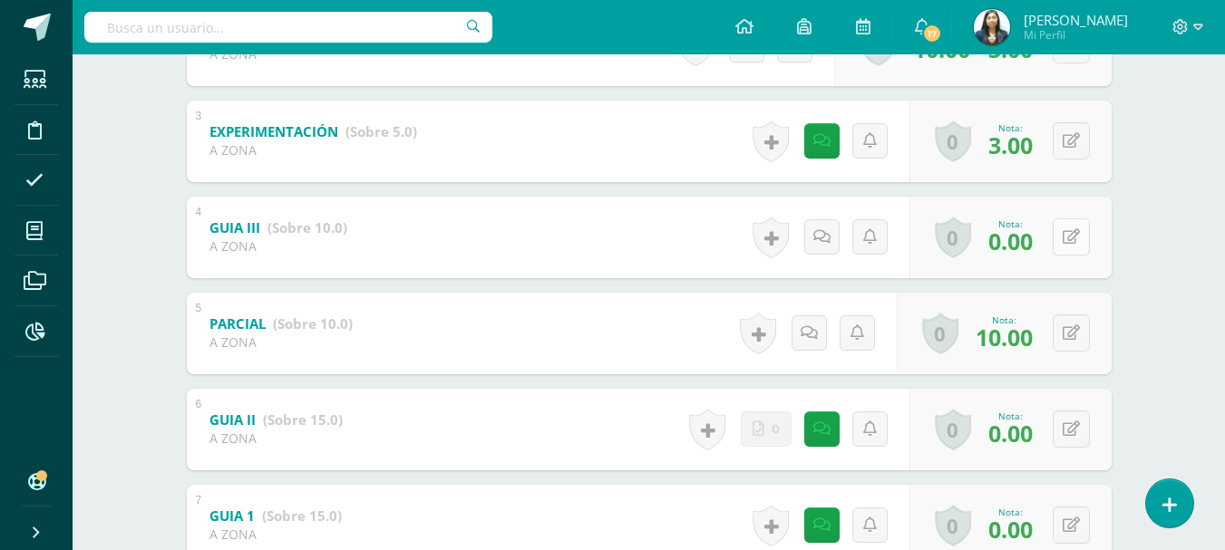
click at [1075, 238] on icon at bounding box center [1070, 236] width 17 height 15
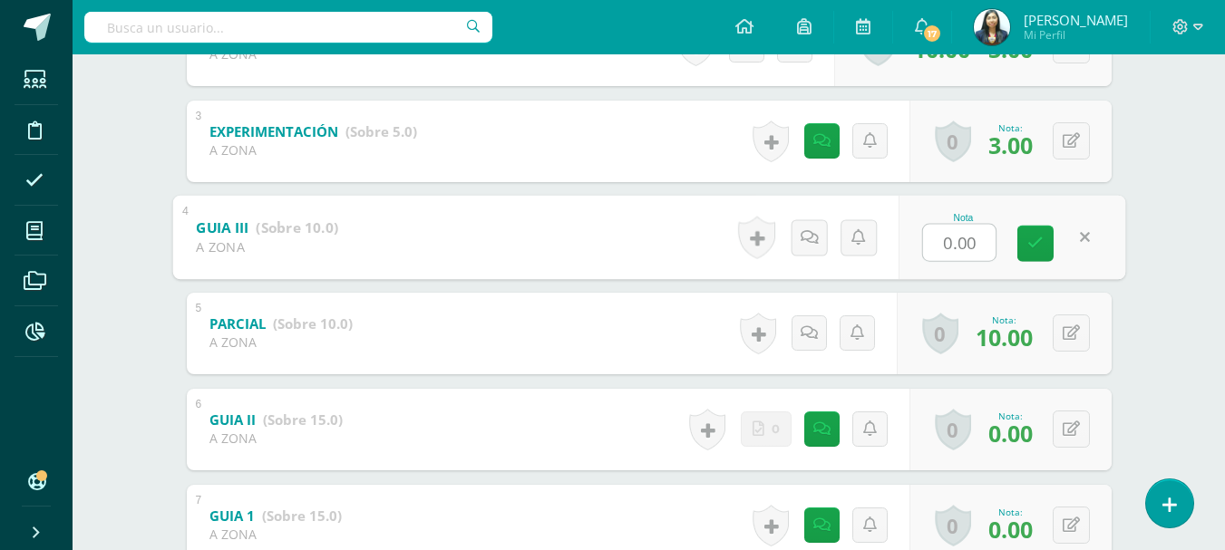
type input "8"
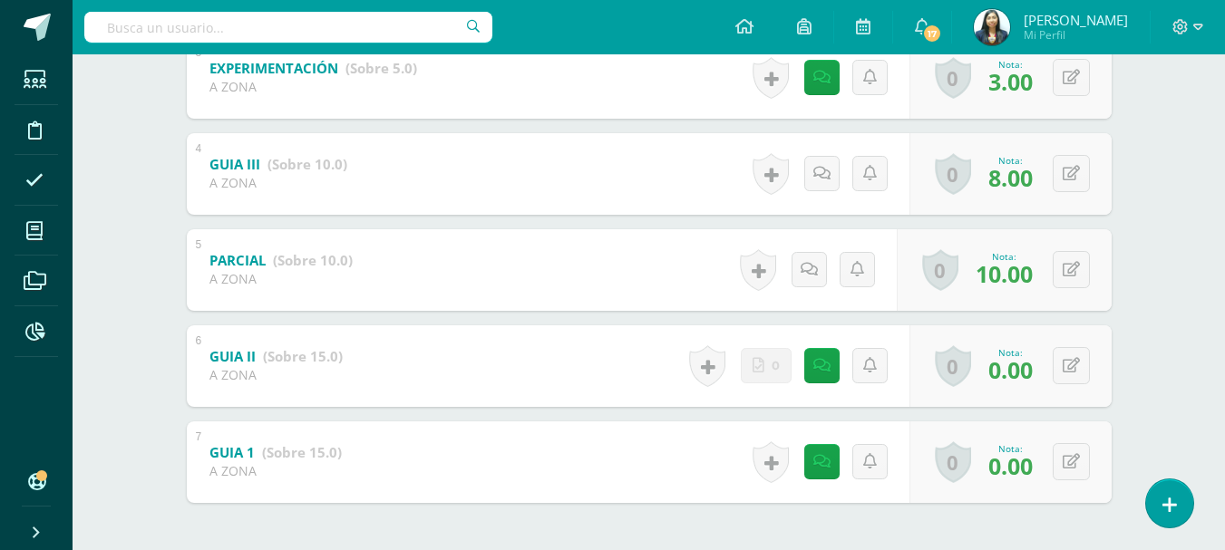
scroll to position [634, 0]
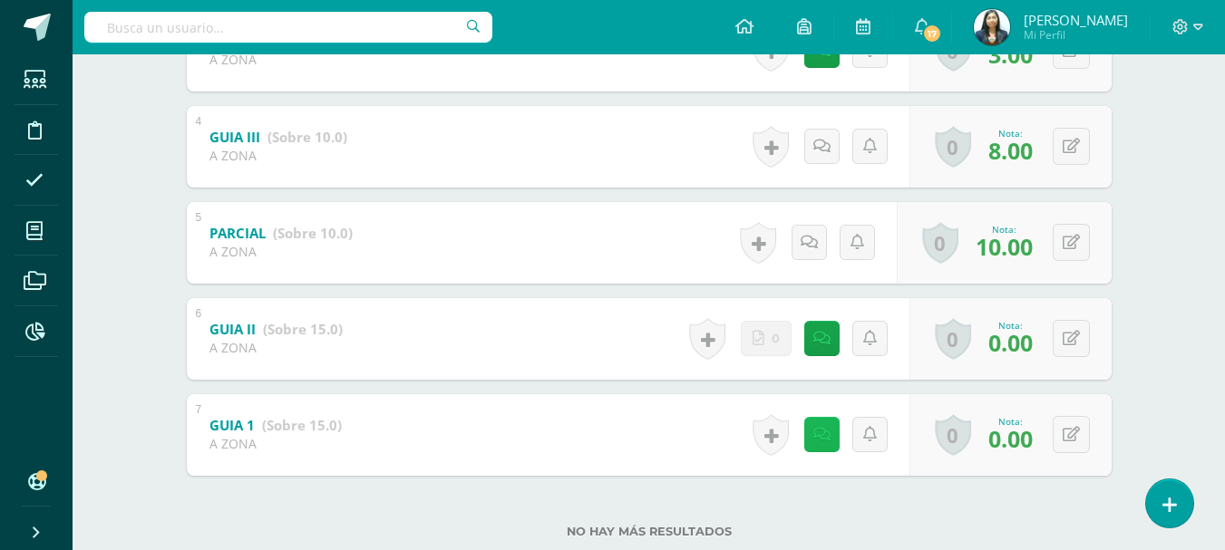
click at [829, 434] on link at bounding box center [821, 434] width 35 height 35
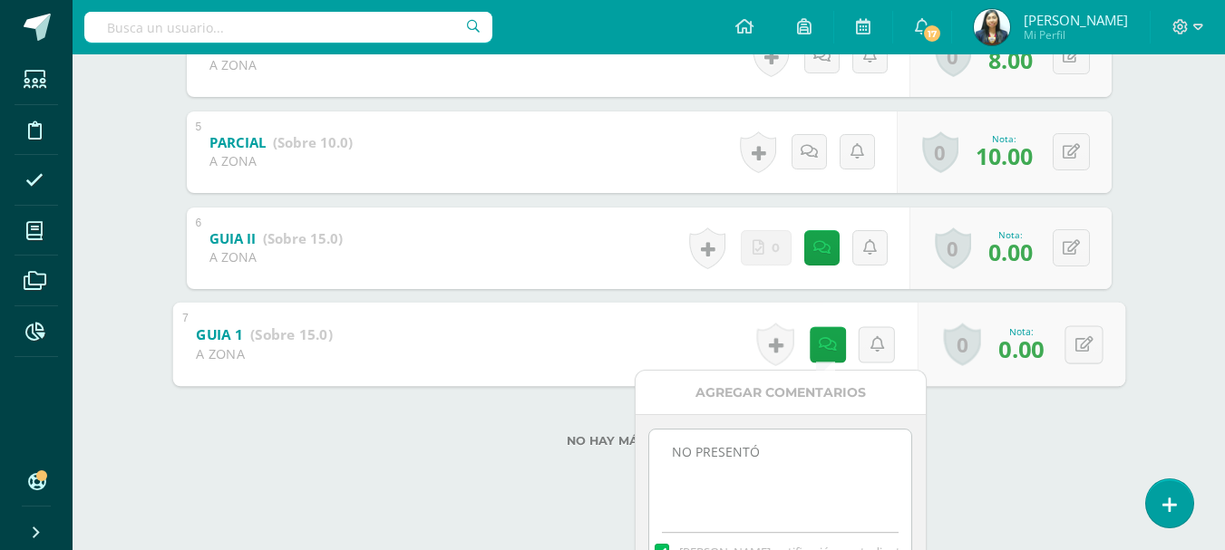
click at [994, 436] on label "No hay más resultados" at bounding box center [649, 441] width 924 height 14
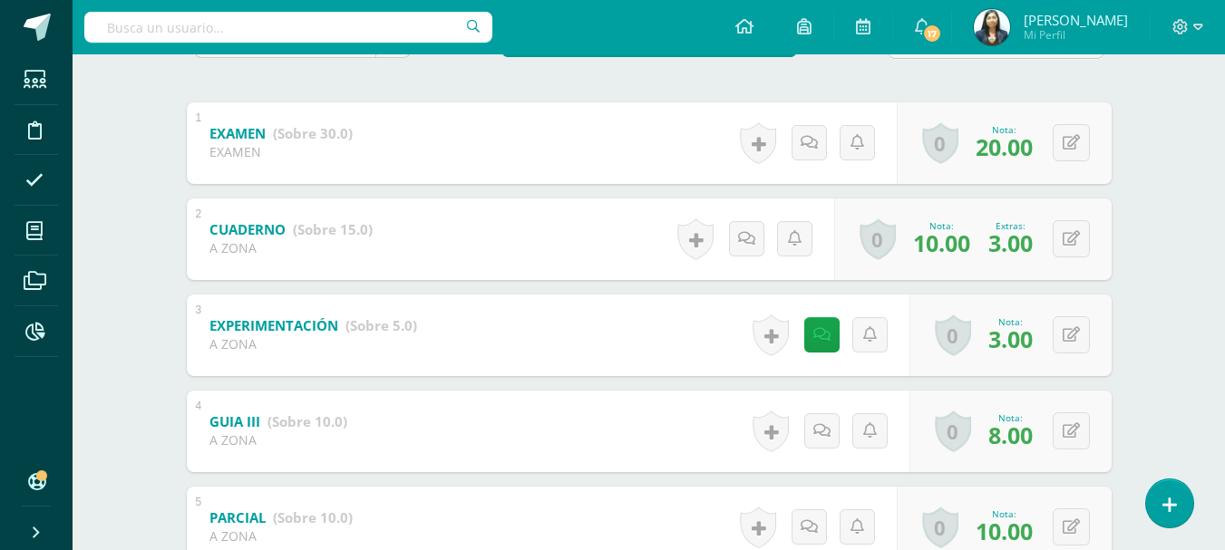
scroll to position [318, 0]
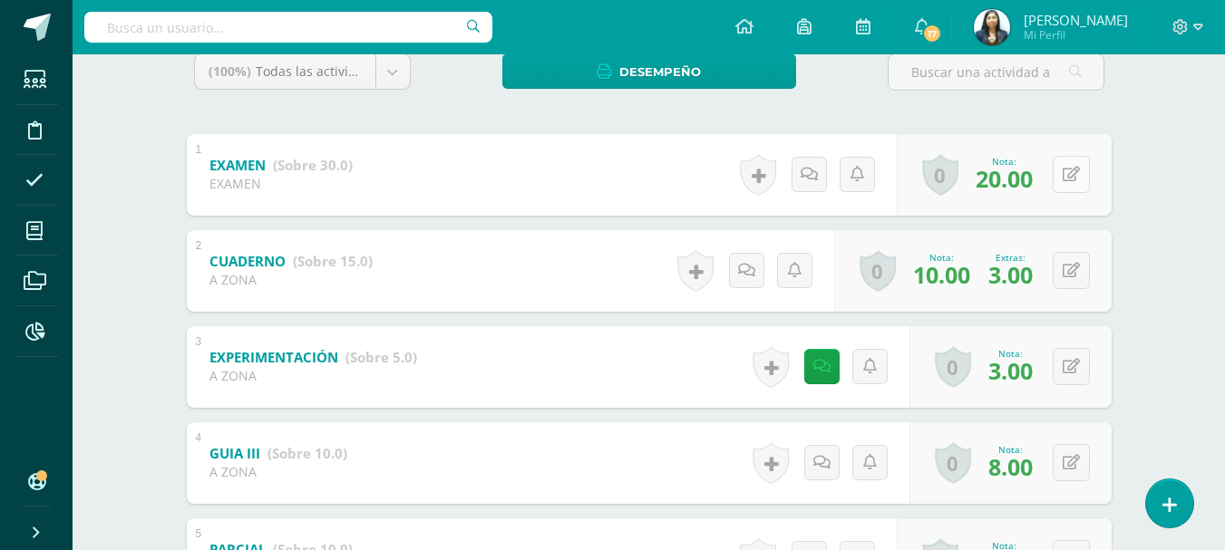
click at [1070, 173] on icon at bounding box center [1070, 174] width 17 height 15
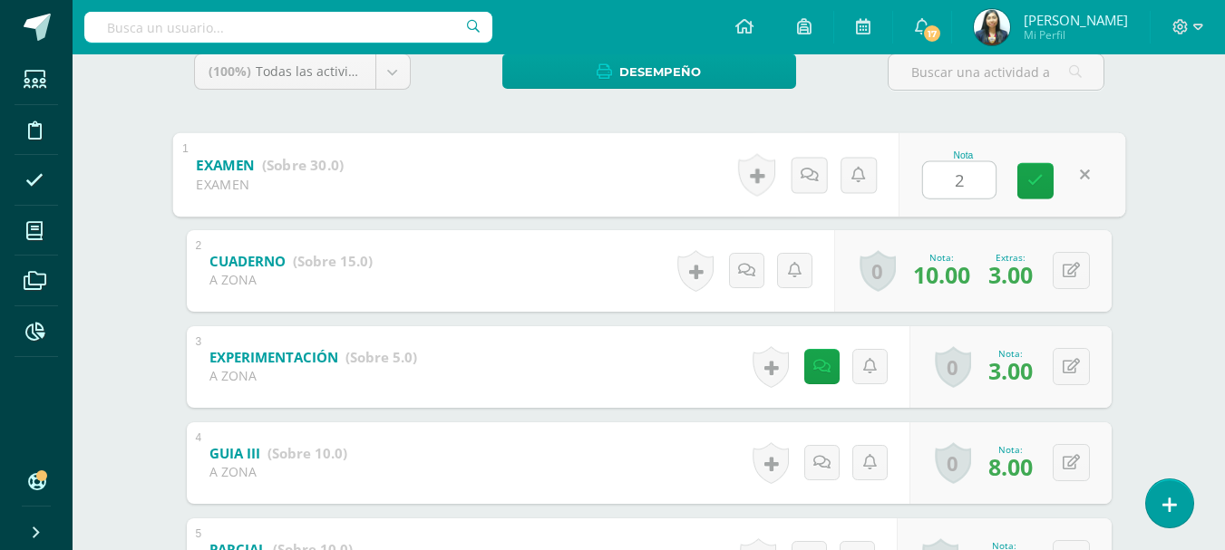
type input "25"
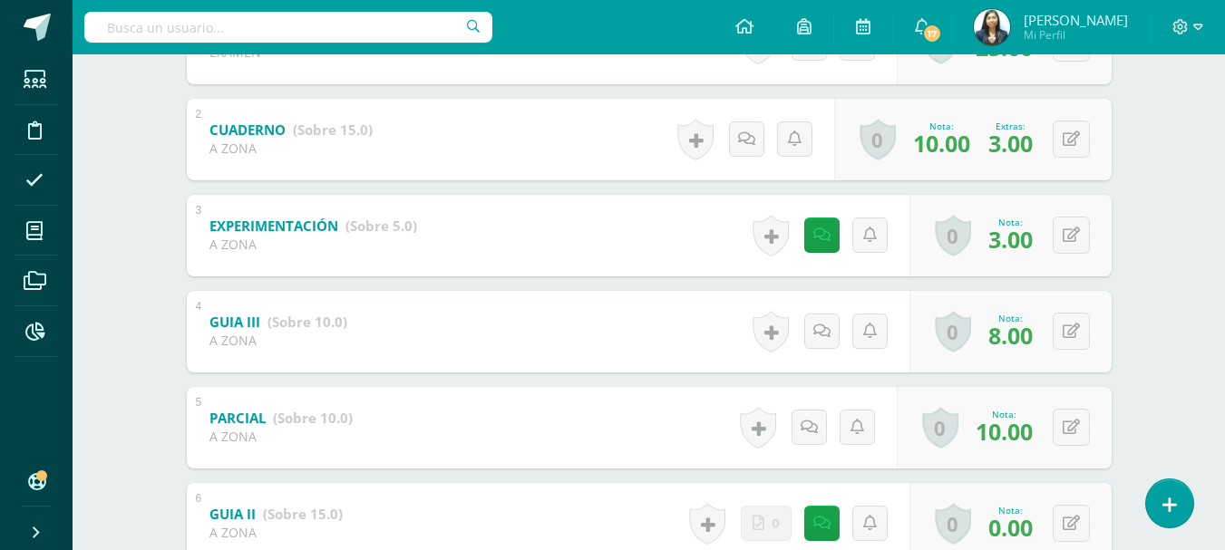
scroll to position [453, 0]
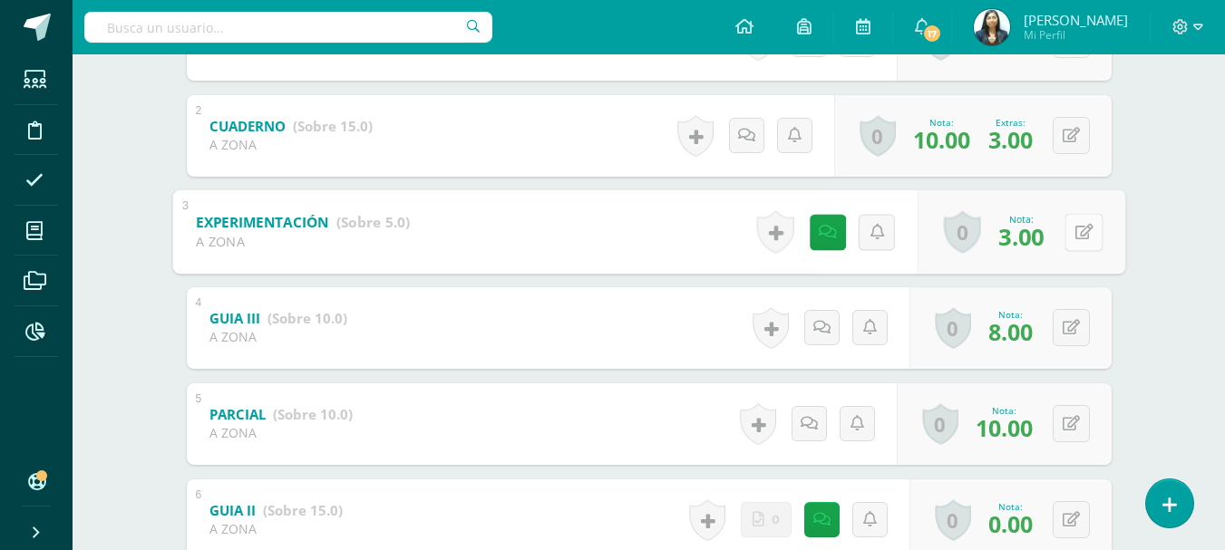
click at [1074, 233] on icon at bounding box center [1083, 231] width 18 height 15
type input "4"
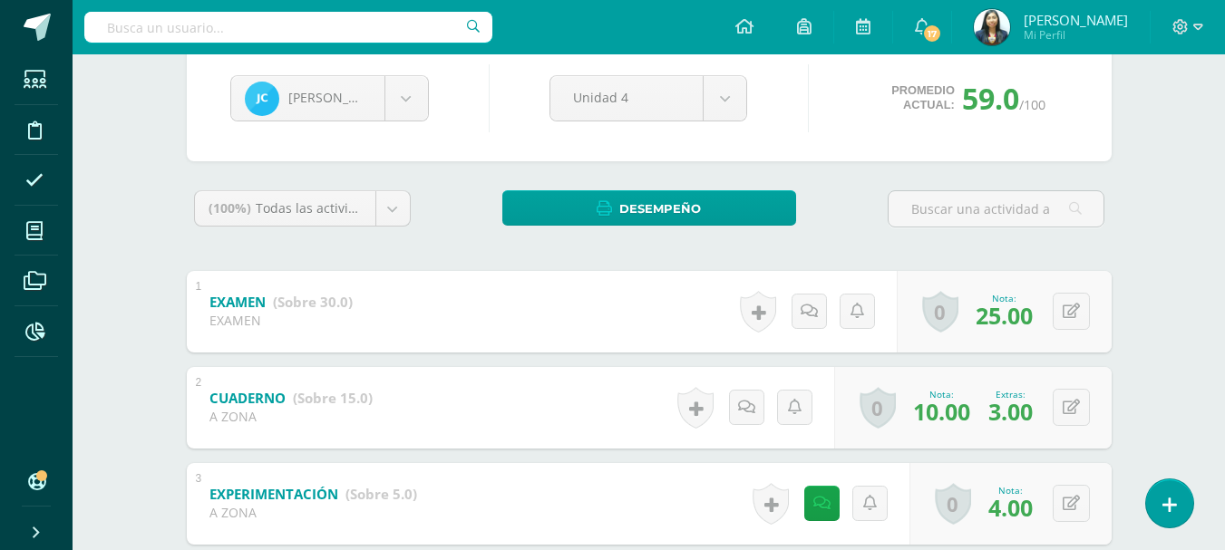
scroll to position [0, 0]
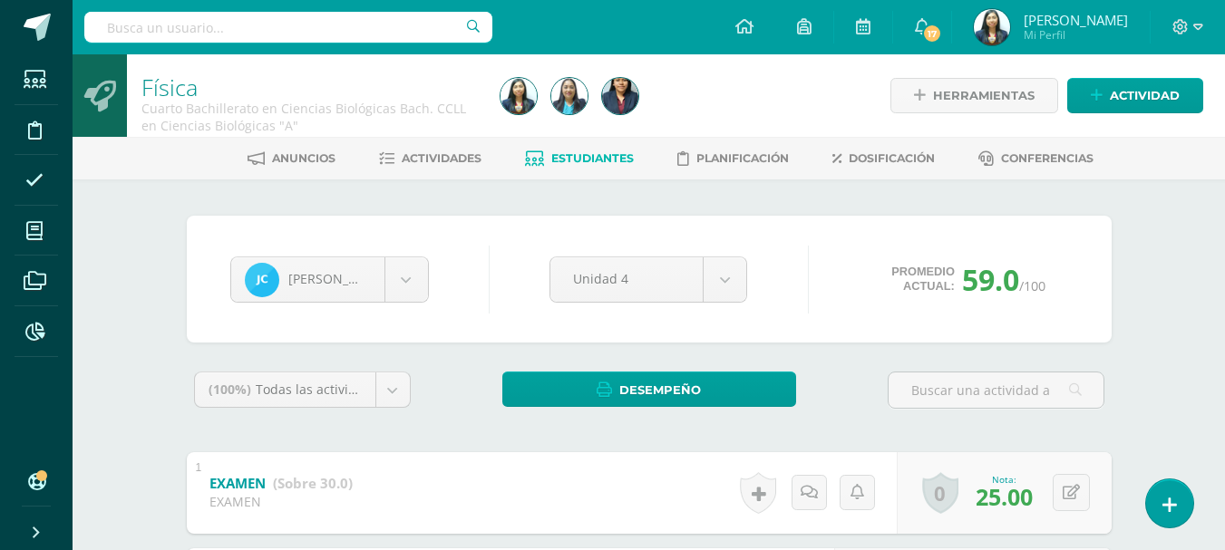
click at [551, 165] on span "Estudiantes" at bounding box center [592, 158] width 82 height 14
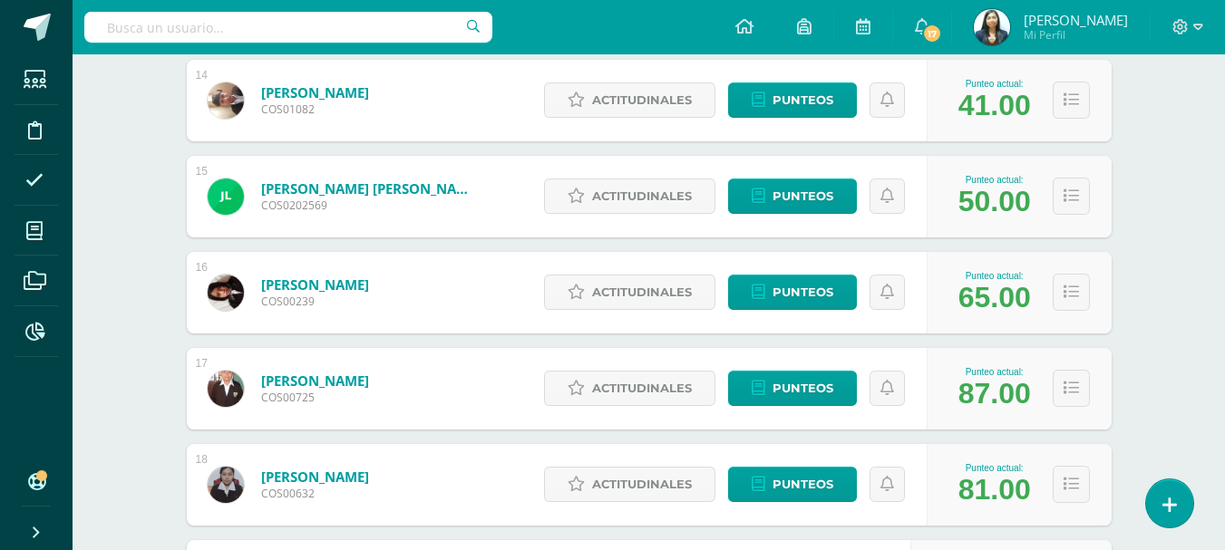
scroll to position [1541, 0]
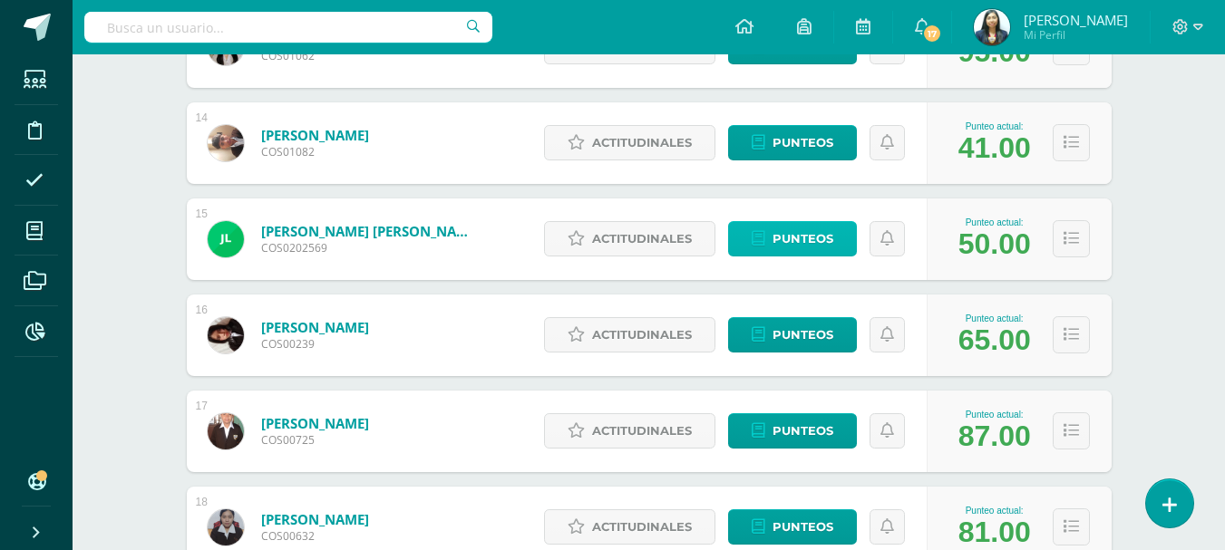
click at [787, 235] on span "Punteos" at bounding box center [802, 239] width 61 height 34
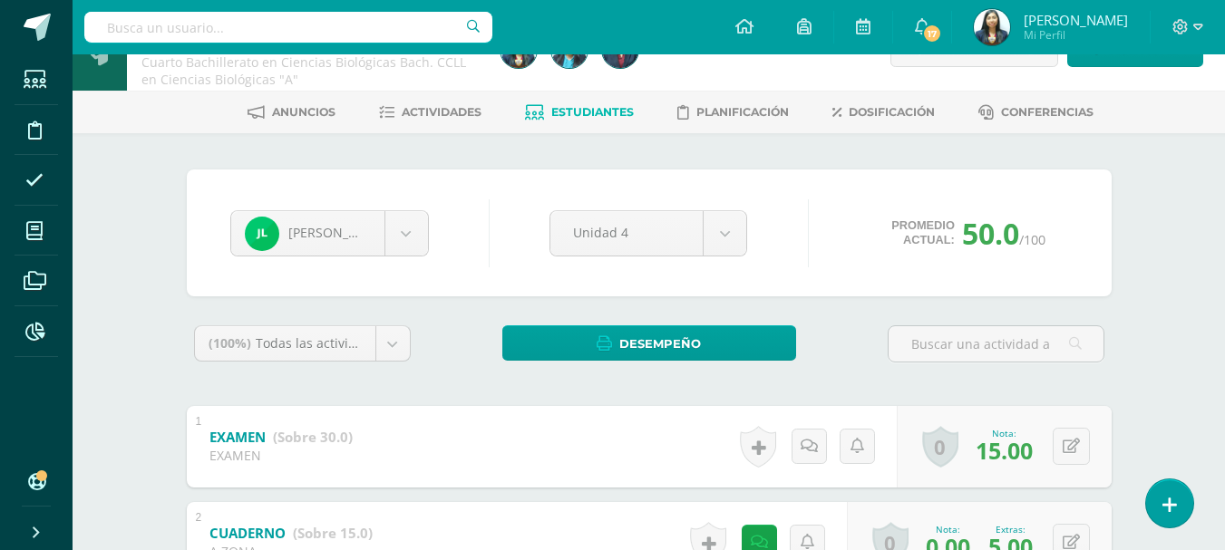
scroll to position [409, 0]
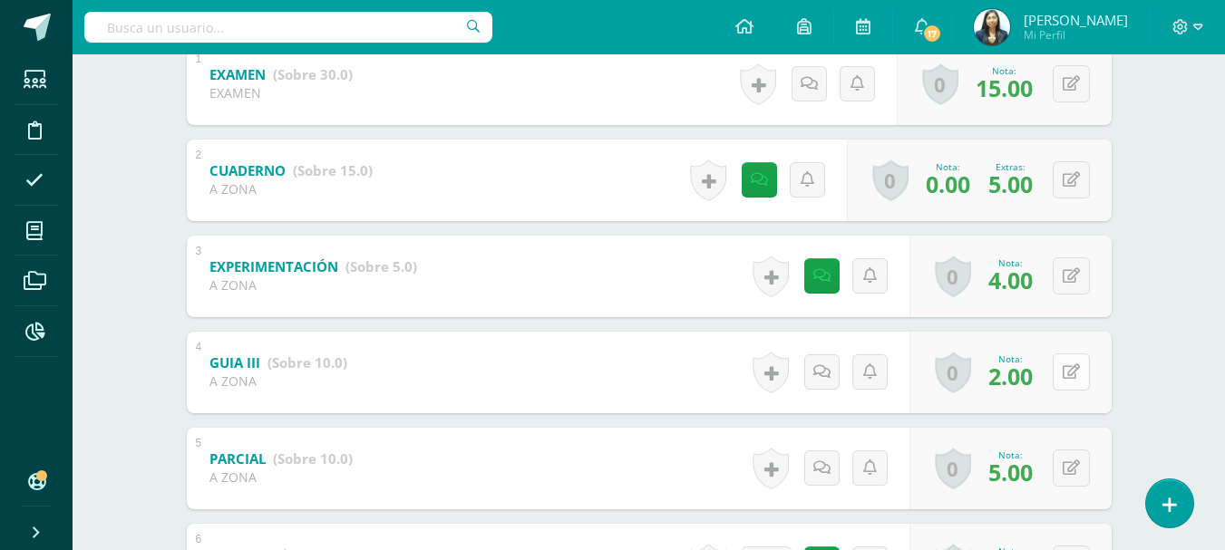
click at [1073, 377] on icon at bounding box center [1070, 371] width 17 height 15
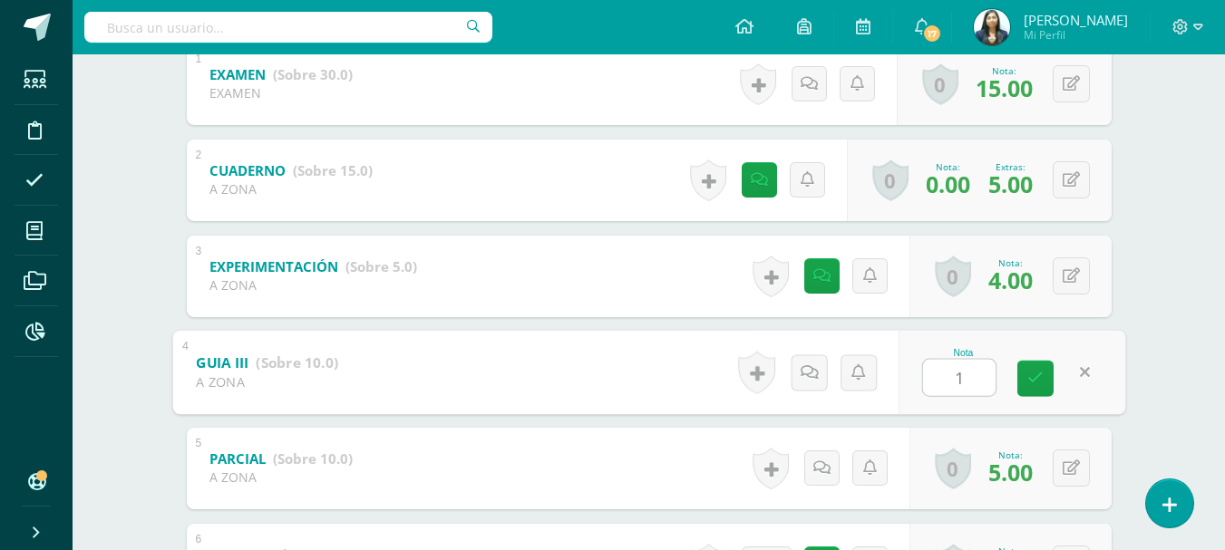
type input "10"
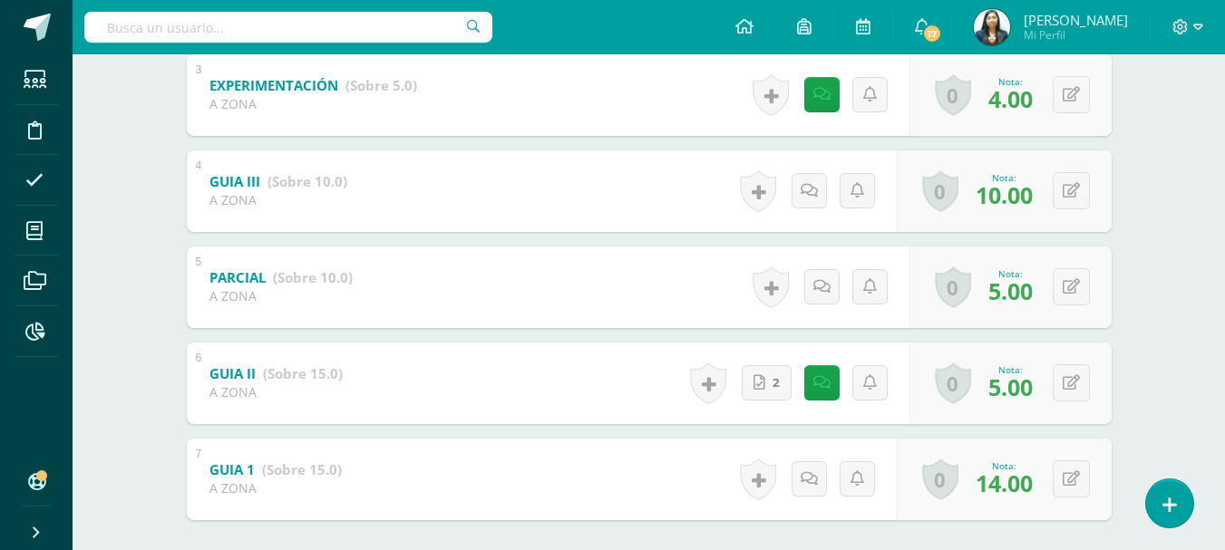
scroll to position [681, 0]
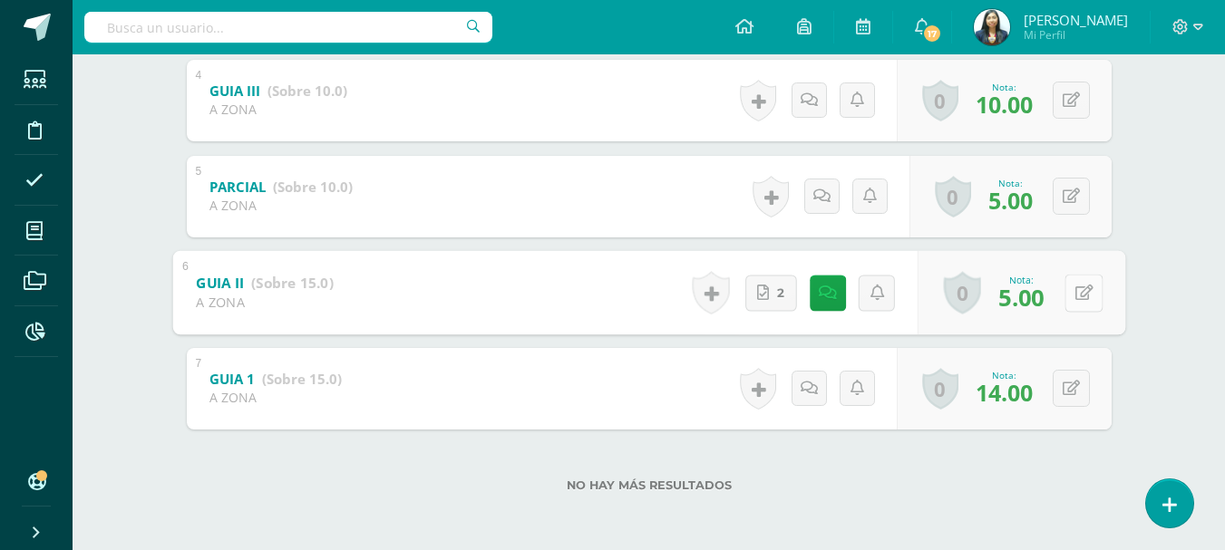
click at [1075, 301] on button at bounding box center [1083, 293] width 38 height 38
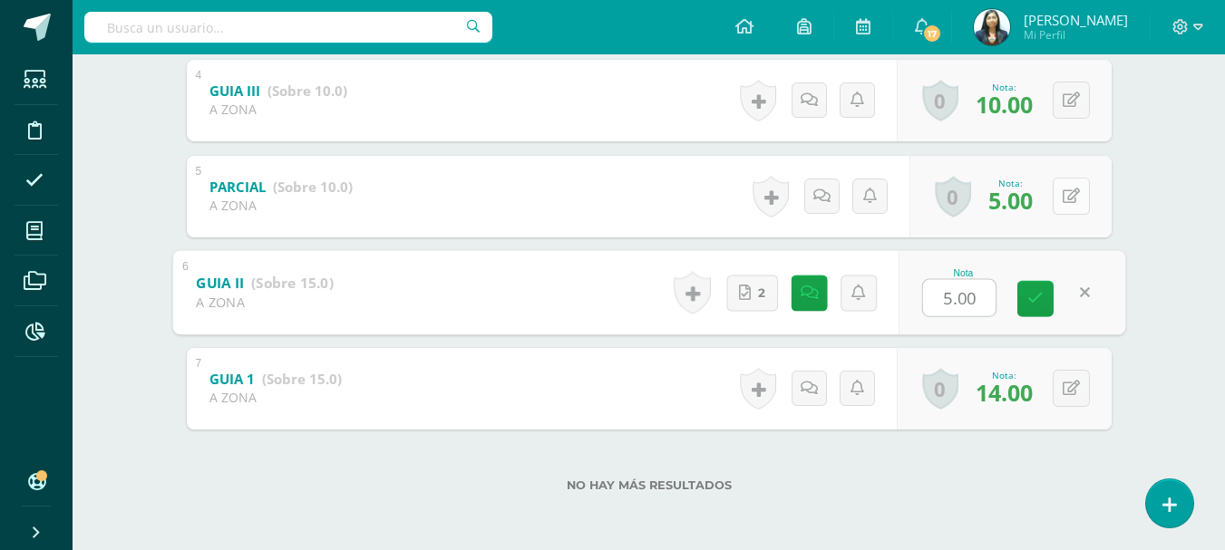
click at [1081, 196] on button at bounding box center [1070, 196] width 37 height 37
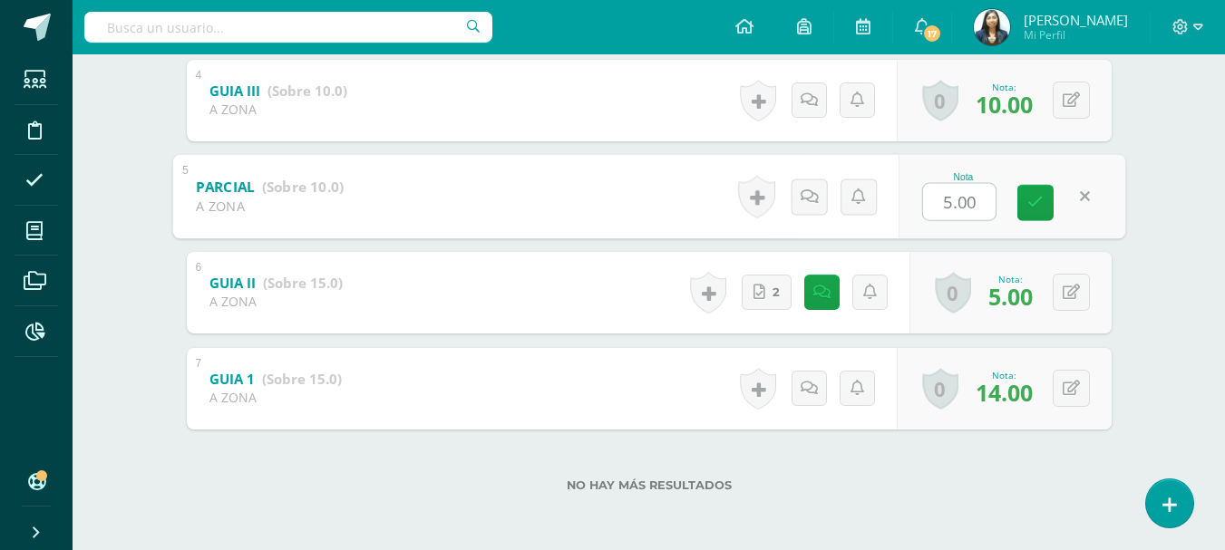
type input "7"
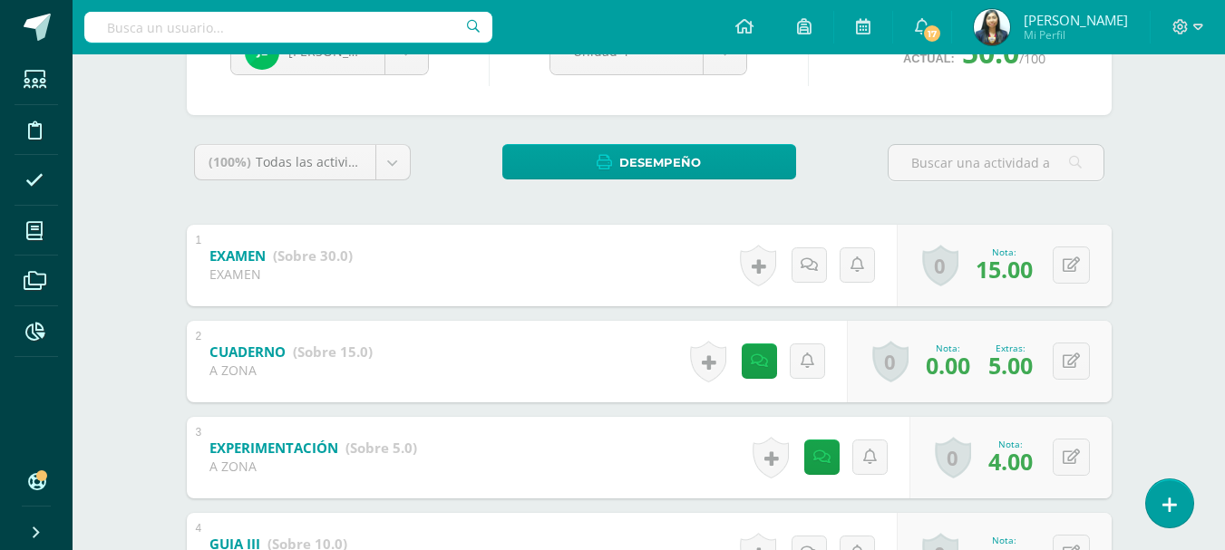
scroll to position [0, 0]
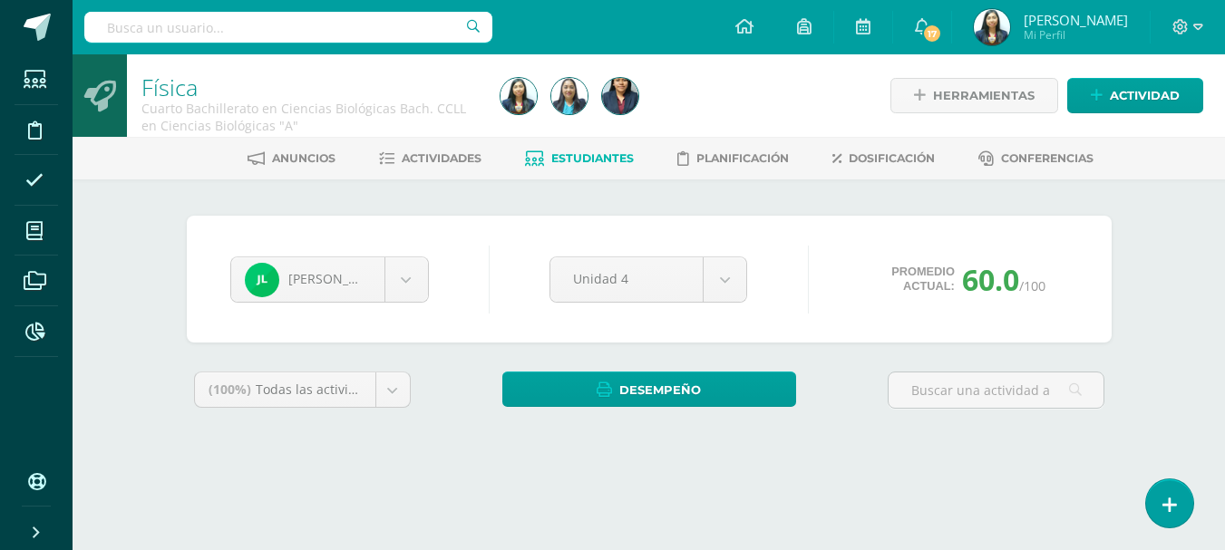
click at [576, 161] on span "Estudiantes" at bounding box center [592, 158] width 82 height 14
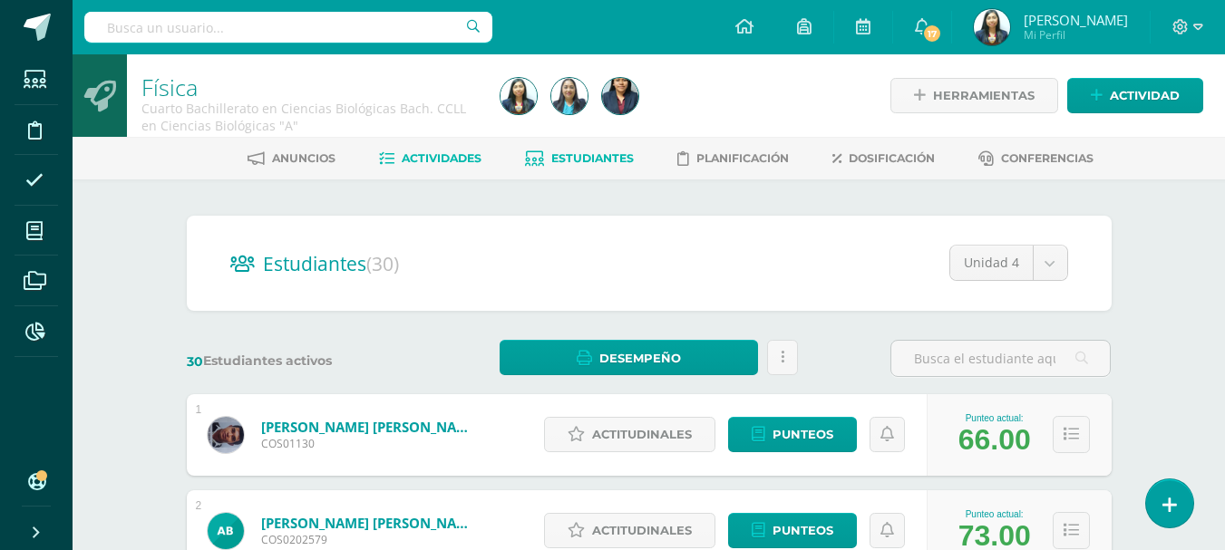
click at [410, 160] on span "Actividades" at bounding box center [442, 158] width 80 height 14
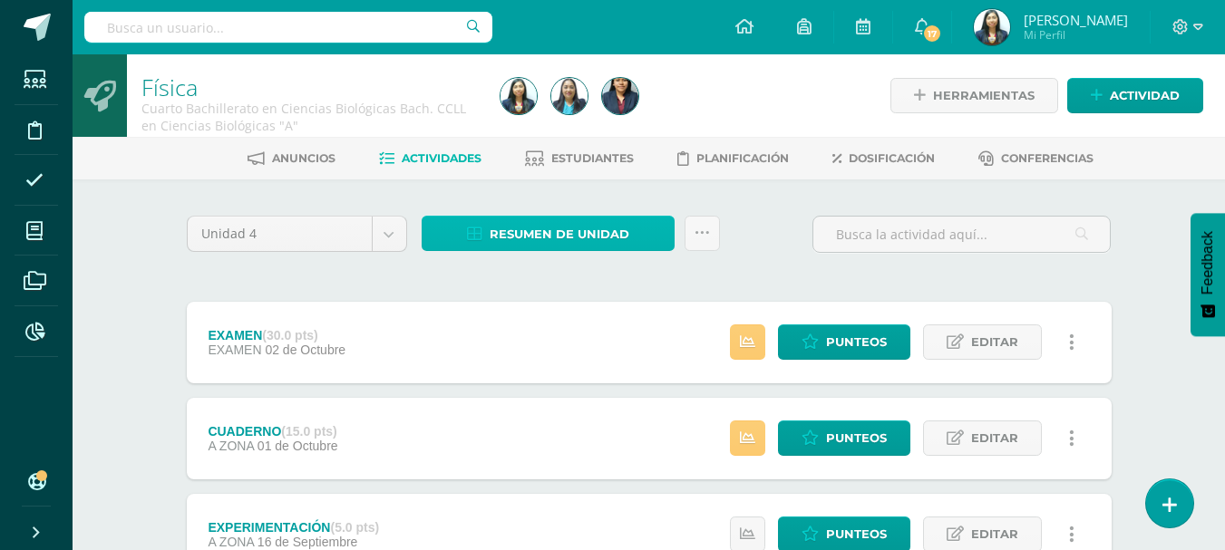
click at [626, 235] on span "Resumen de unidad" at bounding box center [559, 235] width 140 height 34
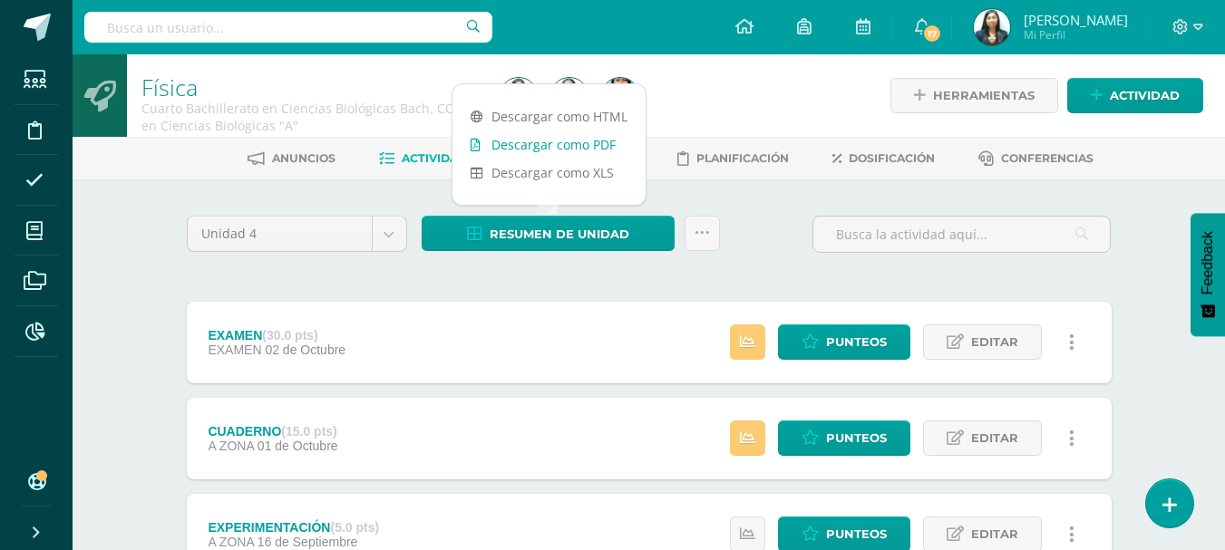
click at [564, 145] on link "Descargar como PDF" at bounding box center [548, 145] width 193 height 28
click at [691, 234] on link at bounding box center [701, 233] width 35 height 35
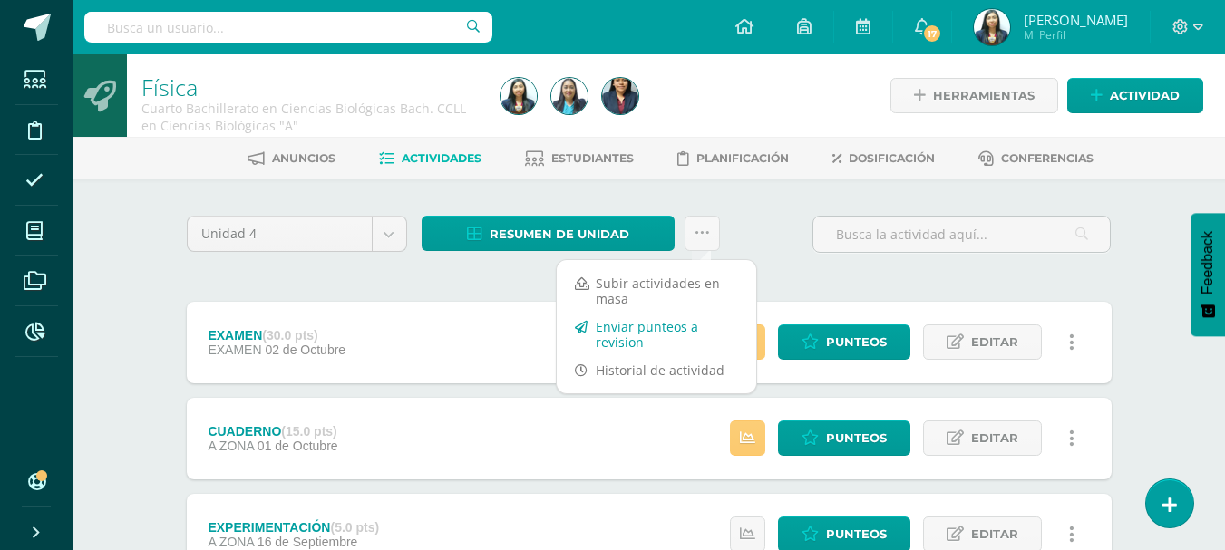
click at [623, 331] on link "Enviar punteos a revision" at bounding box center [656, 335] width 199 height 44
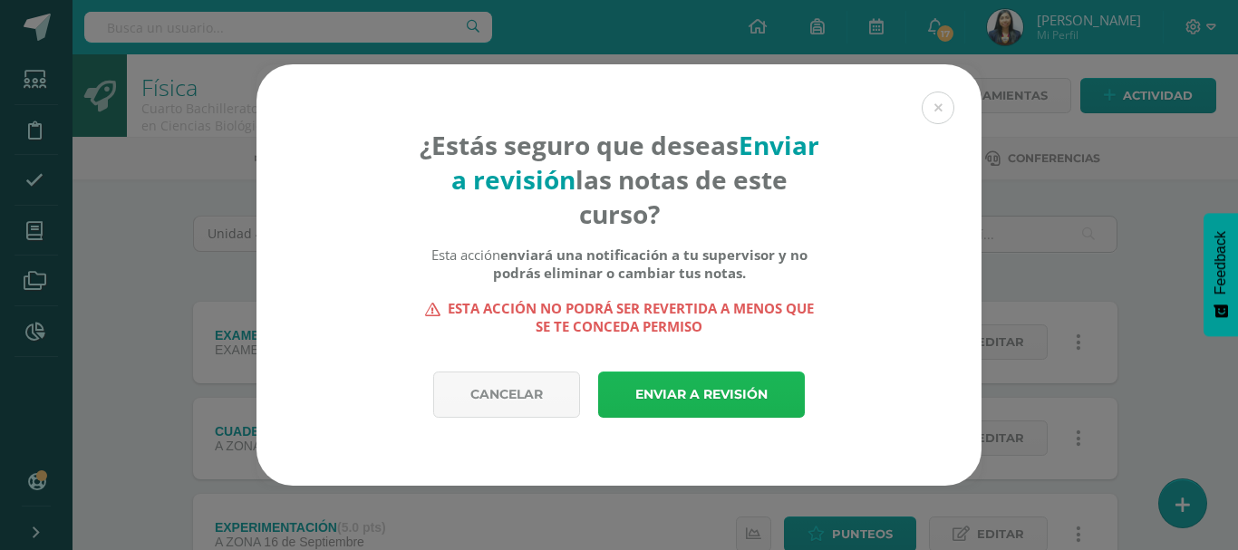
click at [669, 381] on link "Enviar a revisión" at bounding box center [701, 395] width 207 height 46
